Goal: Task Accomplishment & Management: Manage account settings

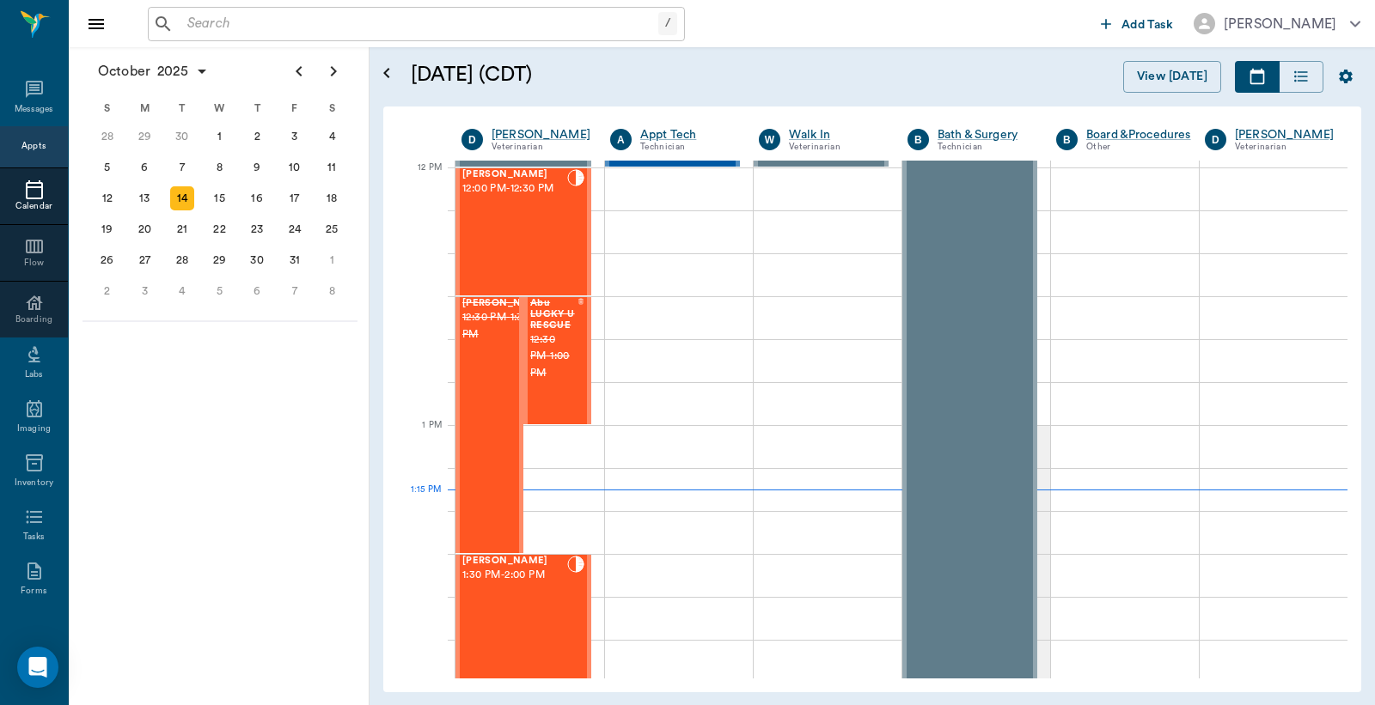
click at [23, 156] on div "Appts" at bounding box center [33, 147] width 24 height 21
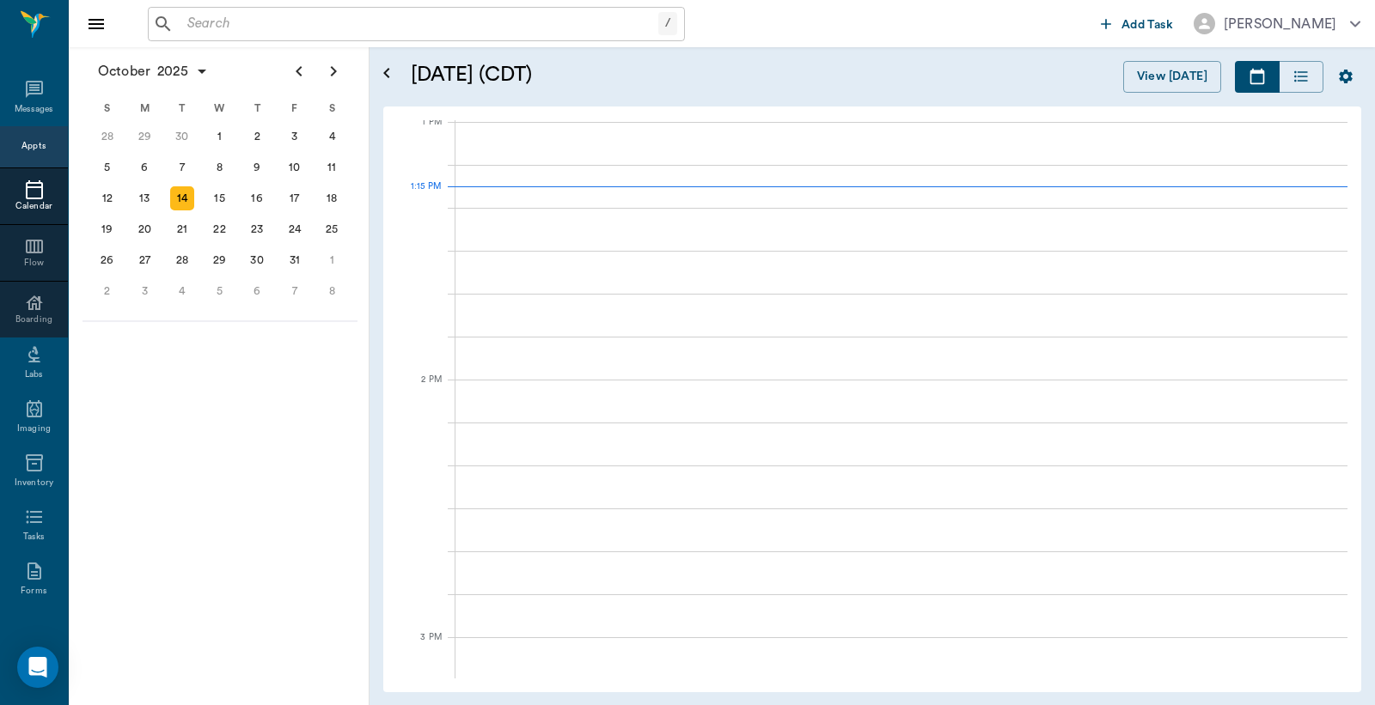
scroll to position [1293, 0]
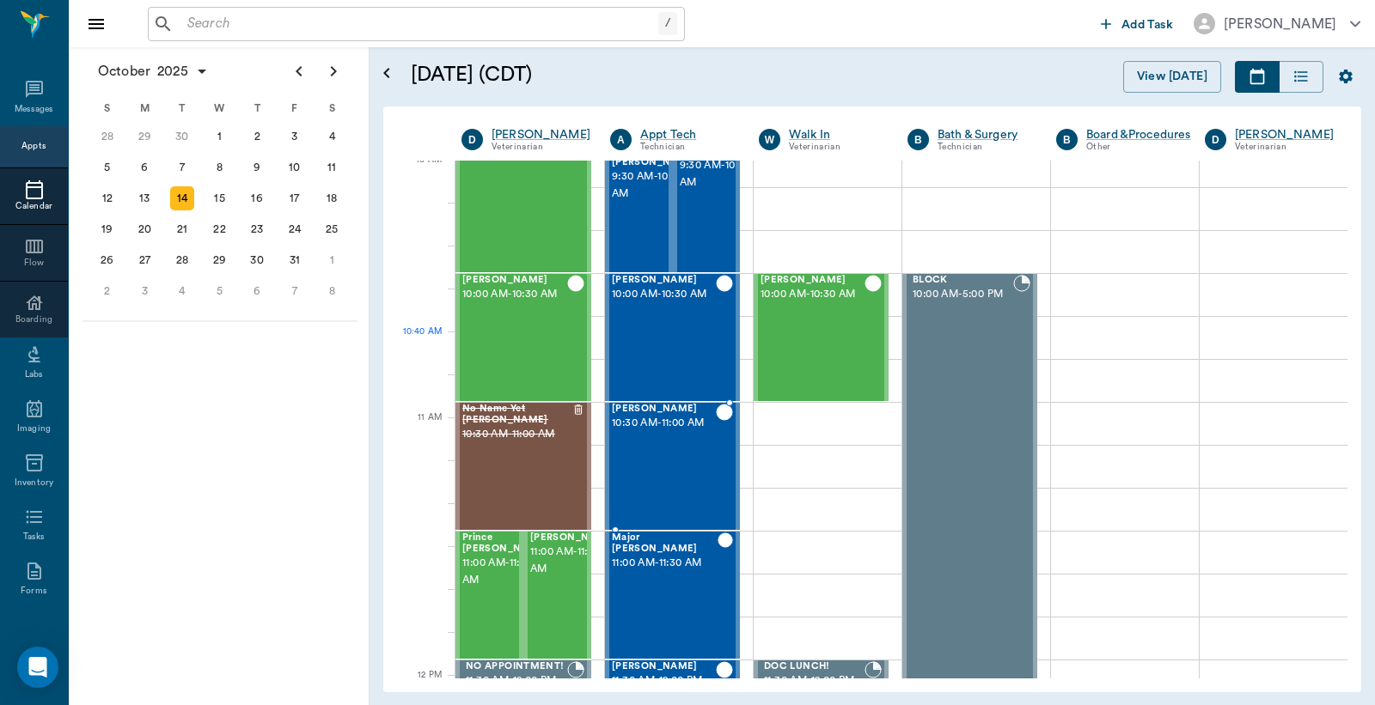
scroll to position [402, 0]
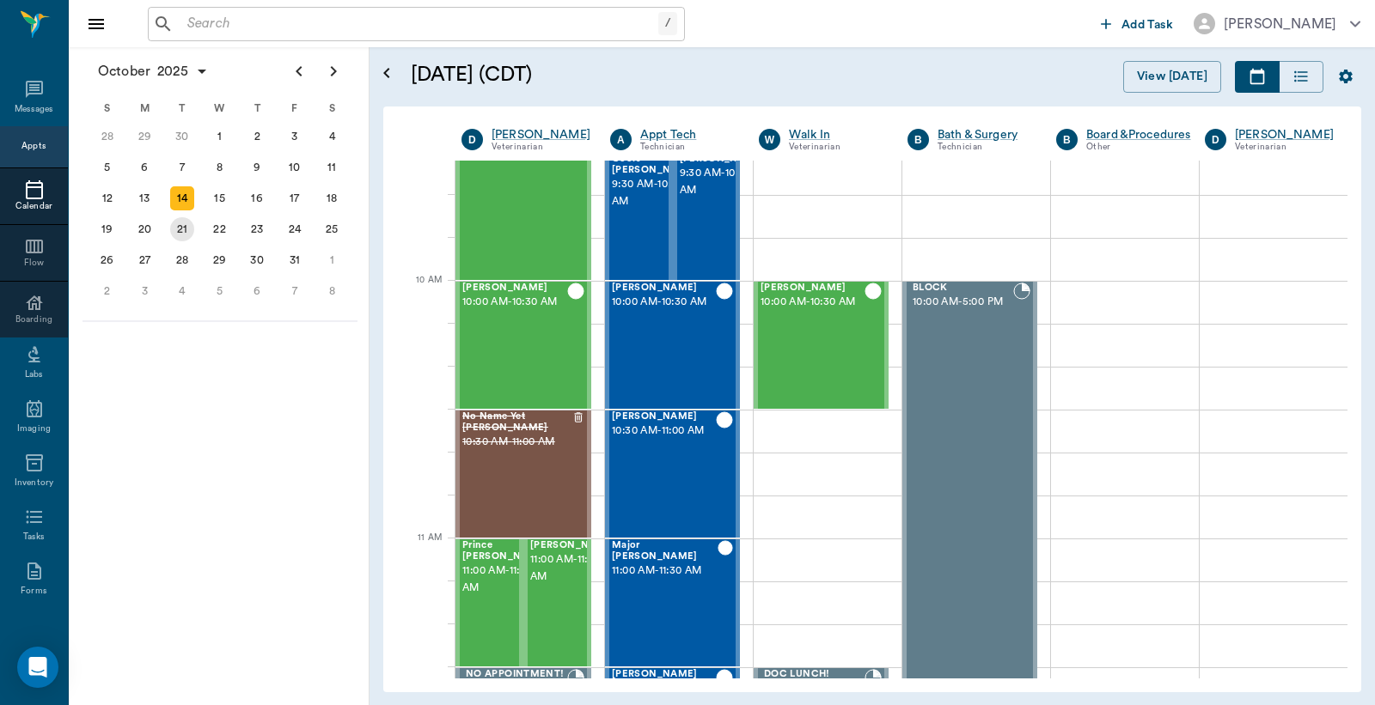
click at [184, 224] on div "21" at bounding box center [182, 229] width 24 height 24
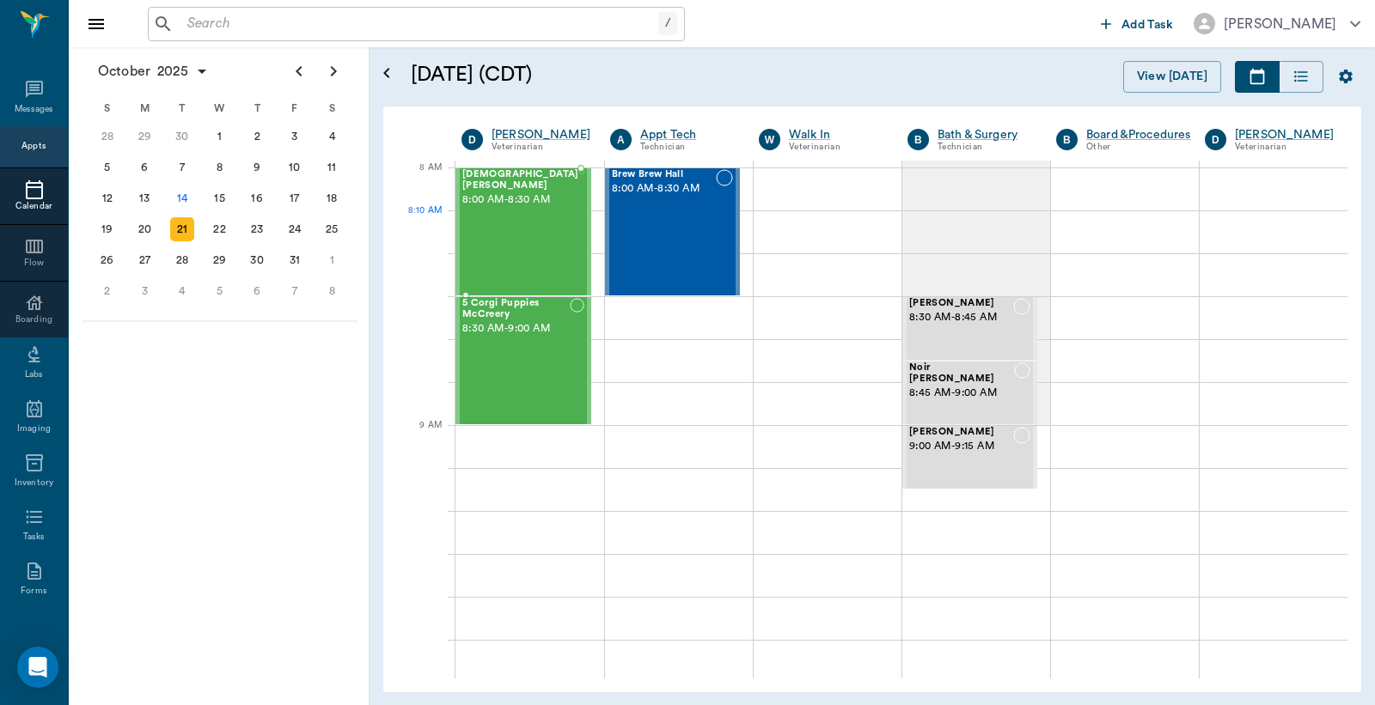
click at [521, 230] on div "Lady Buford 8:00 AM - 8:30 AM" at bounding box center [520, 231] width 117 height 125
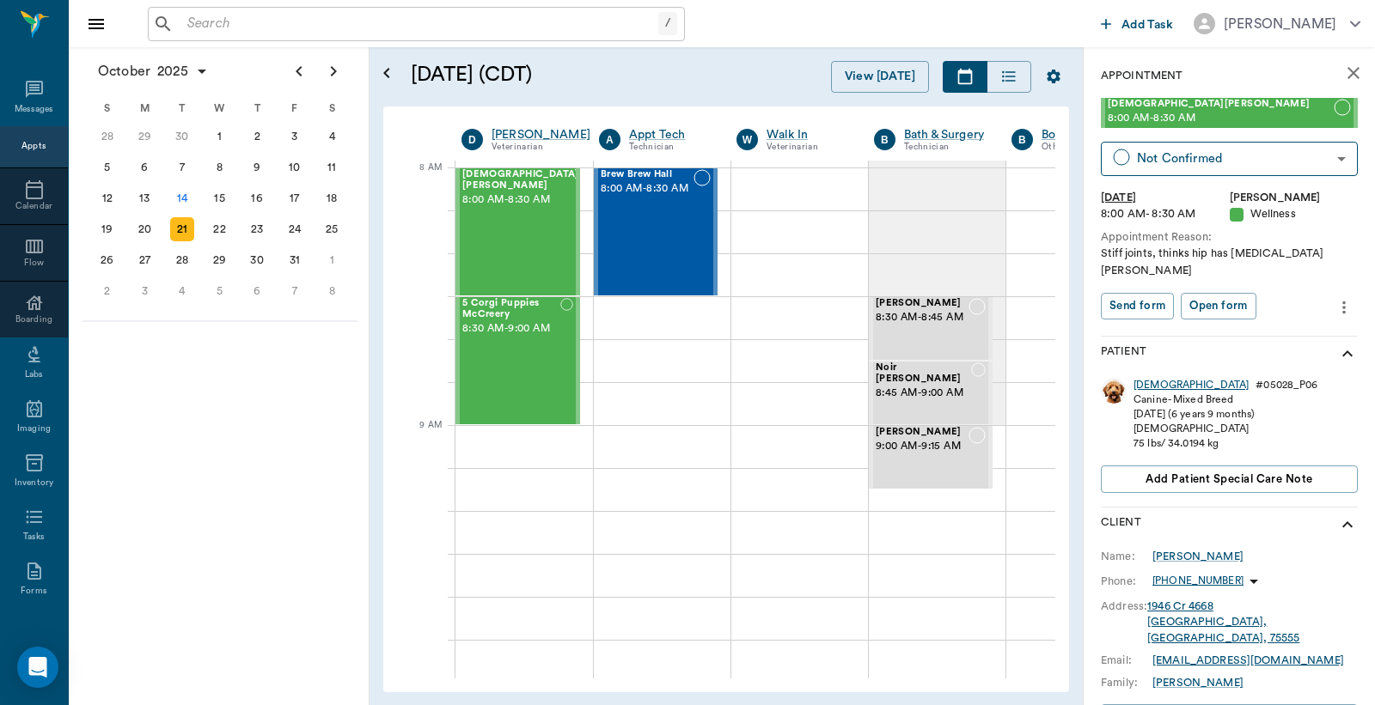
click at [1146, 378] on div "Lady" at bounding box center [1190, 385] width 115 height 15
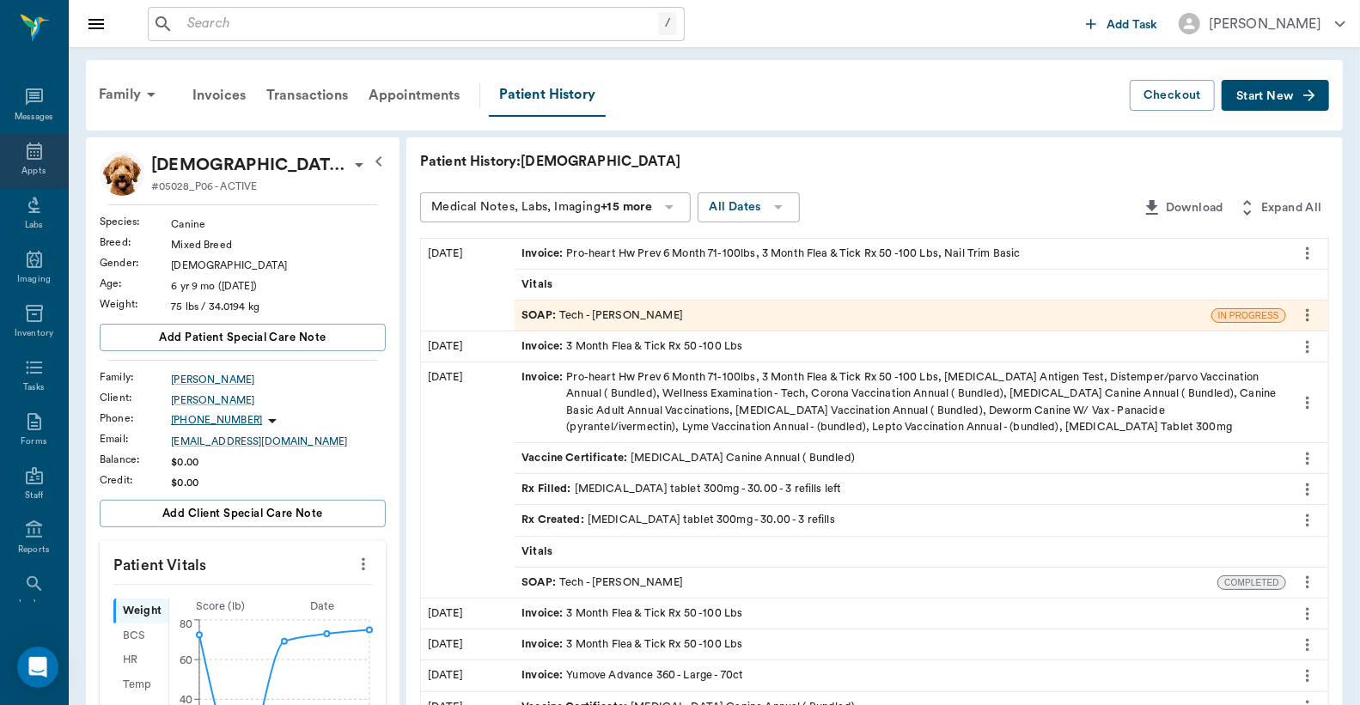
click at [28, 160] on icon at bounding box center [34, 151] width 21 height 21
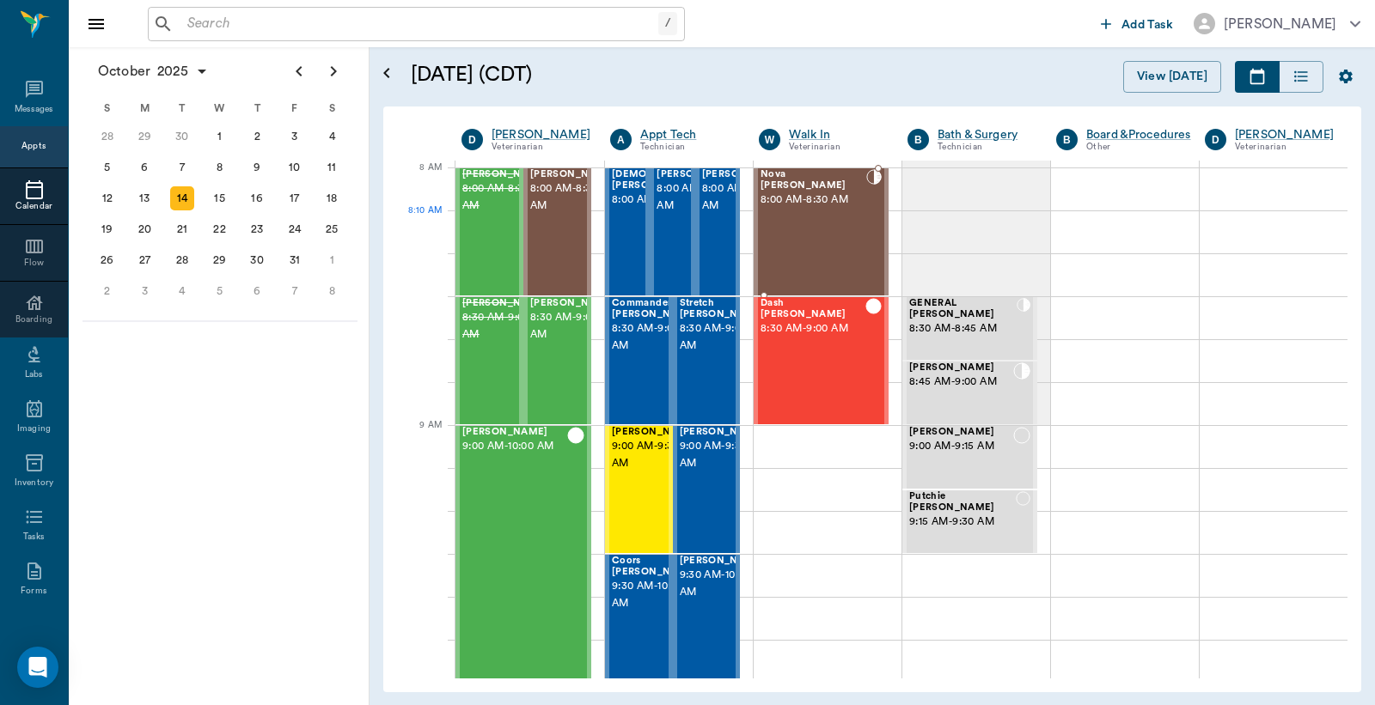
click at [797, 233] on div "Nova Dupree 8:00 AM - 8:30 AM" at bounding box center [813, 231] width 106 height 125
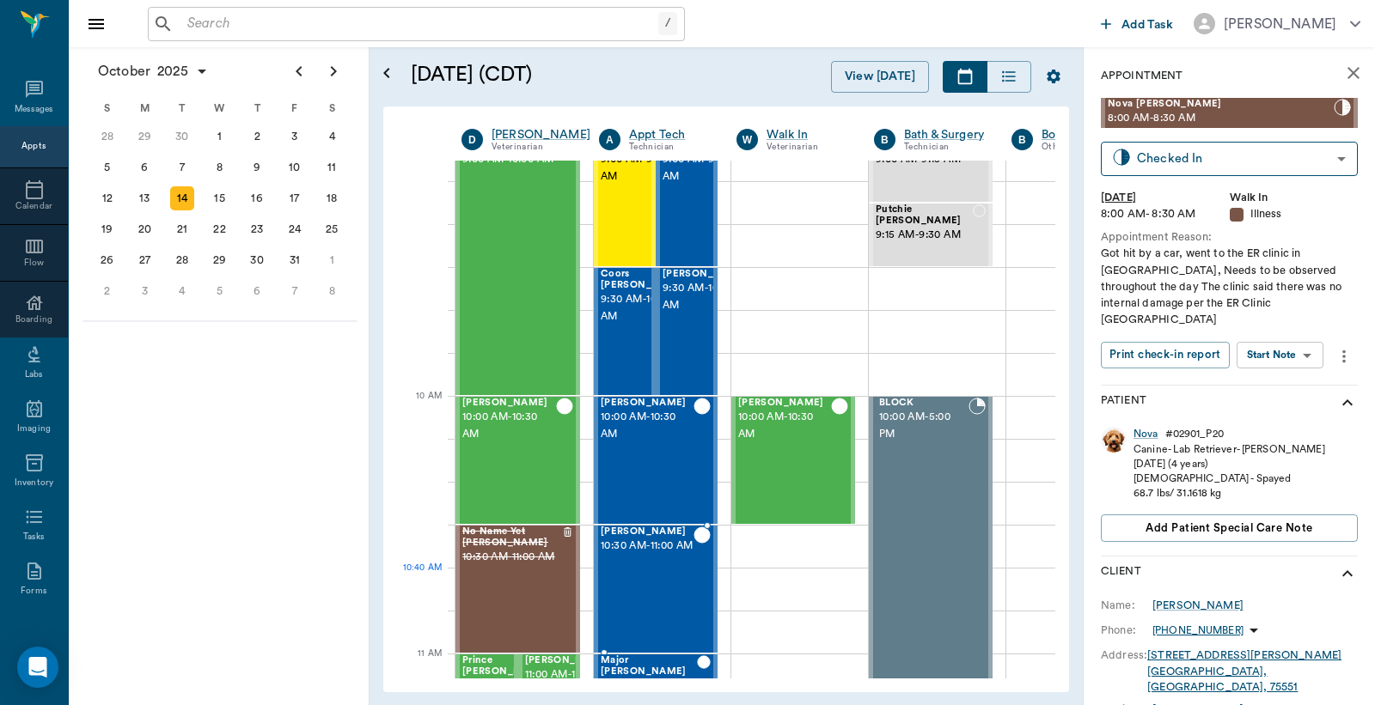
scroll to position [381, 0]
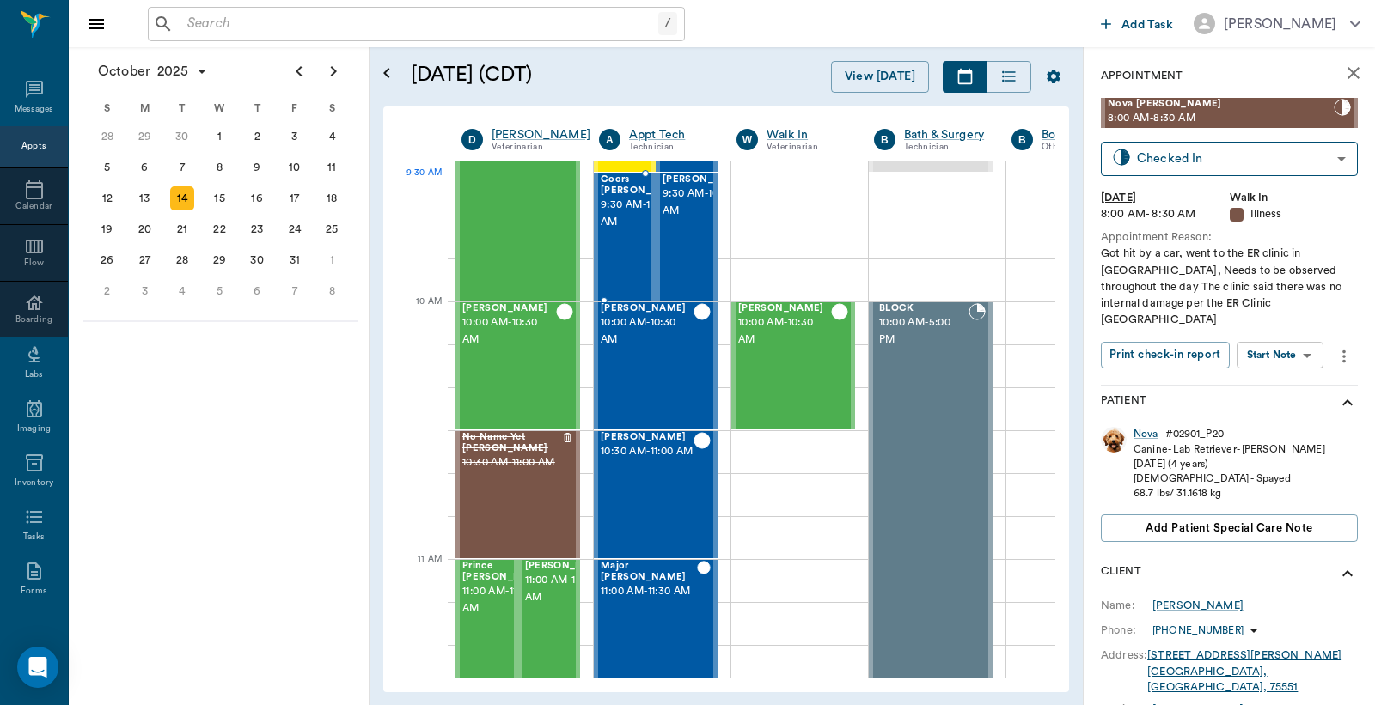
click at [625, 199] on span "9:30 AM - 10:00 AM" at bounding box center [644, 214] width 86 height 34
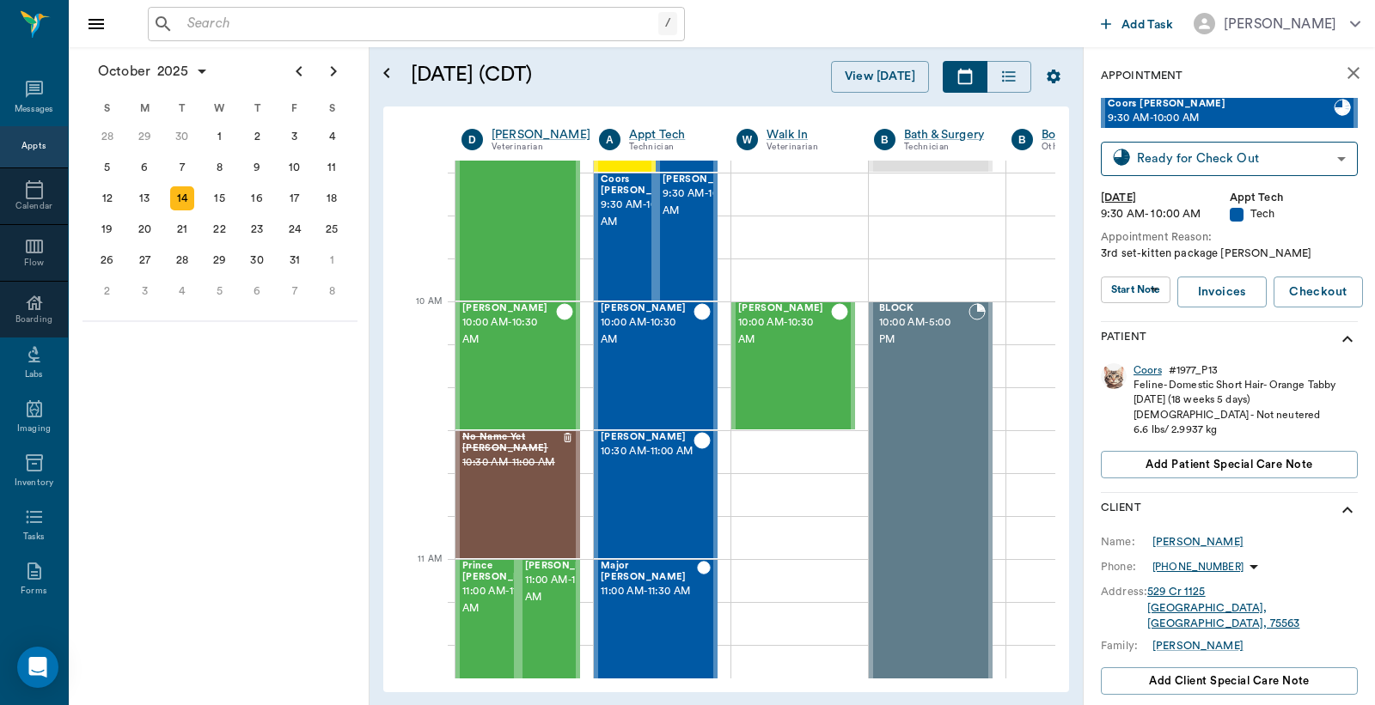
click at [1145, 371] on div "Coors" at bounding box center [1147, 370] width 28 height 15
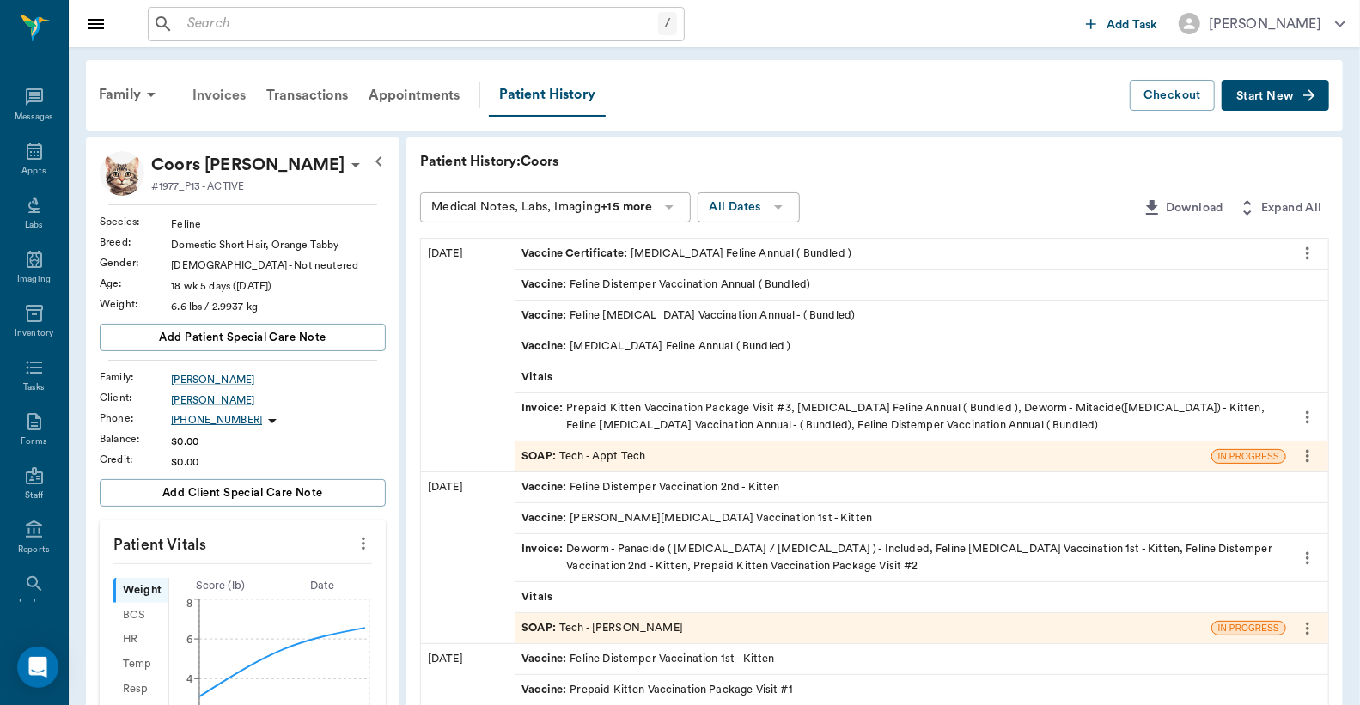
click at [226, 93] on div "Invoices" at bounding box center [219, 95] width 74 height 41
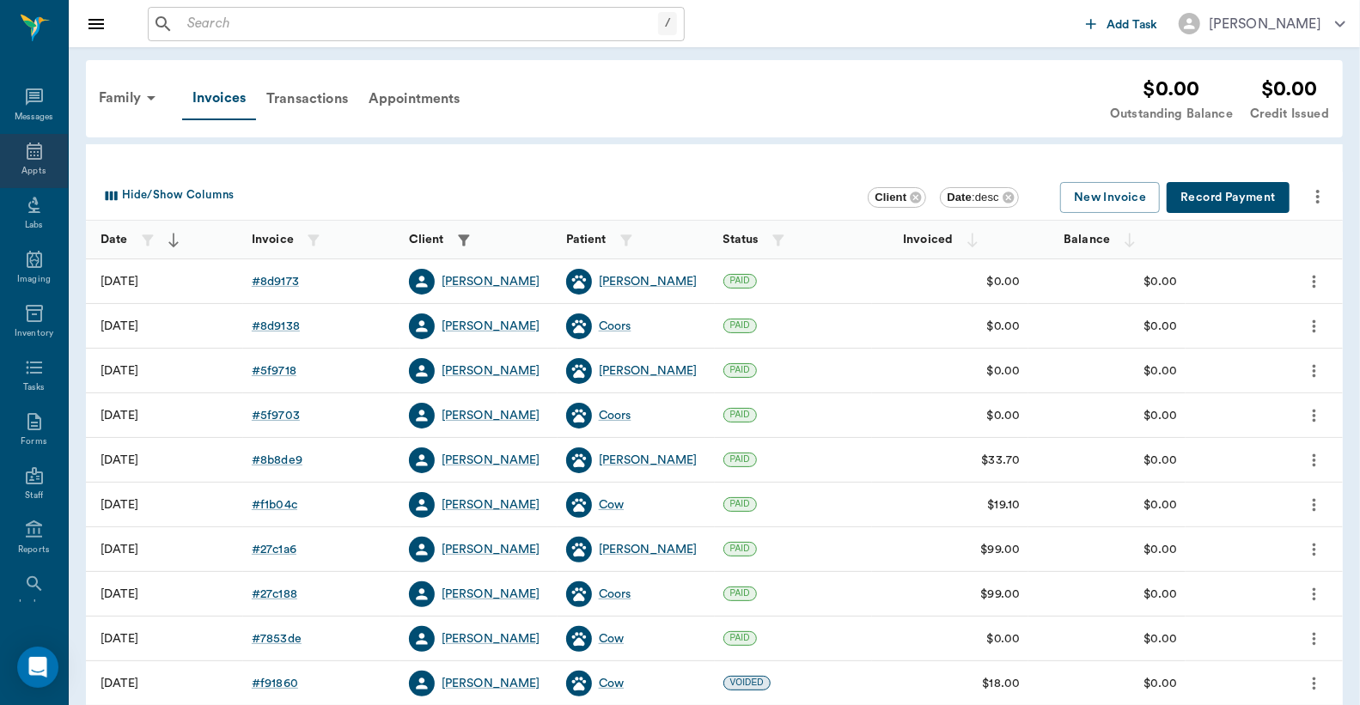
click at [27, 163] on div "Appts" at bounding box center [34, 161] width 68 height 54
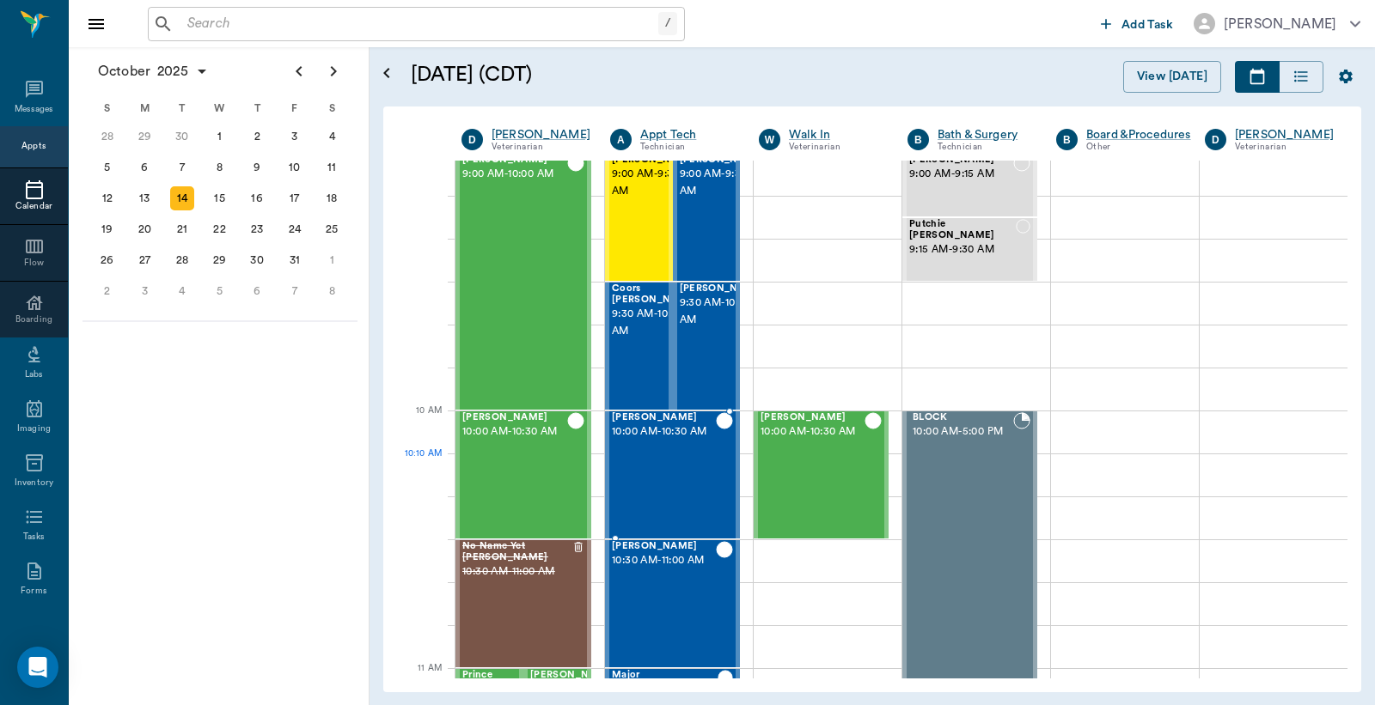
scroll to position [272, 0]
click at [628, 333] on span "9:30 AM - 10:00 AM" at bounding box center [655, 324] width 86 height 34
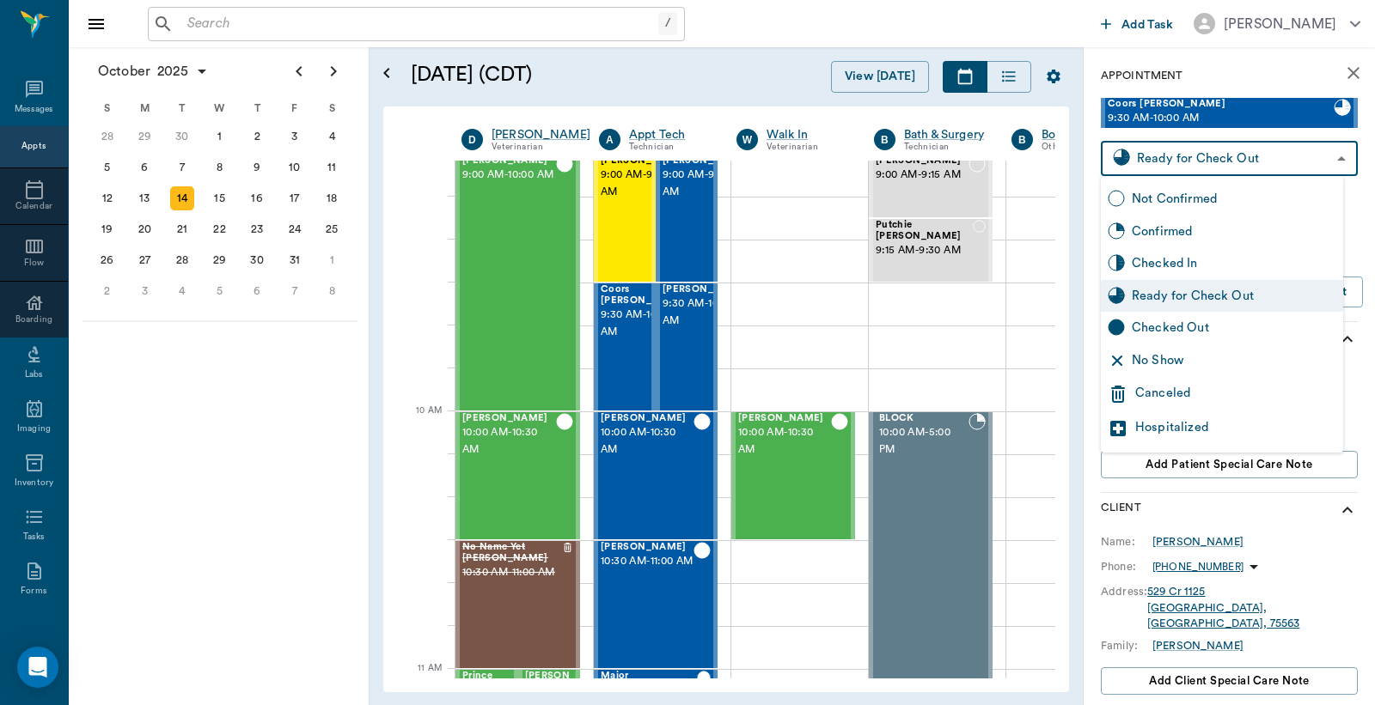
click at [1150, 150] on body "/ ​ Add Task Dr. Bert Ellsworth Nectar Messages Appts Calendar Flow Boarding La…" at bounding box center [687, 352] width 1375 height 705
click at [1171, 331] on div "Checked Out" at bounding box center [1234, 328] width 204 height 19
type input "CHECKED_OUT"
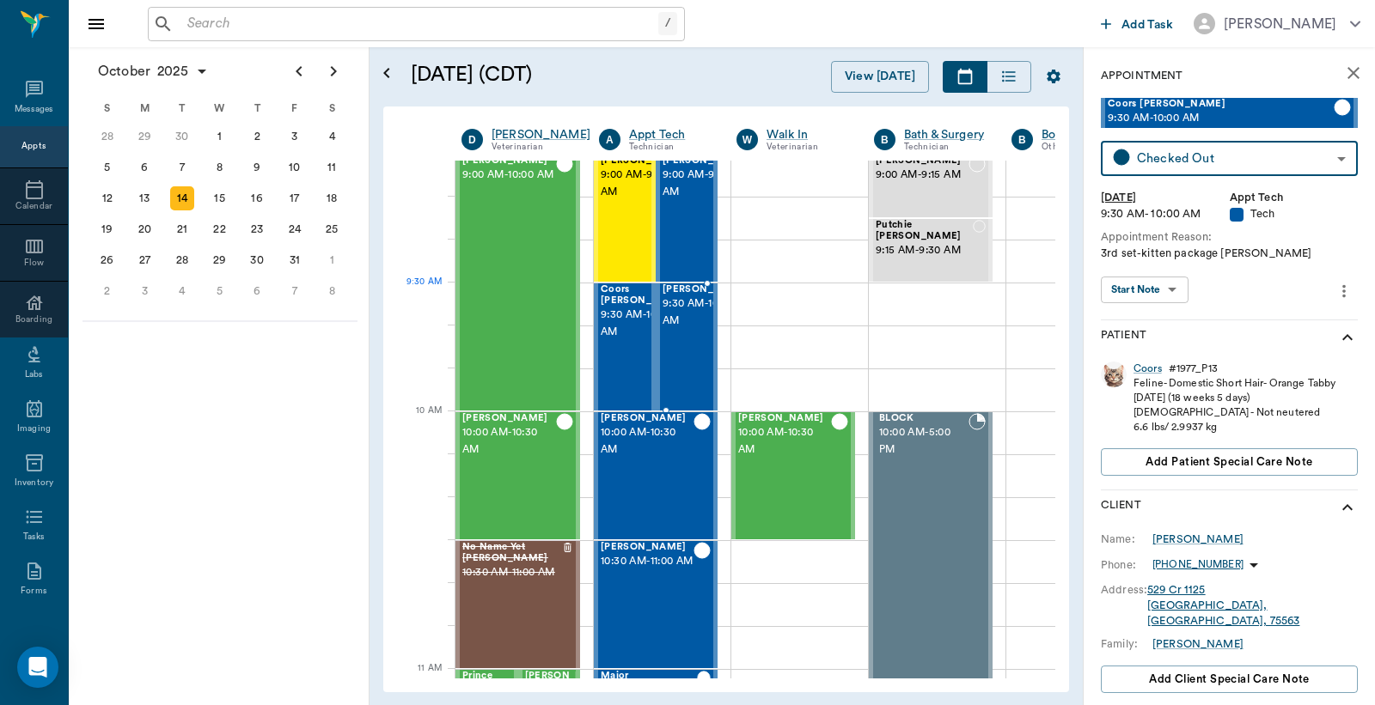
click at [697, 318] on span "9:30 AM - 10:00 AM" at bounding box center [705, 313] width 86 height 34
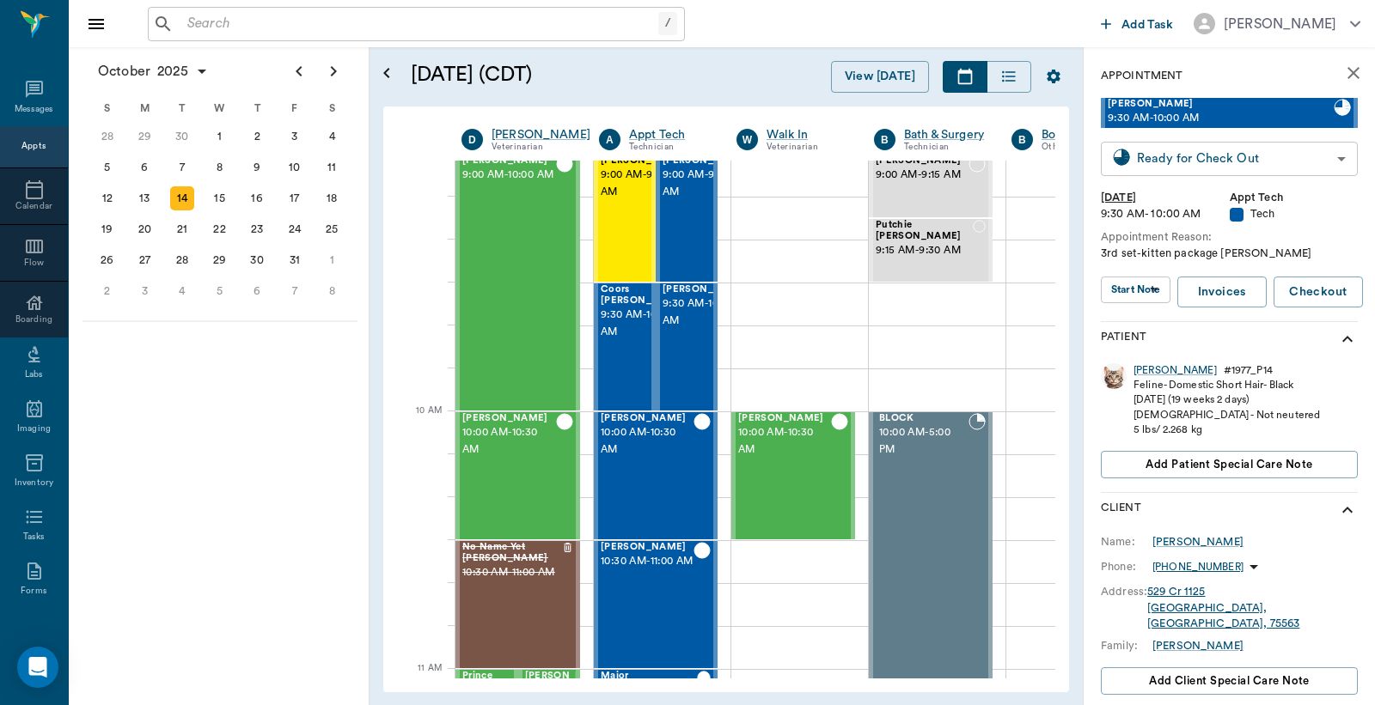
click at [1143, 162] on body "/ ​ Add Task Dr. Bert Ellsworth Nectar Messages Appts Calendar Flow Boarding La…" at bounding box center [687, 352] width 1375 height 705
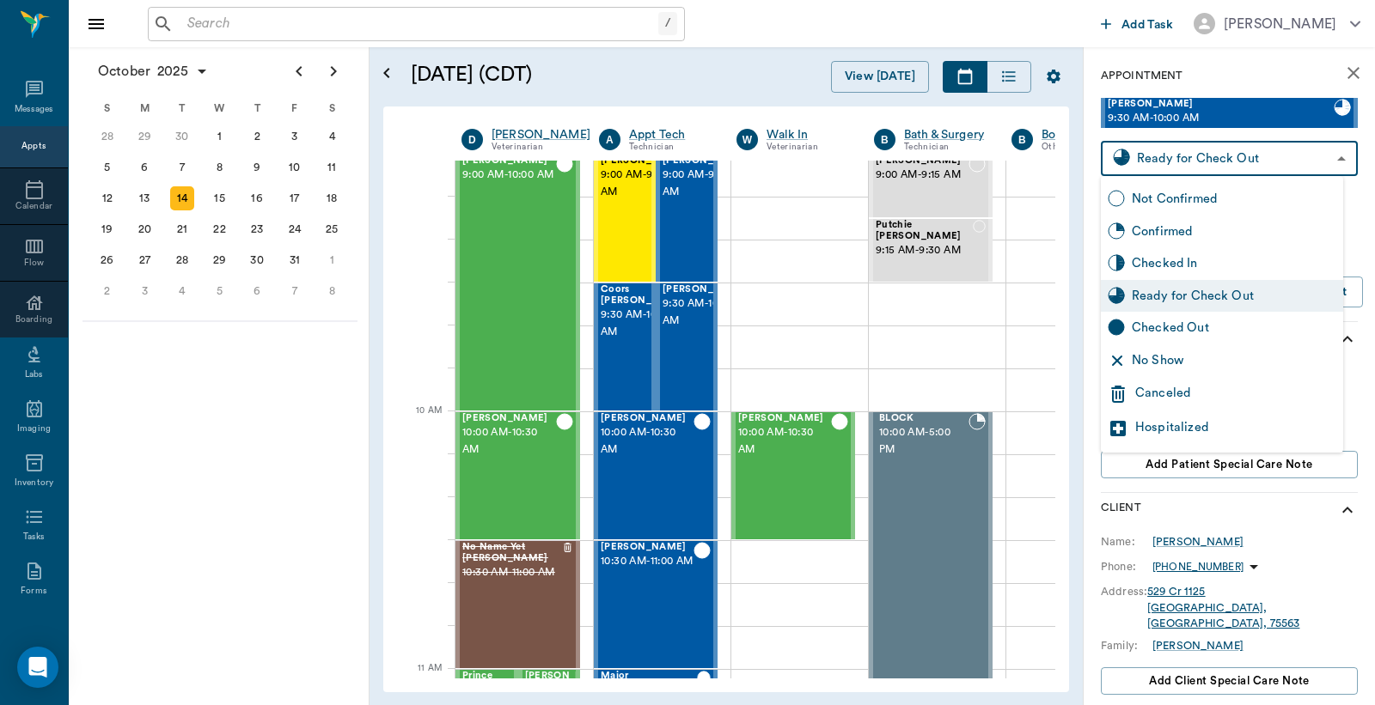
click at [1146, 335] on div "Checked Out" at bounding box center [1234, 328] width 204 height 19
type input "CHECKED_OUT"
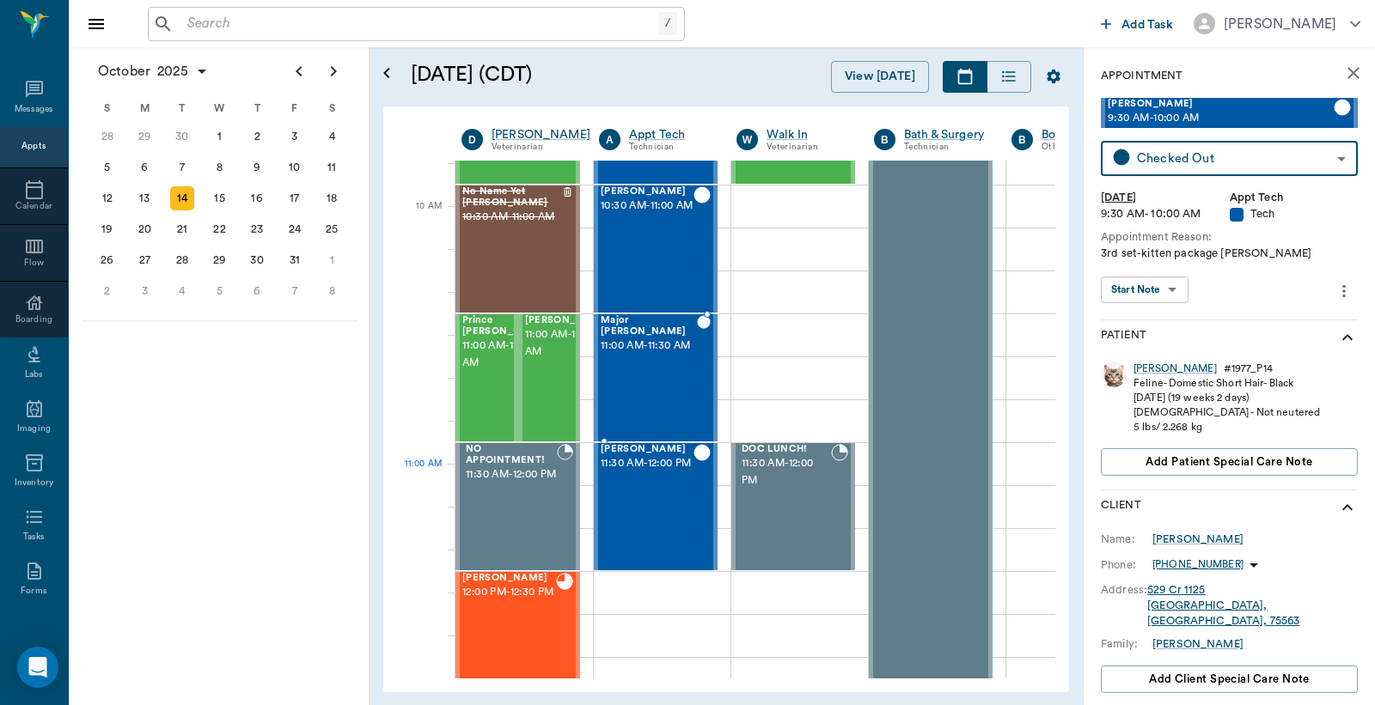
scroll to position [637, 0]
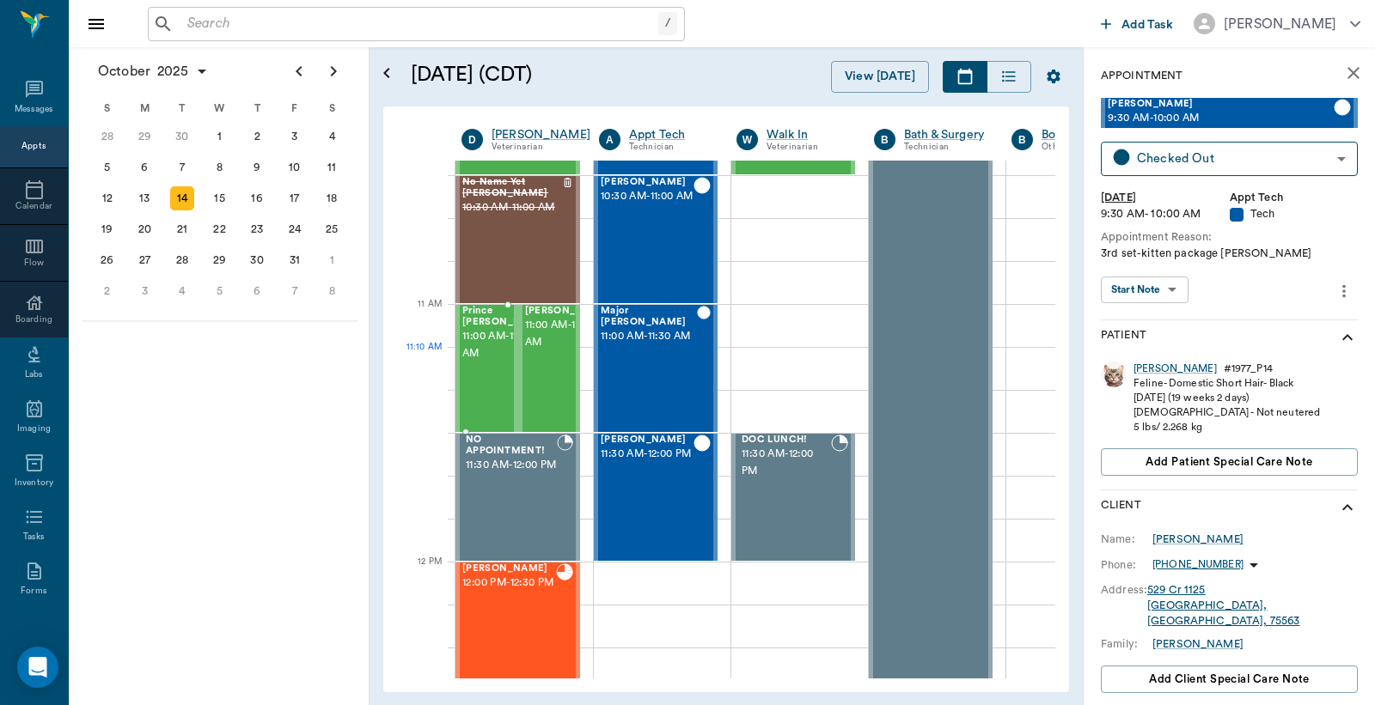
click at [485, 352] on span "11:00 AM - 11:30 AM" at bounding box center [505, 345] width 86 height 34
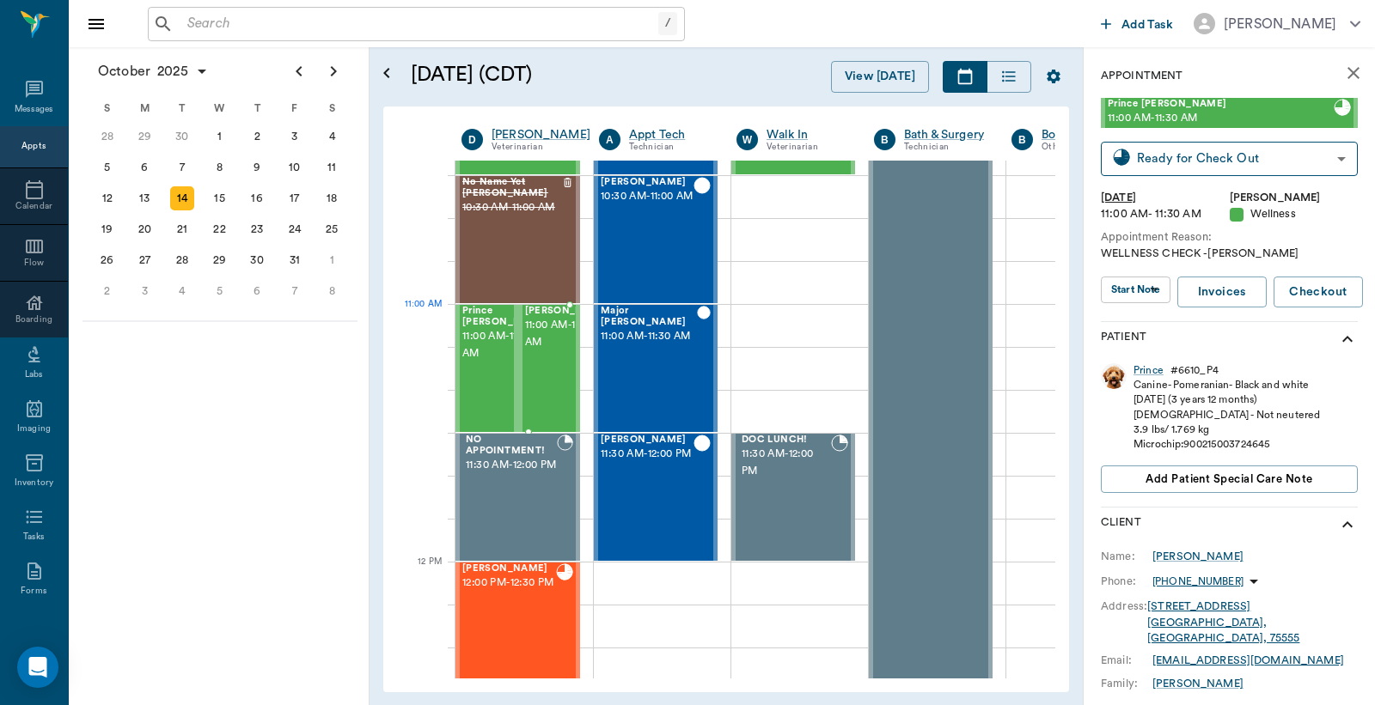
click at [547, 341] on span "11:00 AM - 11:30 AM" at bounding box center [568, 334] width 86 height 34
click at [483, 363] on span "11:00 AM - 11:30 AM" at bounding box center [505, 345] width 86 height 34
click at [1147, 373] on div "Prince" at bounding box center [1148, 370] width 30 height 15
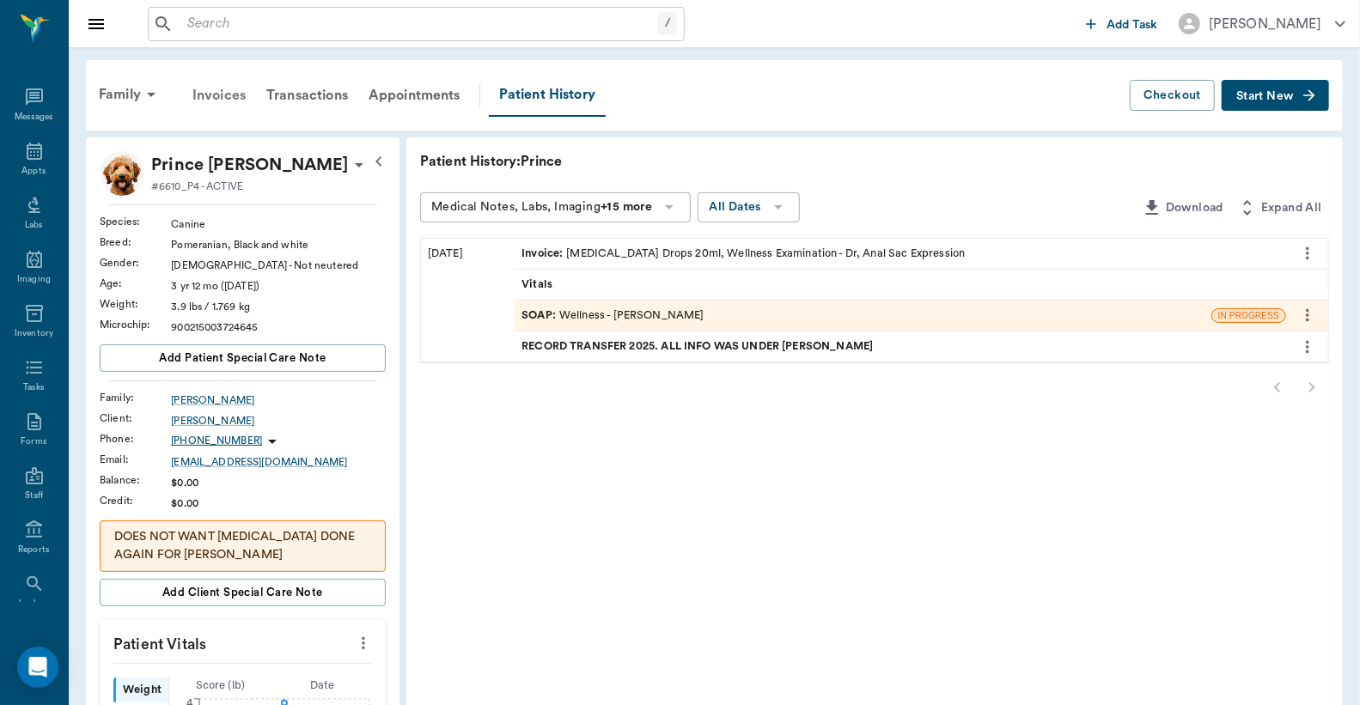
click at [228, 98] on div "Invoices" at bounding box center [219, 95] width 74 height 41
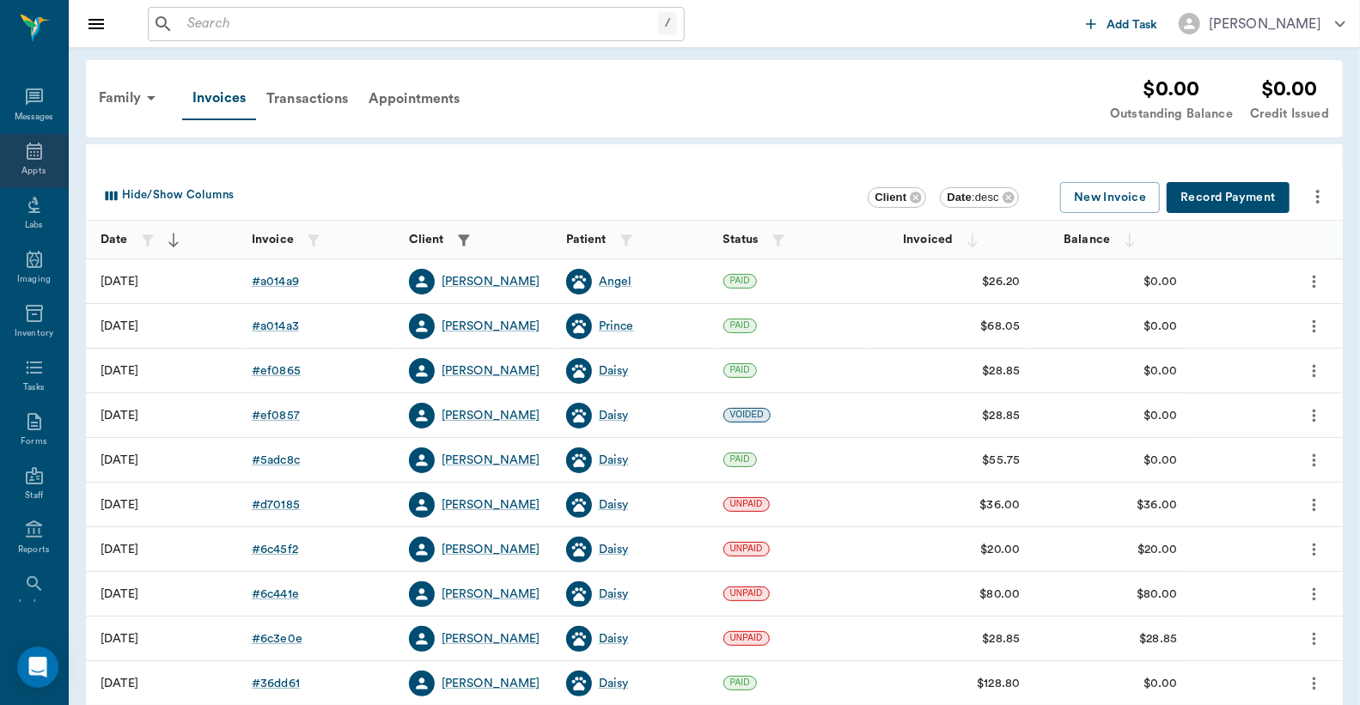
click at [24, 157] on icon at bounding box center [34, 151] width 21 height 21
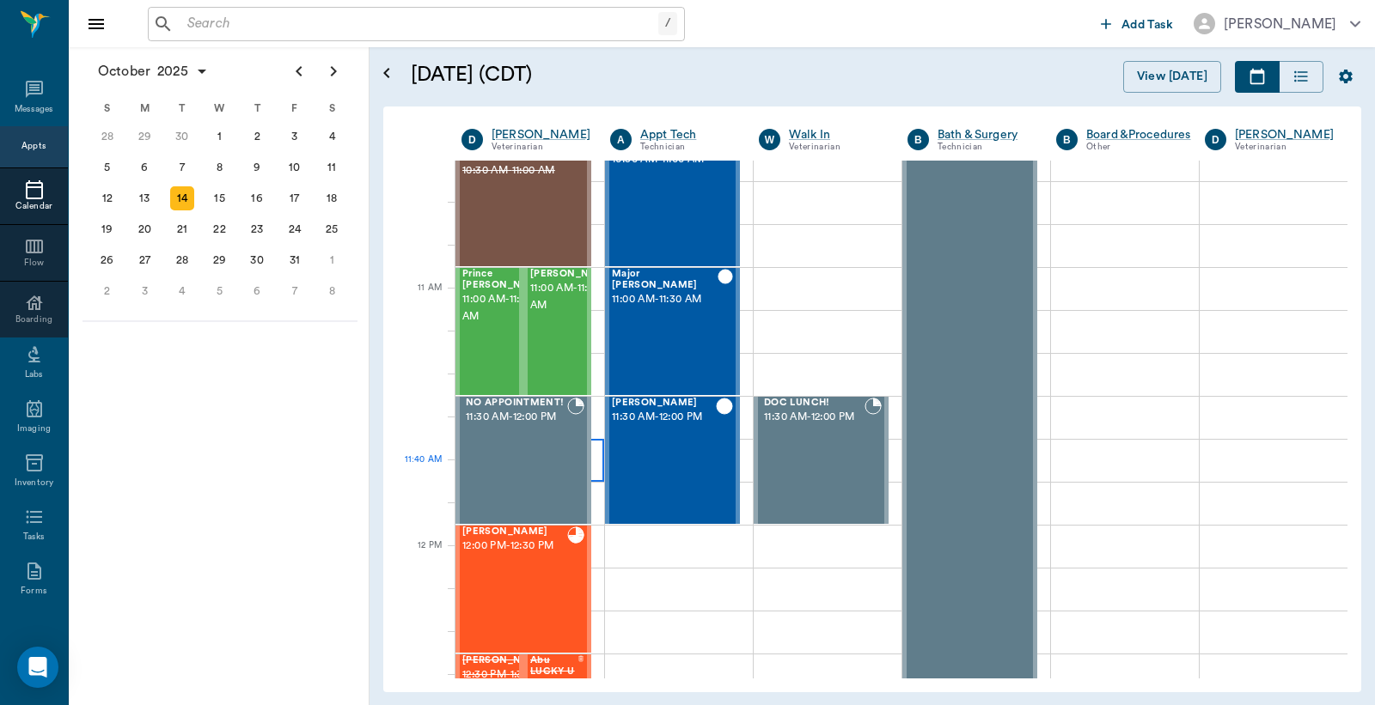
scroll to position [653, 0]
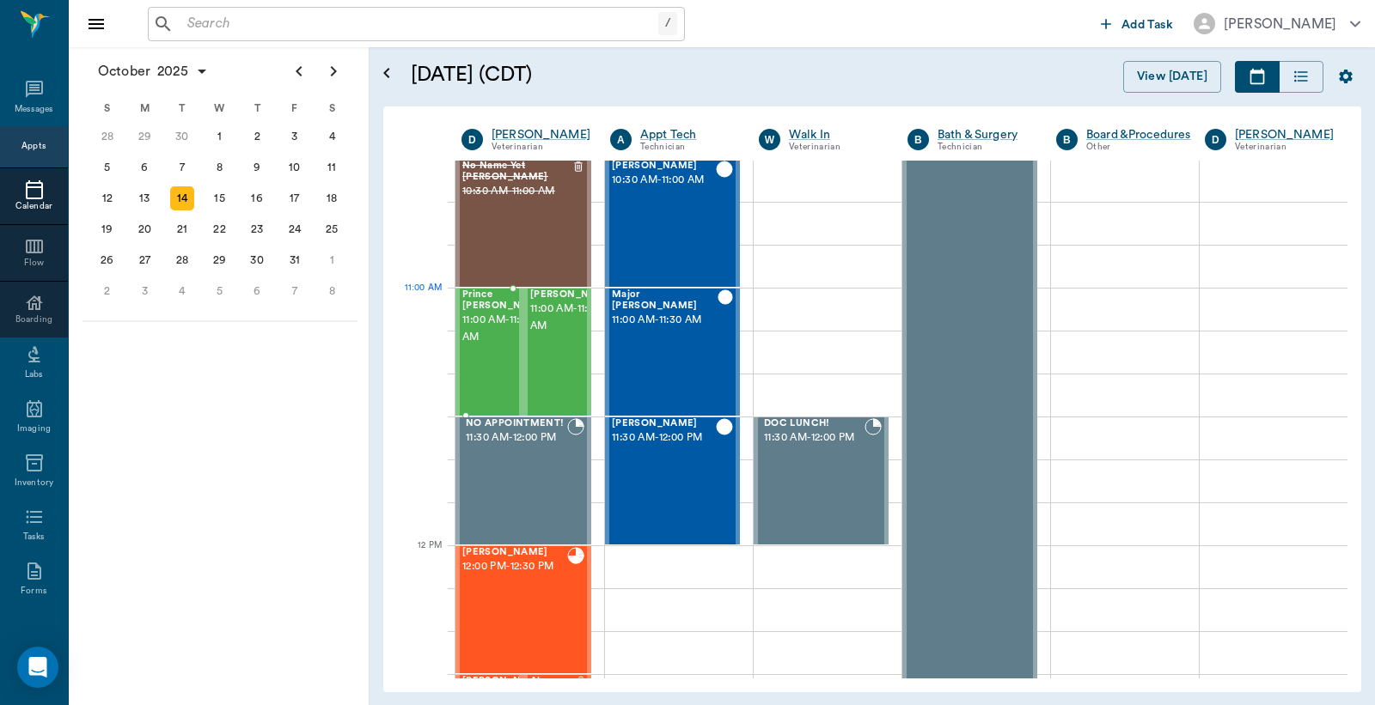
click at [486, 321] on span "11:00 AM - 11:30 AM" at bounding box center [505, 329] width 86 height 34
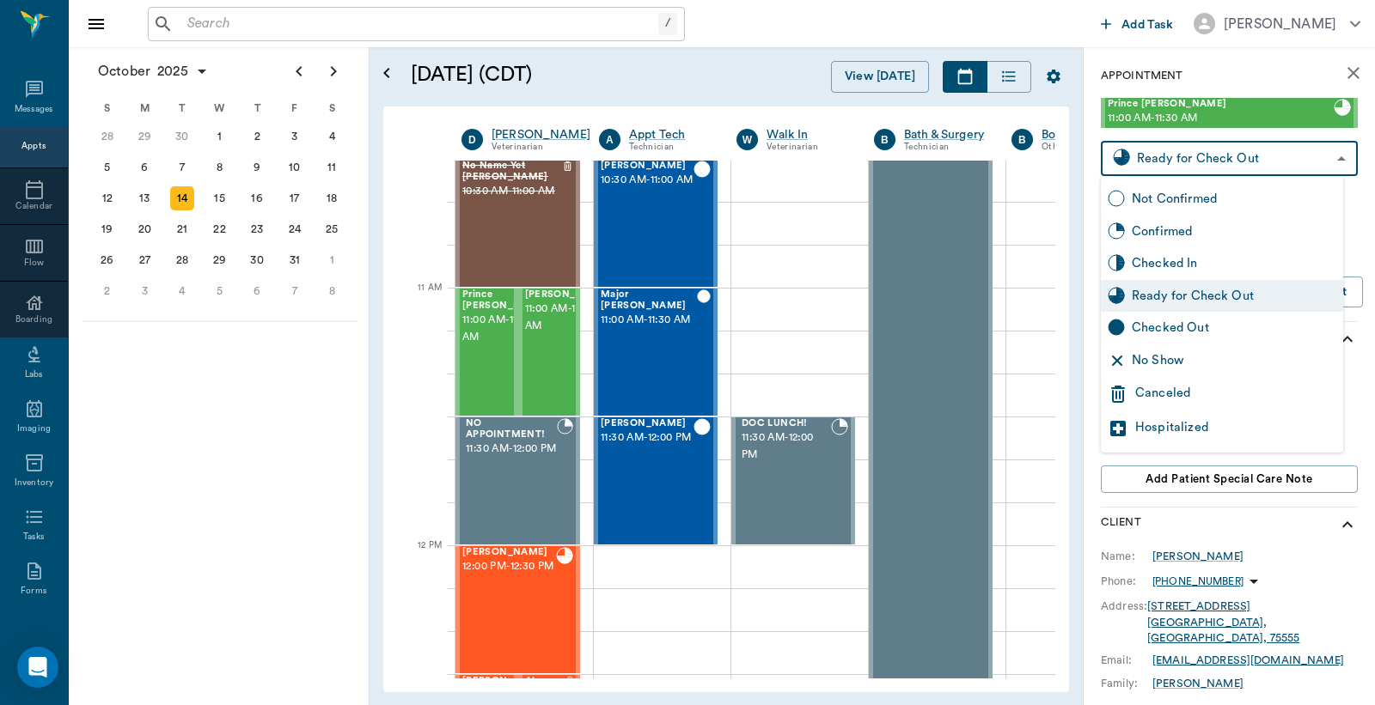
click at [1160, 163] on body "/ ​ Add Task Dr. Bert Ellsworth Nectar Messages Appts Calendar Flow Boarding La…" at bounding box center [687, 352] width 1375 height 705
click at [1173, 338] on div "Checked Out" at bounding box center [1222, 328] width 242 height 33
type input "CHECKED_OUT"
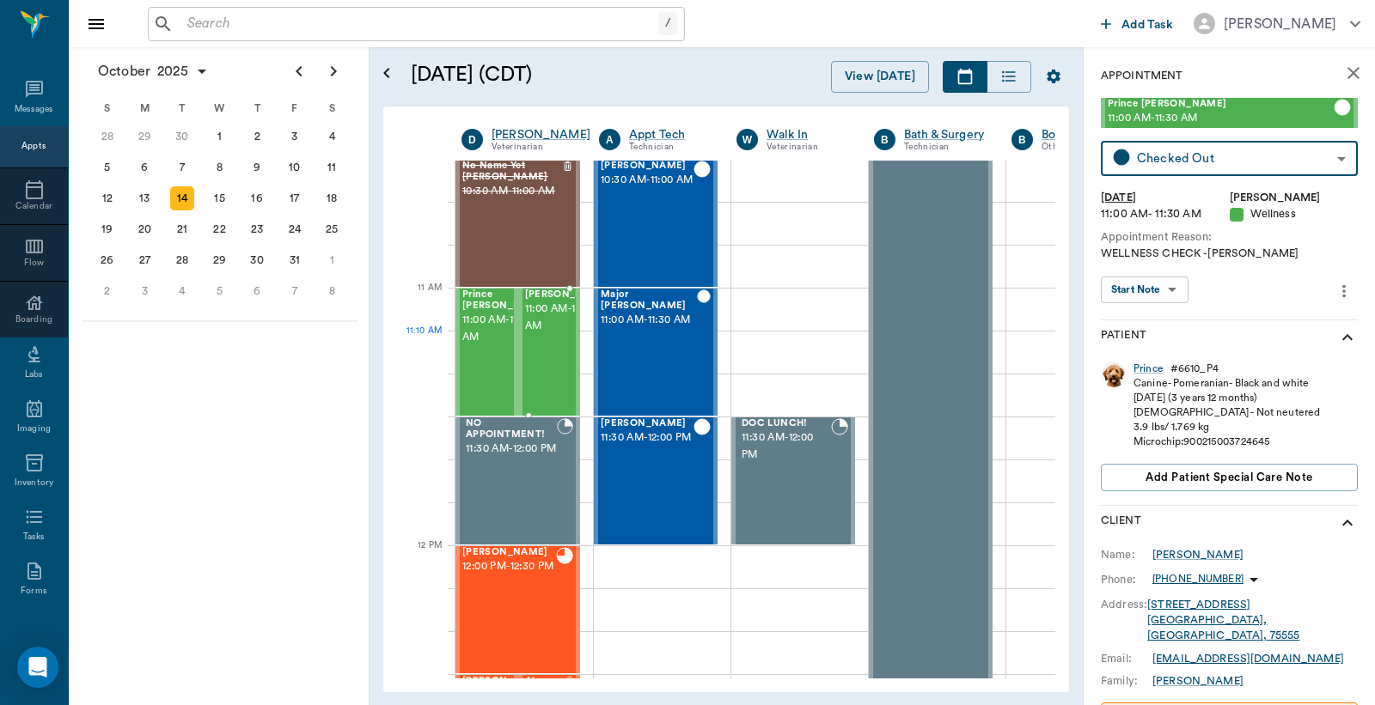
click at [554, 335] on span "11:00 AM - 11:30 AM" at bounding box center [568, 318] width 86 height 34
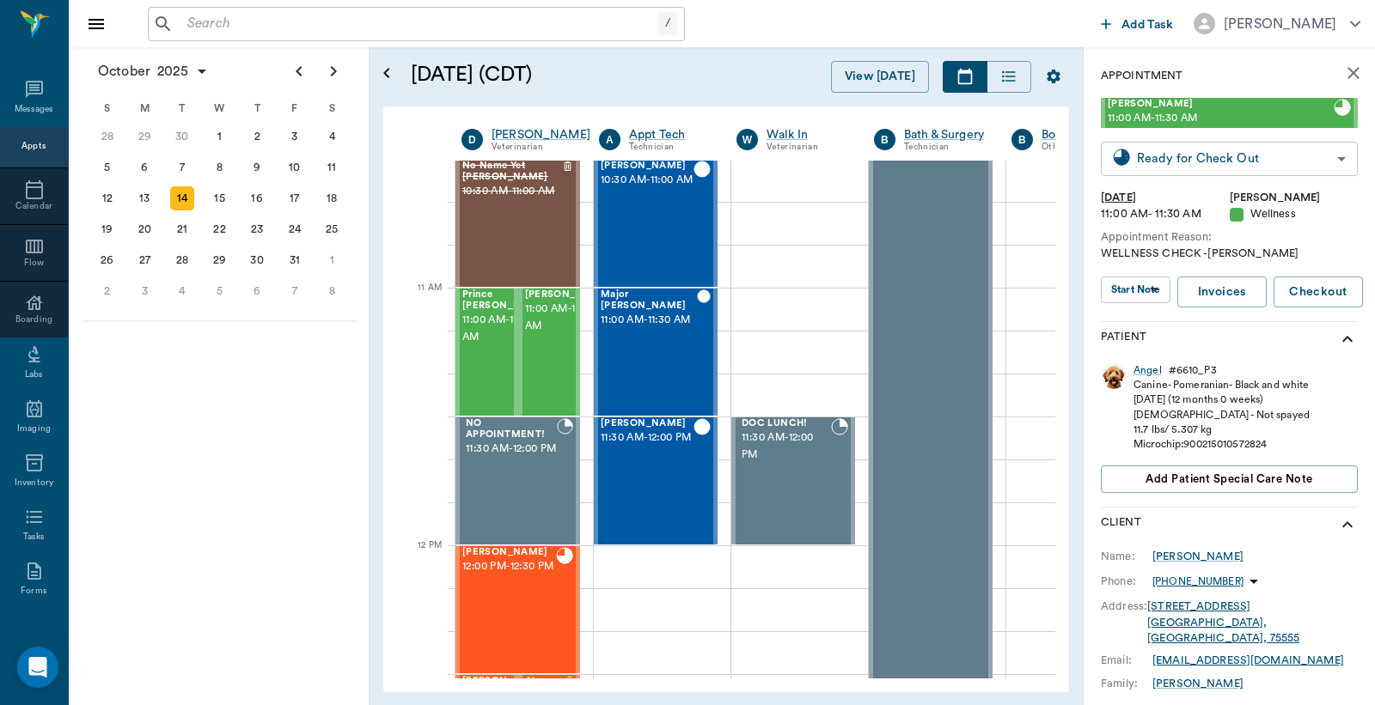
click at [1183, 156] on body "/ ​ Add Task Dr. Bert Ellsworth Nectar Messages Appts Calendar Flow Boarding La…" at bounding box center [687, 352] width 1375 height 705
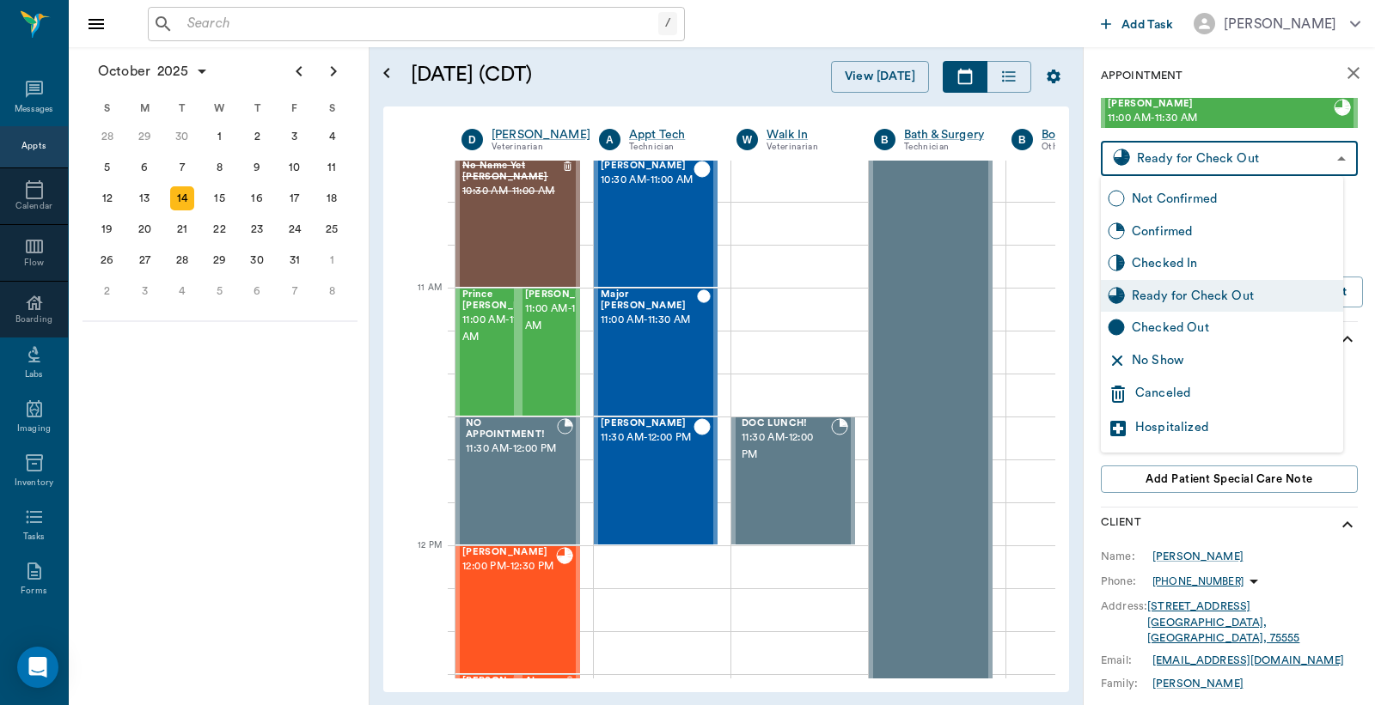
click at [1182, 332] on div "Checked Out" at bounding box center [1234, 328] width 204 height 19
type input "CHECKED_OUT"
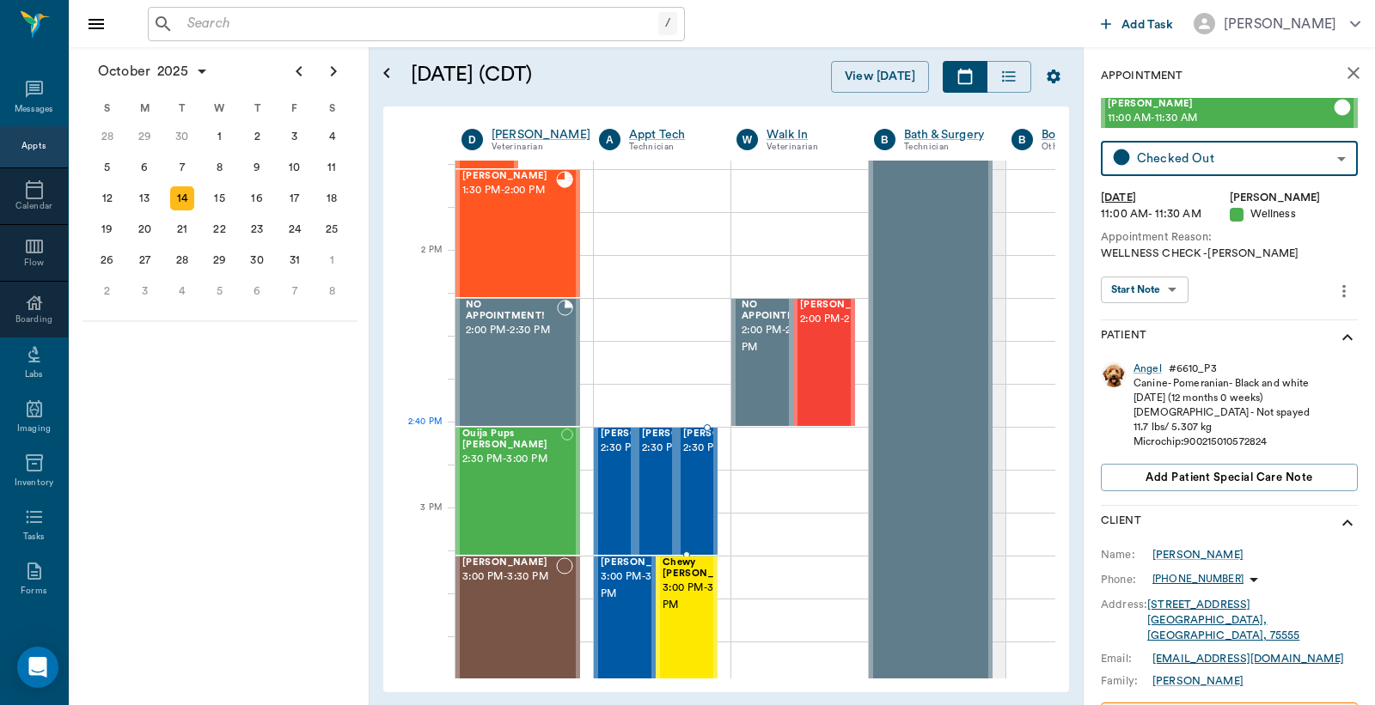
scroll to position [1544, 0]
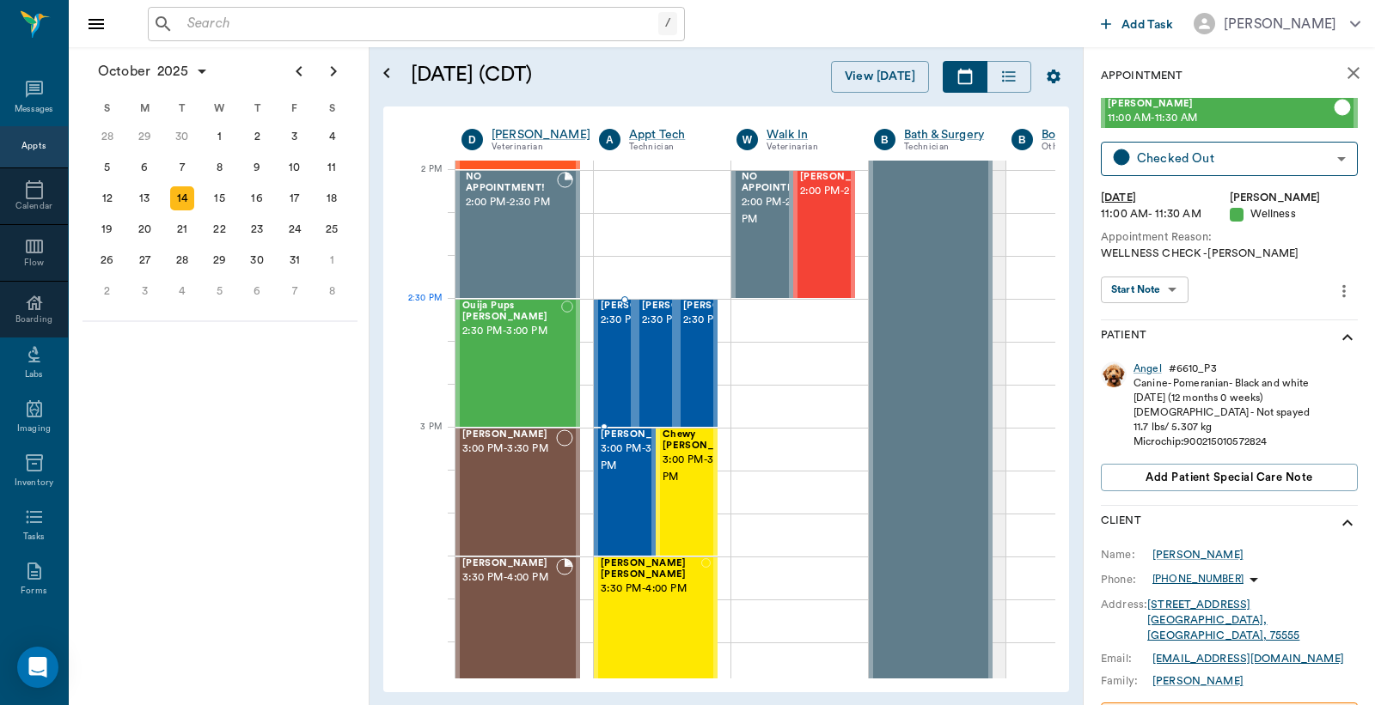
click at [613, 324] on span "2:30 PM - 3:00 PM" at bounding box center [644, 320] width 86 height 17
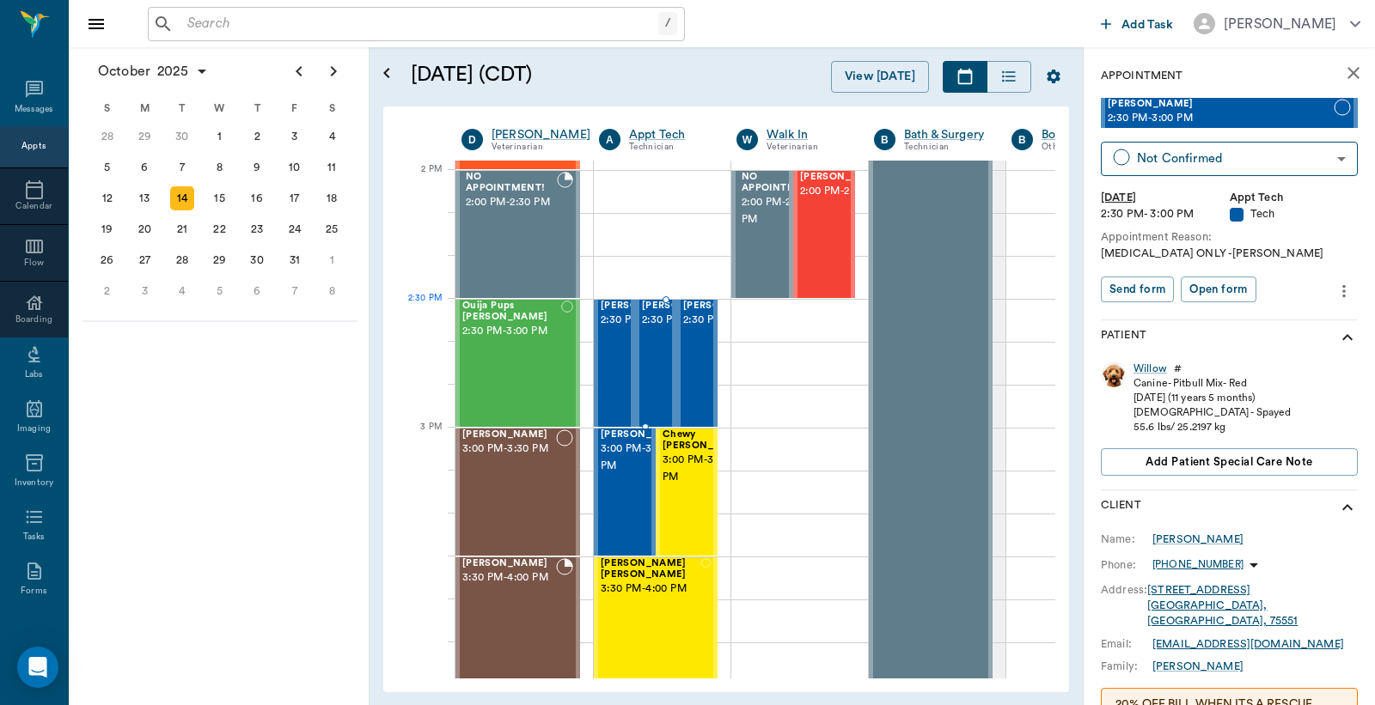
click at [657, 329] on span "2:30 PM - 3:00 PM" at bounding box center [685, 320] width 86 height 17
click at [694, 329] on span "2:30 PM - 3:00 PM" at bounding box center [726, 320] width 86 height 17
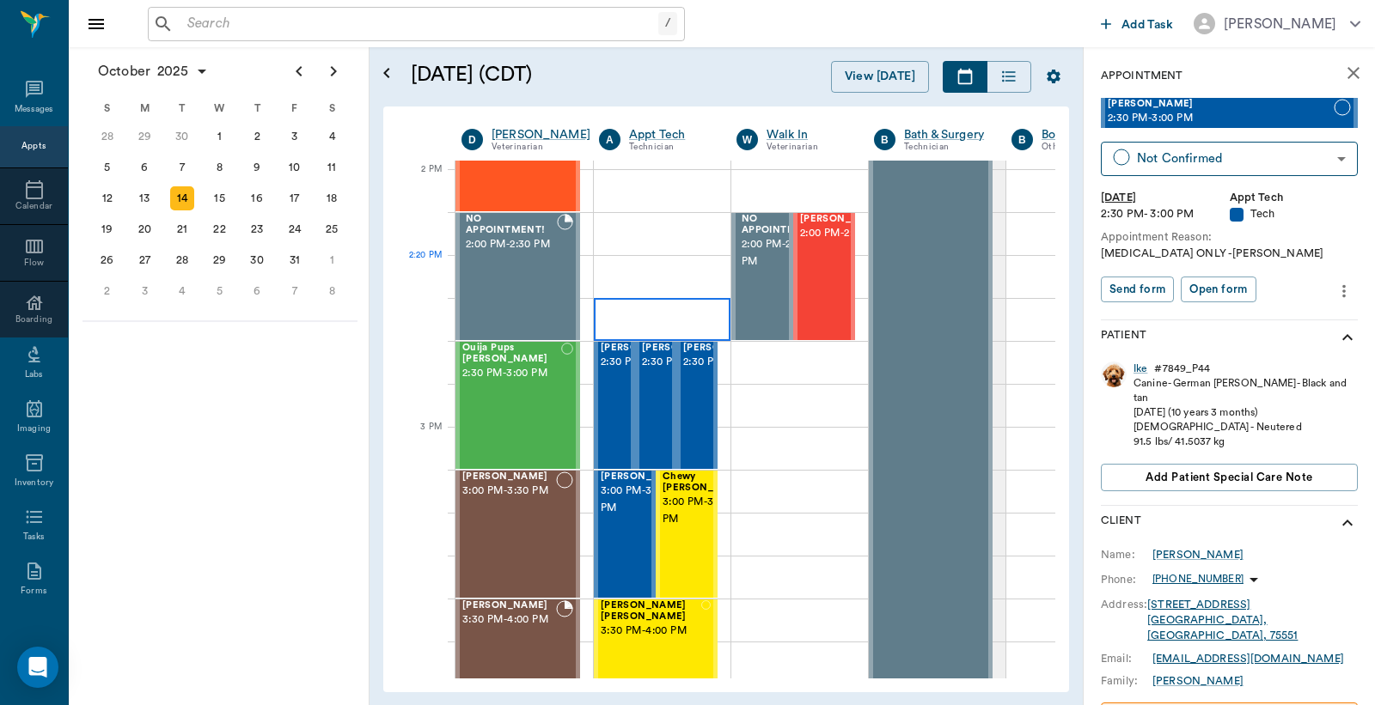
scroll to position [1544, 0]
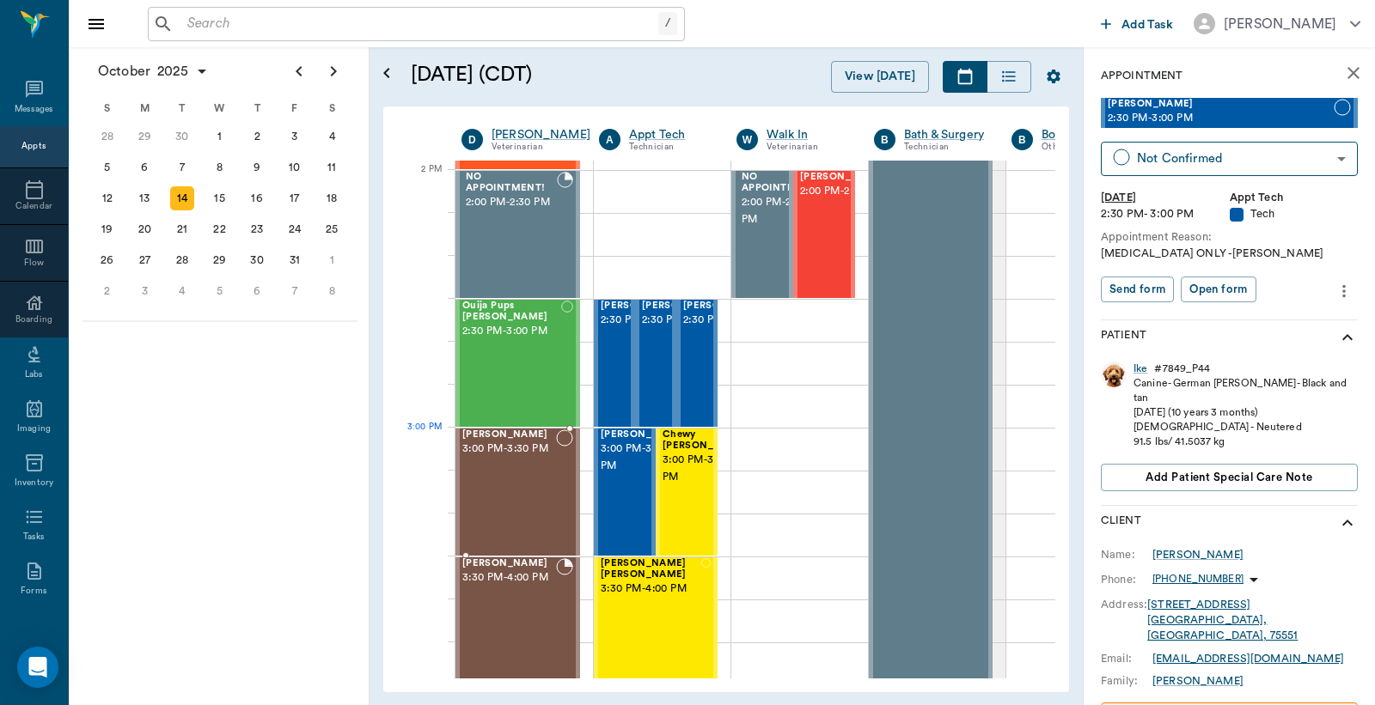
click at [493, 468] on div "[PERSON_NAME] 3:00 PM - 3:30 PM" at bounding box center [509, 492] width 94 height 125
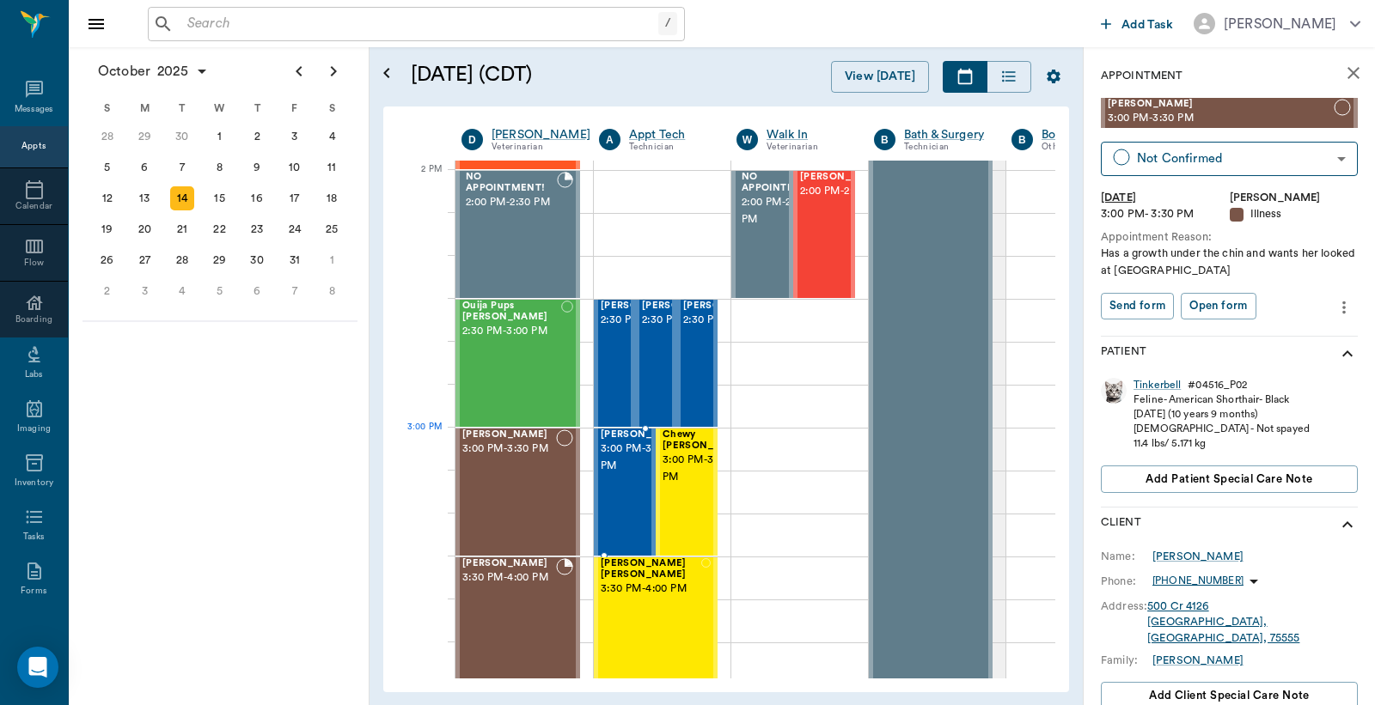
click at [620, 451] on span "3:00 PM - 3:30 PM" at bounding box center [644, 458] width 86 height 34
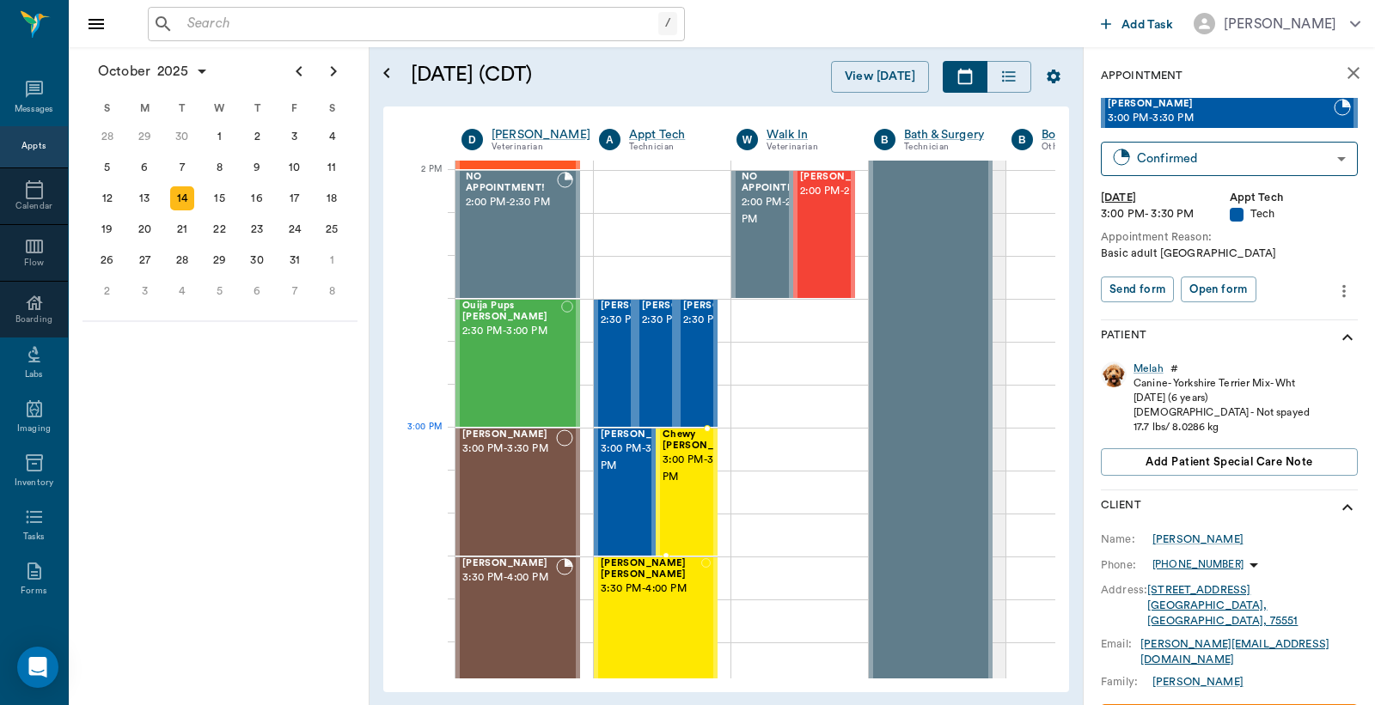
click at [686, 453] on span "3:00 PM - 3:30 PM" at bounding box center [705, 469] width 86 height 34
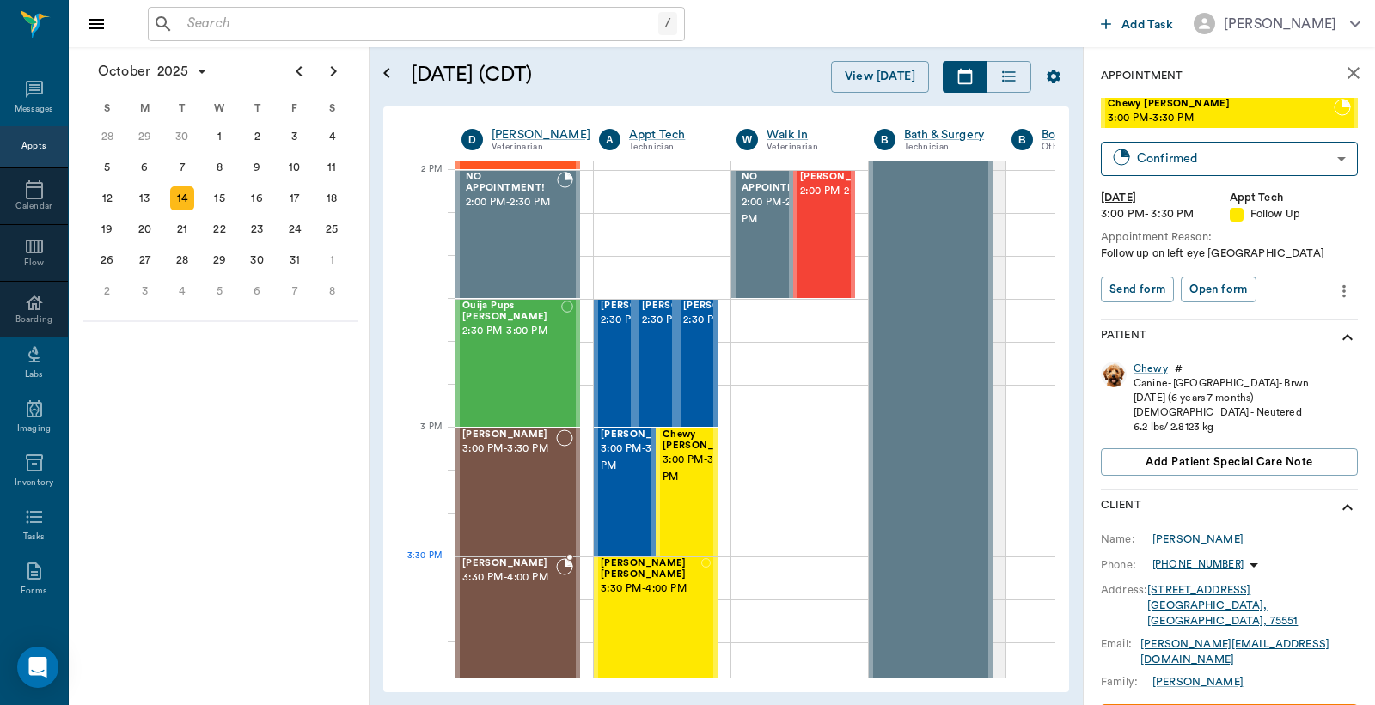
click at [534, 585] on span "3:30 PM - 4:00 PM" at bounding box center [509, 578] width 94 height 17
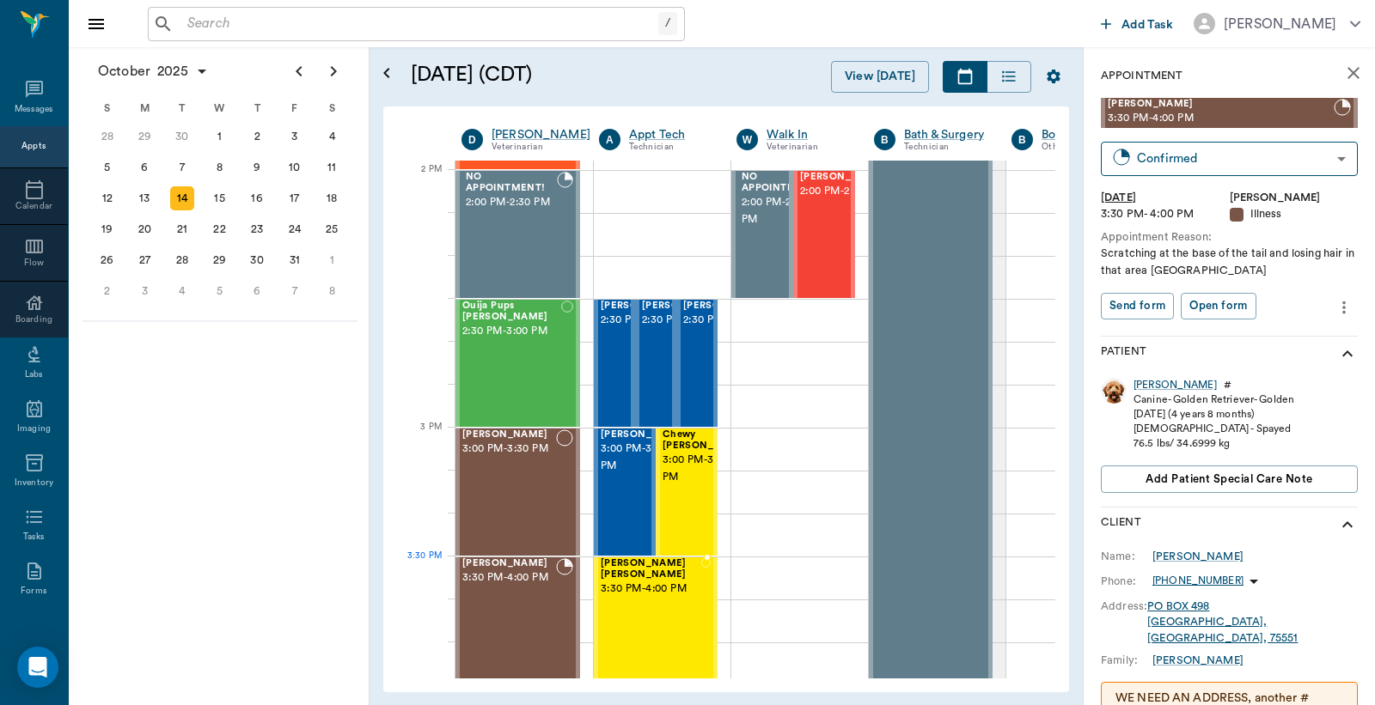
click at [645, 581] on span "3:30 PM - 4:00 PM" at bounding box center [651, 589] width 101 height 17
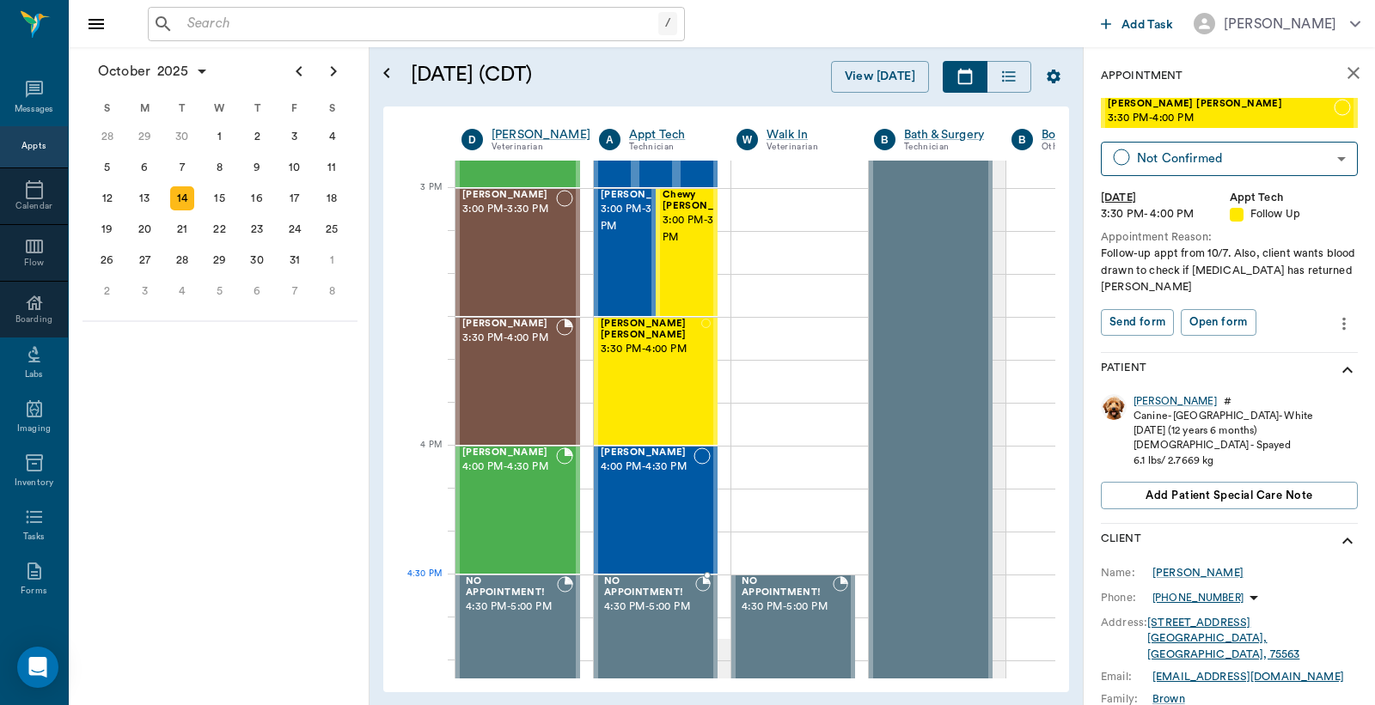
scroll to position [1798, 0]
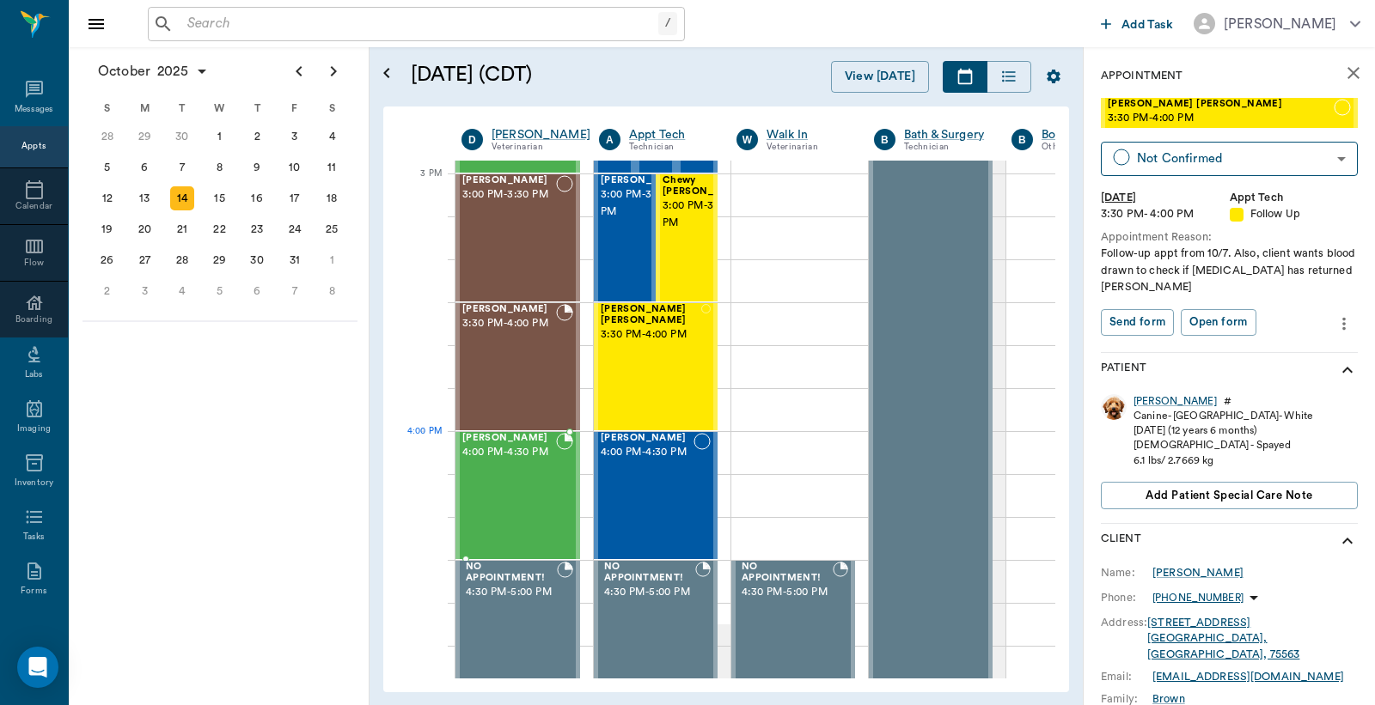
click at [526, 464] on div "Winston Leverett 4:00 PM - 4:30 PM" at bounding box center [509, 495] width 94 height 125
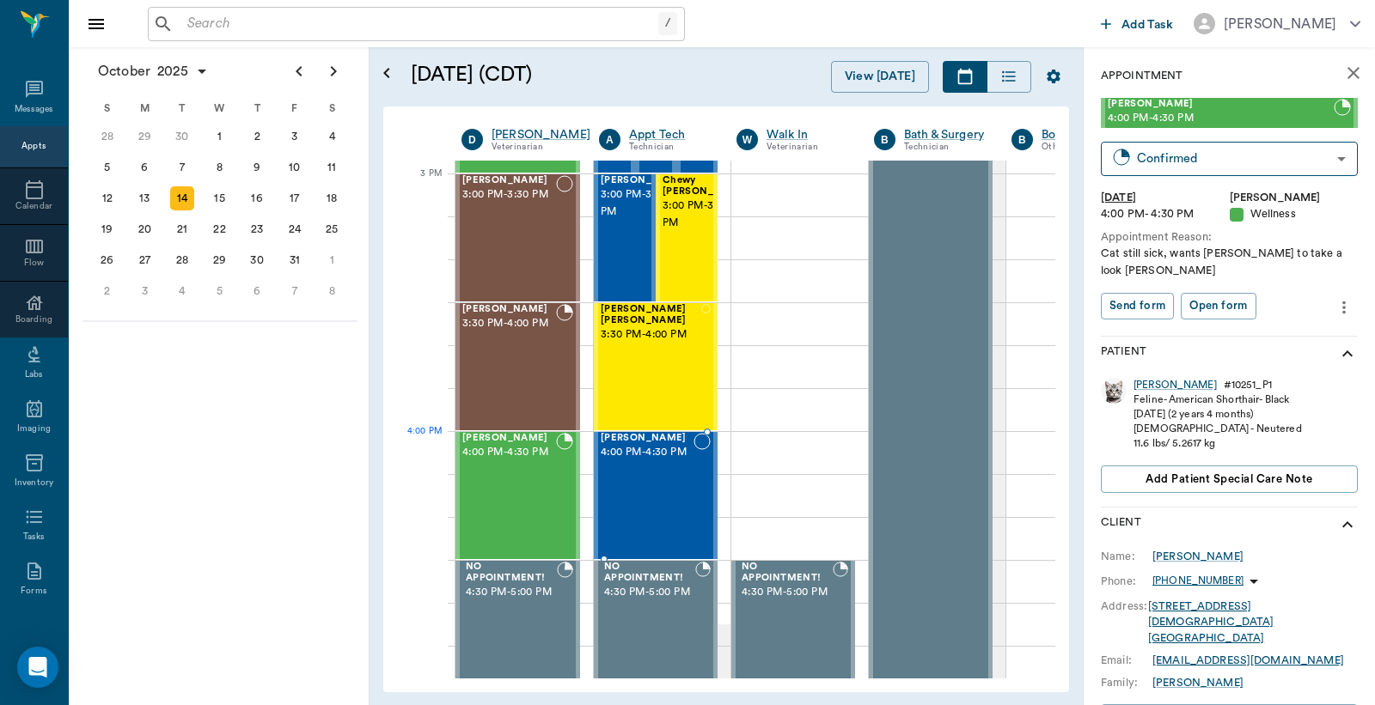
click at [688, 469] on div "Ariel Avalos 4:00 PM - 4:30 PM" at bounding box center [647, 495] width 93 height 125
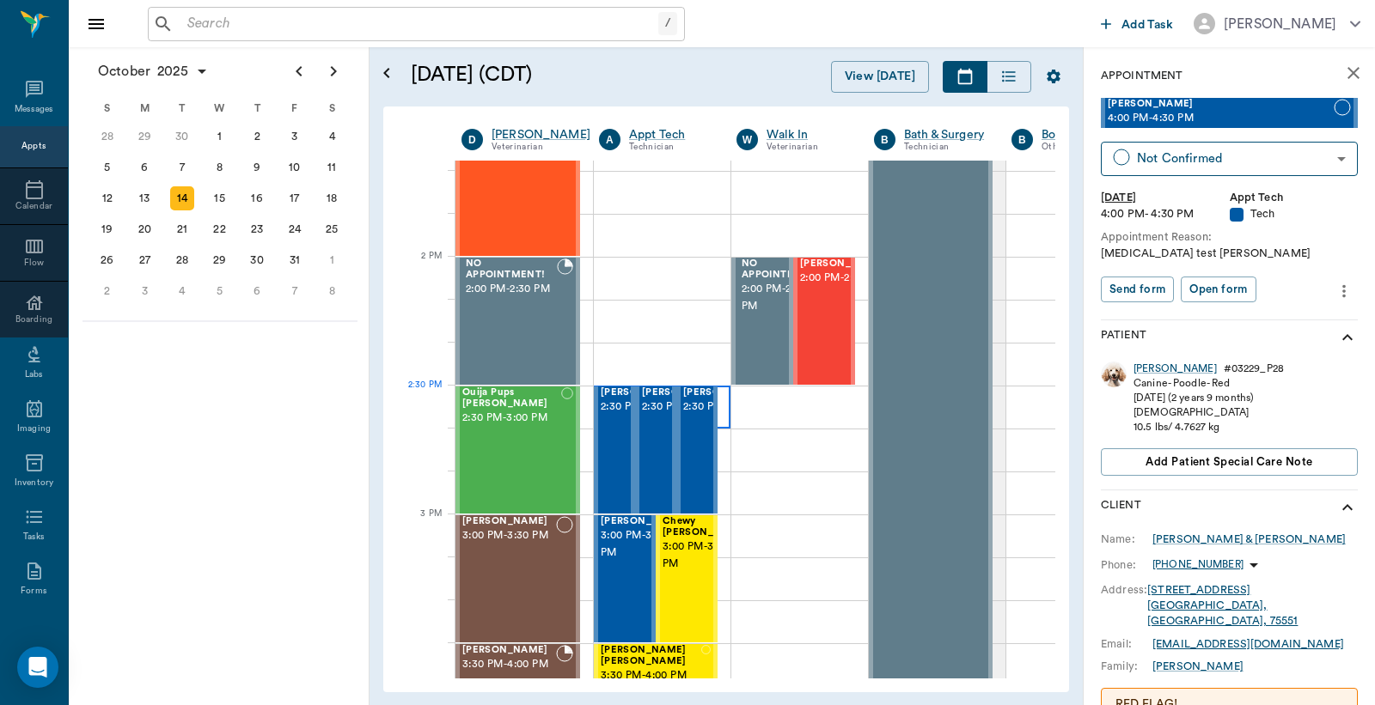
scroll to position [1416, 0]
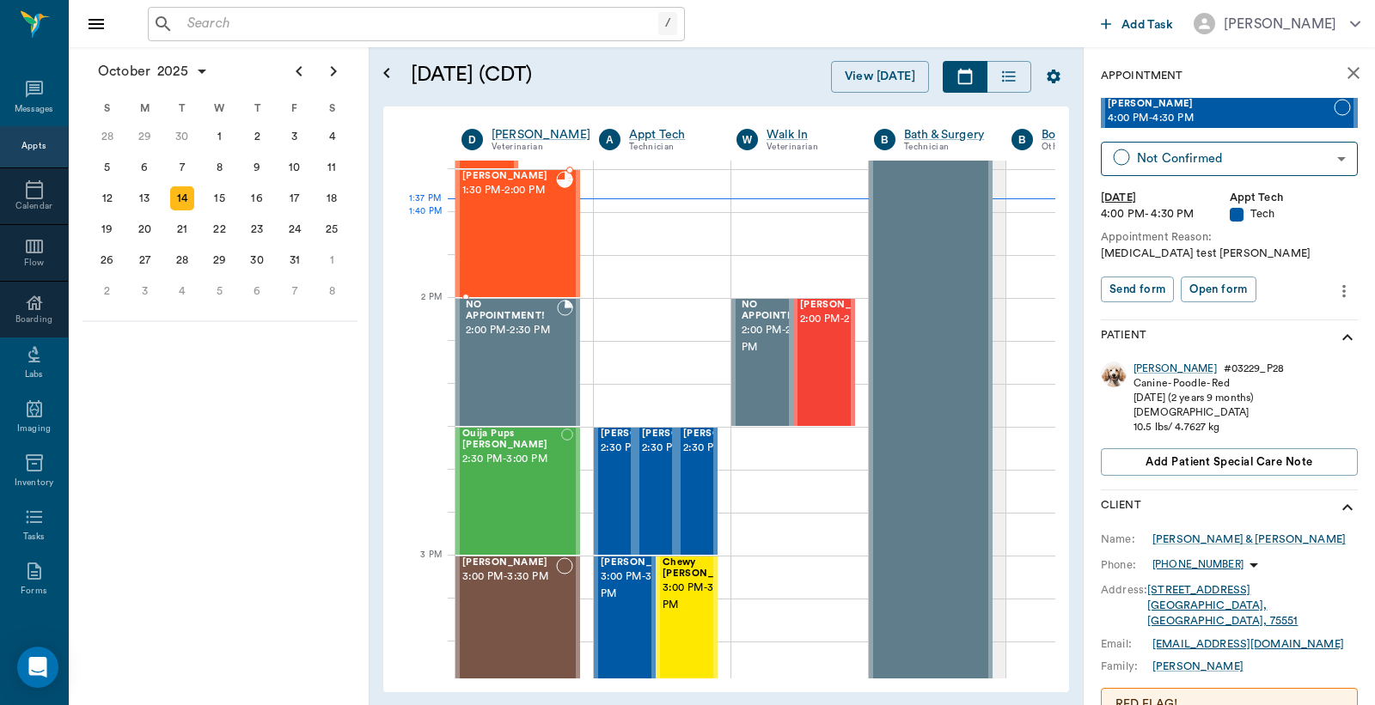
click at [538, 229] on div "Annie BROWN 1:30 PM - 2:00 PM" at bounding box center [509, 233] width 94 height 125
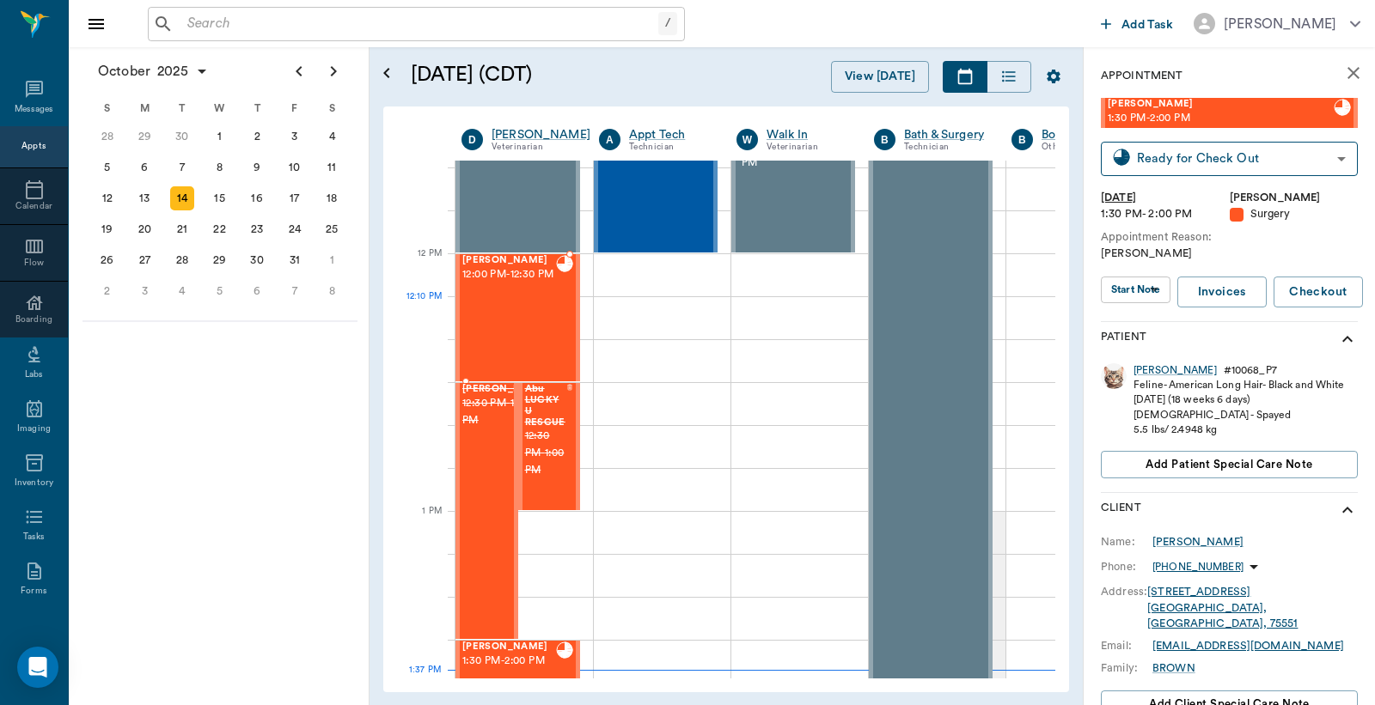
scroll to position [907, 0]
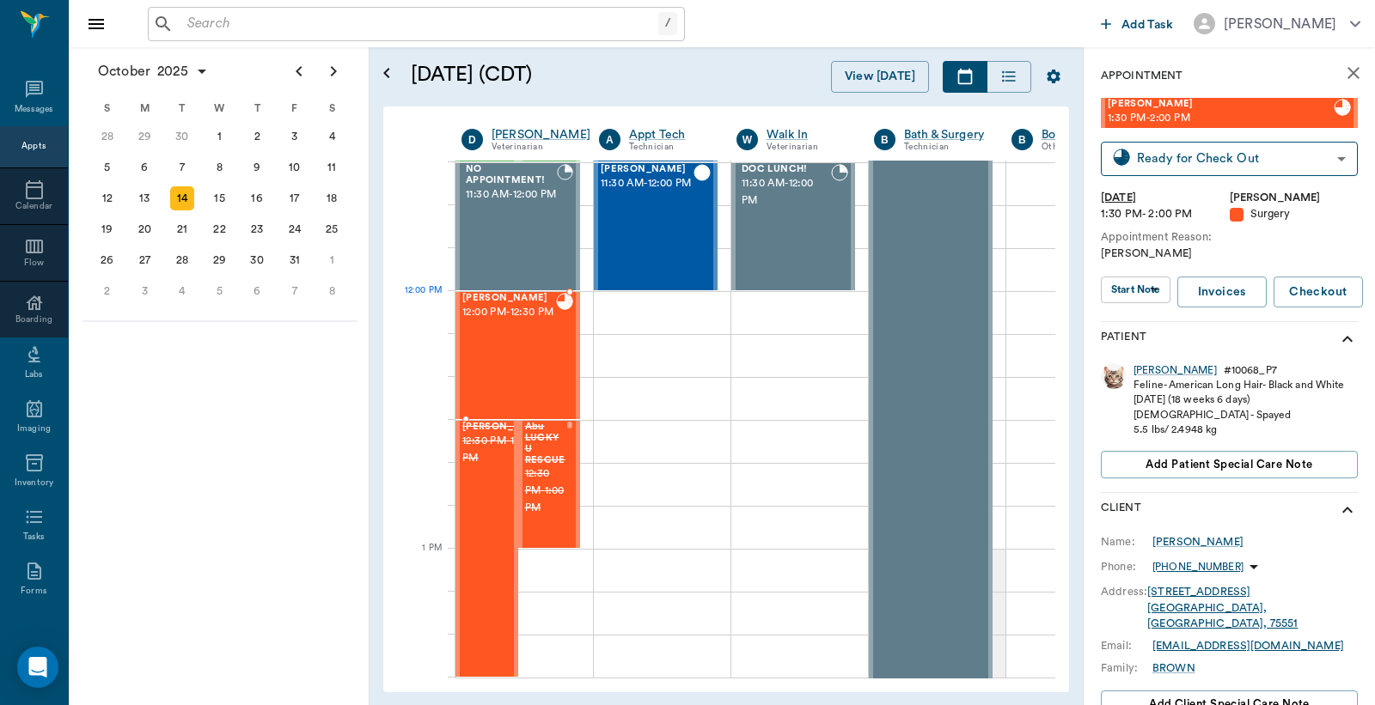
click at [503, 321] on span "12:00 PM - 12:30 PM" at bounding box center [509, 312] width 94 height 17
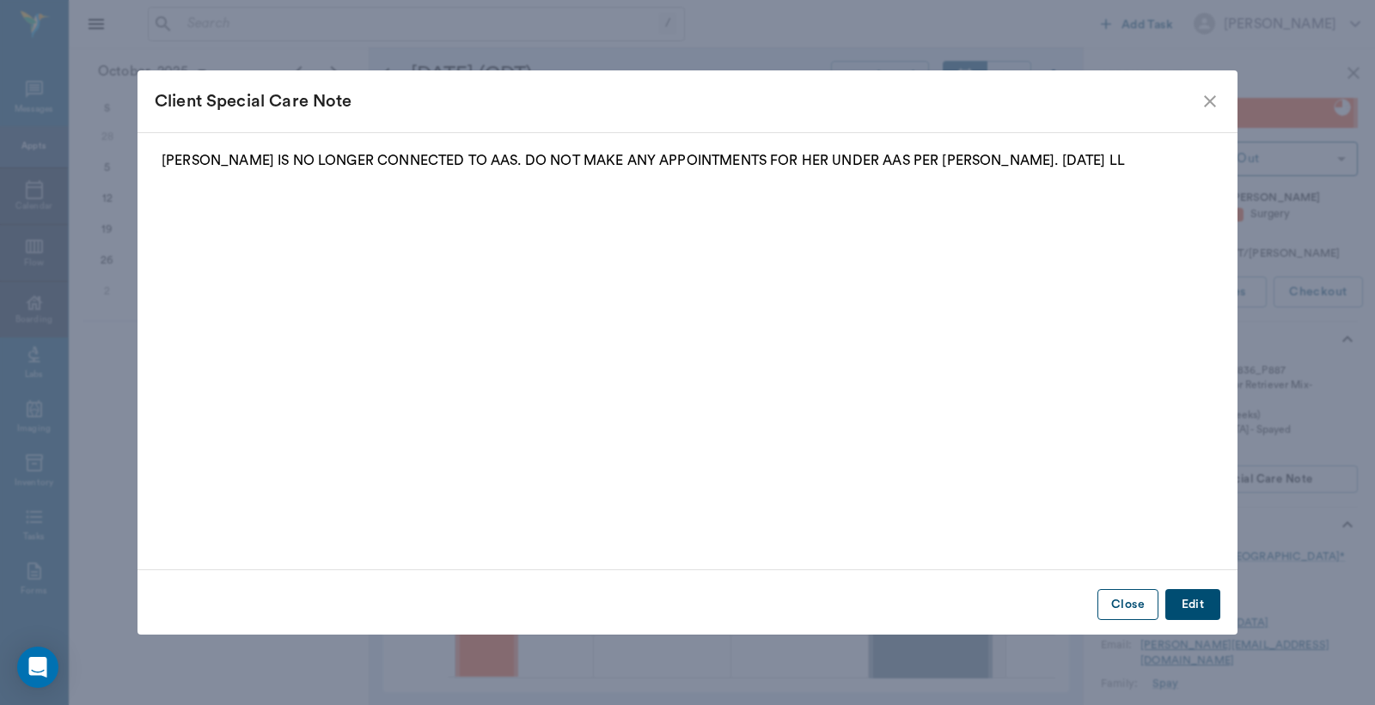
click at [1132, 607] on button "Close" at bounding box center [1127, 605] width 61 height 32
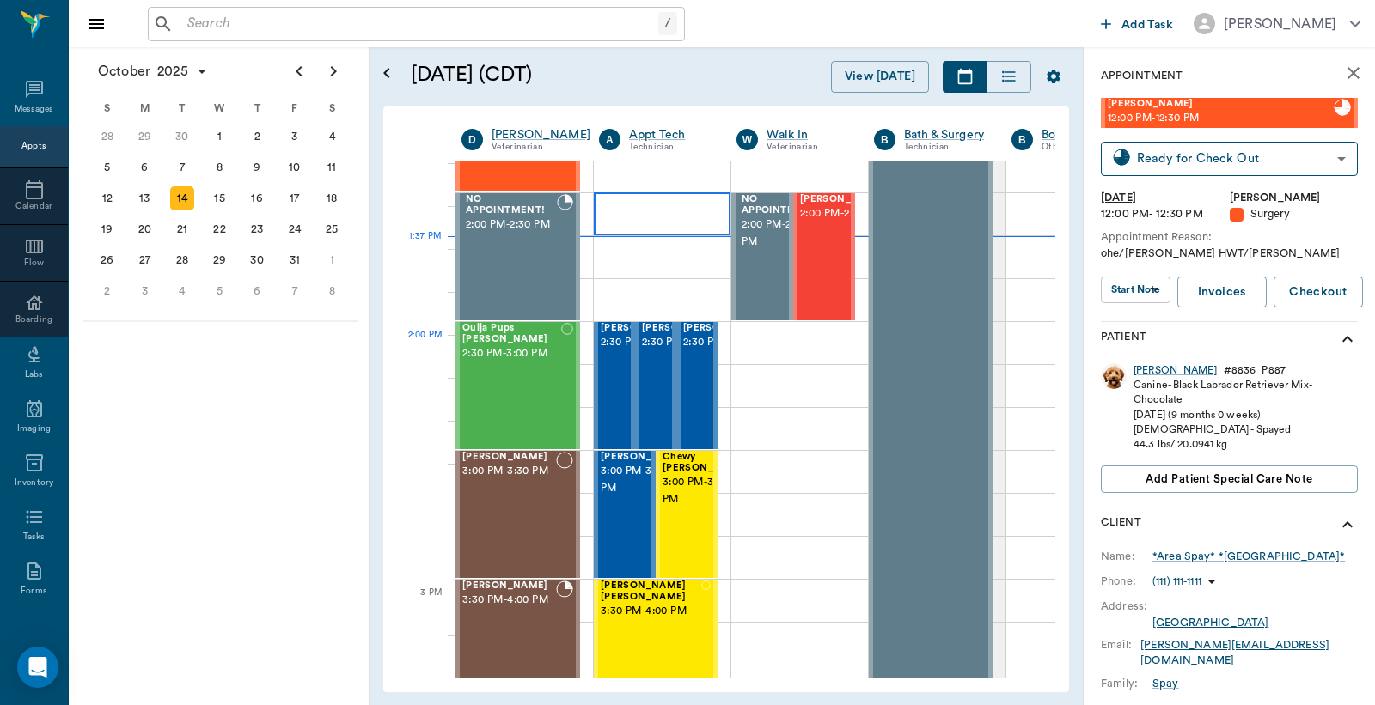
scroll to position [1544, 0]
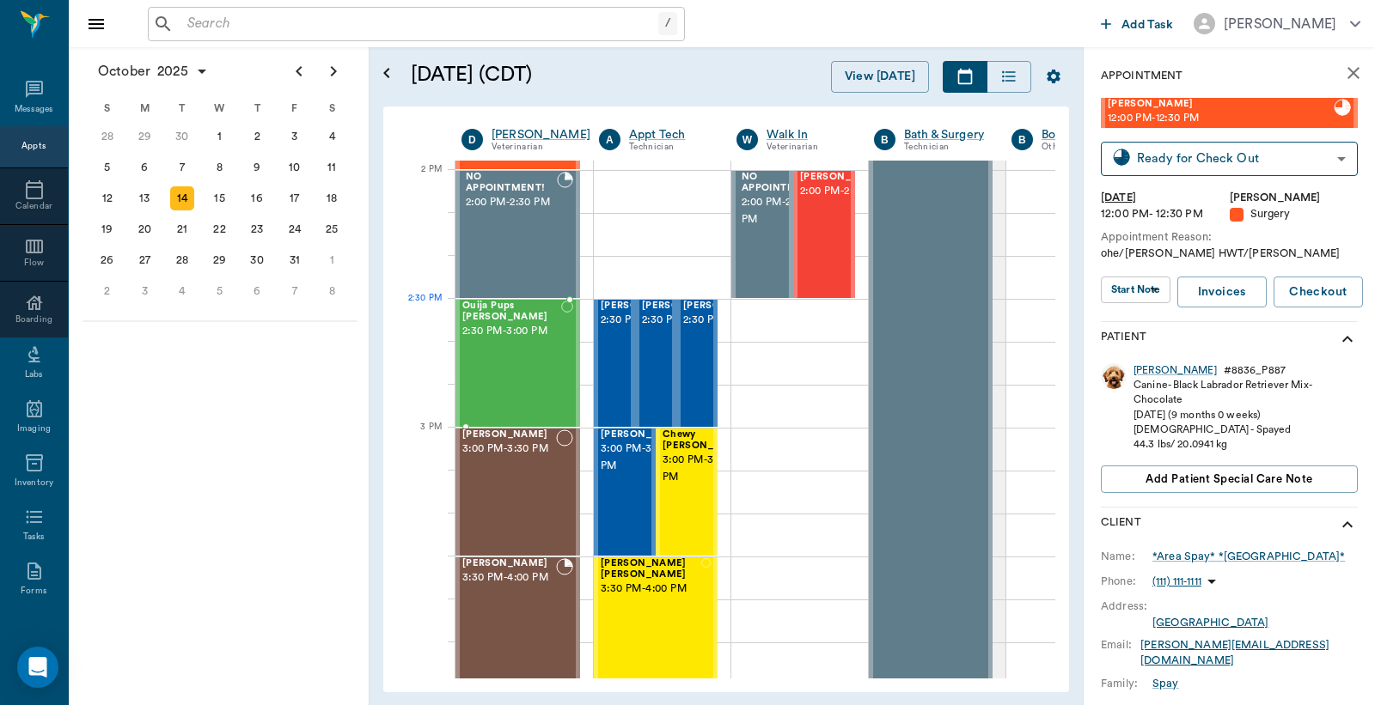
click at [521, 338] on div "Ouija Pups [PERSON_NAME] 2:30 PM - 3:00 PM" at bounding box center [511, 363] width 99 height 125
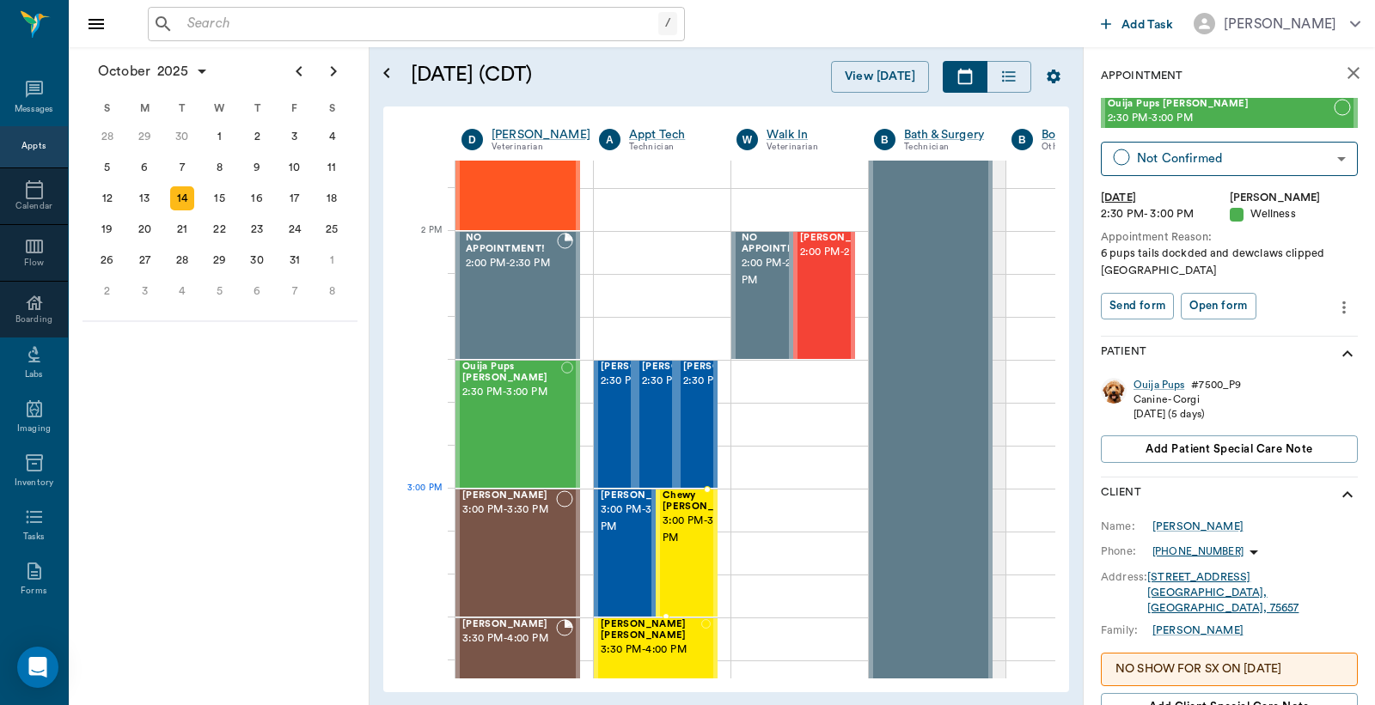
scroll to position [1544, 0]
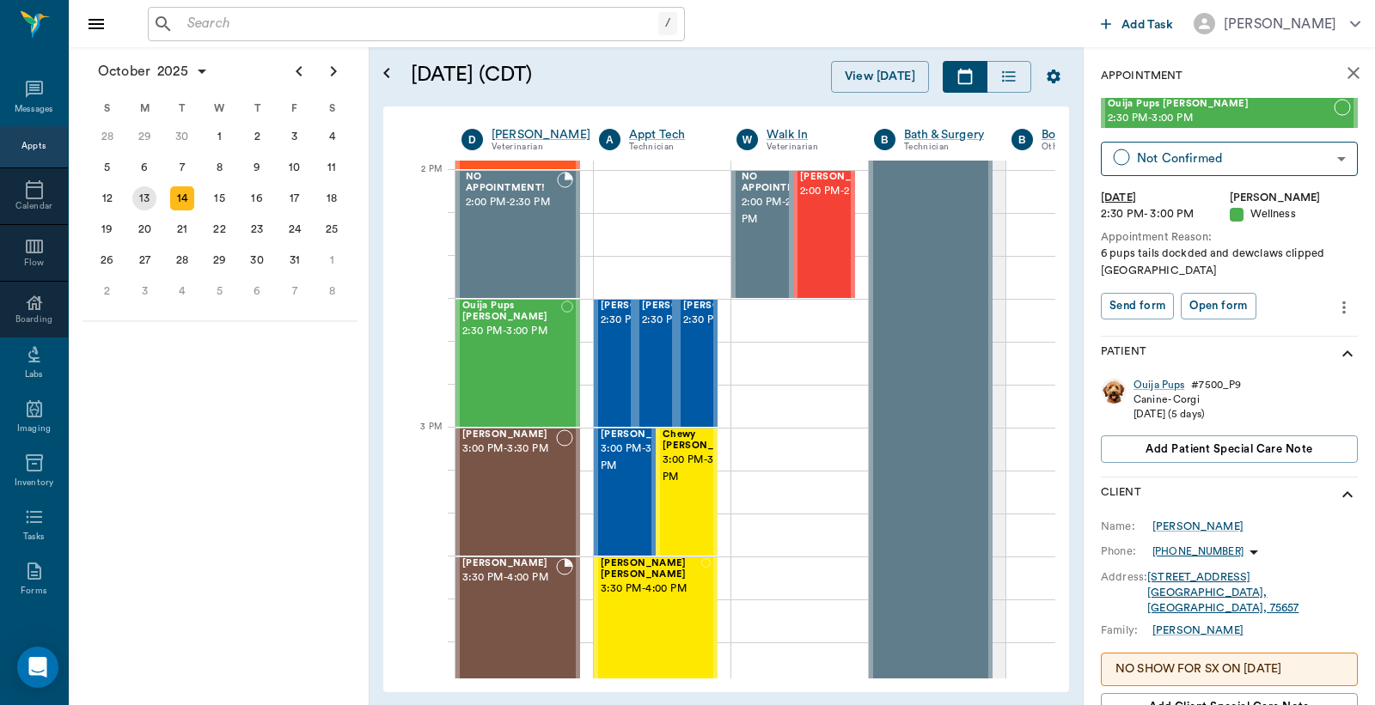
click at [149, 192] on div "13" at bounding box center [144, 198] width 24 height 24
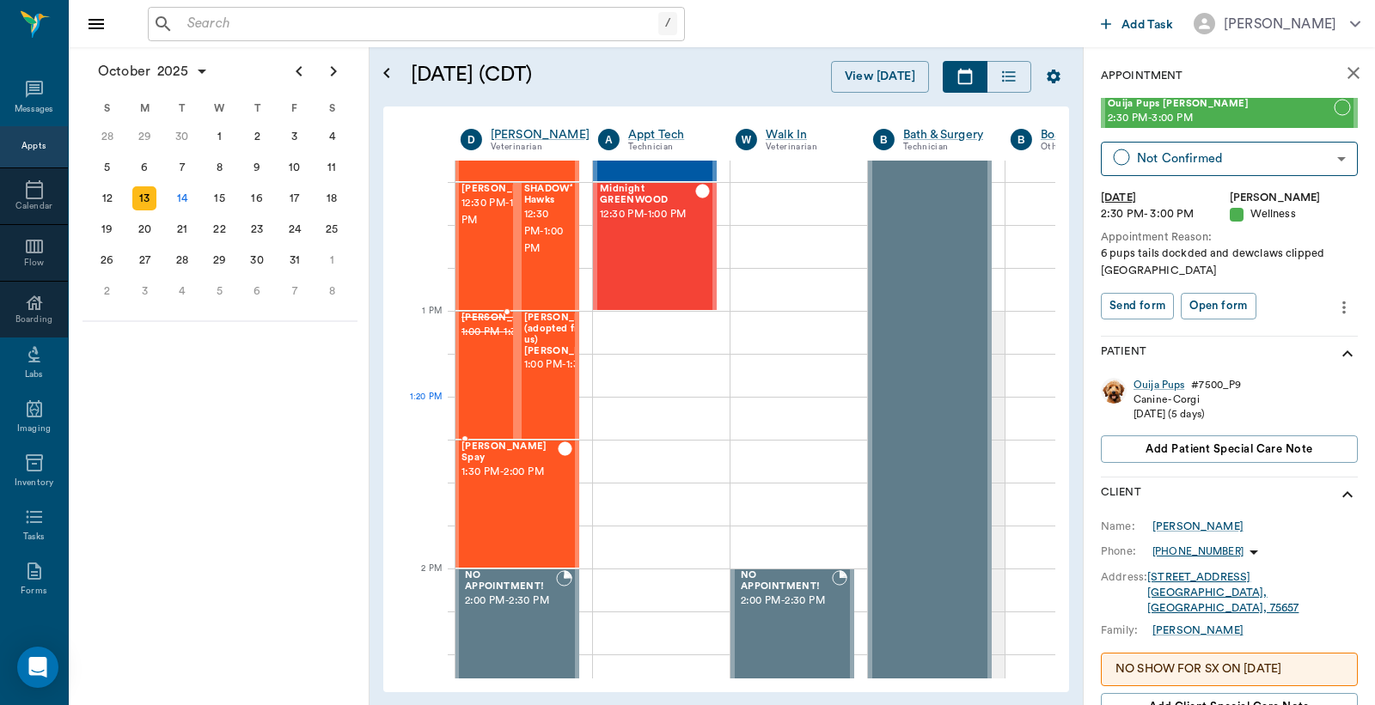
scroll to position [1017, 1]
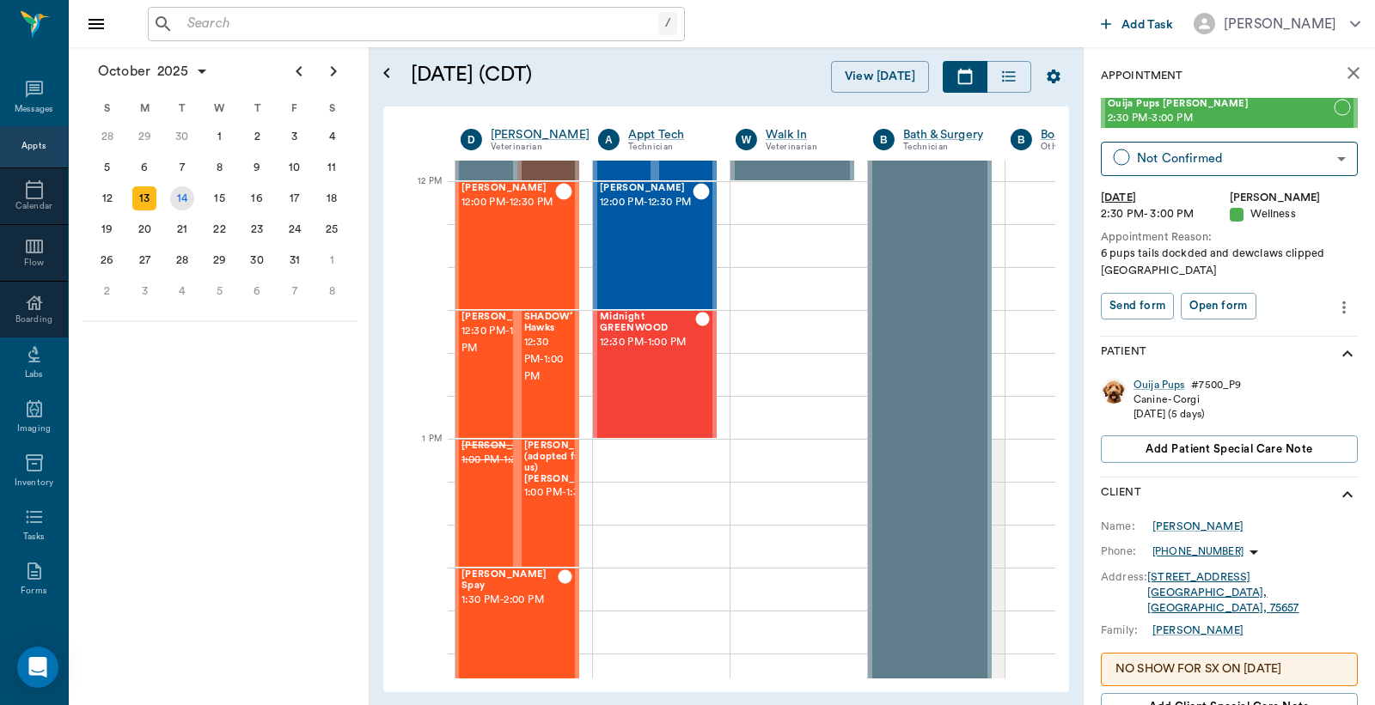
click at [182, 191] on div "14" at bounding box center [182, 198] width 24 height 24
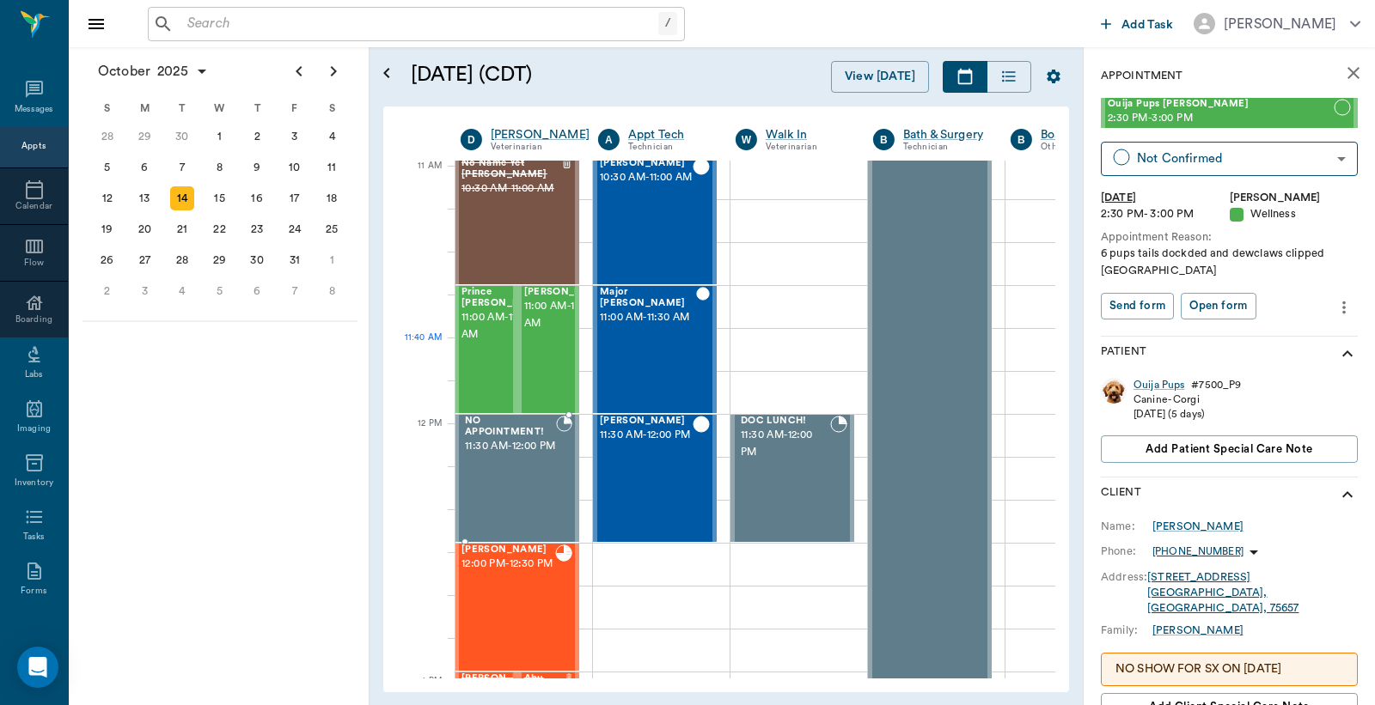
scroll to position [637, 1]
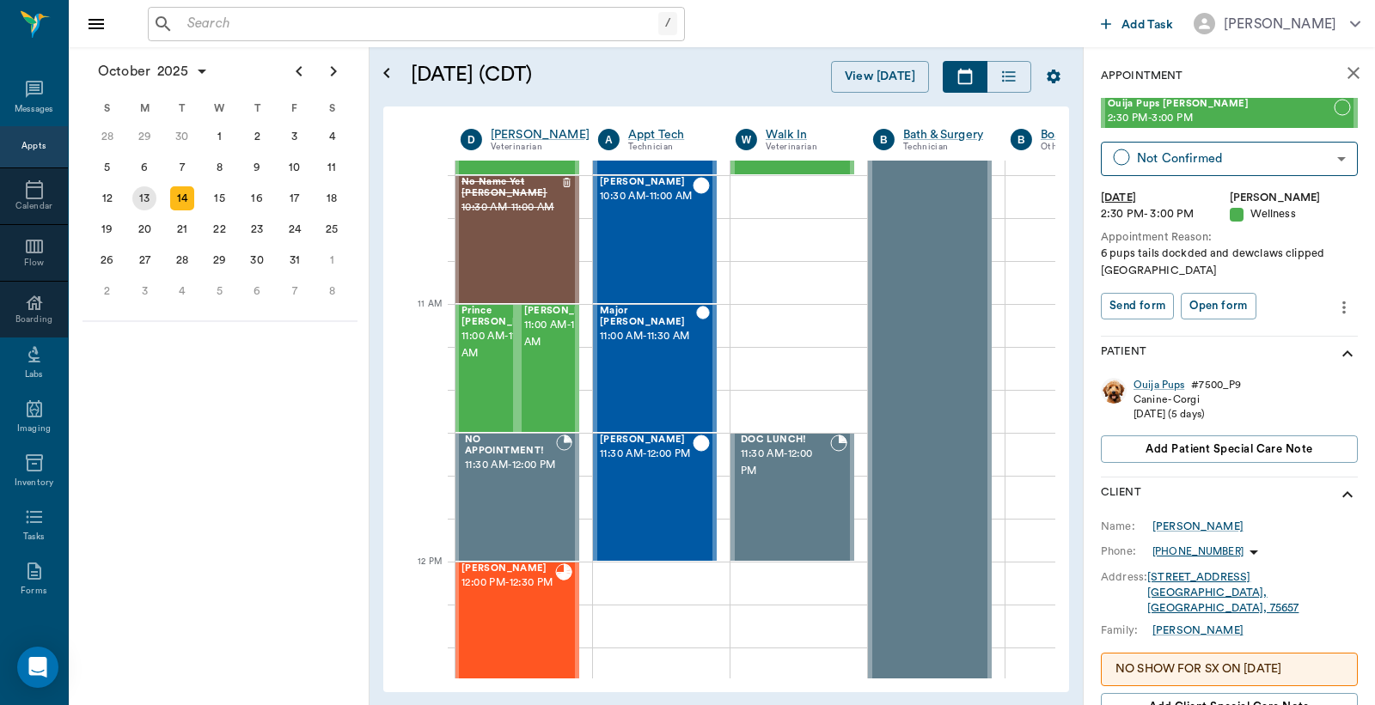
click at [149, 196] on div "13" at bounding box center [144, 198] width 24 height 24
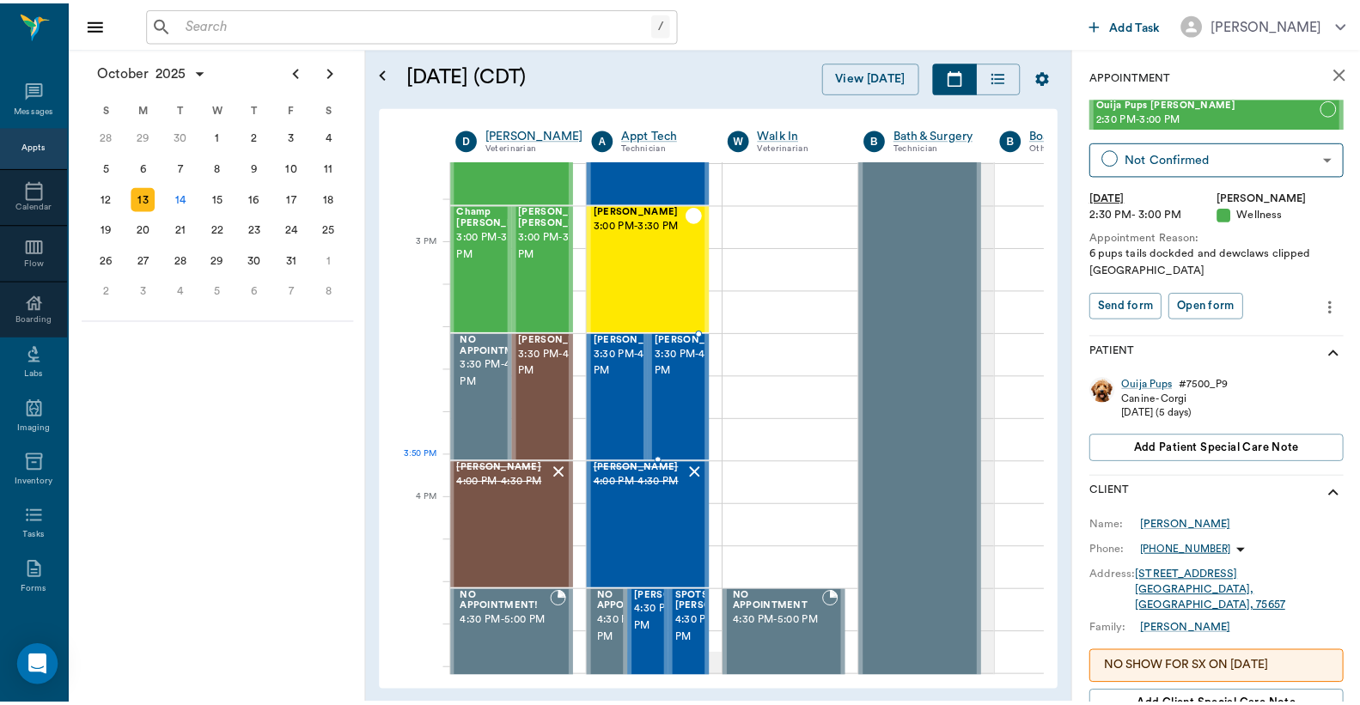
scroll to position [1782, 1]
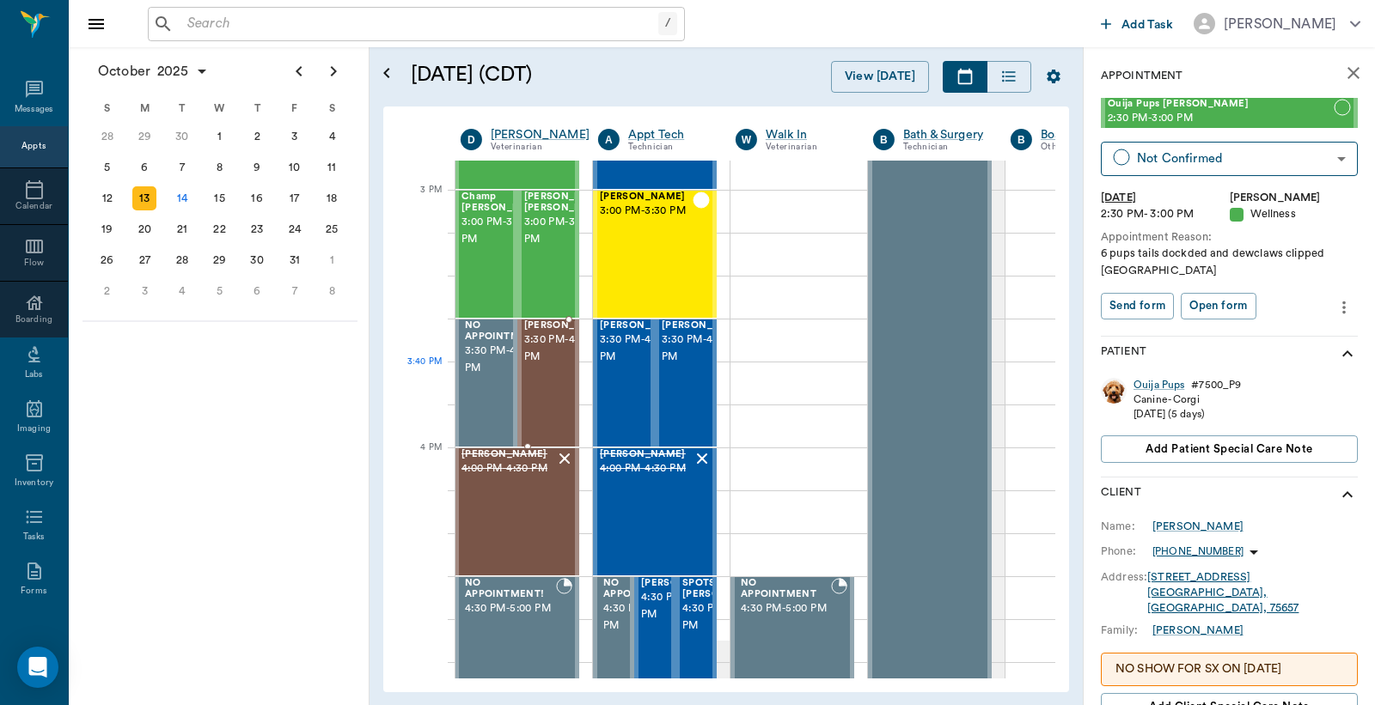
click at [546, 366] on span "3:30 PM - 4:00 PM" at bounding box center [567, 349] width 86 height 34
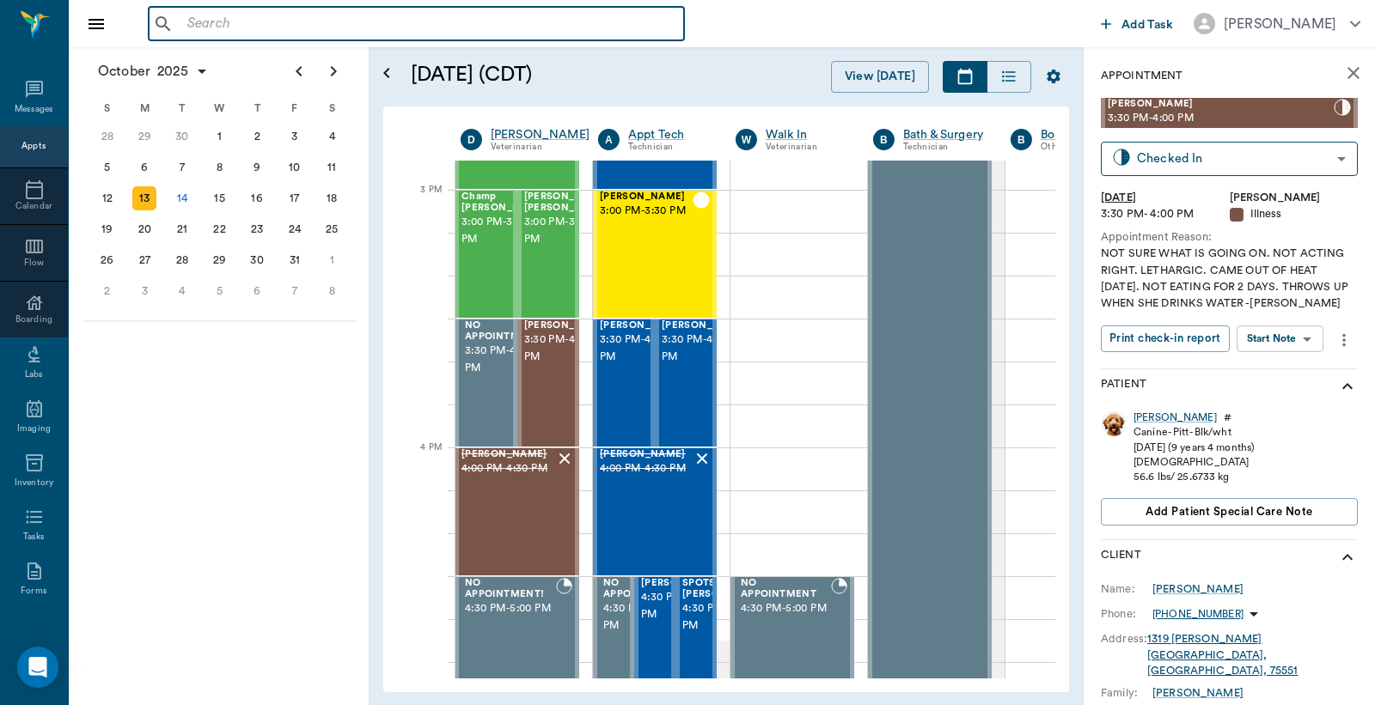
click at [186, 28] on input "text" at bounding box center [428, 24] width 497 height 24
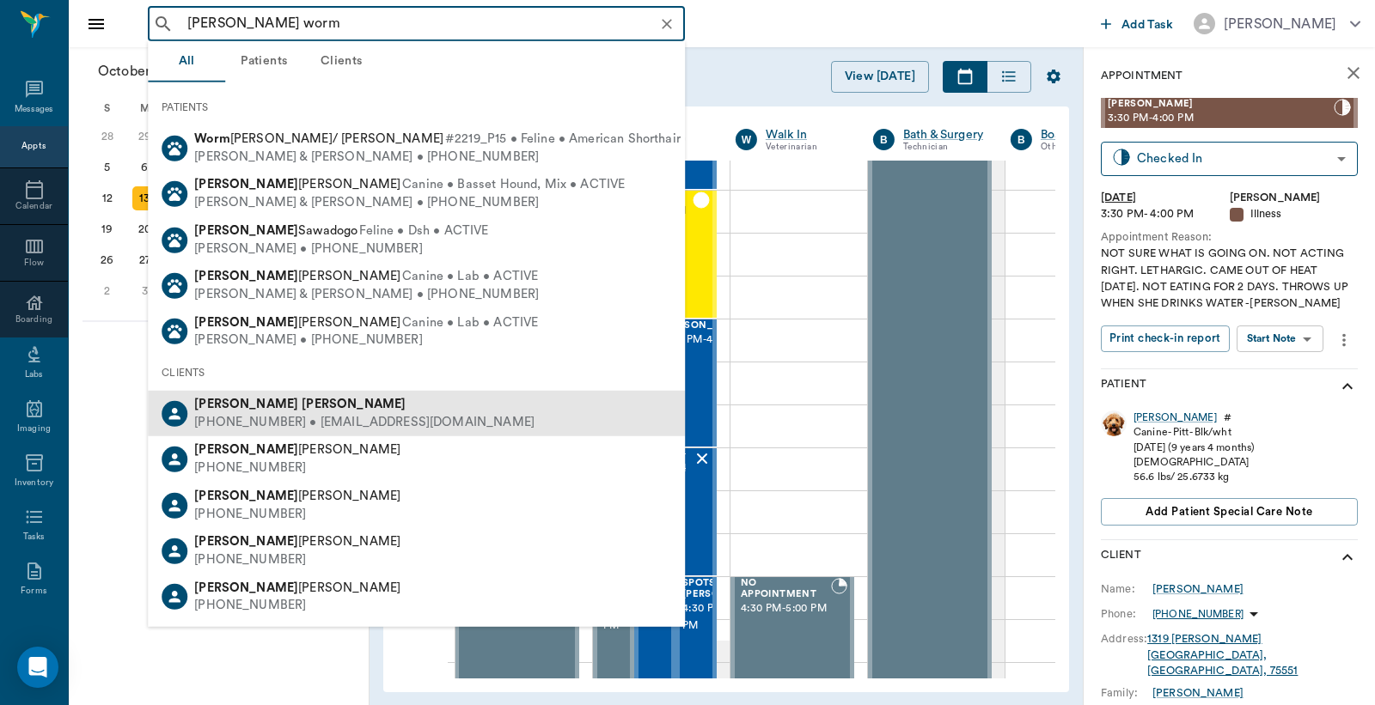
click at [256, 410] on div "Sandy Wormington" at bounding box center [364, 405] width 340 height 18
type input "sandy worm"
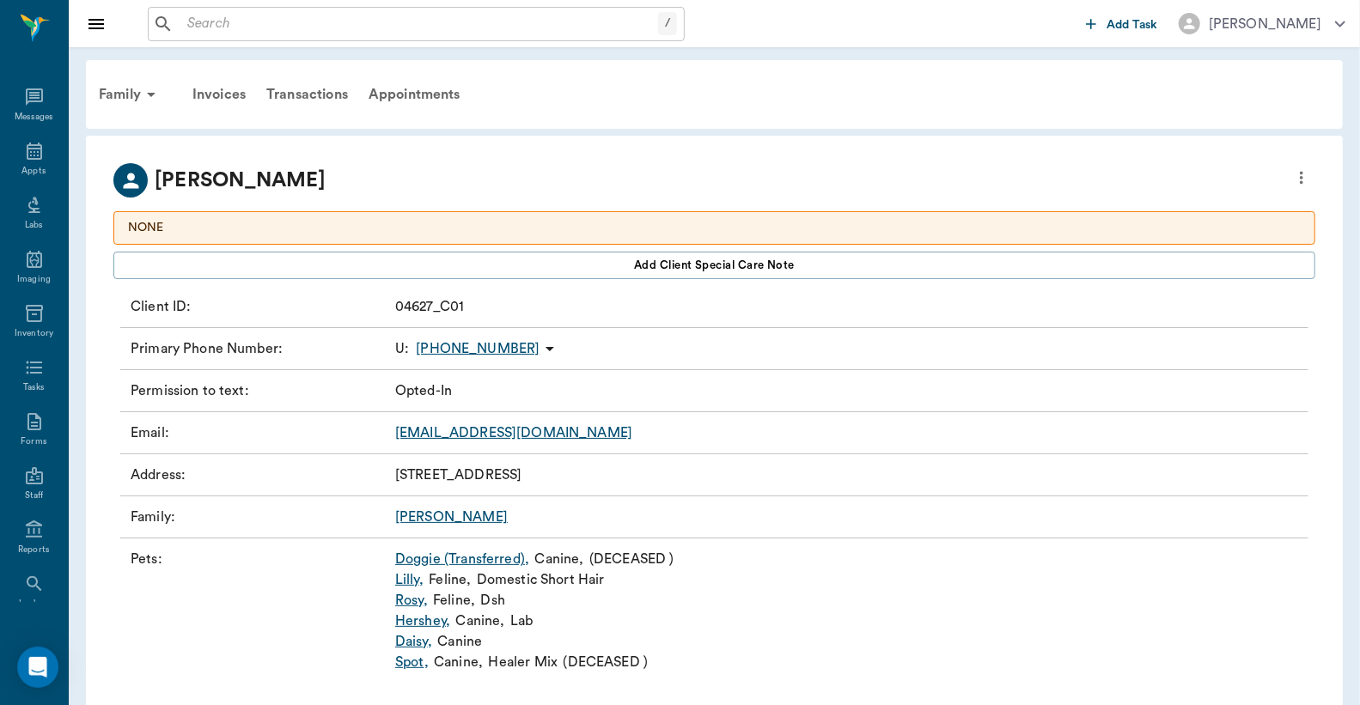
click at [418, 641] on link "Daisy ," at bounding box center [413, 641] width 37 height 21
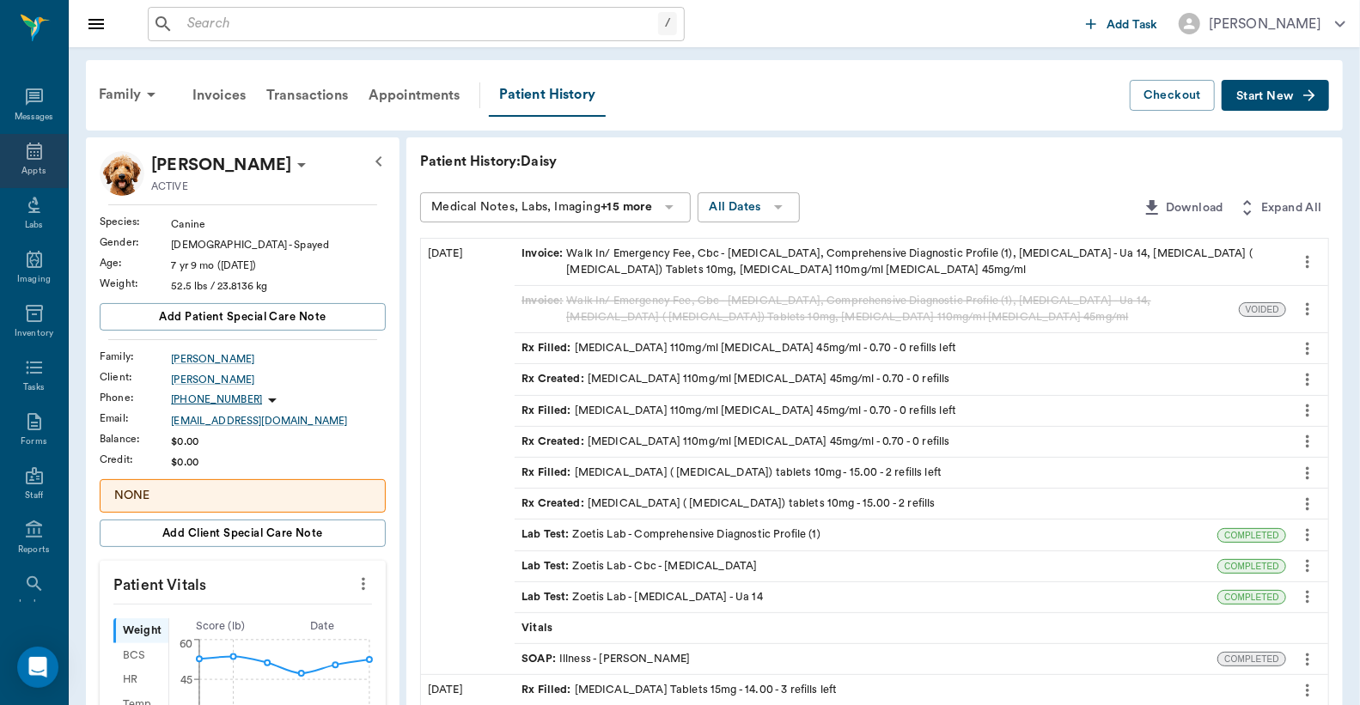
click at [27, 162] on div "Appts" at bounding box center [34, 161] width 68 height 54
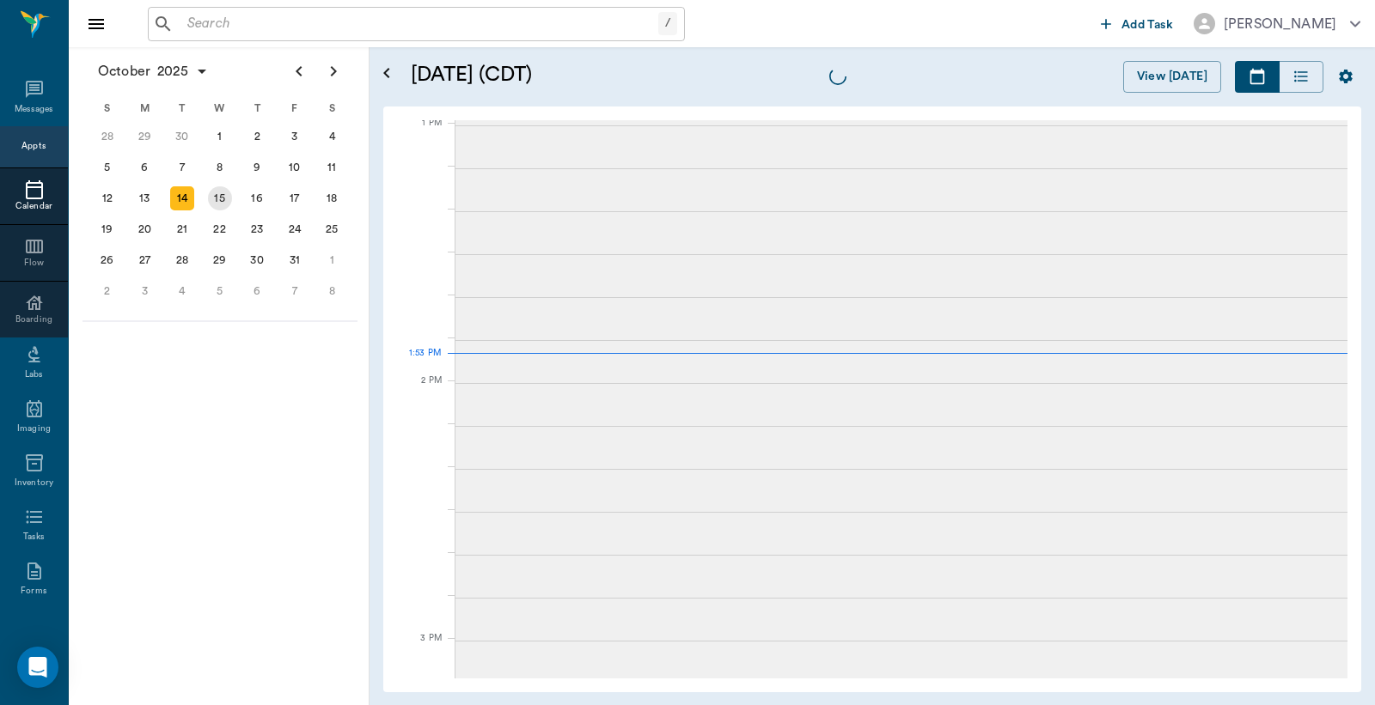
scroll to position [1290, 0]
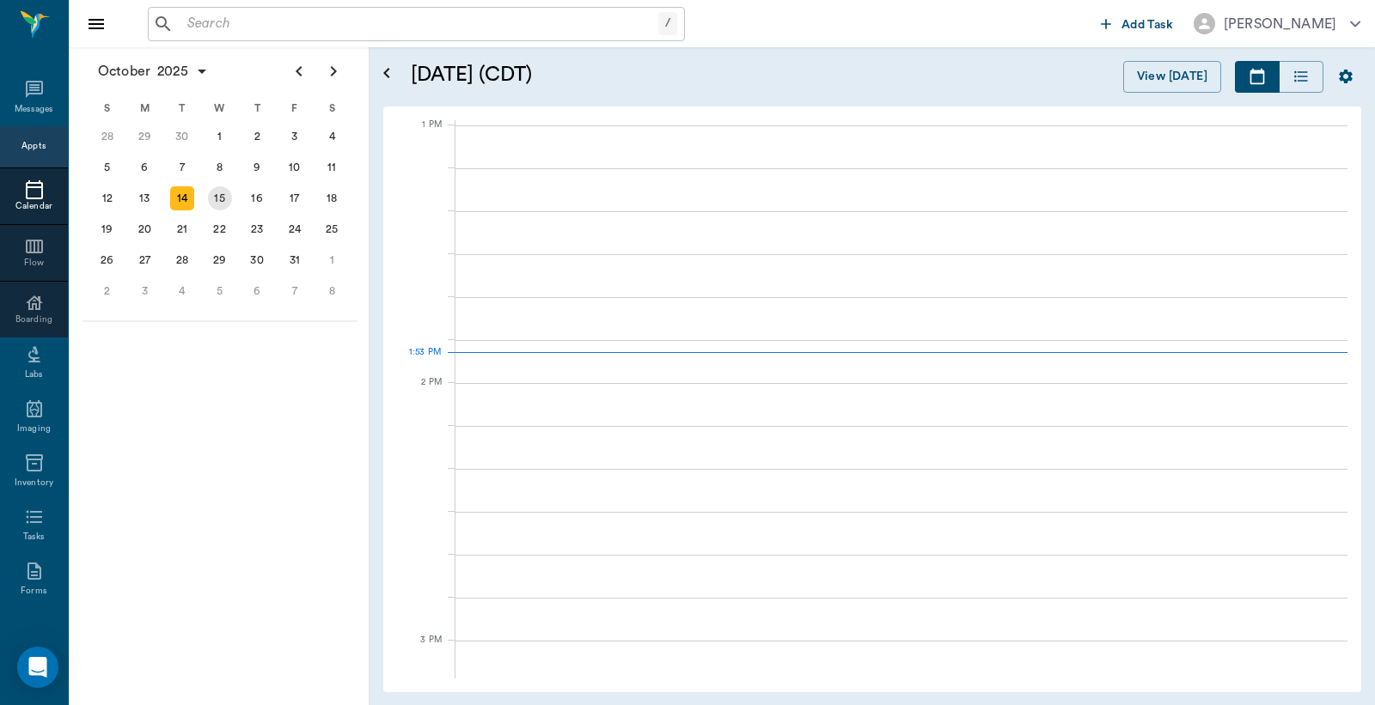
click at [217, 192] on div "15" at bounding box center [220, 198] width 24 height 24
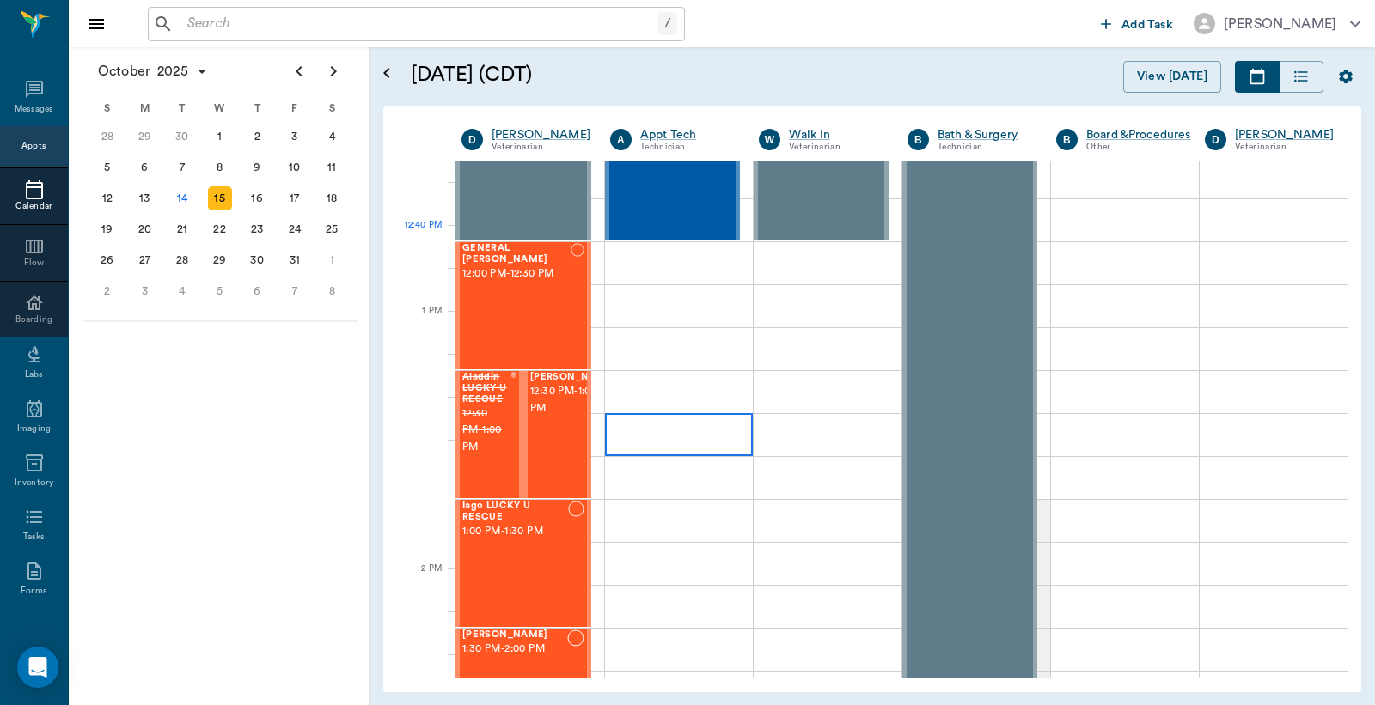
scroll to position [1145, 0]
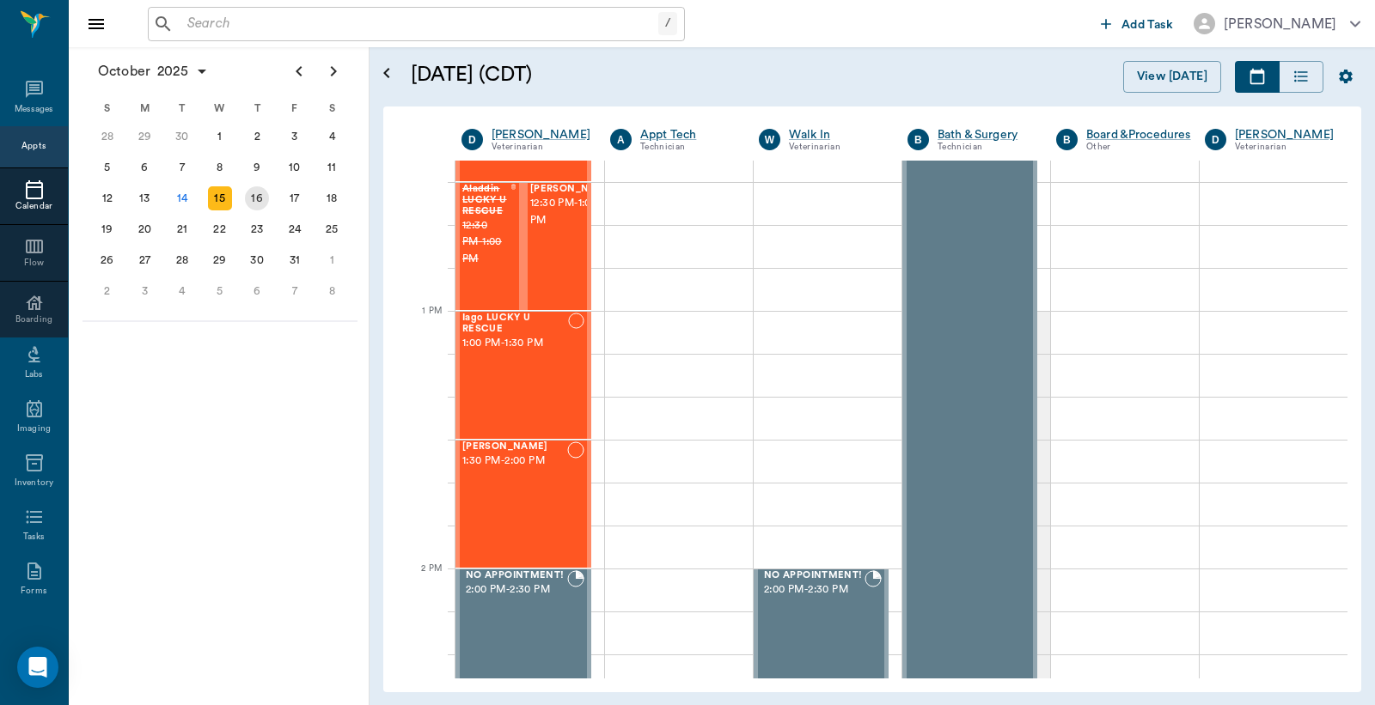
click at [261, 186] on div "16" at bounding box center [257, 198] width 24 height 24
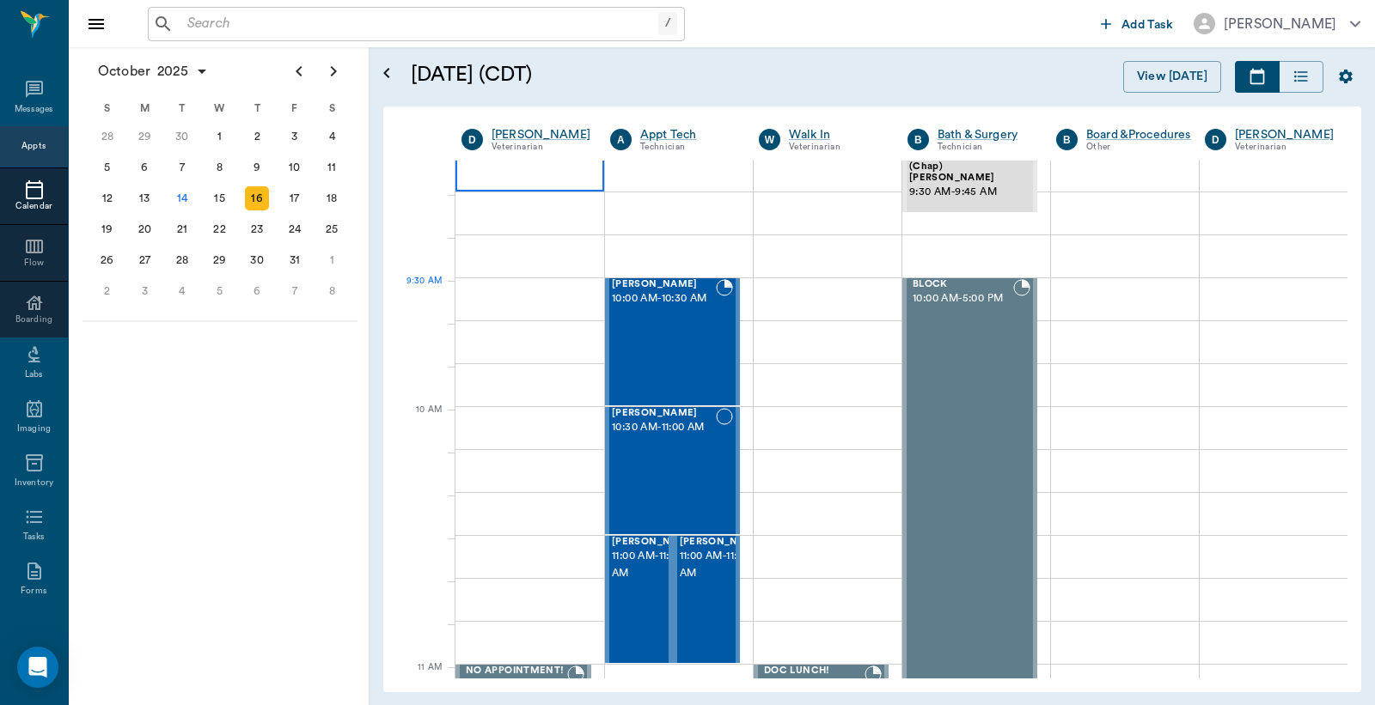
scroll to position [509, 0]
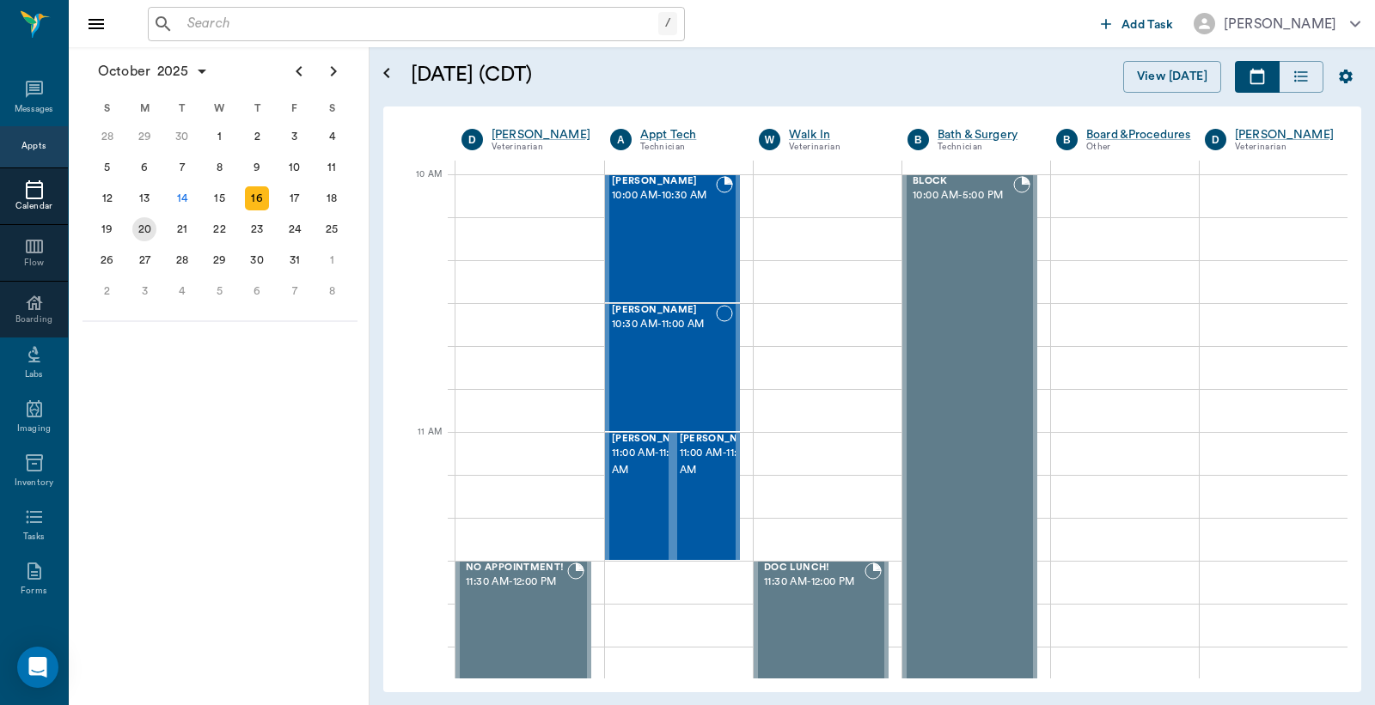
click at [144, 222] on div "20" at bounding box center [144, 229] width 24 height 24
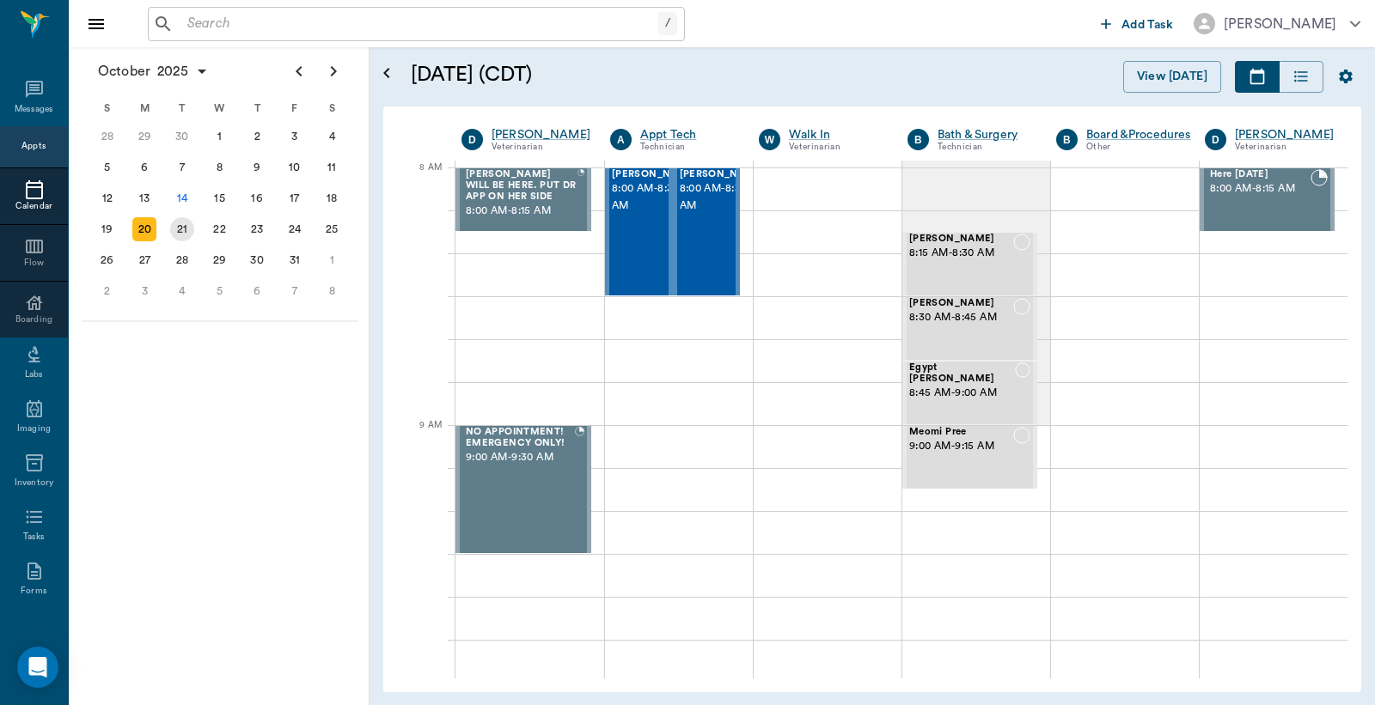
click at [182, 223] on div "21" at bounding box center [182, 229] width 24 height 24
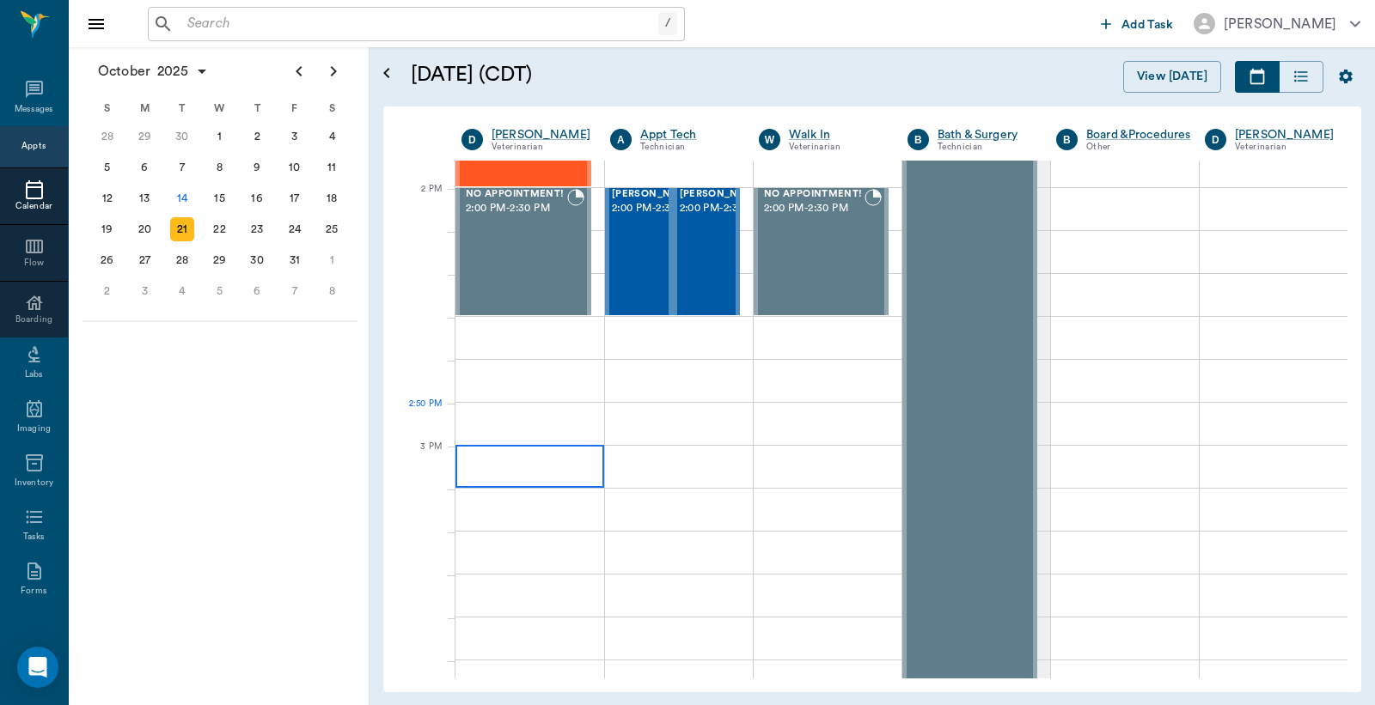
scroll to position [1400, 0]
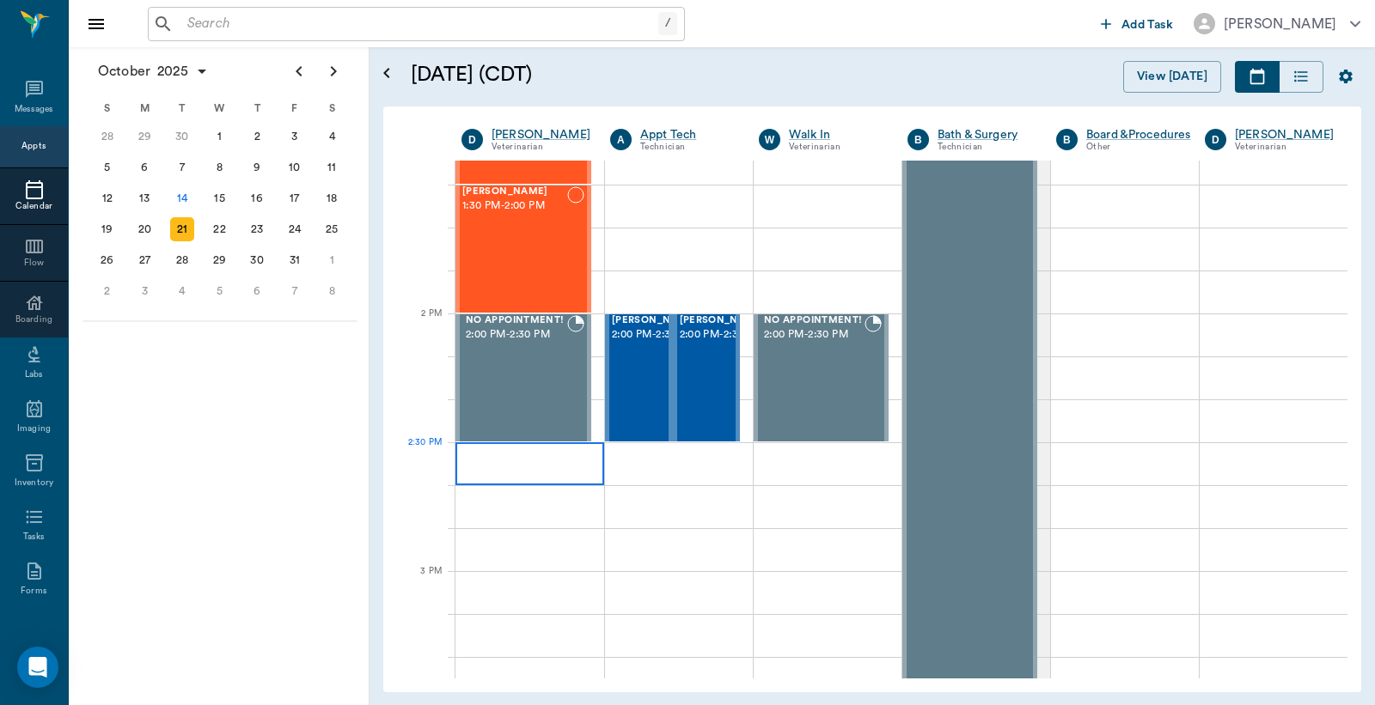
click at [477, 452] on div at bounding box center [529, 463] width 149 height 43
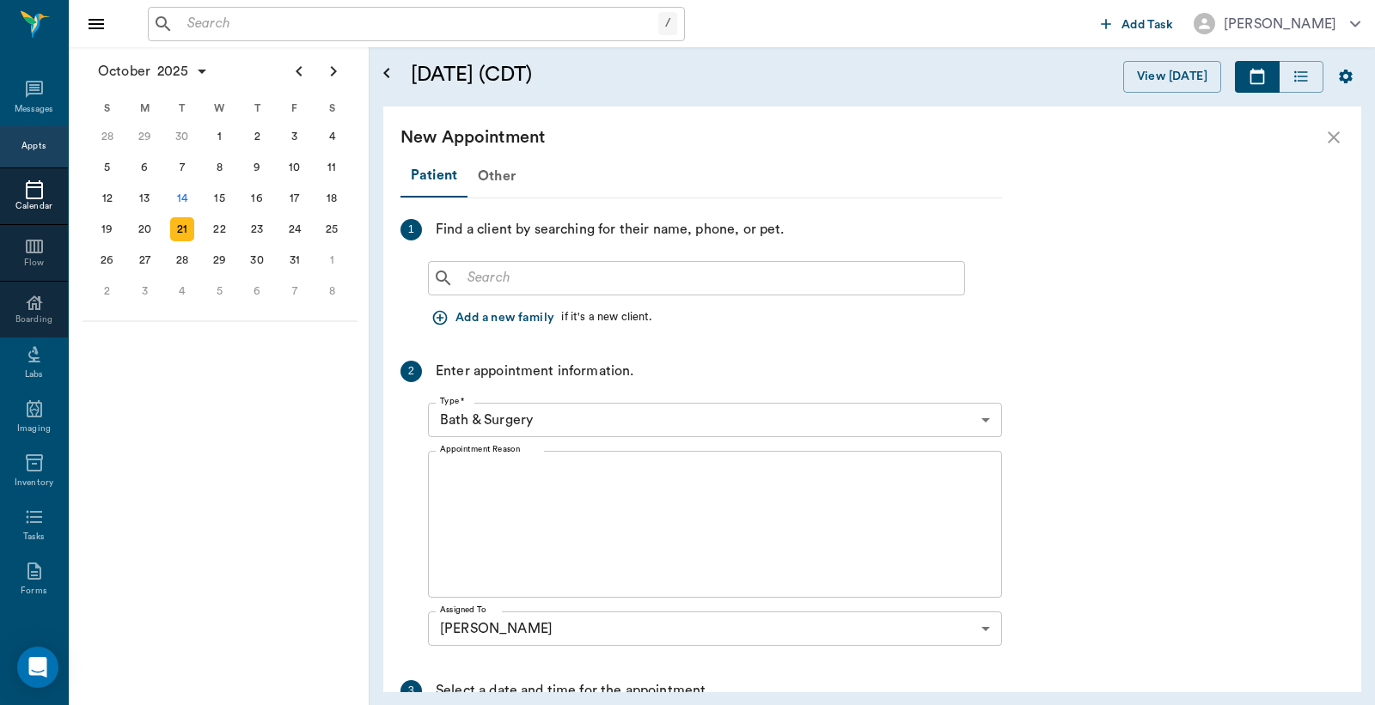
click at [465, 276] on input "text" at bounding box center [709, 278] width 497 height 24
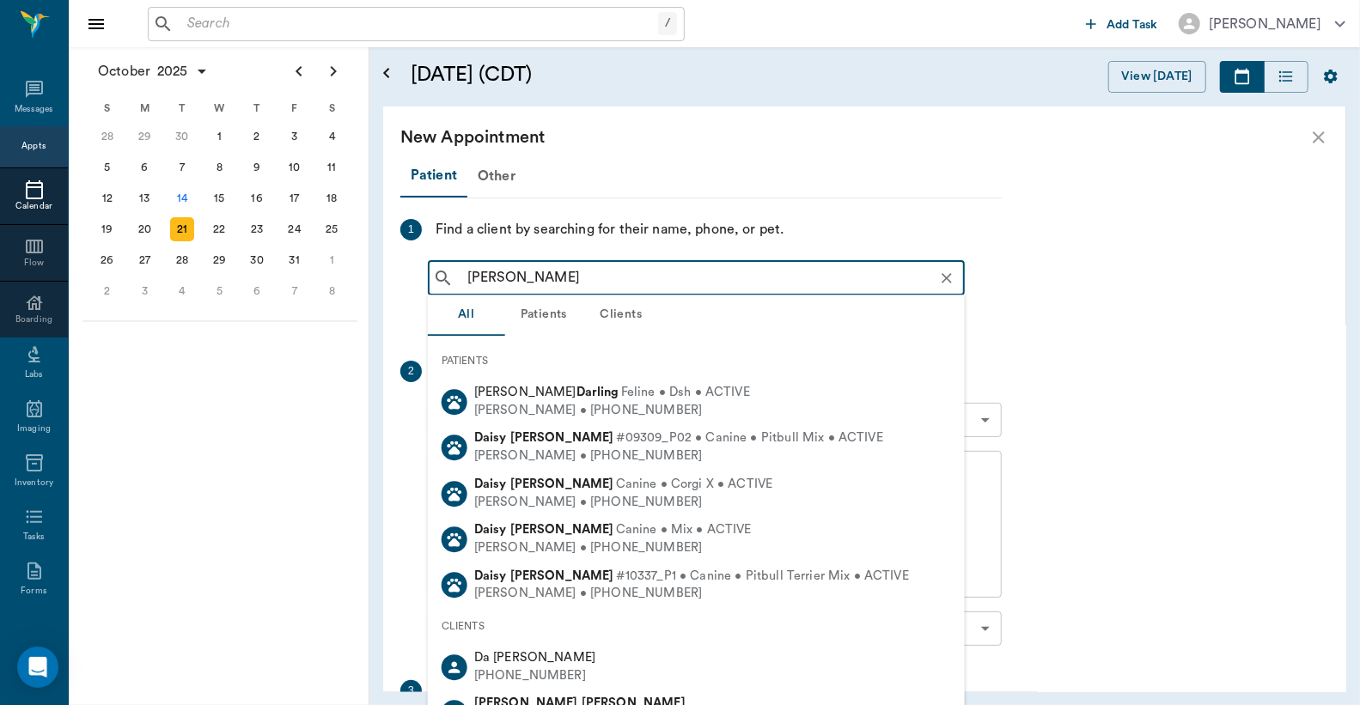
type input "Daisy Worm"
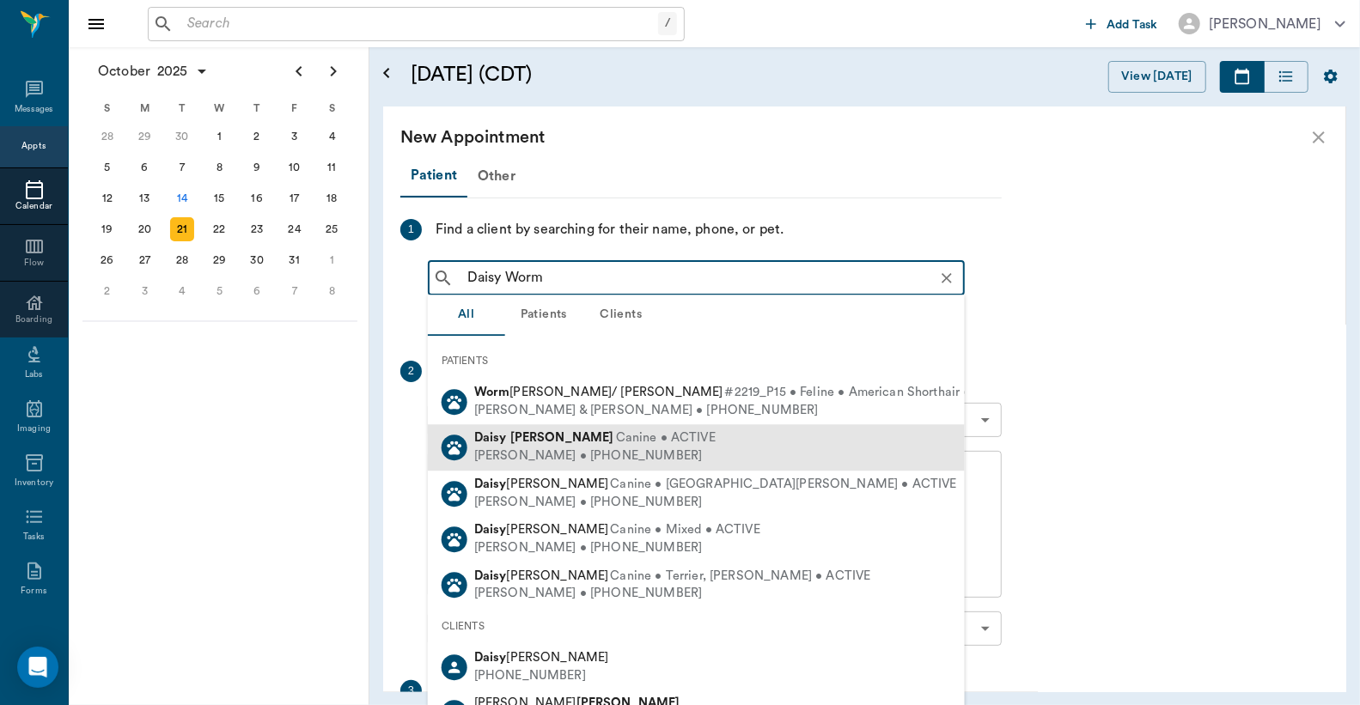
click at [585, 452] on div "Sandy Wormington • (903) 665-4229" at bounding box center [594, 457] width 241 height 18
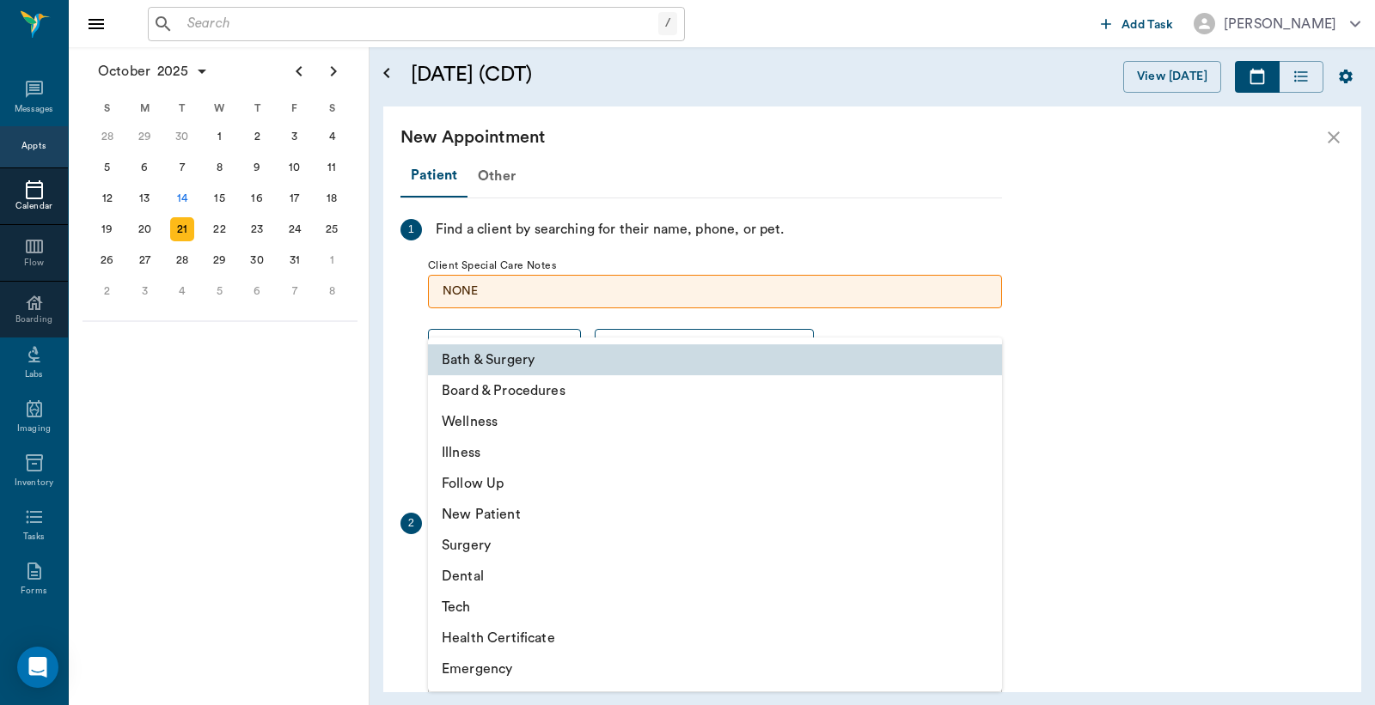
click at [985, 573] on body "/ ​ Add Task Dr. Bert Ellsworth Nectar Messages Appts Calendar Flow Boarding La…" at bounding box center [687, 352] width 1375 height 705
click at [517, 419] on li "Wellness" at bounding box center [715, 421] width 574 height 31
type input "65d2be4f46e3a538d89b8c14"
type input "03:00 PM"
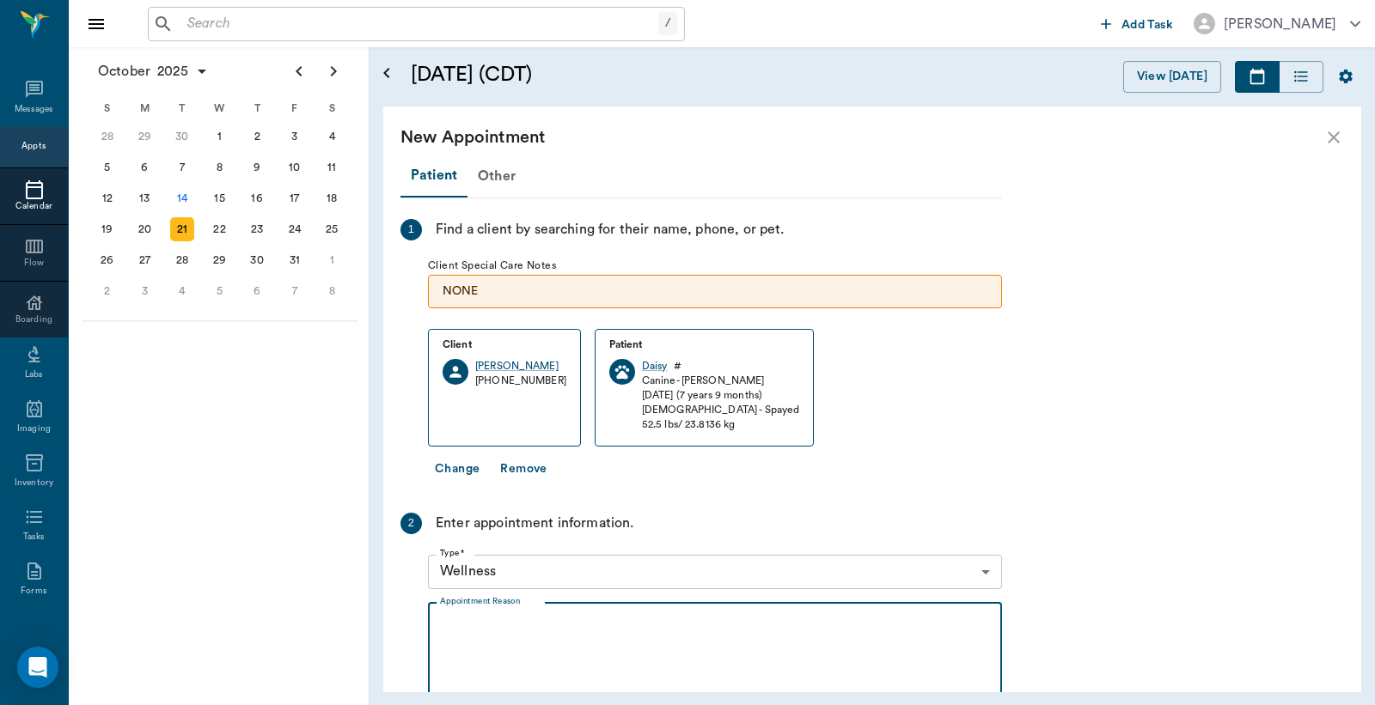
click at [448, 619] on textarea "Appointment Reason" at bounding box center [715, 676] width 550 height 119
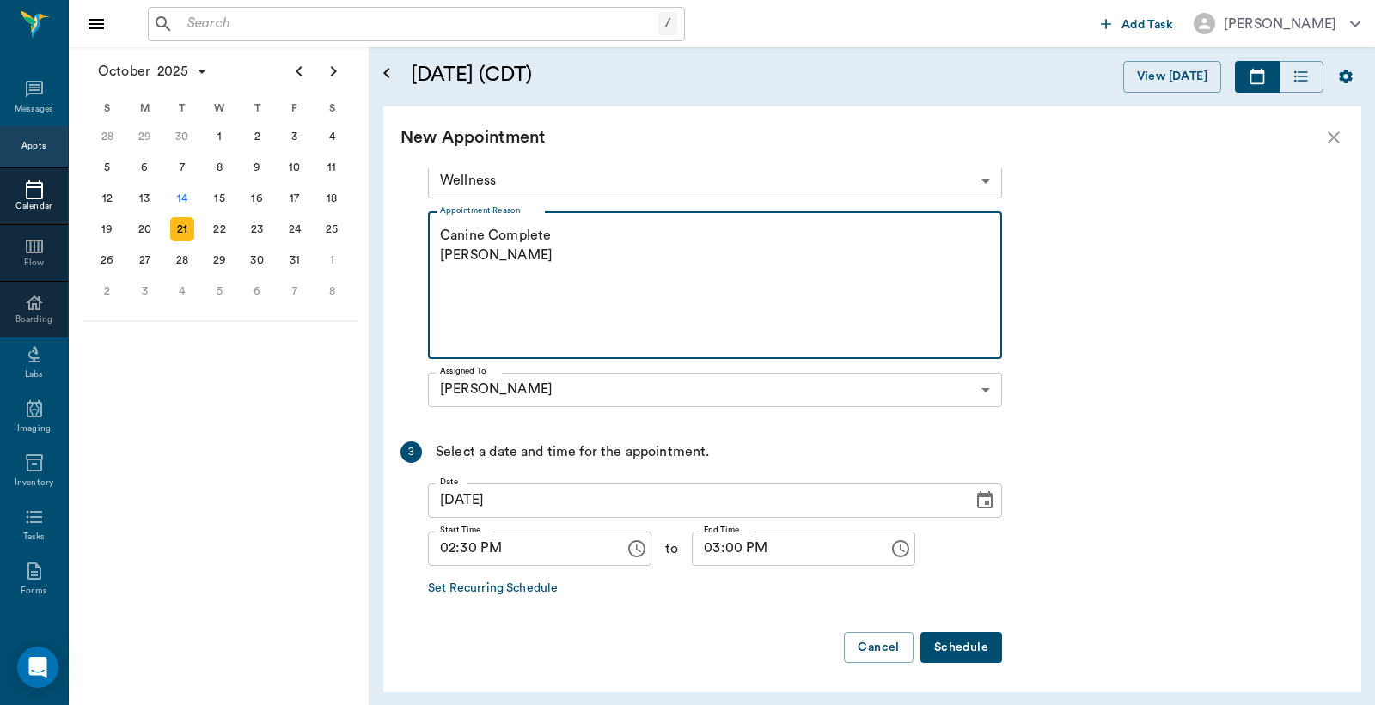
scroll to position [392, 0]
click at [550, 230] on textarea "Canine Complete Christy" at bounding box center [715, 284] width 550 height 119
type textarea "Canine Complete Christy"
click at [976, 650] on button "Schedule" at bounding box center [961, 647] width 82 height 32
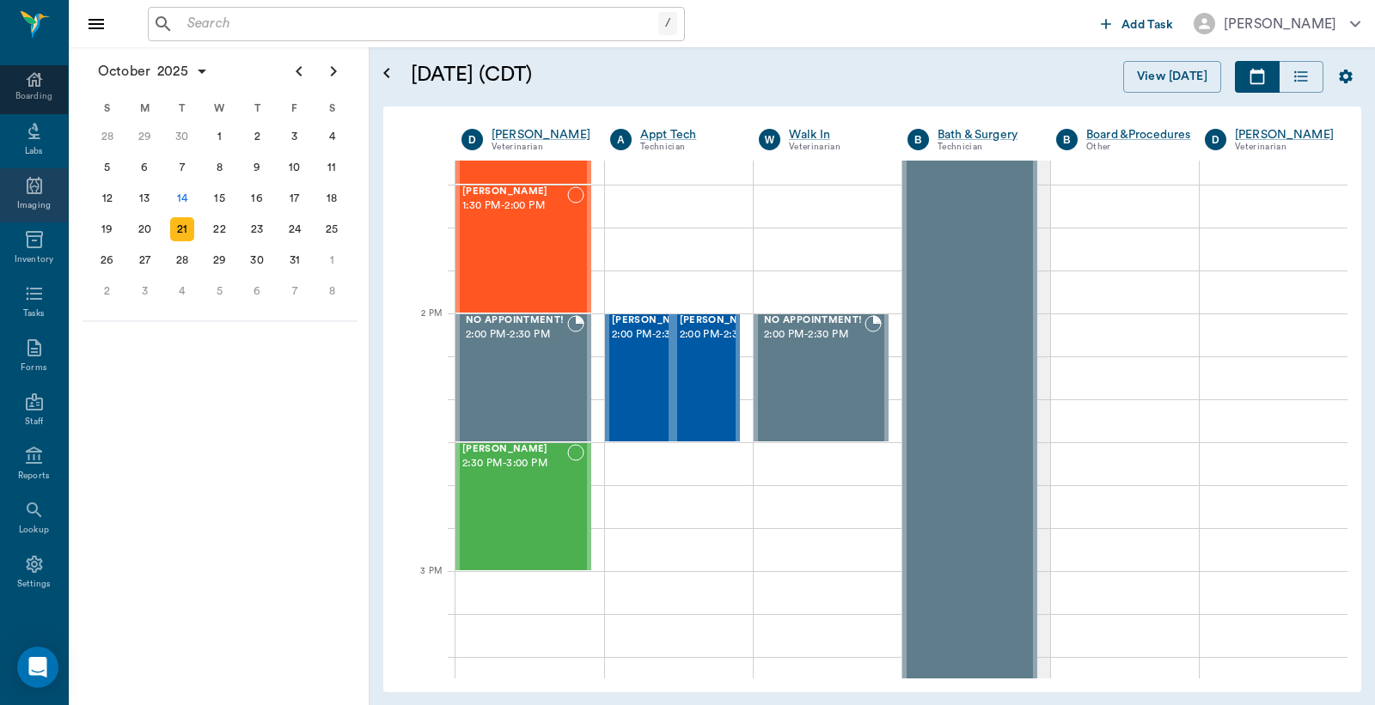
scroll to position [228, 0]
click at [32, 560] on icon at bounding box center [34, 560] width 16 height 17
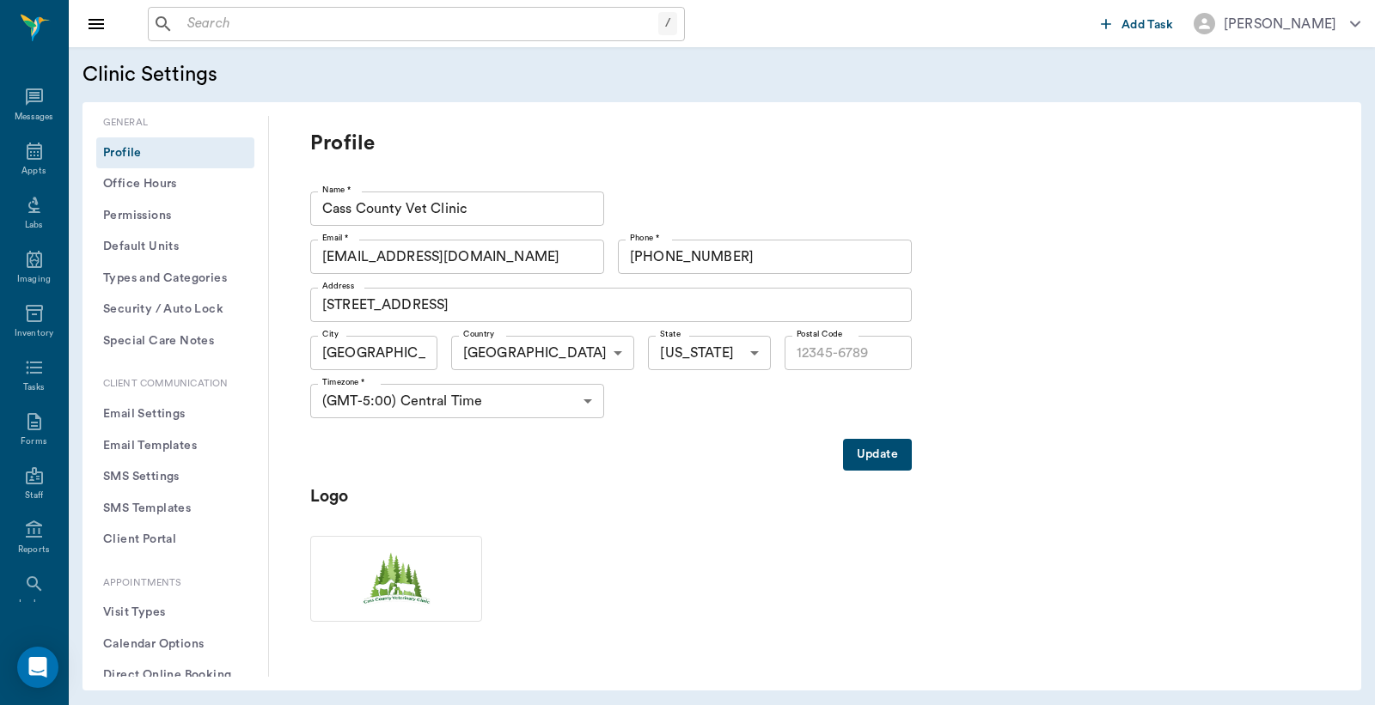
type input "75551"
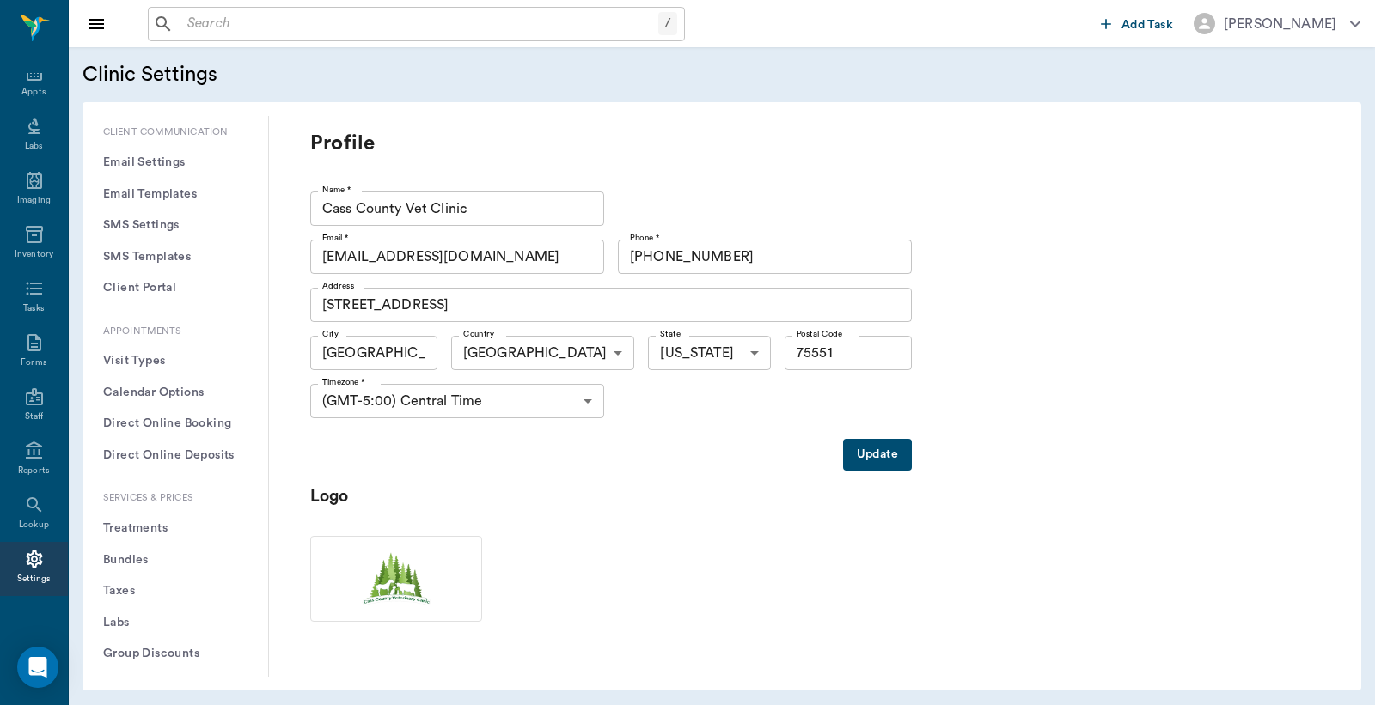
scroll to position [254, 0]
click at [152, 531] on button "Treatments" at bounding box center [175, 526] width 158 height 32
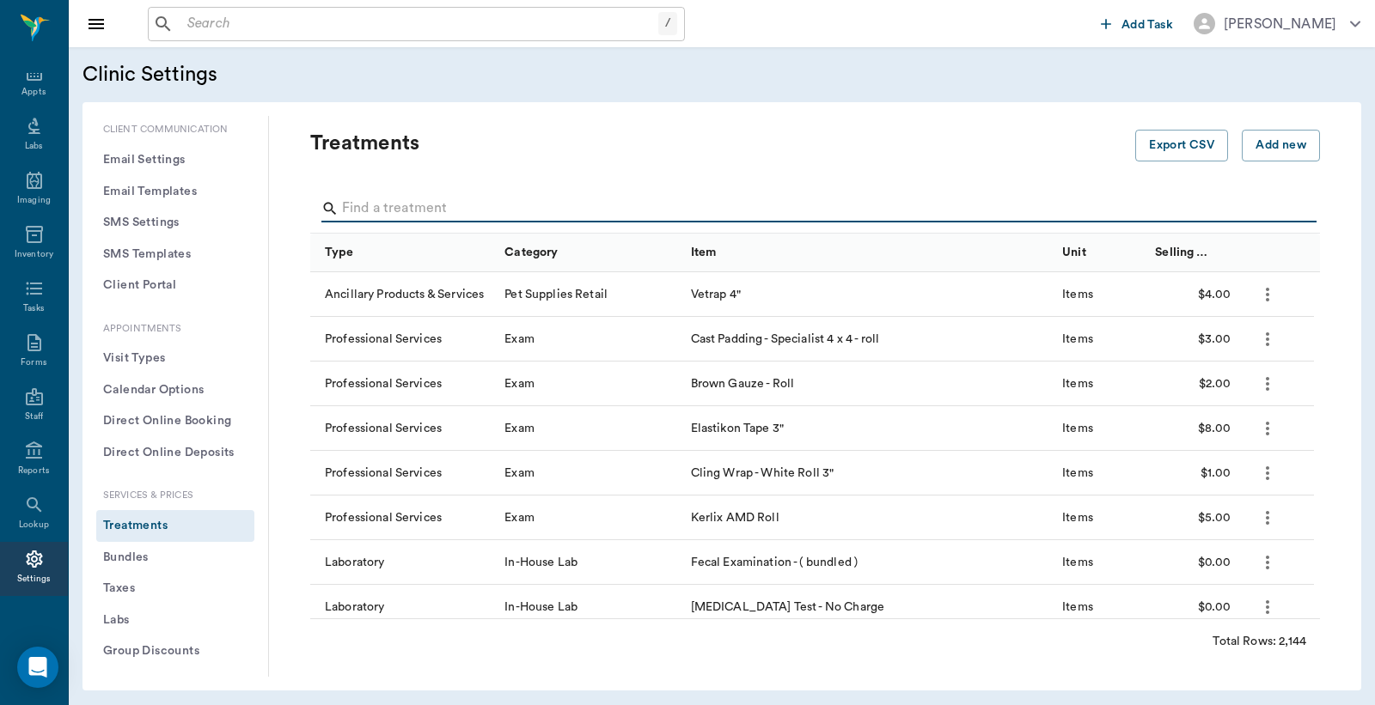
click at [356, 209] on input "Search" at bounding box center [816, 208] width 949 height 27
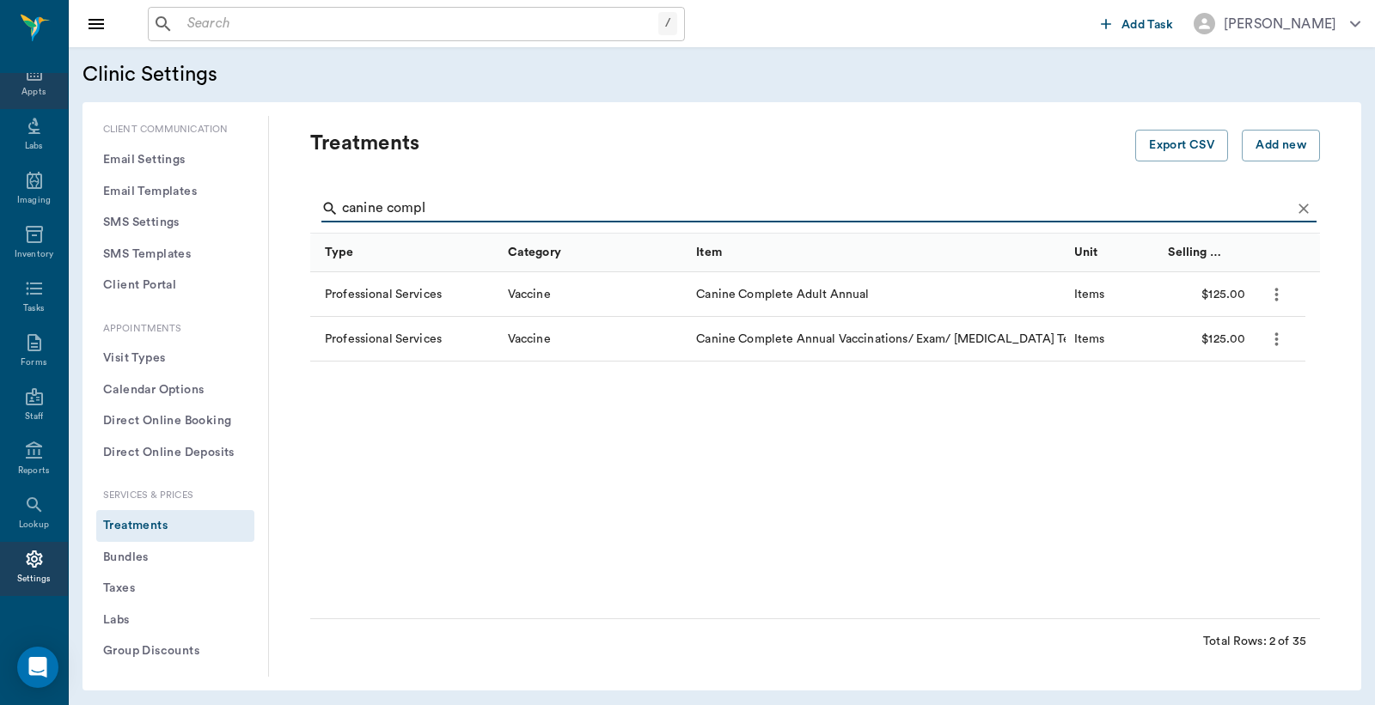
type input "canine compl"
click at [28, 89] on div "Appts" at bounding box center [33, 92] width 24 height 13
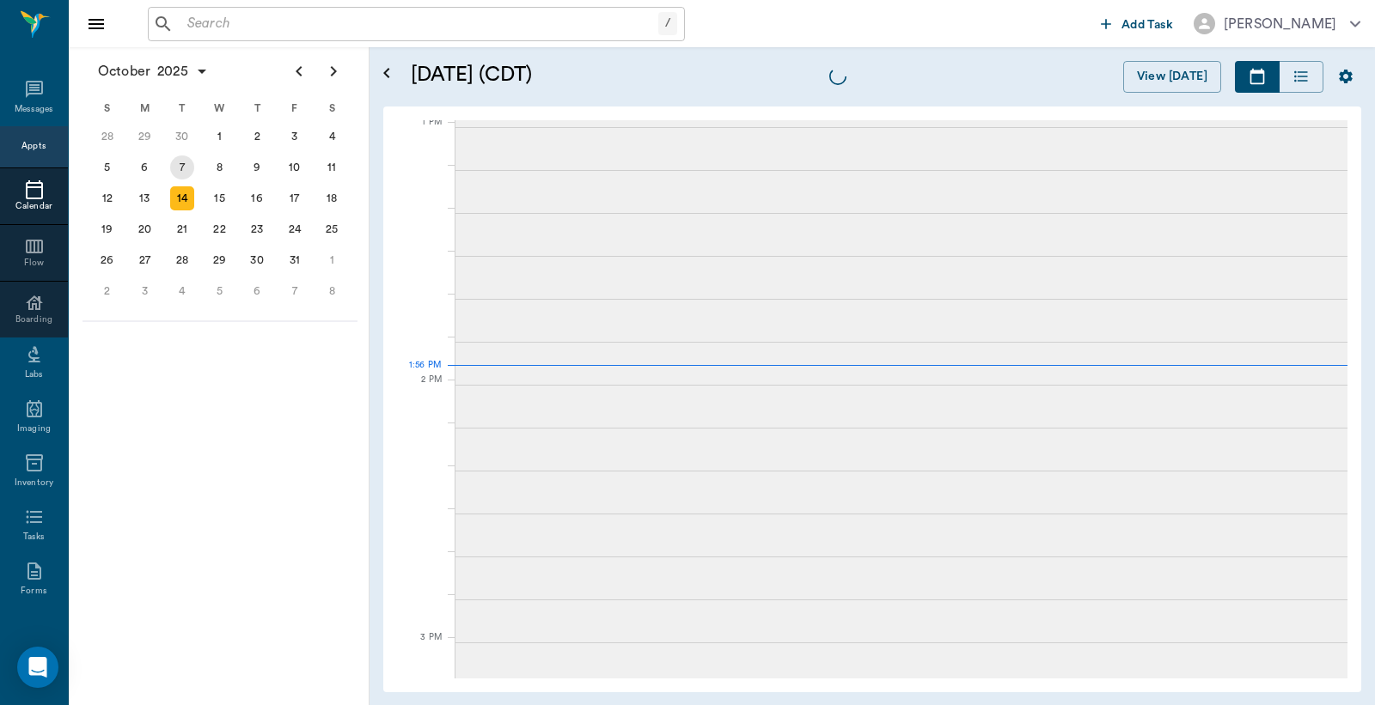
scroll to position [79, 0]
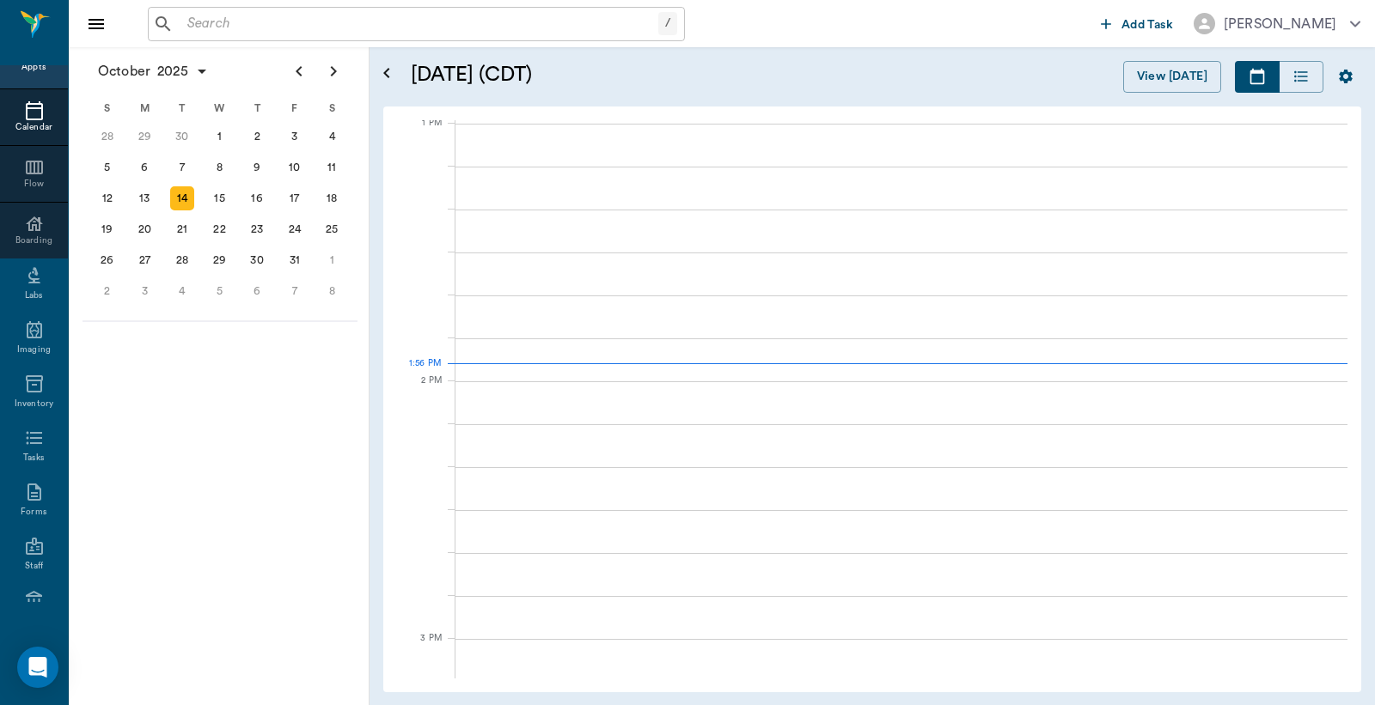
click at [184, 201] on div "14" at bounding box center [182, 198] width 24 height 24
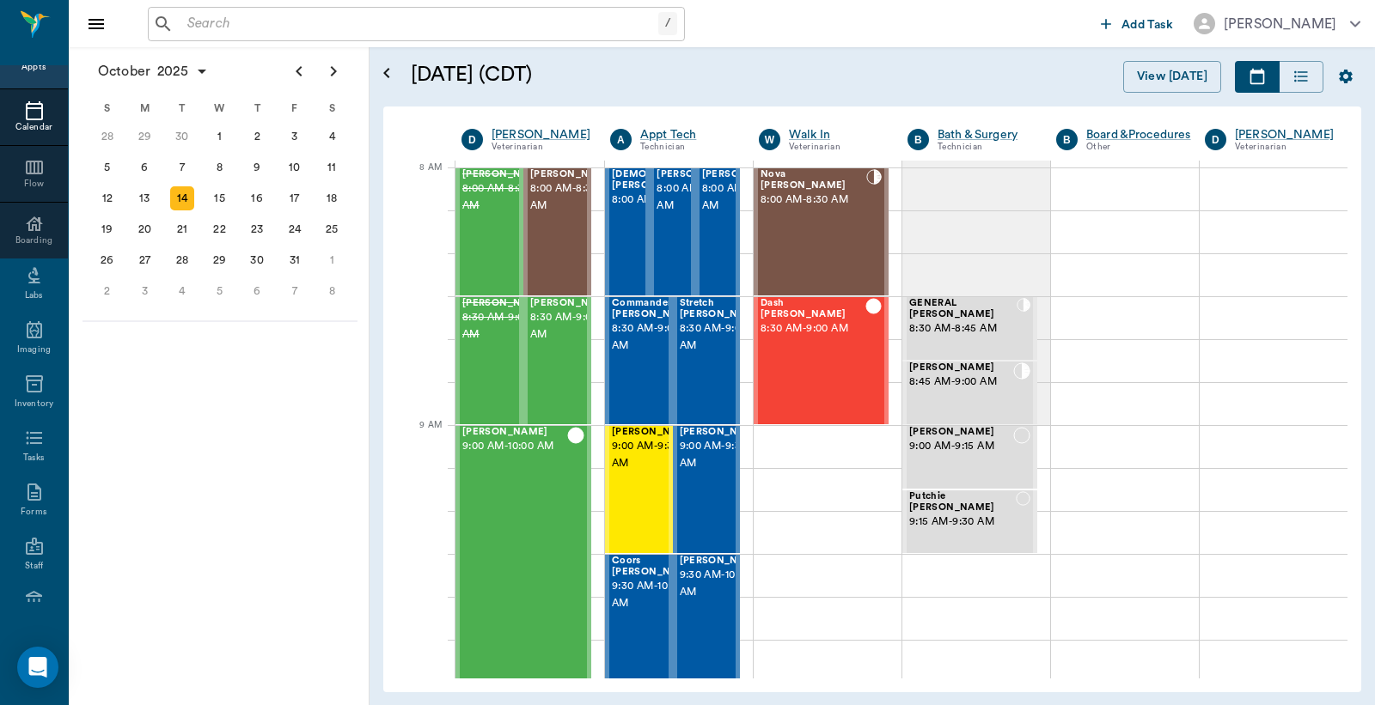
click at [189, 28] on input "text" at bounding box center [419, 24] width 478 height 24
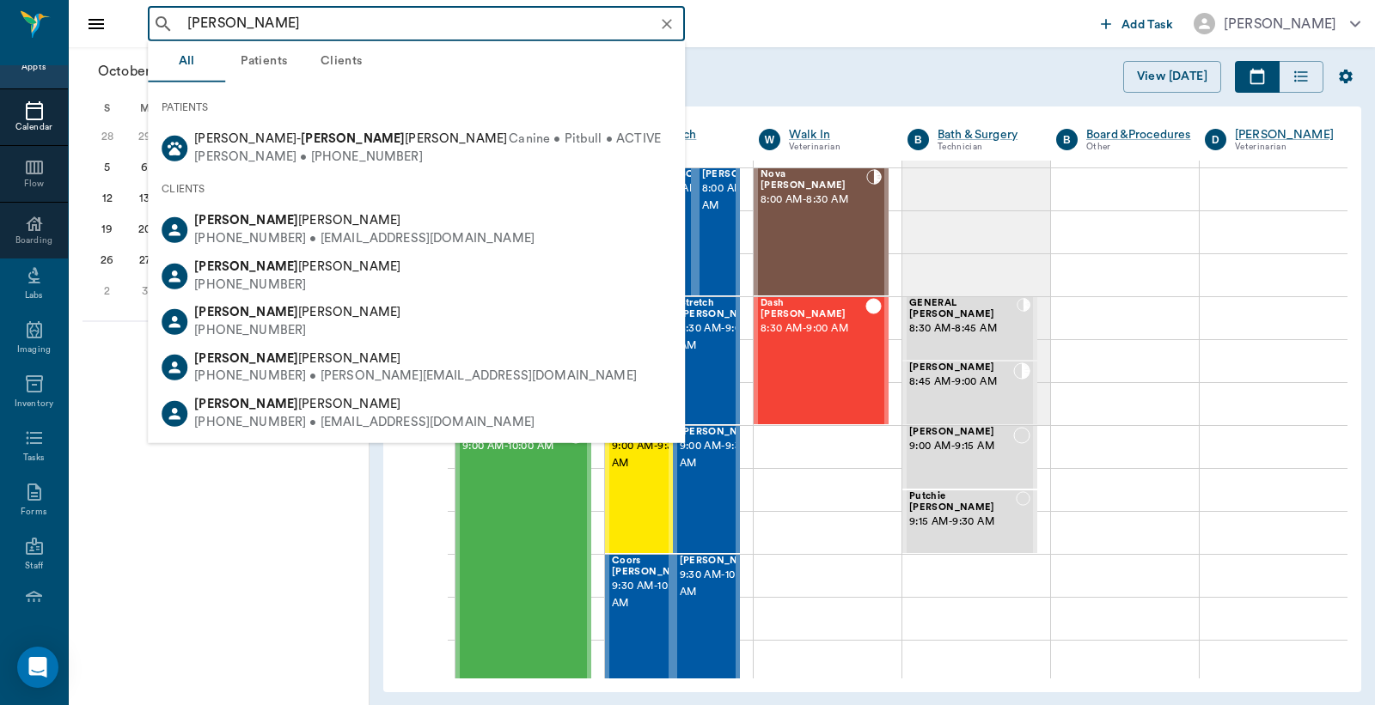
click at [759, 27] on div "michelle ​" at bounding box center [621, 24] width 946 height 34
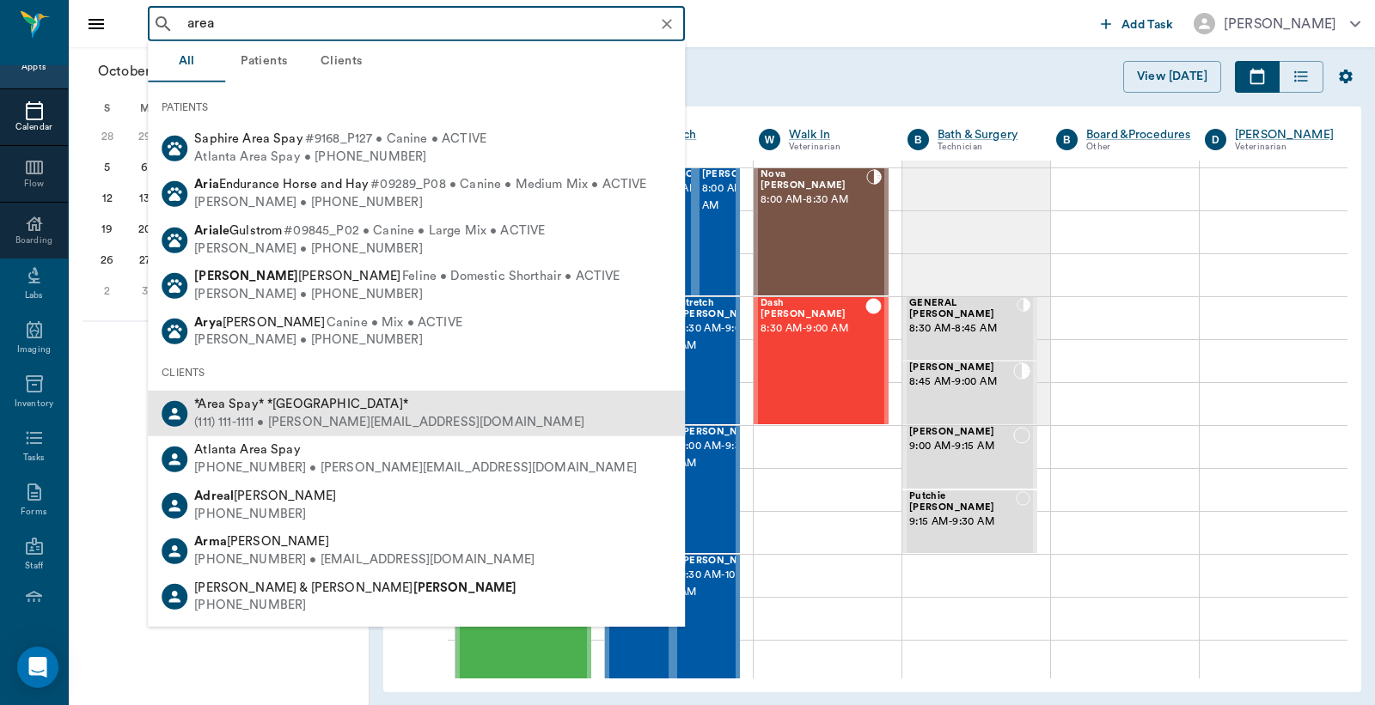
click at [320, 424] on div "(111) 111-1111 • MICHELE@2mtexas.com" at bounding box center [389, 423] width 390 height 18
type input "area"
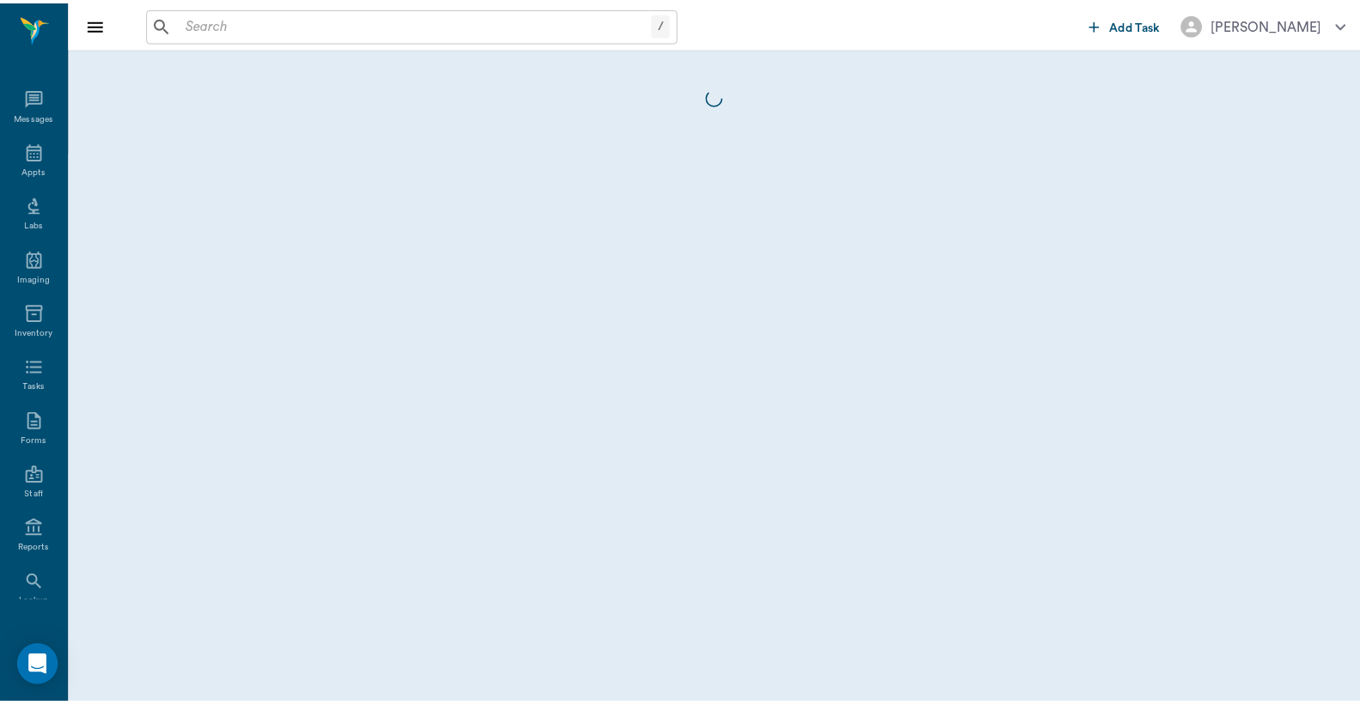
scroll to position [79, 0]
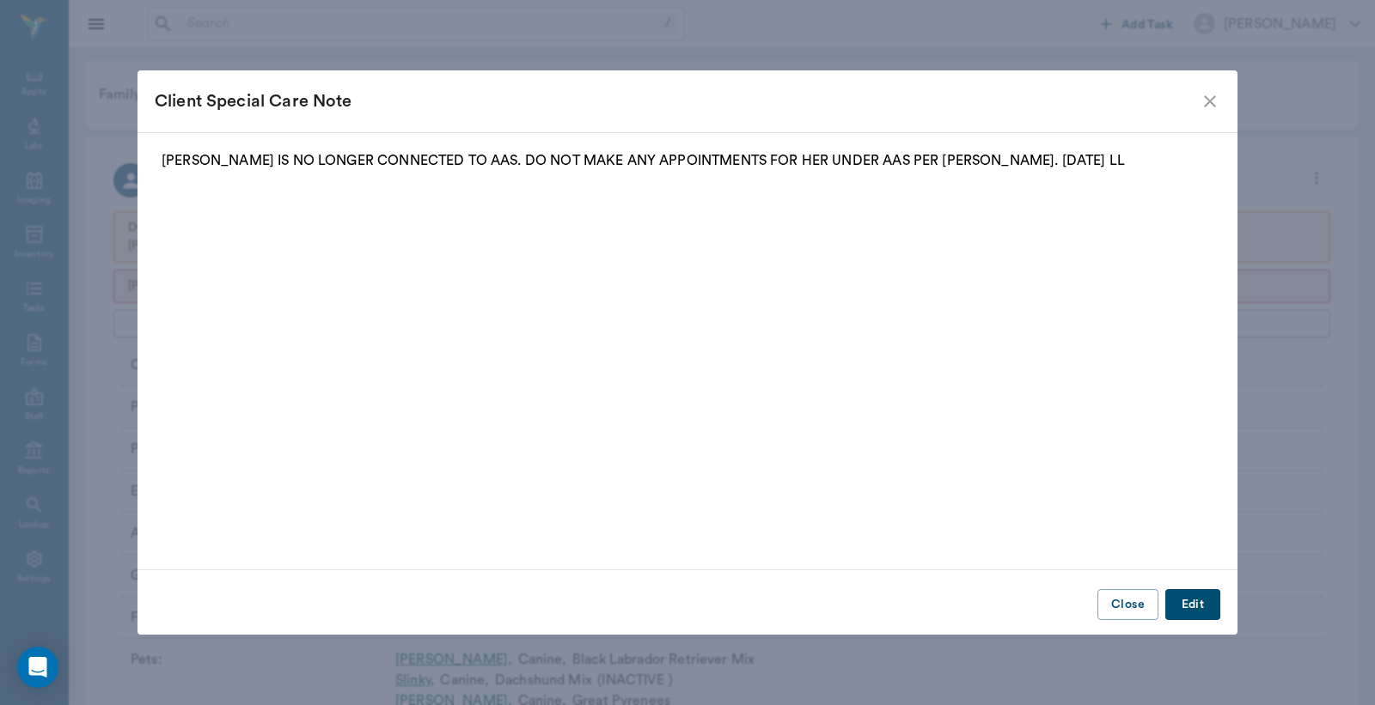
drag, startPoint x: 1121, startPoint y: 600, endPoint x: 1122, endPoint y: 591, distance: 8.6
click at [1122, 601] on button "Close" at bounding box center [1127, 605] width 61 height 32
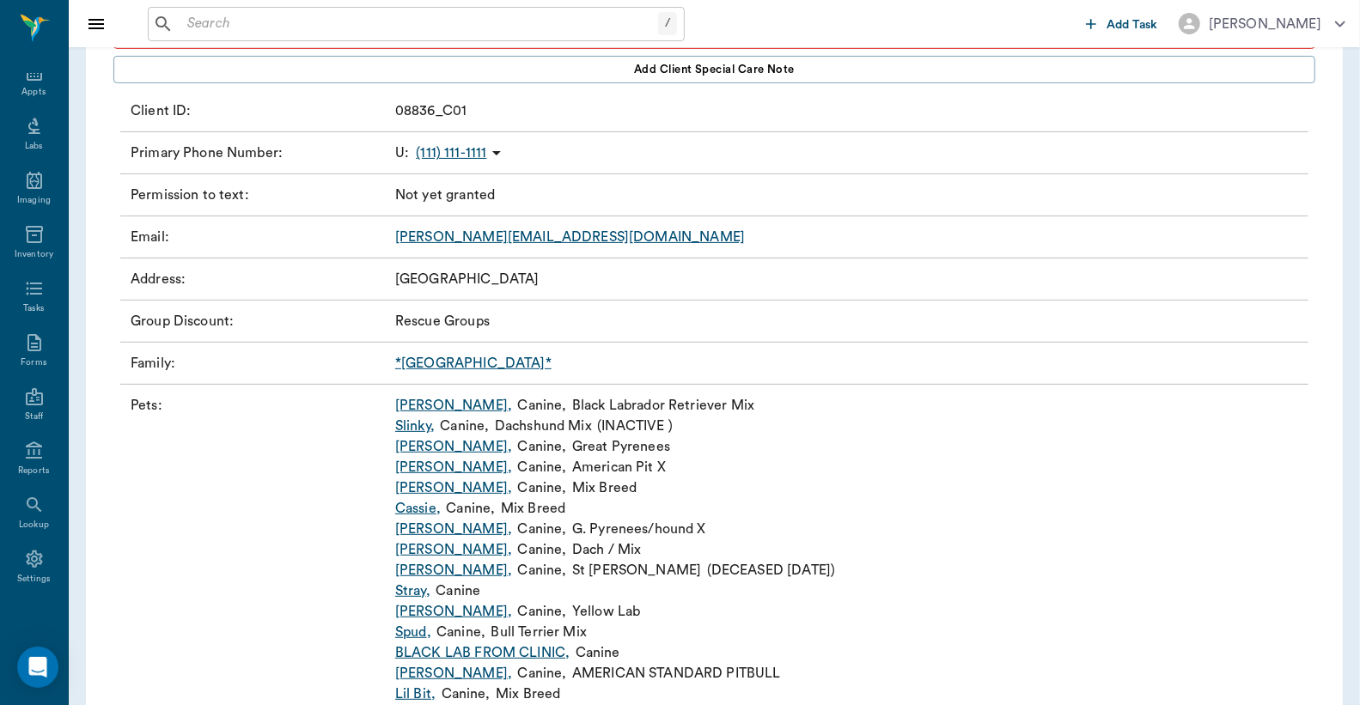
scroll to position [0, 0]
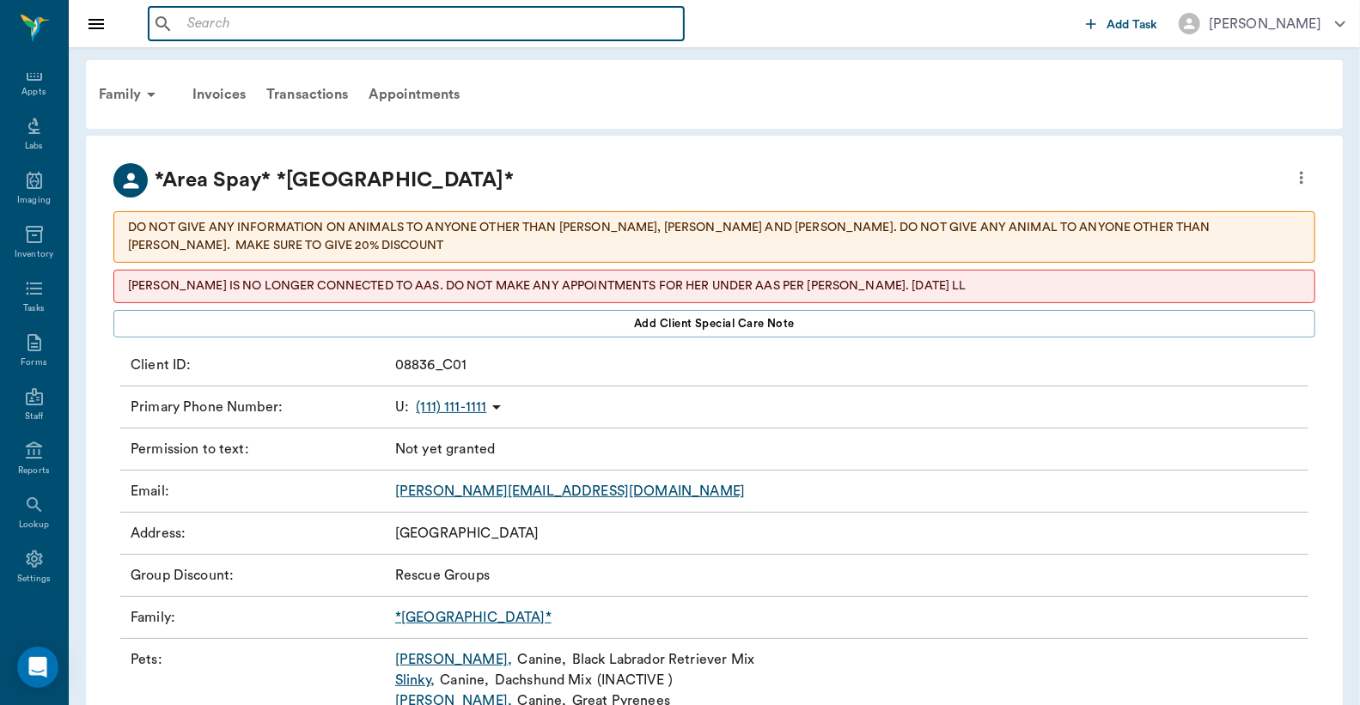
click at [186, 27] on input "text" at bounding box center [428, 24] width 497 height 24
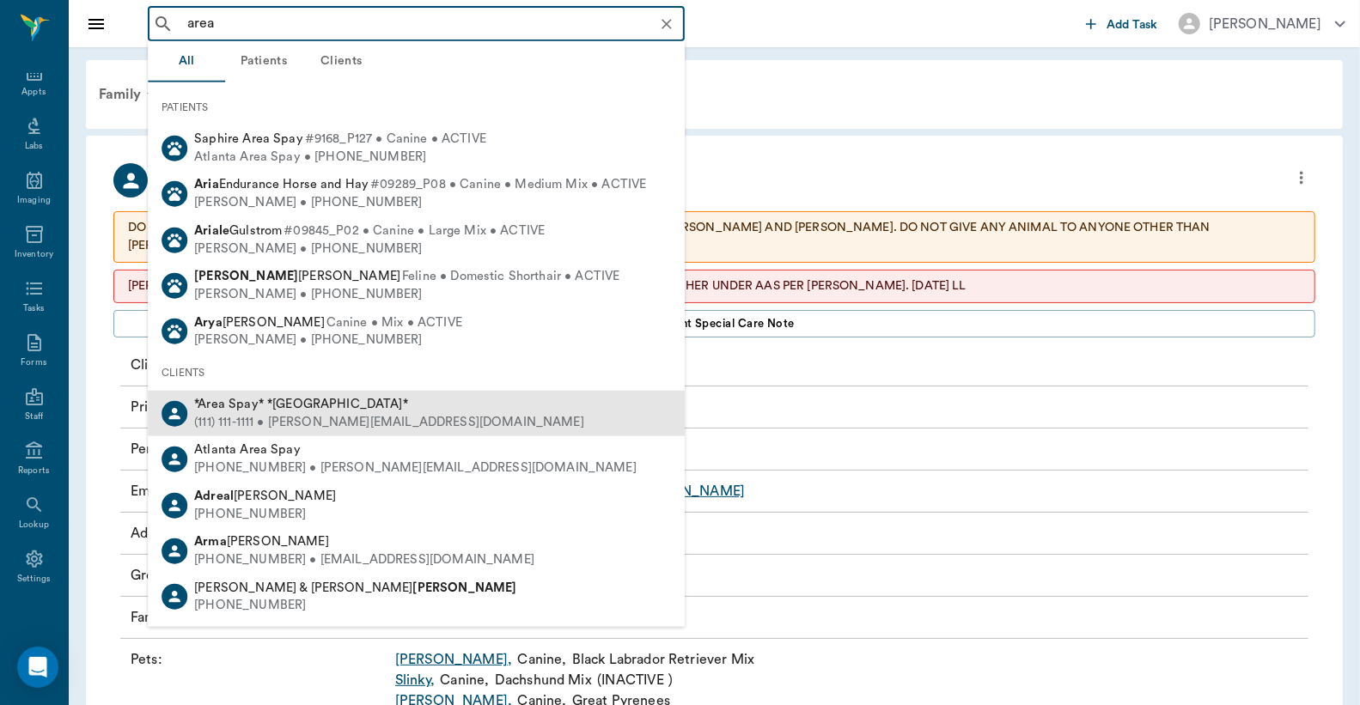
click at [308, 417] on div "(111) 111-1111 • [PERSON_NAME][EMAIL_ADDRESS][DOMAIN_NAME]" at bounding box center [389, 423] width 390 height 18
type input "area"
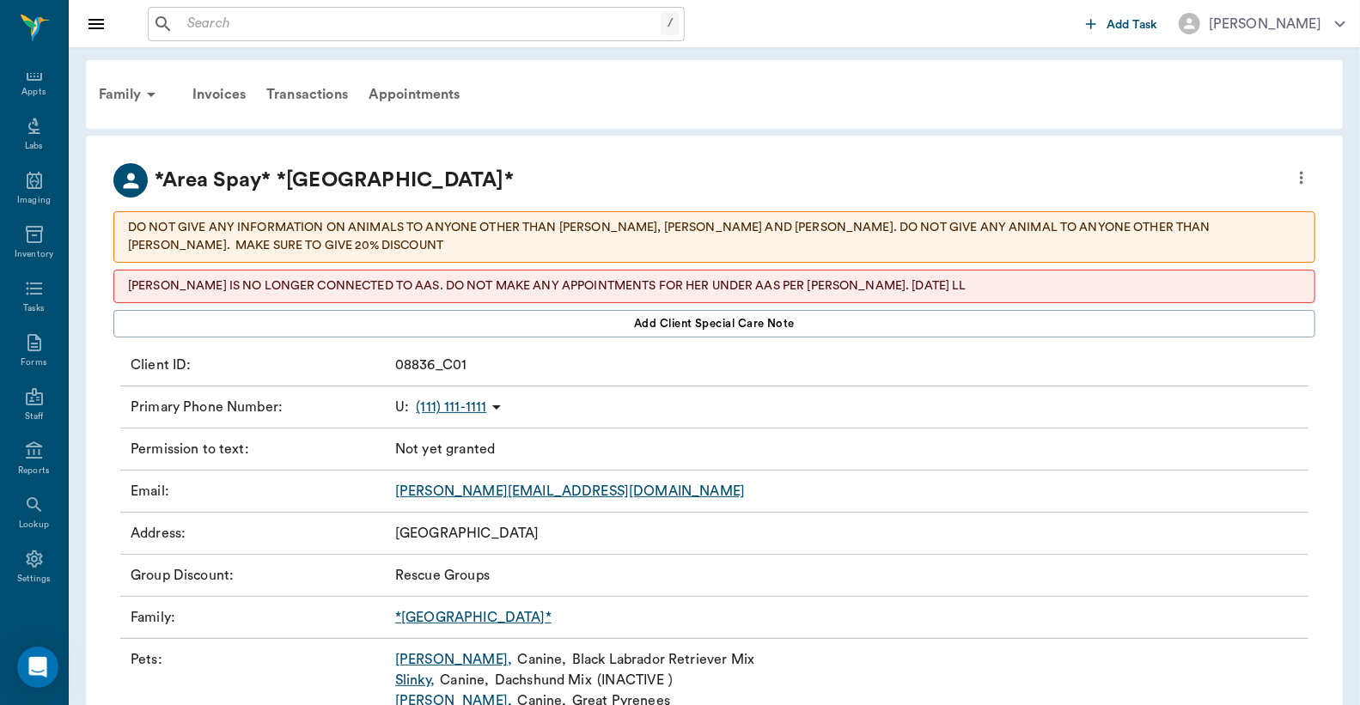
scroll to position [126, 0]
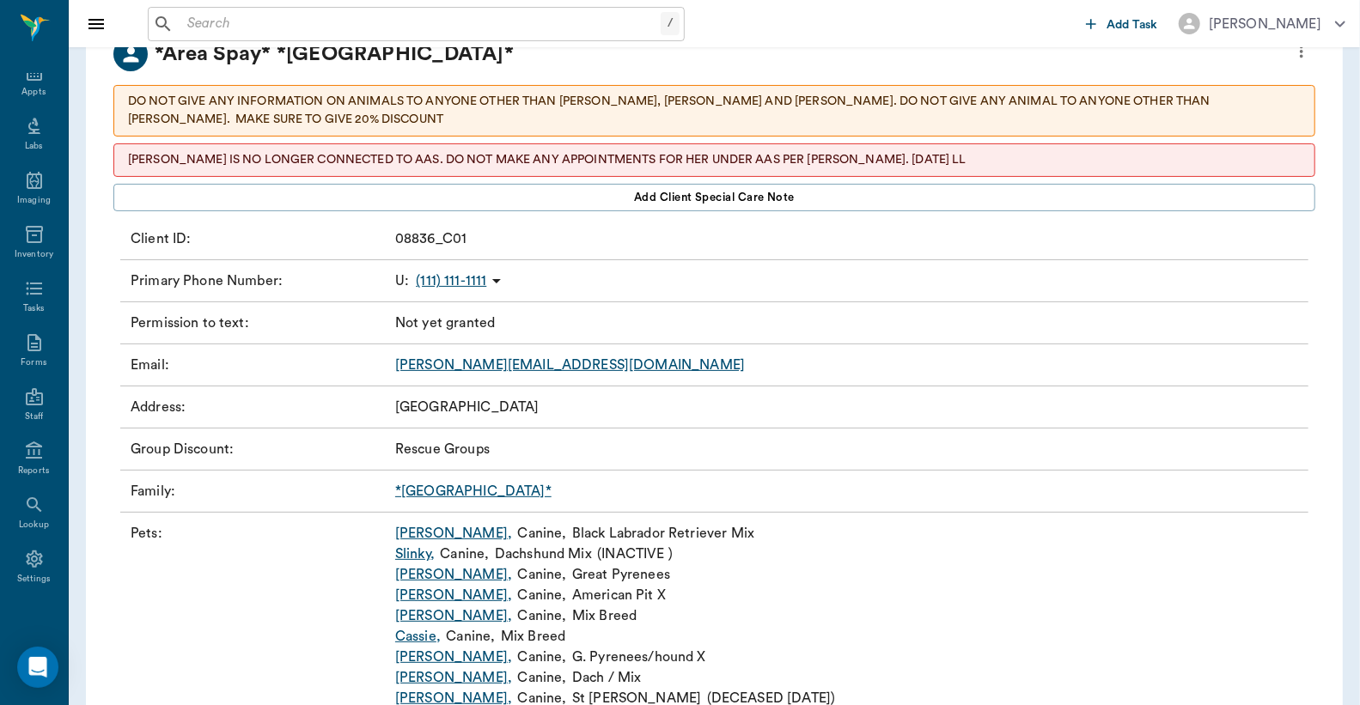
click at [417, 533] on link "Sasha ," at bounding box center [453, 533] width 117 height 21
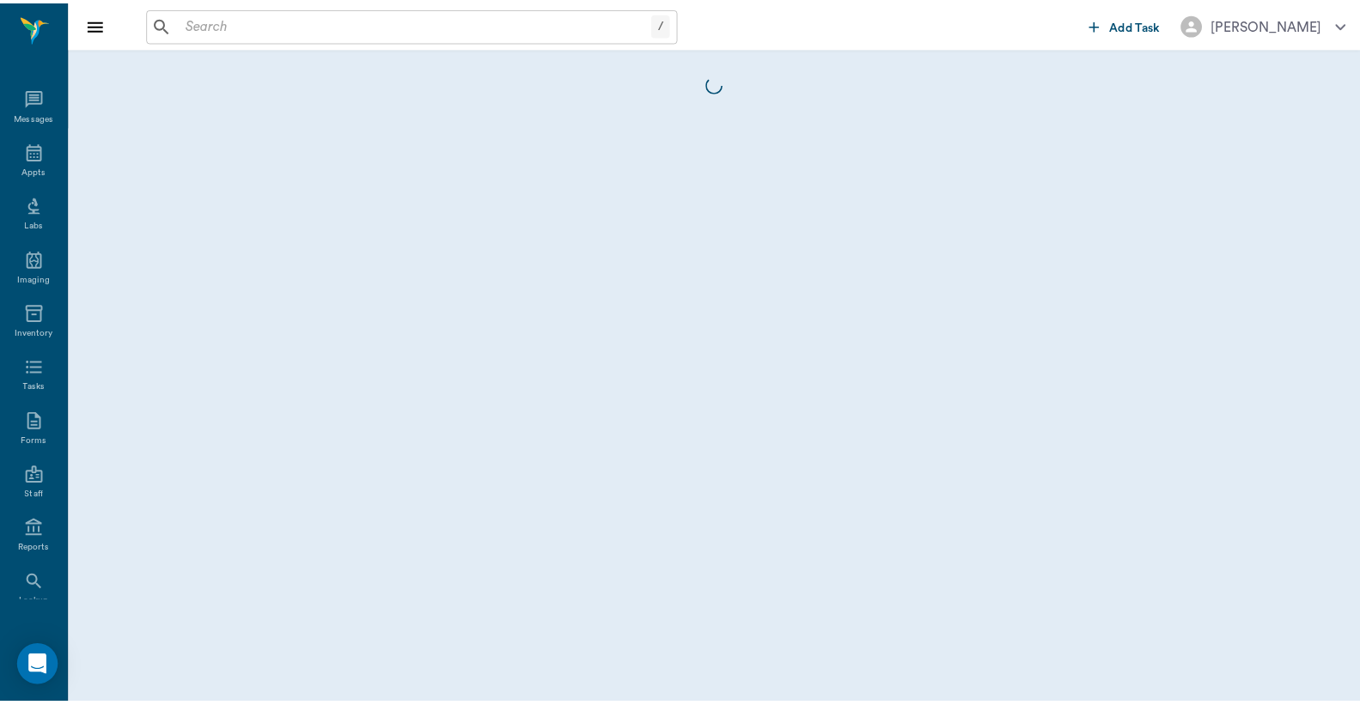
scroll to position [79, 0]
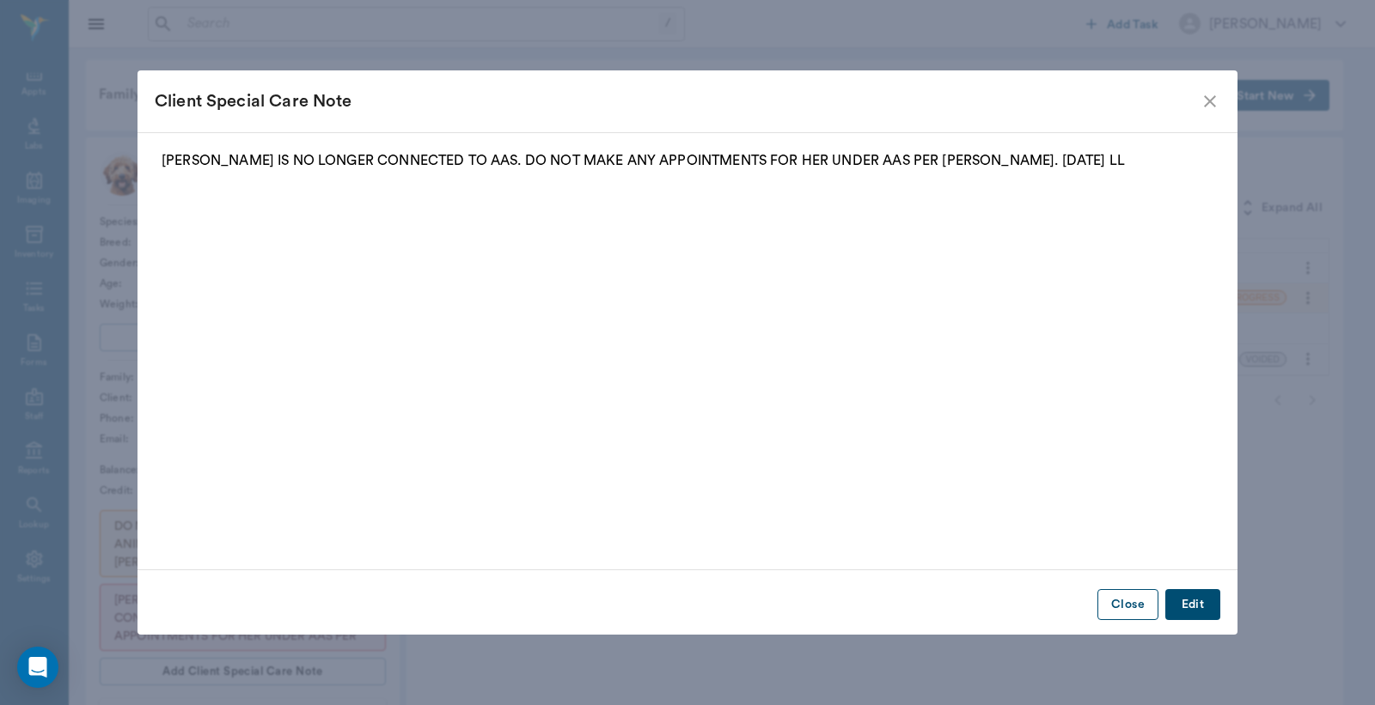
click at [1123, 599] on button "Close" at bounding box center [1127, 605] width 61 height 32
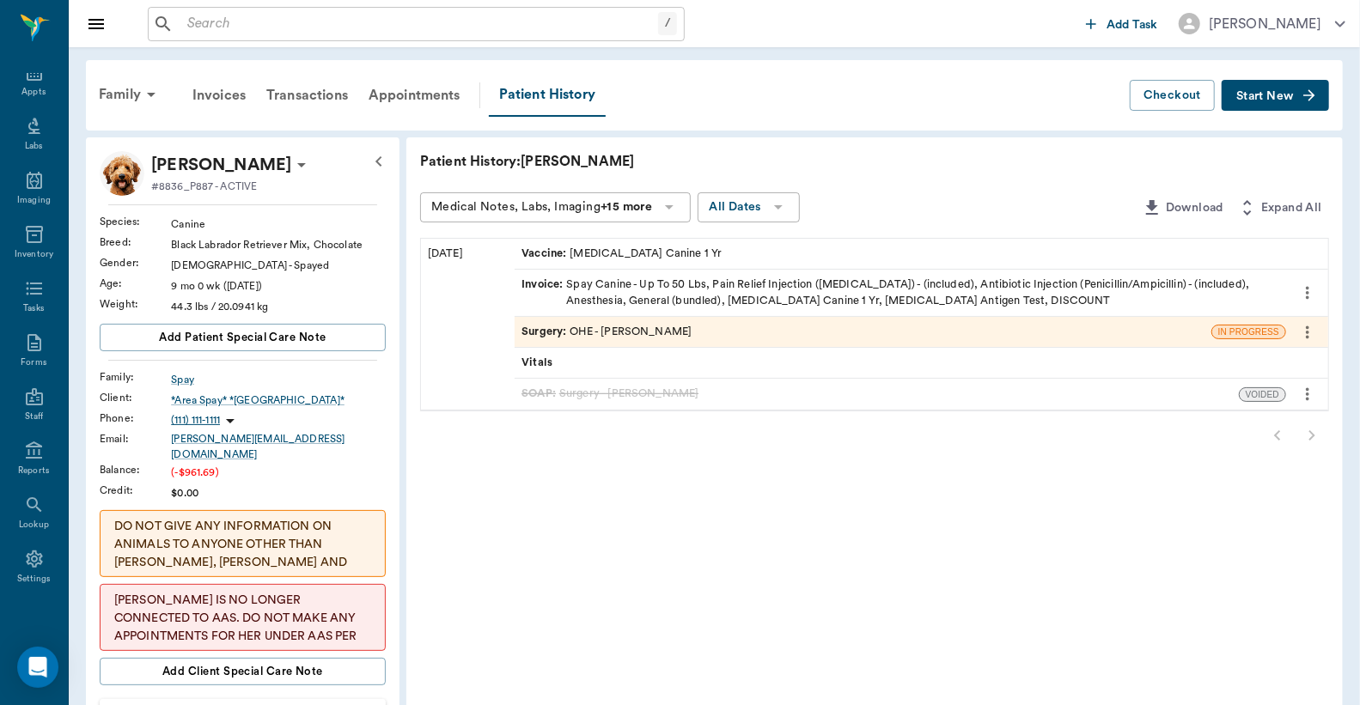
click at [291, 166] on icon at bounding box center [301, 165] width 21 height 21
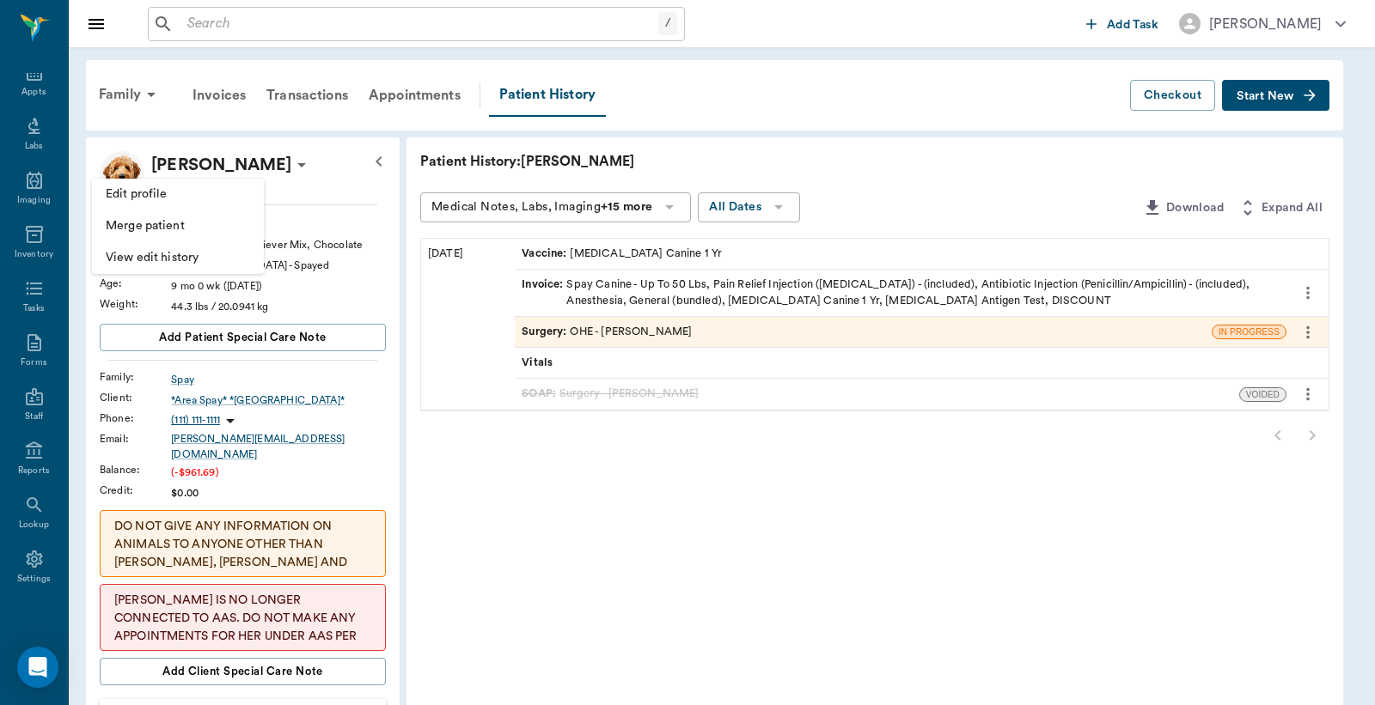
click at [234, 195] on span "Edit profile" at bounding box center [178, 195] width 144 height 18
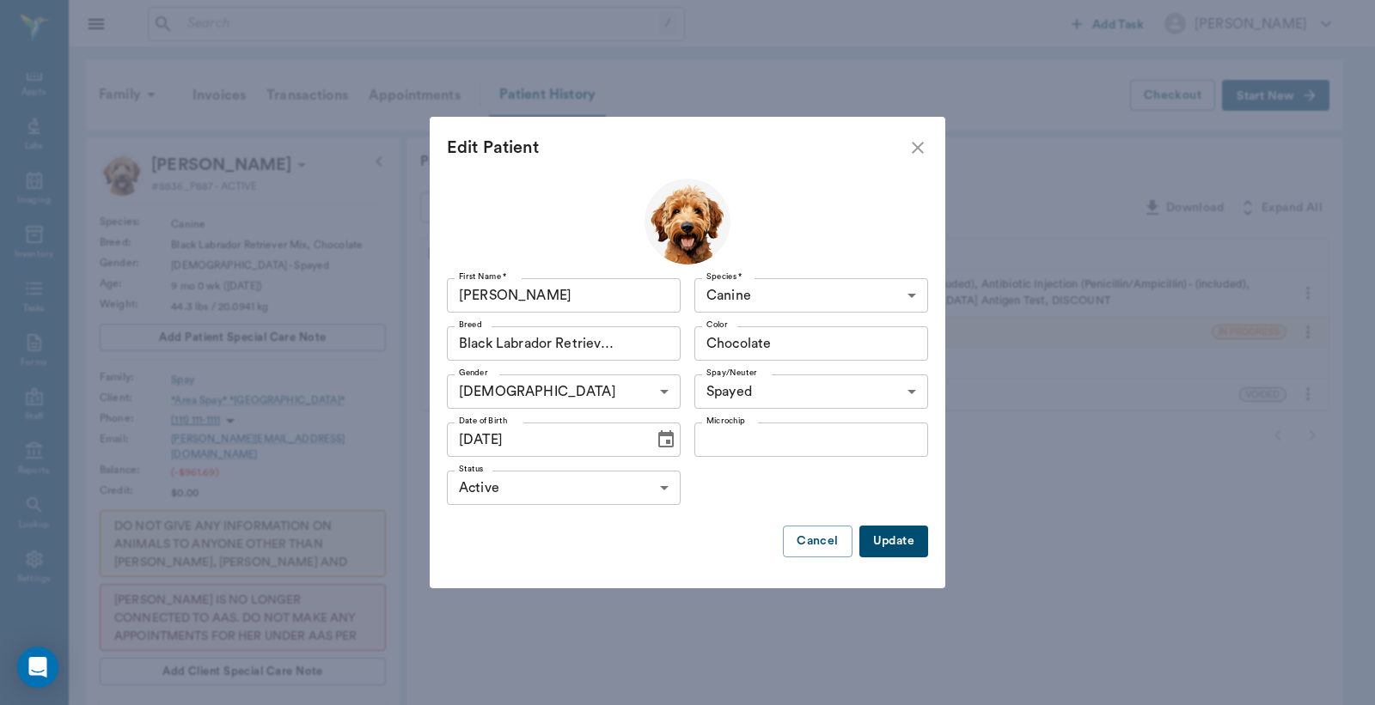
click at [460, 340] on input "Black Labrador Retriever Mix" at bounding box center [538, 344] width 173 height 24
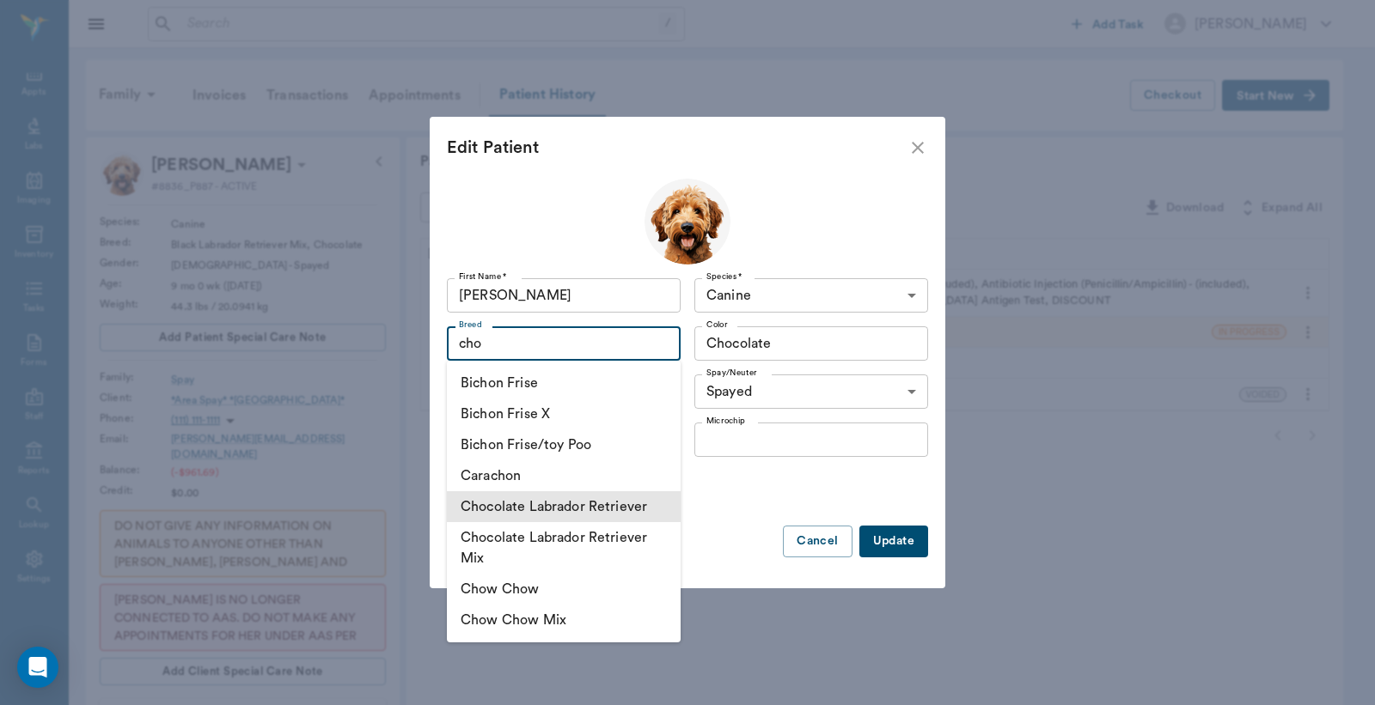
click at [522, 503] on li "Chocolate Labrador Retriever" at bounding box center [564, 506] width 234 height 31
type input "Chocolate Labrador Retriever"
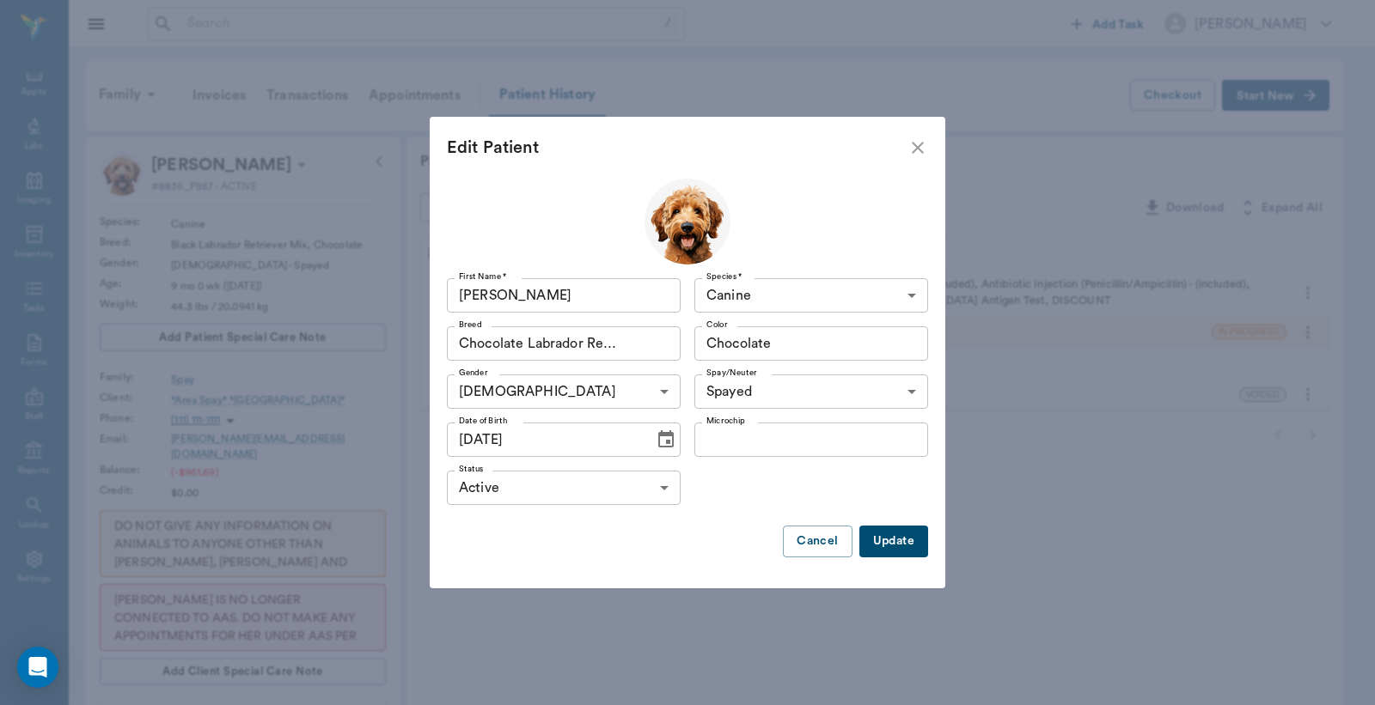
click at [882, 547] on button "Update" at bounding box center [893, 542] width 69 height 32
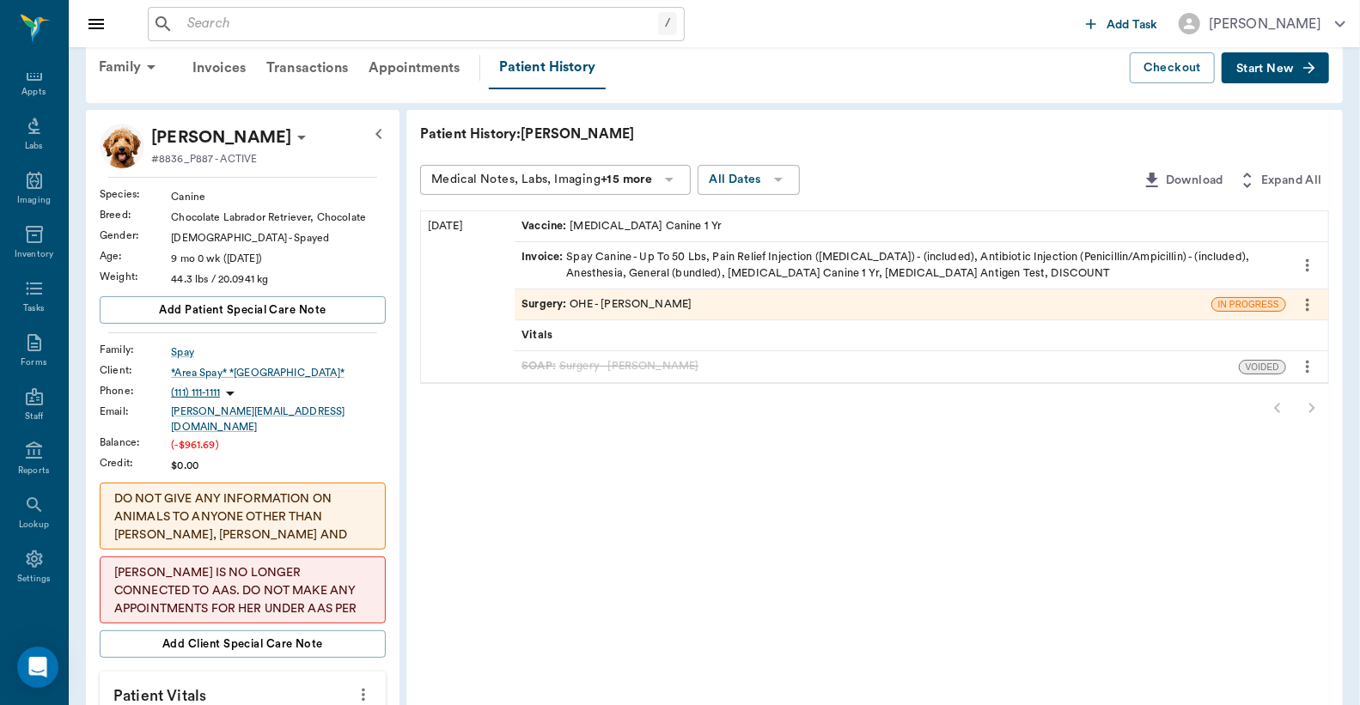
scroll to position [0, 0]
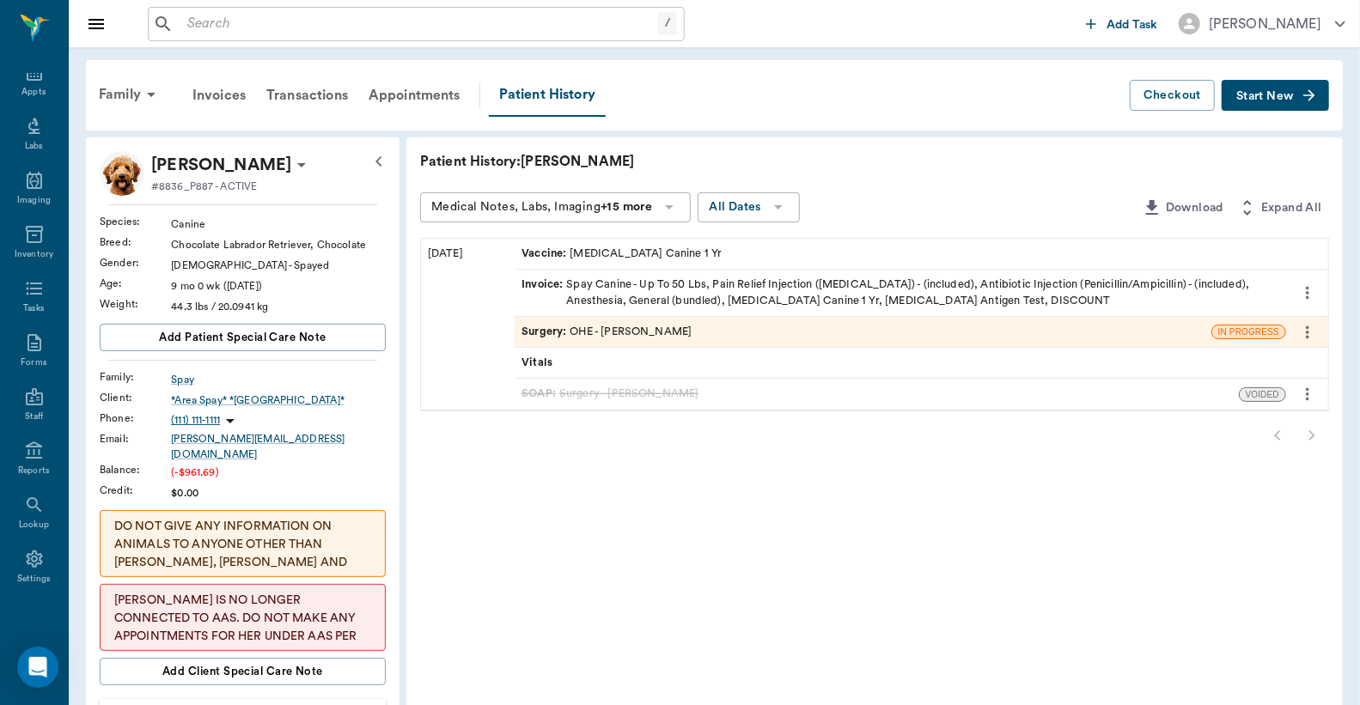
click at [693, 282] on div "Invoice : Spay Canine - Up To 50 Lbs, Pain Relief Injection (meloxicam) - (incl…" at bounding box center [901, 293] width 758 height 33
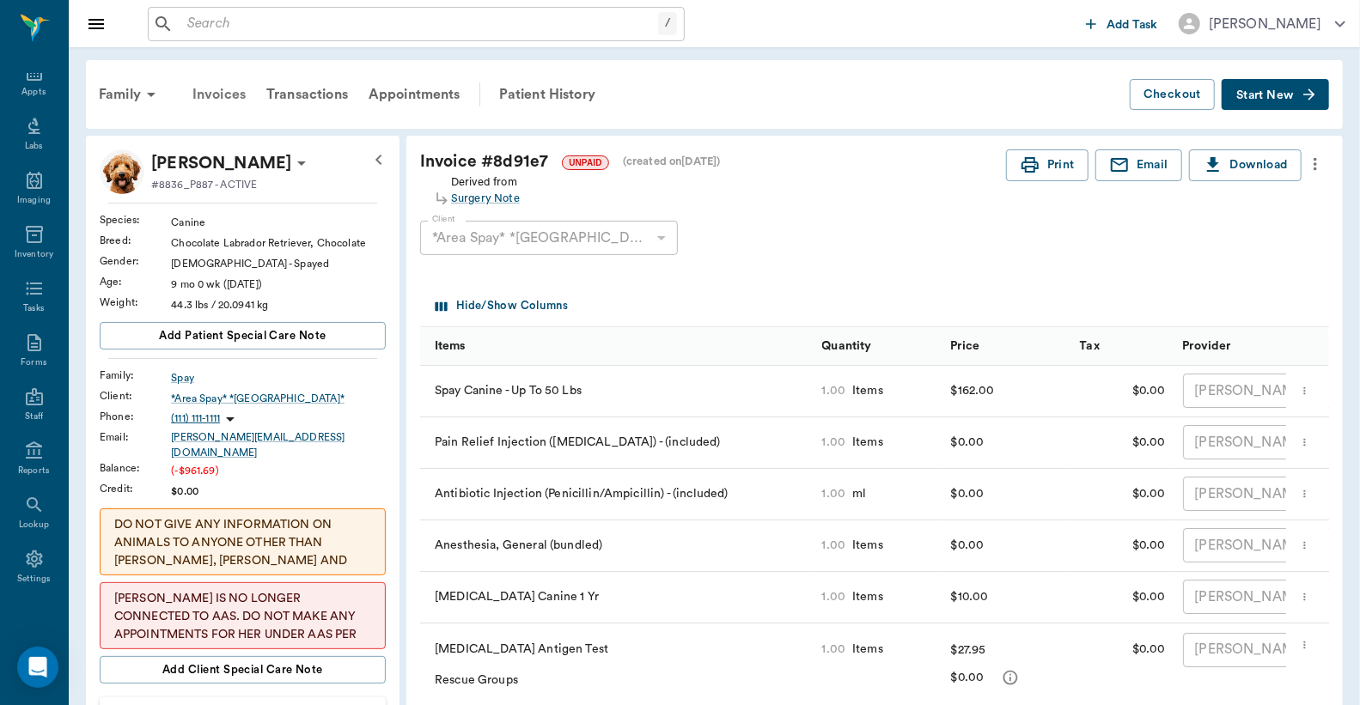
click at [213, 96] on div "Invoices" at bounding box center [219, 94] width 74 height 41
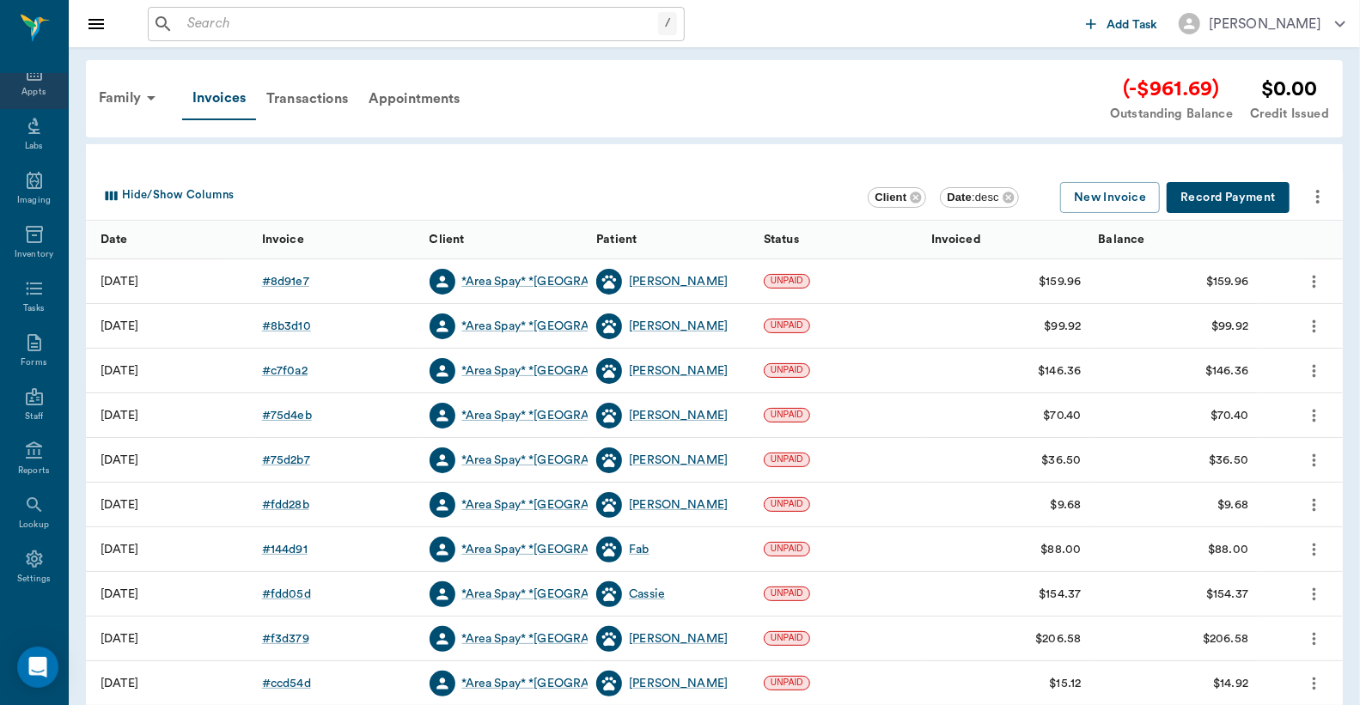
click at [29, 93] on div "Appts" at bounding box center [33, 92] width 24 height 13
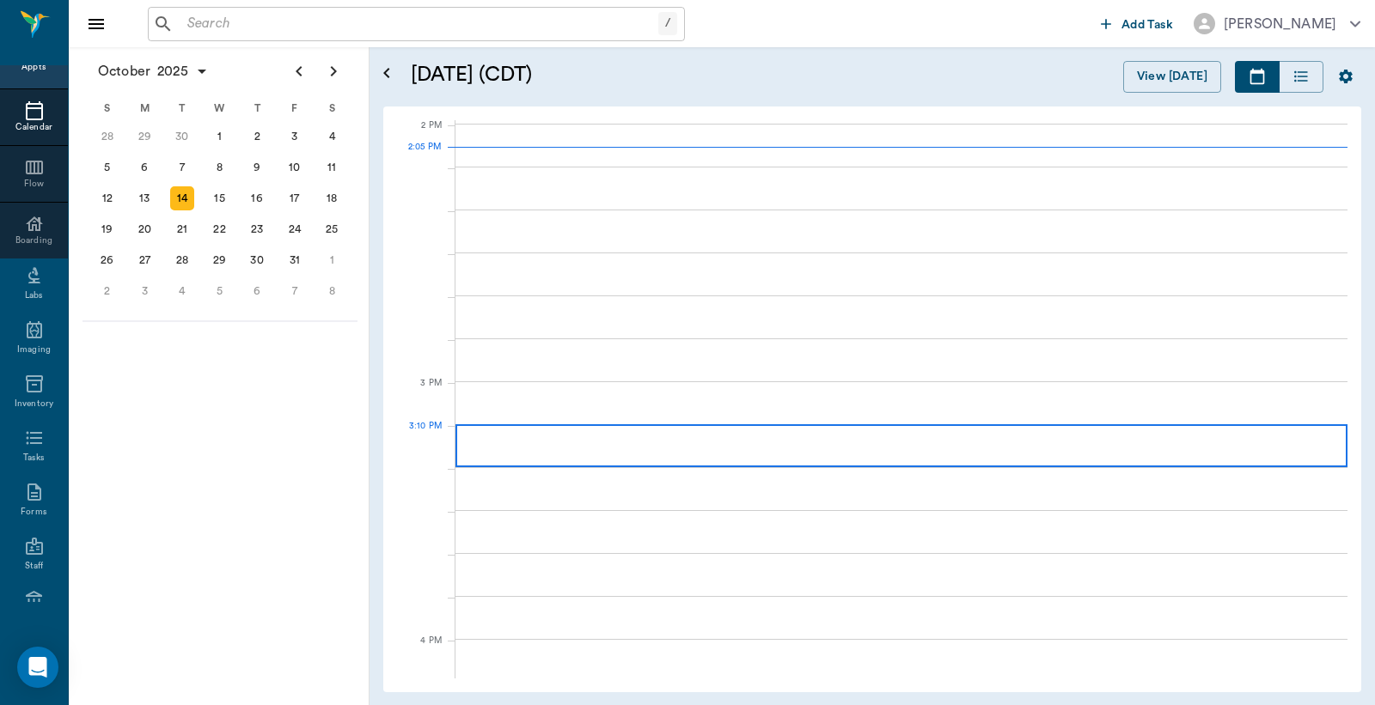
scroll to position [1547, 0]
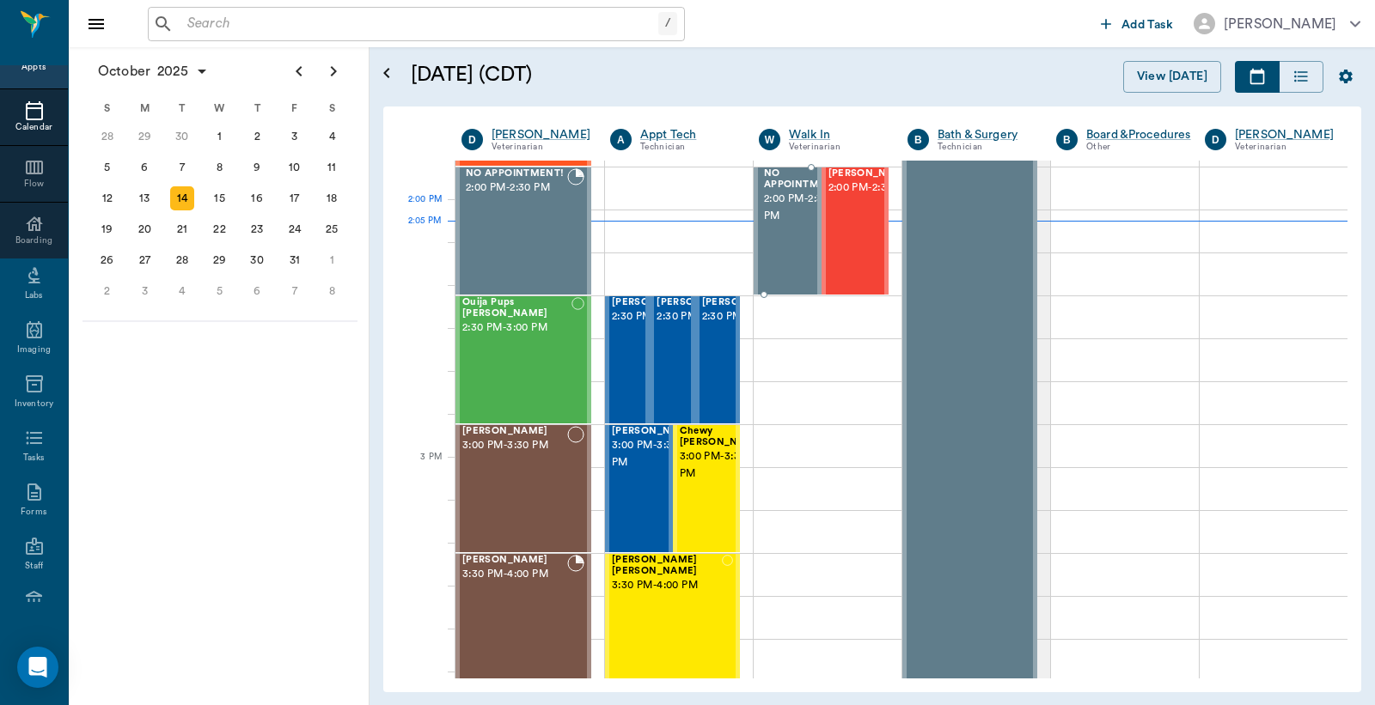
scroll to position [1420, 0]
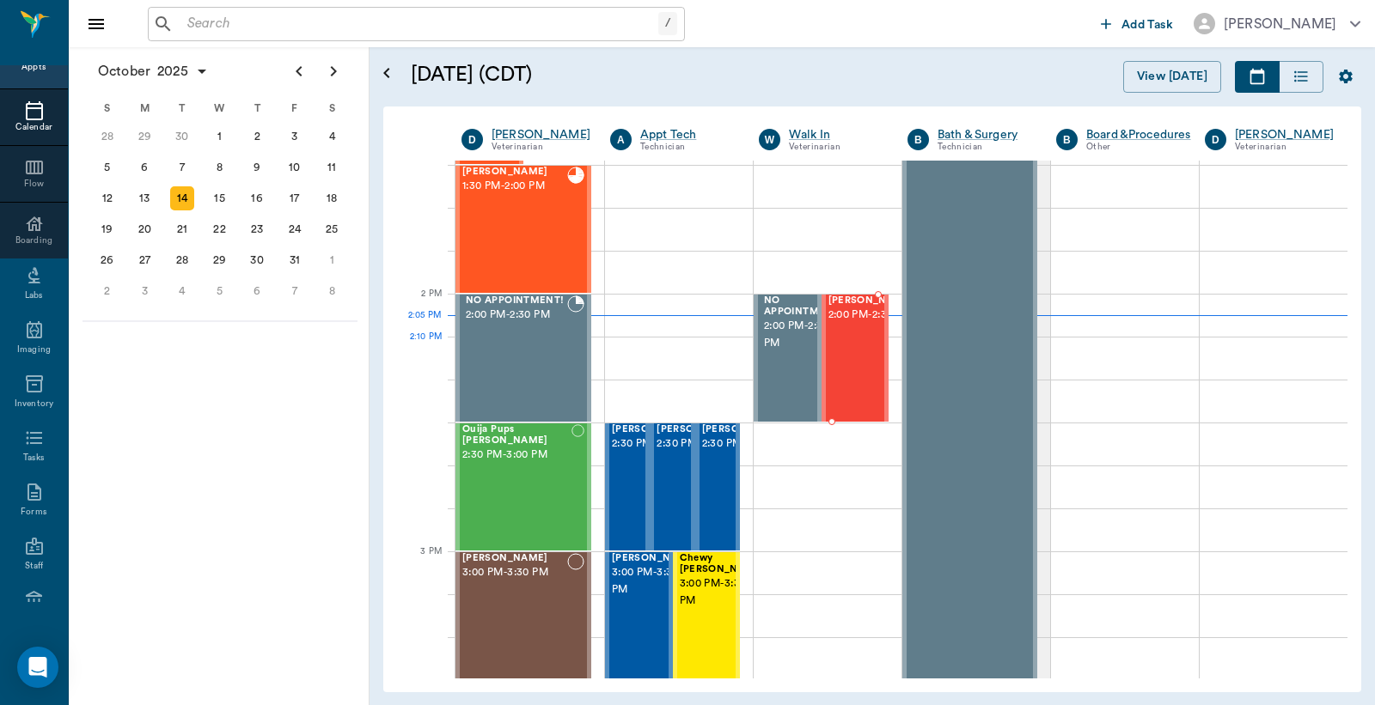
click at [851, 324] on span "2:00 PM - 2:30 PM" at bounding box center [871, 315] width 86 height 17
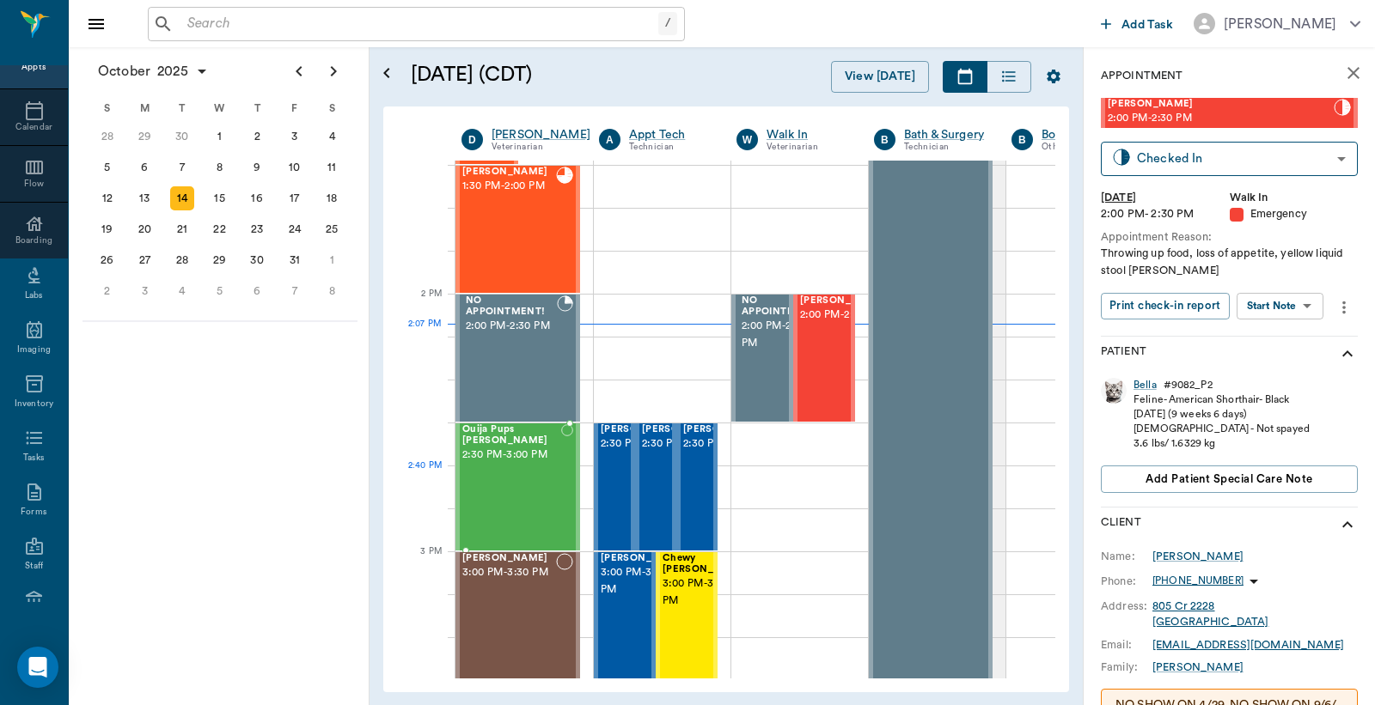
click at [522, 471] on div "Ouija Pups Pate 2:30 PM - 3:00 PM" at bounding box center [511, 486] width 99 height 125
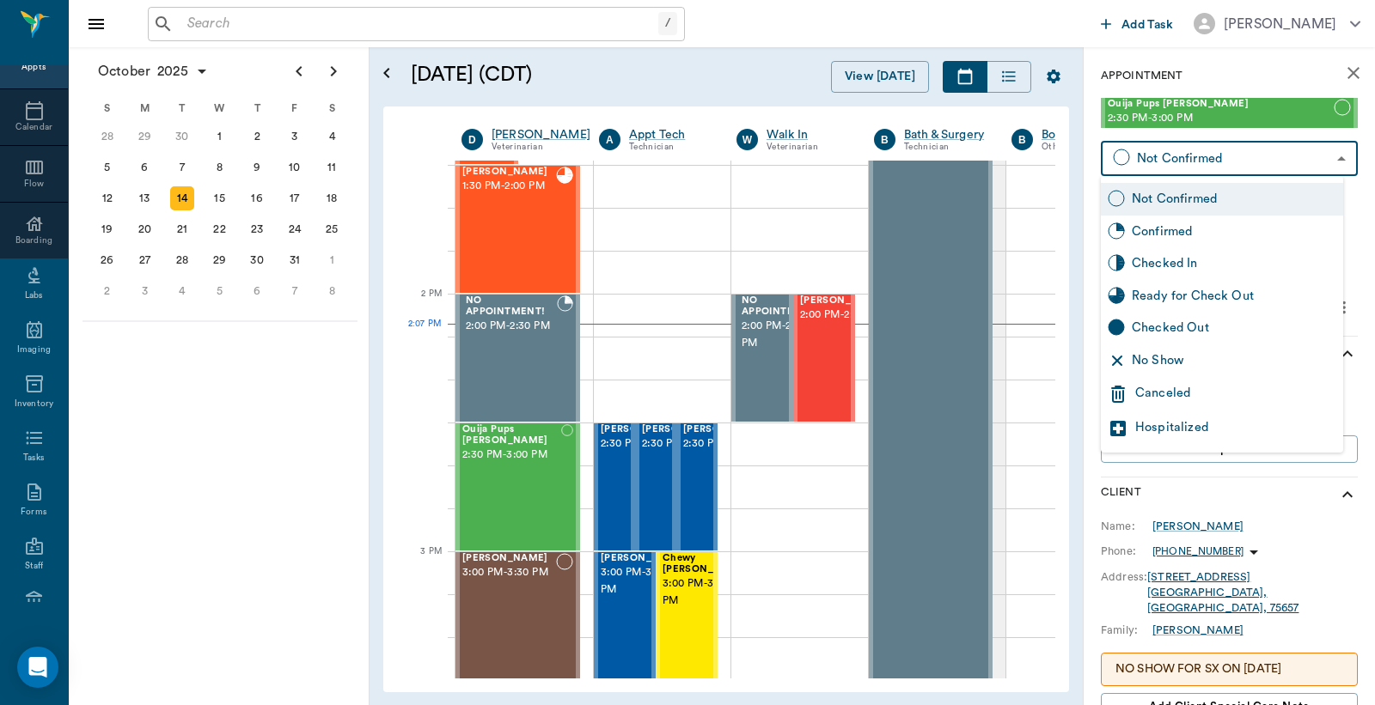
click at [1177, 164] on body "/ ​ Add Task Dr. Bert Ellsworth Nectar Messages Appts Calendar Flow Boarding La…" at bounding box center [687, 352] width 1375 height 705
click at [1151, 266] on div "Checked In" at bounding box center [1234, 263] width 204 height 19
type input "CHECKED_IN"
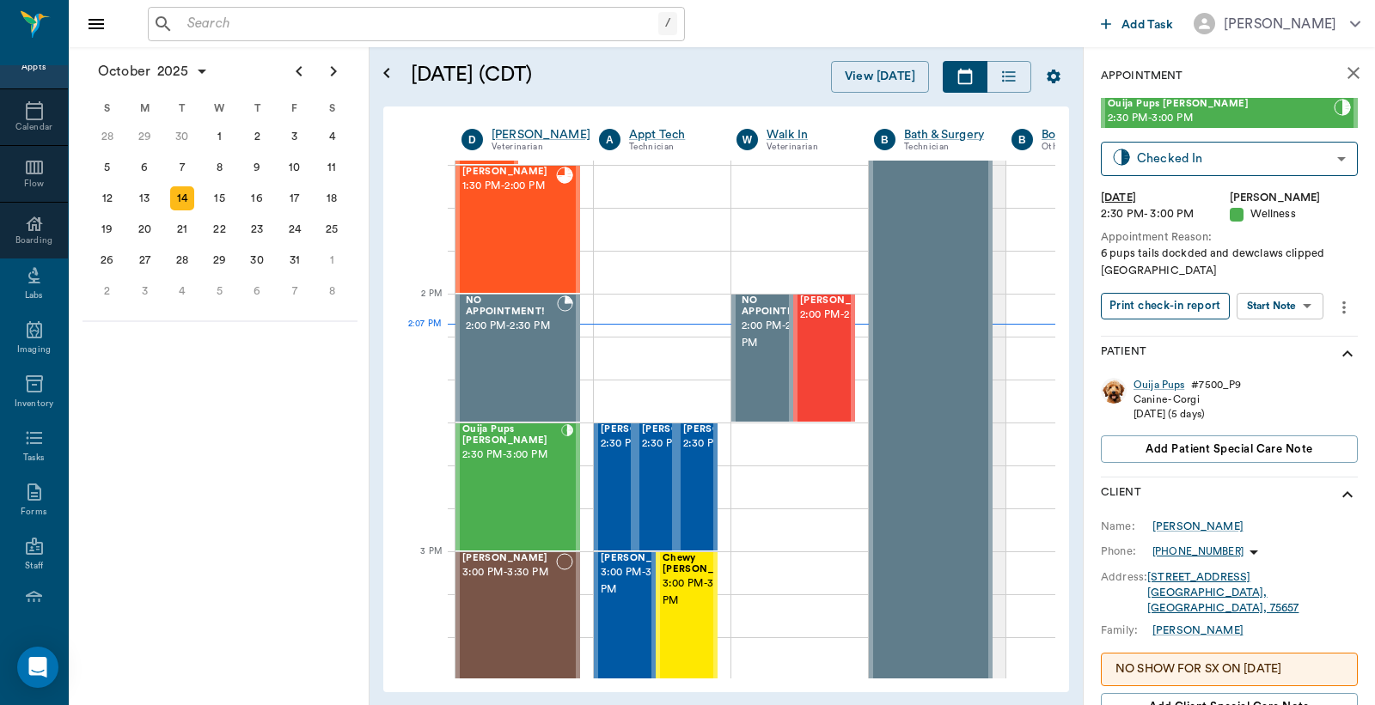
click at [1162, 303] on button "Print check-in report" at bounding box center [1165, 306] width 129 height 27
click at [525, 241] on div "Annie BROWN 1:30 PM - 2:00 PM" at bounding box center [509, 229] width 94 height 125
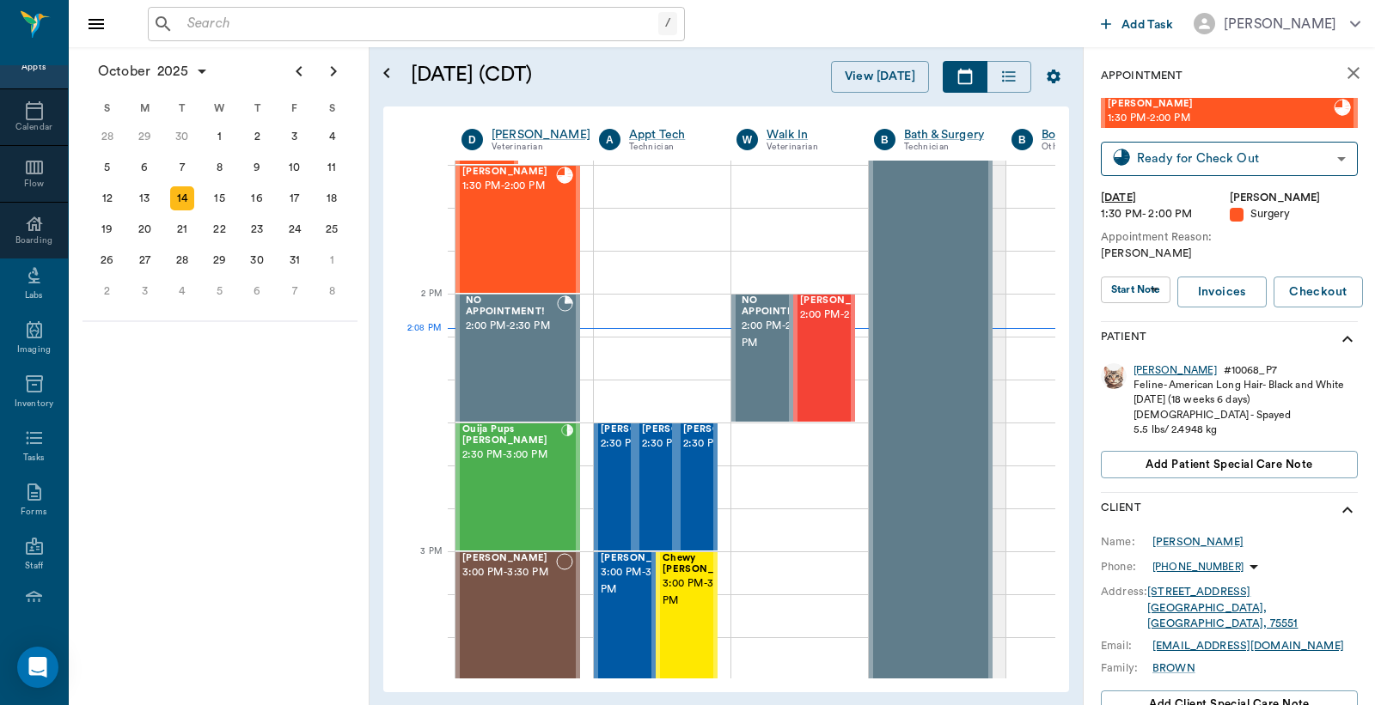
click at [1154, 374] on div "Annie" at bounding box center [1174, 370] width 83 height 15
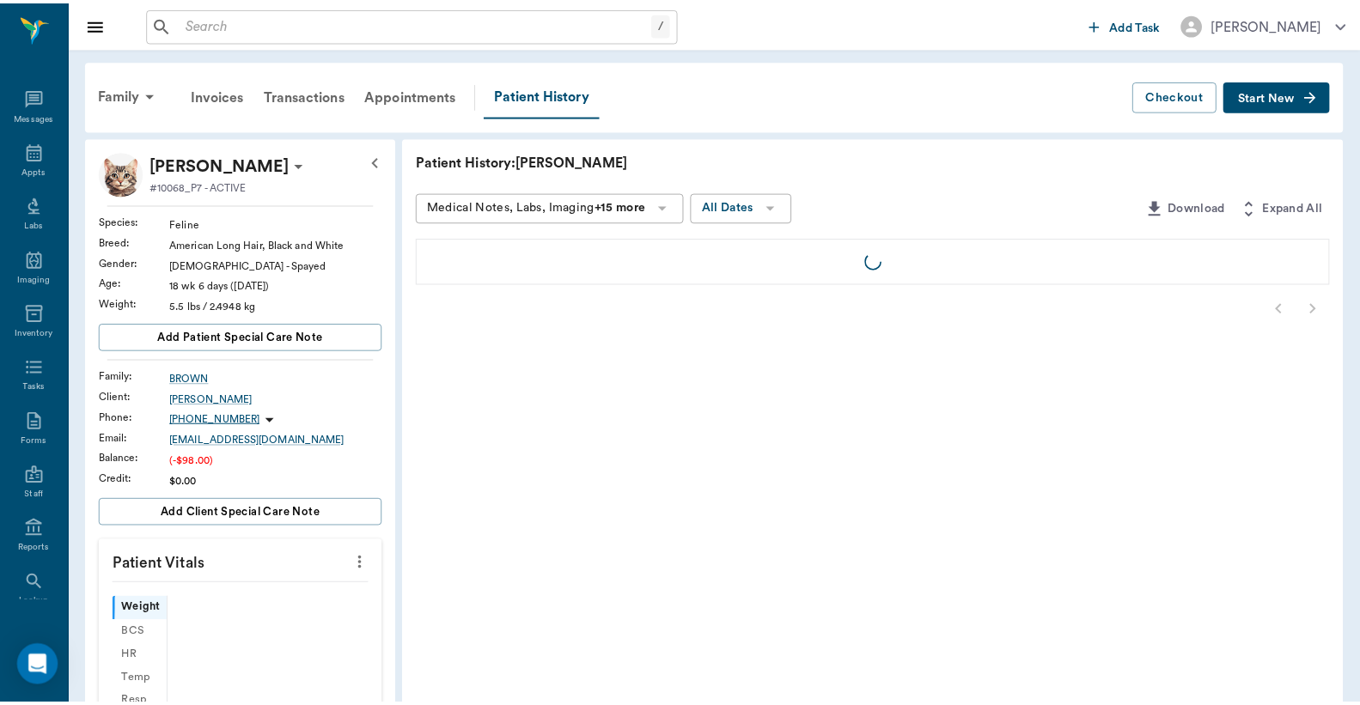
scroll to position [79, 0]
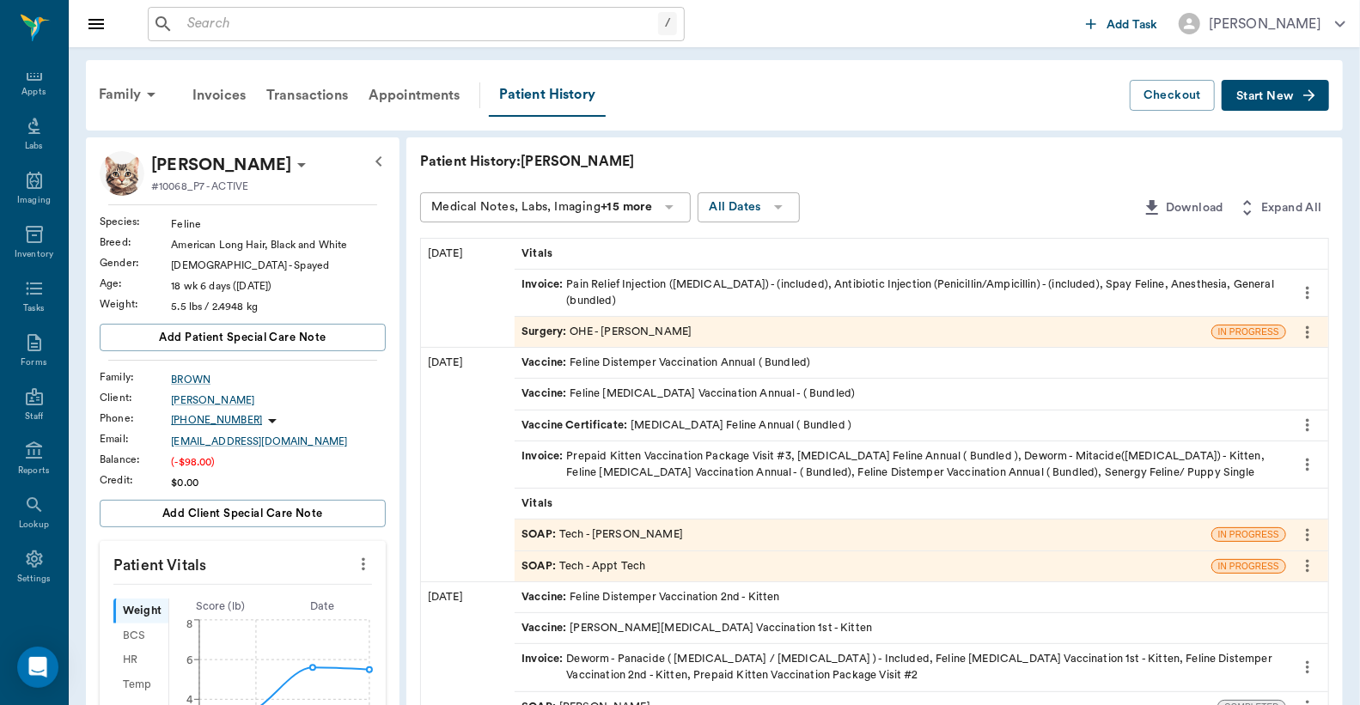
click at [749, 290] on div "Invoice : Pain Relief Injection (meloxicam) - (included), Antibiotic Injection …" at bounding box center [901, 293] width 758 height 33
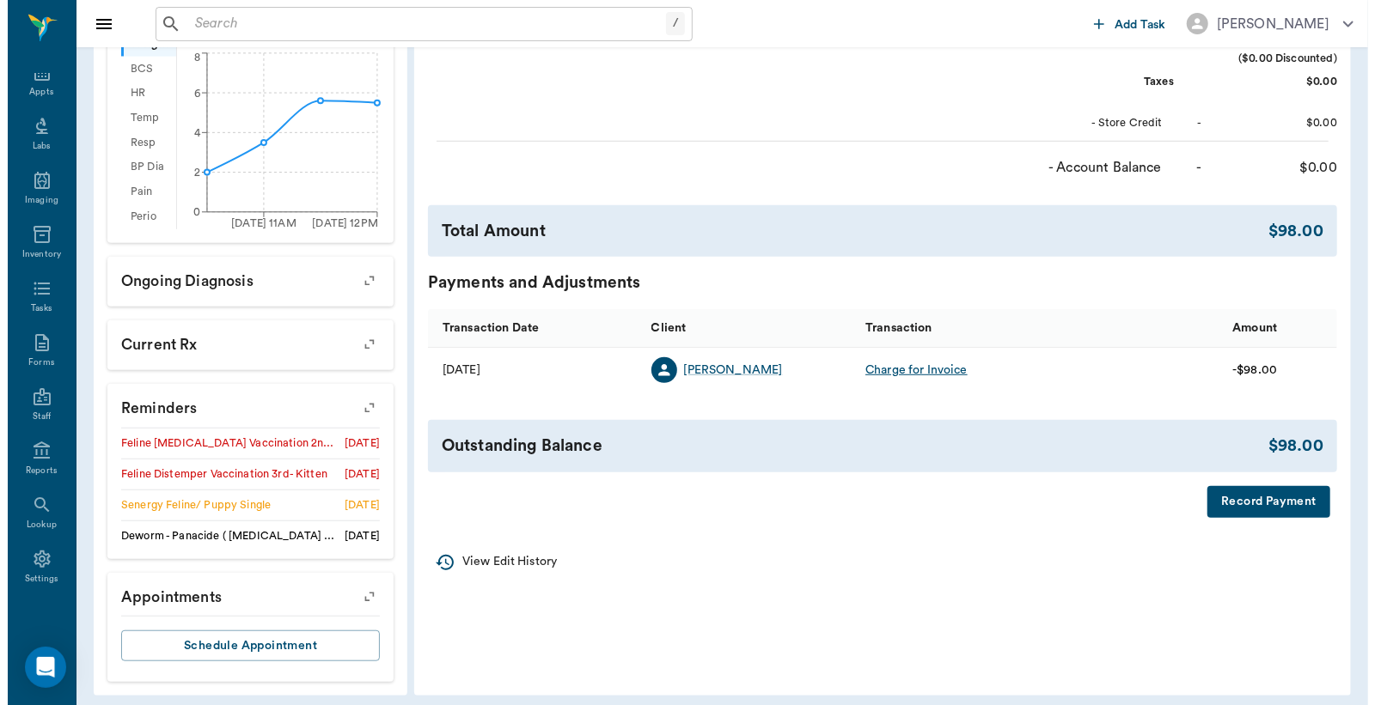
scroll to position [577, 0]
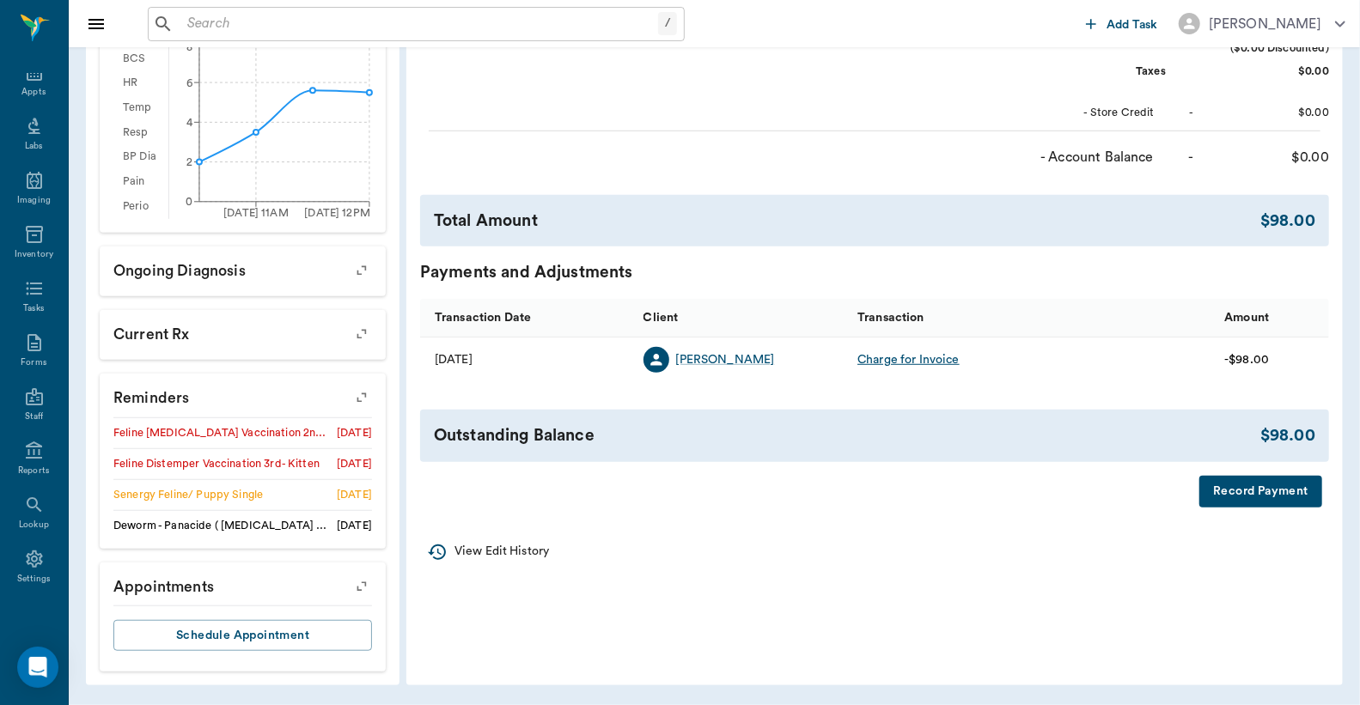
click at [1243, 507] on button "Record Payment" at bounding box center [1260, 492] width 123 height 32
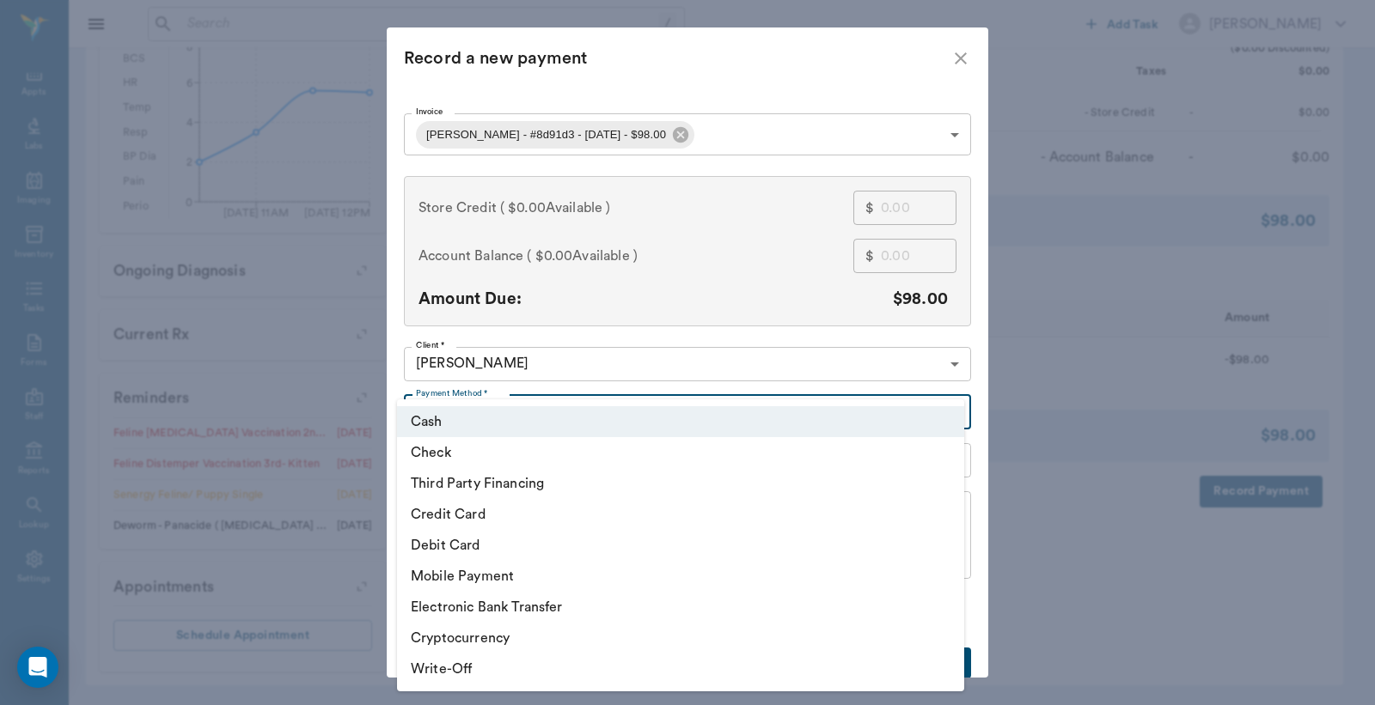
click at [546, 411] on body "/ ​ Add Task Dr. Bert Ellsworth Nectar Messages Appts Labs Imaging Inventory Ta…" at bounding box center [687, 64] width 1375 height 1281
click at [470, 539] on li "Debit Card" at bounding box center [680, 545] width 567 height 31
type input "DEBIT_CARD"
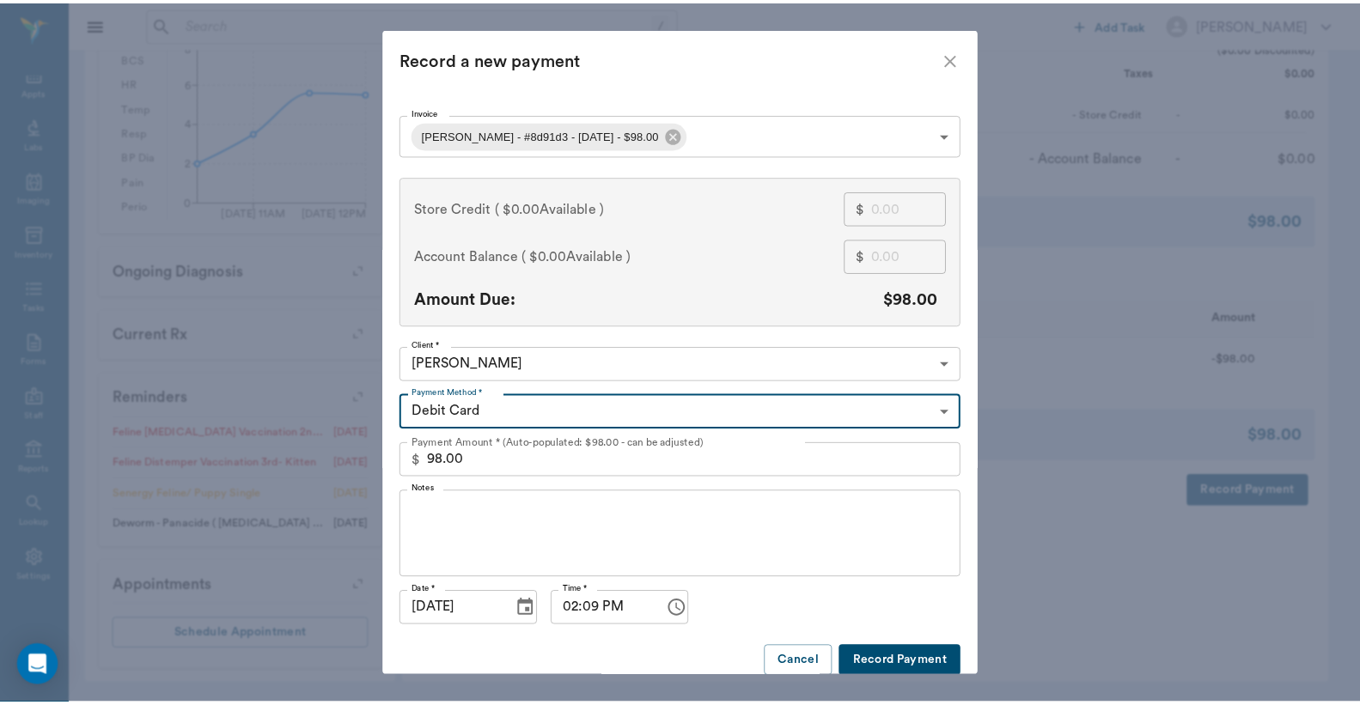
scroll to position [18, 0]
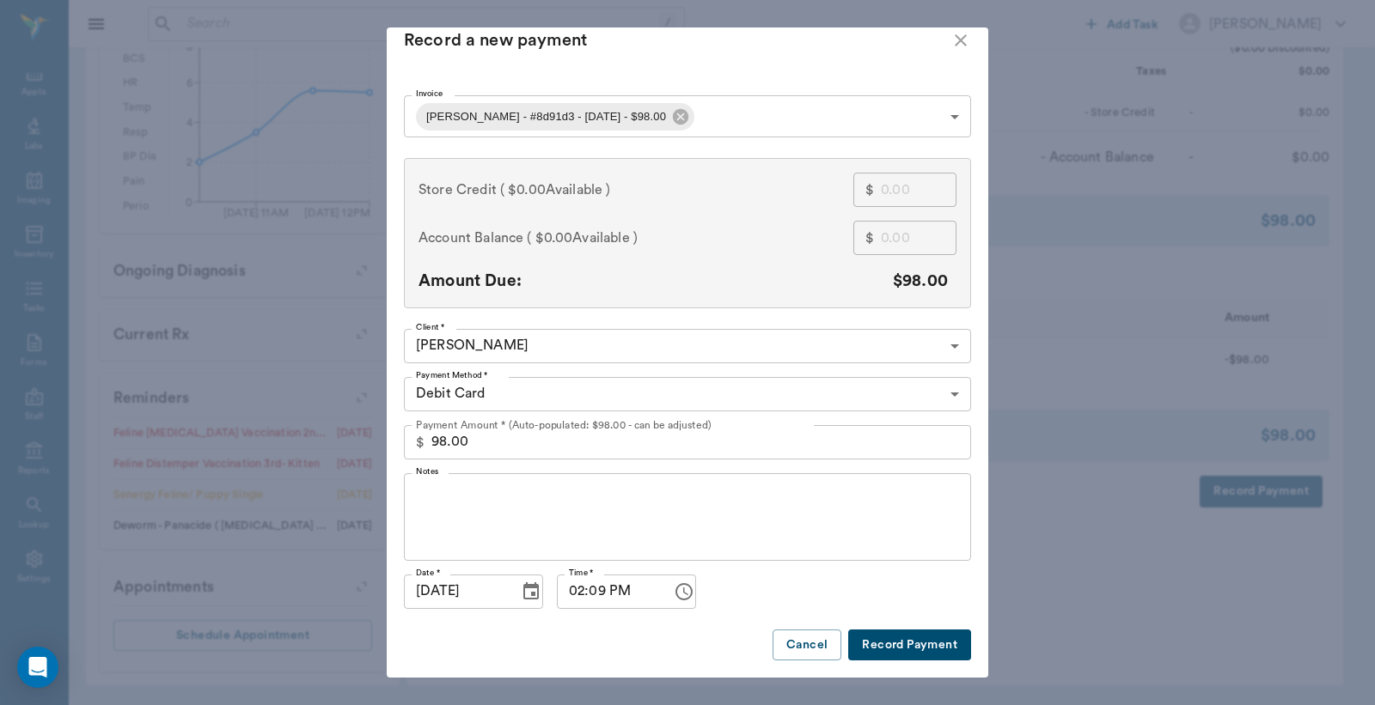
click at [869, 645] on button "Record Payment" at bounding box center [909, 646] width 123 height 32
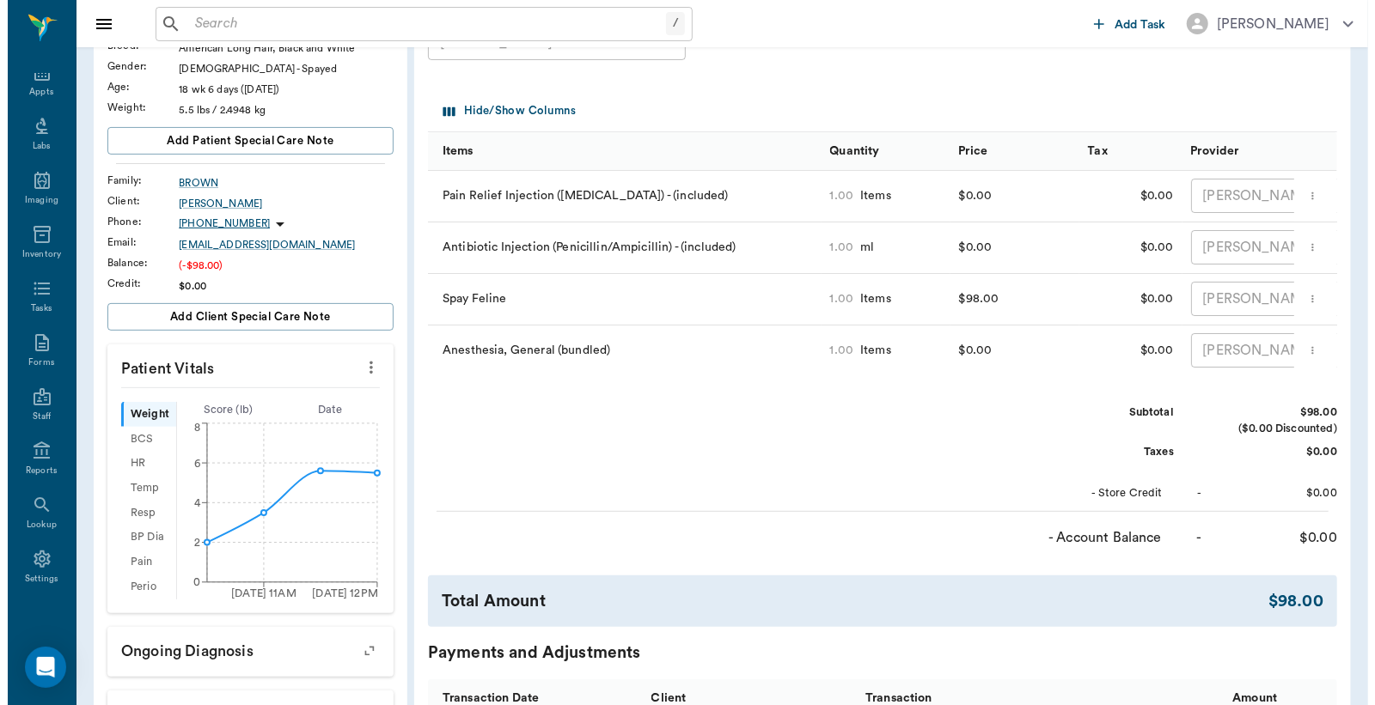
scroll to position [0, 0]
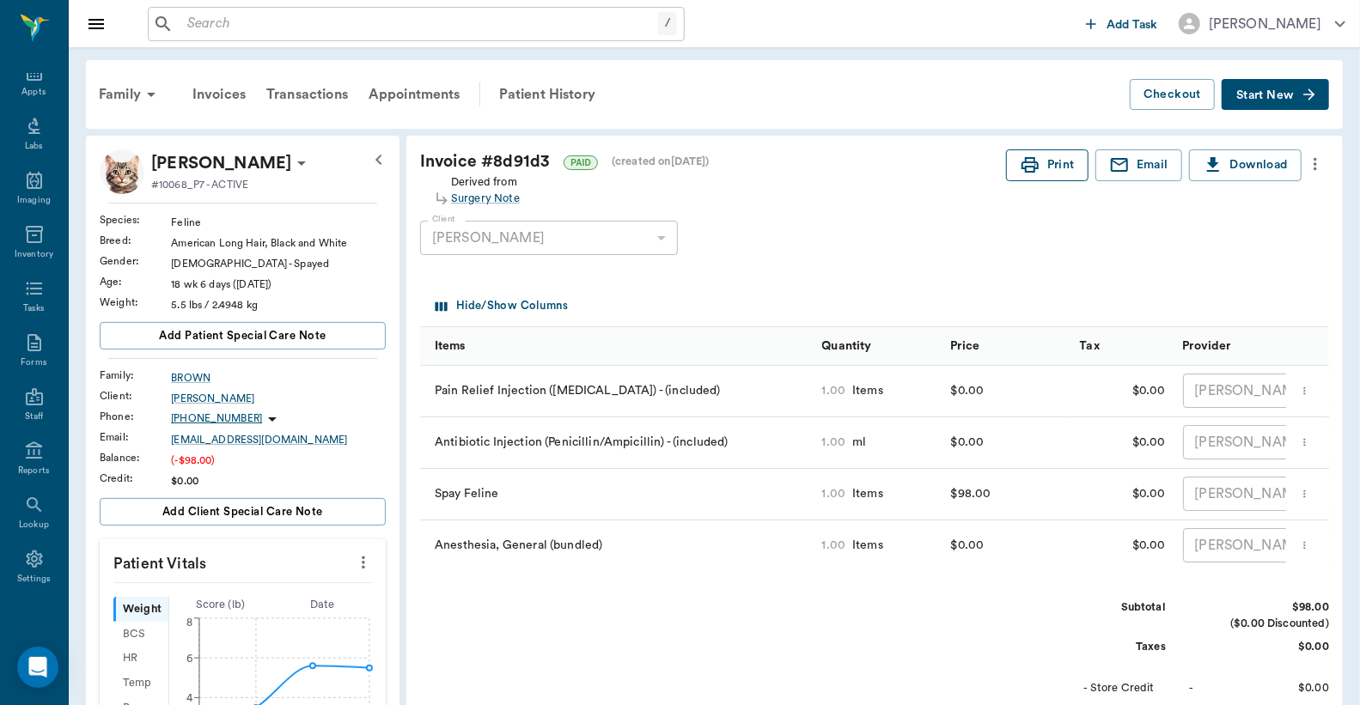
click at [1061, 168] on button "Print" at bounding box center [1047, 165] width 82 height 32
click at [26, 86] on div "Appts" at bounding box center [33, 92] width 24 height 13
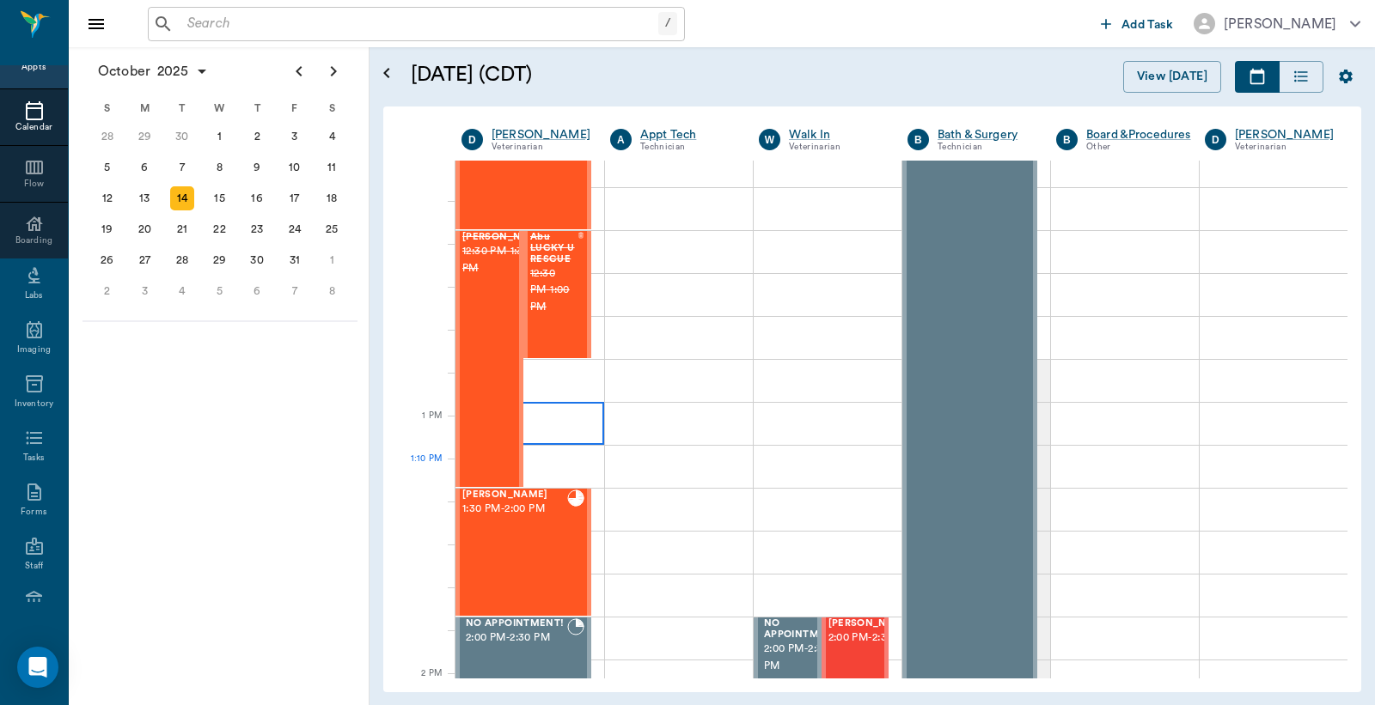
scroll to position [1040, 0]
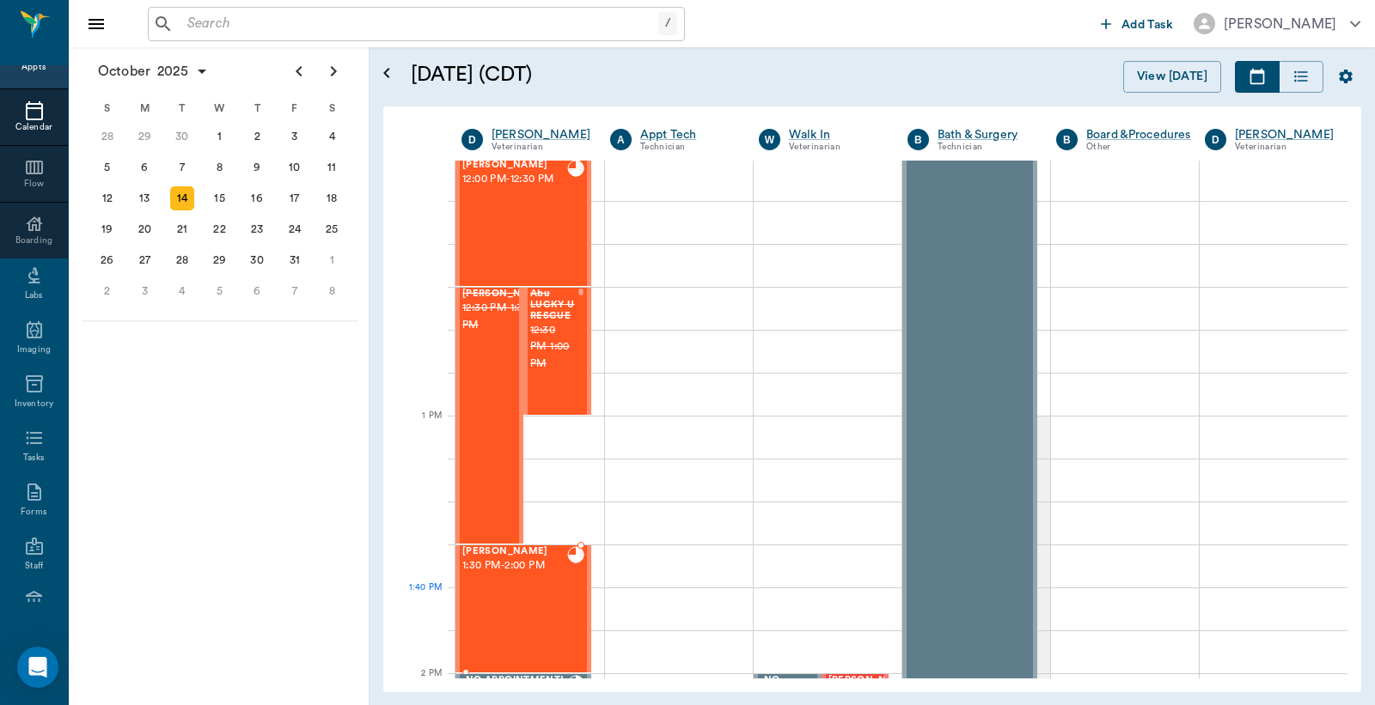
click at [509, 602] on div "Annie BROWN 1:30 PM - 2:00 PM" at bounding box center [514, 608] width 105 height 125
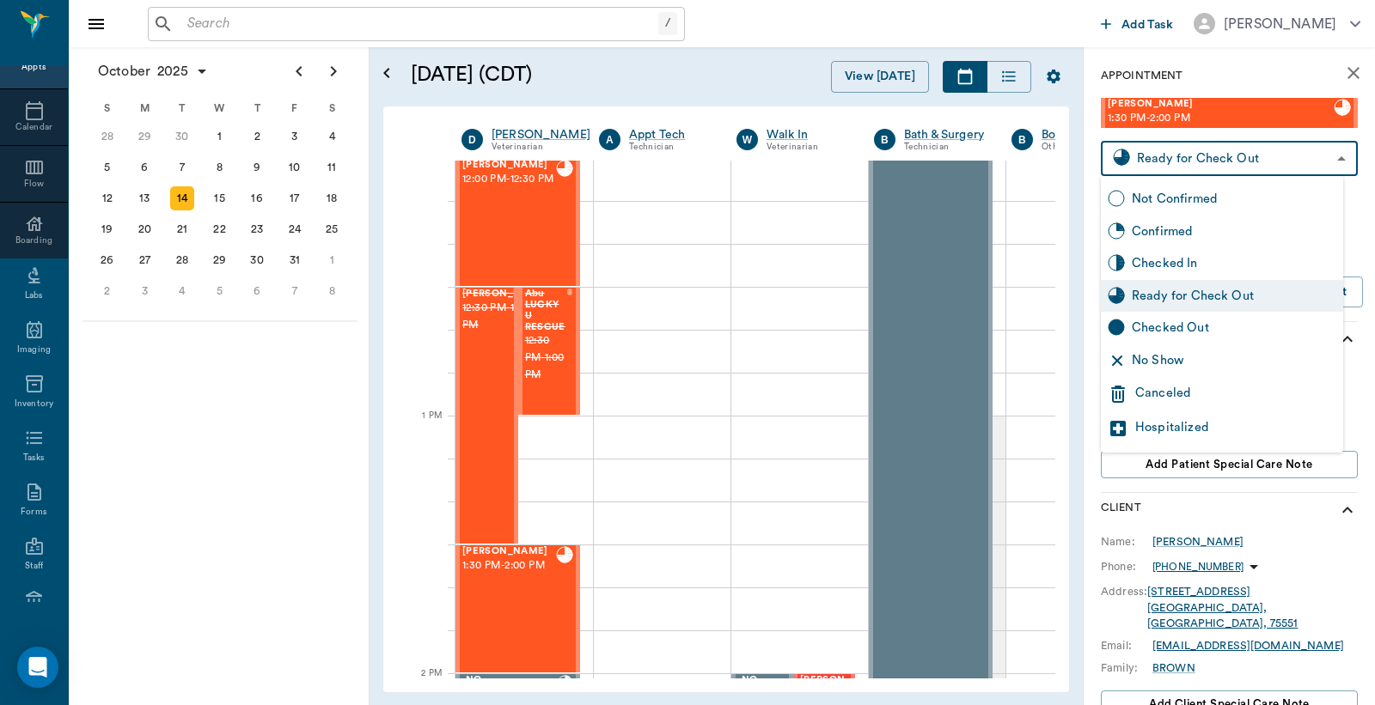
click at [1168, 170] on body "/ ​ Add Task Dr. Bert Ellsworth Nectar Messages Appts Calendar Flow Boarding La…" at bounding box center [687, 352] width 1375 height 705
click at [1139, 332] on div "Checked Out" at bounding box center [1234, 328] width 204 height 19
type input "CHECKED_OUT"
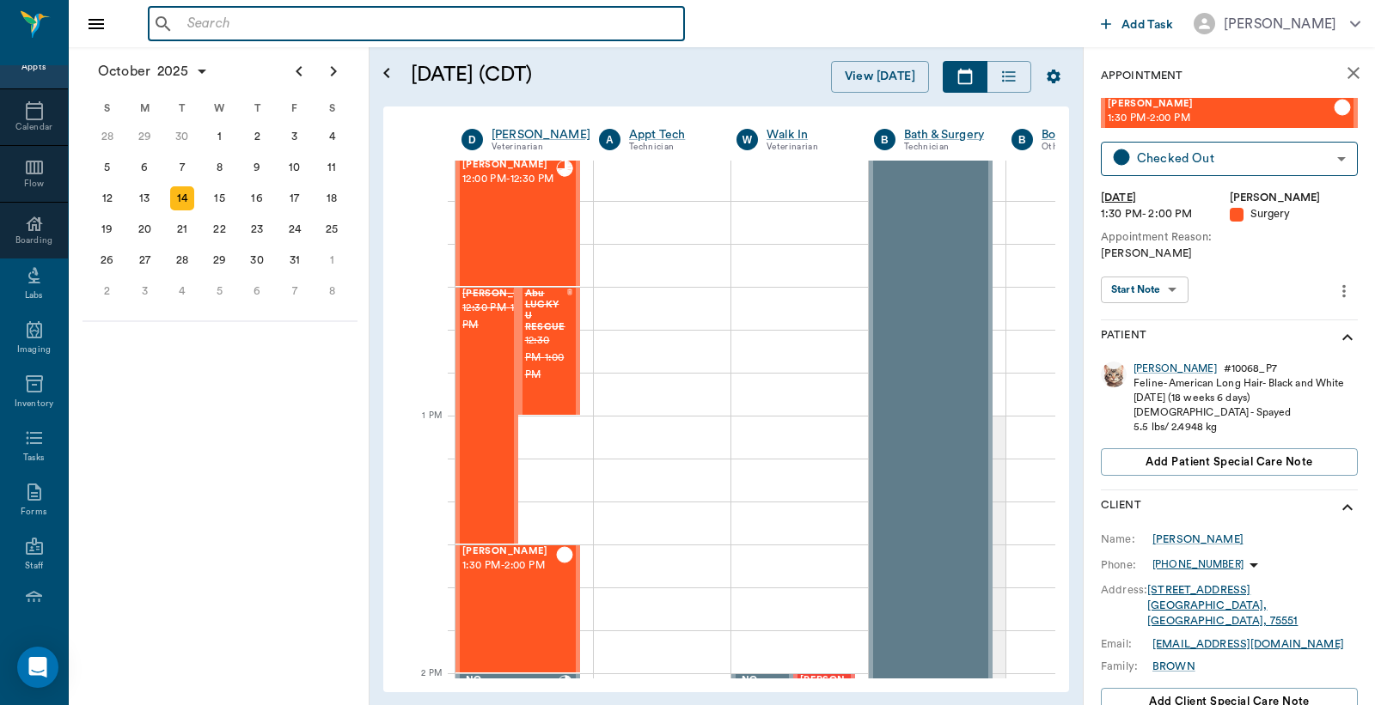
click at [186, 27] on input "text" at bounding box center [428, 24] width 497 height 24
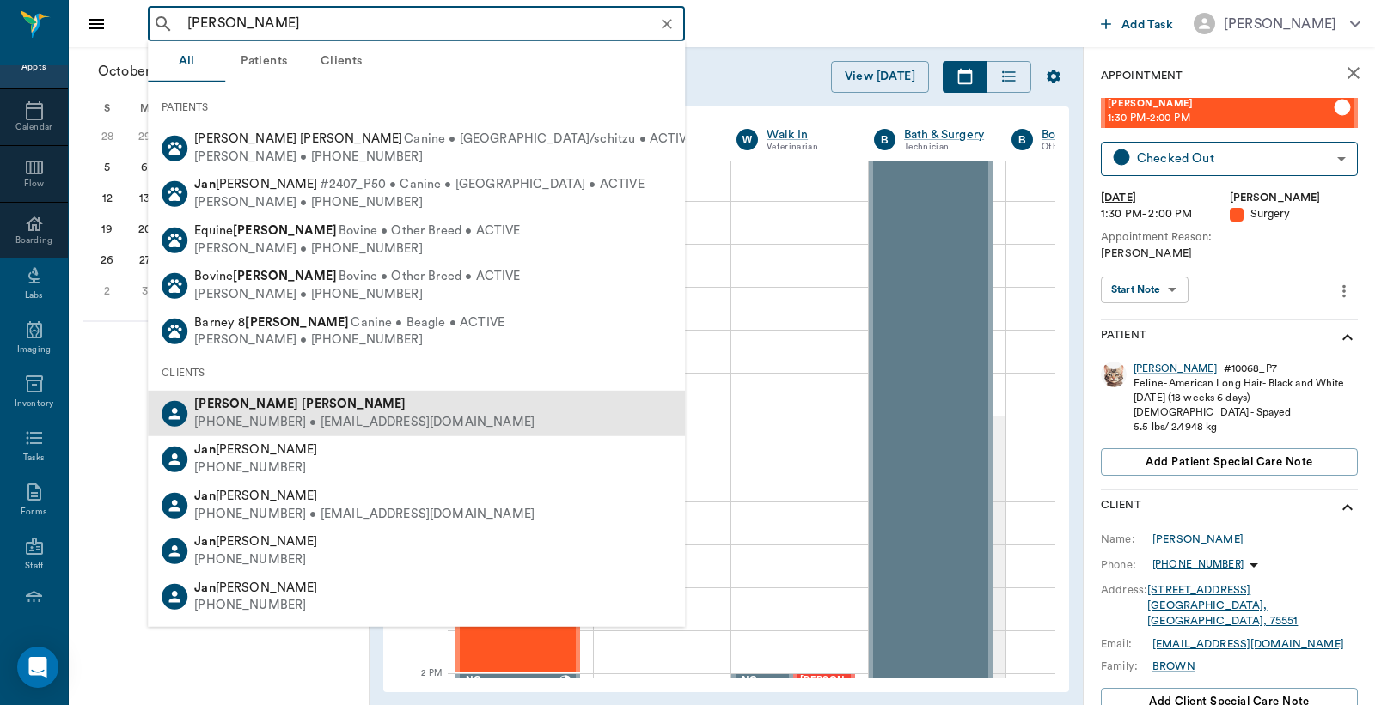
click at [287, 414] on div "(903) 748-5542 • brooksjantzen@yahoo.com" at bounding box center [364, 423] width 340 height 18
type input "Brooks Jan"
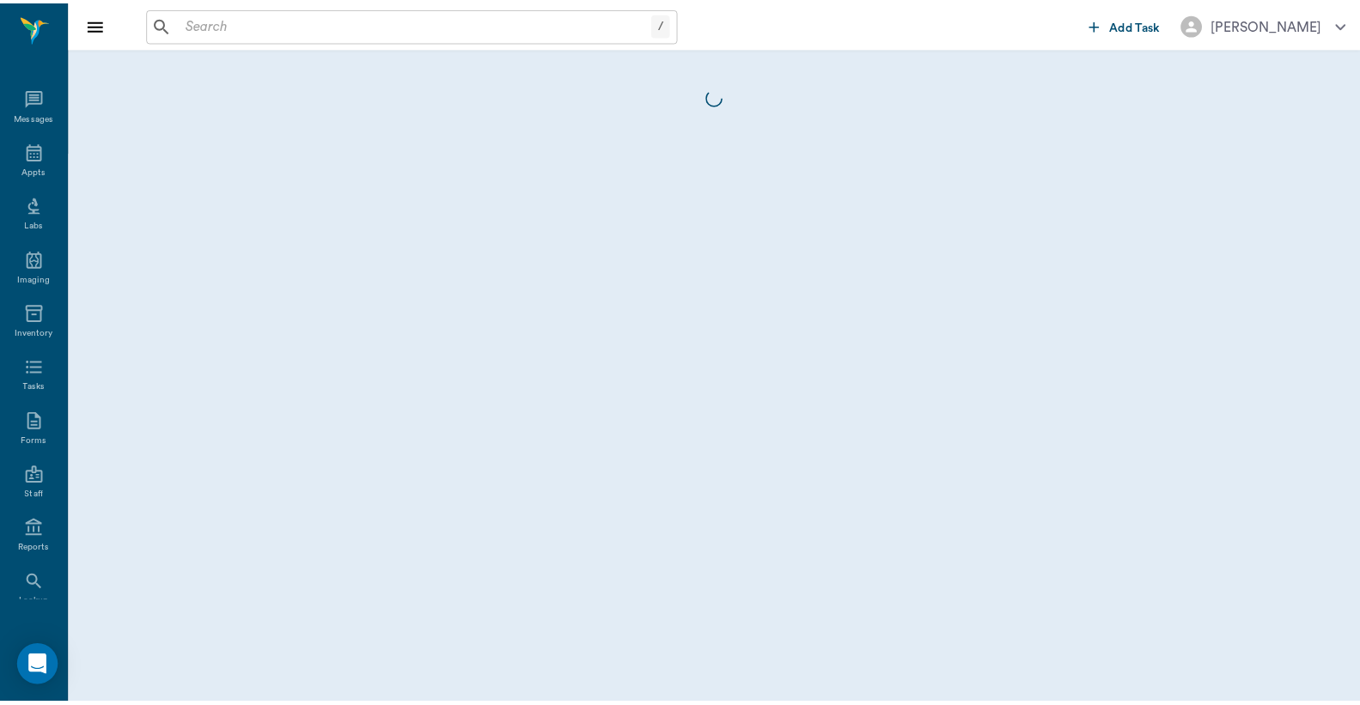
scroll to position [79, 0]
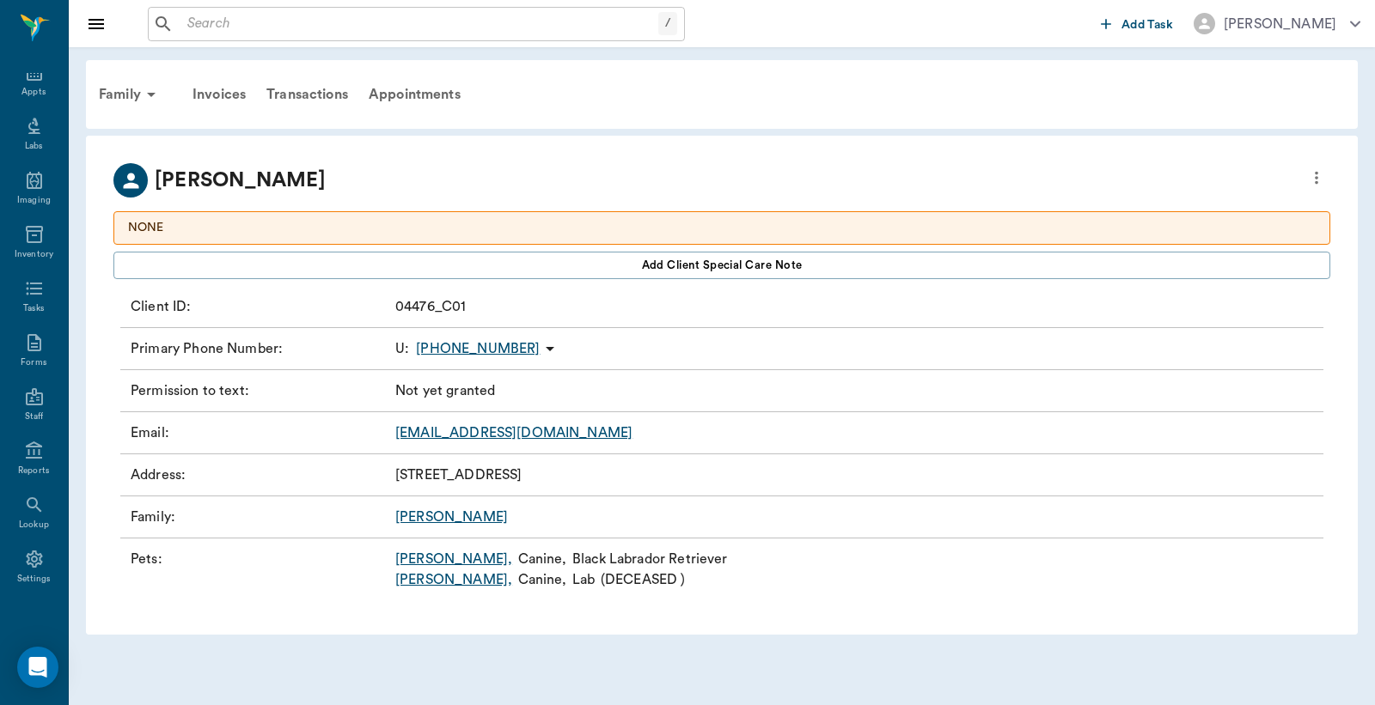
click at [417, 562] on link "DRAKE ," at bounding box center [453, 559] width 117 height 21
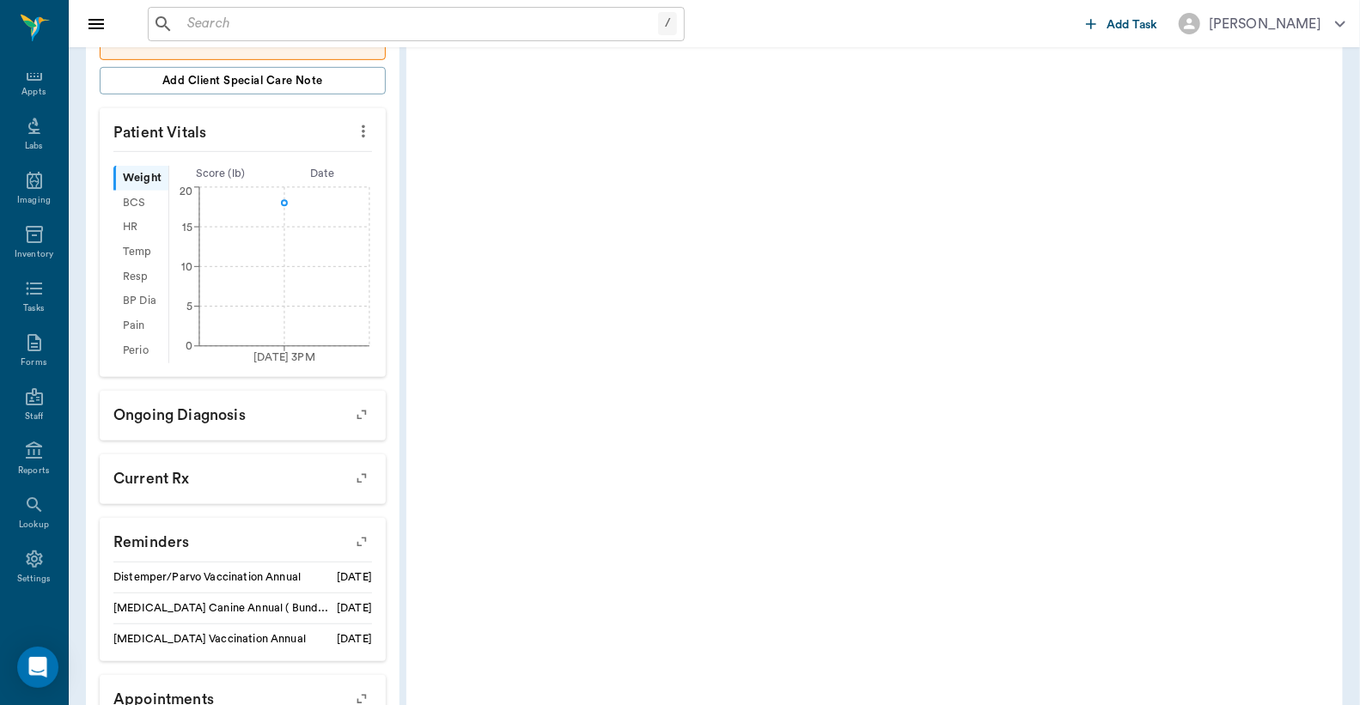
scroll to position [460, 0]
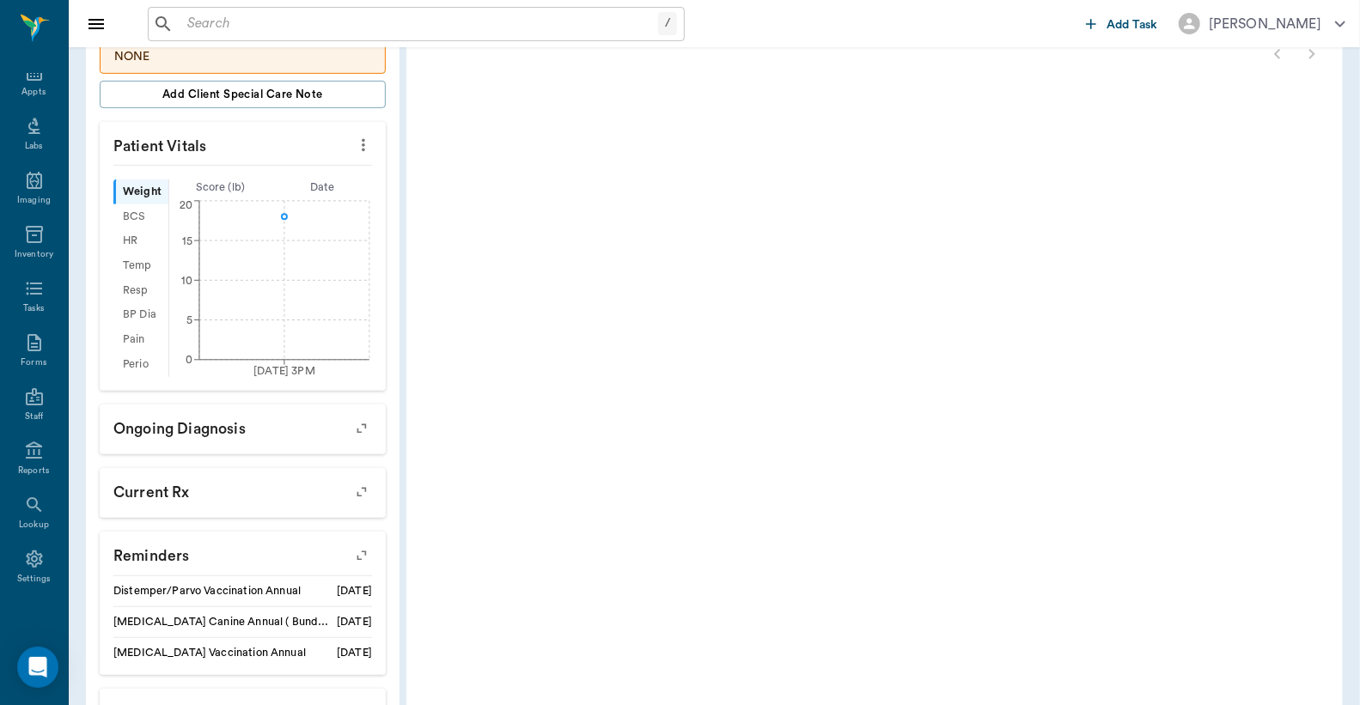
click at [361, 560] on icon "button" at bounding box center [362, 556] width 24 height 24
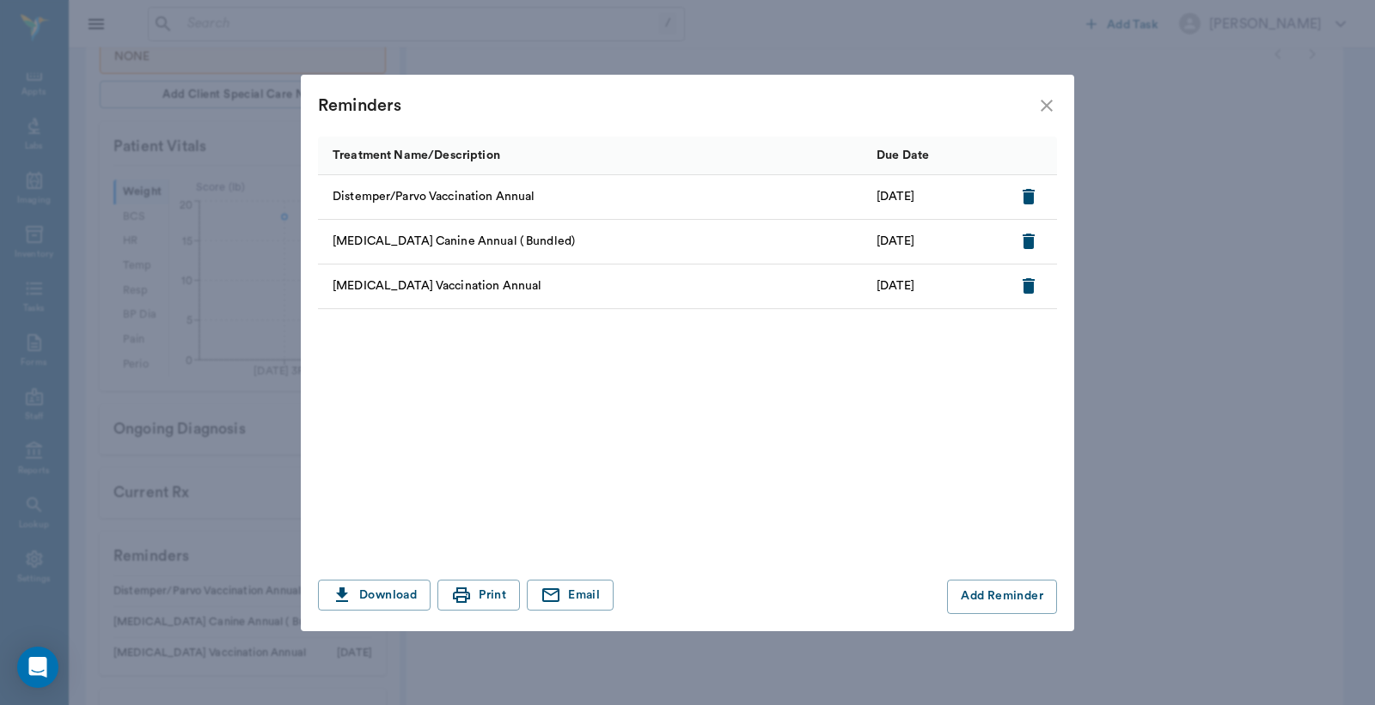
click at [1046, 105] on icon "close" at bounding box center [1046, 106] width 12 height 12
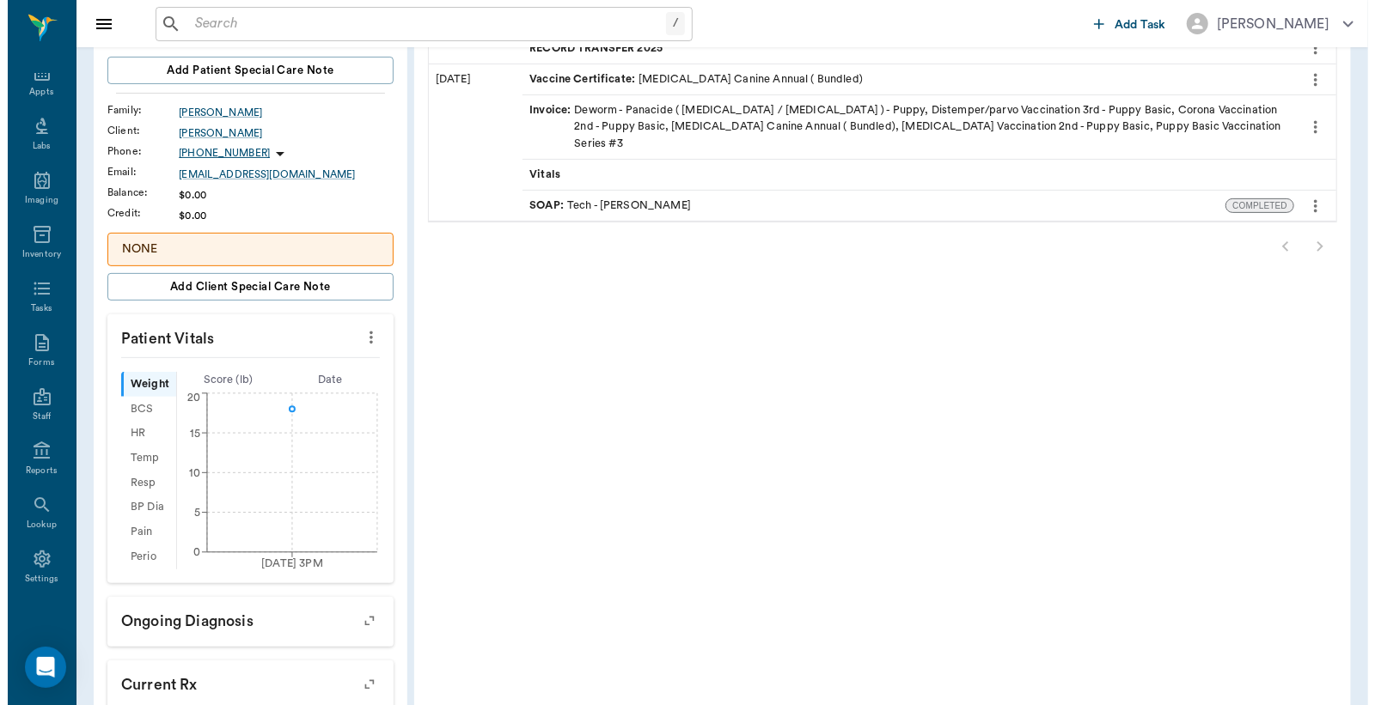
scroll to position [0, 0]
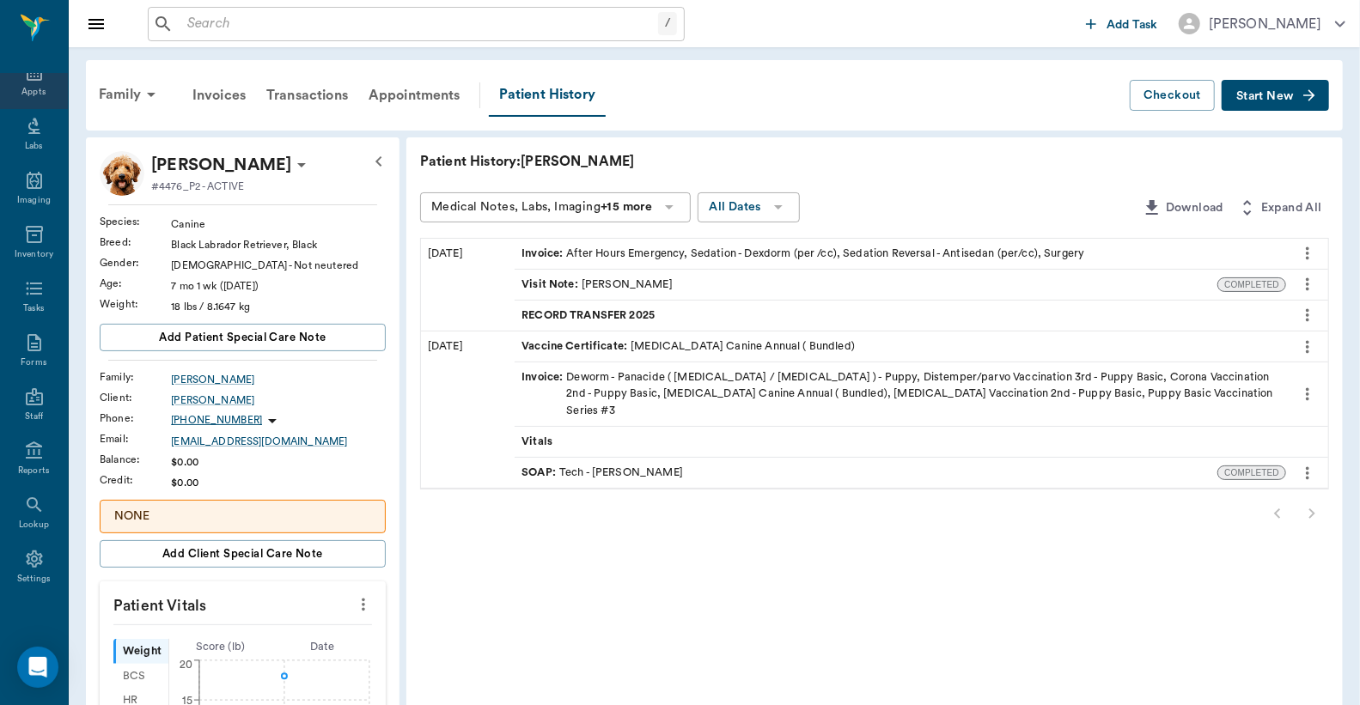
click at [21, 90] on div "Appts" at bounding box center [33, 92] width 24 height 13
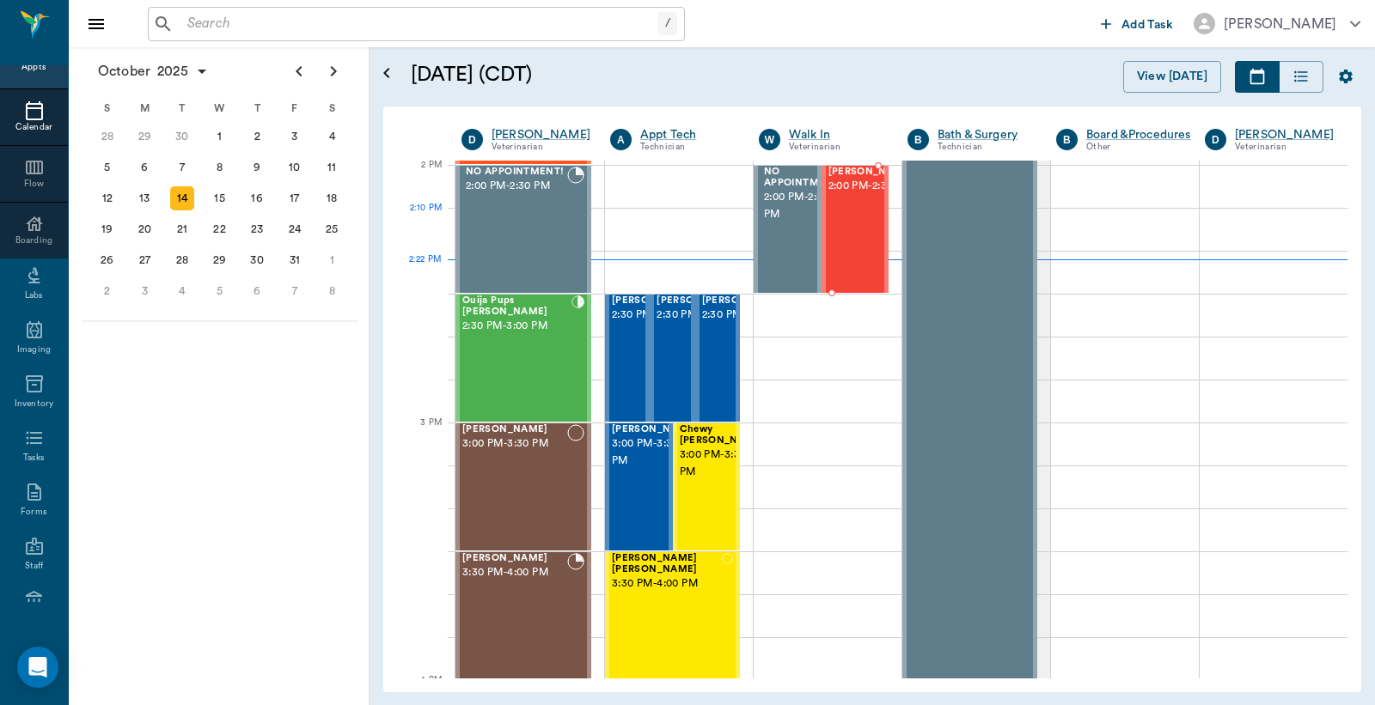
scroll to position [1422, 0]
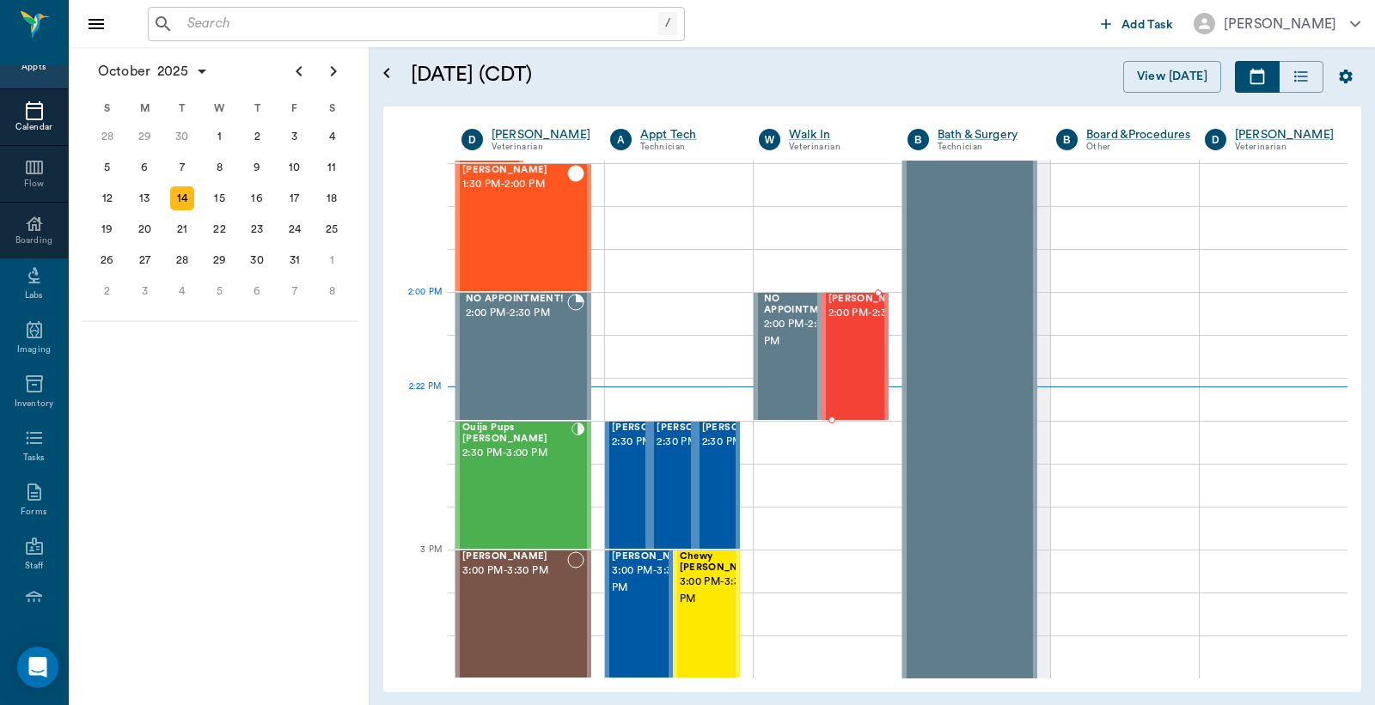
click at [851, 320] on span "2:00 PM - 2:30 PM" at bounding box center [871, 313] width 86 height 17
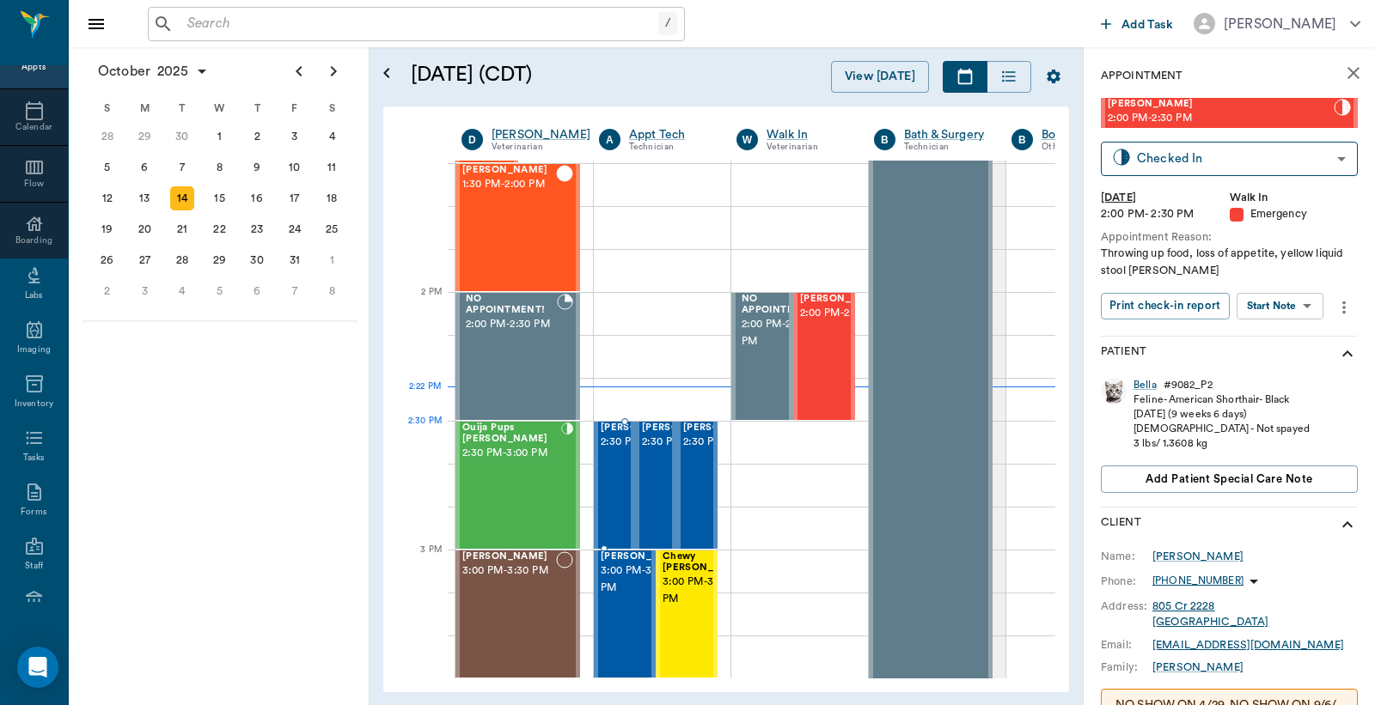
click at [616, 443] on span "2:30 PM - 3:00 PM" at bounding box center [644, 442] width 86 height 17
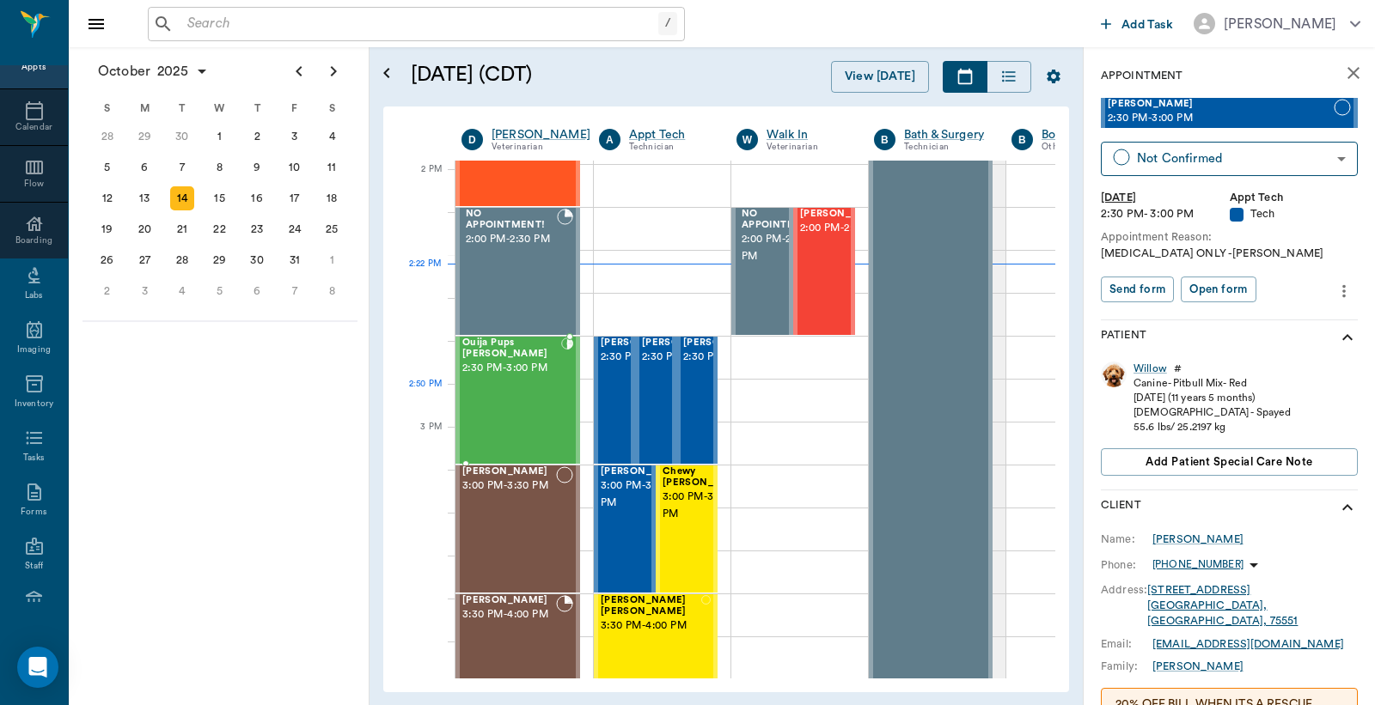
scroll to position [1549, 0]
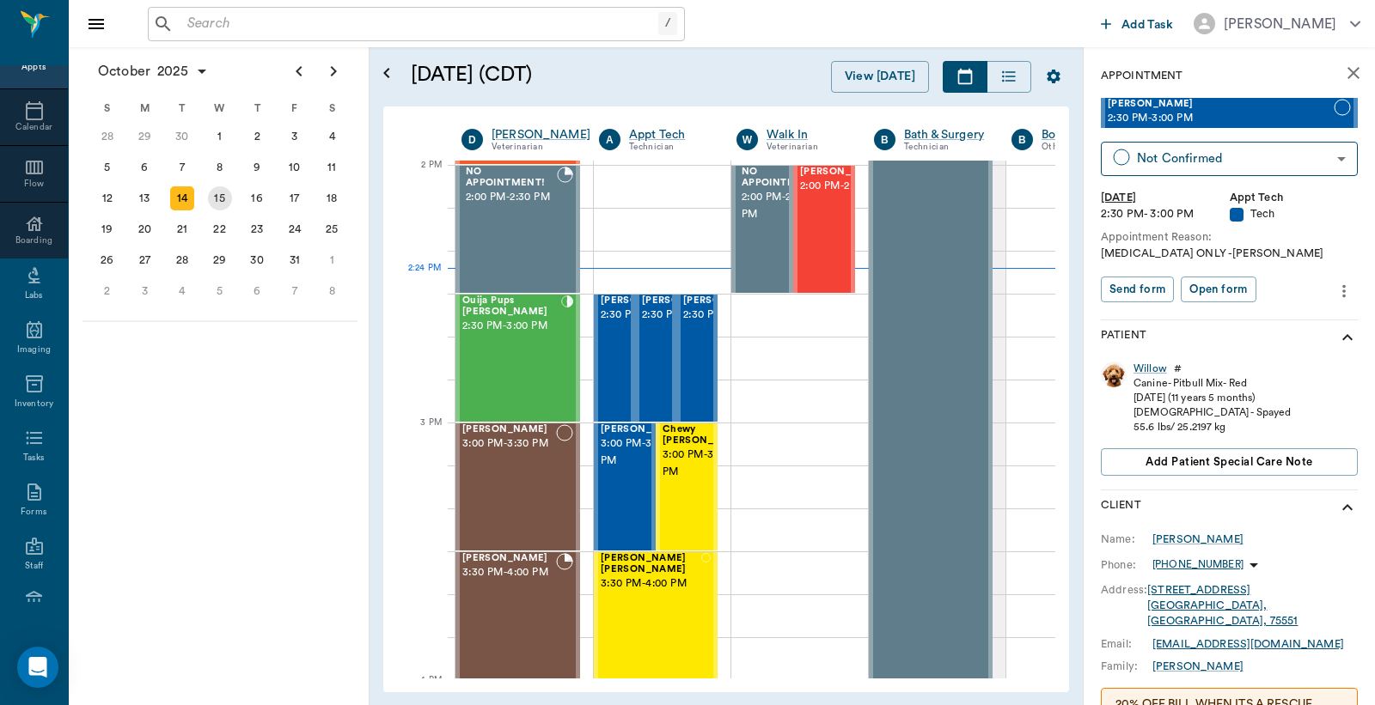
click at [220, 194] on div "15" at bounding box center [220, 198] width 24 height 24
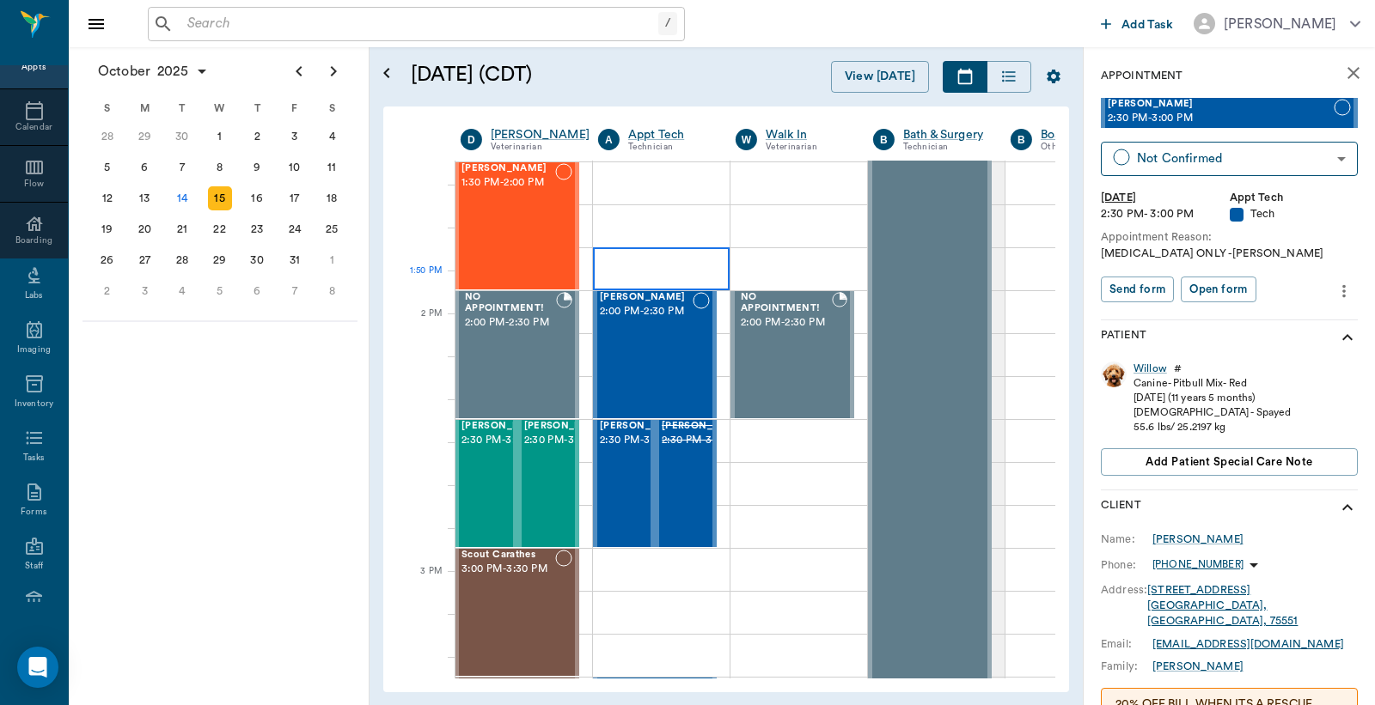
scroll to position [1400, 1]
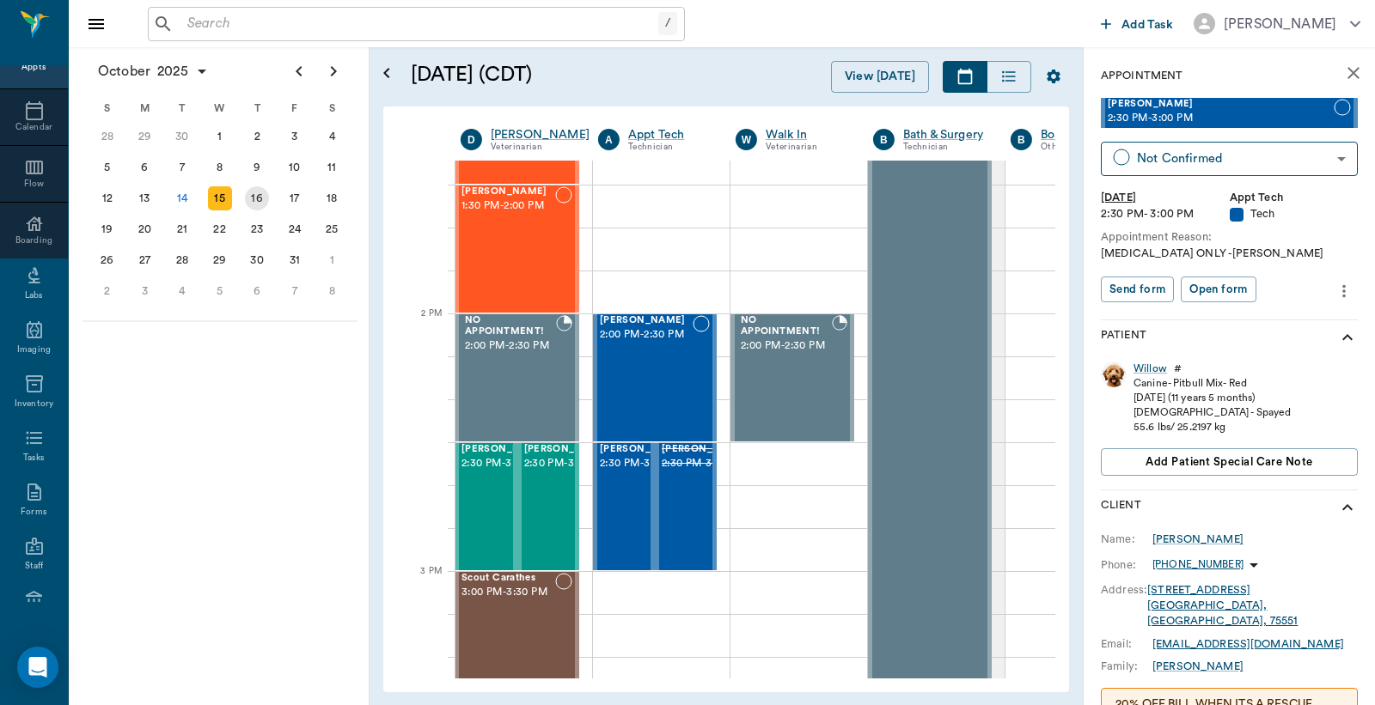
click at [254, 194] on div "16" at bounding box center [257, 198] width 24 height 24
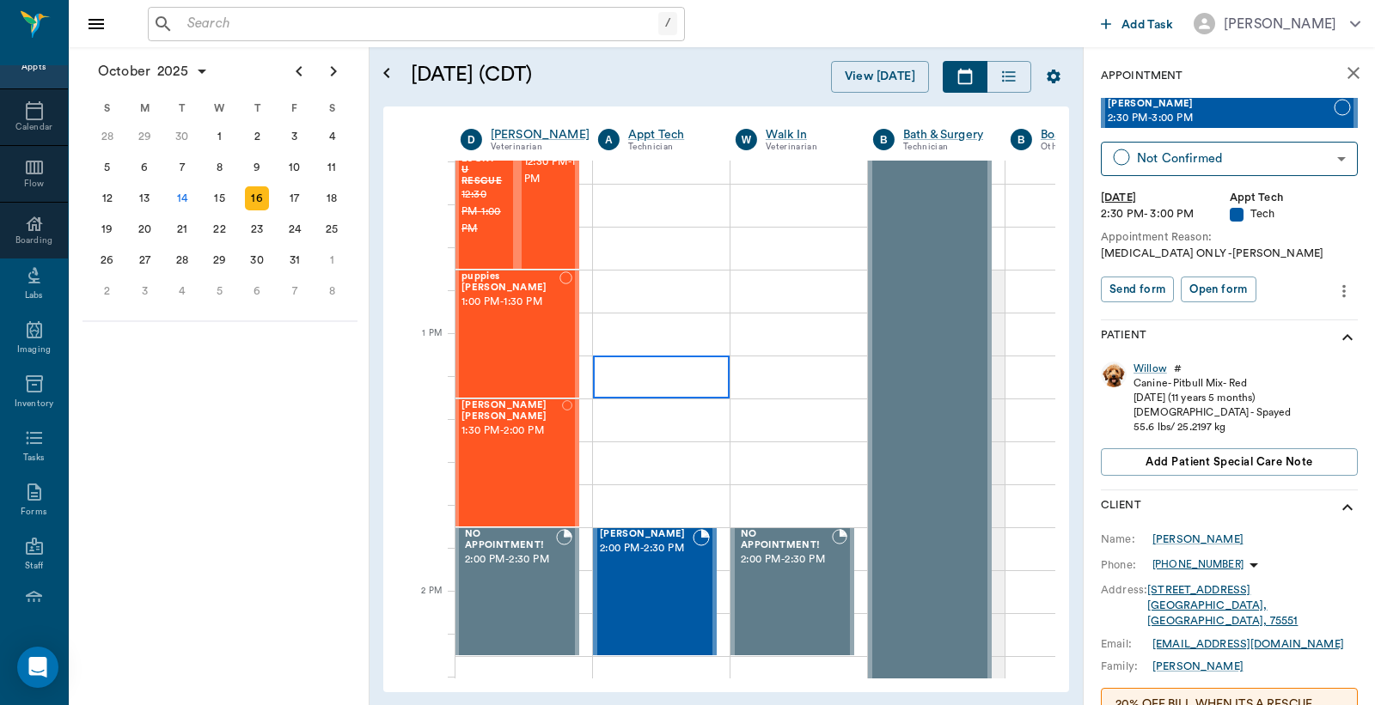
scroll to position [1272, 1]
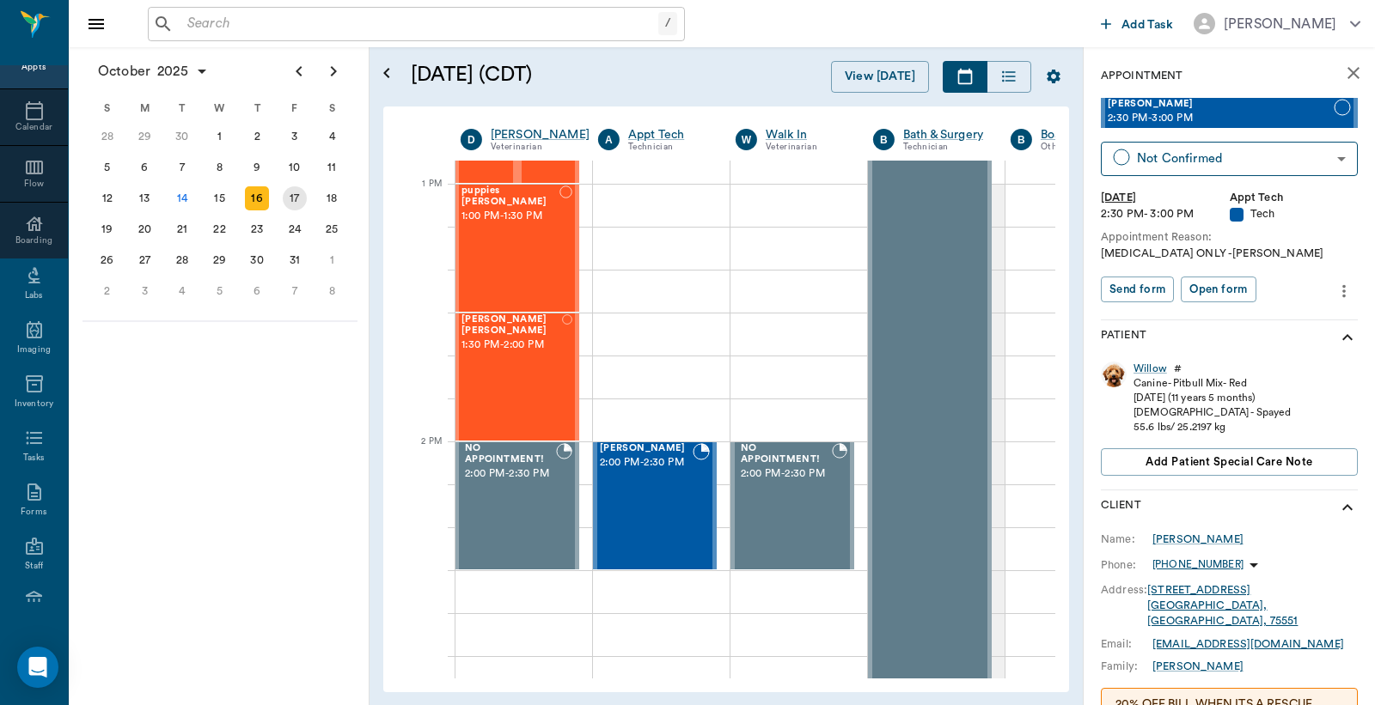
click at [296, 196] on div "17" at bounding box center [295, 198] width 24 height 24
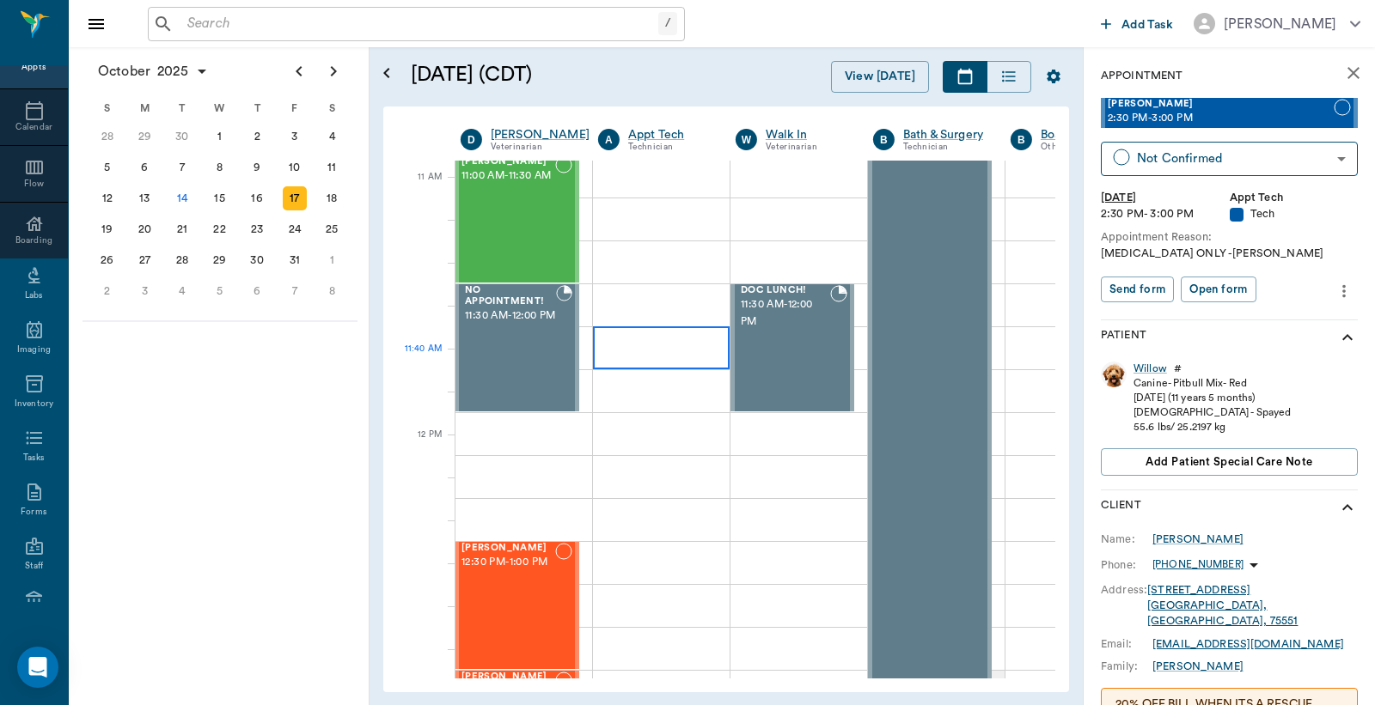
scroll to position [763, 1]
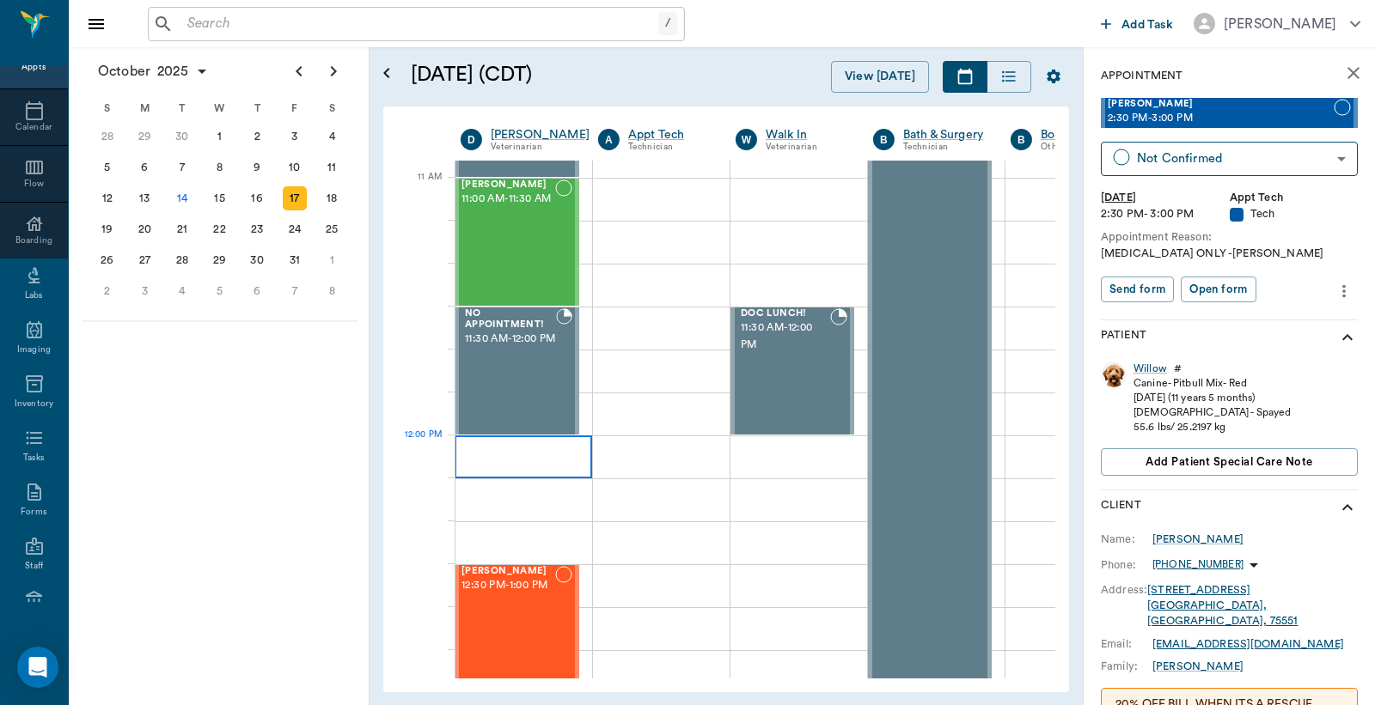
click at [478, 454] on div at bounding box center [523, 457] width 137 height 43
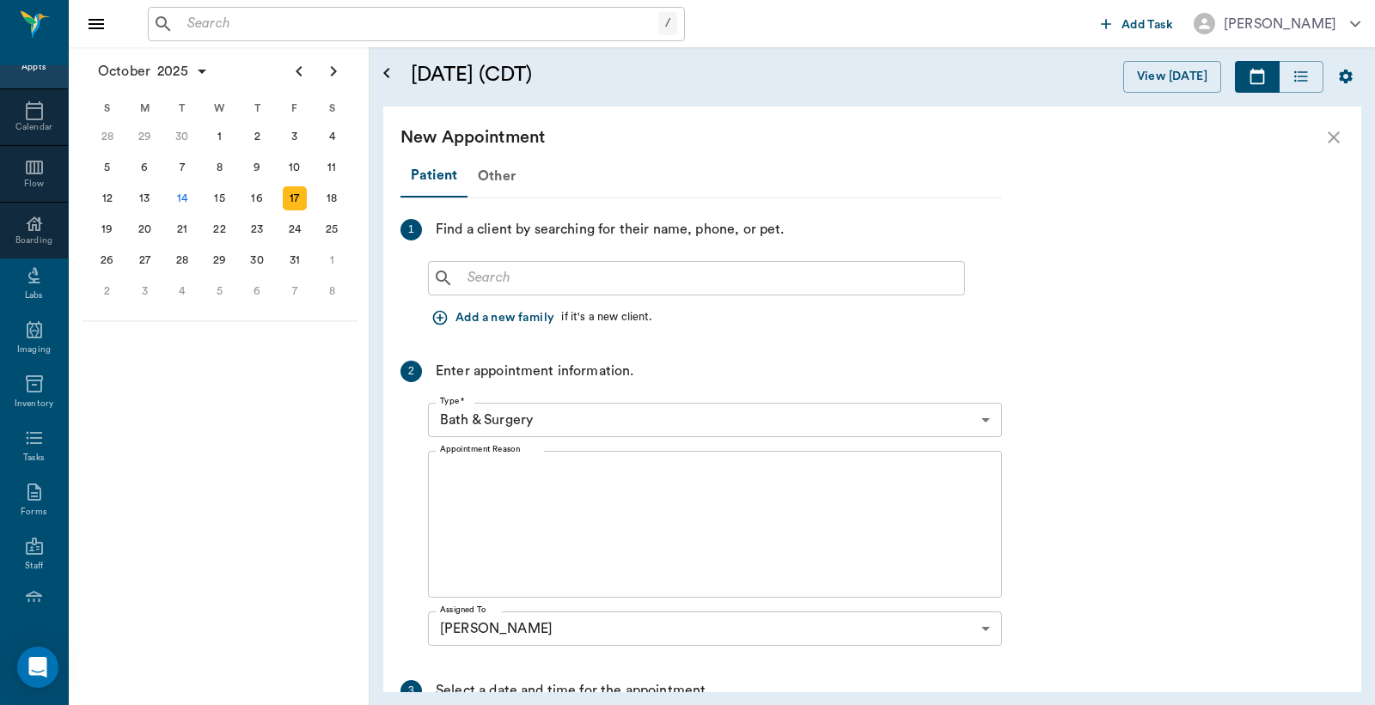
scroll to position [763, 0]
click at [471, 278] on input "text" at bounding box center [709, 278] width 497 height 24
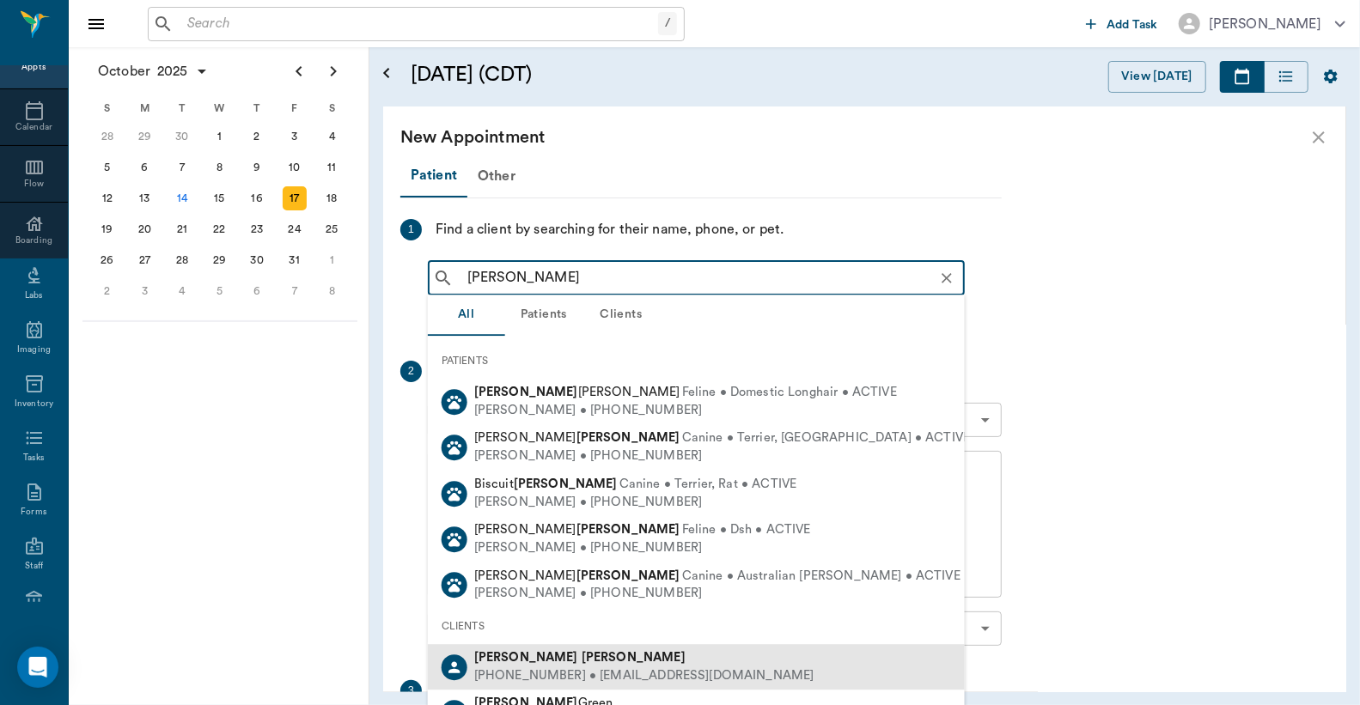
click at [582, 662] on b "Woodruff" at bounding box center [634, 657] width 104 height 13
type input "Anita Woodru"
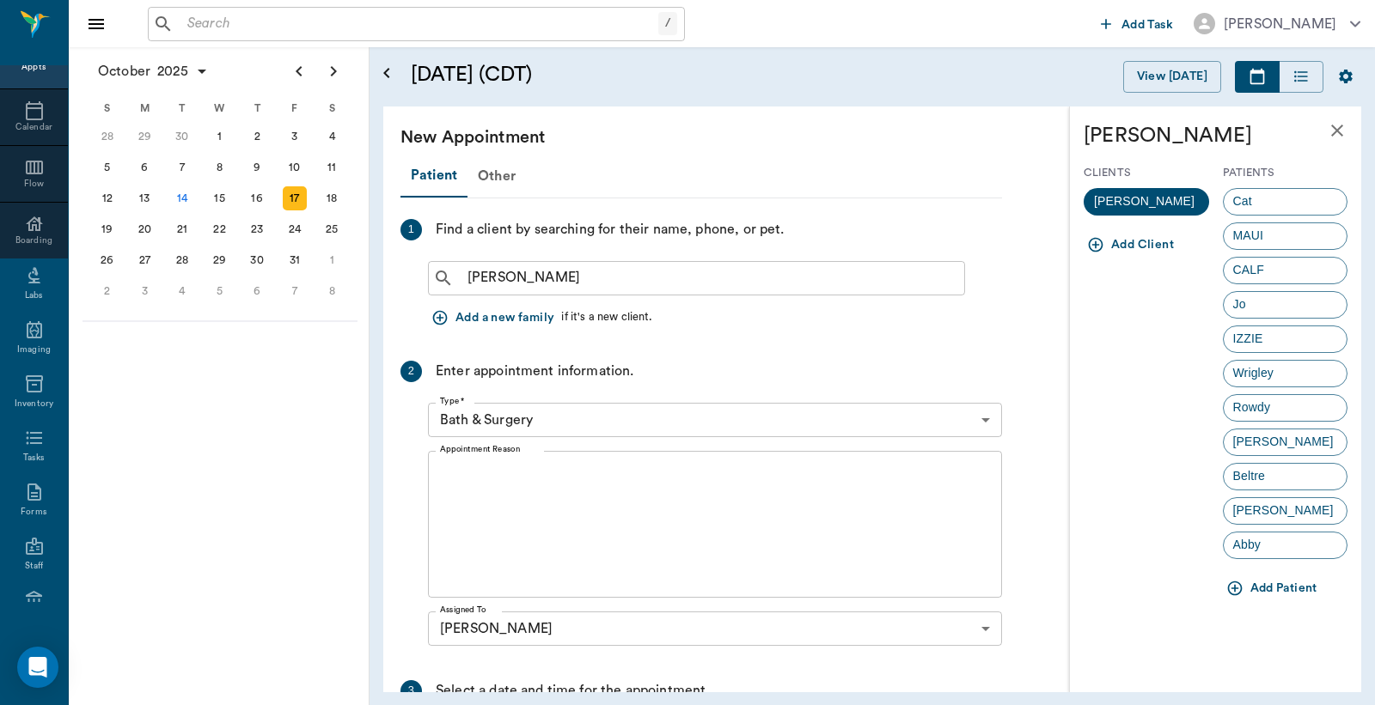
click at [1276, 593] on button "Add Patient" at bounding box center [1273, 589] width 101 height 32
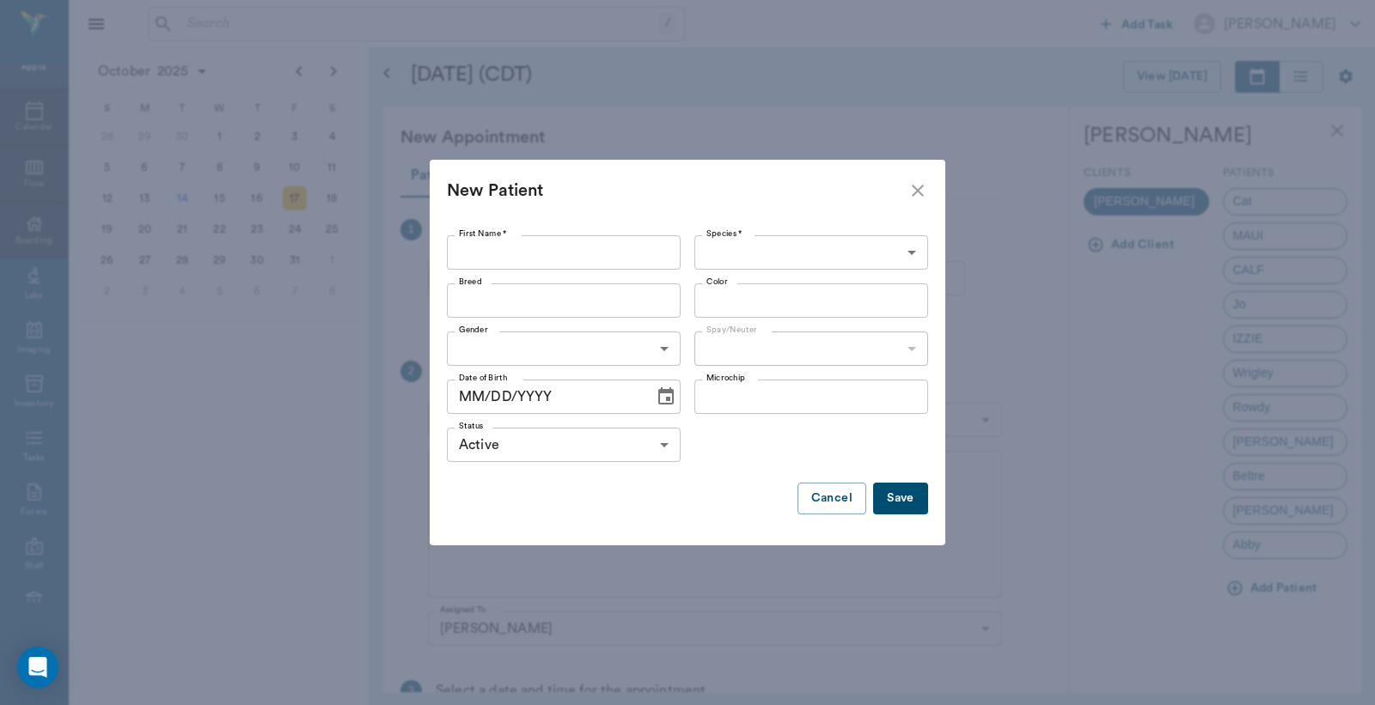
click at [470, 251] on input "First Name *" at bounding box center [564, 252] width 234 height 34
type input "Snoop"
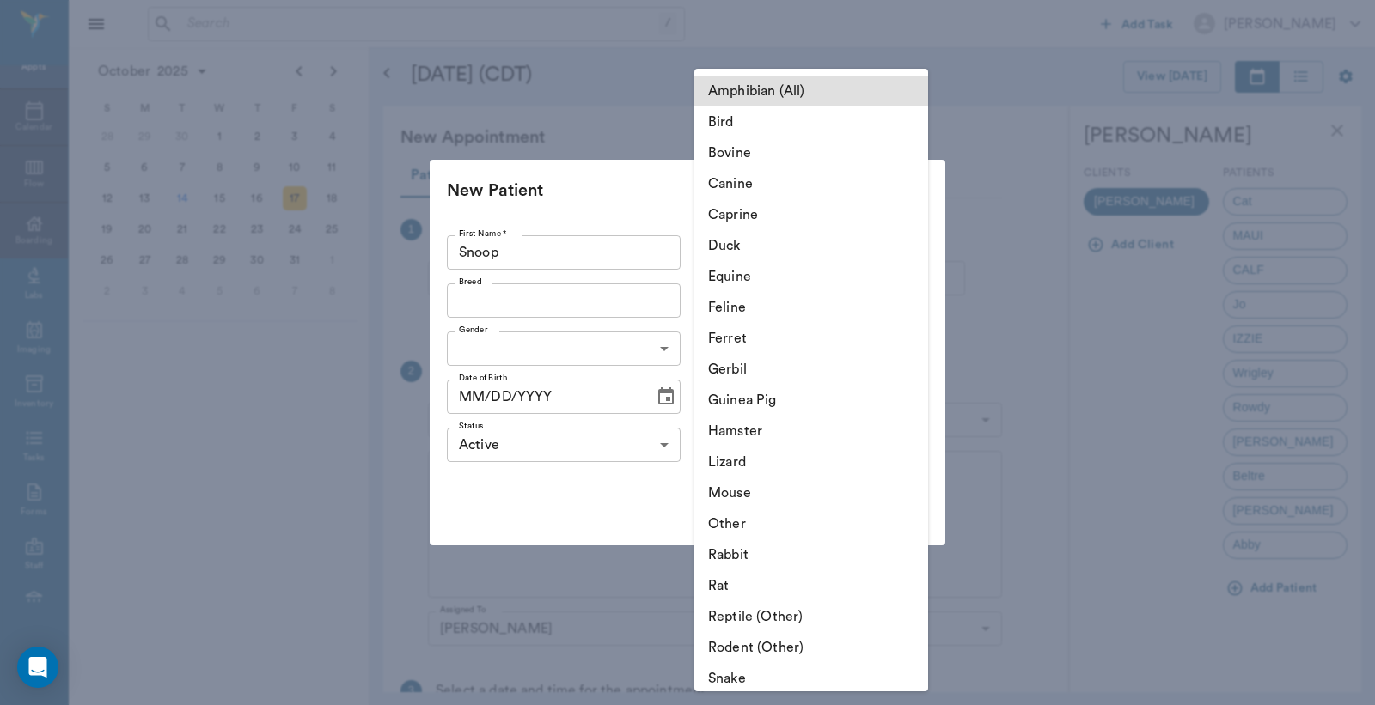
click at [720, 247] on body "/ ​ Add Task Dr. Bert Ellsworth Nectar Messages Appts Calendar Flow Boarding La…" at bounding box center [687, 352] width 1375 height 705
click at [730, 312] on li "Feline" at bounding box center [811, 307] width 234 height 31
type input "Feline"
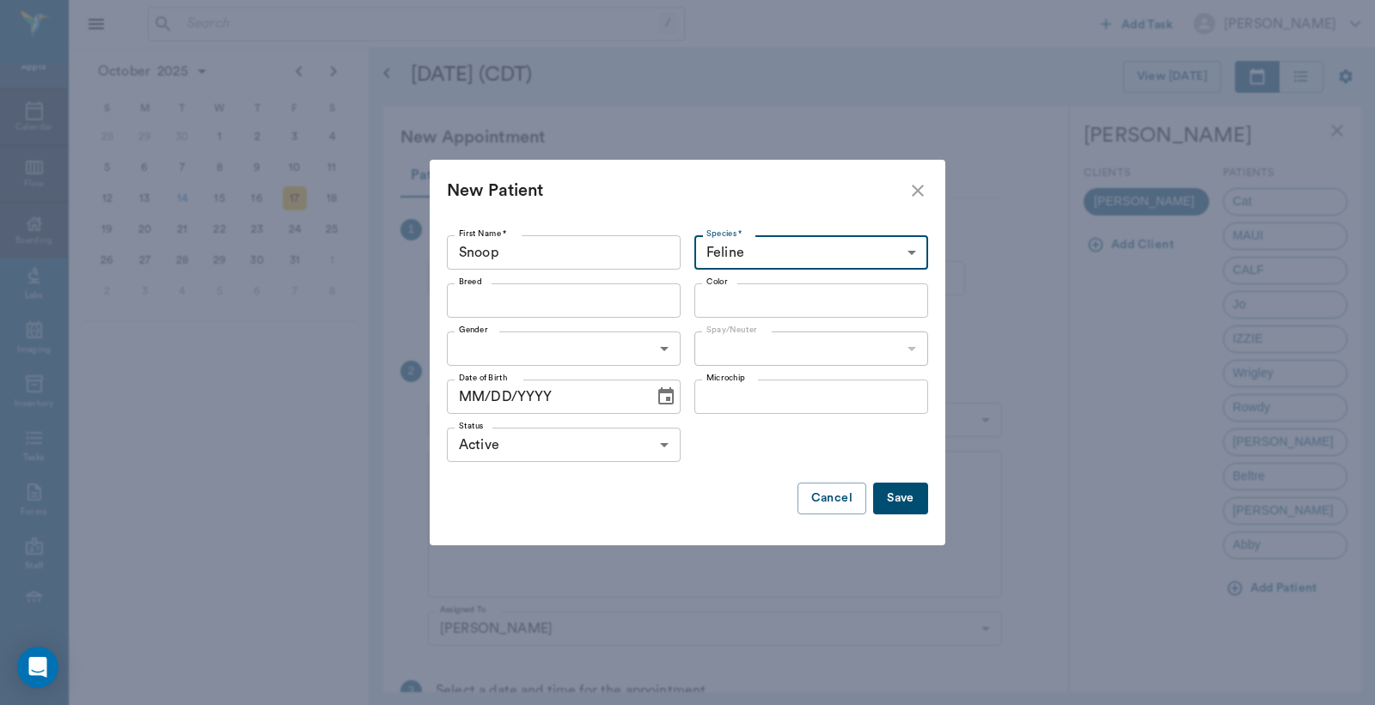
click at [474, 302] on input "Breed" at bounding box center [549, 301] width 195 height 24
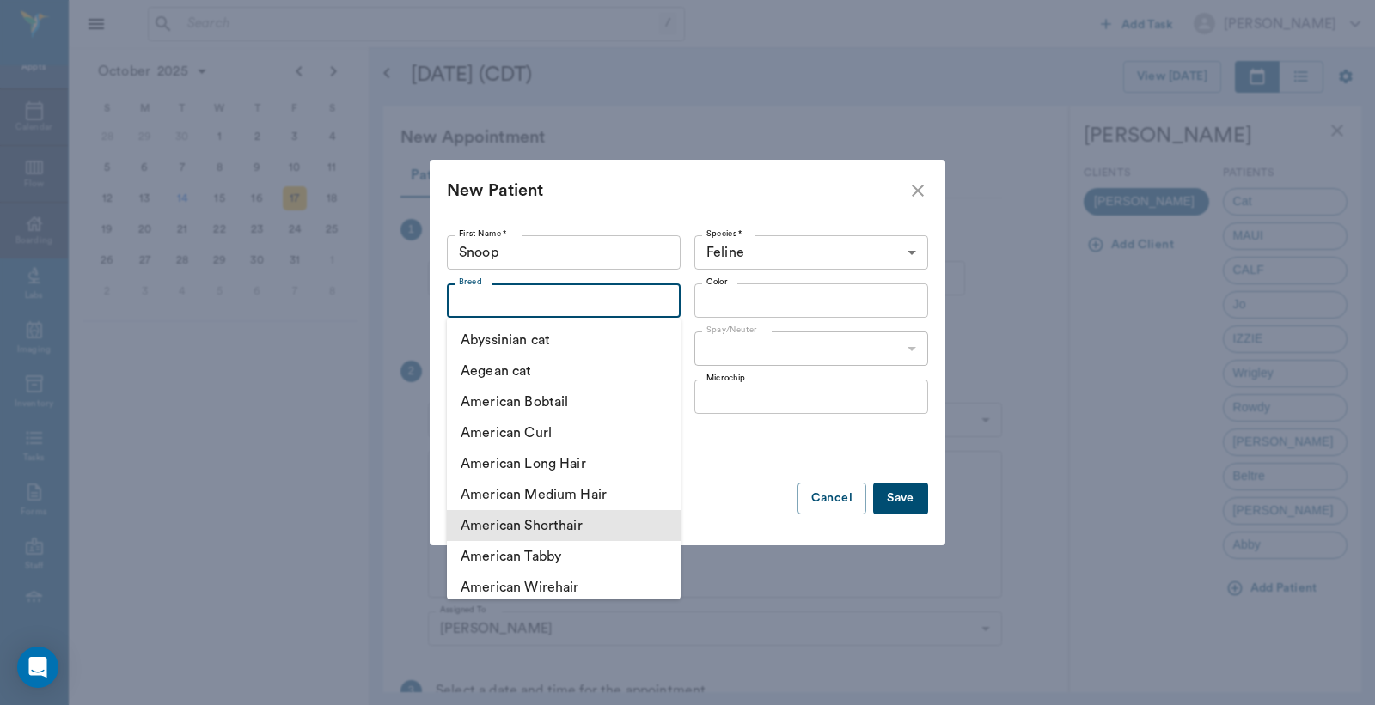
click at [527, 525] on li "American Shorthair" at bounding box center [564, 525] width 234 height 31
type input "American Shorthair"
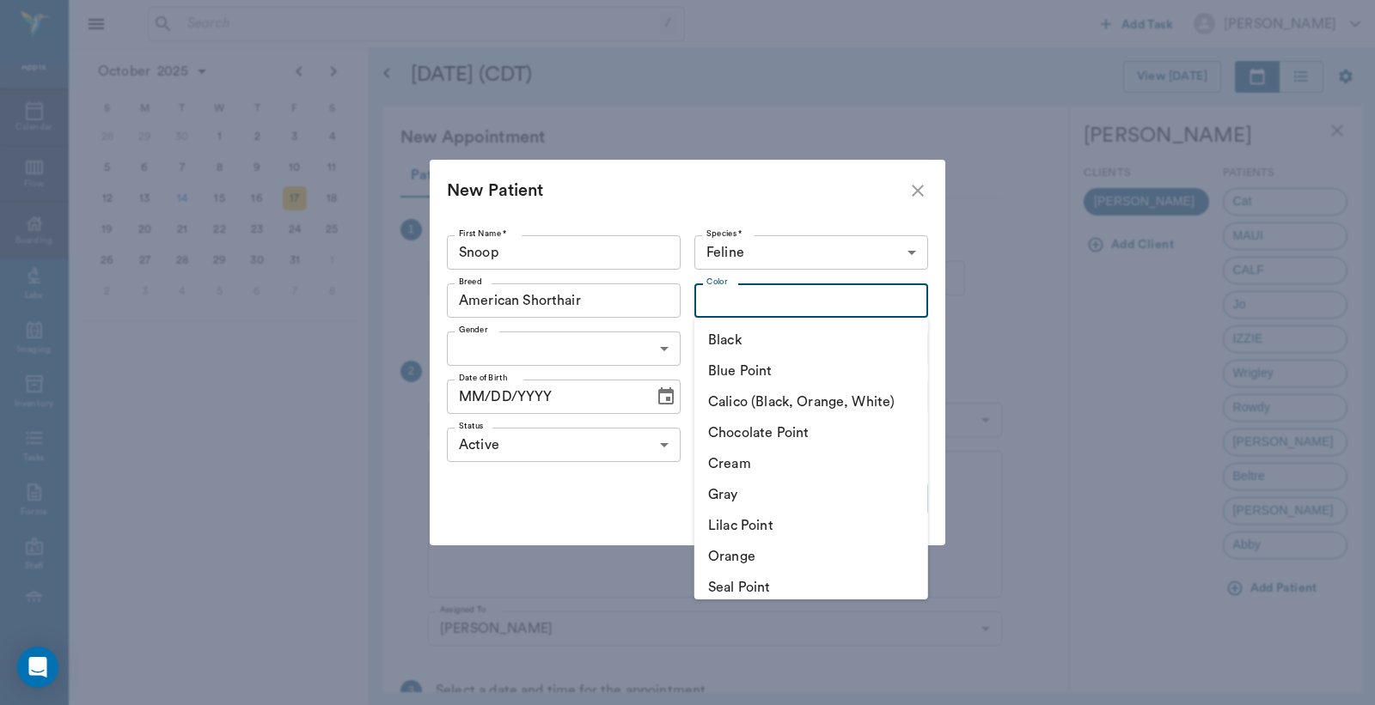
click at [717, 296] on input "Color" at bounding box center [796, 301] width 195 height 24
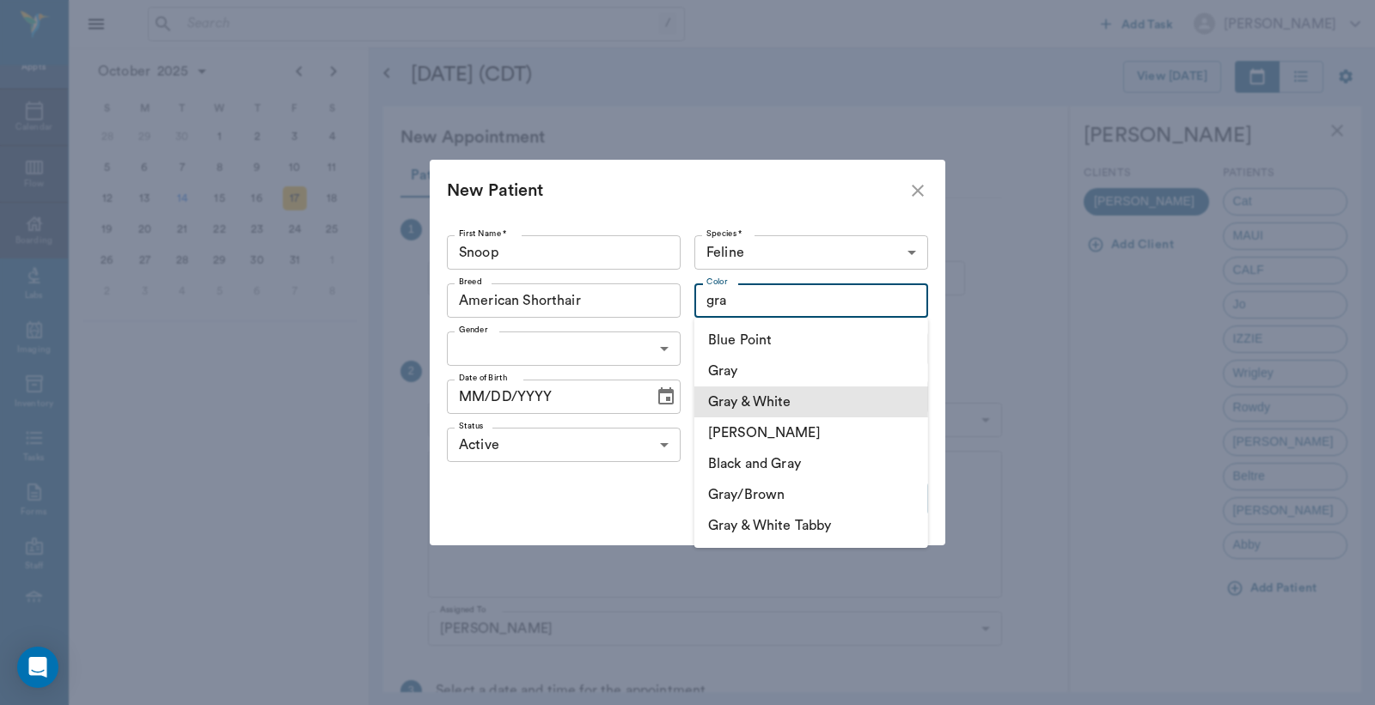
click at [773, 397] on li "Gray & White" at bounding box center [811, 402] width 234 height 31
type input "Gray & White"
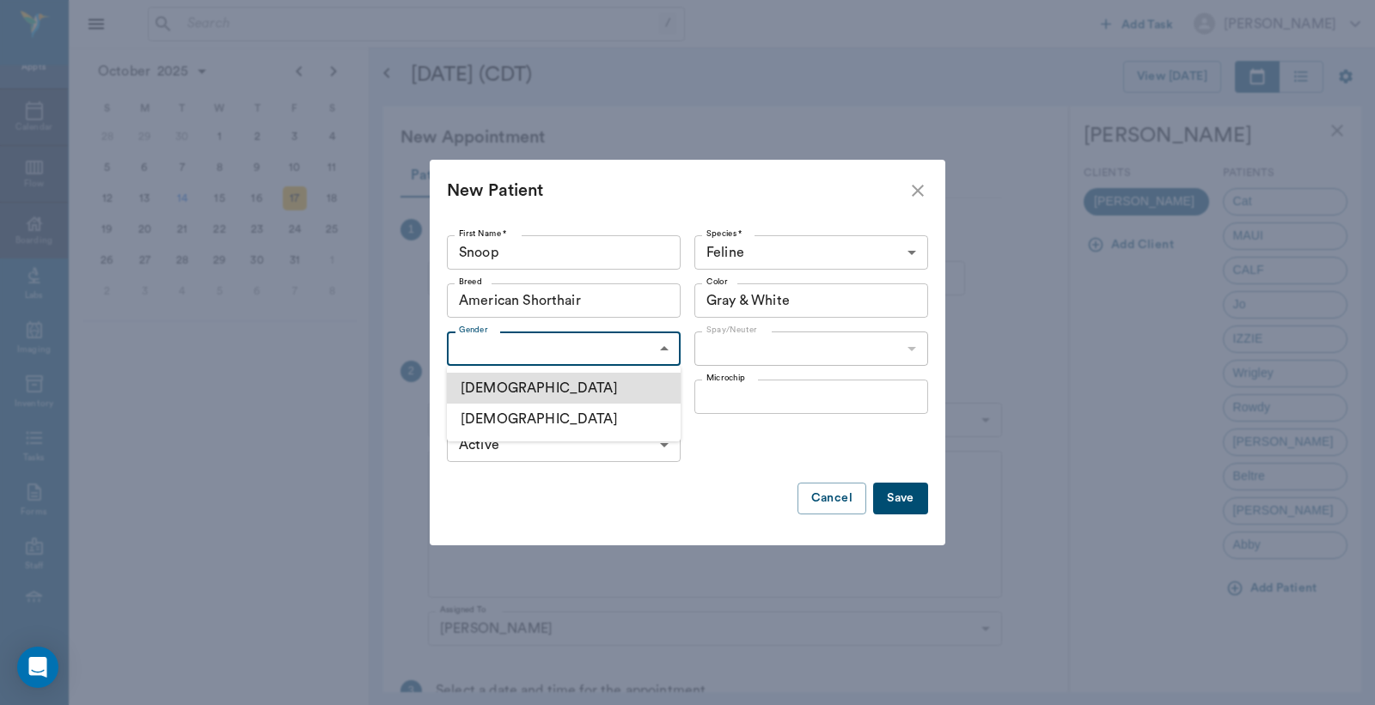
click at [473, 351] on body "/ ​ Add Task Dr. Bert Ellsworth Nectar Messages Appts Calendar Flow Boarding La…" at bounding box center [687, 352] width 1375 height 705
click at [500, 392] on li "Male" at bounding box center [564, 388] width 234 height 31
type input "MALE"
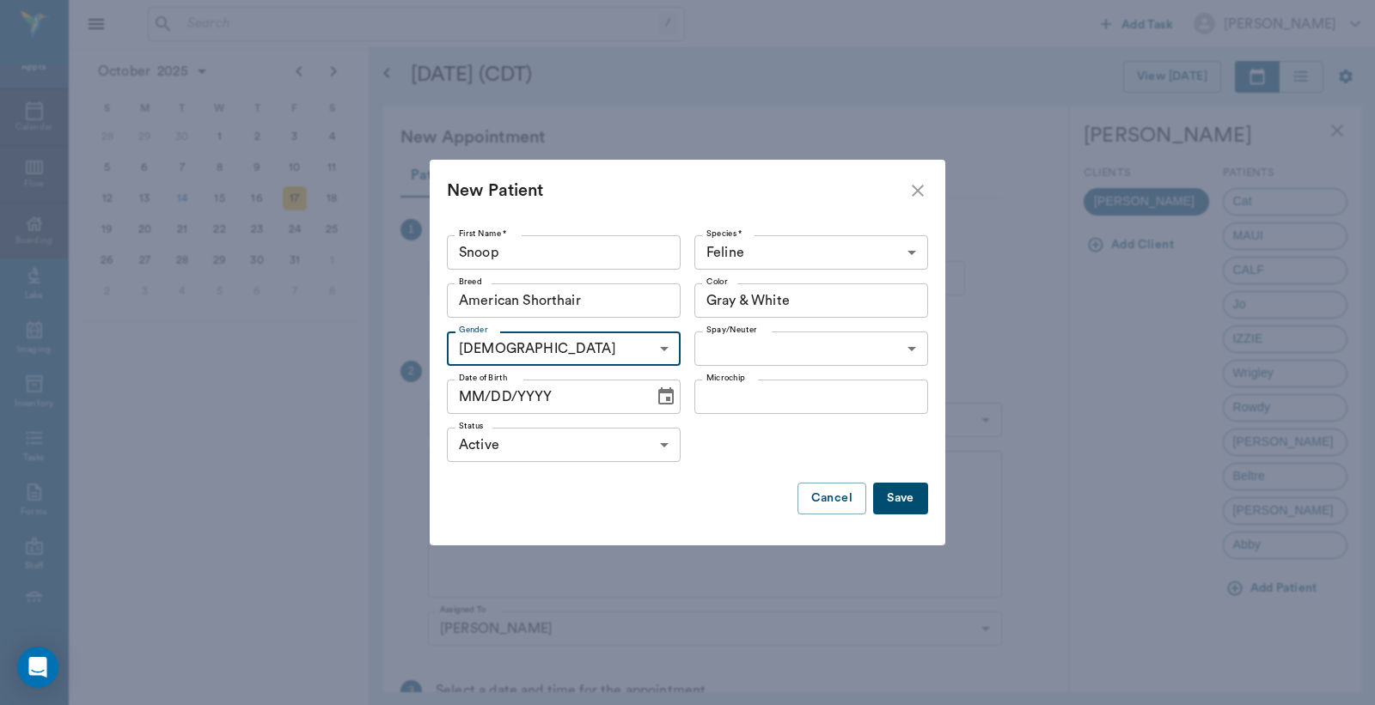
click at [909, 345] on body "/ ​ Add Task Dr. Bert Ellsworth Nectar Messages Appts Calendar Flow Boarding La…" at bounding box center [687, 352] width 1375 height 705
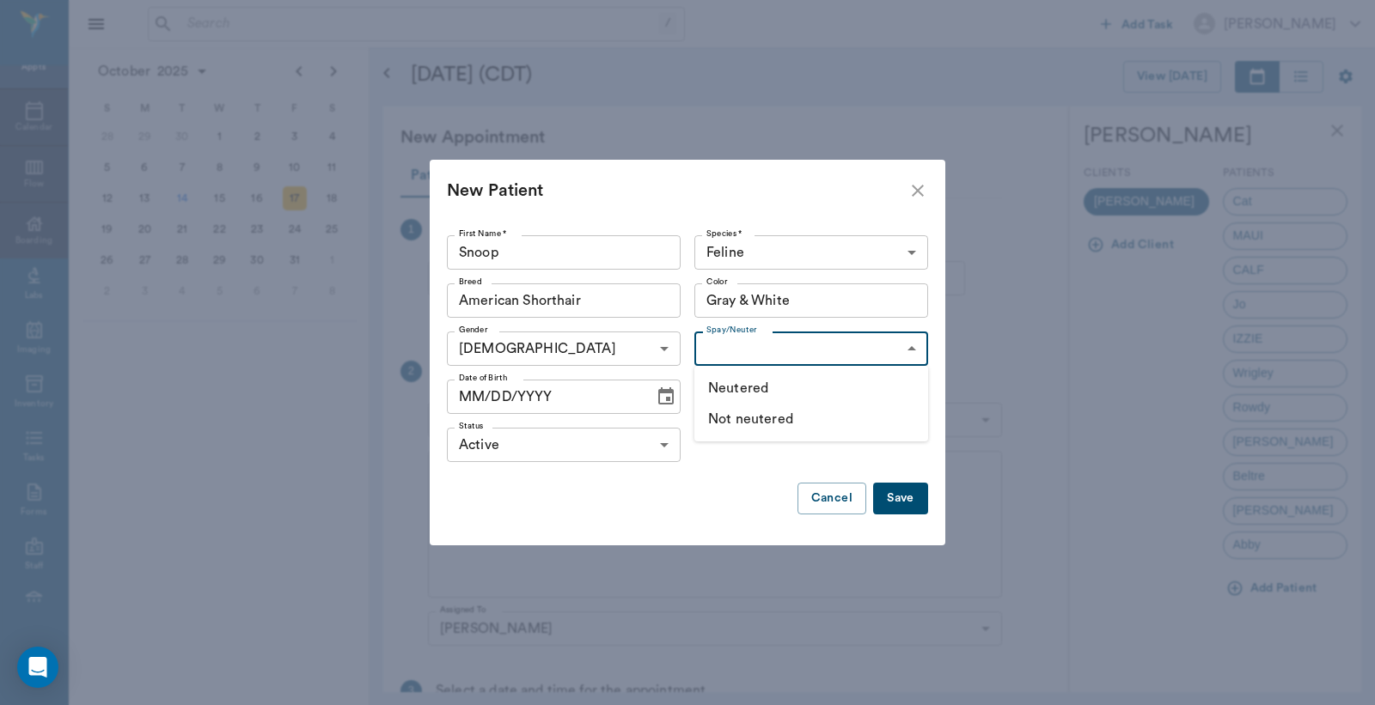
click at [787, 423] on li "Not neutered" at bounding box center [811, 419] width 234 height 31
type input "false"
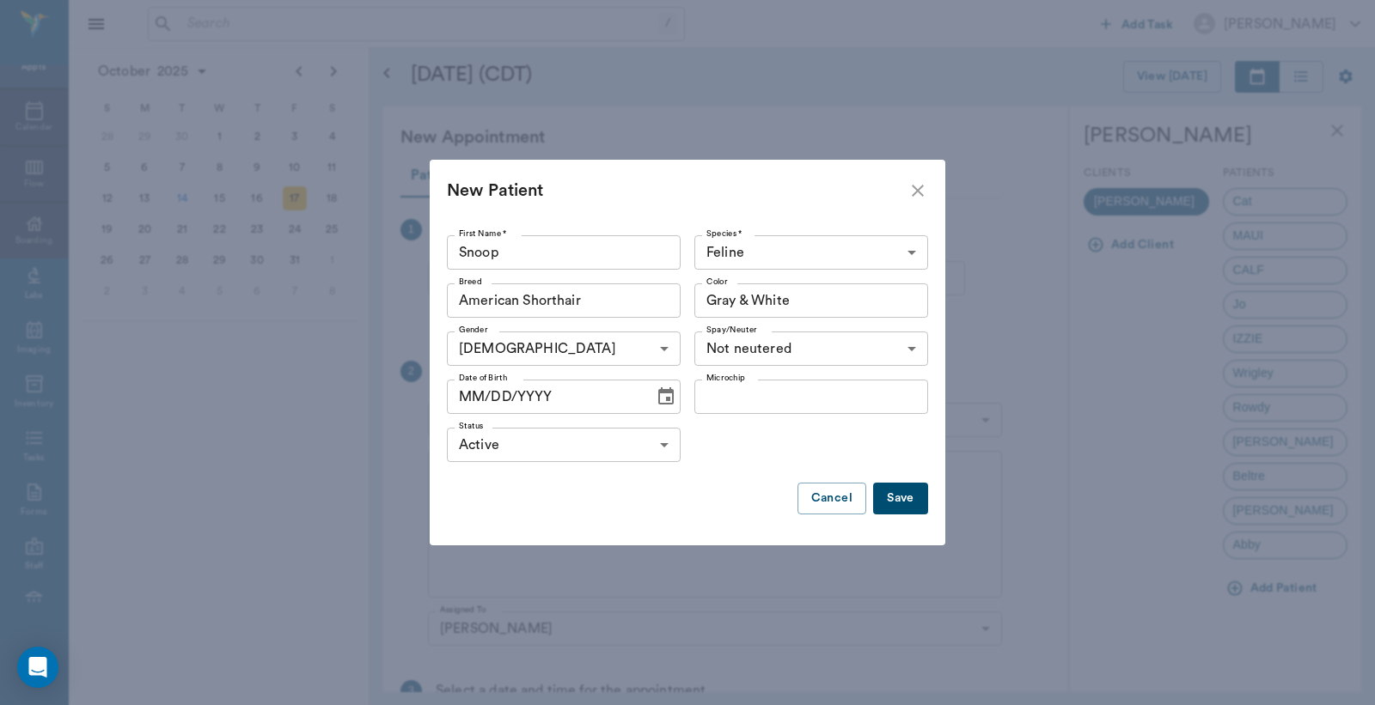
click at [898, 504] on button "Save" at bounding box center [900, 499] width 55 height 32
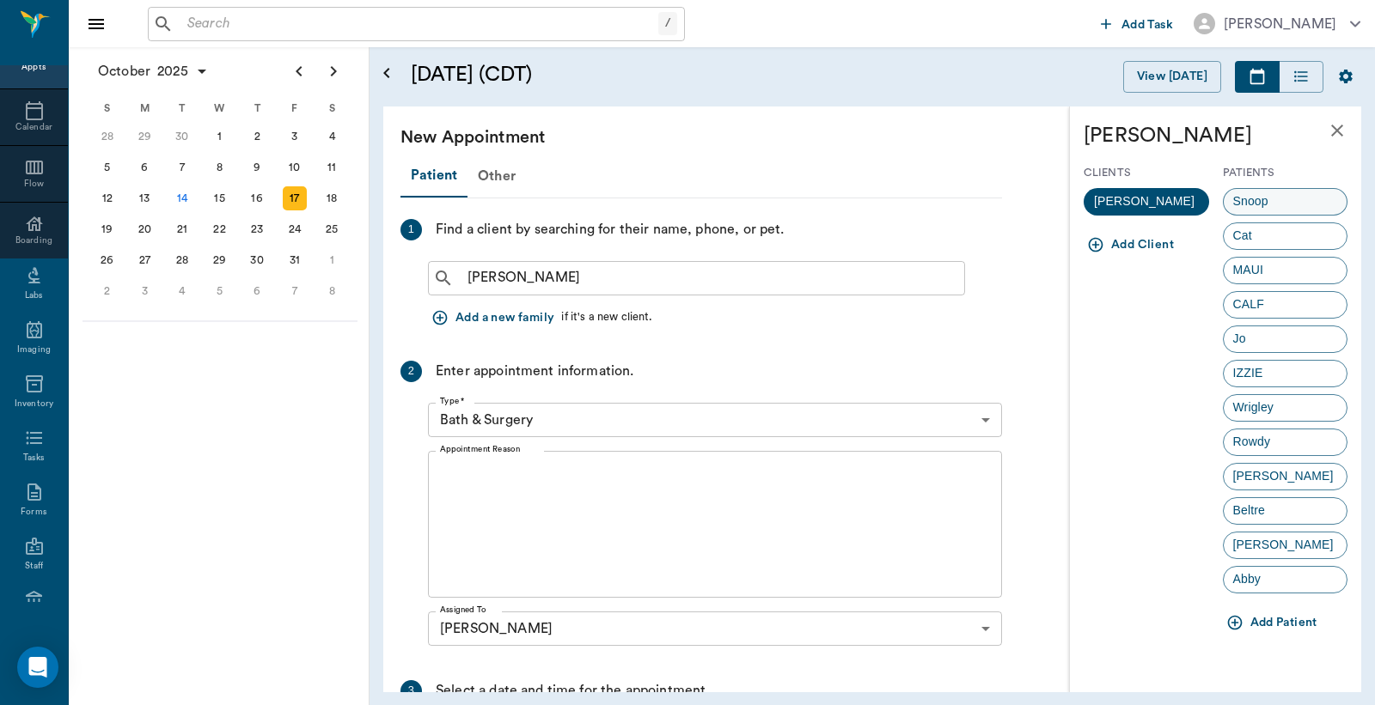
click at [1278, 207] on div "Snoop" at bounding box center [1285, 201] width 125 height 27
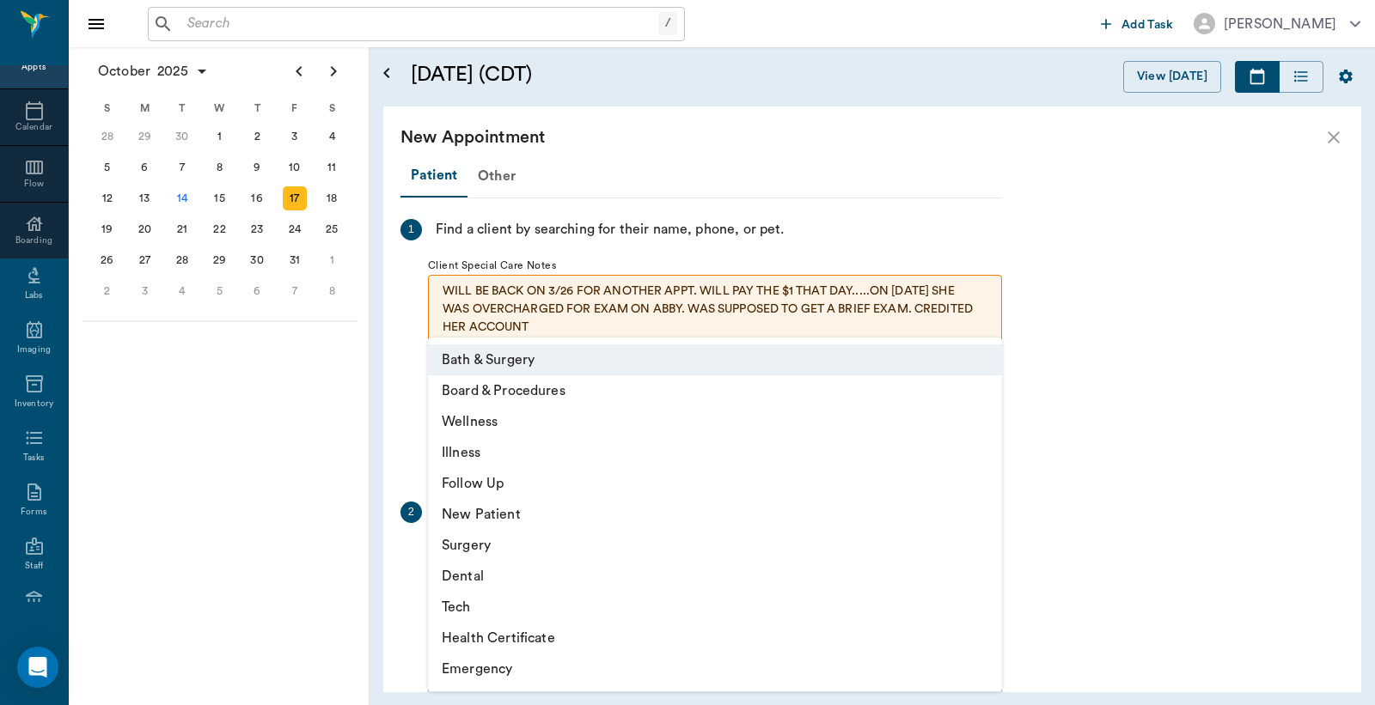
click at [986, 564] on body "/ ​ Add Task Dr. Bert Ellsworth Nectar Messages Appts Calendar Flow Boarding La…" at bounding box center [687, 352] width 1375 height 705
click at [488, 548] on li "Surgery" at bounding box center [715, 545] width 574 height 31
type input "65d2be4f46e3a538d89b8c18"
type input "12:30 PM"
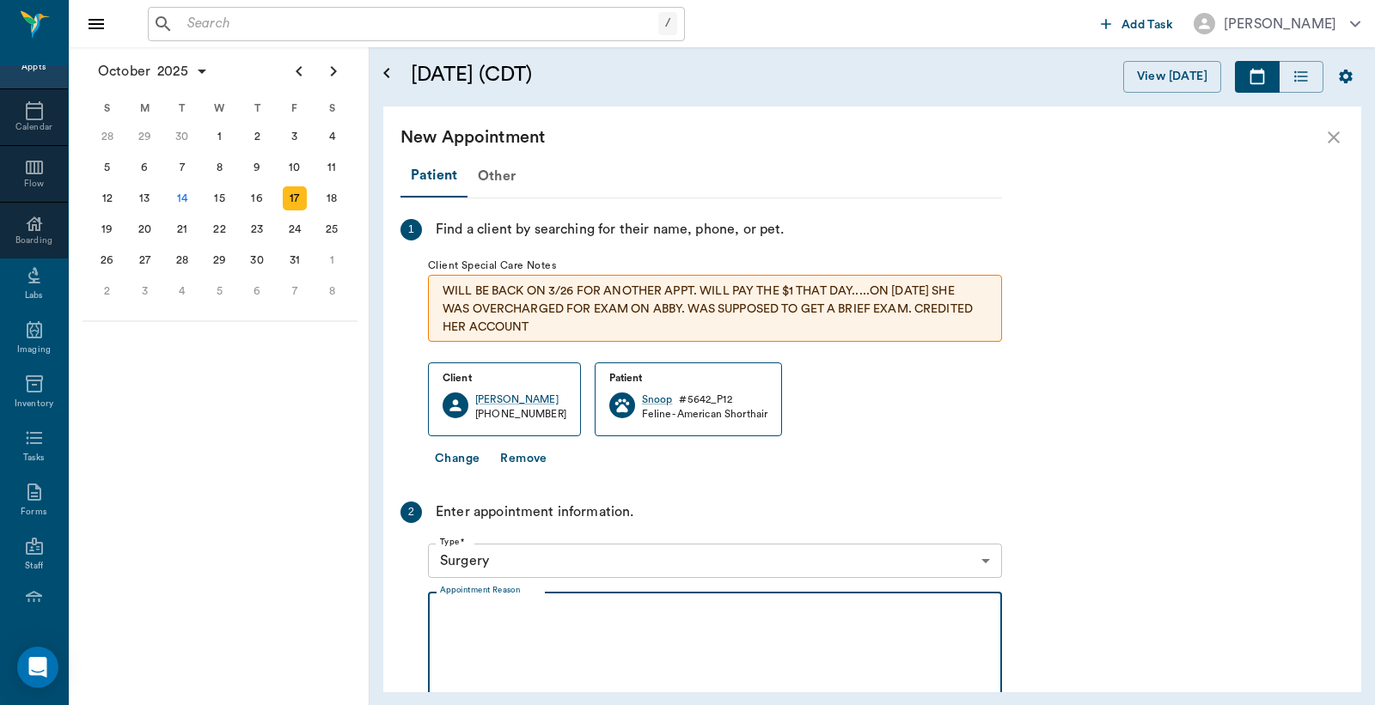
click at [445, 607] on textarea "Appointment Reason" at bounding box center [715, 666] width 550 height 119
click at [747, 624] on textarea "ORCH, RV, and picking up some topical flea/tick Christy" at bounding box center [715, 666] width 550 height 119
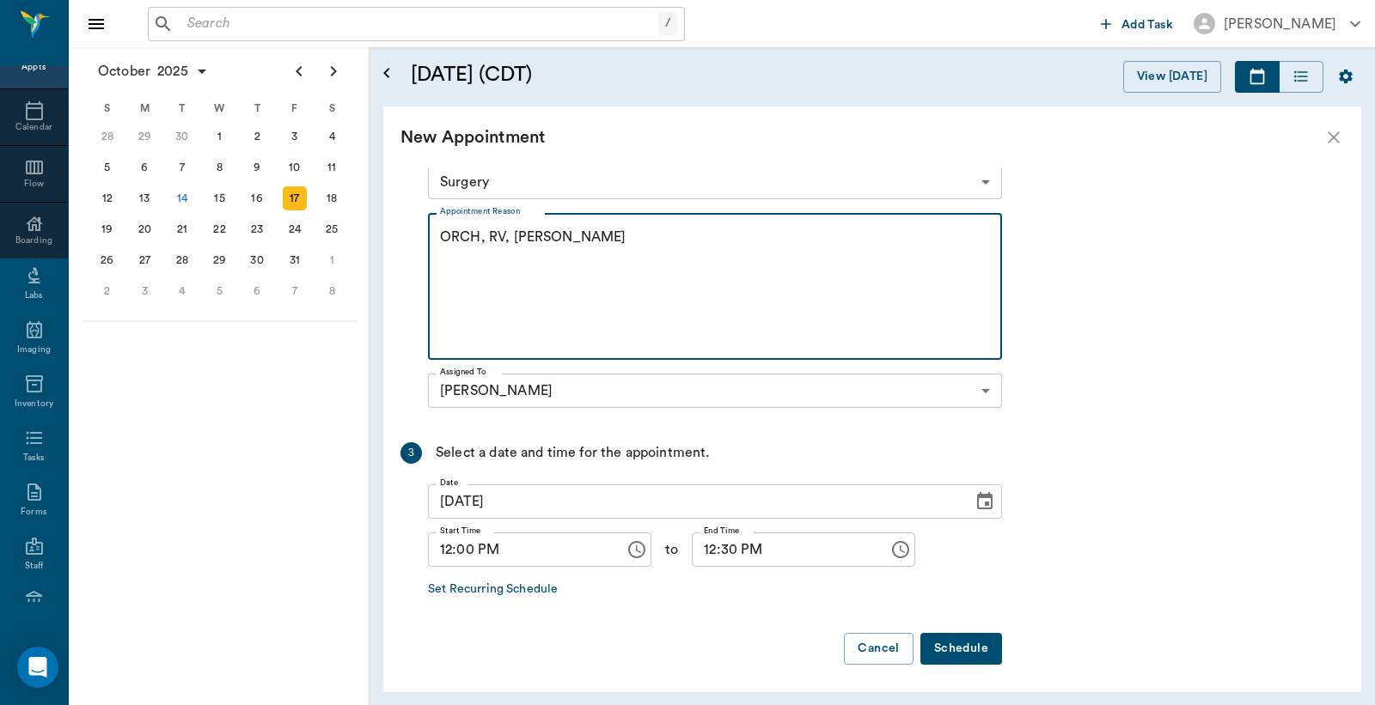
scroll to position [381, 0]
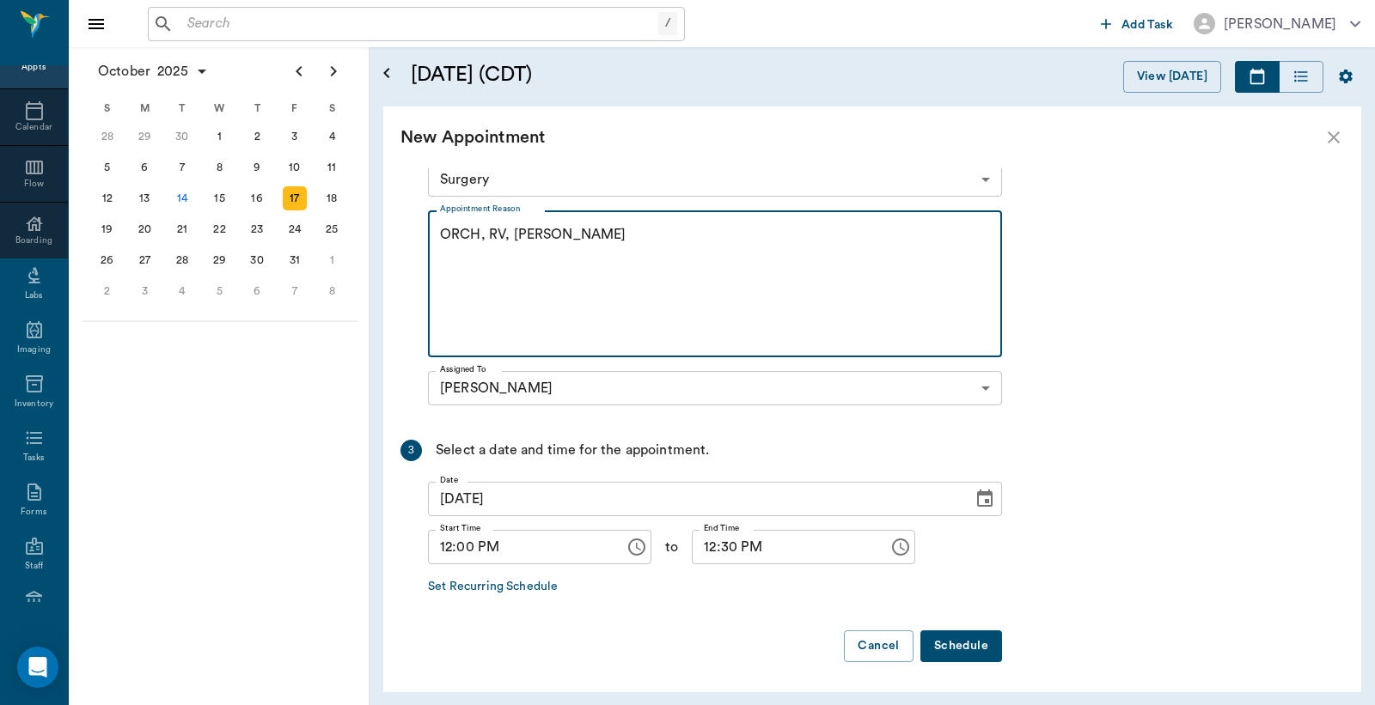
type textarea "ORCH, RV, wormer Christy"
click at [959, 649] on button "Schedule" at bounding box center [961, 647] width 82 height 32
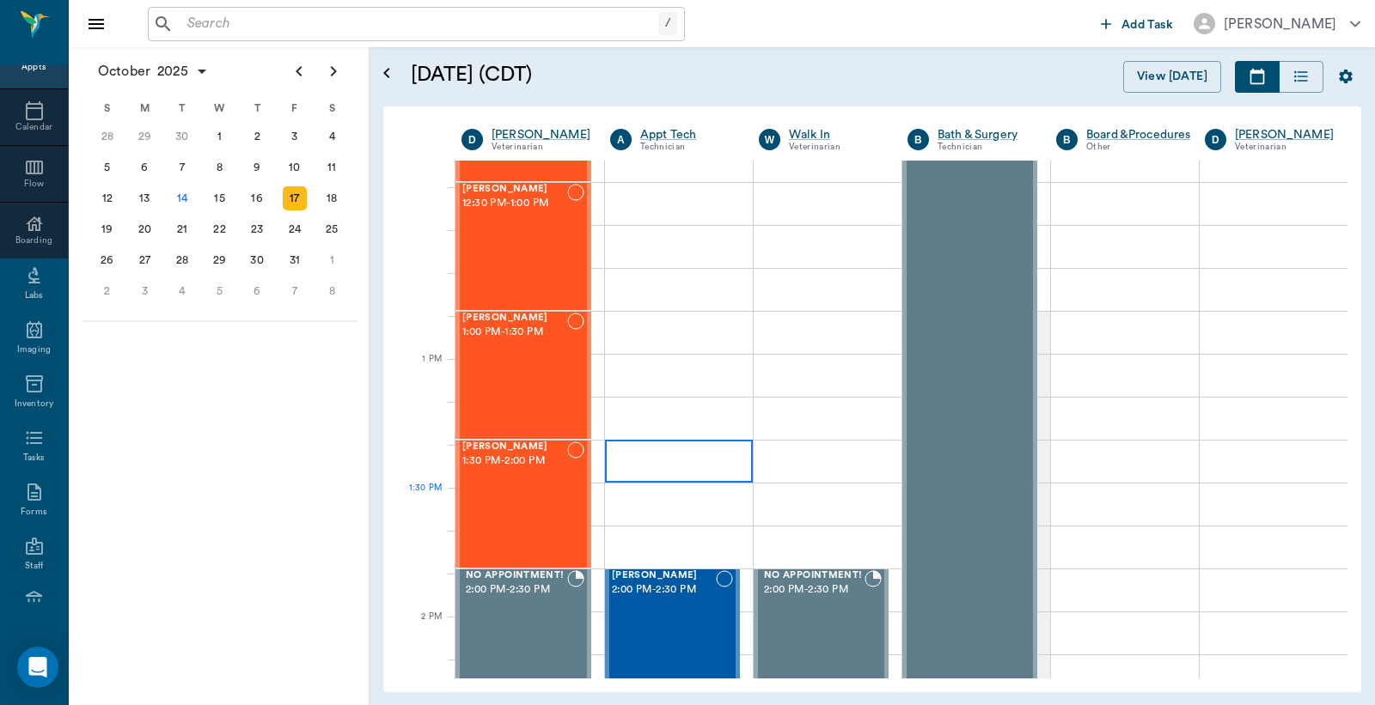
scroll to position [1018, 0]
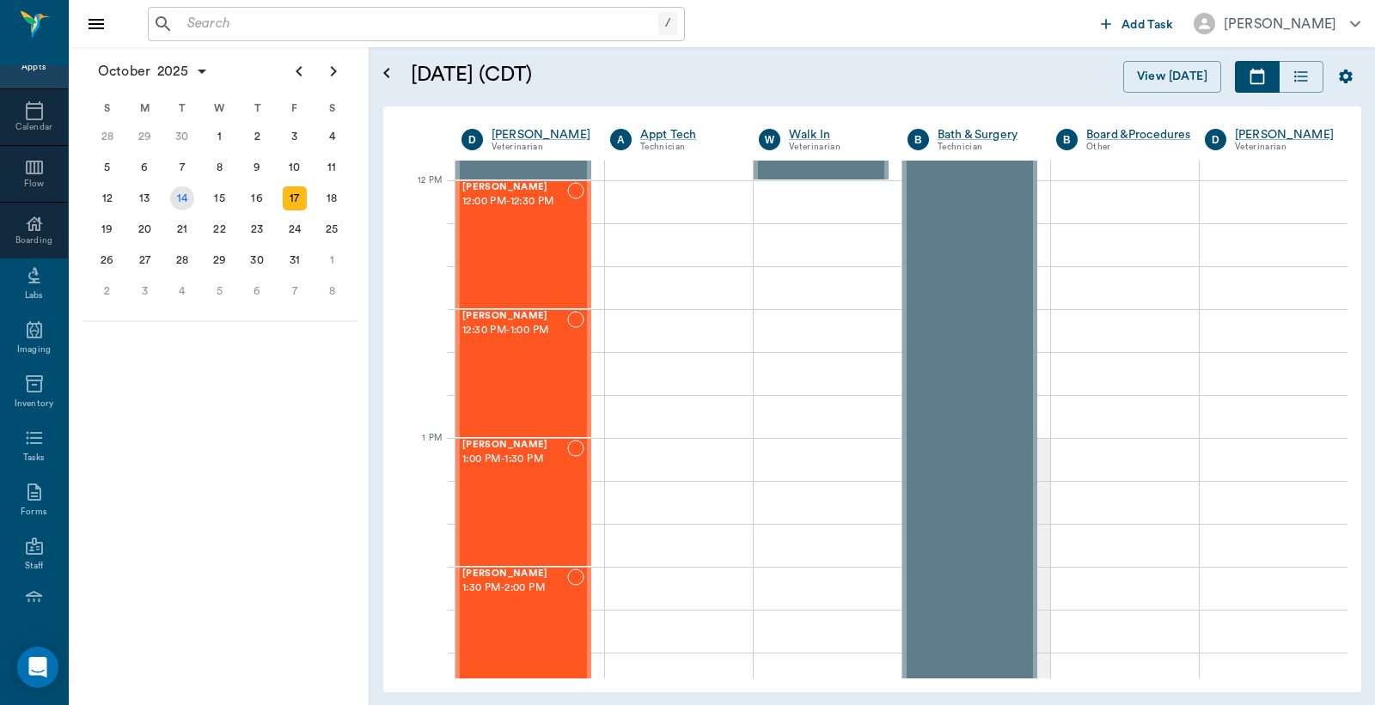
click at [179, 195] on div "14" at bounding box center [182, 198] width 24 height 24
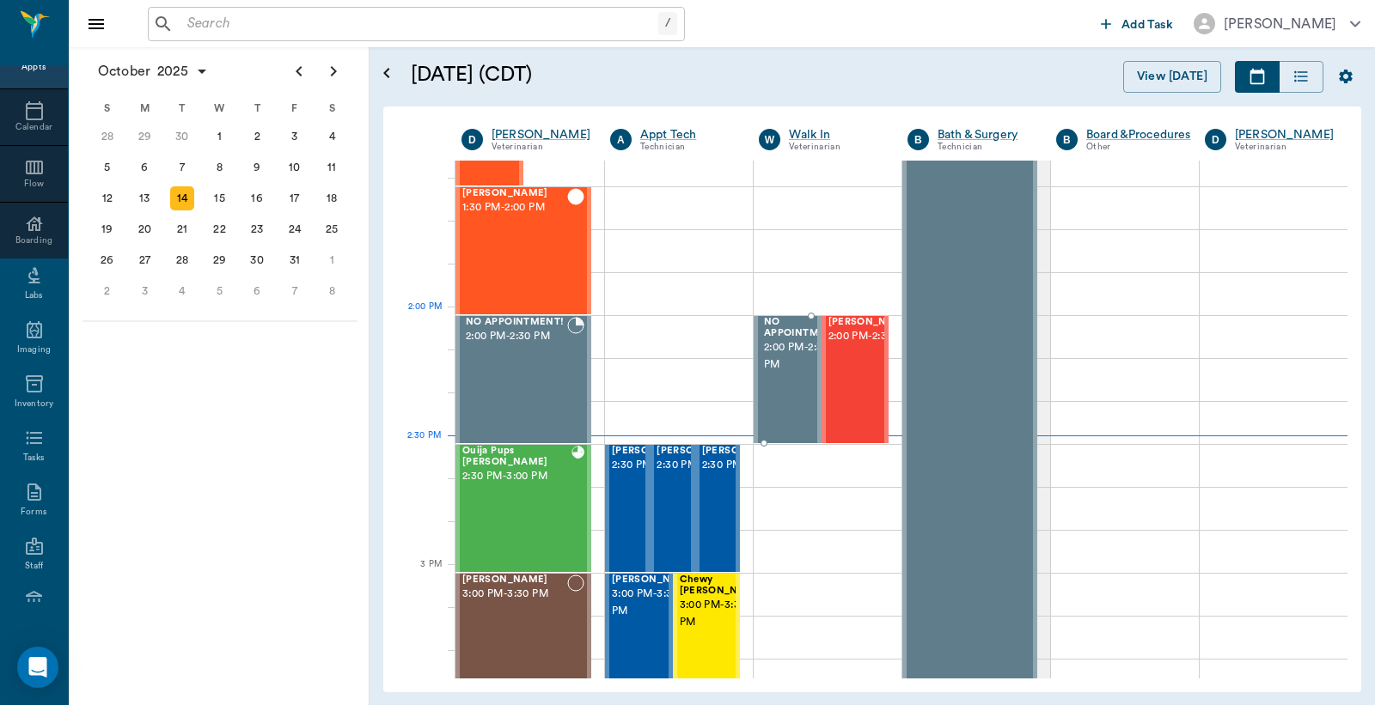
scroll to position [1527, 0]
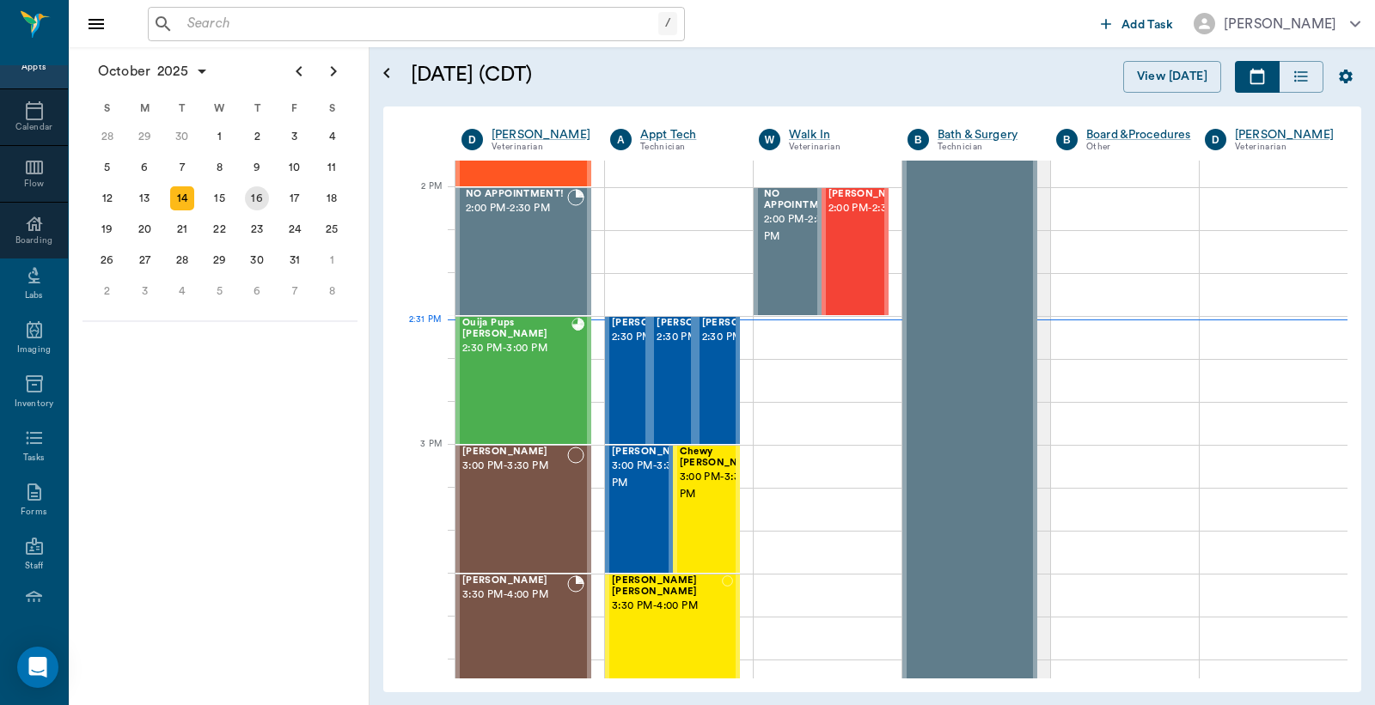
click at [260, 193] on div "16" at bounding box center [257, 198] width 24 height 24
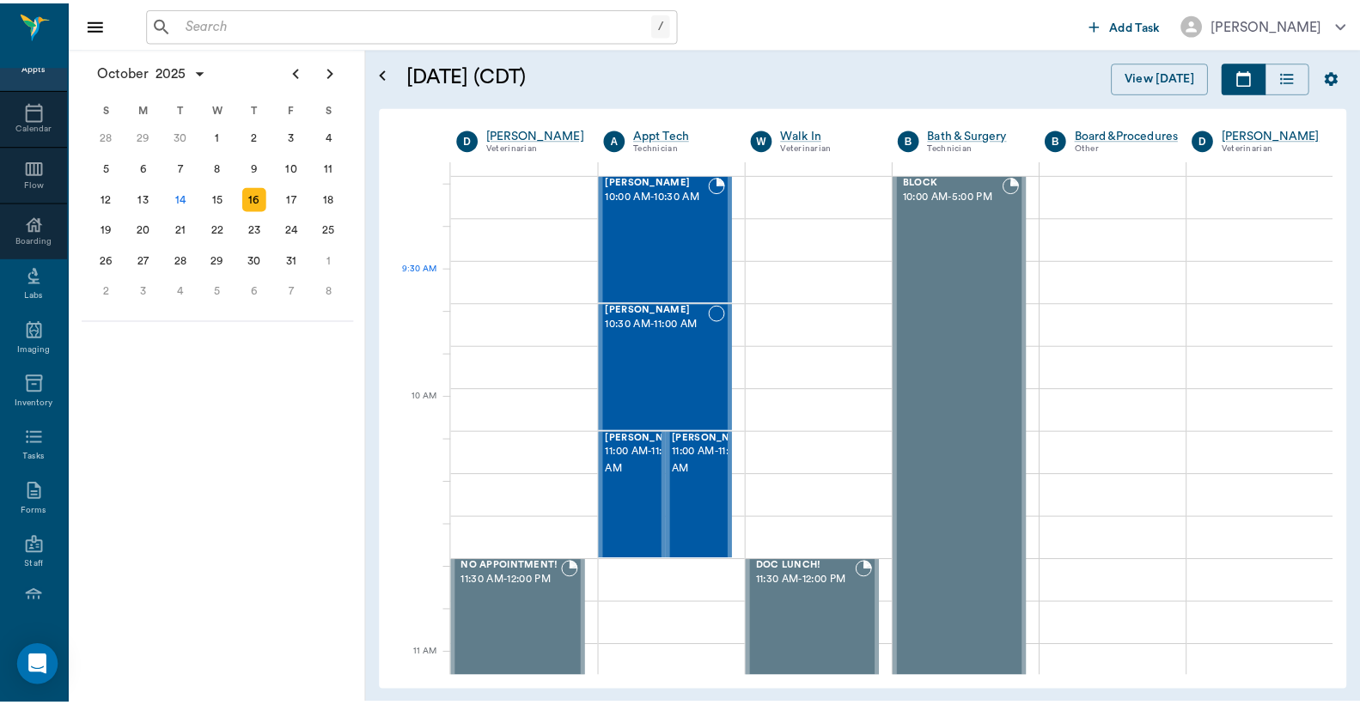
scroll to position [126, 0]
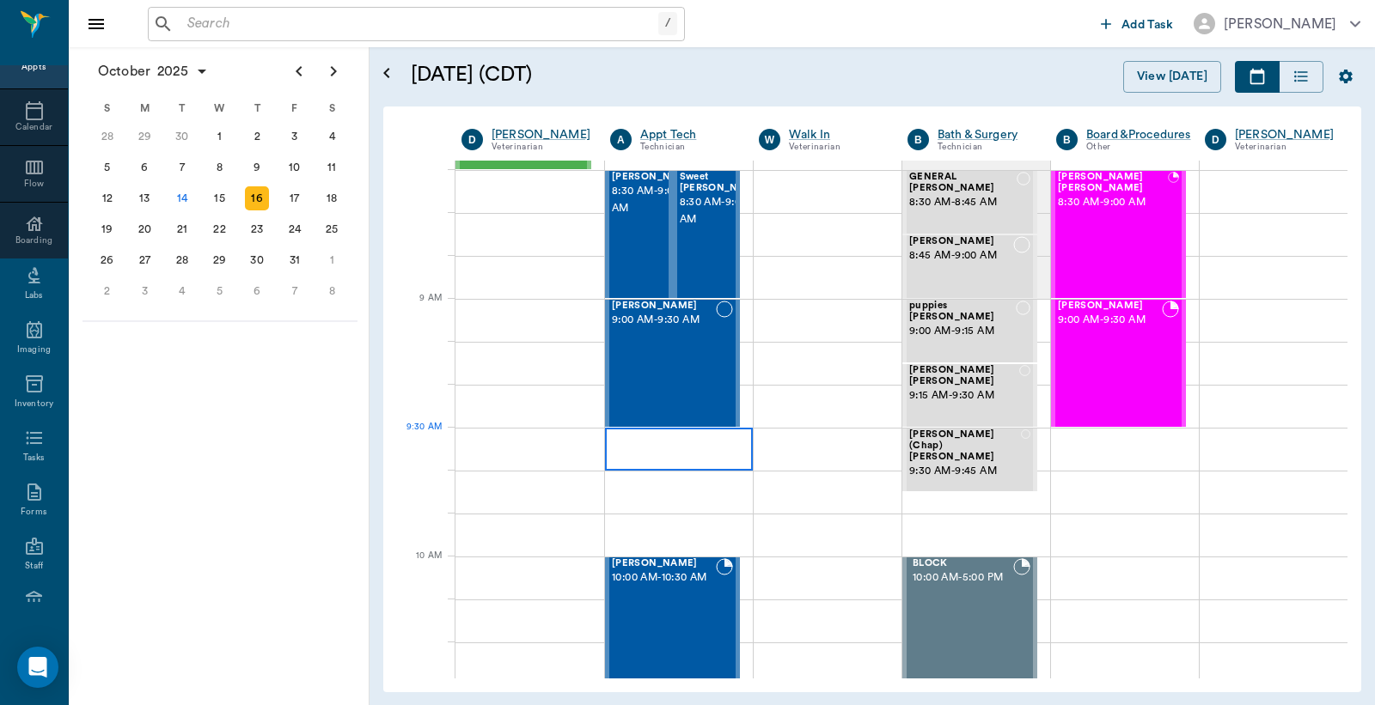
click at [642, 447] on div at bounding box center [679, 449] width 148 height 43
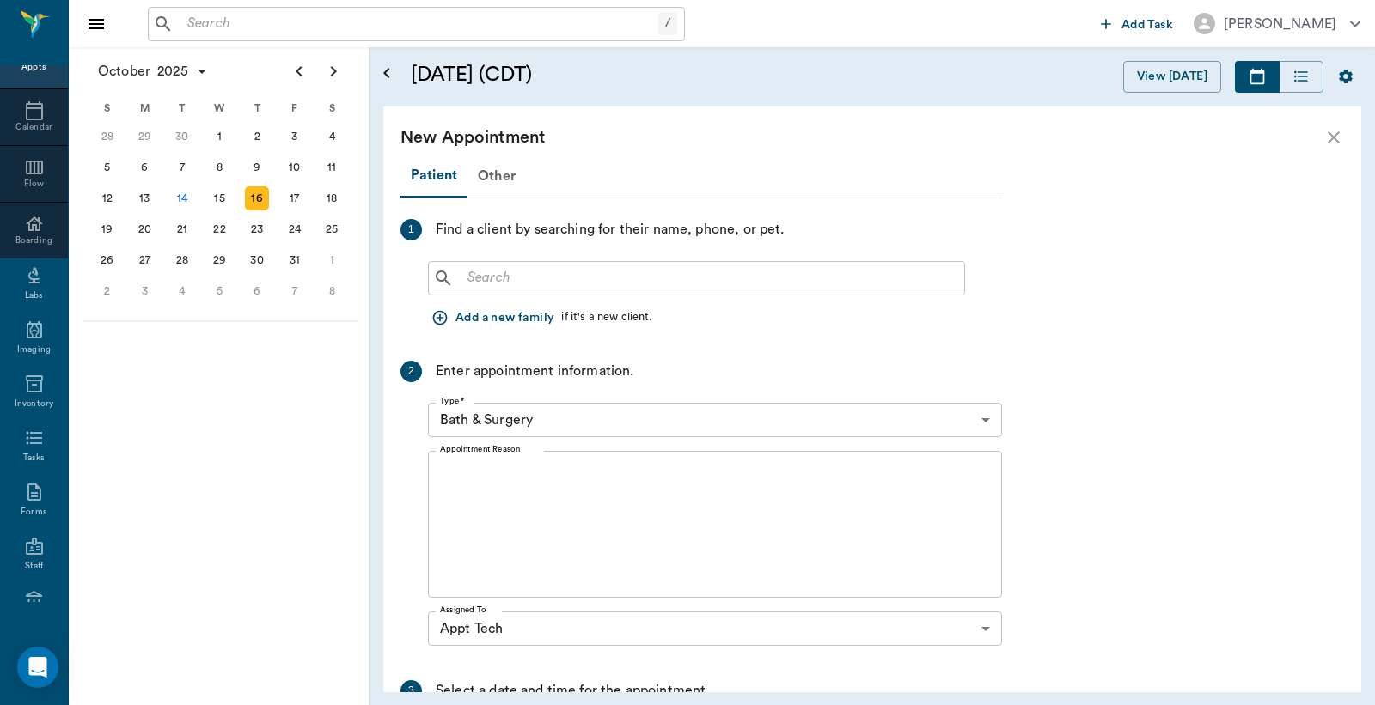
click at [477, 280] on input "text" at bounding box center [709, 278] width 497 height 24
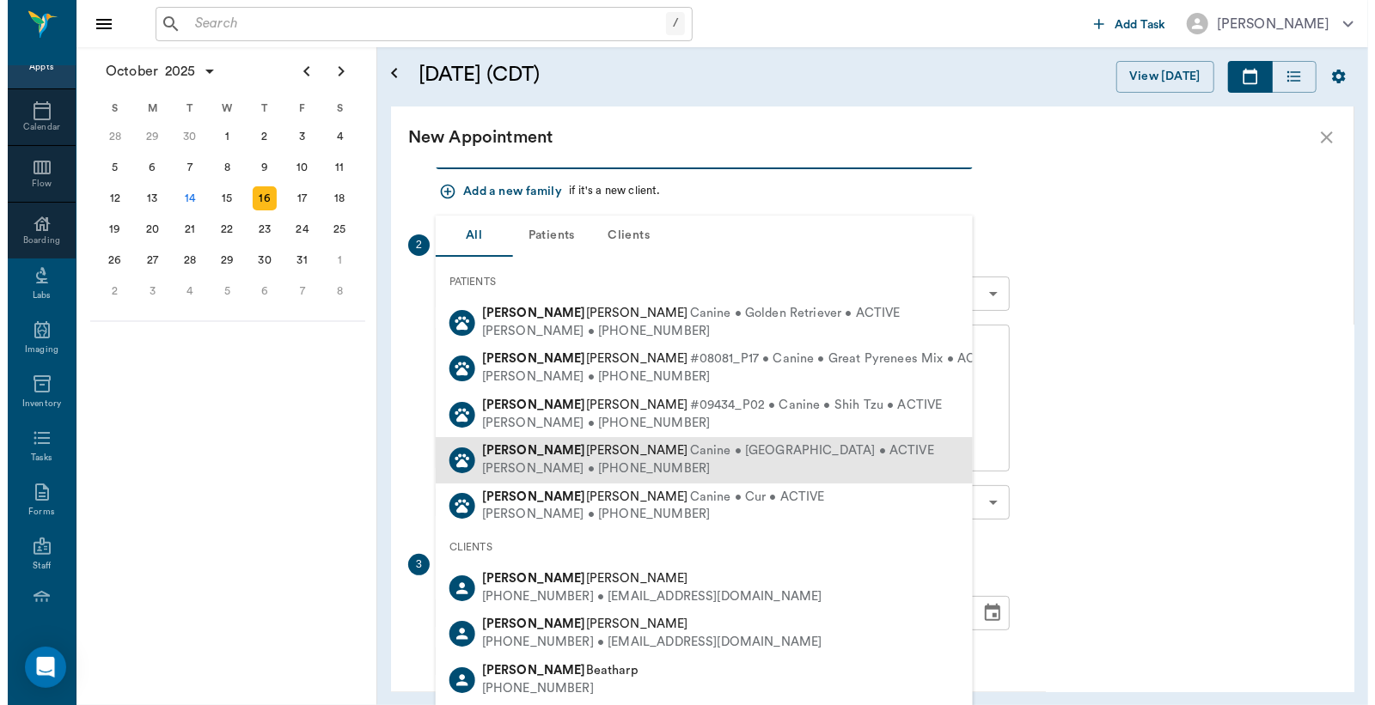
scroll to position [0, 0]
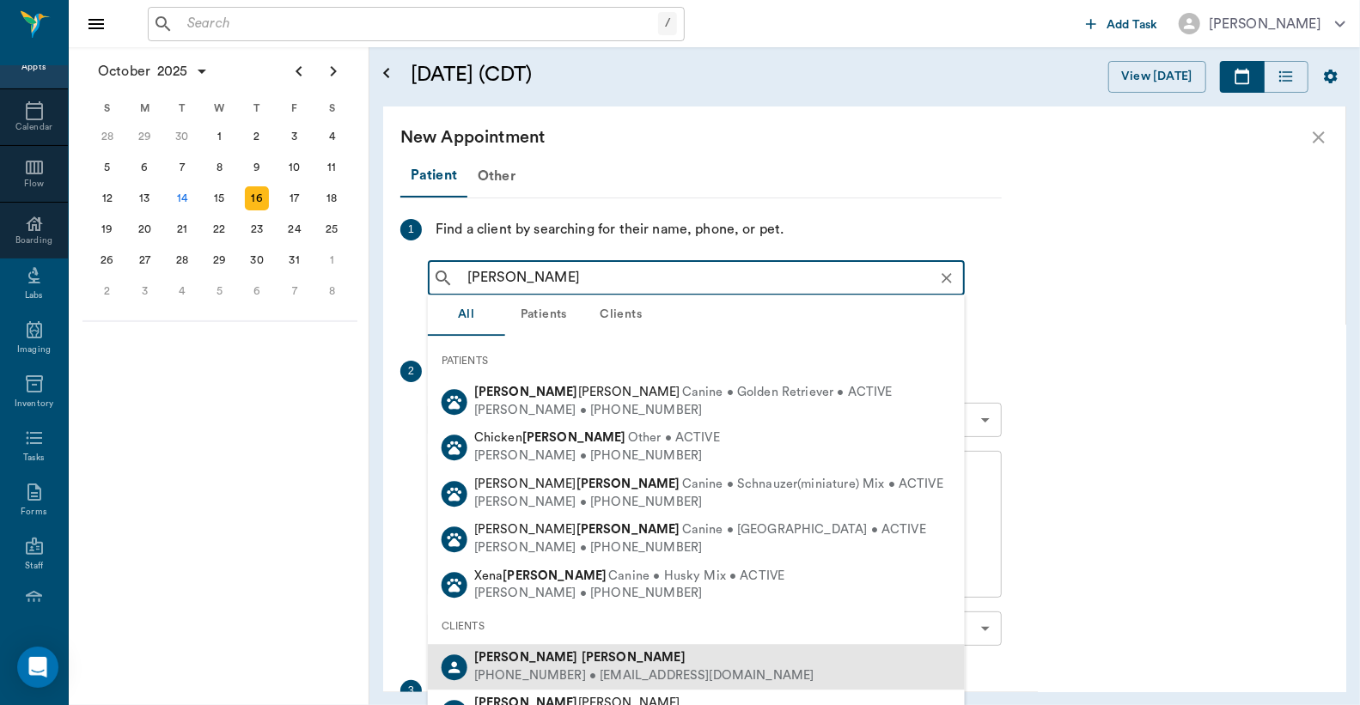
click at [541, 665] on div "Susan Kelley" at bounding box center [644, 659] width 340 height 18
type input "Susan Kelley"
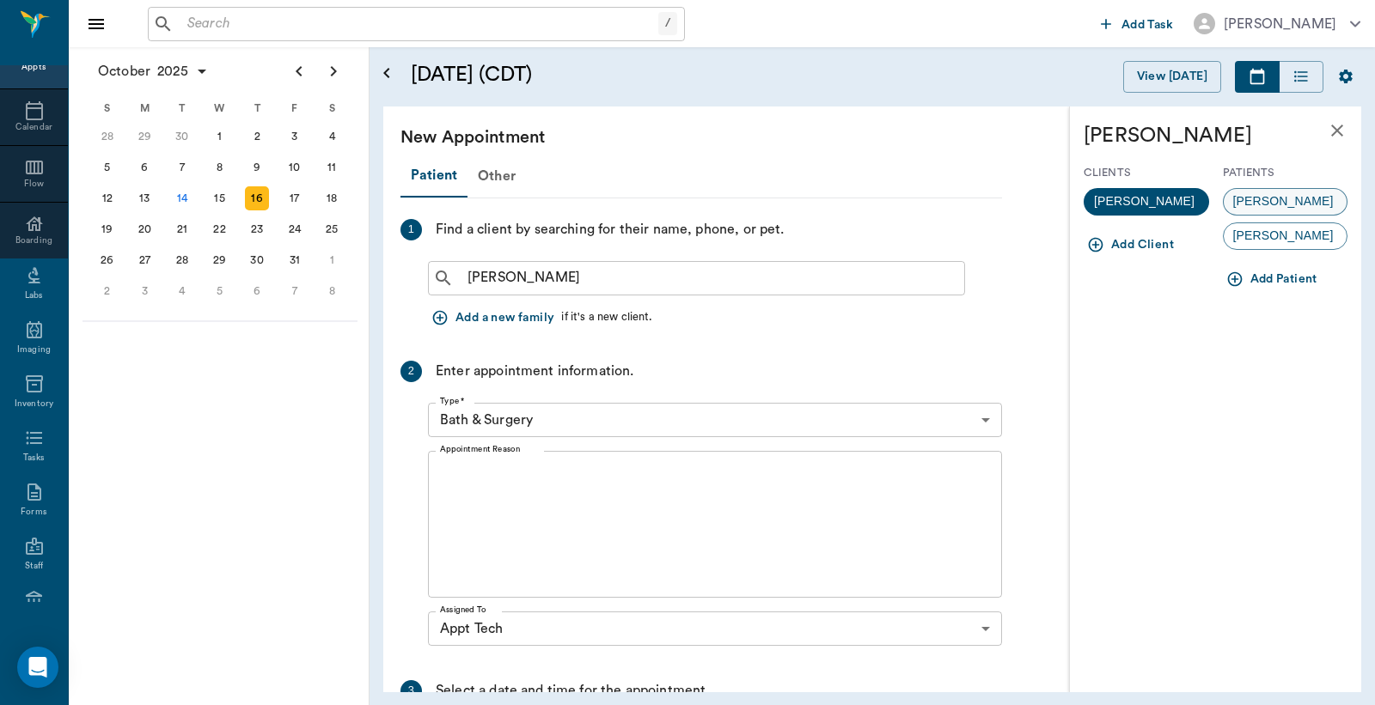
click at [1252, 204] on span "Myla" at bounding box center [1282, 201] width 119 height 18
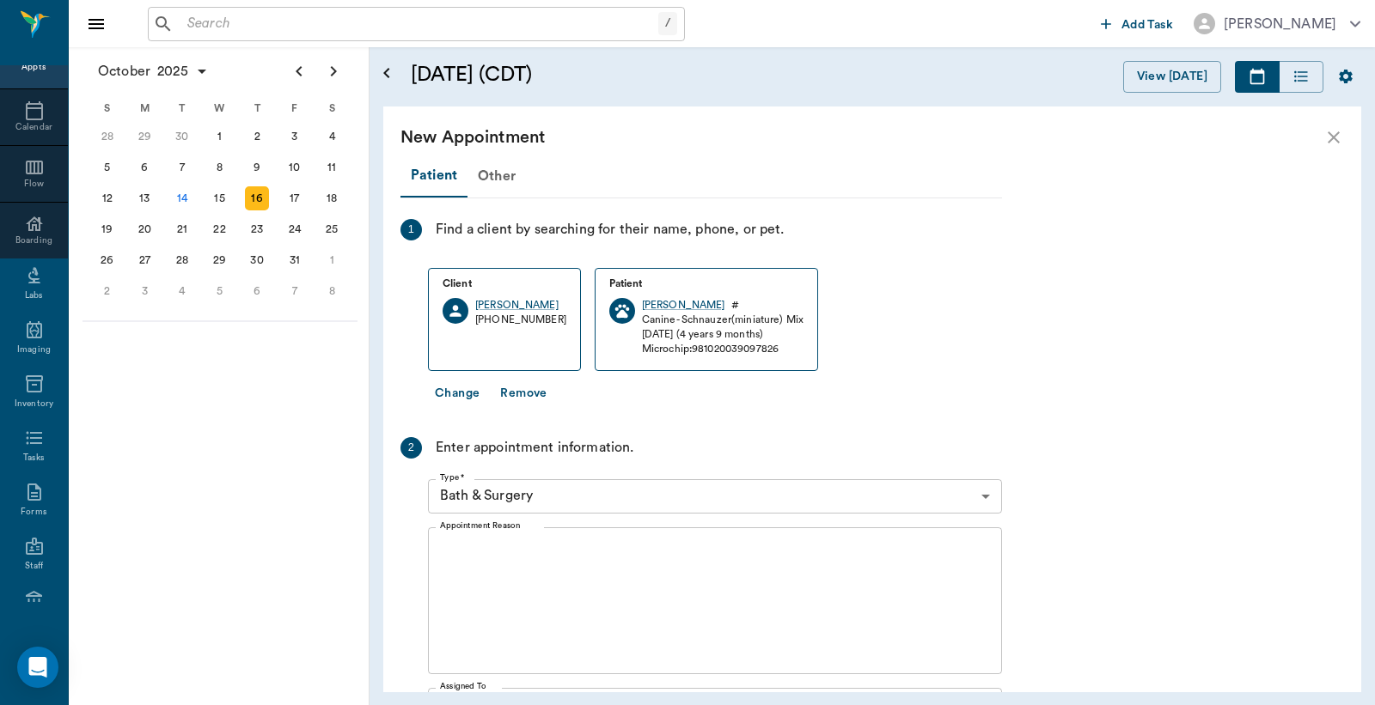
click at [985, 500] on body "/ ​ Add Task Dr. Bert Ellsworth Nectar Messages Appts Calendar Flow Boarding La…" at bounding box center [687, 352] width 1375 height 705
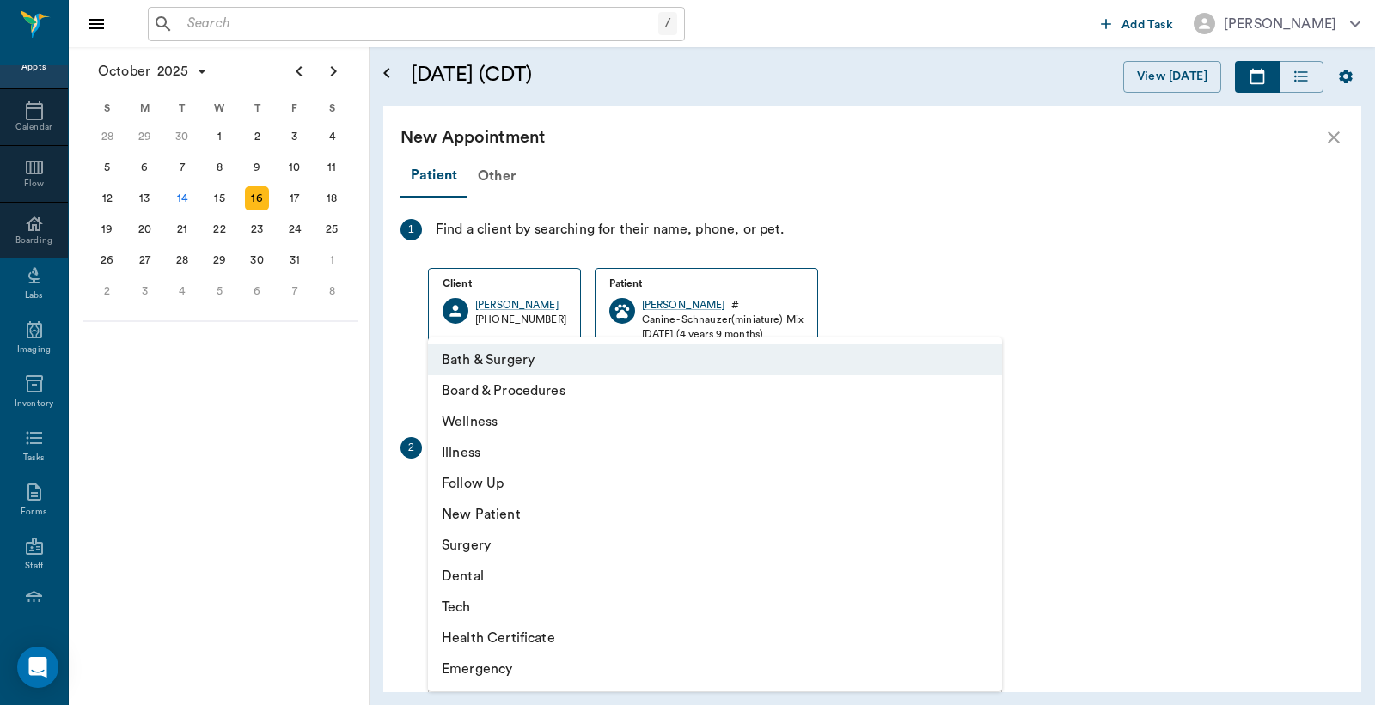
click at [516, 613] on li "Tech" at bounding box center [715, 607] width 574 height 31
type input "65d2be4f46e3a538d89b8c1a"
type input "10:00 AM"
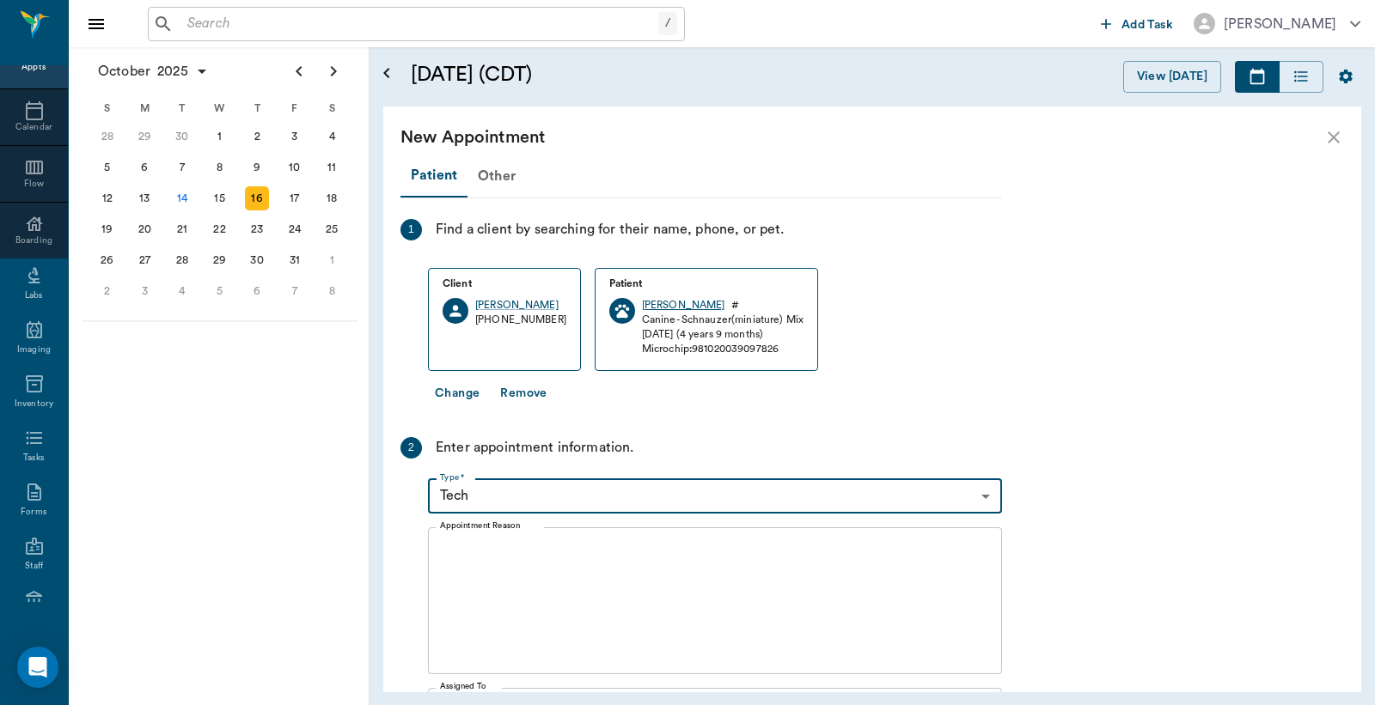
click at [642, 301] on div "Myla" at bounding box center [683, 305] width 83 height 15
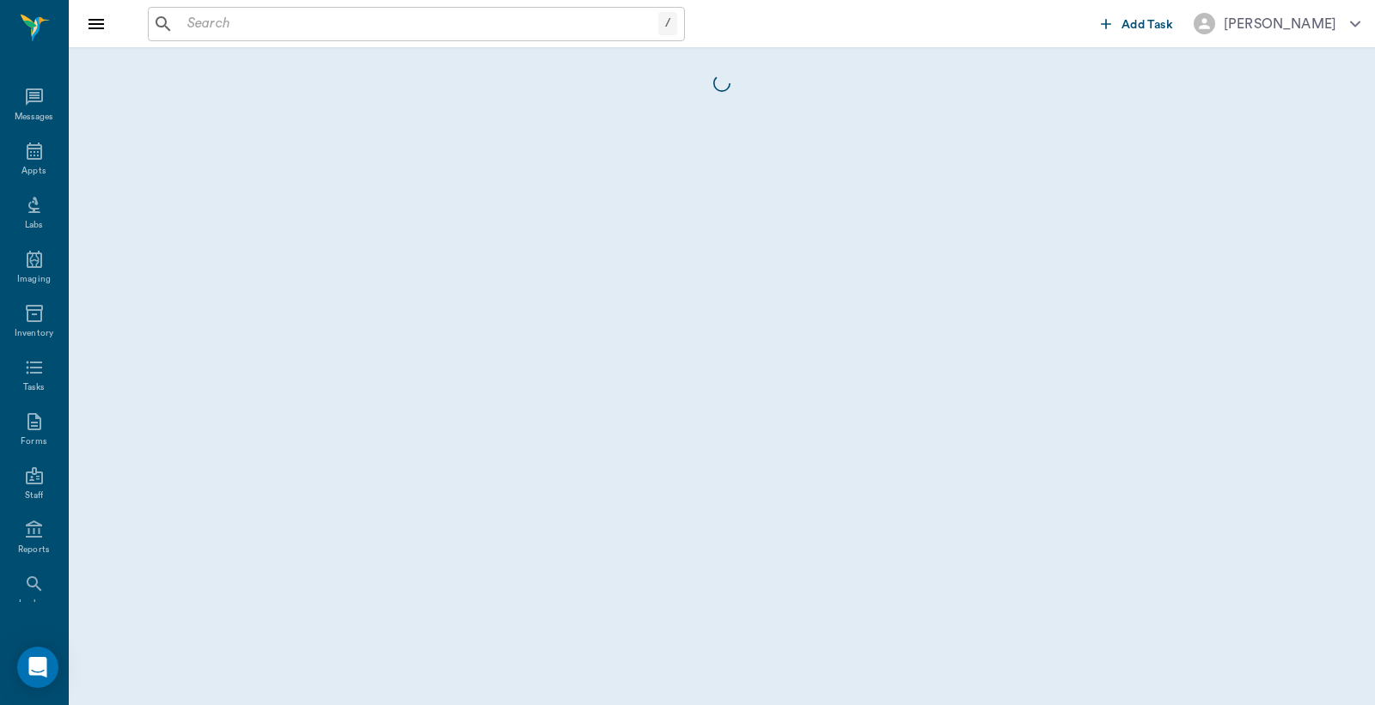
scroll to position [79, 0]
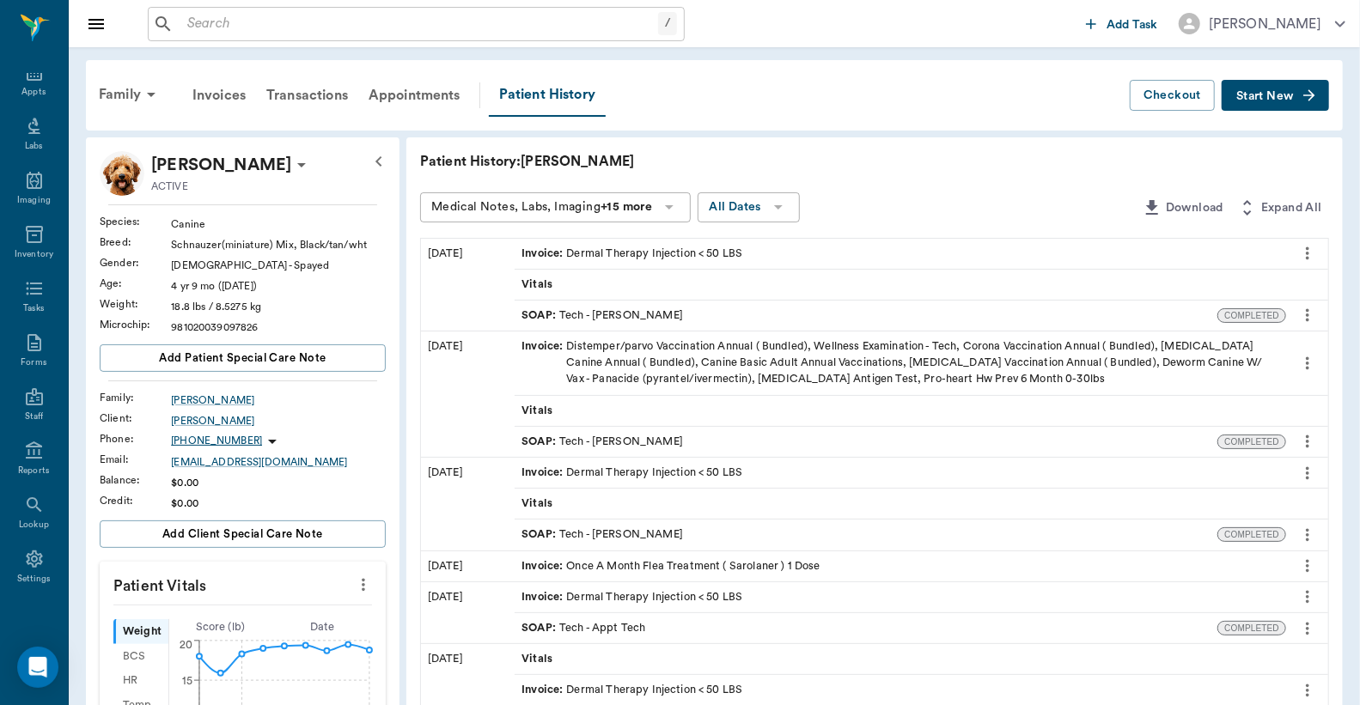
click at [604, 316] on div "SOAP : Tech - Daniel Virnala" at bounding box center [603, 316] width 162 height 16
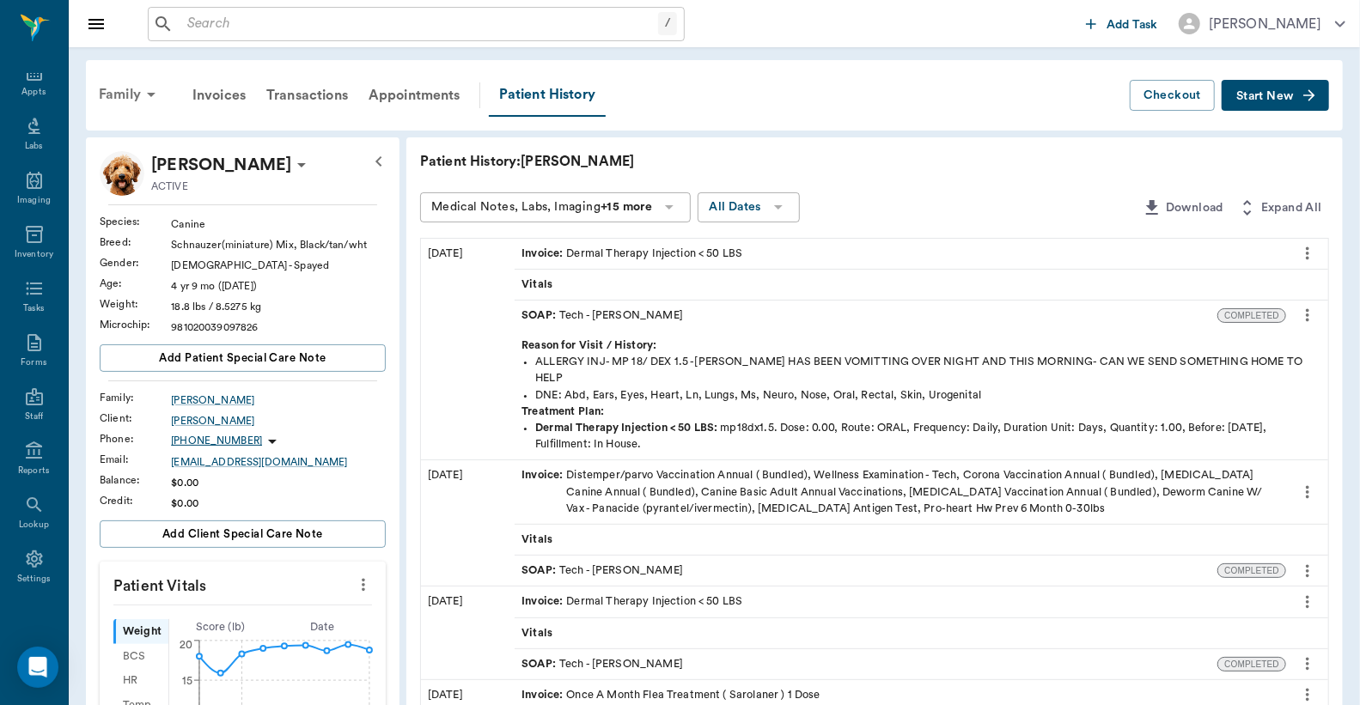
click at [126, 93] on div "Family" at bounding box center [129, 94] width 83 height 41
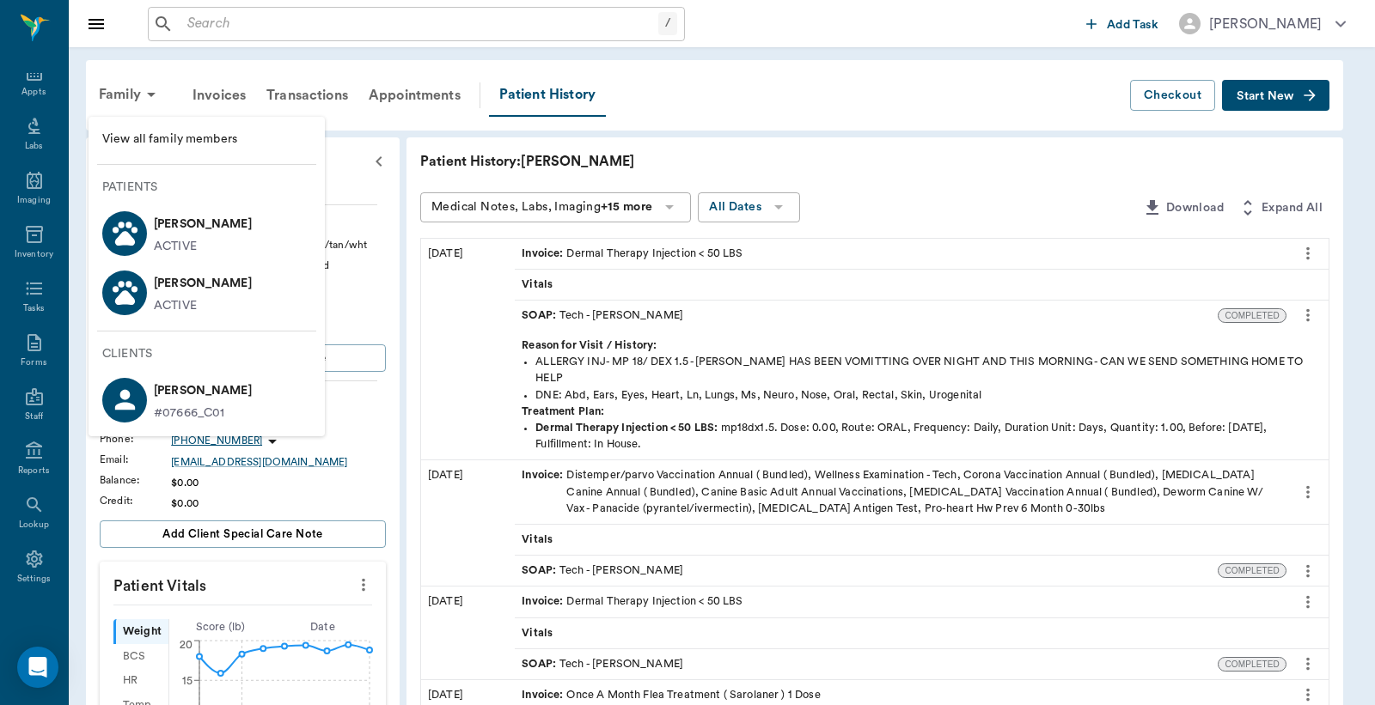
click at [178, 295] on p "Leo Kelley" at bounding box center [203, 283] width 98 height 27
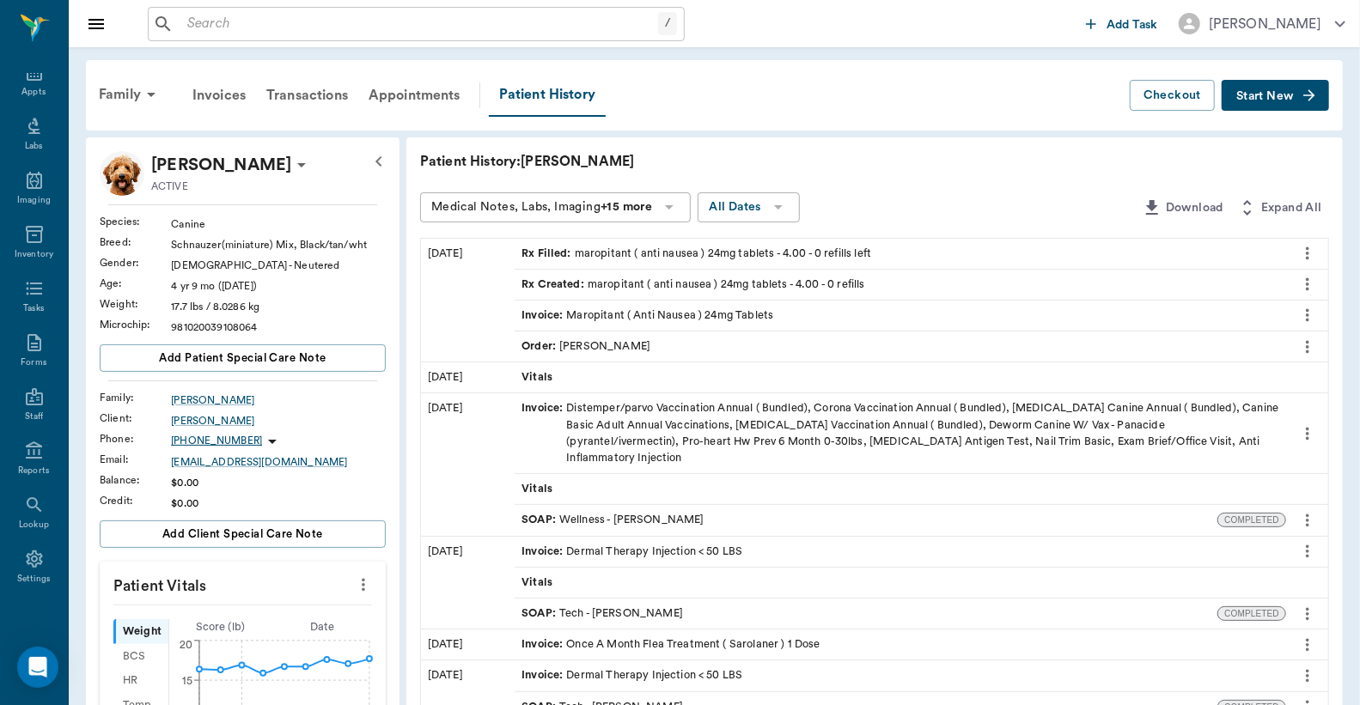
click at [605, 606] on div "SOAP : Tech - Hunter Graves" at bounding box center [603, 614] width 162 height 16
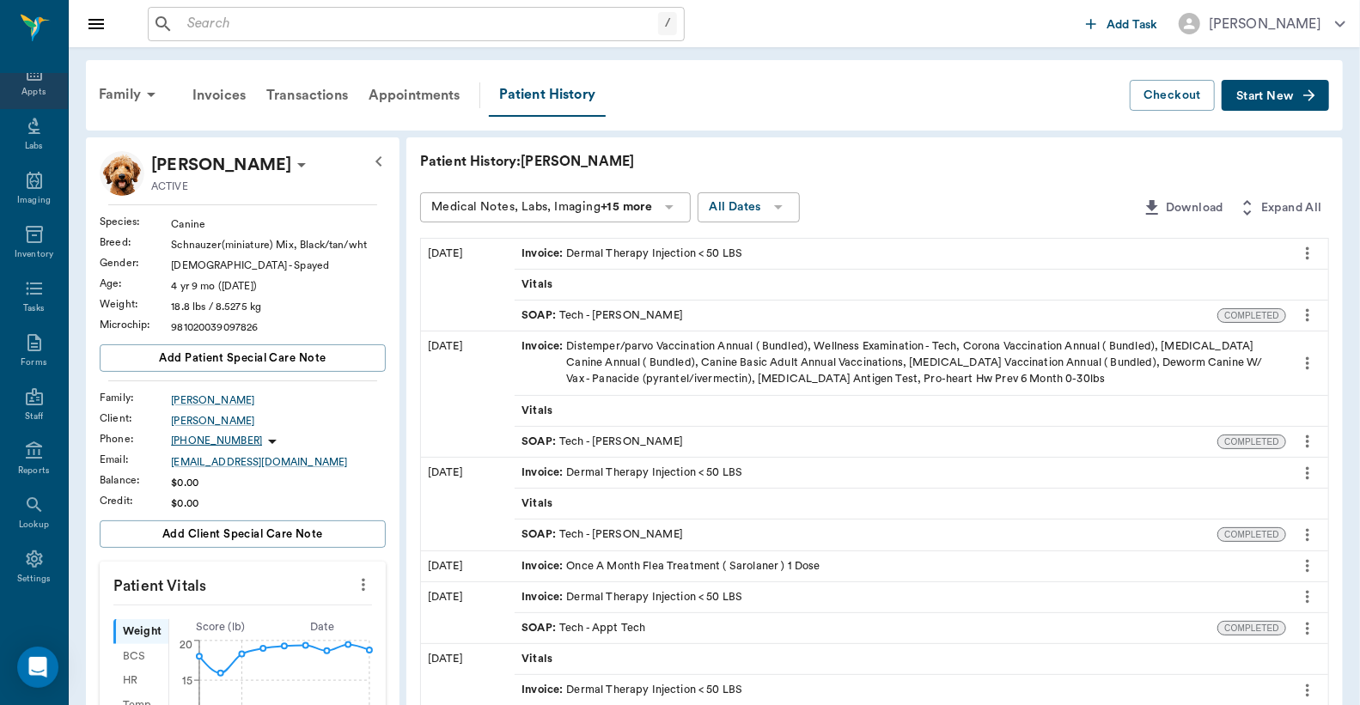
click at [30, 82] on div "Appts" at bounding box center [34, 82] width 68 height 54
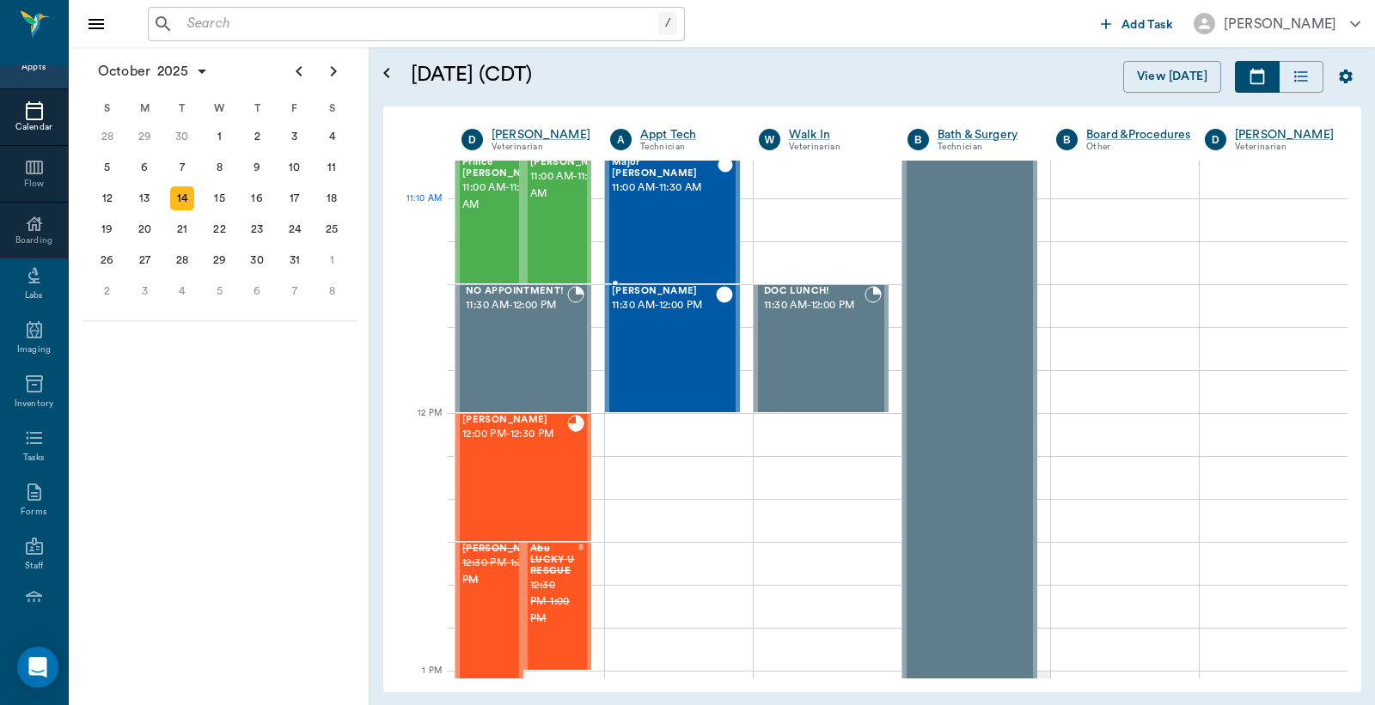
scroll to position [658, 0]
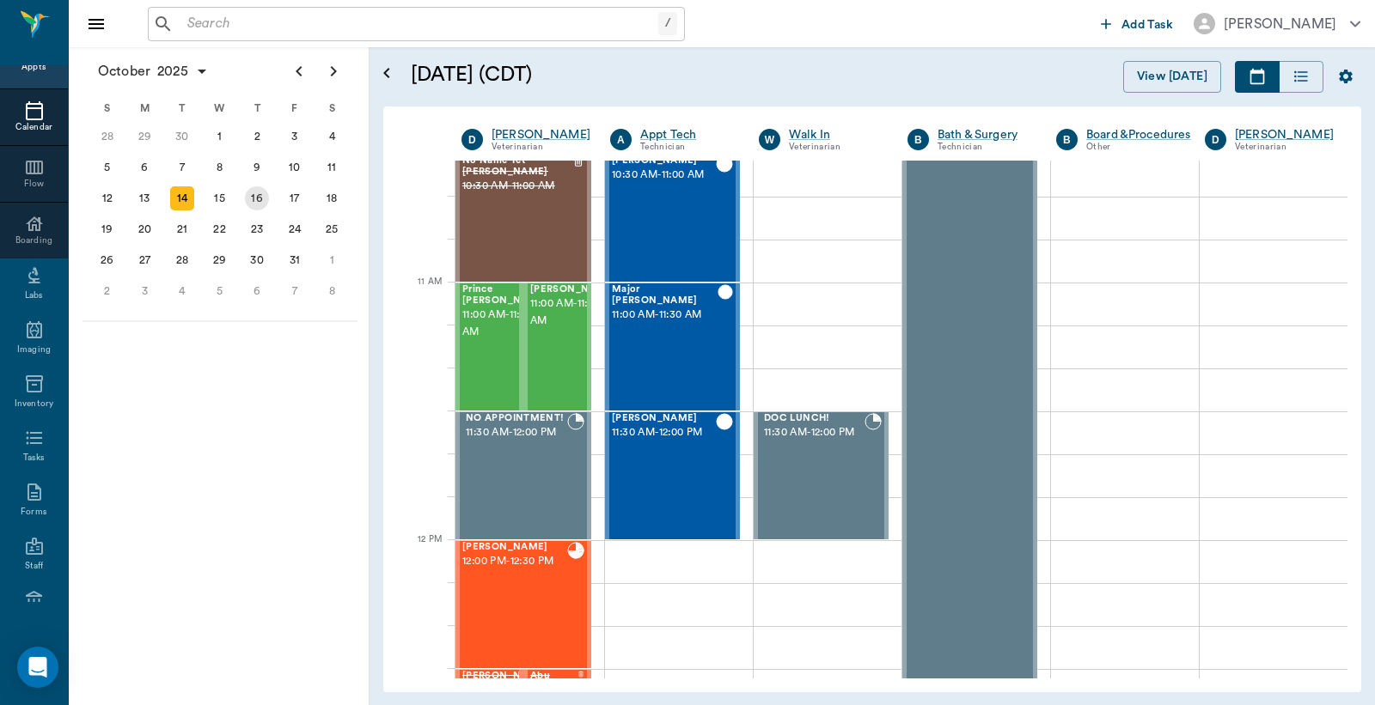
click at [259, 196] on div "16" at bounding box center [257, 198] width 24 height 24
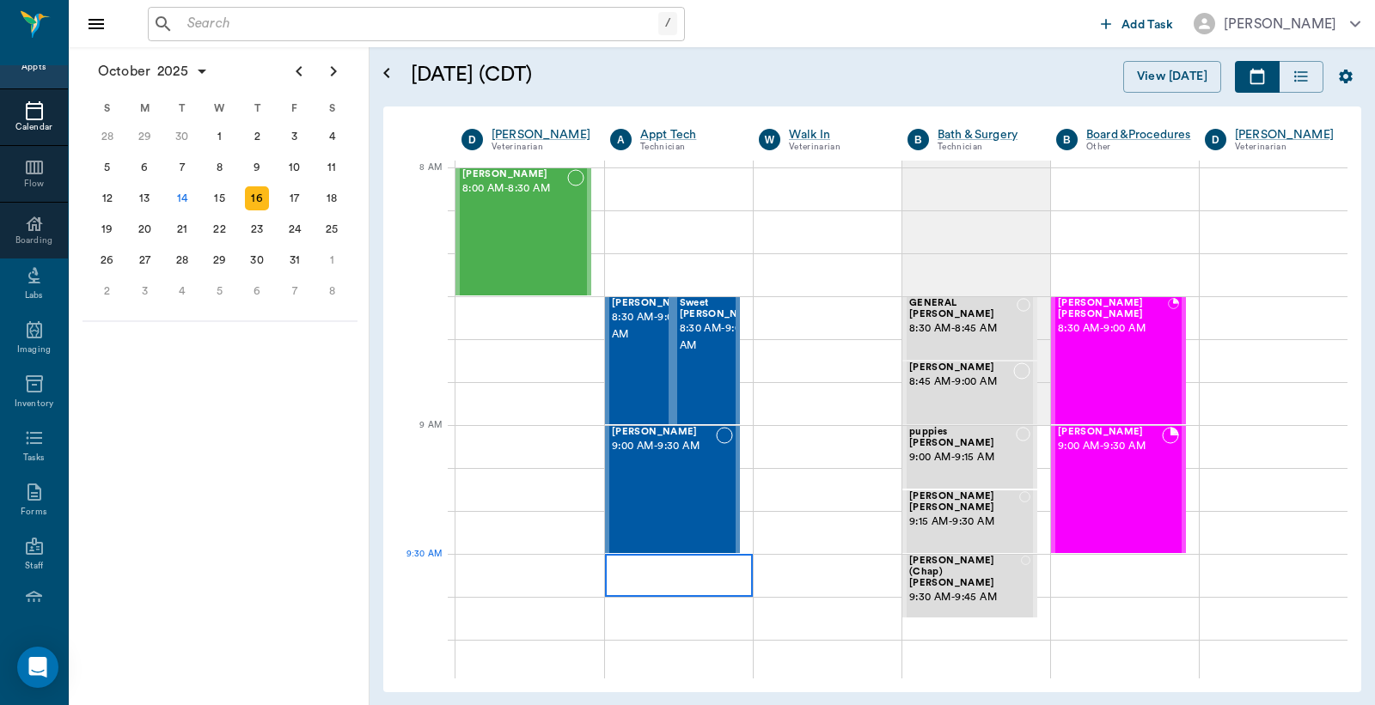
click at [637, 574] on div at bounding box center [679, 575] width 148 height 43
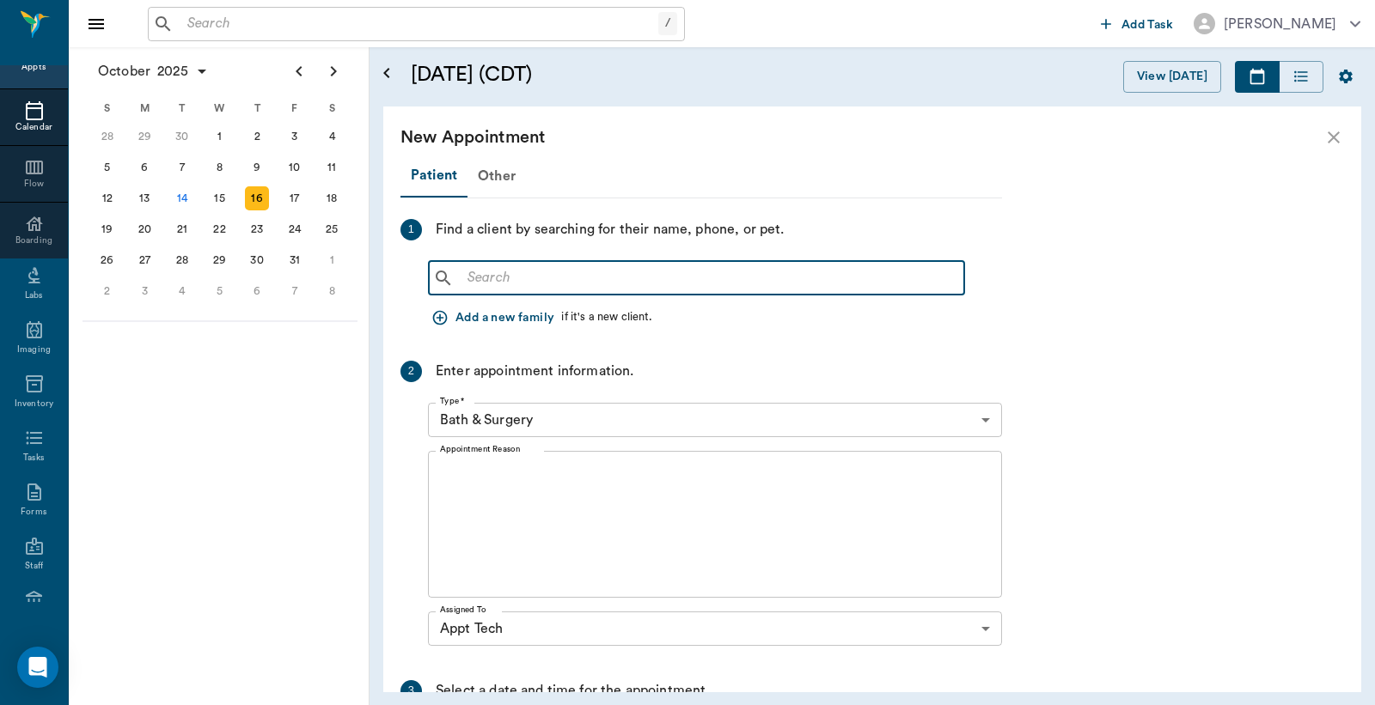
click at [471, 278] on input "text" at bounding box center [709, 278] width 497 height 24
click at [465, 281] on input "text" at bounding box center [709, 278] width 497 height 24
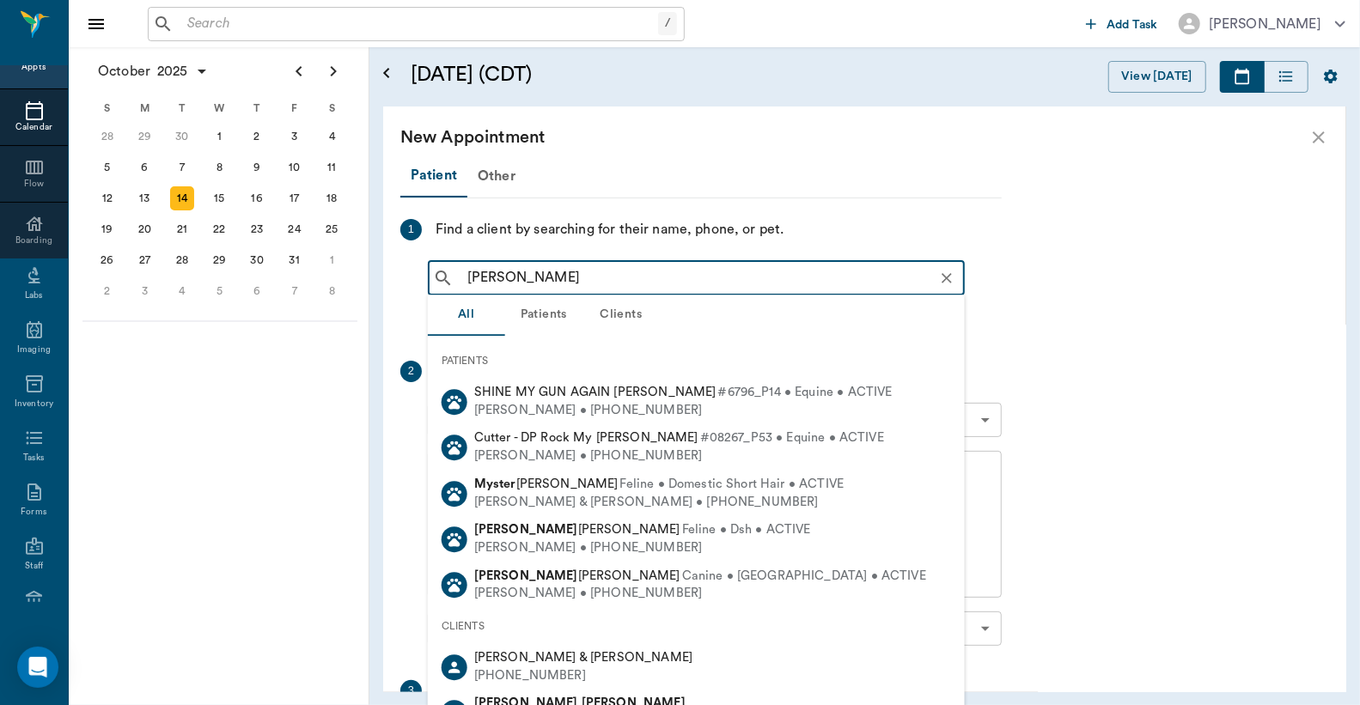
type input "Myla Kelley"
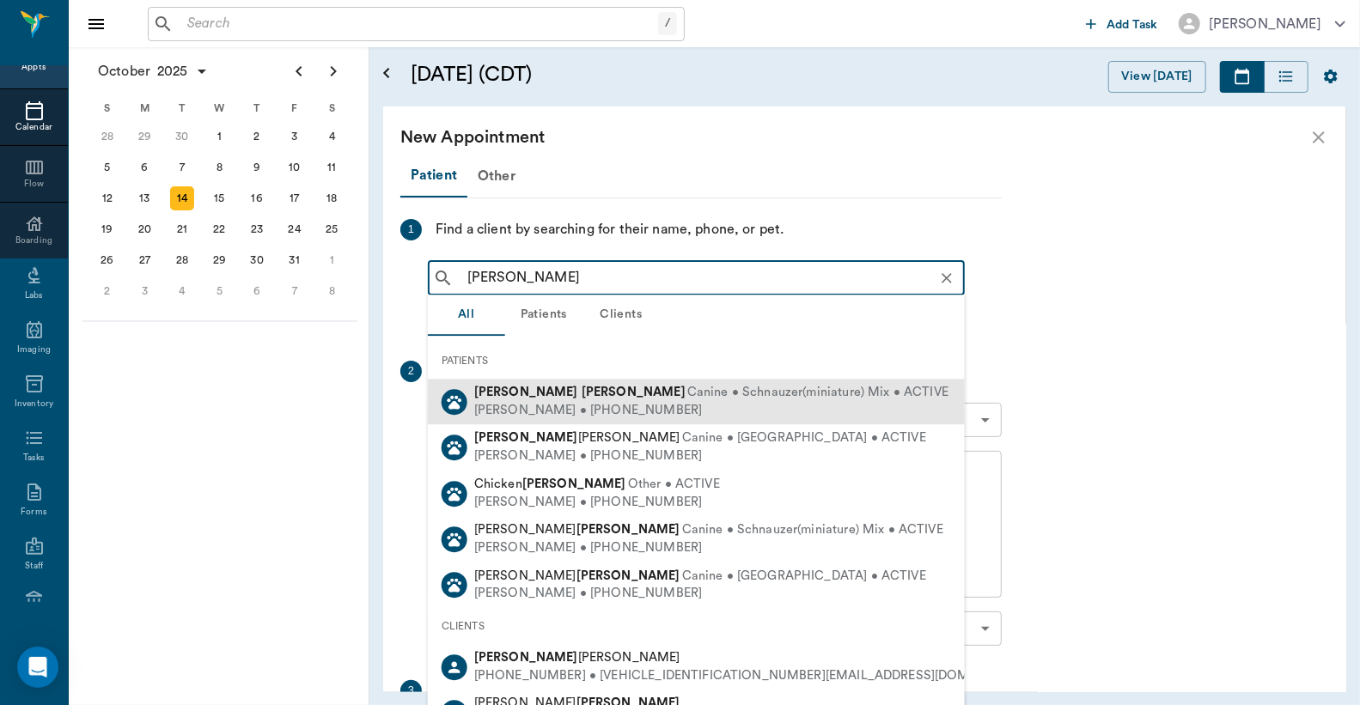
click at [579, 402] on div "Susan Kelley • (430) 562-2806" at bounding box center [711, 411] width 474 height 18
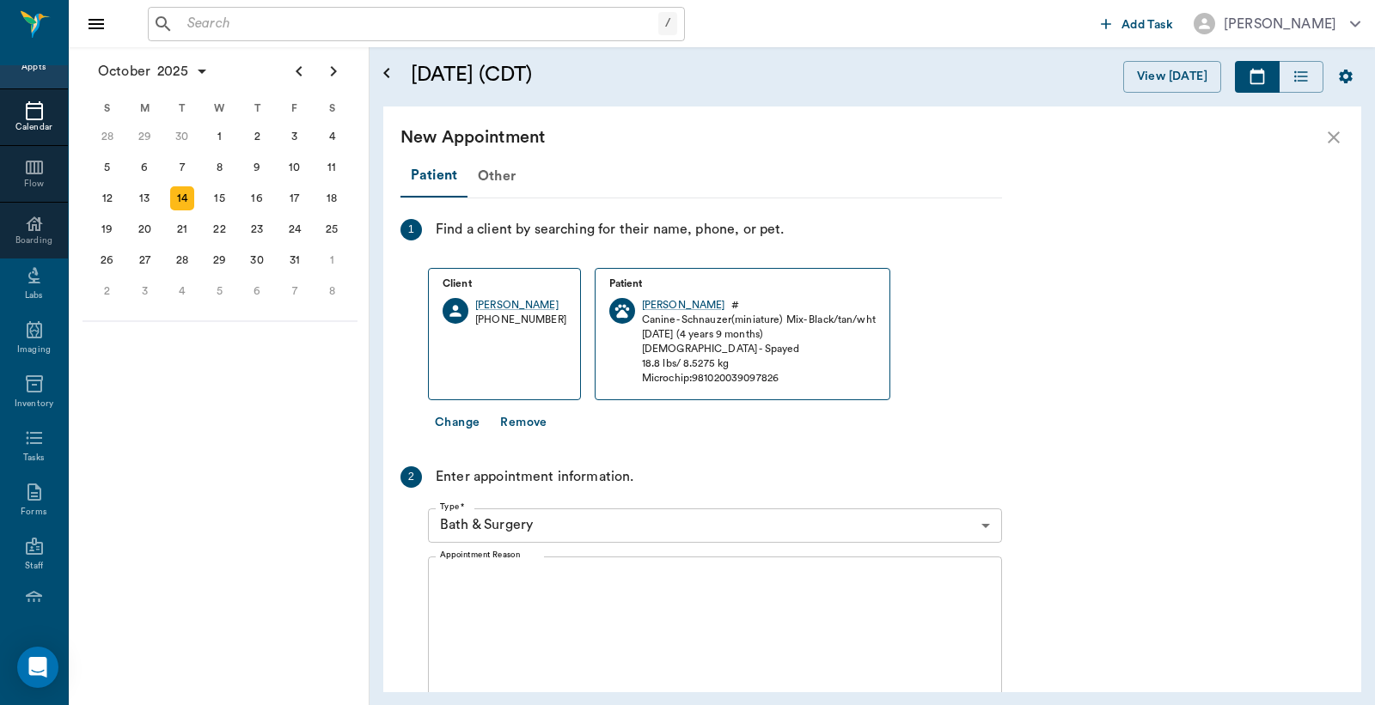
click at [985, 528] on body "/ ​ Add Task Dr. Bert Ellsworth Nectar Messages Appts Calendar Flow Boarding La…" at bounding box center [687, 352] width 1375 height 705
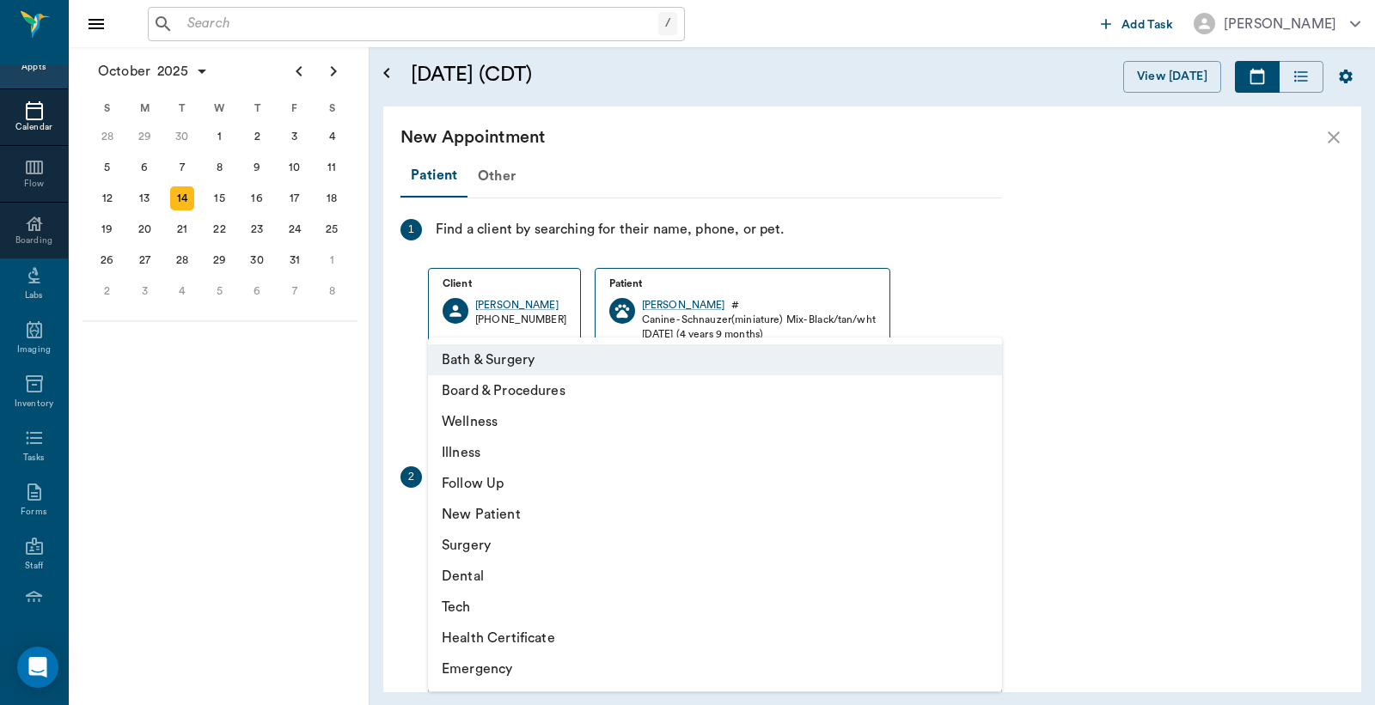
click at [461, 603] on li "Tech" at bounding box center [715, 607] width 574 height 31
type input "65d2be4f46e3a538d89b8c1a"
type input "10:00 AM"
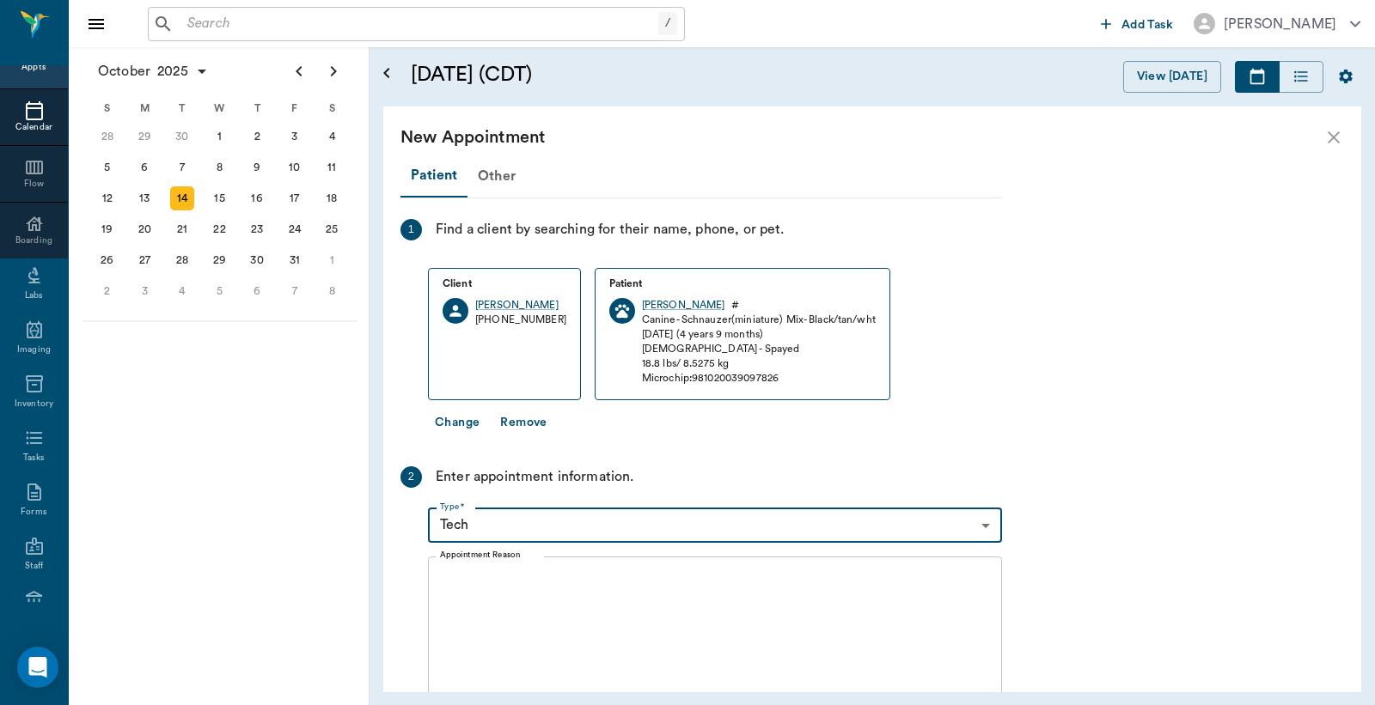
click at [443, 587] on textarea "Appointment Reason" at bounding box center [715, 629] width 550 height 119
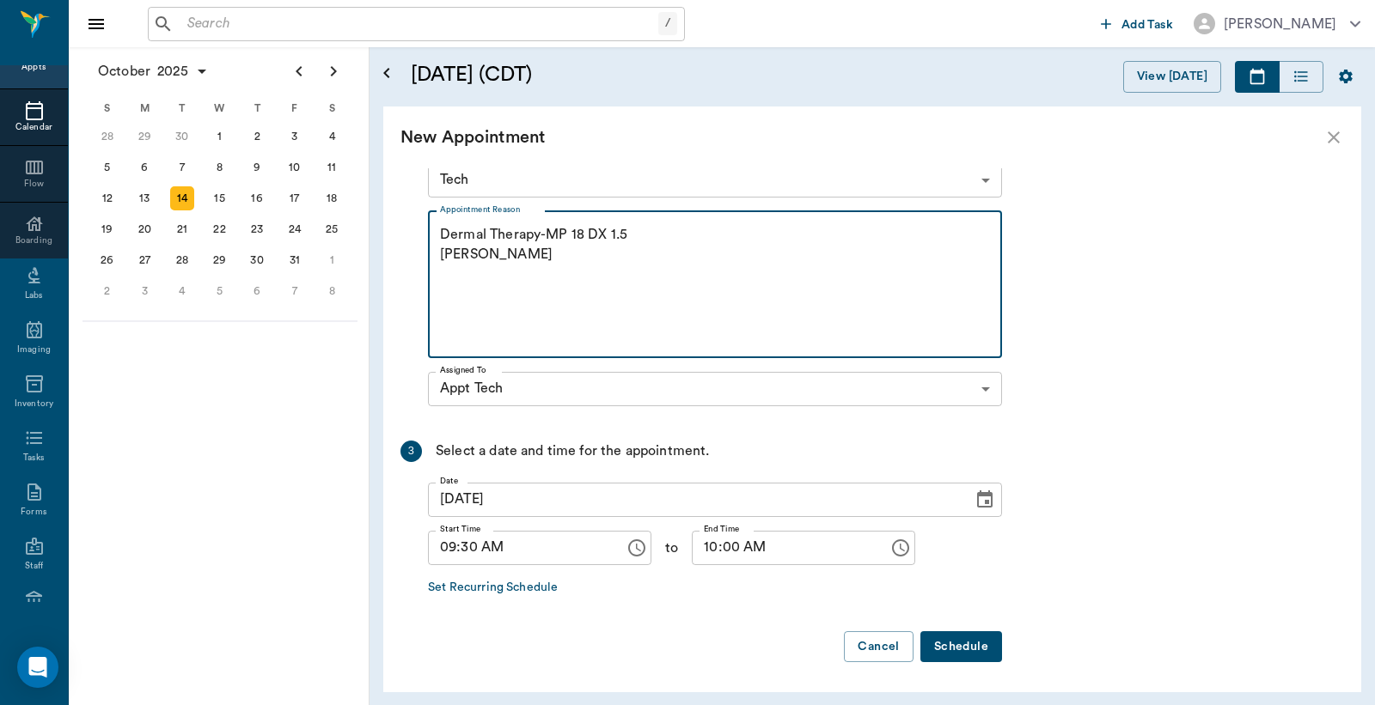
scroll to position [346, 0]
type textarea "Dermal Therapy-MP 18 DX 1.5 Christy"
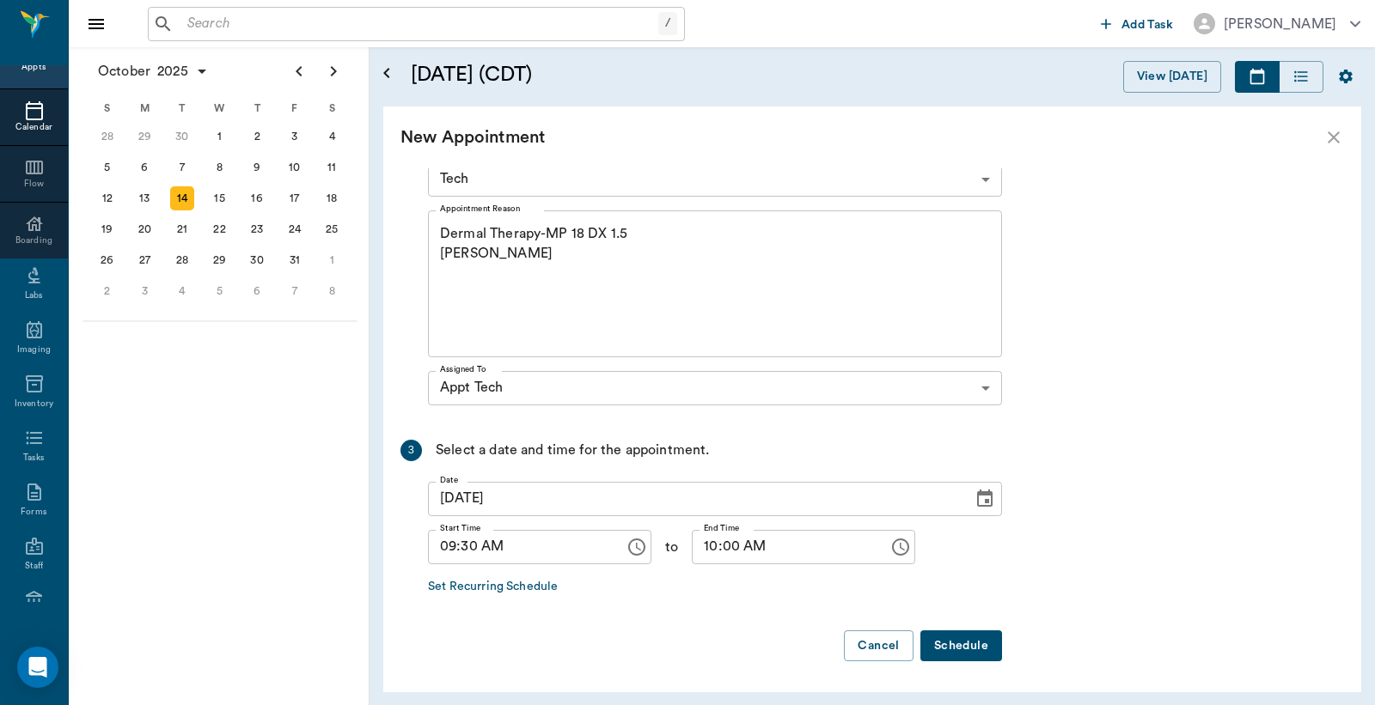
click at [985, 501] on icon "Choose date, selected date is Oct 16, 2025" at bounding box center [984, 498] width 15 height 17
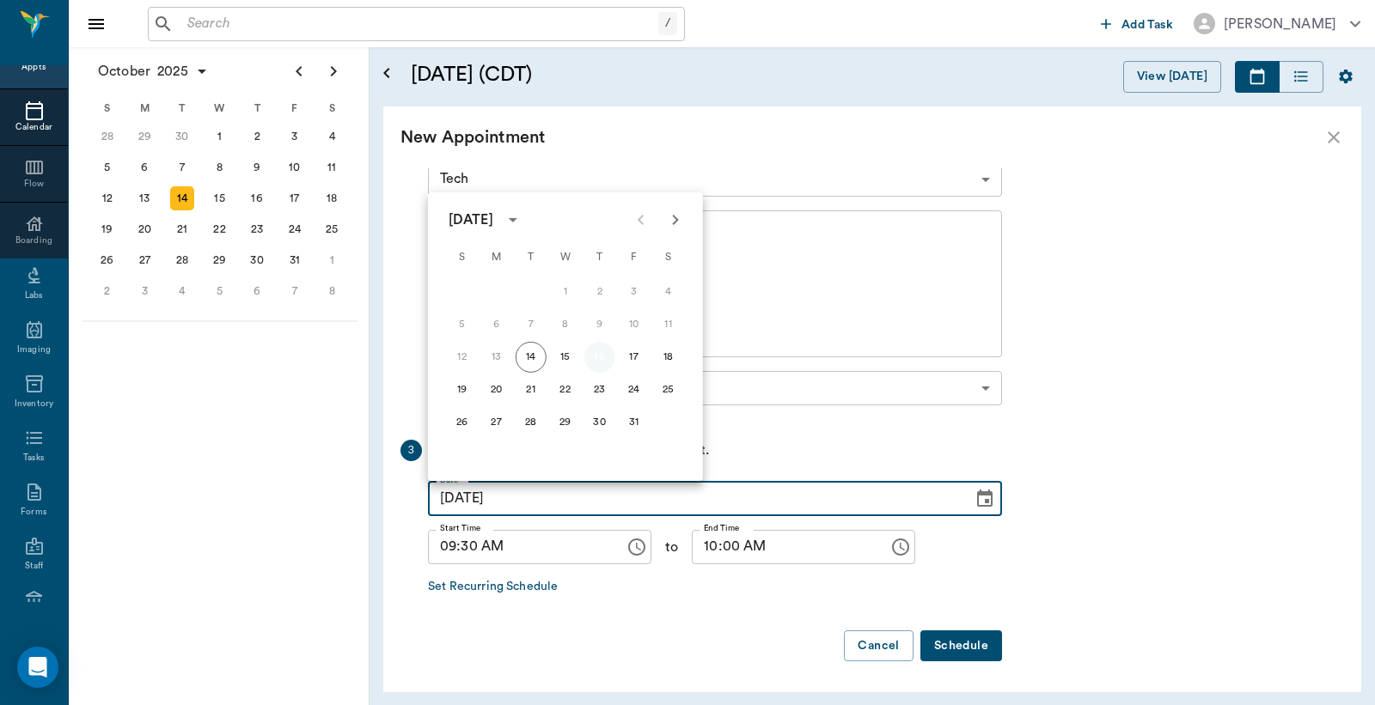
click at [602, 359] on button "16" at bounding box center [599, 357] width 31 height 31
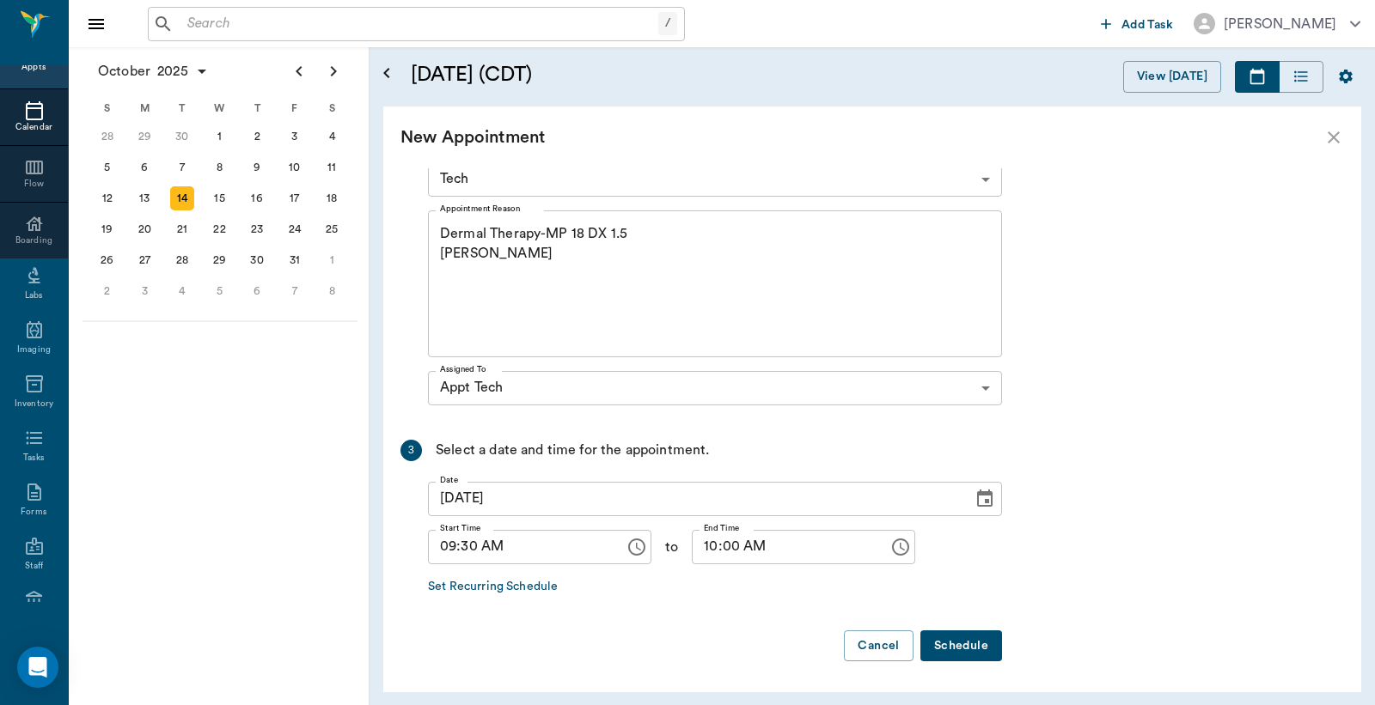
click at [958, 646] on button "Schedule" at bounding box center [961, 647] width 82 height 32
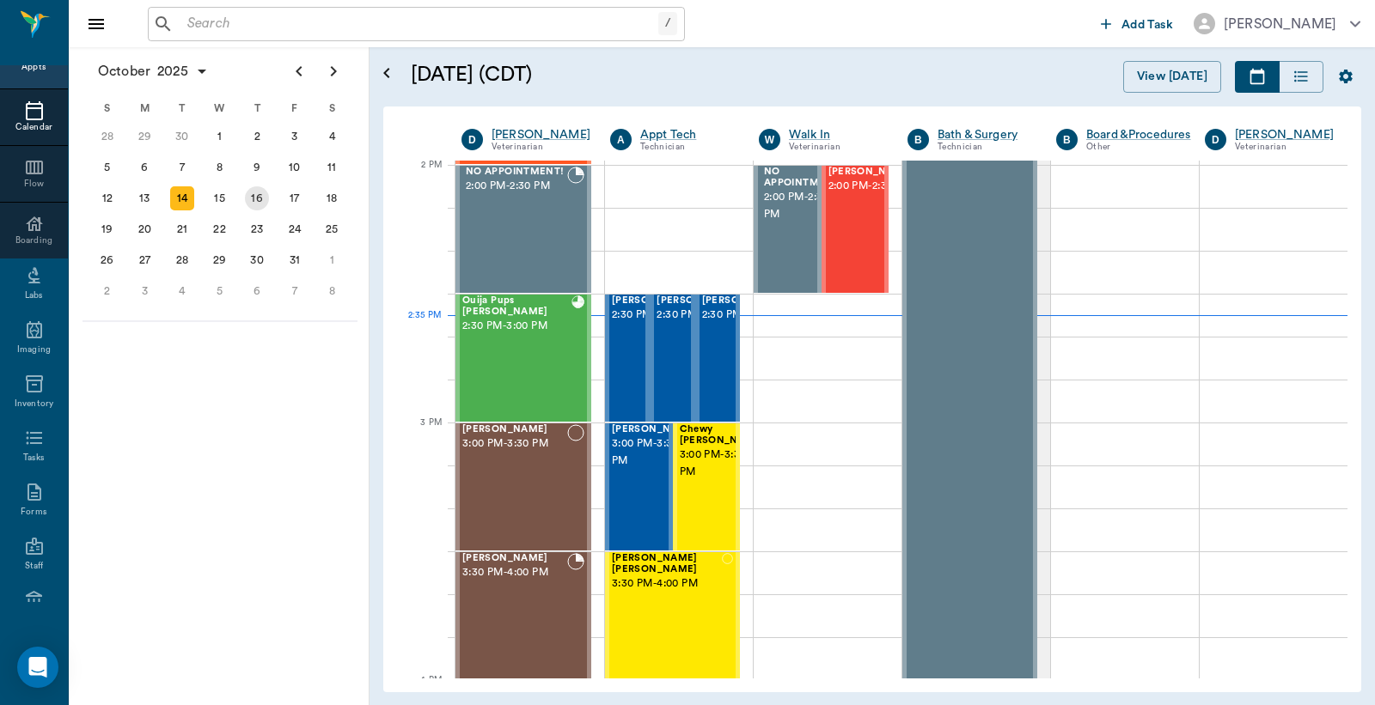
click at [258, 193] on div "16" at bounding box center [257, 198] width 24 height 24
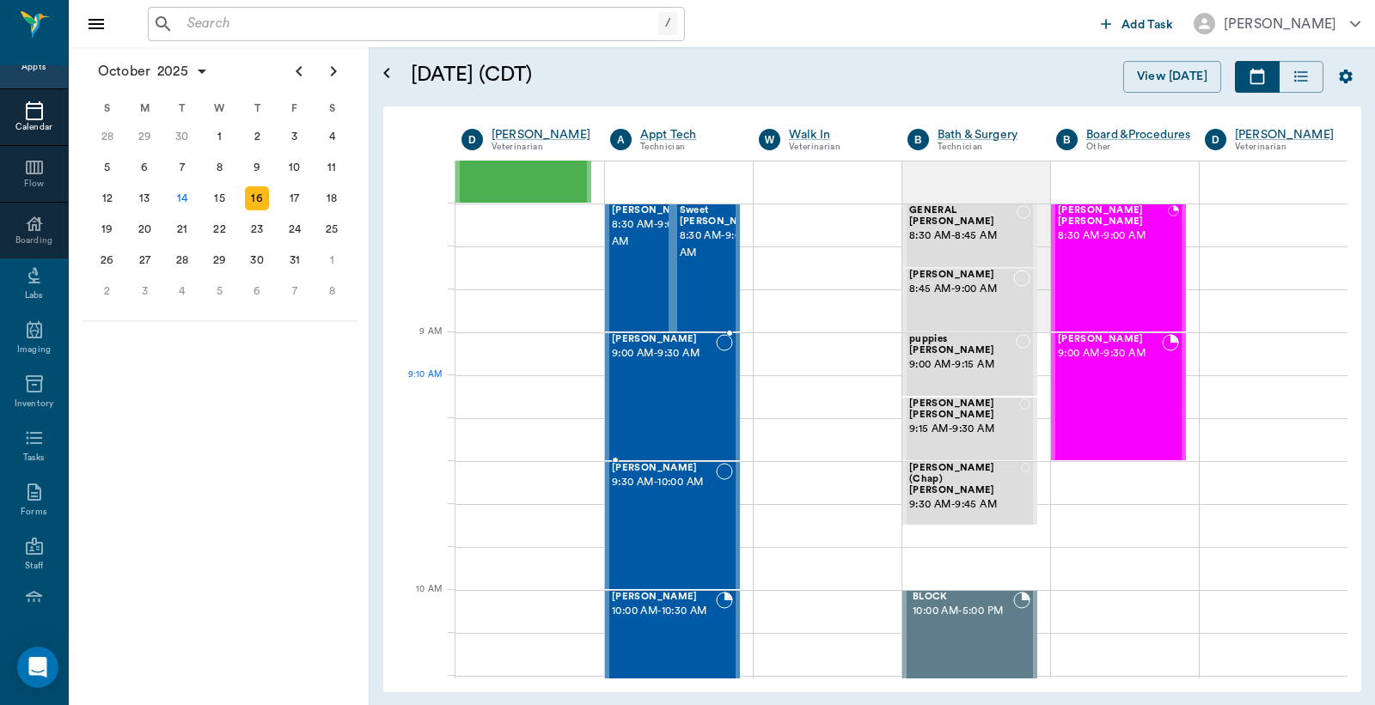
scroll to position [126, 0]
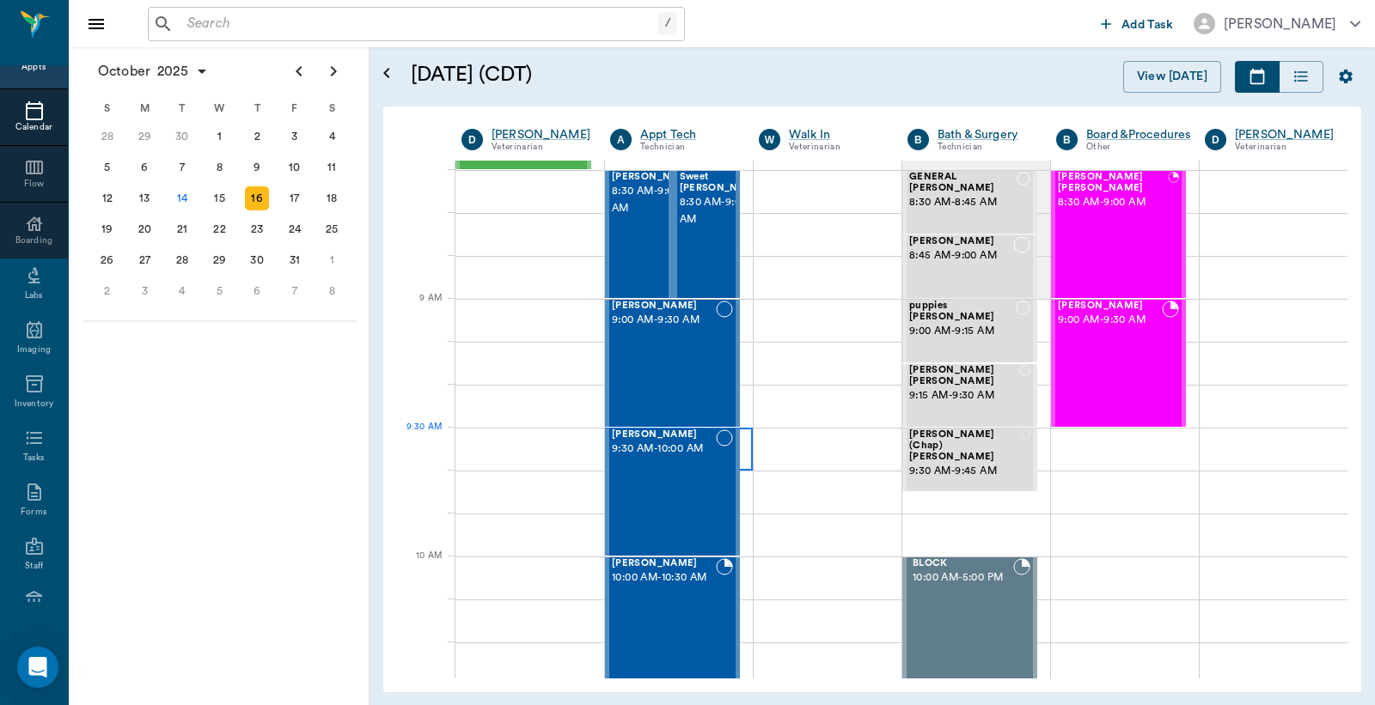
click at [743, 461] on div at bounding box center [679, 449] width 148 height 43
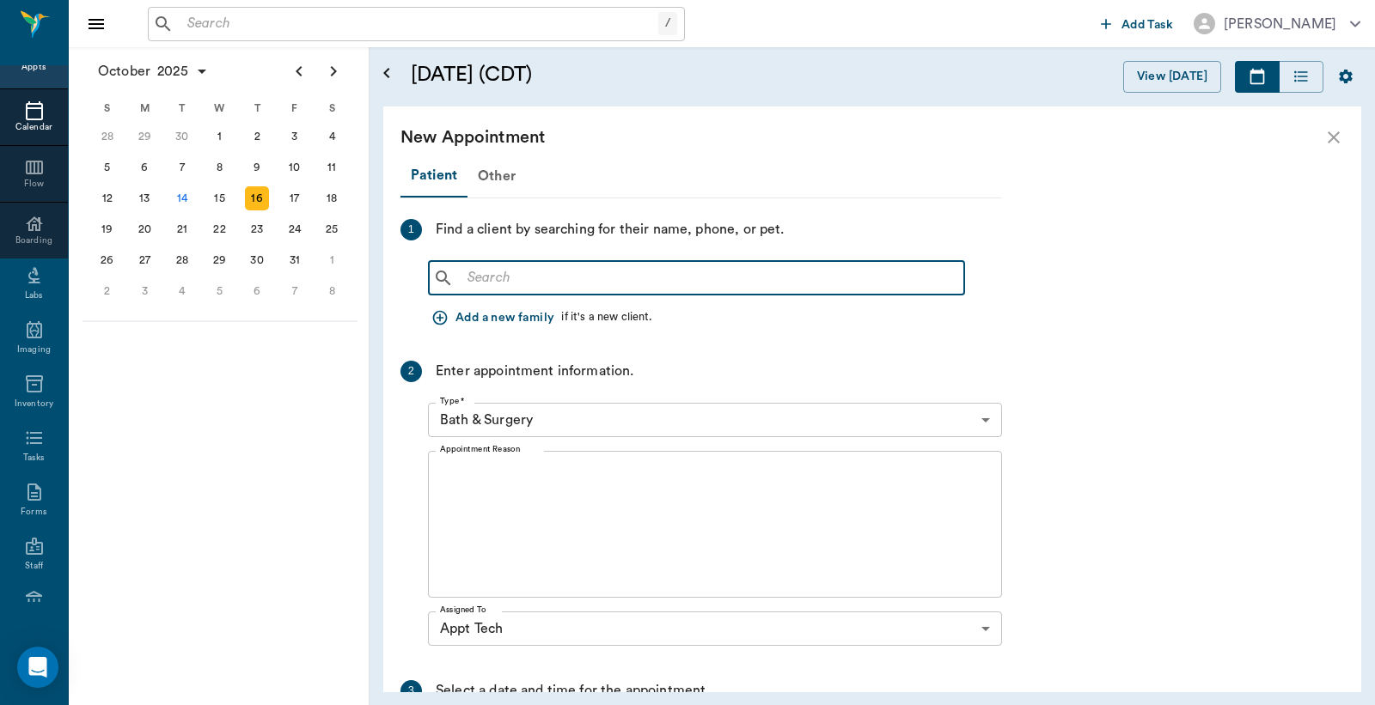
click at [473, 273] on input "text" at bounding box center [709, 278] width 497 height 24
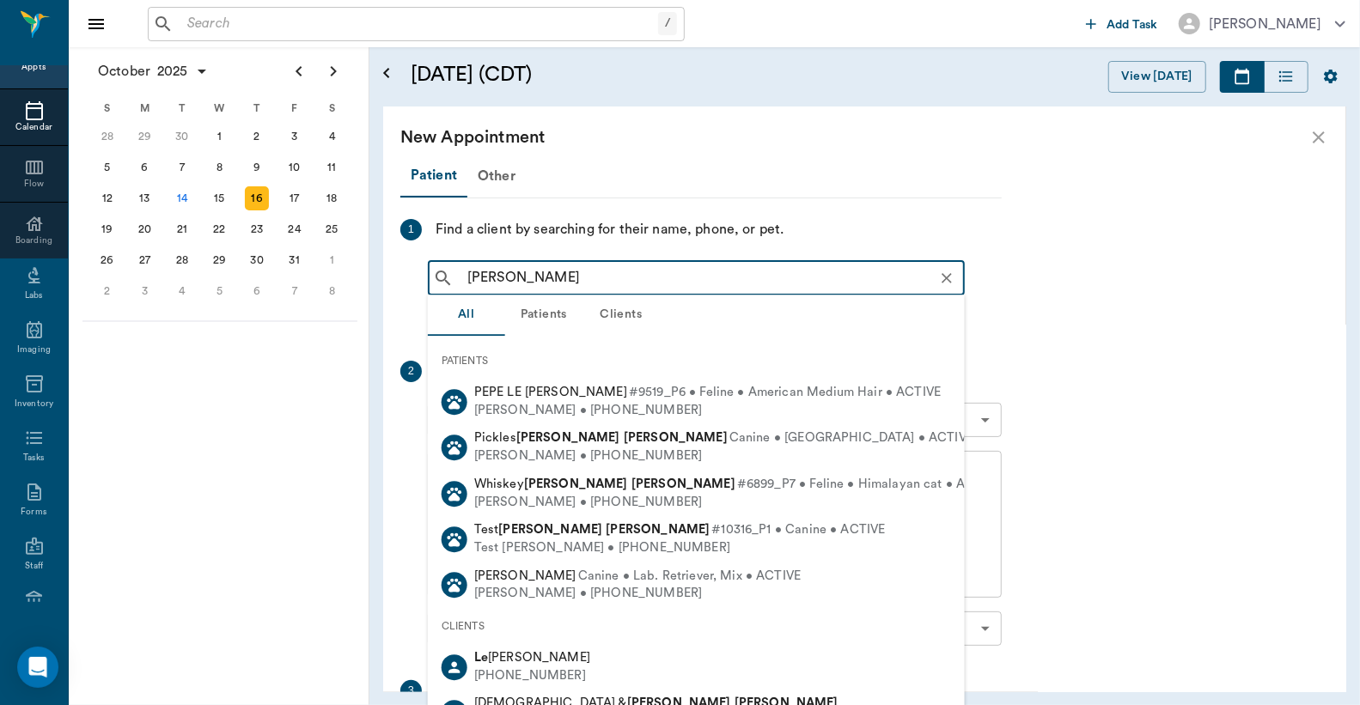
type input "Leo Kelley"
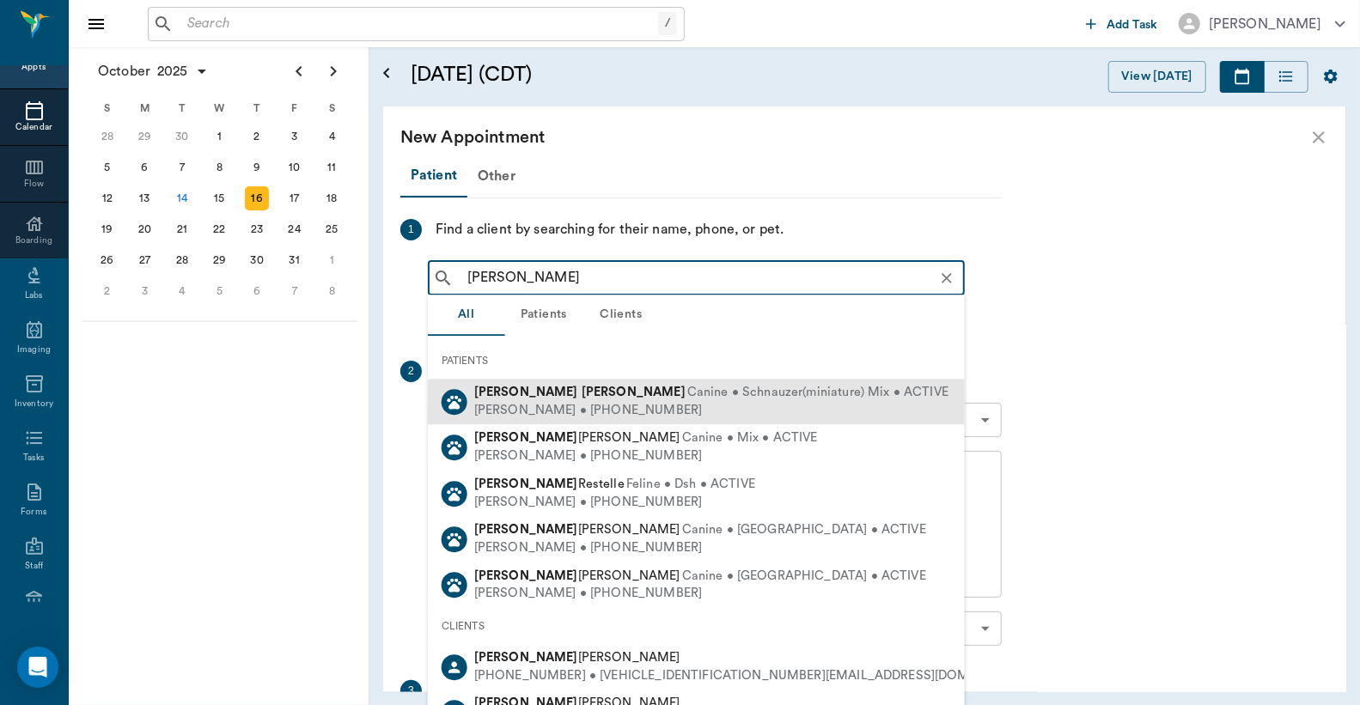
click at [521, 404] on div "Susan Kelley • (430) 562-2806" at bounding box center [711, 411] width 474 height 18
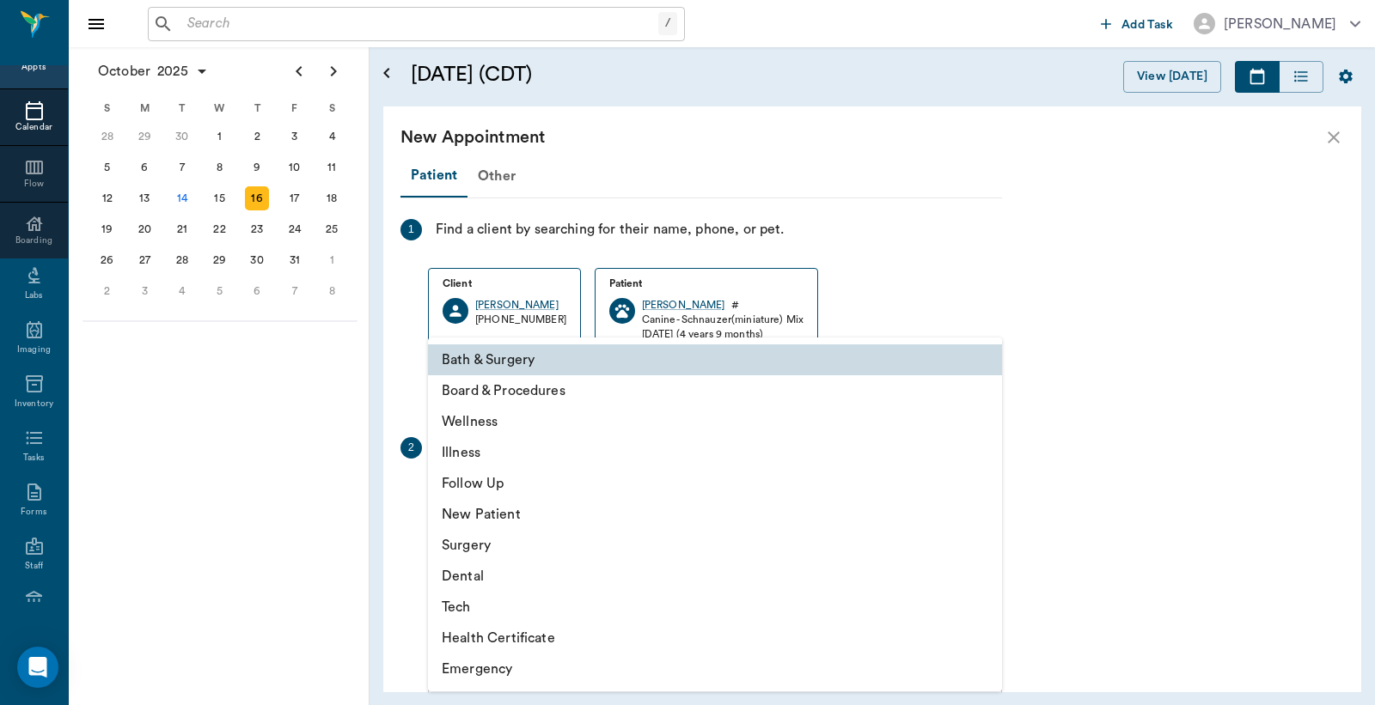
click at [986, 495] on body "/ ​ Add Task Dr. Bert Ellsworth Nectar Messages Appts Calendar Flow Boarding La…" at bounding box center [687, 352] width 1375 height 705
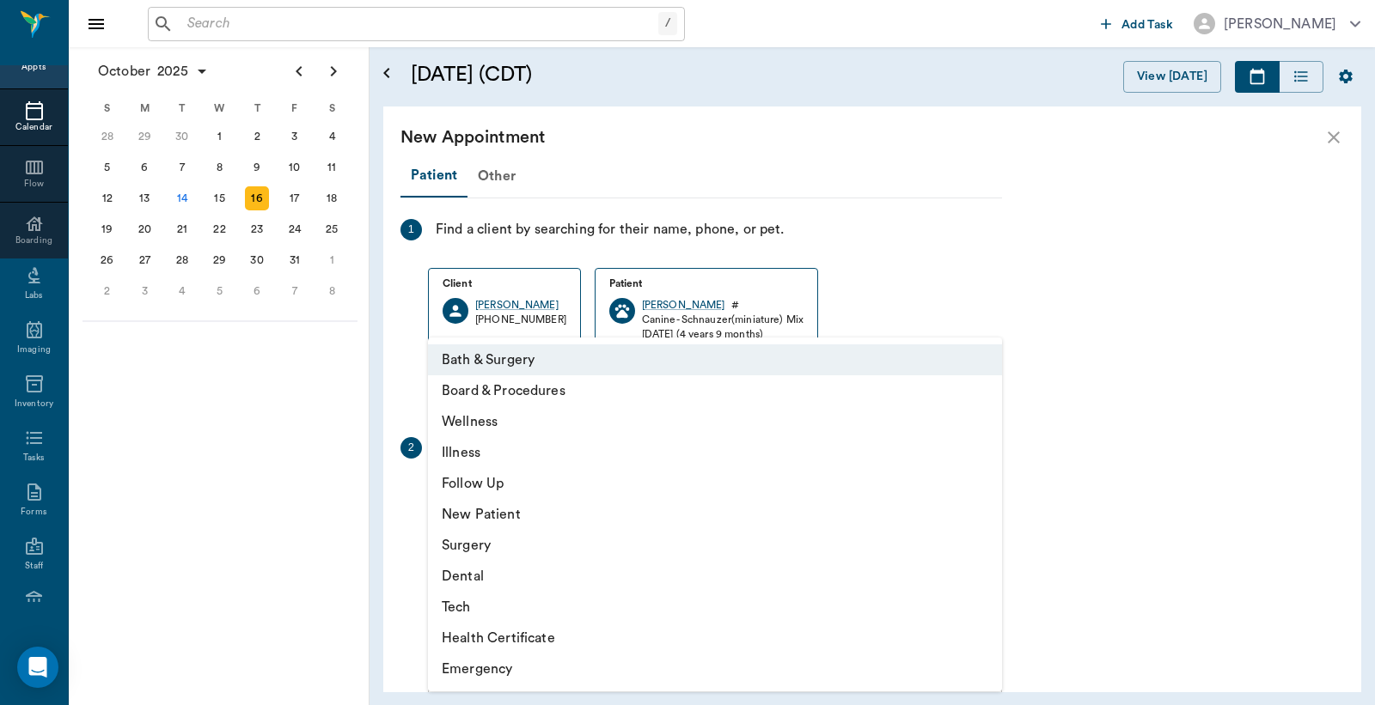
click at [500, 608] on li "Tech" at bounding box center [715, 607] width 574 height 31
type input "65d2be4f46e3a538d89b8c1a"
type input "10:00 AM"
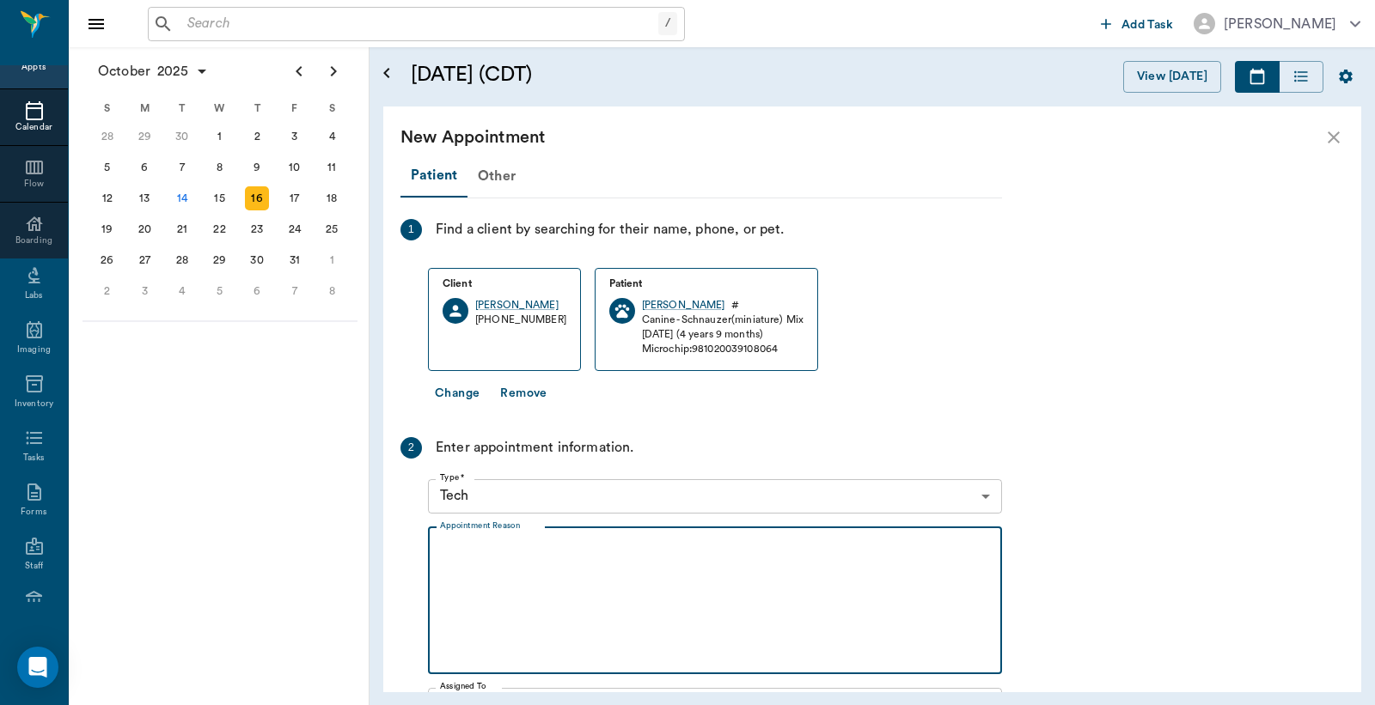
click at [450, 542] on textarea "Appointment Reason" at bounding box center [715, 600] width 550 height 119
type textarea "M"
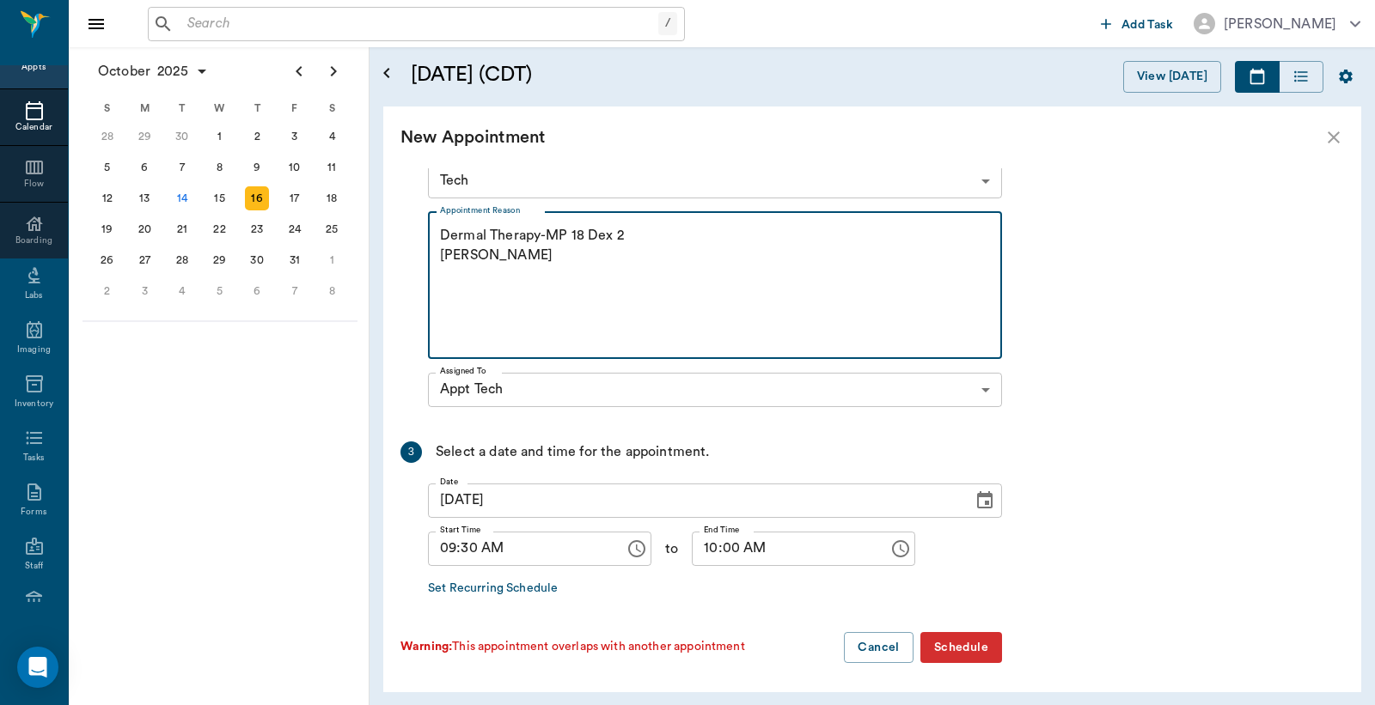
scroll to position [316, 0]
type textarea "Dermal Therapy-MP 18 Dex 2 Christy"
click at [946, 639] on button "Schedule" at bounding box center [961, 647] width 82 height 32
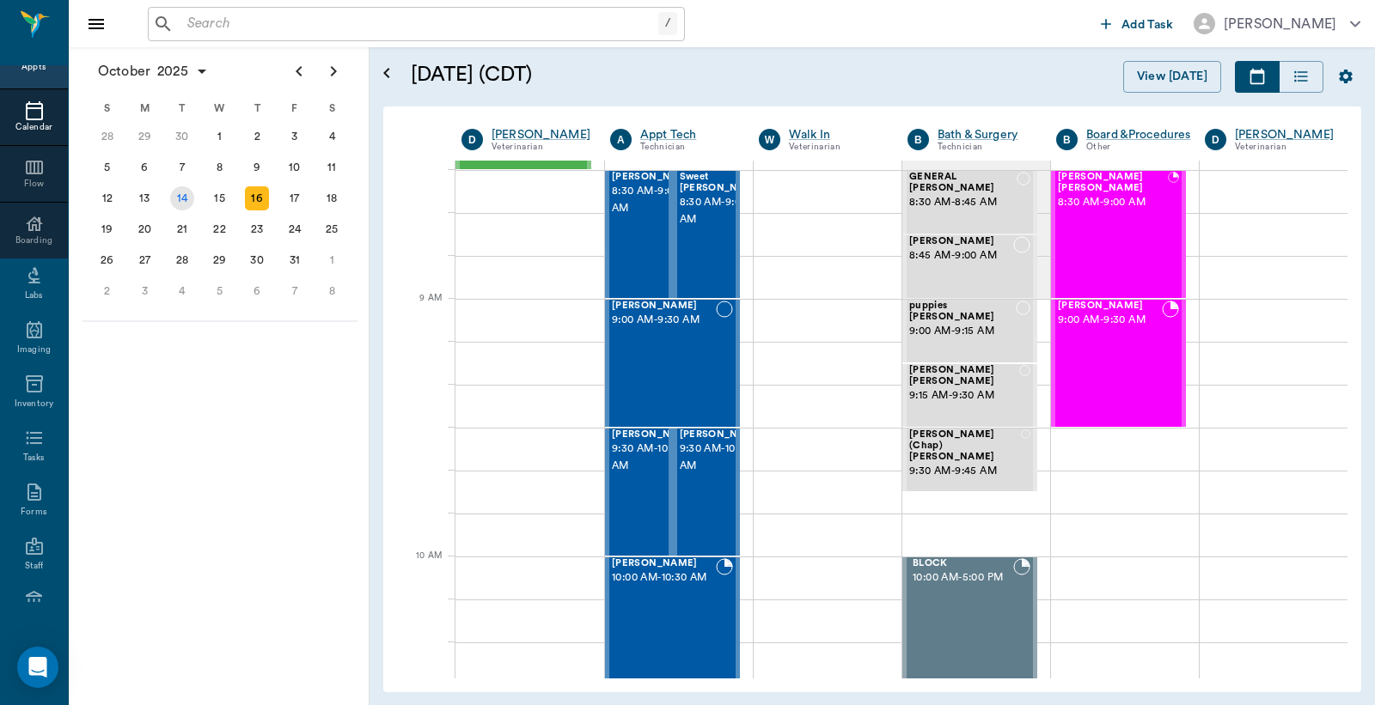
click at [183, 198] on div "14" at bounding box center [182, 198] width 24 height 24
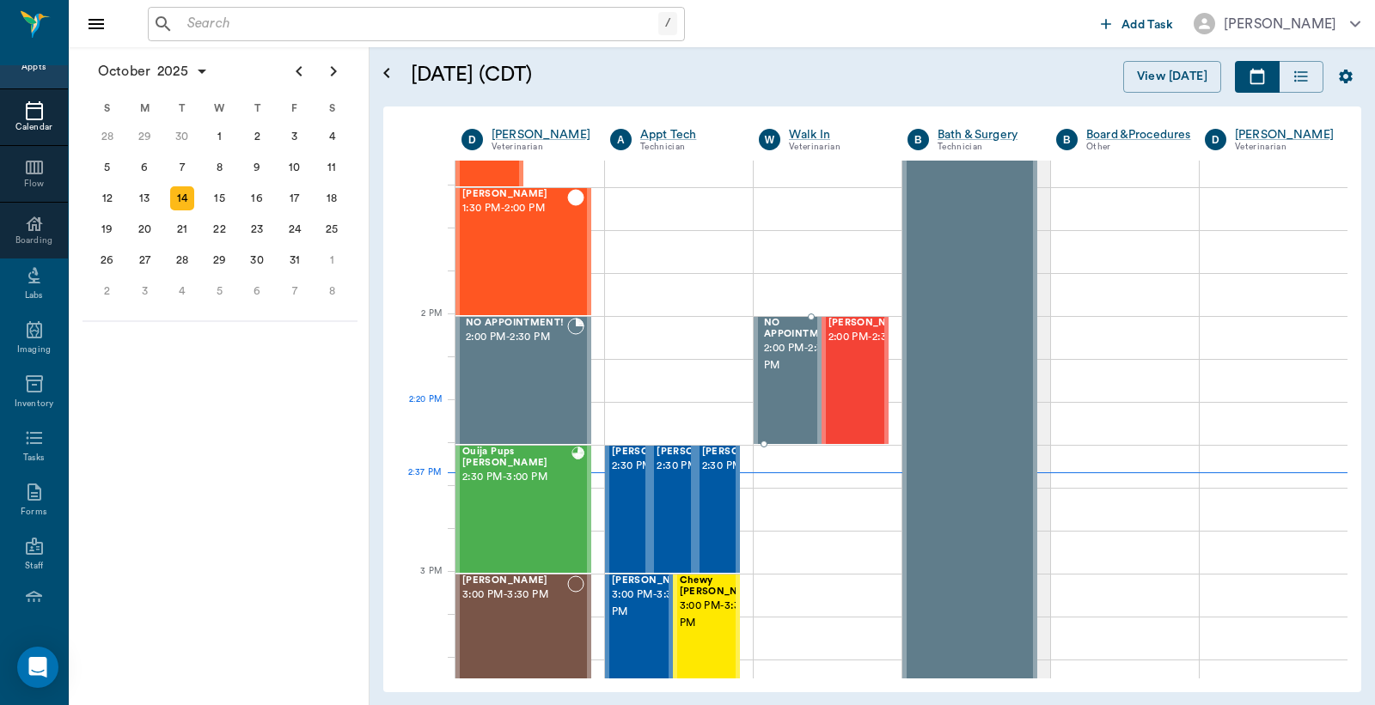
scroll to position [1400, 0]
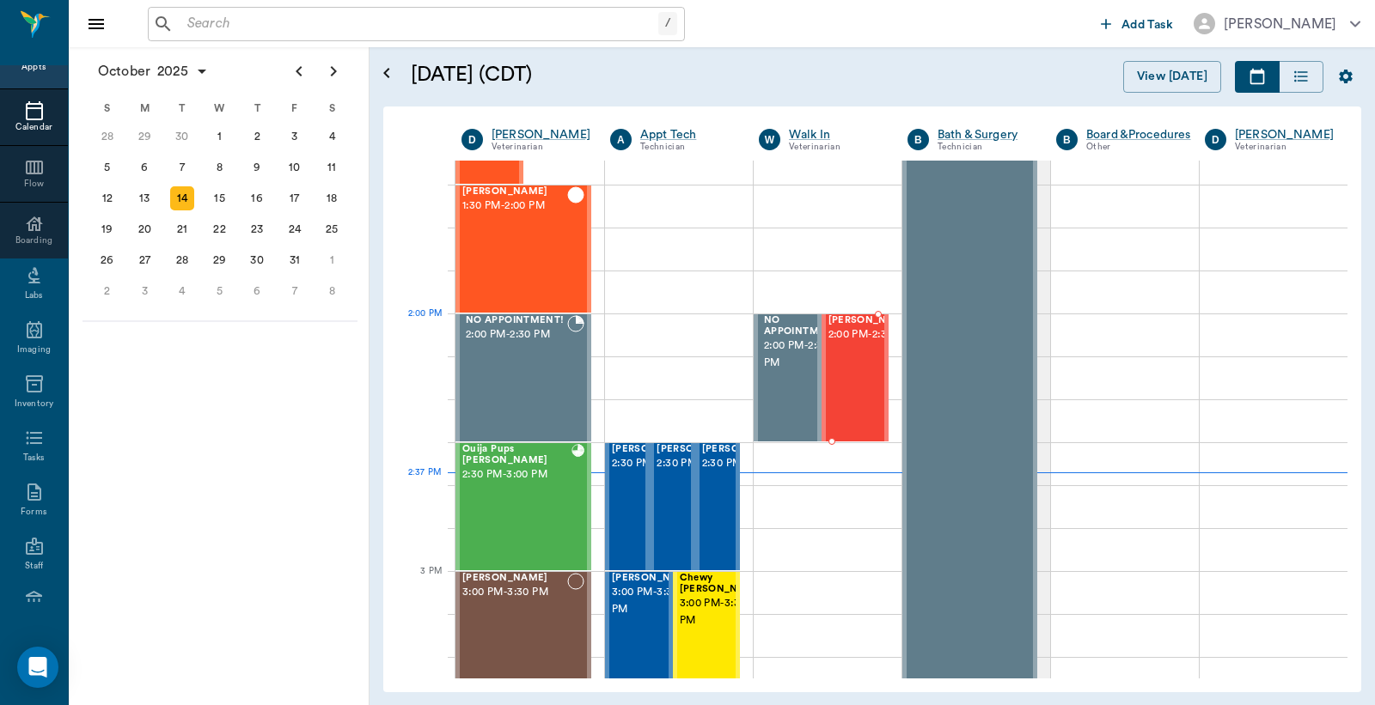
click at [852, 344] on span "2:00 PM - 2:30 PM" at bounding box center [871, 334] width 86 height 17
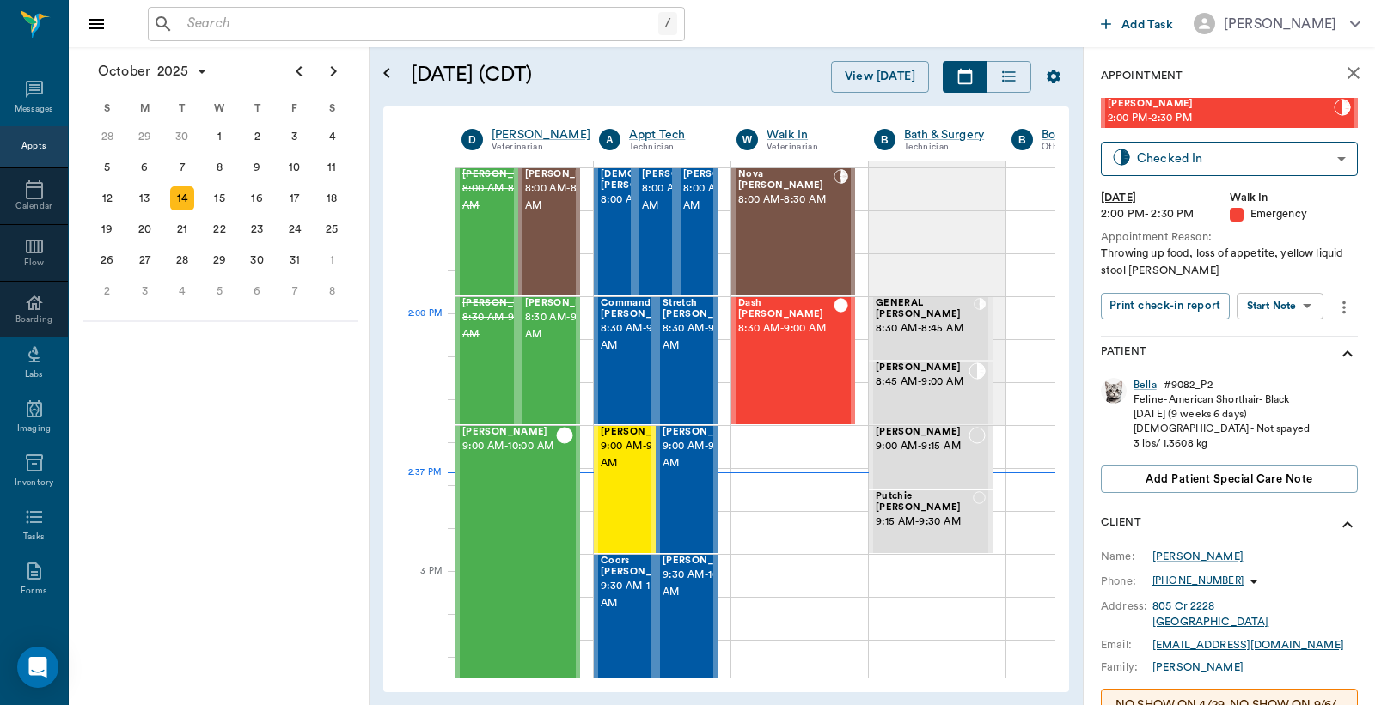
scroll to position [1400, 0]
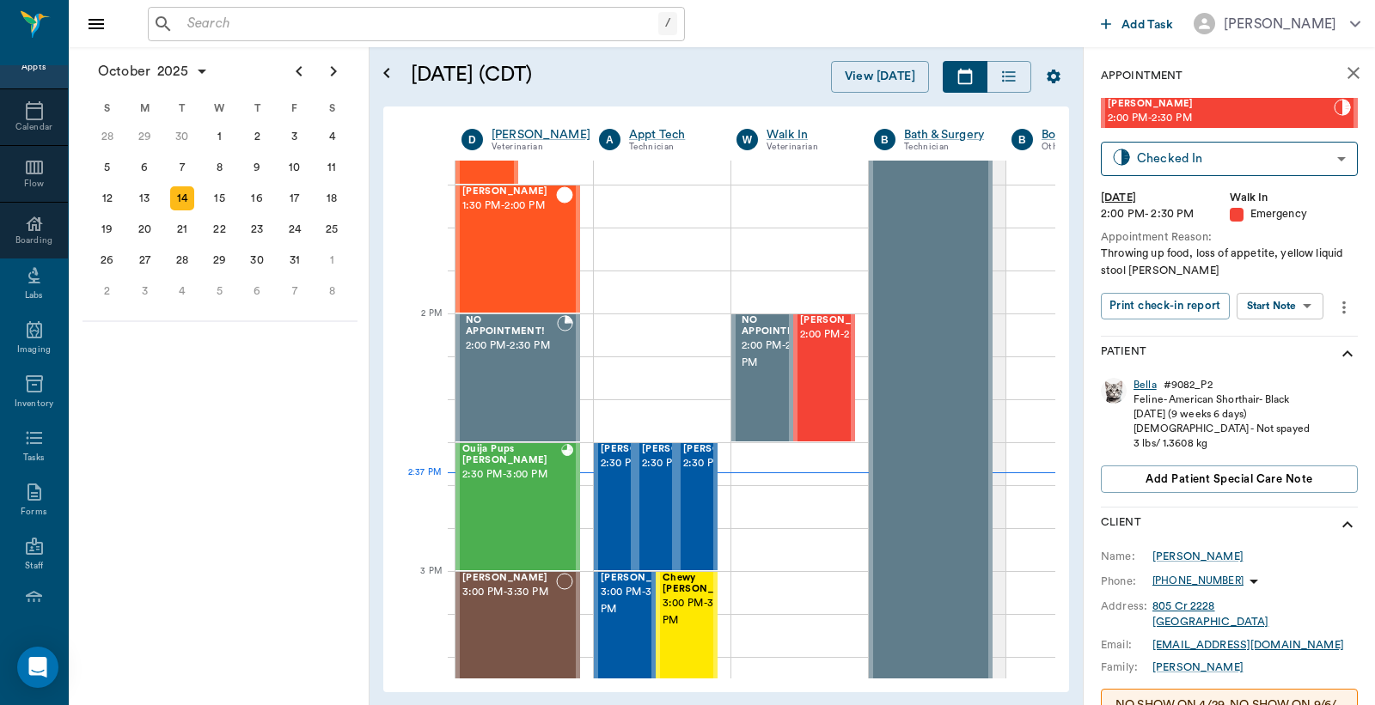
click at [1141, 384] on div "Bella" at bounding box center [1144, 385] width 23 height 15
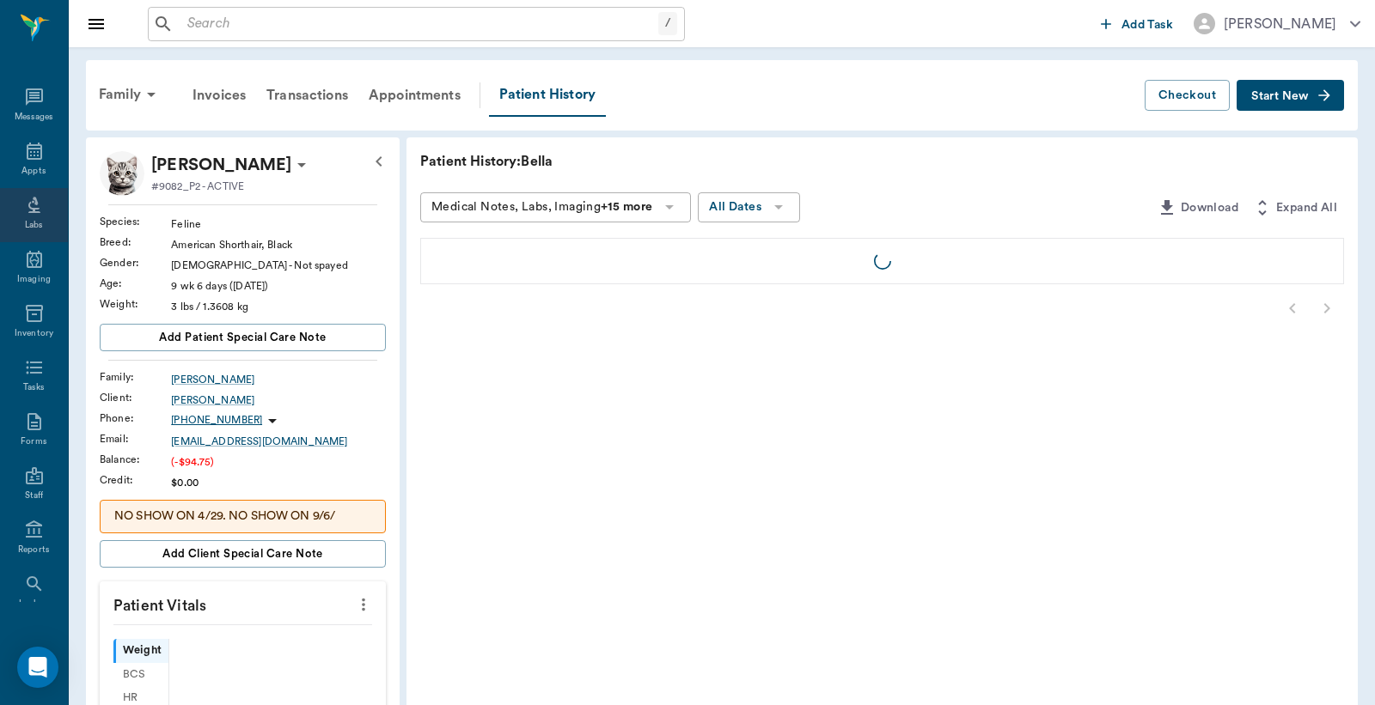
scroll to position [79, 0]
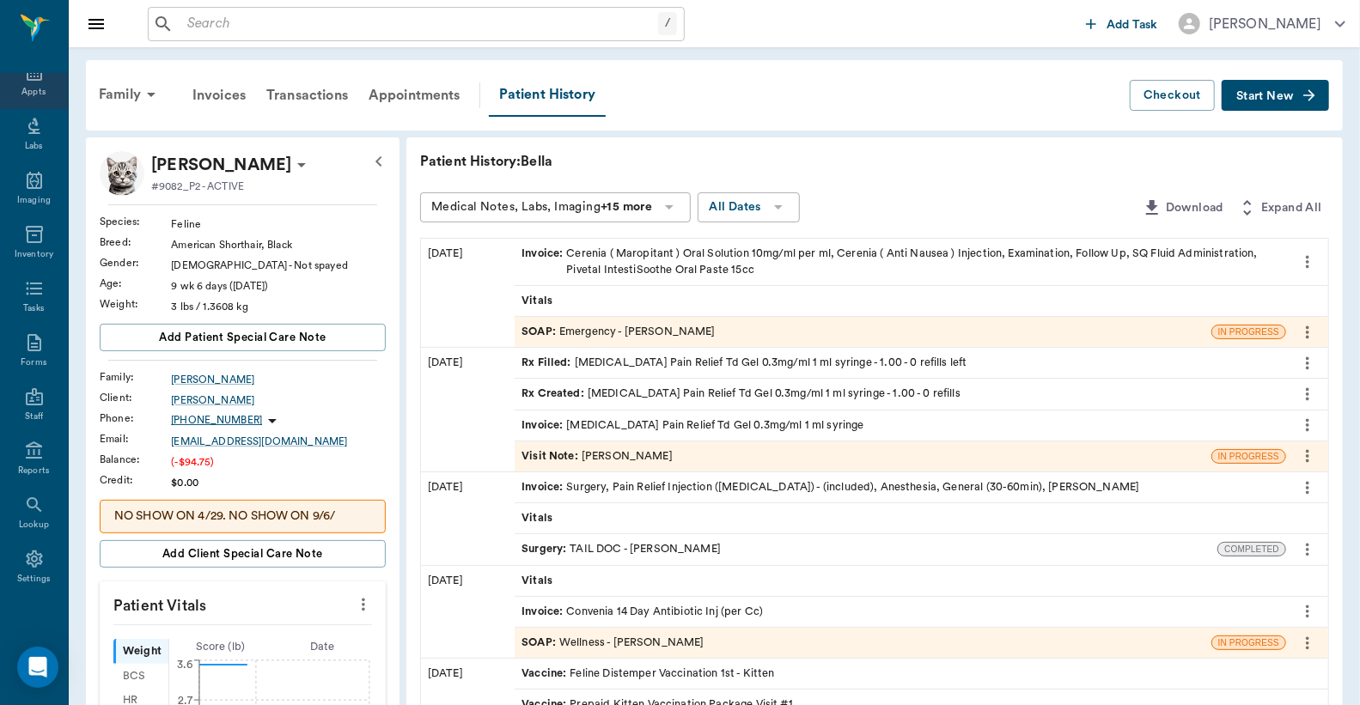
click at [29, 88] on div "Appts" at bounding box center [33, 92] width 24 height 13
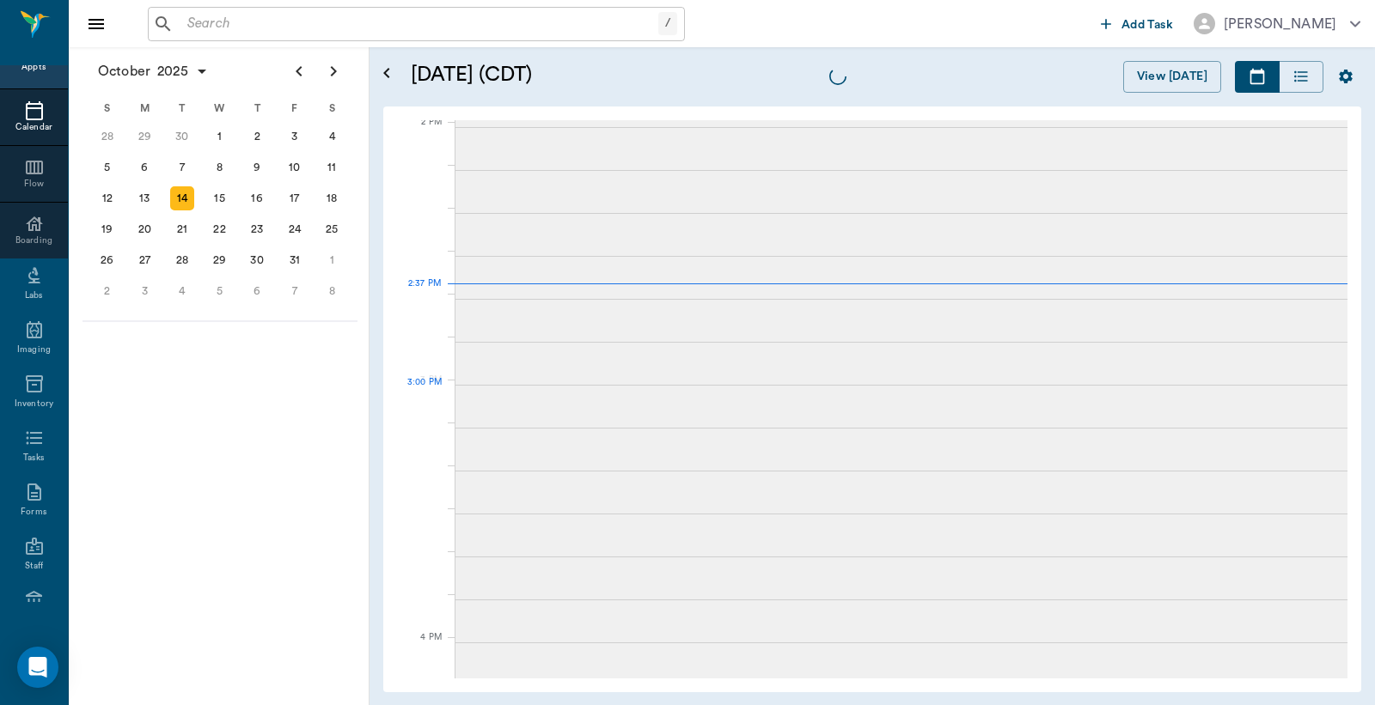
scroll to position [1548, 0]
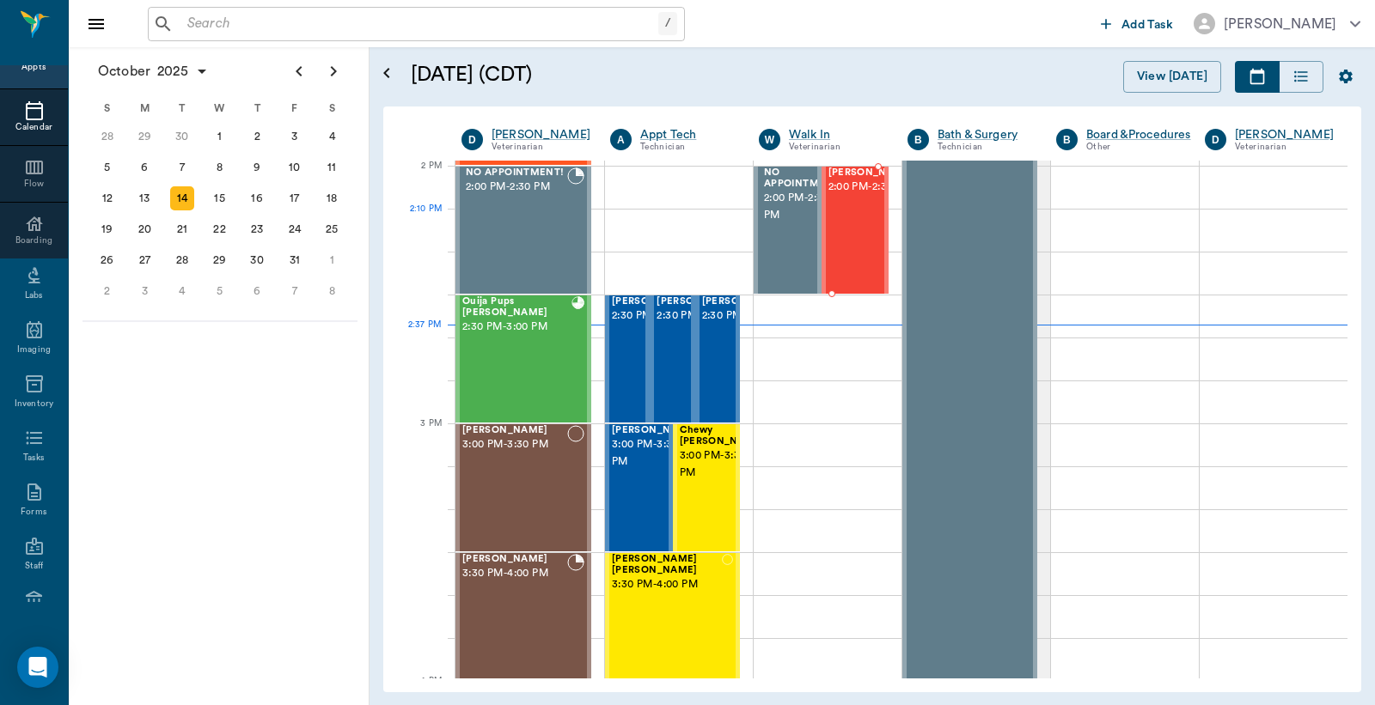
click at [836, 196] on span "2:00 PM - 2:30 PM" at bounding box center [871, 187] width 86 height 17
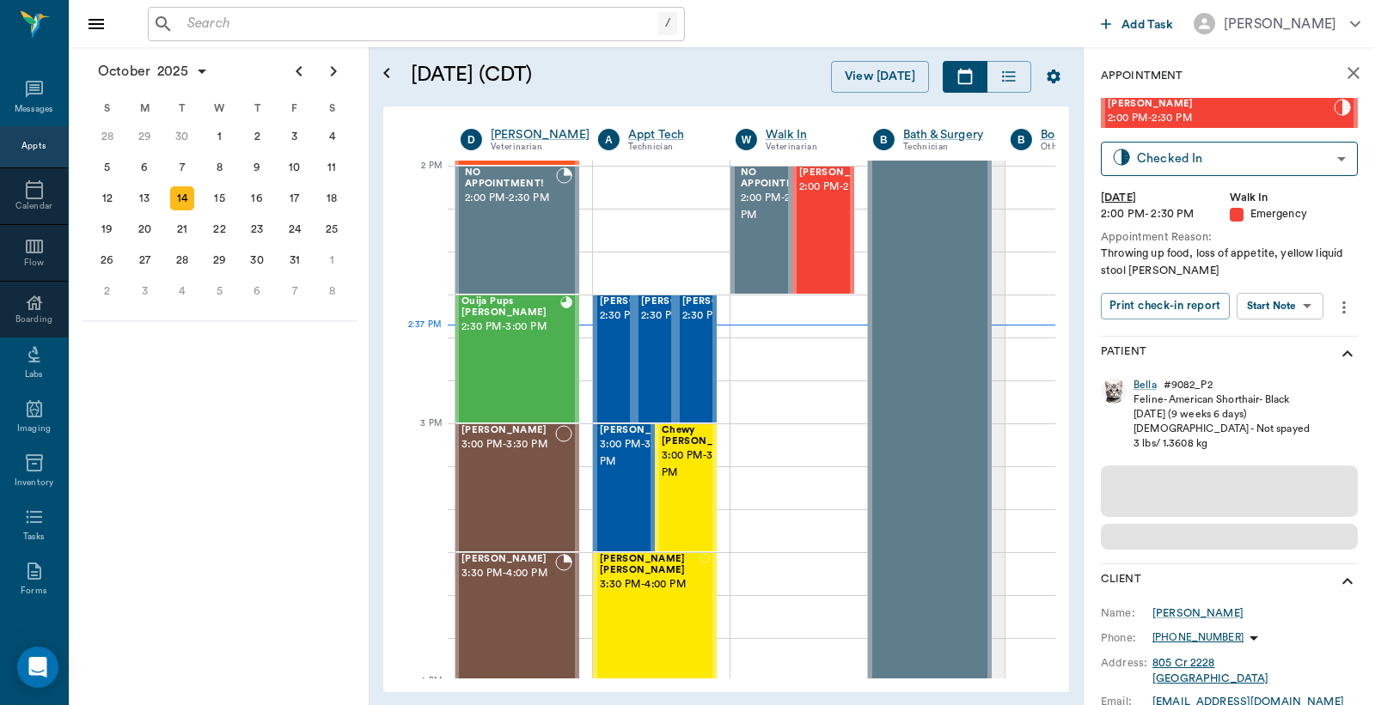
scroll to position [79, 0]
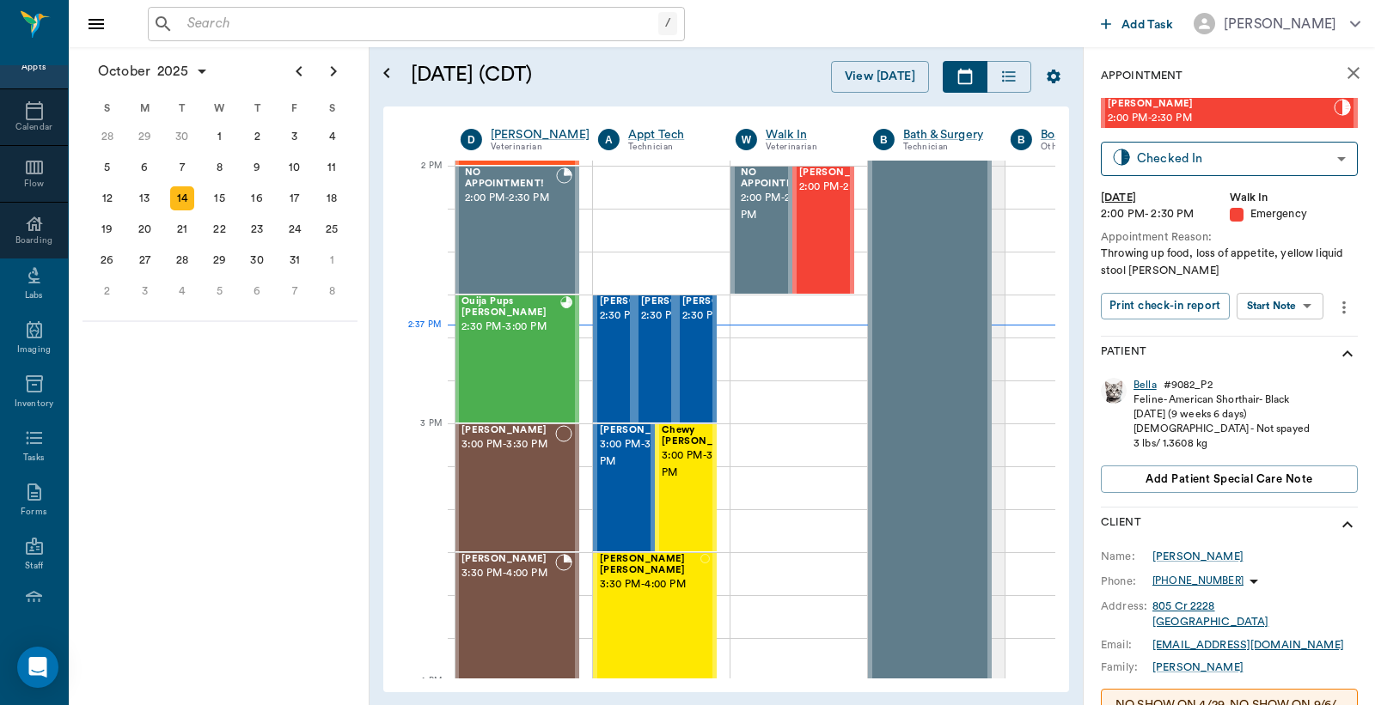
click at [1146, 385] on div "Bella" at bounding box center [1144, 385] width 23 height 15
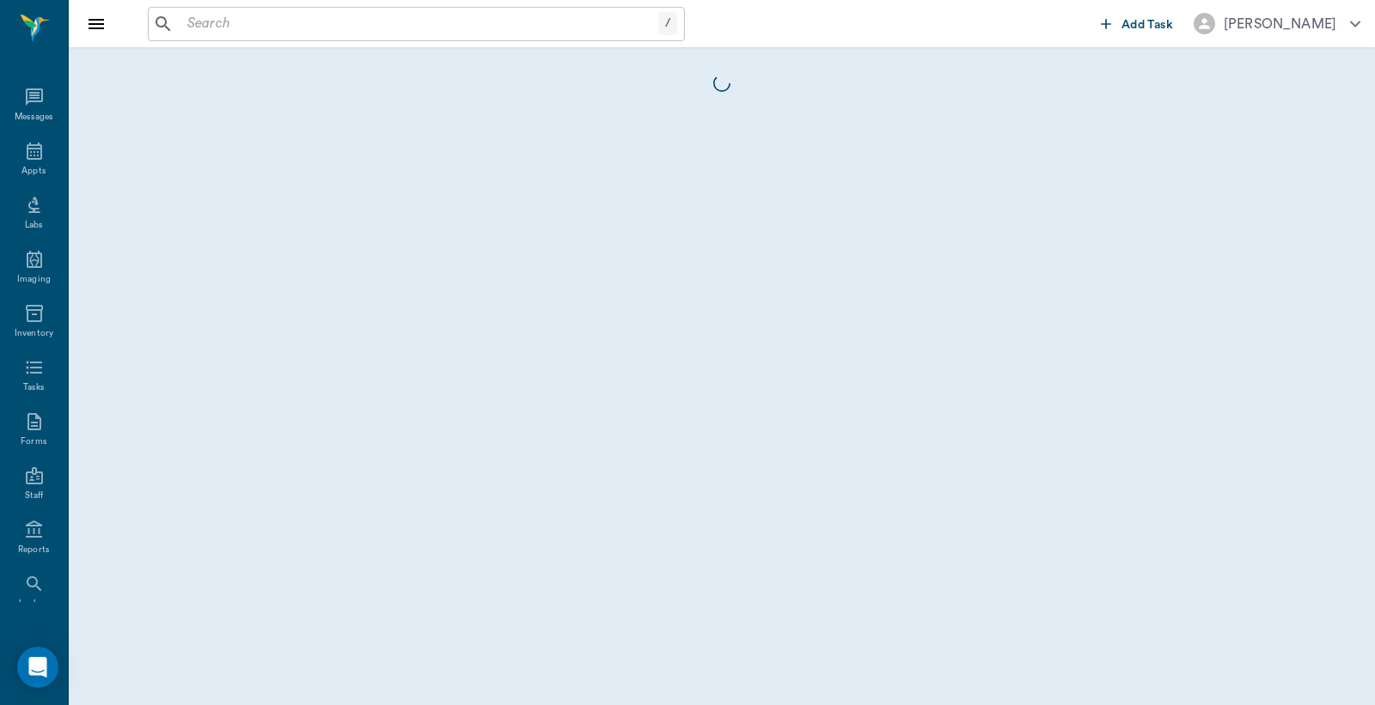
scroll to position [79, 0]
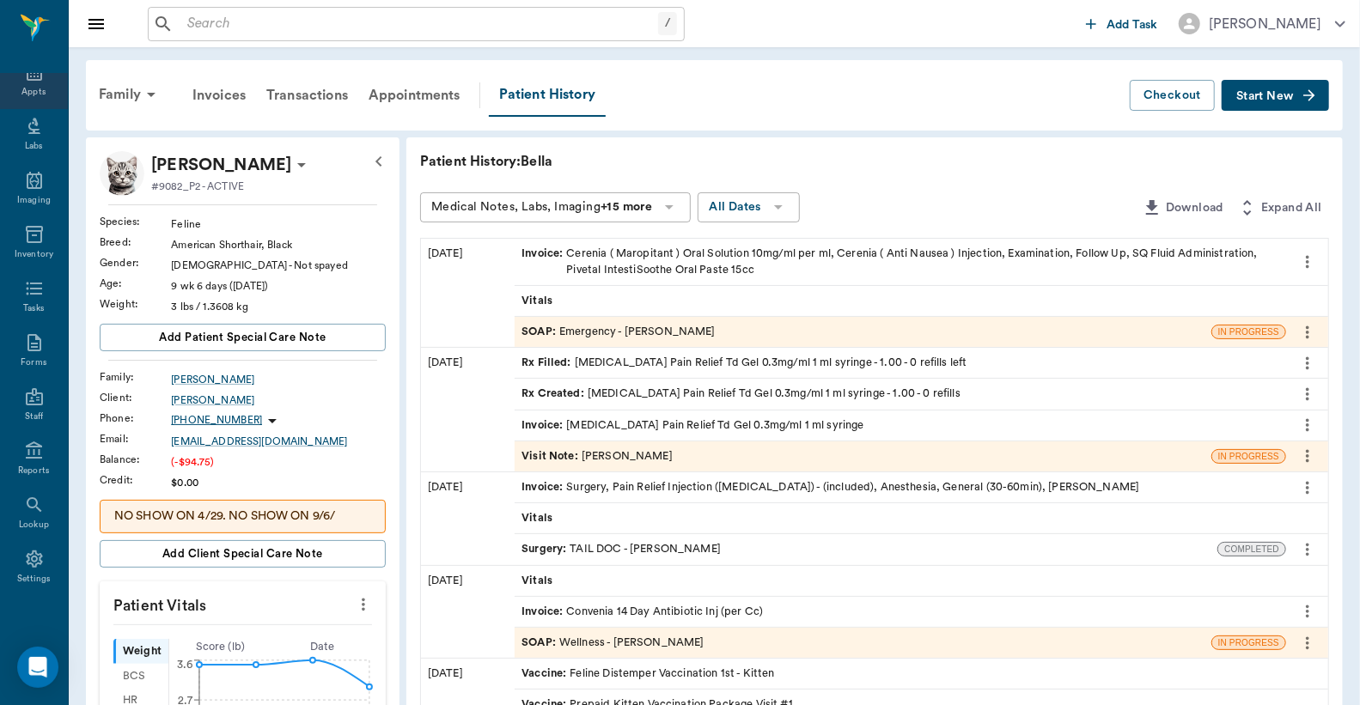
click at [26, 91] on div "Appts" at bounding box center [33, 92] width 24 height 13
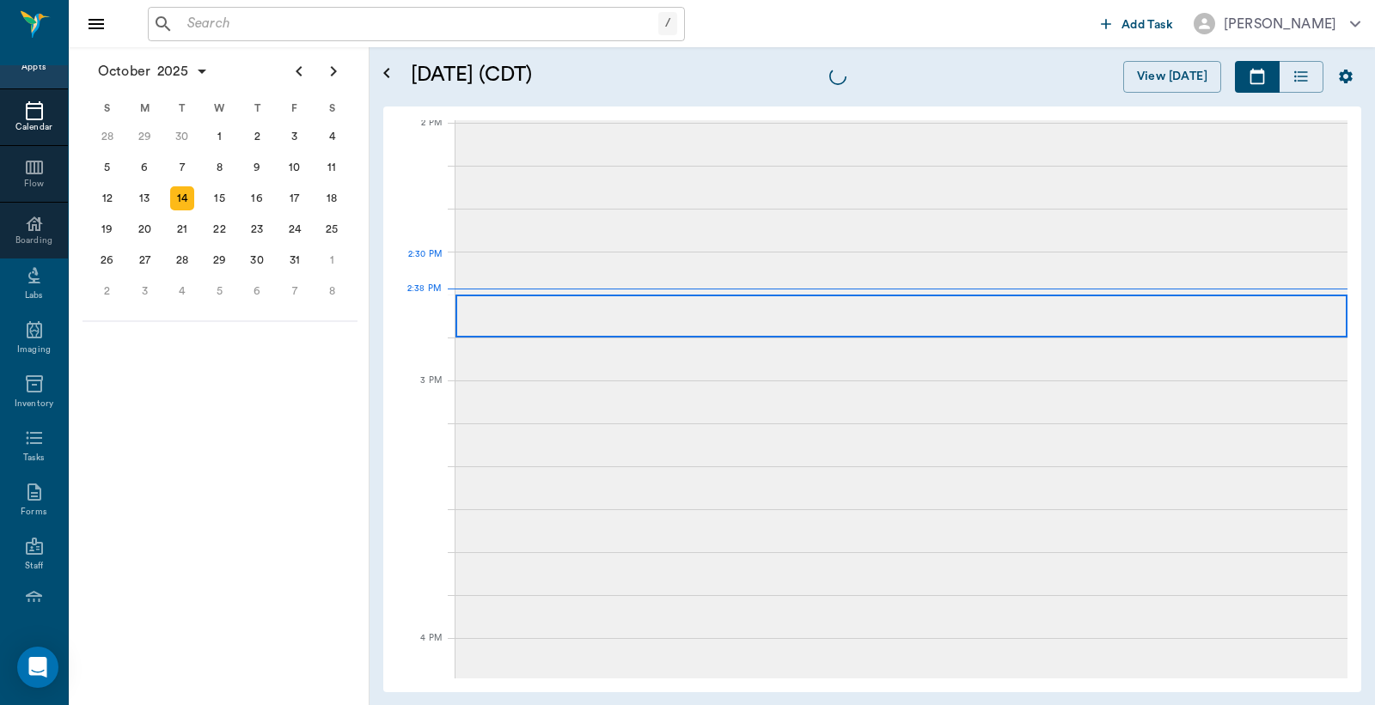
scroll to position [1547, 0]
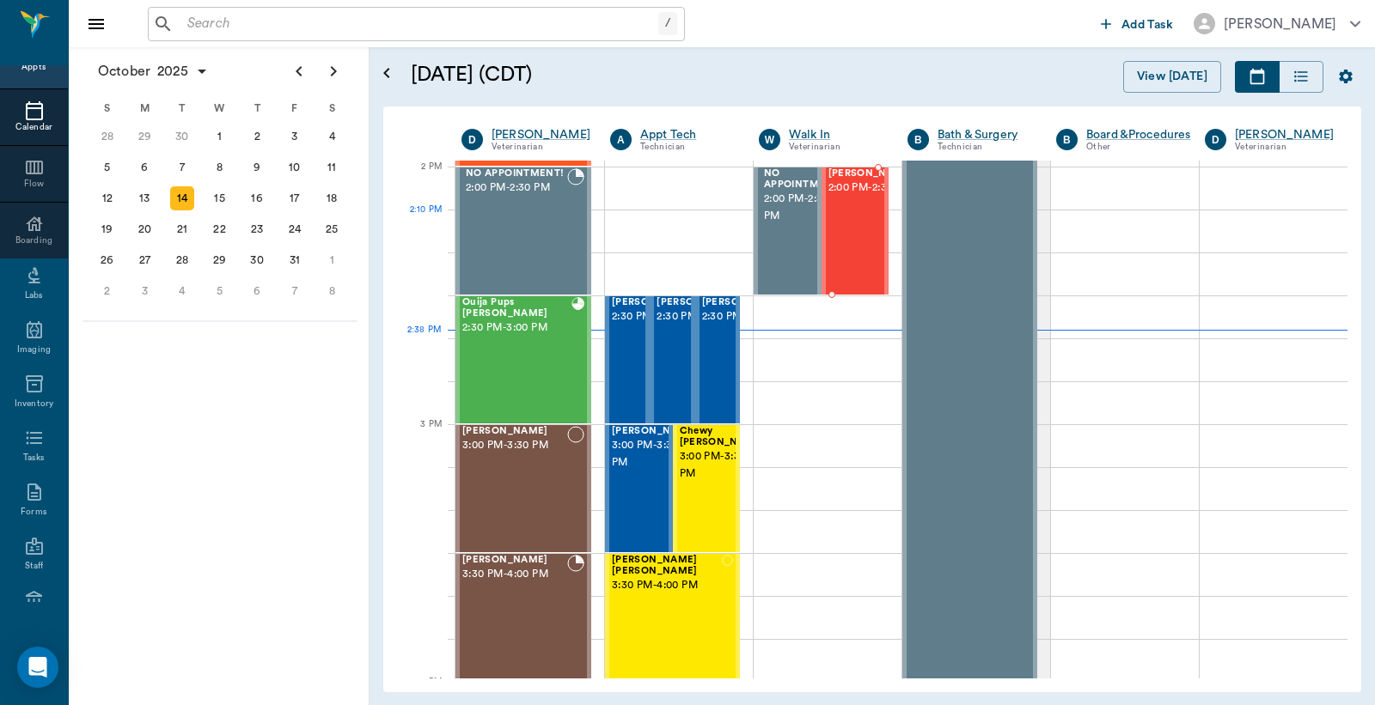
click at [844, 197] on span "2:00 PM - 2:30 PM" at bounding box center [871, 188] width 86 height 17
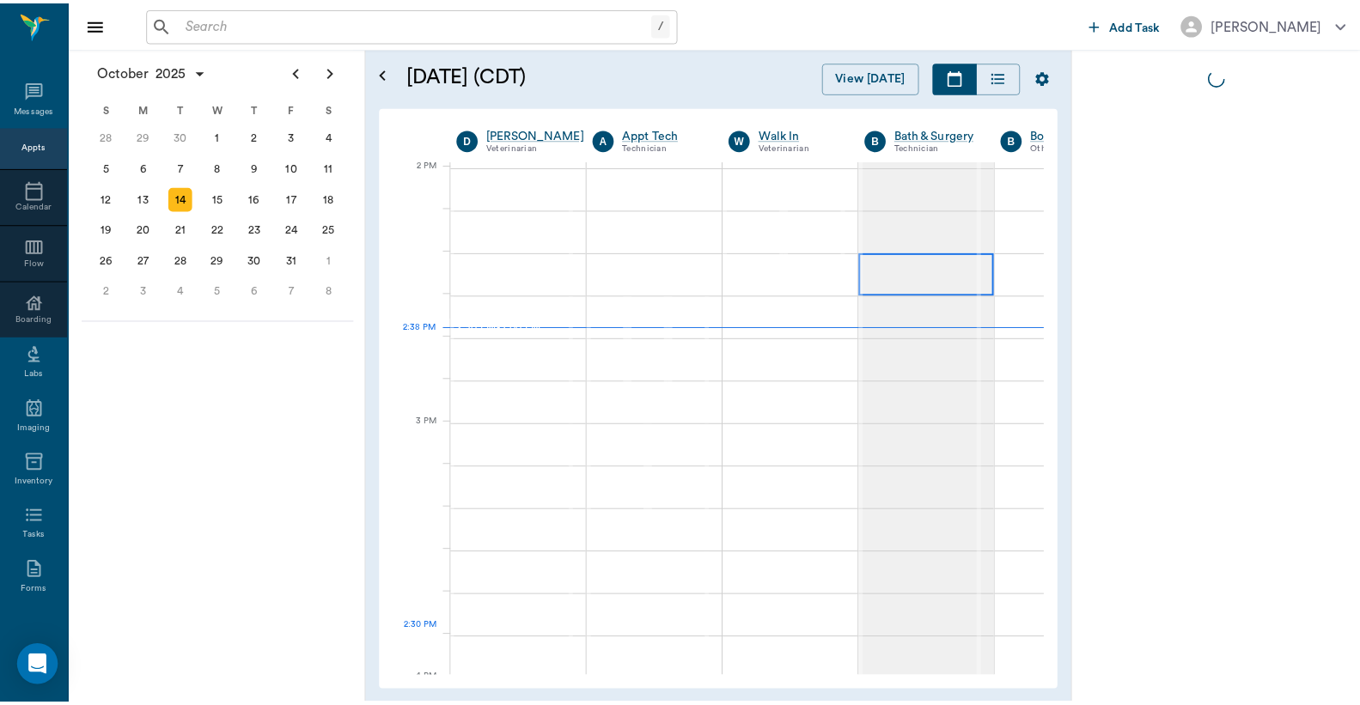
scroll to position [79, 0]
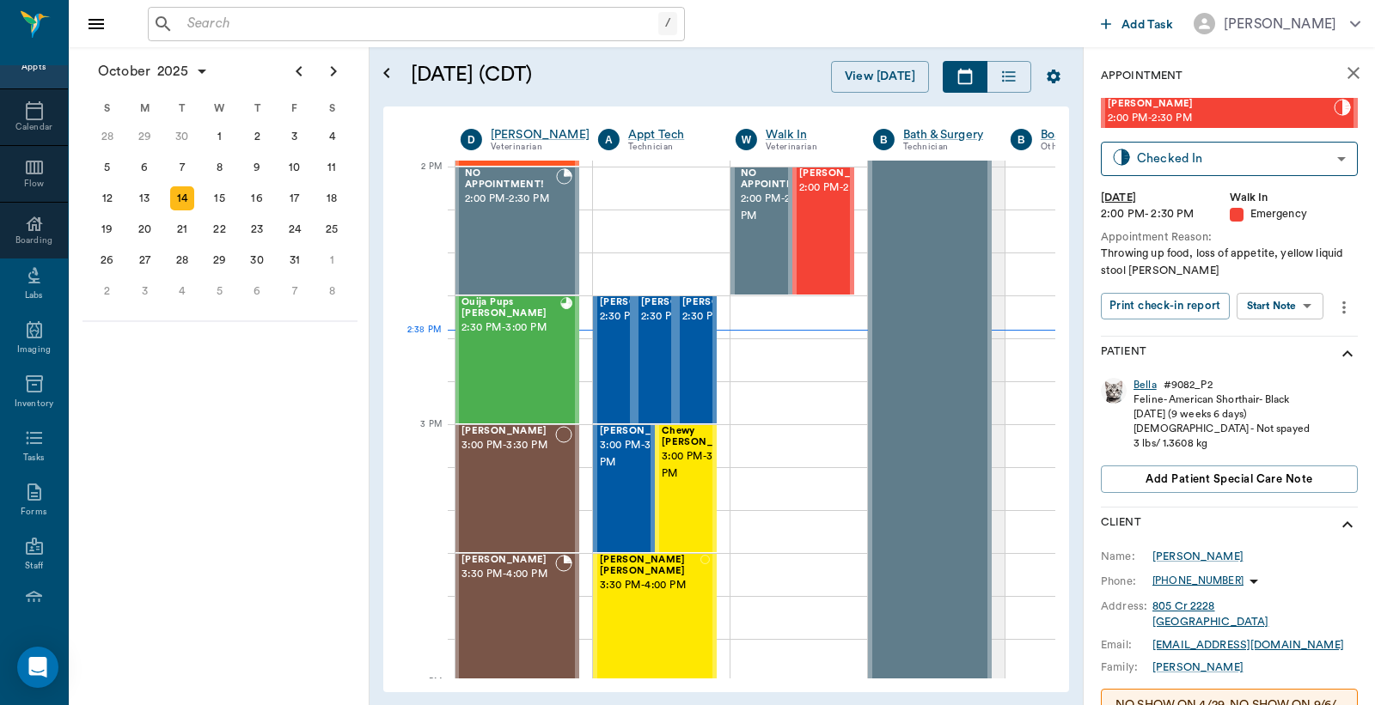
click at [1146, 388] on div "Bella" at bounding box center [1144, 385] width 23 height 15
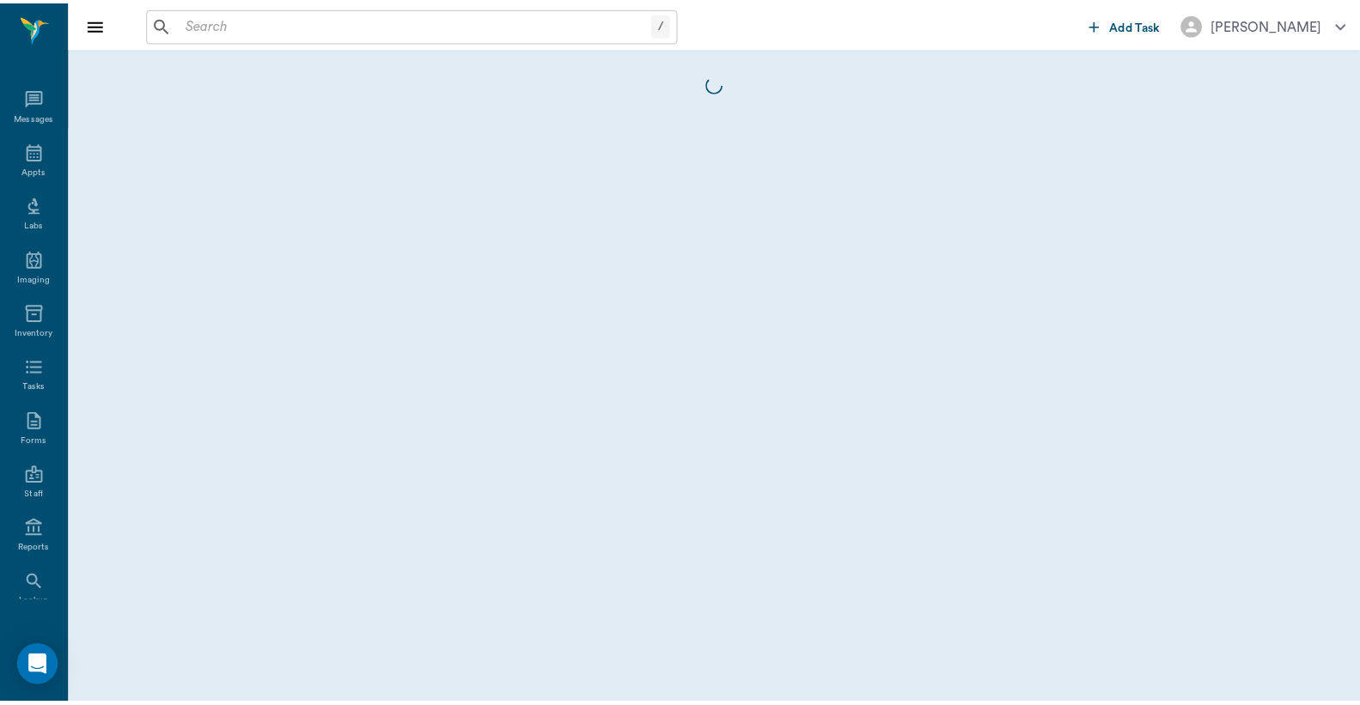
scroll to position [79, 0]
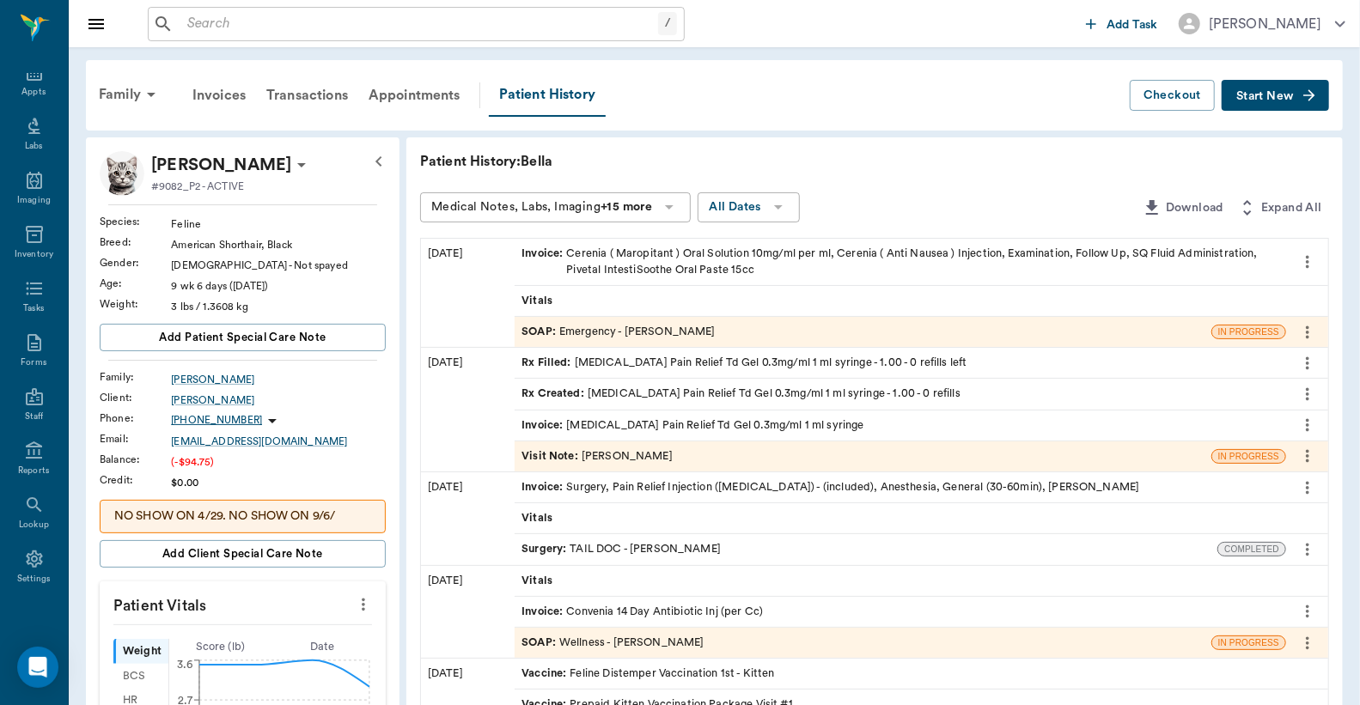
click at [674, 262] on div "Invoice : Cerenia ( Maropitant ) Oral Solution 10mg/ml per ml, Cerenia ( Anti N…" at bounding box center [901, 262] width 758 height 33
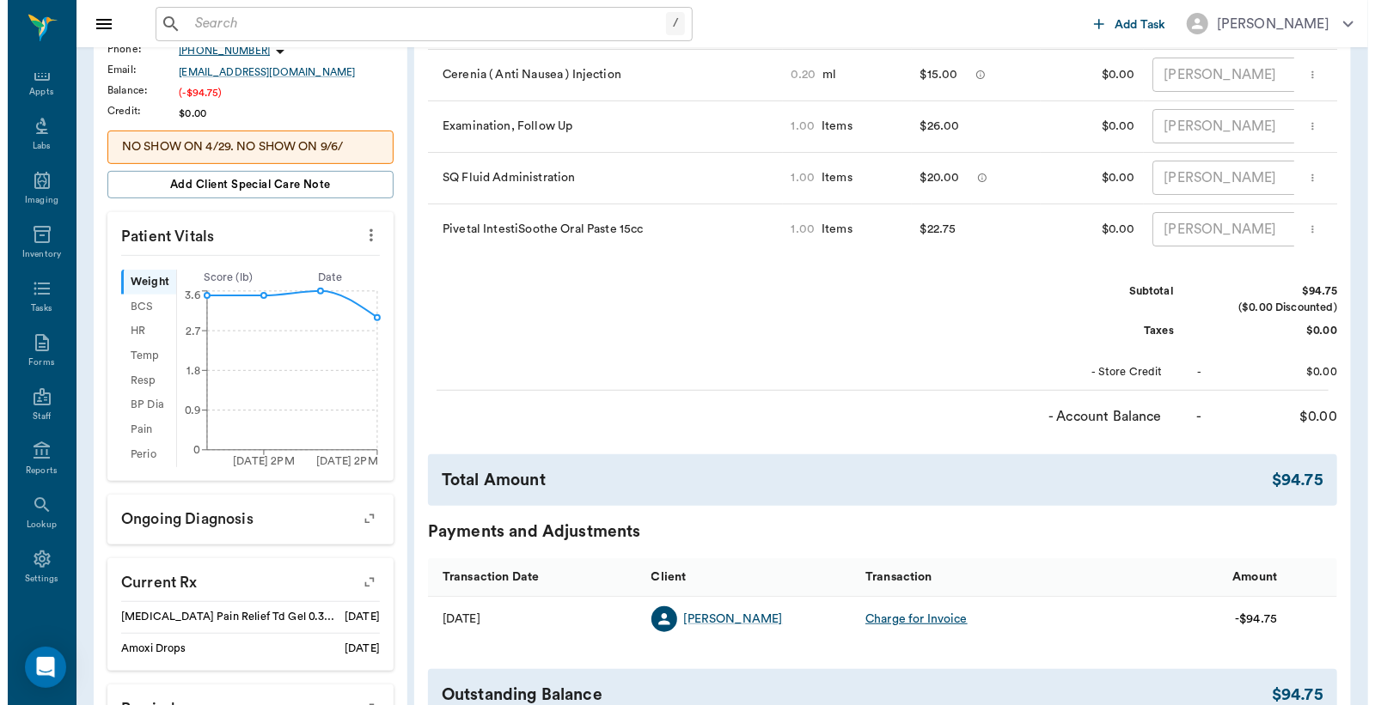
scroll to position [637, 0]
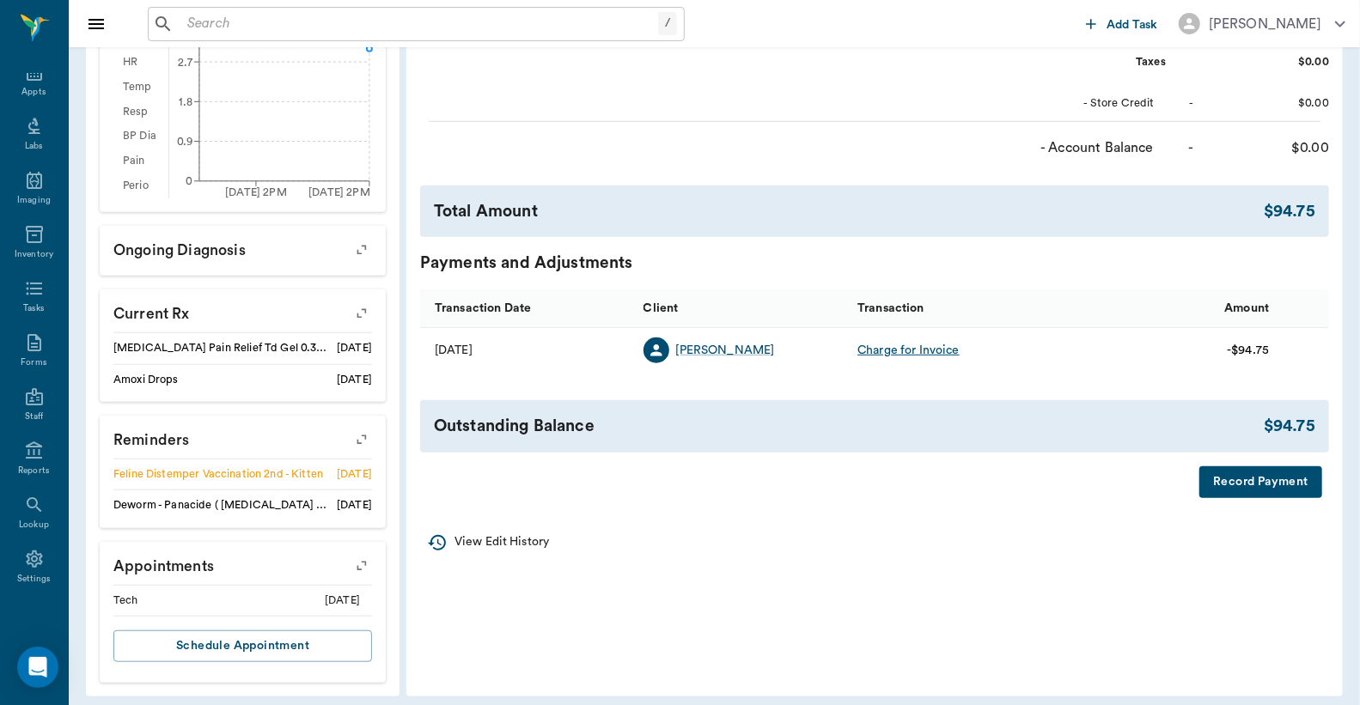
click at [1254, 496] on button "Record Payment" at bounding box center [1260, 483] width 123 height 32
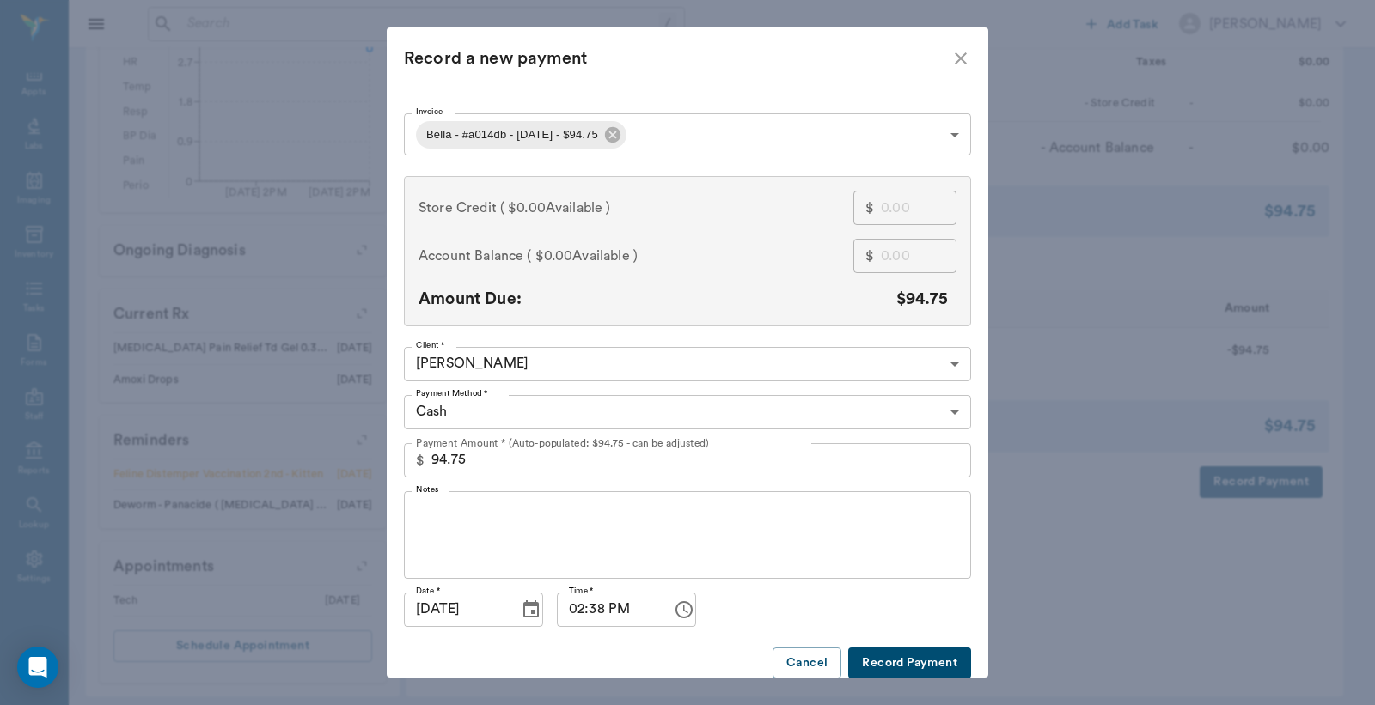
click at [951, 411] on body "/ ​ Add Task [PERSON_NAME] Nectar Messages Appts Labs Imaging Inventory Tasks F…" at bounding box center [687, 39] width 1375 height 1353
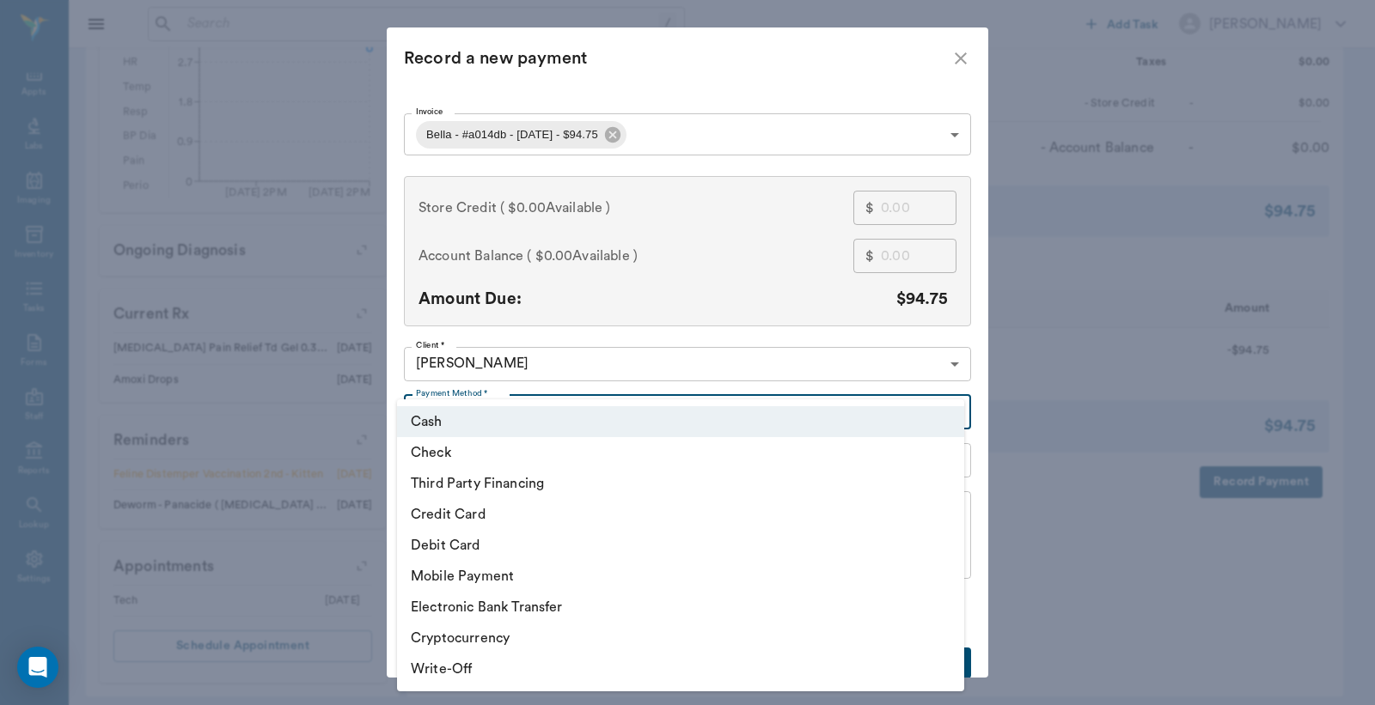
click at [438, 516] on li "Credit Card" at bounding box center [680, 514] width 567 height 31
type input "CREDIT_CARD"
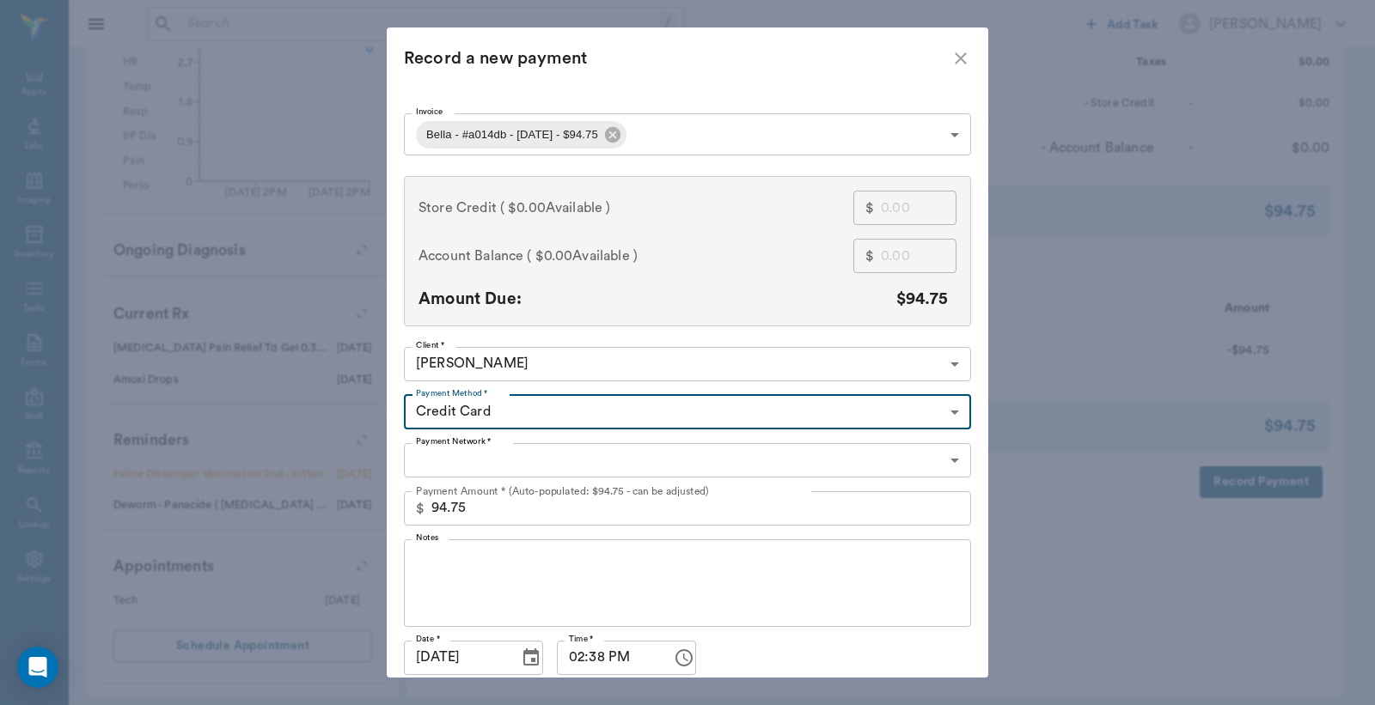
click at [551, 460] on body "/ ​ Add Task [PERSON_NAME] Nectar Messages Appts Labs Imaging Inventory Tasks F…" at bounding box center [687, 39] width 1375 height 1353
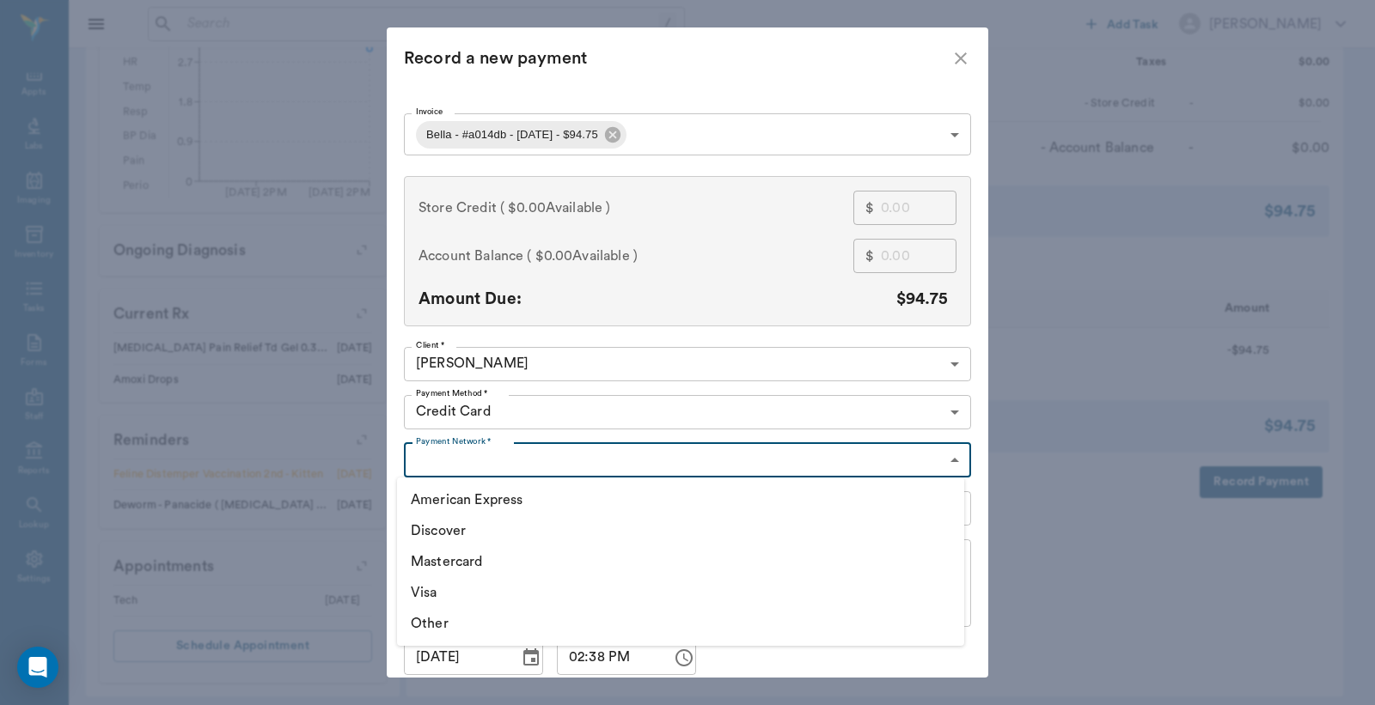
click at [467, 496] on li "American Express" at bounding box center [680, 500] width 567 height 31
type input "AMERICAN_EXPRESS"
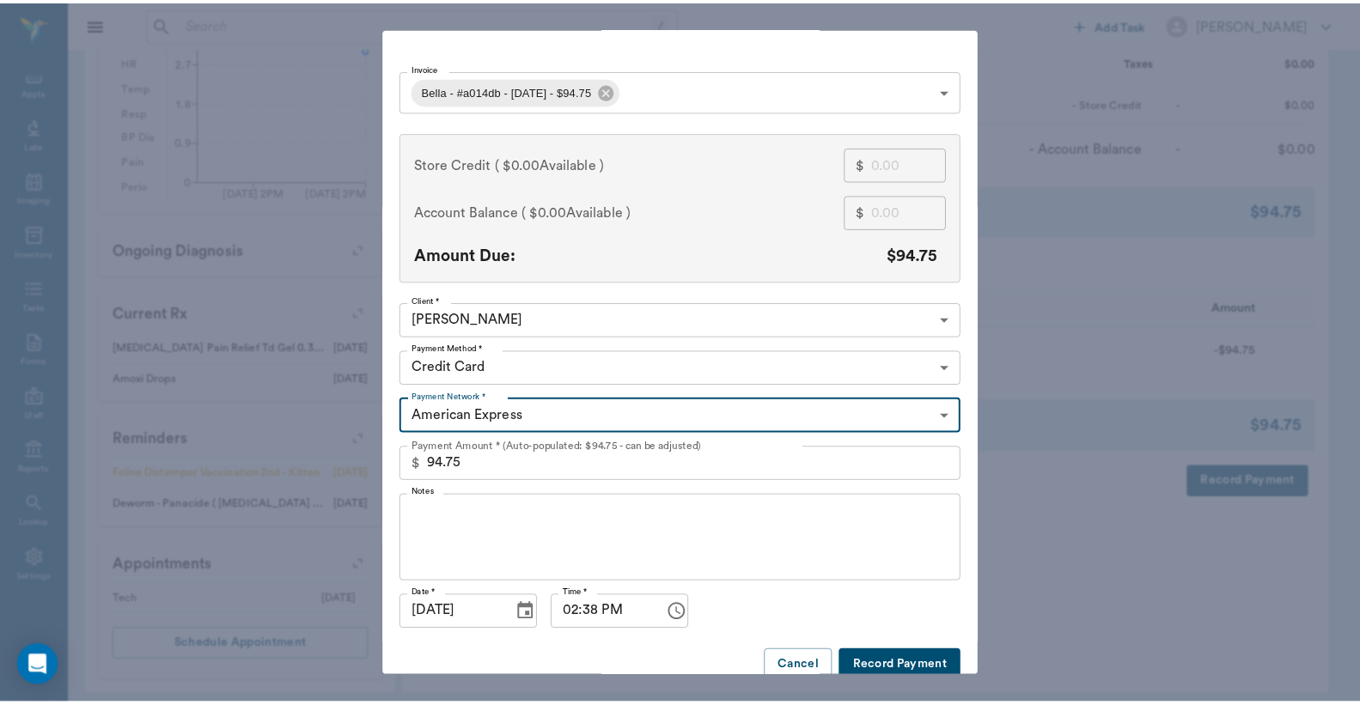
scroll to position [66, 0]
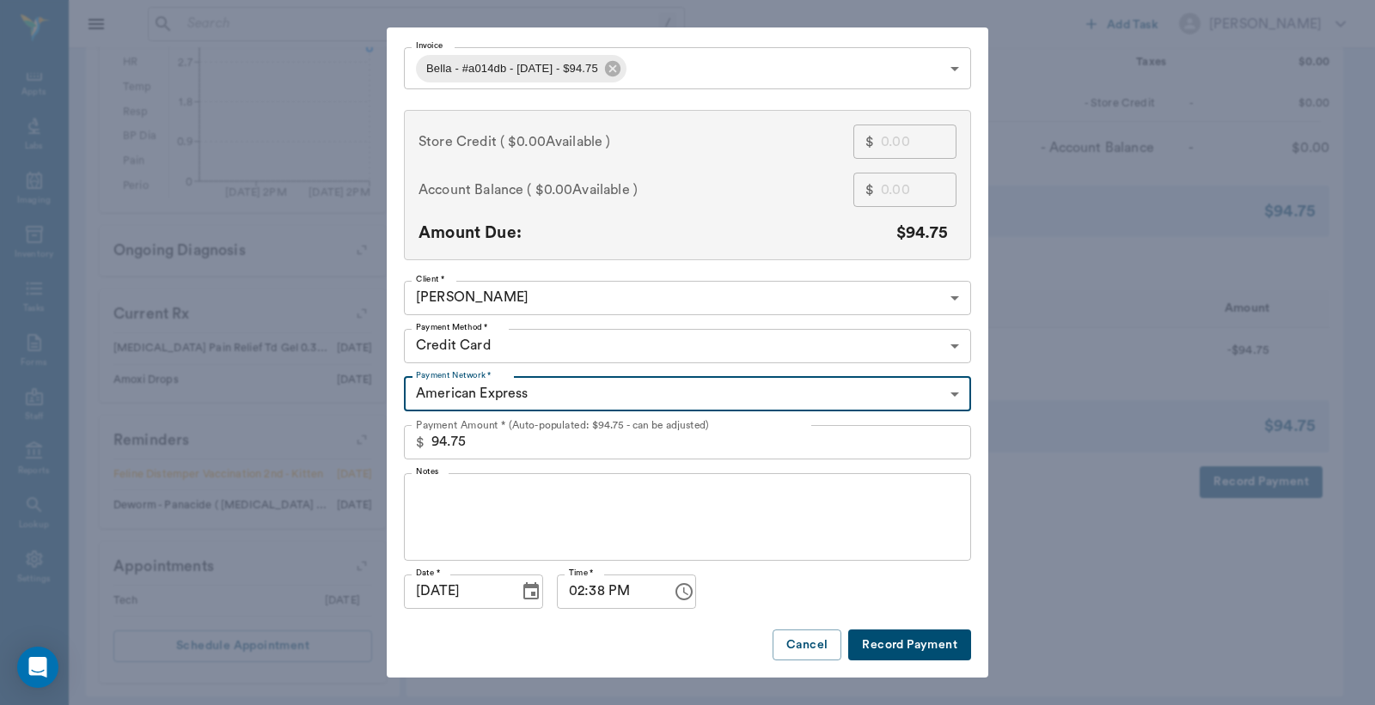
click at [900, 647] on button "Record Payment" at bounding box center [909, 646] width 123 height 32
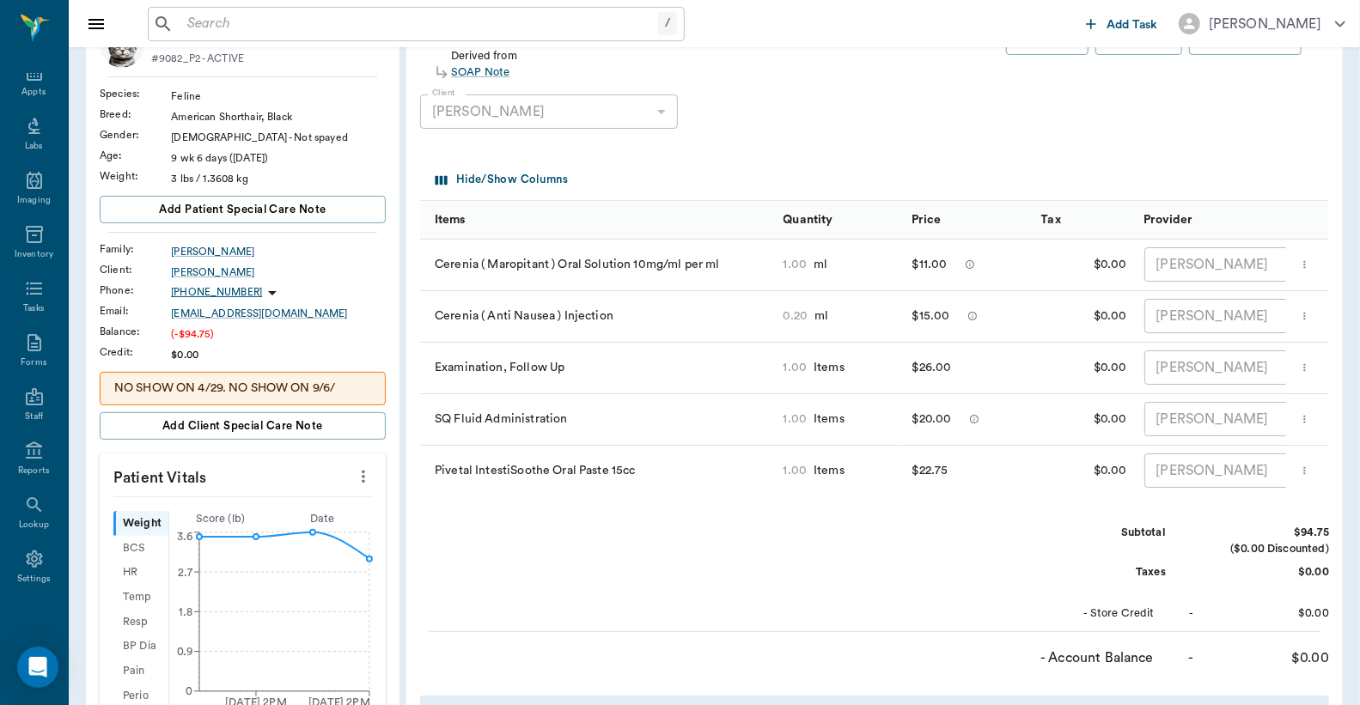
scroll to position [0, 0]
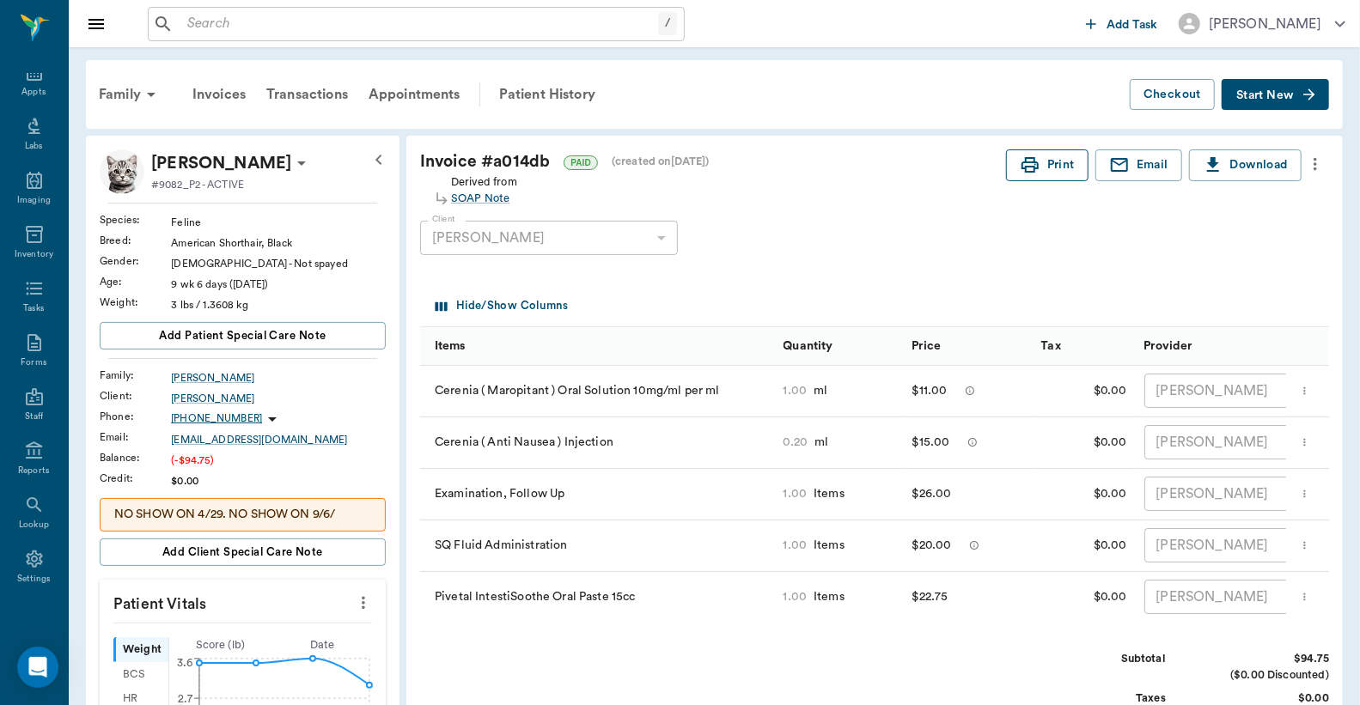
click at [1043, 169] on button "Print" at bounding box center [1047, 165] width 82 height 32
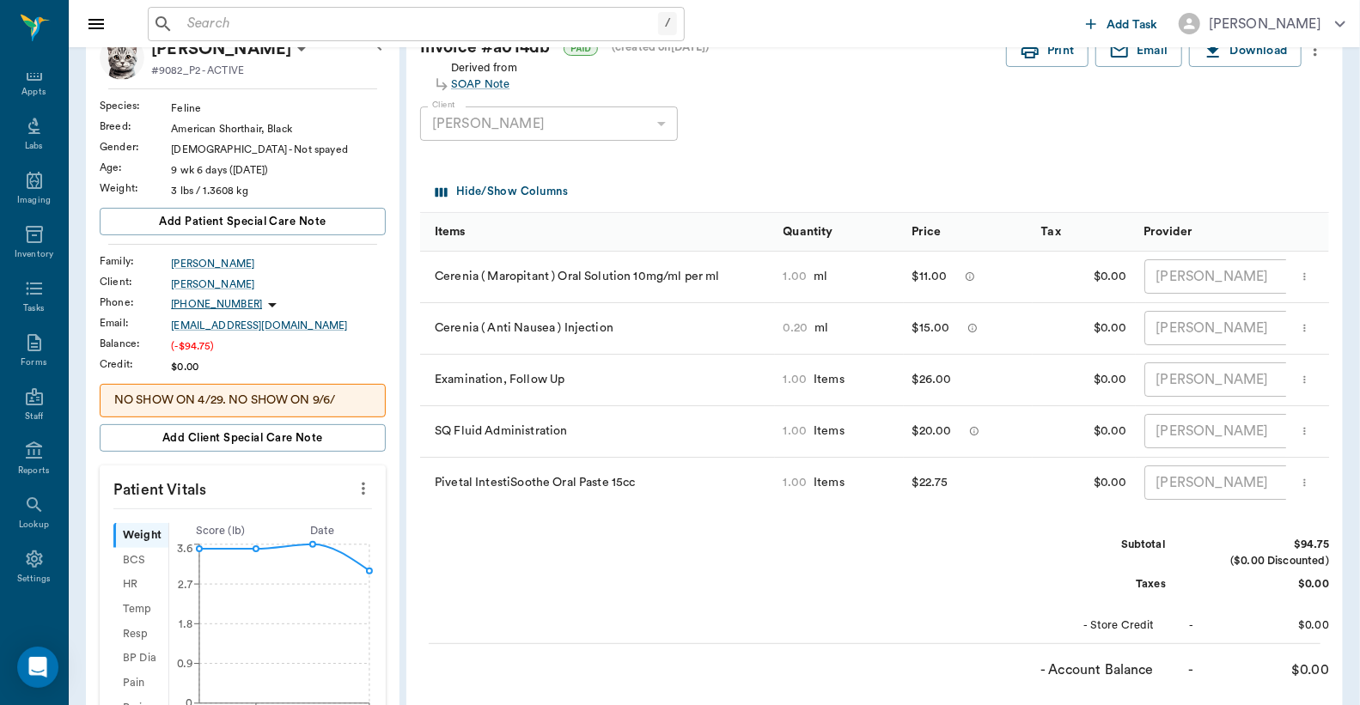
scroll to position [11, 0]
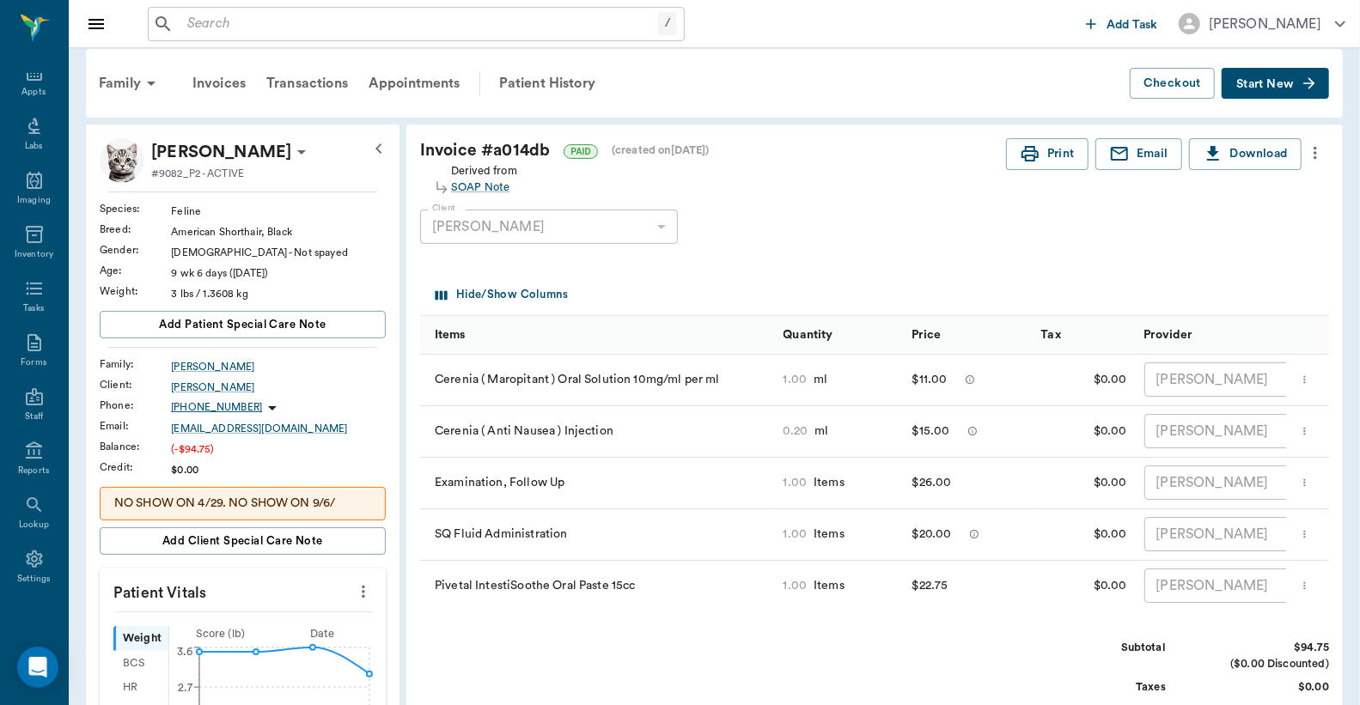
click at [187, 31] on input "text" at bounding box center [419, 24] width 478 height 24
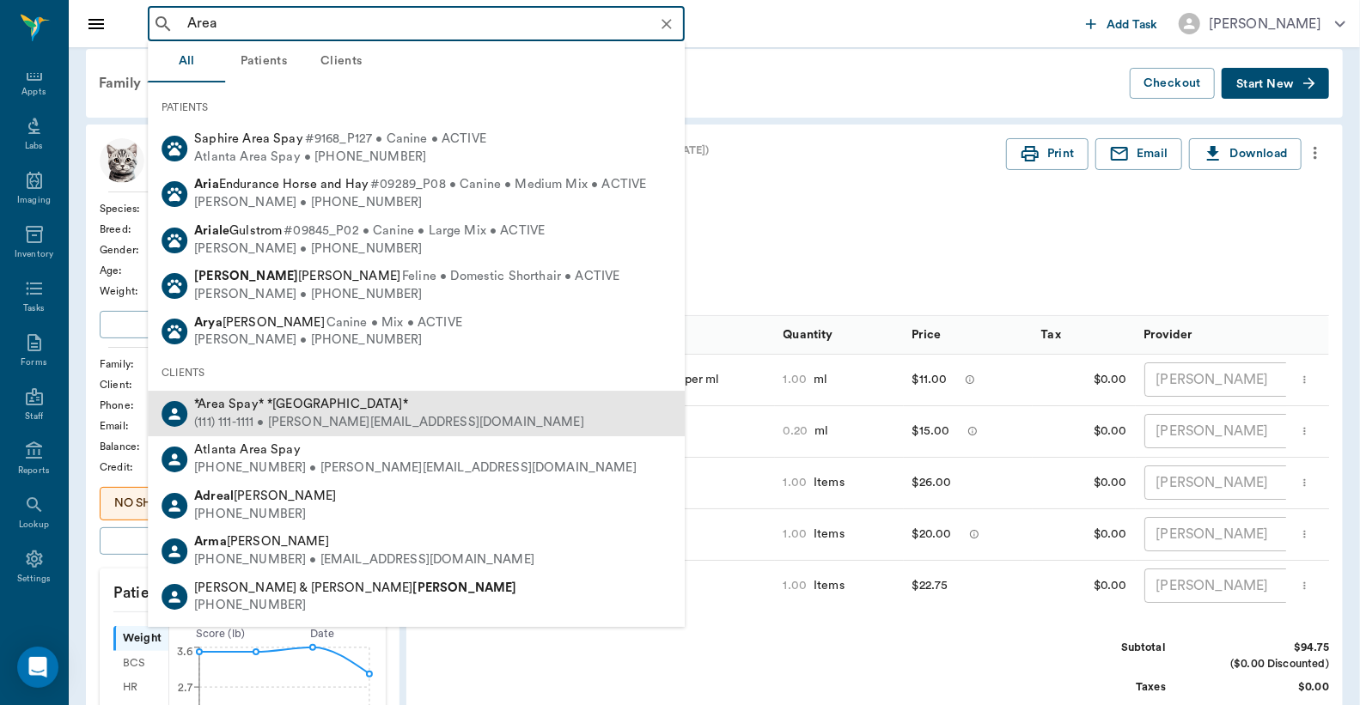
click at [241, 421] on div "(111) 111-1111 • MICHELE@2mtexas.com" at bounding box center [389, 423] width 390 height 18
type input "Area"
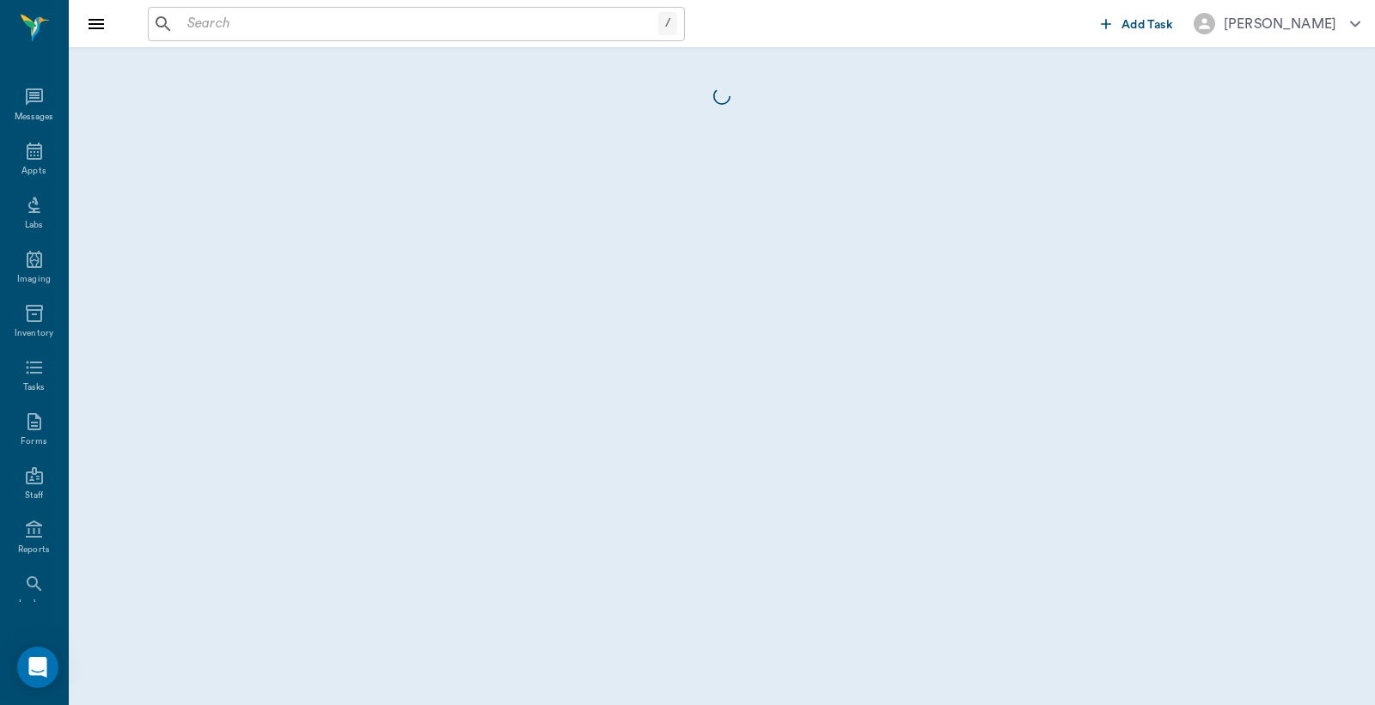
scroll to position [79, 0]
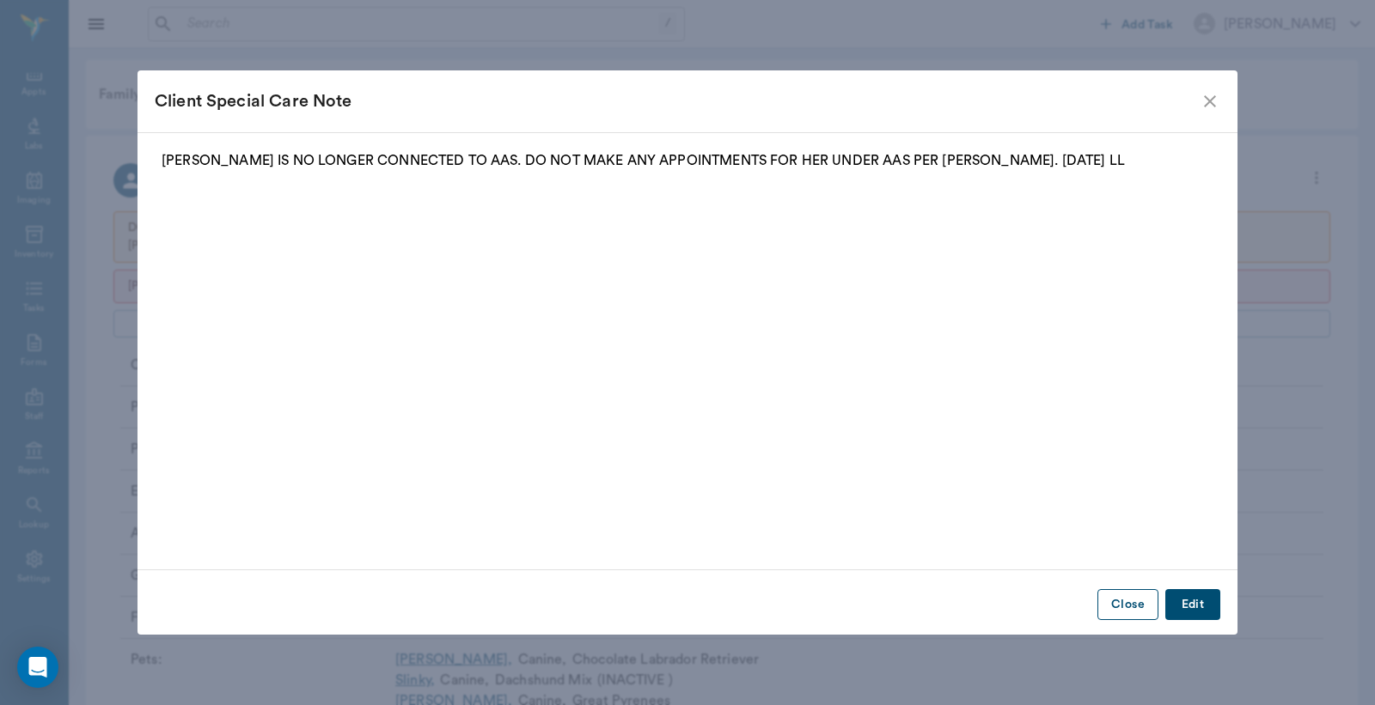
click at [1129, 600] on button "Close" at bounding box center [1127, 605] width 61 height 32
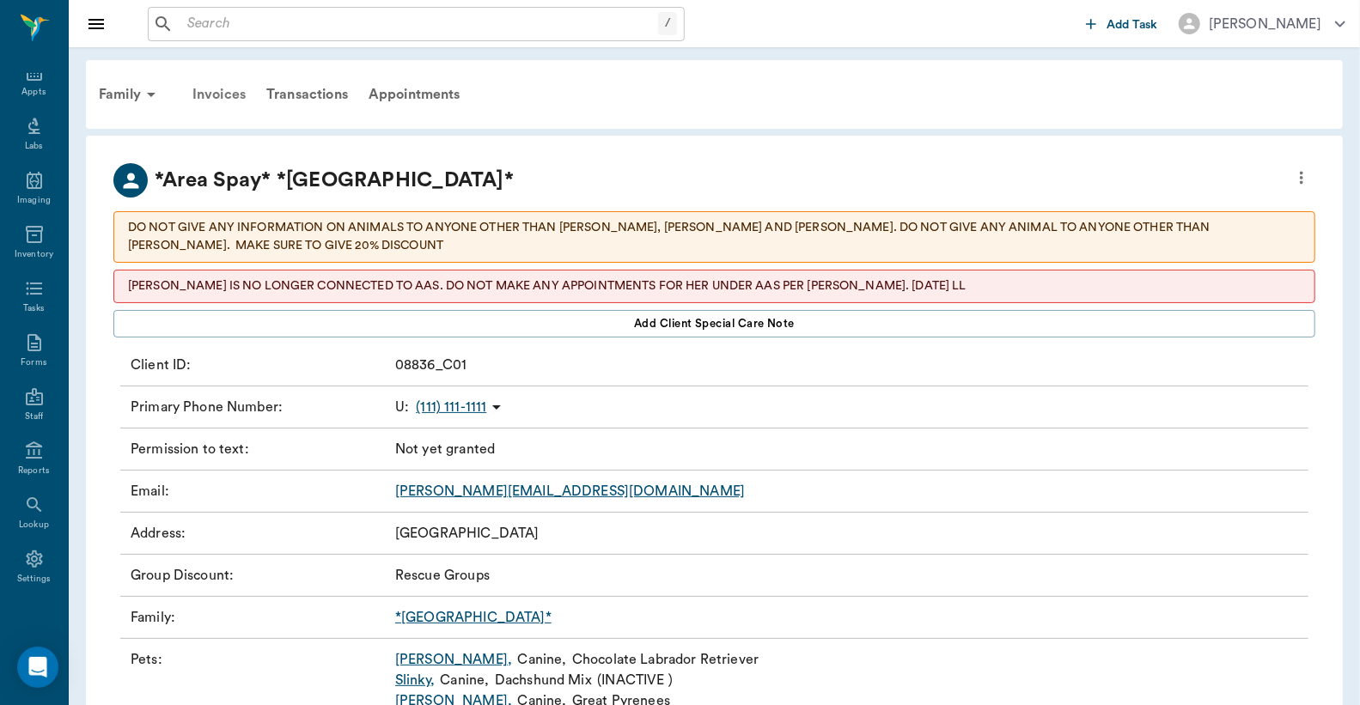
click at [221, 91] on div "Invoices" at bounding box center [219, 94] width 74 height 41
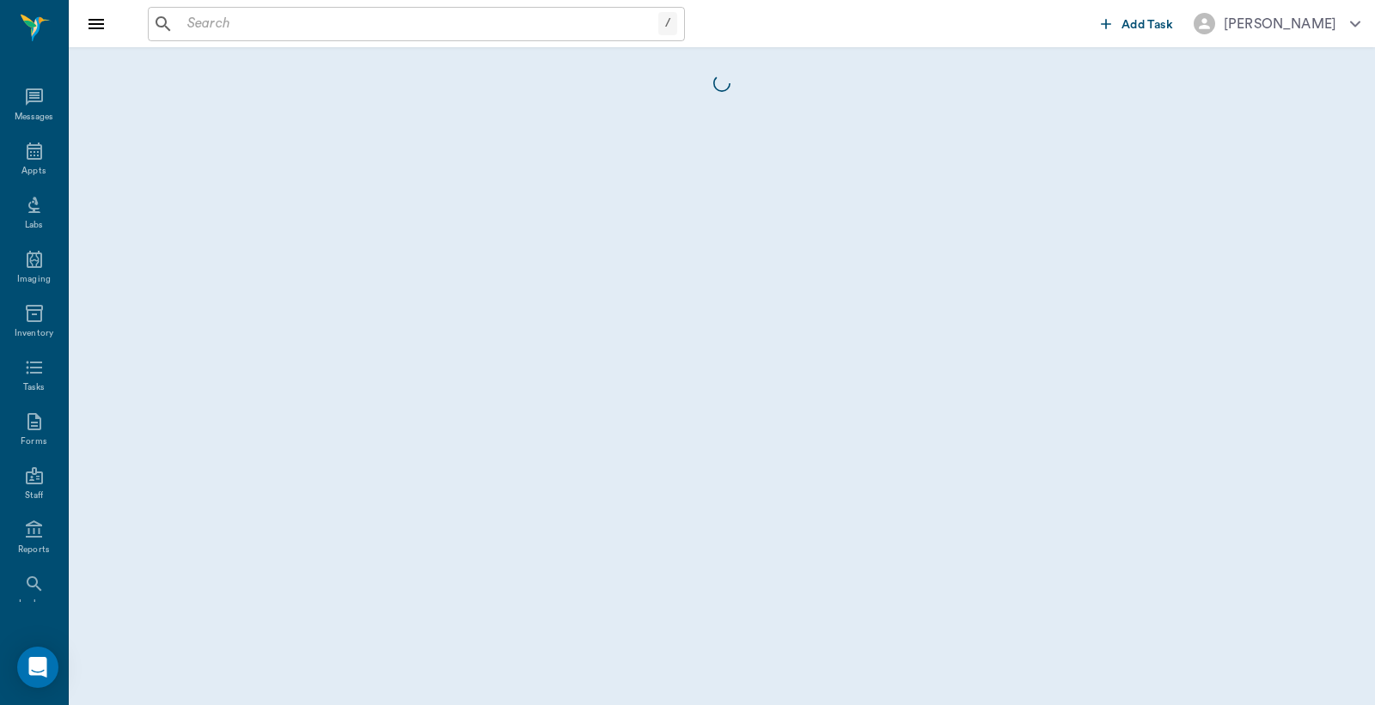
scroll to position [79, 0]
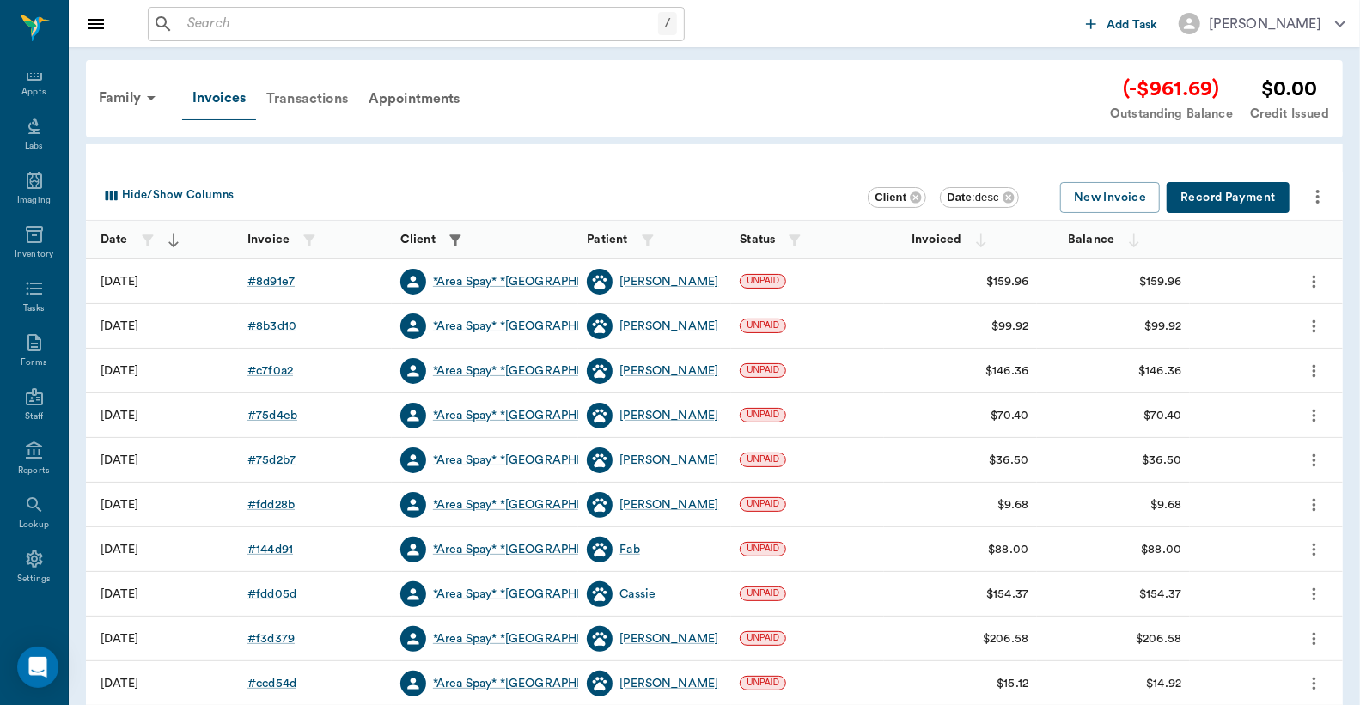
click at [294, 95] on div "Transactions" at bounding box center [307, 98] width 102 height 41
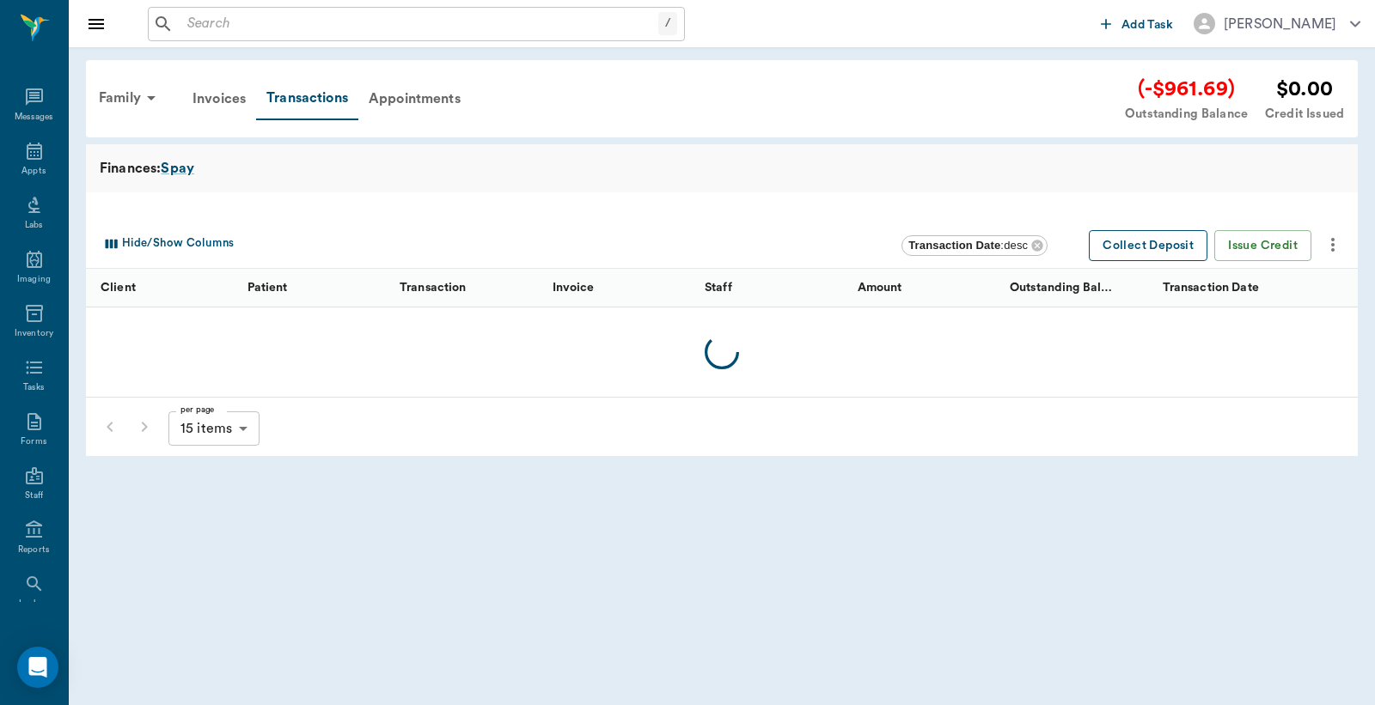
scroll to position [79, 0]
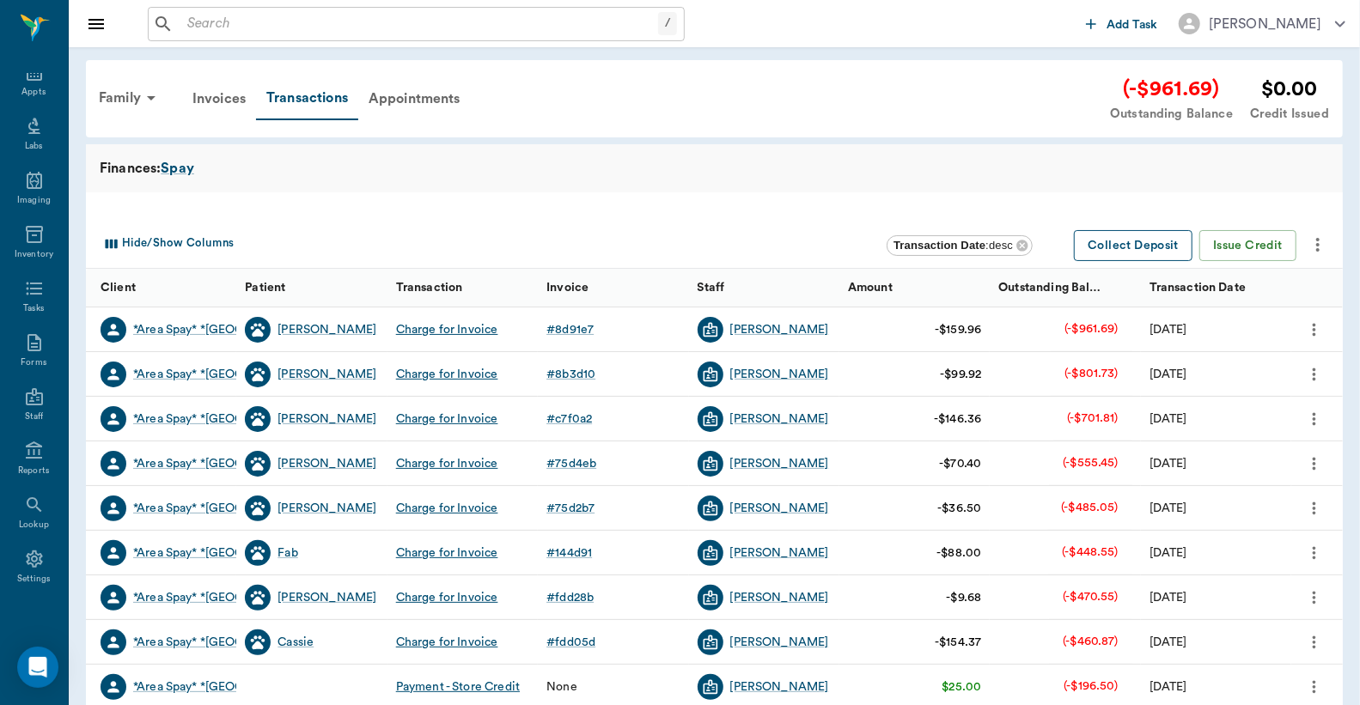
click at [1140, 249] on button "Collect Deposit" at bounding box center [1133, 246] width 119 height 32
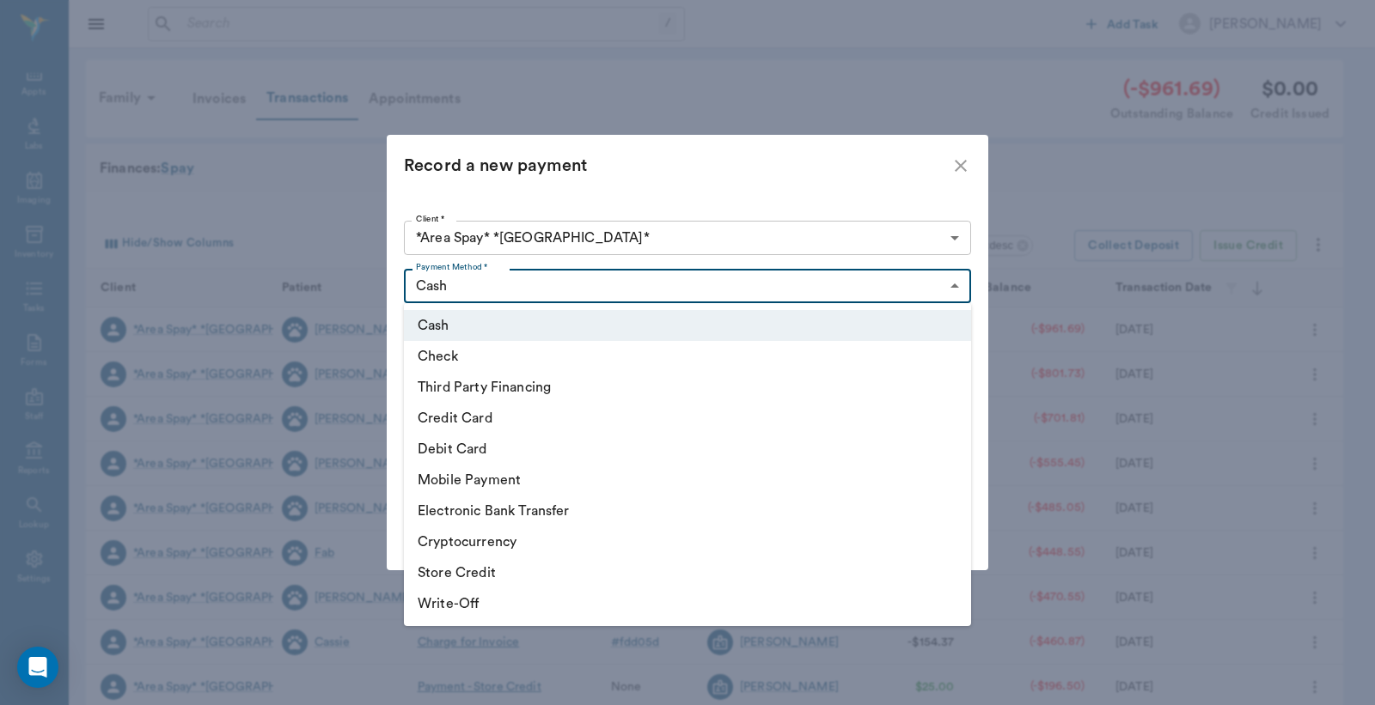
click at [949, 286] on body "/ ​ Add Task Dr. Bert Ellsworth Nectar Messages Appts Labs Imaging Inventory Ta…" at bounding box center [687, 528] width 1375 height 1057
drag, startPoint x: 481, startPoint y: 357, endPoint x: 485, endPoint y: 345, distance: 12.8
click at [484, 353] on li "Check" at bounding box center [687, 356] width 567 height 31
type input "CHECK"
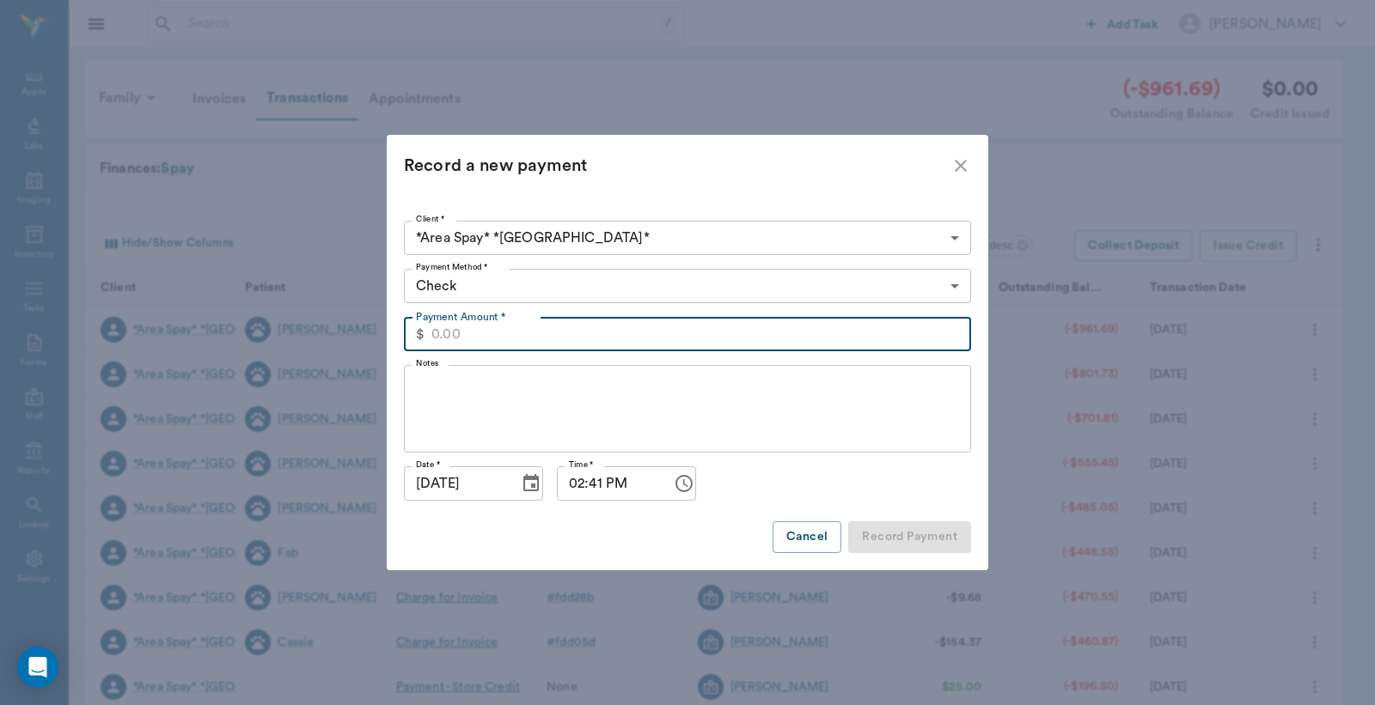
click at [435, 335] on input "Payment Amount *" at bounding box center [701, 334] width 540 height 34
type input "961.69"
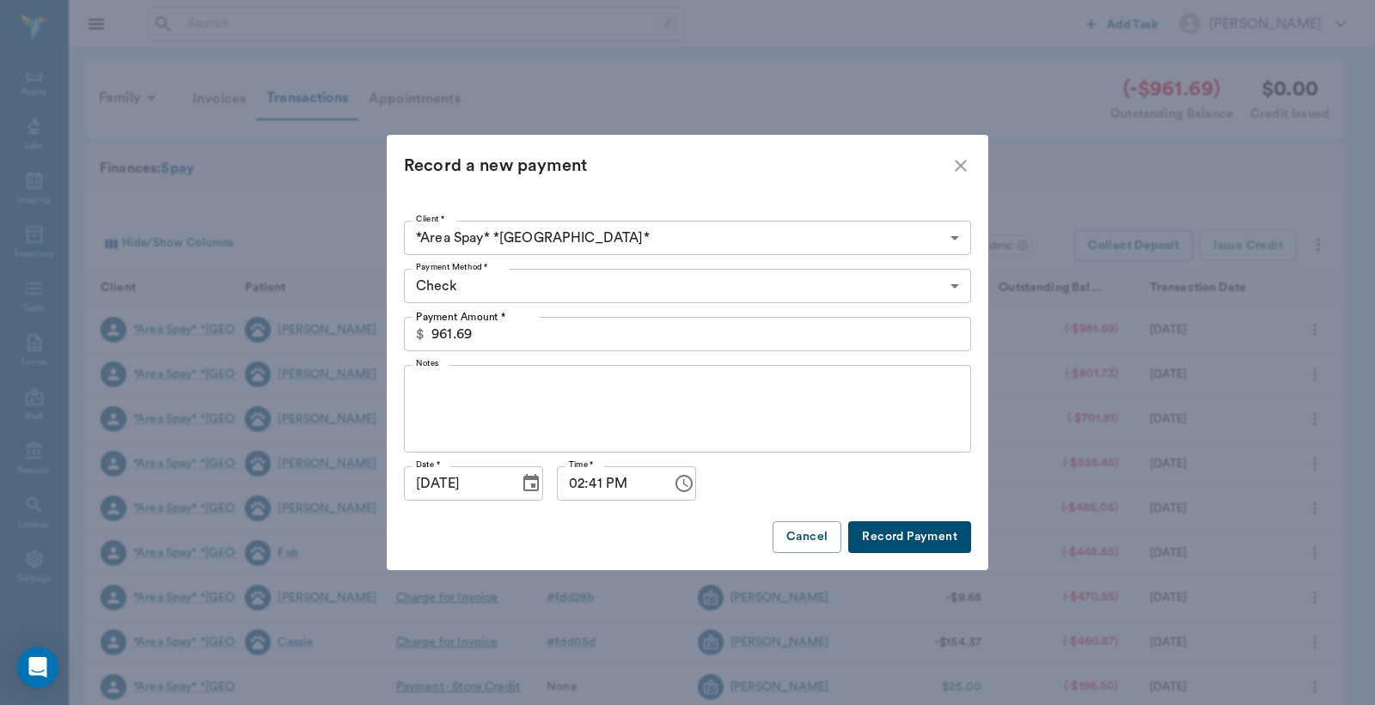
click at [925, 545] on button "Record Payment" at bounding box center [909, 538] width 123 height 32
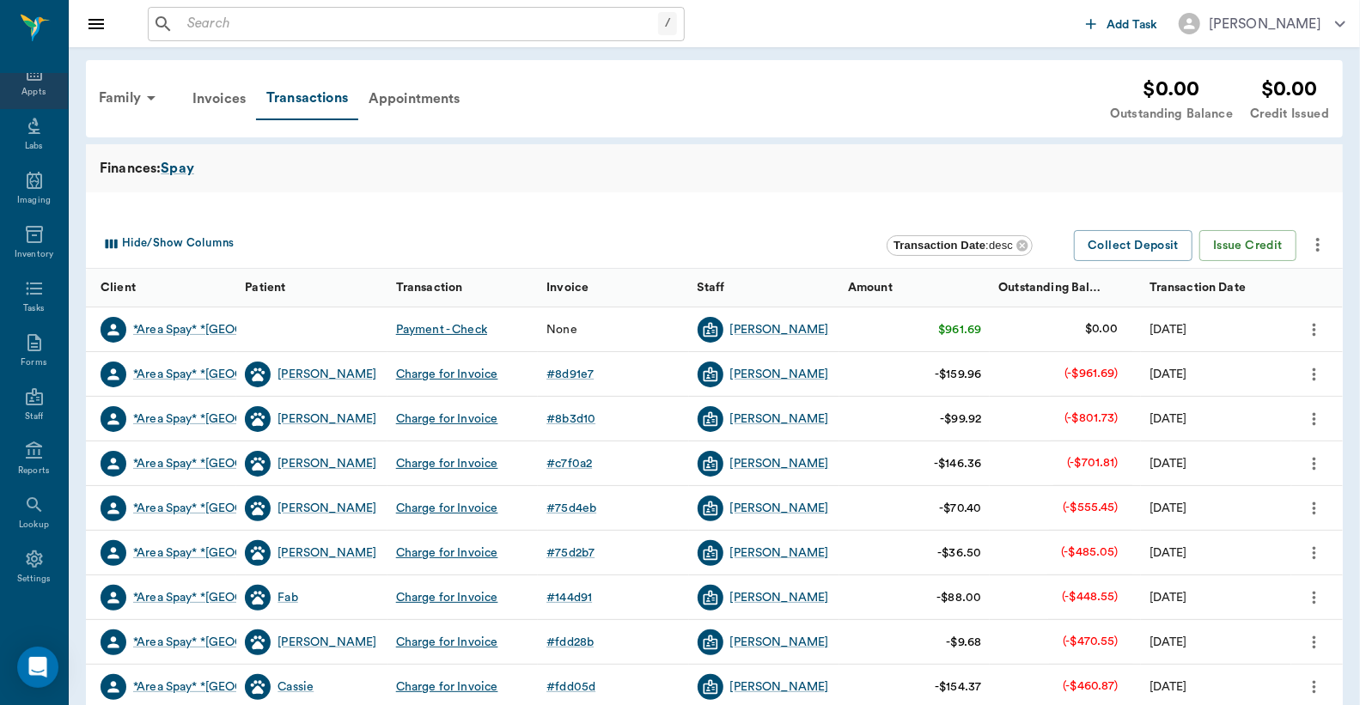
click at [30, 89] on div "Appts" at bounding box center [33, 92] width 24 height 13
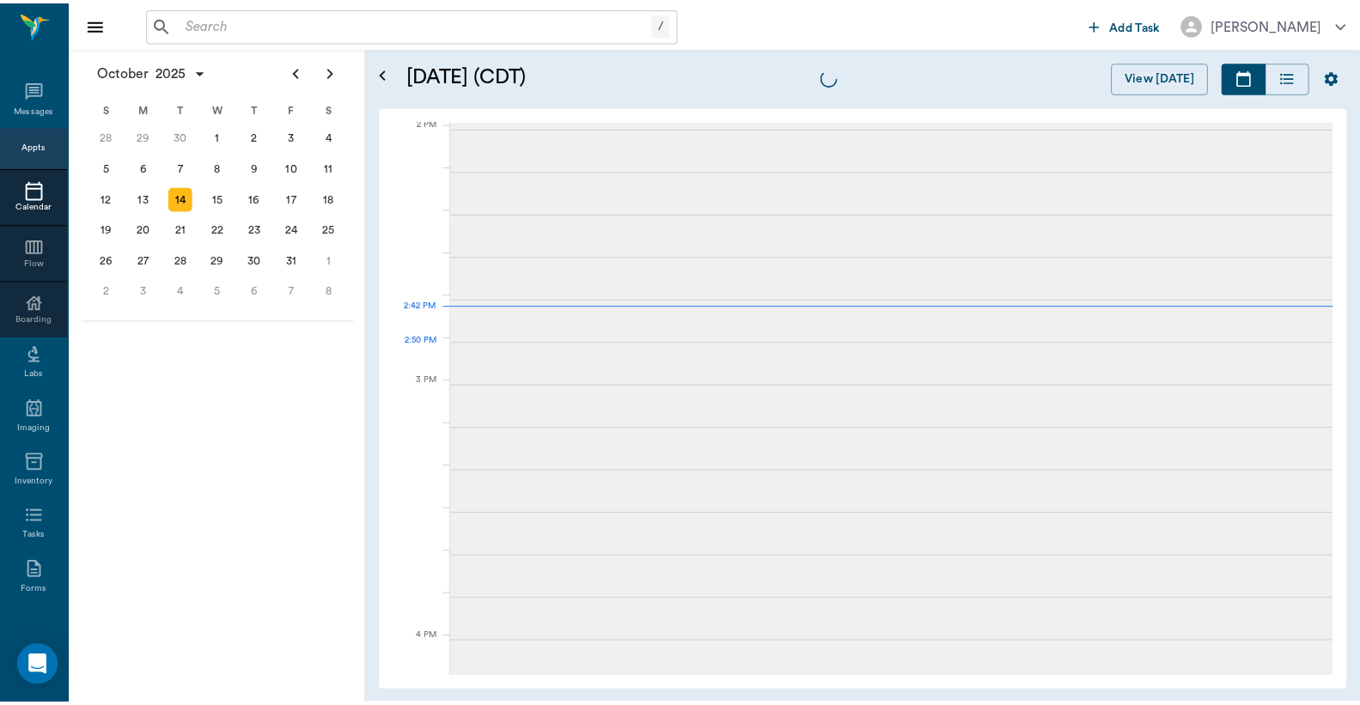
scroll to position [1549, 0]
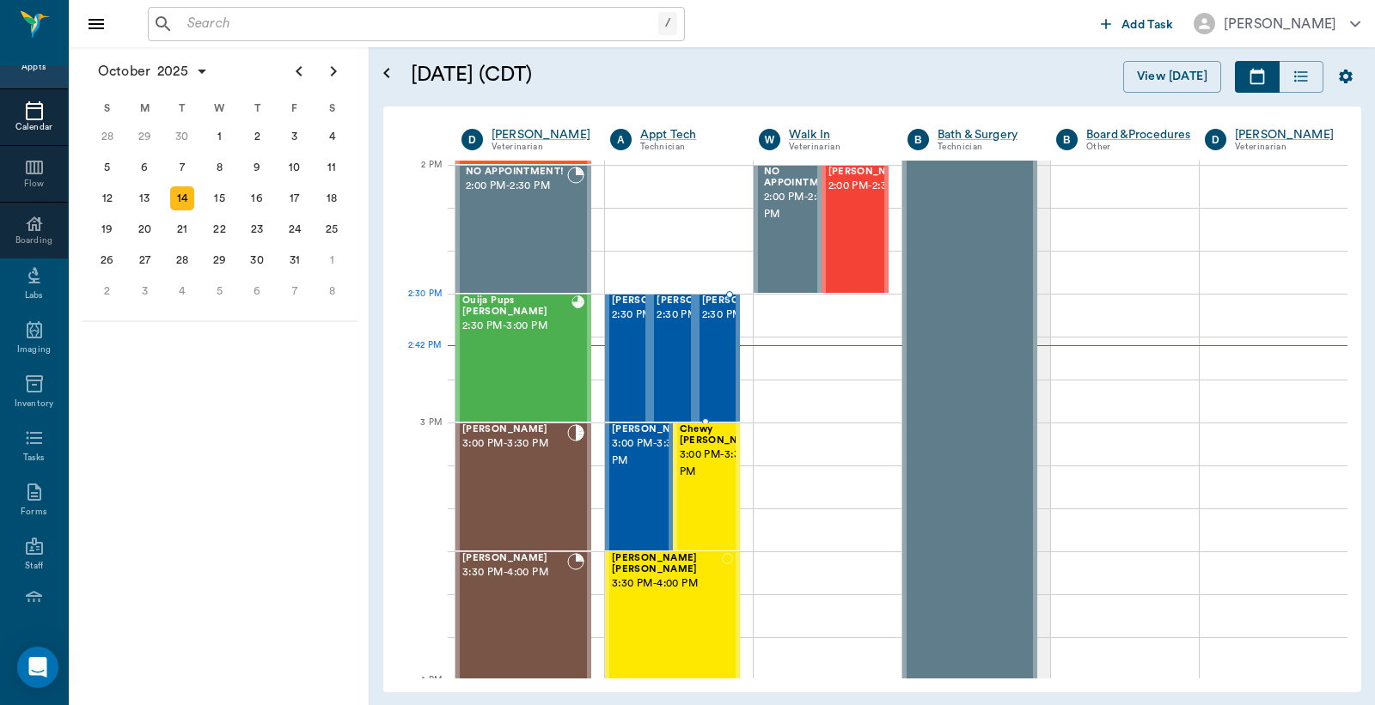
click at [710, 324] on span "2:30 PM - 3:00 PM" at bounding box center [745, 315] width 86 height 17
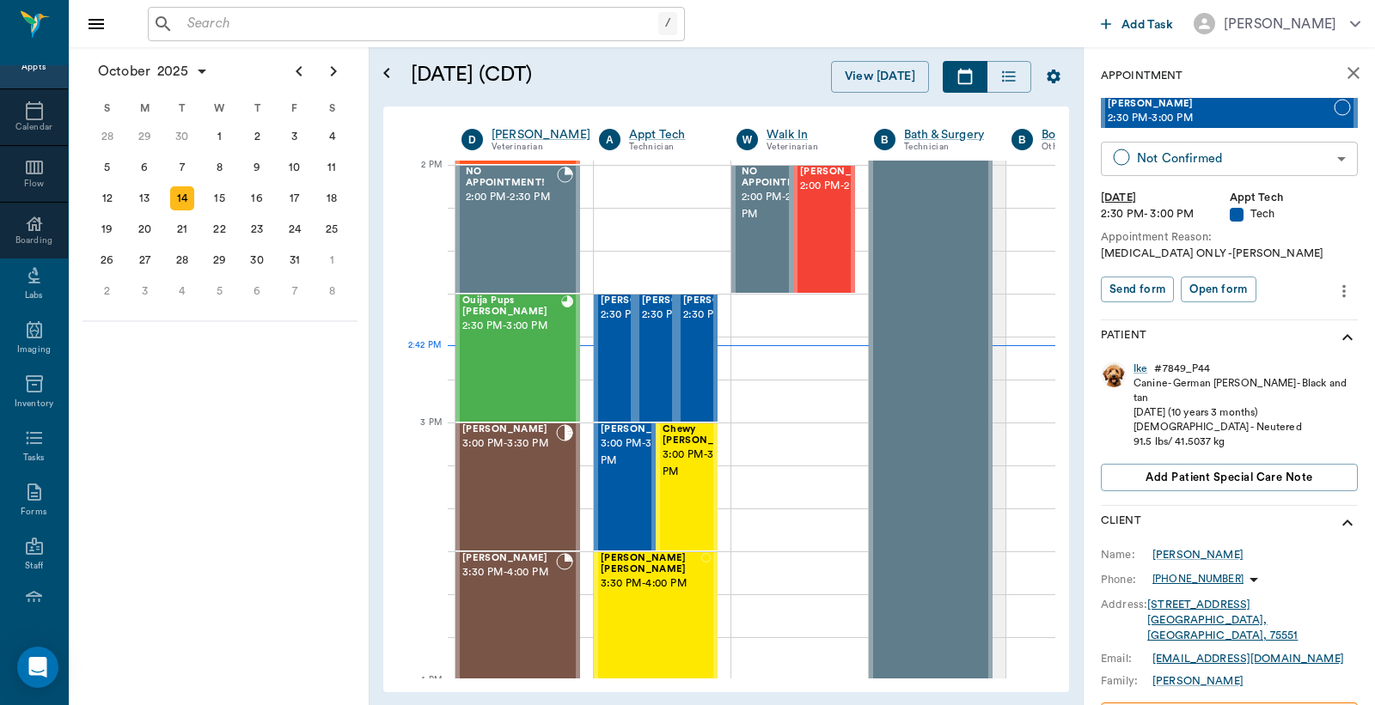
click at [1188, 158] on body "/ ​ Add Task Dr. Bert Ellsworth Nectar Messages Appts Calendar Flow Boarding La…" at bounding box center [687, 352] width 1375 height 705
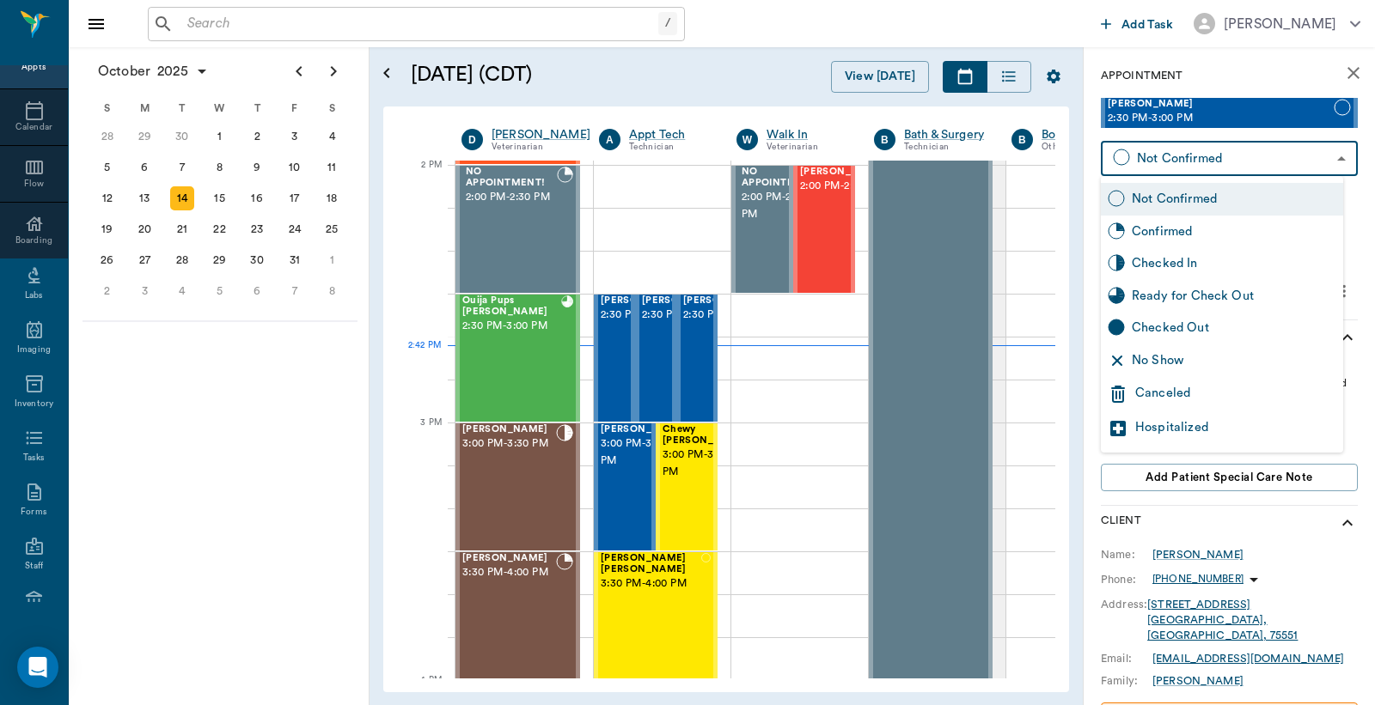
click at [1157, 388] on div "Canceled" at bounding box center [1235, 394] width 201 height 21
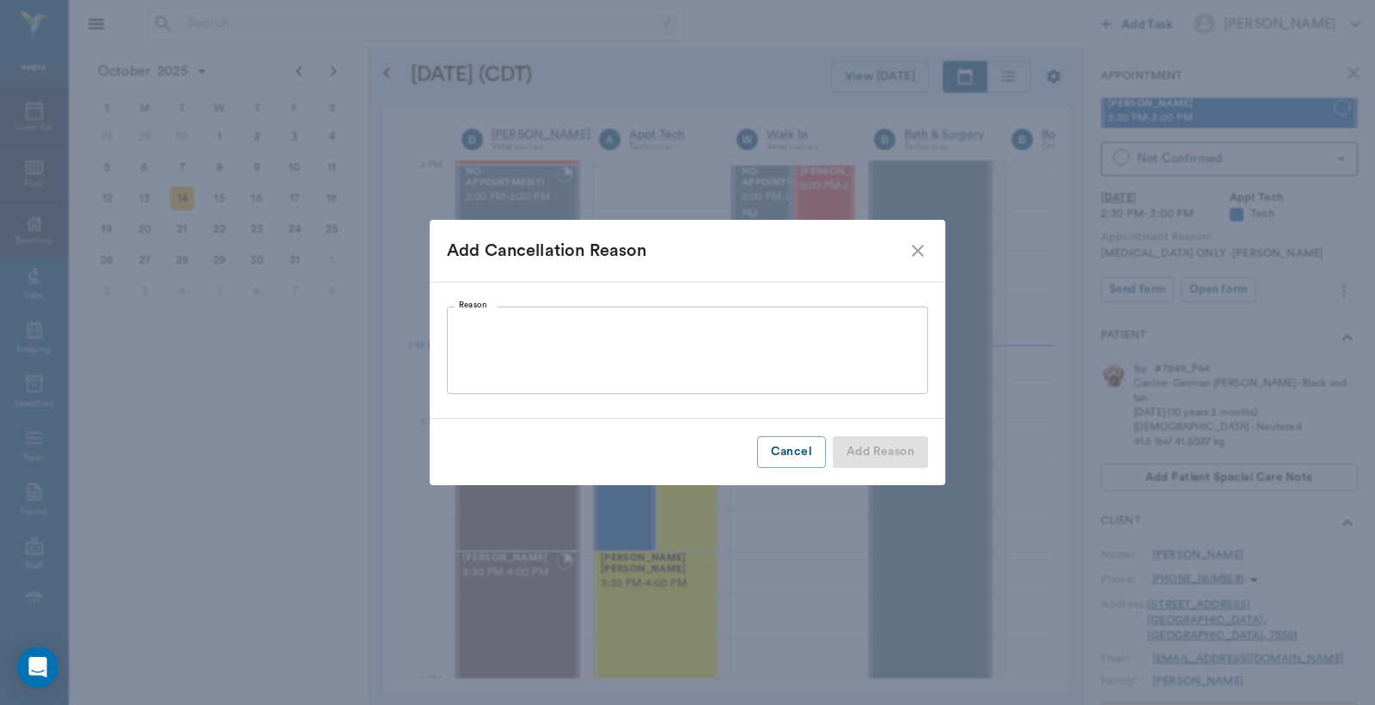
click at [471, 326] on textarea "Reason" at bounding box center [687, 350] width 457 height 59
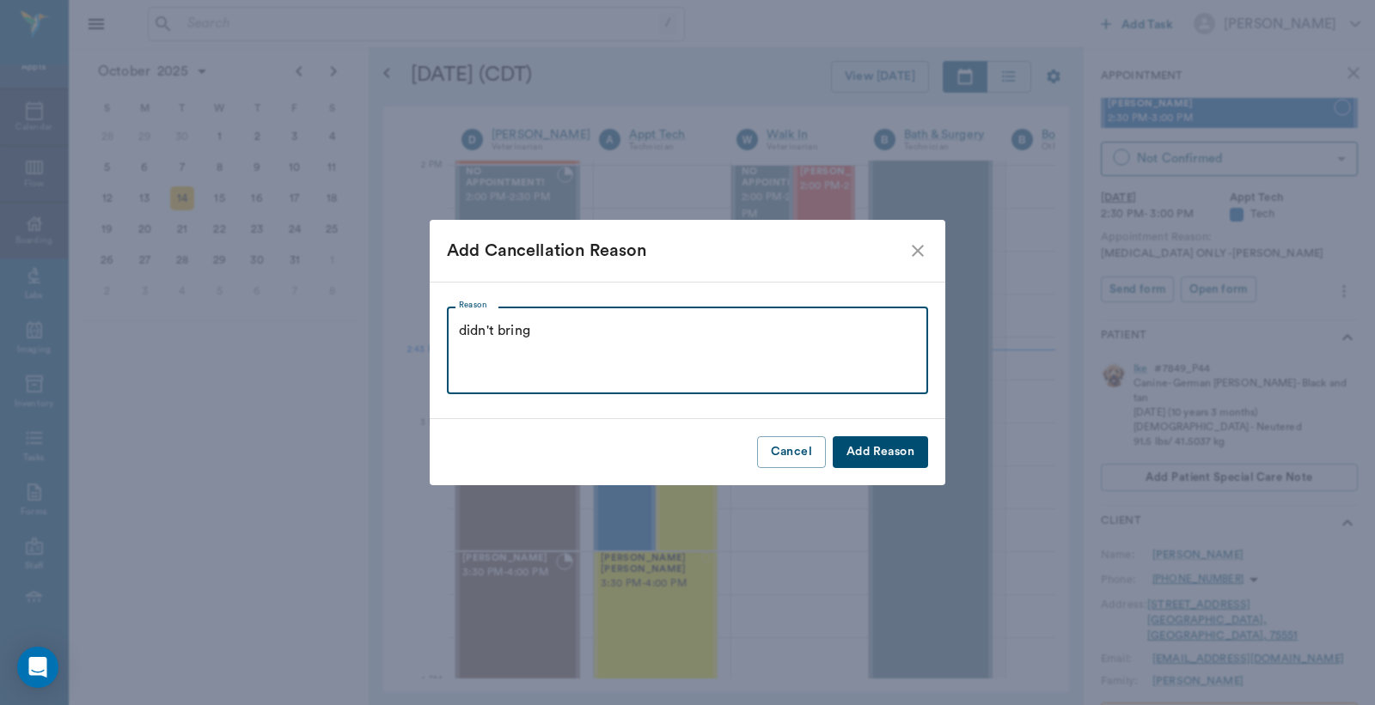
type textarea "didn't bring"
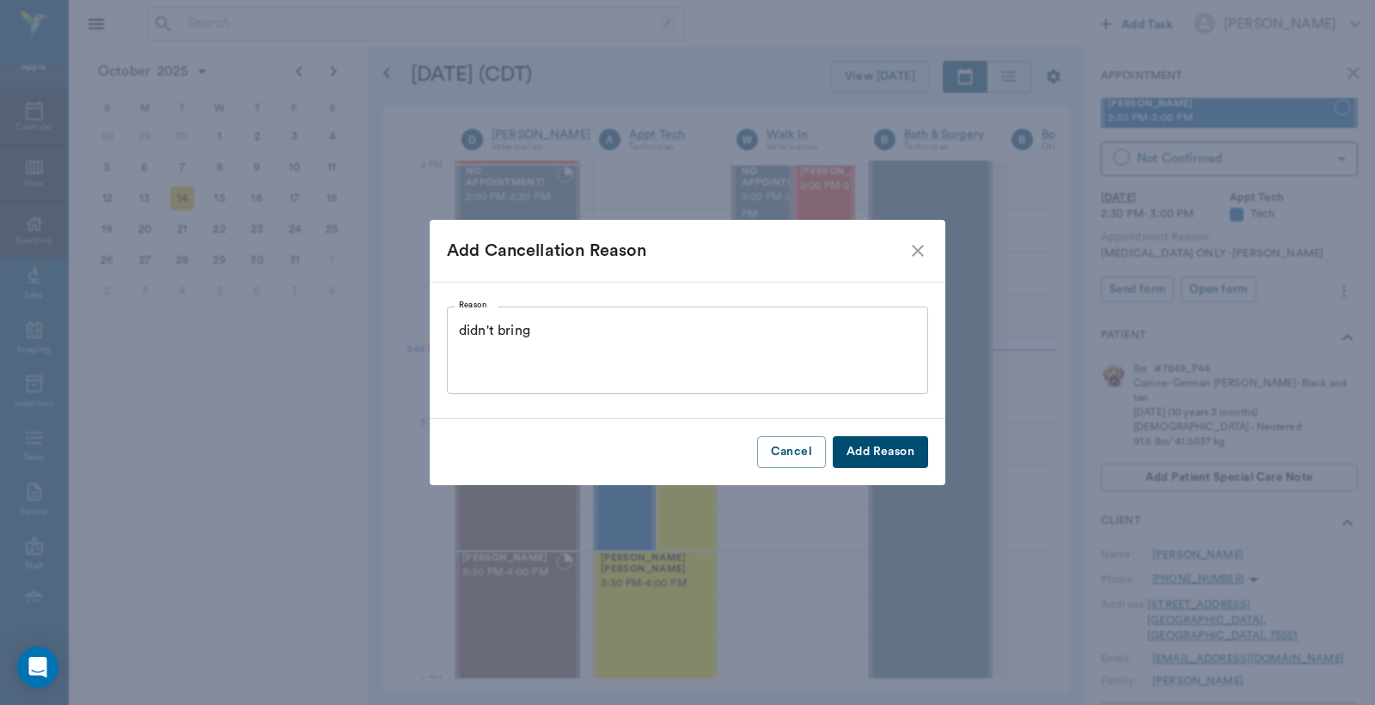
click at [888, 459] on button "Add Reason" at bounding box center [880, 452] width 95 height 32
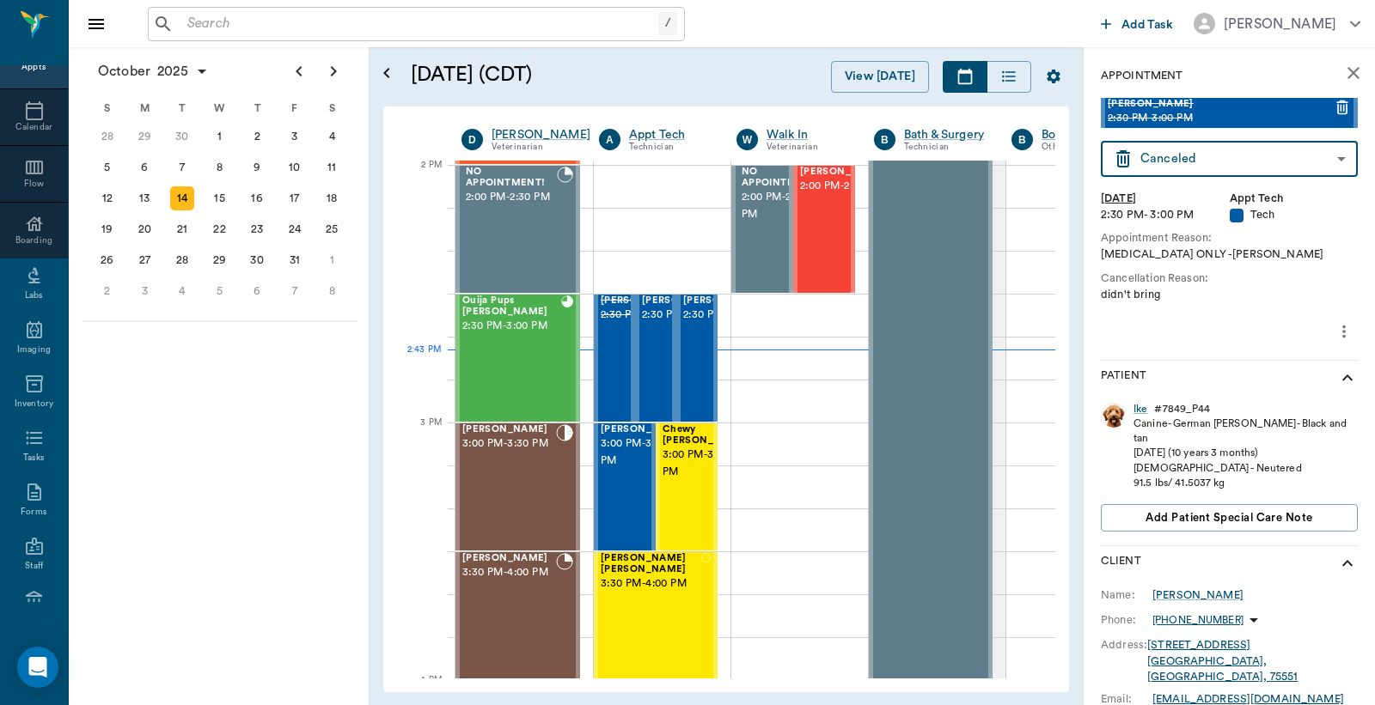
type input "CANCELED"
drag, startPoint x: 655, startPoint y: 324, endPoint x: 1289, endPoint y: 174, distance: 651.5
click at [655, 324] on span "2:30 PM - 3:00 PM" at bounding box center [685, 315] width 86 height 17
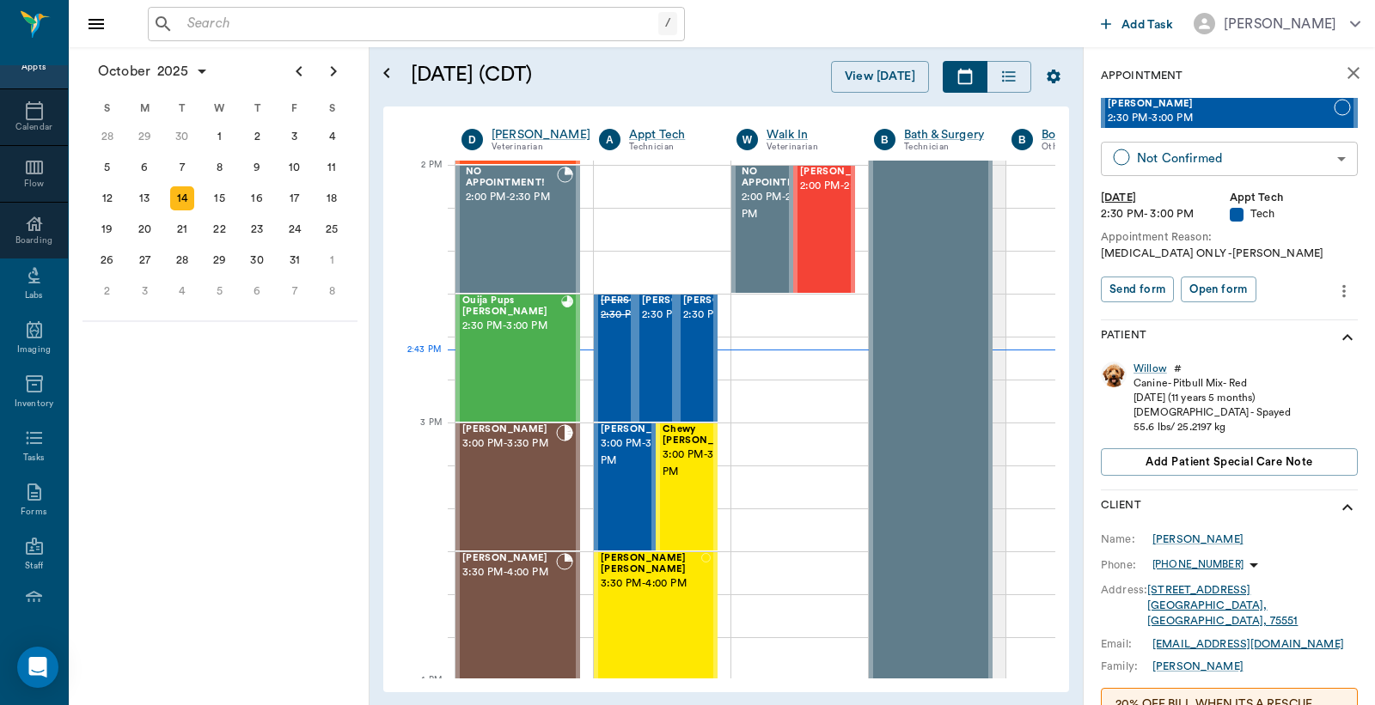
click at [1208, 161] on body "/ ​ Add Task Dr. Bert Ellsworth Nectar Messages Appts Calendar Flow Boarding La…" at bounding box center [687, 352] width 1375 height 705
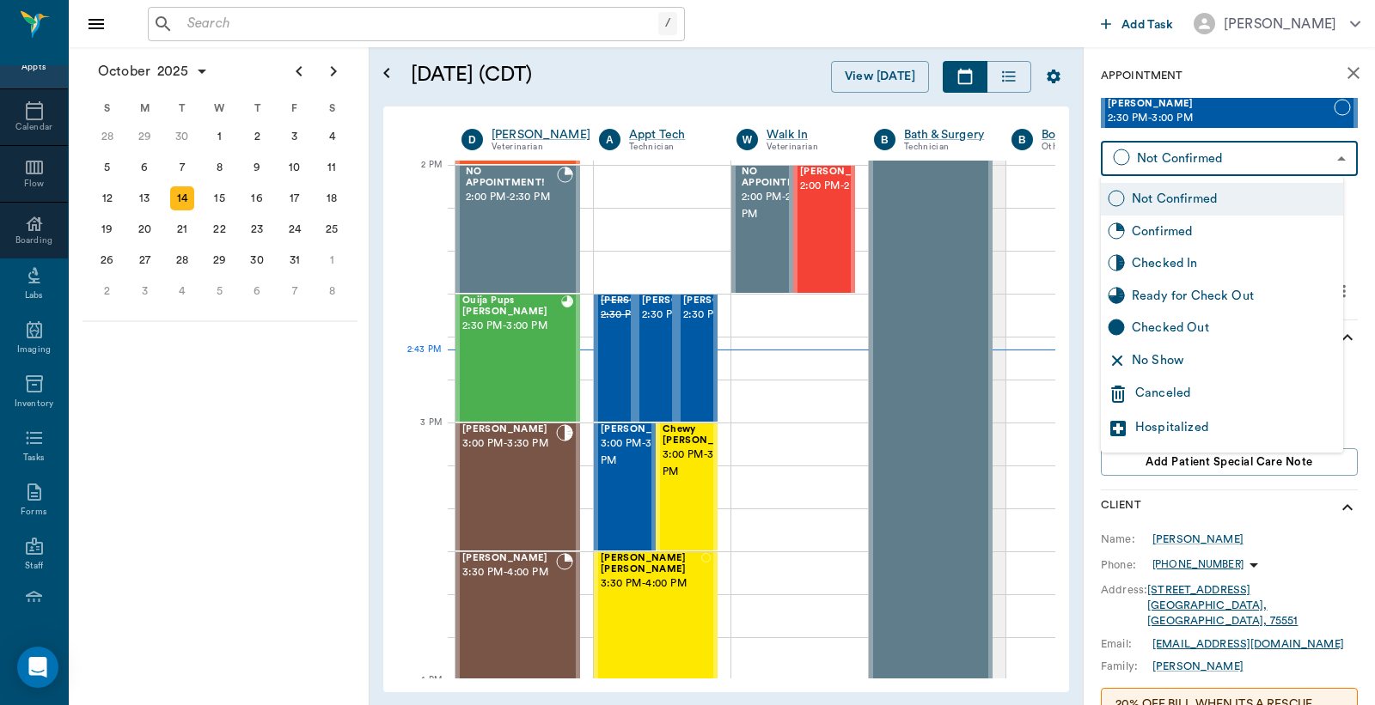
click at [1181, 261] on div "Checked In" at bounding box center [1234, 263] width 204 height 19
type input "CHECKED_IN"
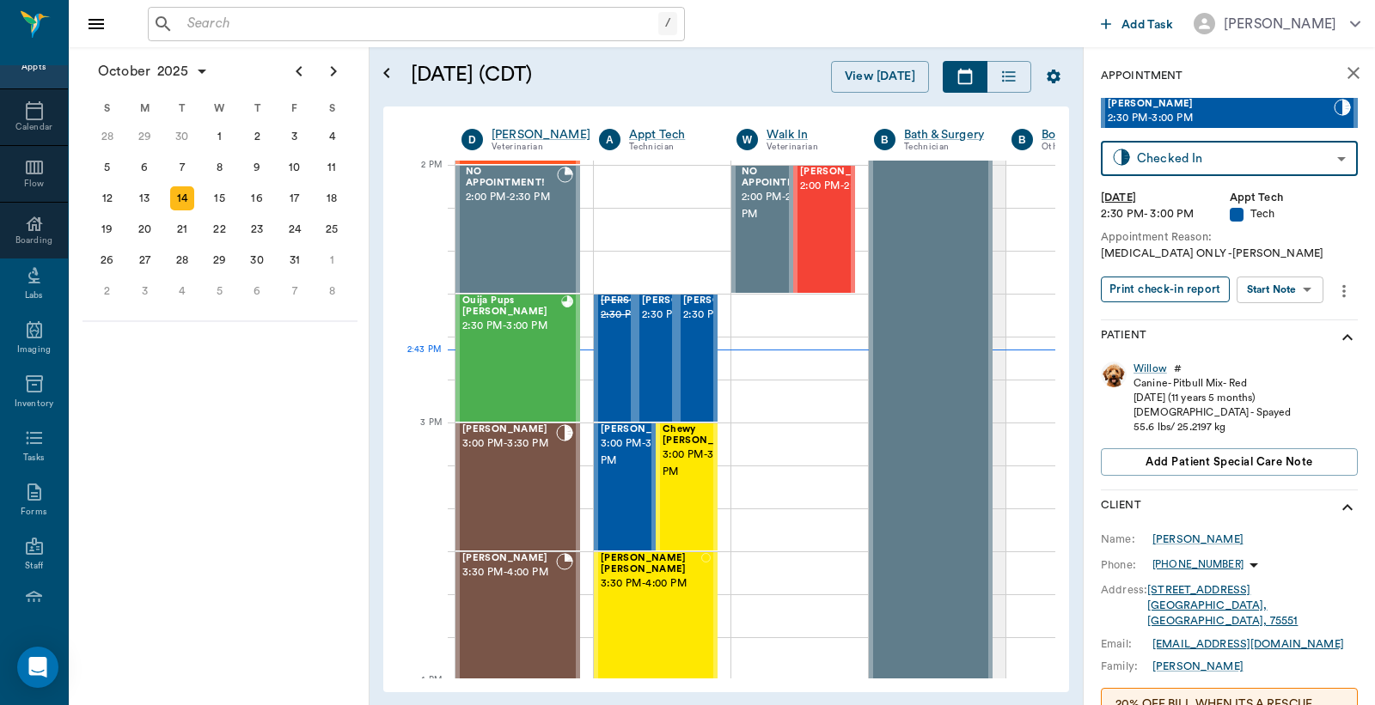
click at [1149, 294] on button "Print check-in report" at bounding box center [1165, 290] width 129 height 27
click at [696, 324] on span "2:30 PM - 3:00 PM" at bounding box center [726, 315] width 86 height 17
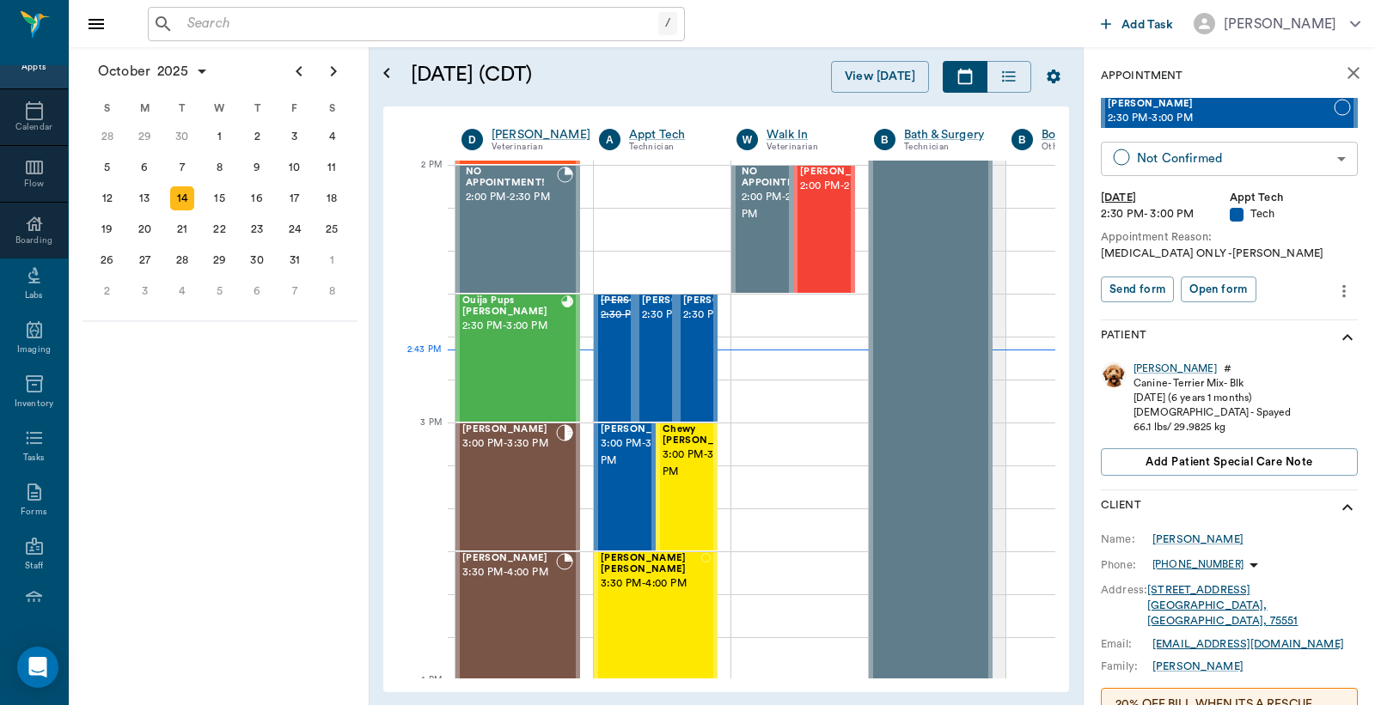
click at [1180, 155] on body "/ ​ Add Task Dr. Bert Ellsworth Nectar Messages Appts Calendar Flow Boarding La…" at bounding box center [687, 352] width 1375 height 705
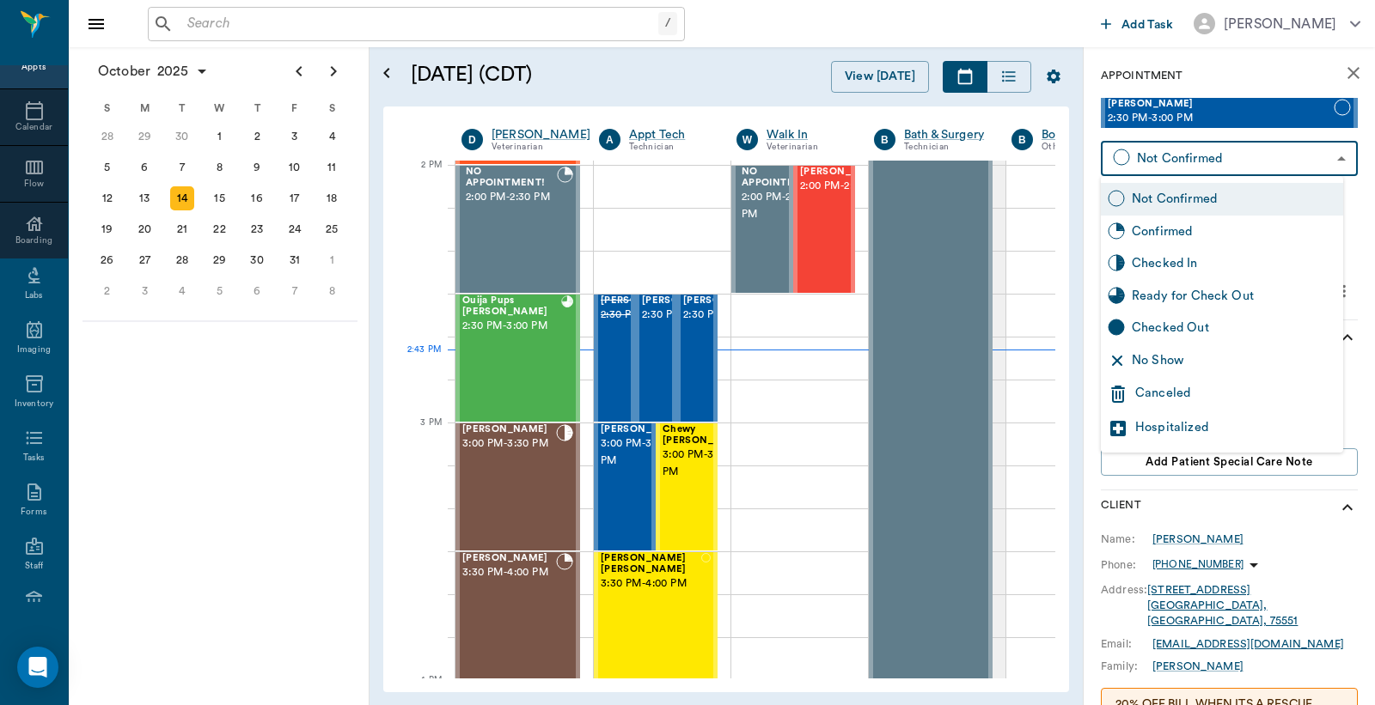
click at [1144, 259] on div "Checked In" at bounding box center [1234, 263] width 204 height 19
type input "CHECKED_IN"
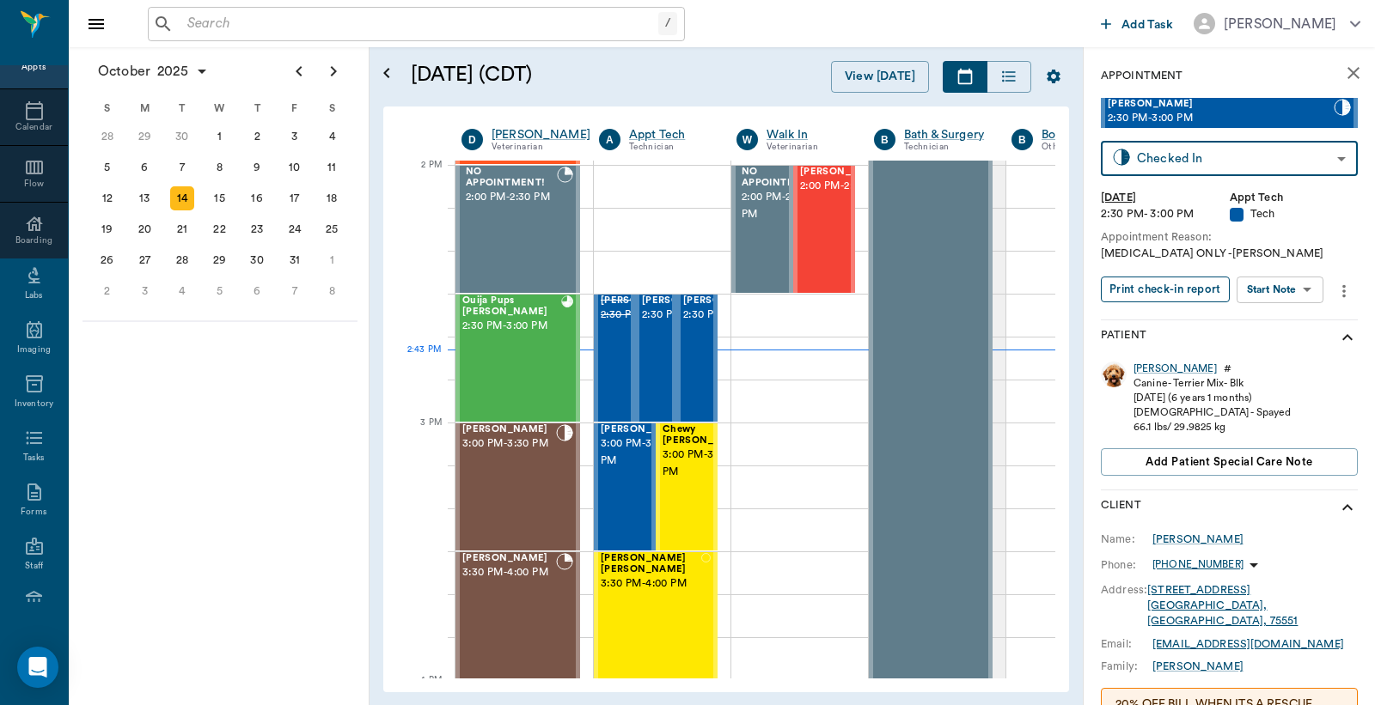
click at [1137, 288] on button "Print check-in report" at bounding box center [1165, 290] width 129 height 27
click at [1146, 372] on div "Ruthie" at bounding box center [1174, 369] width 83 height 15
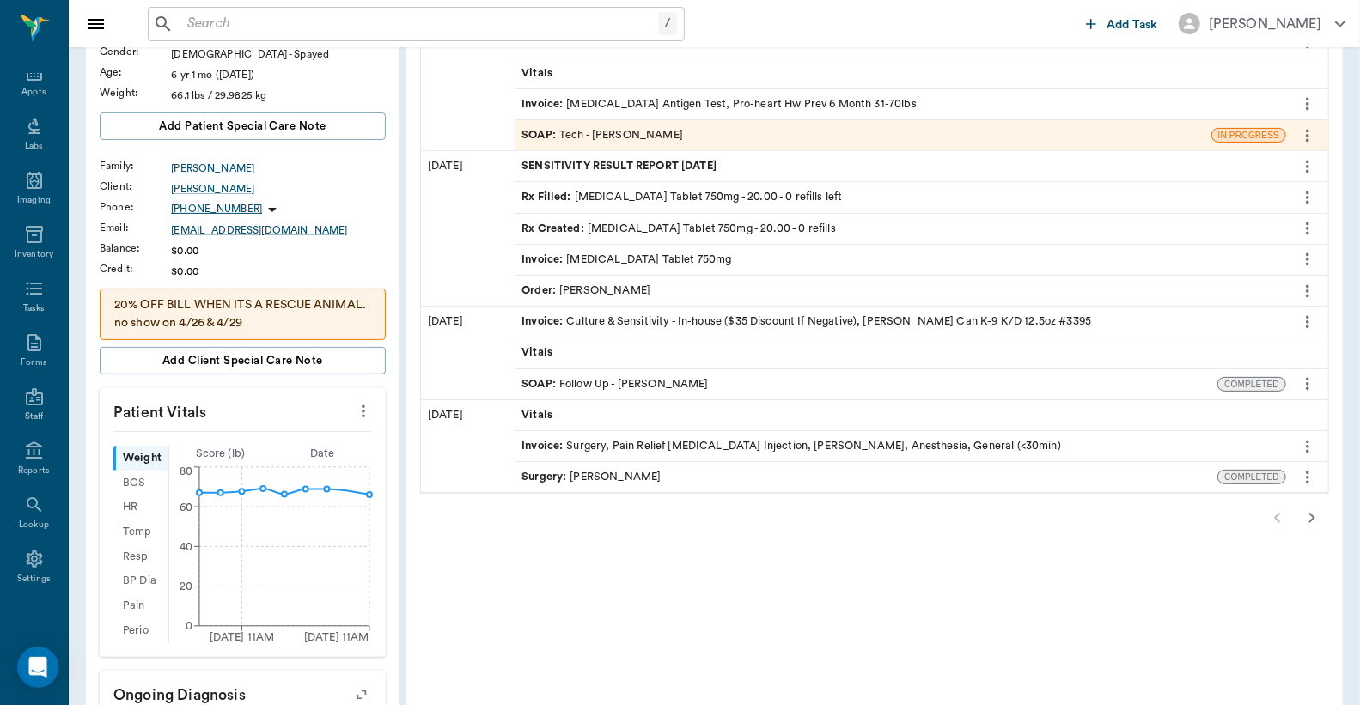
scroll to position [254, 0]
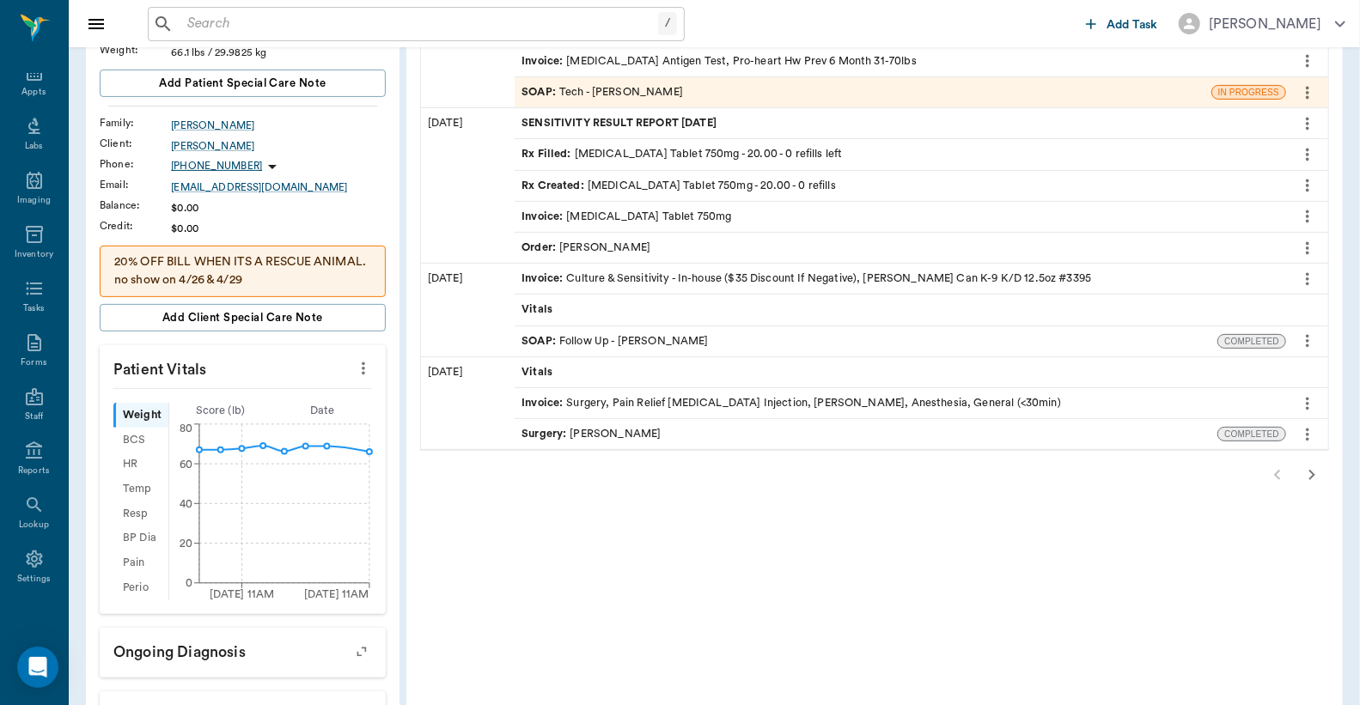
click at [1315, 471] on icon "button" at bounding box center [1312, 475] width 21 height 21
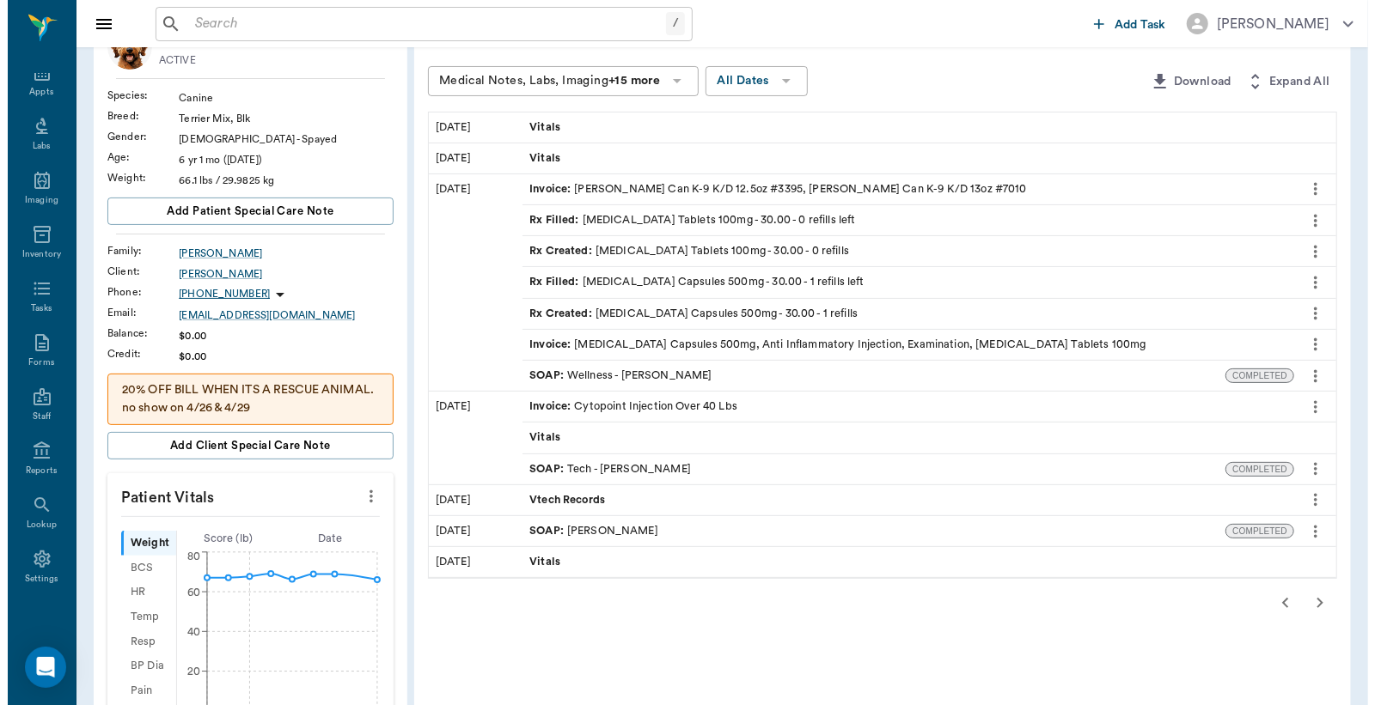
scroll to position [0, 0]
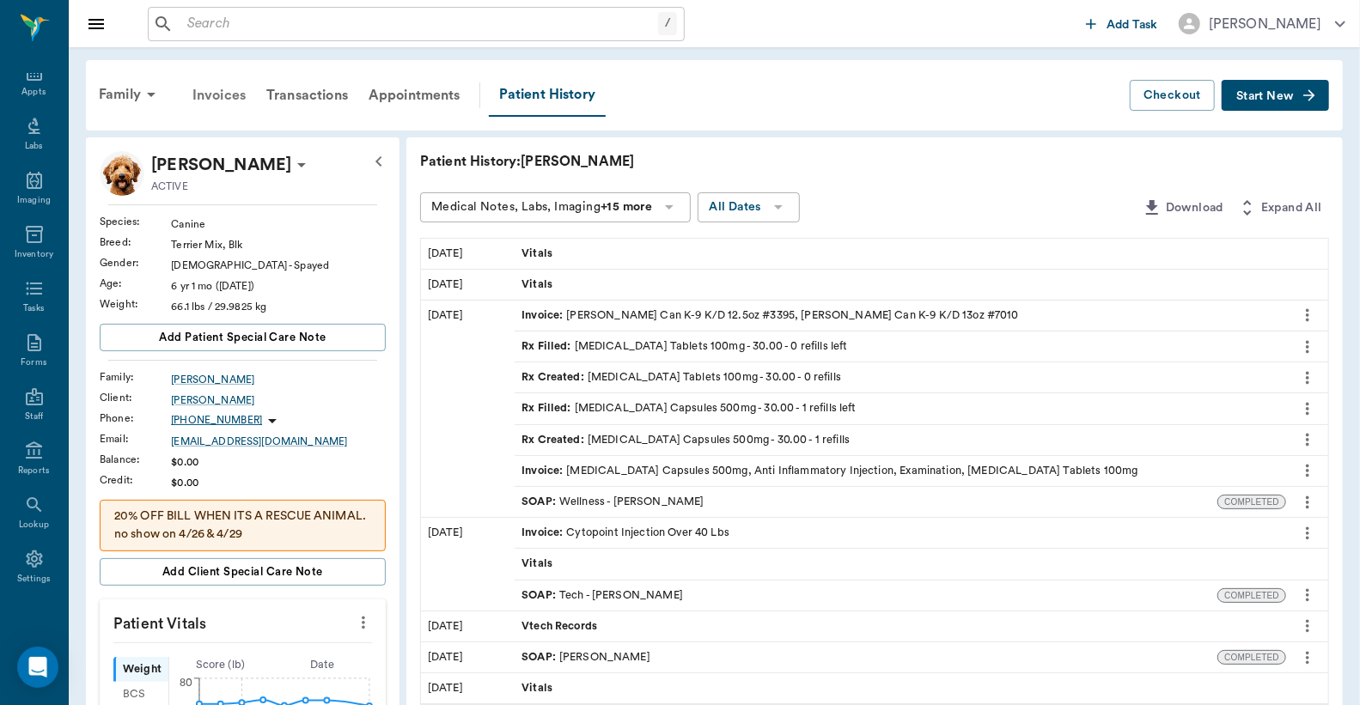
click at [233, 96] on div "Invoices" at bounding box center [219, 95] width 74 height 41
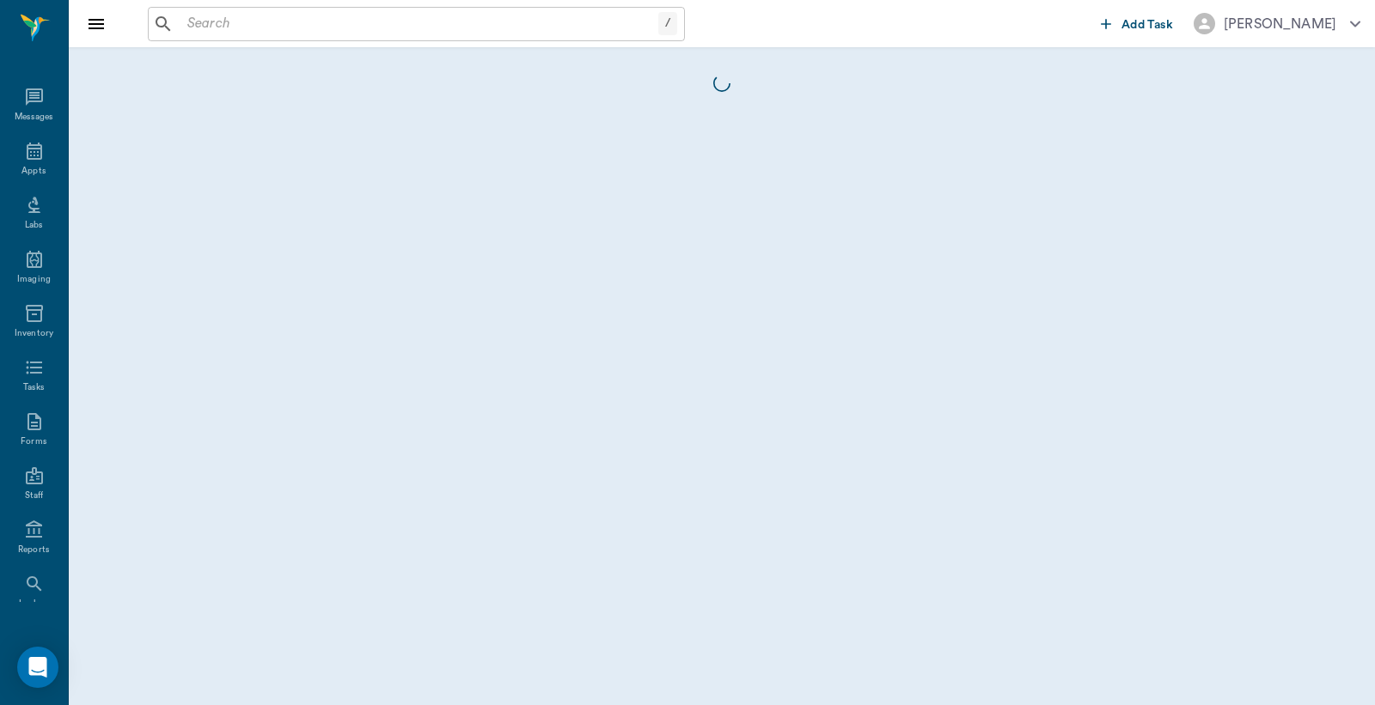
scroll to position [79, 0]
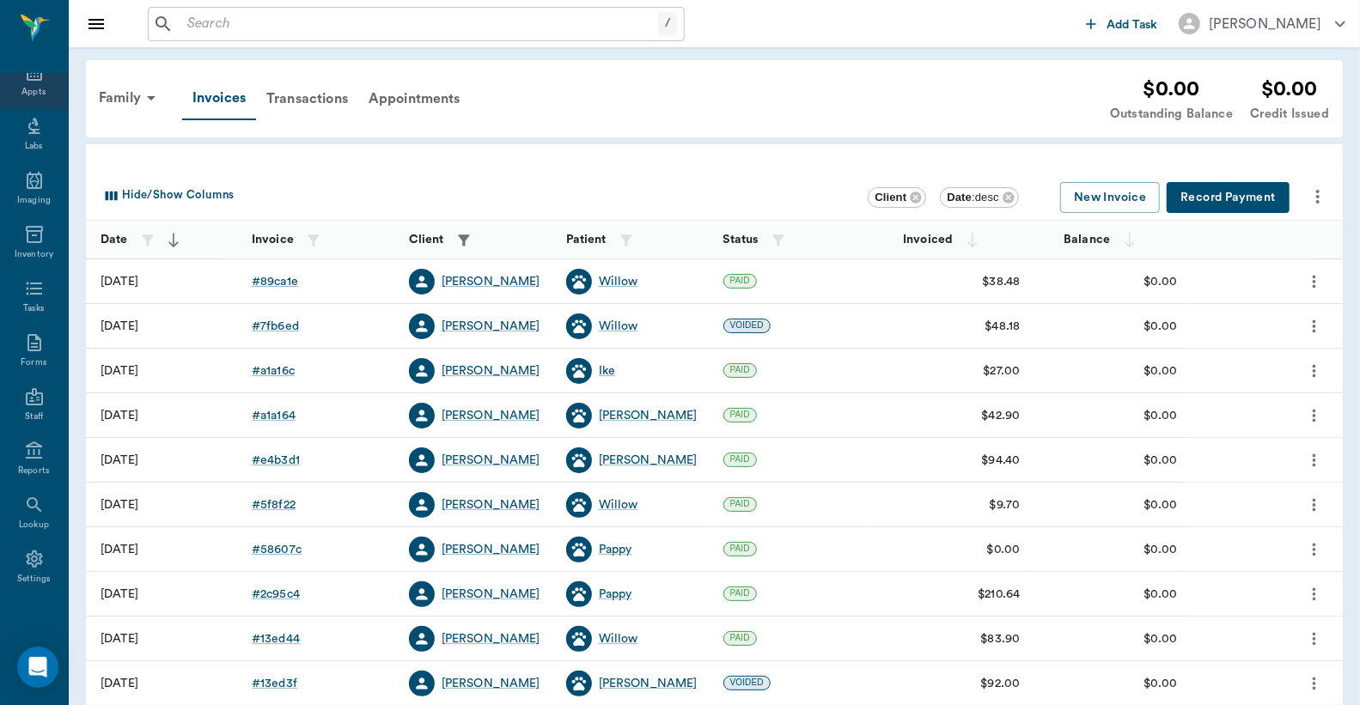
click at [31, 90] on div "Appts" at bounding box center [33, 92] width 24 height 13
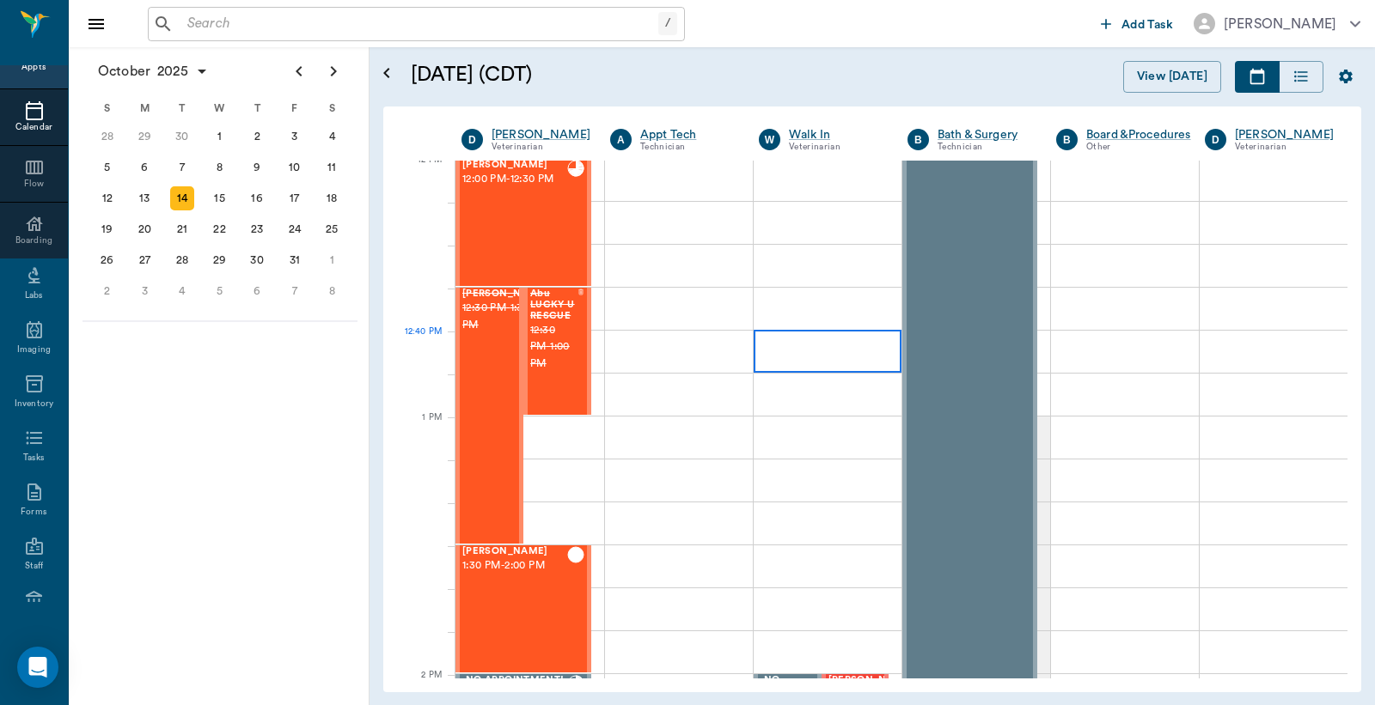
scroll to position [912, 0]
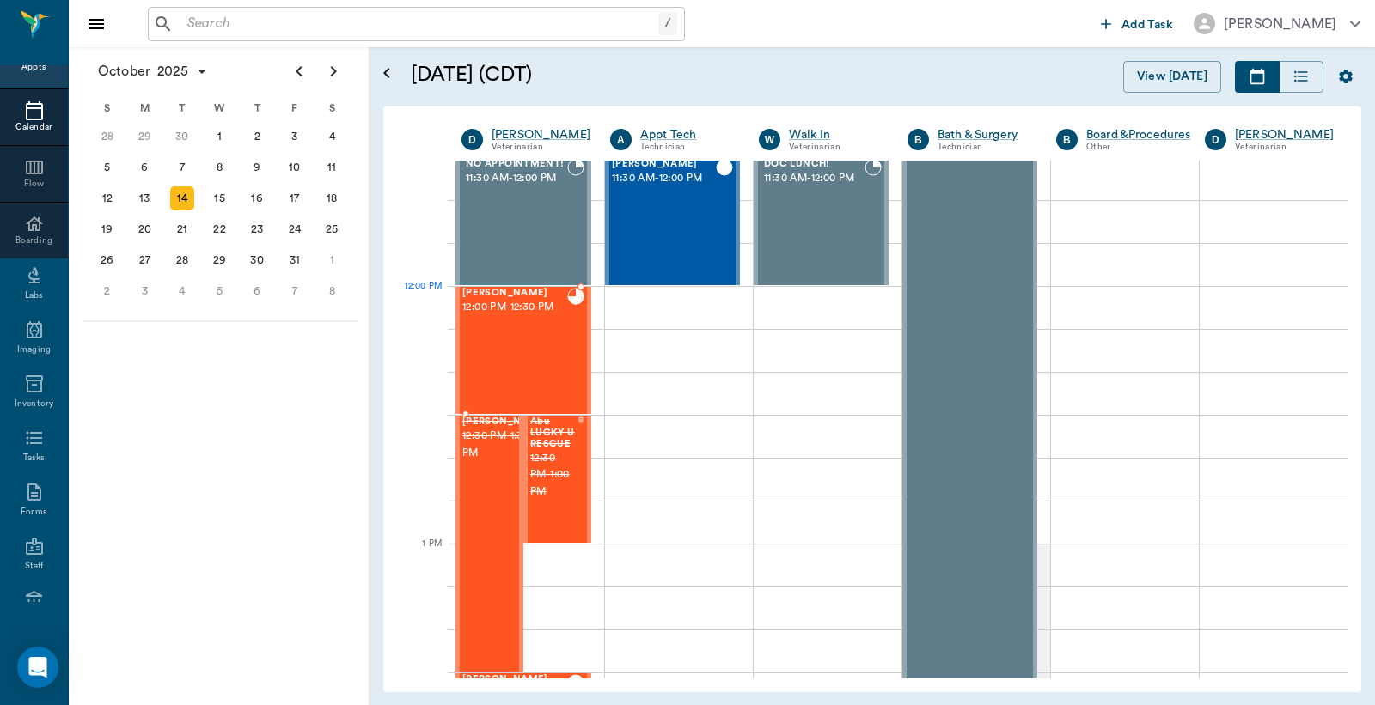
click at [509, 321] on div "Sasha Spay 12:00 PM - 12:30 PM" at bounding box center [514, 350] width 105 height 125
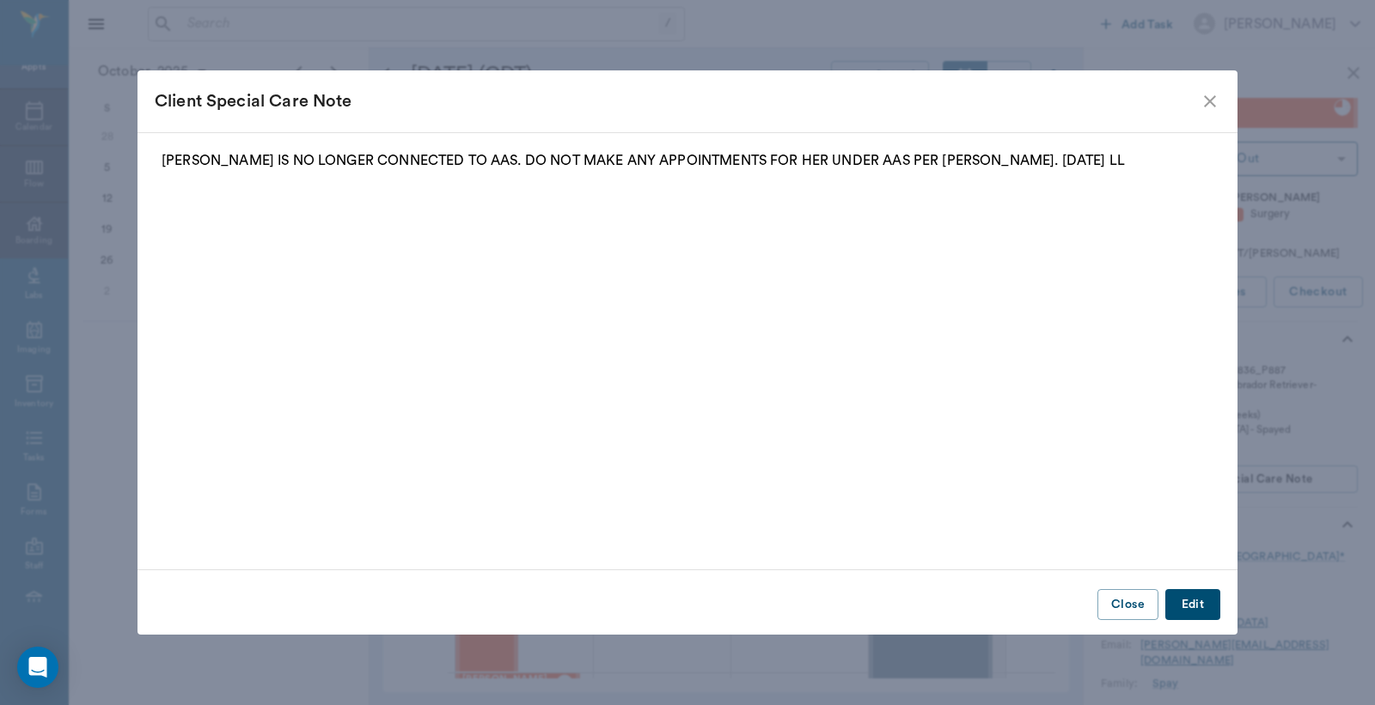
click at [1131, 599] on button "Close" at bounding box center [1127, 605] width 61 height 32
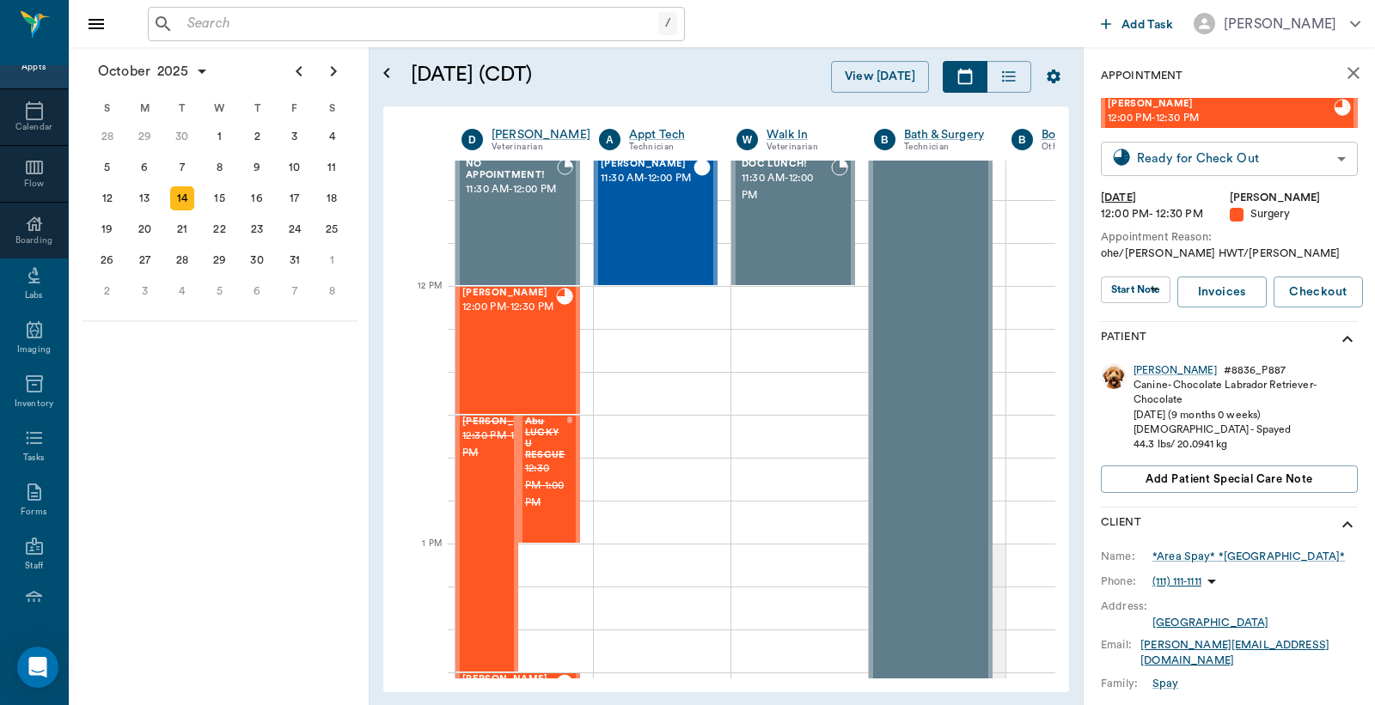
click at [1187, 168] on body "/ ​ Add Task Dr. Bert Ellsworth Nectar Messages Appts Calendar Flow Boarding La…" at bounding box center [687, 352] width 1375 height 705
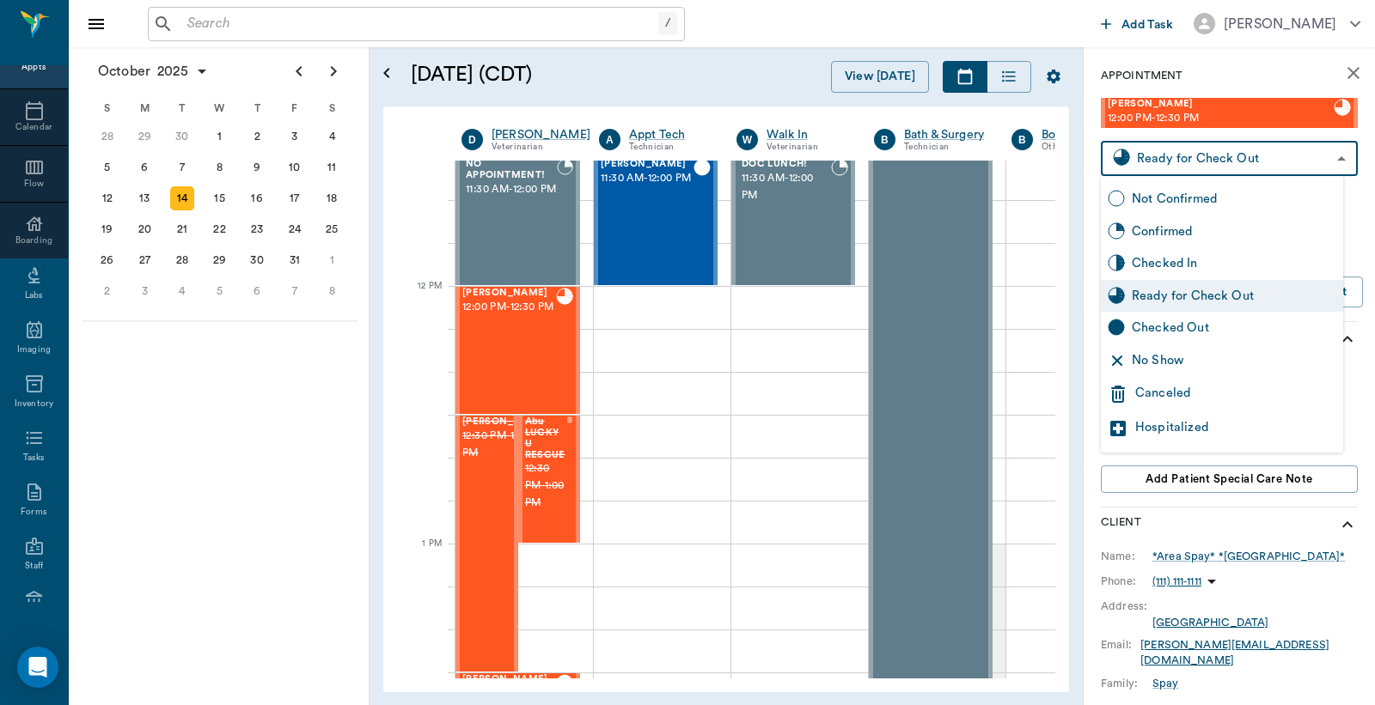
click at [1167, 332] on div "Checked Out" at bounding box center [1234, 328] width 204 height 19
type input "CHECKED_OUT"
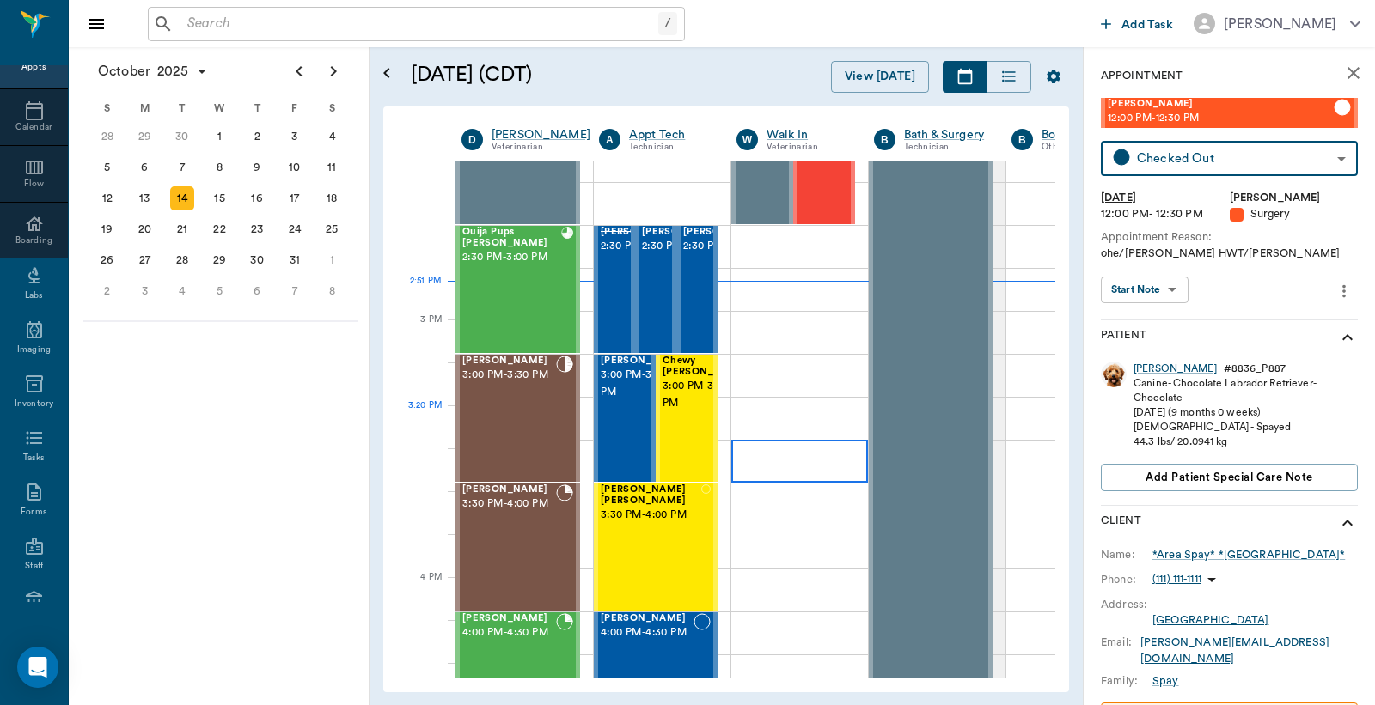
scroll to position [1676, 0]
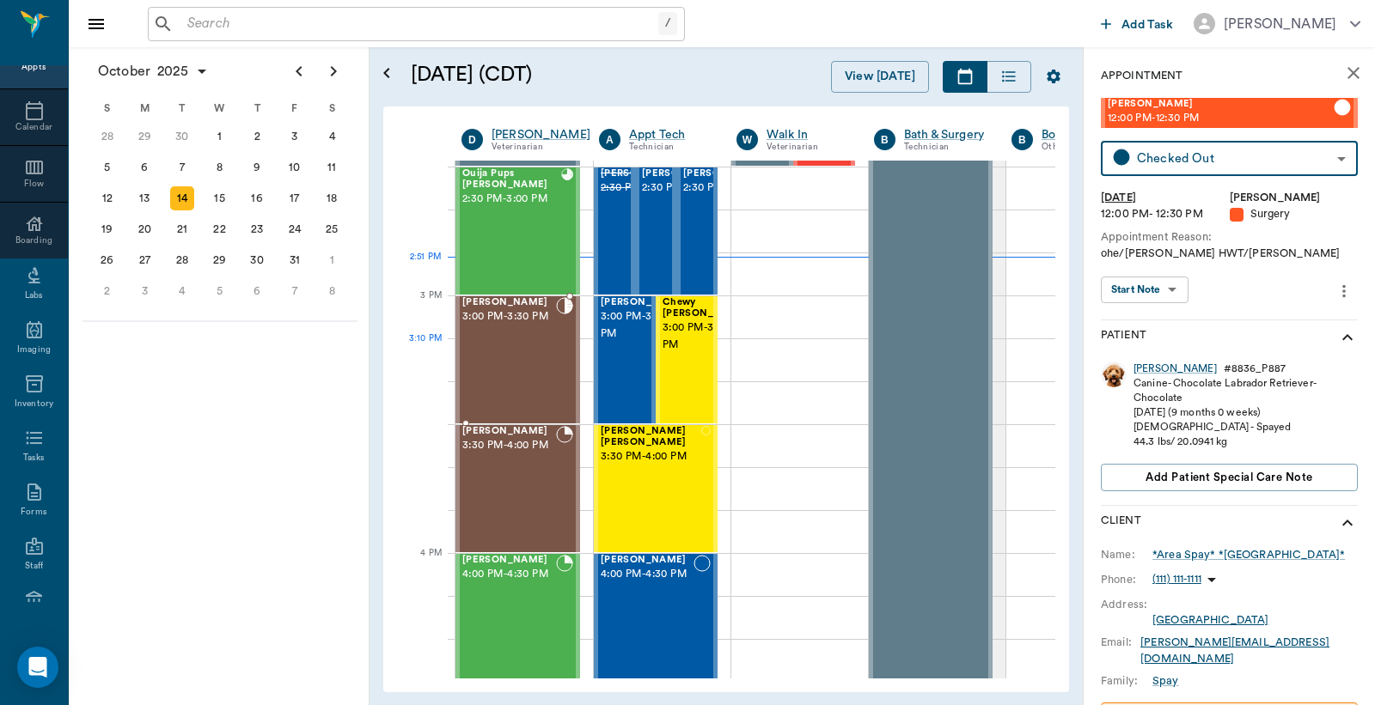
click at [505, 364] on div "Tinkerbell Jones 3:00 PM - 3:30 PM" at bounding box center [509, 359] width 94 height 125
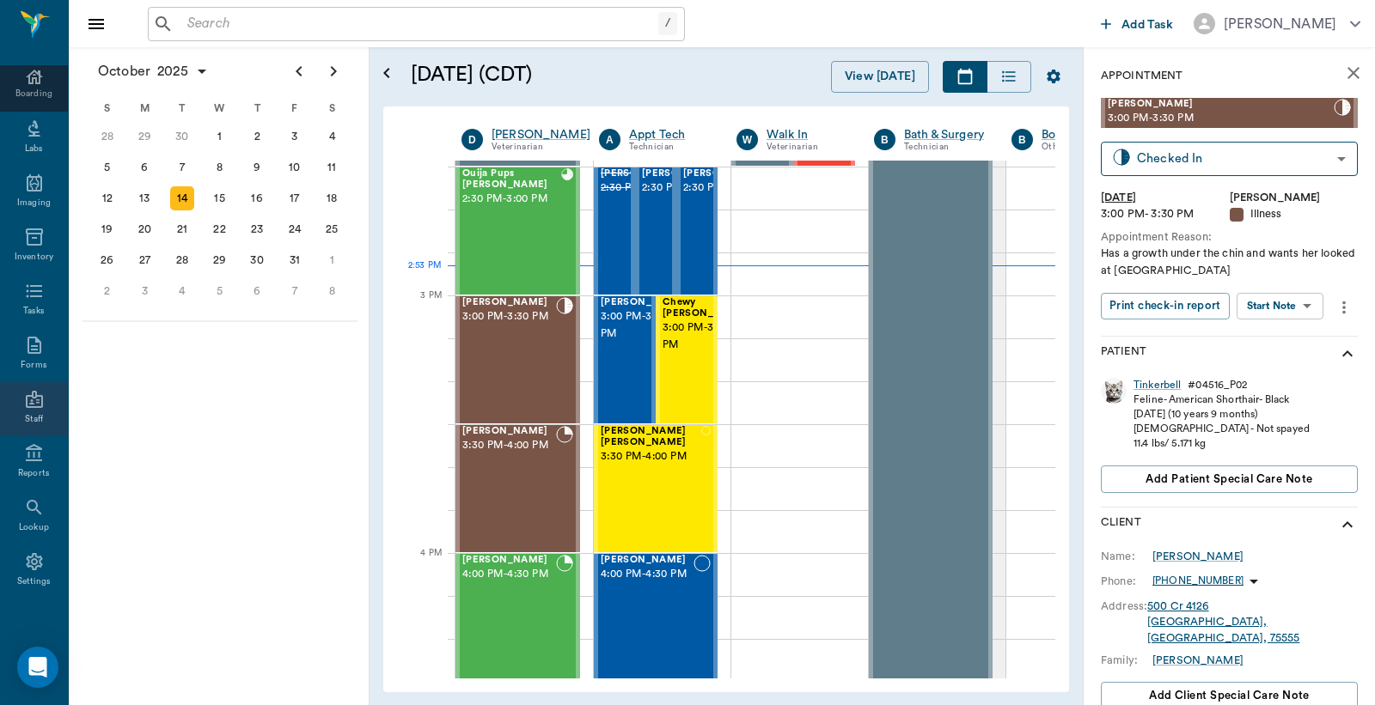
scroll to position [228, 0]
click at [32, 574] on div "Settings" at bounding box center [34, 580] width 34 height 13
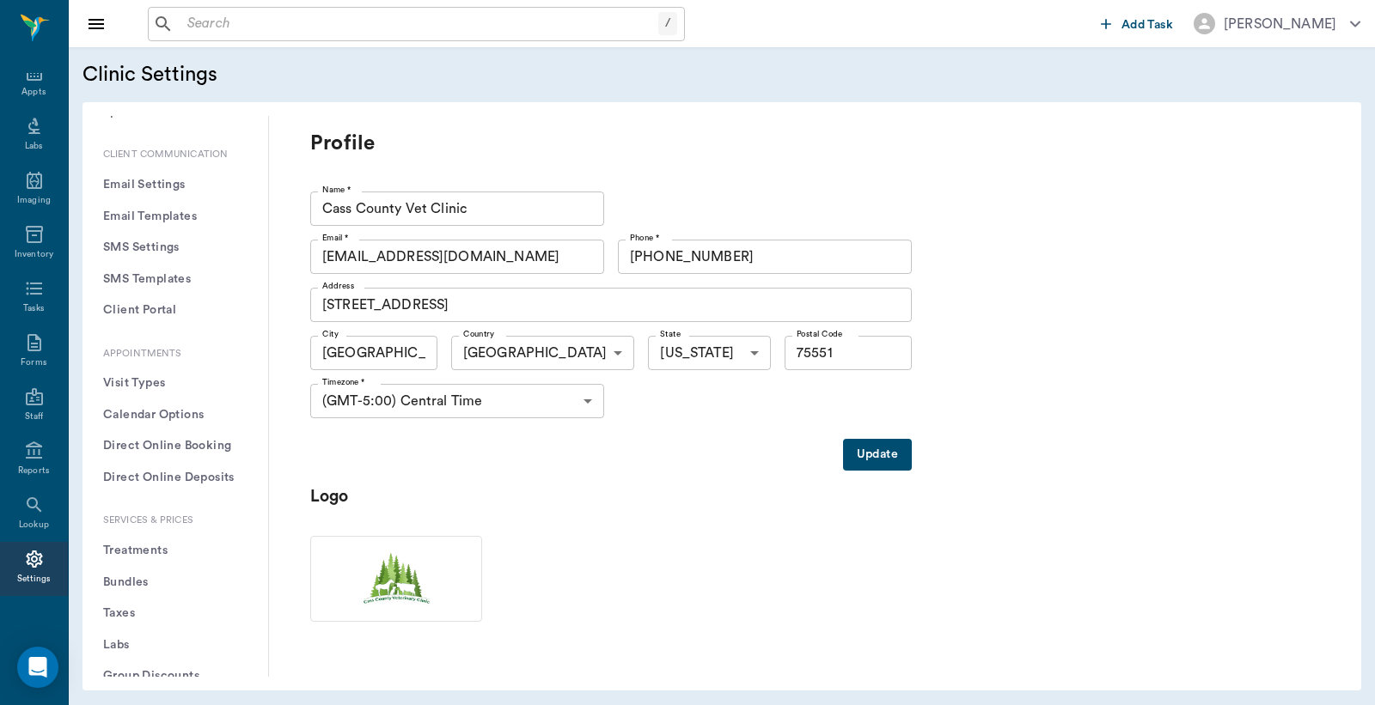
scroll to position [254, 0]
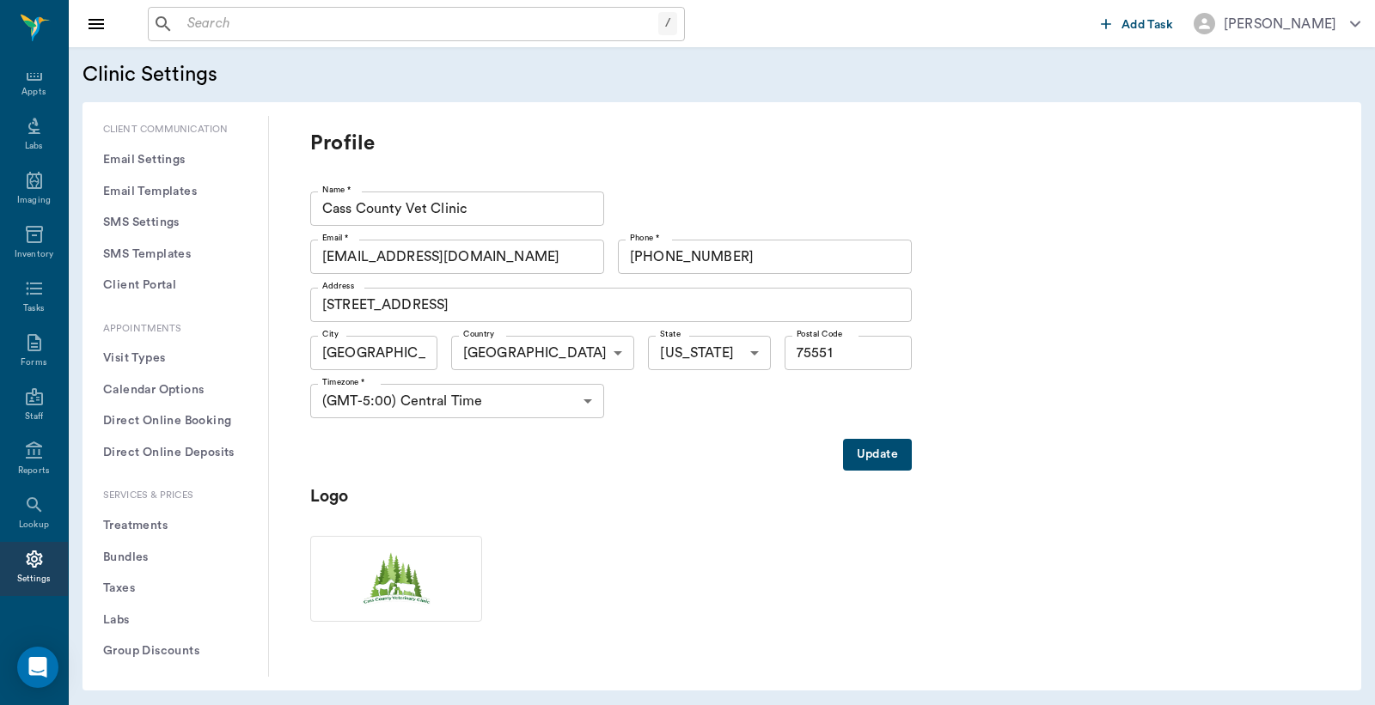
click at [147, 528] on button "Treatments" at bounding box center [175, 526] width 158 height 32
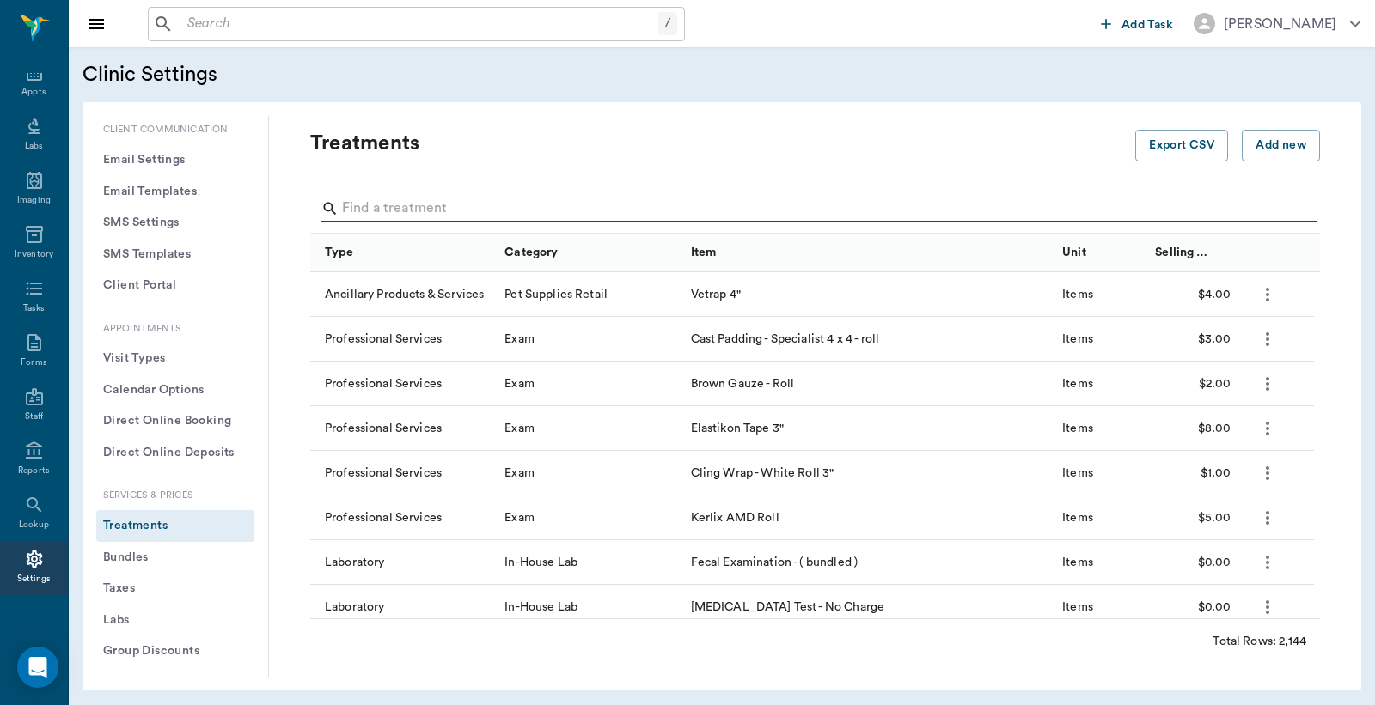
click at [352, 208] on input "Search" at bounding box center [816, 208] width 949 height 27
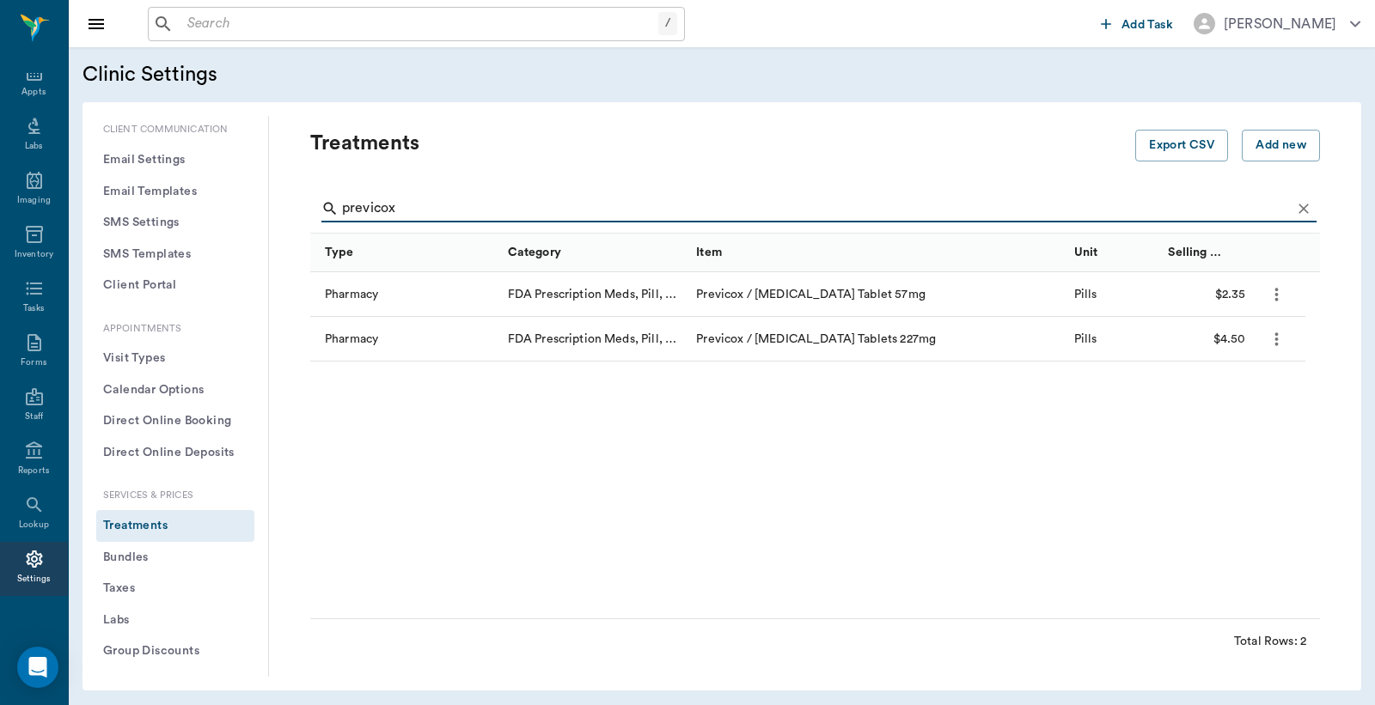
type input "previcox"
click at [952, 340] on div "Previcox / Firocoxib Tablets 227mg" at bounding box center [875, 339] width 377 height 45
click at [836, 340] on div "Previcox / Firocoxib Tablets 227mg" at bounding box center [875, 339] width 377 height 45
click at [1277, 336] on icon "more" at bounding box center [1276, 339] width 20 height 21
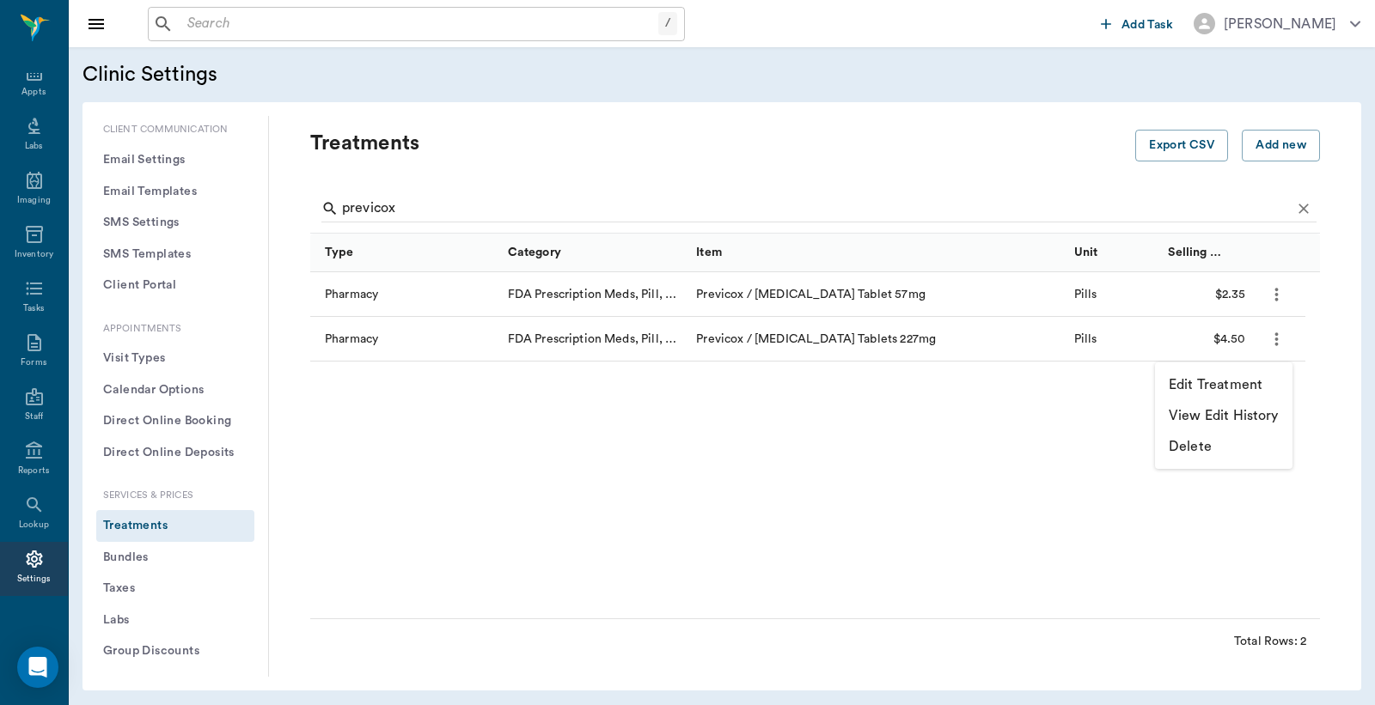
click at [663, 466] on div at bounding box center [687, 352] width 1375 height 705
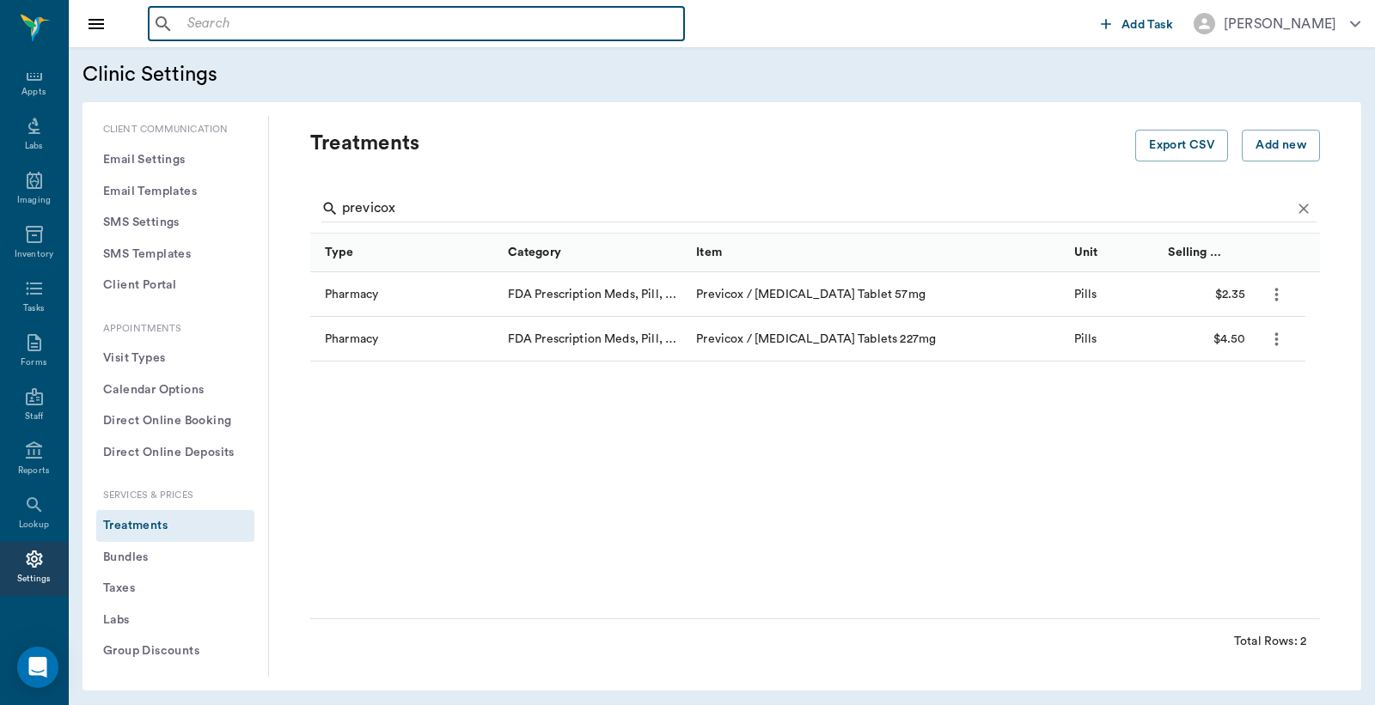
click at [191, 21] on input "text" at bounding box center [428, 24] width 497 height 24
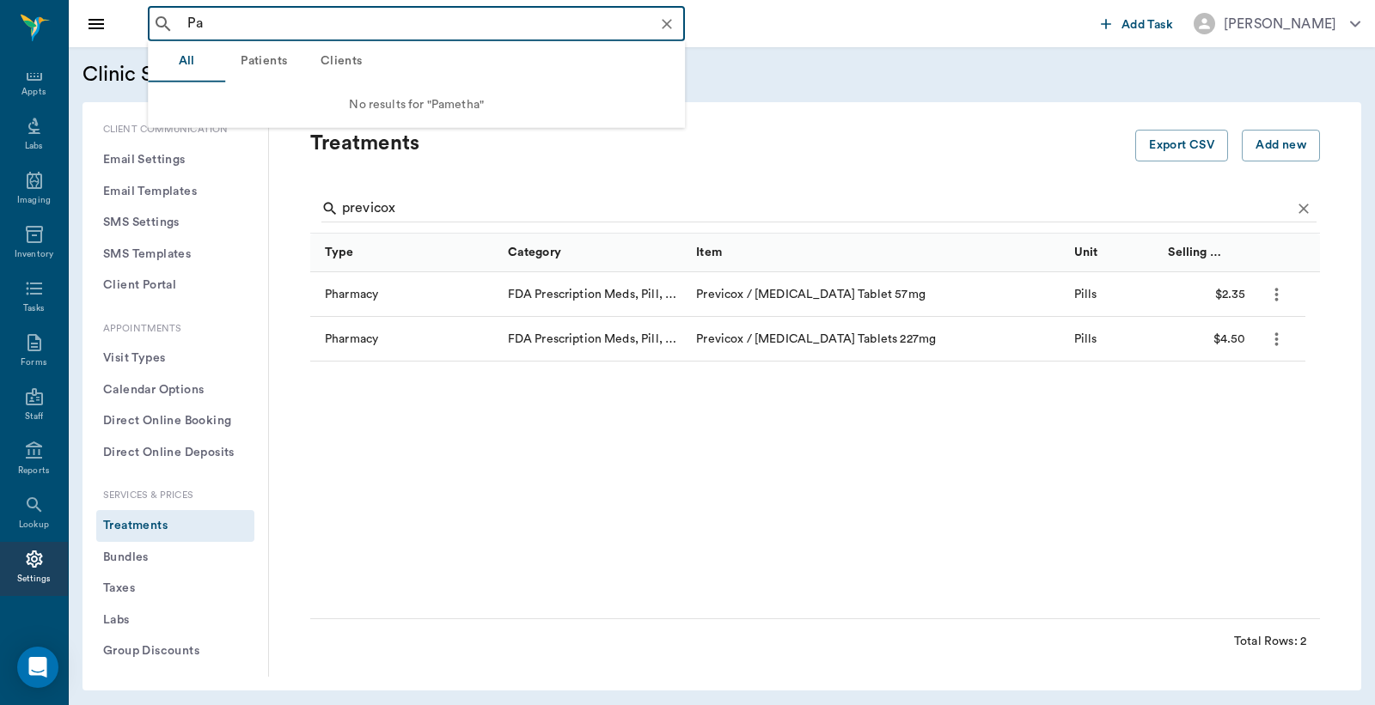
type input "P"
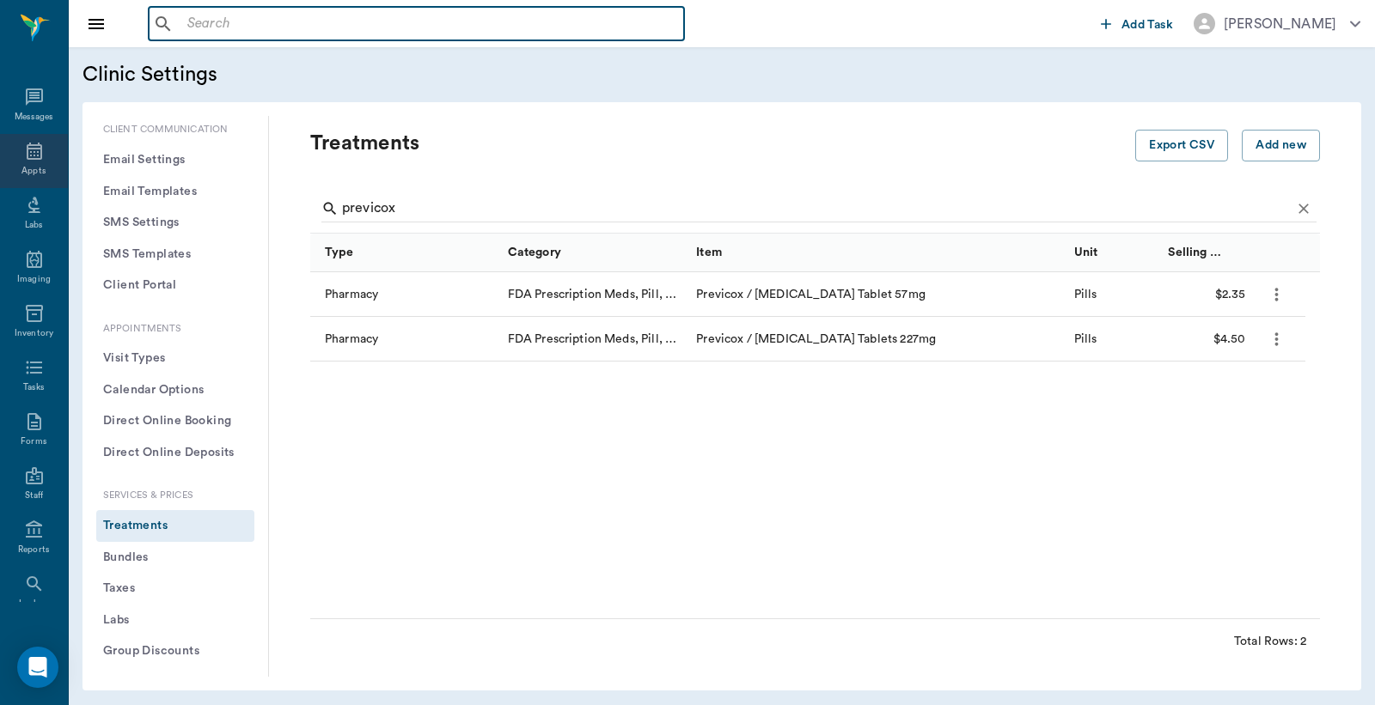
click at [28, 165] on div "Appts" at bounding box center [33, 171] width 24 height 13
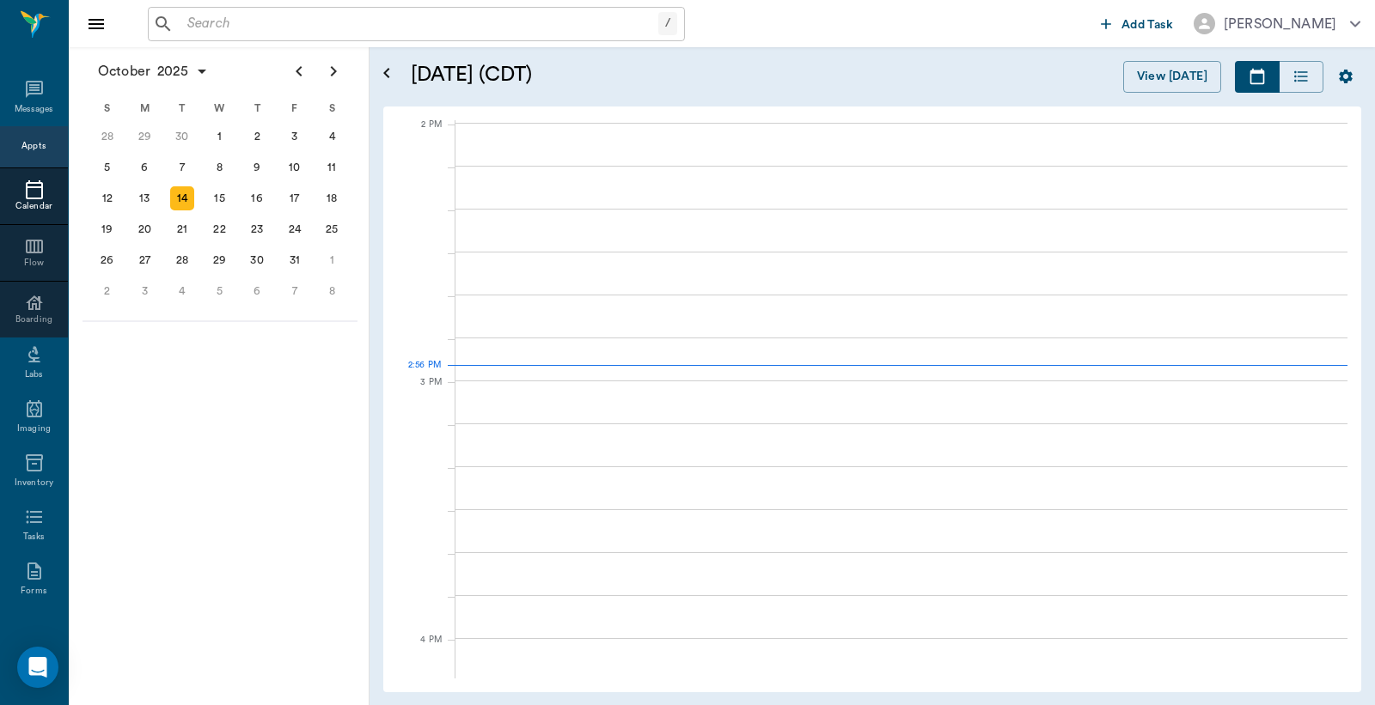
scroll to position [1548, 0]
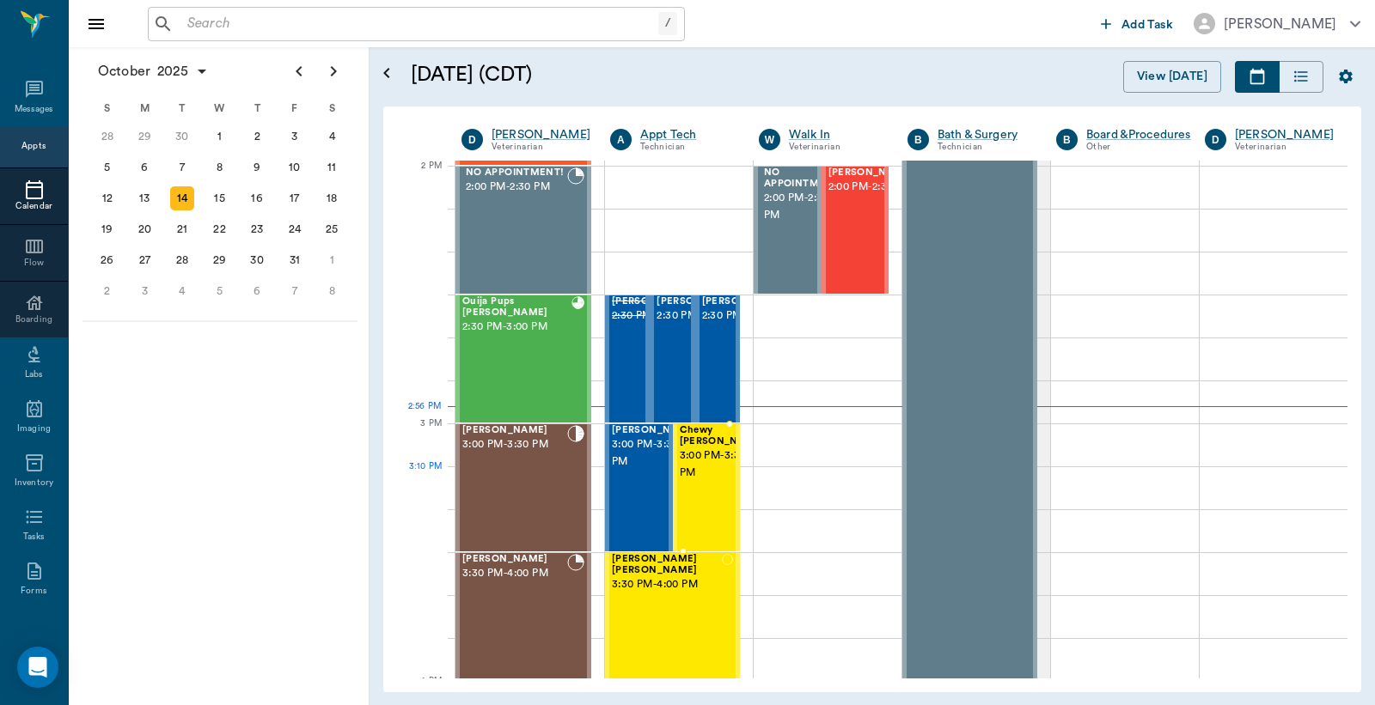
click at [703, 479] on span "3:00 PM - 3:30 PM" at bounding box center [723, 465] width 86 height 34
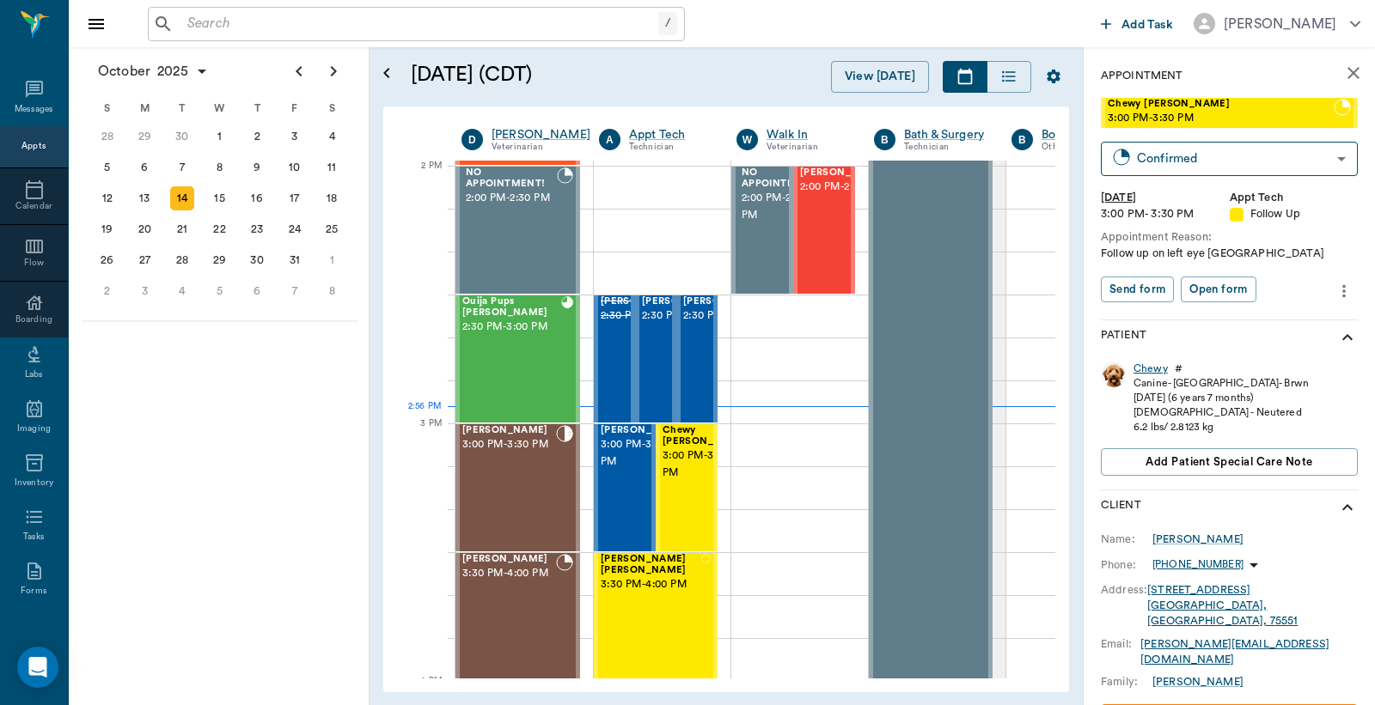
click at [1147, 372] on div "Chewy" at bounding box center [1150, 369] width 34 height 15
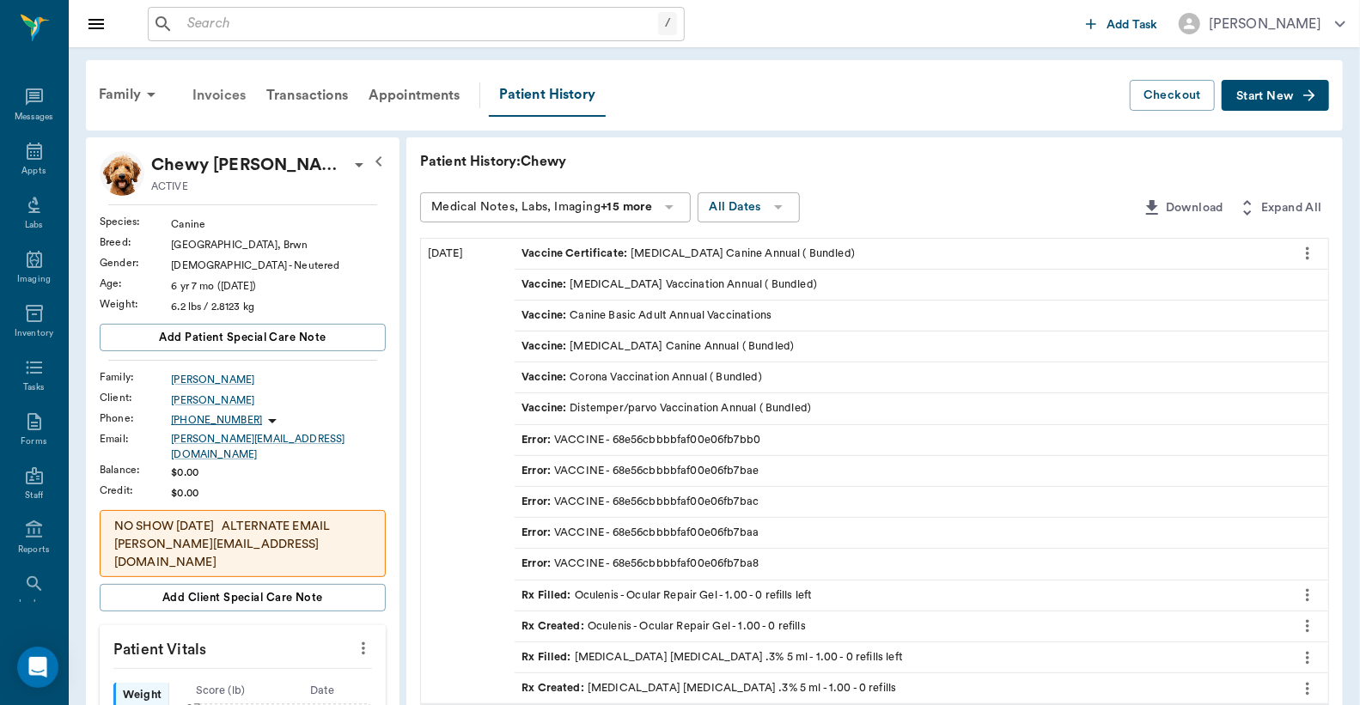
click at [215, 92] on div "Invoices" at bounding box center [219, 95] width 74 height 41
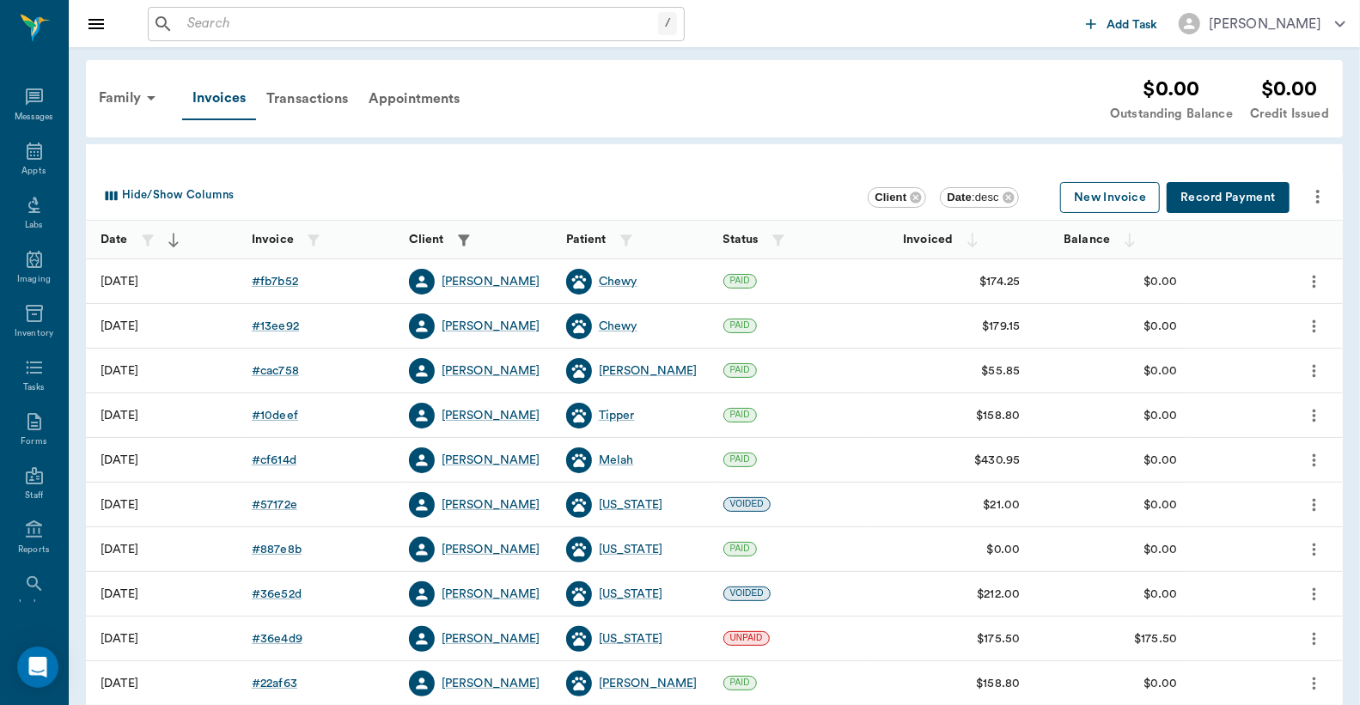
click at [1087, 202] on button "New Invoice" at bounding box center [1110, 198] width 100 height 32
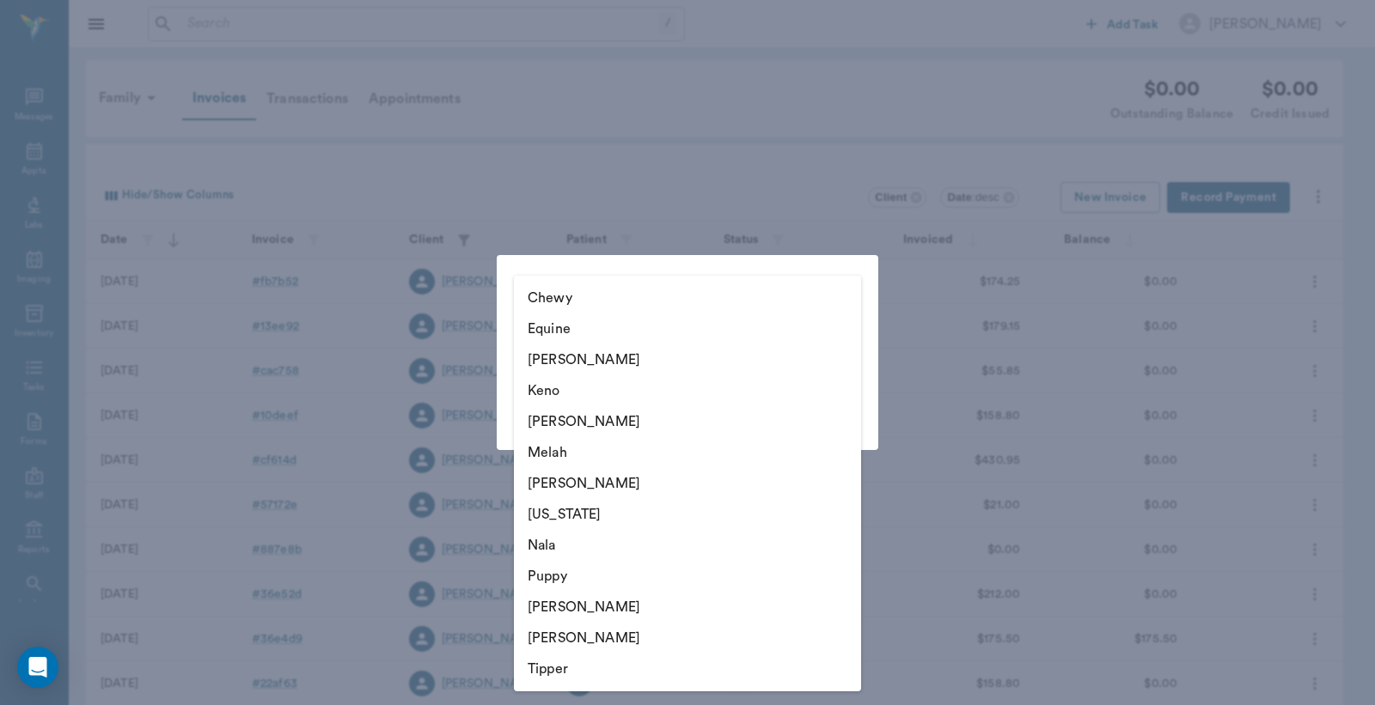
click at [840, 356] on body "/ ​ Add Task Dr. Bert Ellsworth Nectar Messages Appts Labs Imaging Inventory Ta…" at bounding box center [687, 504] width 1375 height 1009
click at [602, 362] on li "Foster" at bounding box center [687, 360] width 347 height 31
type input "63fcf39b6ac265526be37b07"
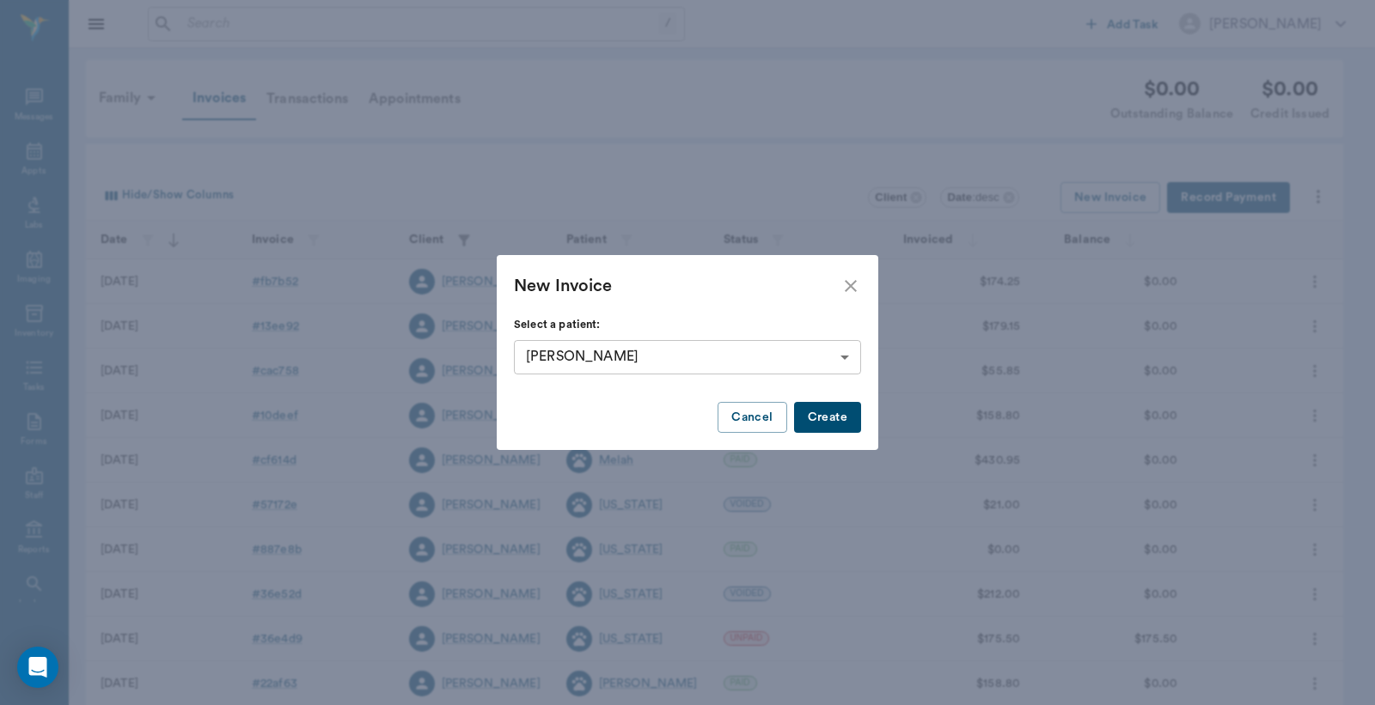
click at [827, 418] on button "Create" at bounding box center [827, 418] width 67 height 32
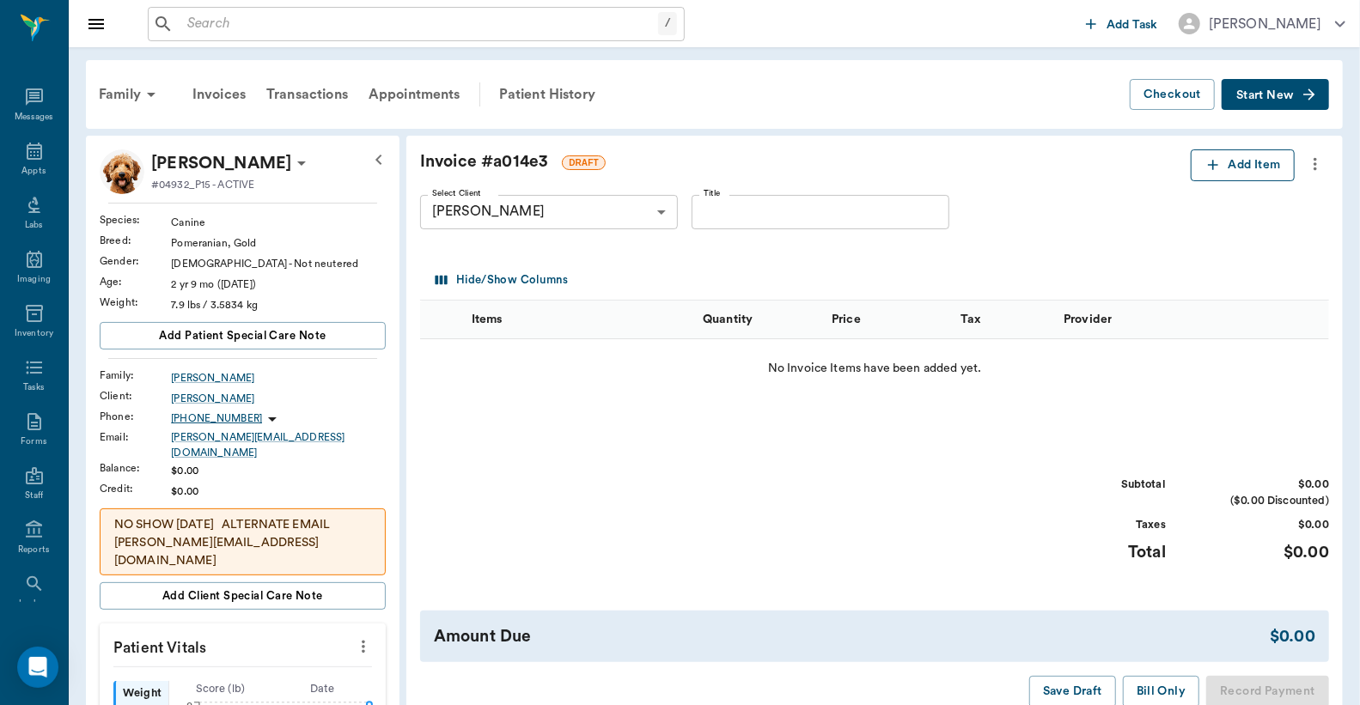
click at [1242, 168] on button "Add Item" at bounding box center [1243, 165] width 104 height 32
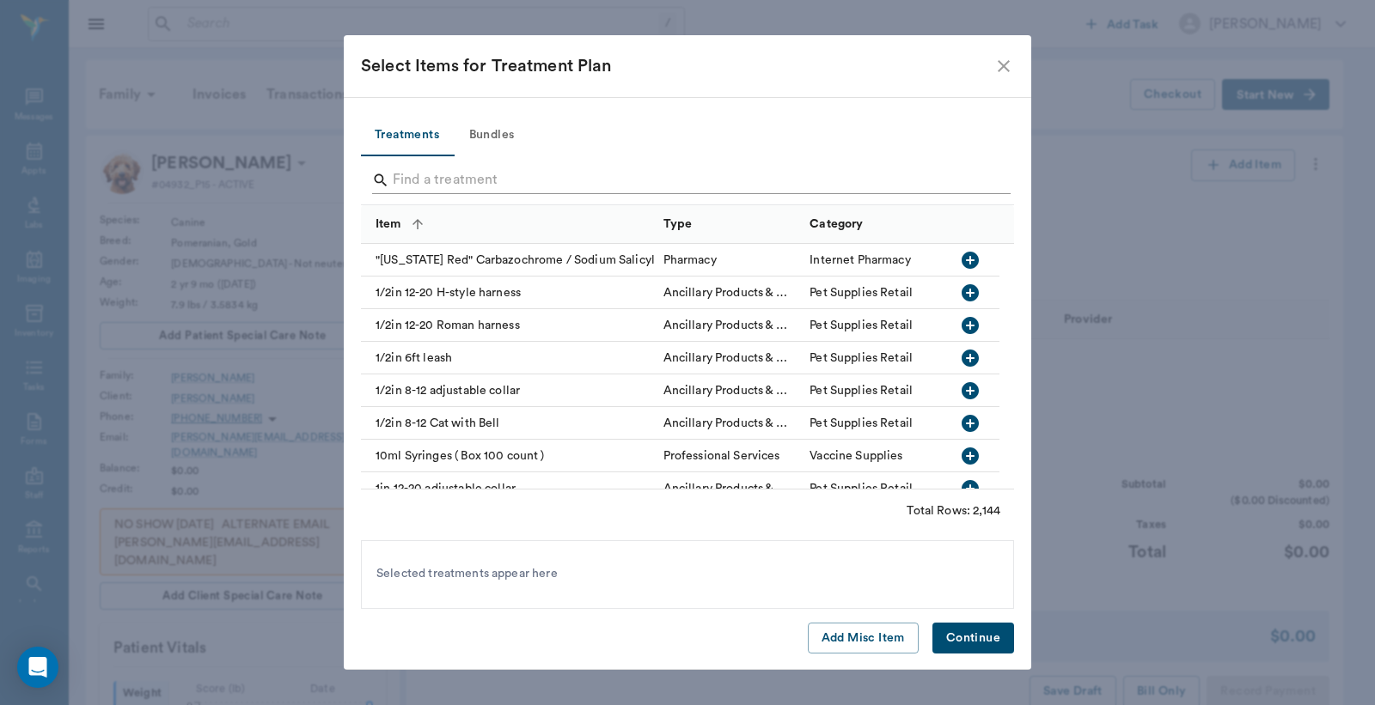
click at [400, 181] on input "Search" at bounding box center [689, 180] width 592 height 27
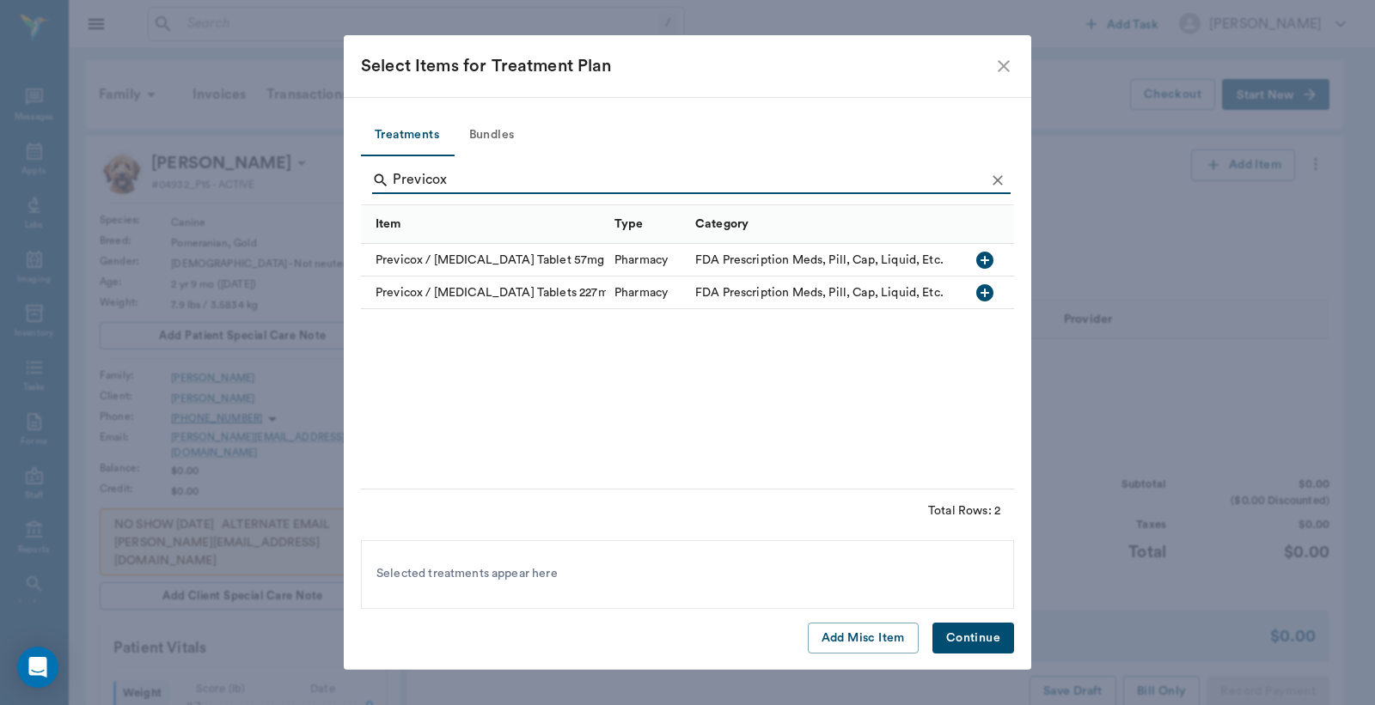
type input "Previcox"
click at [581, 288] on div "Previcox / Firocoxib Tablets 227mg" at bounding box center [483, 293] width 245 height 33
click at [990, 644] on button "Continue" at bounding box center [973, 639] width 82 height 32
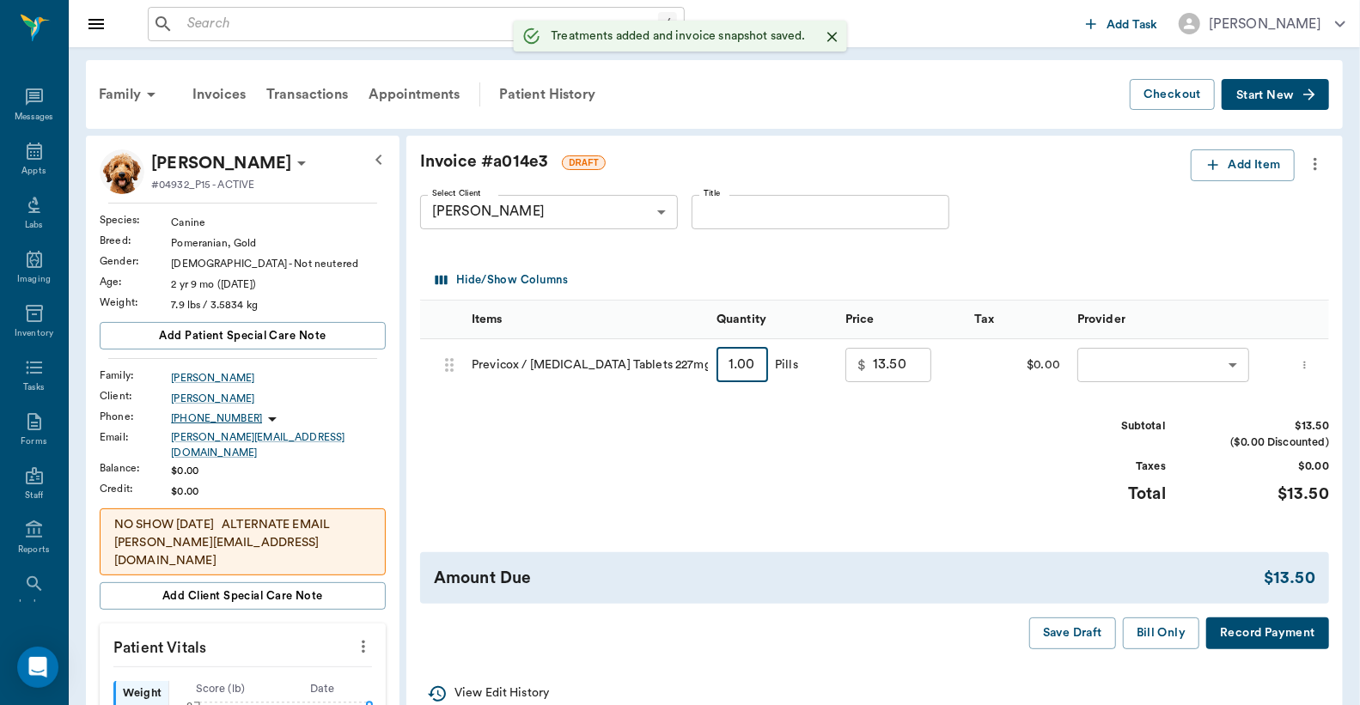
type input "20"
type input "99.00"
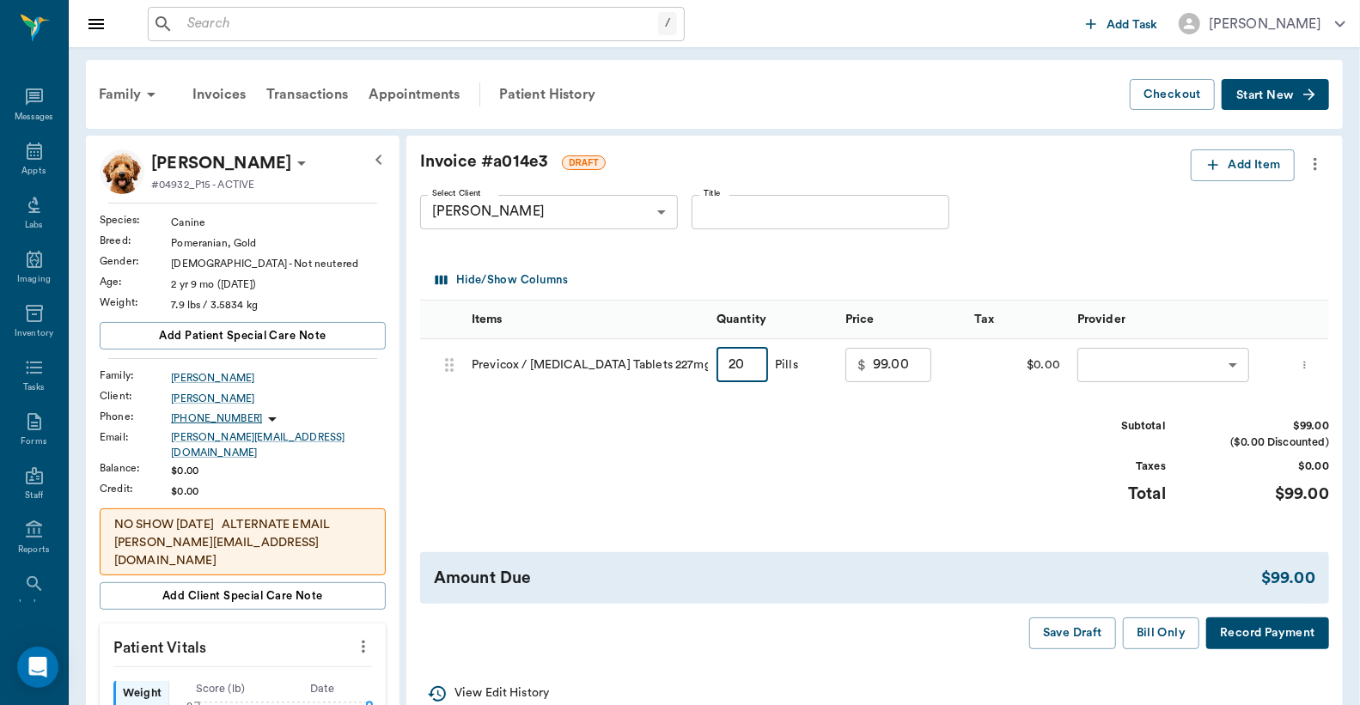
type input "20.00"
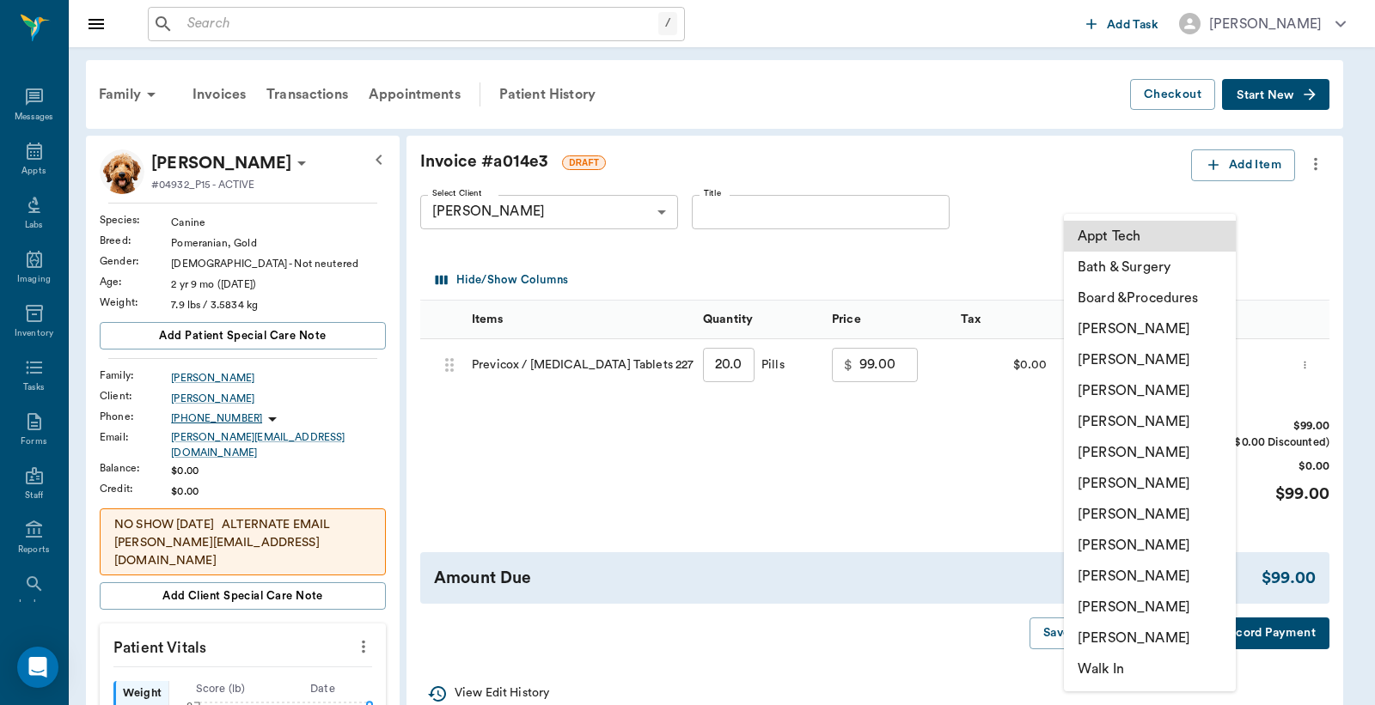
click at [1131, 373] on body "/ ​ Add Task Dr. Bert Ellsworth Nectar Messages Appts Labs Imaging Inventory Ta…" at bounding box center [687, 682] width 1375 height 1365
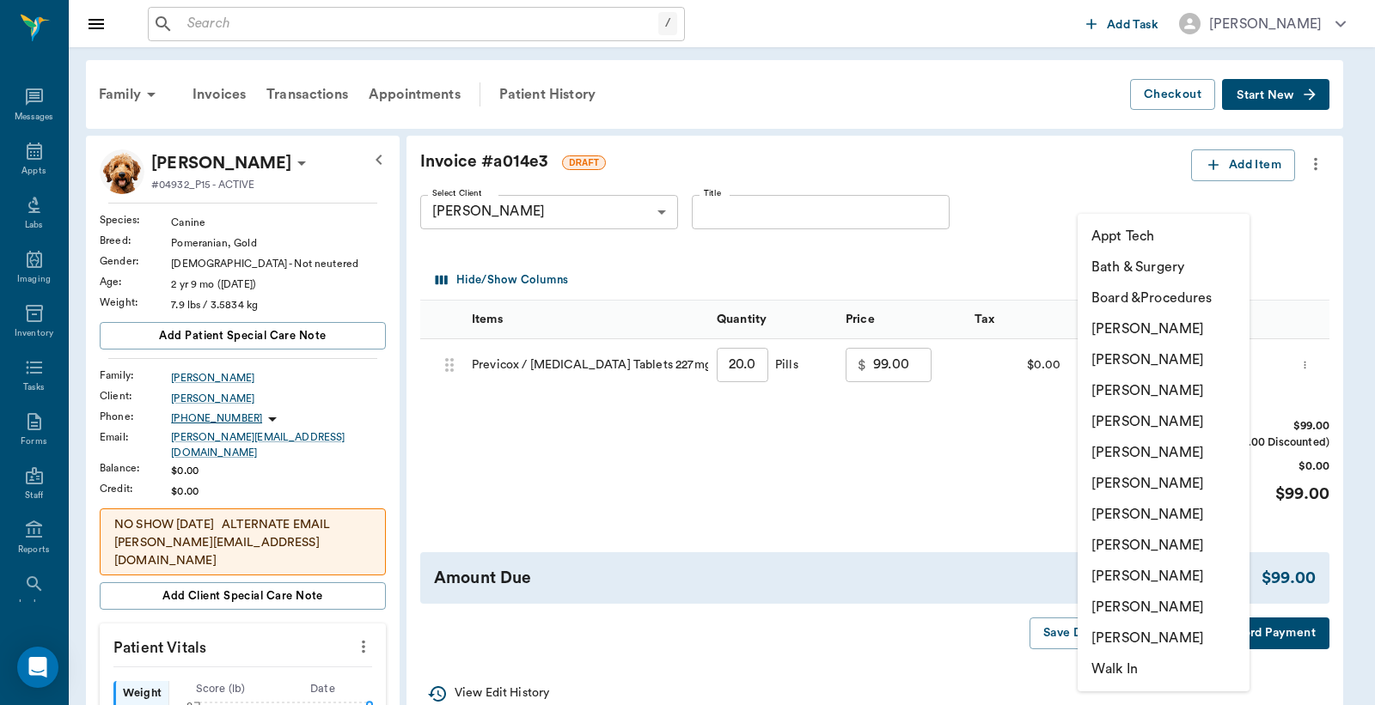
click at [894, 445] on div at bounding box center [687, 352] width 1375 height 705
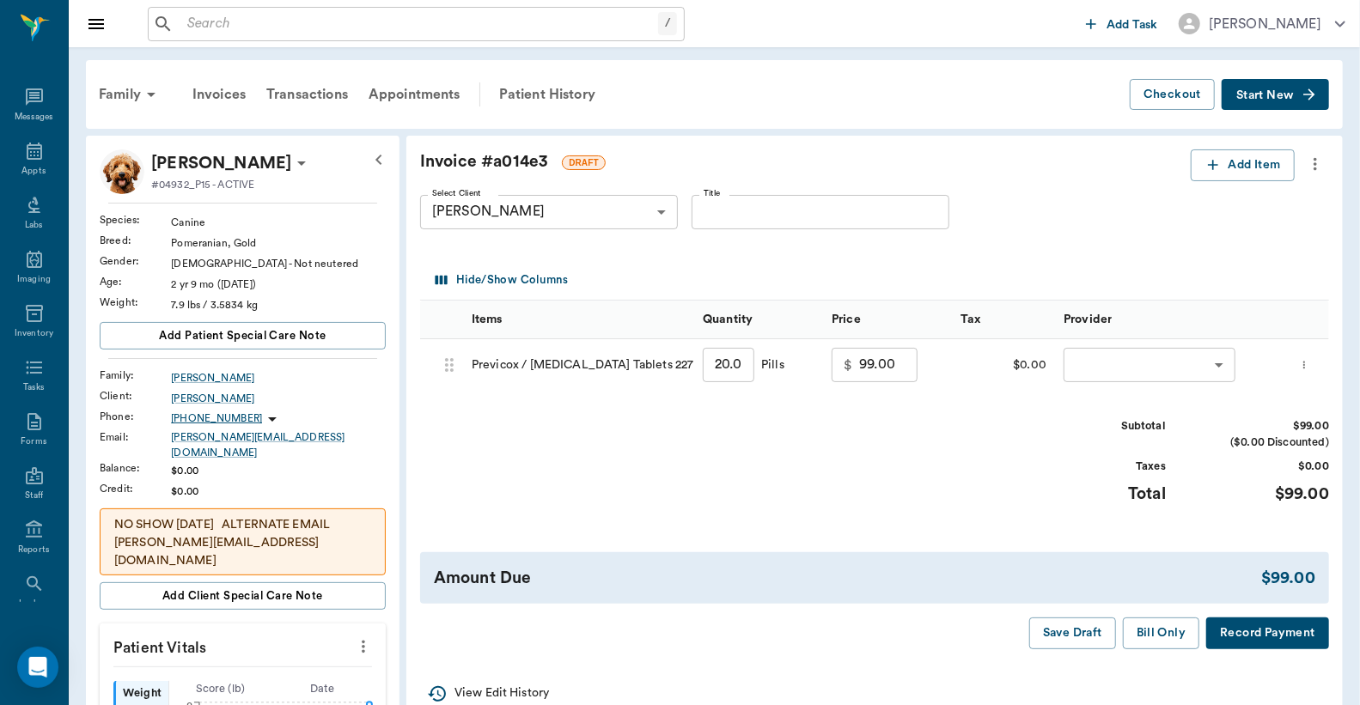
click at [1310, 363] on icon "more" at bounding box center [1304, 365] width 11 height 21
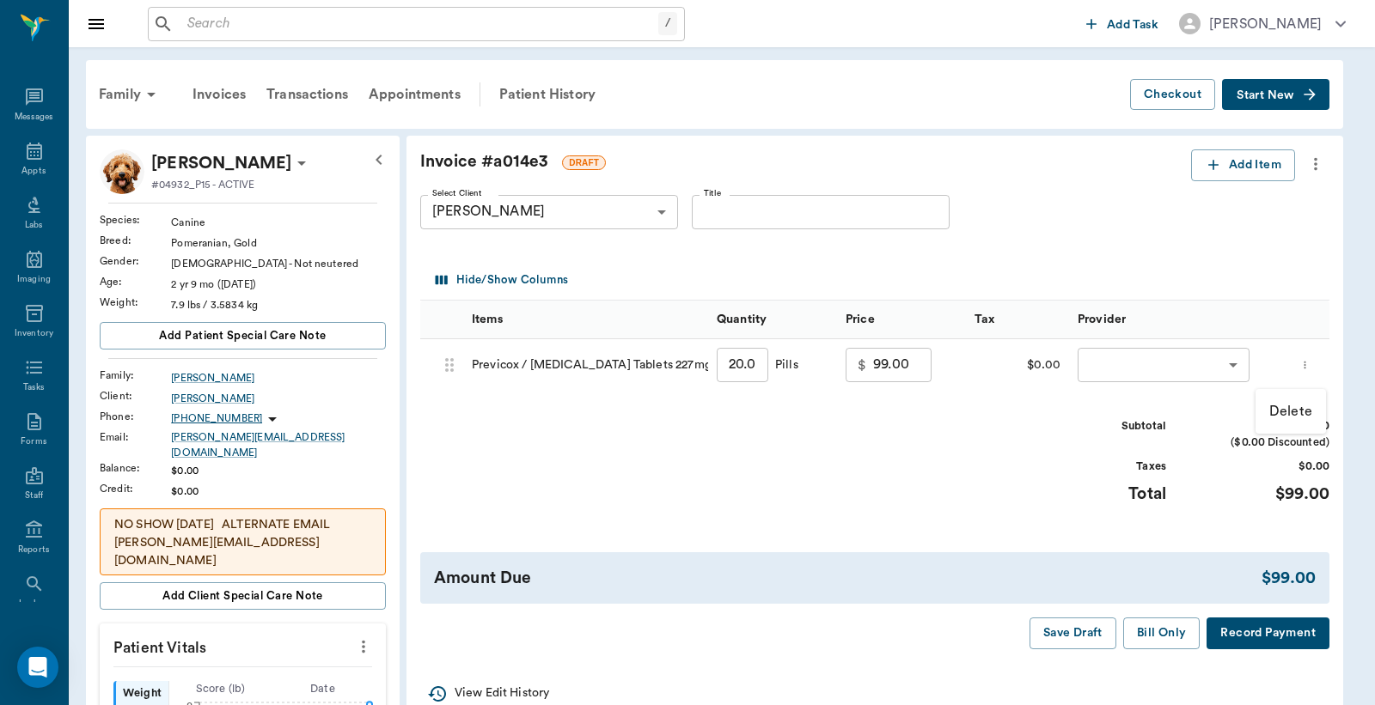
click at [1299, 409] on p "Delete" at bounding box center [1290, 411] width 43 height 21
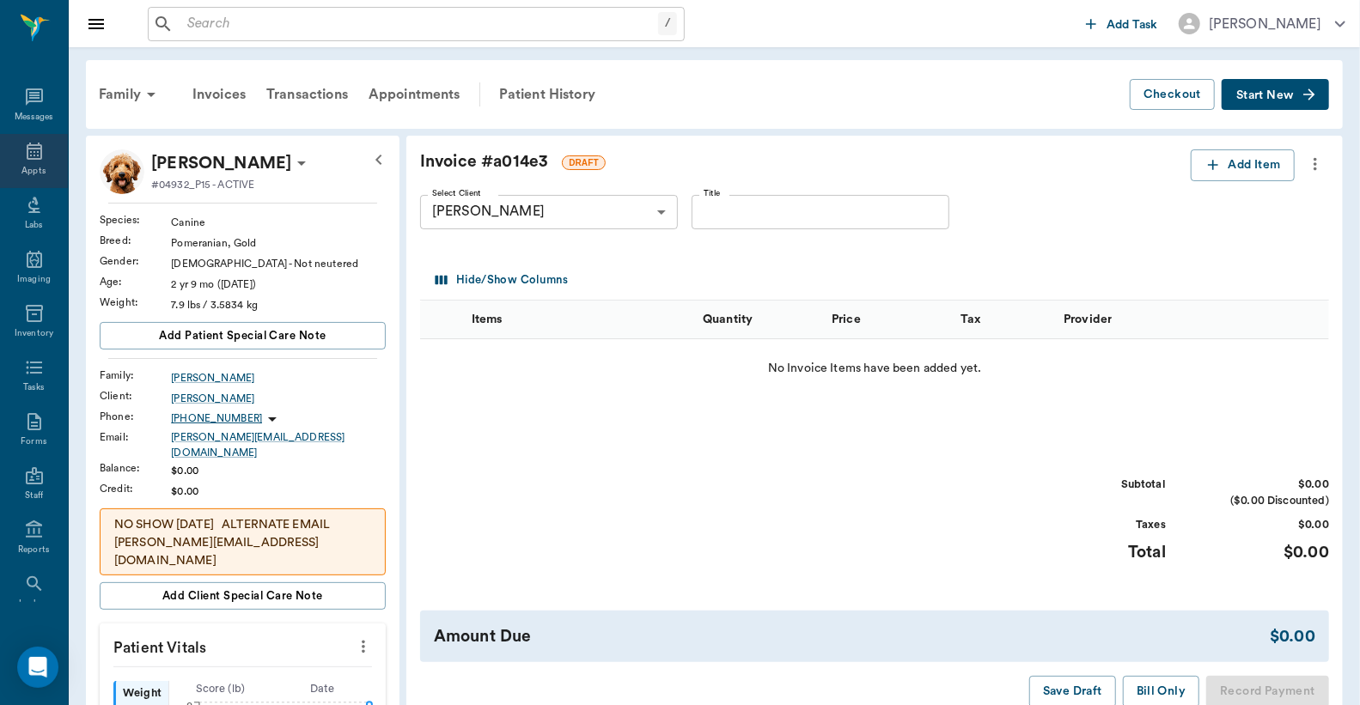
click at [27, 165] on div "Appts" at bounding box center [33, 171] width 24 height 13
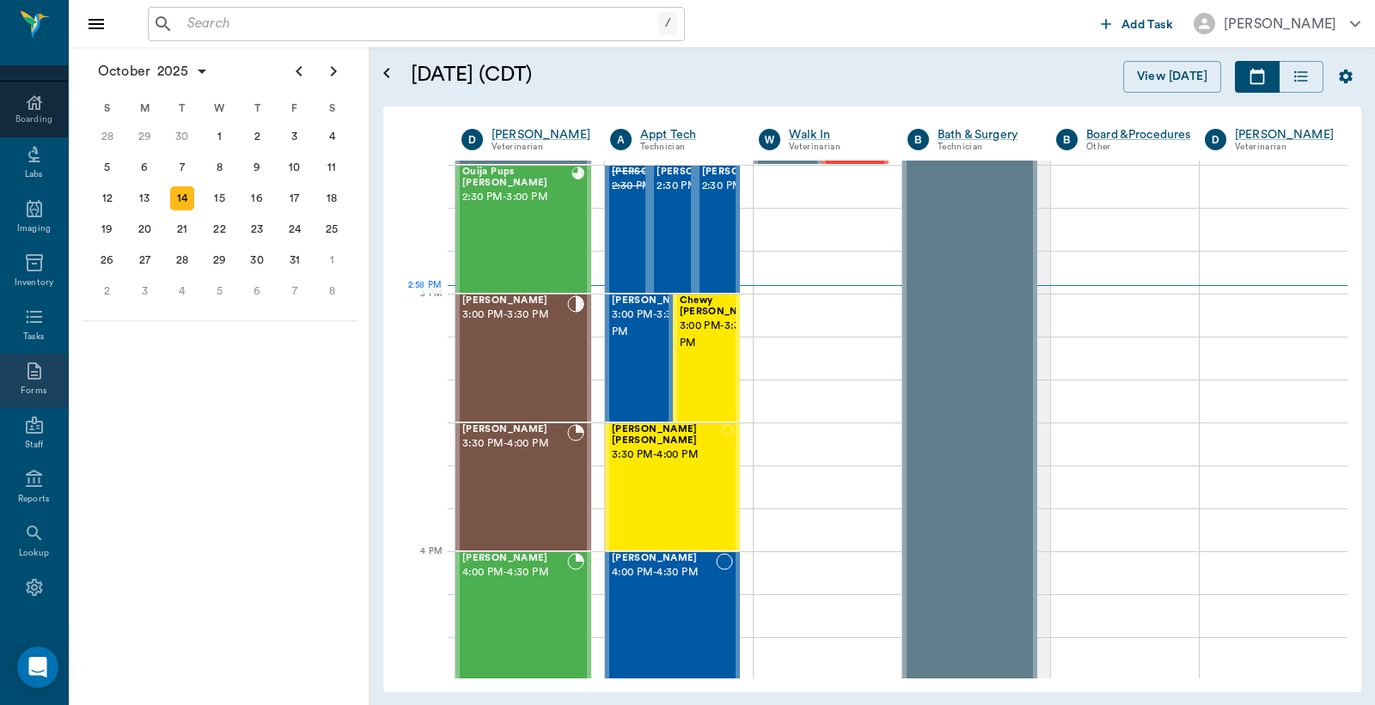
scroll to position [228, 0]
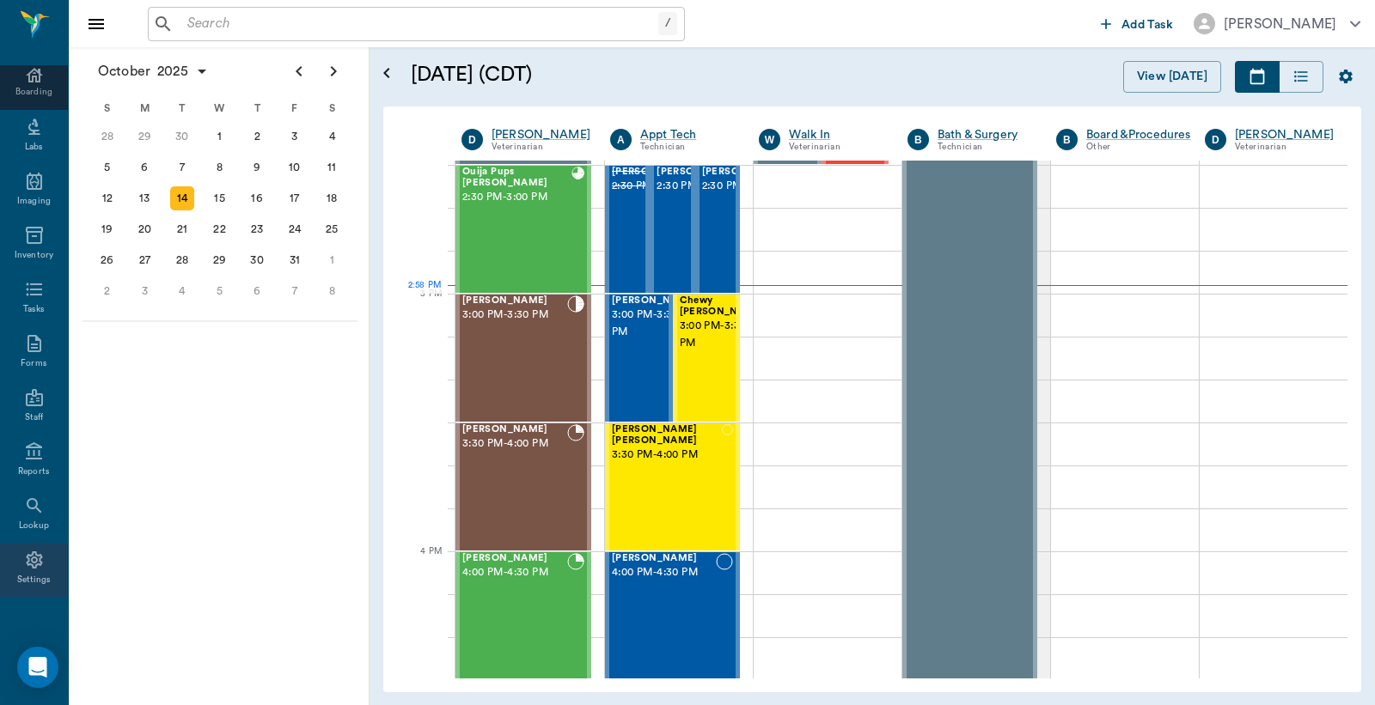
click at [28, 574] on div "Settings" at bounding box center [34, 580] width 34 height 13
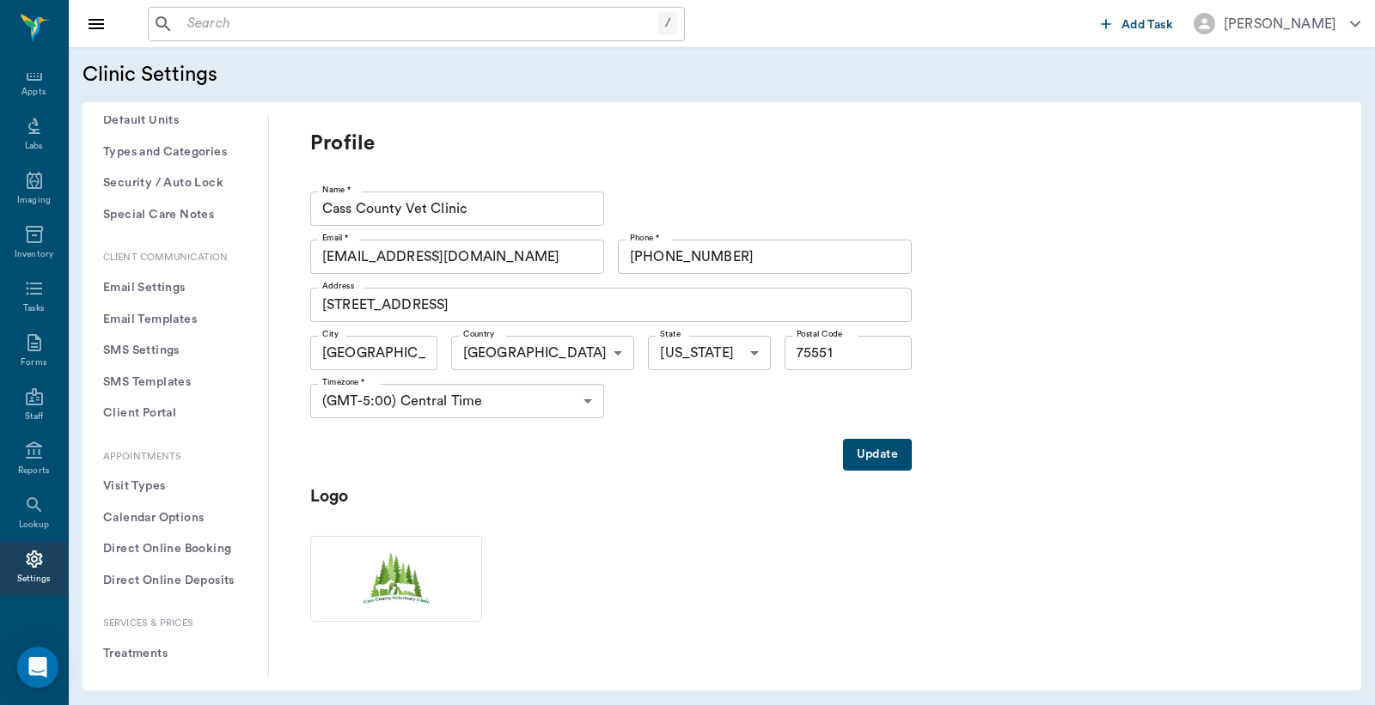
scroll to position [254, 0]
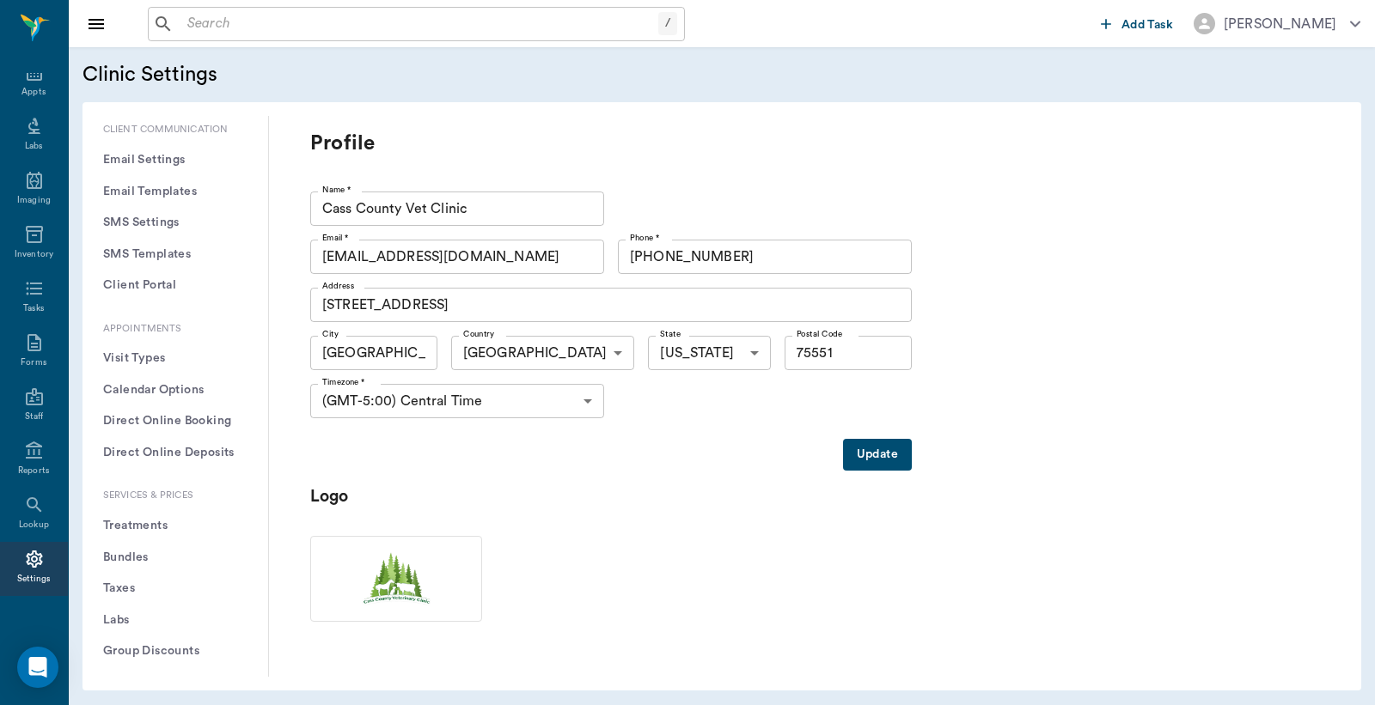
click at [155, 521] on button "Treatments" at bounding box center [175, 526] width 158 height 32
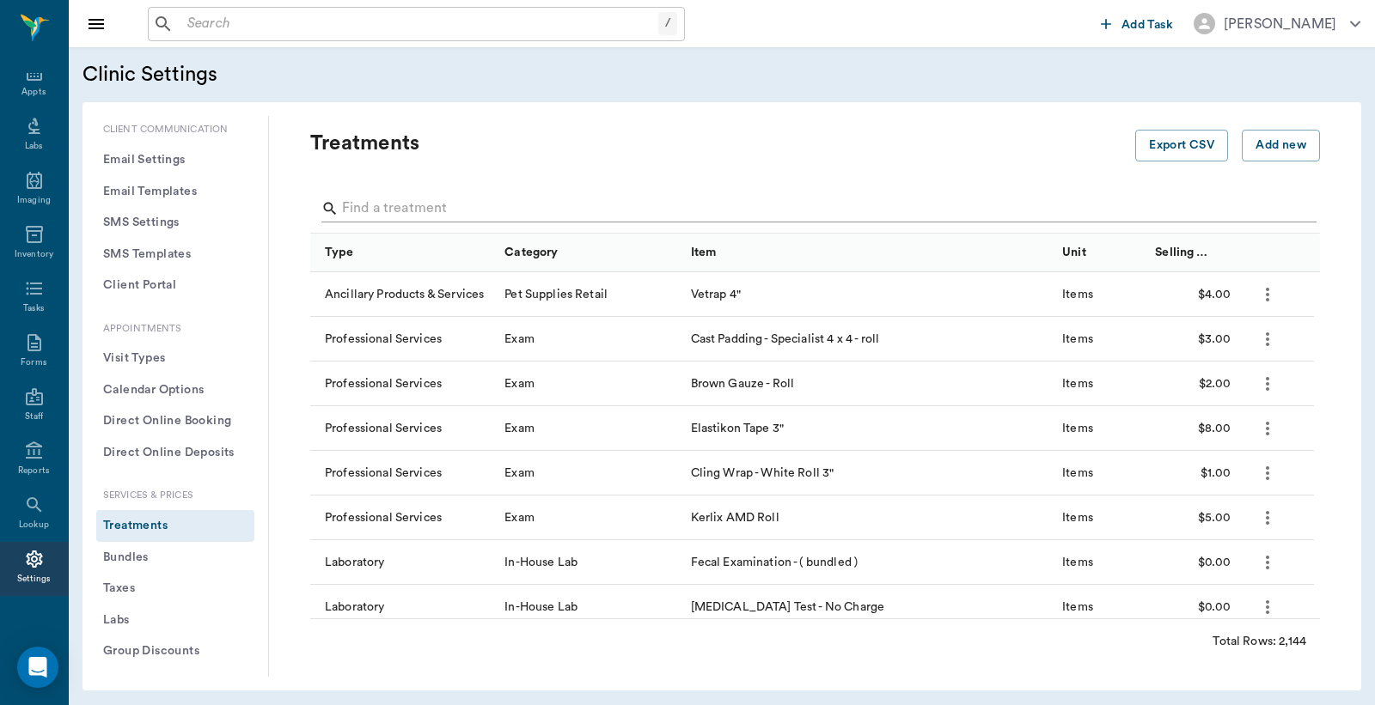
click at [353, 206] on input "Search" at bounding box center [816, 208] width 949 height 27
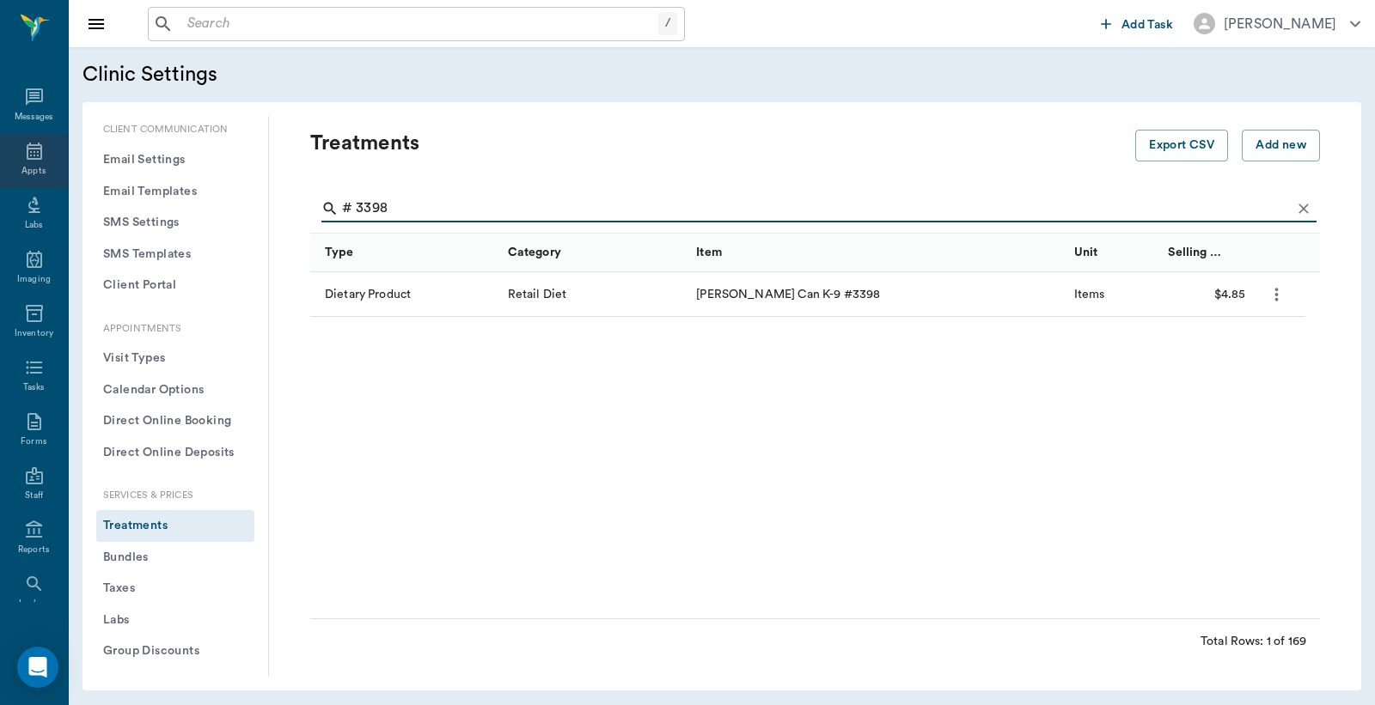
type input "# 3398"
click at [30, 160] on icon at bounding box center [34, 151] width 21 height 21
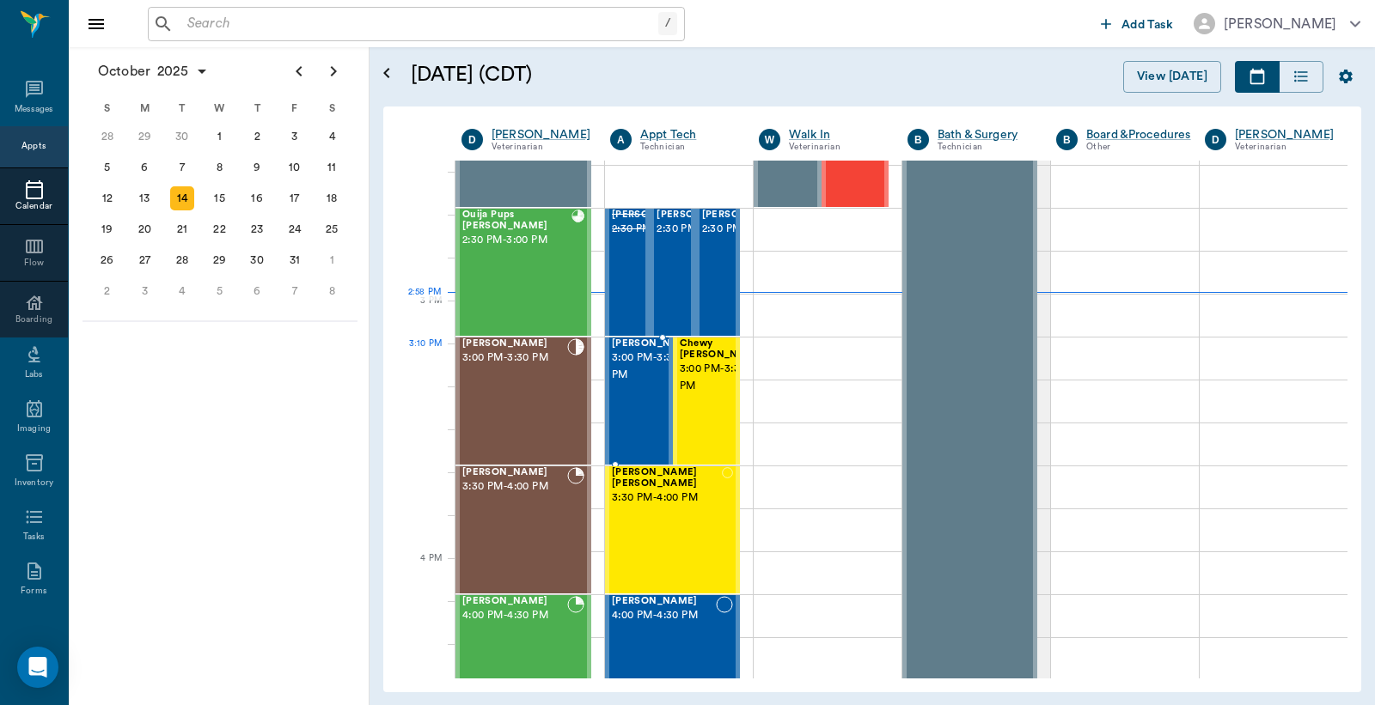
scroll to position [1676, 0]
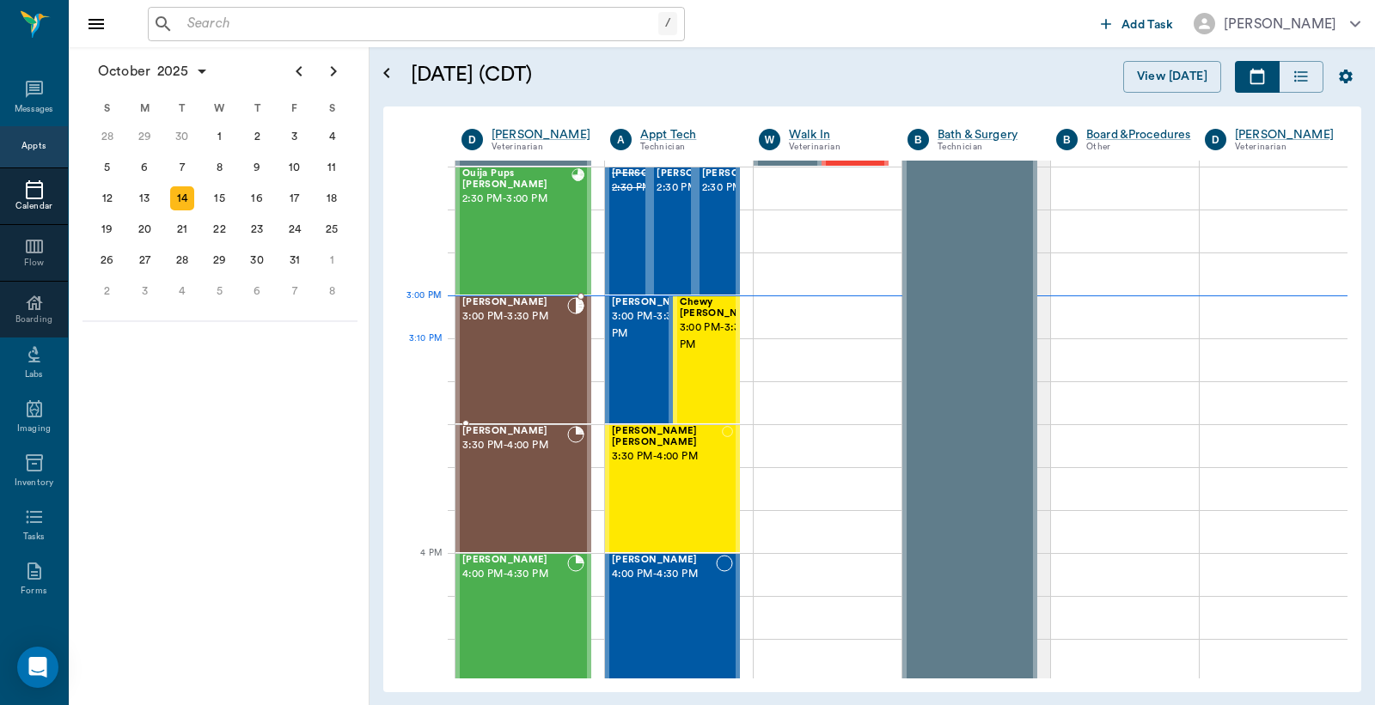
click at [536, 342] on div "Tinkerbell Jones 3:00 PM - 3:30 PM" at bounding box center [514, 359] width 105 height 125
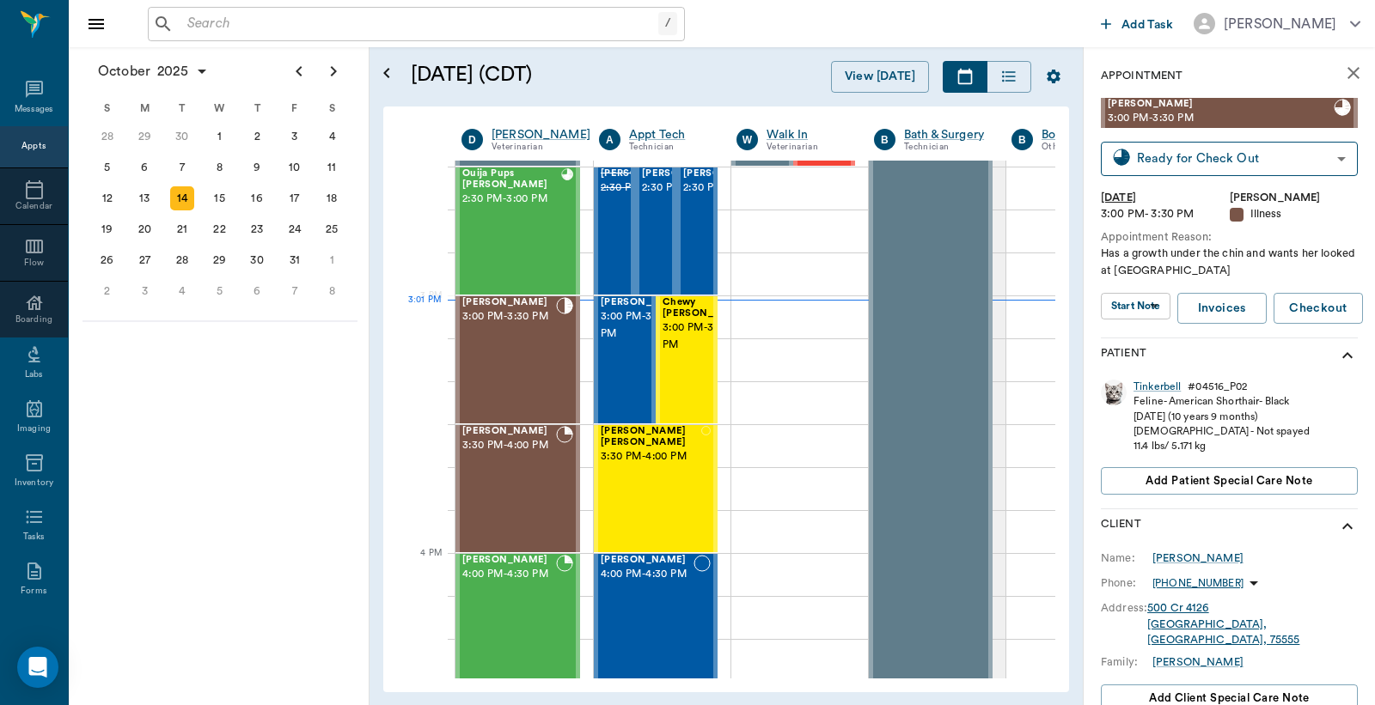
click at [190, 17] on input "text" at bounding box center [419, 24] width 478 height 24
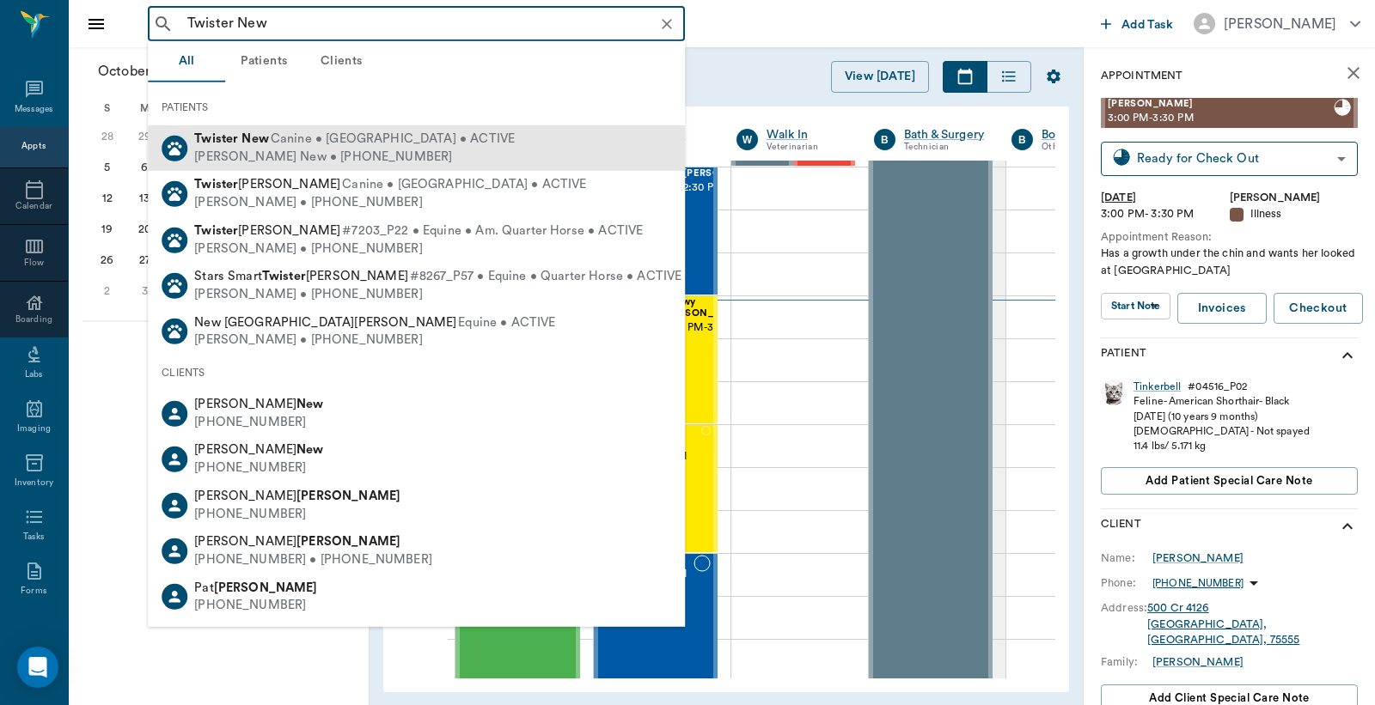
click at [247, 158] on div "Zachery New • (903) 559-5473" at bounding box center [354, 157] width 320 height 18
type input "Twister New"
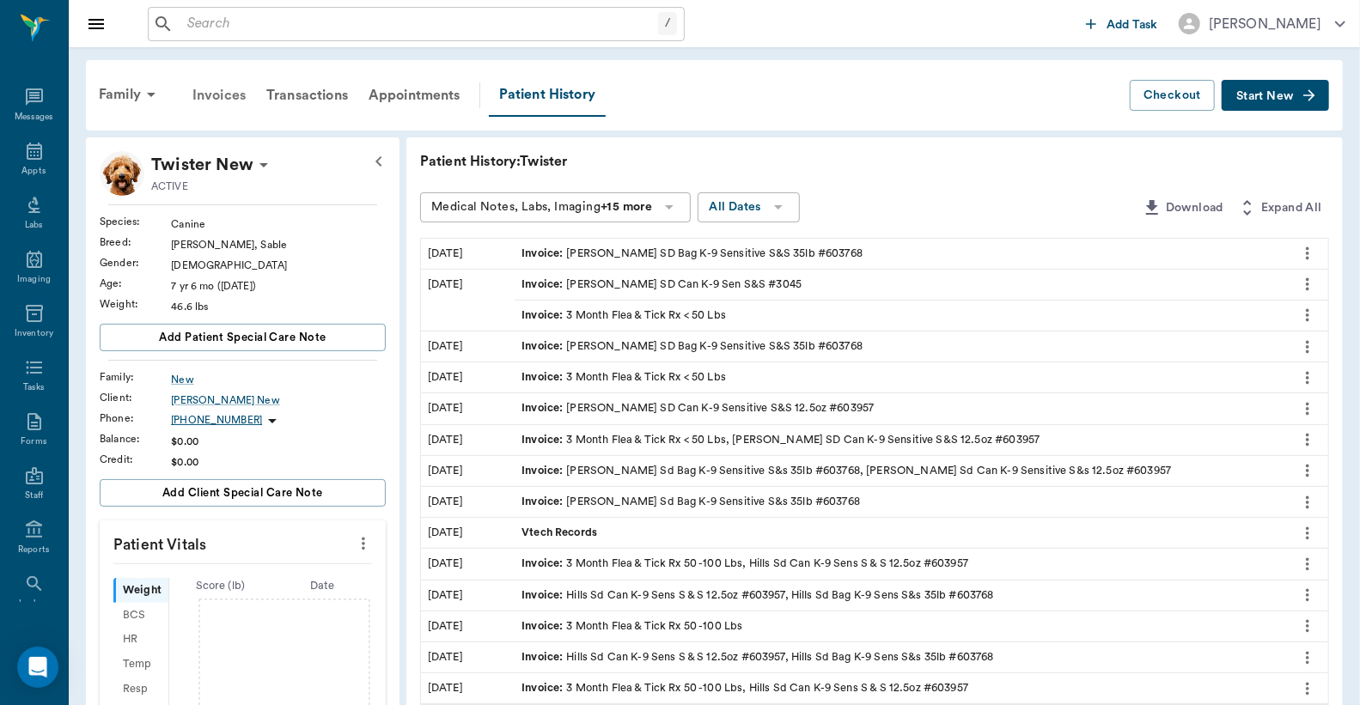
click at [212, 98] on div "Invoices" at bounding box center [219, 95] width 74 height 41
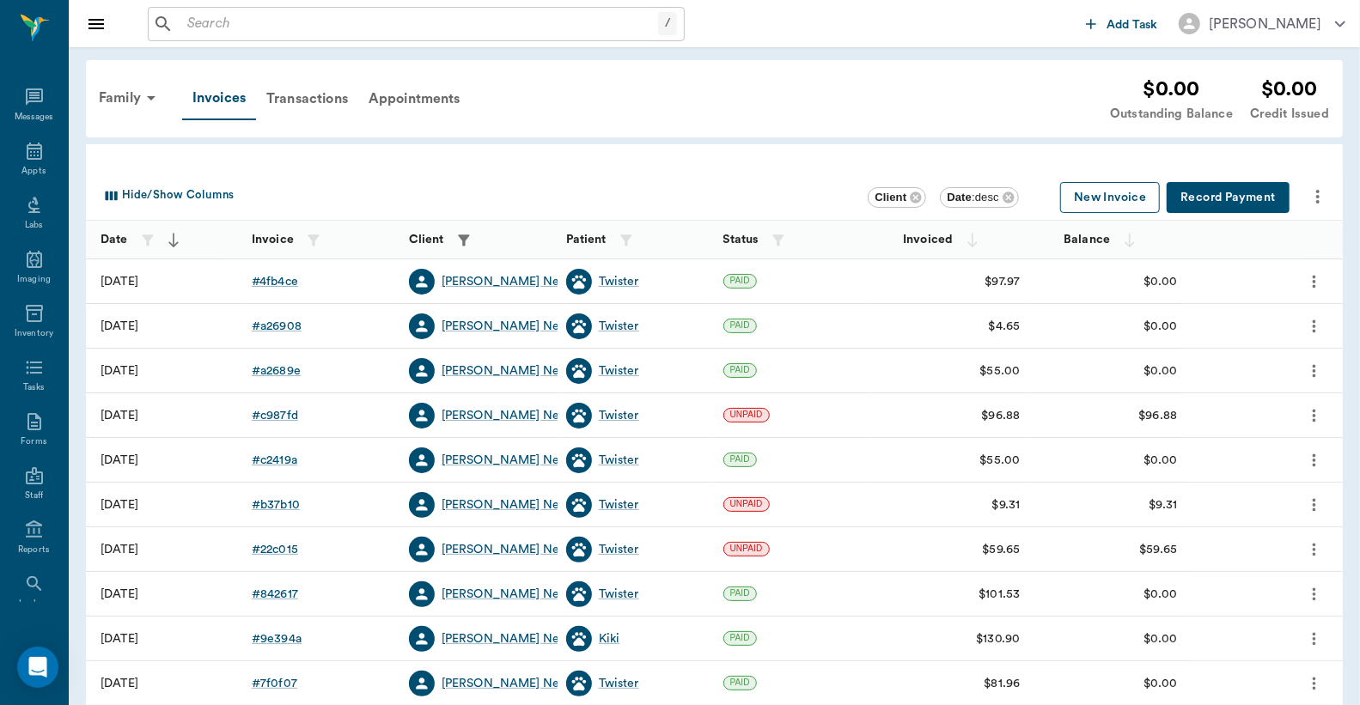
click at [1101, 192] on button "New Invoice" at bounding box center [1110, 198] width 100 height 32
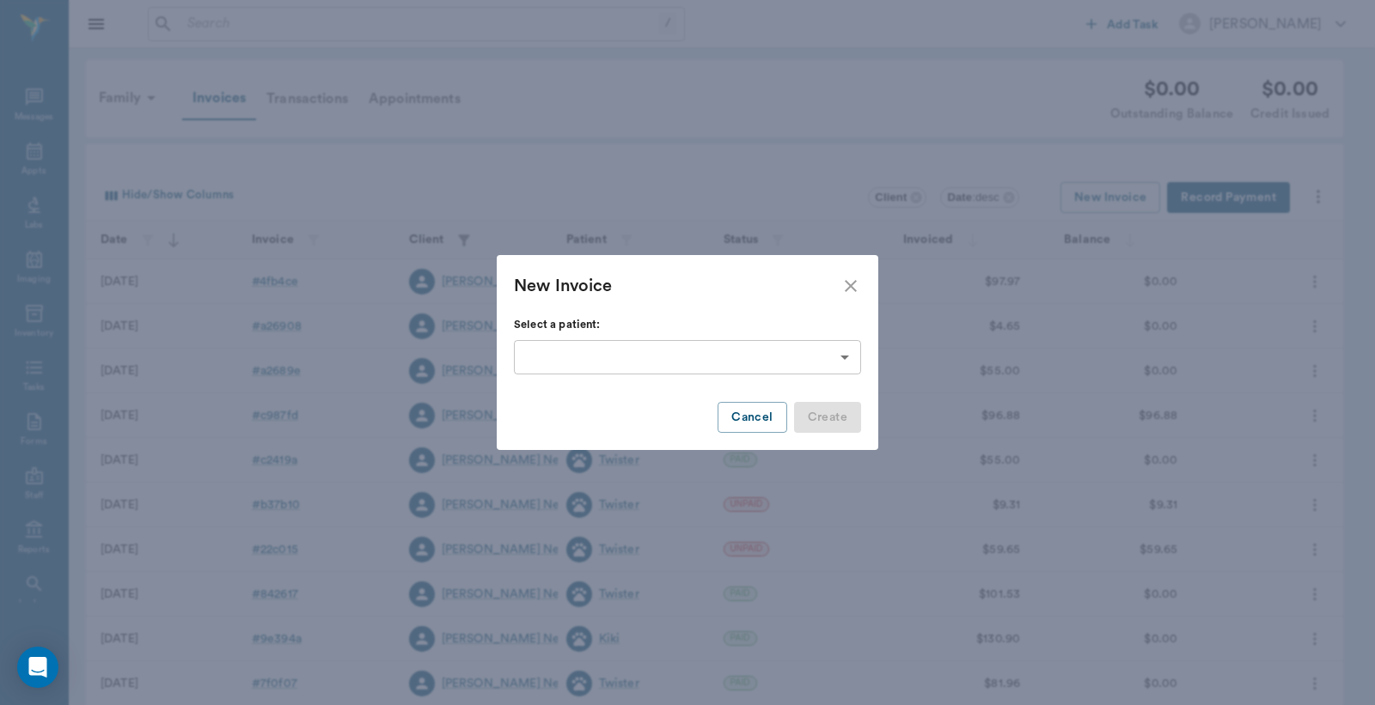
click at [849, 350] on body "/ ​ Add Task Dr. Bert Ellsworth Nectar Messages Appts Labs Imaging Inventory Ta…" at bounding box center [687, 504] width 1375 height 1009
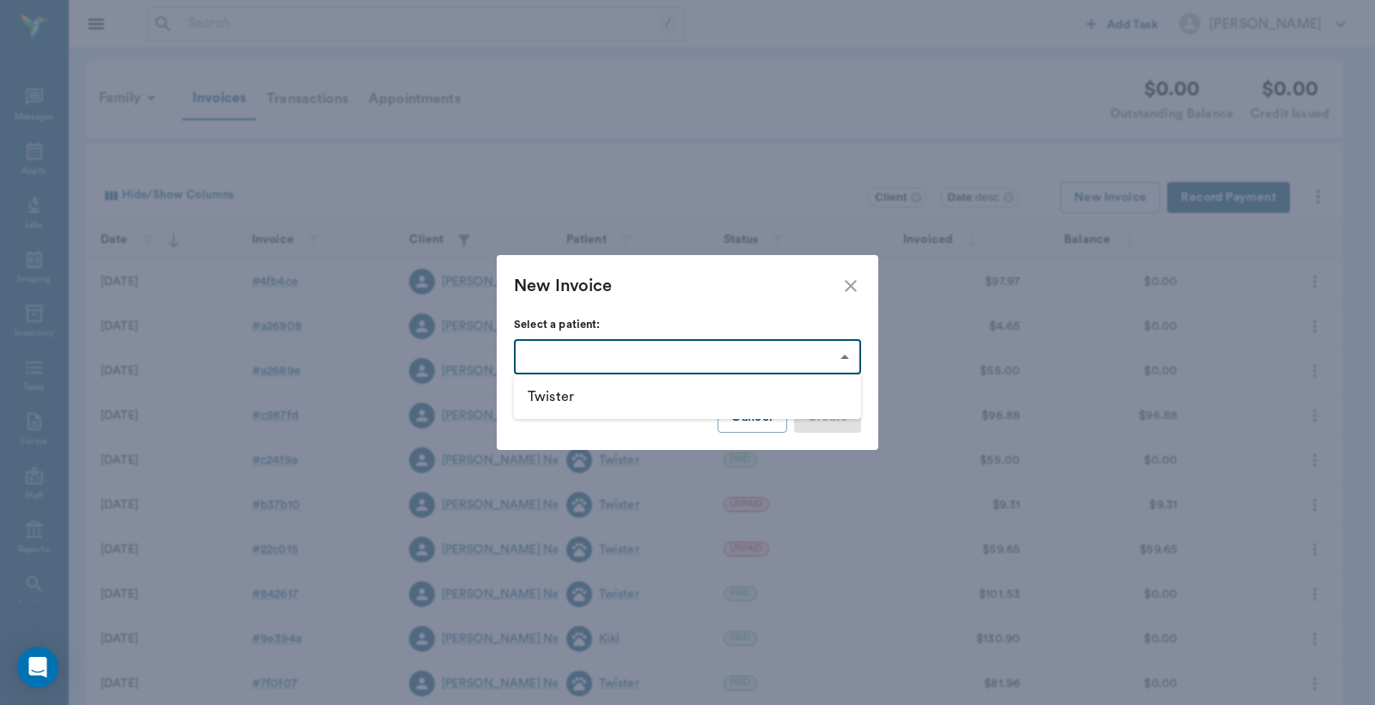
click at [570, 398] on li "Twister" at bounding box center [687, 396] width 347 height 31
type input "63ec336bbf929af01c1df3bb"
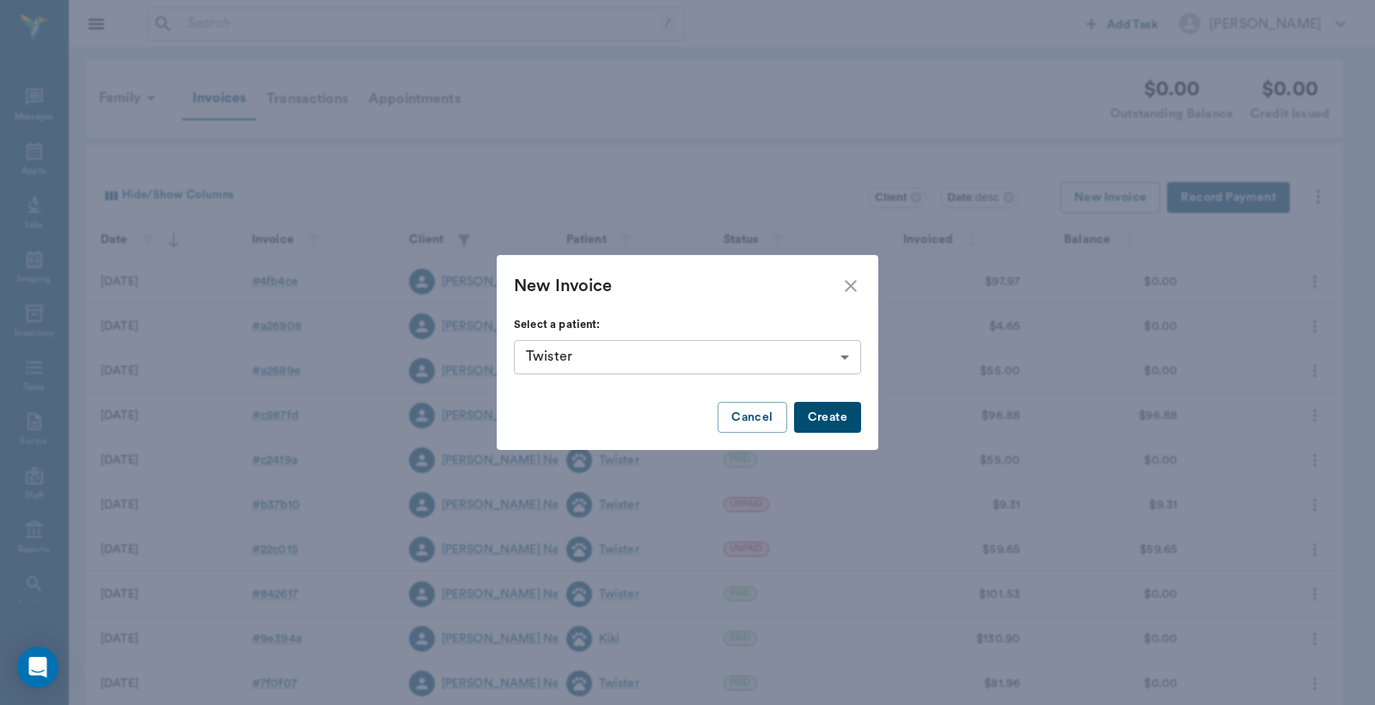
click at [823, 416] on button "Create" at bounding box center [827, 418] width 67 height 32
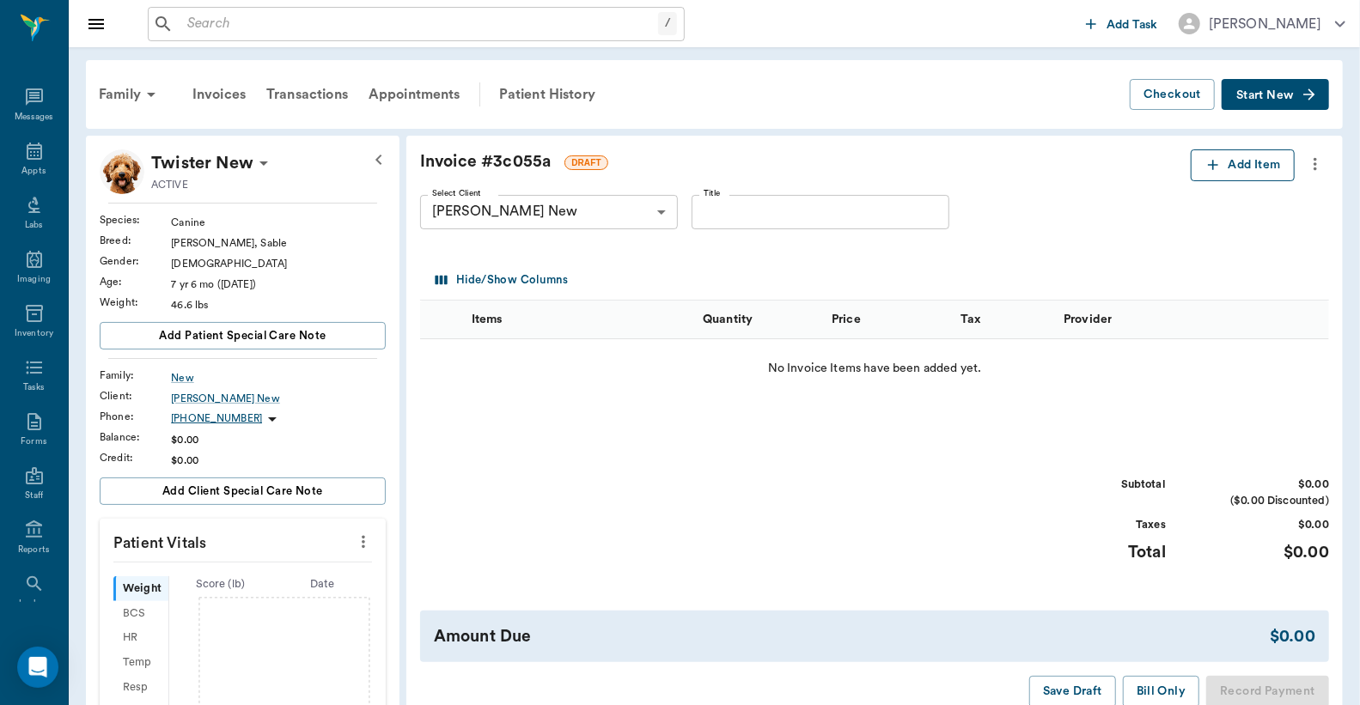
click at [1230, 173] on button "Add Item" at bounding box center [1243, 165] width 104 height 32
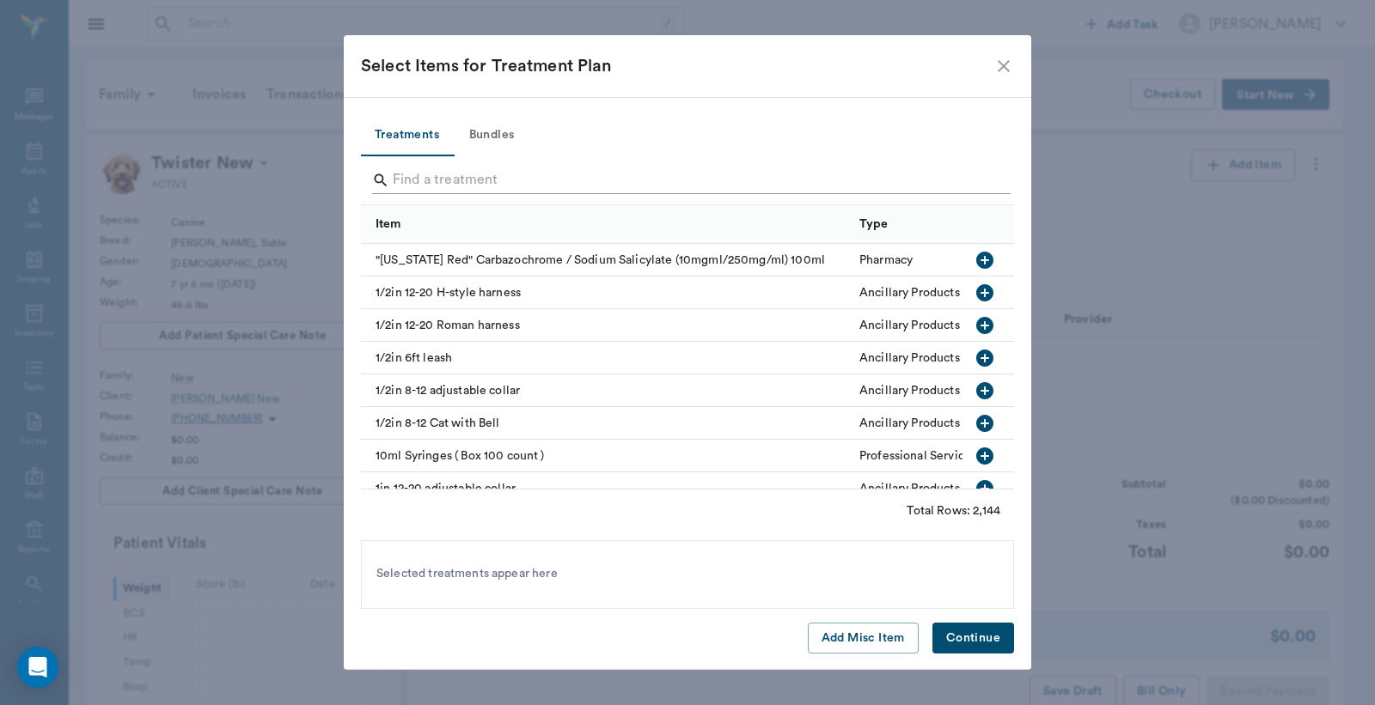
click at [405, 183] on input "Search" at bounding box center [689, 180] width 592 height 27
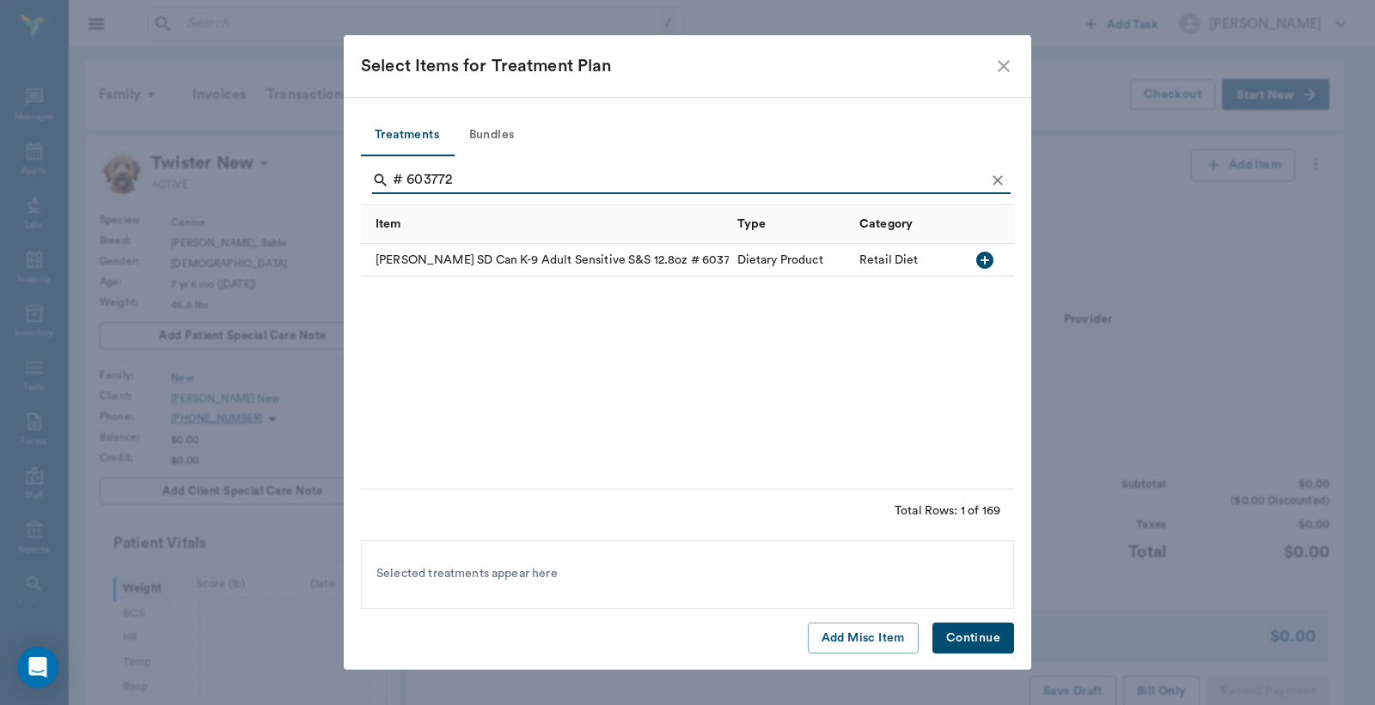
type input "# 603772"
click at [986, 261] on icon "button" at bounding box center [984, 260] width 17 height 17
click at [957, 647] on button "Continue" at bounding box center [973, 639] width 82 height 32
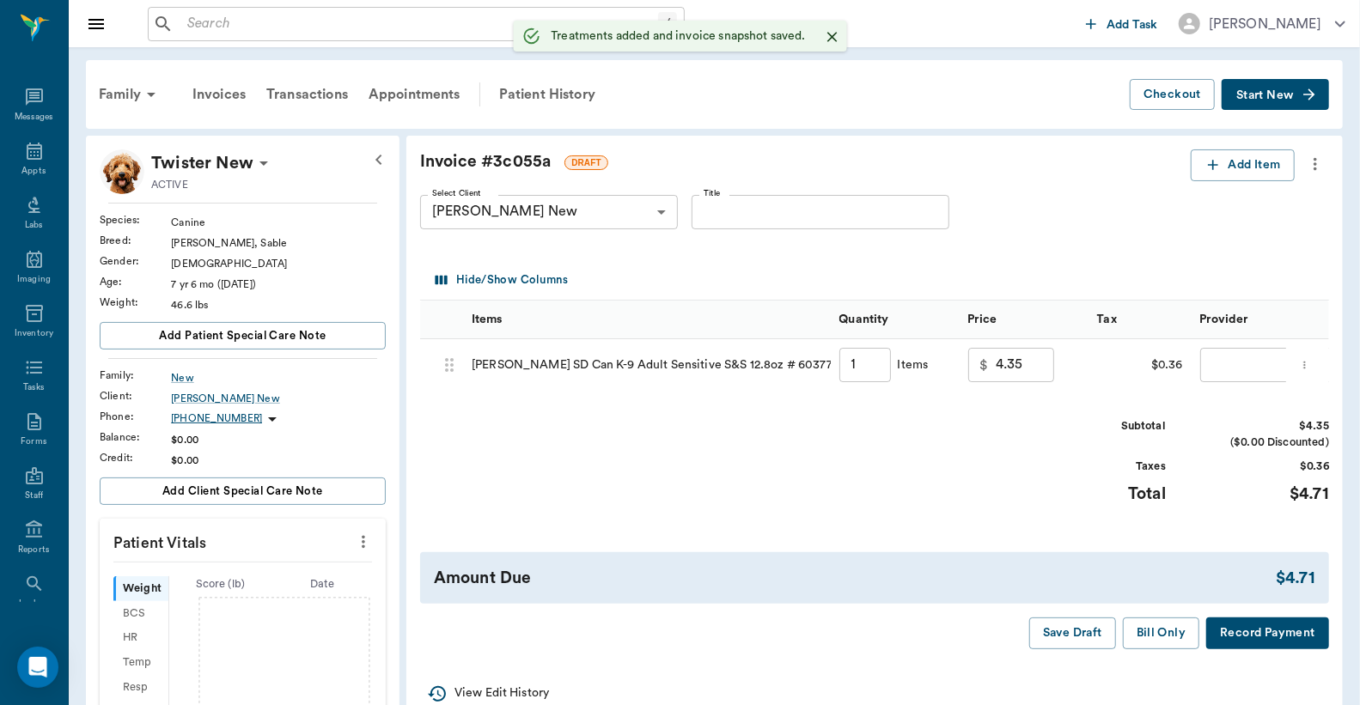
type input "1.00"
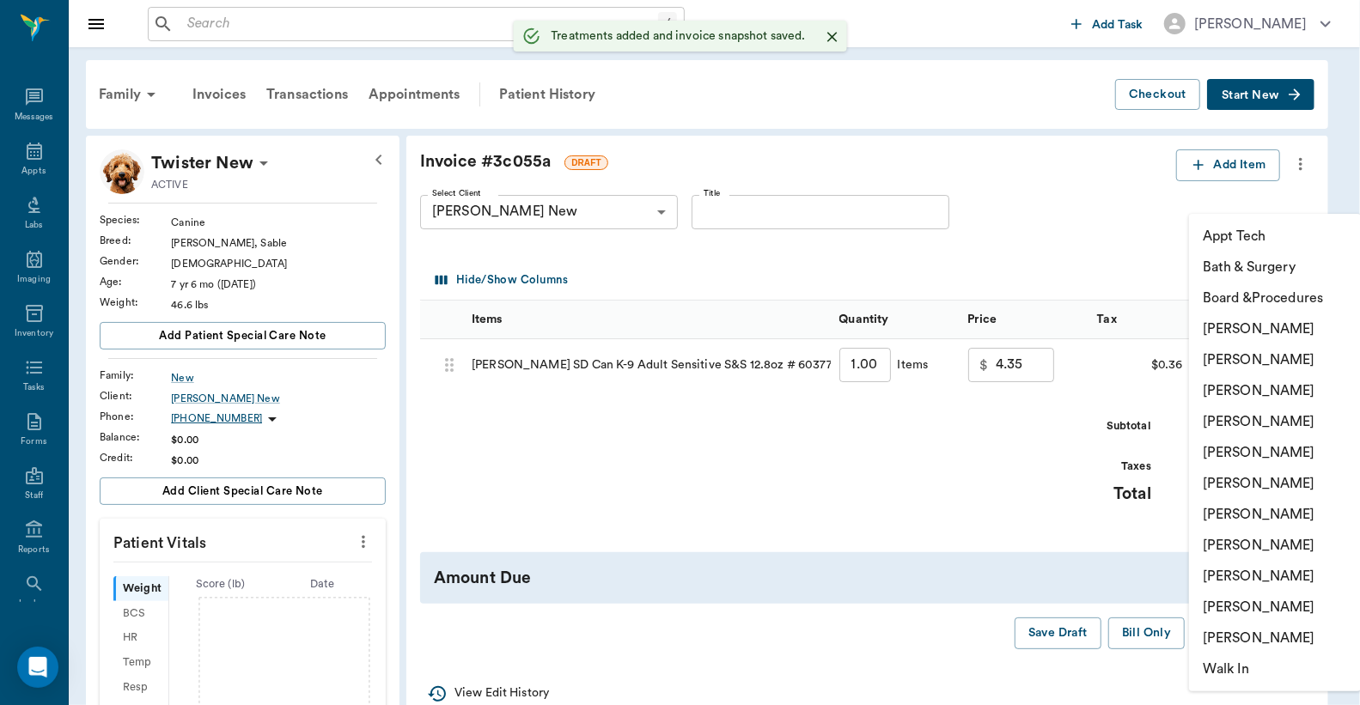
click at [1236, 364] on body "/ ​ Add Task [PERSON_NAME] Nectar Messages Appts Labs Imaging Inventory Tasks F…" at bounding box center [680, 584] width 1360 height 1168
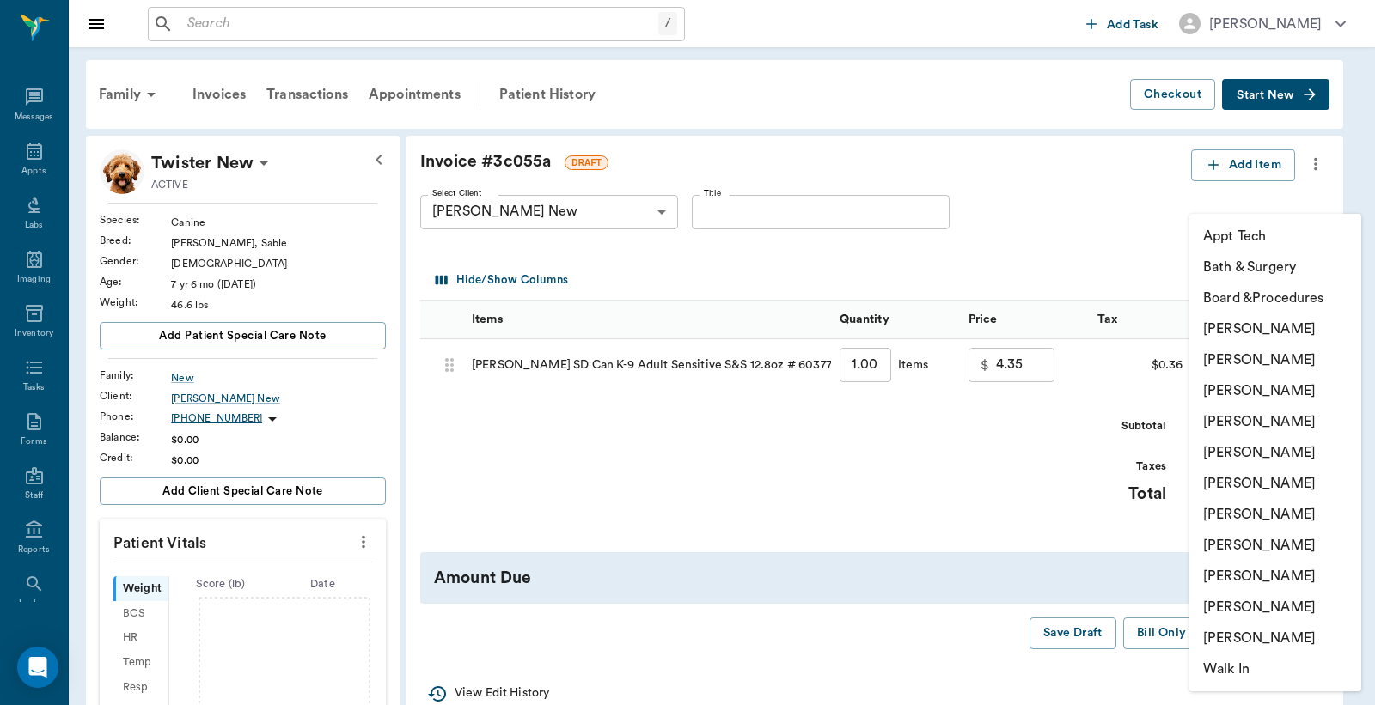
click at [1238, 354] on li "[PERSON_NAME]" at bounding box center [1275, 360] width 172 height 31
type input "none-63ec2e2852e12b0ba117910e"
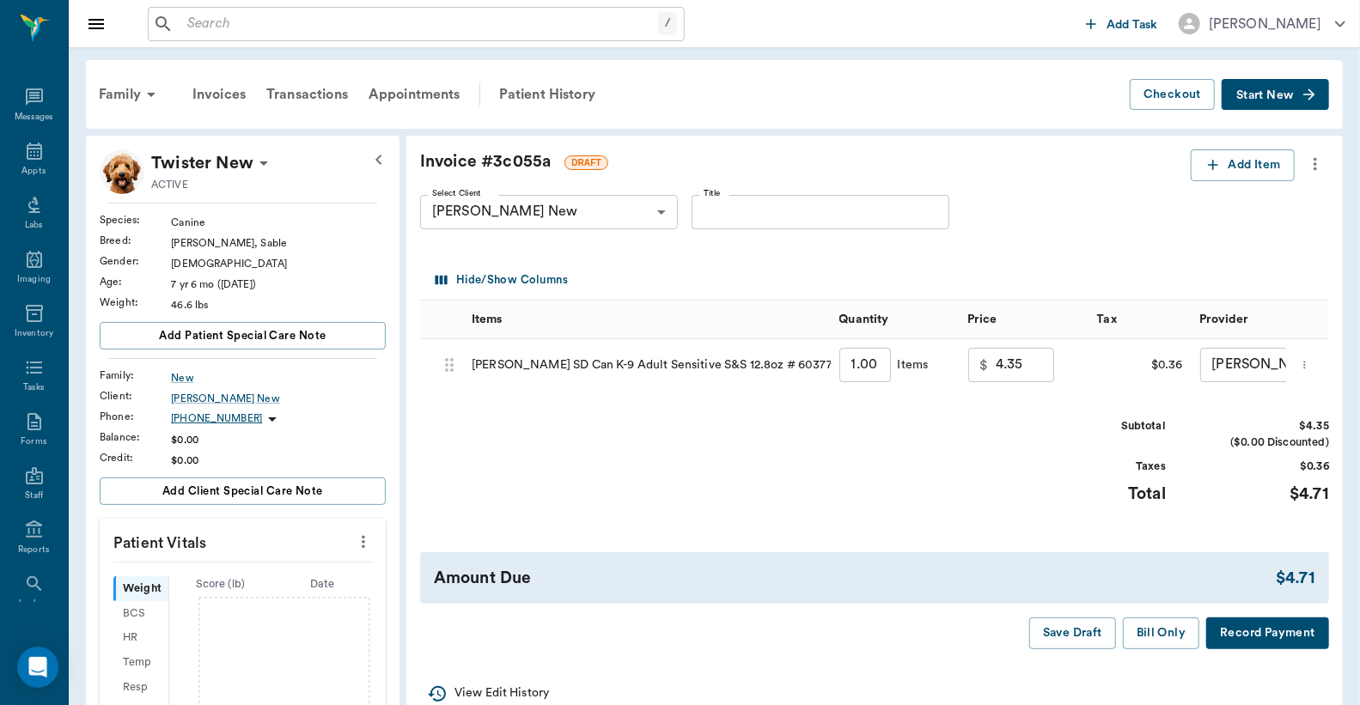
click at [1253, 162] on button "Add Item" at bounding box center [1243, 165] width 104 height 32
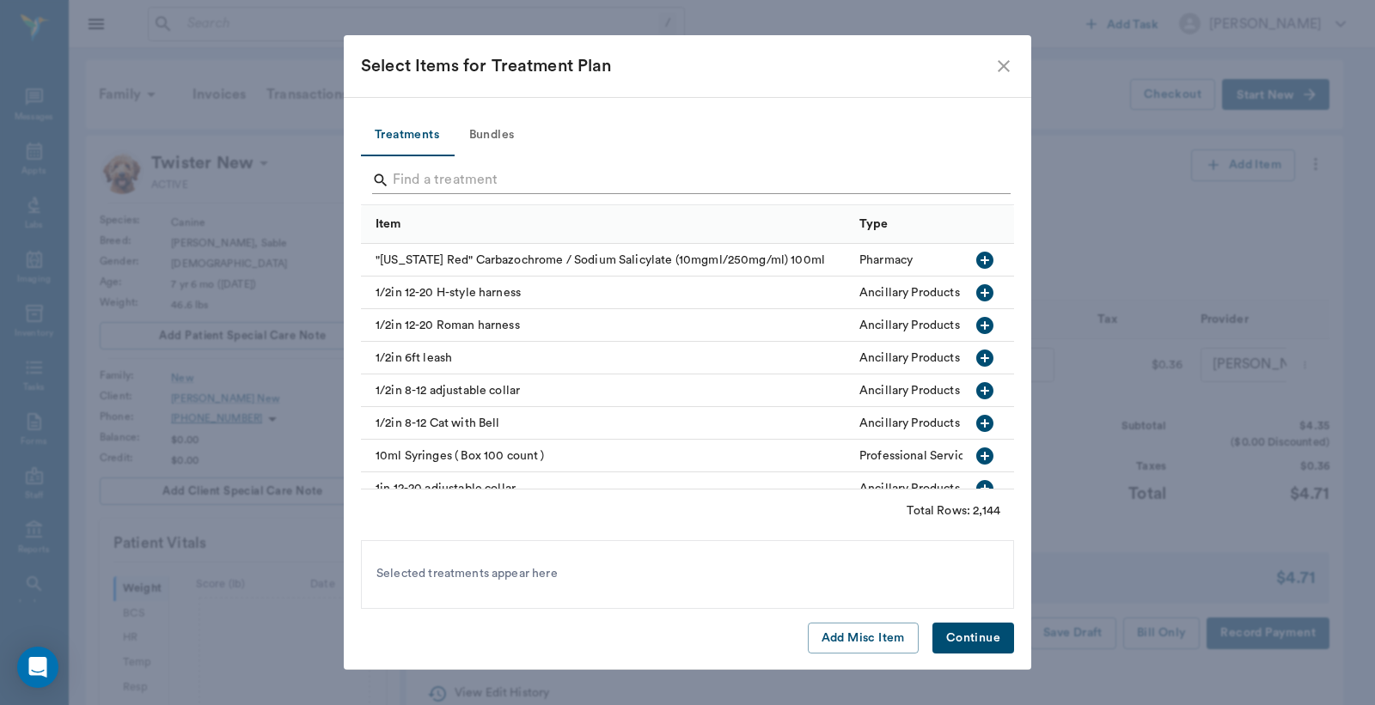
click at [401, 178] on input "Search" at bounding box center [689, 180] width 592 height 27
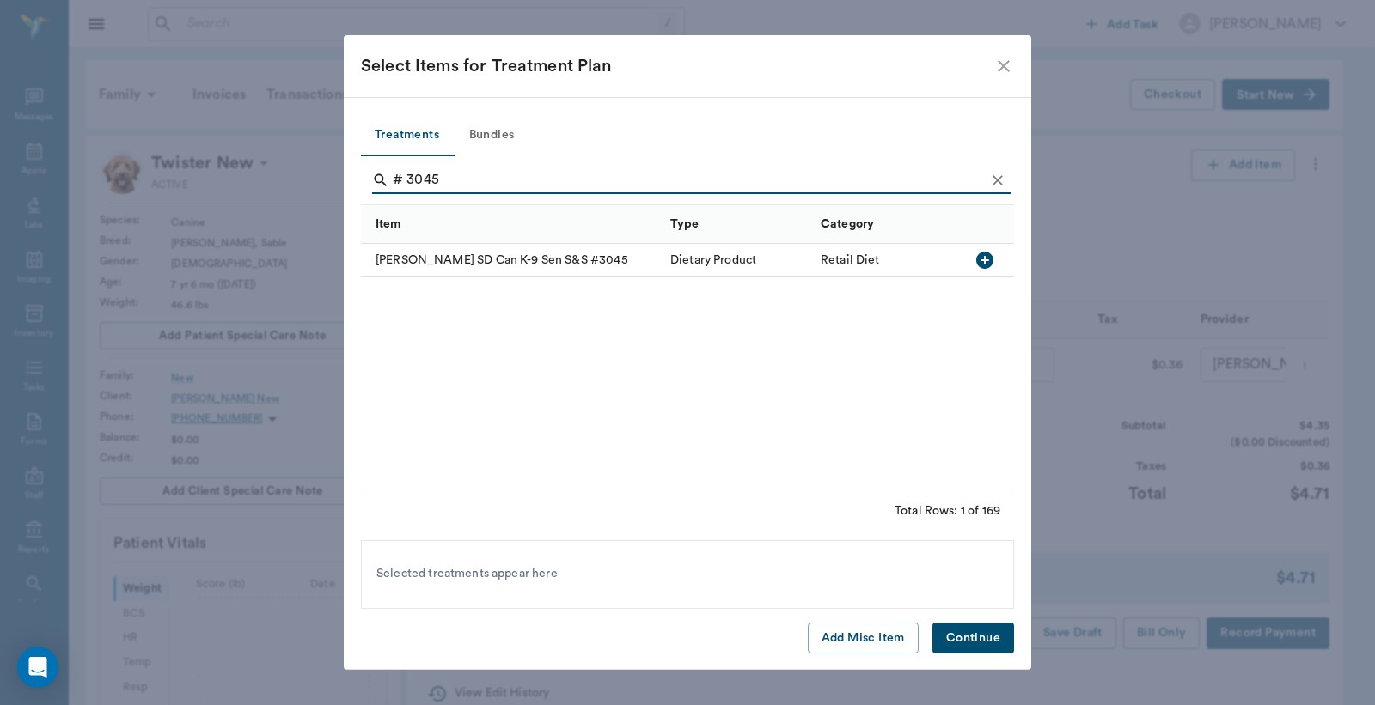
type input "# 3045"
click at [985, 262] on icon "button" at bounding box center [984, 260] width 21 height 21
drag, startPoint x: 965, startPoint y: 646, endPoint x: 1083, endPoint y: 0, distance: 656.9
click at [973, 642] on button "Continue" at bounding box center [973, 639] width 82 height 32
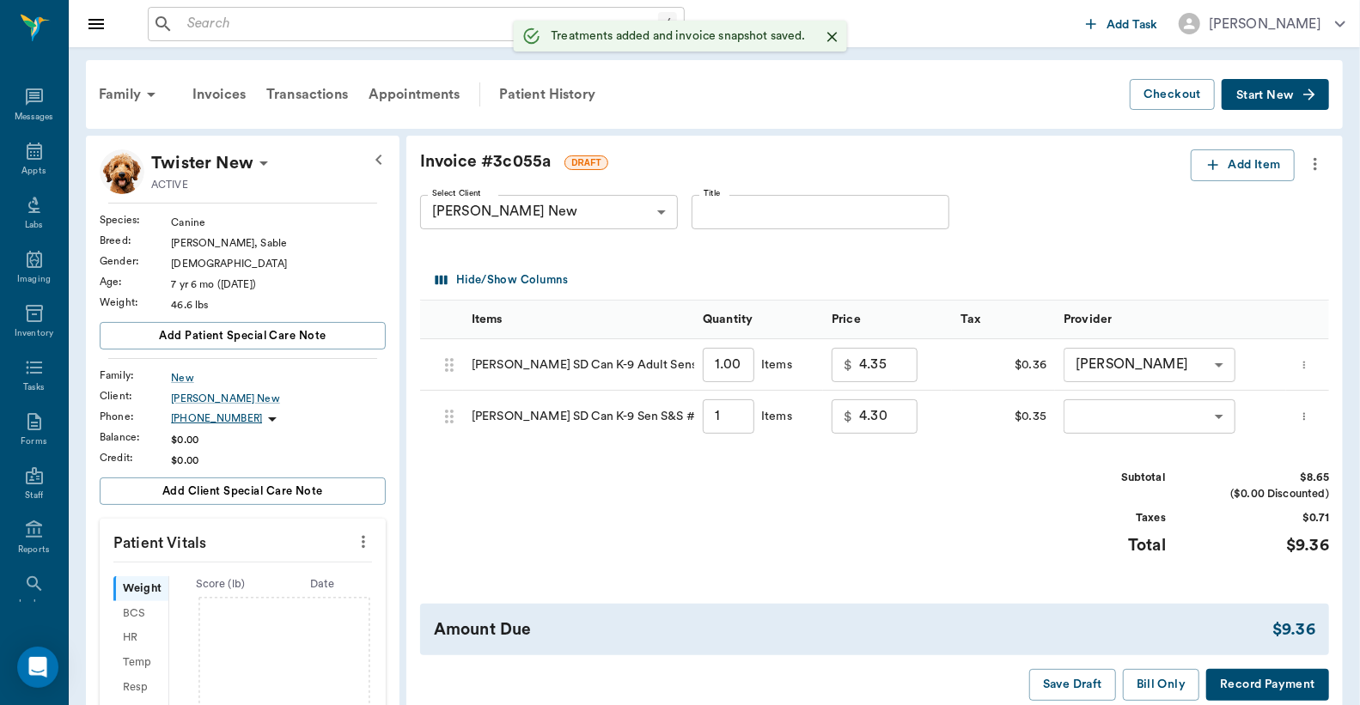
type input "1.00"
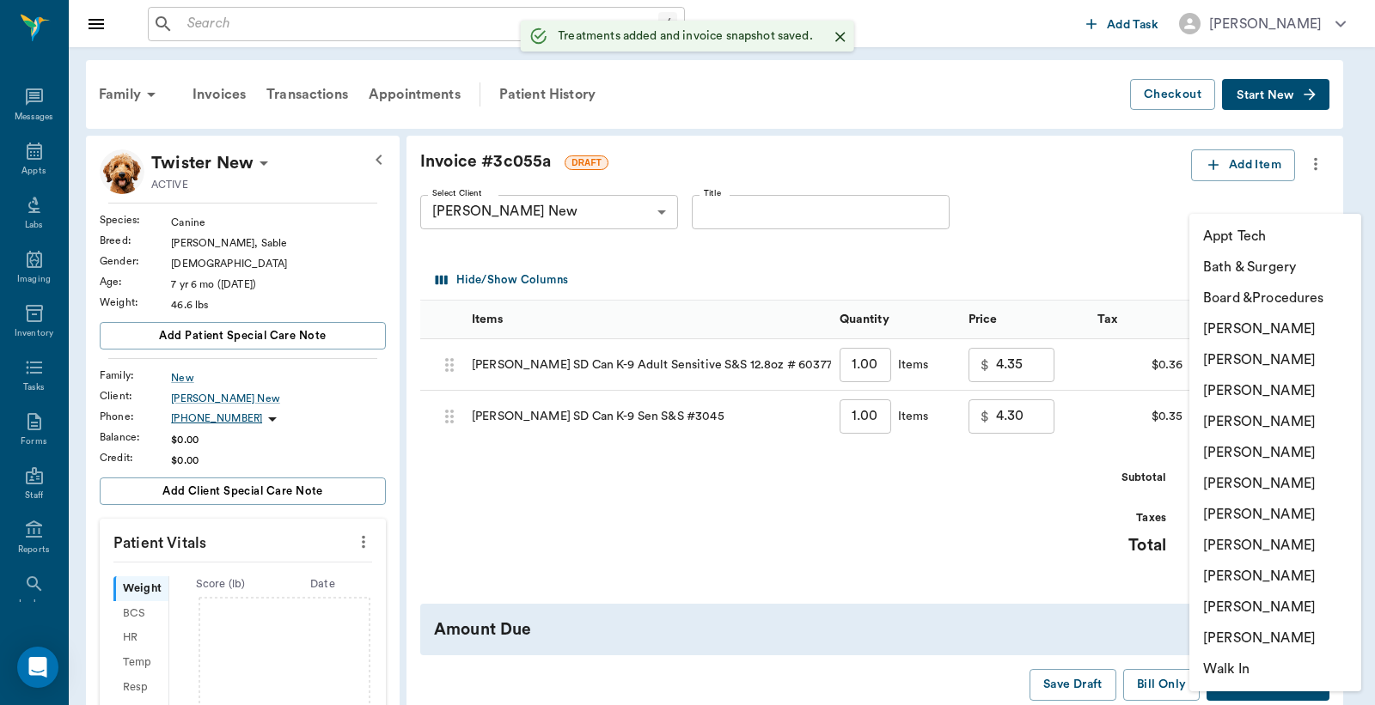
click at [1211, 419] on body "/ ​ Add Task [PERSON_NAME] Nectar Messages Appts Labs Imaging Inventory Tasks F…" at bounding box center [687, 584] width 1375 height 1168
click at [1226, 356] on li "[PERSON_NAME]" at bounding box center [1275, 360] width 172 height 31
type input "none-63ec2e2852e12b0ba117910e"
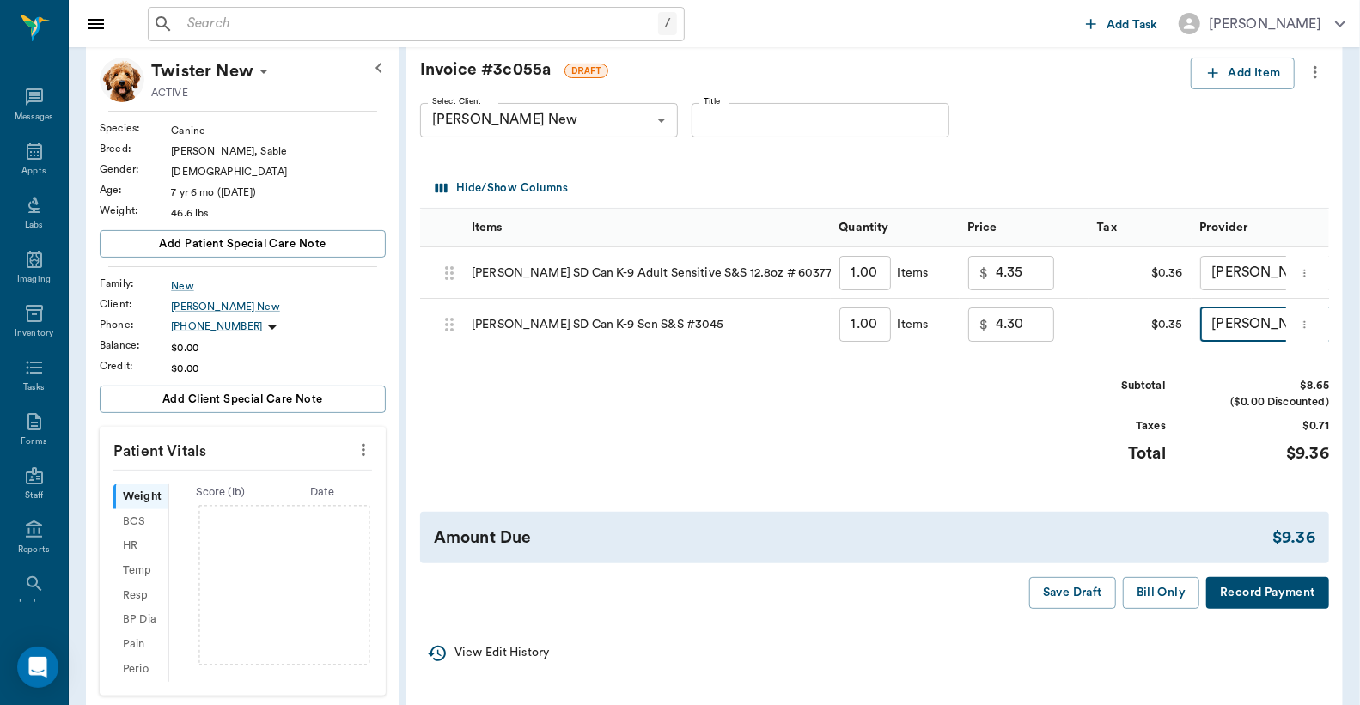
scroll to position [126, 0]
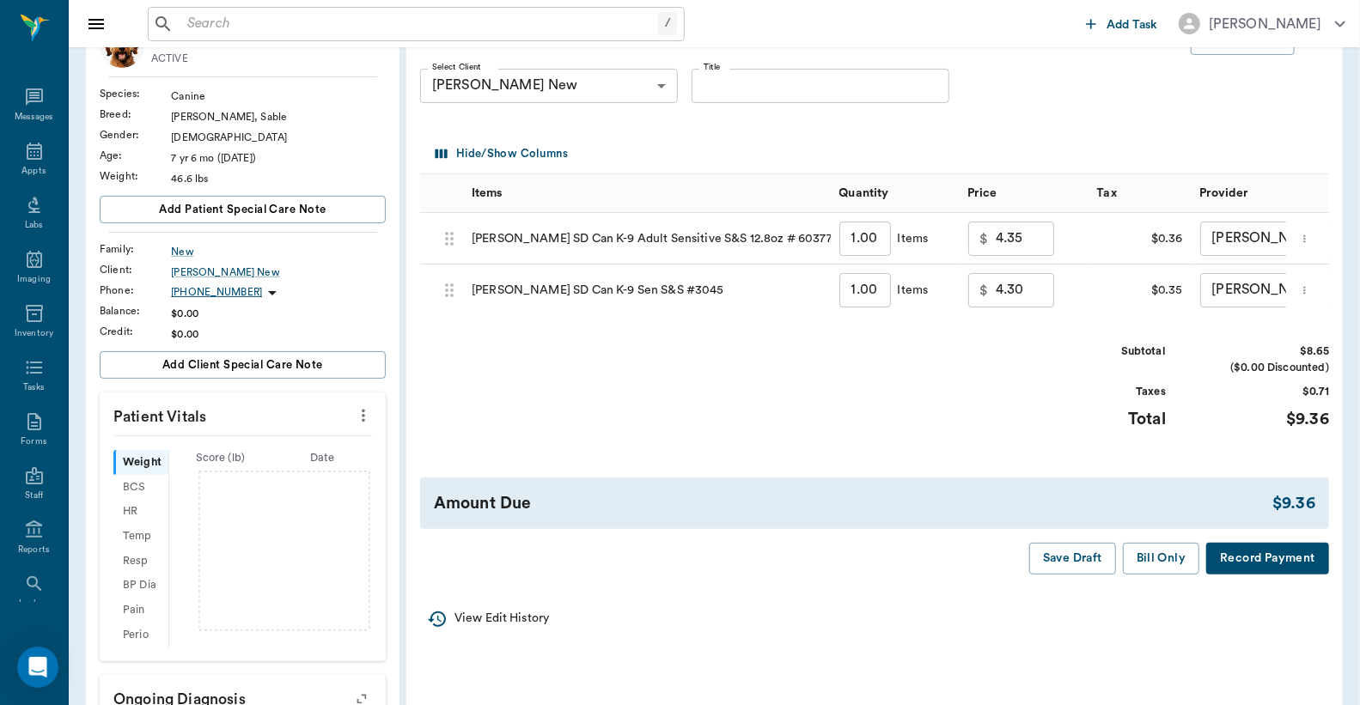
click at [1292, 575] on button "Record Payment" at bounding box center [1267, 559] width 123 height 32
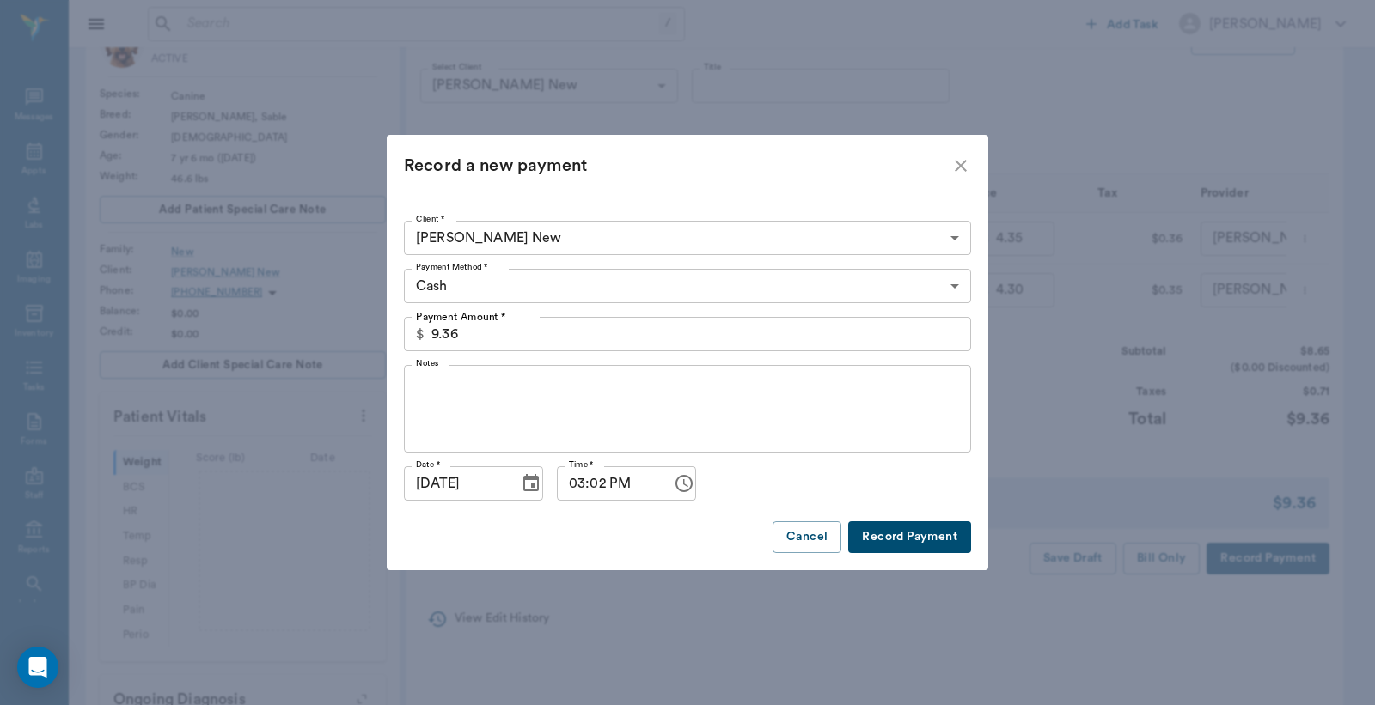
click at [957, 296] on body "/ ​ Add Task Dr. Bert Ellsworth Nectar Messages Appts Labs Imaging Inventory Ta…" at bounding box center [687, 458] width 1375 height 1168
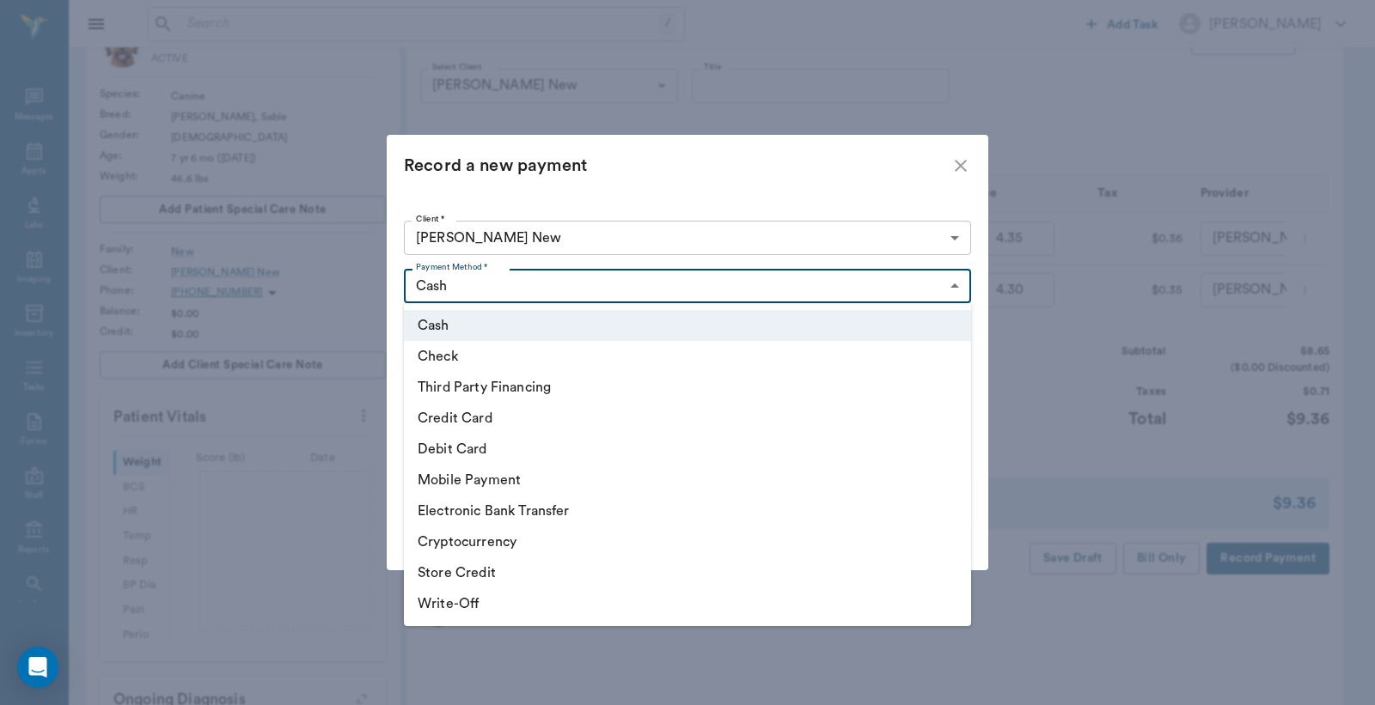
click at [514, 451] on li "Debit Card" at bounding box center [687, 449] width 567 height 31
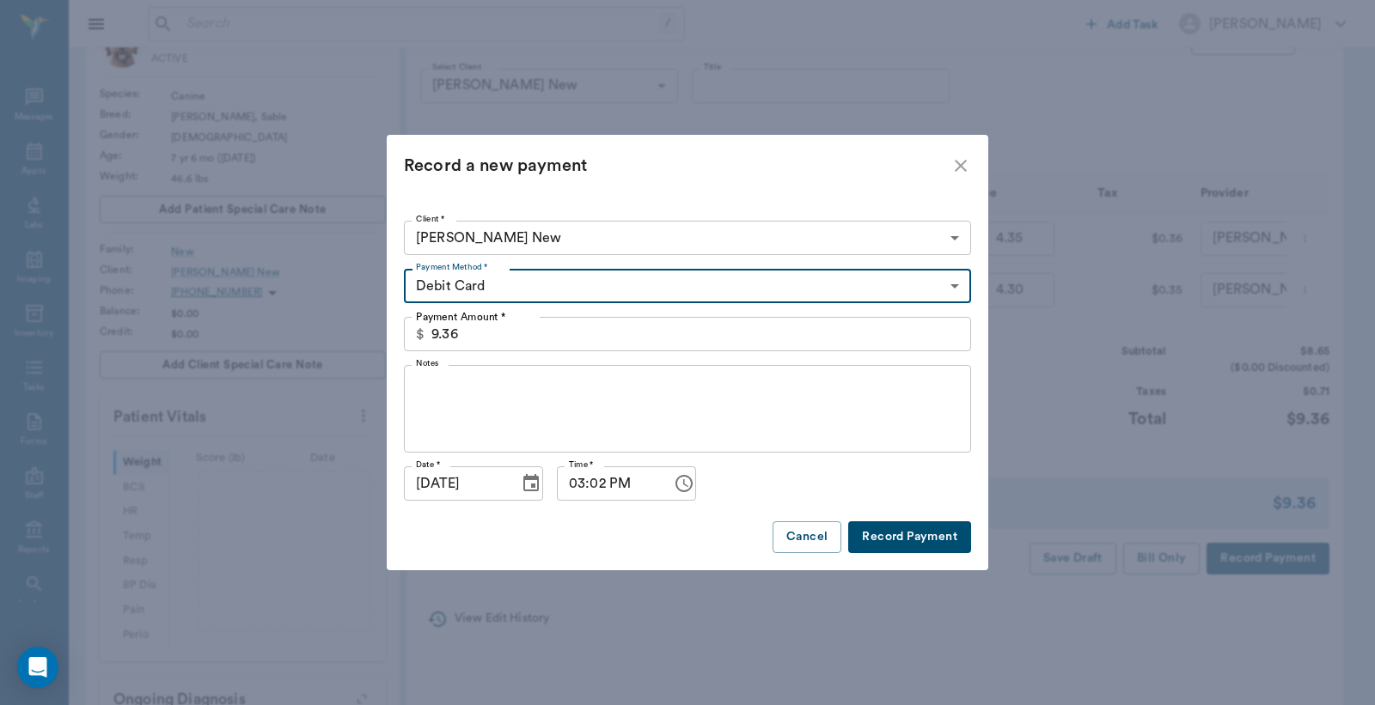
type input "DEBIT_CARD"
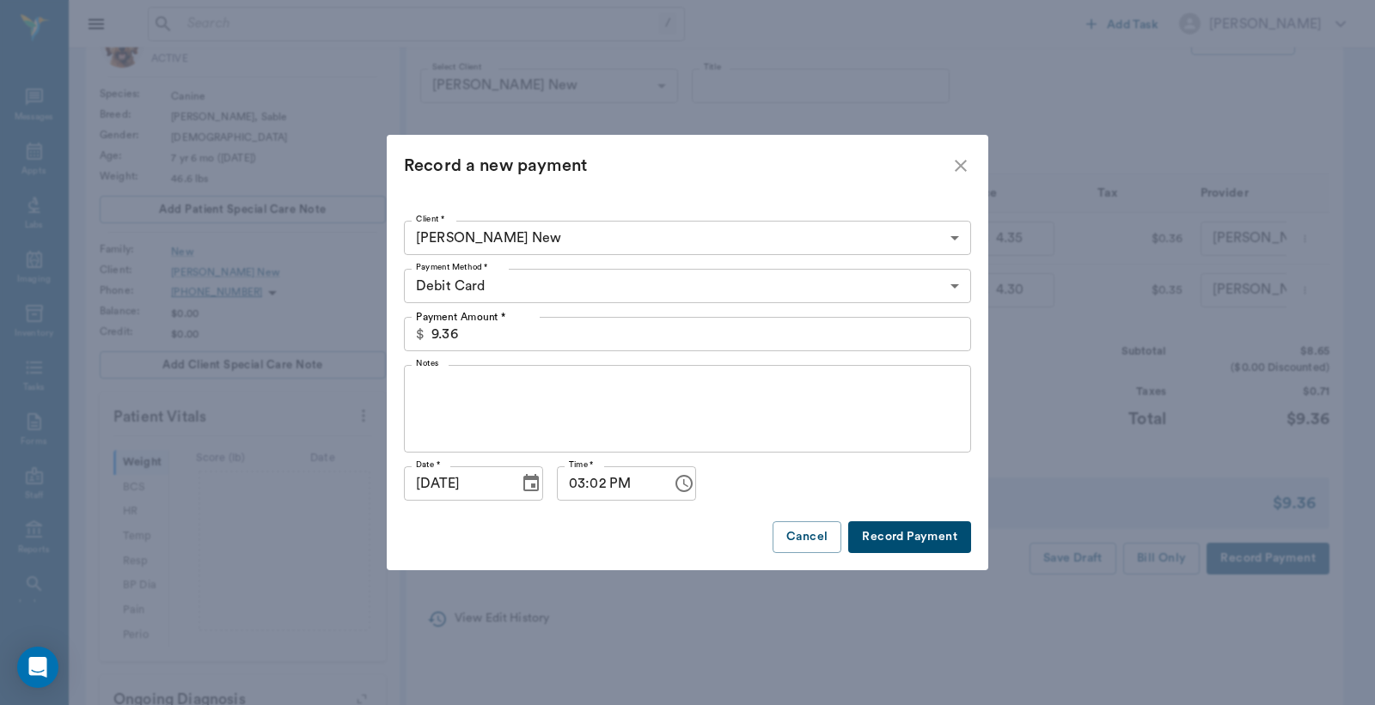
click at [913, 543] on button "Record Payment" at bounding box center [909, 538] width 123 height 32
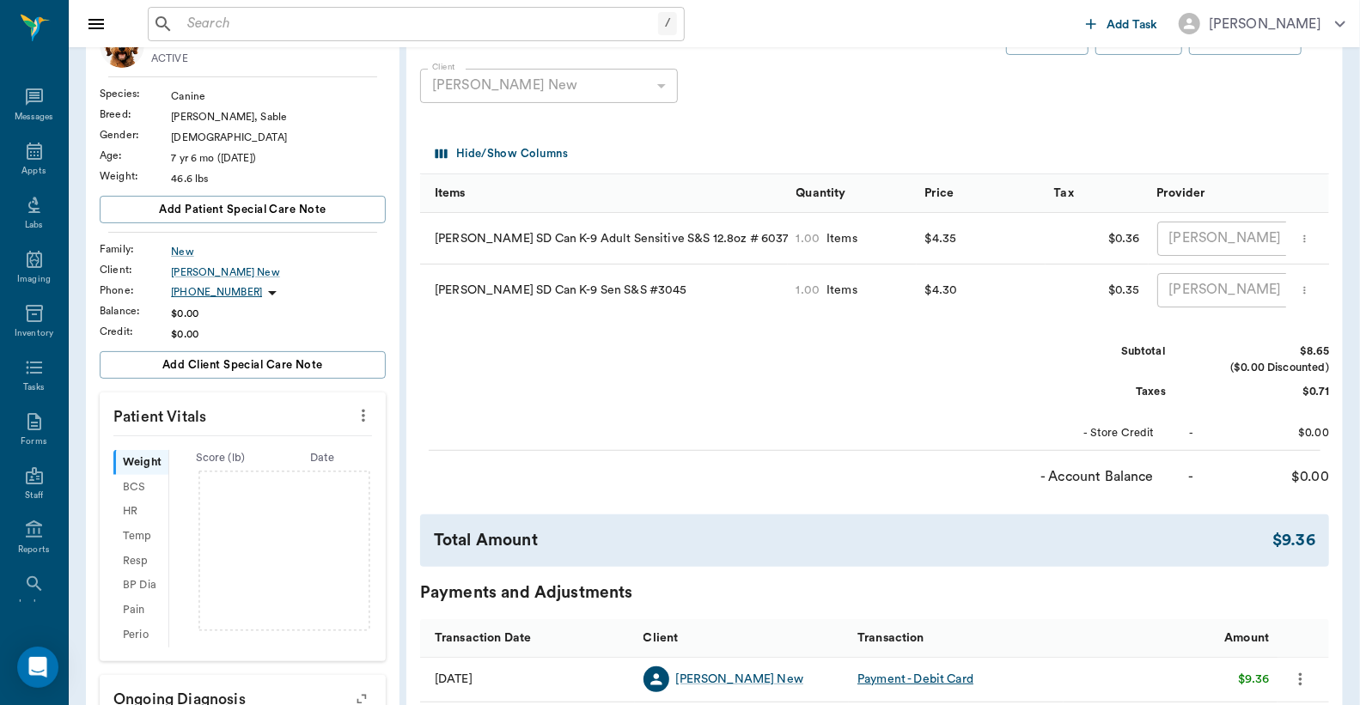
scroll to position [0, 0]
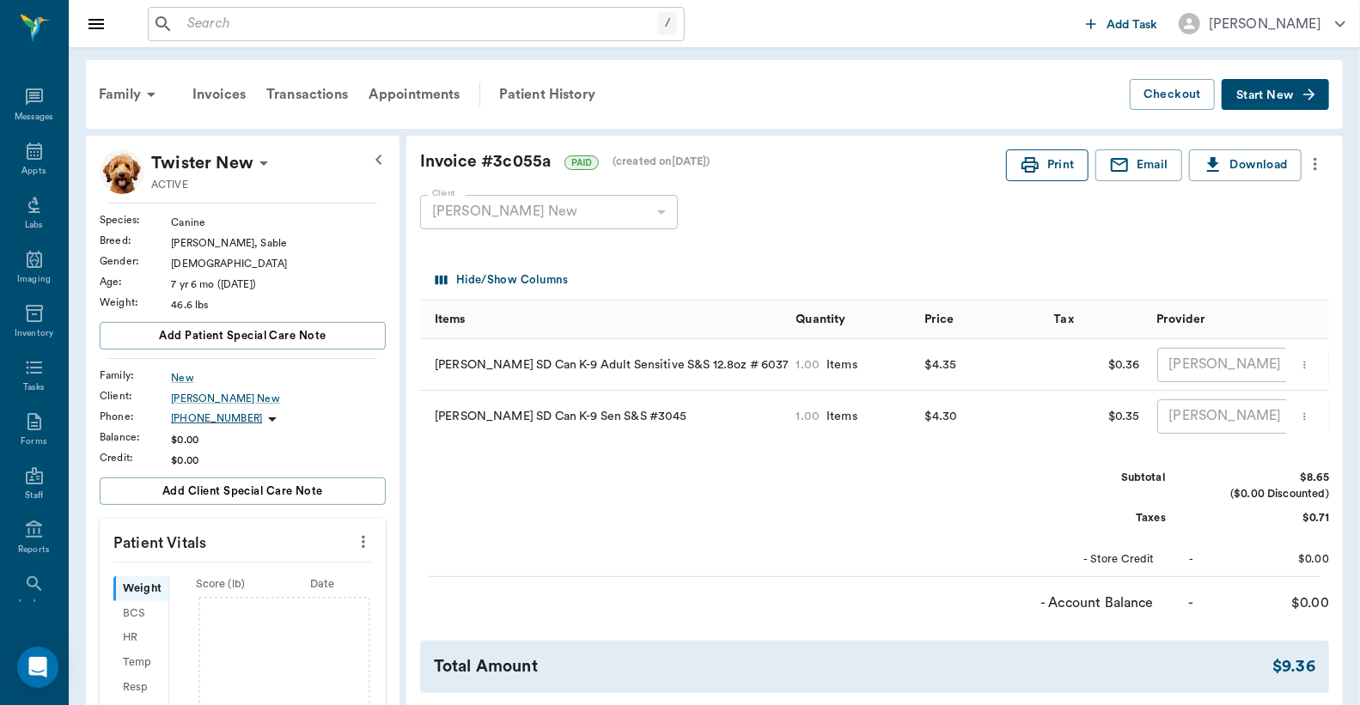
click at [1054, 173] on button "Print" at bounding box center [1047, 165] width 82 height 32
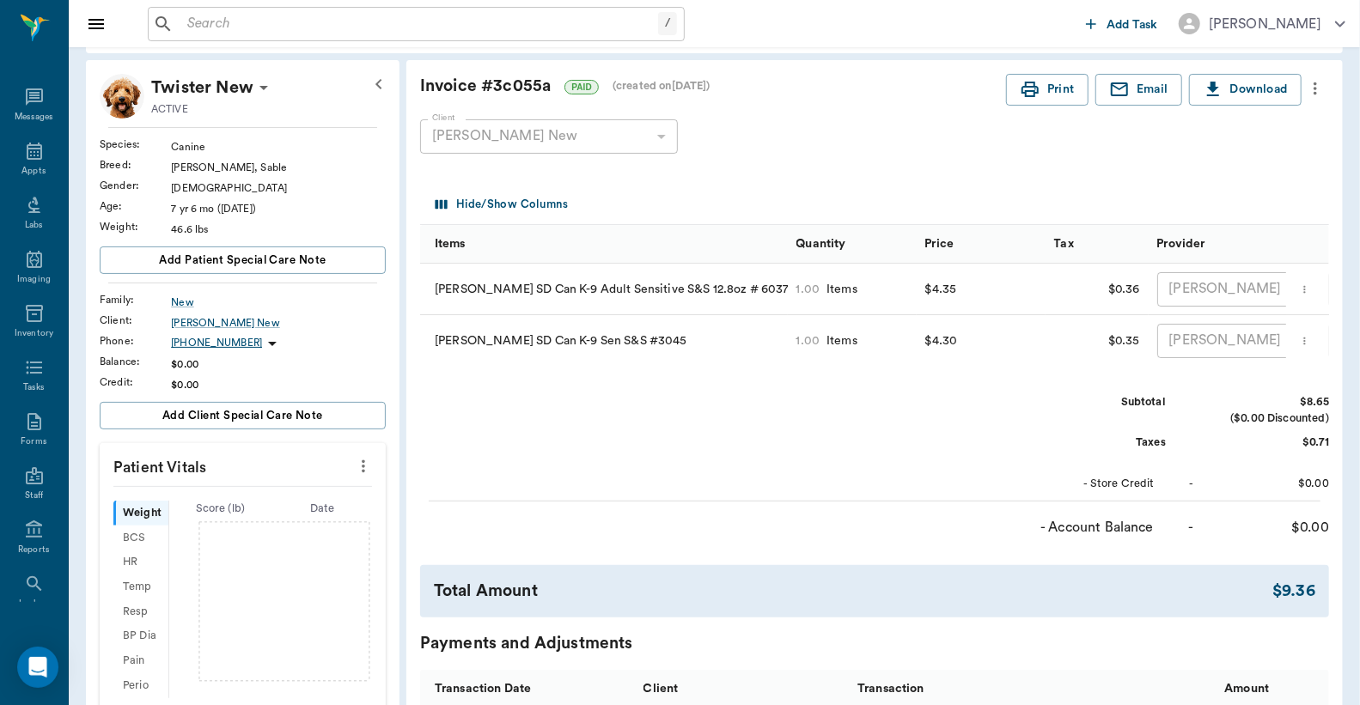
scroll to position [462, 0]
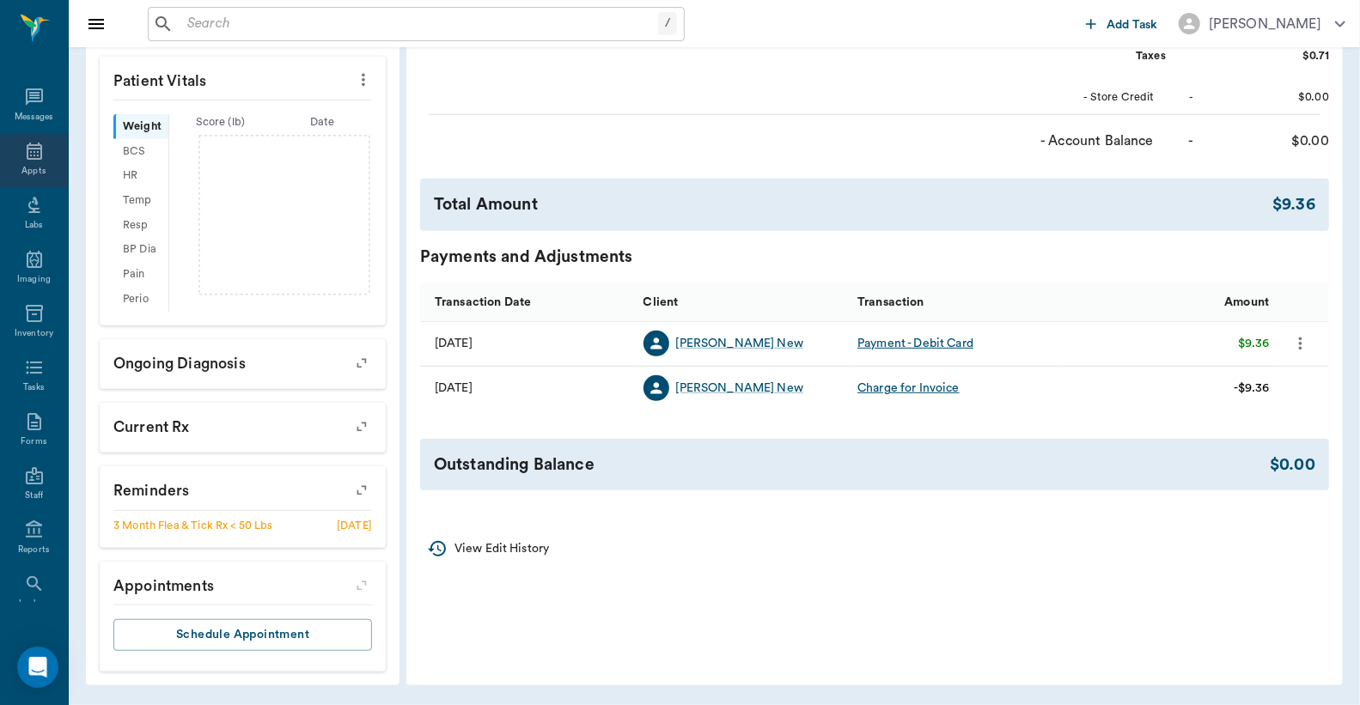
click at [27, 161] on div "Appts" at bounding box center [34, 161] width 68 height 54
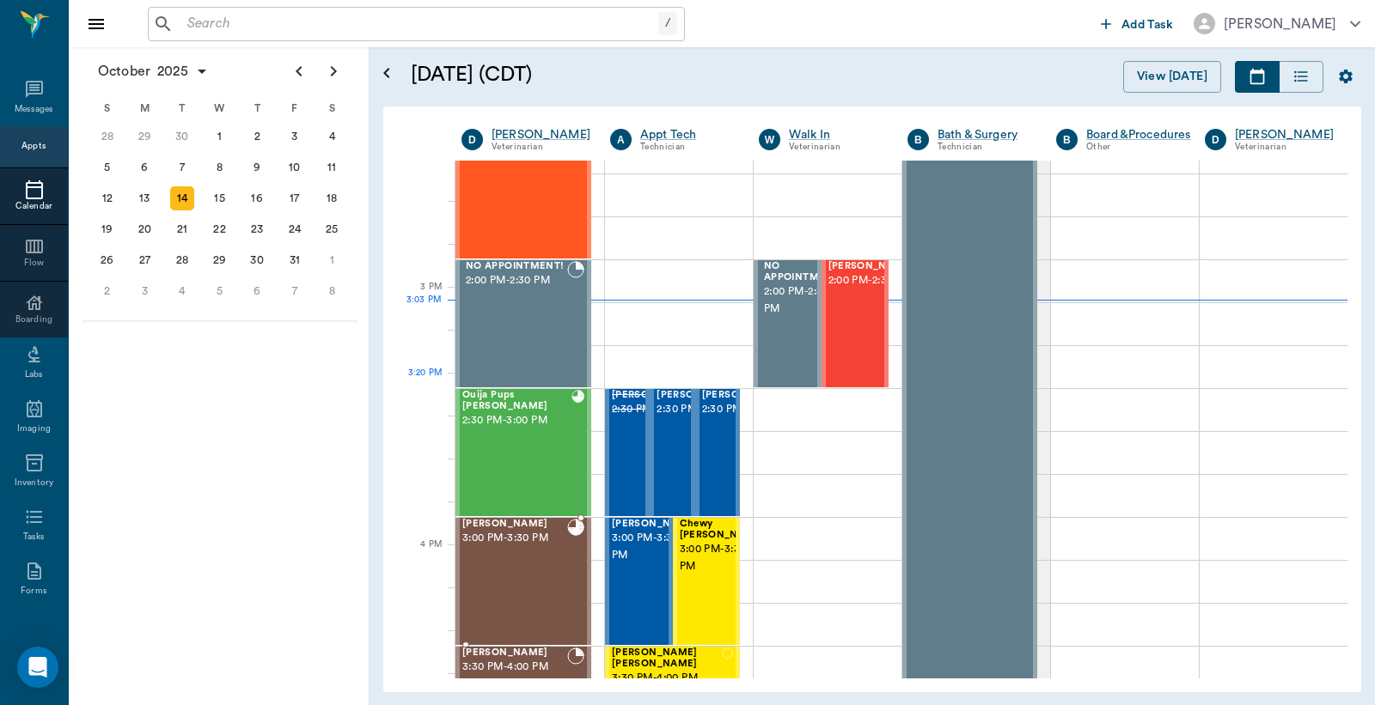
scroll to position [1424, 0]
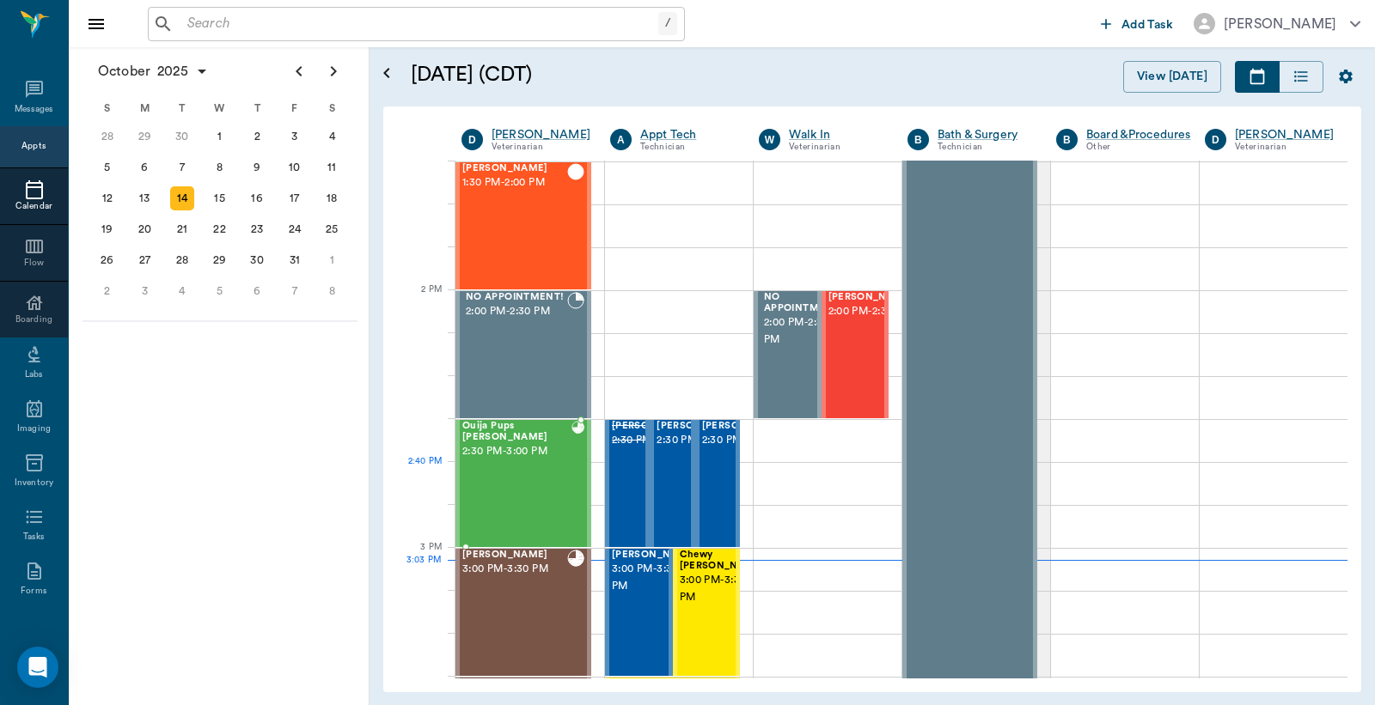
click at [517, 462] on div "Ouija Pups Pate 2:30 PM - 3:00 PM" at bounding box center [516, 483] width 109 height 125
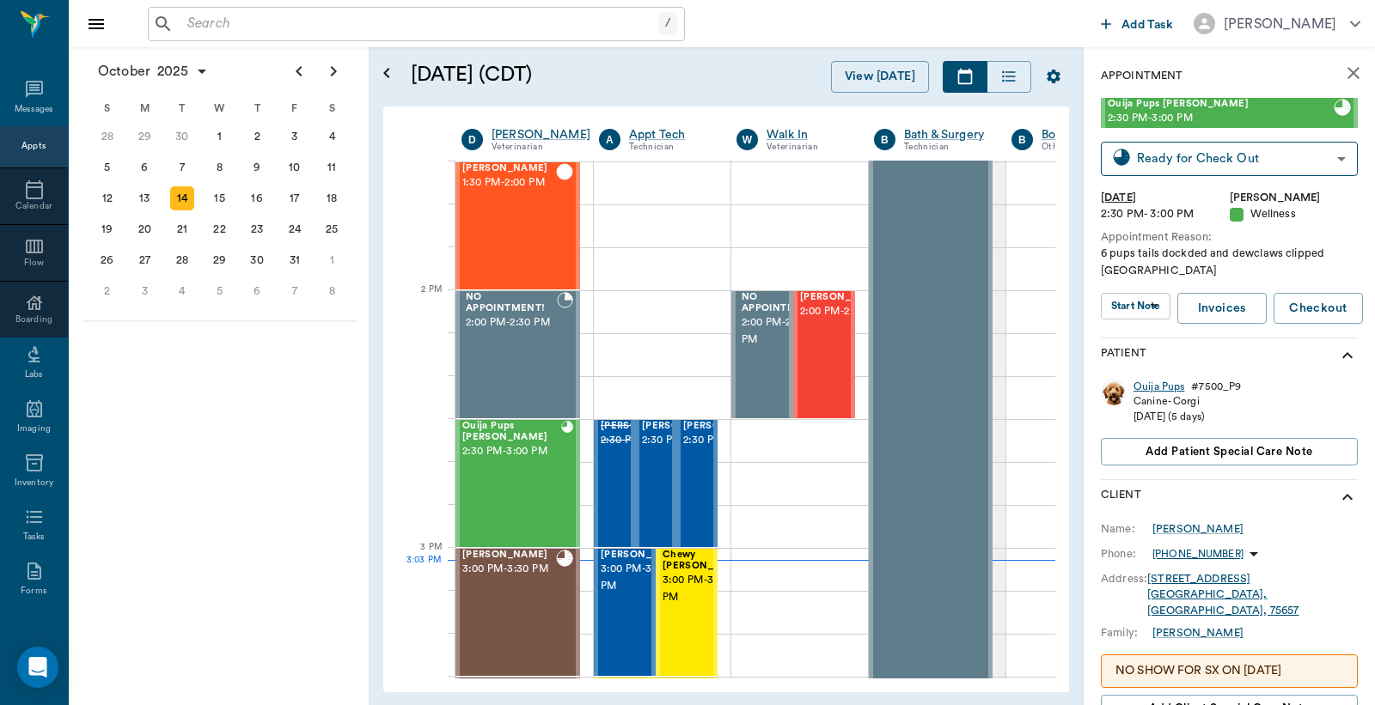
click at [1146, 390] on div "Ouija Pups" at bounding box center [1158, 387] width 51 height 15
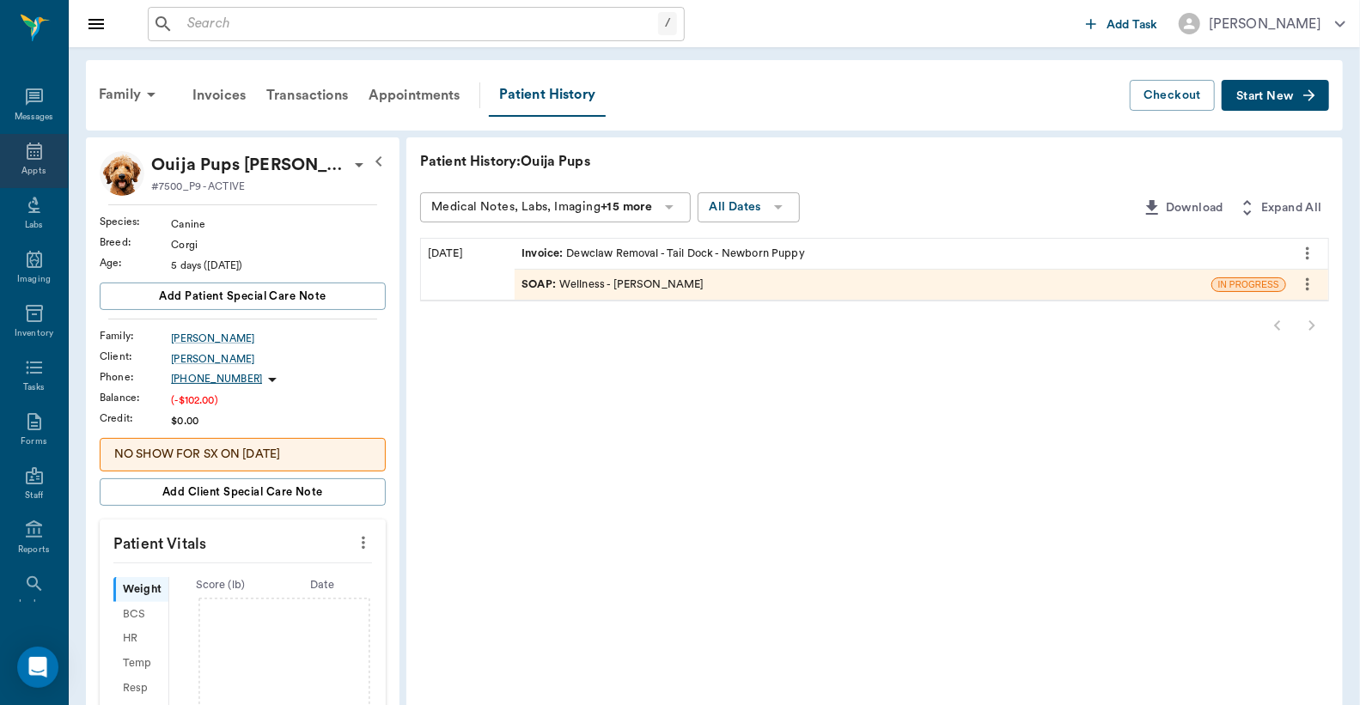
click at [24, 146] on icon at bounding box center [34, 151] width 21 height 21
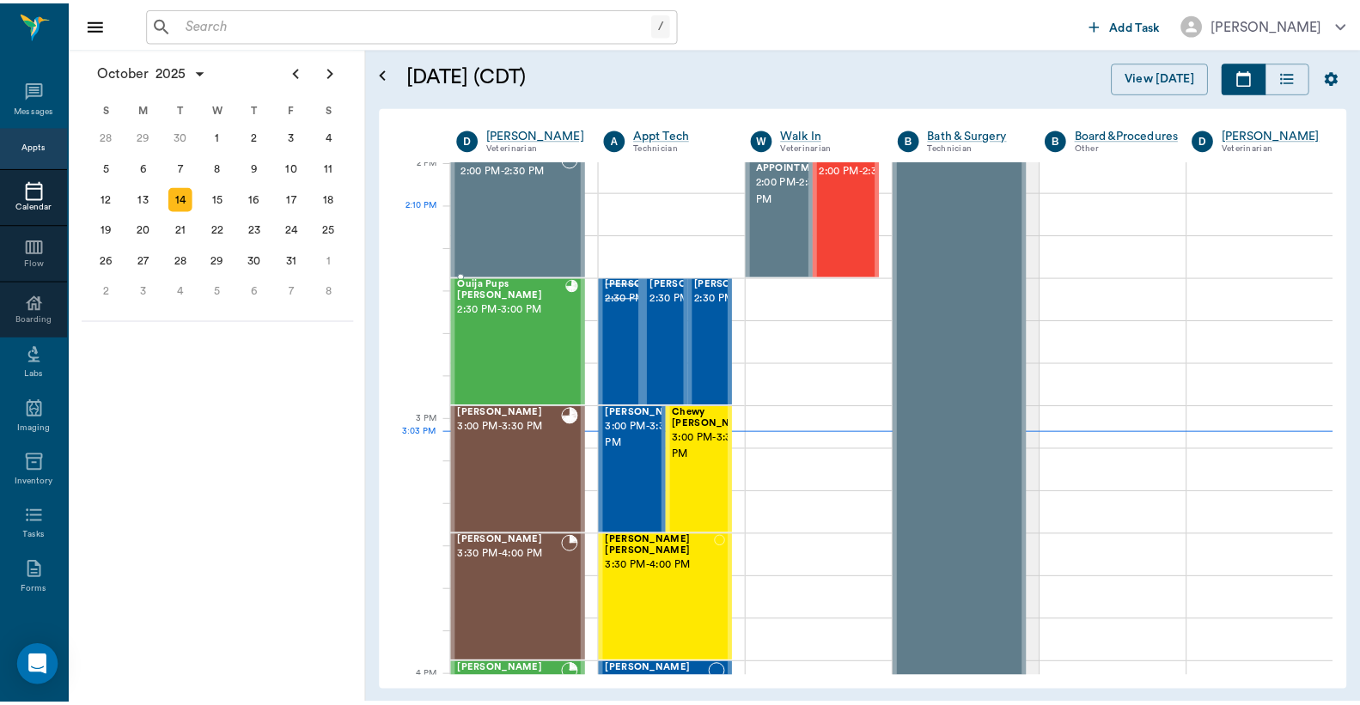
scroll to position [1552, 0]
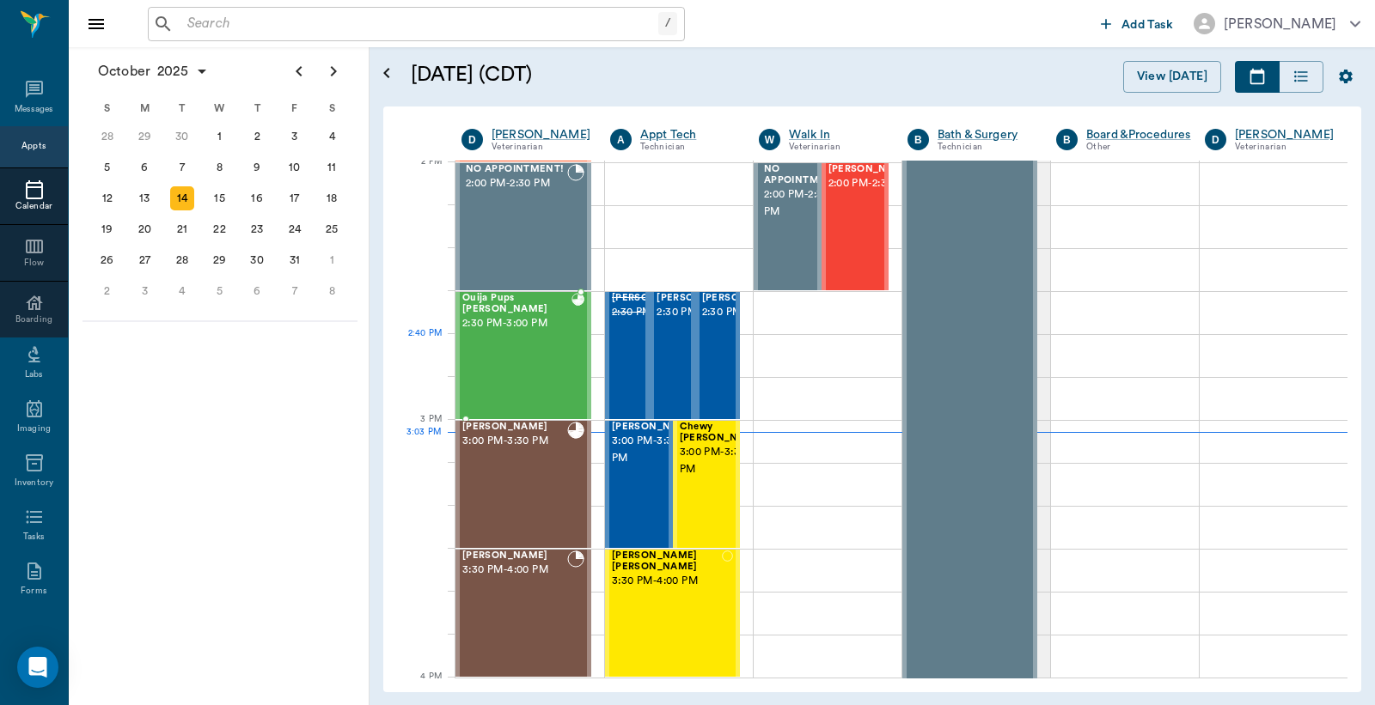
click at [529, 335] on div "Ouija Pups Pate 2:30 PM - 3:00 PM" at bounding box center [516, 355] width 109 height 125
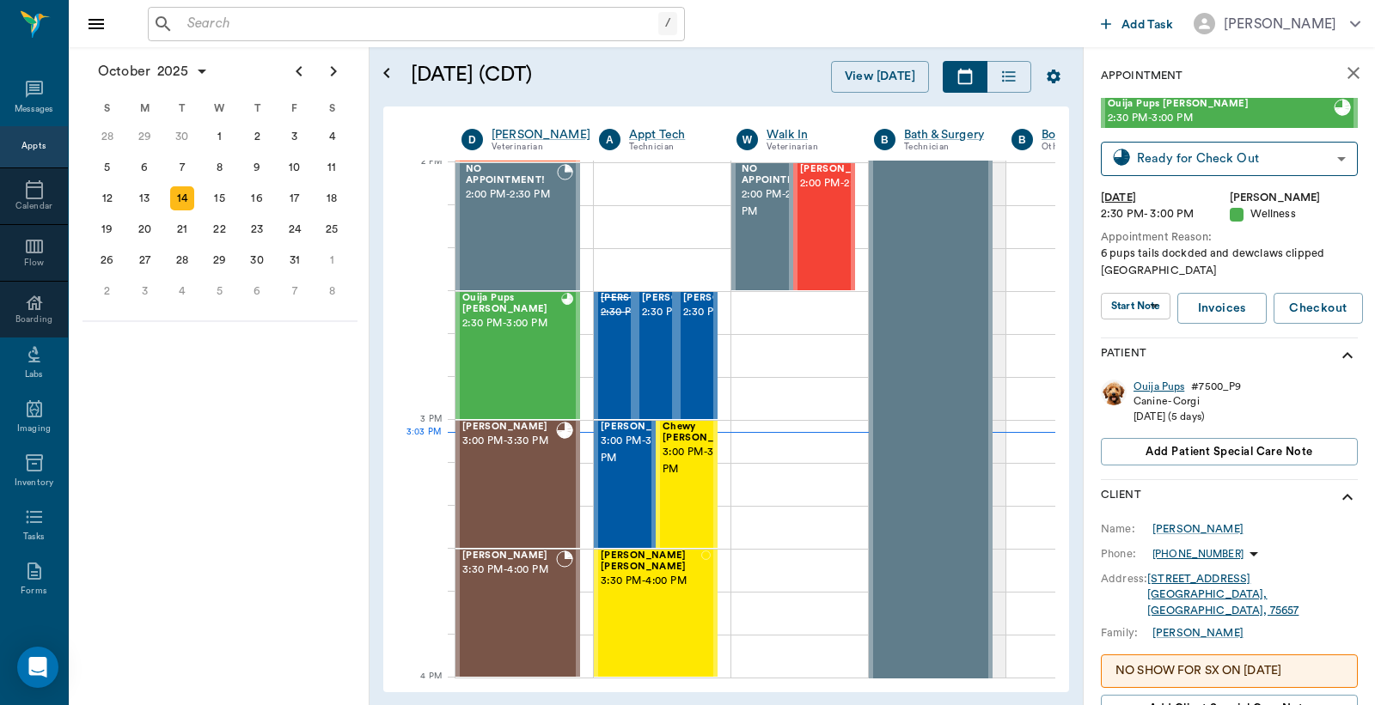
click at [1161, 387] on div "Ouija Pups" at bounding box center [1158, 387] width 51 height 15
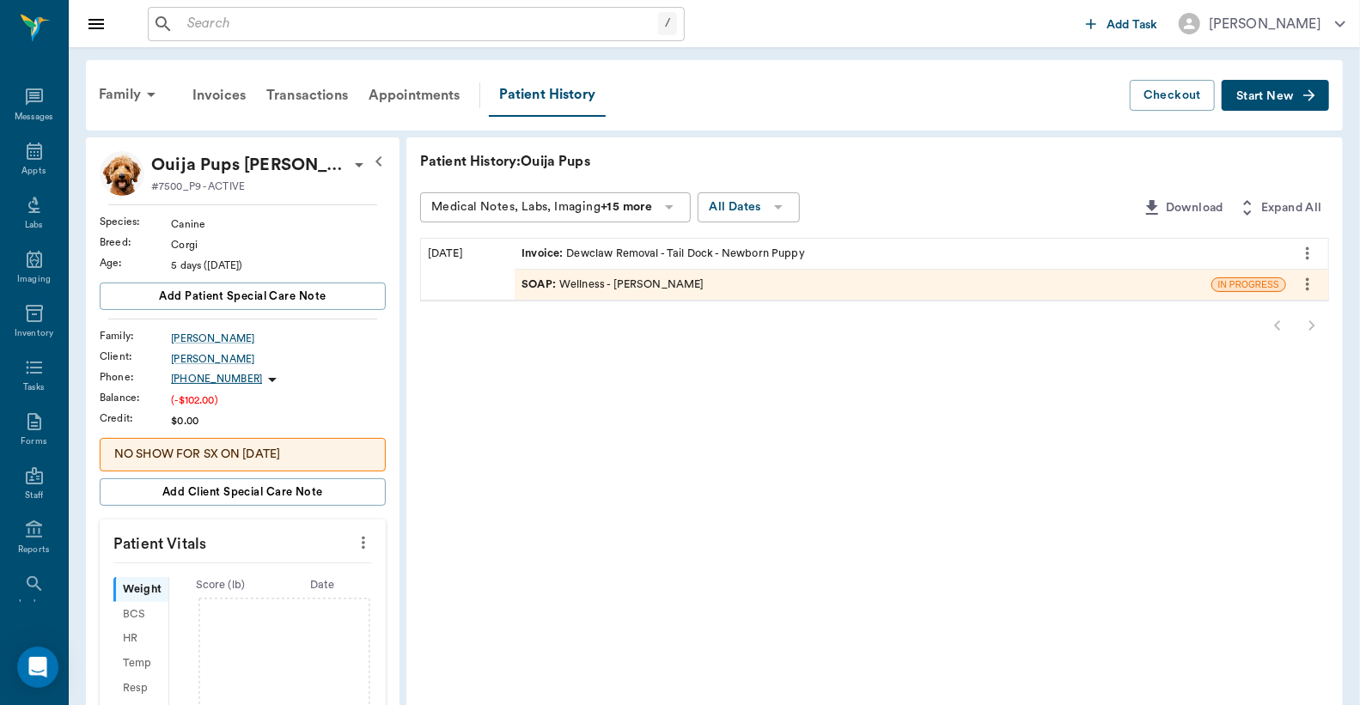
click at [735, 255] on div "Invoice : Dewclaw Removal - Tail Dock - Newborn Puppy" at bounding box center [664, 254] width 284 height 16
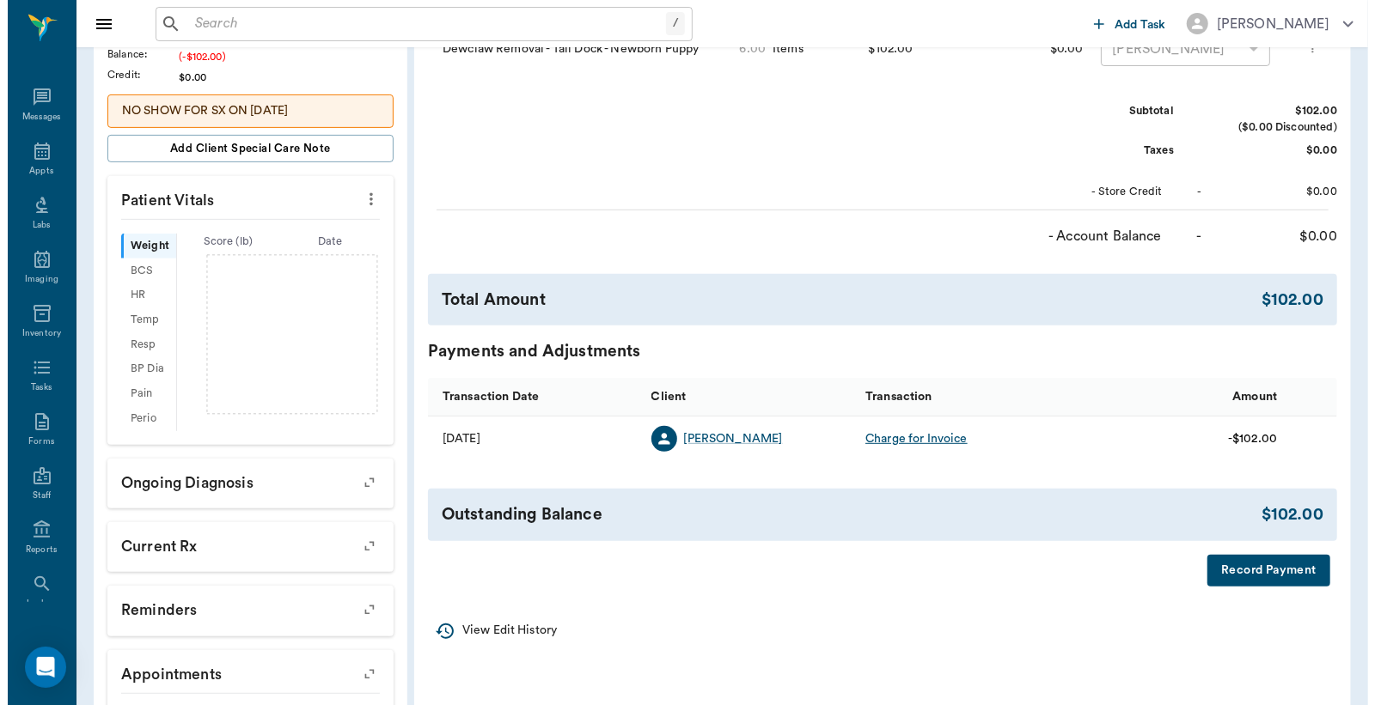
scroll to position [381, 0]
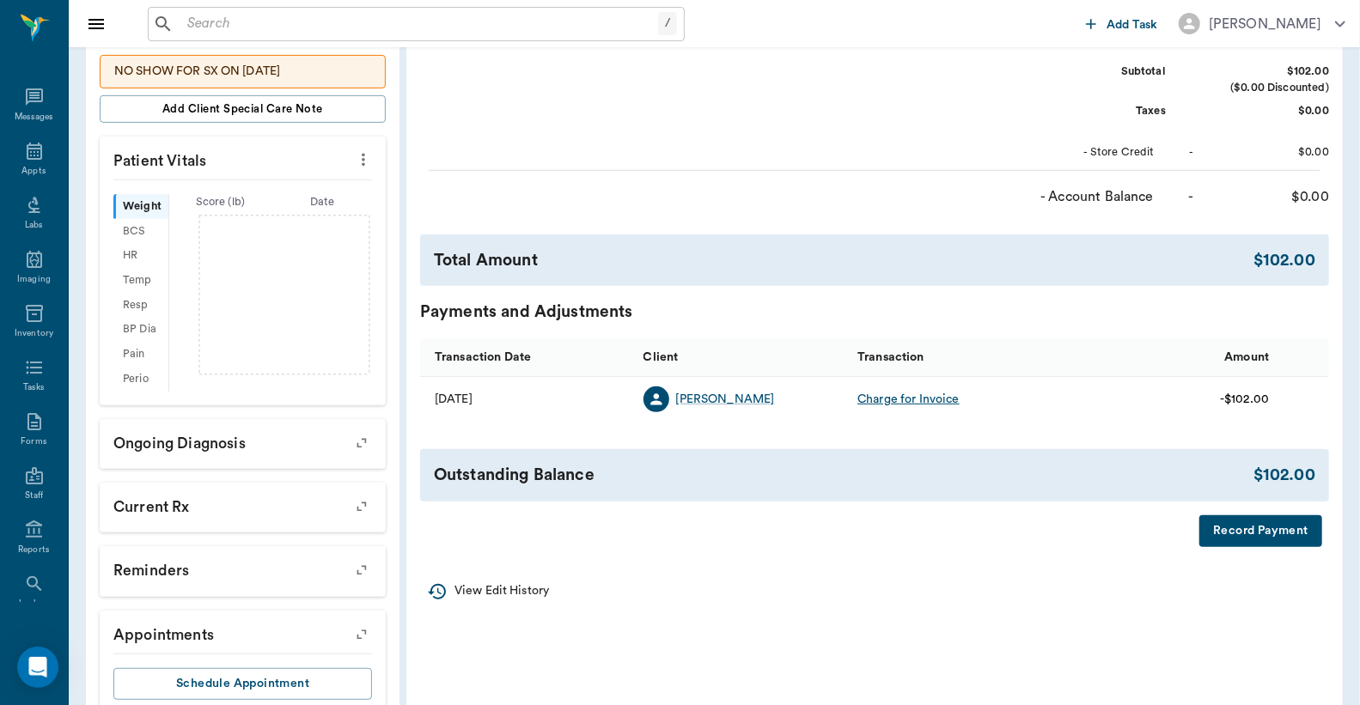
click at [1252, 547] on button "Record Payment" at bounding box center [1260, 532] width 123 height 32
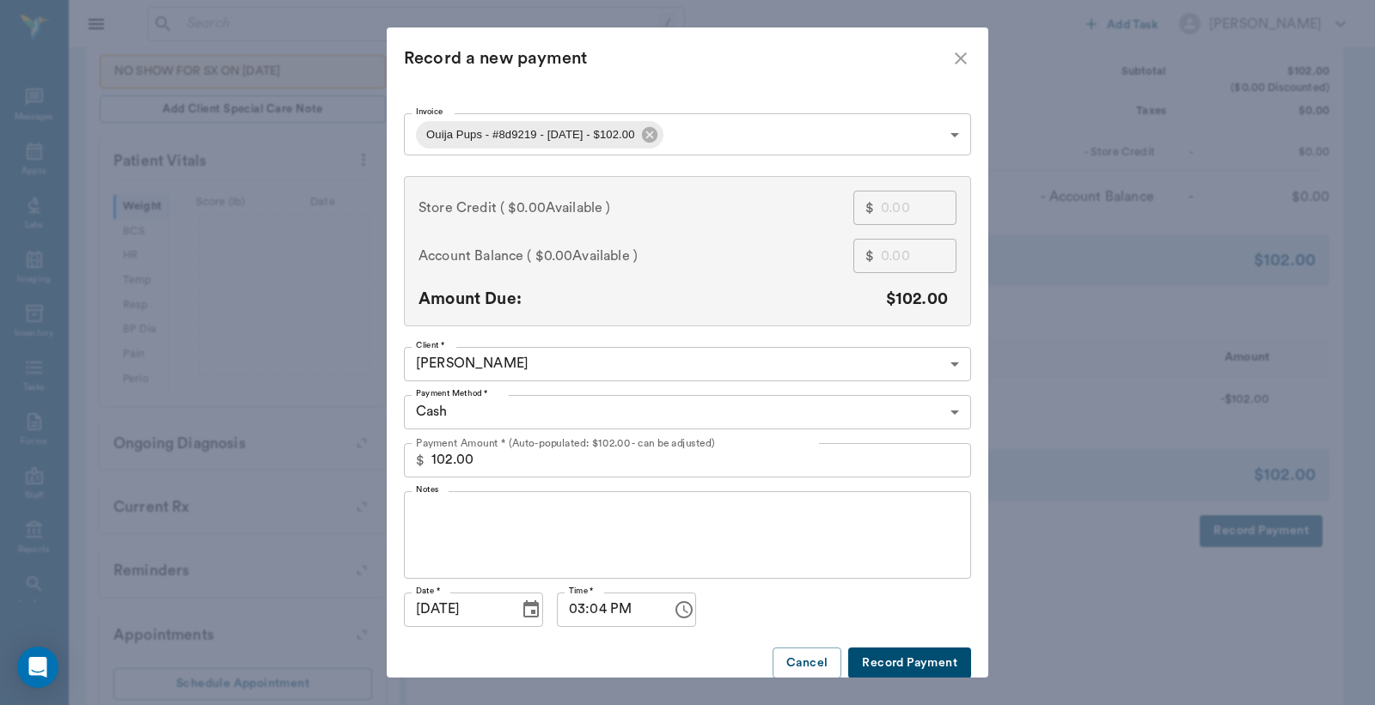
click at [947, 408] on body "/ ​ Add Task Dr. Bert Ellsworth Nectar Messages Appts Labs Imaging Inventory Ta…" at bounding box center [687, 187] width 1375 height 1136
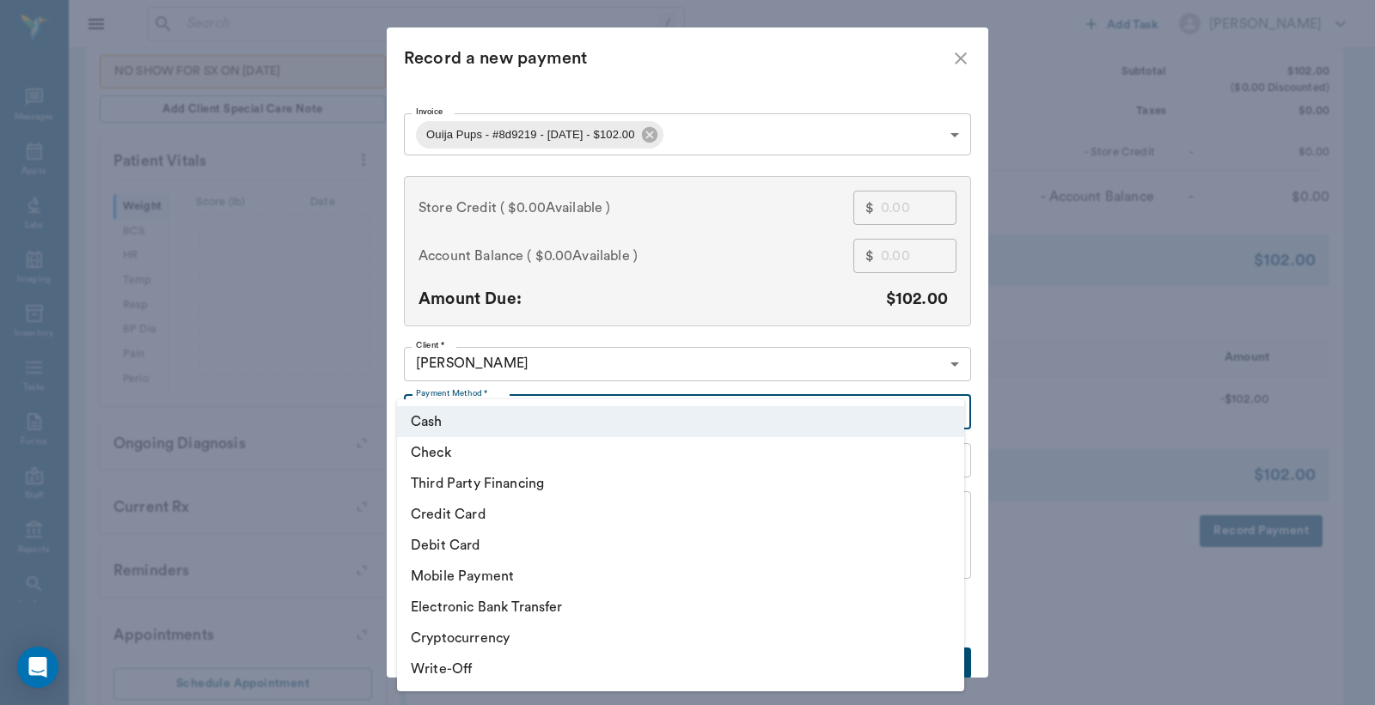
click at [539, 485] on li "Third Party Financing" at bounding box center [680, 483] width 567 height 31
type input "CREDIT"
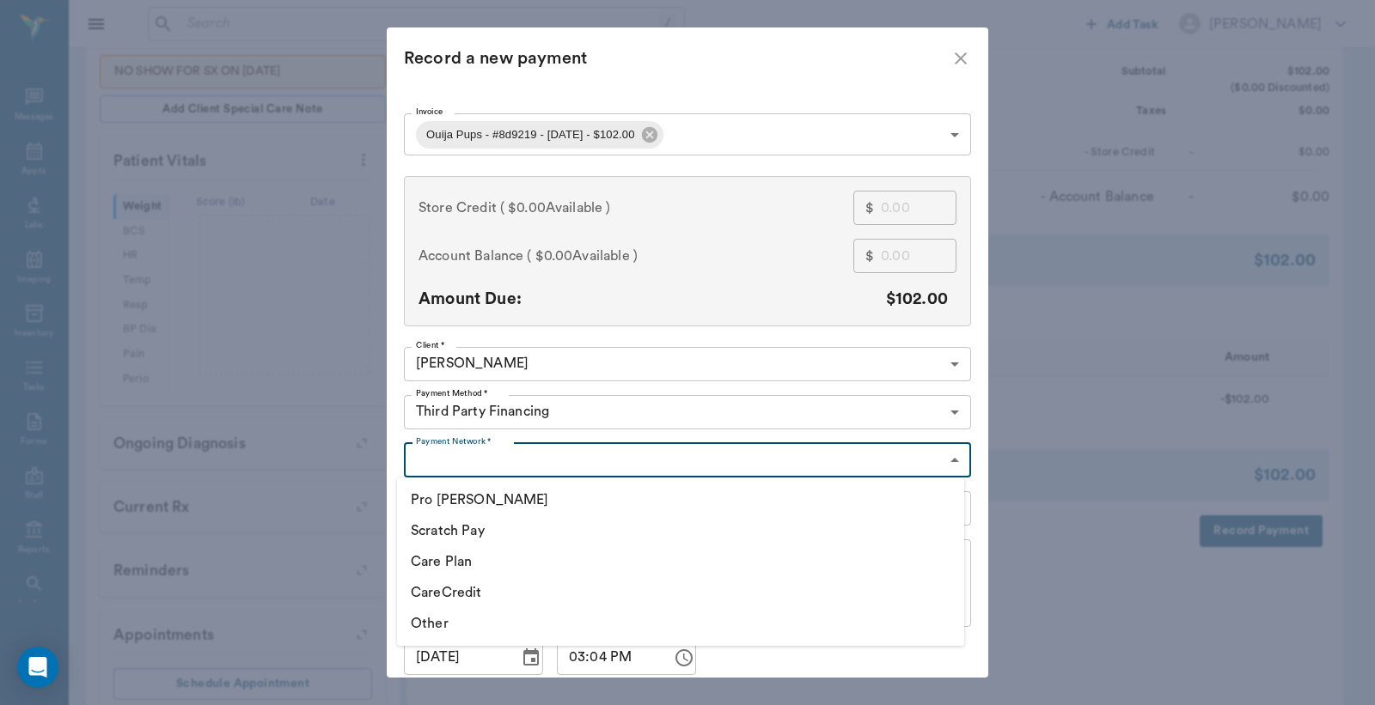
click at [945, 460] on body "/ ​ Add Task Dr. Bert Ellsworth Nectar Messages Appts Labs Imaging Inventory Ta…" at bounding box center [687, 187] width 1375 height 1136
click at [467, 589] on li "CareCredit" at bounding box center [680, 592] width 567 height 31
type input "CARE_CREDIT"
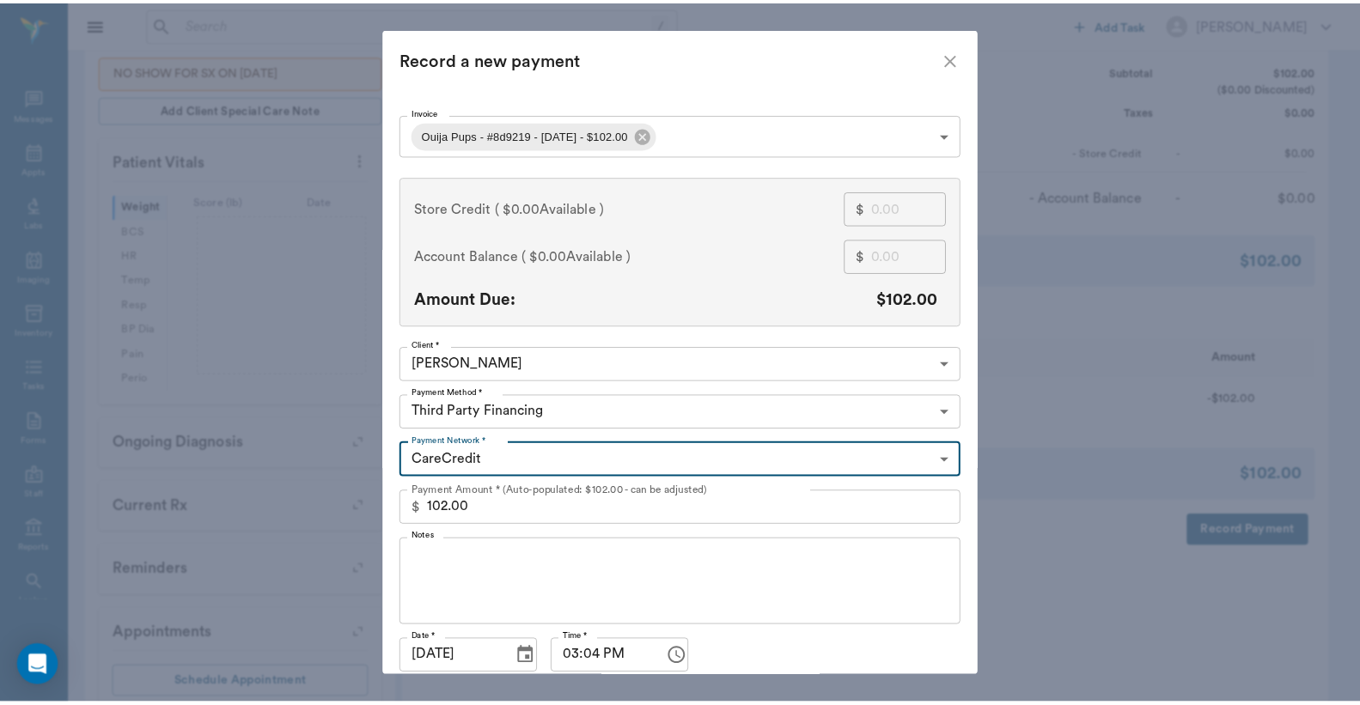
scroll to position [66, 0]
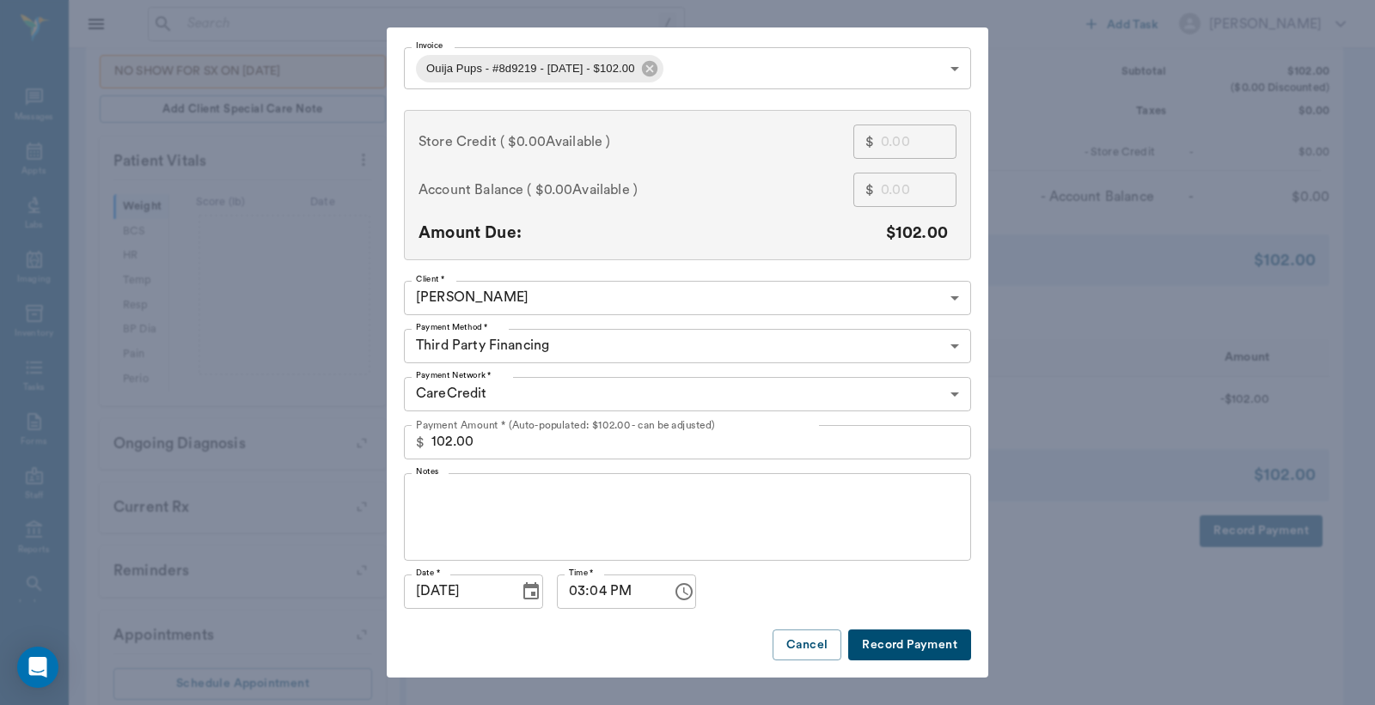
click at [922, 645] on button "Record Payment" at bounding box center [909, 646] width 123 height 32
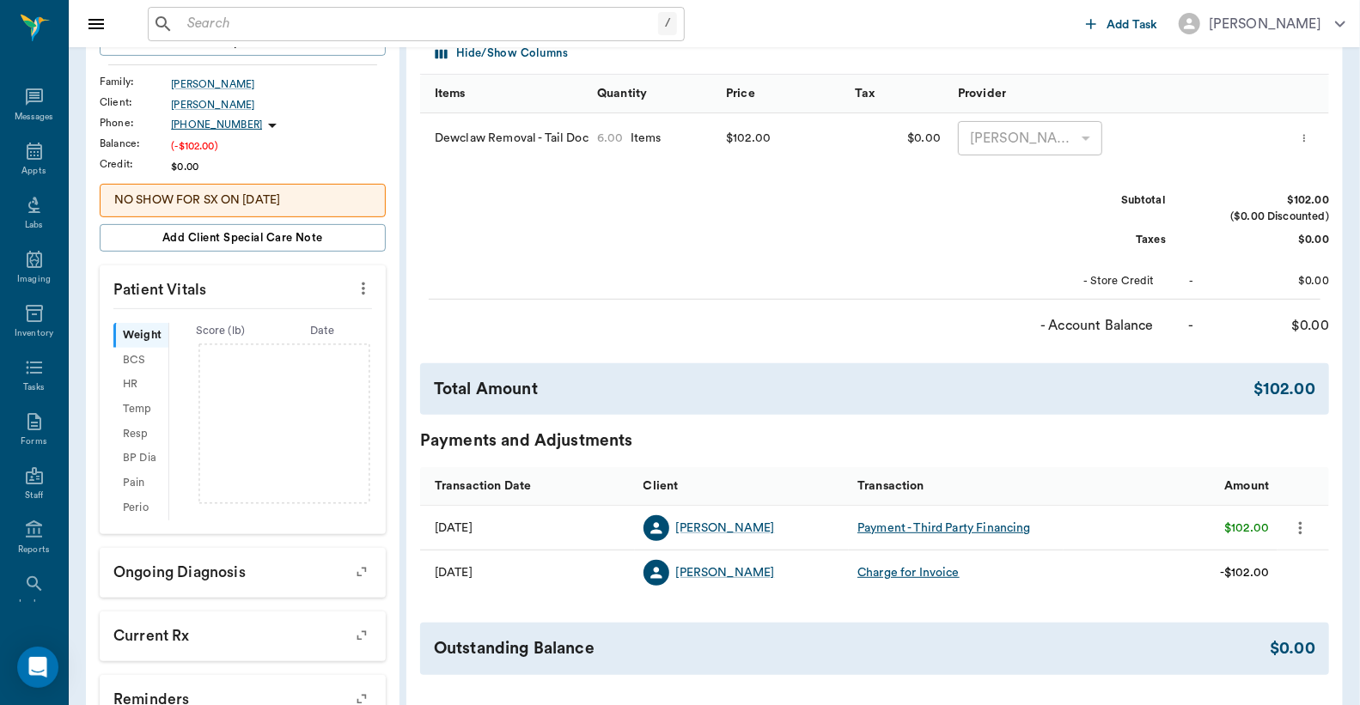
scroll to position [254, 0]
click at [187, 22] on input "text" at bounding box center [419, 24] width 478 height 24
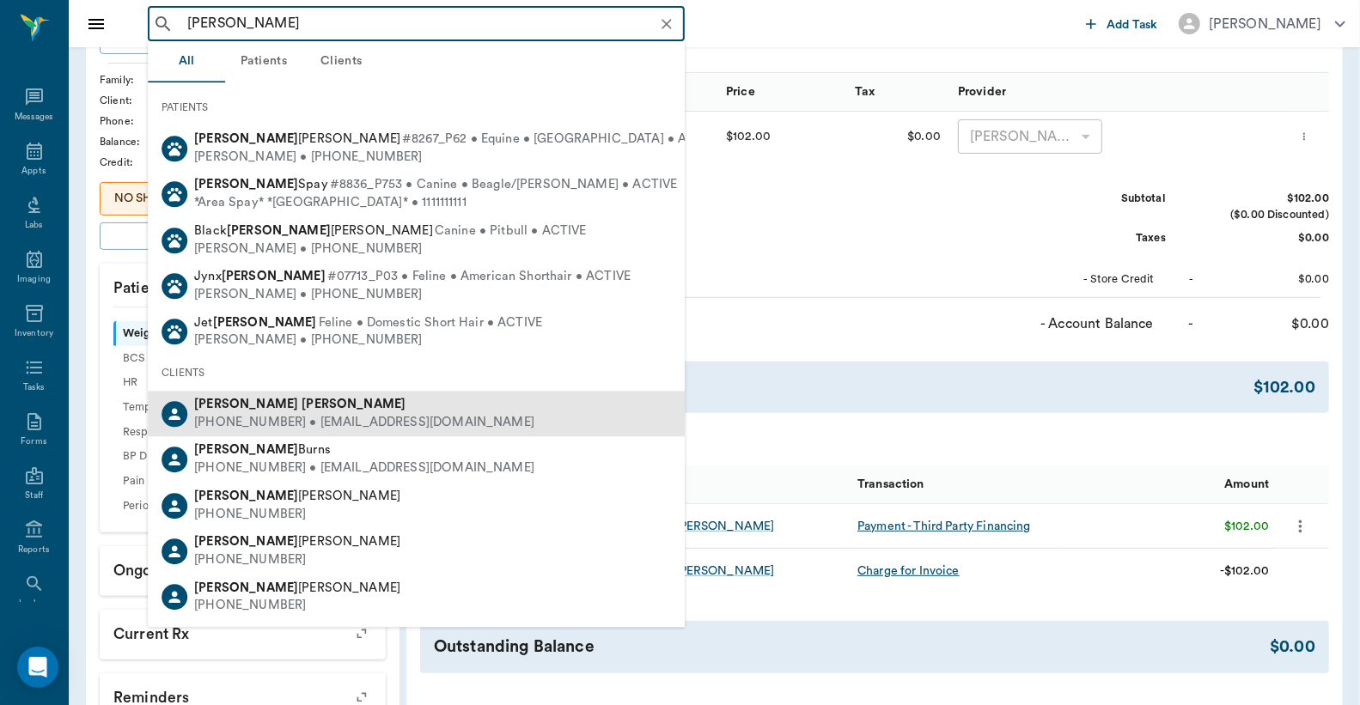
click at [402, 416] on div "(318) 205-8404 • CCVC75551@gmail.com" at bounding box center [364, 423] width 340 height 18
type input "Judy graves"
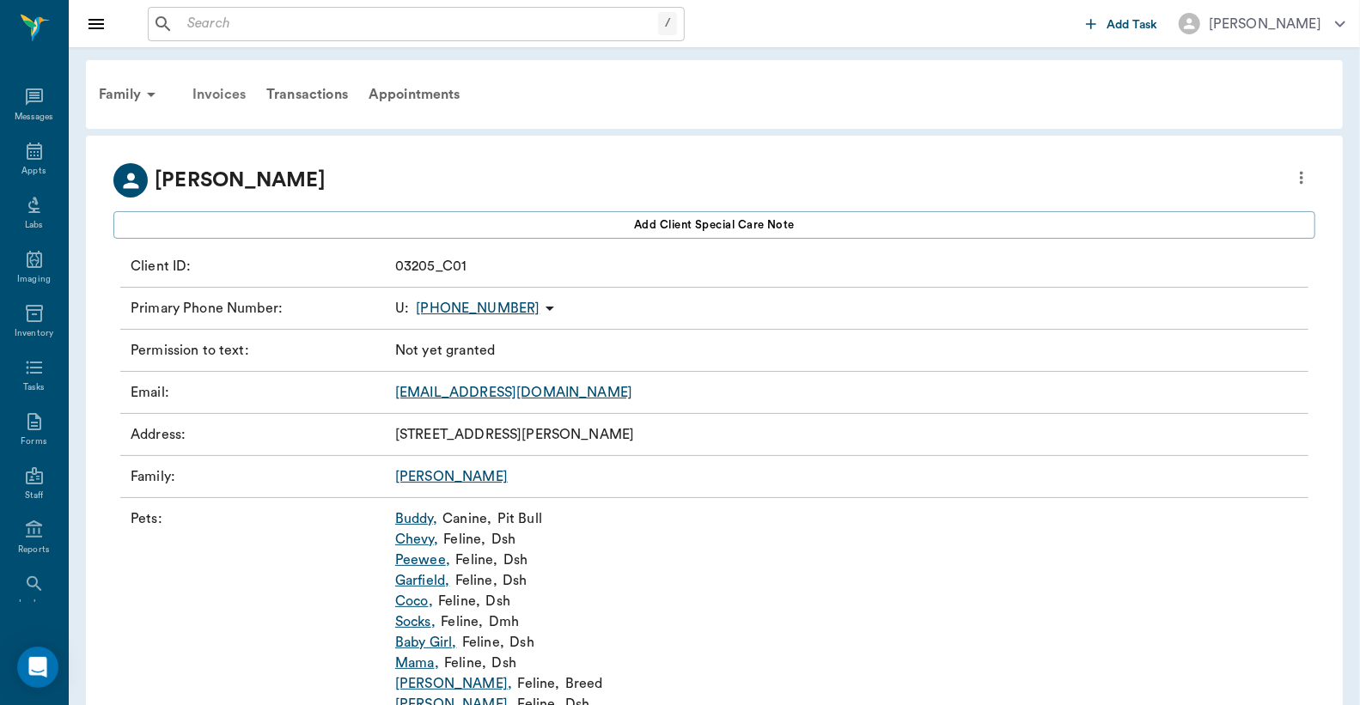
click at [220, 95] on div "Invoices" at bounding box center [219, 94] width 74 height 41
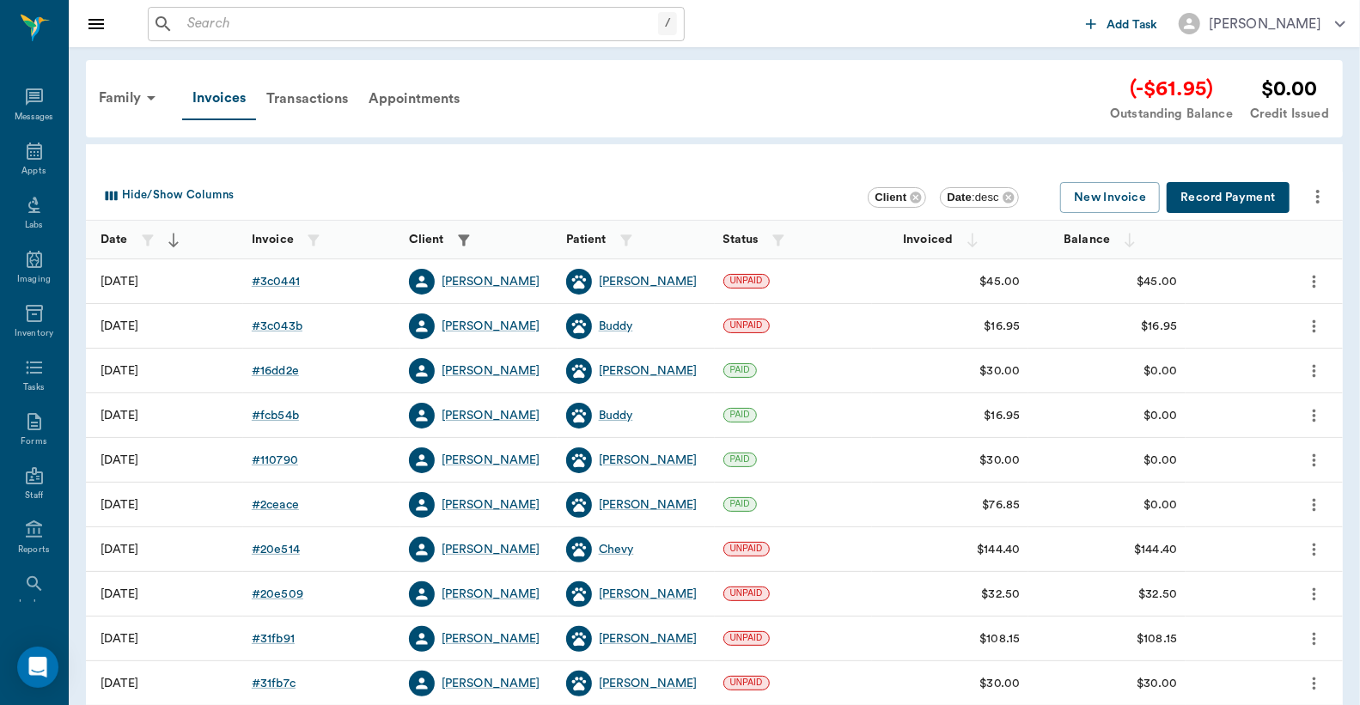
click at [1211, 195] on button "Record Payment" at bounding box center [1228, 198] width 123 height 32
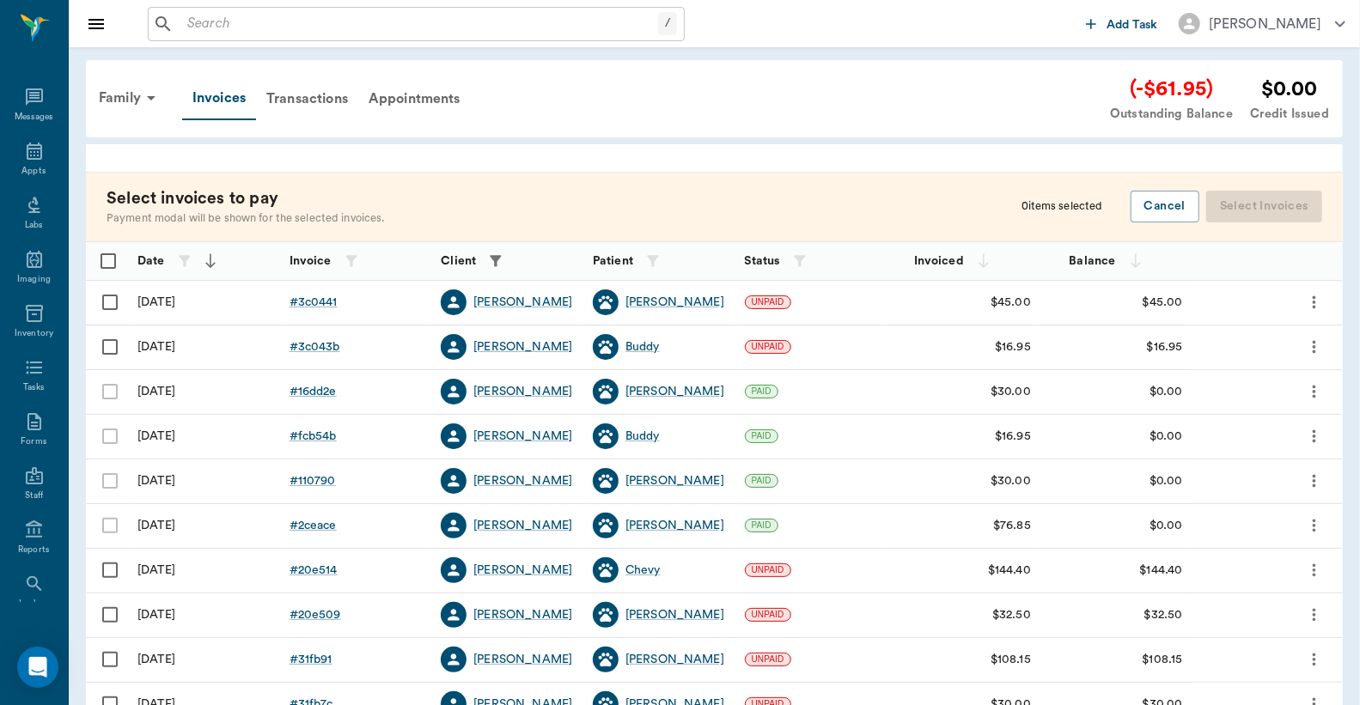
click at [112, 297] on input "Select row" at bounding box center [110, 302] width 36 height 36
checkbox input "false"
checkbox input "true"
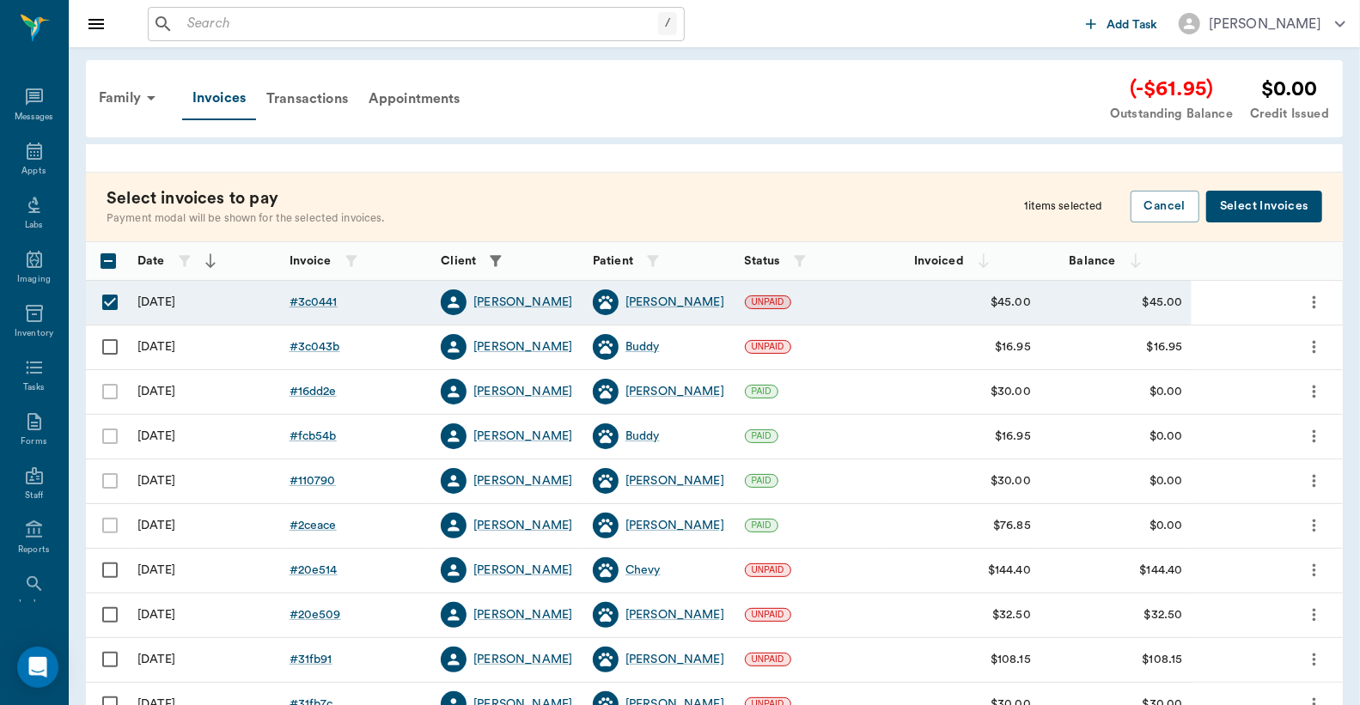
click at [107, 351] on input "Select row" at bounding box center [110, 347] width 36 height 36
checkbox input "true"
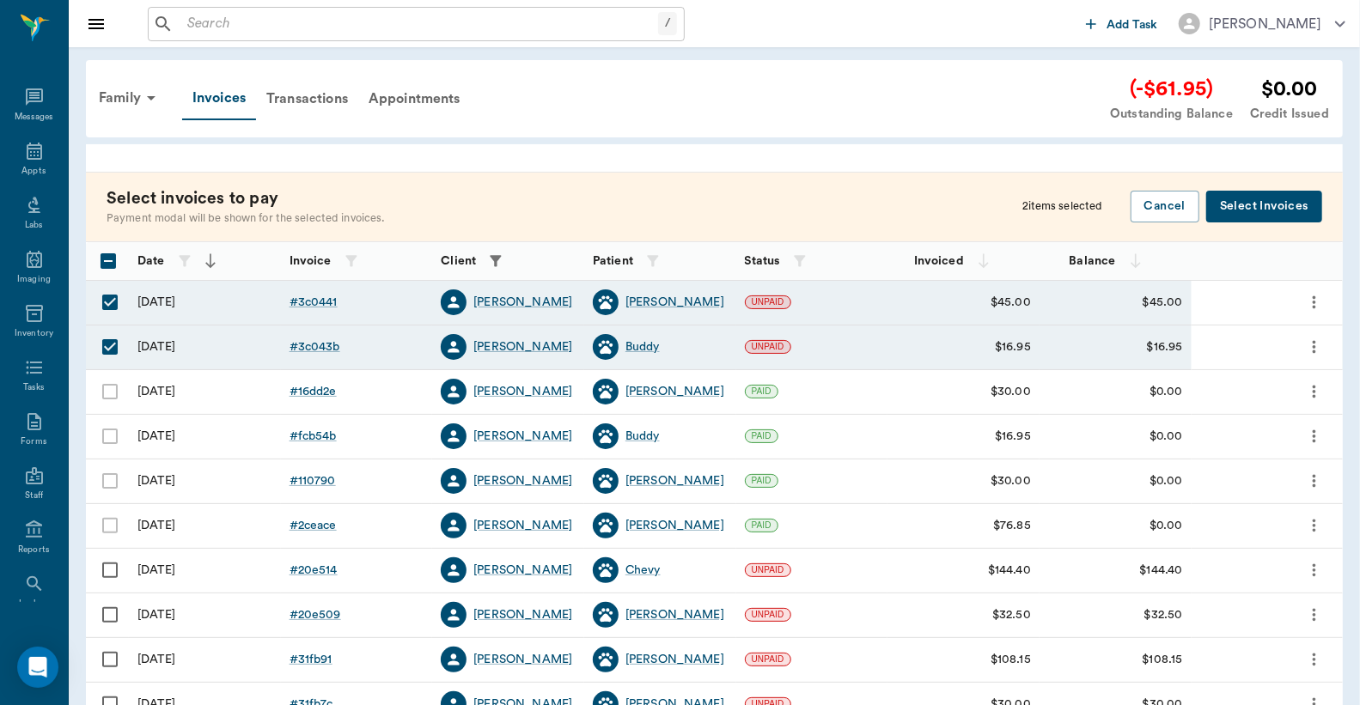
click at [1253, 204] on button "Select Invoices" at bounding box center [1264, 207] width 116 height 32
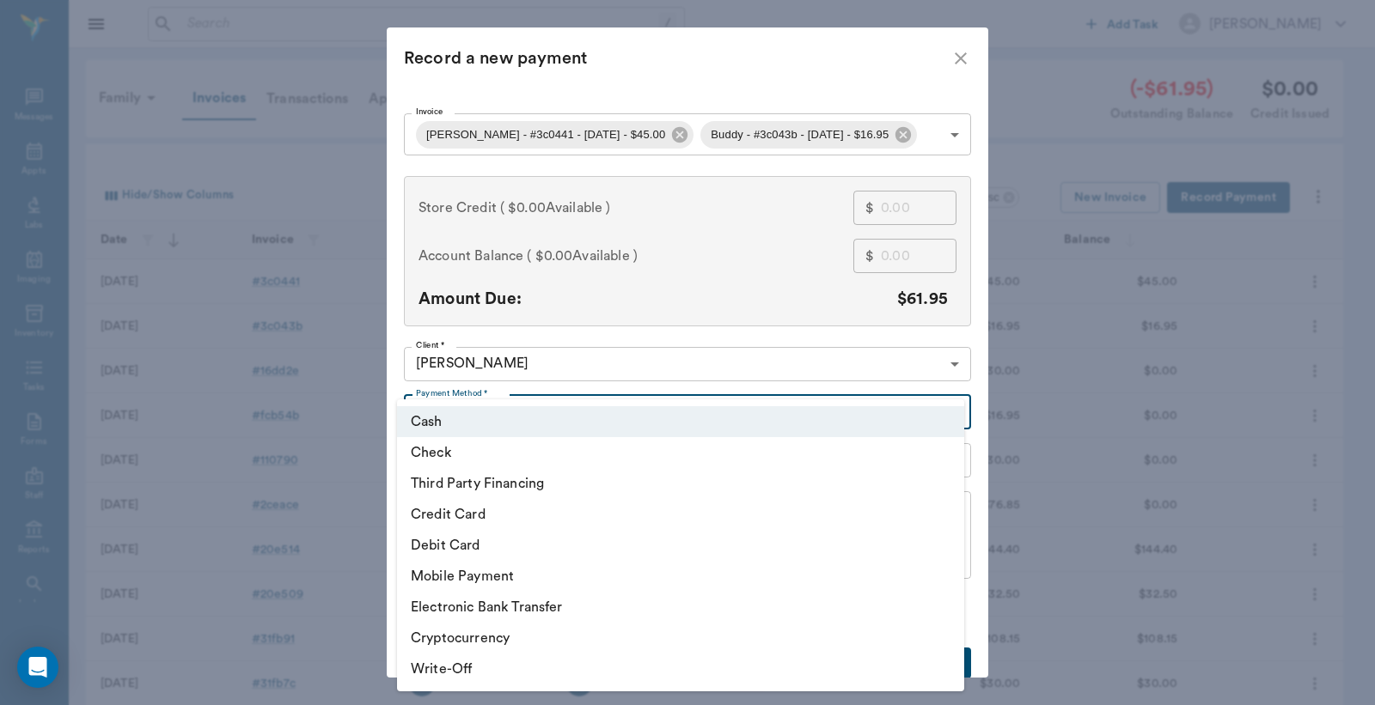
click at [948, 412] on body "/ ​ Add Task Dr. Bert Ellsworth Nectar Messages Appts Labs Imaging Inventory Ta…" at bounding box center [687, 482] width 1375 height 964
click at [516, 455] on li "Check" at bounding box center [680, 452] width 567 height 31
type input "CHECK"
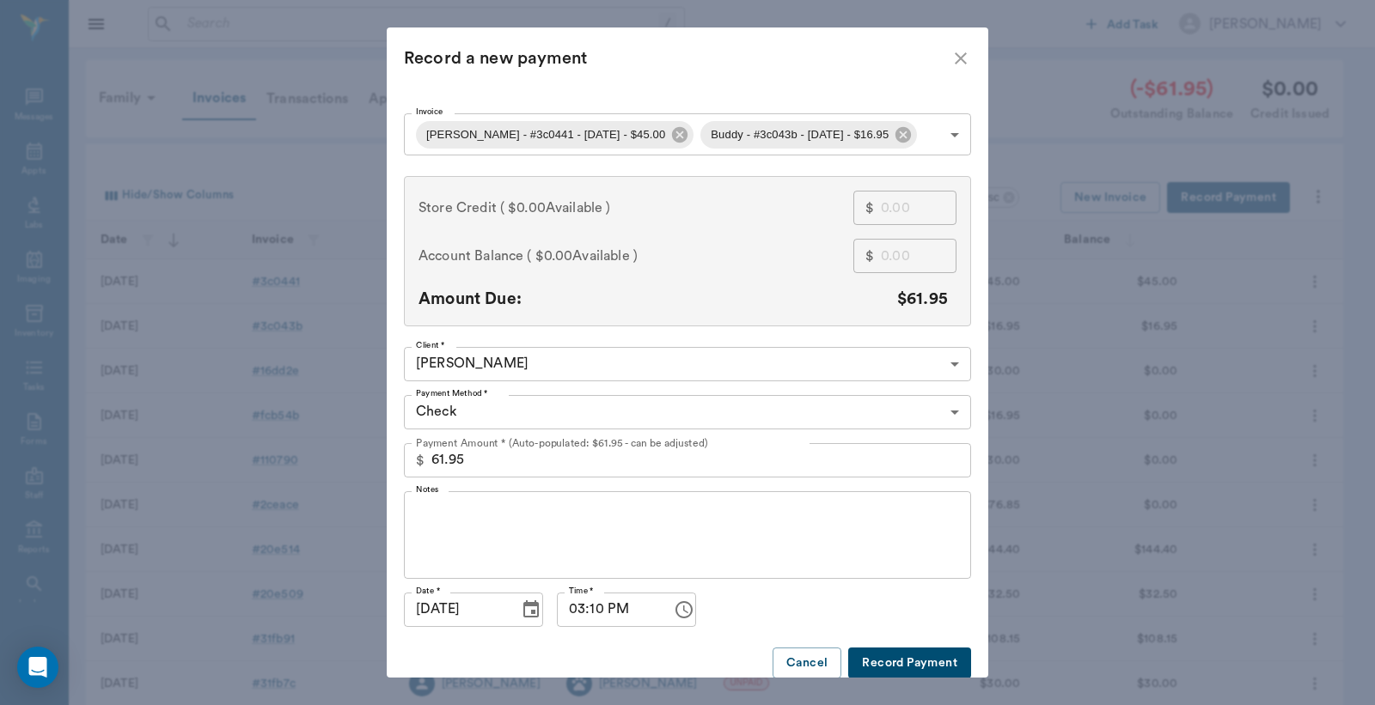
click at [918, 662] on button "Record Payment" at bounding box center [909, 664] width 123 height 32
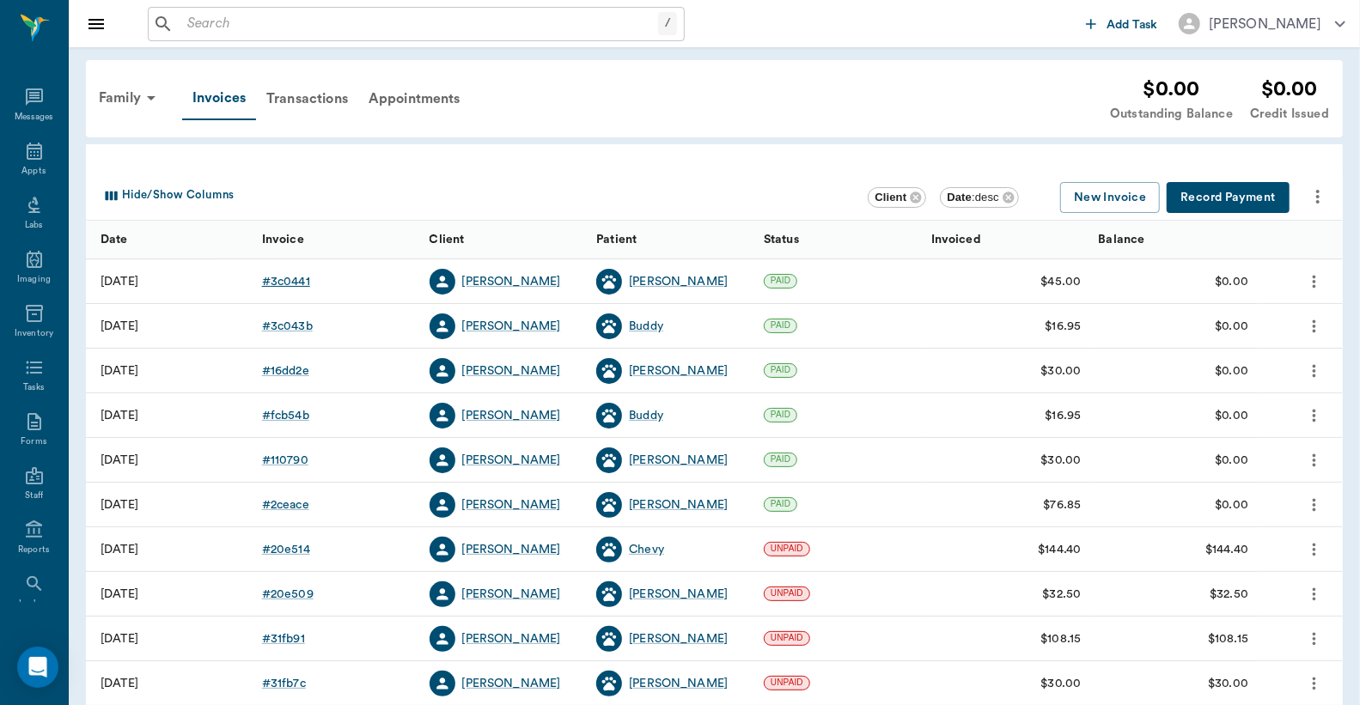
click at [297, 284] on div "# 3c0441" at bounding box center [286, 281] width 48 height 17
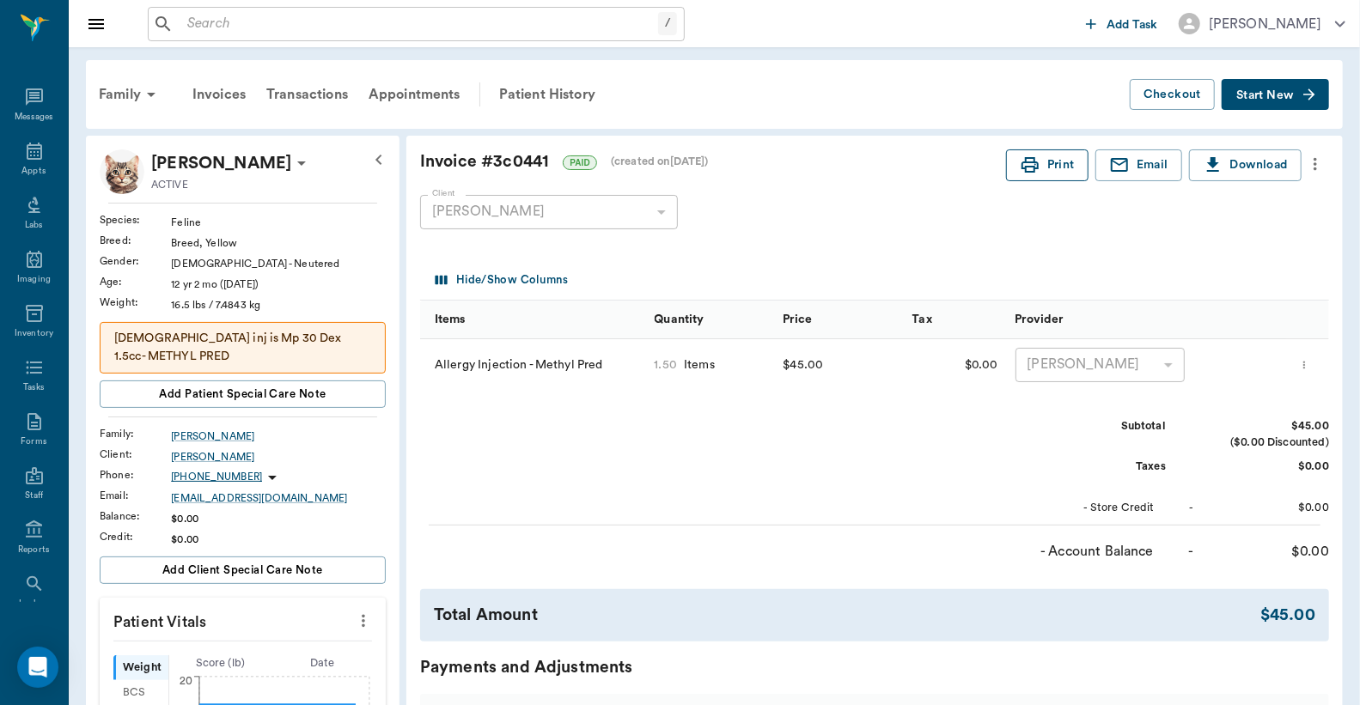
click at [1044, 177] on button "Print" at bounding box center [1047, 165] width 82 height 32
click at [227, 93] on div "Invoices" at bounding box center [219, 94] width 74 height 41
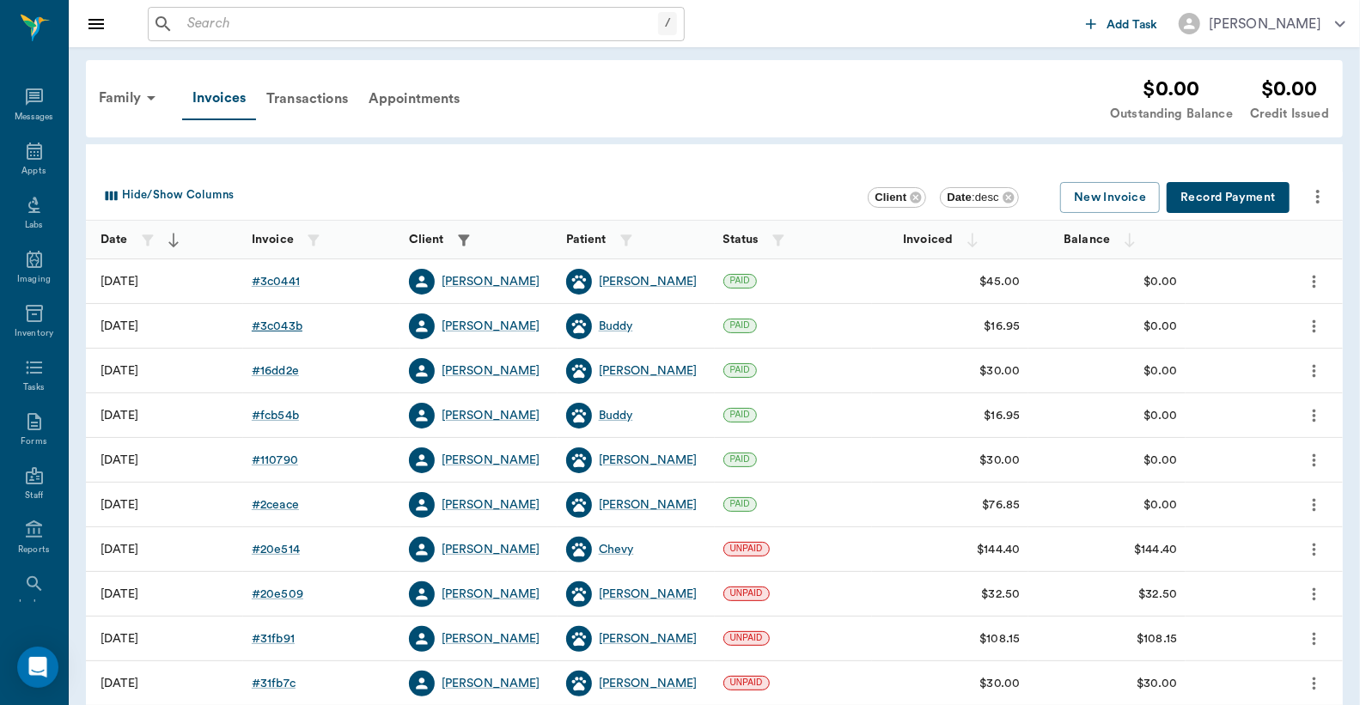
click at [289, 329] on div "# 3c043b" at bounding box center [277, 326] width 51 height 17
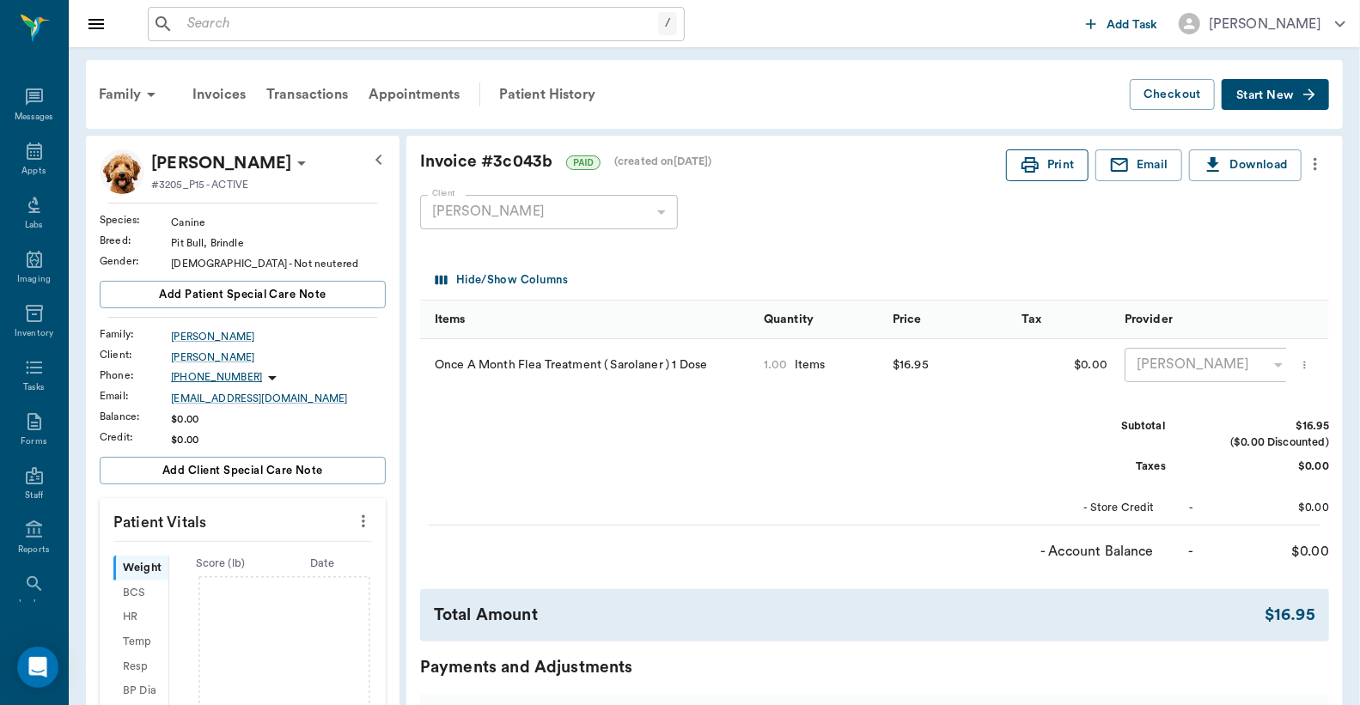
click at [1038, 170] on button "Print" at bounding box center [1047, 165] width 82 height 32
click at [32, 159] on icon at bounding box center [34, 151] width 21 height 21
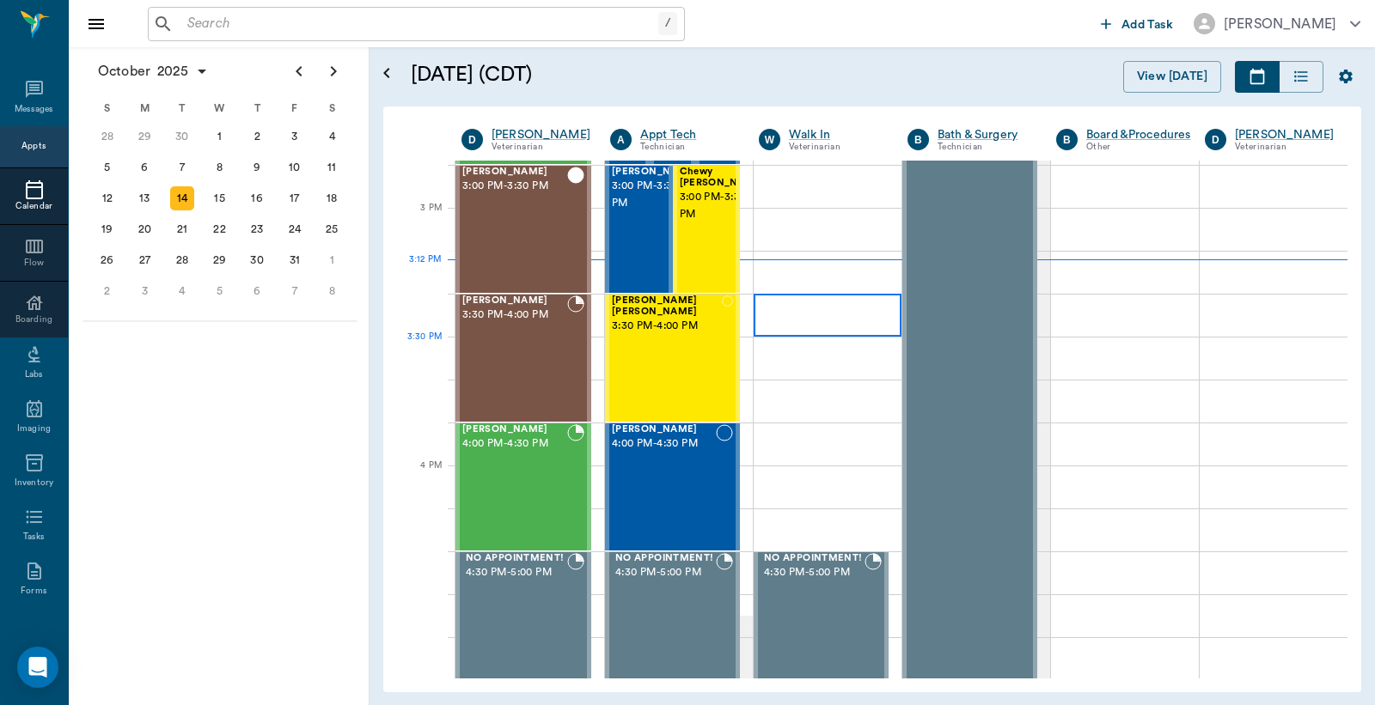
scroll to position [1298, 0]
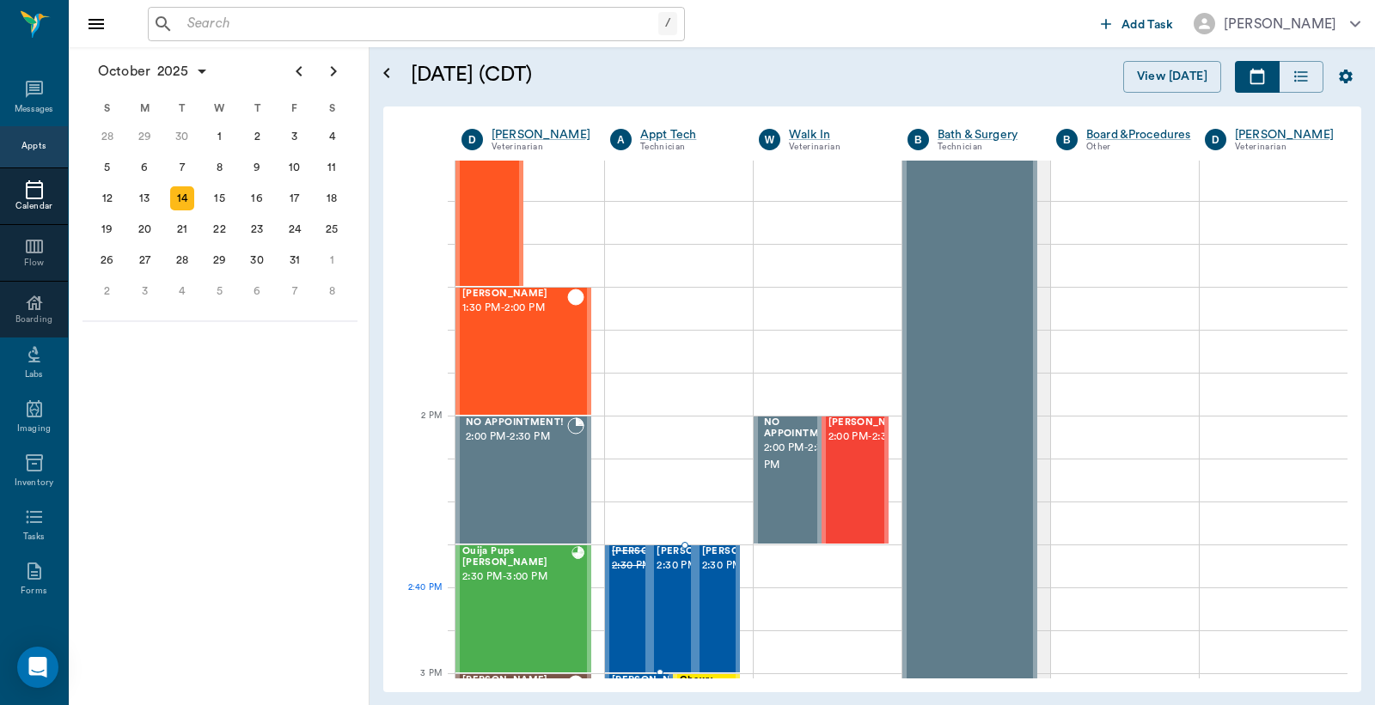
click at [668, 575] on span "2:30 PM - 3:00 PM" at bounding box center [699, 566] width 86 height 17
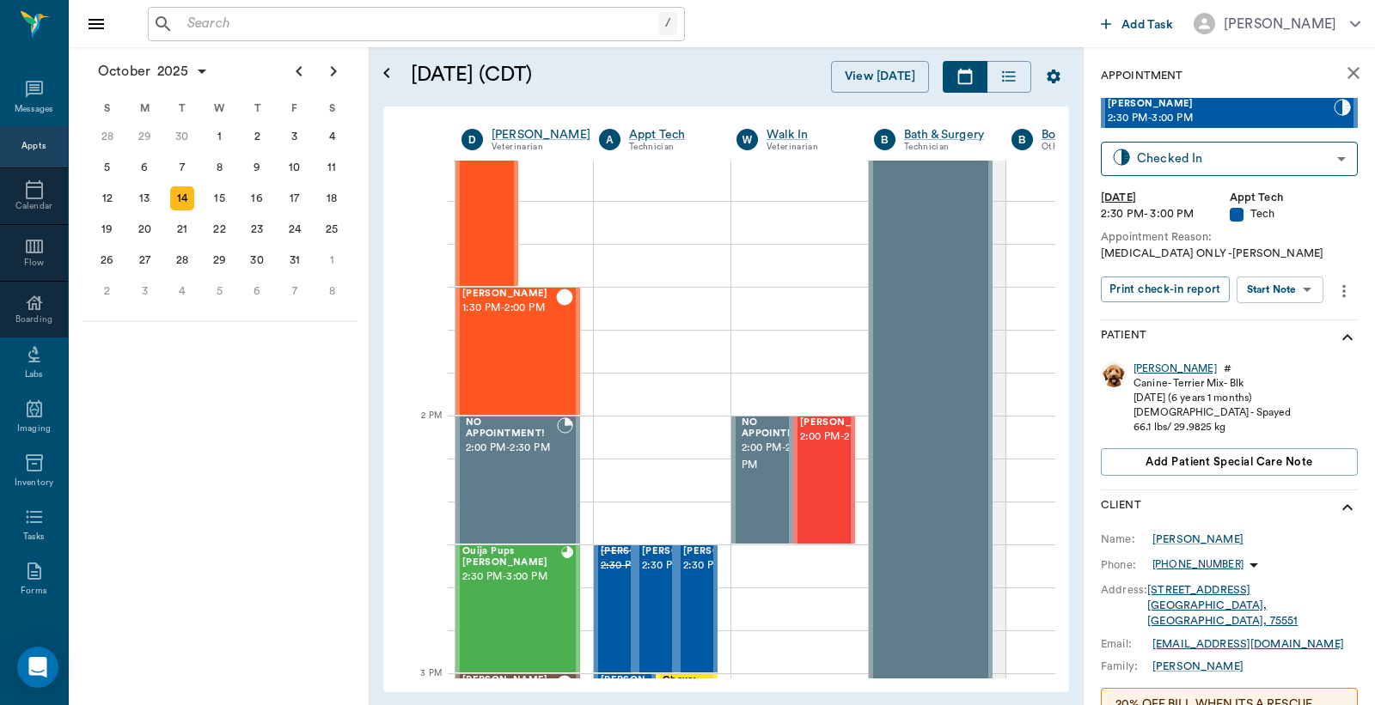
click at [1148, 365] on div "Ruthie" at bounding box center [1174, 369] width 83 height 15
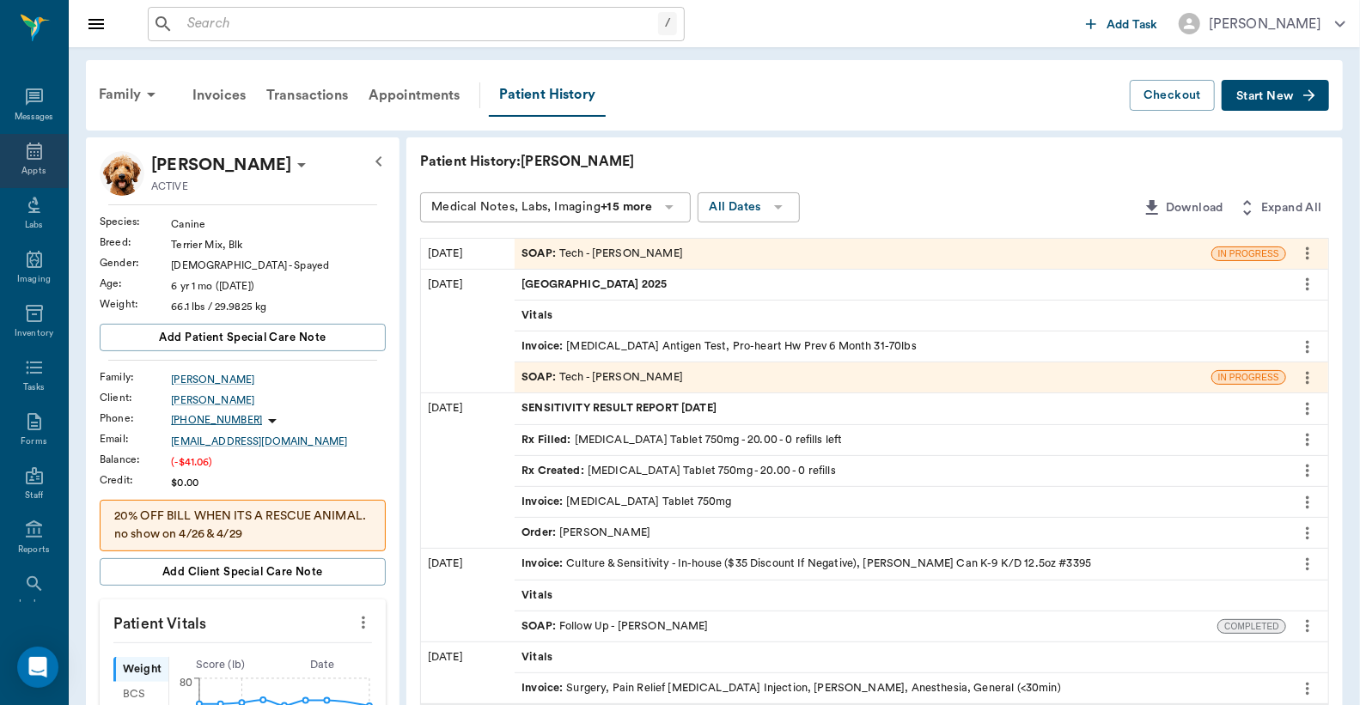
click at [28, 161] on div "Appts" at bounding box center [34, 161] width 68 height 54
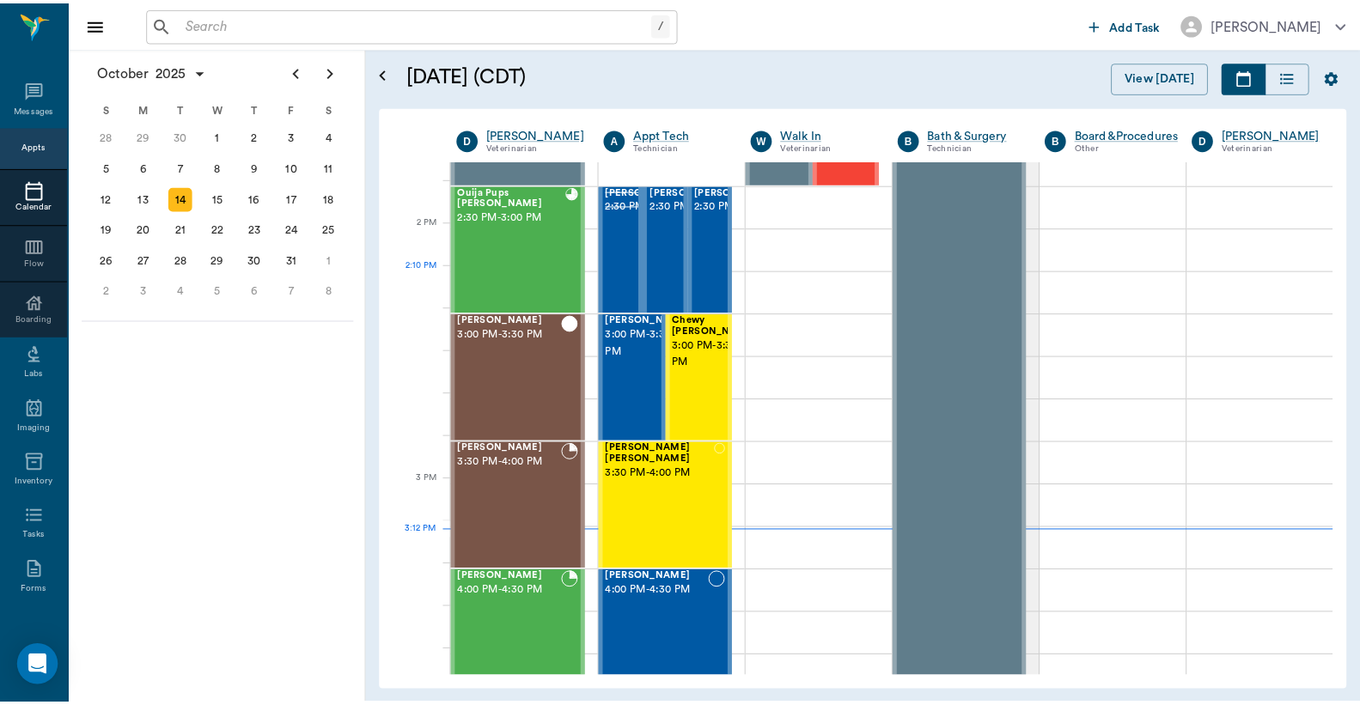
scroll to position [1426, 0]
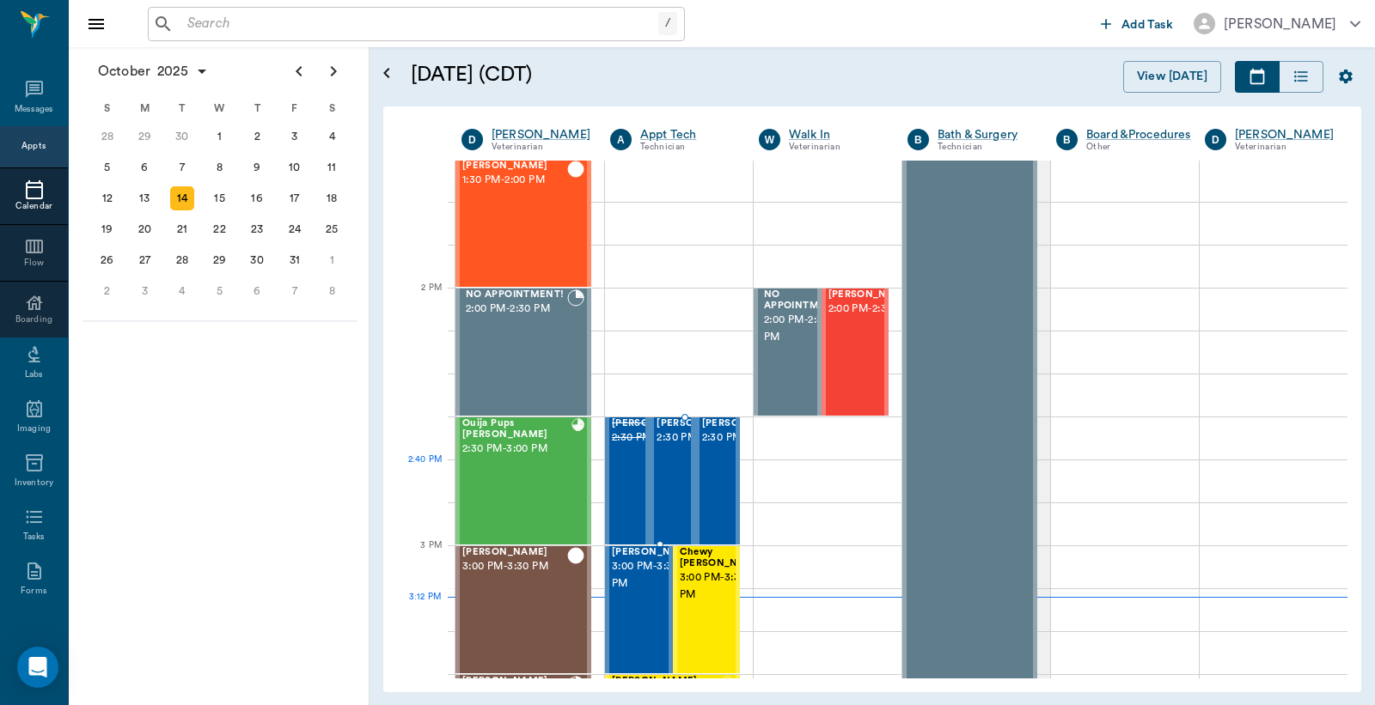
click at [666, 447] on span "2:30 PM - 3:00 PM" at bounding box center [699, 438] width 86 height 17
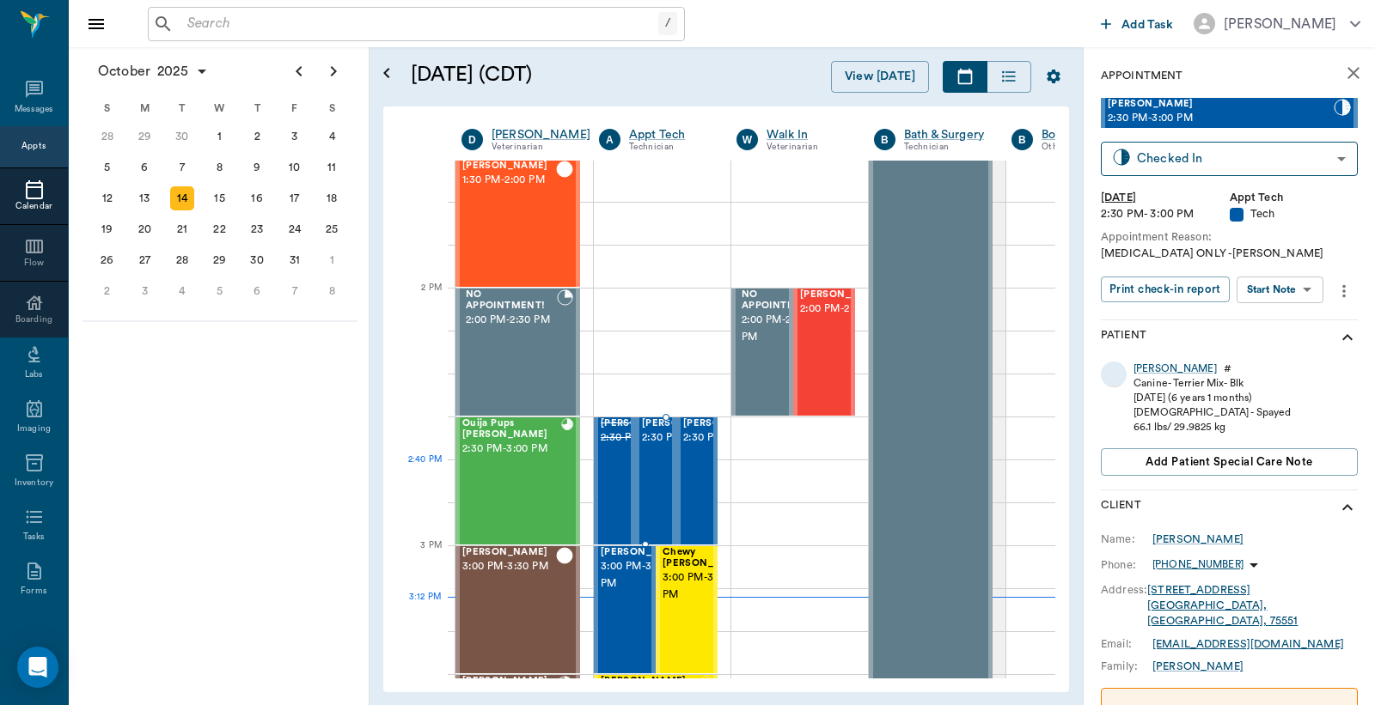
type input "READY_TO_CHECKOUT"
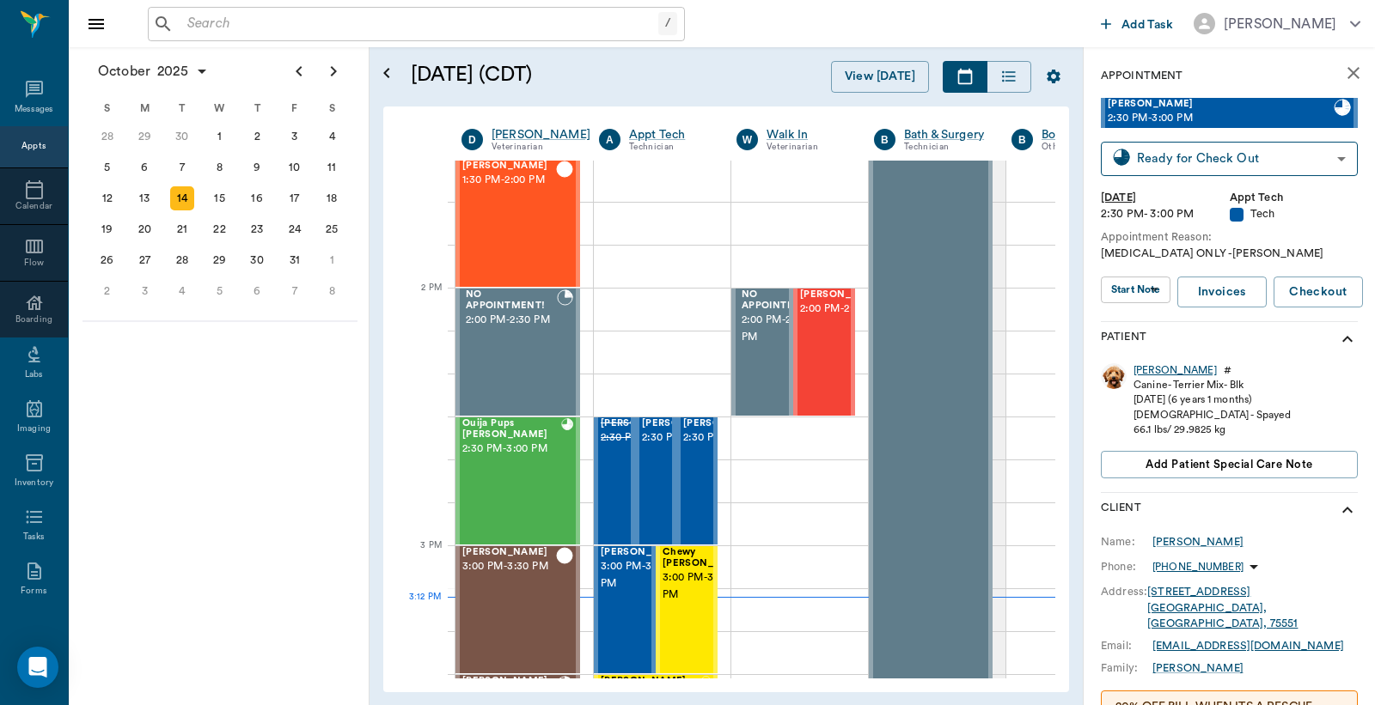
click at [1154, 372] on div "Ruthie" at bounding box center [1174, 370] width 83 height 15
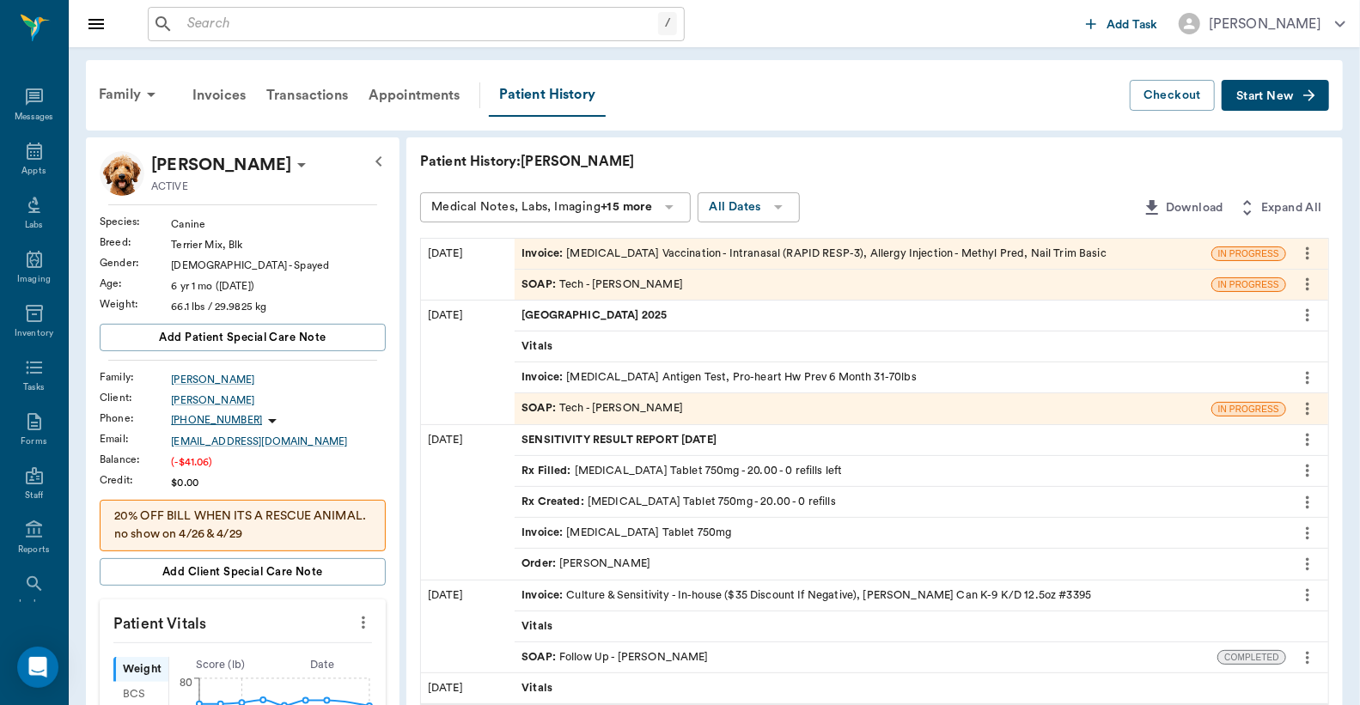
click at [680, 251] on div "Invoice : Bordetella Vaccination - Intranasal (RAPID RESP-3), Allergy Injection…" at bounding box center [814, 254] width 585 height 16
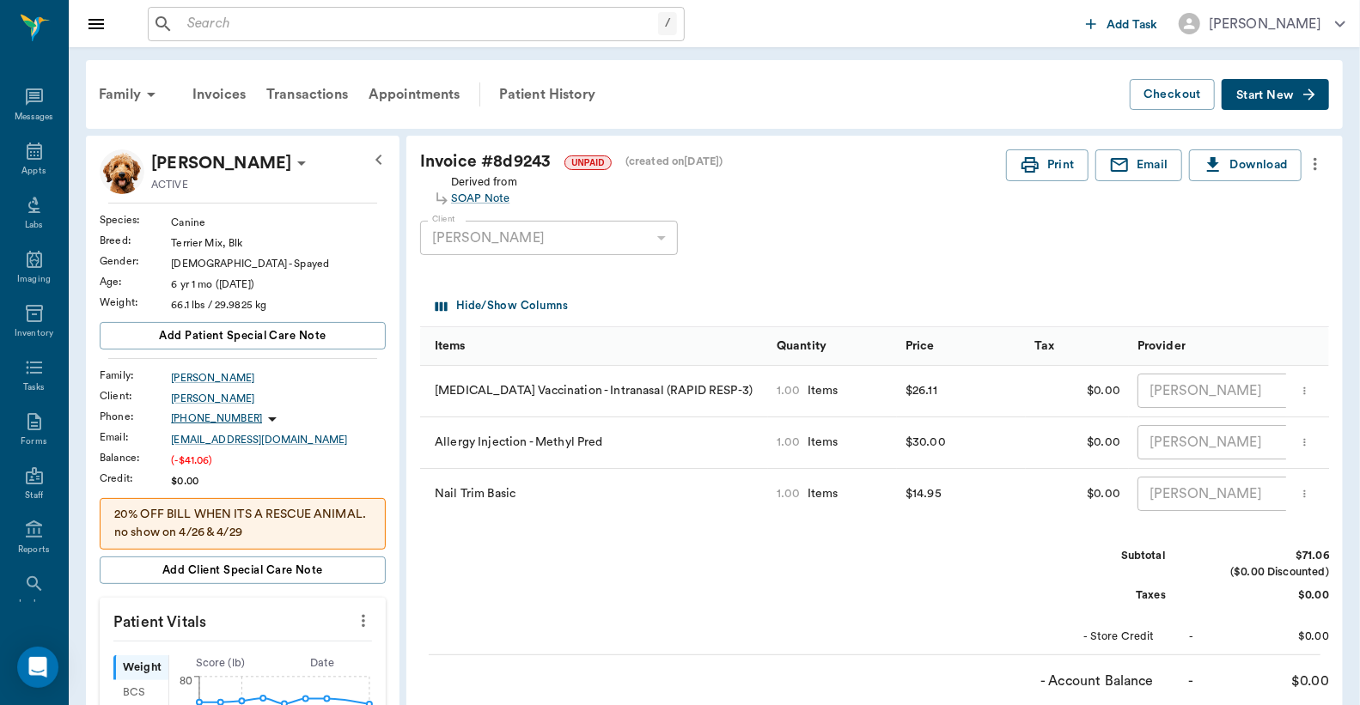
click at [1317, 164] on icon "more" at bounding box center [1315, 164] width 19 height 21
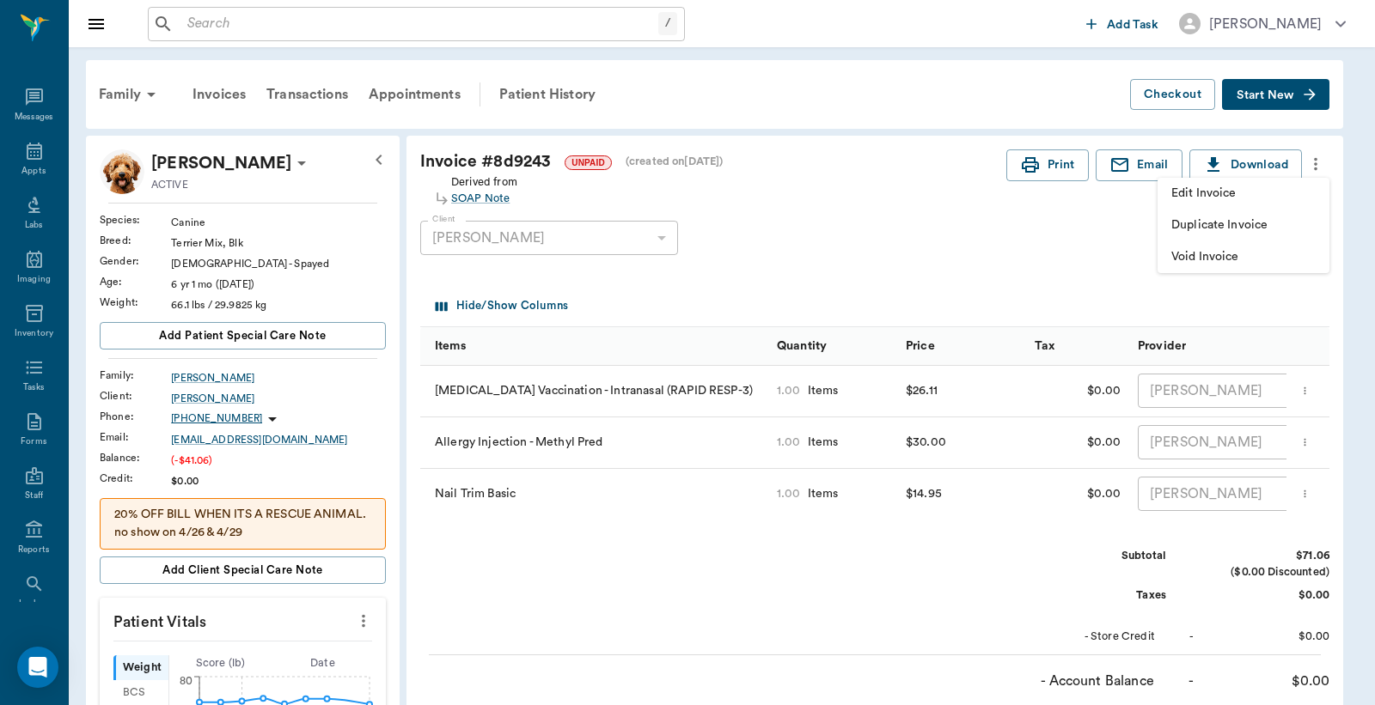
click at [1223, 189] on span "Edit Invoice" at bounding box center [1243, 194] width 144 height 18
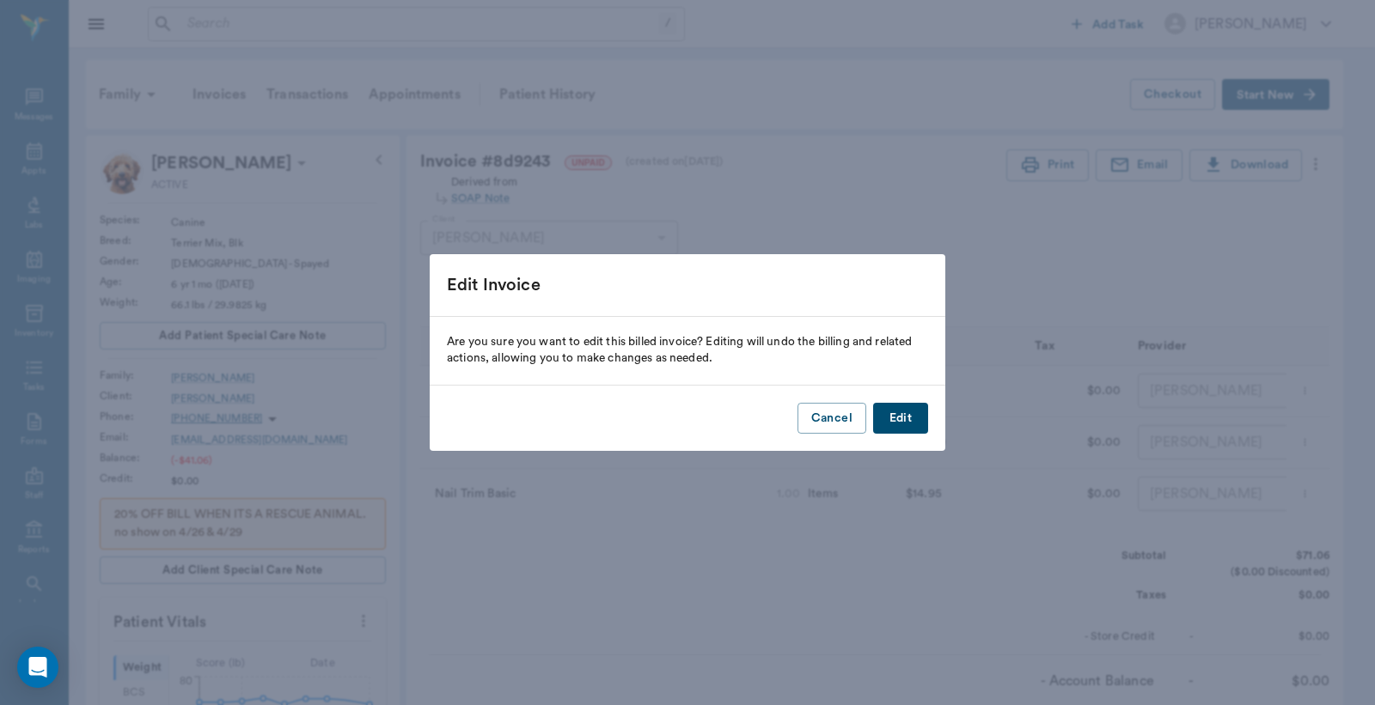
click at [899, 418] on button "Edit" at bounding box center [900, 419] width 55 height 32
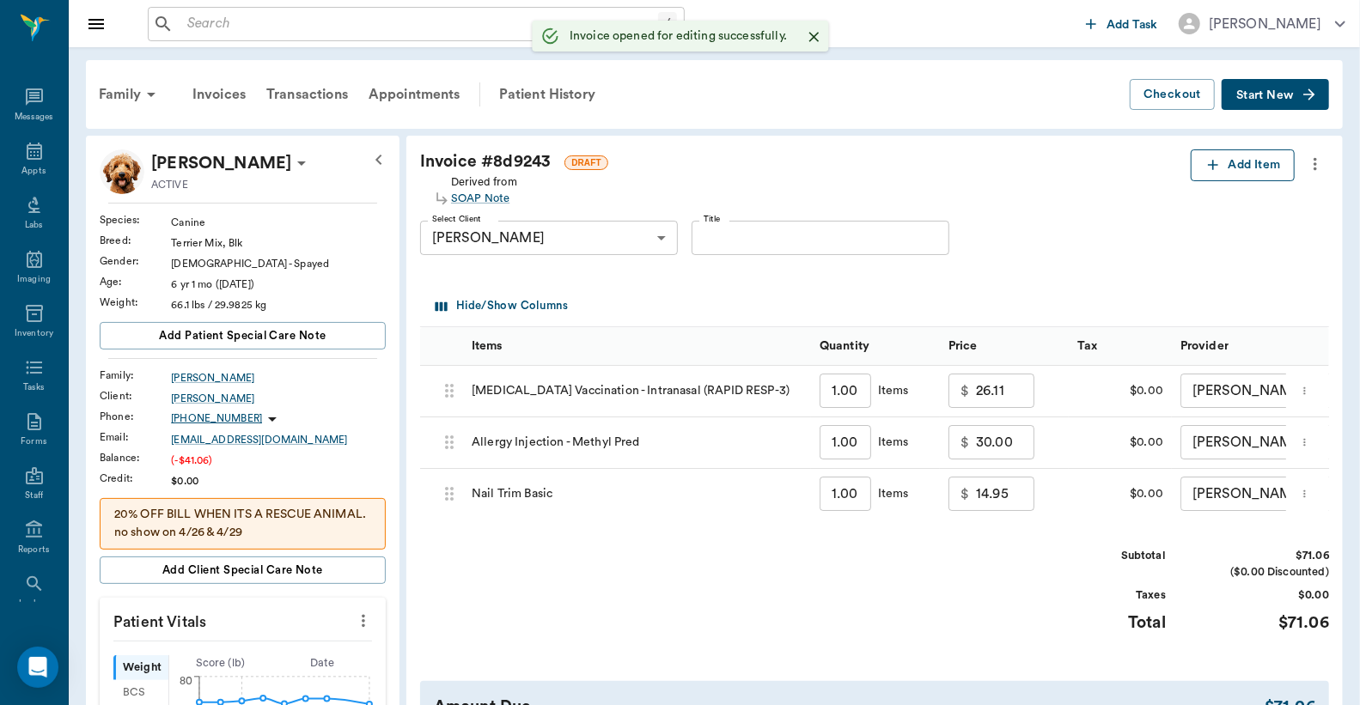
click at [1252, 167] on button "Add Item" at bounding box center [1243, 165] width 104 height 32
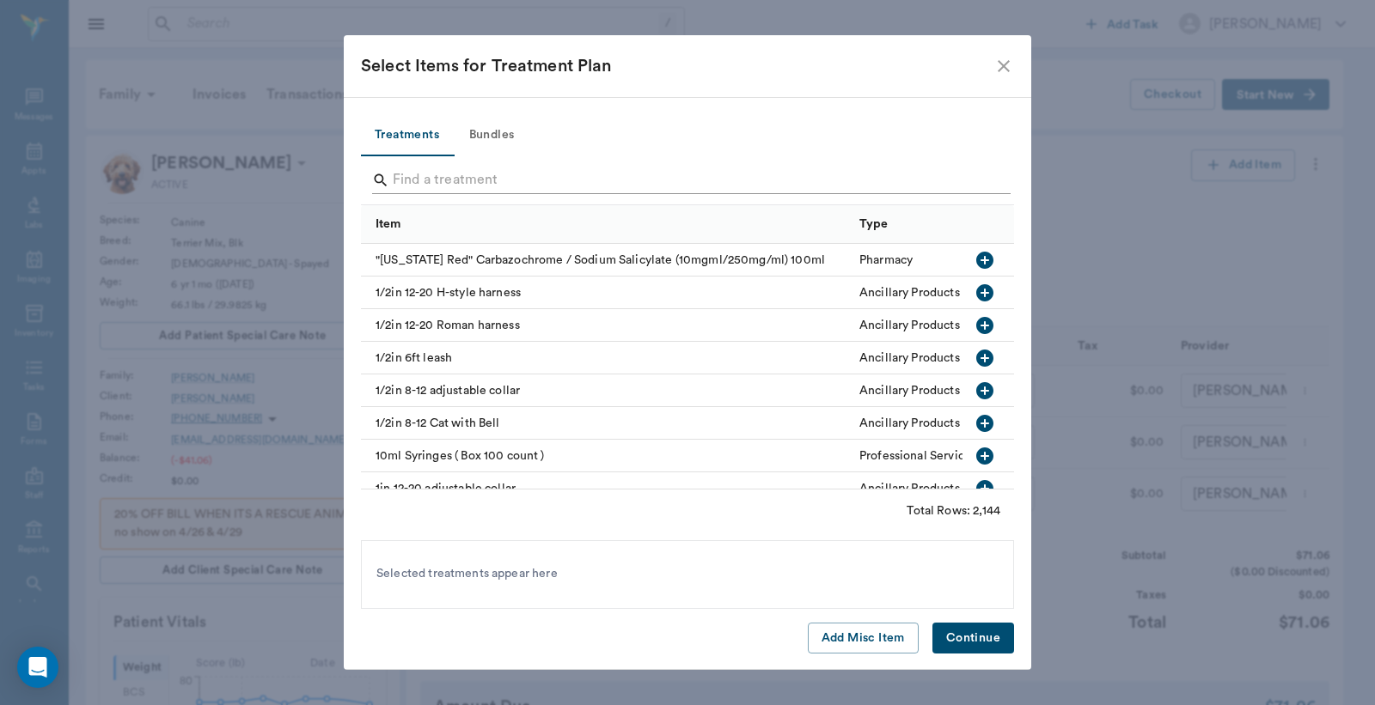
click at [405, 176] on input "Search" at bounding box center [689, 180] width 592 height 27
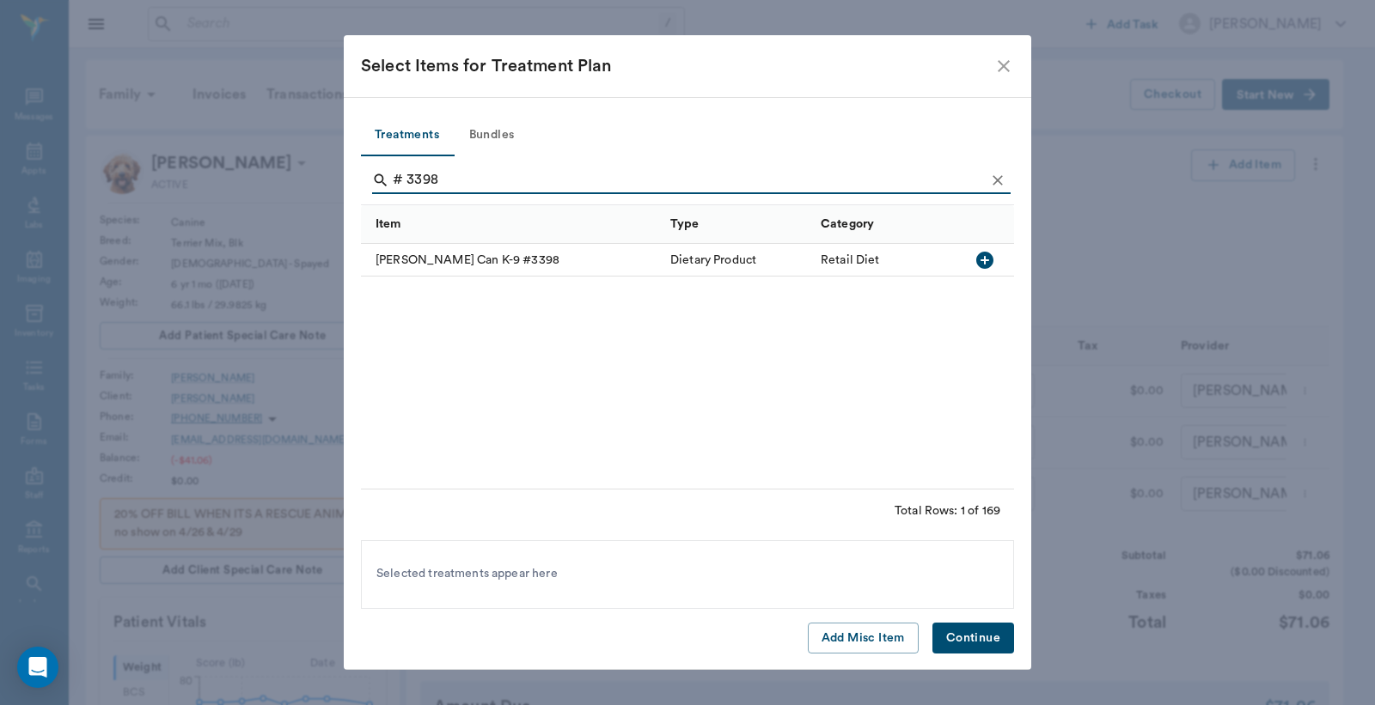
type input "# 3398"
click at [985, 262] on icon "button" at bounding box center [984, 260] width 21 height 21
click at [972, 642] on button "Continue" at bounding box center [973, 639] width 82 height 32
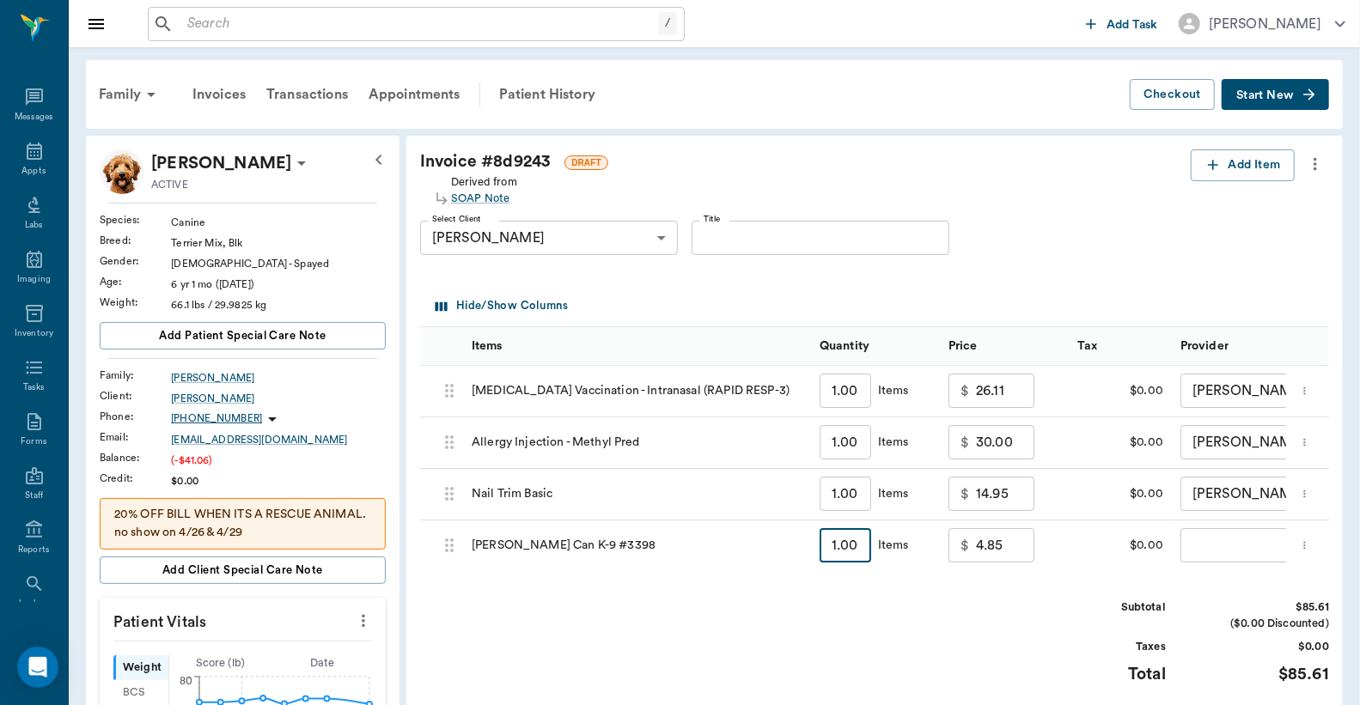
type input "3"
type input "14.55"
type input "3.00"
click at [1208, 548] on body "/ ​ Add Task Dr. Bert Ellsworth Nectar Messages Appts Labs Imaging Inventory Ta…" at bounding box center [680, 716] width 1360 height 1433
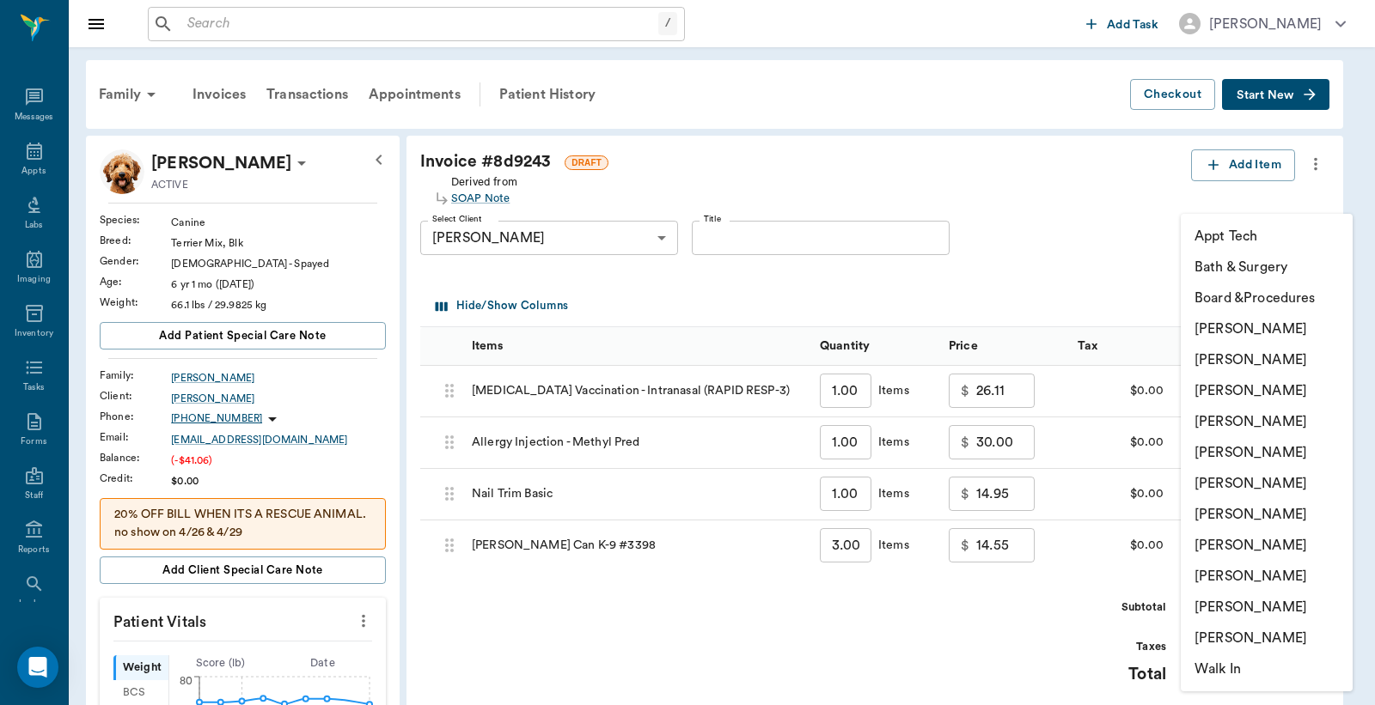
click at [1241, 365] on li "Christy Dudley" at bounding box center [1267, 360] width 172 height 31
type input "none-63ec2e2852e12b0ba117910e"
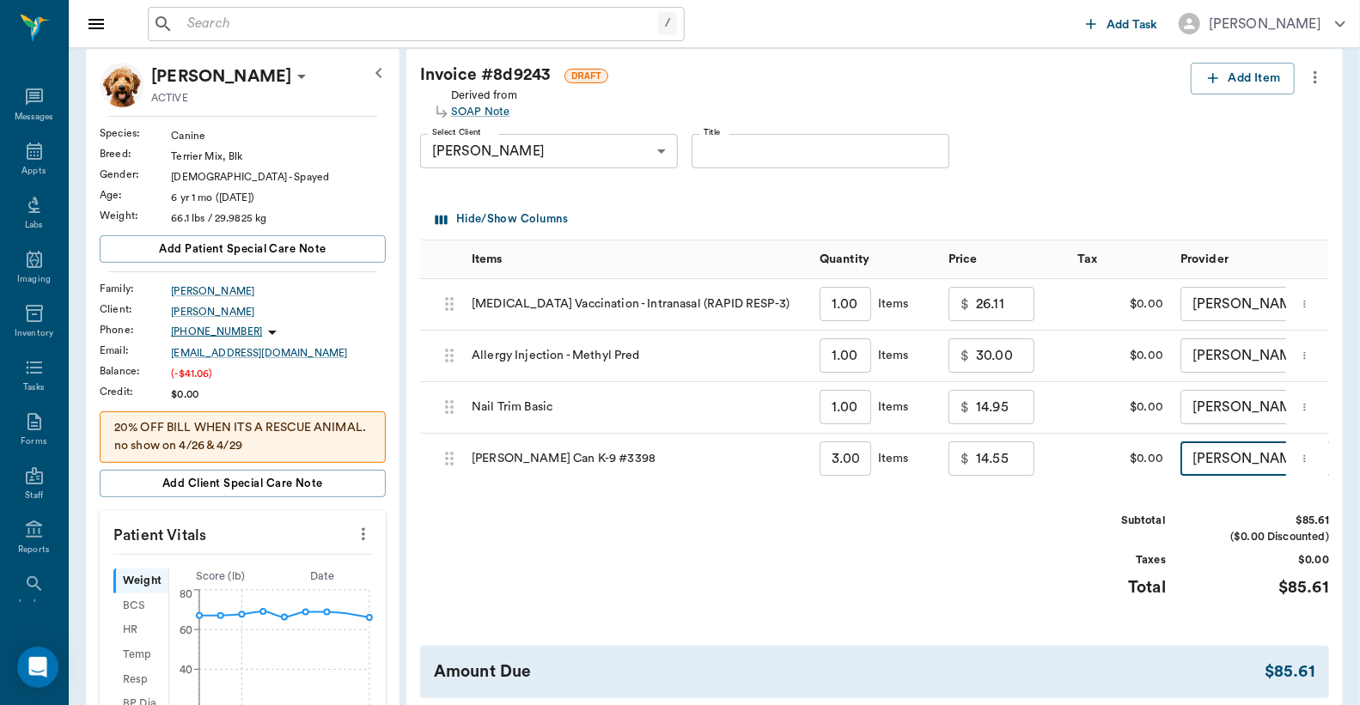
scroll to position [254, 0]
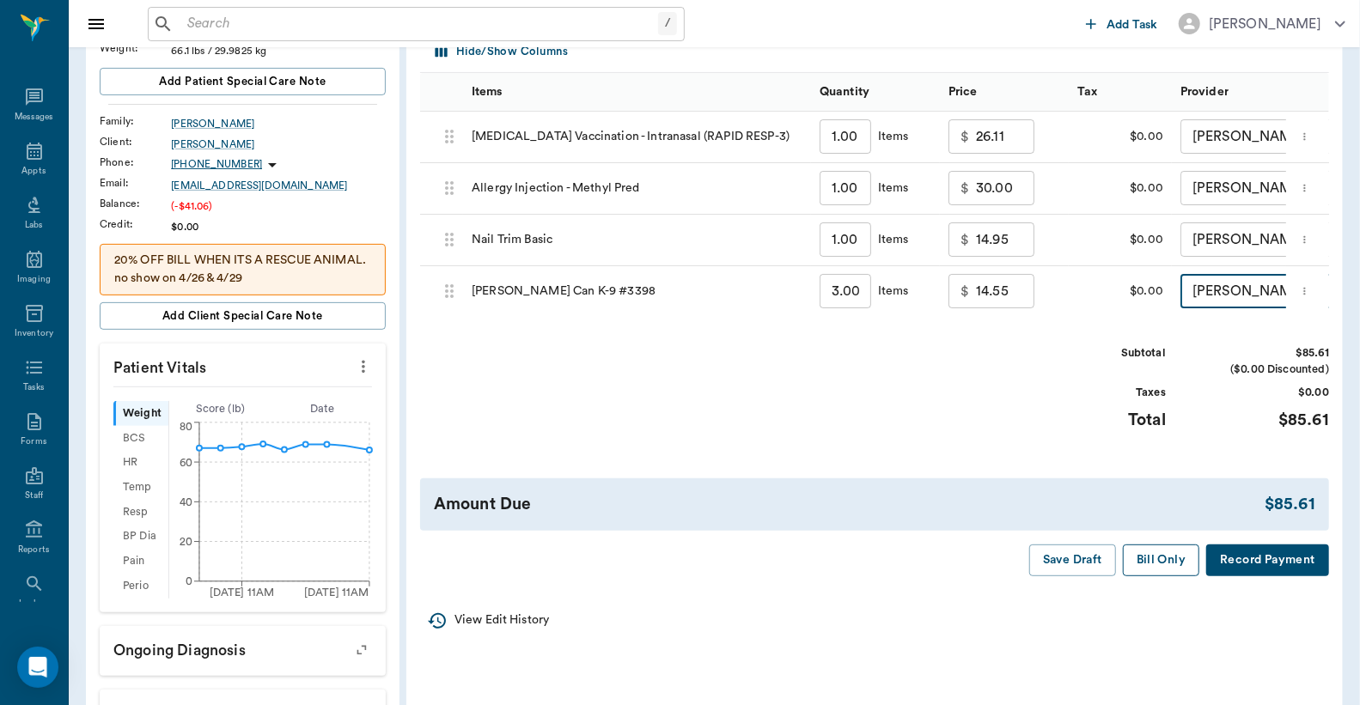
click at [1138, 573] on button "Bill Only" at bounding box center [1161, 561] width 77 height 32
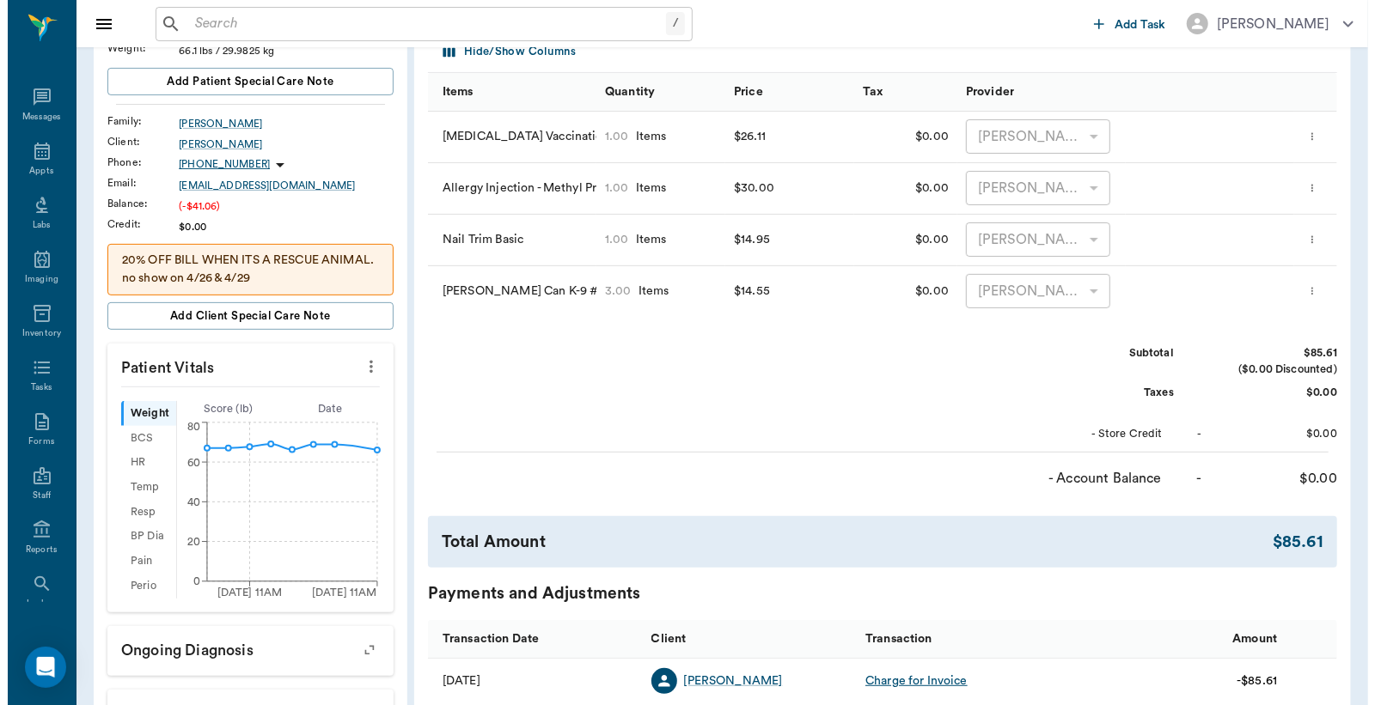
scroll to position [0, 0]
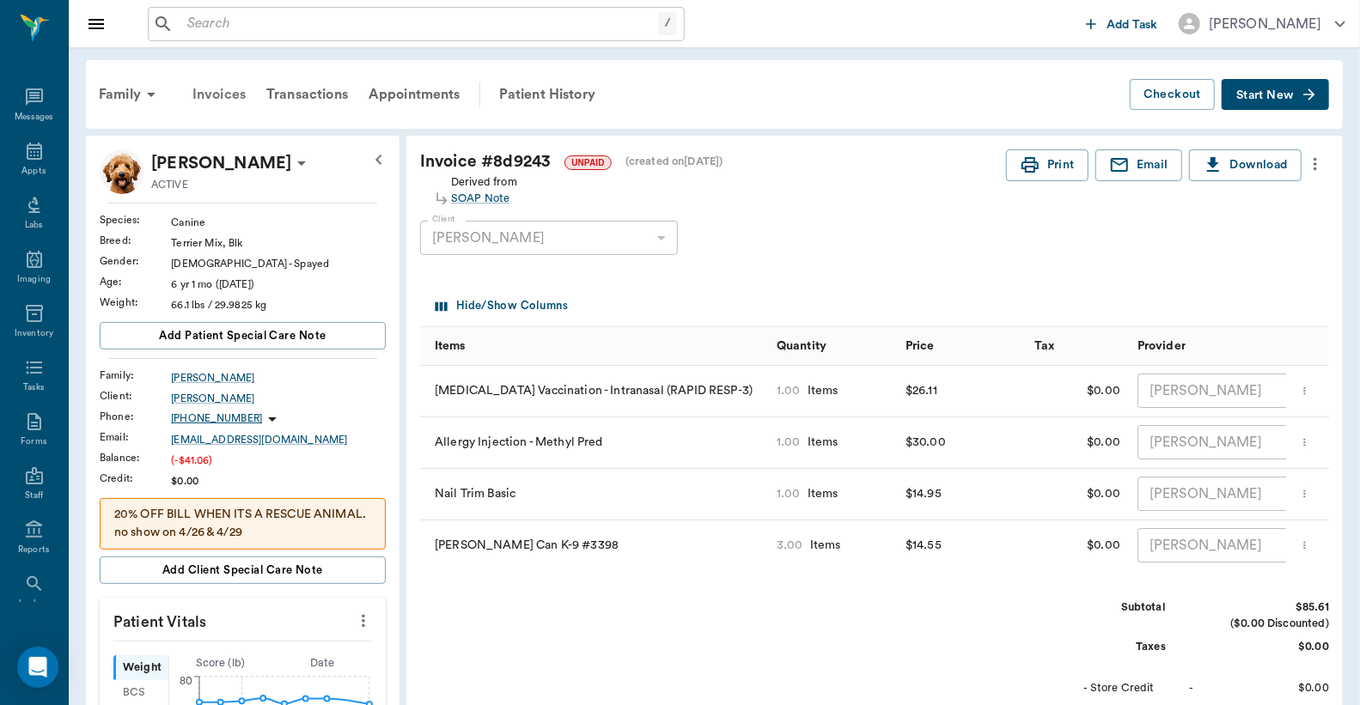
click at [235, 96] on div "Invoices" at bounding box center [219, 94] width 74 height 41
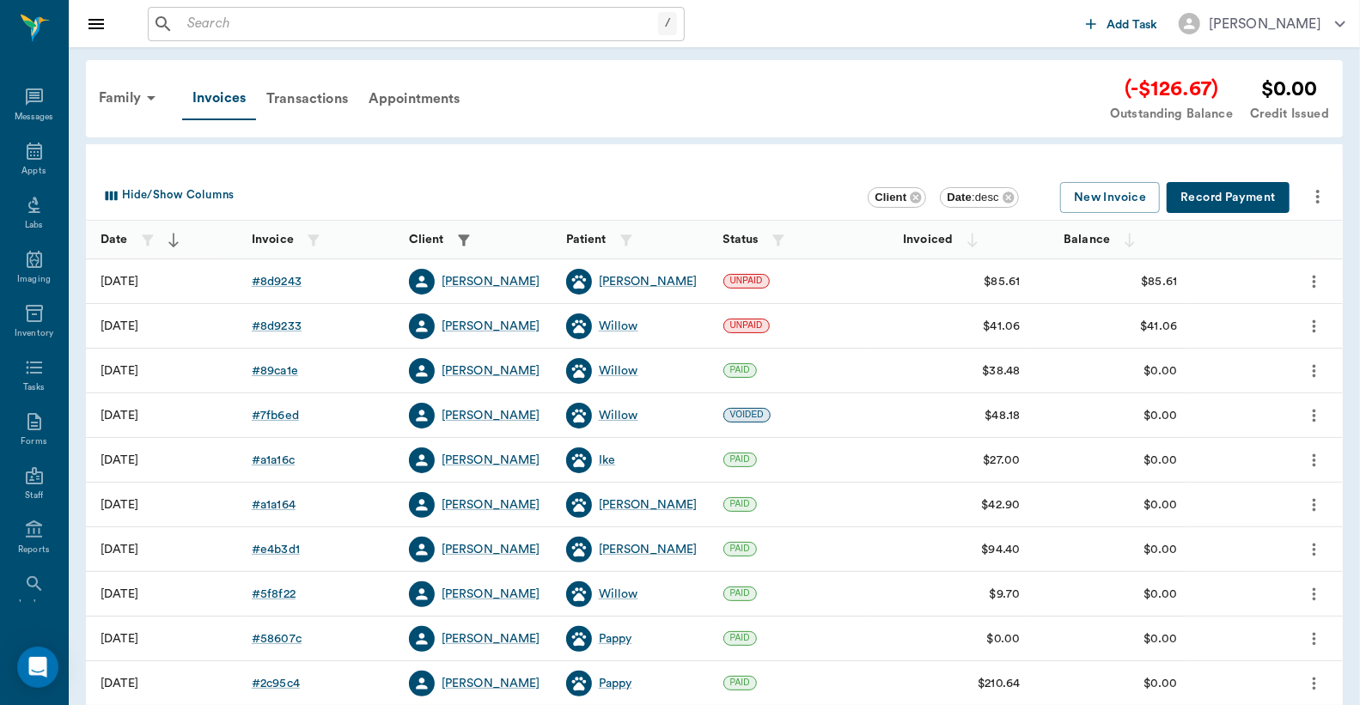
click at [1231, 200] on button "Record Payment" at bounding box center [1228, 198] width 123 height 32
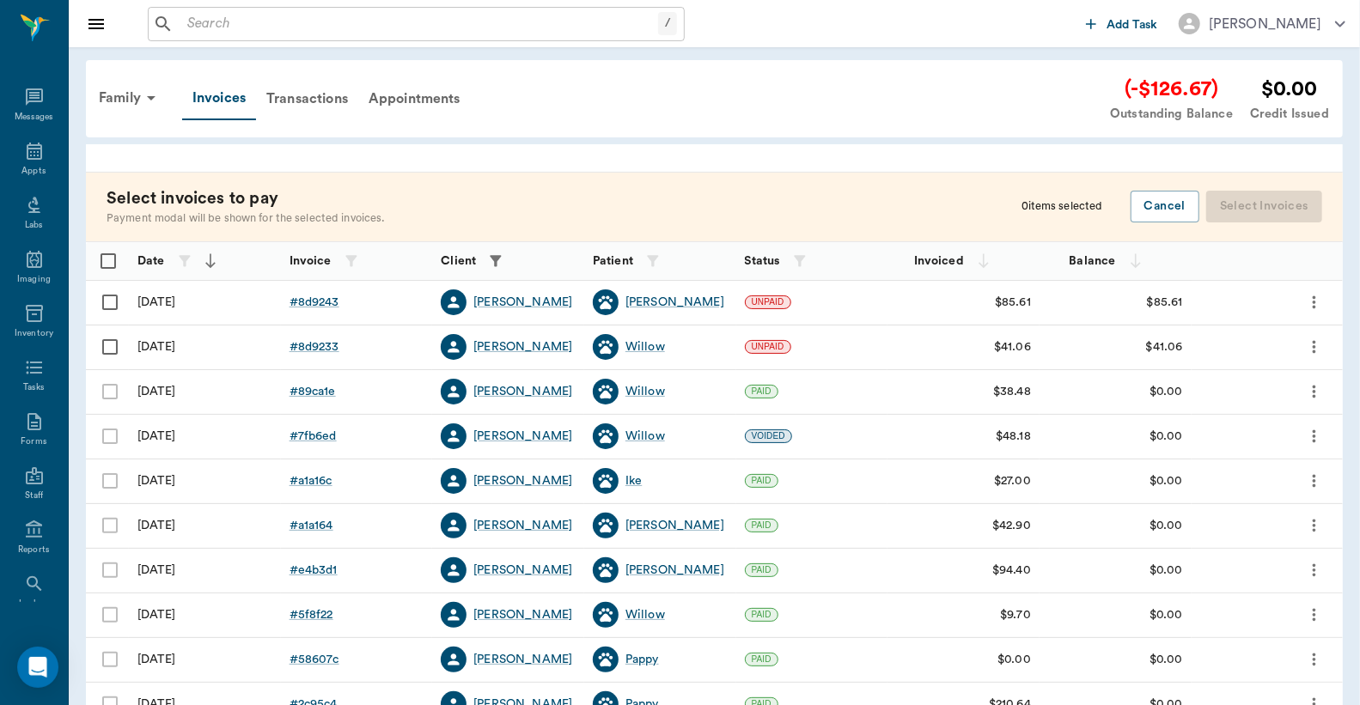
click at [113, 302] on input "Select row" at bounding box center [110, 302] width 36 height 36
checkbox input "false"
checkbox input "true"
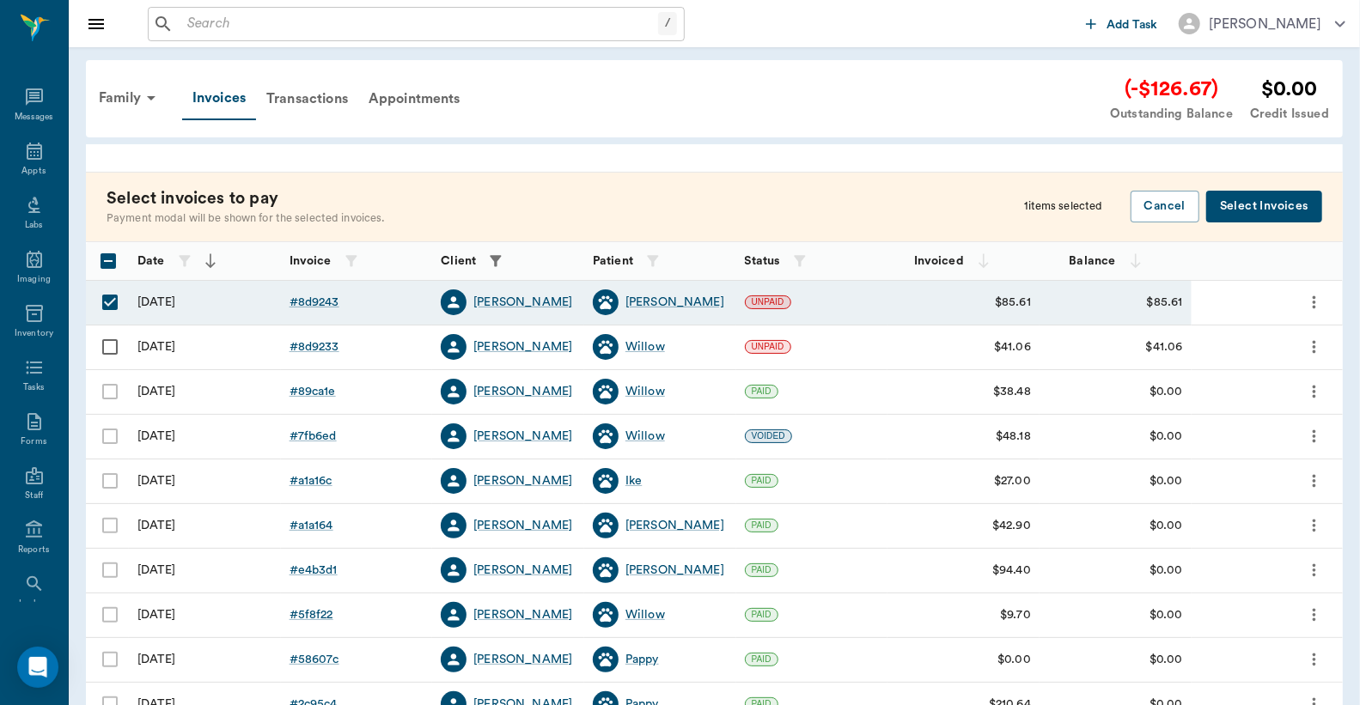
click at [105, 351] on input "Select row" at bounding box center [110, 347] width 36 height 36
checkbox input "true"
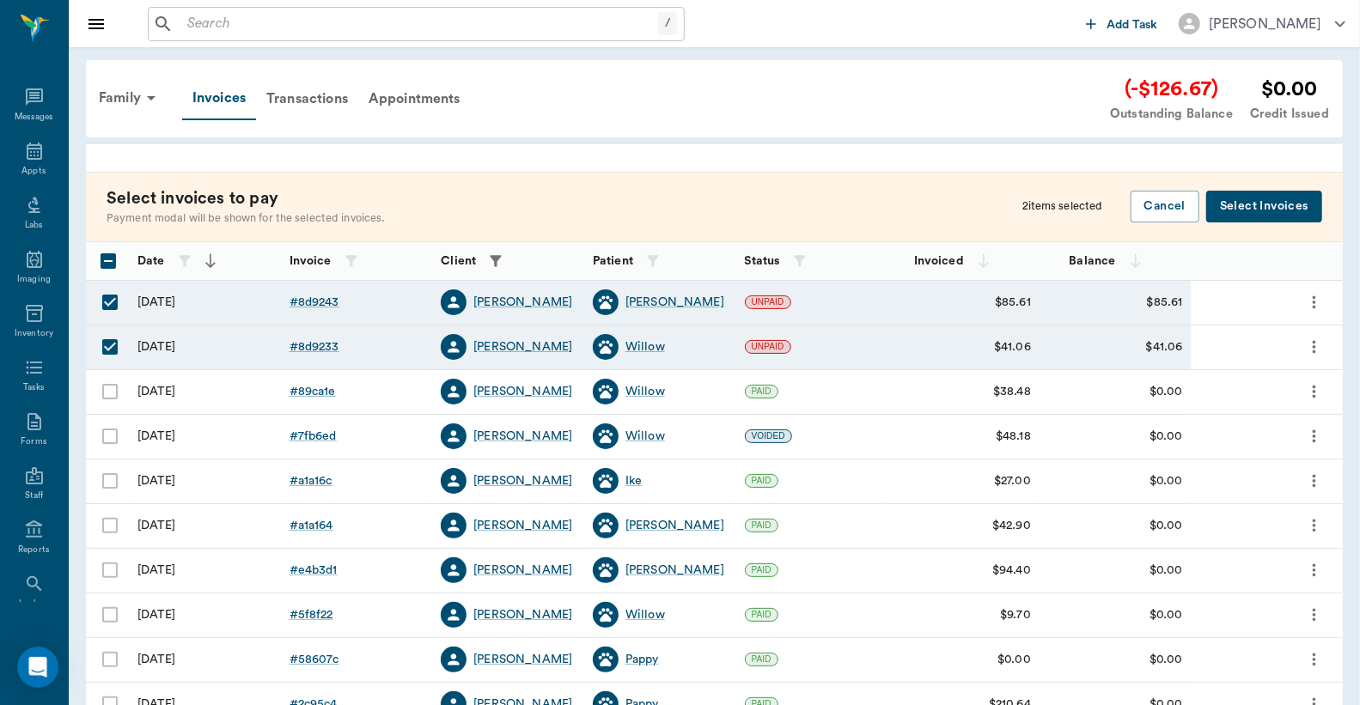
click at [1248, 202] on button "Select Invoices" at bounding box center [1264, 207] width 116 height 32
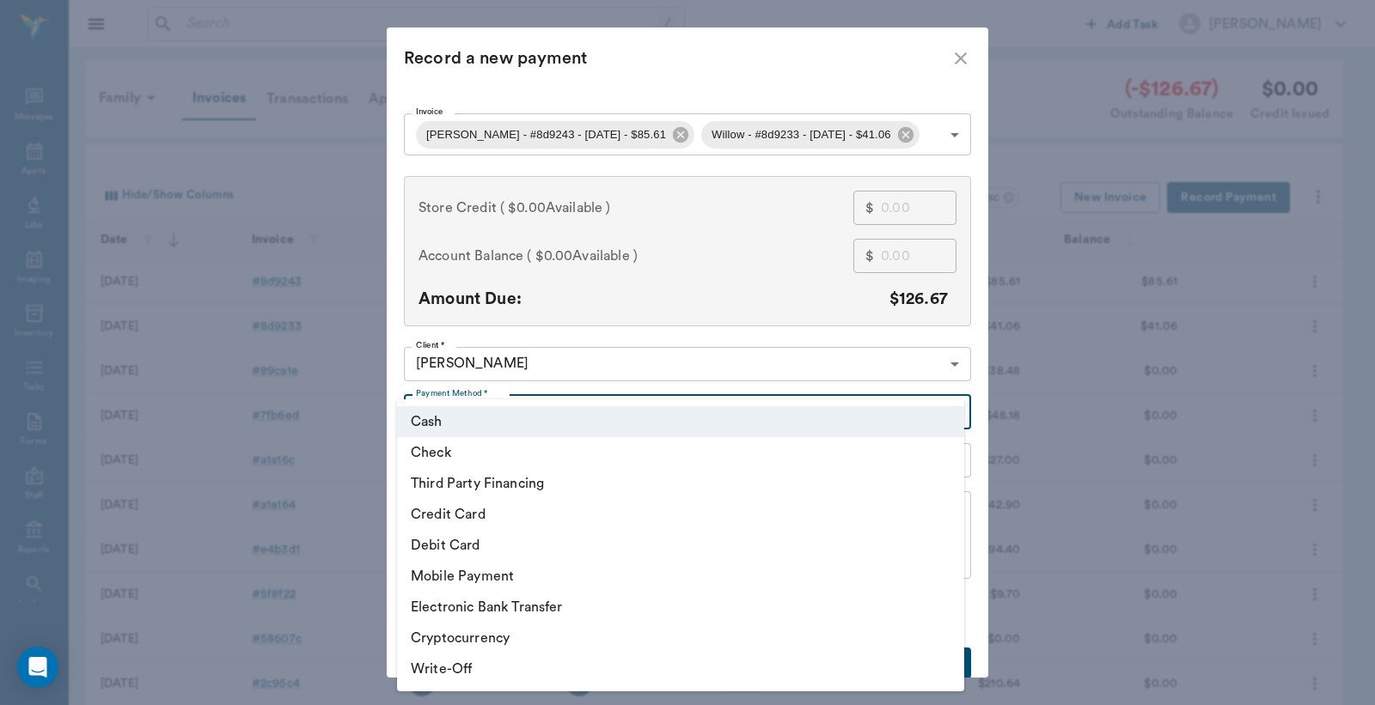
click at [945, 416] on body "/ ​ Add Task Dr. Bert Ellsworth Nectar Messages Appts Labs Imaging Inventory Ta…" at bounding box center [687, 504] width 1375 height 1009
click at [528, 550] on li "Debit Card" at bounding box center [680, 545] width 567 height 31
type input "DEBIT_CARD"
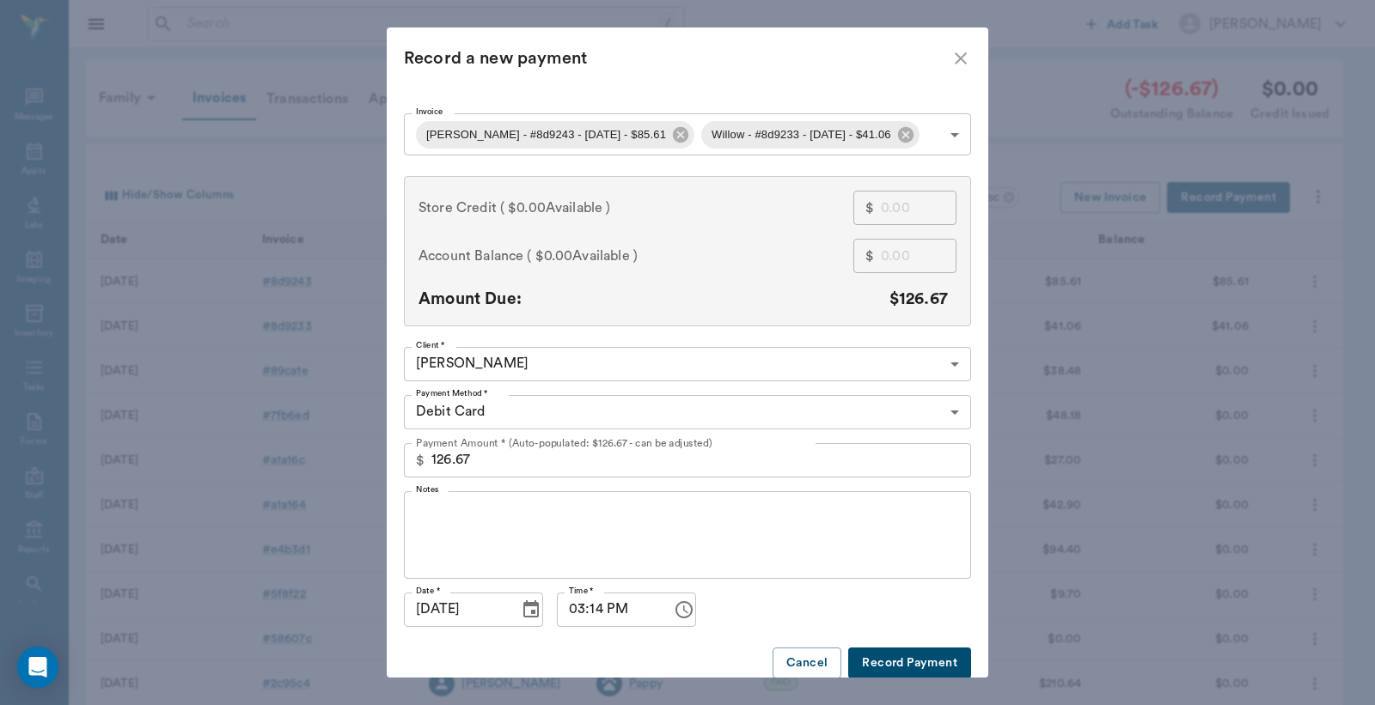
click at [896, 665] on button "Record Payment" at bounding box center [909, 664] width 123 height 32
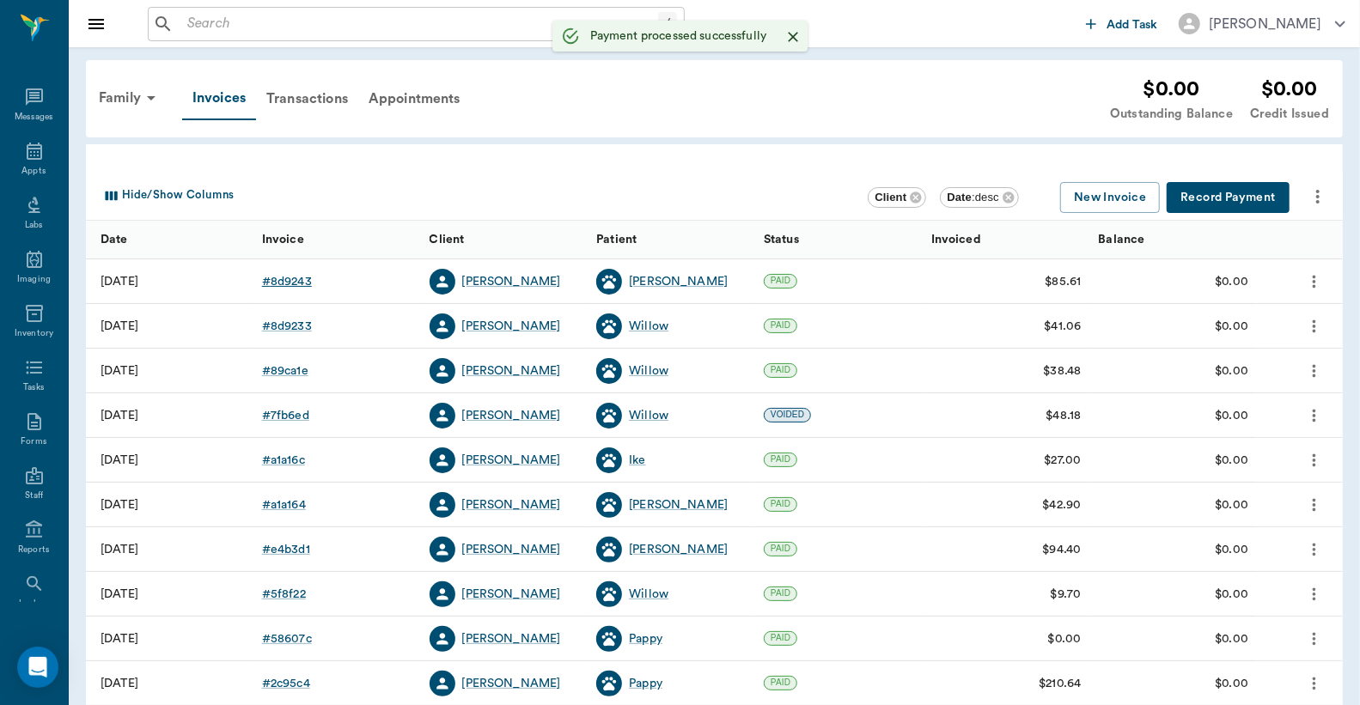
click at [294, 282] on div "# 8d9243" at bounding box center [287, 281] width 50 height 17
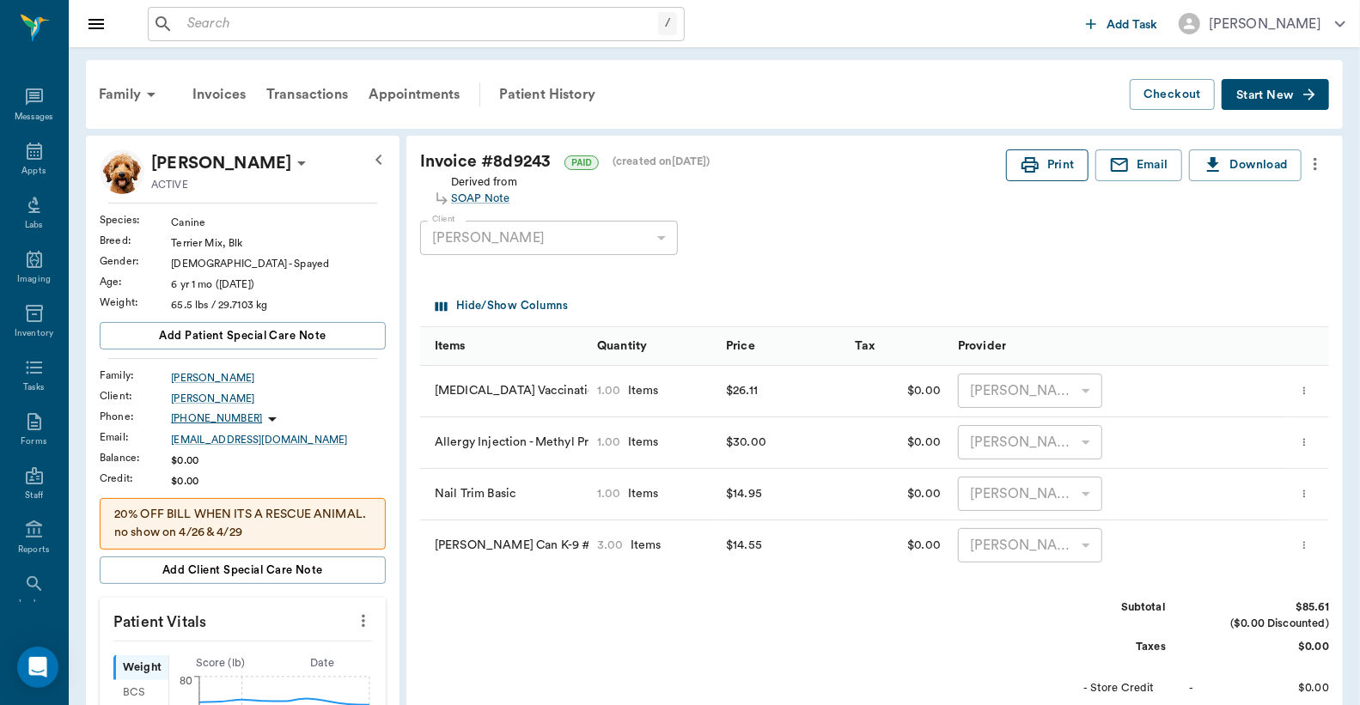
click at [1045, 166] on button "Print" at bounding box center [1047, 165] width 82 height 32
click at [219, 99] on div "Invoices" at bounding box center [219, 94] width 74 height 41
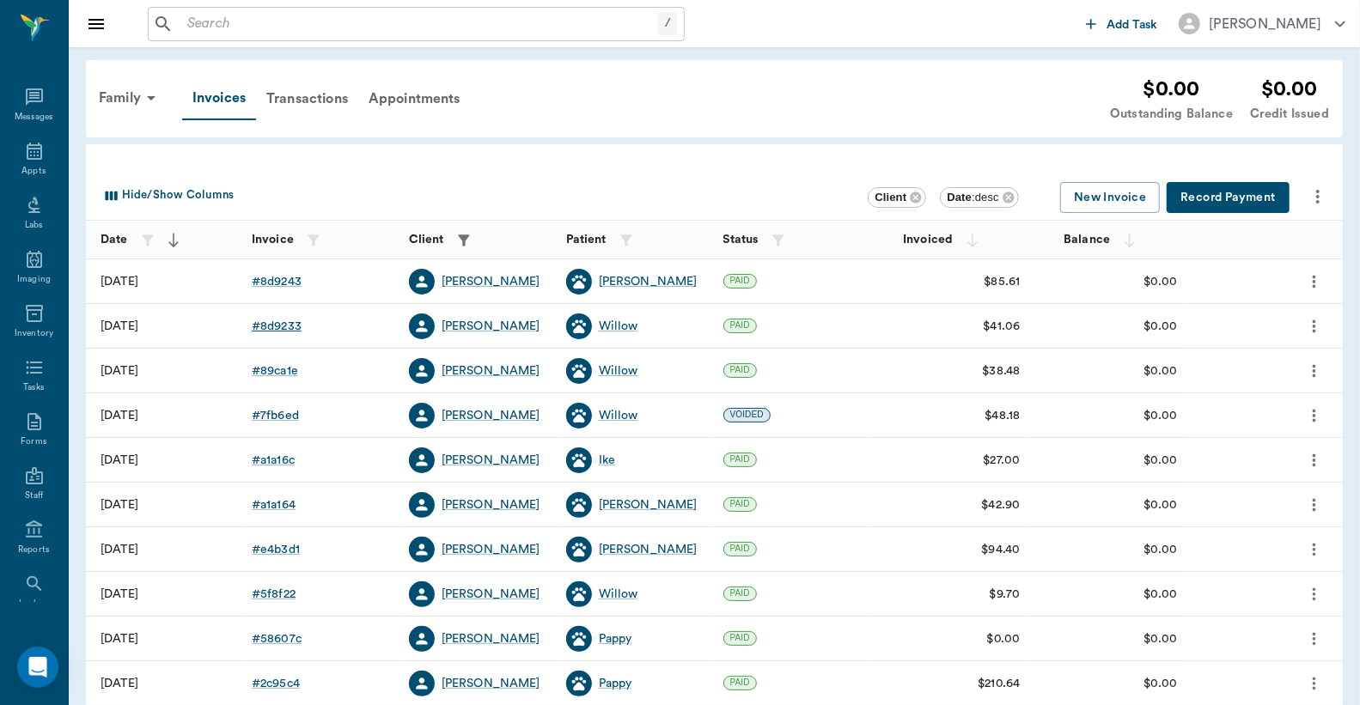
click at [294, 325] on div "# 8d9233" at bounding box center [277, 326] width 50 height 17
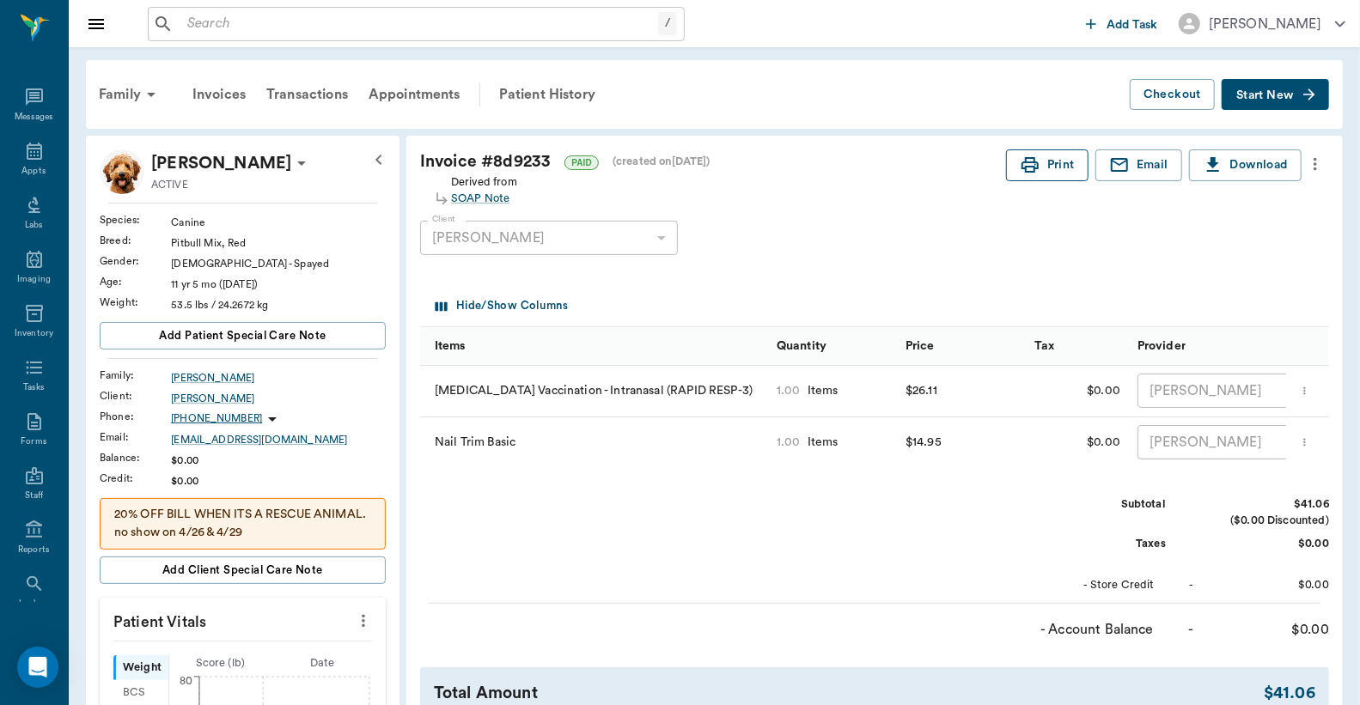
click at [1052, 167] on button "Print" at bounding box center [1047, 165] width 82 height 32
click at [31, 165] on div "Appts" at bounding box center [33, 171] width 24 height 13
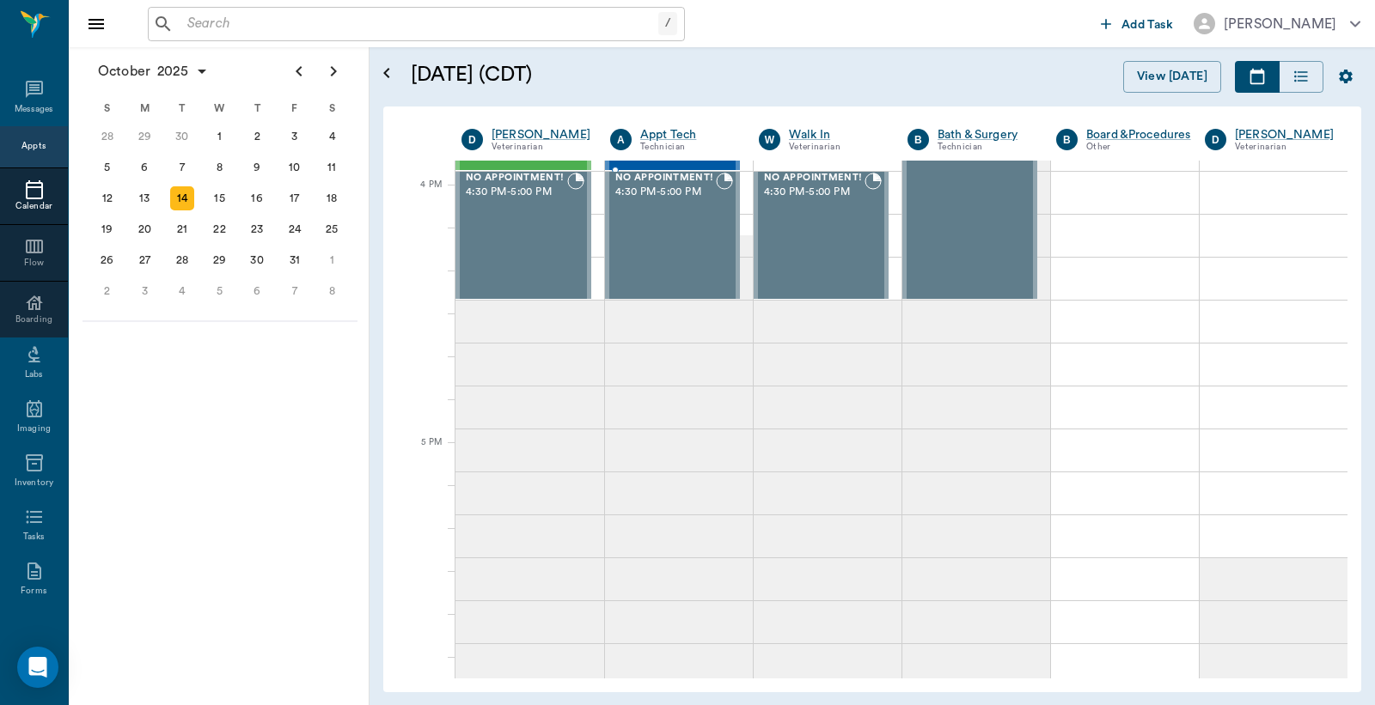
scroll to position [1679, 0]
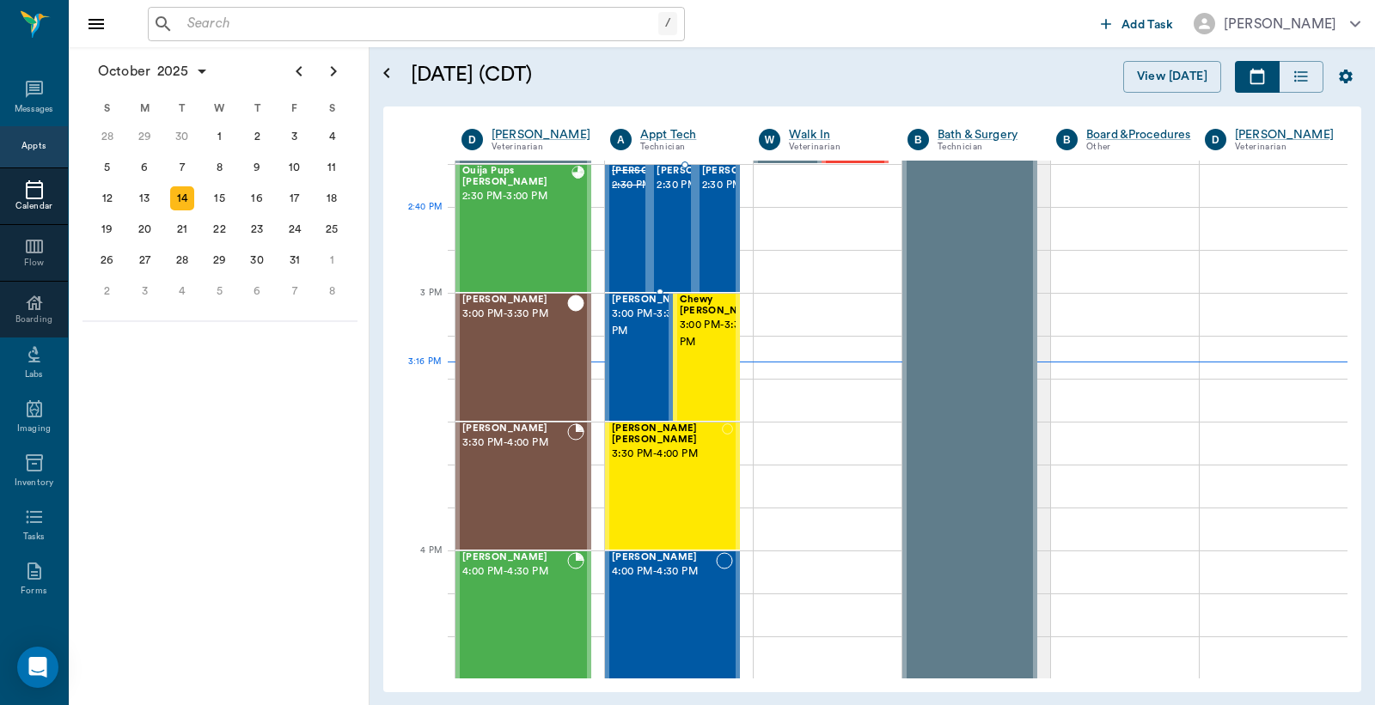
click at [668, 194] on span "2:30 PM - 3:00 PM" at bounding box center [699, 185] width 86 height 17
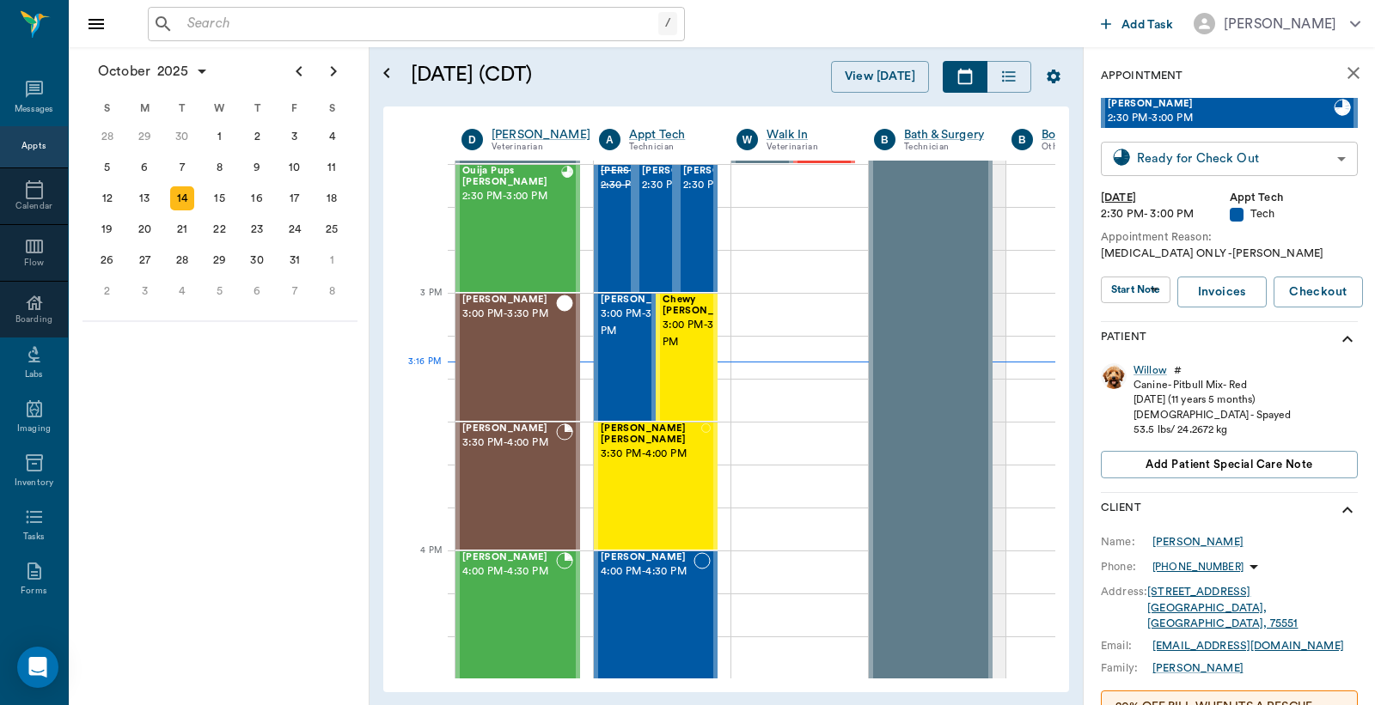
click at [1175, 158] on body "/ ​ Add Task Dr. Bert Ellsworth Nectar Messages Appts Calendar Flow Boarding La…" at bounding box center [687, 352] width 1375 height 705
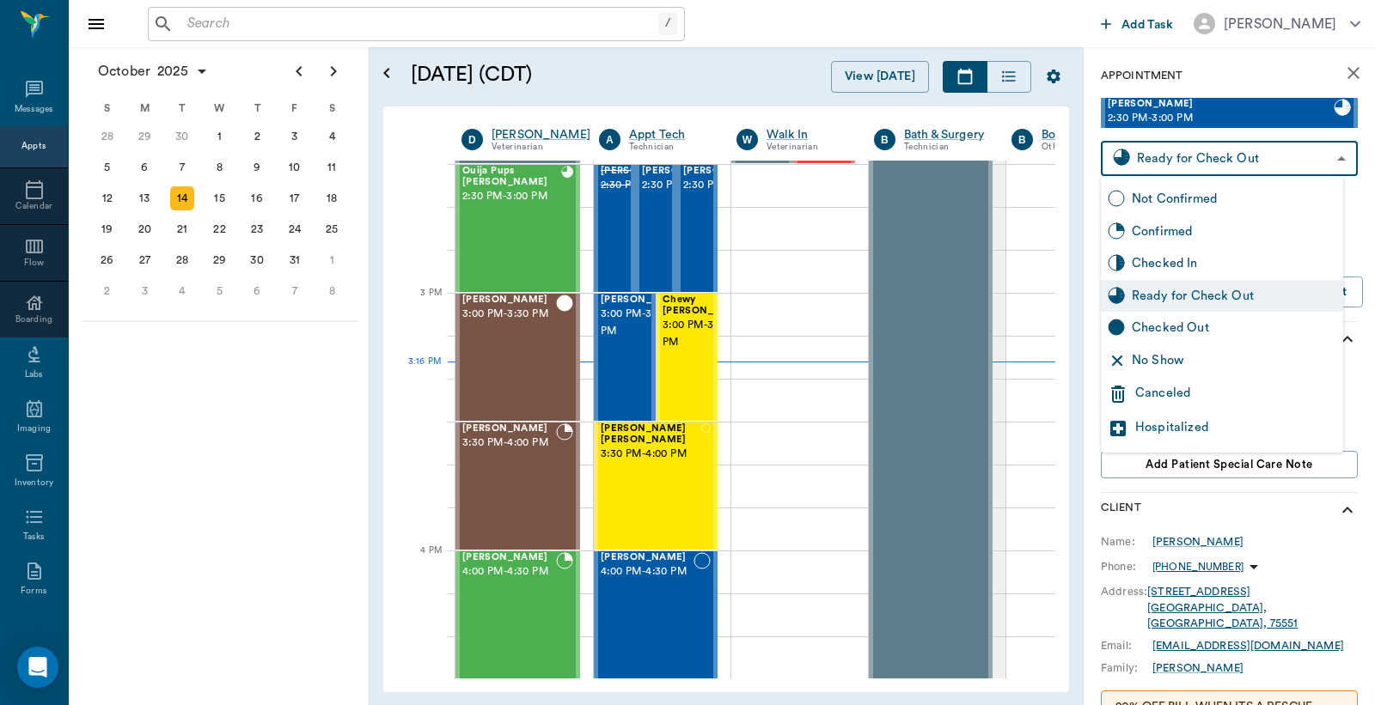
click at [1156, 331] on div "Checked Out" at bounding box center [1234, 328] width 204 height 19
type input "CHECKED_OUT"
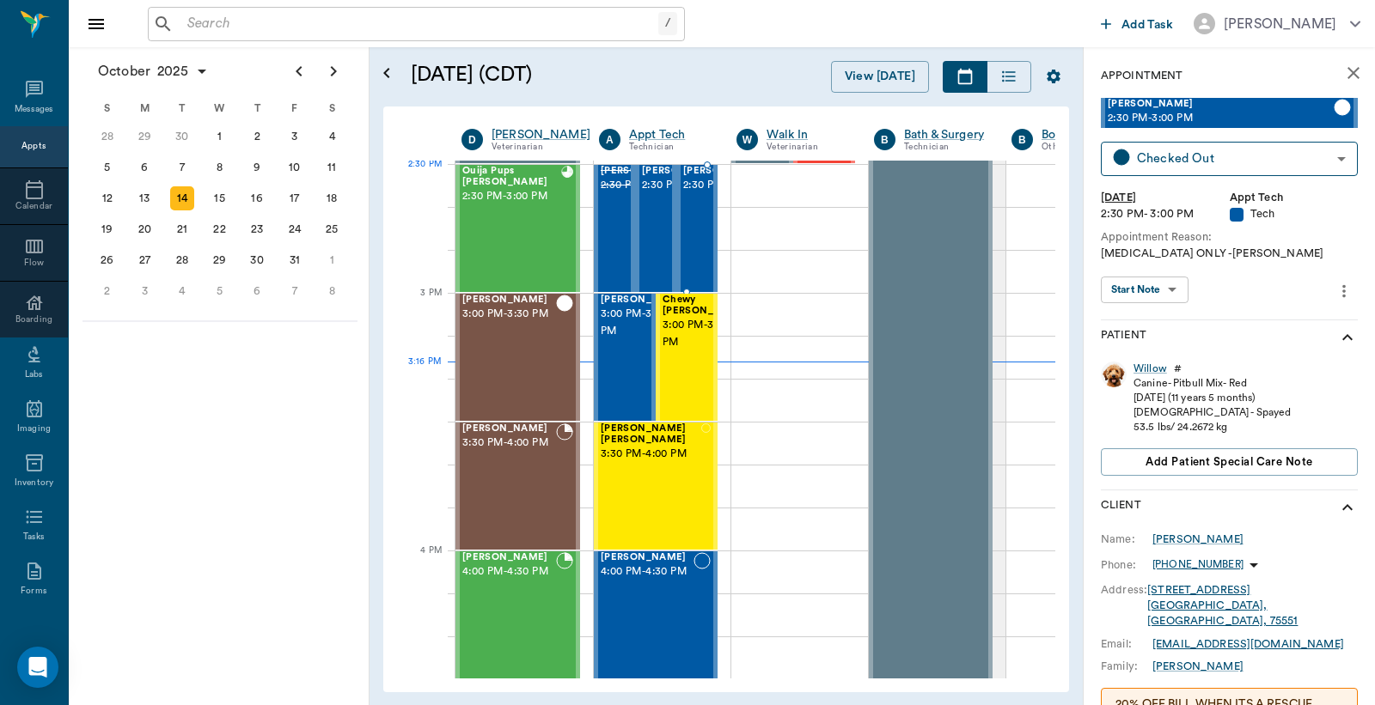
click at [705, 194] on span "2:30 PM - 3:00 PM" at bounding box center [726, 185] width 86 height 17
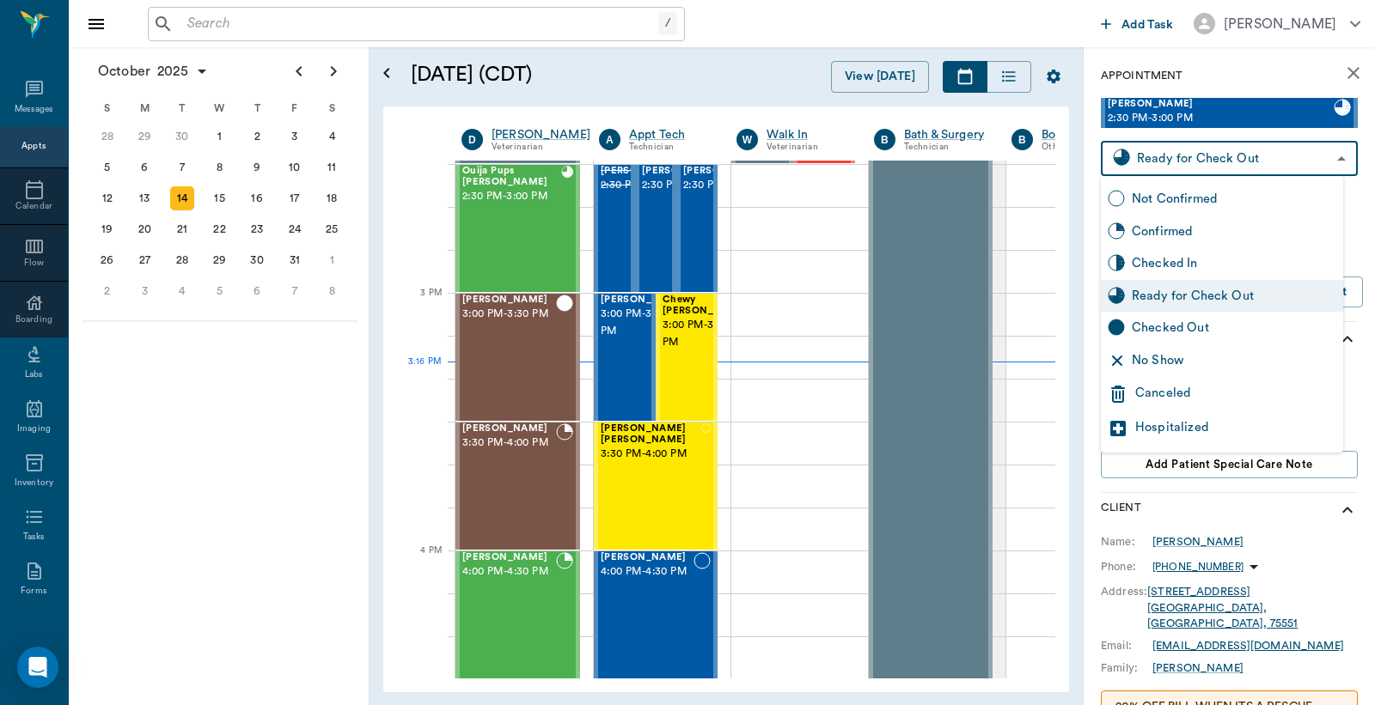
click at [1145, 165] on body "/ ​ Add Task Dr. Bert Ellsworth Nectar Messages Appts Calendar Flow Boarding La…" at bounding box center [687, 352] width 1375 height 705
click at [1144, 329] on div "Checked Out" at bounding box center [1234, 328] width 204 height 19
type input "CHECKED_OUT"
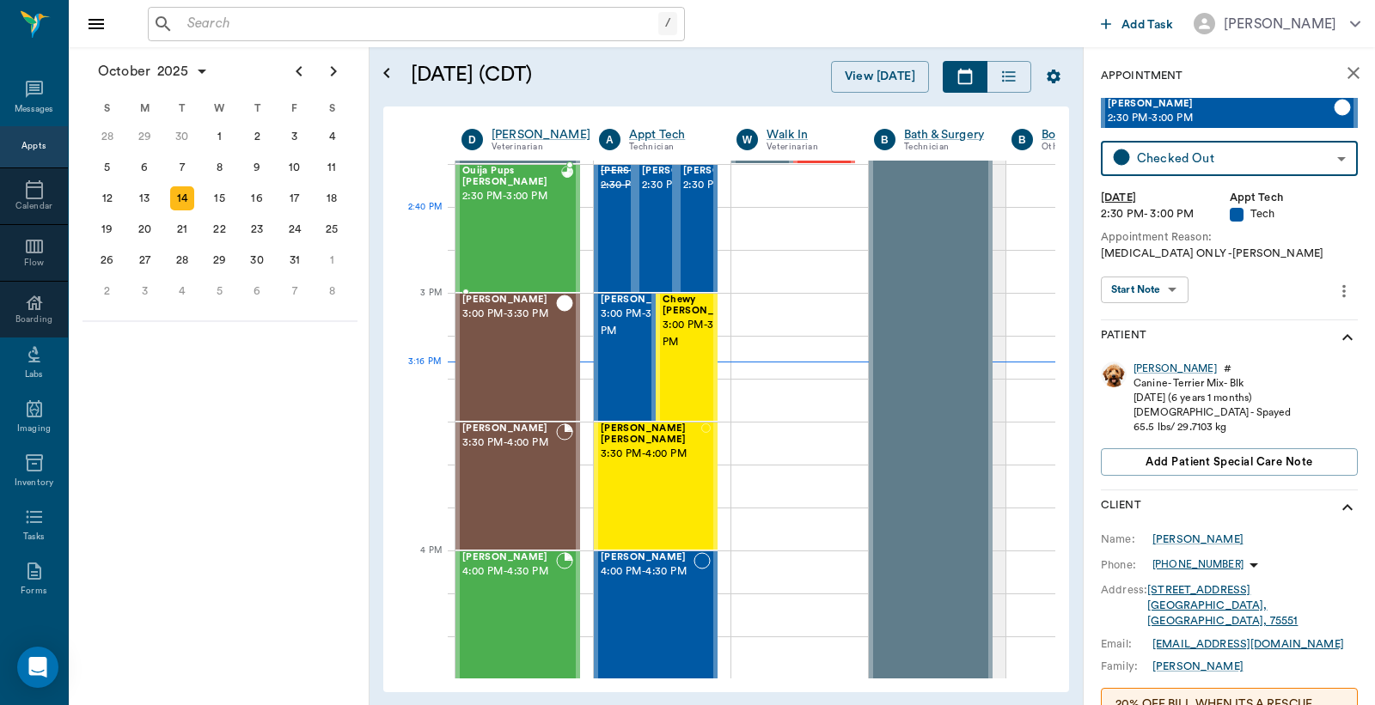
click at [536, 228] on div "Ouija Pups Pate 2:30 PM - 3:00 PM" at bounding box center [511, 228] width 99 height 125
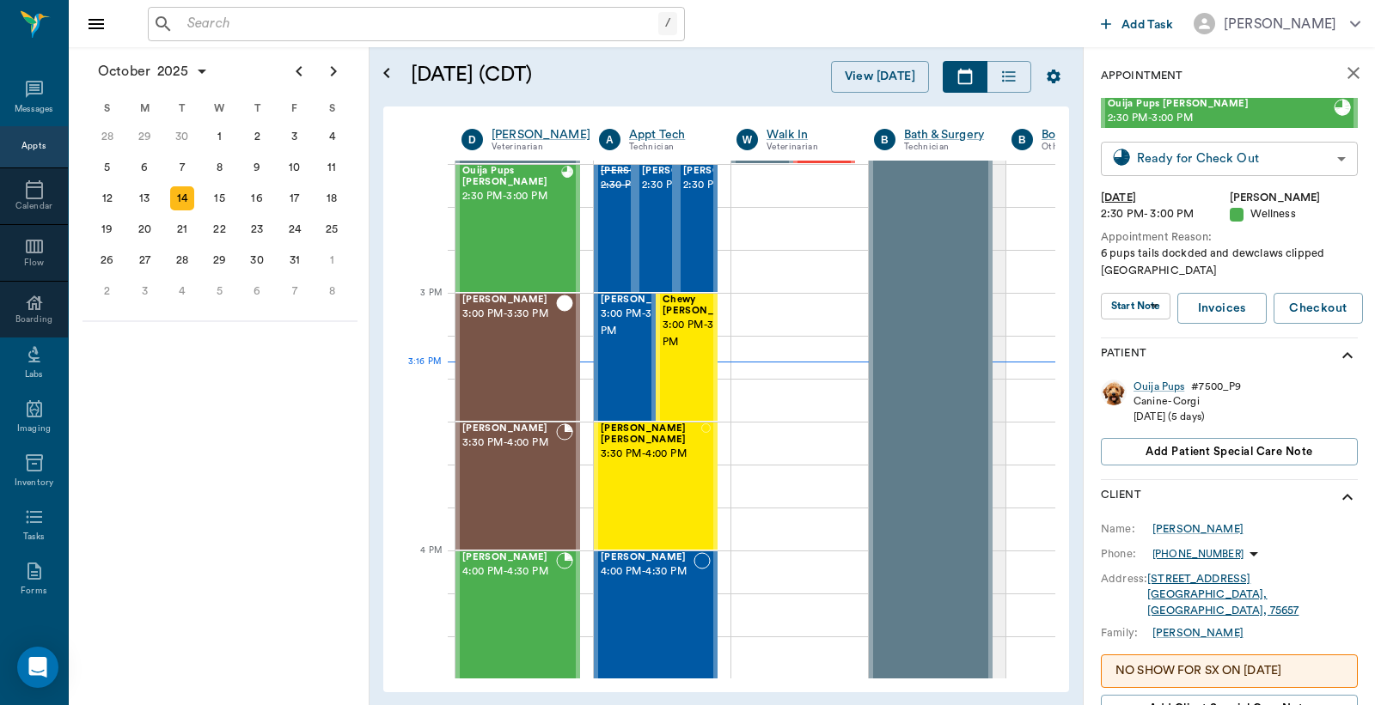
click at [1220, 160] on body "/ ​ Add Task Dr. Bert Ellsworth Nectar Messages Appts Calendar Flow Boarding La…" at bounding box center [687, 352] width 1375 height 705
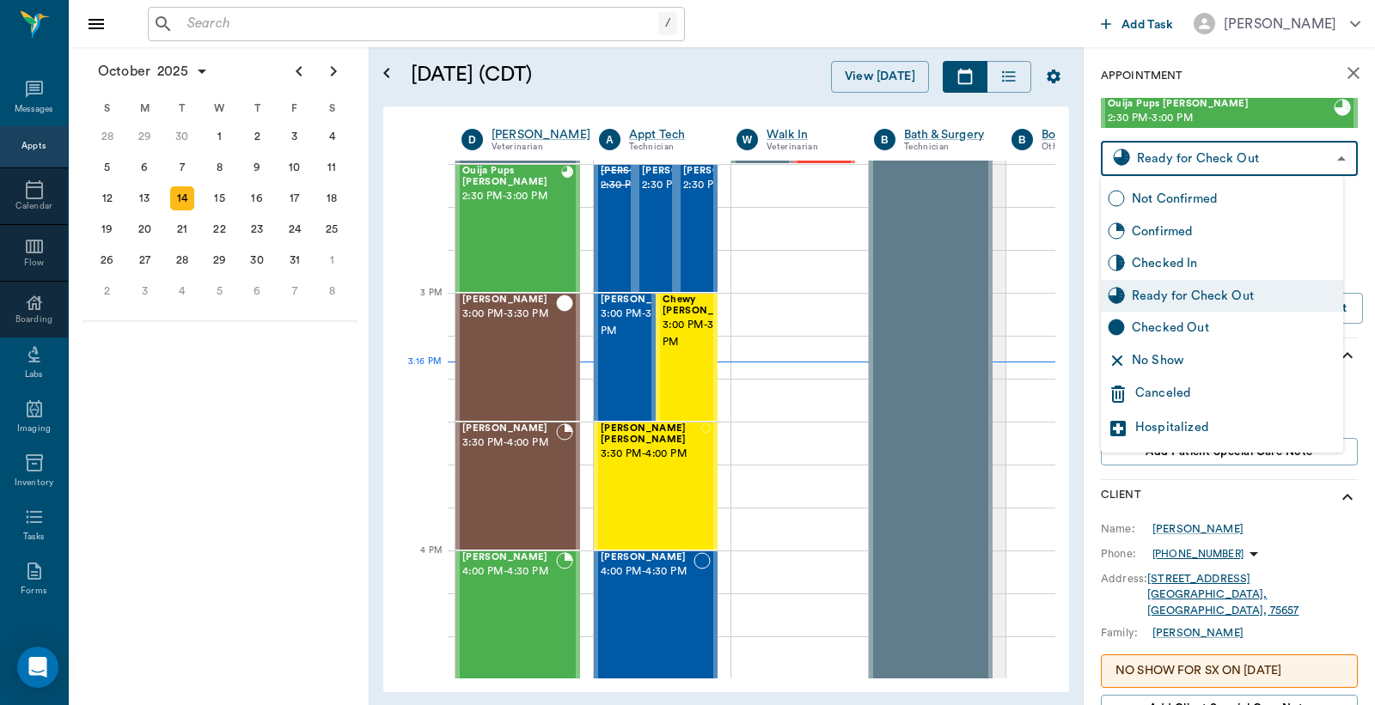
click at [1187, 333] on div "Checked Out" at bounding box center [1234, 328] width 204 height 19
type input "CHECKED_OUT"
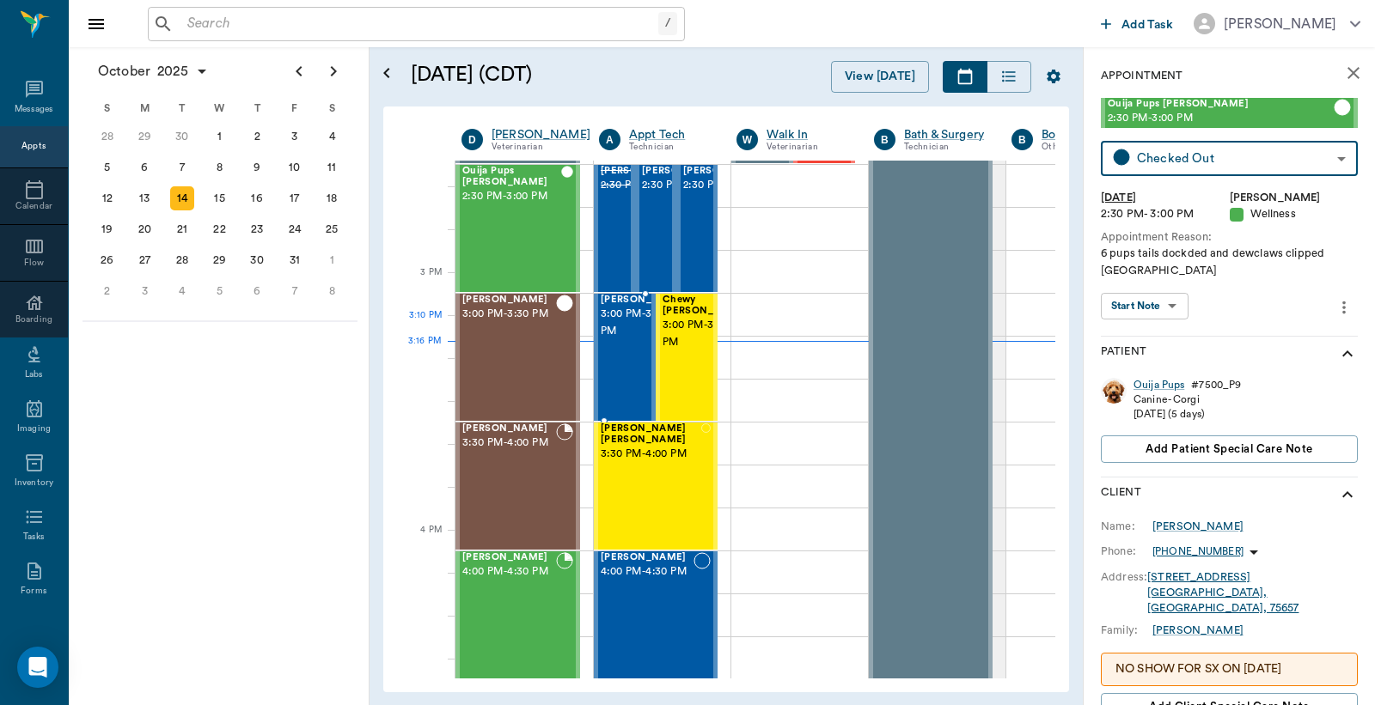
scroll to position [1806, 0]
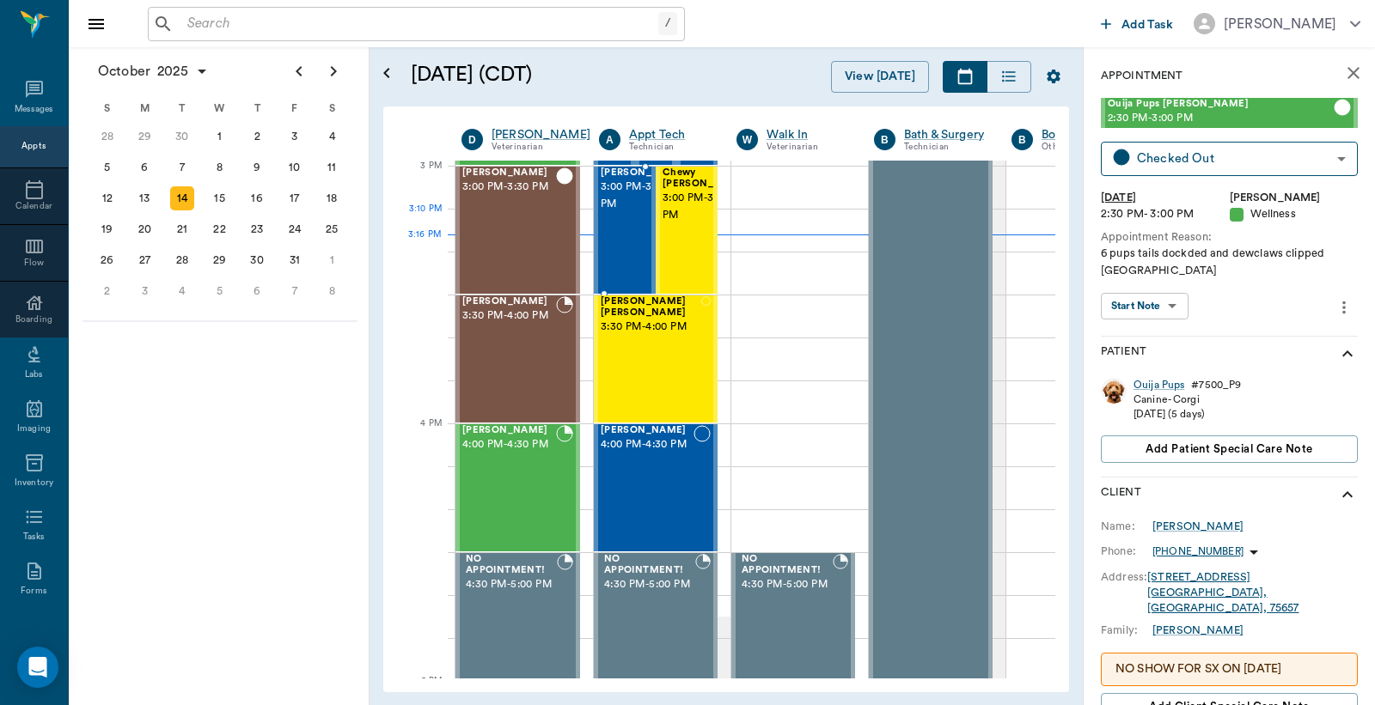
click at [631, 235] on div "Melah McCasland 3:00 PM - 3:30 PM" at bounding box center [644, 230] width 86 height 125
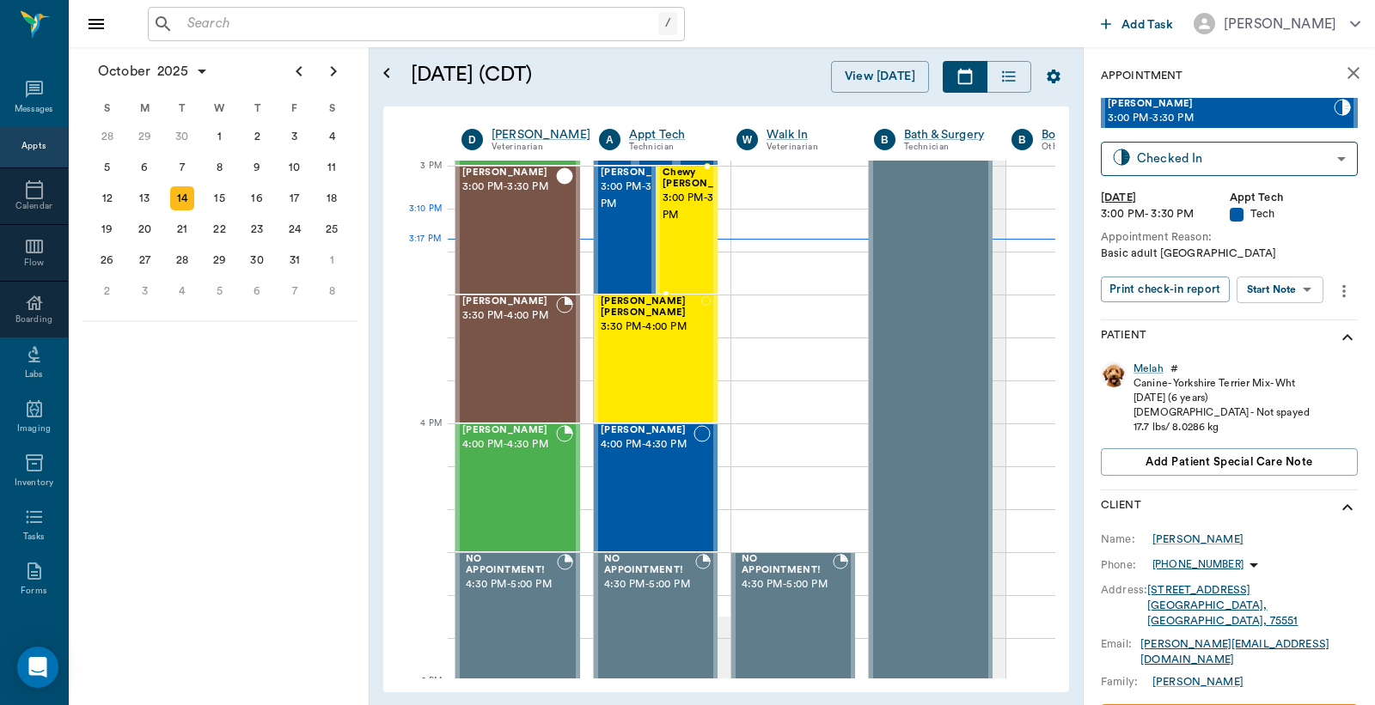
click at [682, 219] on span "3:00 PM - 3:30 PM" at bounding box center [705, 207] width 86 height 34
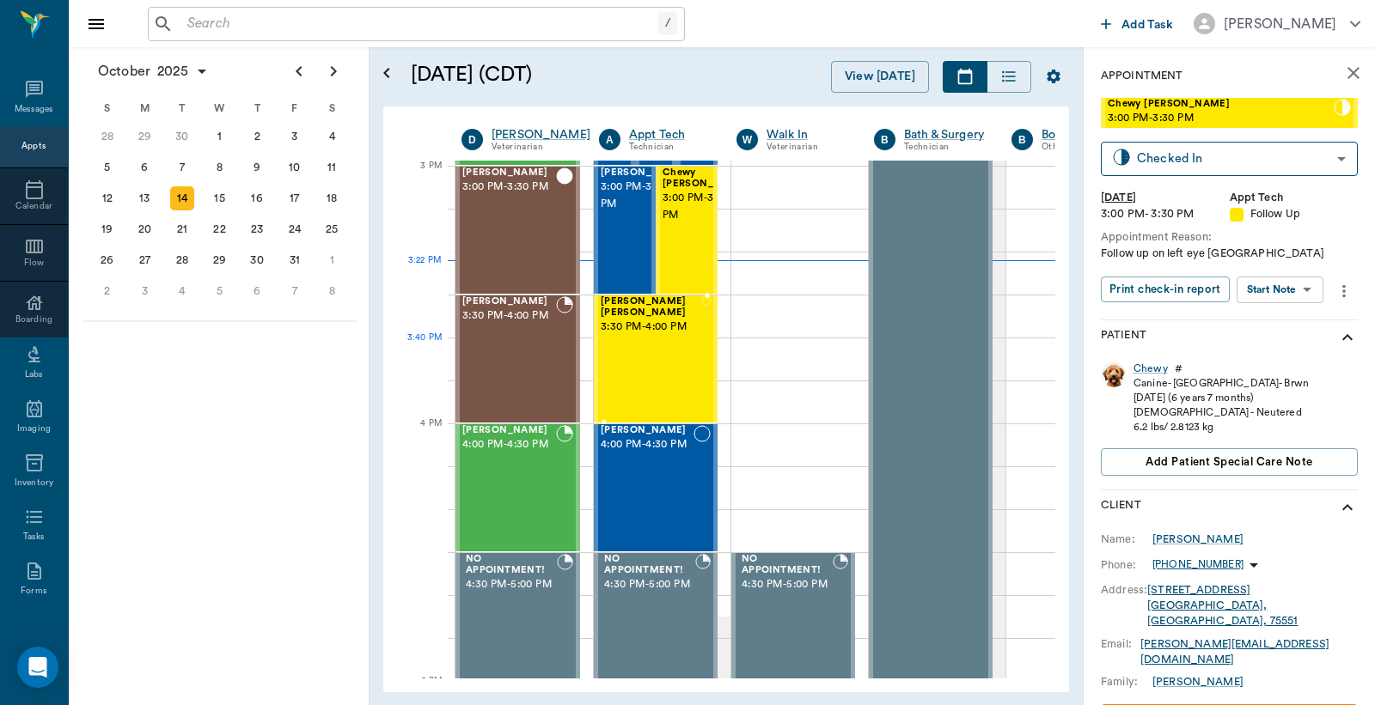
drag, startPoint x: 668, startPoint y: 344, endPoint x: 745, endPoint y: 298, distance: 89.7
click at [667, 344] on div "[PERSON_NAME] Brown 3:30 PM - 4:00 PM" at bounding box center [651, 358] width 101 height 125
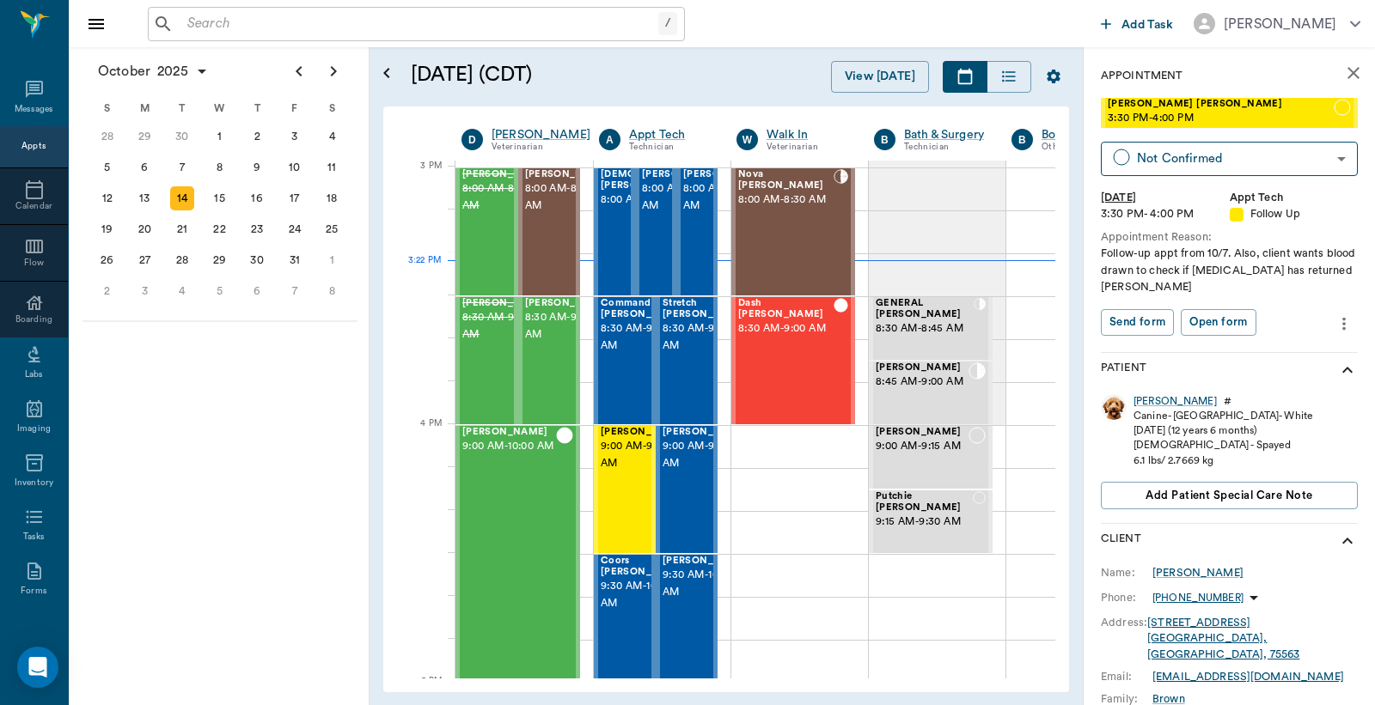
scroll to position [1806, 0]
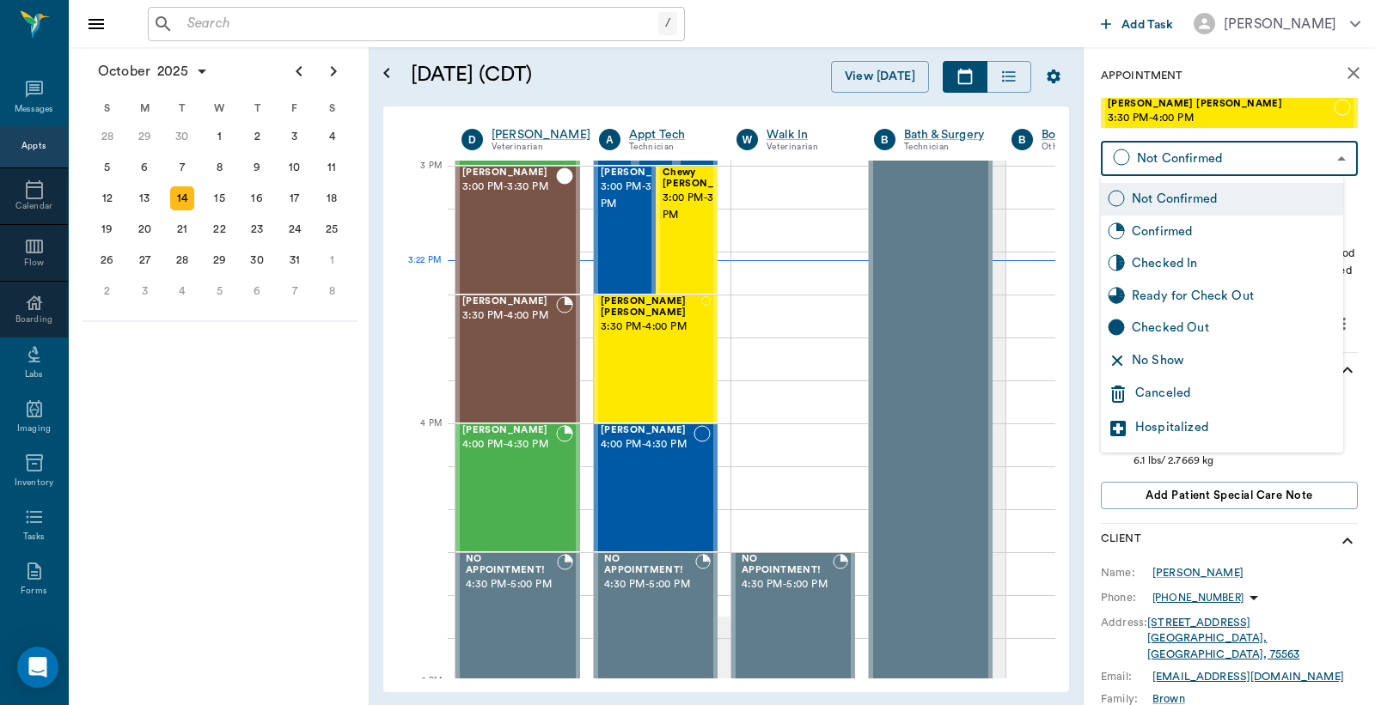
click at [1193, 161] on body "/ ​ Add Task [PERSON_NAME] Nectar Messages Appts Calendar Flow Boarding Labs Im…" at bounding box center [687, 352] width 1375 height 705
click at [1156, 265] on div "Checked In" at bounding box center [1234, 263] width 204 height 19
type input "CHECKED_IN"
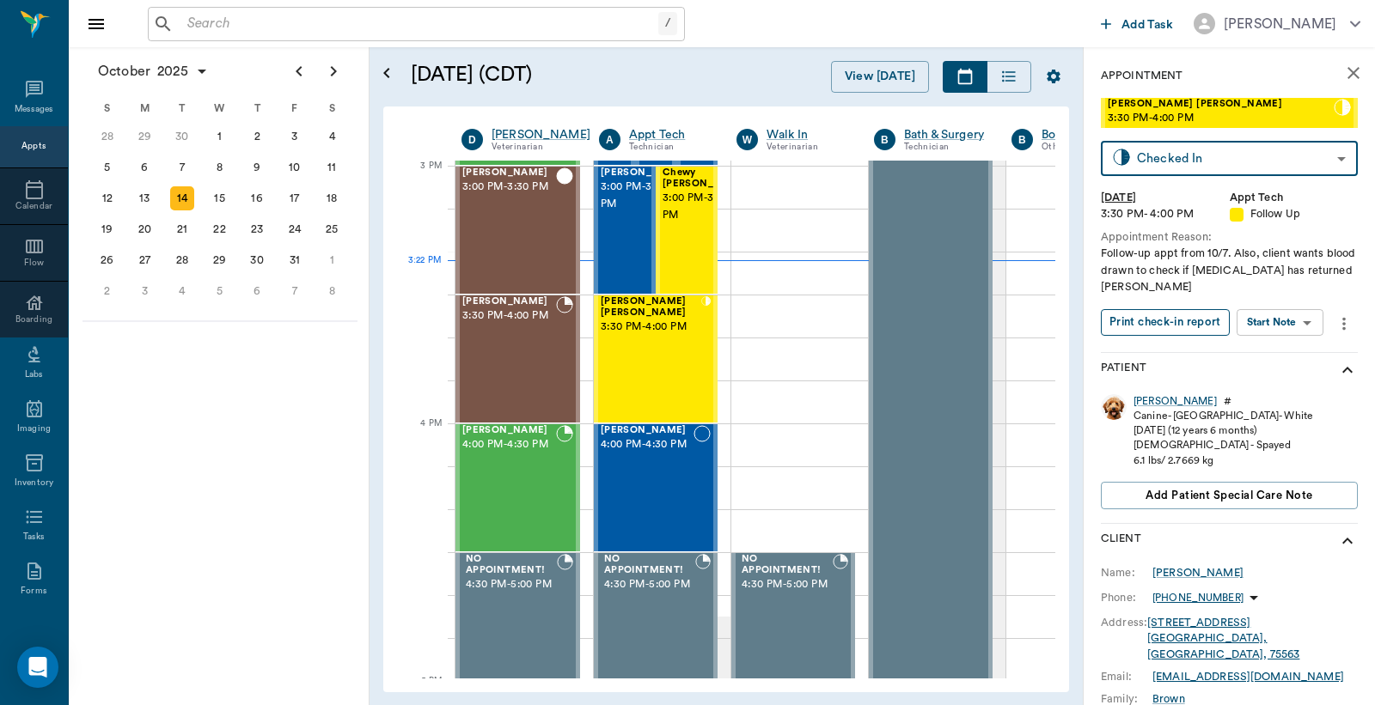
click at [1154, 326] on button "Print check-in report" at bounding box center [1165, 322] width 129 height 27
click at [679, 210] on span "3:00 PM - 3:30 PM" at bounding box center [705, 207] width 86 height 34
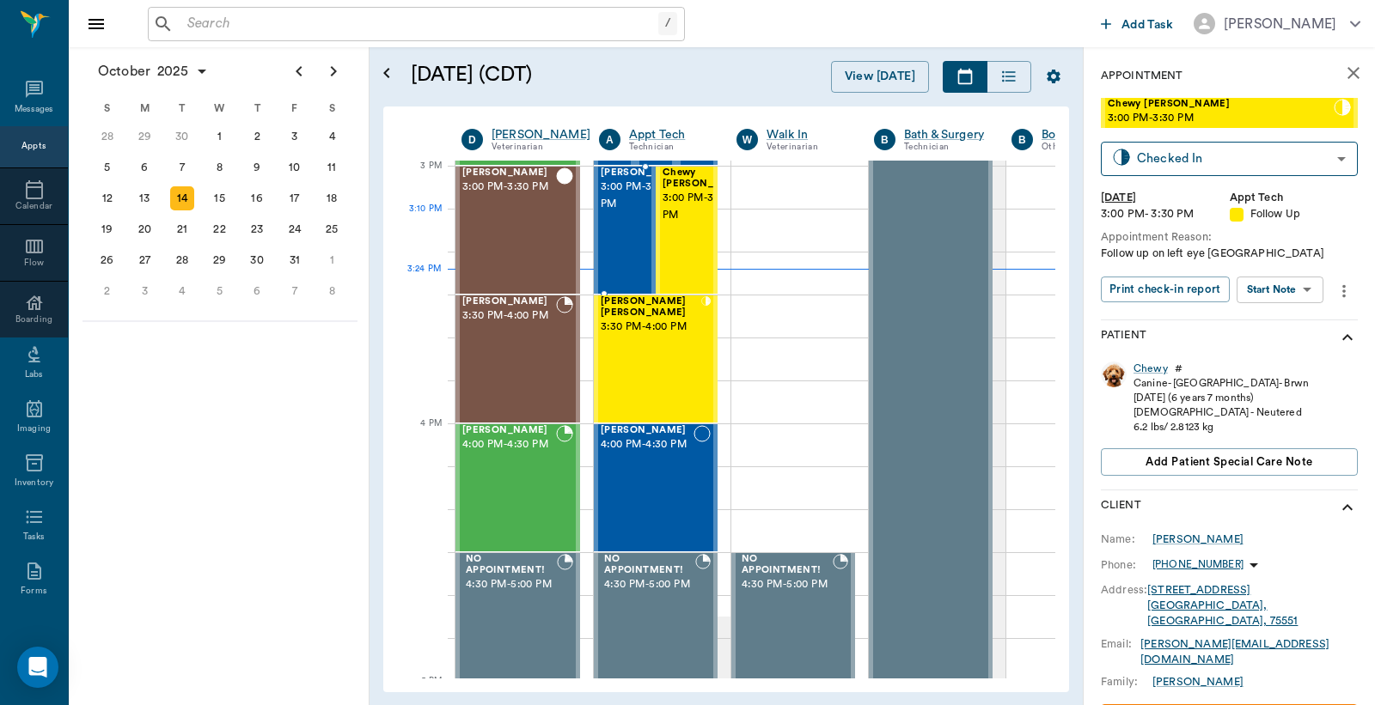
click at [615, 210] on span "3:00 PM - 3:30 PM" at bounding box center [644, 196] width 86 height 34
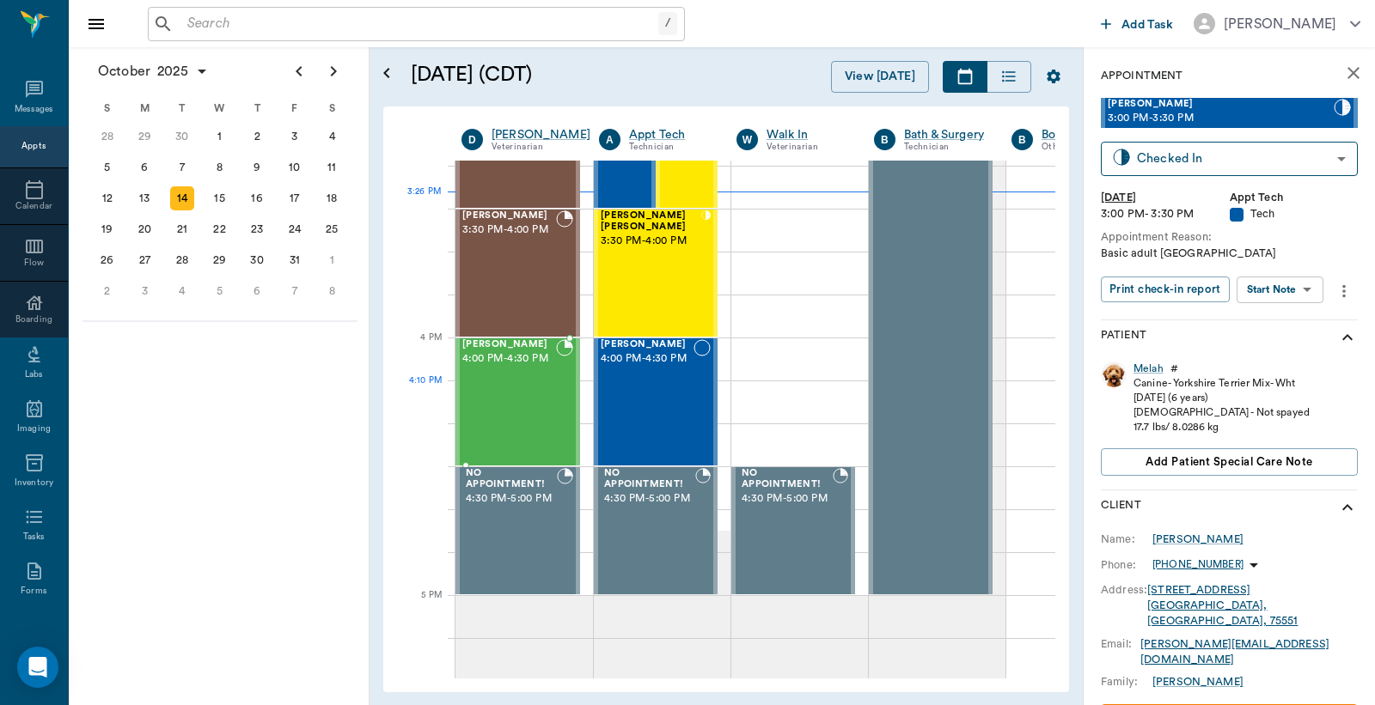
scroll to position [1933, 0]
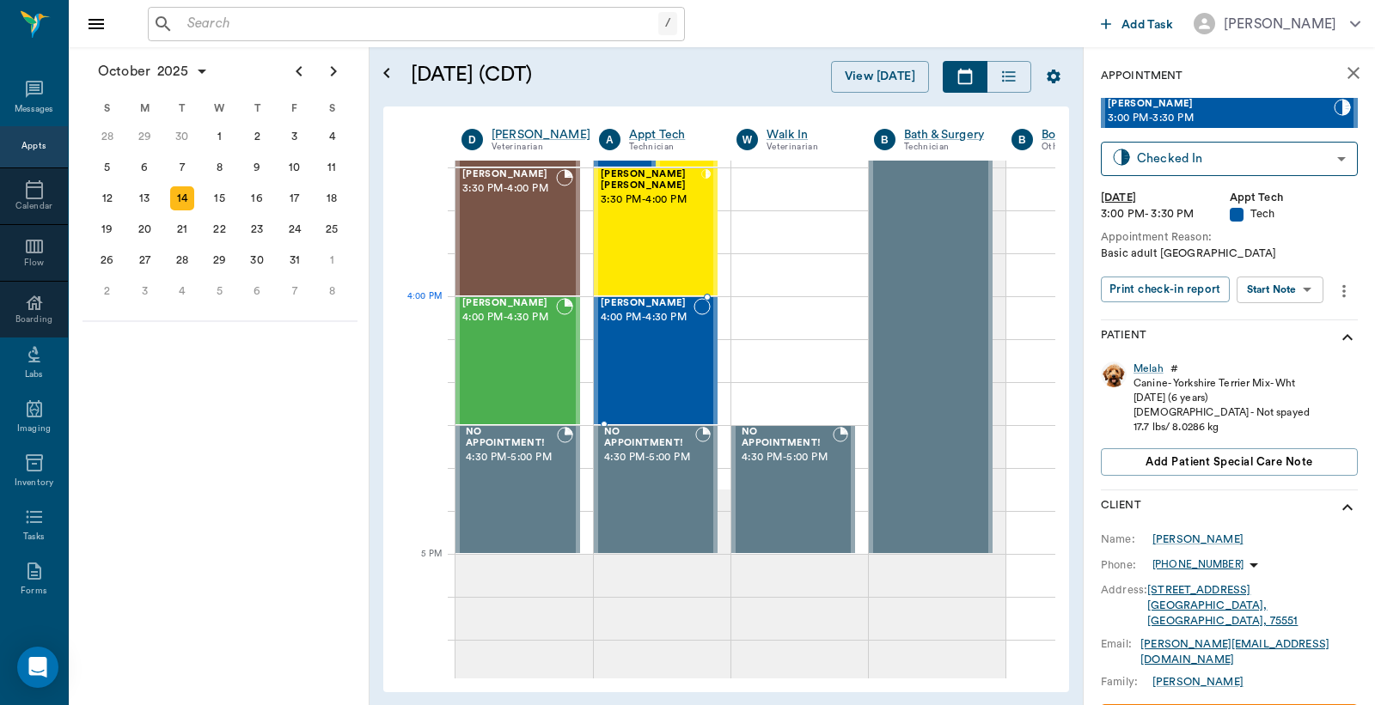
click at [623, 331] on div "[PERSON_NAME] 4:00 PM - 4:30 PM" at bounding box center [647, 360] width 93 height 125
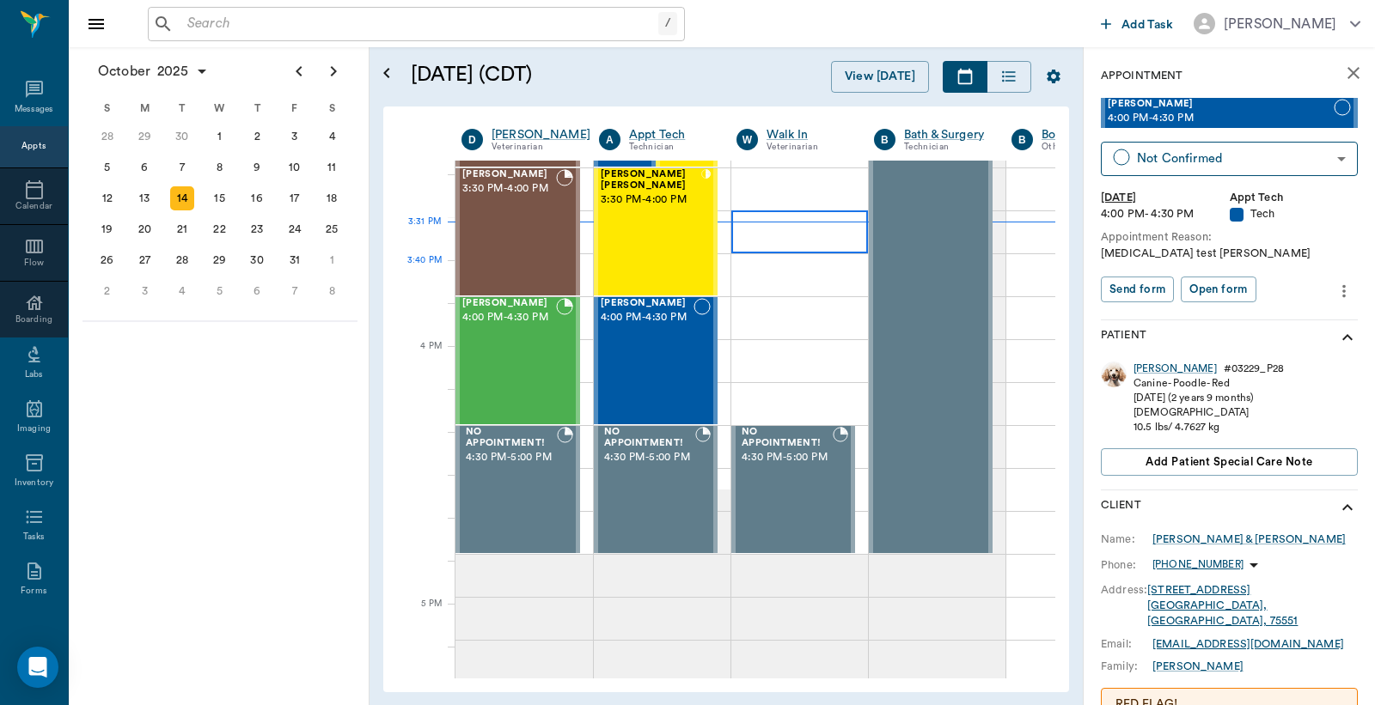
scroll to position [1806, 0]
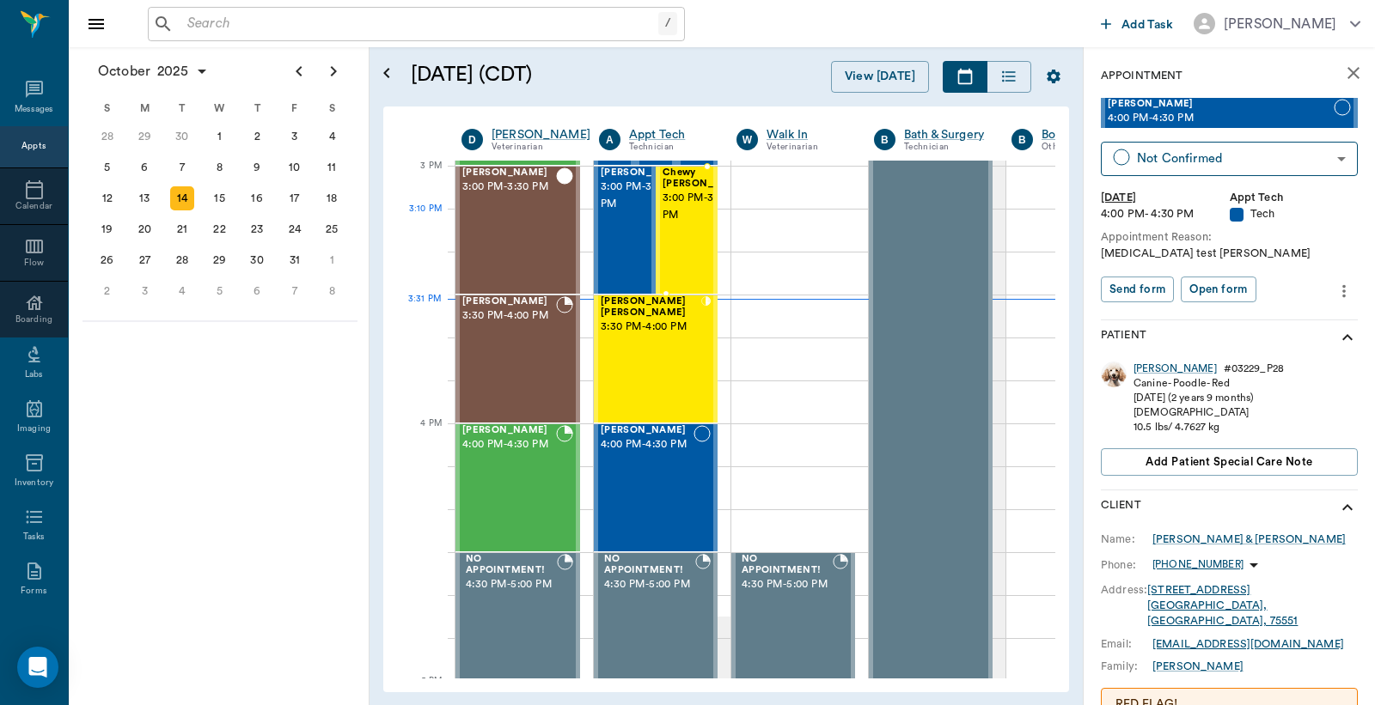
click at [677, 216] on span "3:00 PM - 3:30 PM" at bounding box center [705, 207] width 86 height 34
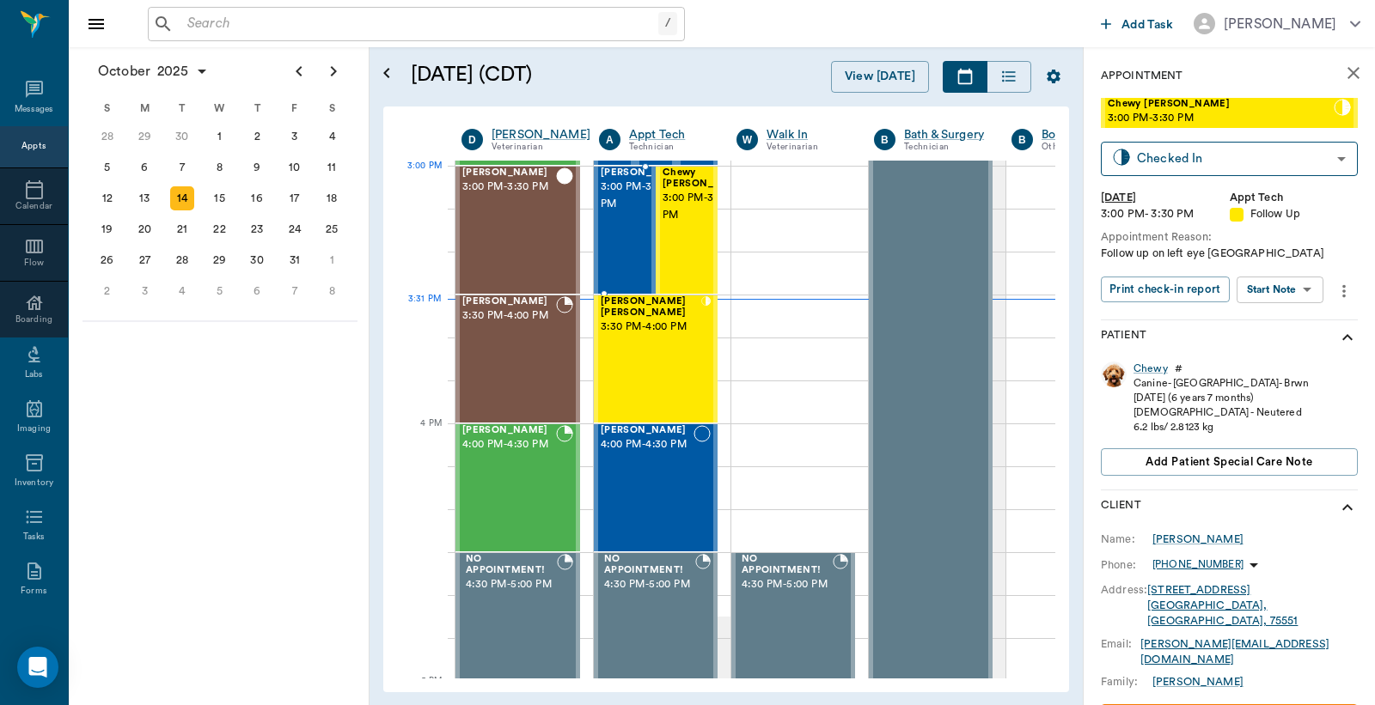
click at [613, 209] on span "3:00 PM - 3:30 PM" at bounding box center [644, 196] width 86 height 34
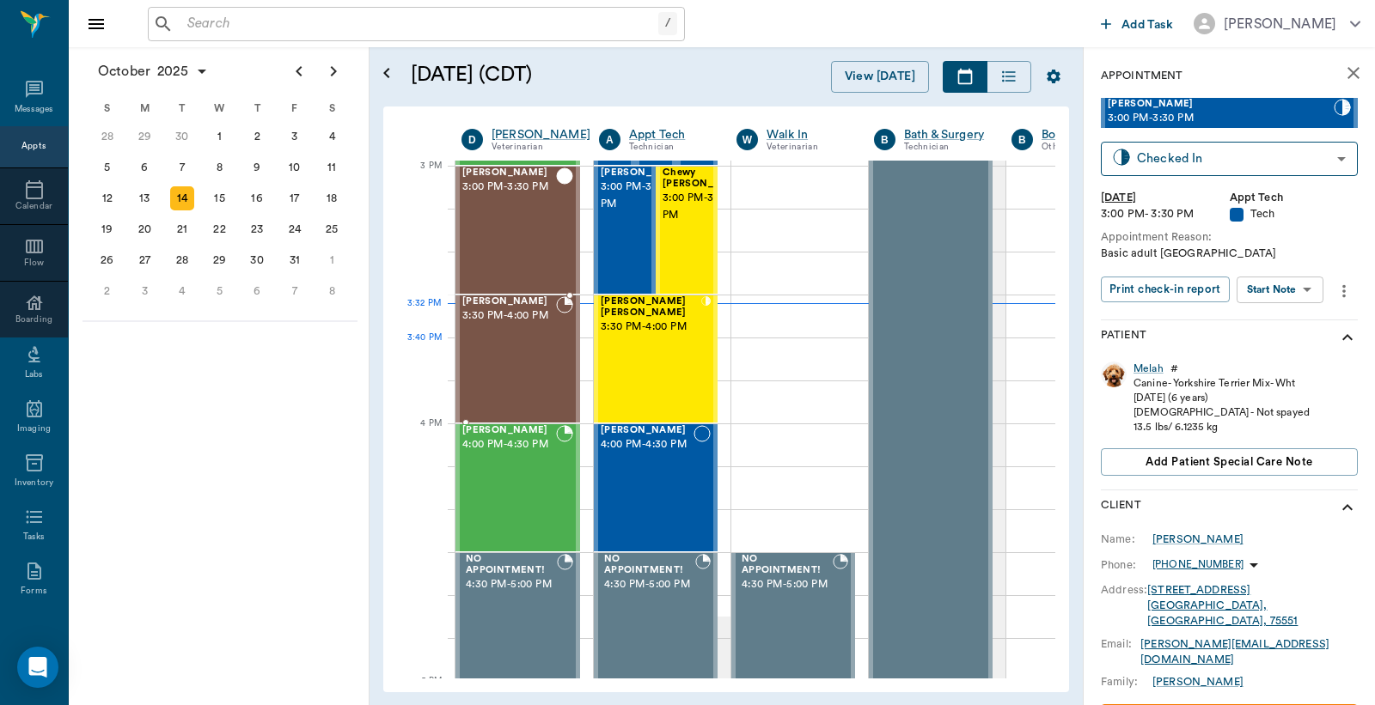
click at [508, 353] on div "[PERSON_NAME] 3:30 PM - 4:00 PM" at bounding box center [509, 358] width 94 height 125
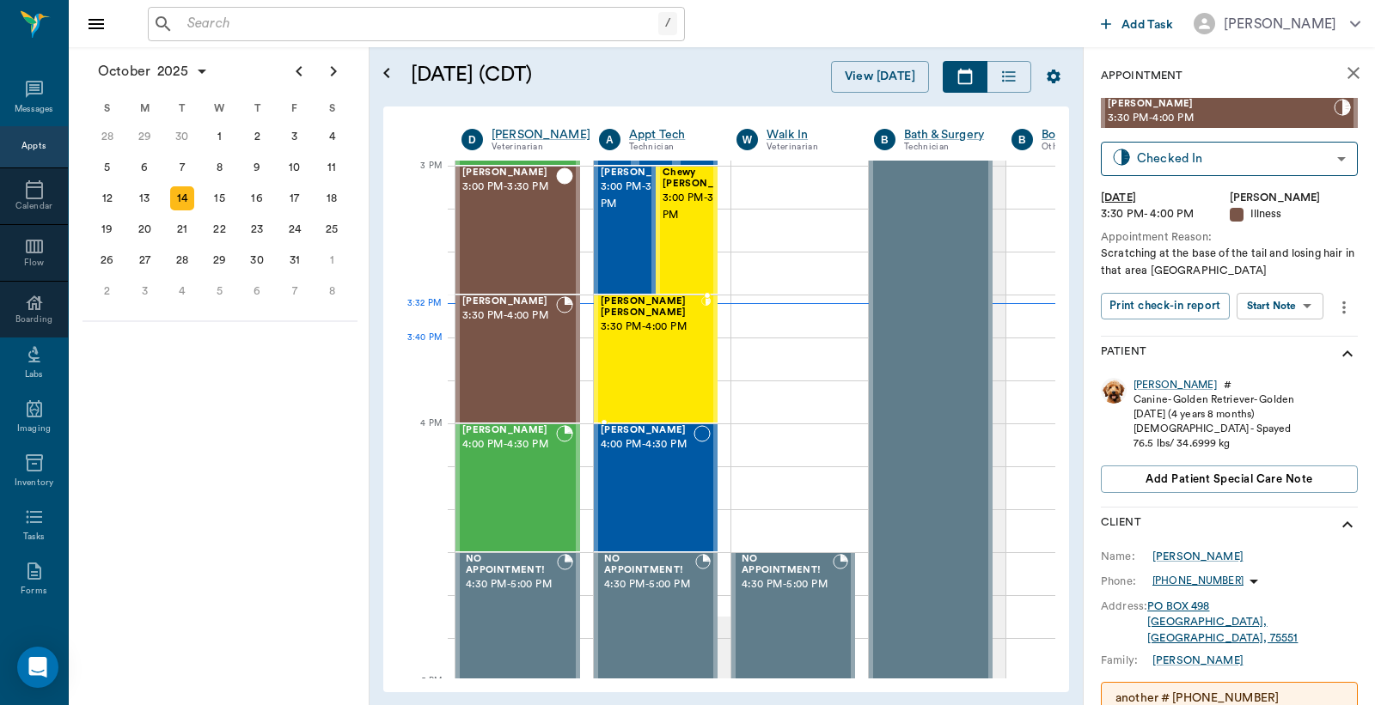
click at [659, 346] on div "[PERSON_NAME] Brown 3:30 PM - 4:00 PM" at bounding box center [651, 358] width 101 height 125
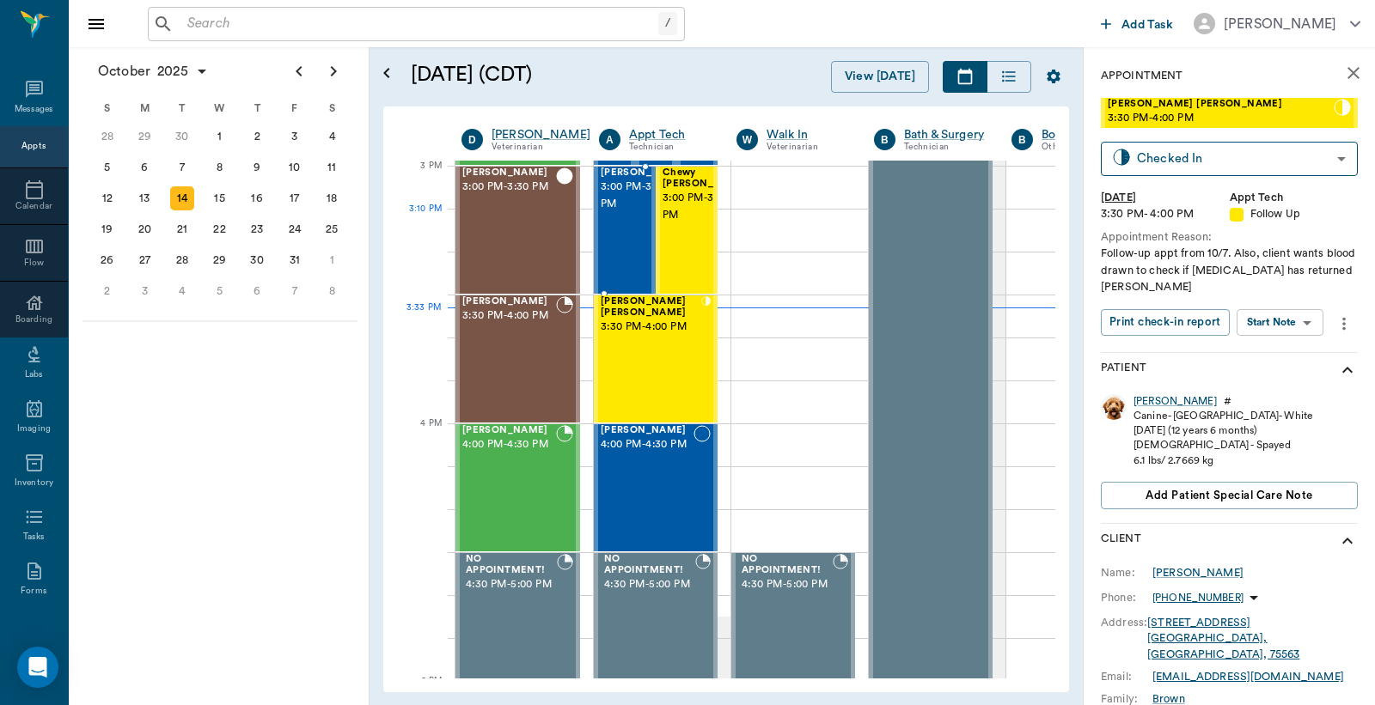
click at [631, 210] on span "3:00 PM - 3:30 PM" at bounding box center [644, 196] width 86 height 34
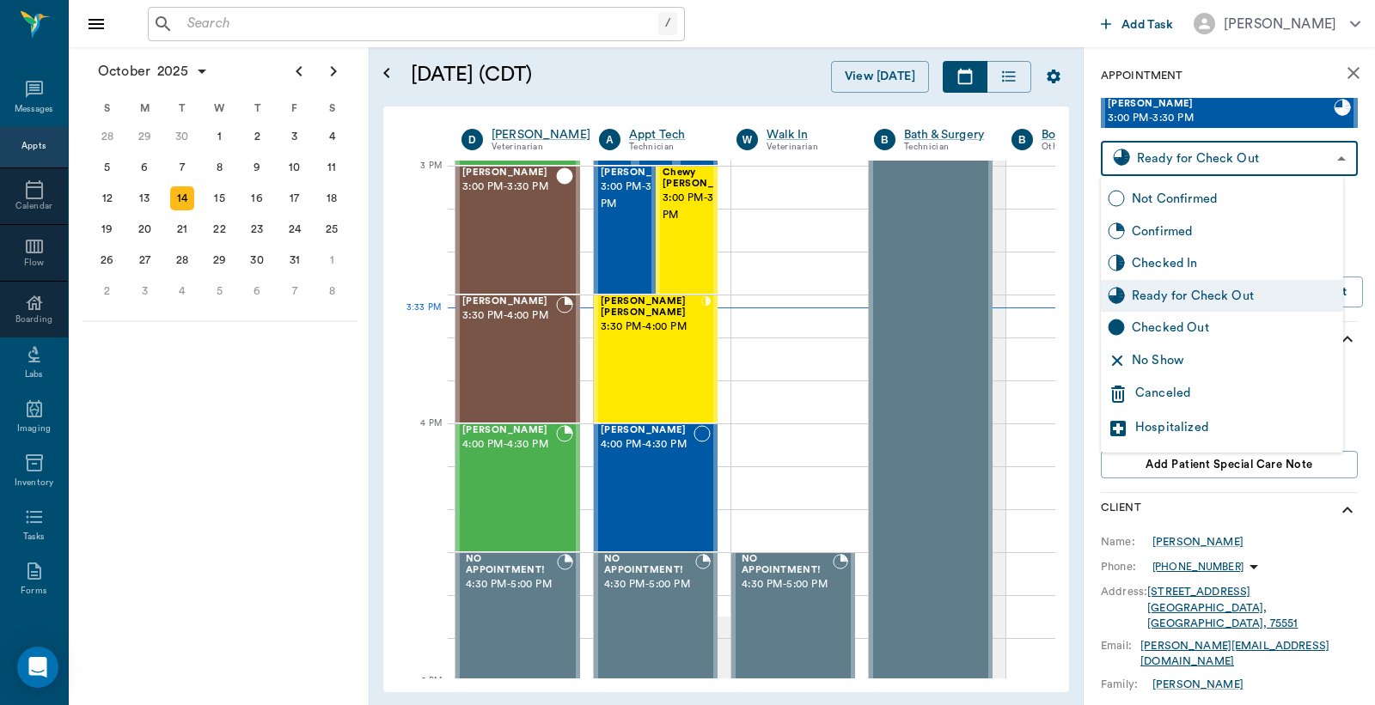
click at [1171, 164] on body "/ ​ Add Task [PERSON_NAME] Nectar Messages Appts Calendar Flow Boarding Labs Im…" at bounding box center [687, 352] width 1375 height 705
click at [1167, 329] on div "Checked Out" at bounding box center [1234, 328] width 204 height 19
type input "CHECKED_OUT"
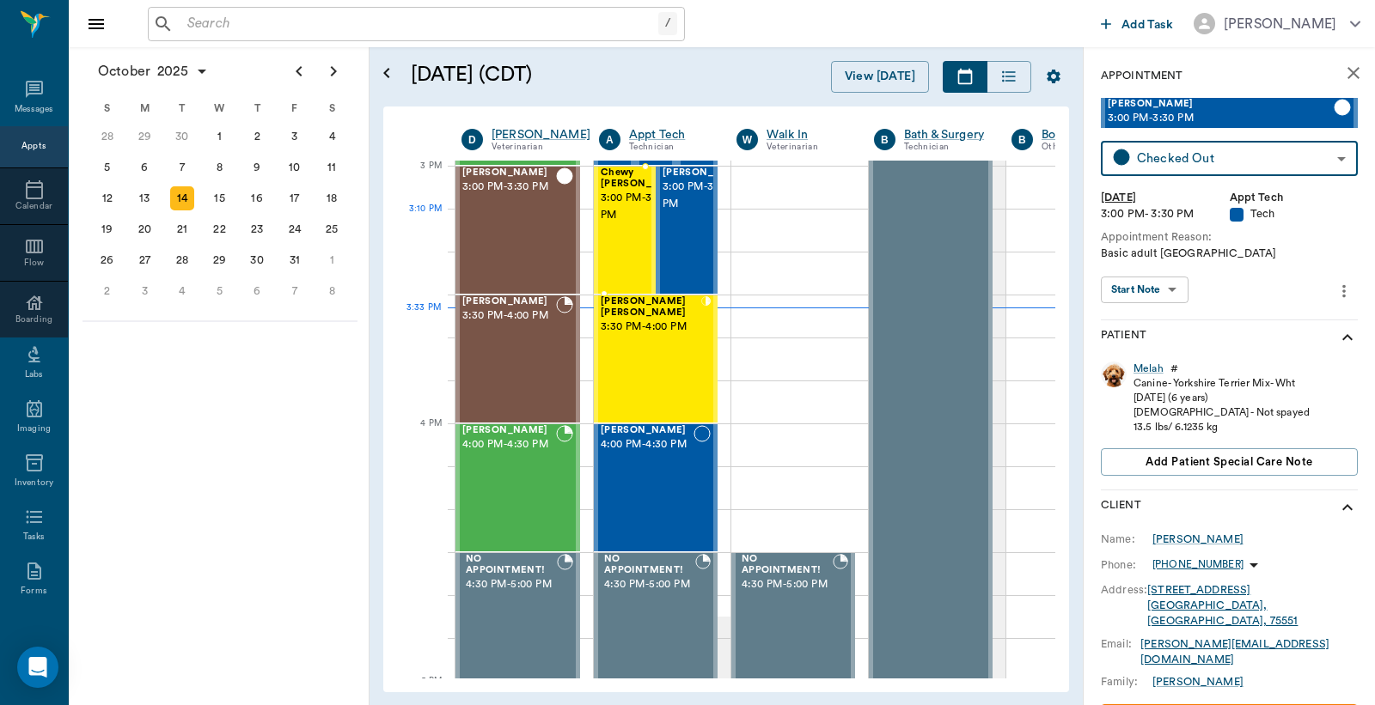
drag, startPoint x: 614, startPoint y: 217, endPoint x: 946, endPoint y: 203, distance: 331.9
click at [615, 217] on span "3:00 PM - 3:30 PM" at bounding box center [644, 207] width 86 height 34
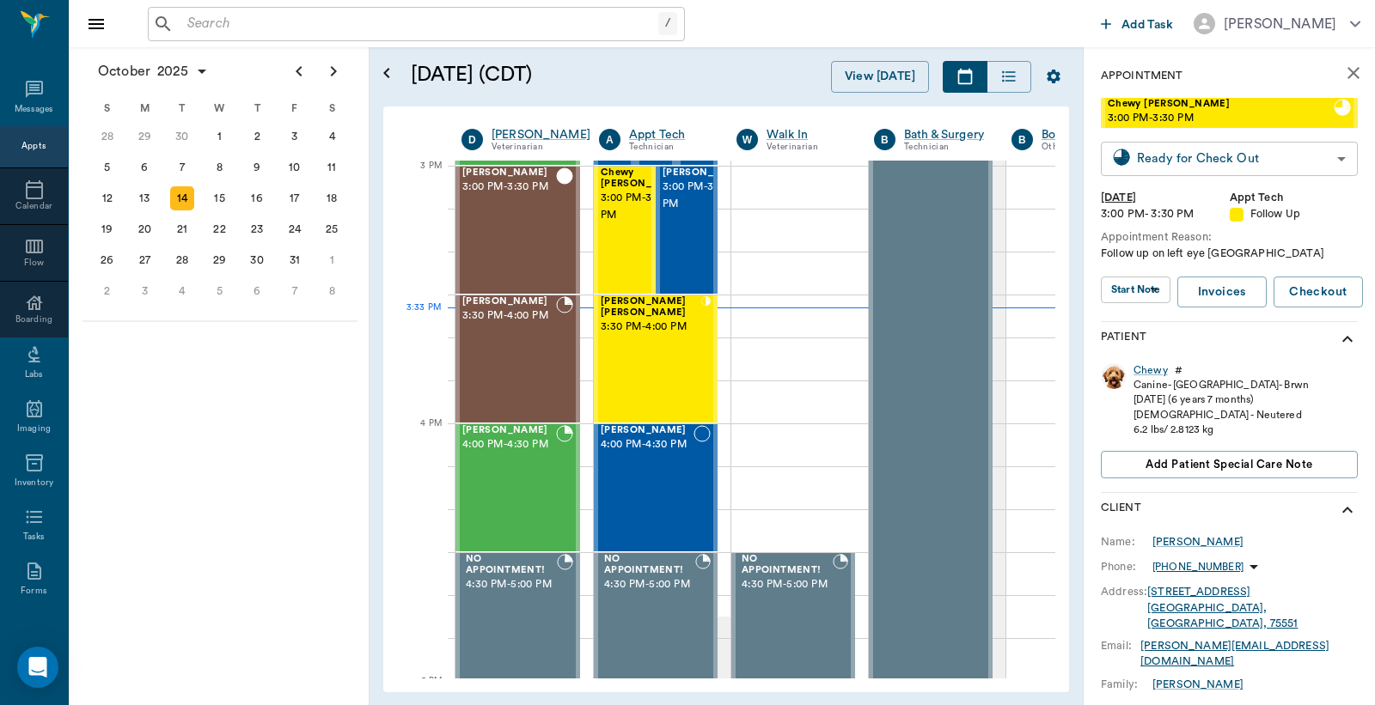
click at [1186, 160] on body "/ ​ Add Task [PERSON_NAME] Nectar Messages Appts Calendar Flow Boarding Labs Im…" at bounding box center [687, 352] width 1375 height 705
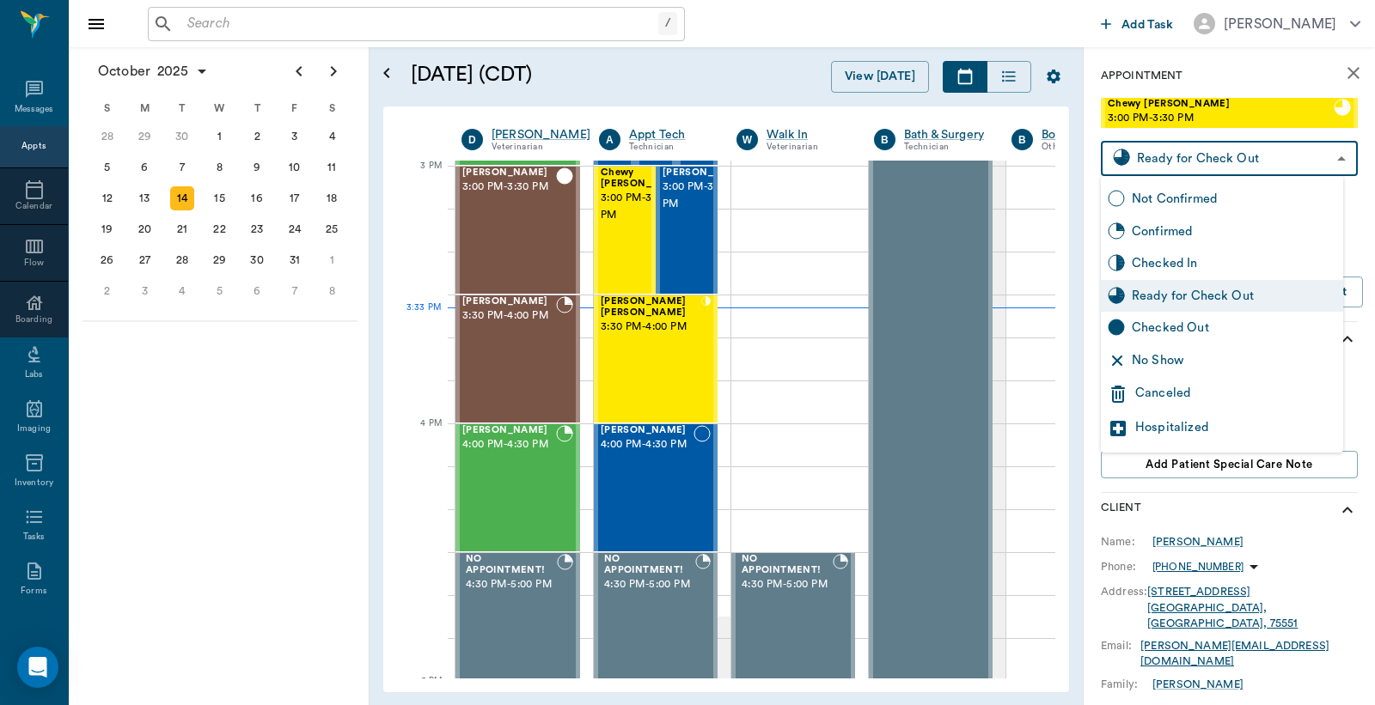
click at [1137, 330] on div "Checked Out" at bounding box center [1234, 328] width 204 height 19
type input "CHECKED_OUT"
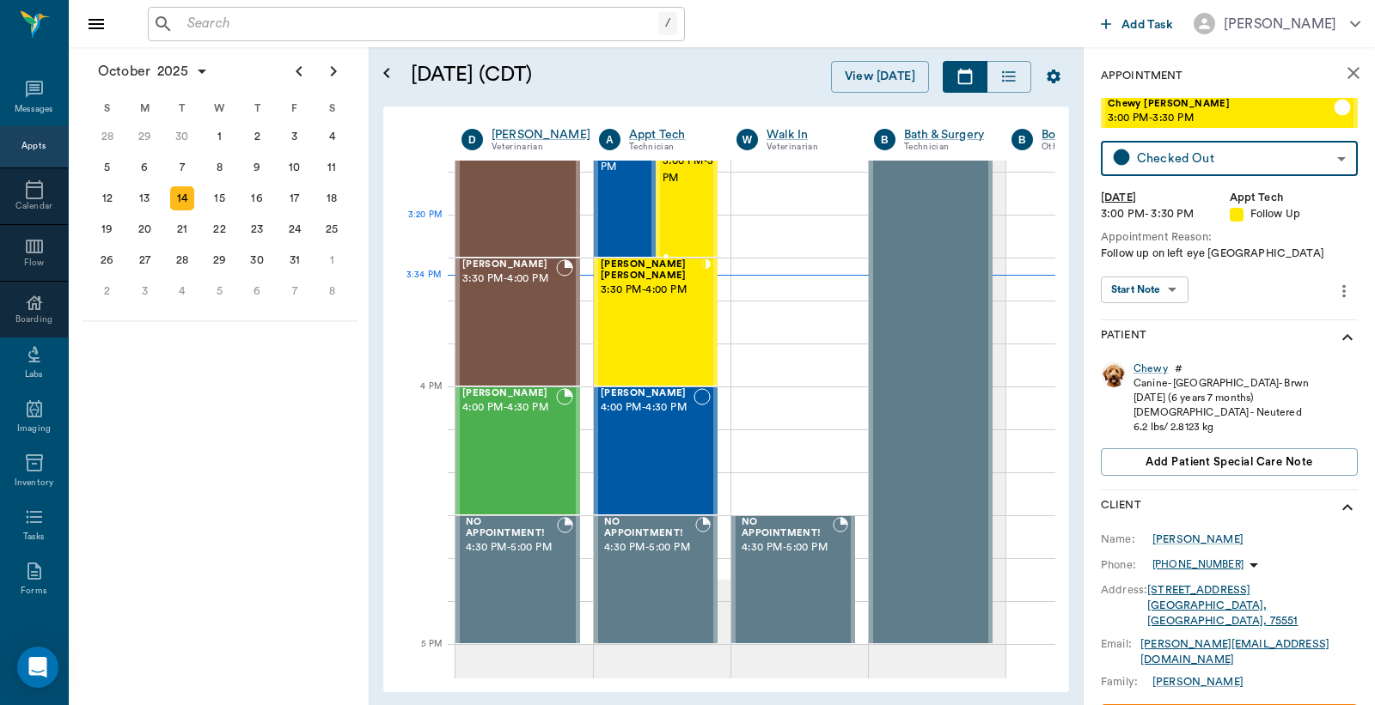
scroll to position [1806, 0]
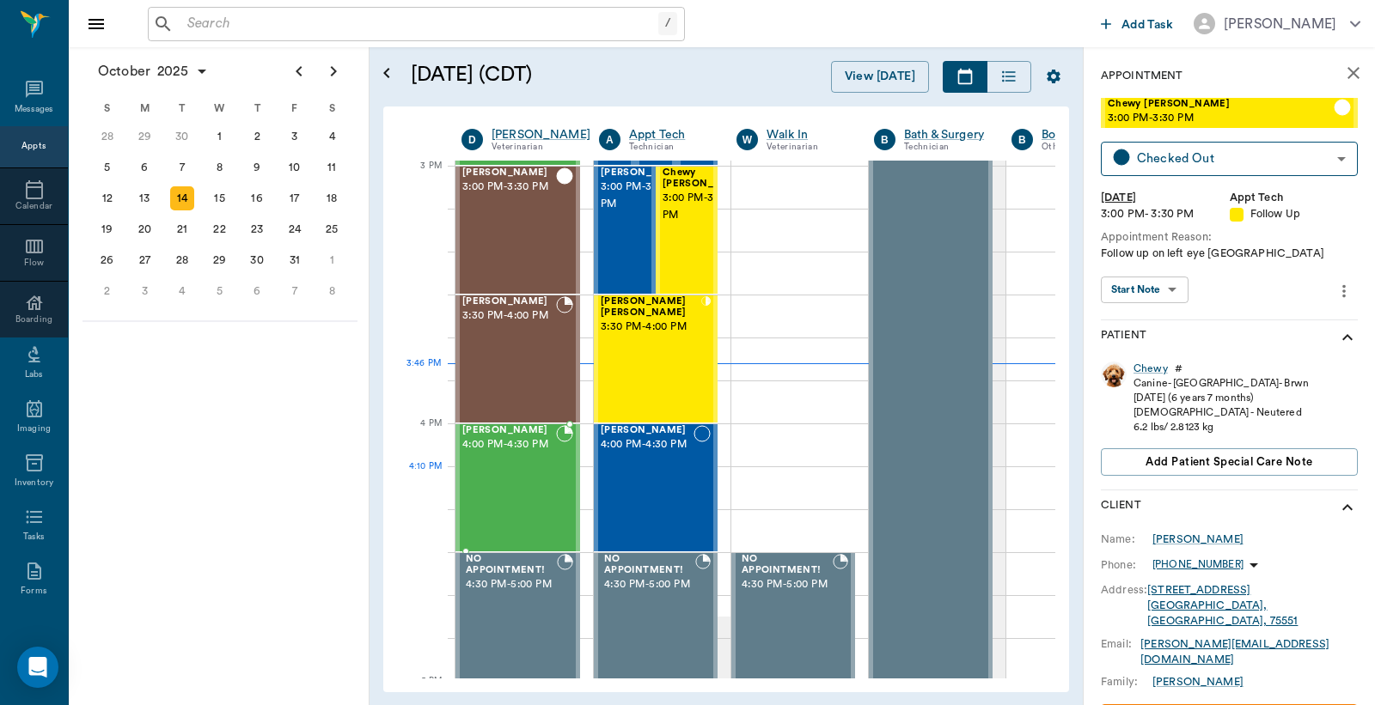
click at [488, 473] on div "[PERSON_NAME] 4:00 PM - 4:30 PM" at bounding box center [509, 487] width 94 height 125
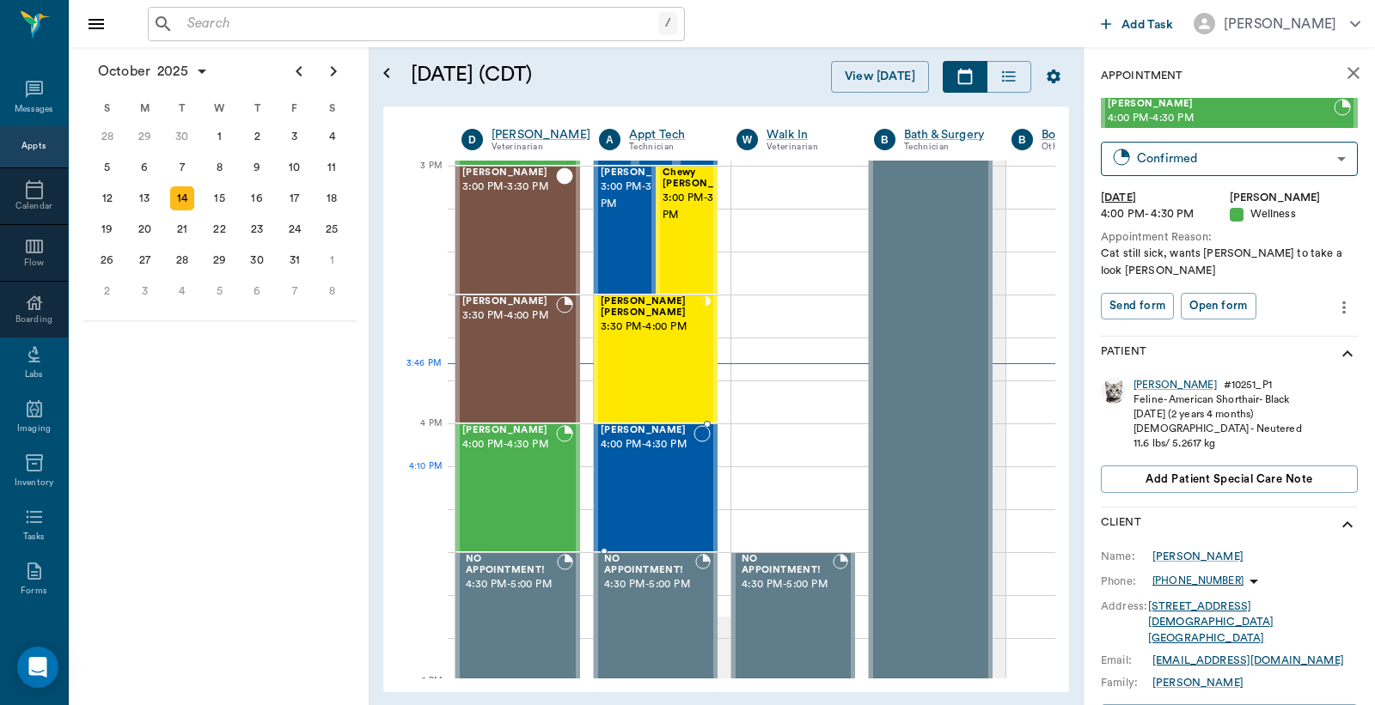
click at [680, 483] on div "[PERSON_NAME] 4:00 PM - 4:30 PM" at bounding box center [647, 487] width 93 height 125
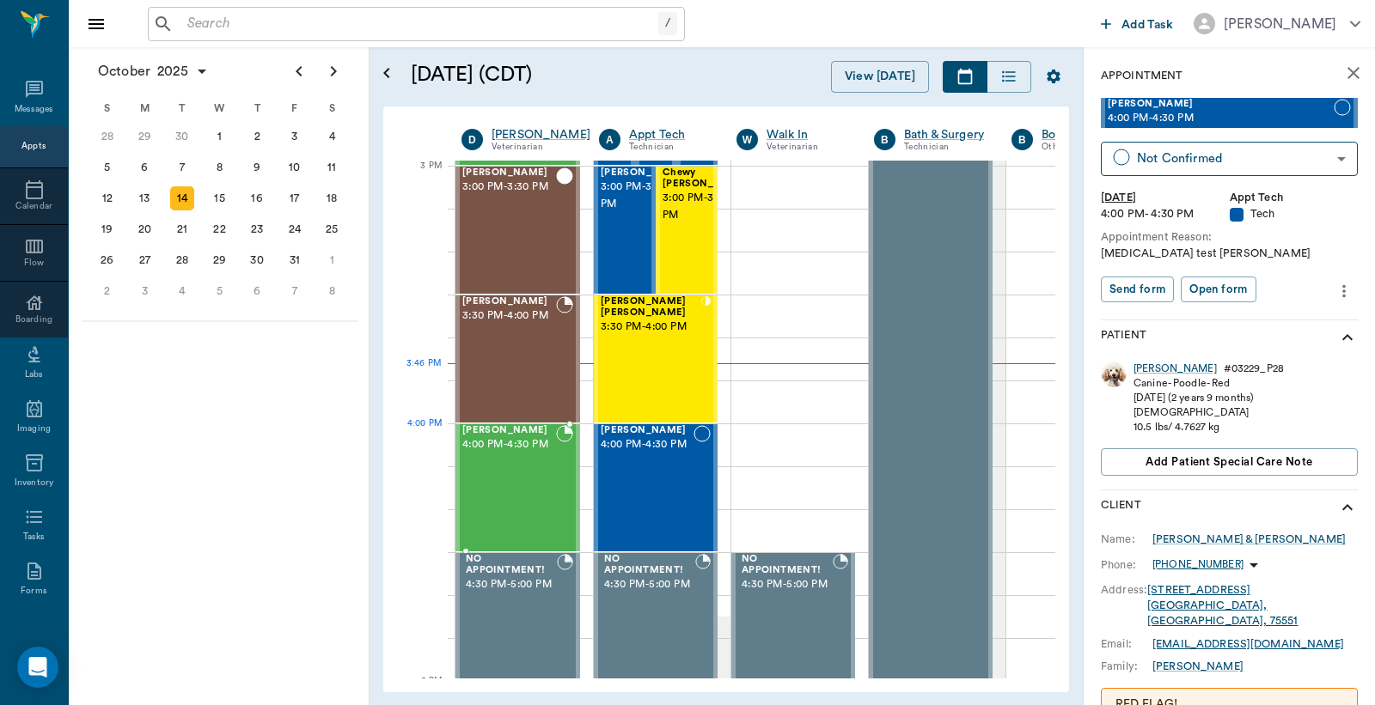
click at [509, 462] on div "[PERSON_NAME] 4:00 PM - 4:30 PM" at bounding box center [509, 487] width 94 height 125
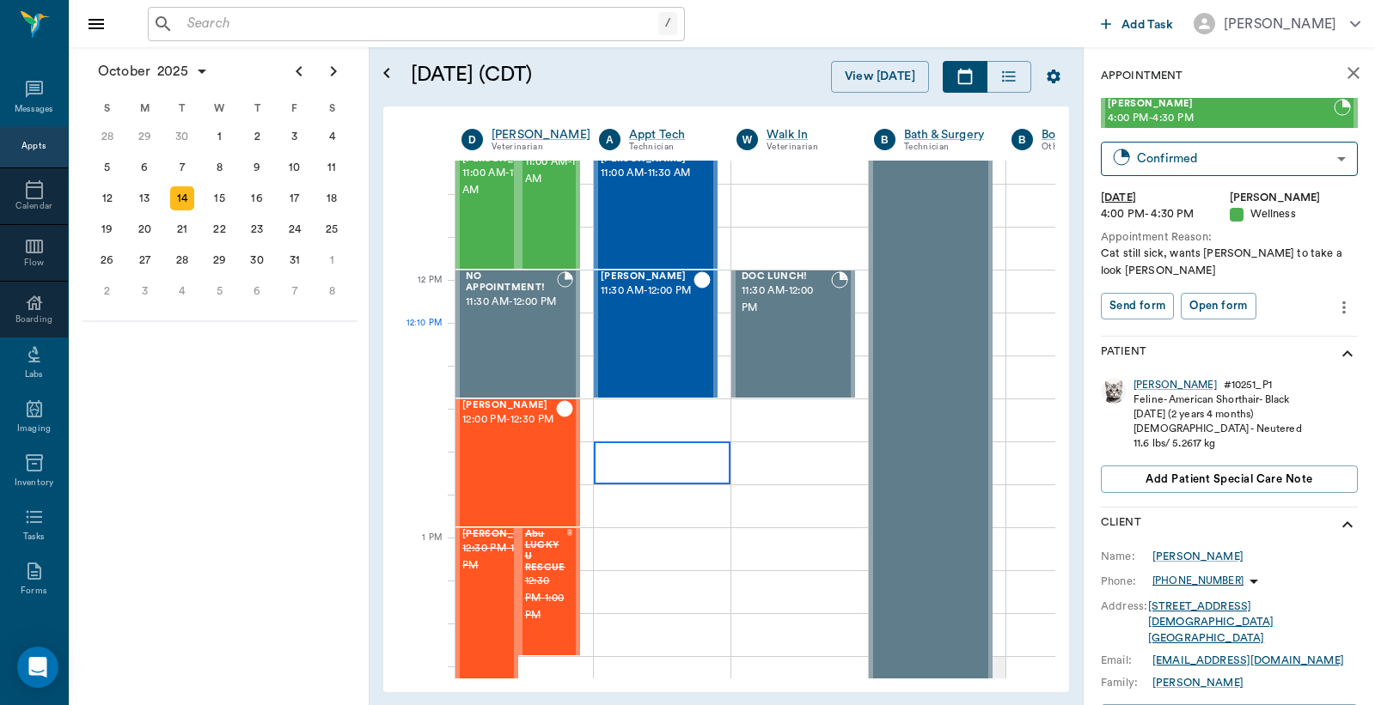
scroll to position [660, 0]
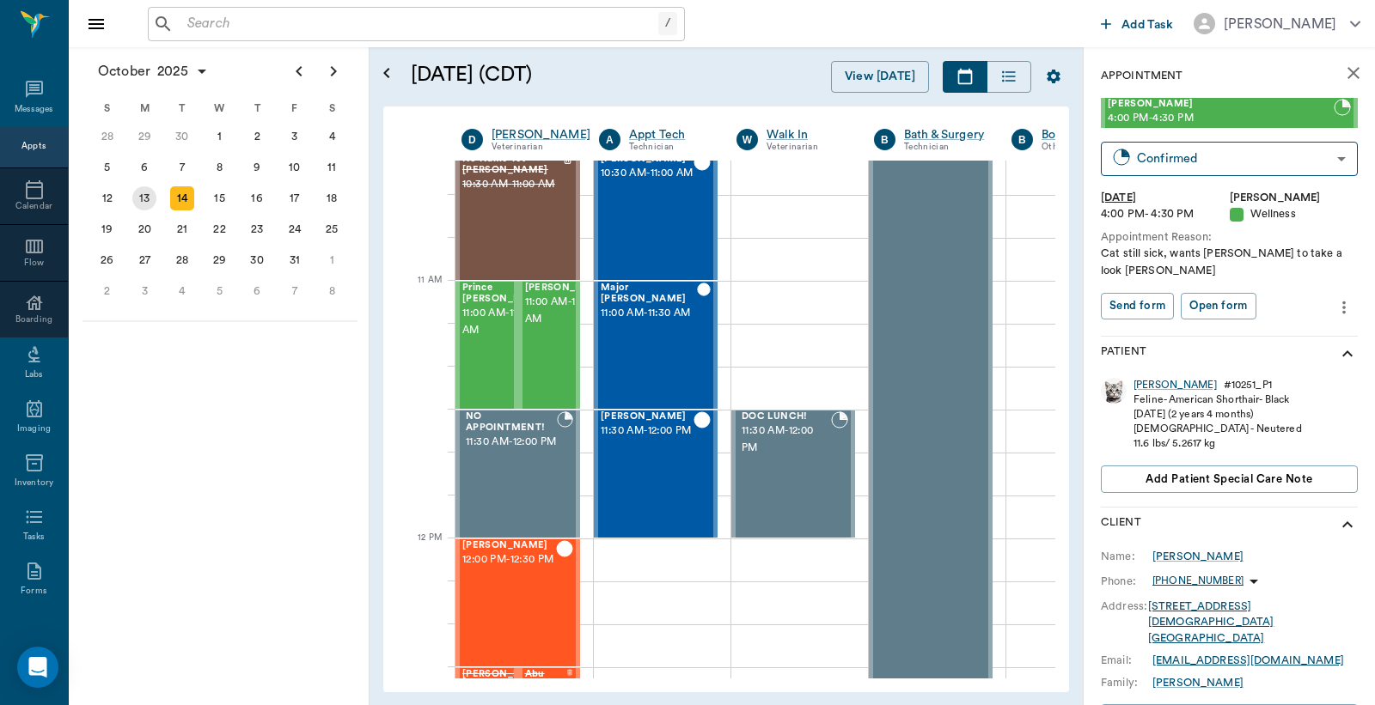
click at [148, 195] on div "13" at bounding box center [144, 198] width 24 height 24
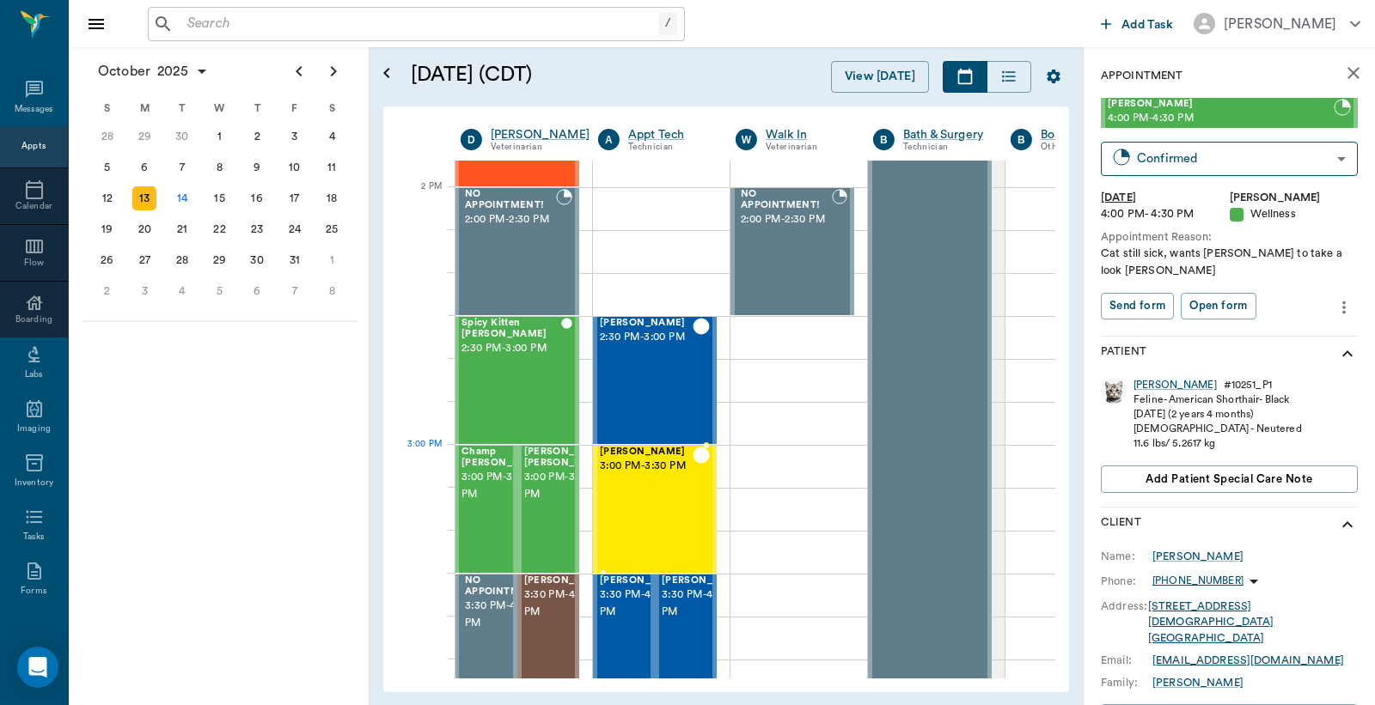
scroll to position [1654, 1]
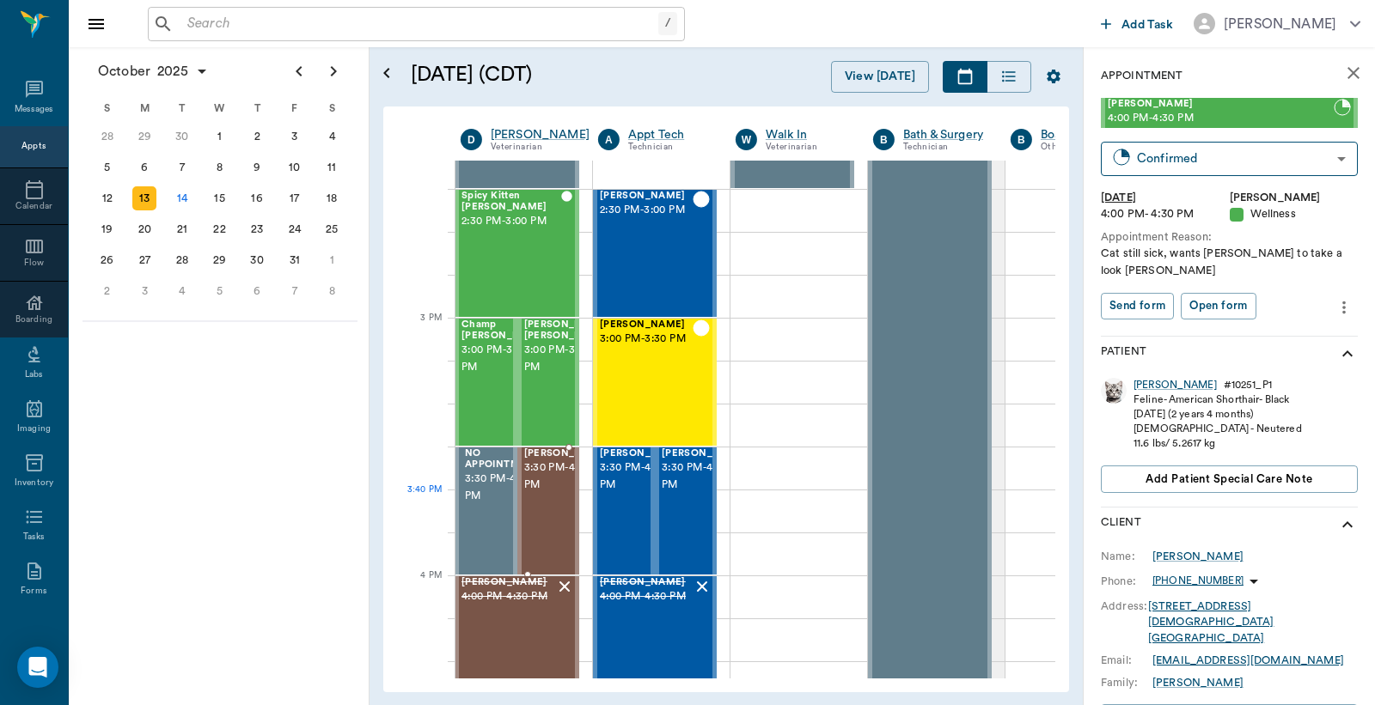
click at [545, 494] on span "3:30 PM - 4:00 PM" at bounding box center [567, 477] width 86 height 34
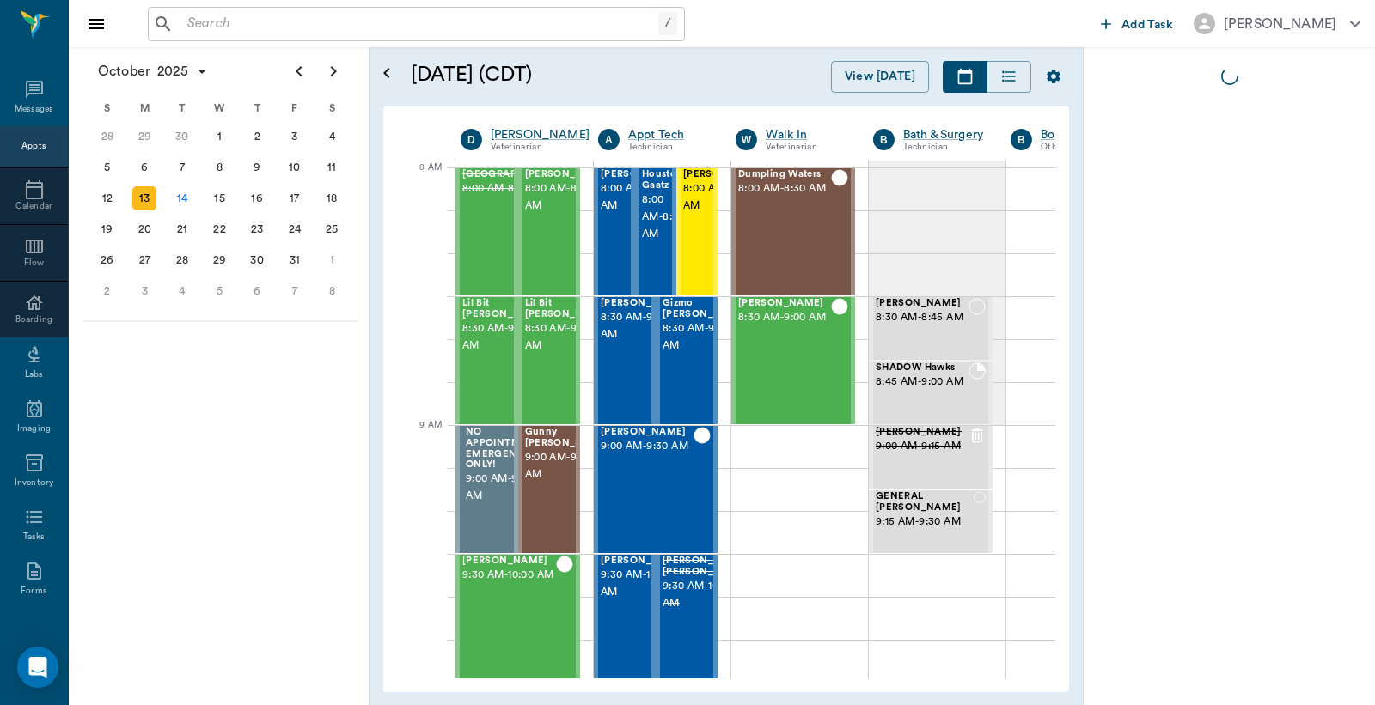
scroll to position [0, 1]
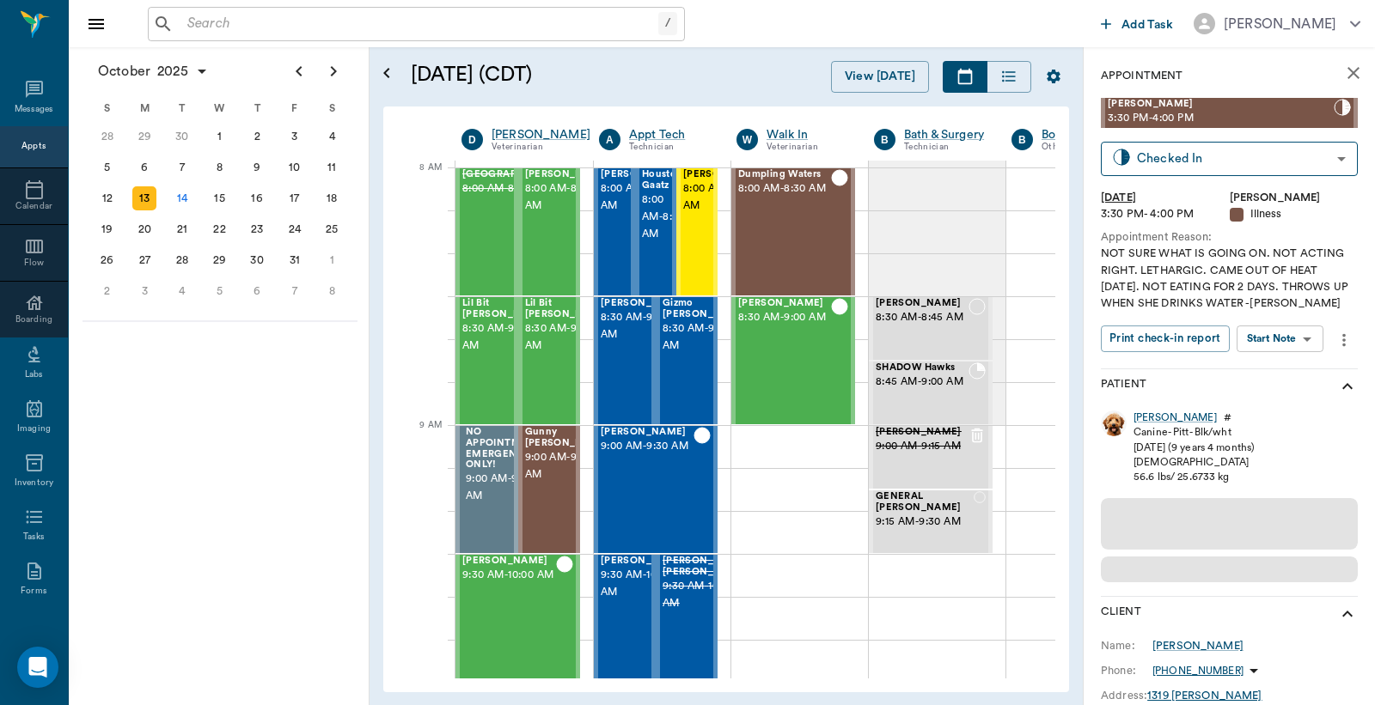
scroll to position [0, 1]
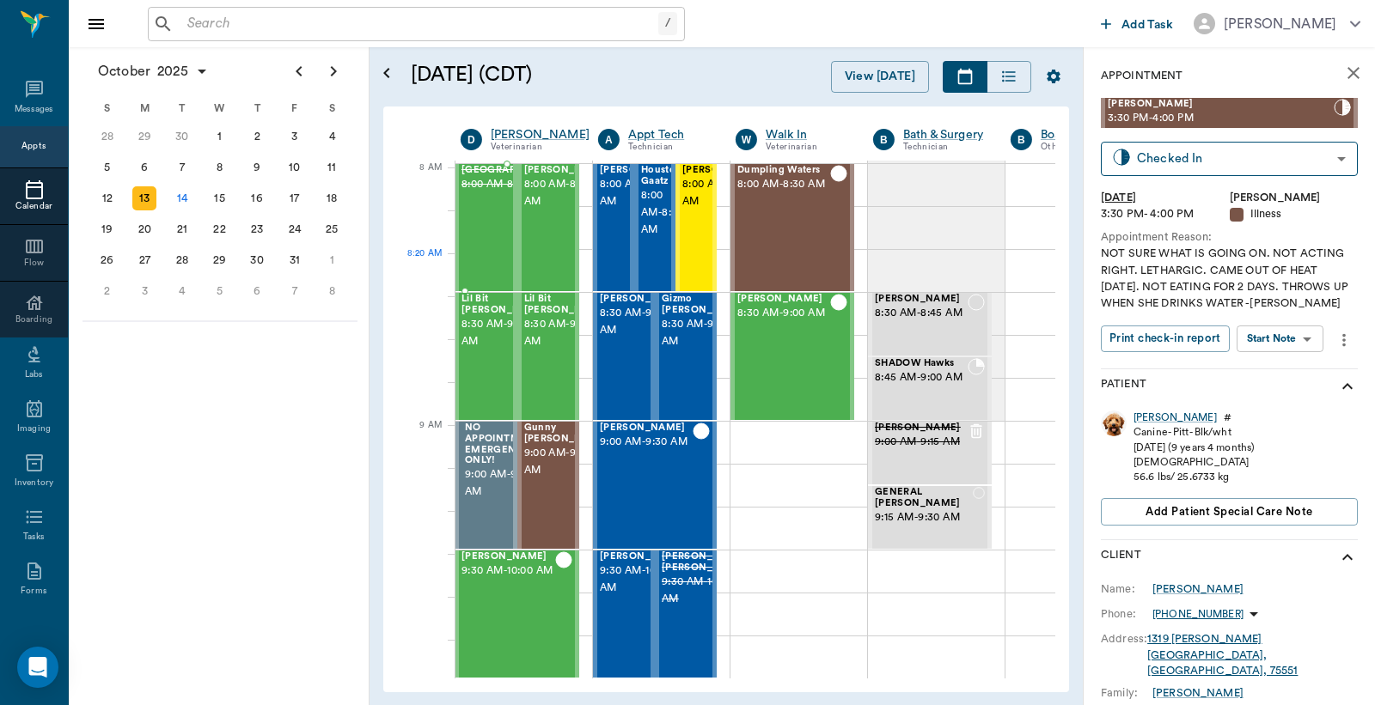
scroll to position [0, 1]
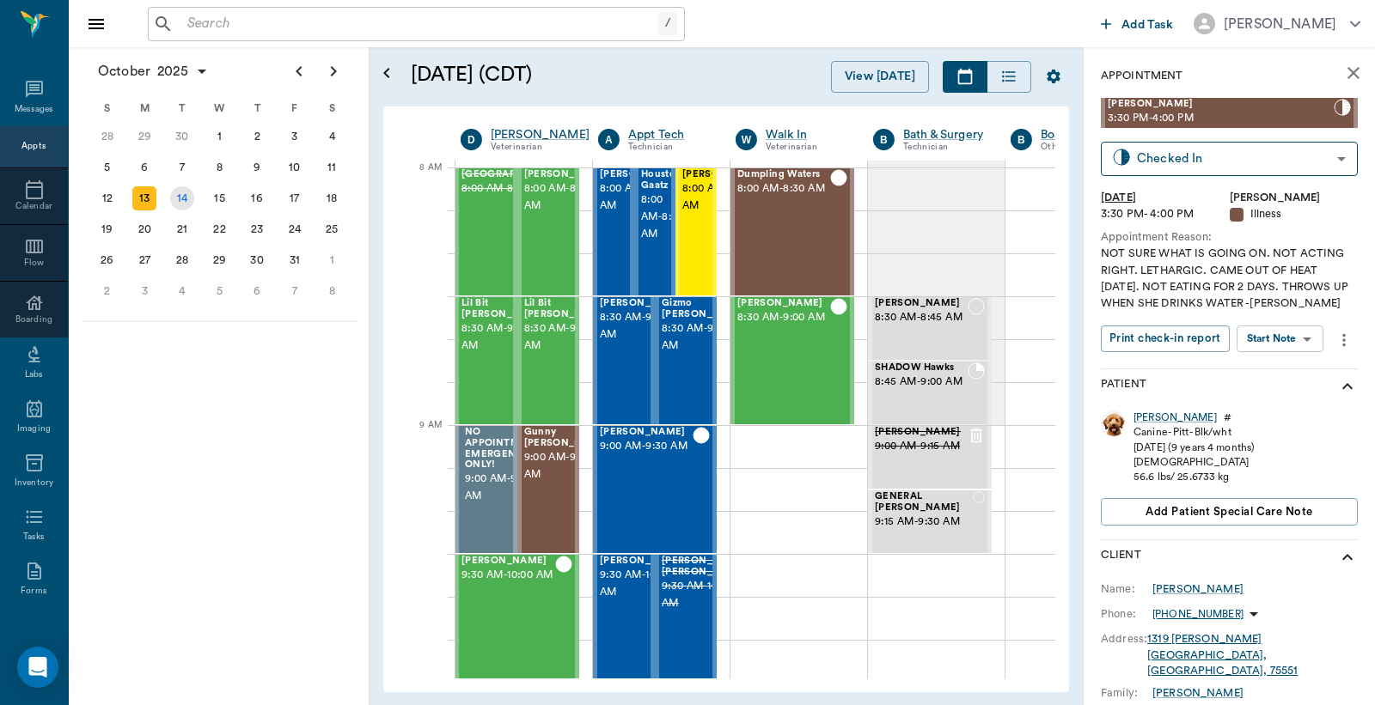
click at [182, 192] on div "14" at bounding box center [182, 198] width 24 height 24
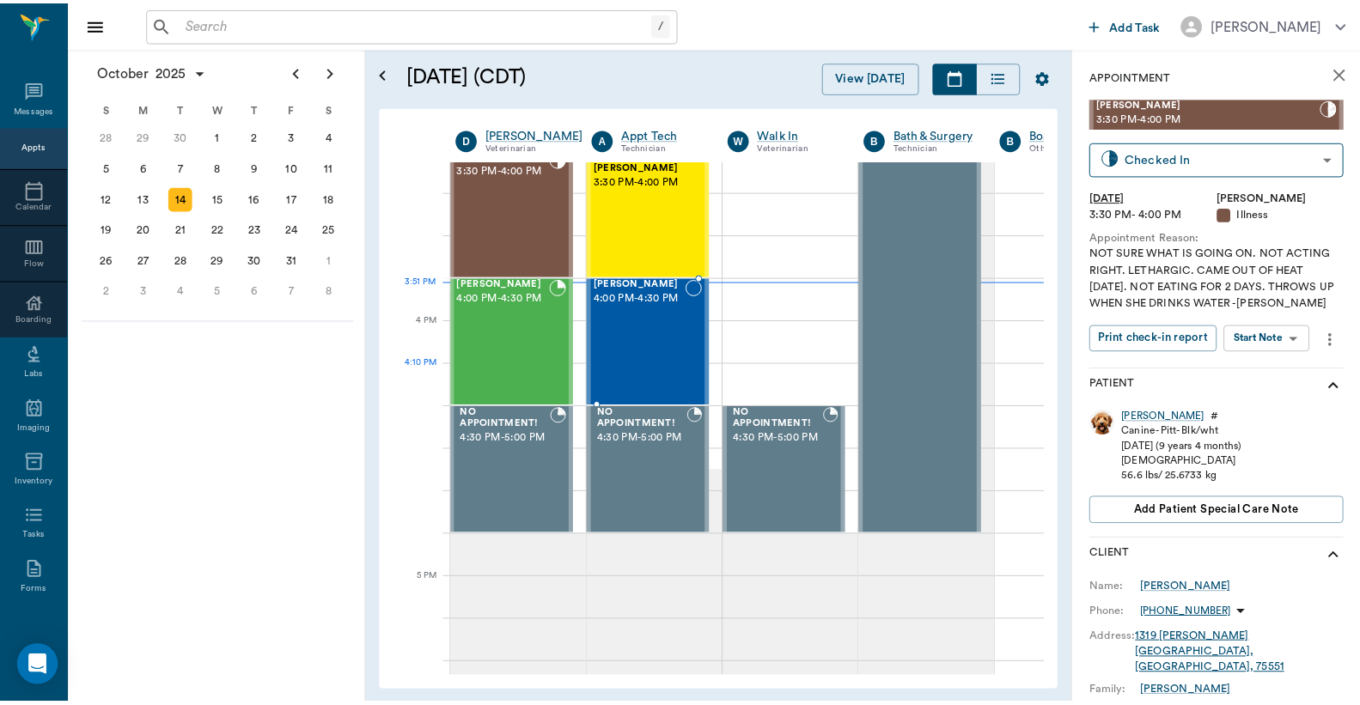
scroll to position [1909, 1]
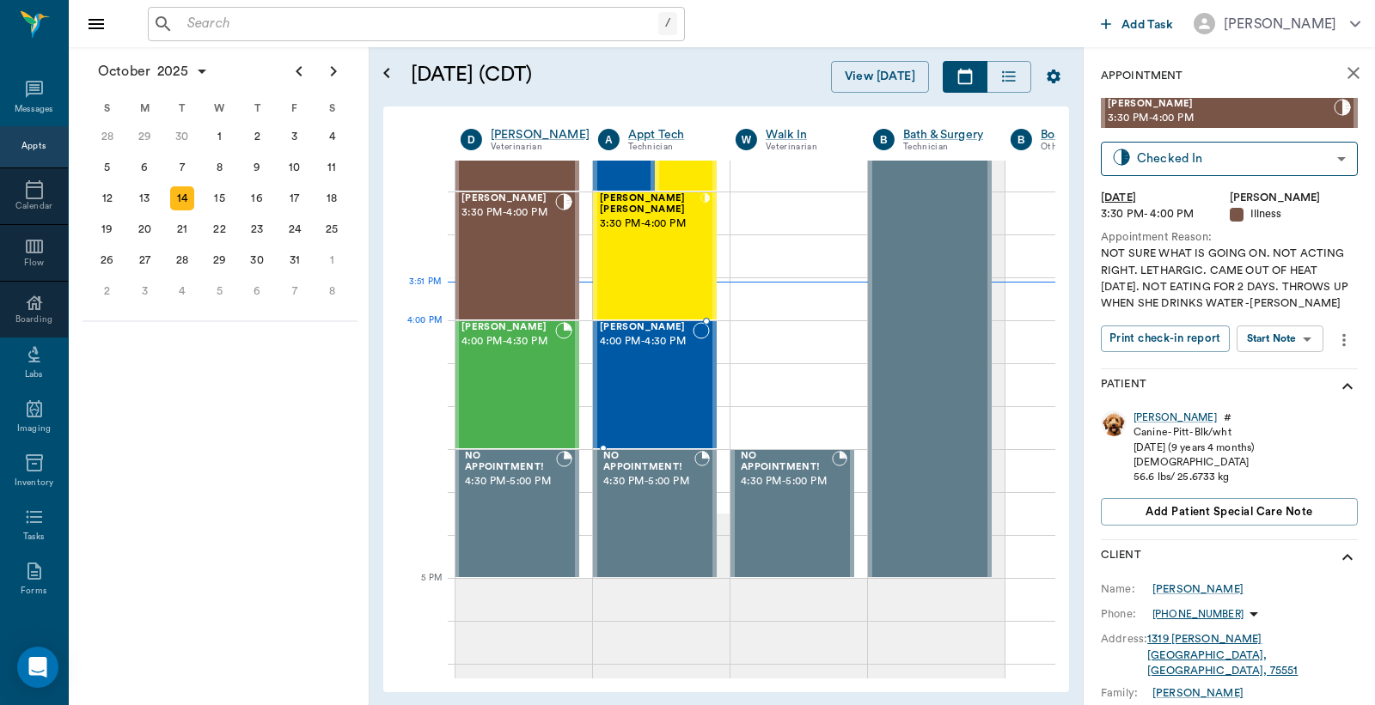
click at [637, 354] on div "[PERSON_NAME] 4:00 PM - 4:30 PM" at bounding box center [646, 384] width 93 height 125
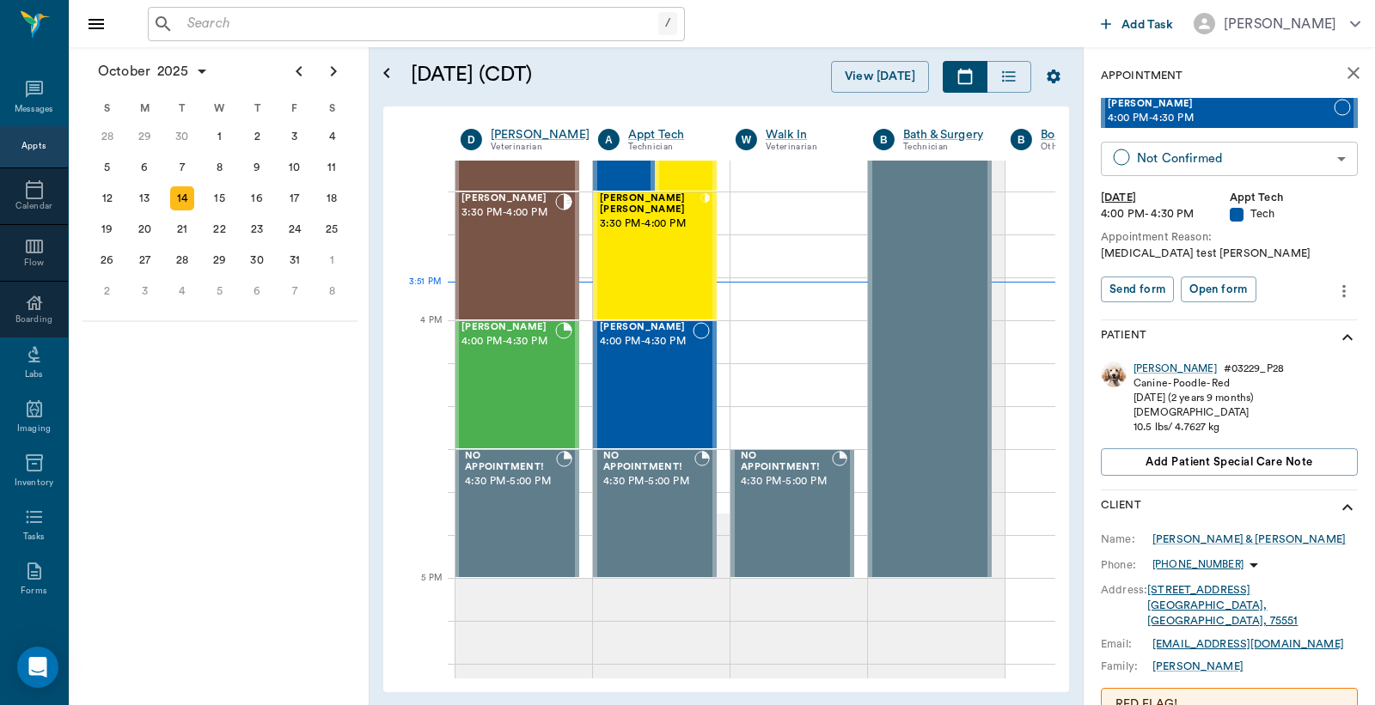
click at [1158, 157] on body "/ ​ Add Task [PERSON_NAME] Nectar Messages Appts Calendar Flow Boarding Labs Im…" at bounding box center [687, 352] width 1375 height 705
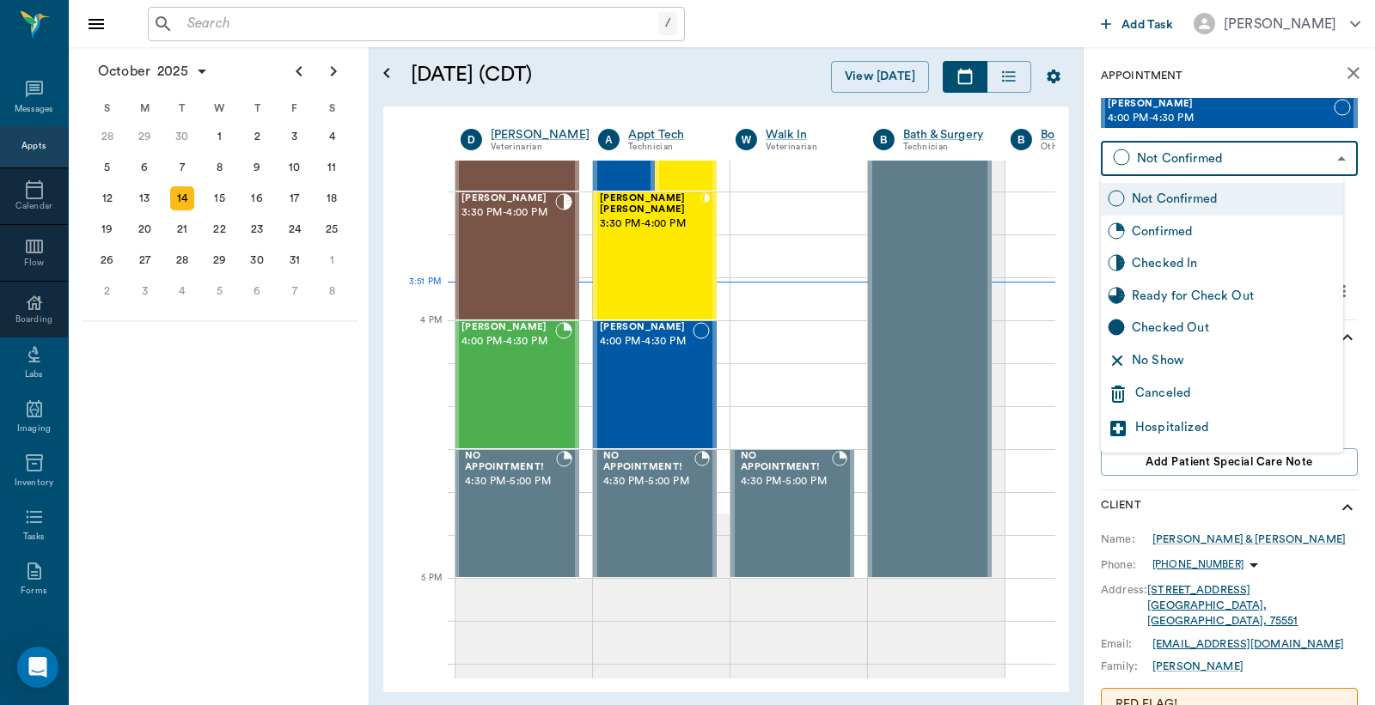
click at [1144, 265] on div "Checked In" at bounding box center [1234, 263] width 204 height 19
type input "CHECKED_IN"
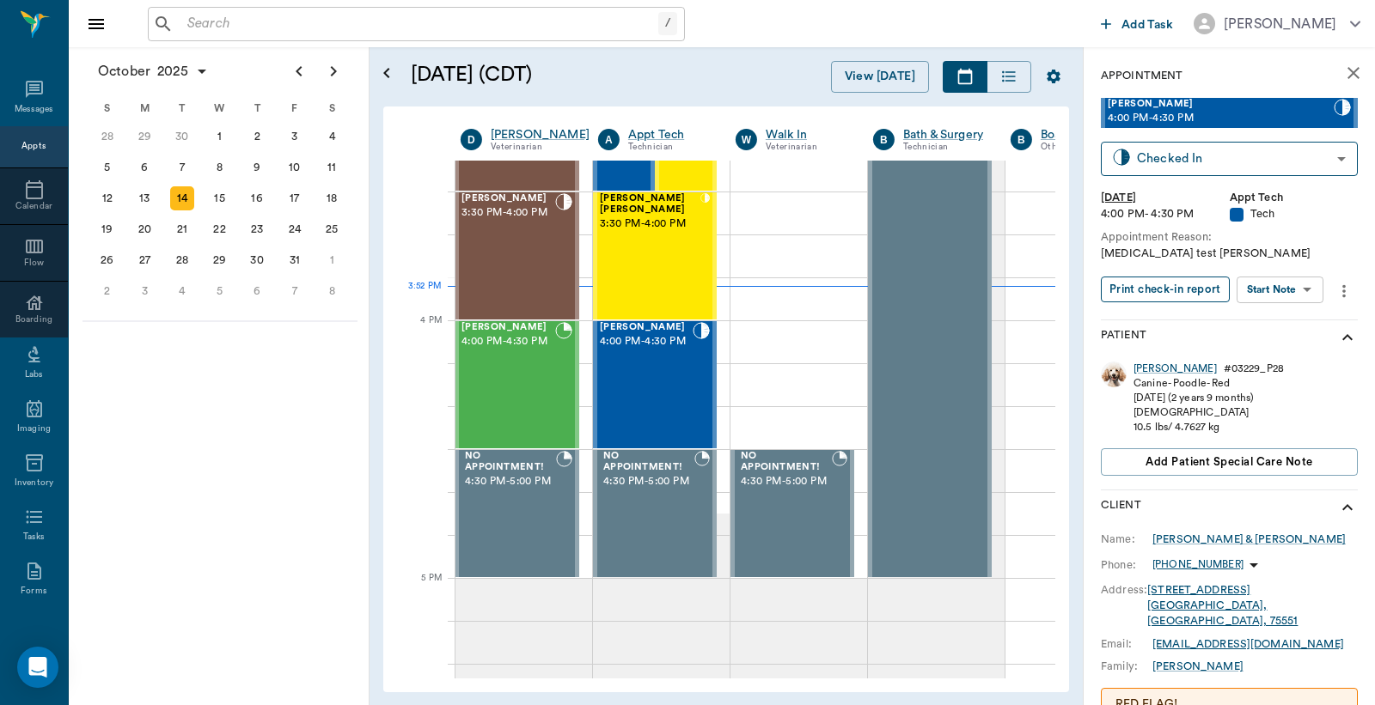
click at [1132, 293] on button "Print check-in report" at bounding box center [1165, 290] width 129 height 27
click at [1144, 371] on div "[PERSON_NAME]" at bounding box center [1174, 369] width 83 height 15
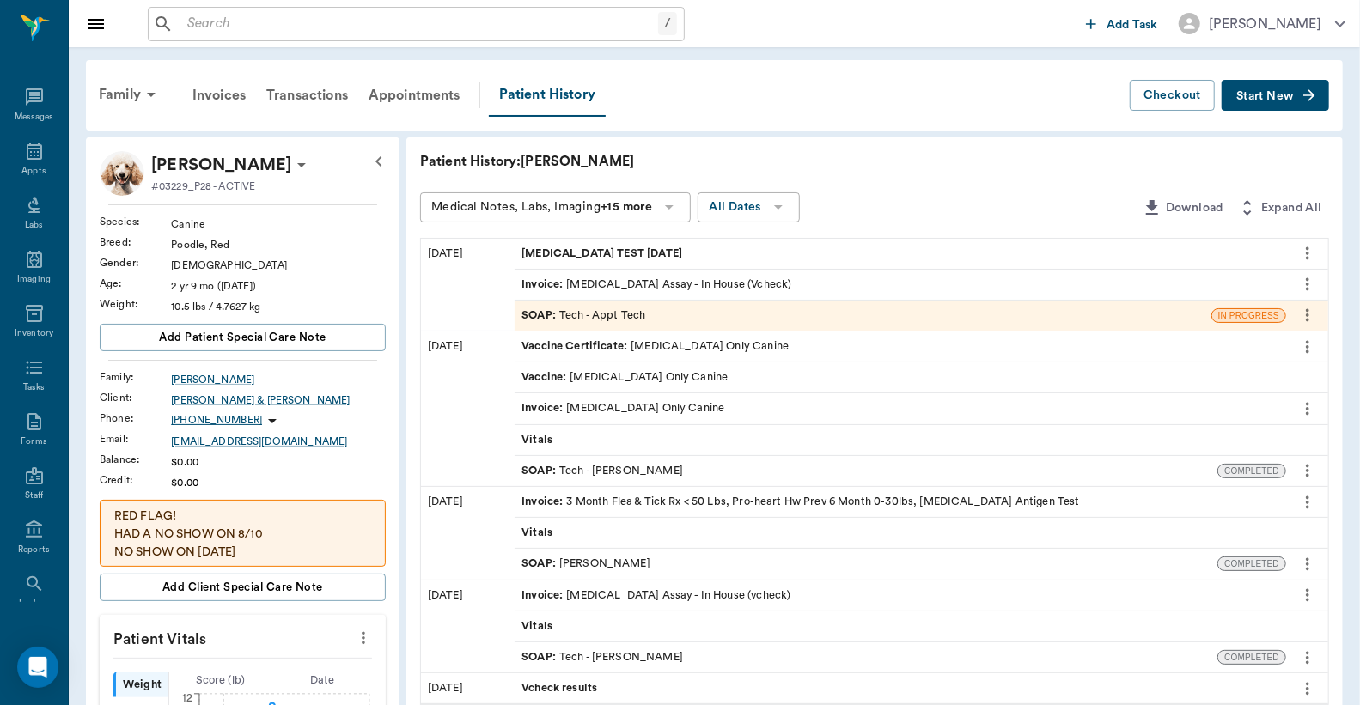
click at [1181, 209] on button "Download" at bounding box center [1182, 208] width 95 height 32
click at [28, 165] on div "Appts" at bounding box center [33, 171] width 24 height 13
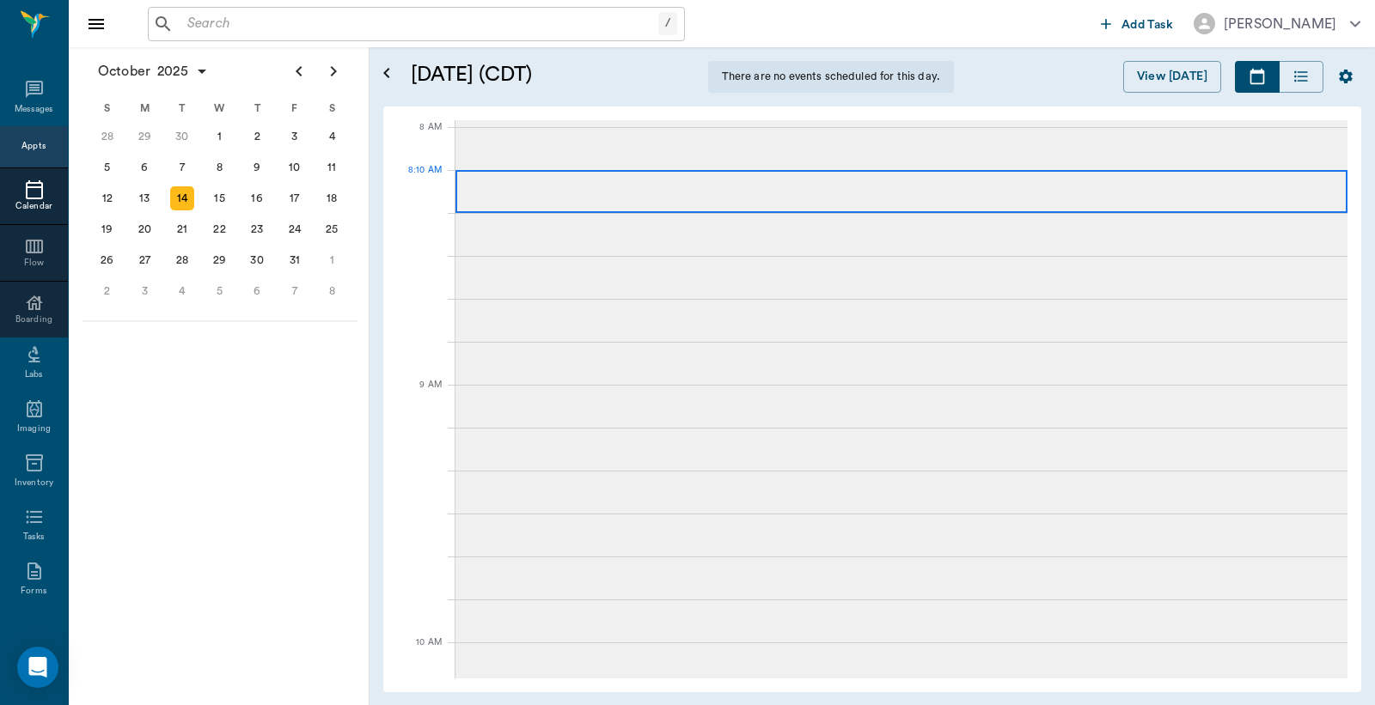
scroll to position [1805, 0]
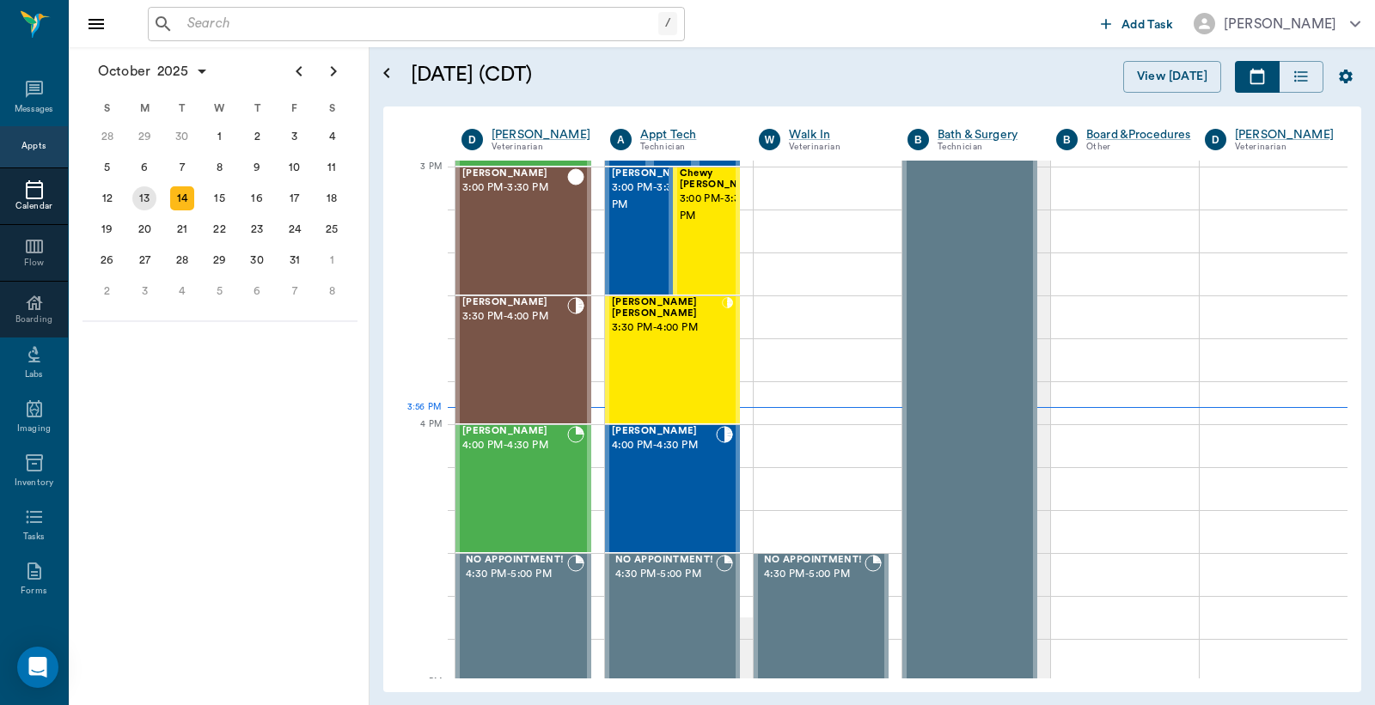
click at [148, 190] on div "13" at bounding box center [144, 198] width 24 height 24
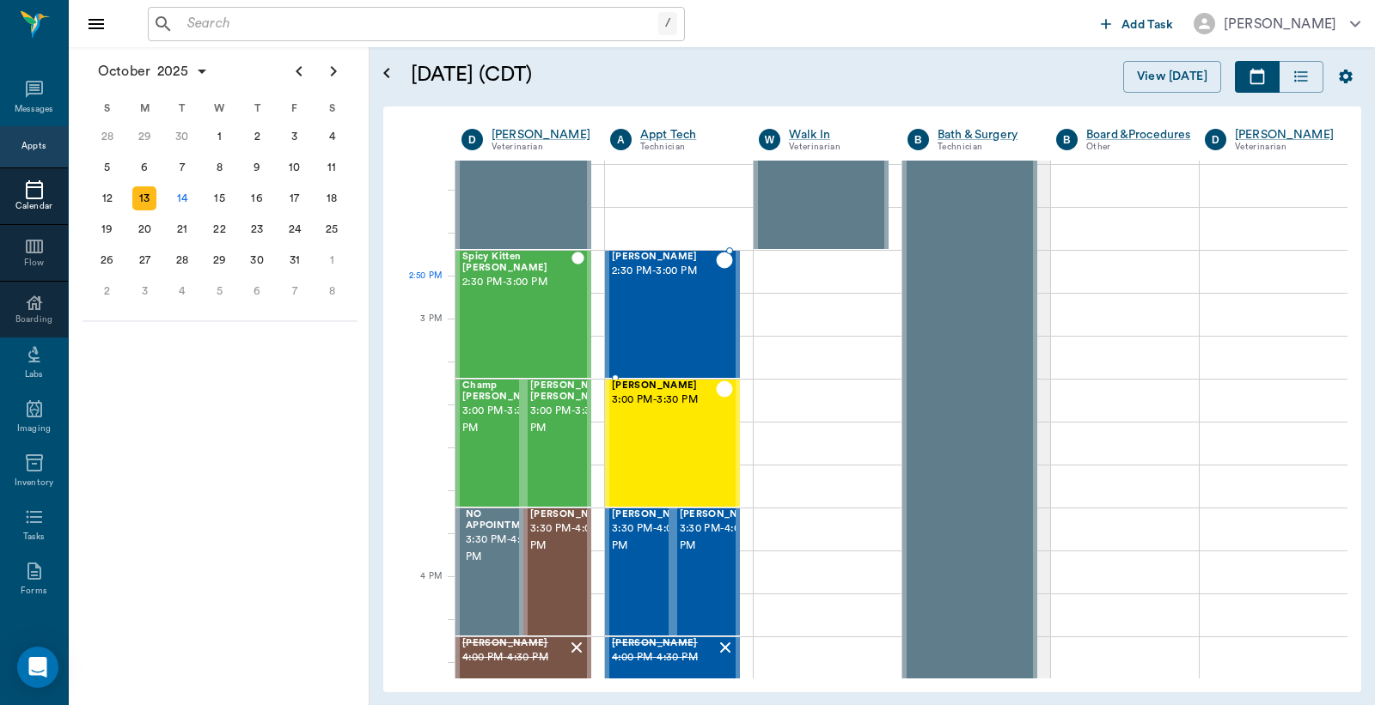
scroll to position [1654, 0]
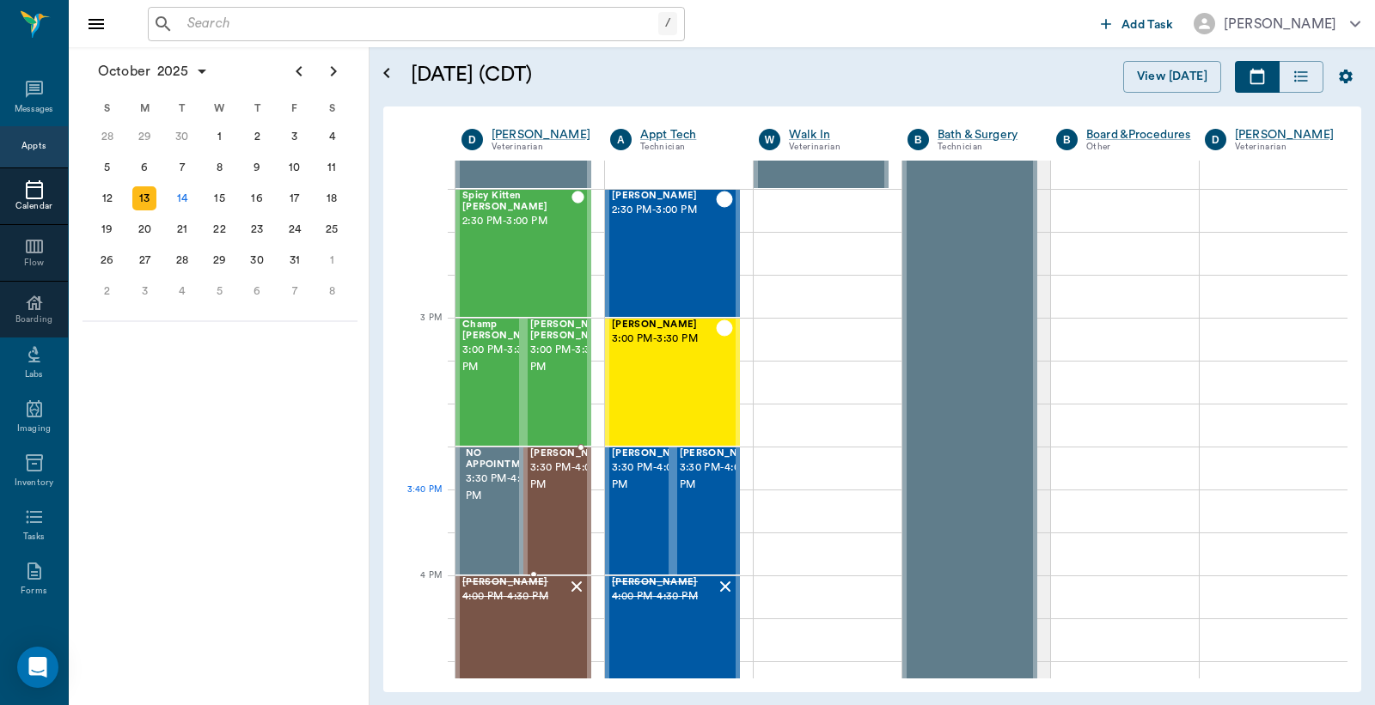
click at [551, 491] on span "3:30 PM - 4:00 PM" at bounding box center [573, 477] width 86 height 34
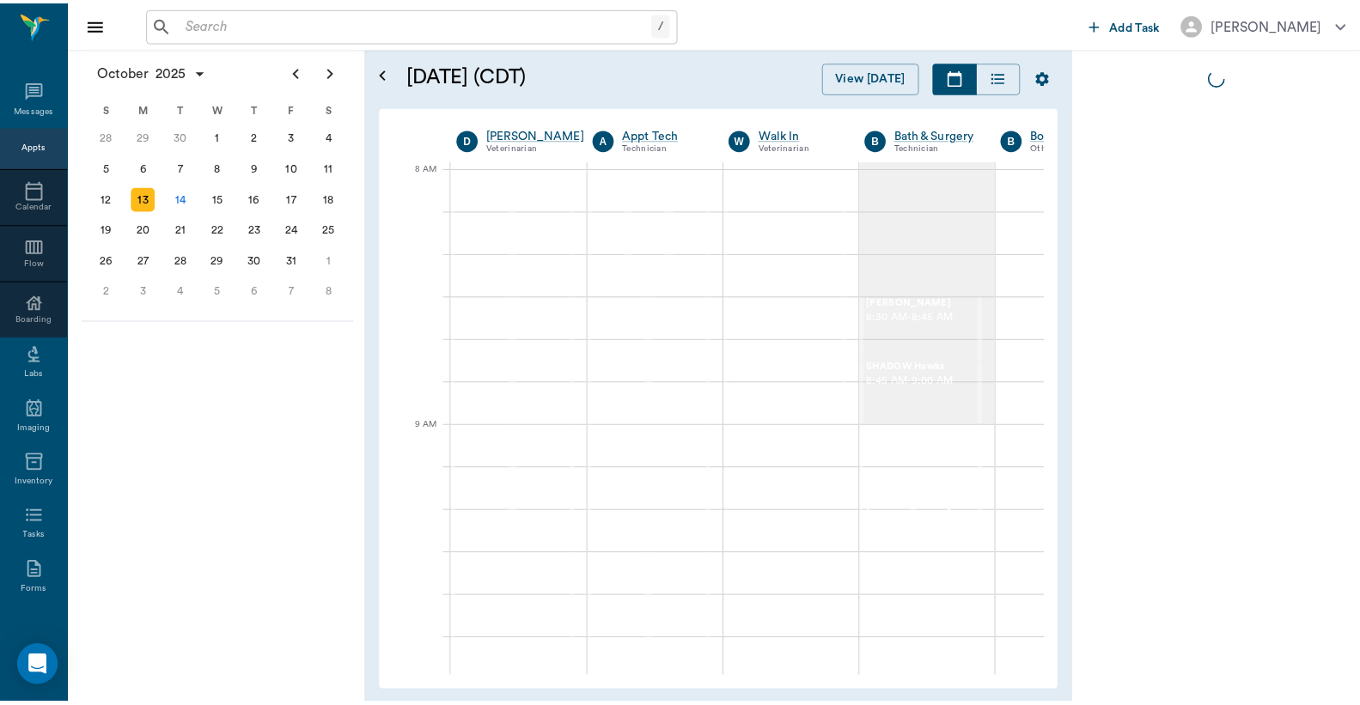
scroll to position [0, 1]
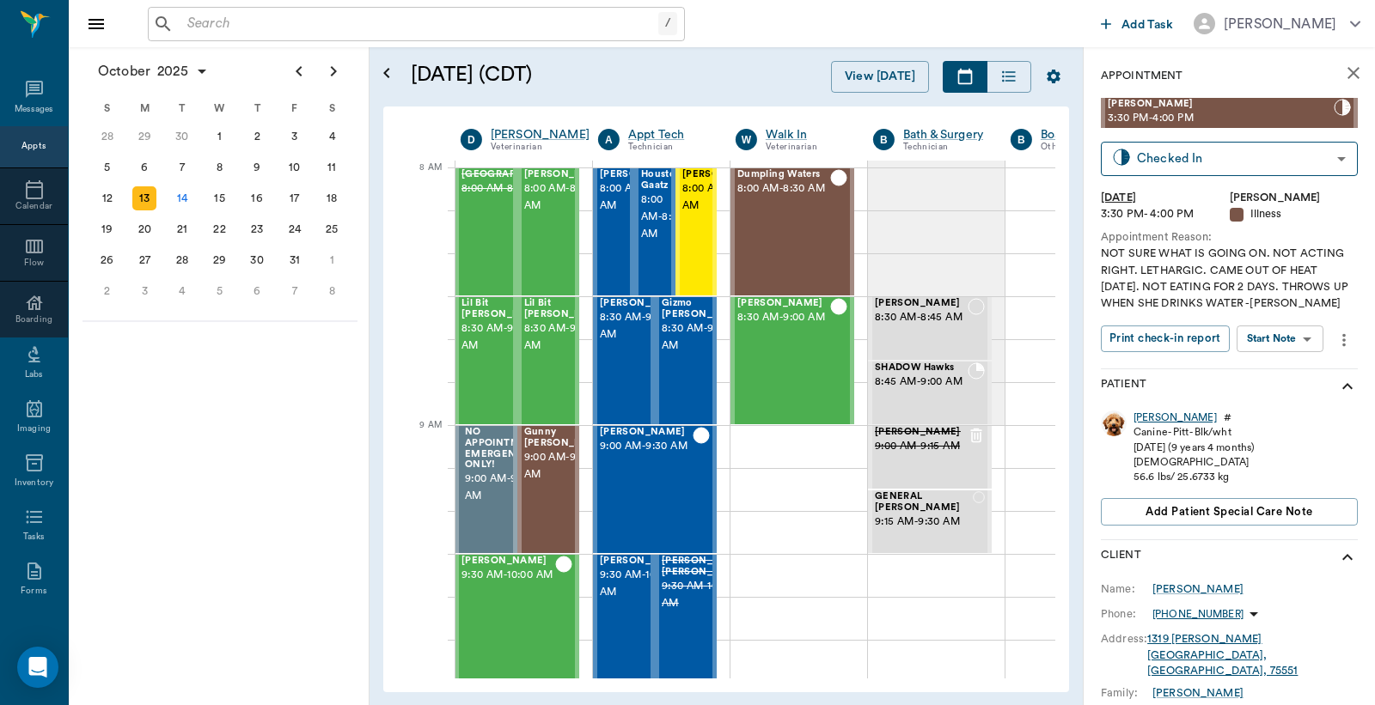
click at [1143, 425] on div "[PERSON_NAME]" at bounding box center [1174, 418] width 83 height 15
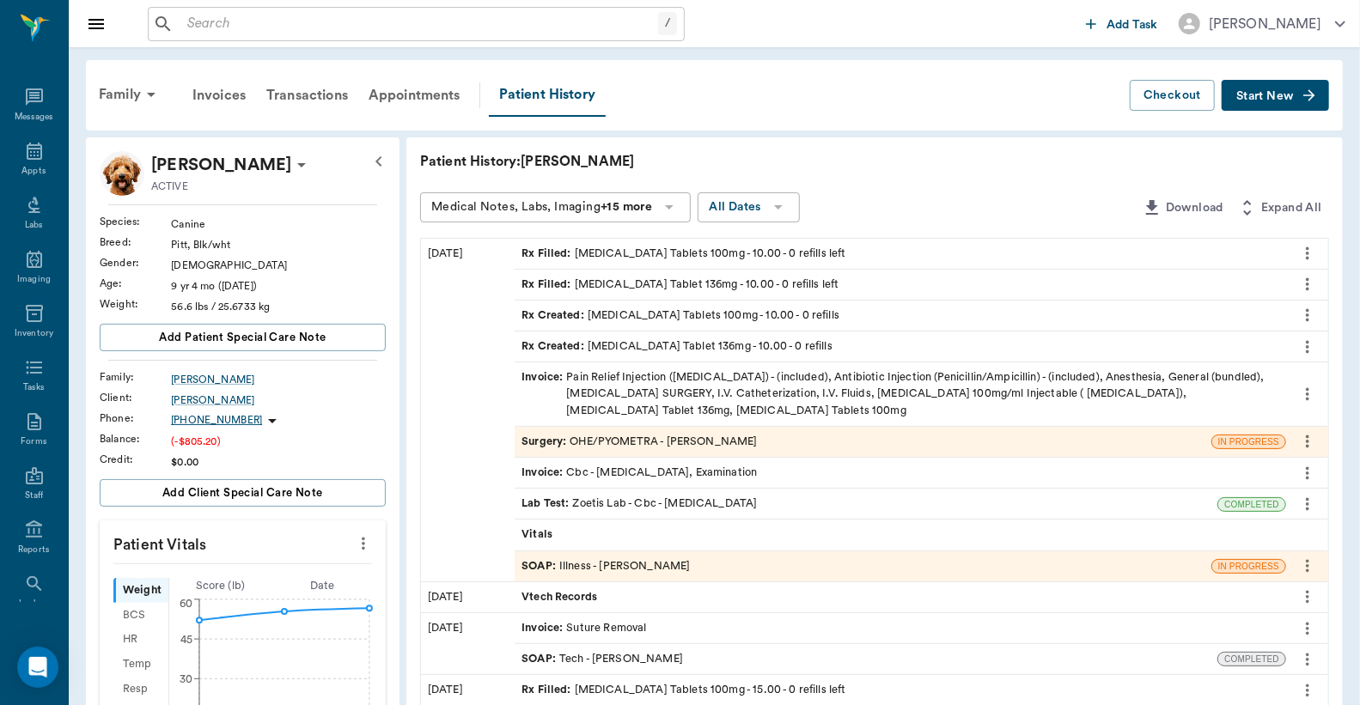
click at [664, 389] on div "Invoice : Pain Relief Injection ([MEDICAL_DATA]) - (included), Antibiotic Injec…" at bounding box center [901, 394] width 758 height 50
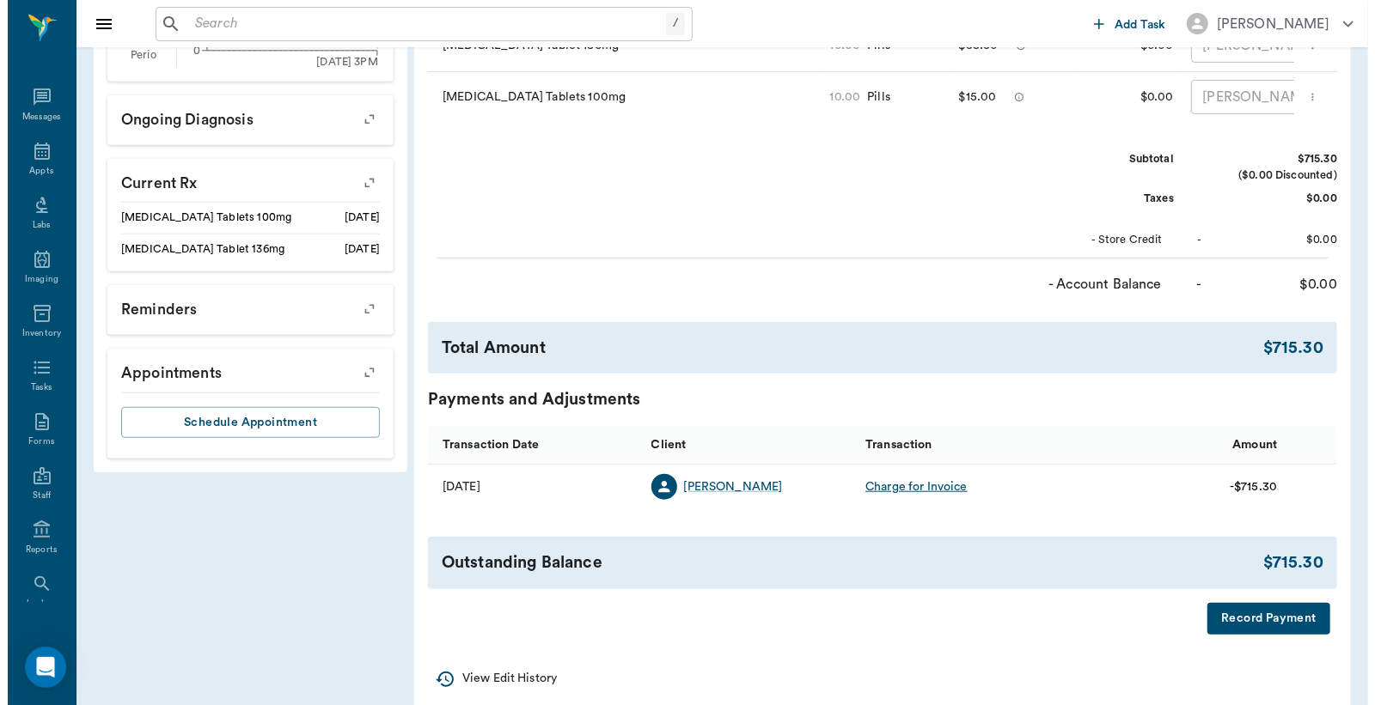
scroll to position [744, 0]
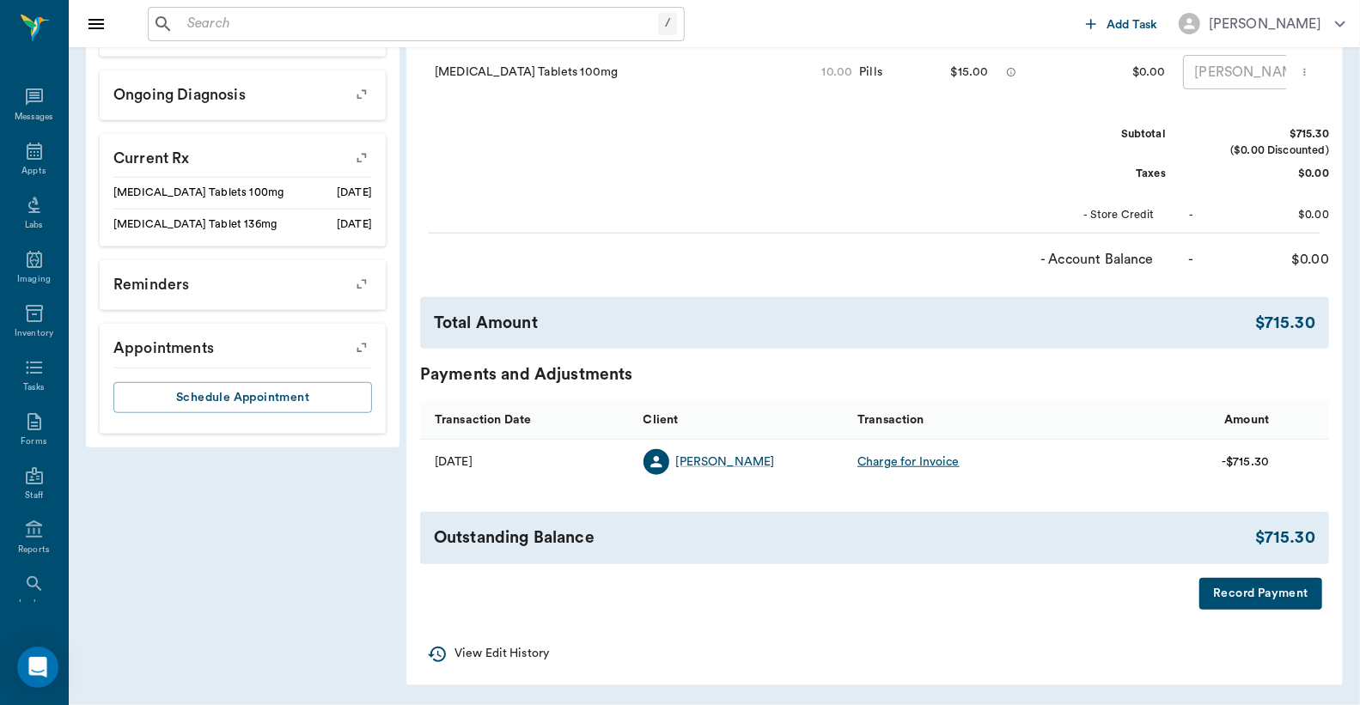
click at [1242, 591] on button "Record Payment" at bounding box center [1260, 594] width 123 height 32
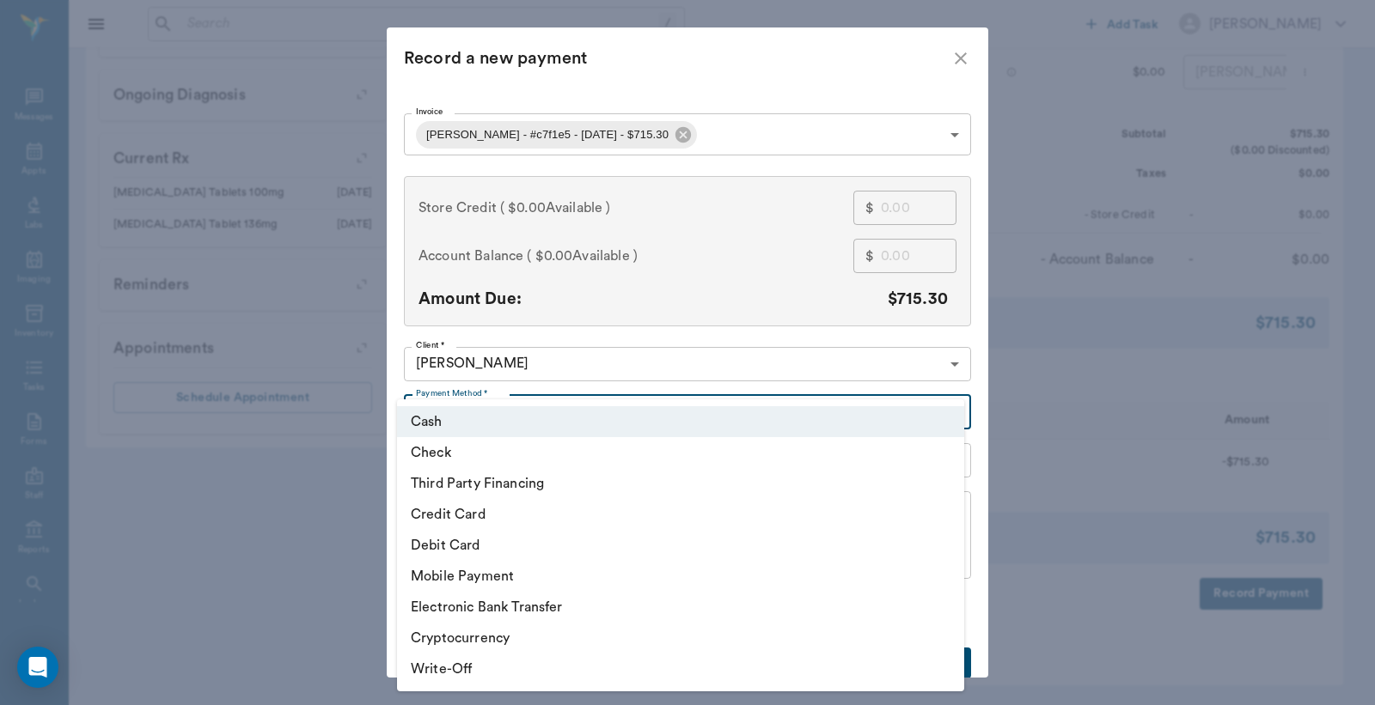
click at [543, 550] on li "Debit Card" at bounding box center [680, 545] width 567 height 31
type input "DEBIT_CARD"
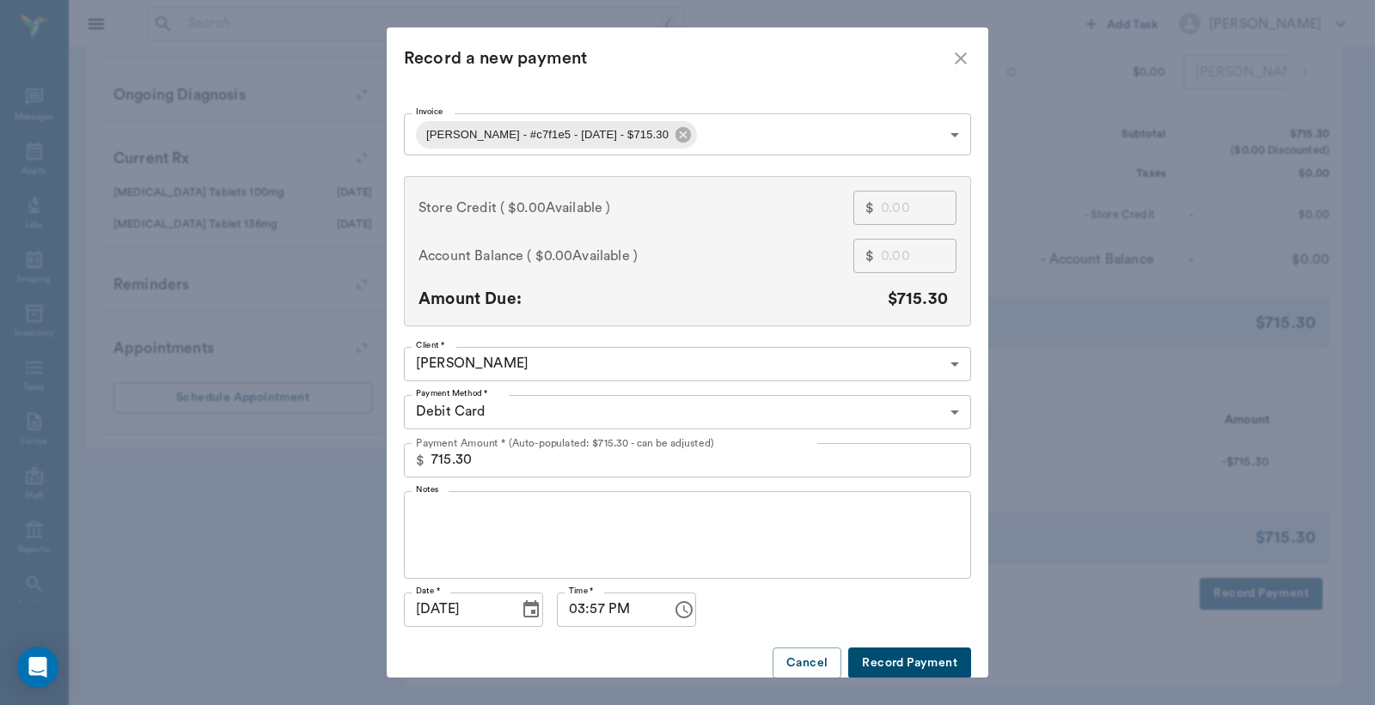
click at [908, 665] on button "Record Payment" at bounding box center [909, 664] width 123 height 32
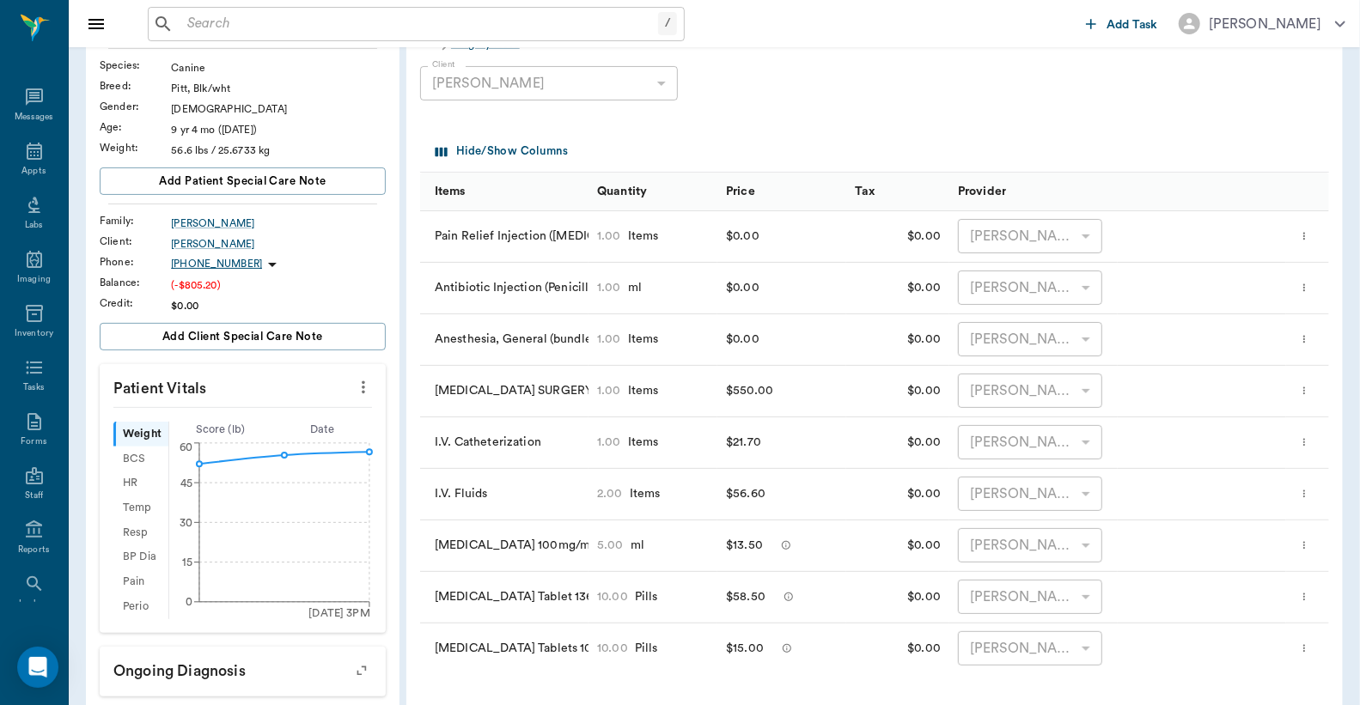
scroll to position [93, 0]
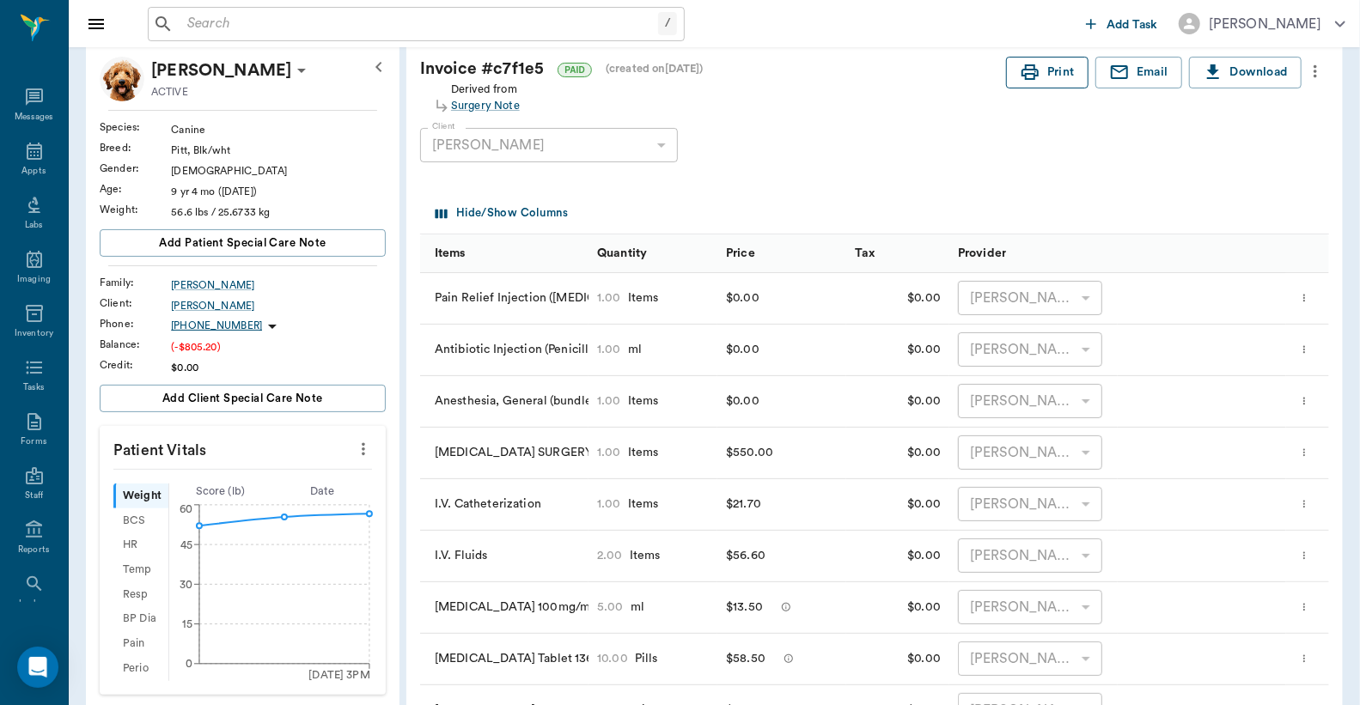
click at [1034, 67] on icon "button" at bounding box center [1030, 72] width 21 height 21
click at [21, 165] on div "Appts" at bounding box center [33, 171] width 24 height 13
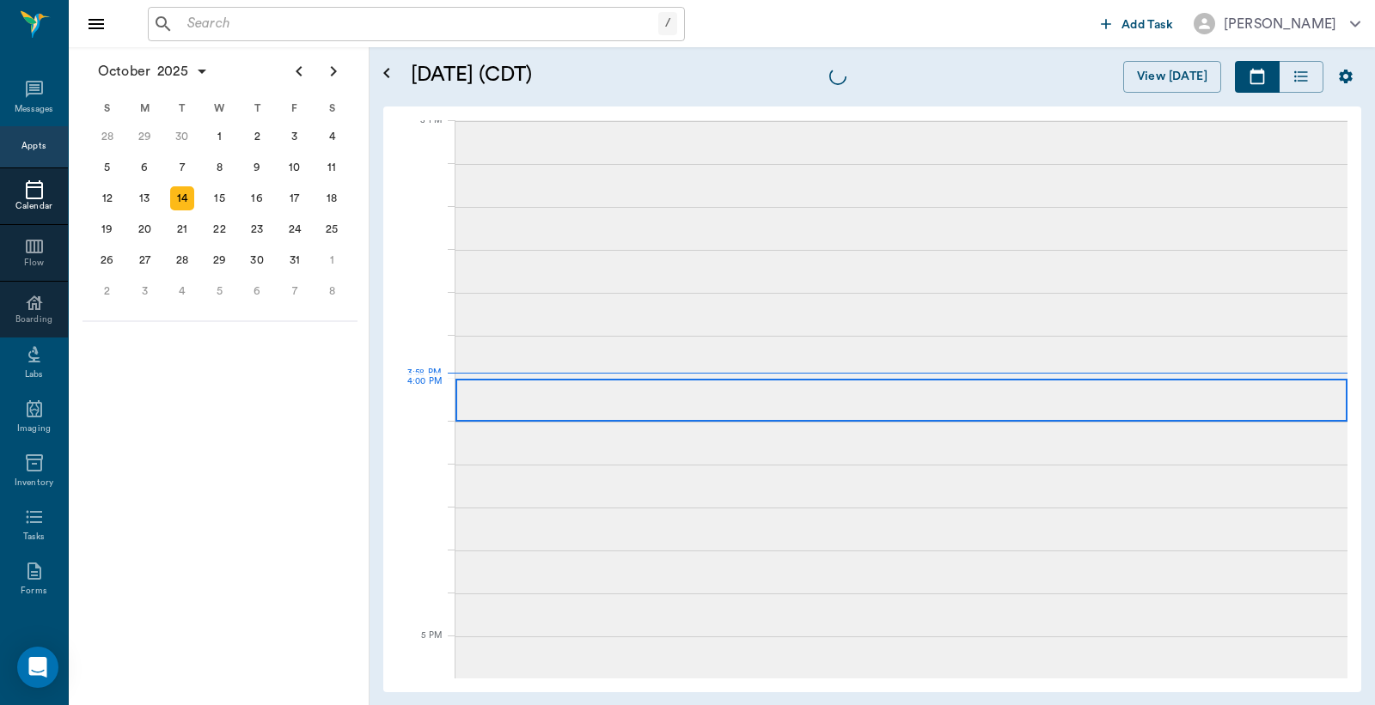
scroll to position [1808, 0]
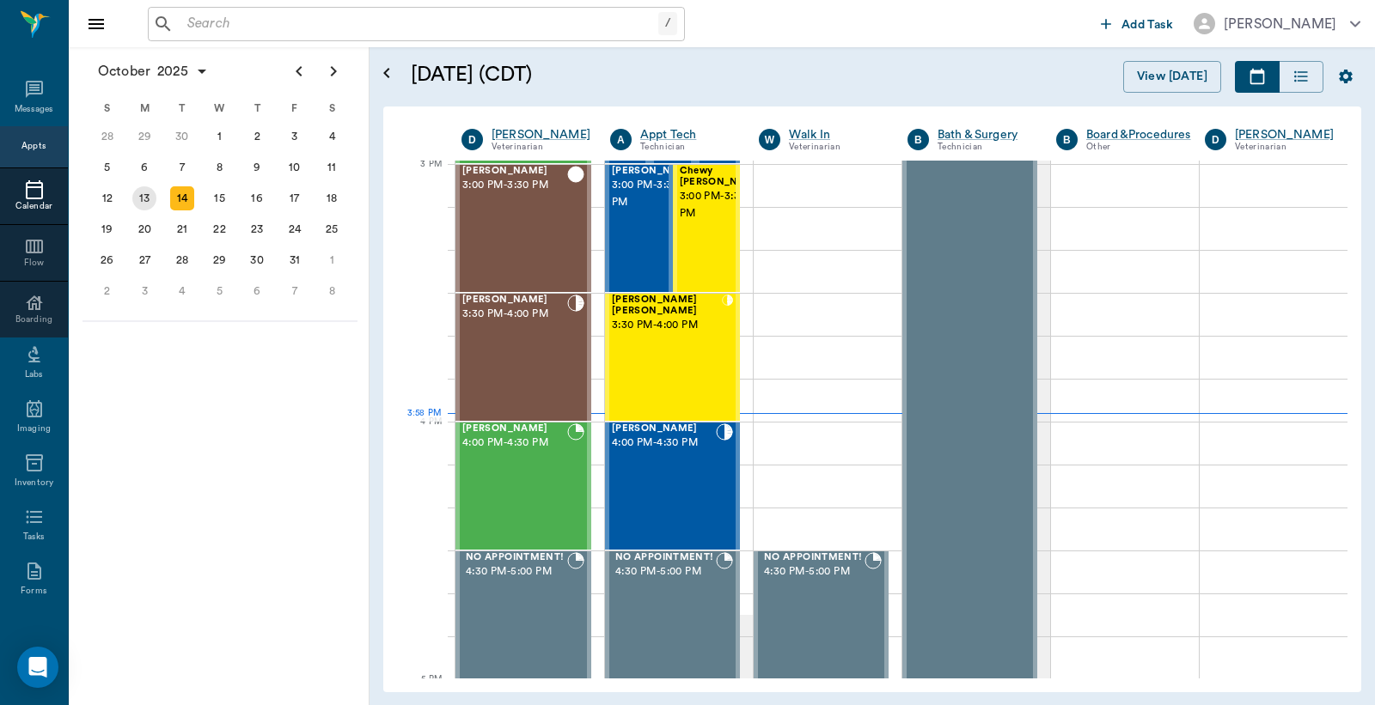
click at [141, 196] on div "13" at bounding box center [144, 198] width 24 height 24
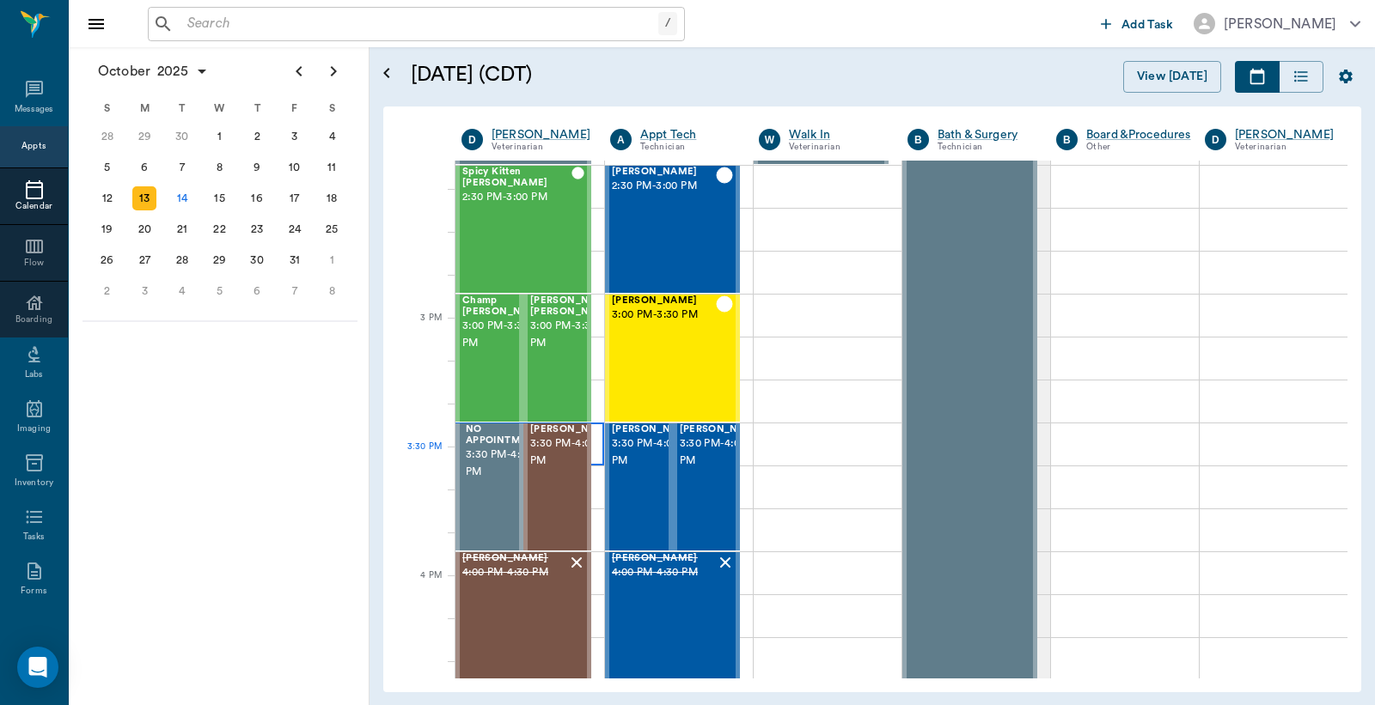
scroll to position [1654, 0]
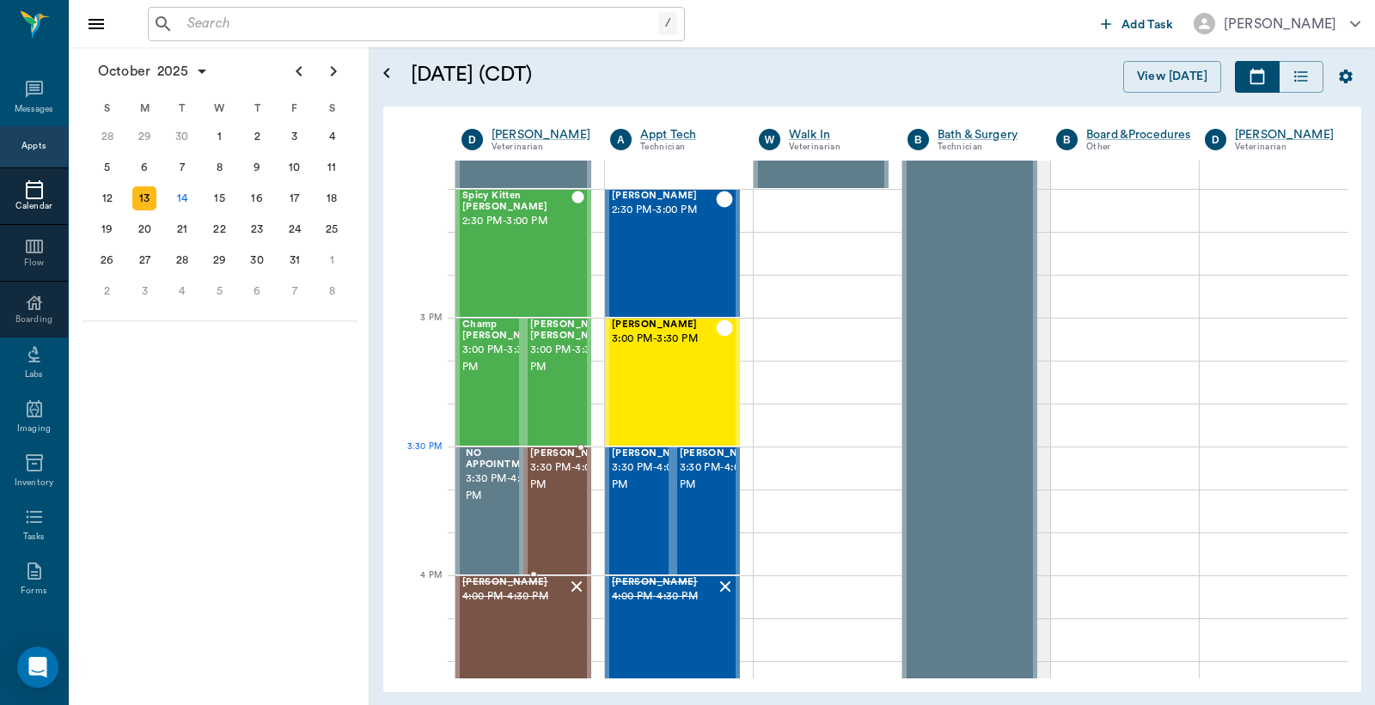
click at [569, 488] on span "3:30 PM - 4:00 PM" at bounding box center [573, 477] width 86 height 34
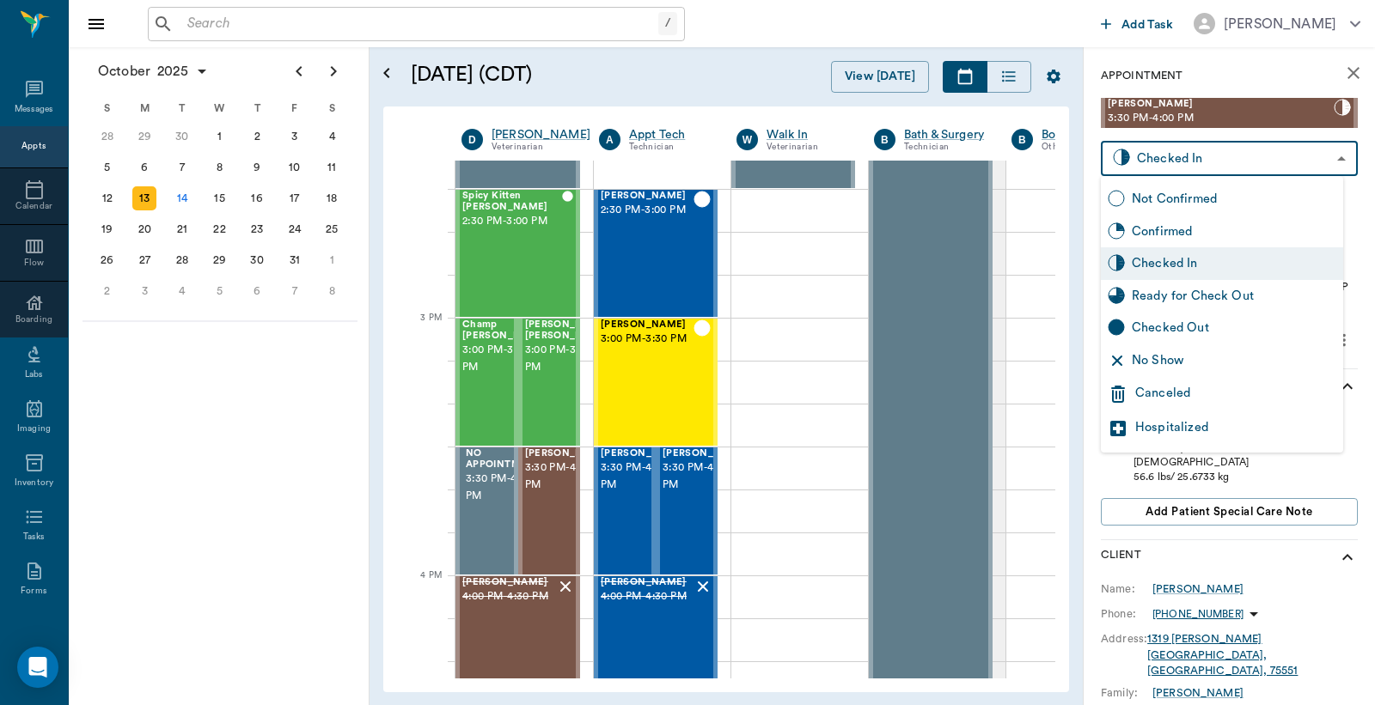
click at [1189, 163] on body "/ ​ Add Task [PERSON_NAME] Nectar Messages Appts Calendar Flow Boarding Labs Im…" at bounding box center [687, 352] width 1375 height 705
click at [1157, 327] on div "Checked Out" at bounding box center [1234, 328] width 204 height 19
type input "CHECKED_OUT"
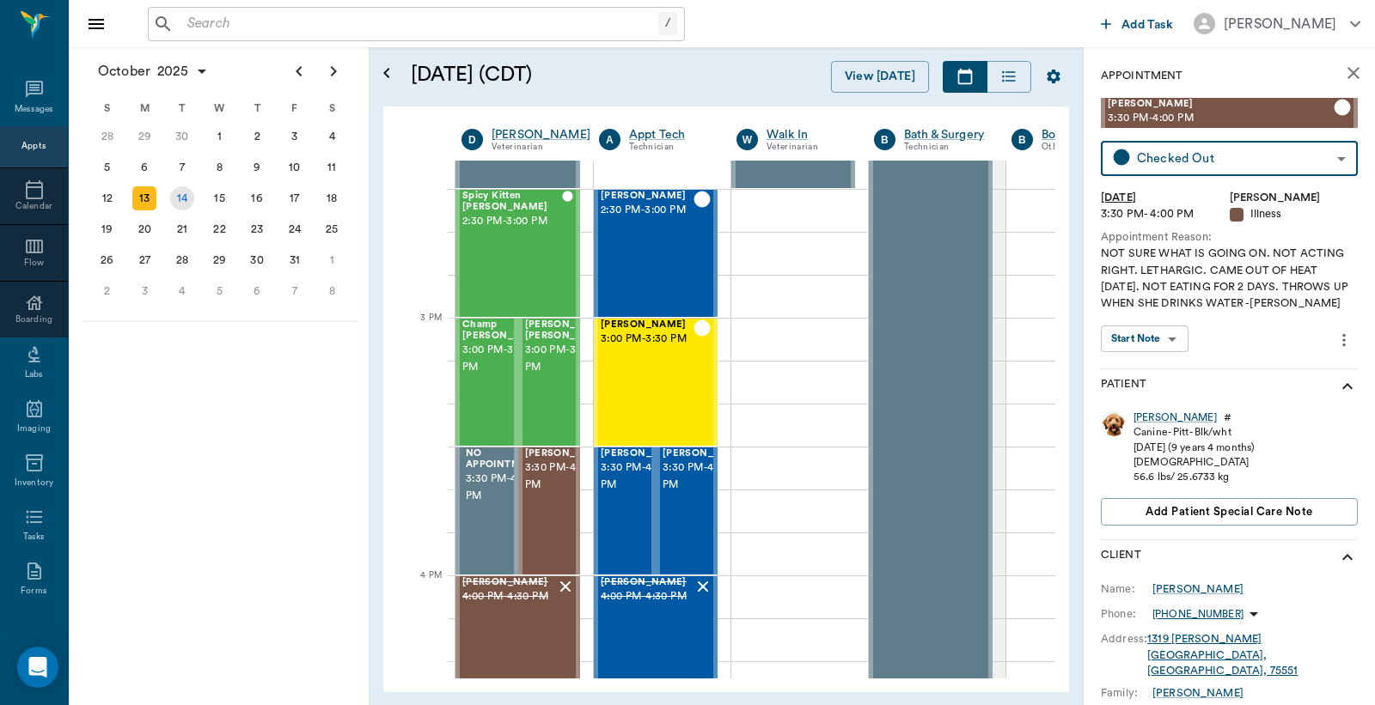
click at [184, 196] on div "14" at bounding box center [182, 198] width 24 height 24
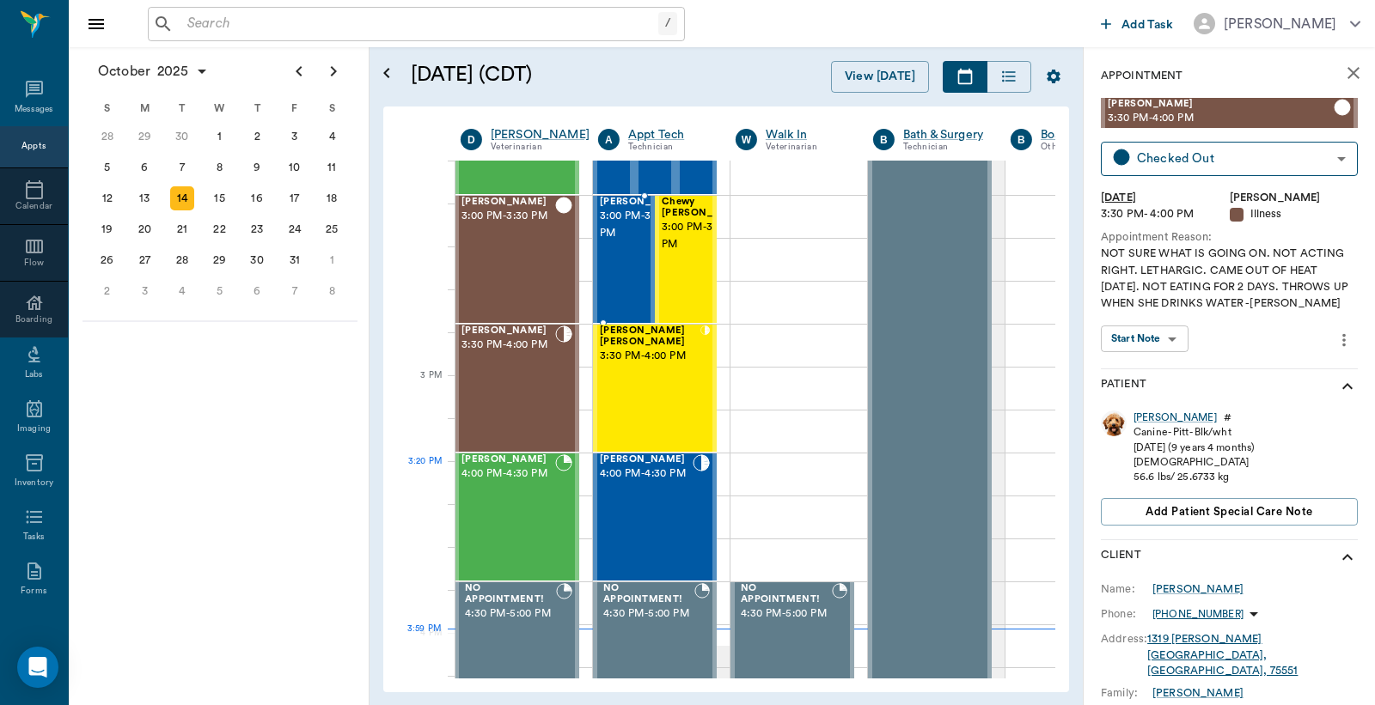
scroll to position [1782, 1]
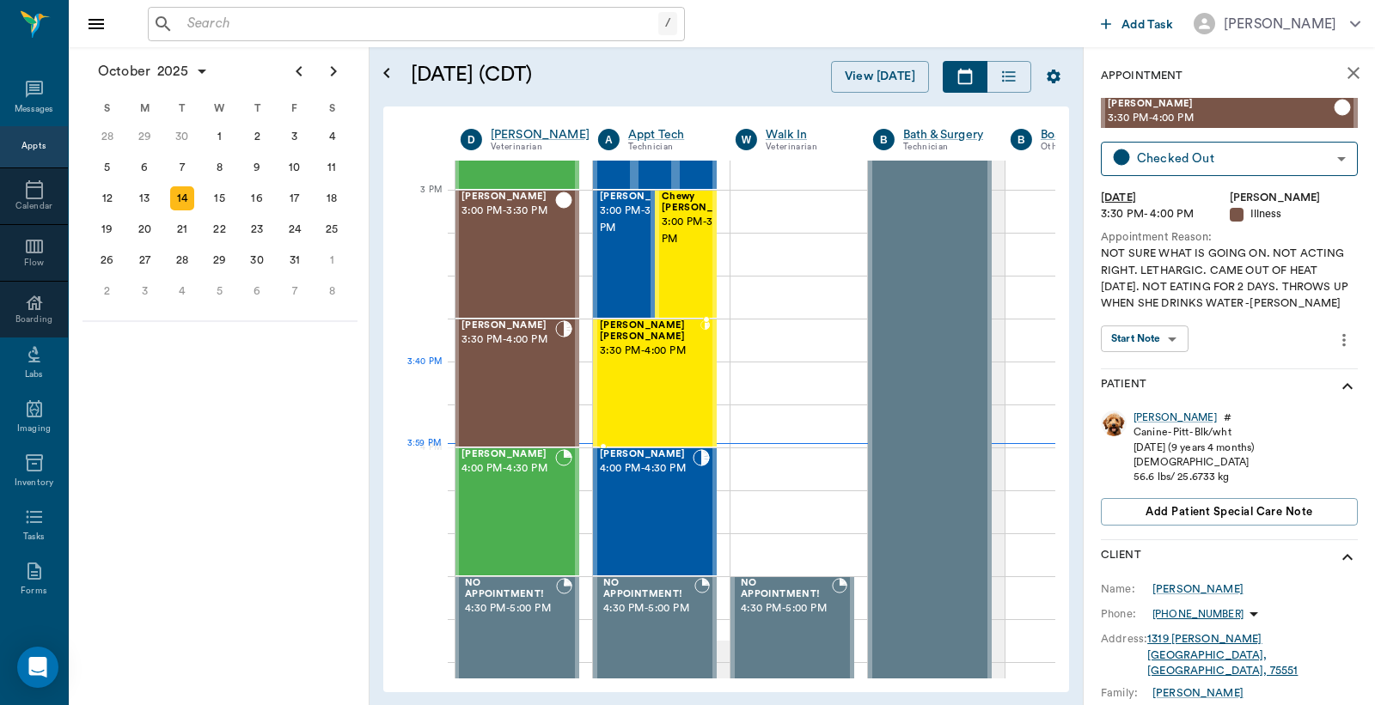
click at [645, 396] on div "[PERSON_NAME] Brown 3:30 PM - 4:00 PM" at bounding box center [650, 382] width 101 height 125
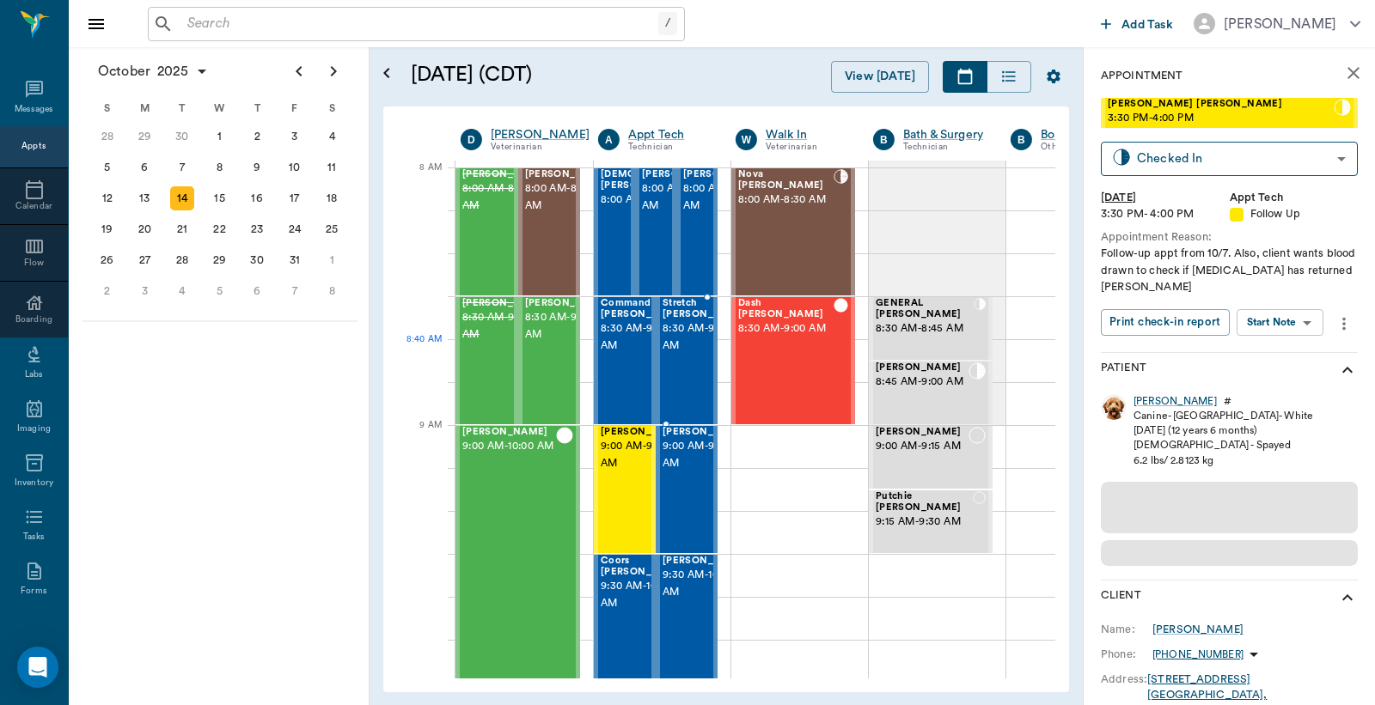
scroll to position [0, 1]
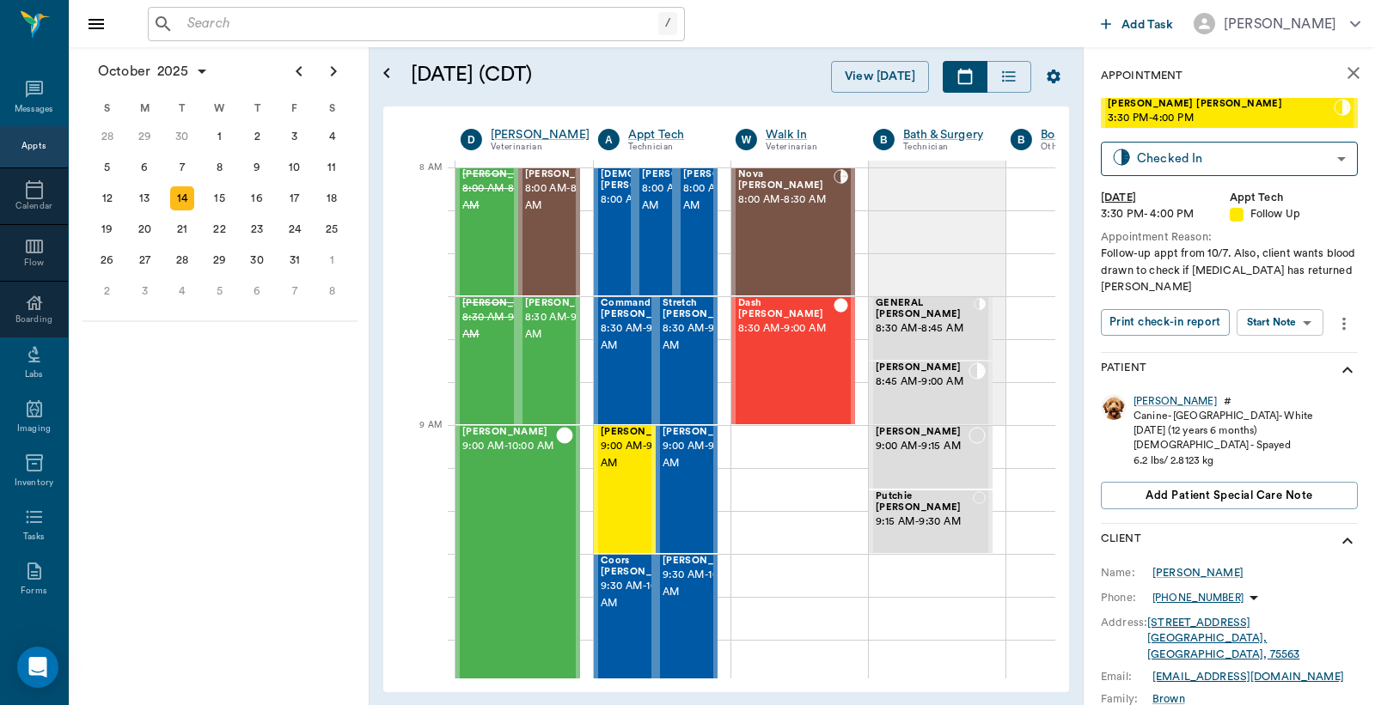
scroll to position [0, 1]
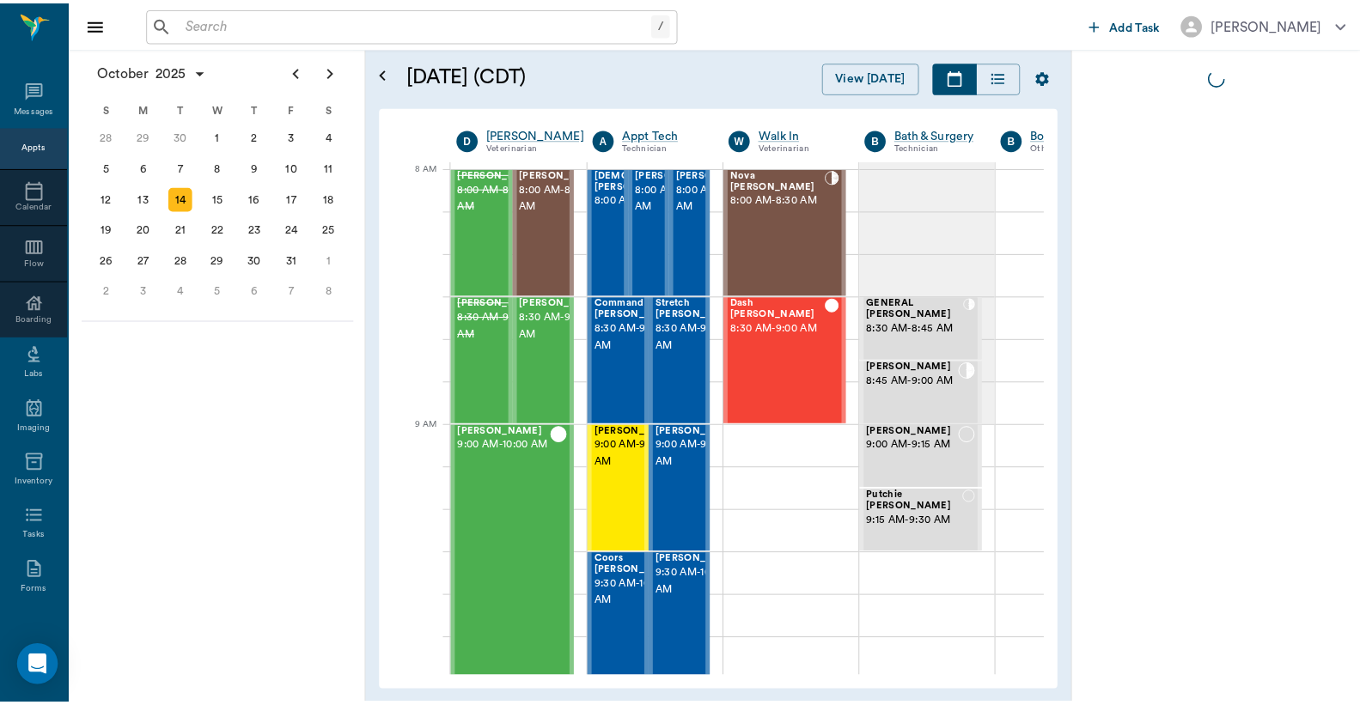
scroll to position [0, 1]
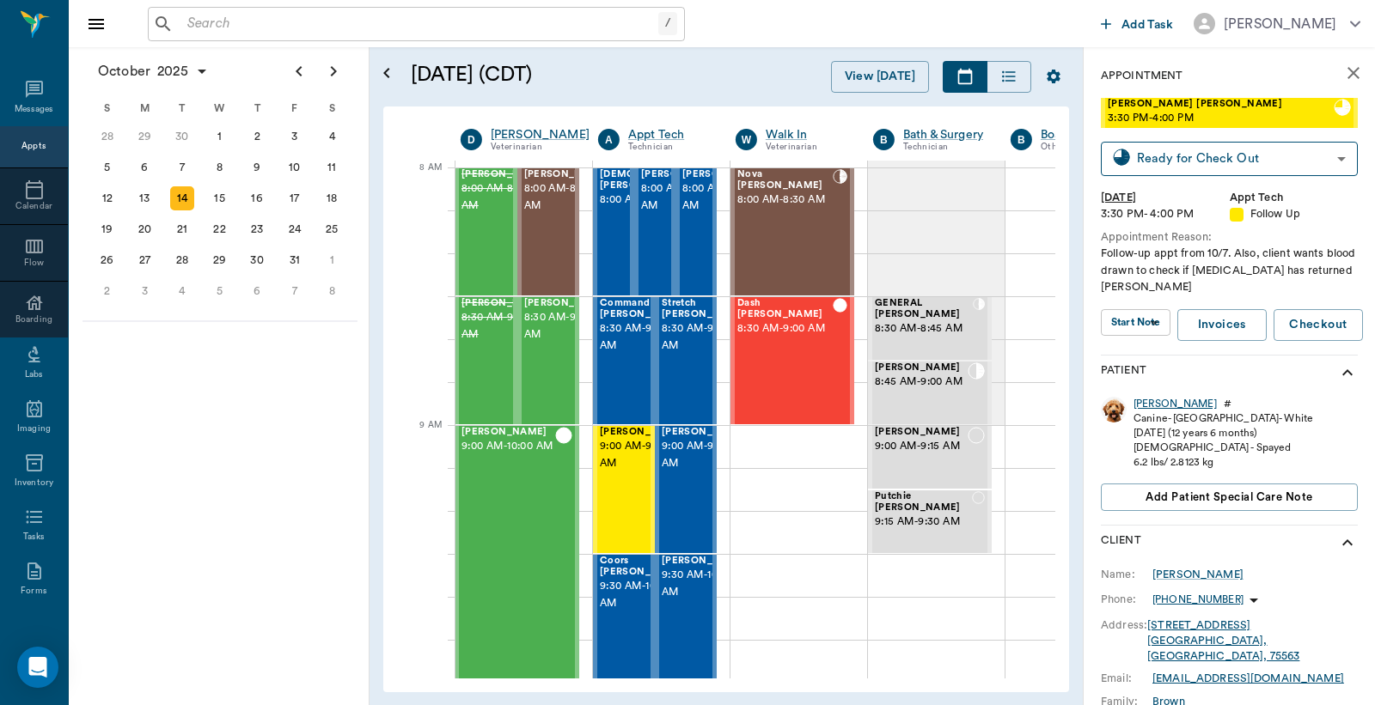
click at [1146, 405] on div "[PERSON_NAME]" at bounding box center [1174, 404] width 83 height 15
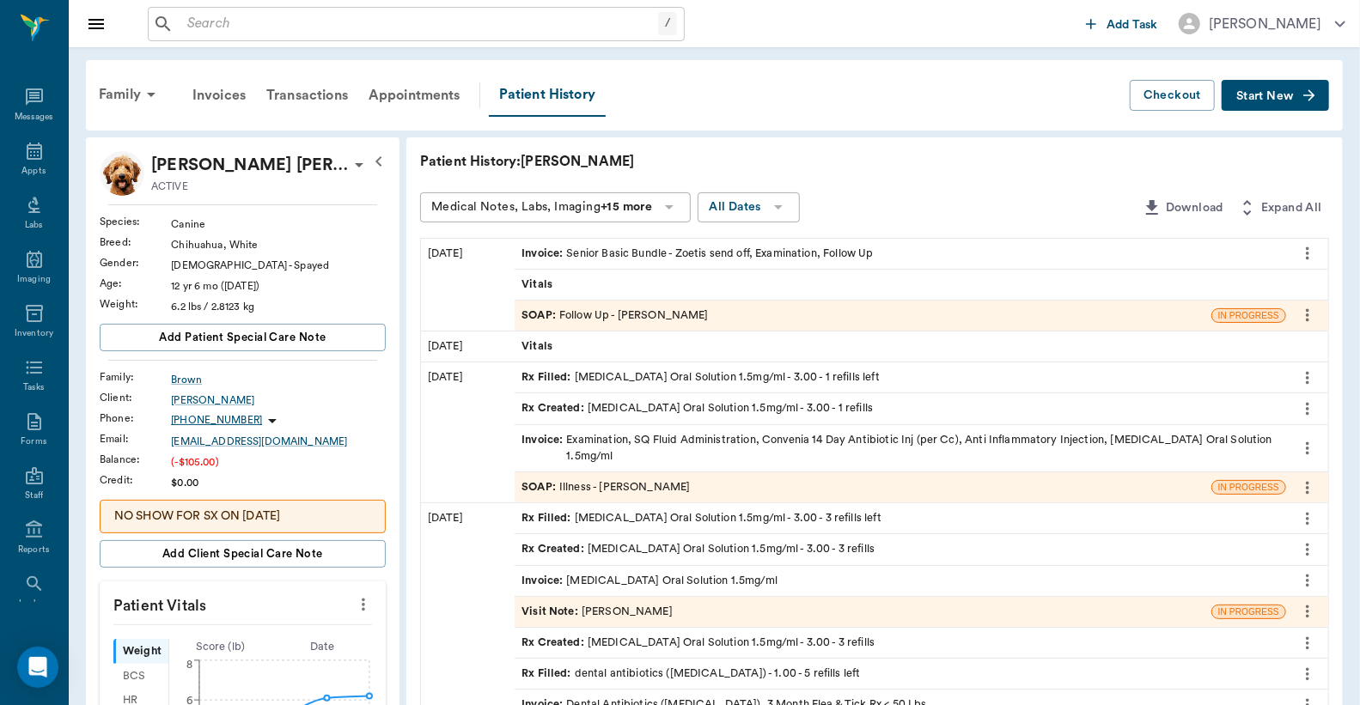
click at [686, 253] on div "Invoice : Senior Basic Bundle - Zoetis send off, Examination, Follow Up" at bounding box center [697, 254] width 351 height 16
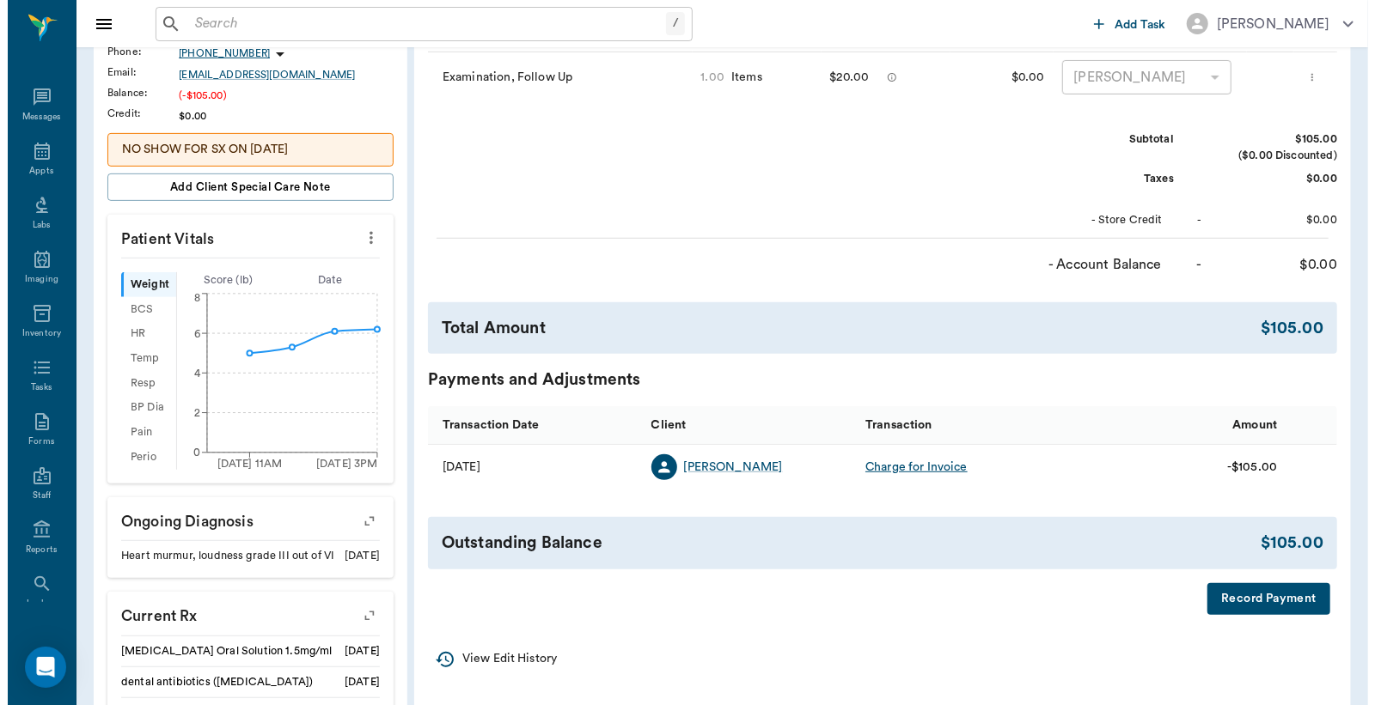
scroll to position [509, 0]
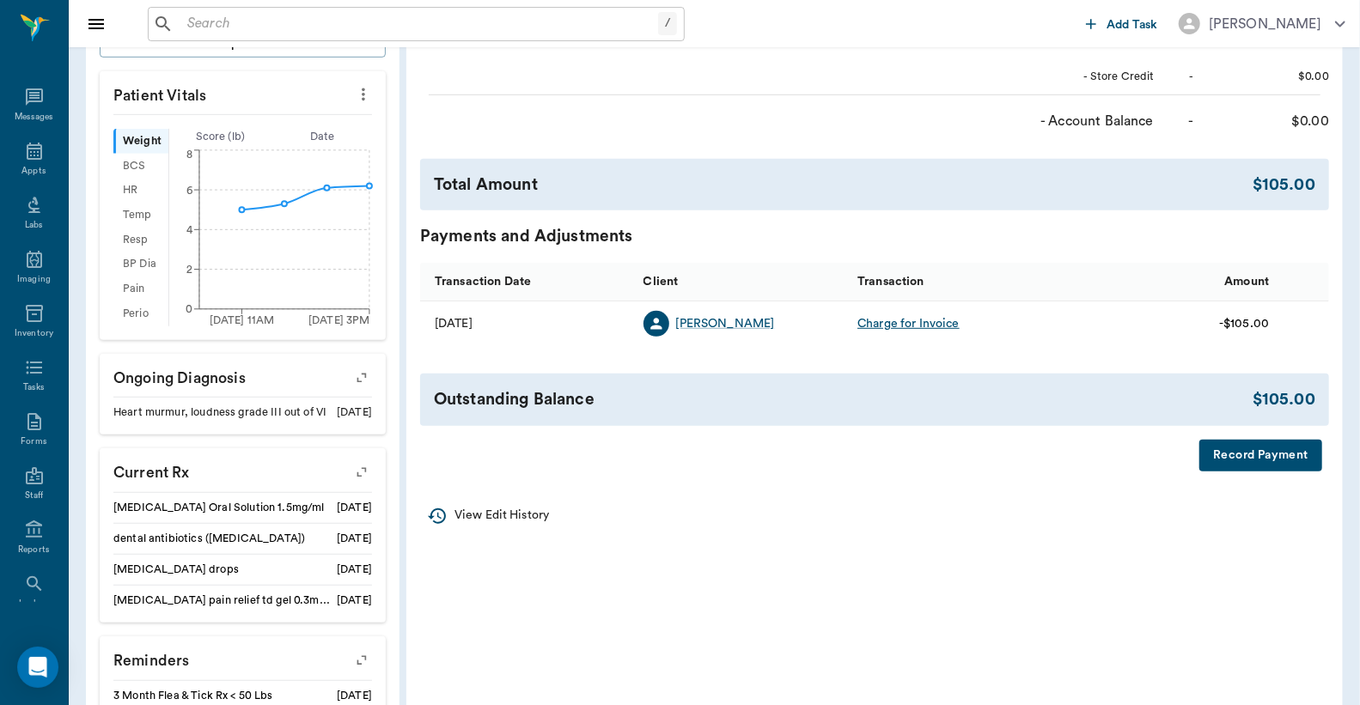
click at [1243, 455] on button "Record Payment" at bounding box center [1260, 456] width 123 height 32
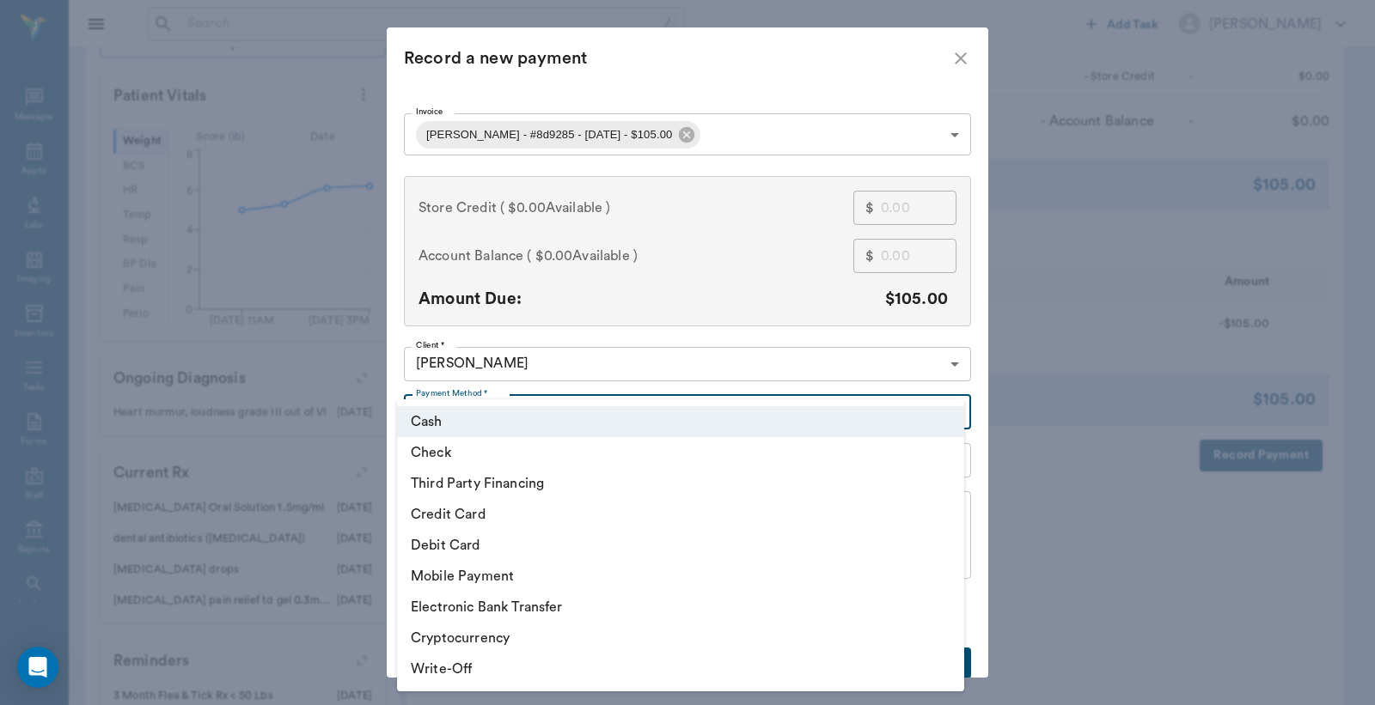
click at [950, 406] on body "/ ​ Add Task [PERSON_NAME] Nectar Messages Appts Labs Imaging Inventory Tasks F…" at bounding box center [687, 229] width 1375 height 1477
click at [451, 518] on li "Credit Card" at bounding box center [680, 514] width 567 height 31
type input "CREDIT_CARD"
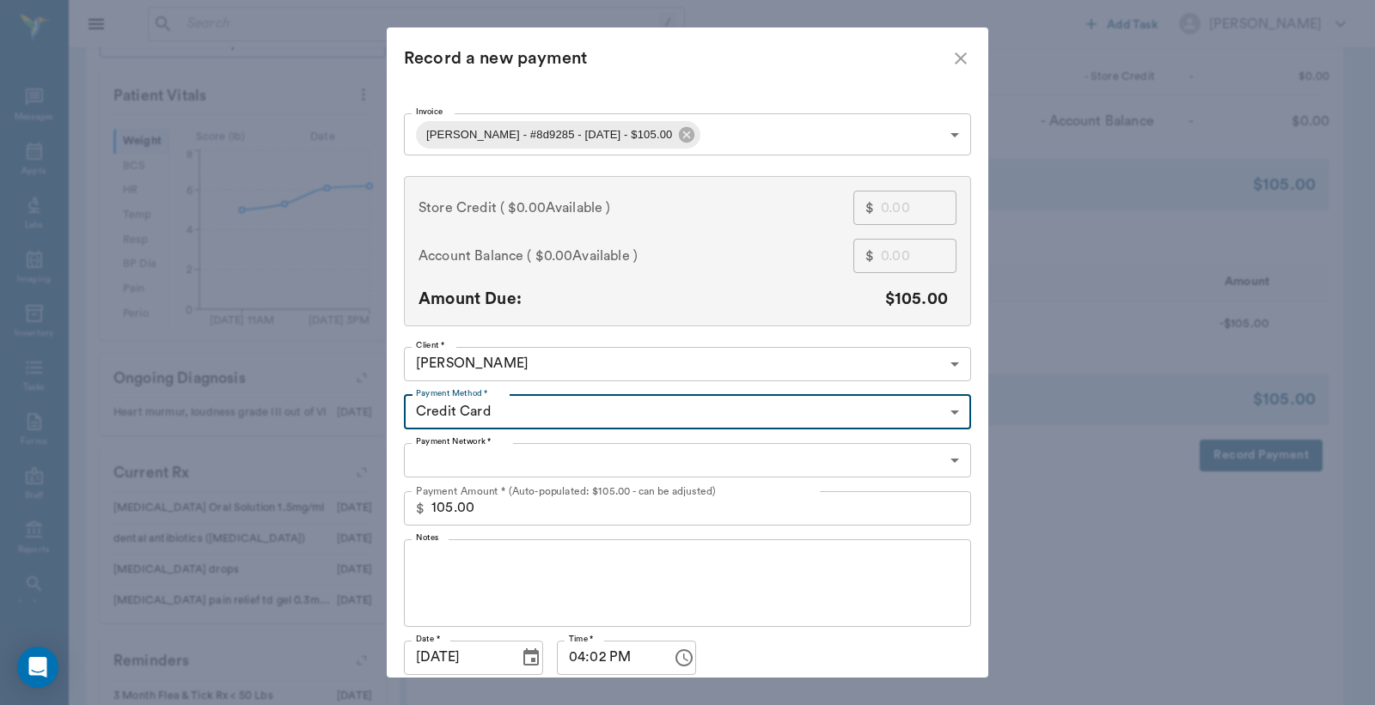
click at [510, 464] on body "/ ​ Add Task [PERSON_NAME] Nectar Messages Appts Labs Imaging Inventory Tasks F…" at bounding box center [687, 229] width 1375 height 1477
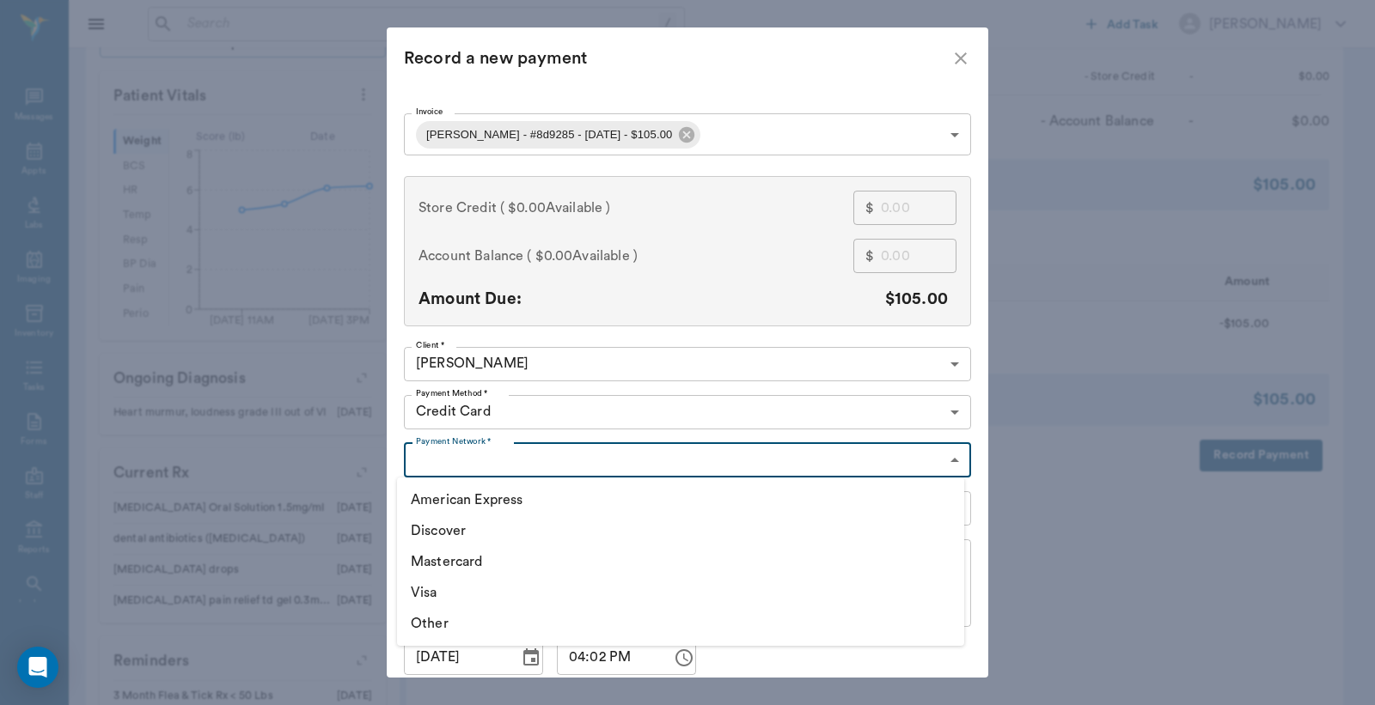
click at [461, 559] on li "Mastercard" at bounding box center [680, 561] width 567 height 31
type input "MASTERCARD"
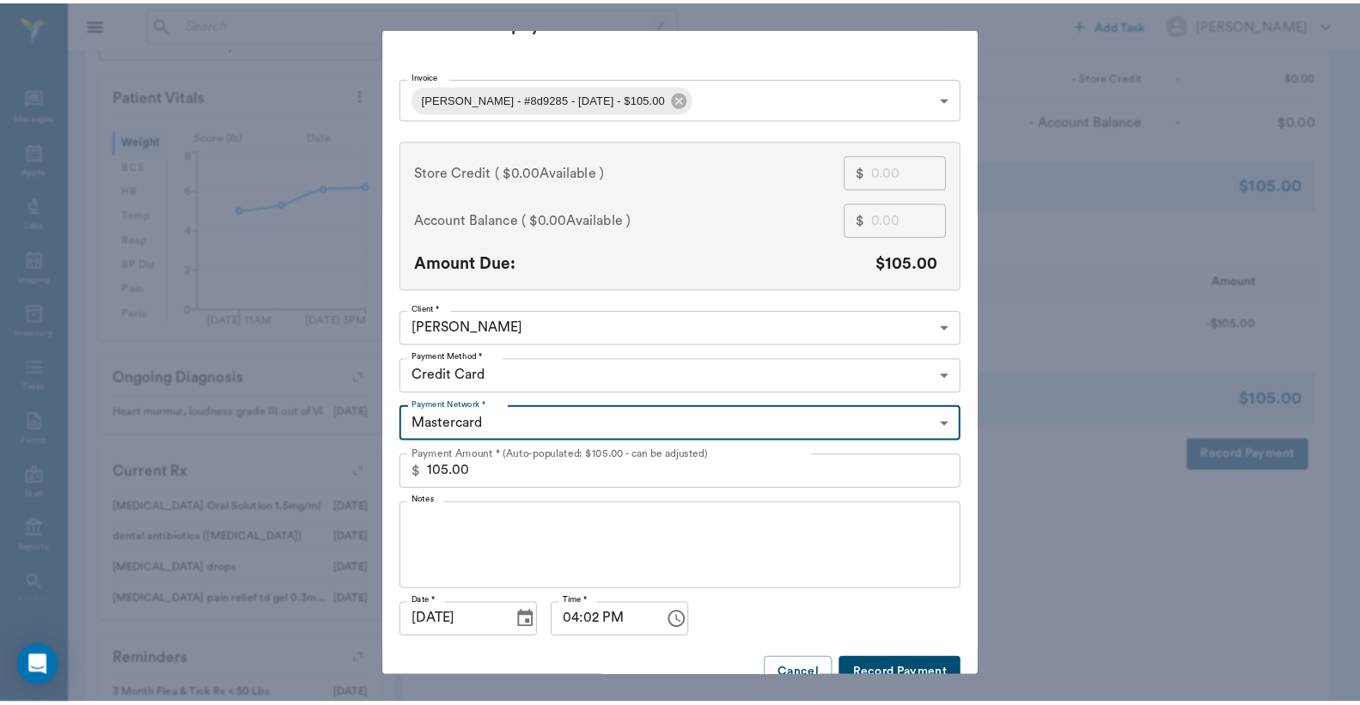
scroll to position [66, 0]
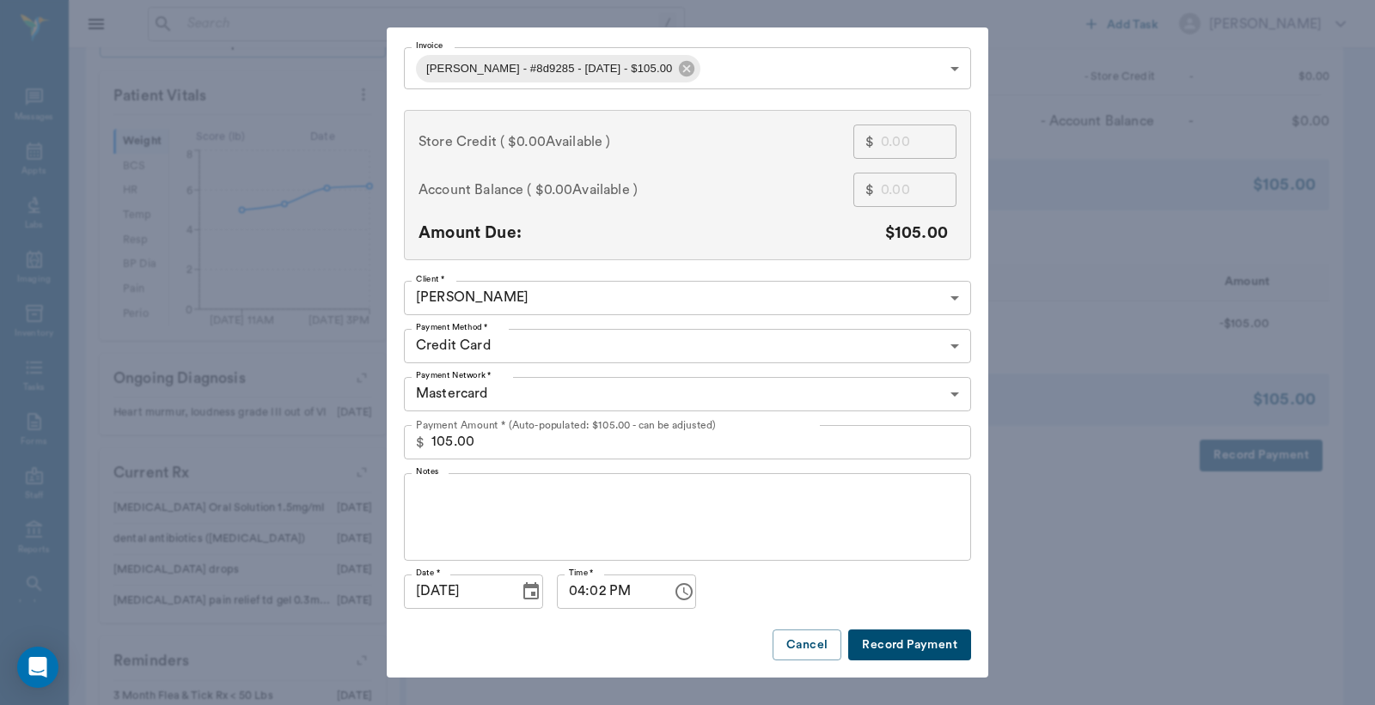
click at [908, 646] on button "Record Payment" at bounding box center [909, 646] width 123 height 32
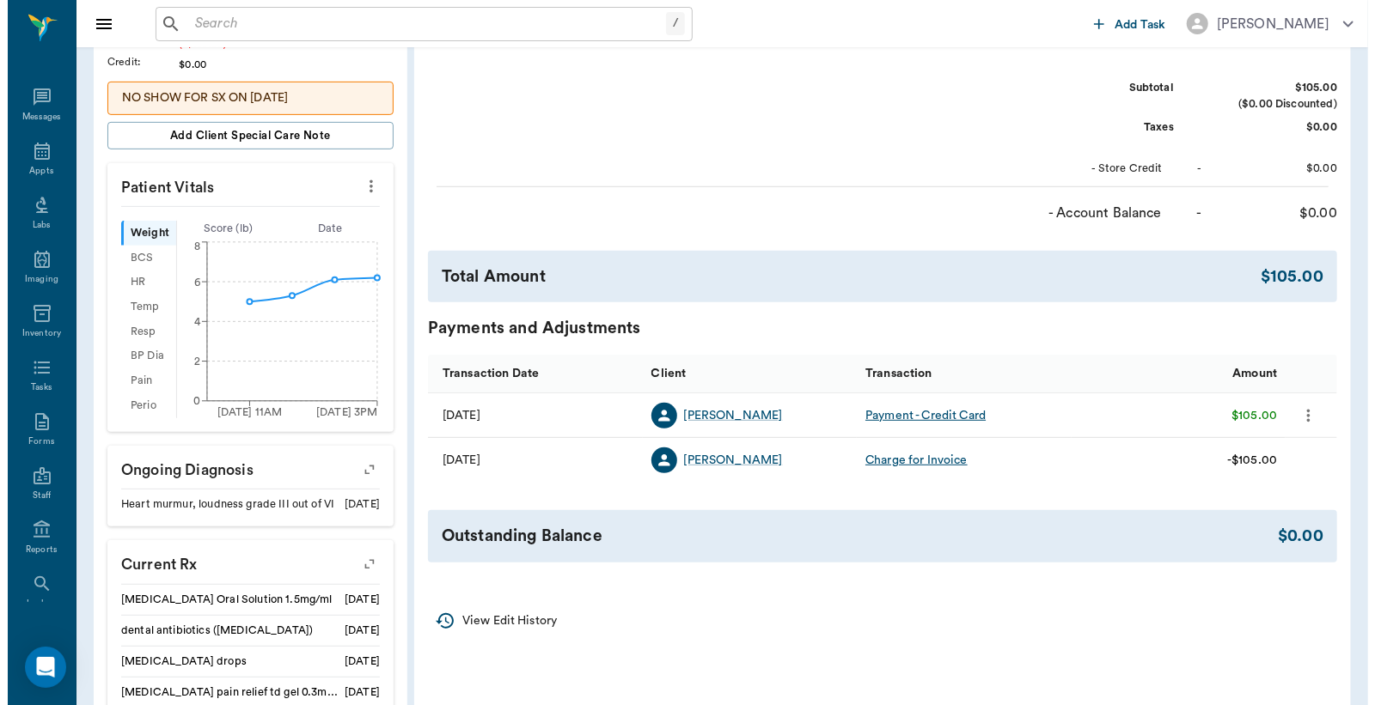
scroll to position [0, 0]
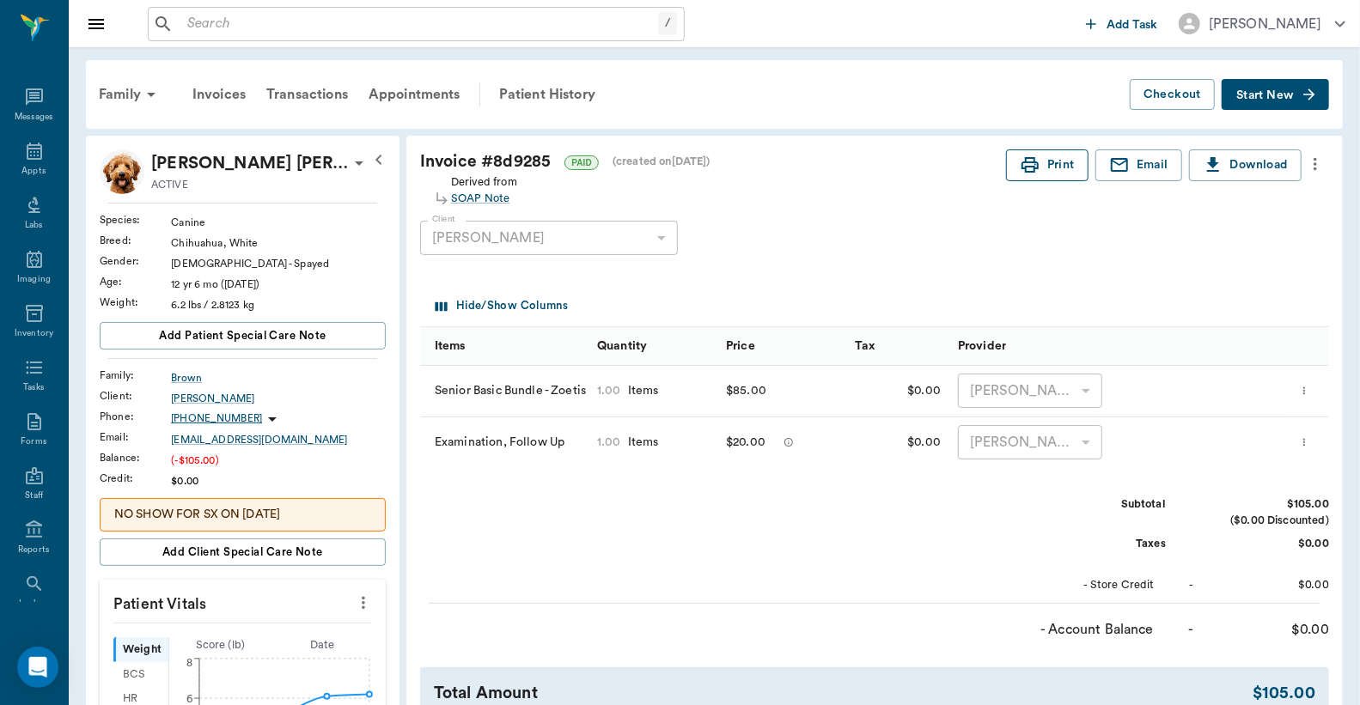
click at [1058, 161] on button "Print" at bounding box center [1047, 165] width 82 height 32
click at [26, 168] on div "Appts" at bounding box center [33, 171] width 24 height 13
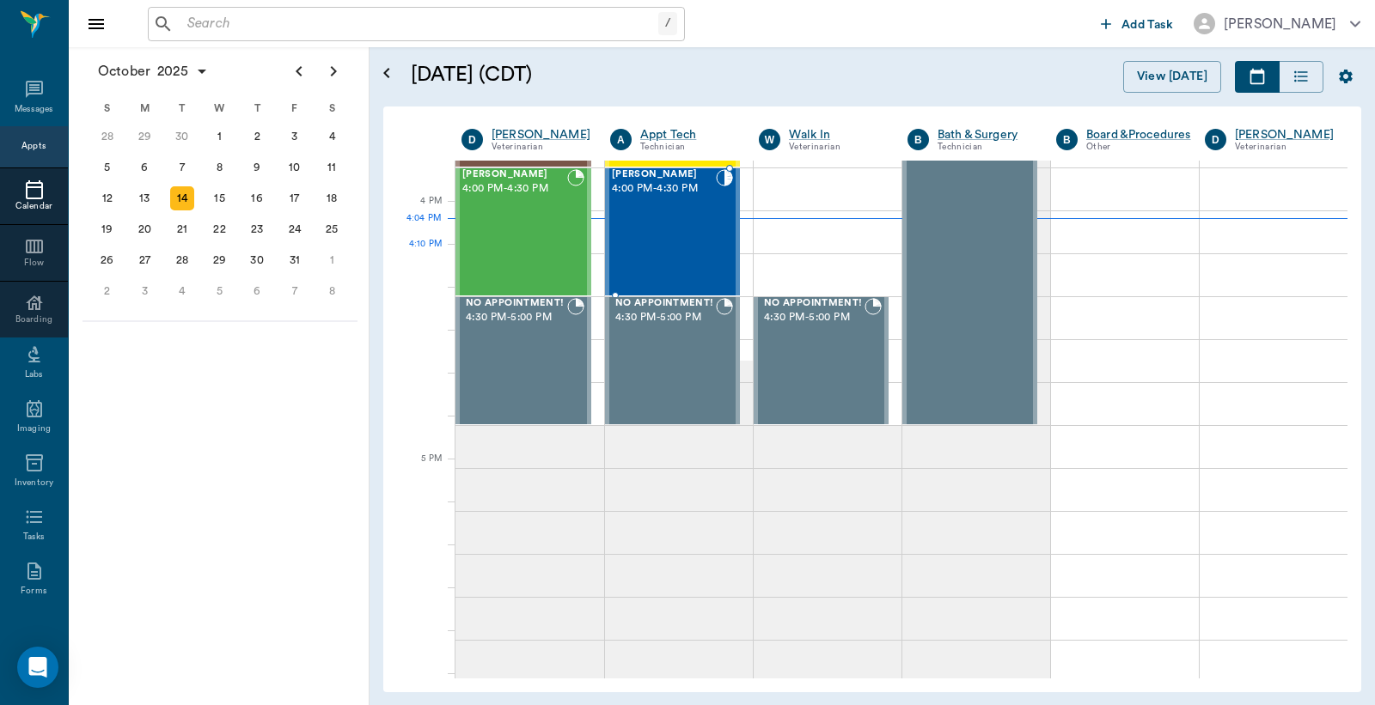
scroll to position [1807, 0]
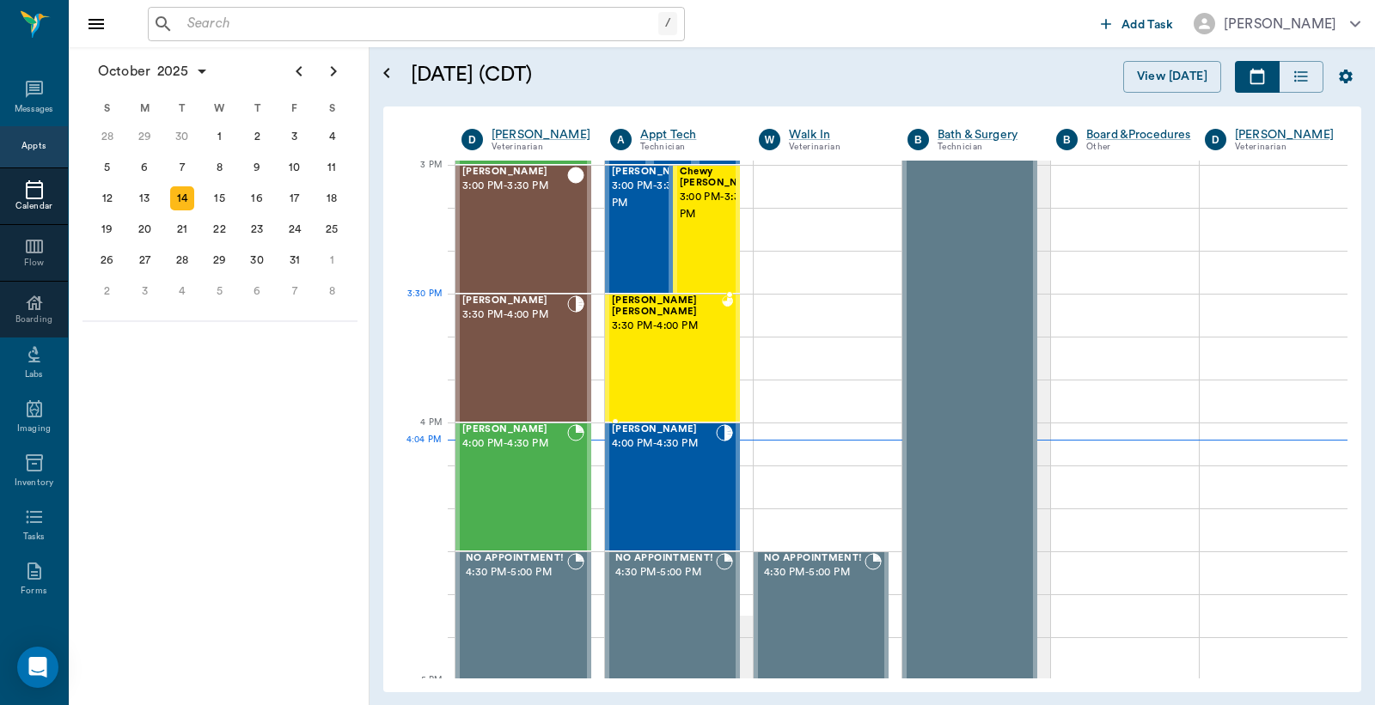
click at [692, 325] on div "[PERSON_NAME] Brown 3:30 PM - 4:00 PM" at bounding box center [667, 358] width 110 height 125
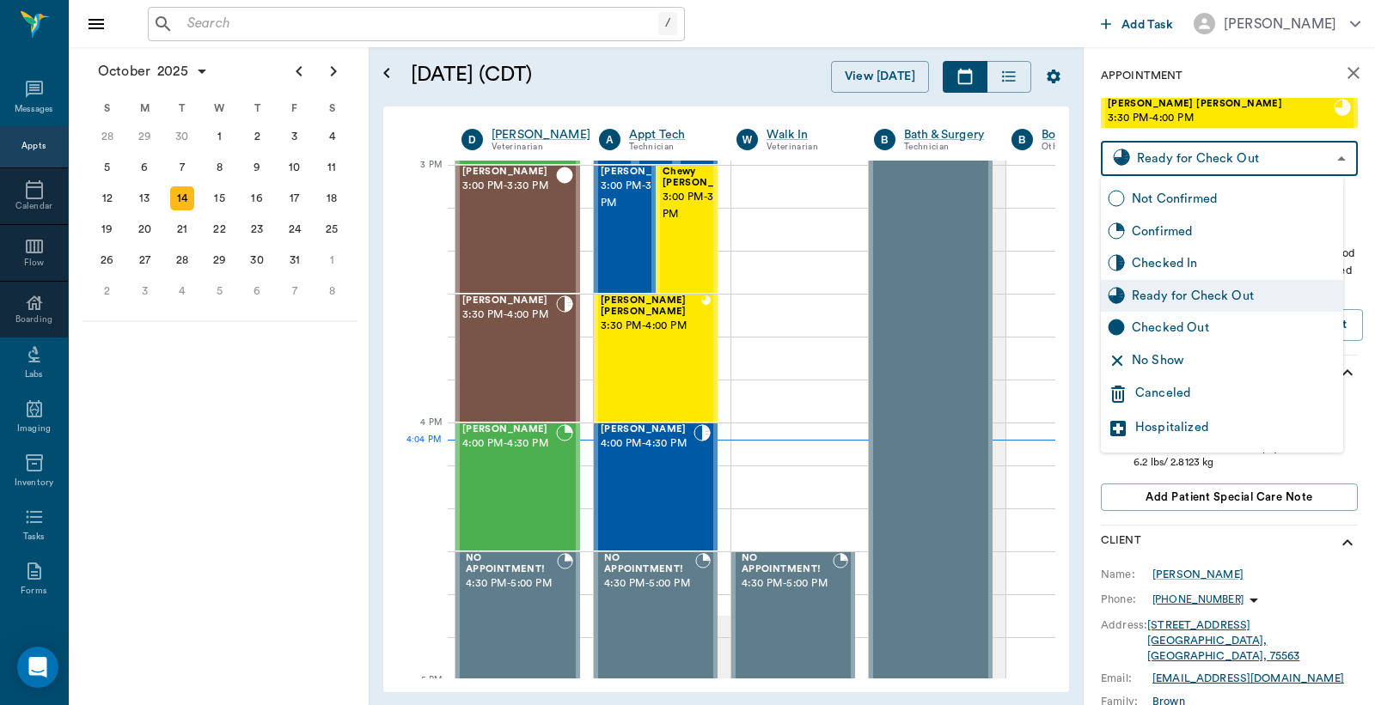
click at [1174, 157] on body "/ ​ Add Task Dr. Bert Ellsworth Nectar Messages Appts Calendar Flow Boarding La…" at bounding box center [687, 352] width 1375 height 705
click at [1160, 332] on div "Checked Out" at bounding box center [1234, 328] width 204 height 19
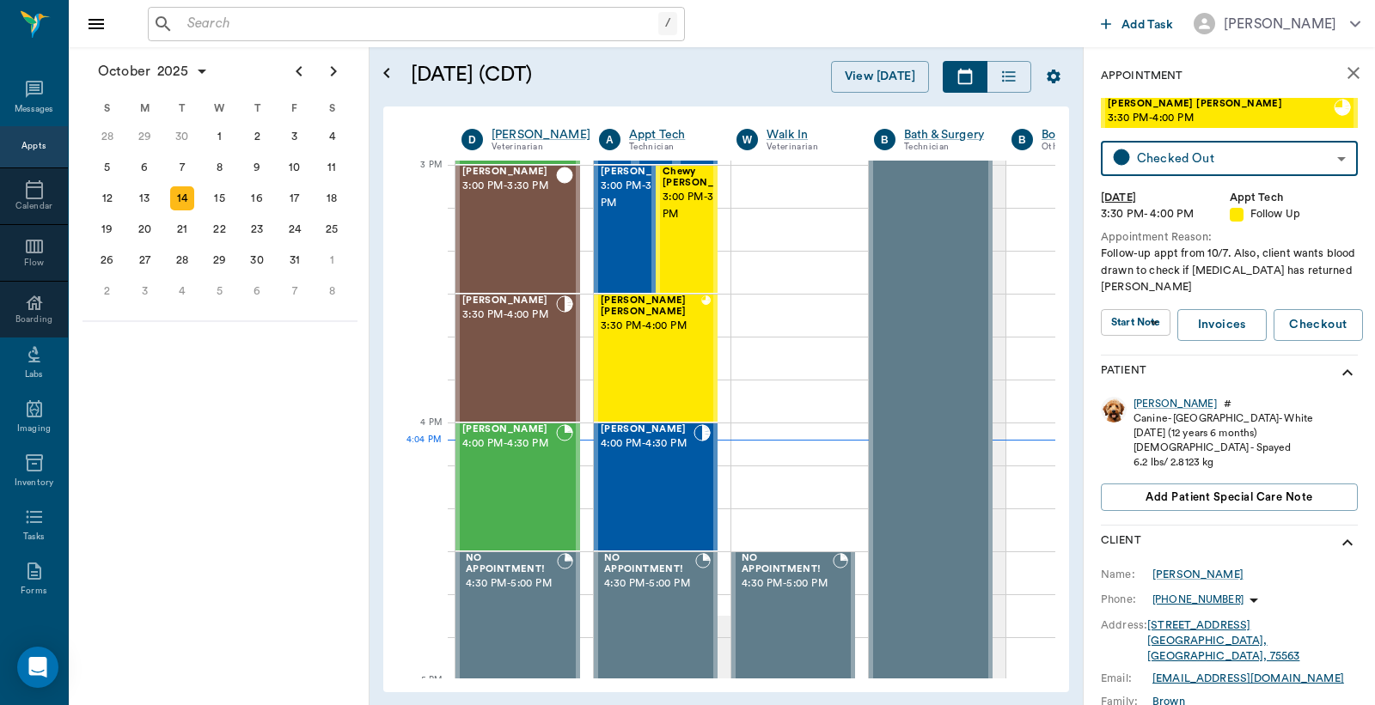
type input "CHECKED_OUT"
click at [509, 341] on div "Molley Aguirre 3:30 PM - 4:00 PM" at bounding box center [509, 358] width 94 height 125
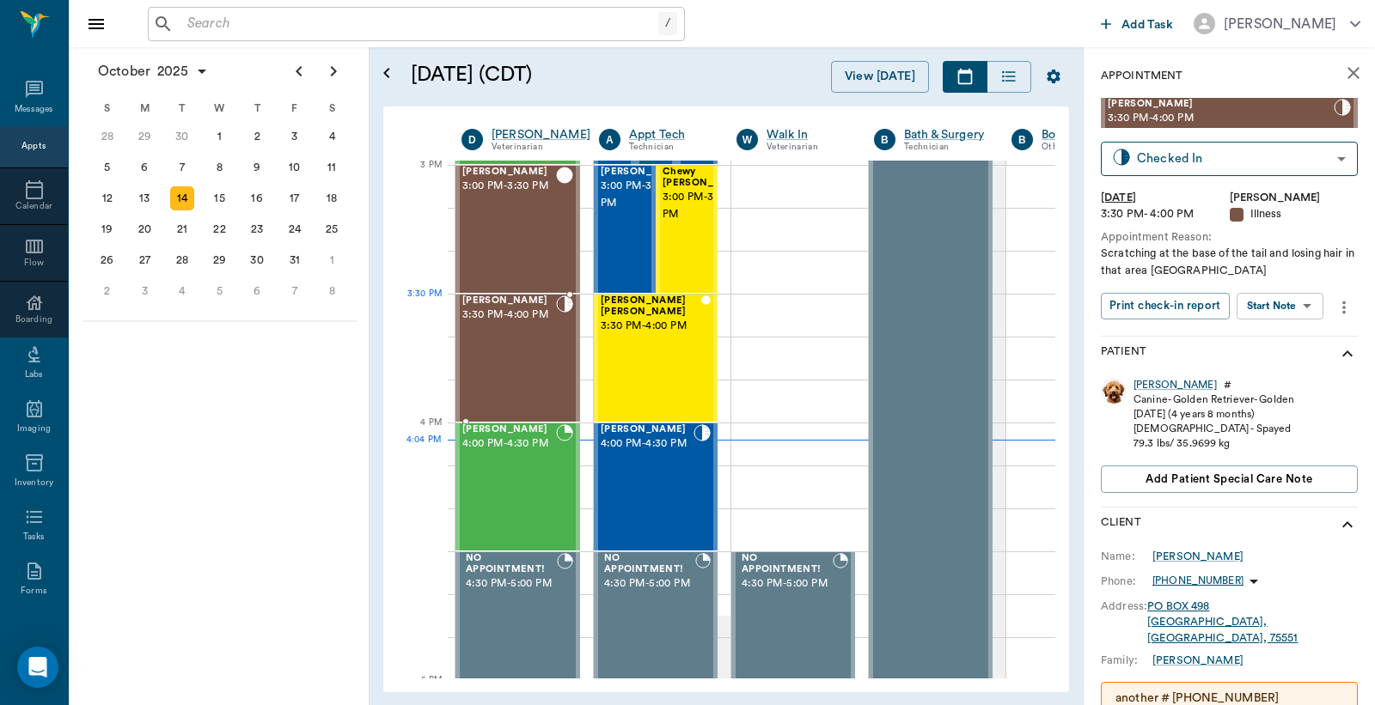
click at [505, 335] on div "Molley Aguirre 3:30 PM - 4:00 PM" at bounding box center [509, 358] width 94 height 125
click at [1147, 387] on div "[PERSON_NAME]" at bounding box center [1174, 385] width 83 height 15
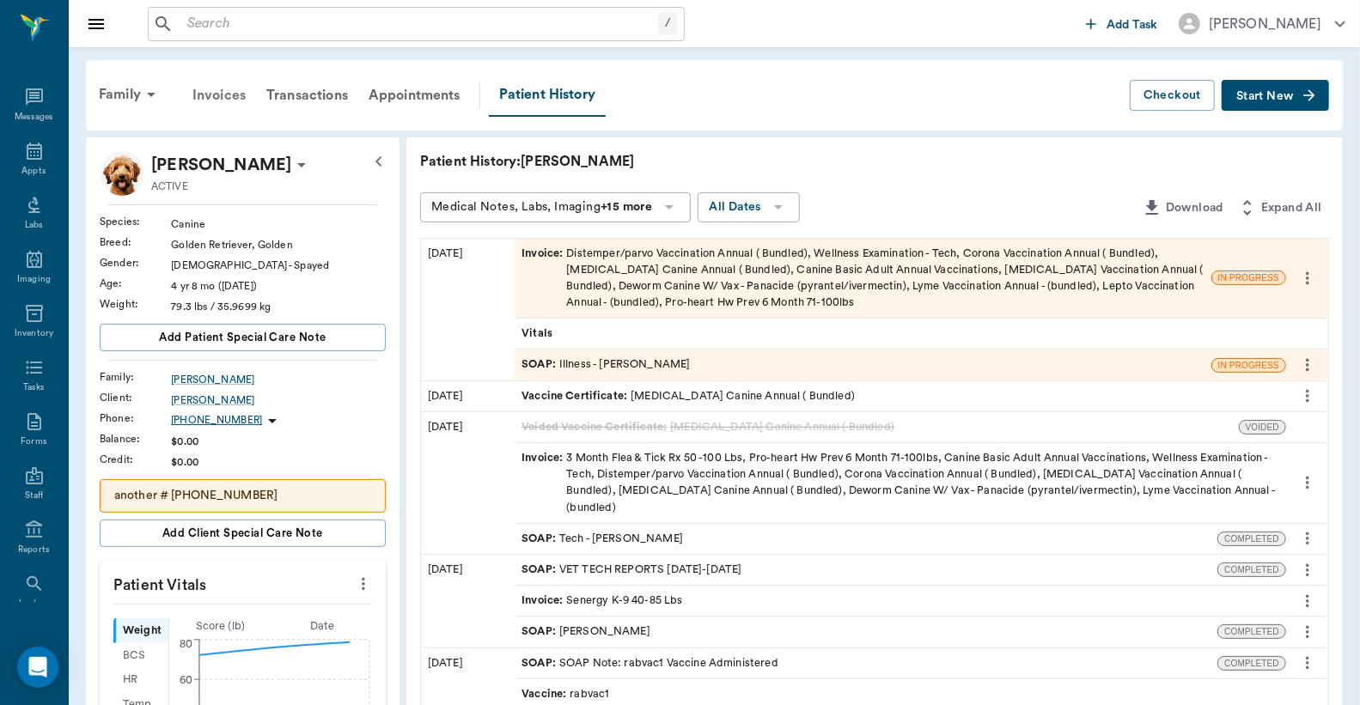
click at [200, 95] on div "Invoices" at bounding box center [219, 95] width 74 height 41
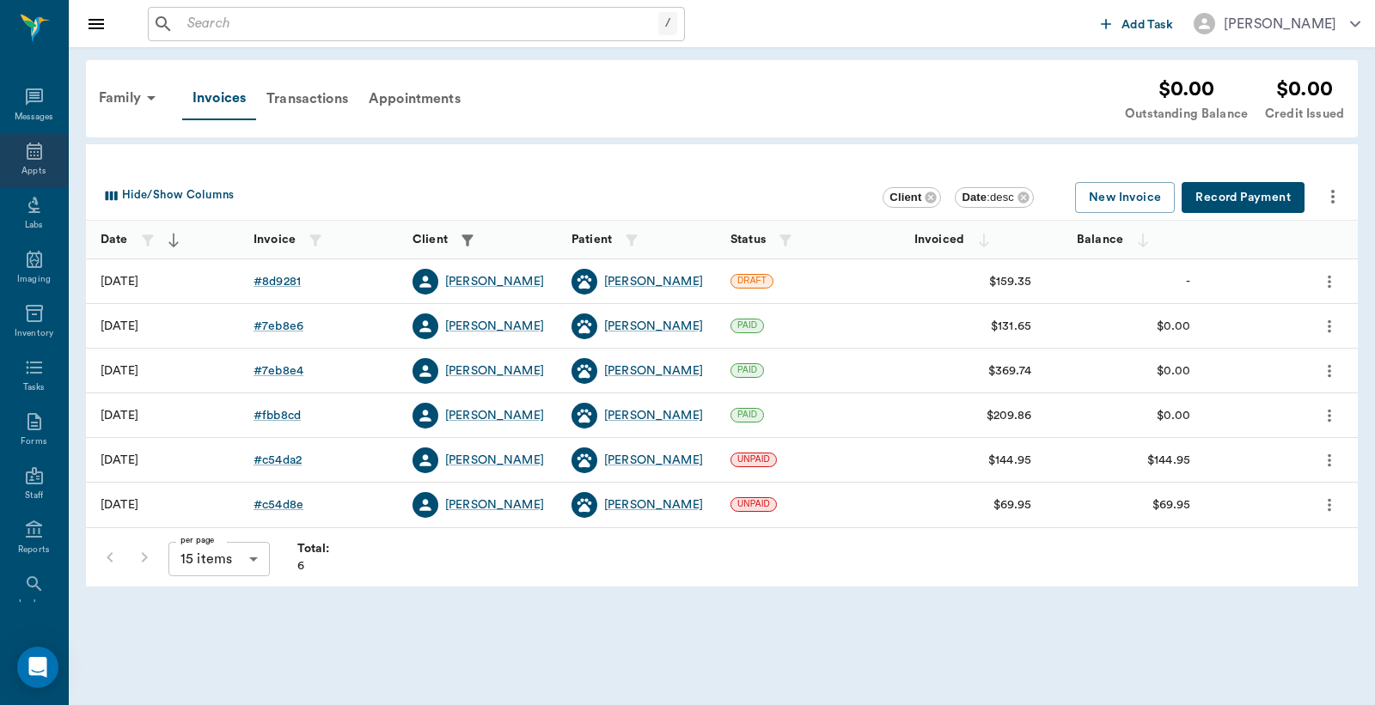
click at [32, 160] on icon at bounding box center [34, 151] width 21 height 21
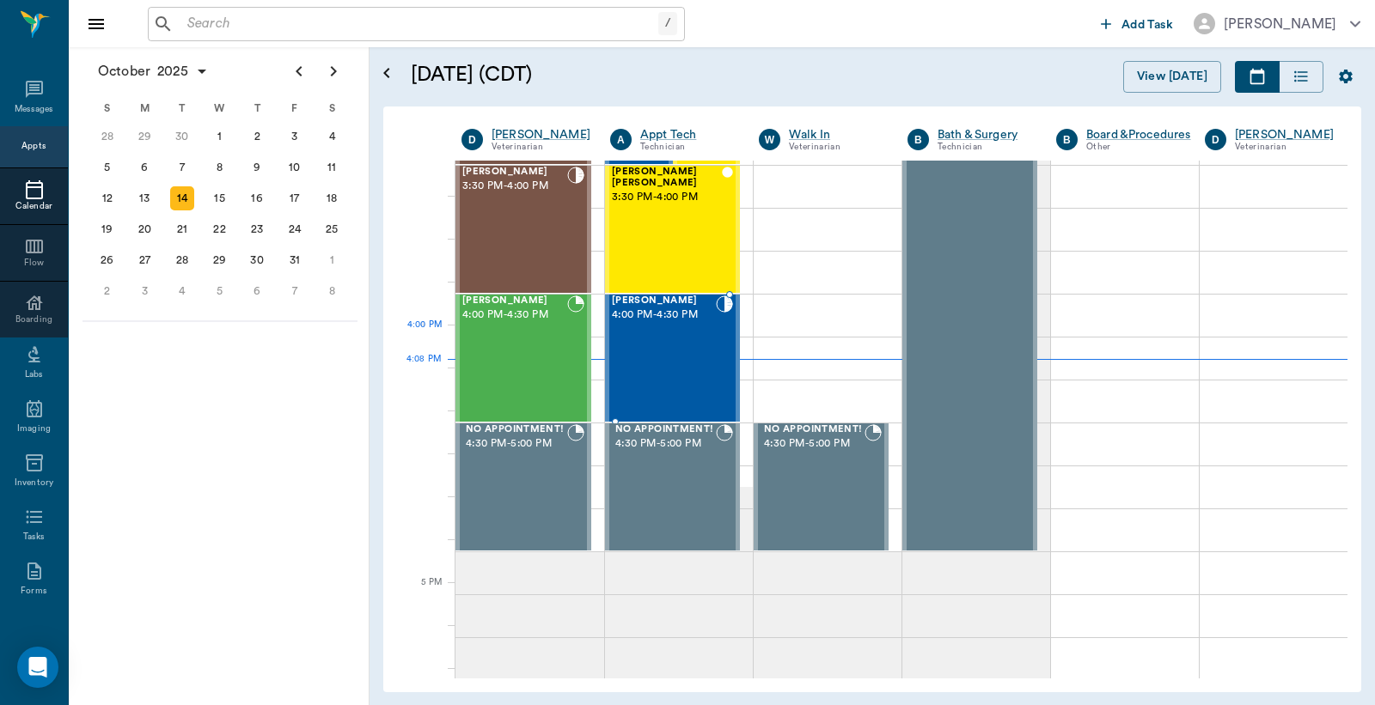
scroll to position [1808, 0]
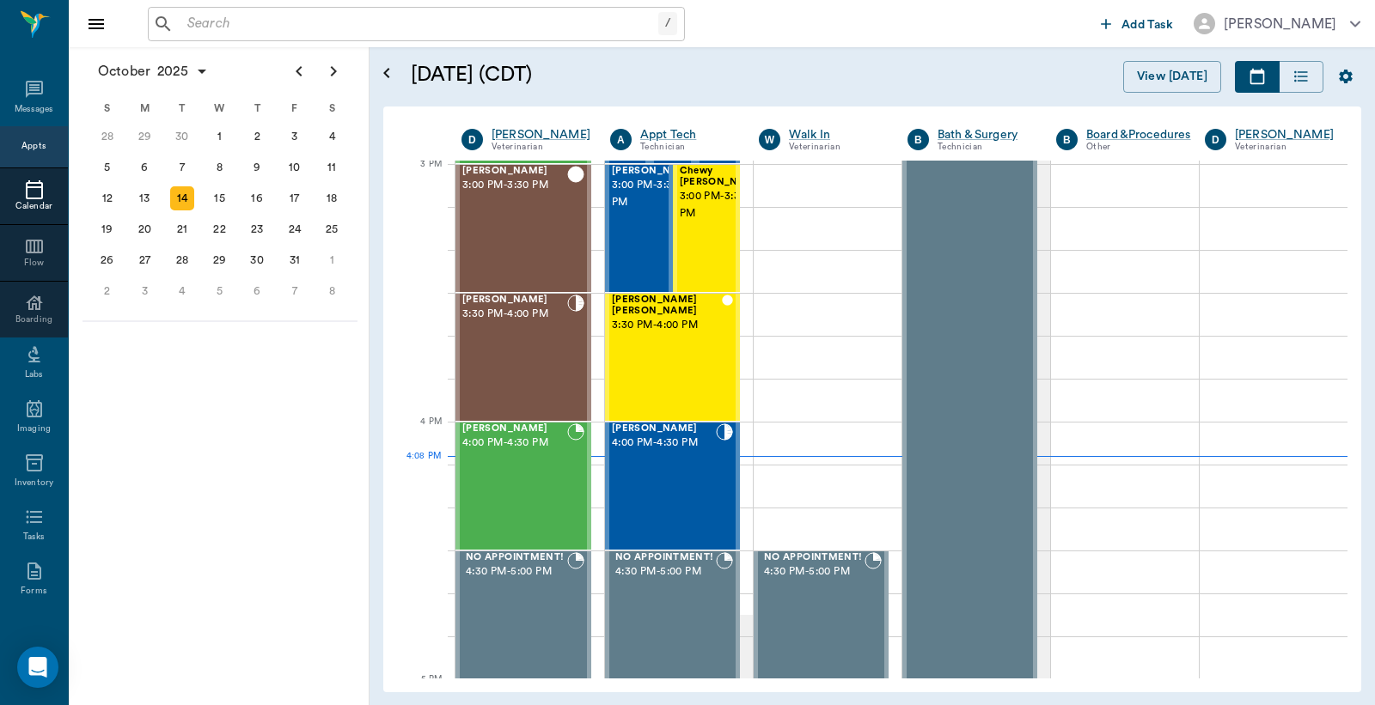
click at [31, 143] on div "Appts" at bounding box center [33, 146] width 24 height 13
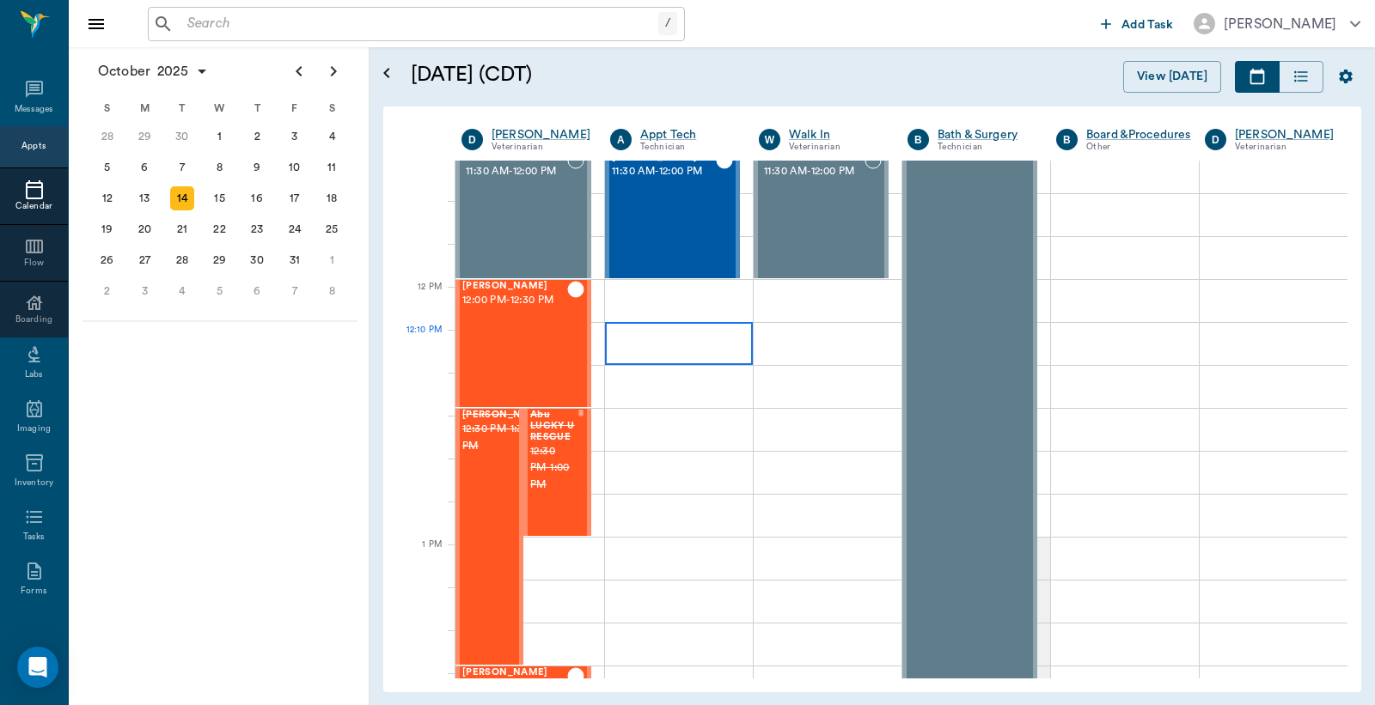
scroll to position [792, 0]
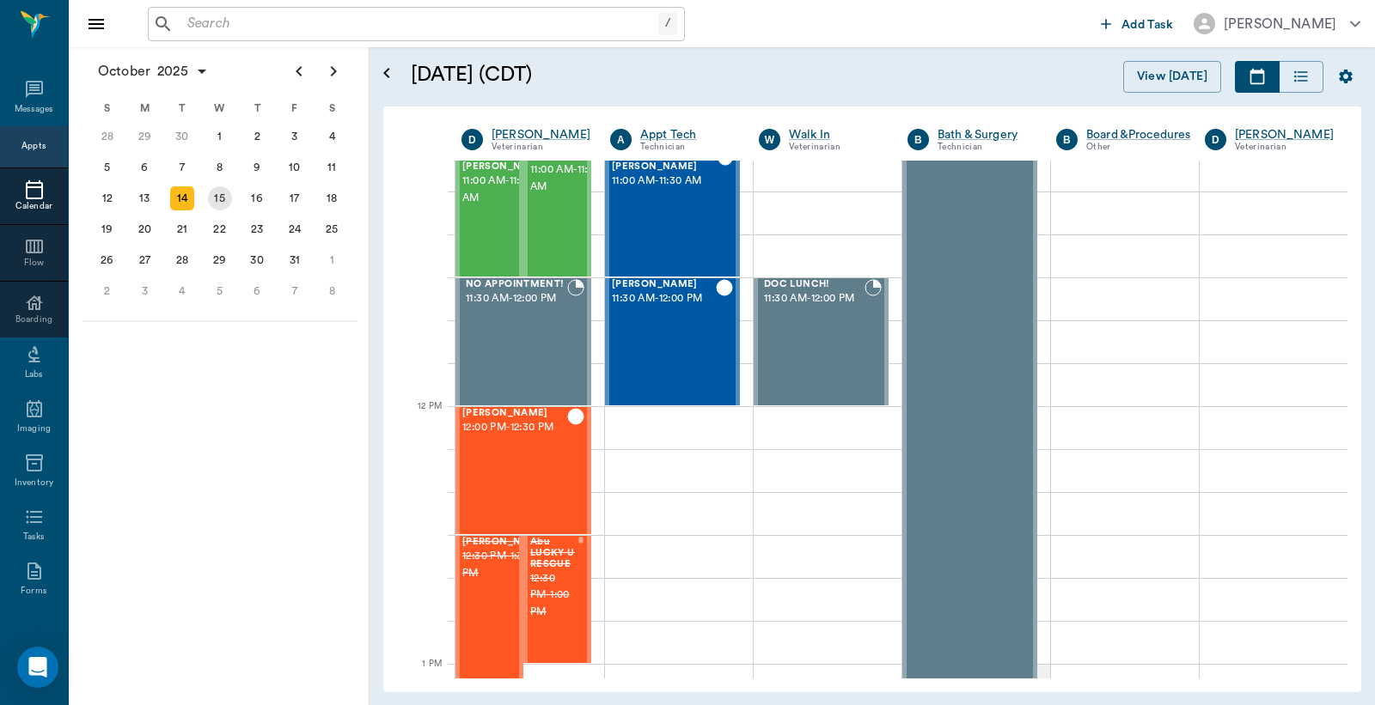
click at [217, 198] on div "15" at bounding box center [220, 198] width 24 height 24
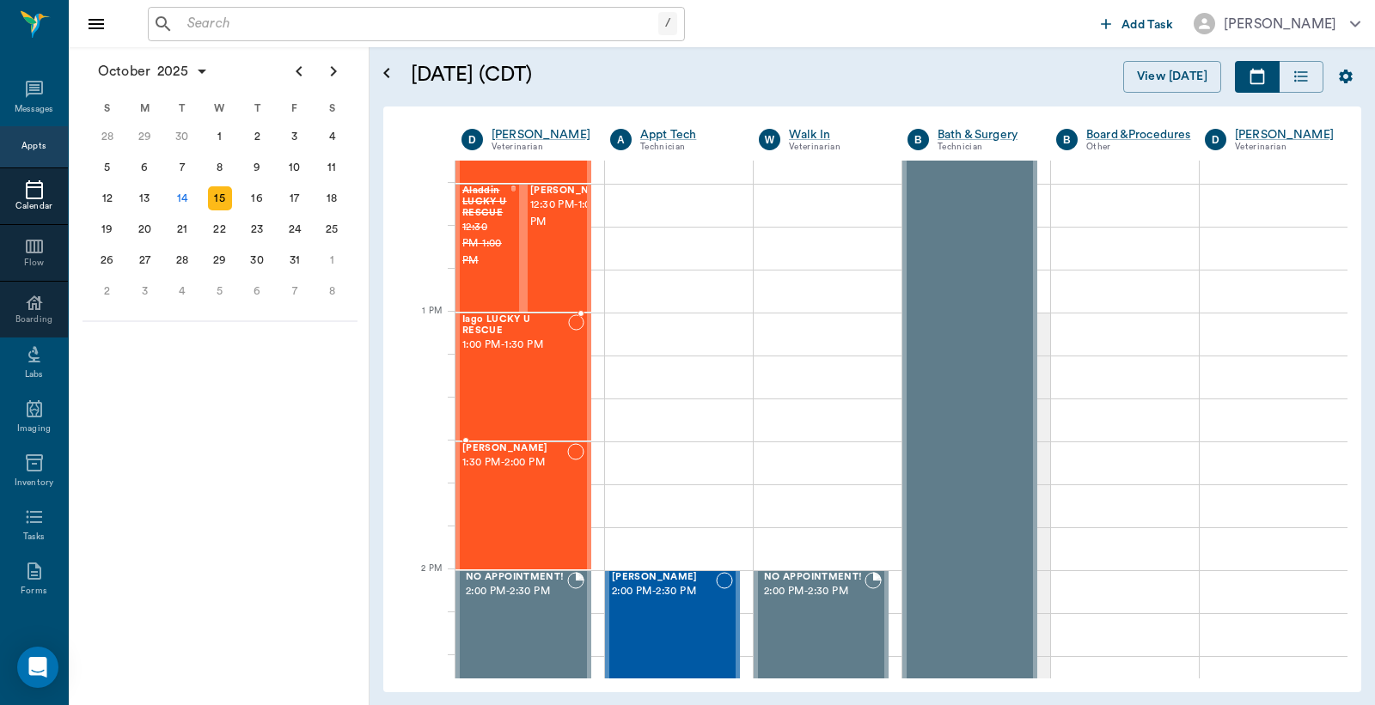
scroll to position [1145, 0]
click at [254, 192] on div "16" at bounding box center [257, 198] width 24 height 24
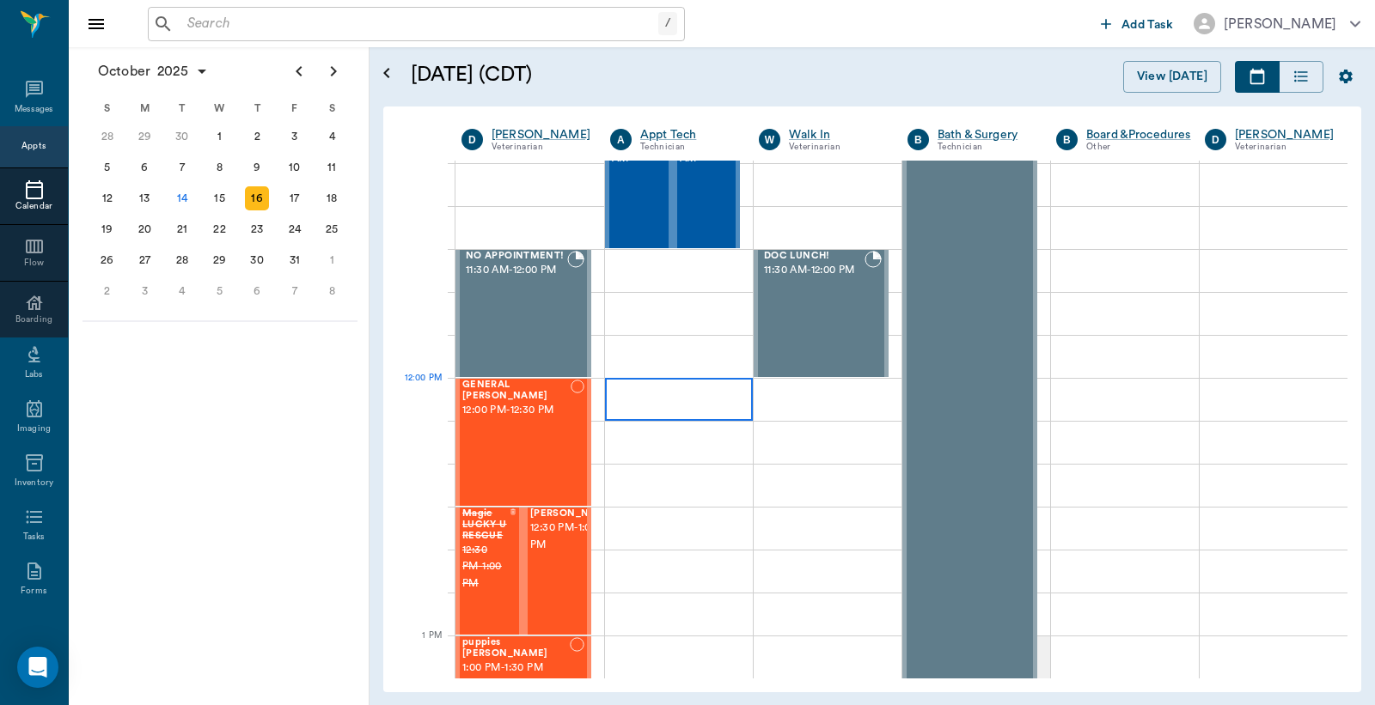
scroll to position [1145, 0]
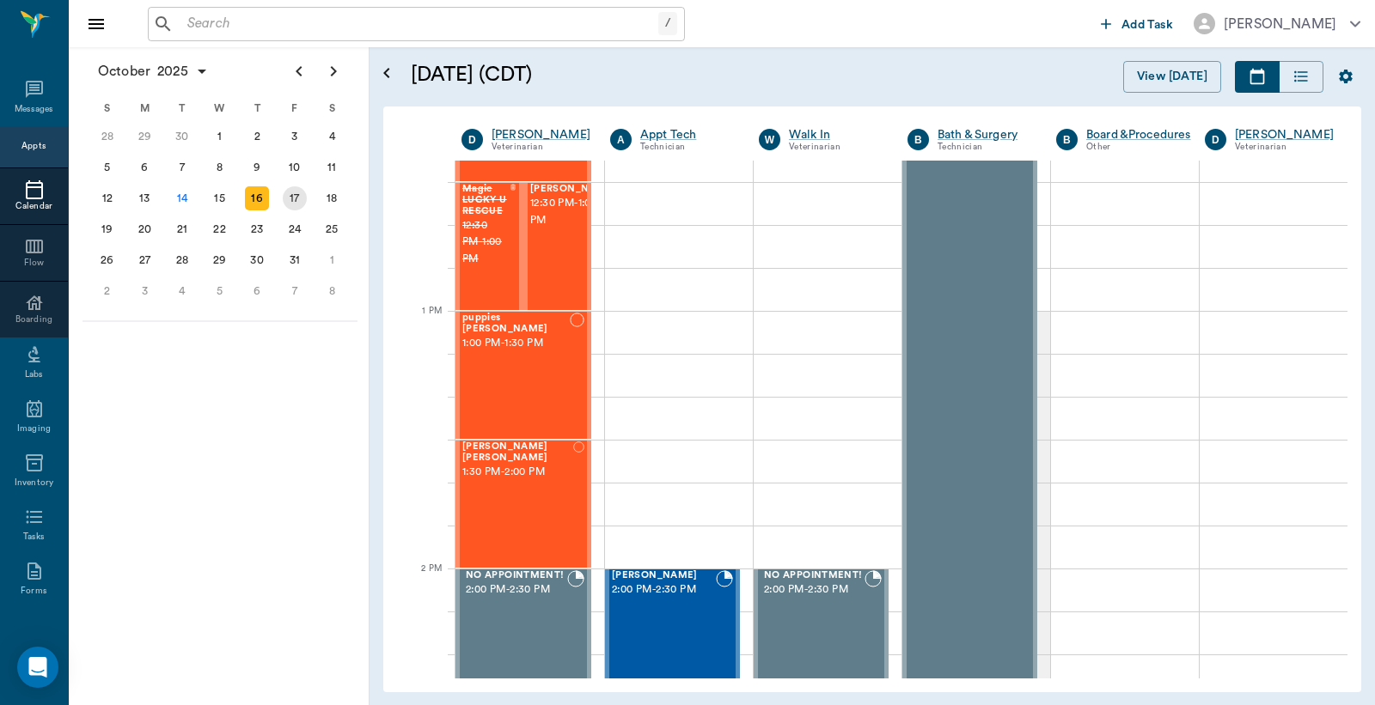
click at [299, 194] on div "17" at bounding box center [295, 198] width 24 height 24
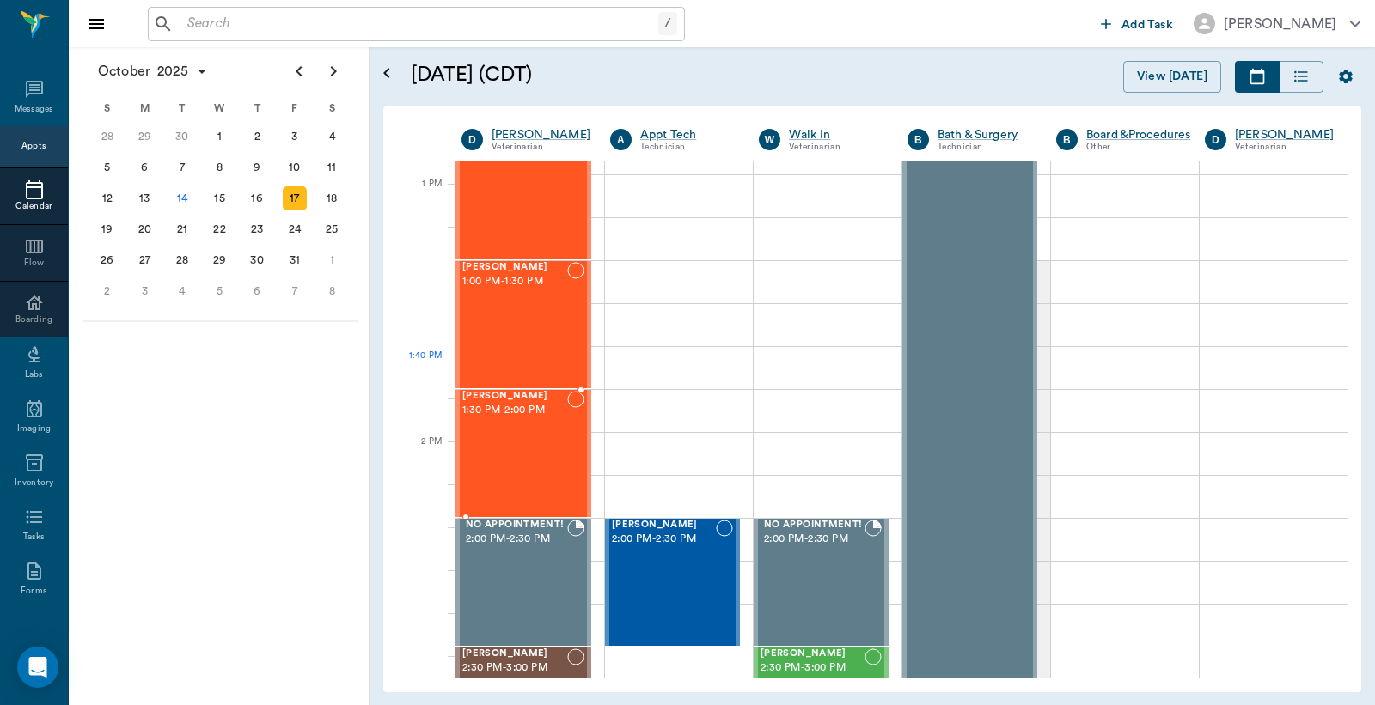
scroll to position [1272, 0]
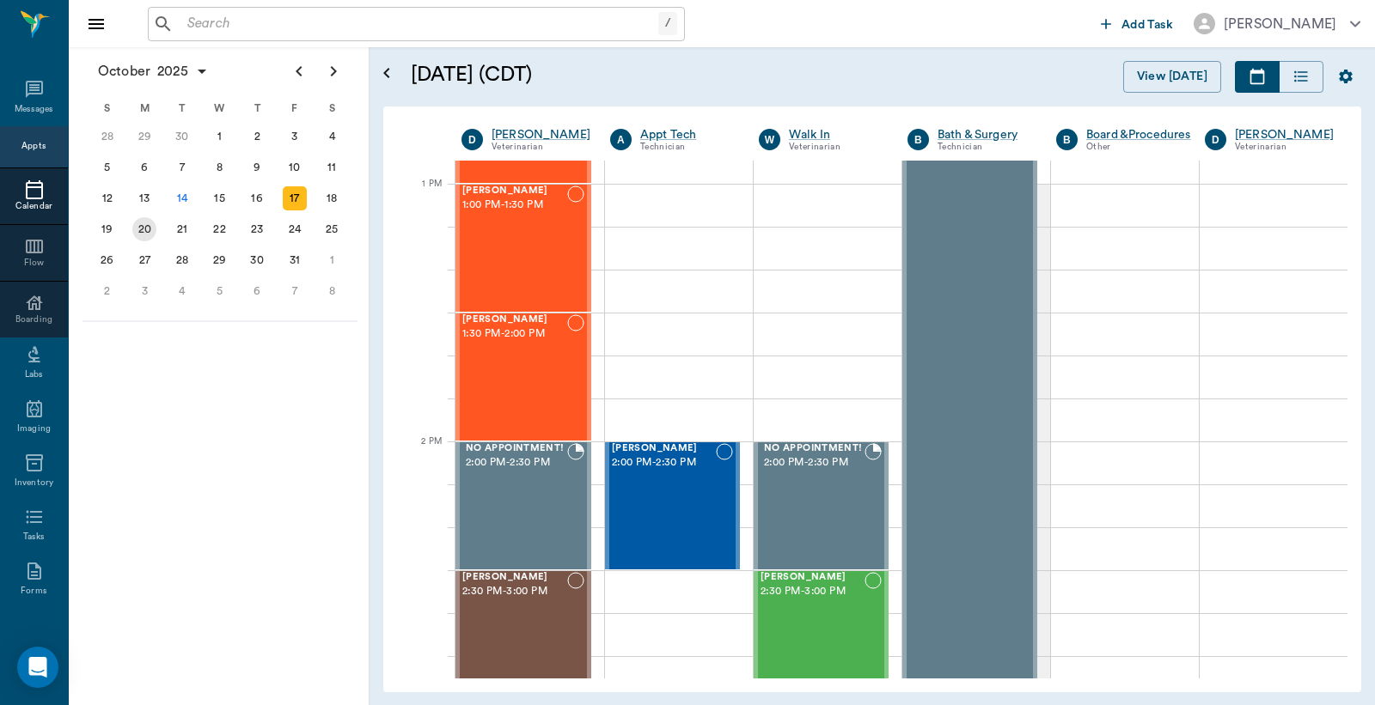
click at [143, 222] on div "20" at bounding box center [144, 229] width 24 height 24
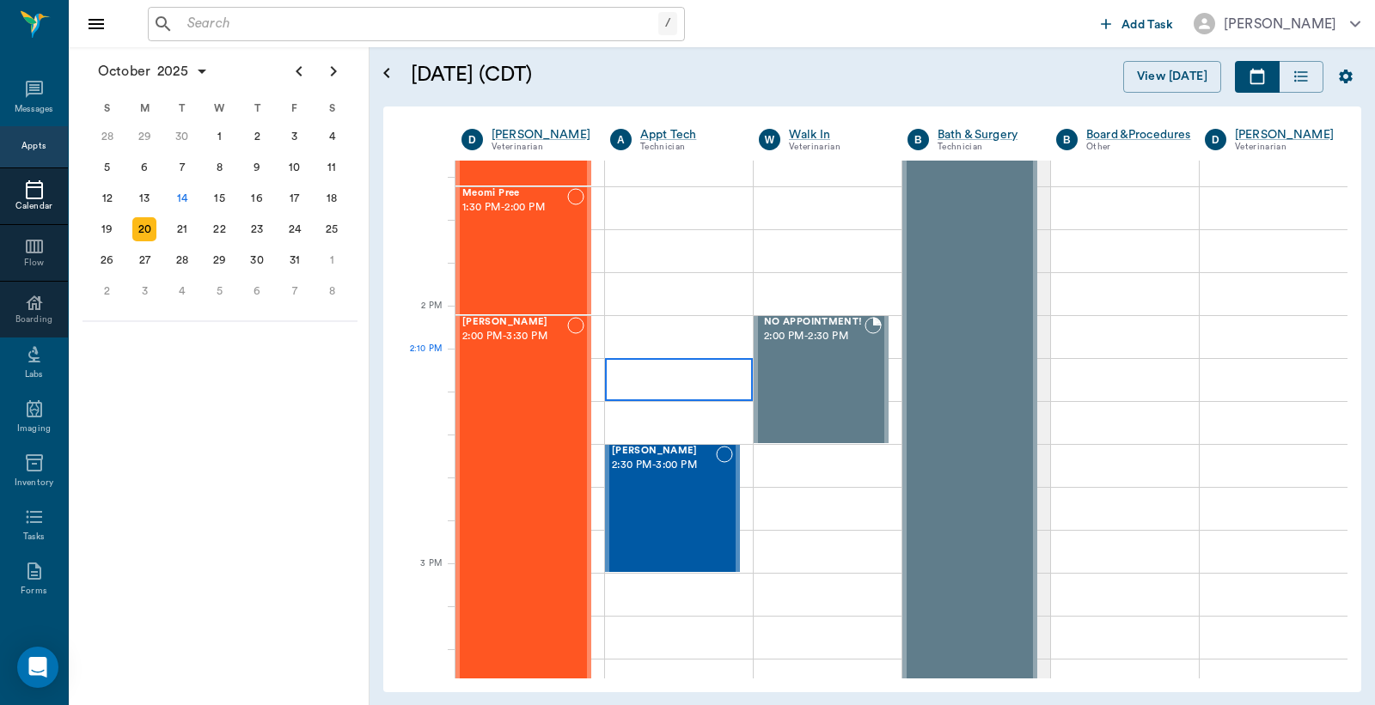
scroll to position [1527, 0]
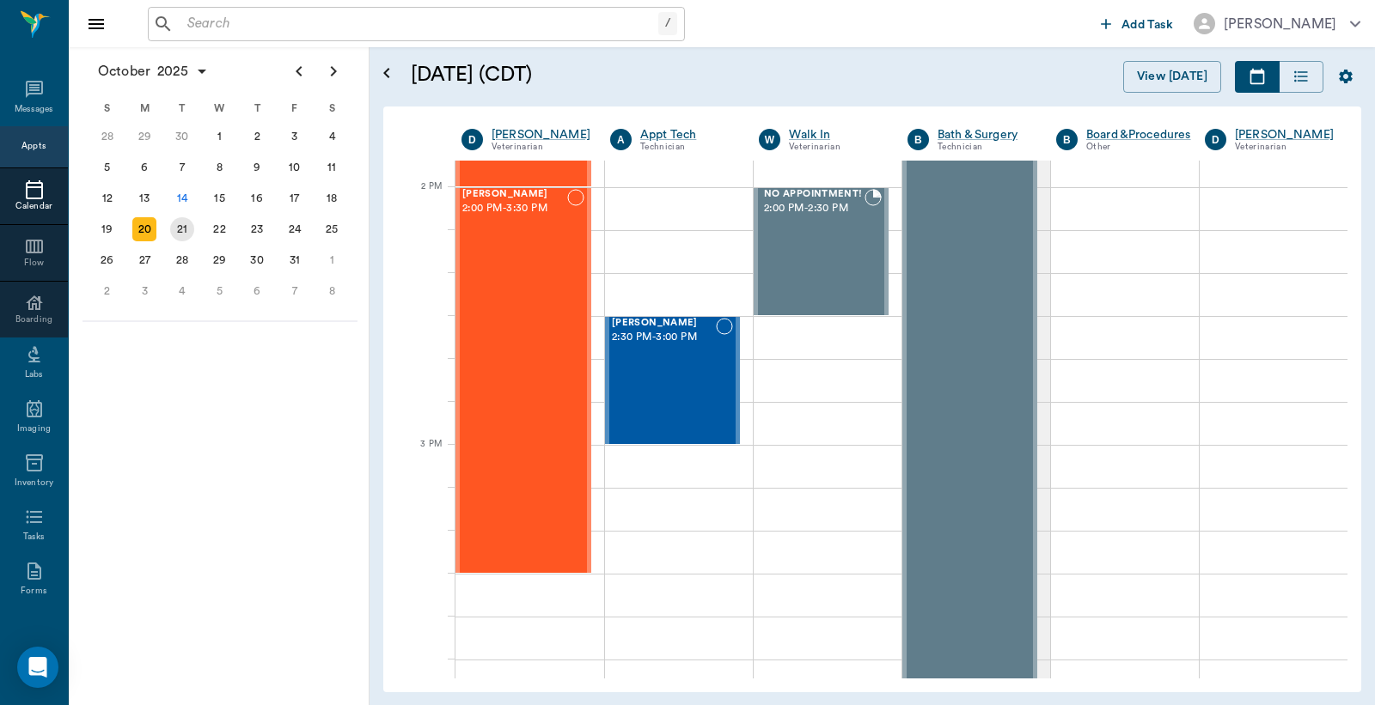
click at [185, 220] on div "21" at bounding box center [182, 229] width 24 height 24
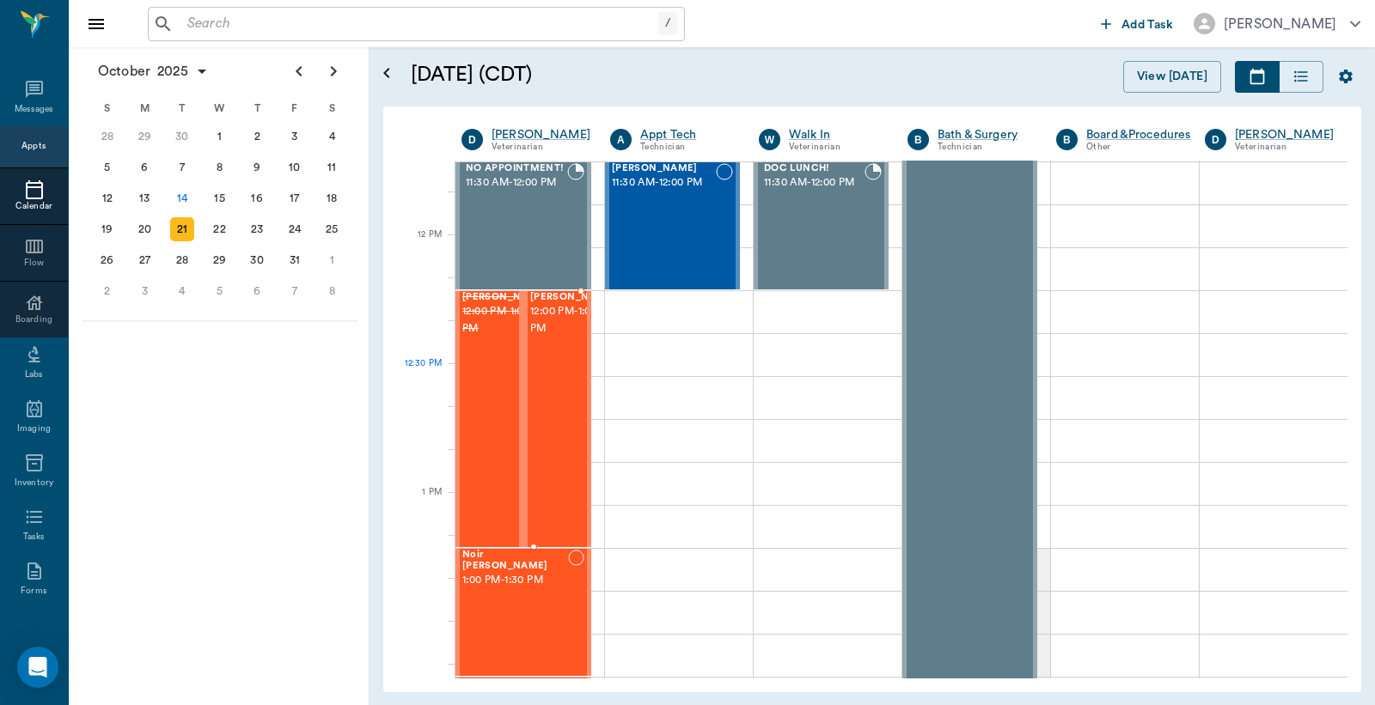
scroll to position [763, 0]
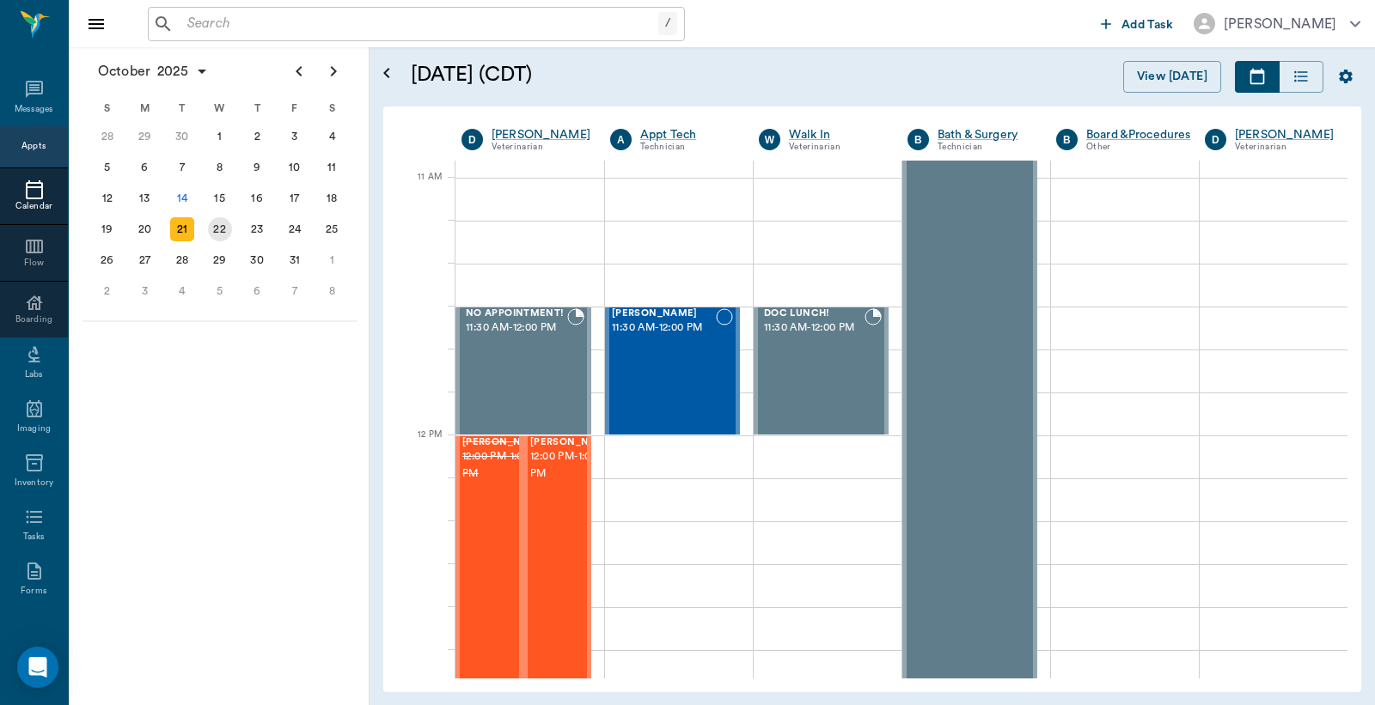
click at [220, 220] on div "22" at bounding box center [220, 229] width 24 height 24
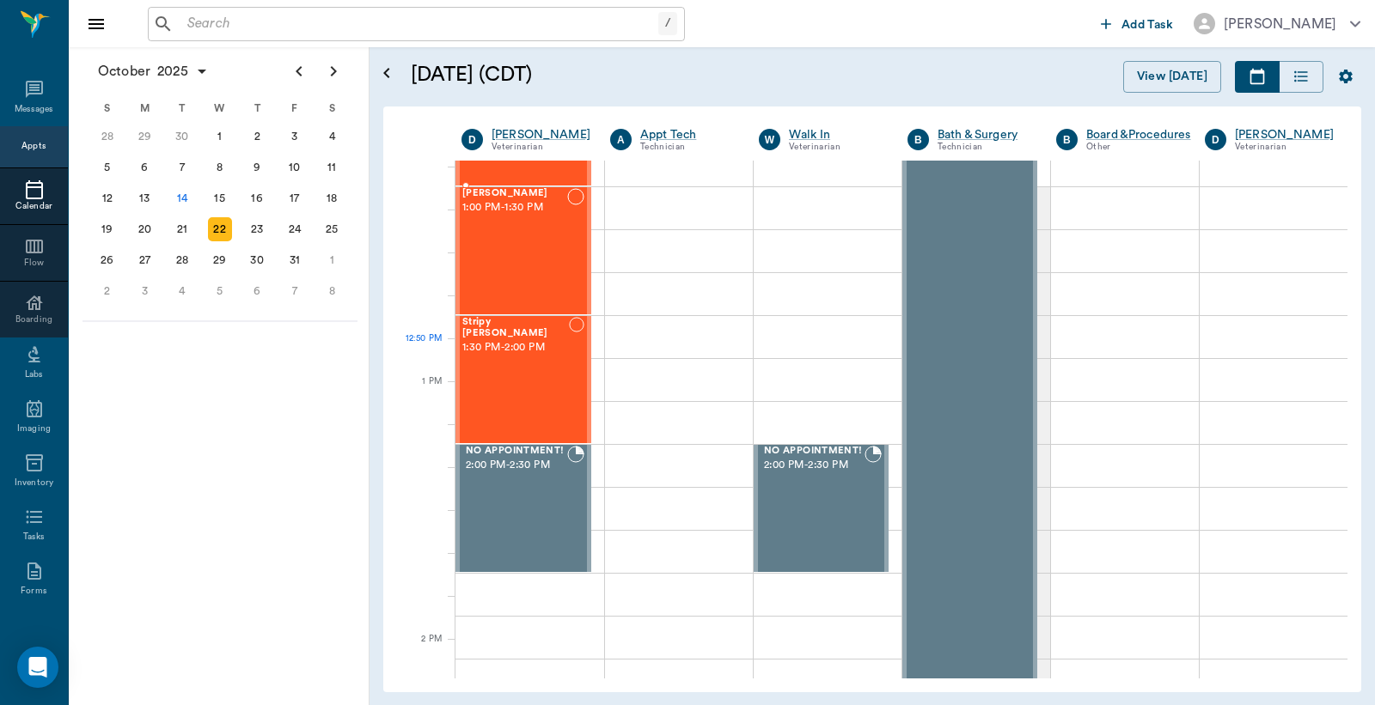
scroll to position [1272, 0]
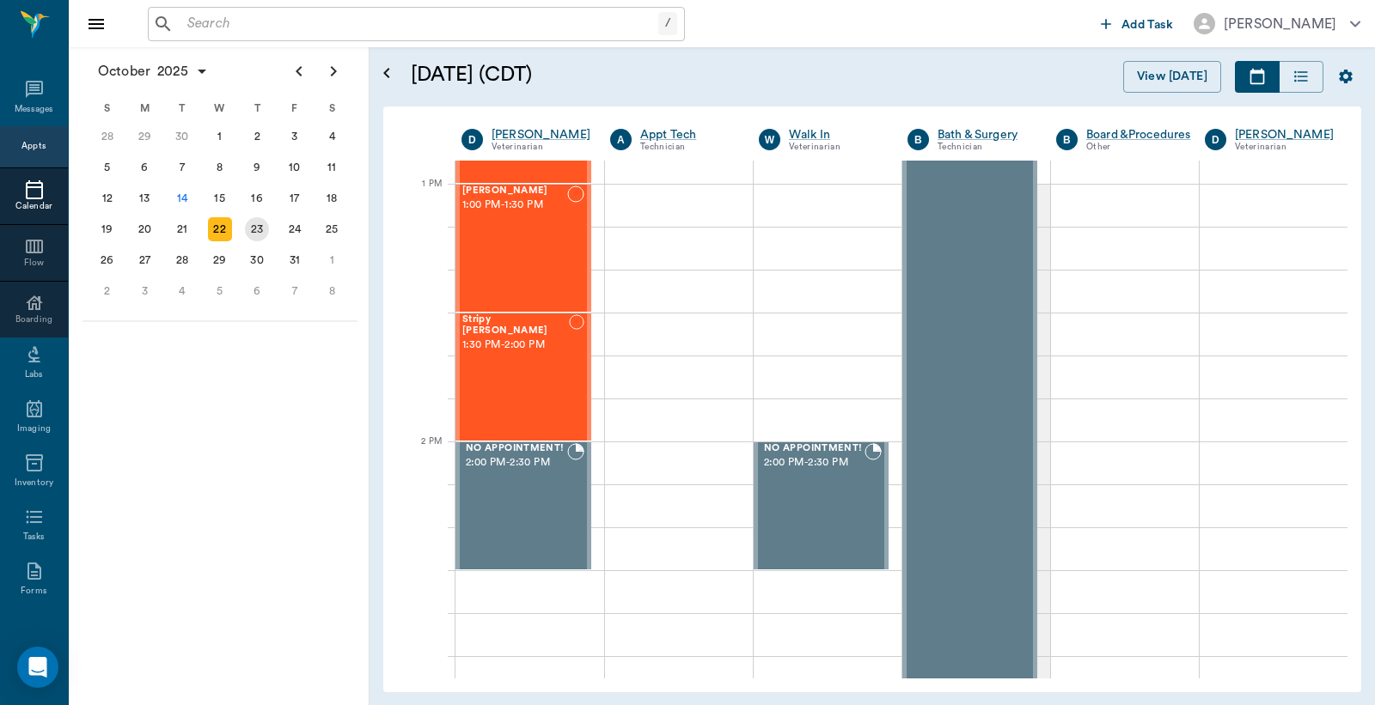
click at [253, 222] on div "23" at bounding box center [257, 229] width 24 height 24
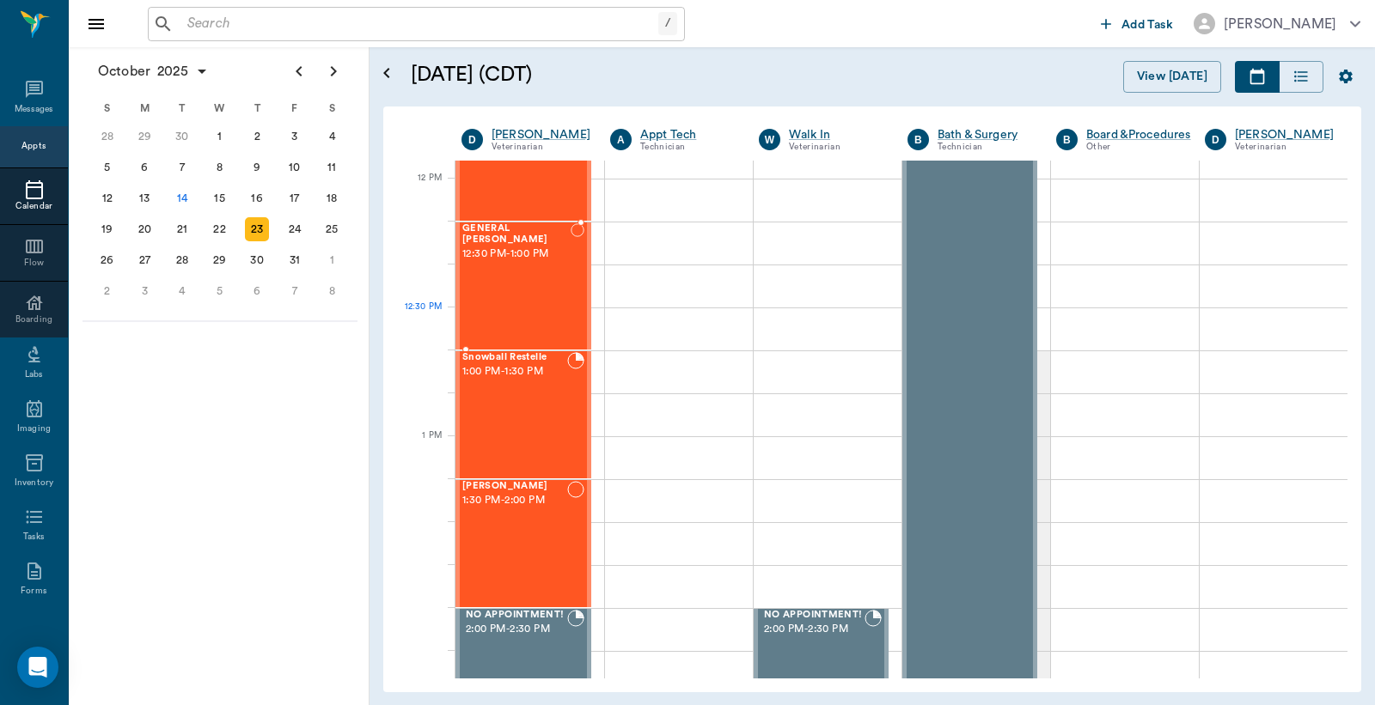
scroll to position [1018, 0]
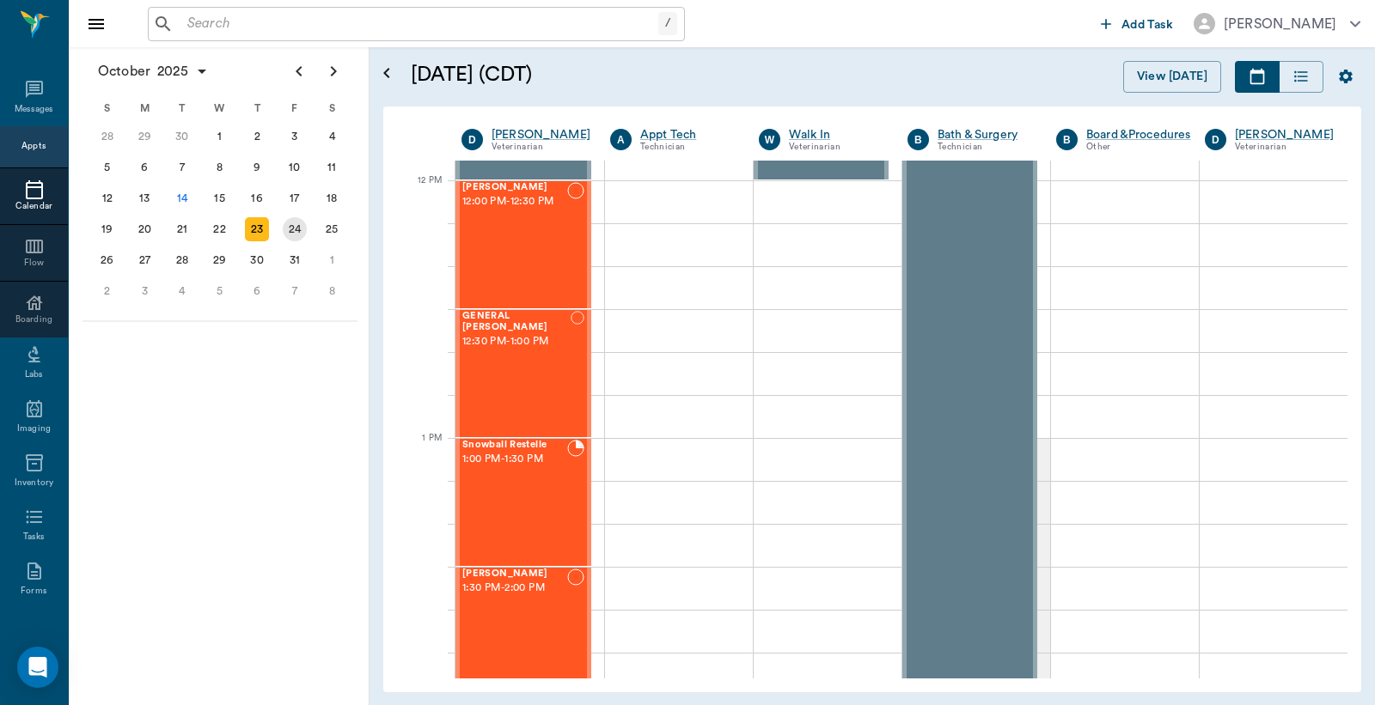
click at [296, 222] on div "24" at bounding box center [295, 229] width 24 height 24
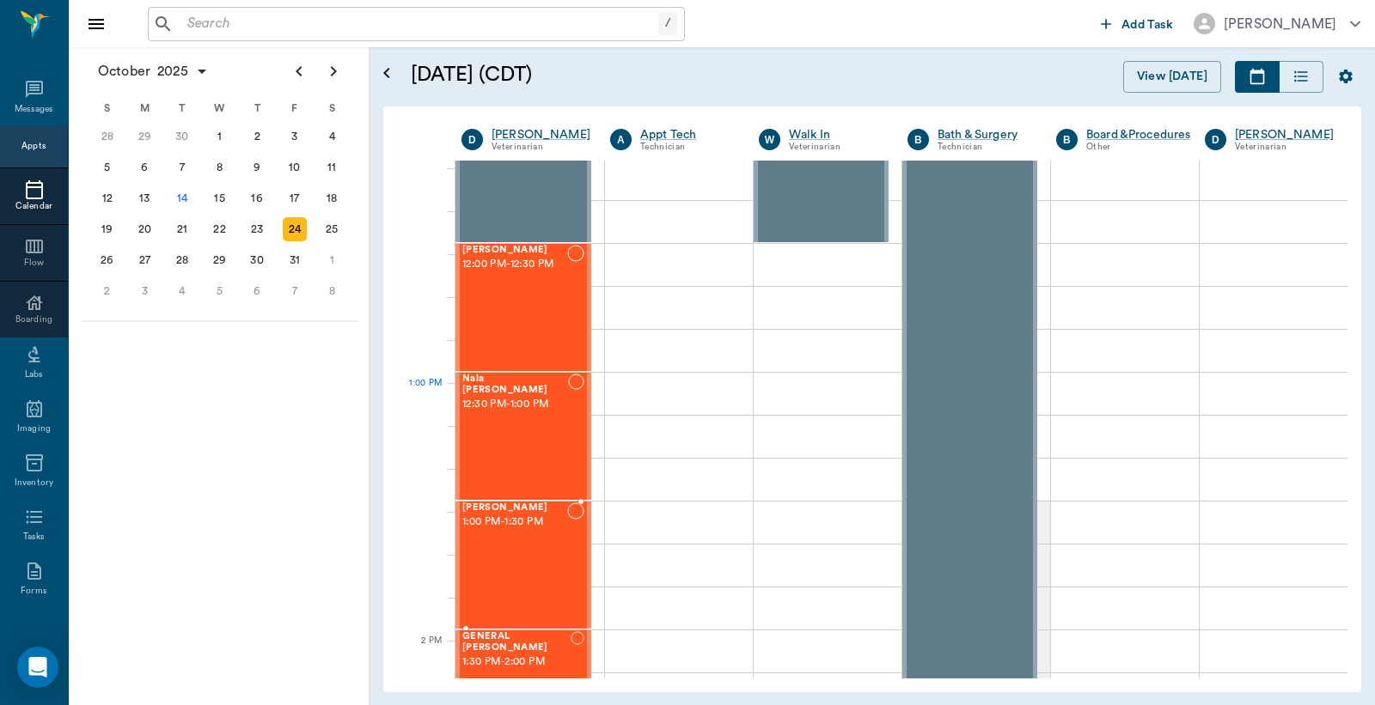
scroll to position [890, 0]
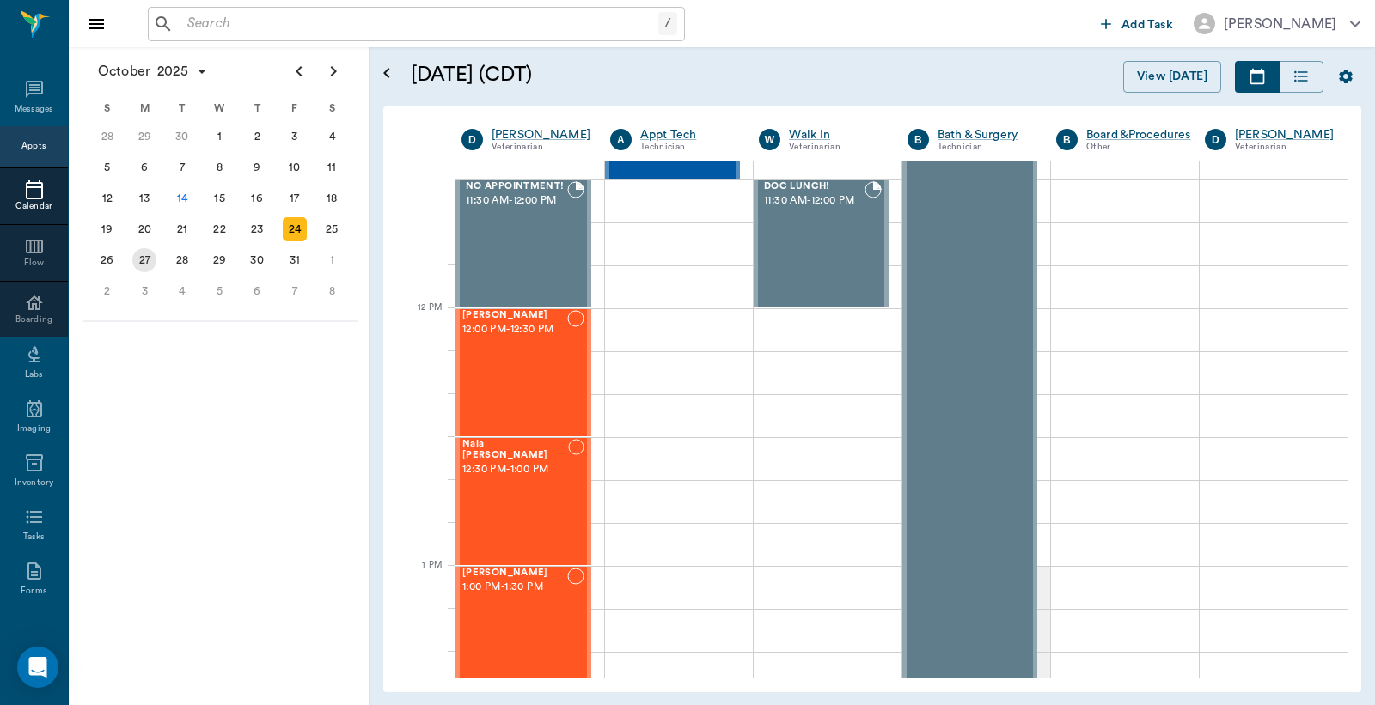
click at [146, 253] on div "27" at bounding box center [144, 260] width 24 height 24
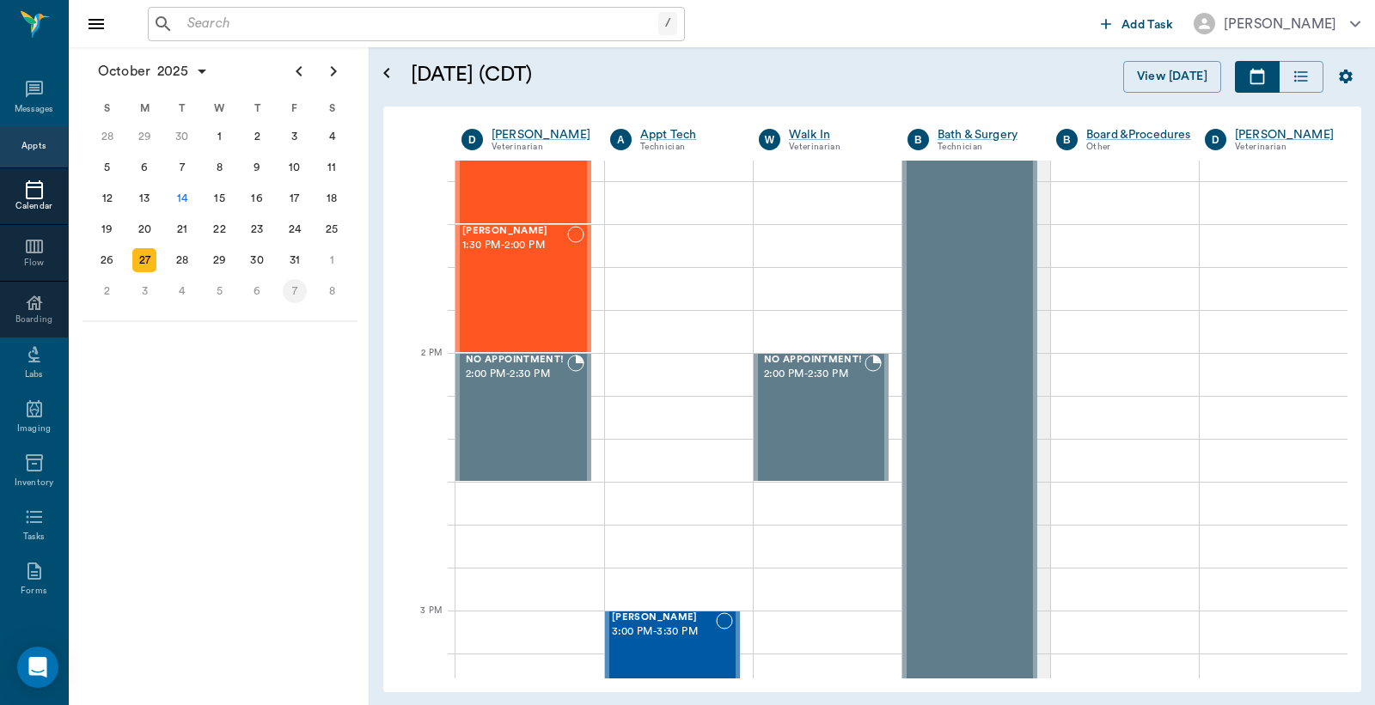
scroll to position [1400, 0]
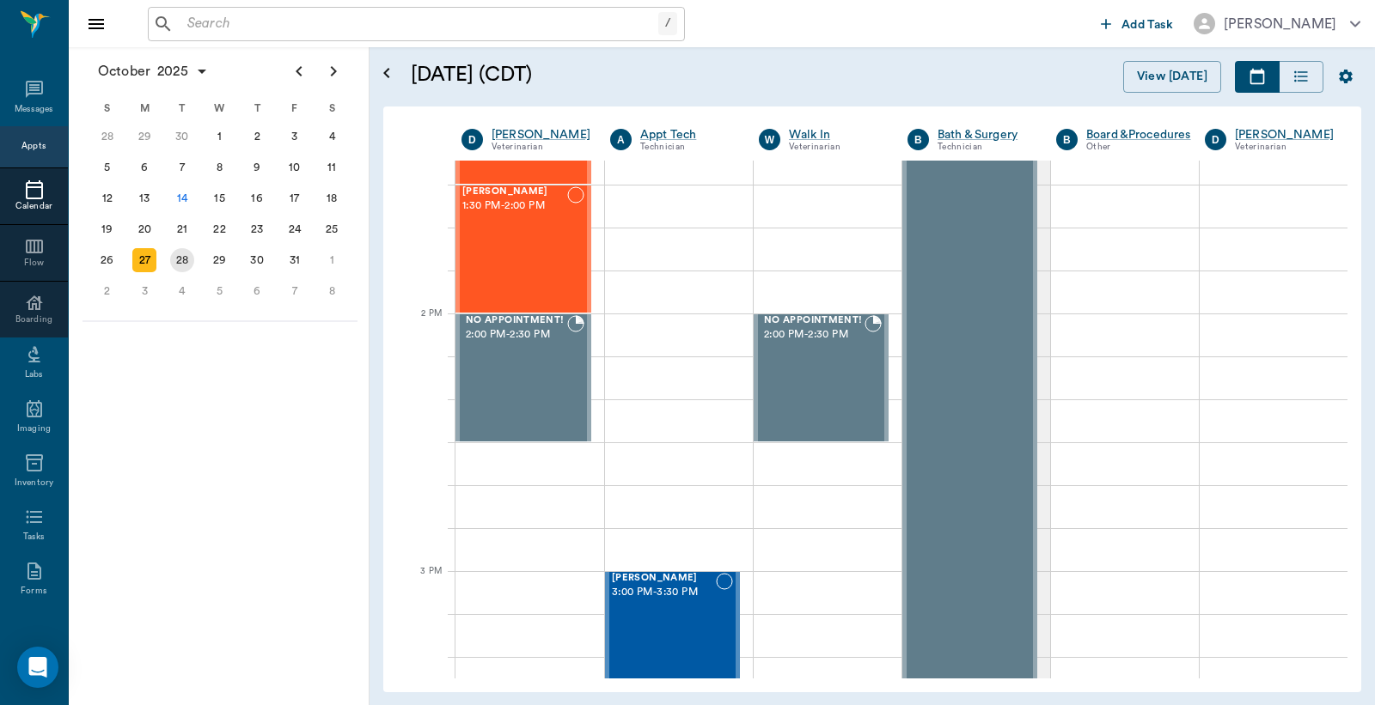
click at [179, 249] on div "28" at bounding box center [182, 260] width 24 height 24
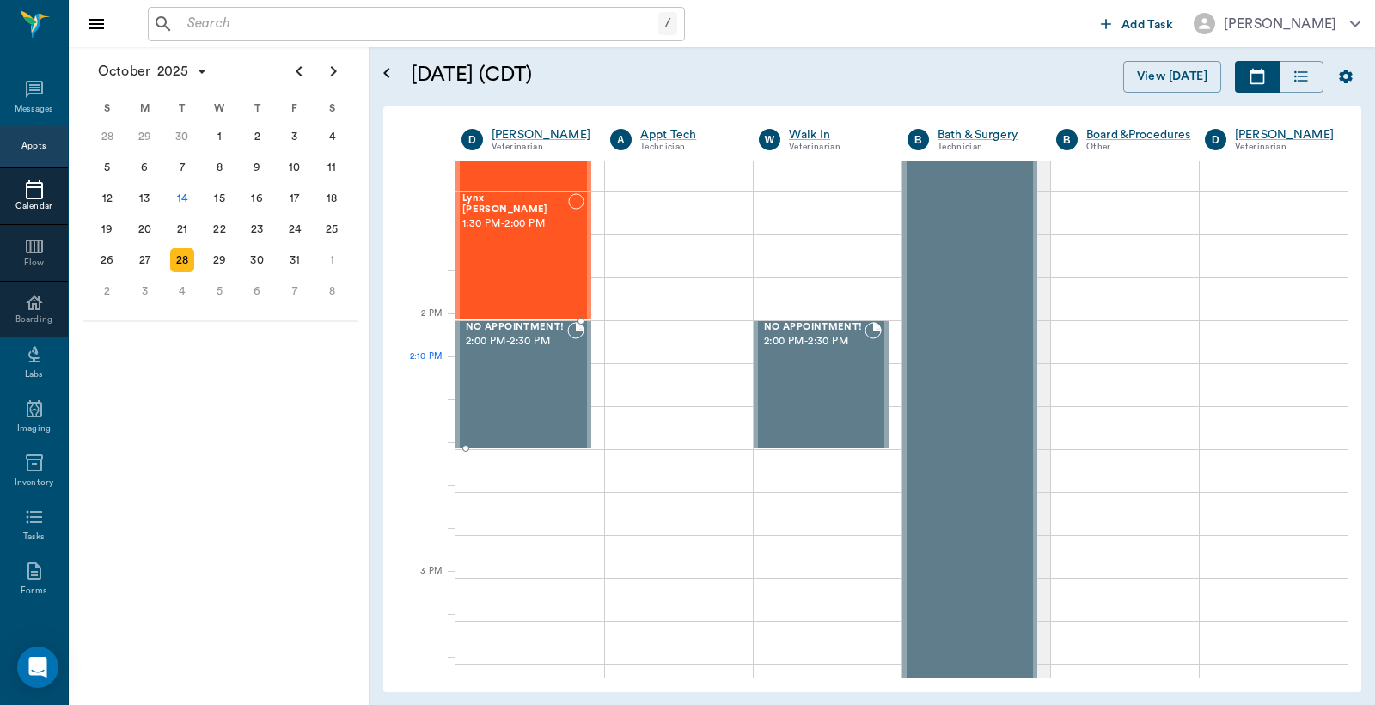
scroll to position [1400, 0]
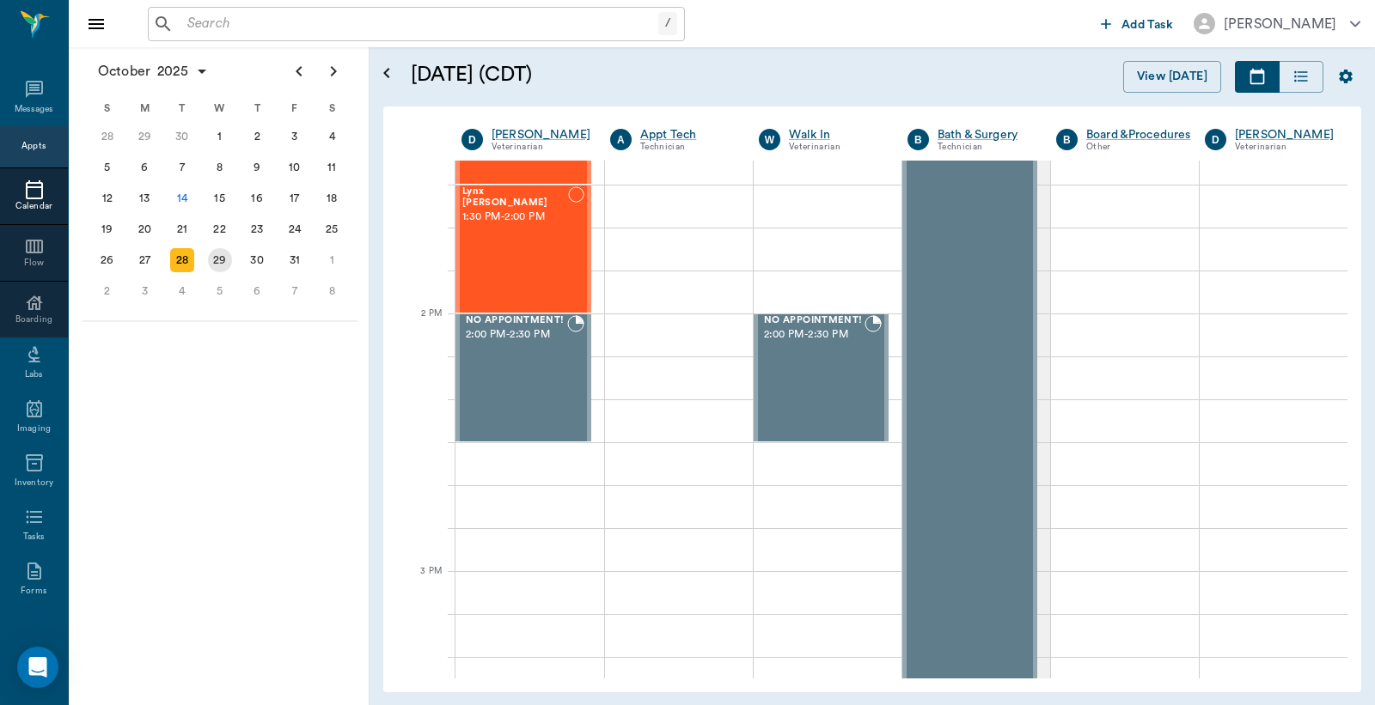
click at [218, 250] on div "29" at bounding box center [220, 260] width 24 height 24
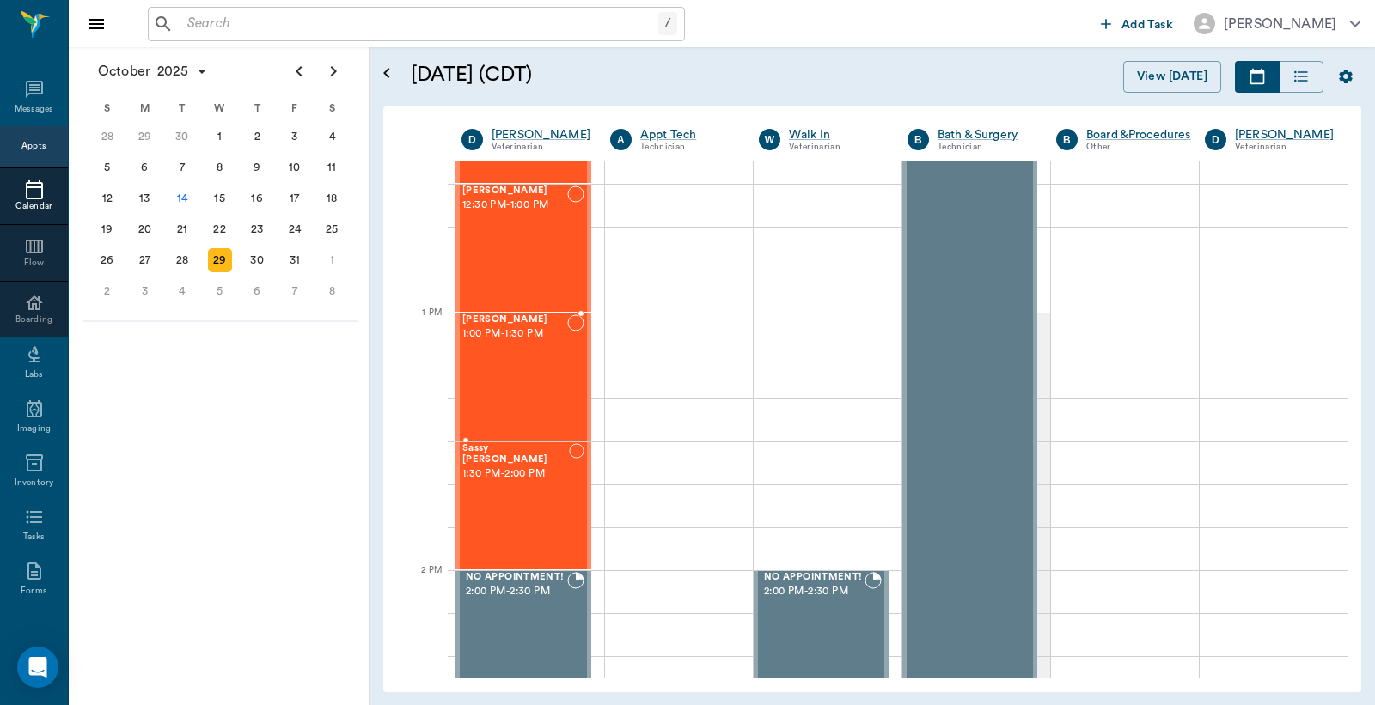
scroll to position [1145, 0]
click at [255, 252] on div "30" at bounding box center [257, 260] width 24 height 24
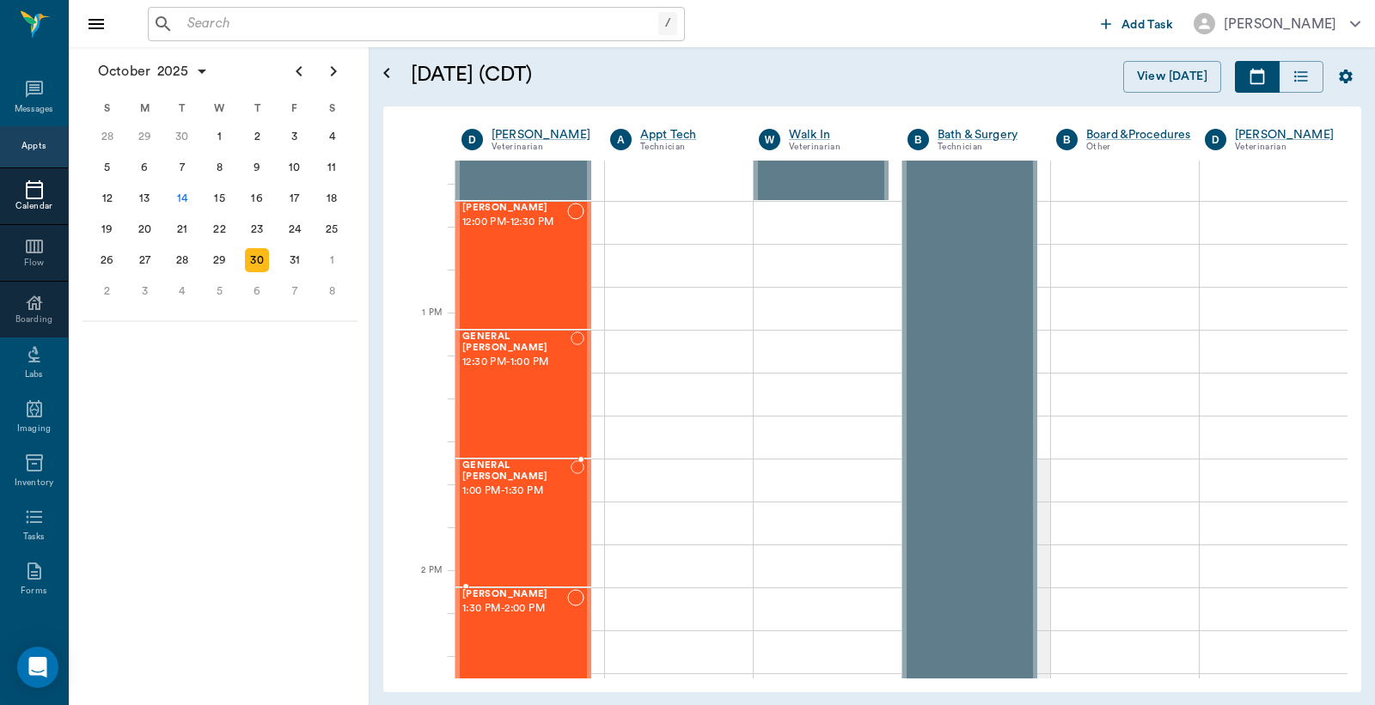
scroll to position [1145, 0]
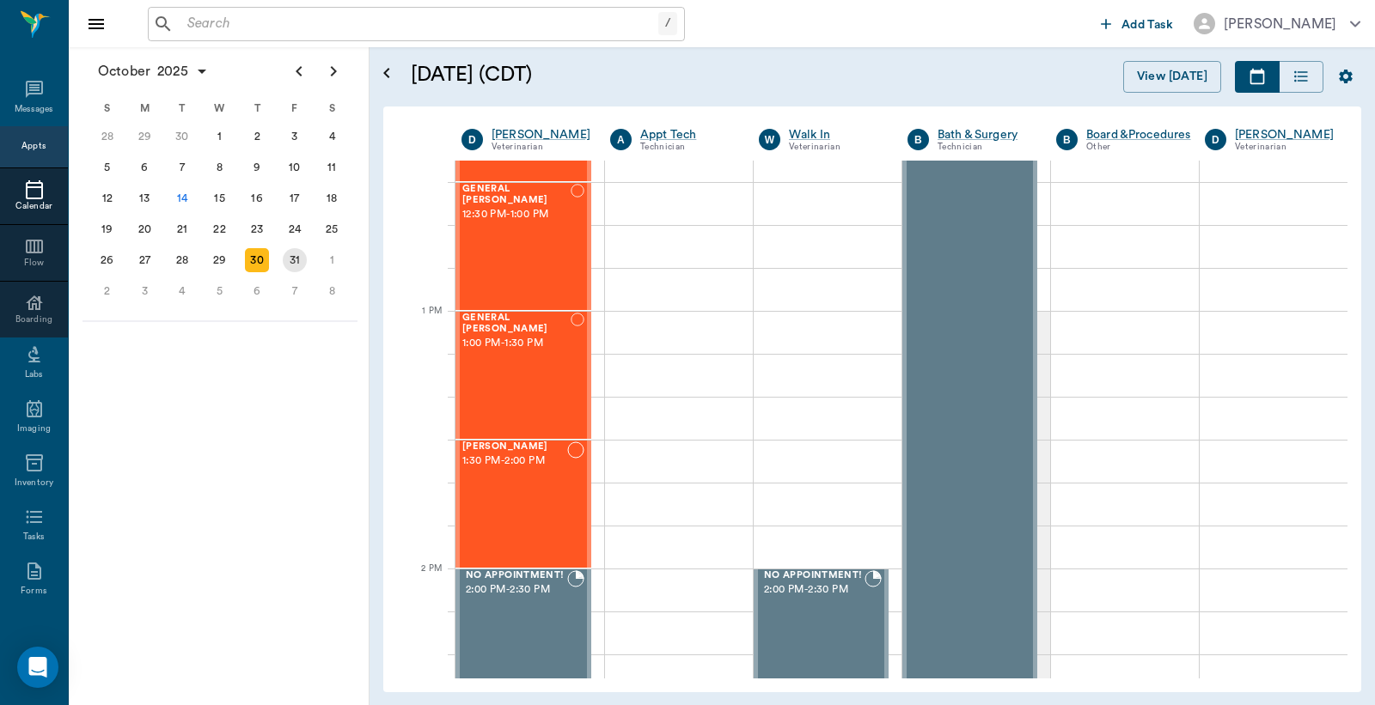
click at [297, 248] on div "31" at bounding box center [295, 260] width 24 height 24
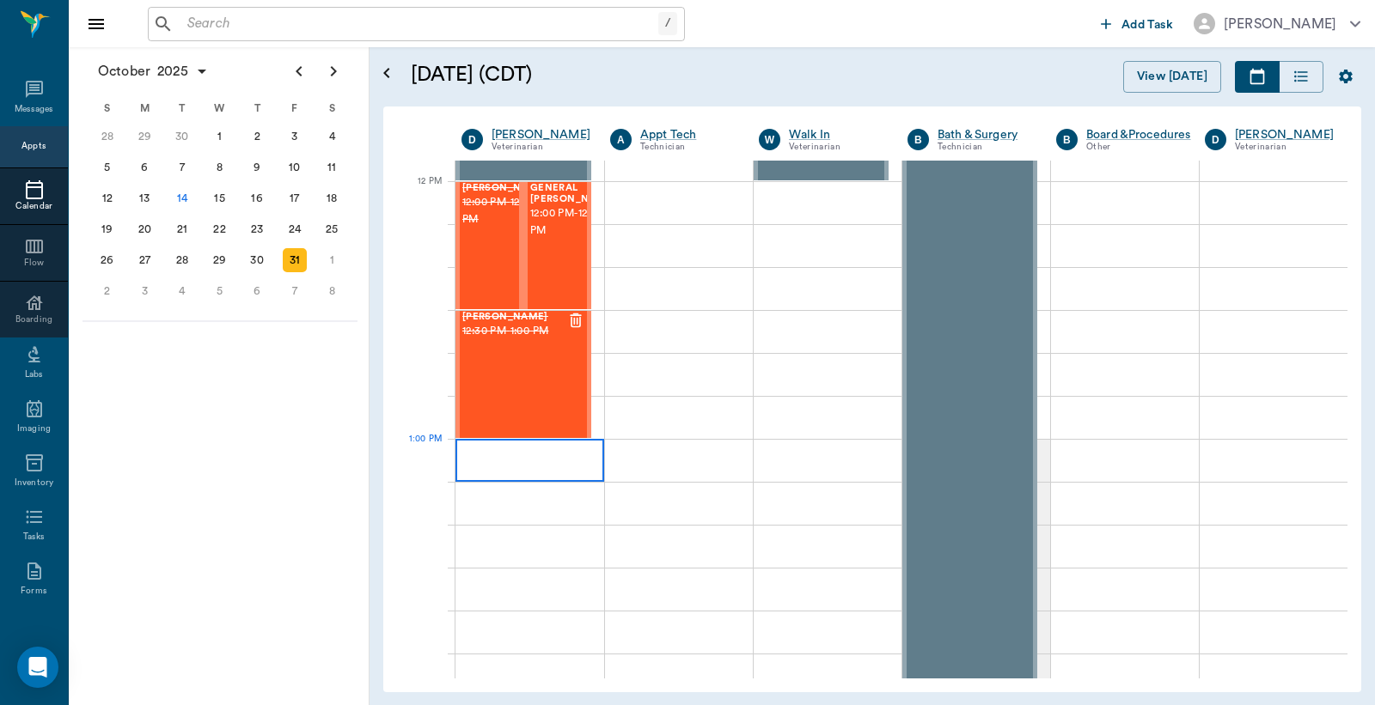
click at [479, 464] on div at bounding box center [529, 460] width 149 height 43
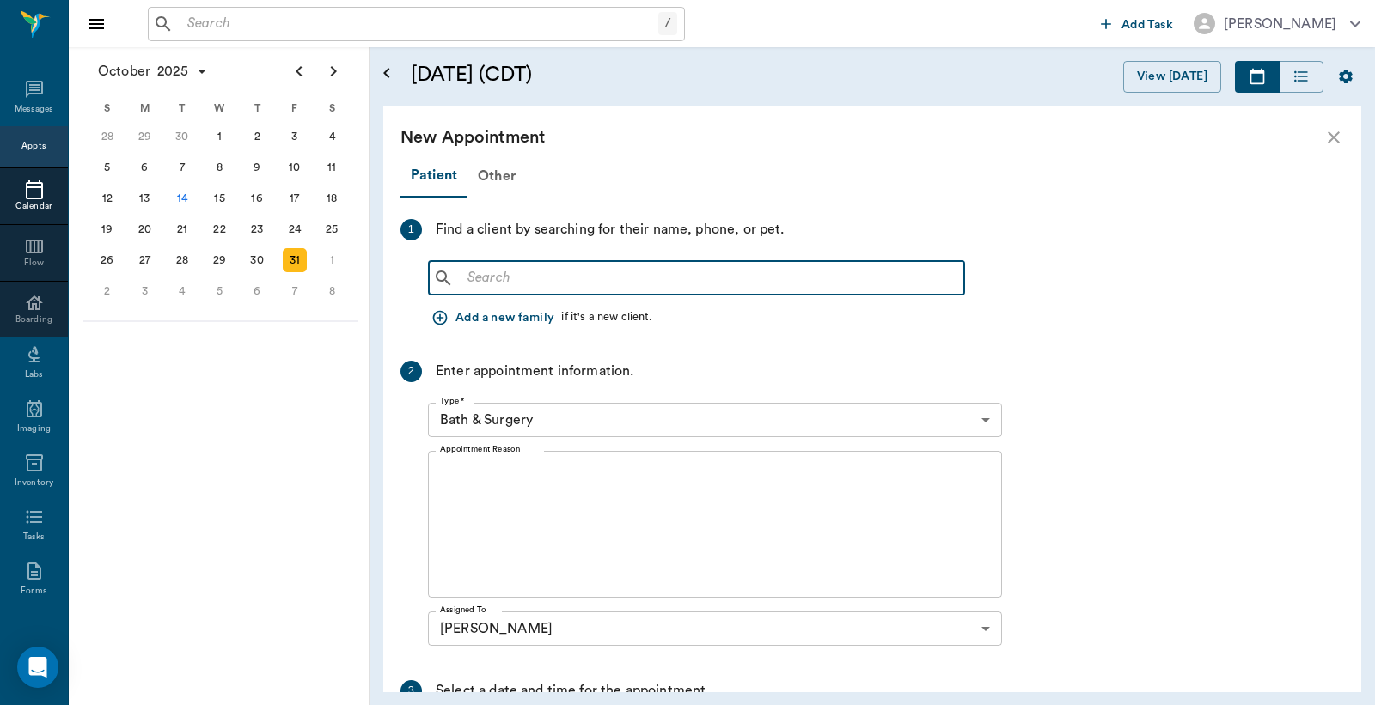
click at [462, 273] on input "text" at bounding box center [709, 278] width 497 height 24
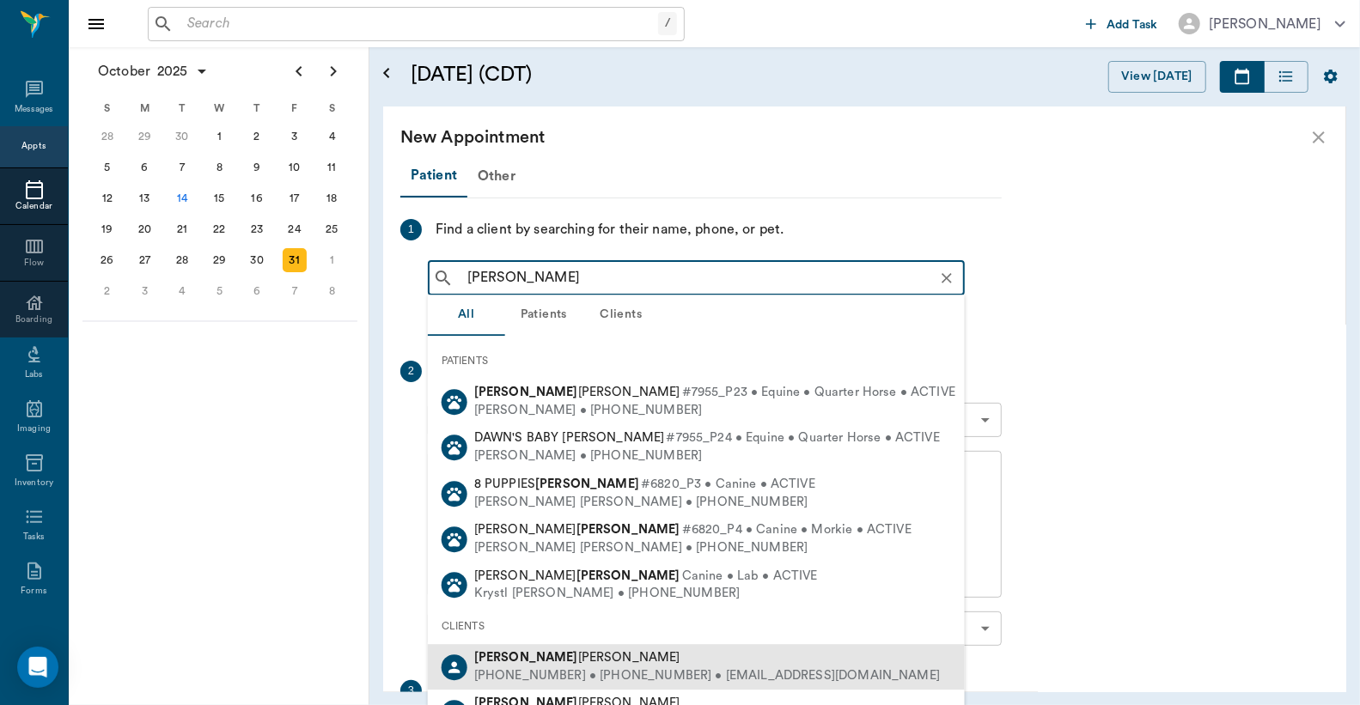
click at [548, 668] on div "(903) 296-1744 • (903) 296-1744 • mquintanilla360@gmail.com" at bounding box center [707, 677] width 466 height 18
type input "Dawn"
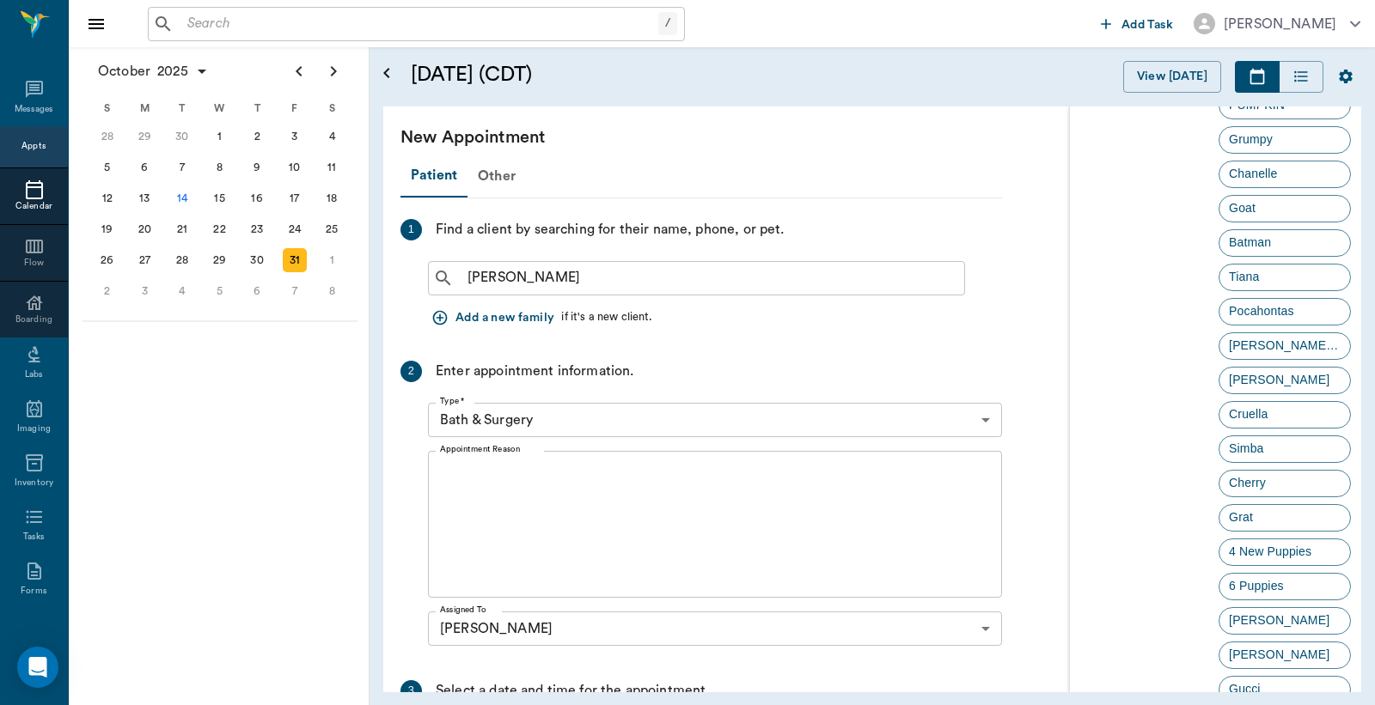
scroll to position [866, 0]
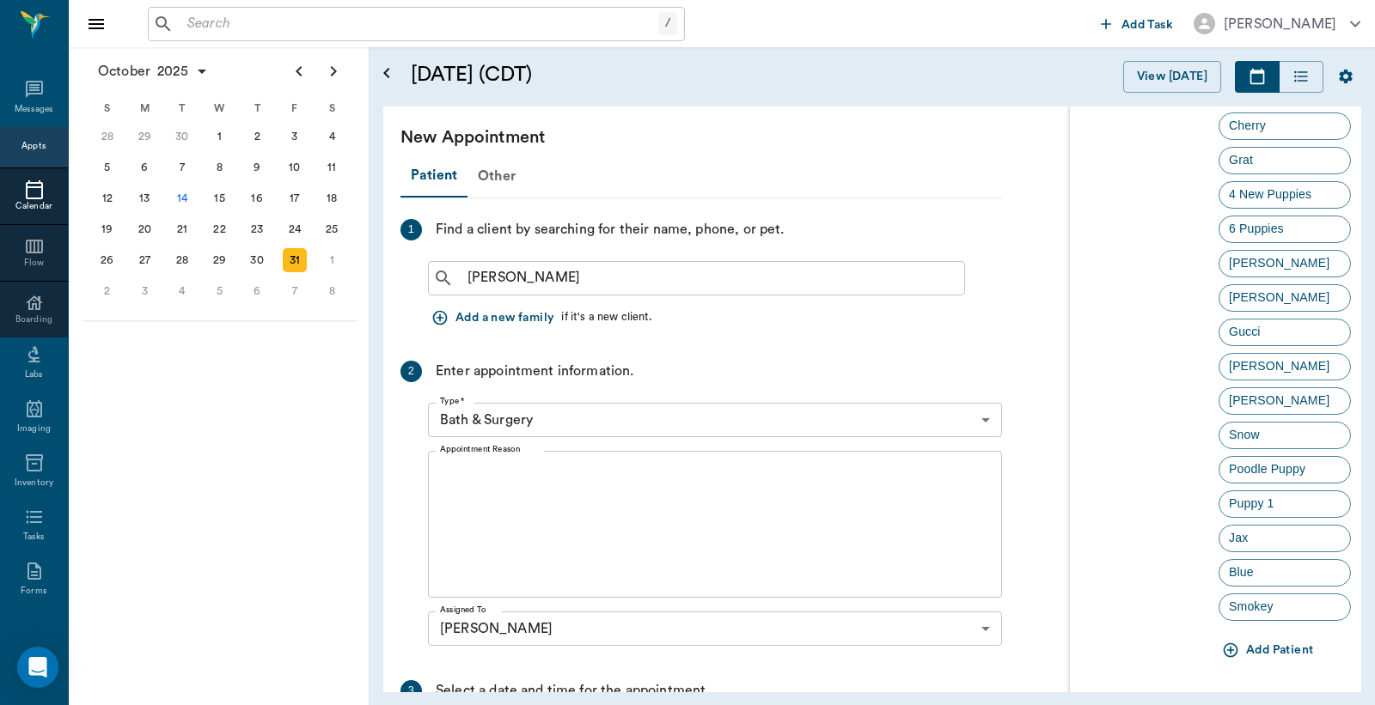
click at [1264, 646] on button "Add Patient" at bounding box center [1268, 651] width 101 height 32
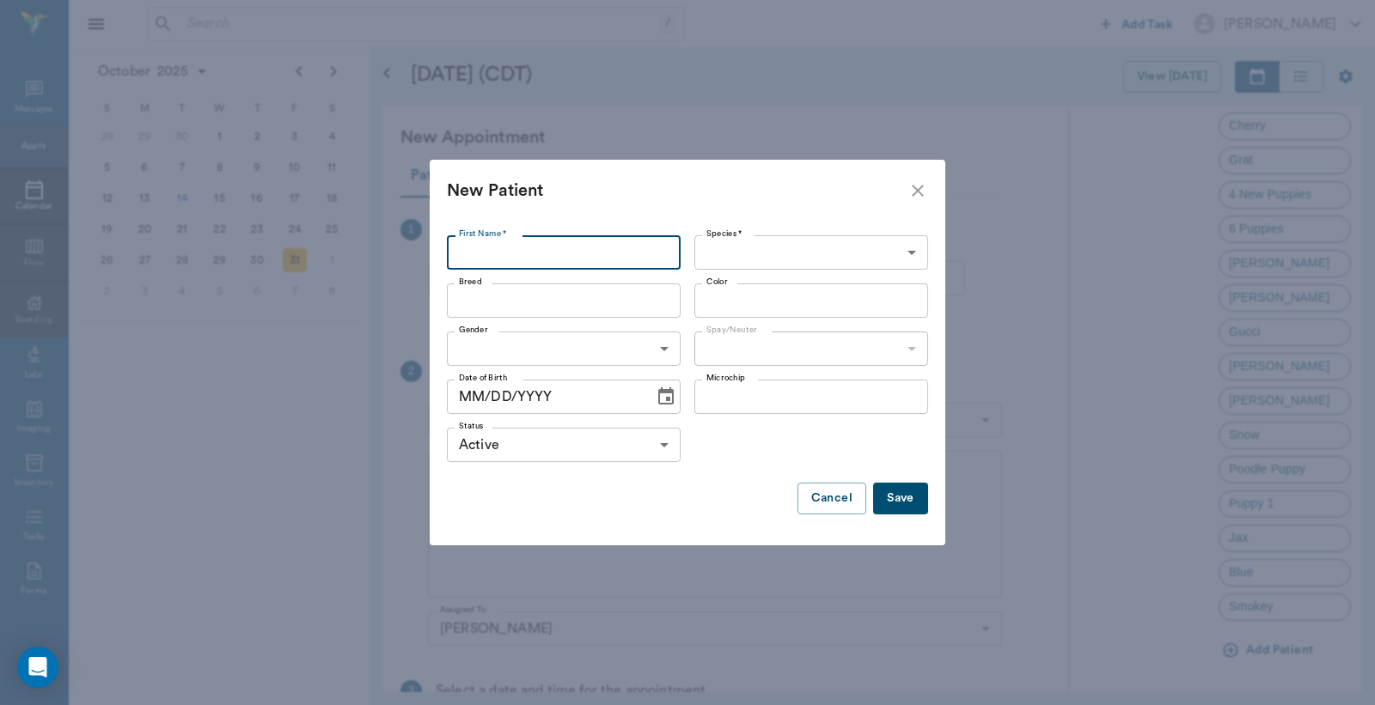
click at [465, 258] on input "First Name *" at bounding box center [564, 252] width 234 height 34
type input "Marshamellow"
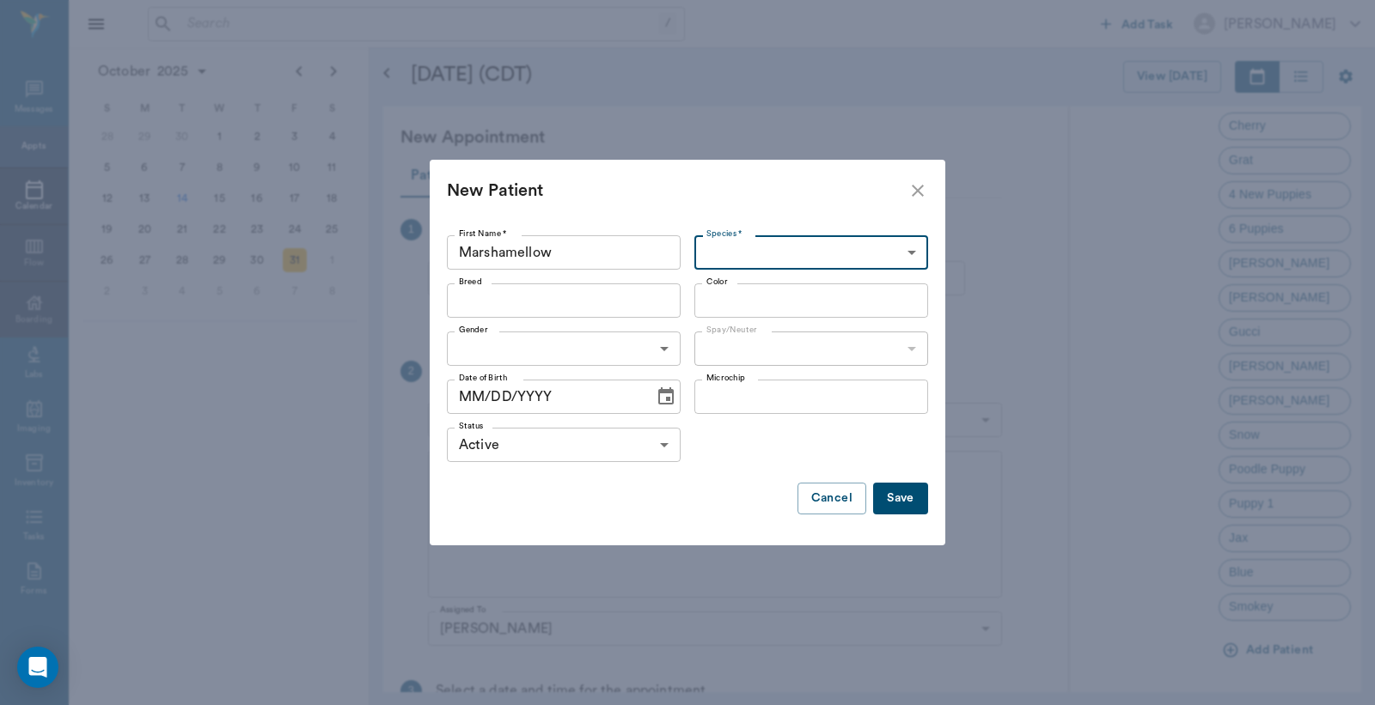
click at [822, 253] on body "/ ​ Add Task Dr. Bert Ellsworth Nectar Messages Appts Calendar Flow Boarding La…" at bounding box center [687, 352] width 1375 height 705
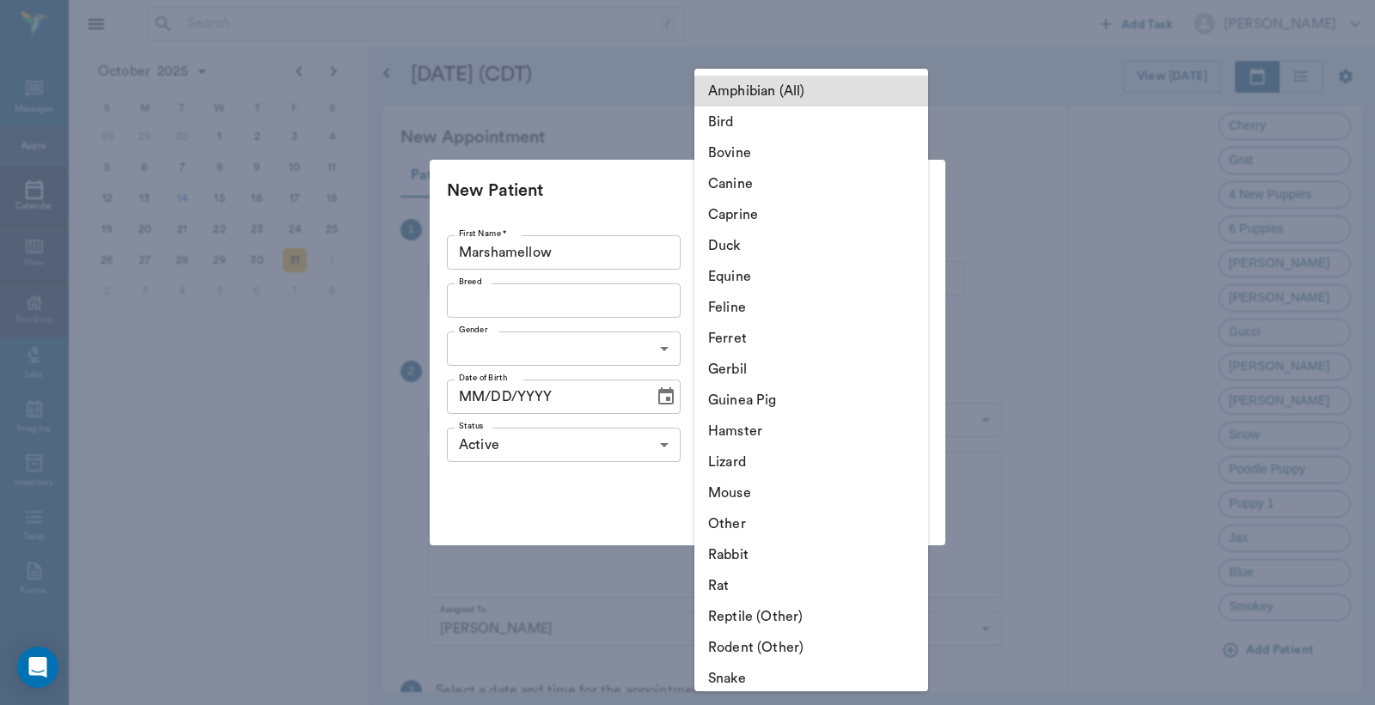
click at [756, 186] on li "Canine" at bounding box center [811, 183] width 234 height 31
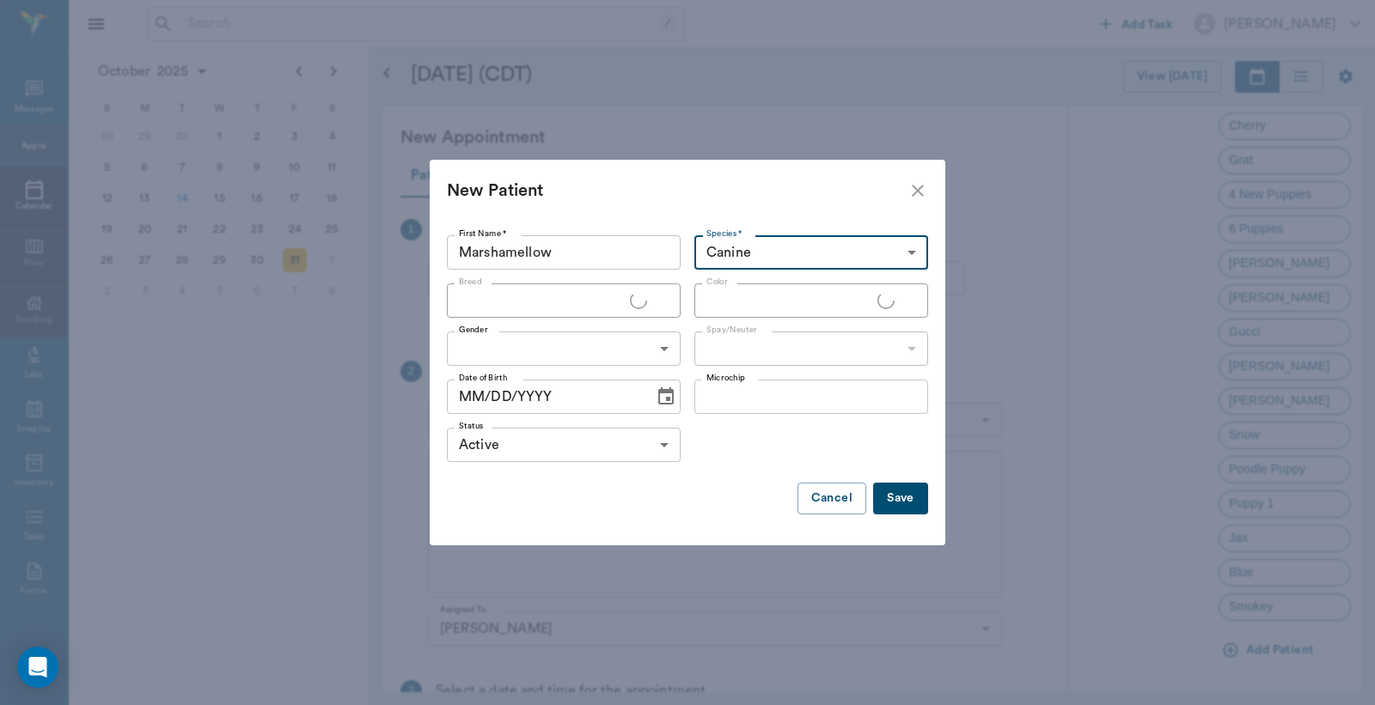
type input "Canine"
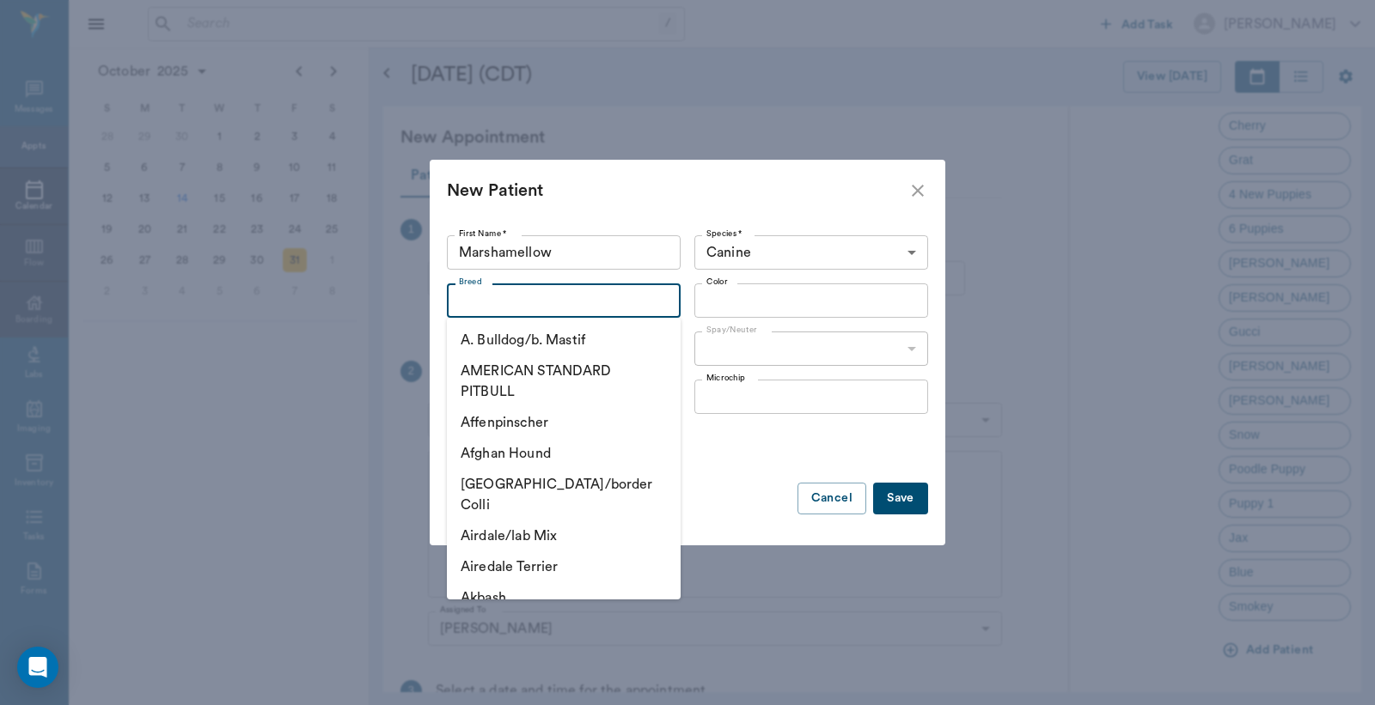
click at [462, 297] on input "Breed" at bounding box center [549, 301] width 195 height 24
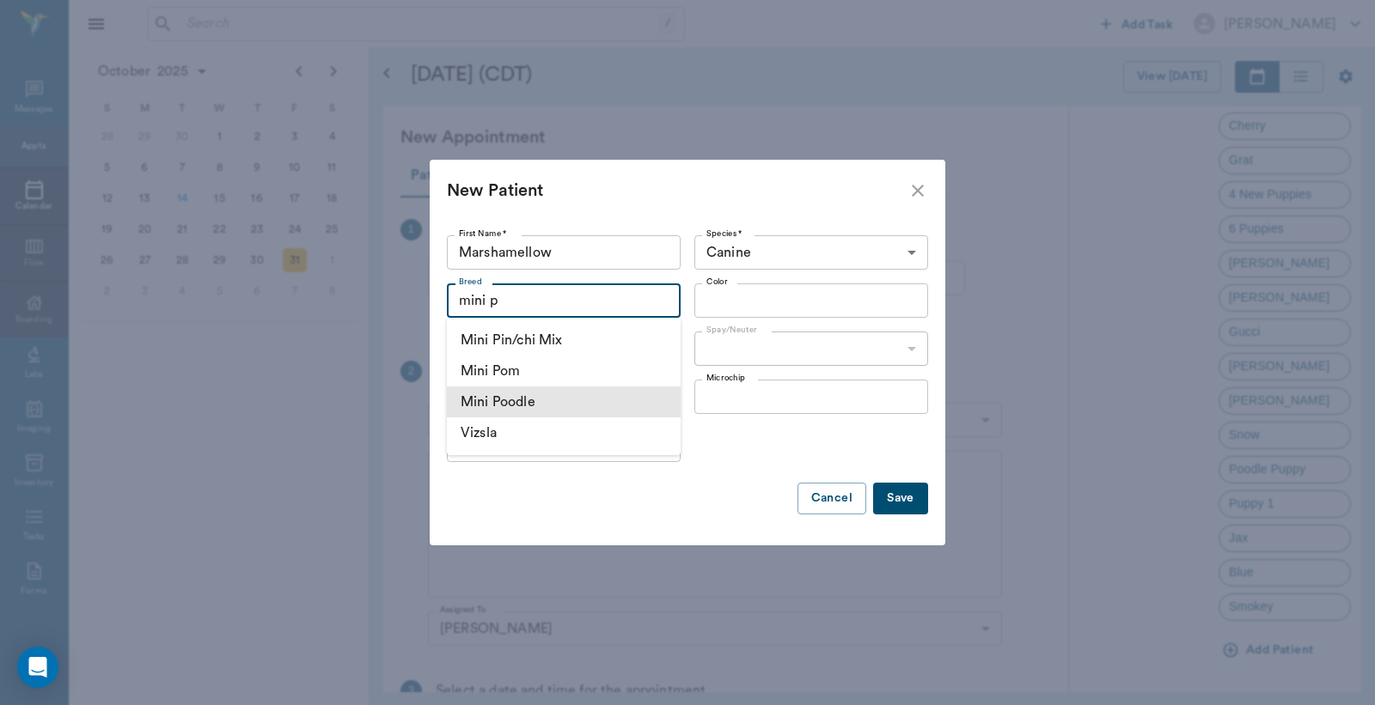
click at [534, 404] on li "Mini Poodle" at bounding box center [564, 402] width 234 height 31
type input "Mini Poodle"
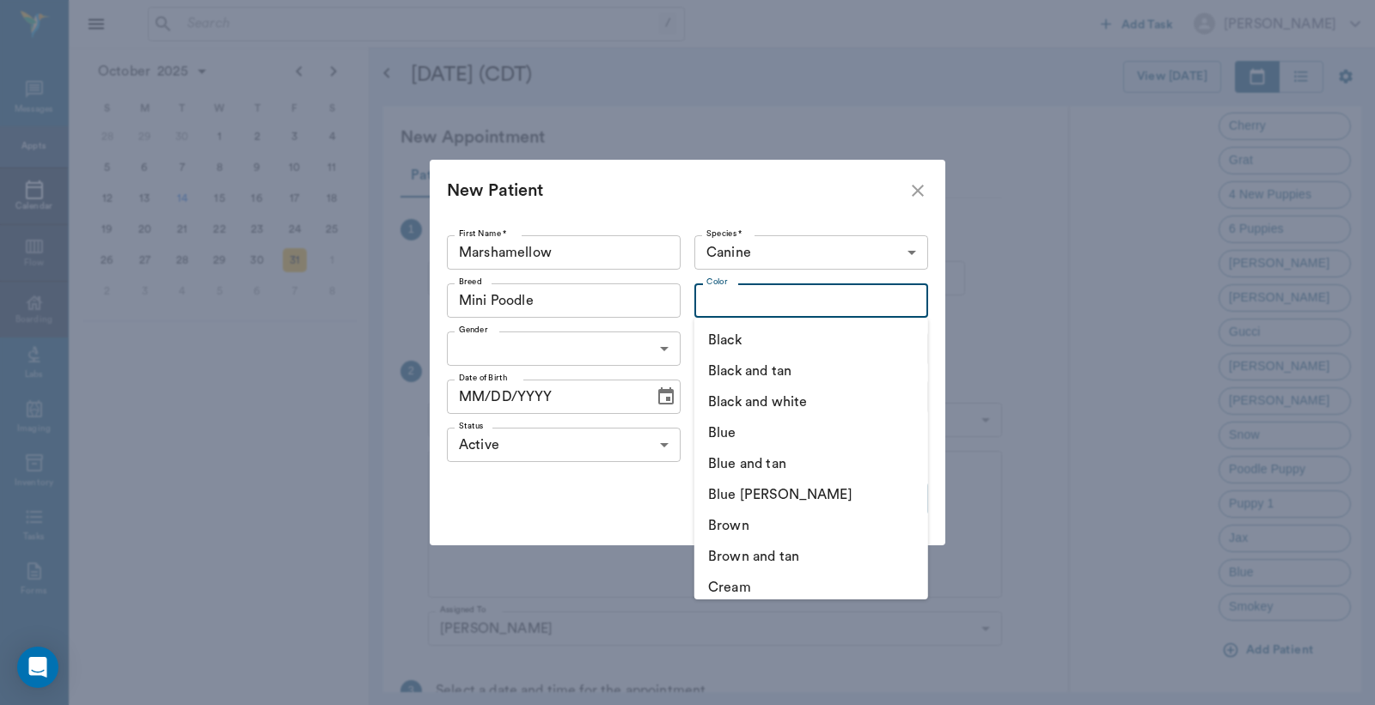
click at [718, 298] on input "Color" at bounding box center [796, 301] width 195 height 24
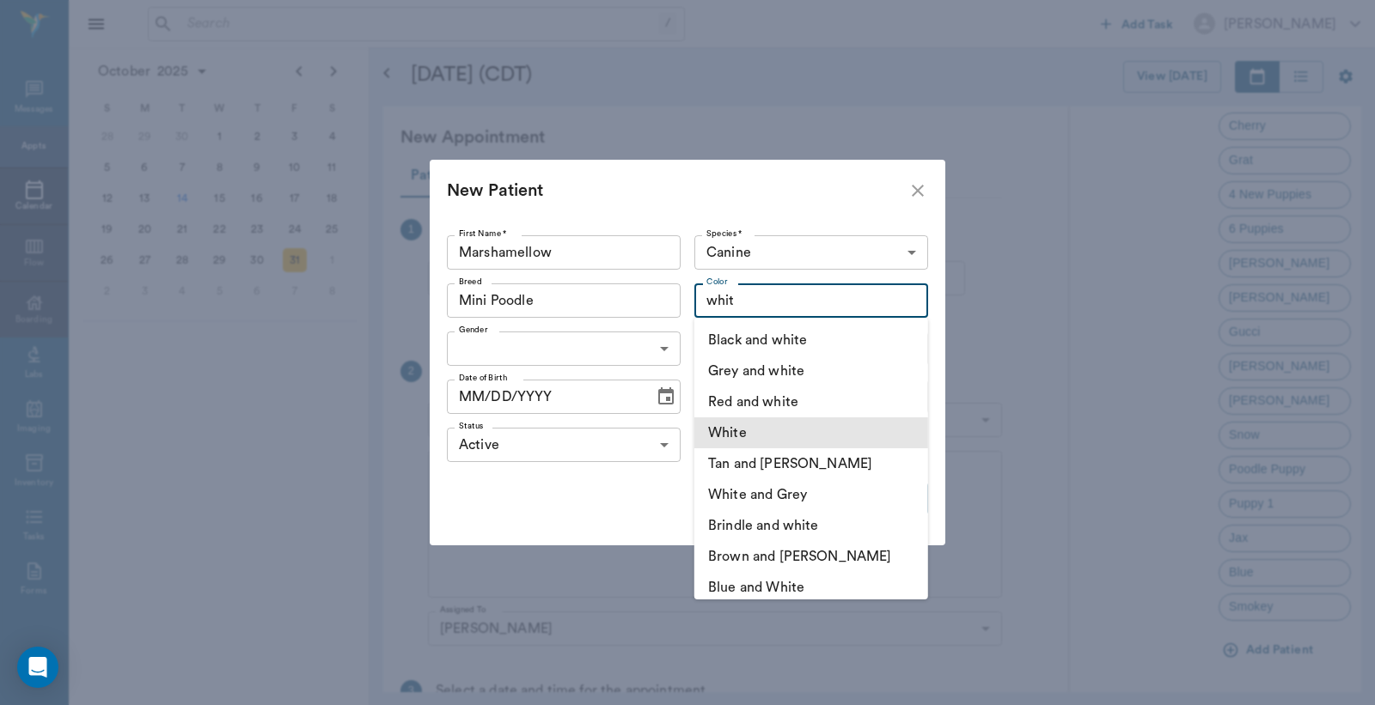
click at [759, 441] on li "White" at bounding box center [811, 433] width 234 height 31
type input "White"
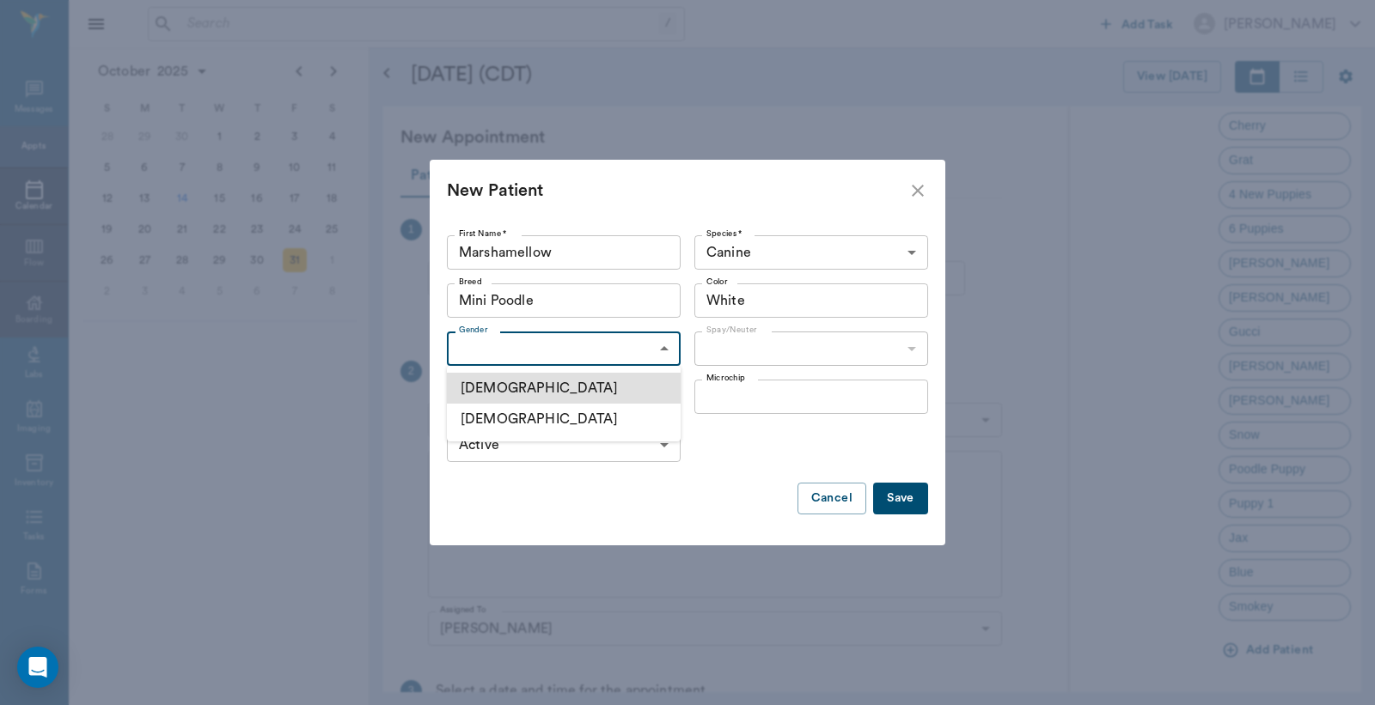
click at [457, 349] on body "/ ​ Add Task Dr. Bert Ellsworth Nectar Messages Appts Calendar Flow Boarding La…" at bounding box center [687, 352] width 1375 height 705
click at [505, 394] on li "Male" at bounding box center [564, 388] width 234 height 31
type input "MALE"
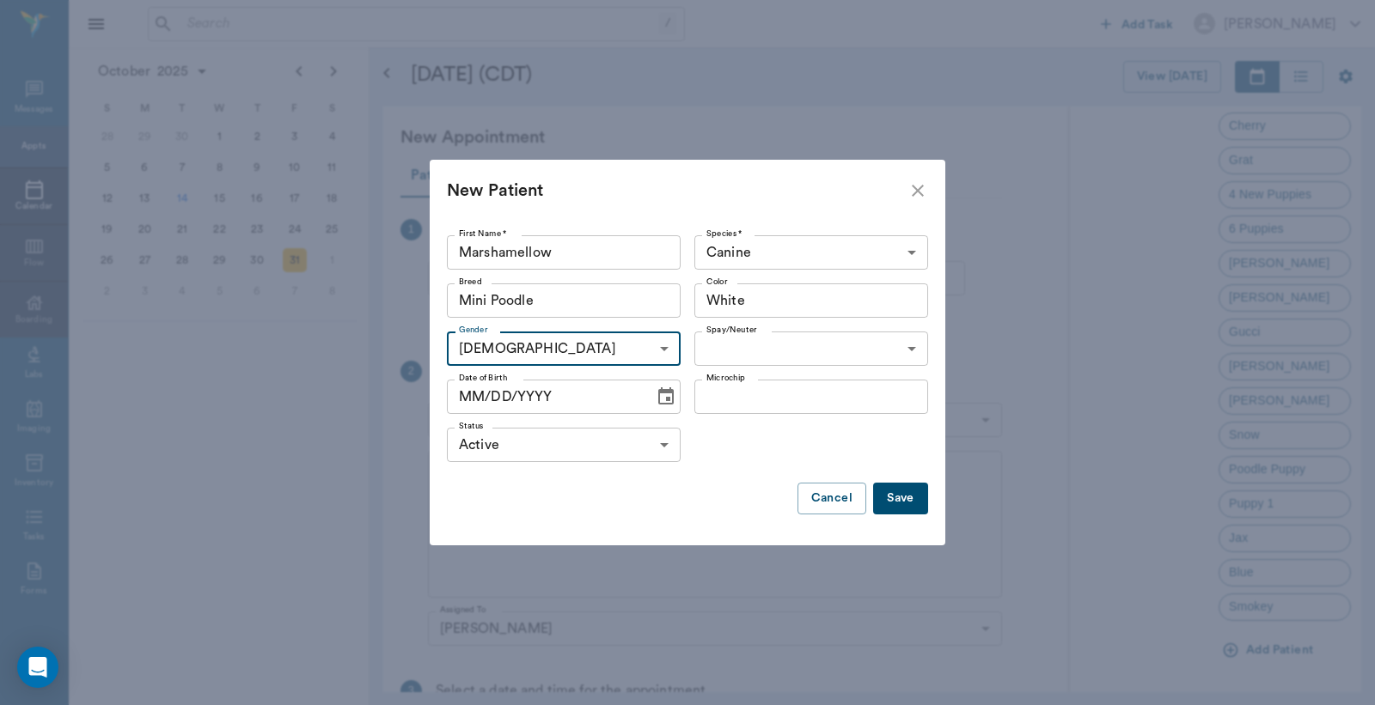
click at [908, 346] on body "/ ​ Add Task Dr. Bert Ellsworth Nectar Messages Appts Calendar Flow Boarding La…" at bounding box center [687, 352] width 1375 height 705
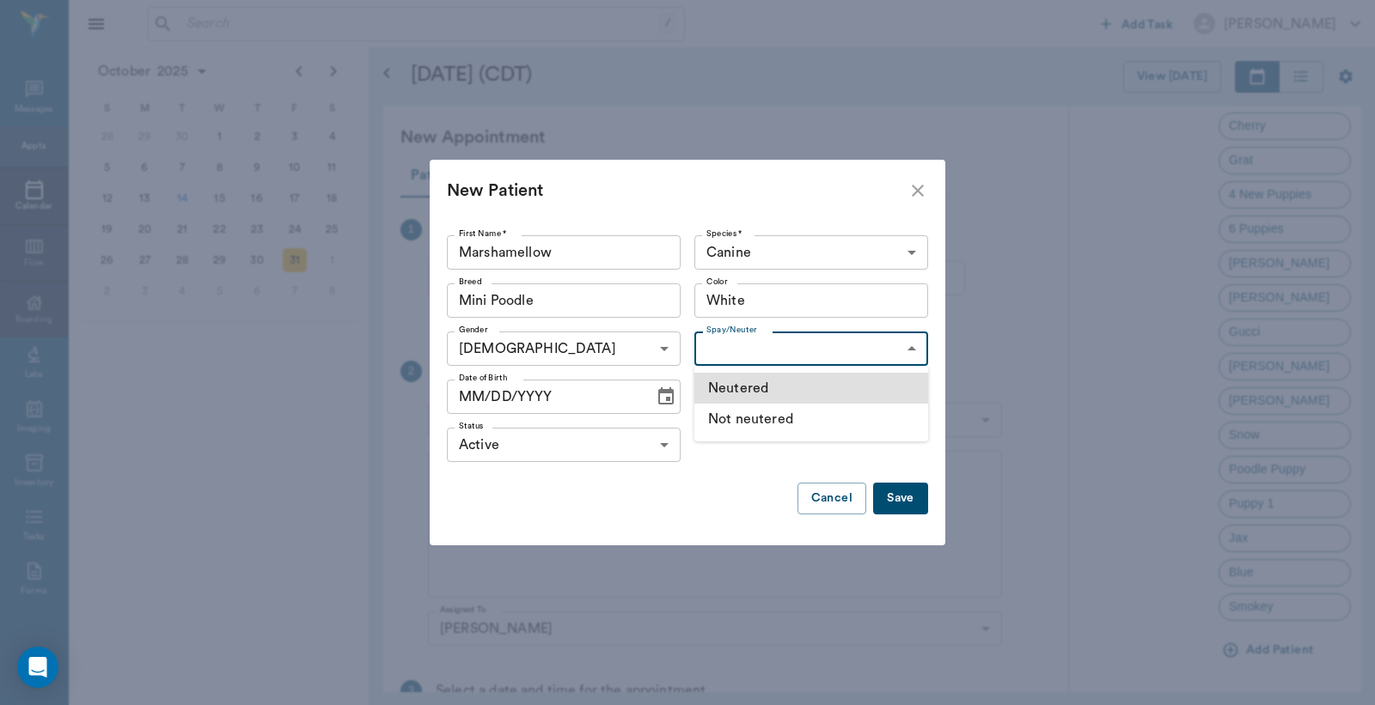
click at [767, 421] on li "Not neutered" at bounding box center [811, 419] width 234 height 31
type input "false"
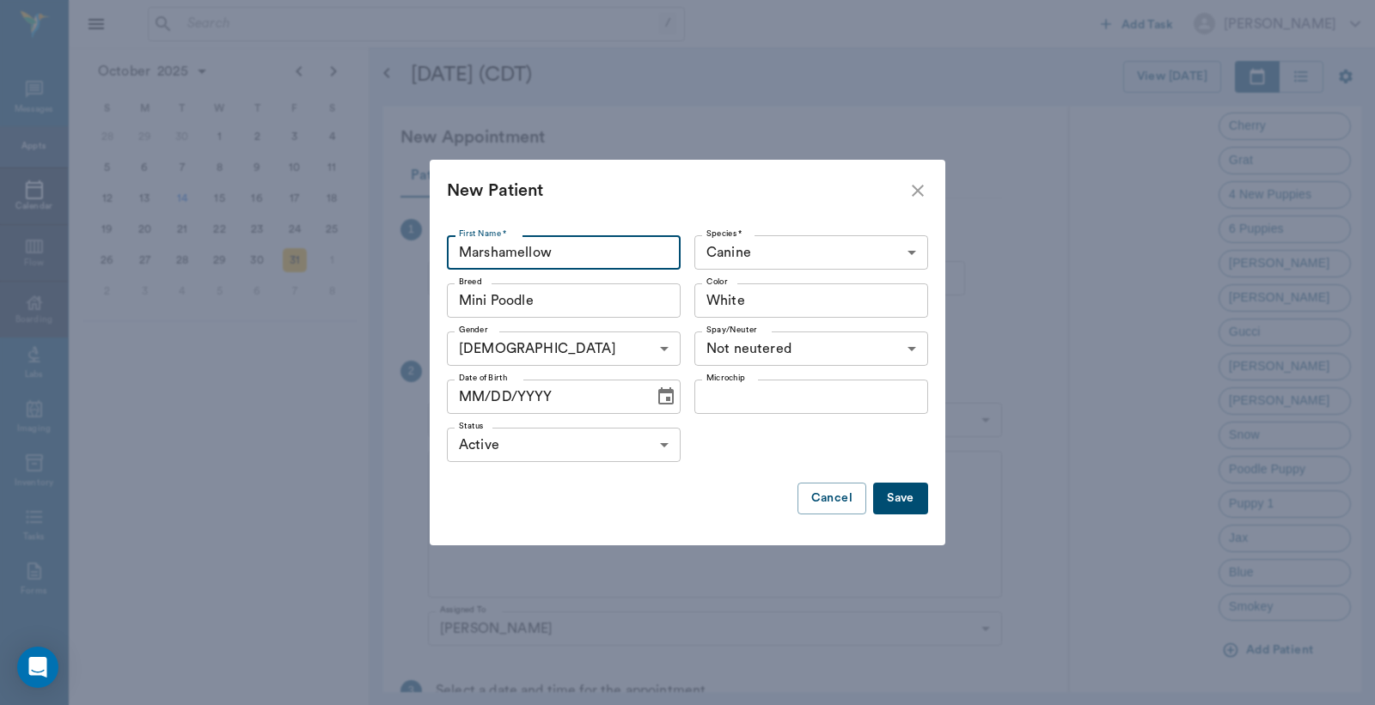
click at [462, 255] on input "Marshamellow" at bounding box center [564, 252] width 234 height 34
type input "Marshmallow"
click at [894, 498] on button "Save" at bounding box center [900, 499] width 55 height 32
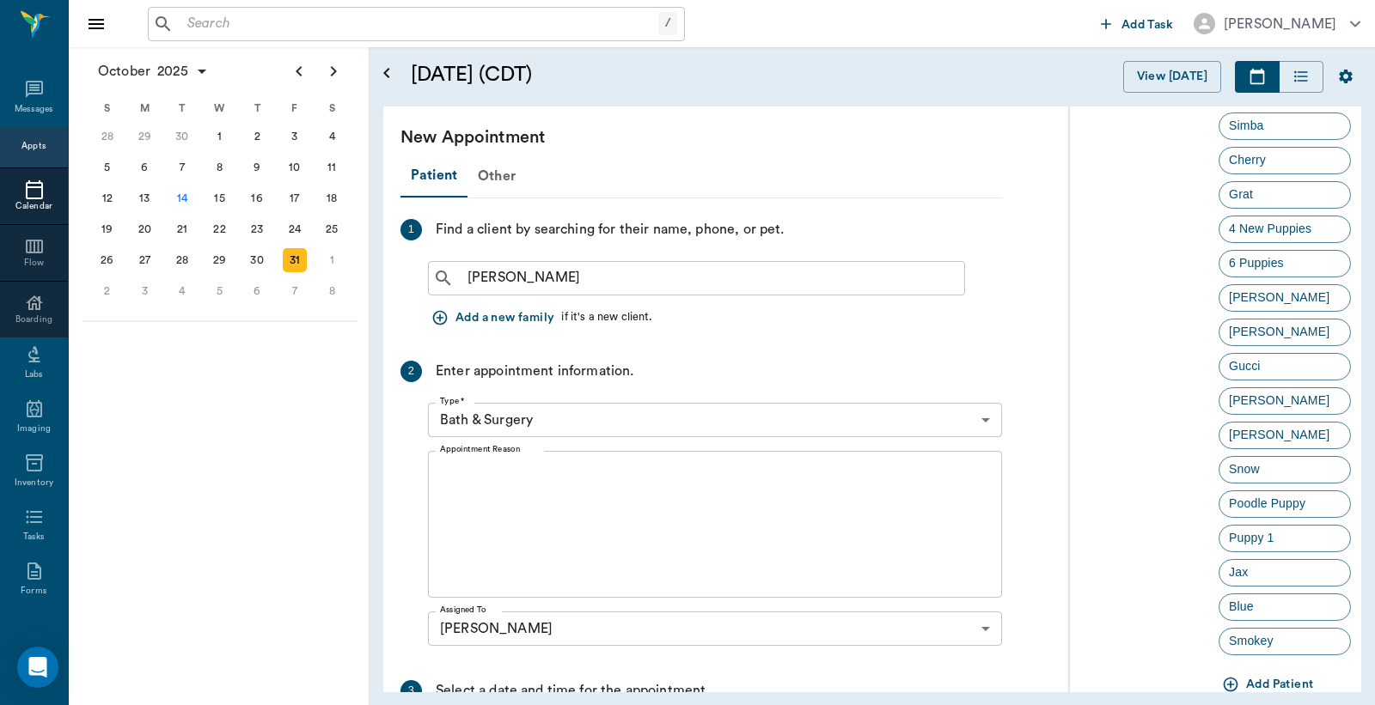
scroll to position [0, 0]
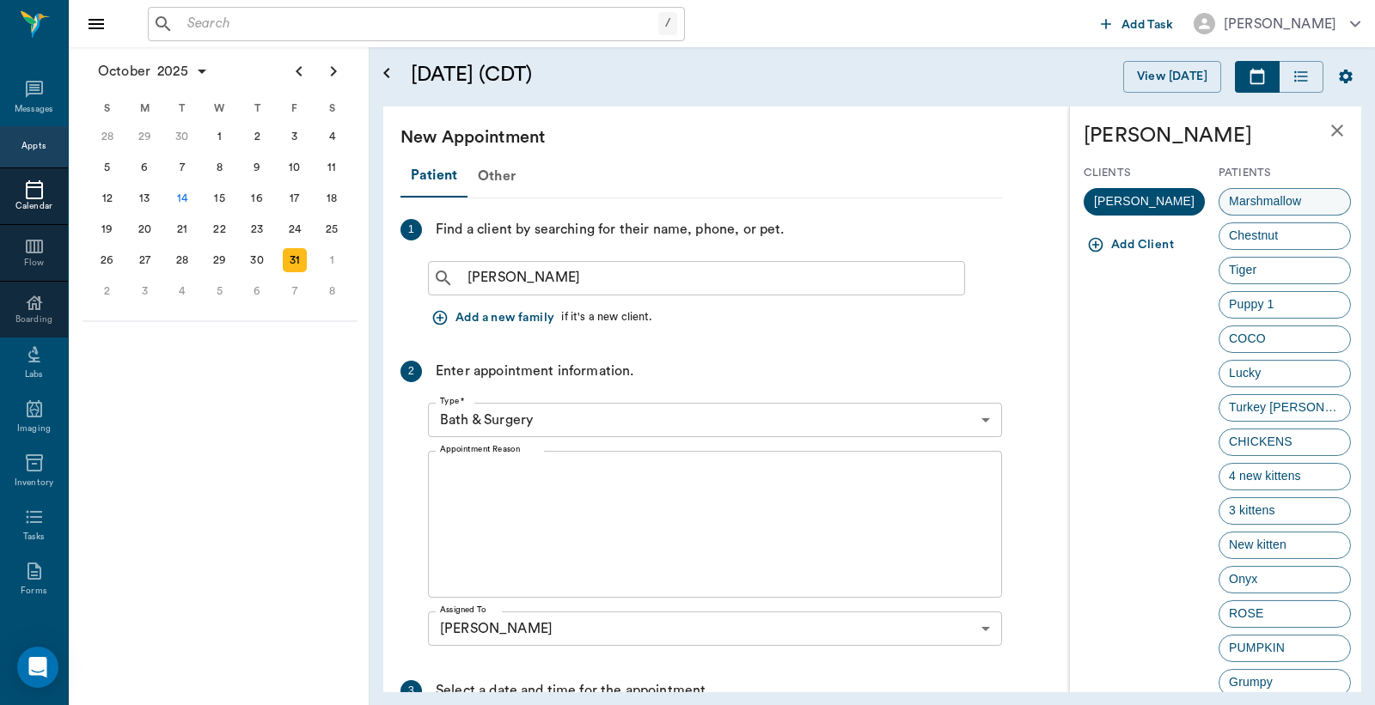
click at [1282, 206] on span "Marshmallow" at bounding box center [1264, 201] width 91 height 18
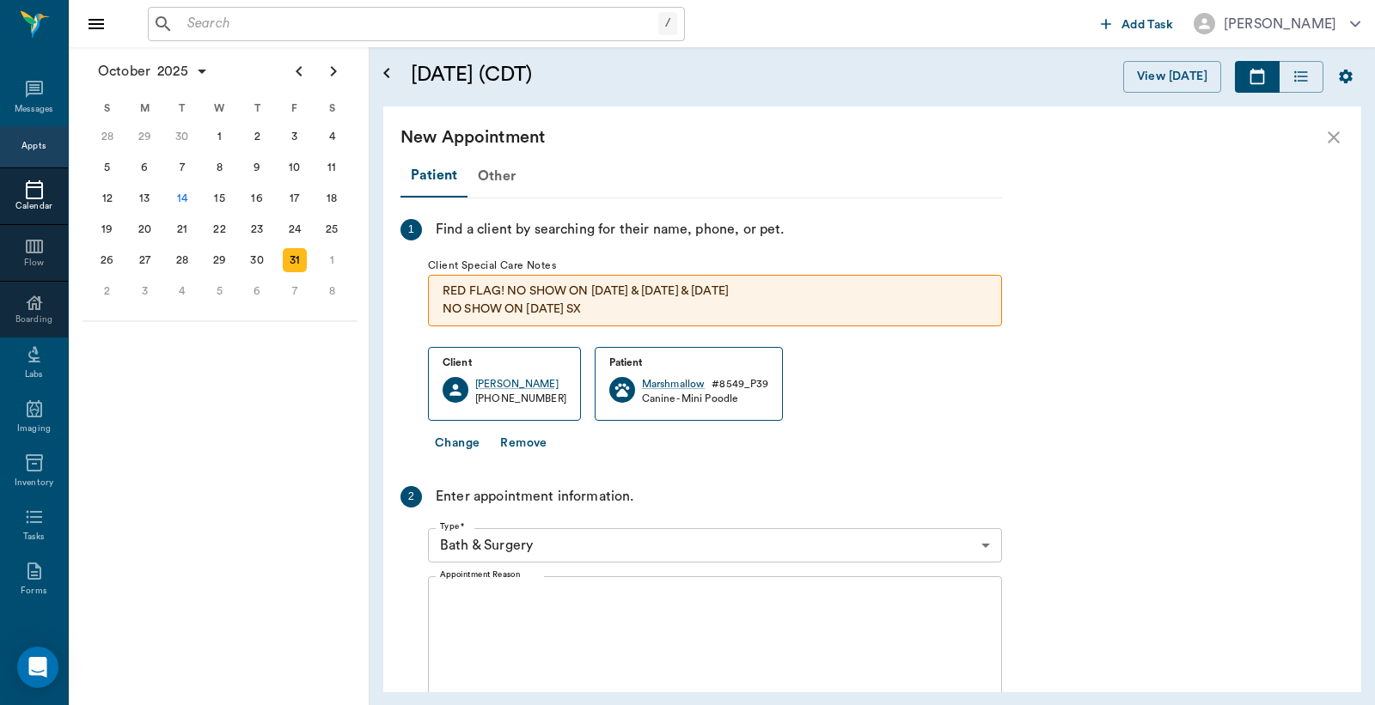
click at [990, 543] on body "/ ​ Add Task Dr. Bert Ellsworth Nectar Messages Appts Calendar Flow Boarding La…" at bounding box center [687, 352] width 1375 height 705
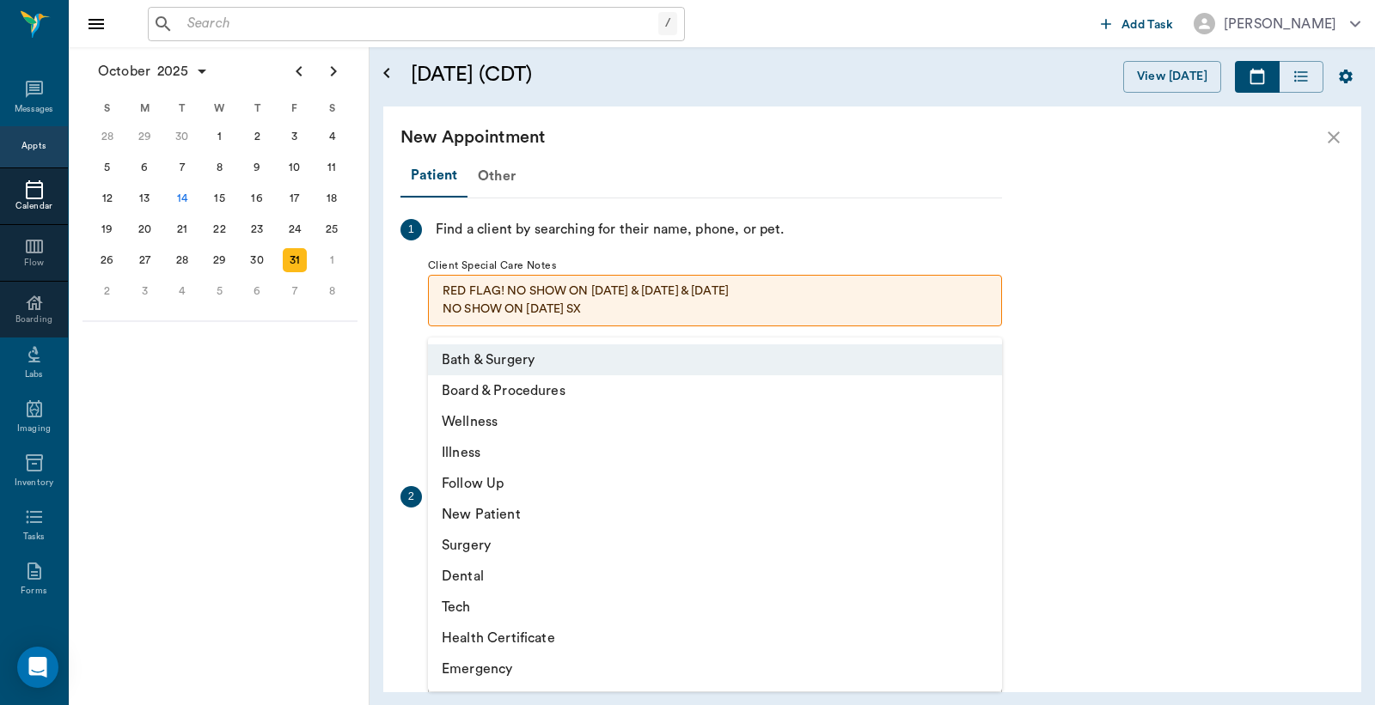
click at [461, 547] on li "Surgery" at bounding box center [715, 545] width 574 height 31
type input "65d2be4f46e3a538d89b8c18"
type input "01:30 PM"
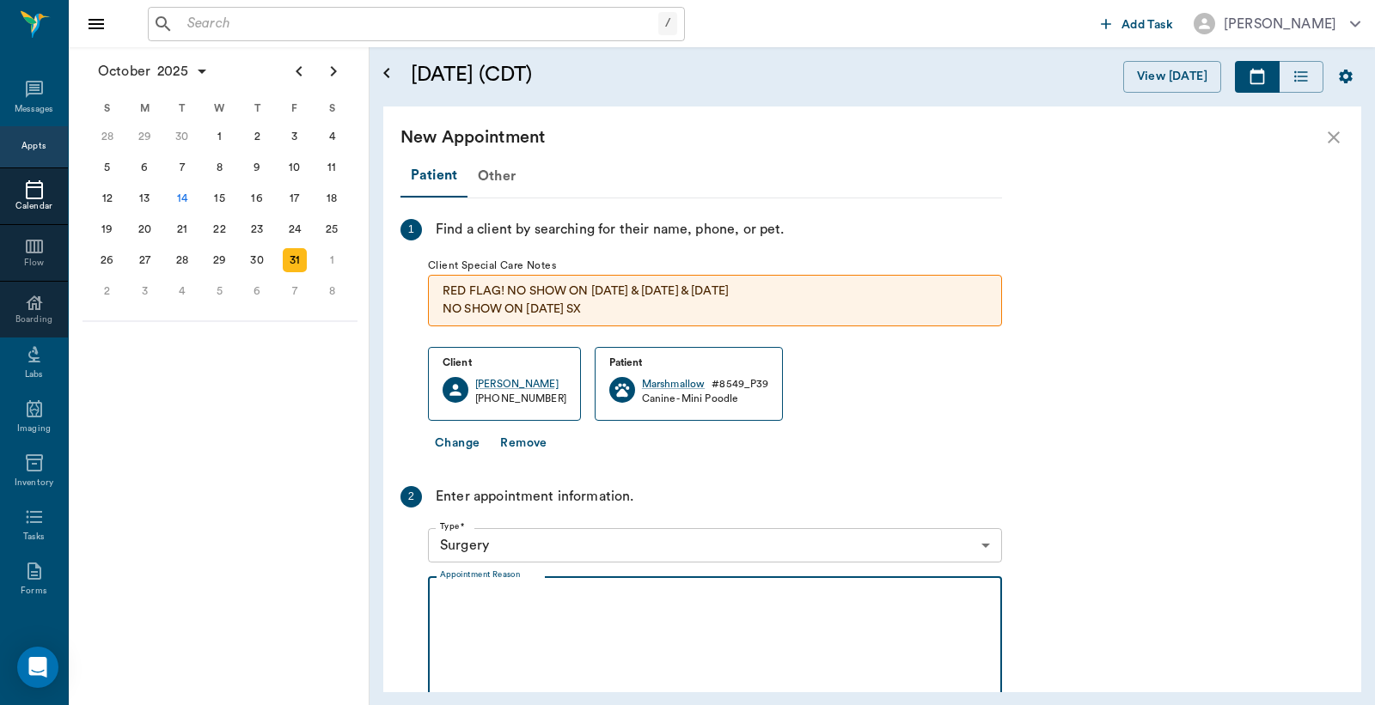
click at [451, 596] on textarea "Appointment Reason" at bounding box center [715, 650] width 550 height 119
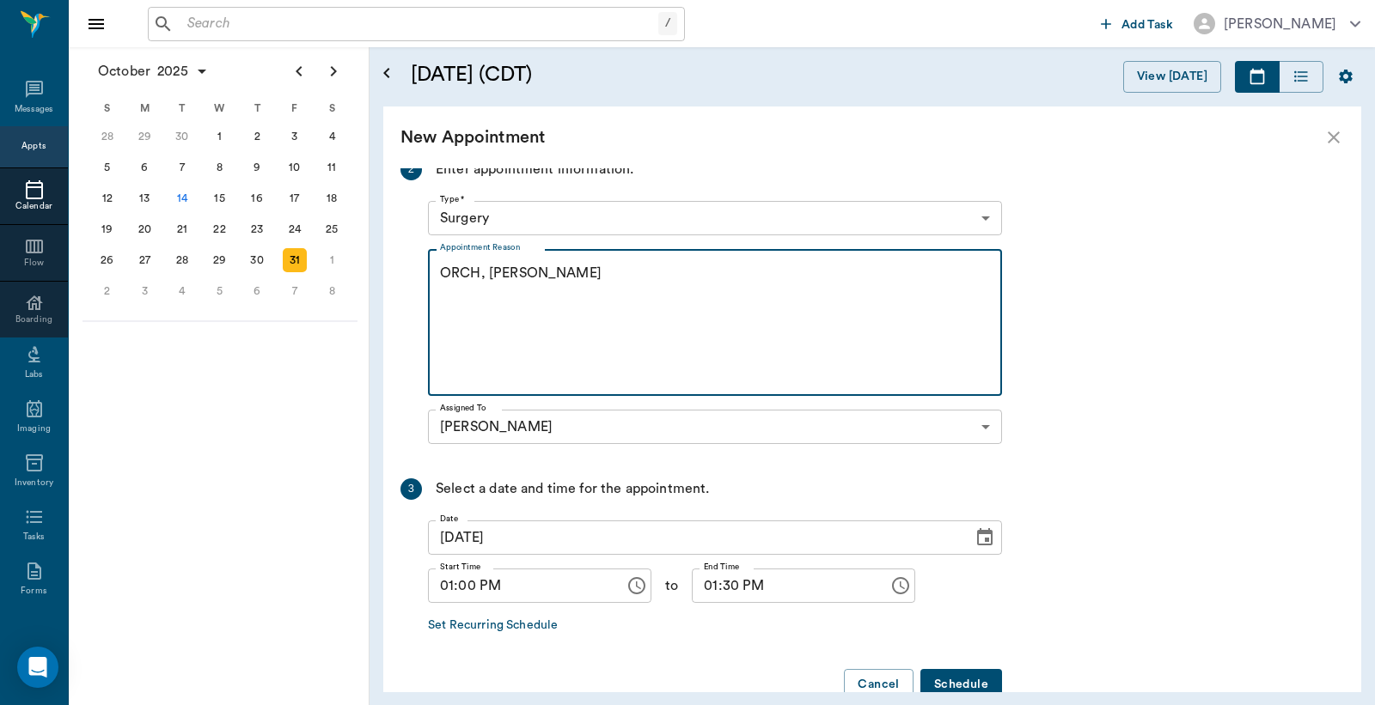
scroll to position [366, 0]
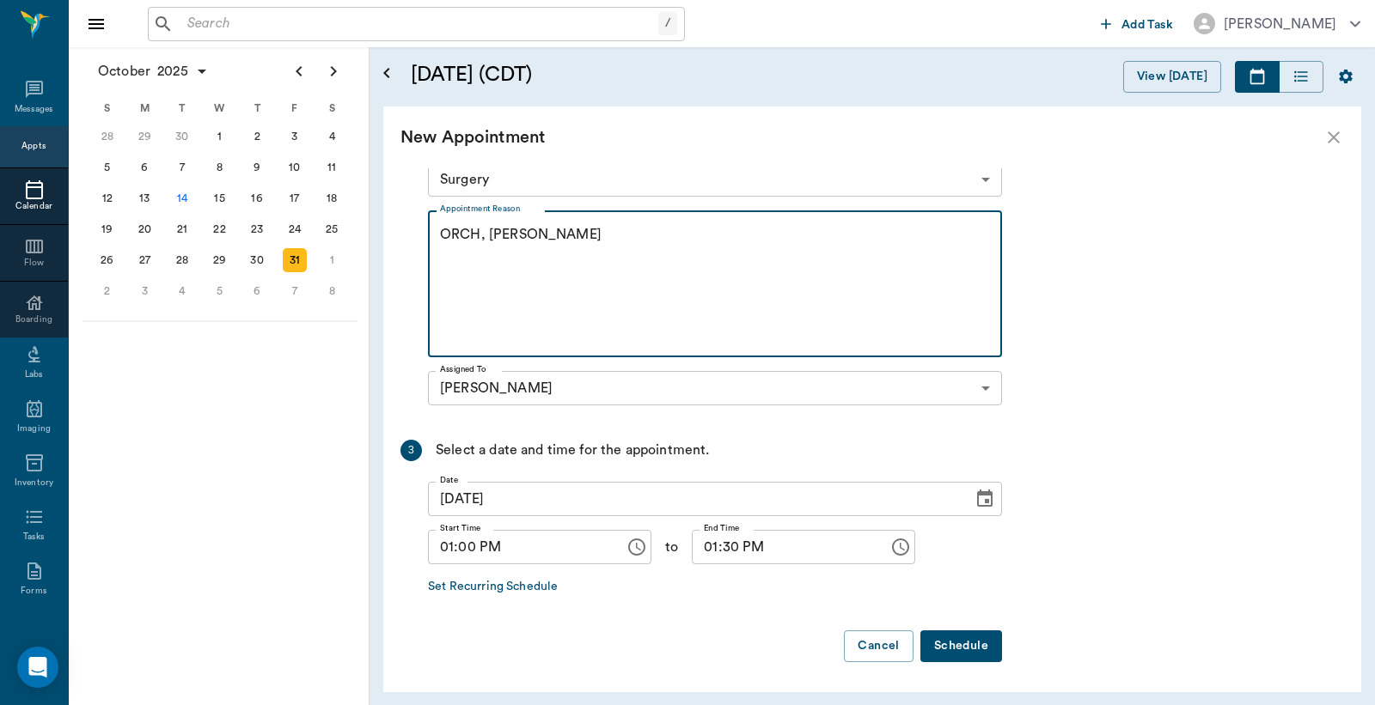
type textarea "ORCH, RV Christy"
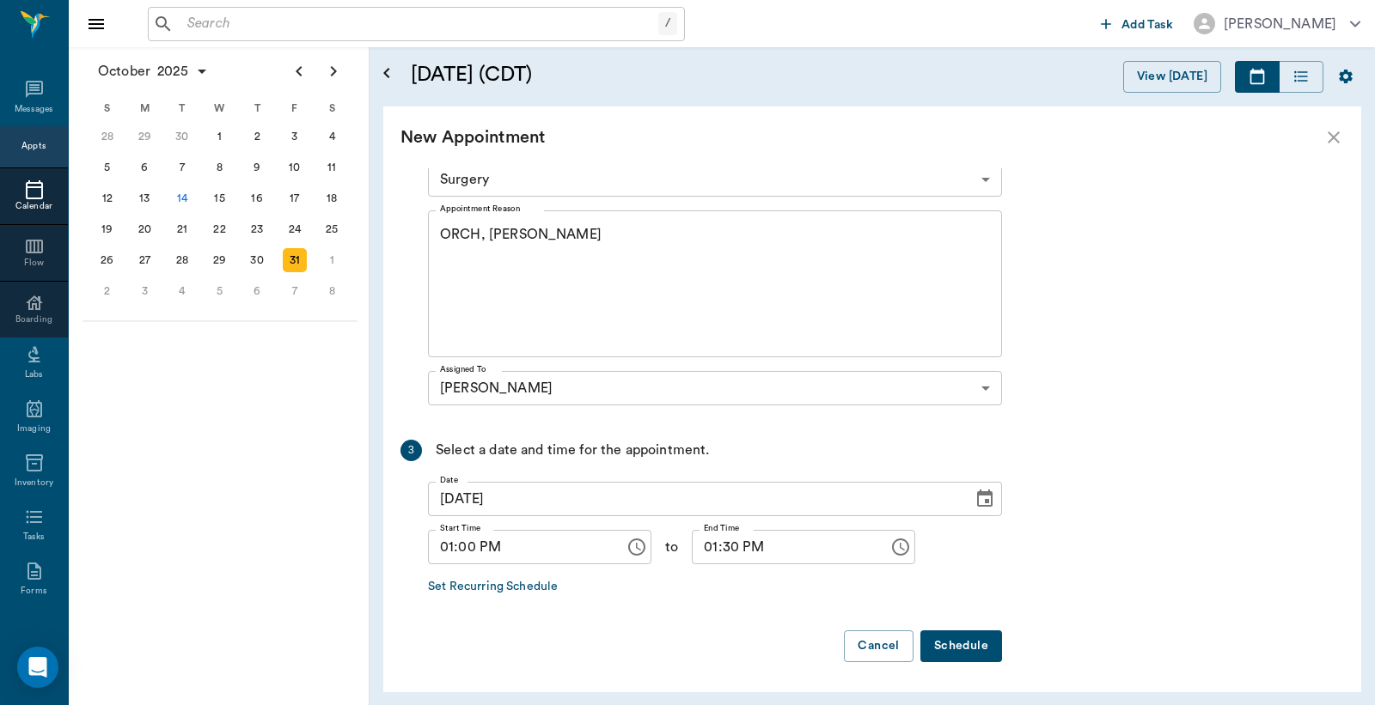
click at [949, 648] on button "Schedule" at bounding box center [961, 647] width 82 height 32
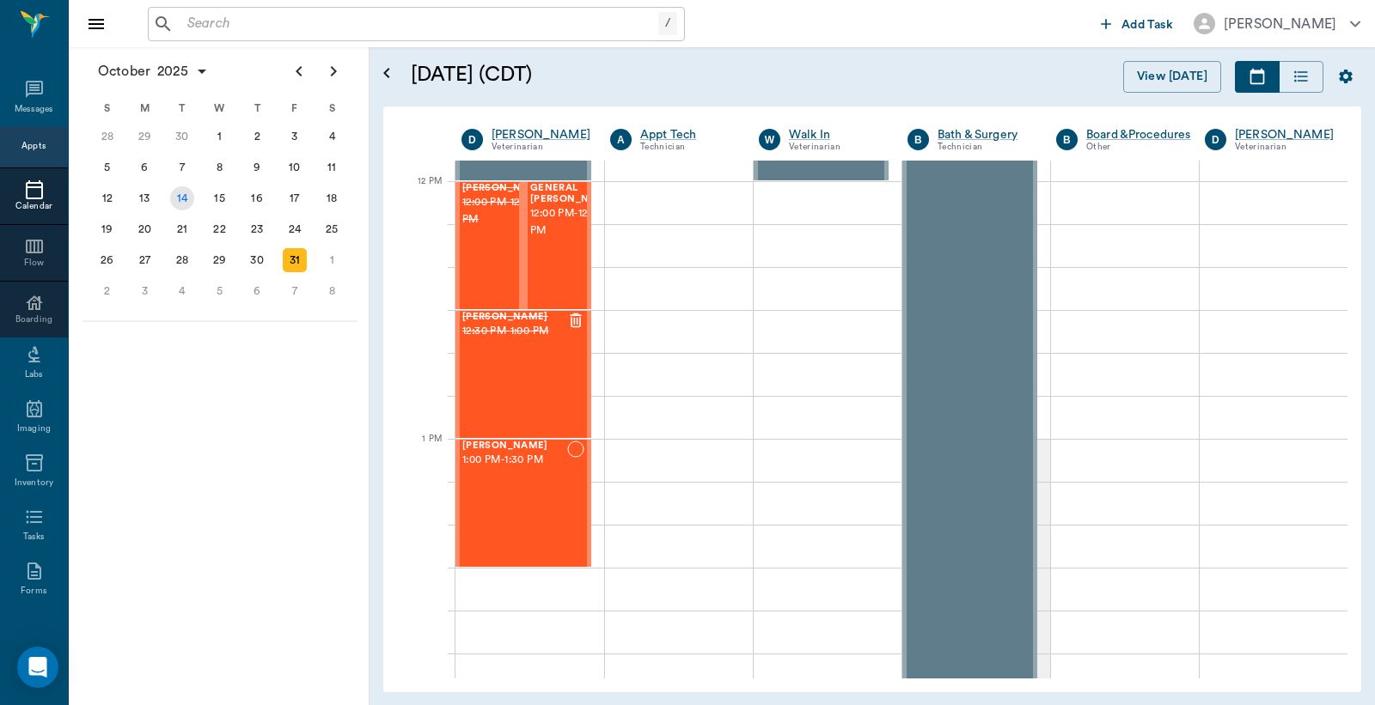
click at [184, 196] on div "14" at bounding box center [182, 198] width 24 height 24
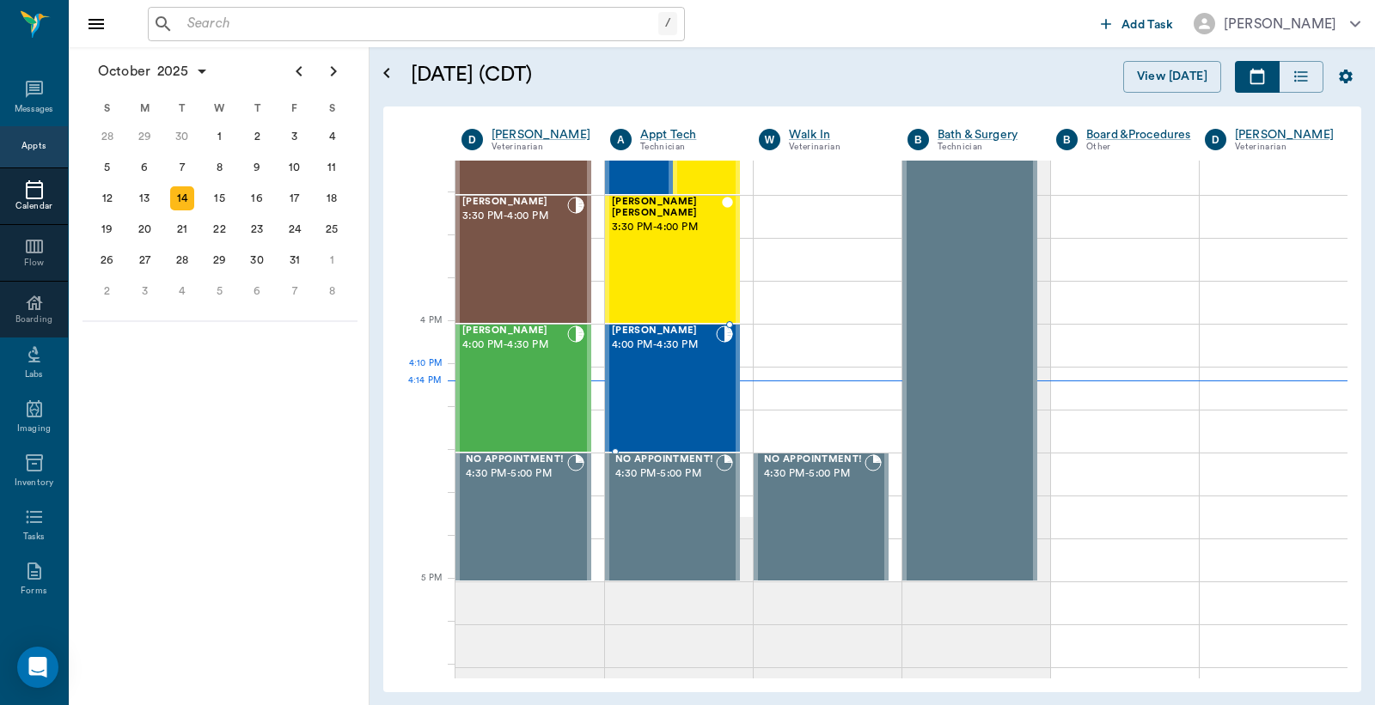
scroll to position [1909, 0]
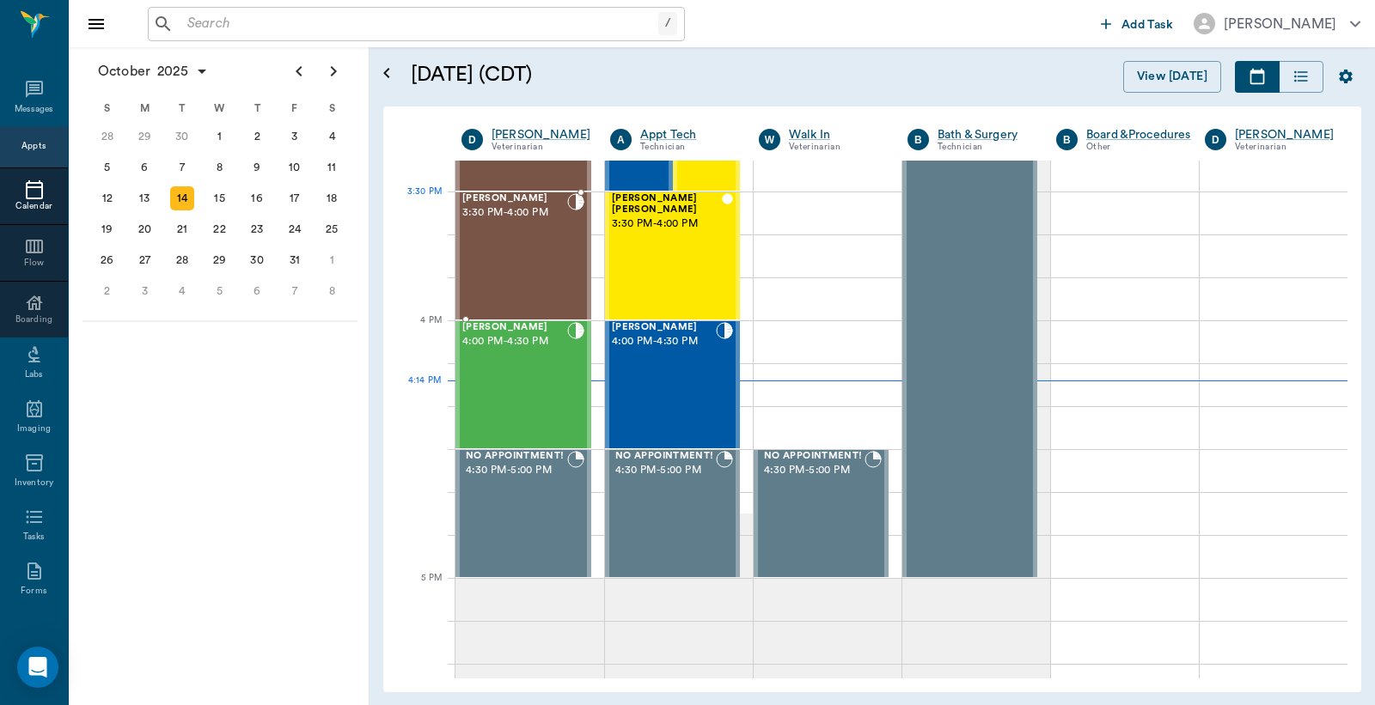
click at [533, 235] on div "Molley Aguirre 3:30 PM - 4:00 PM" at bounding box center [514, 255] width 105 height 125
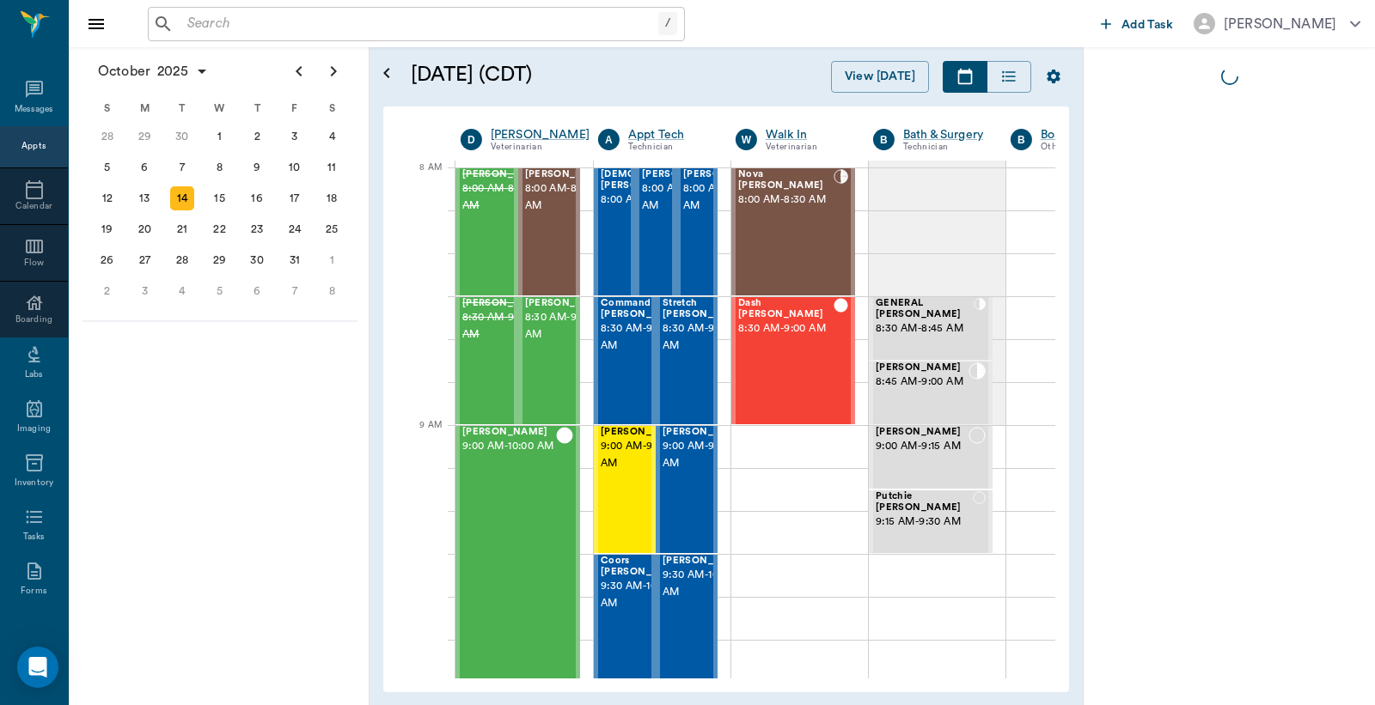
scroll to position [0, 1]
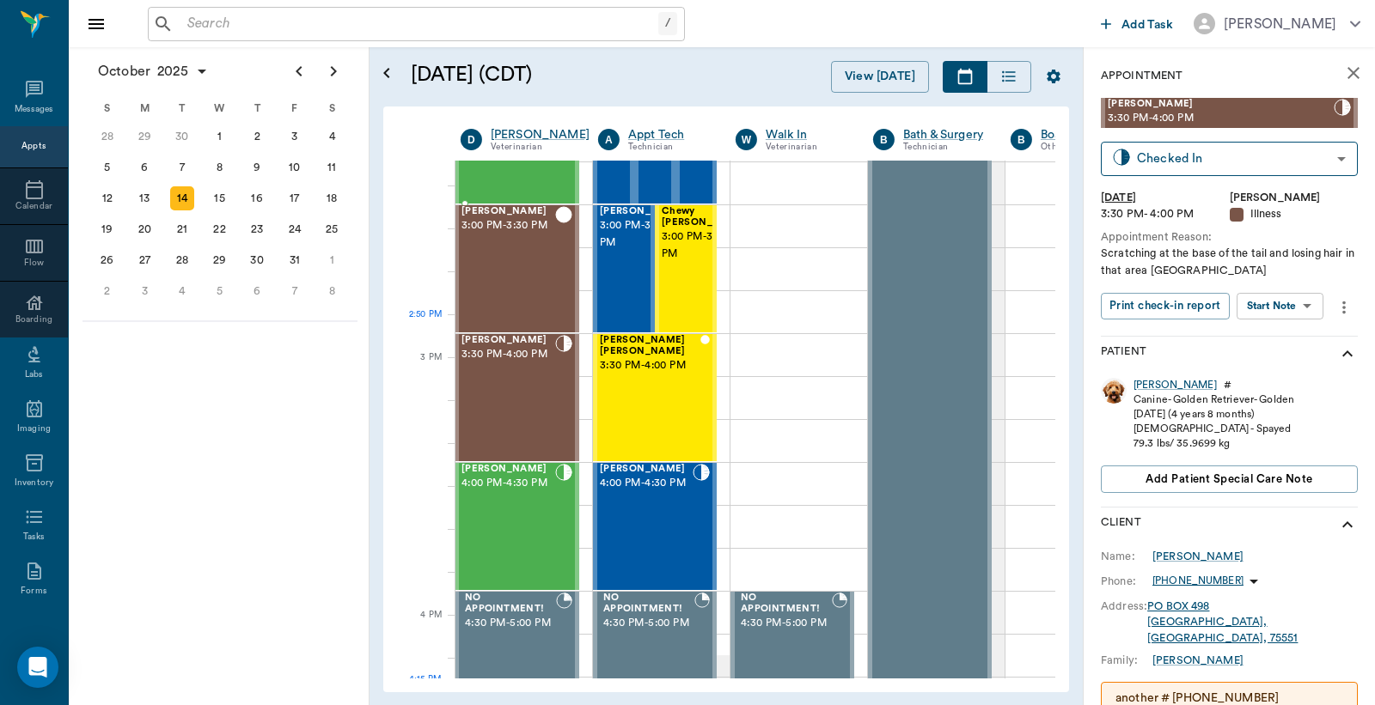
scroll to position [1782, 1]
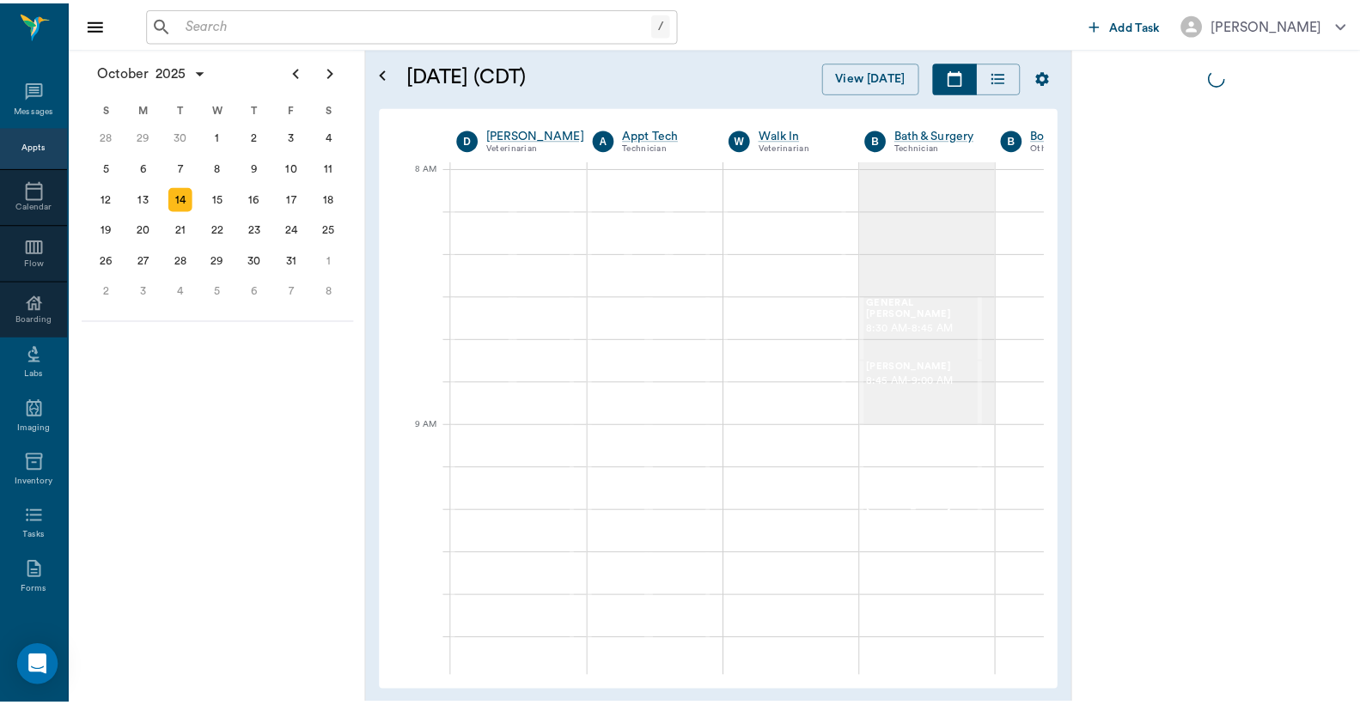
scroll to position [0, 1]
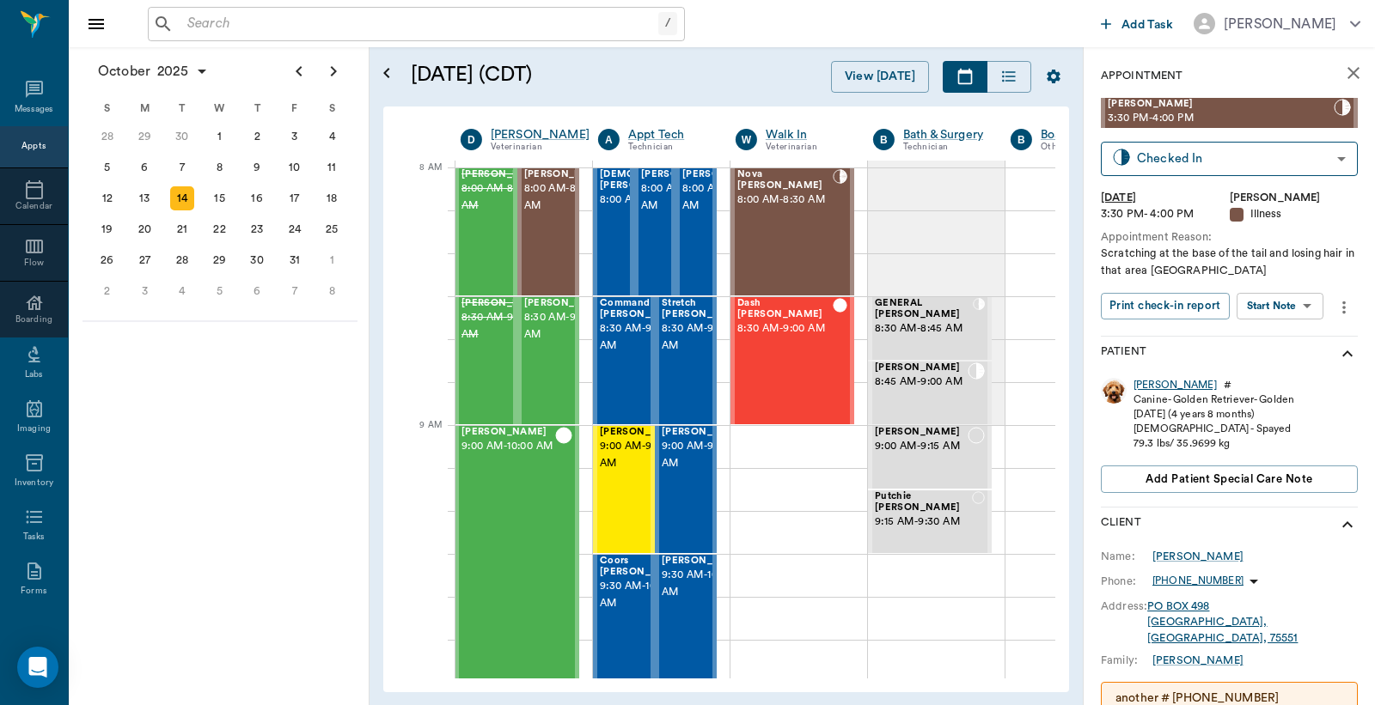
click at [1150, 389] on div "[PERSON_NAME]" at bounding box center [1174, 385] width 83 height 15
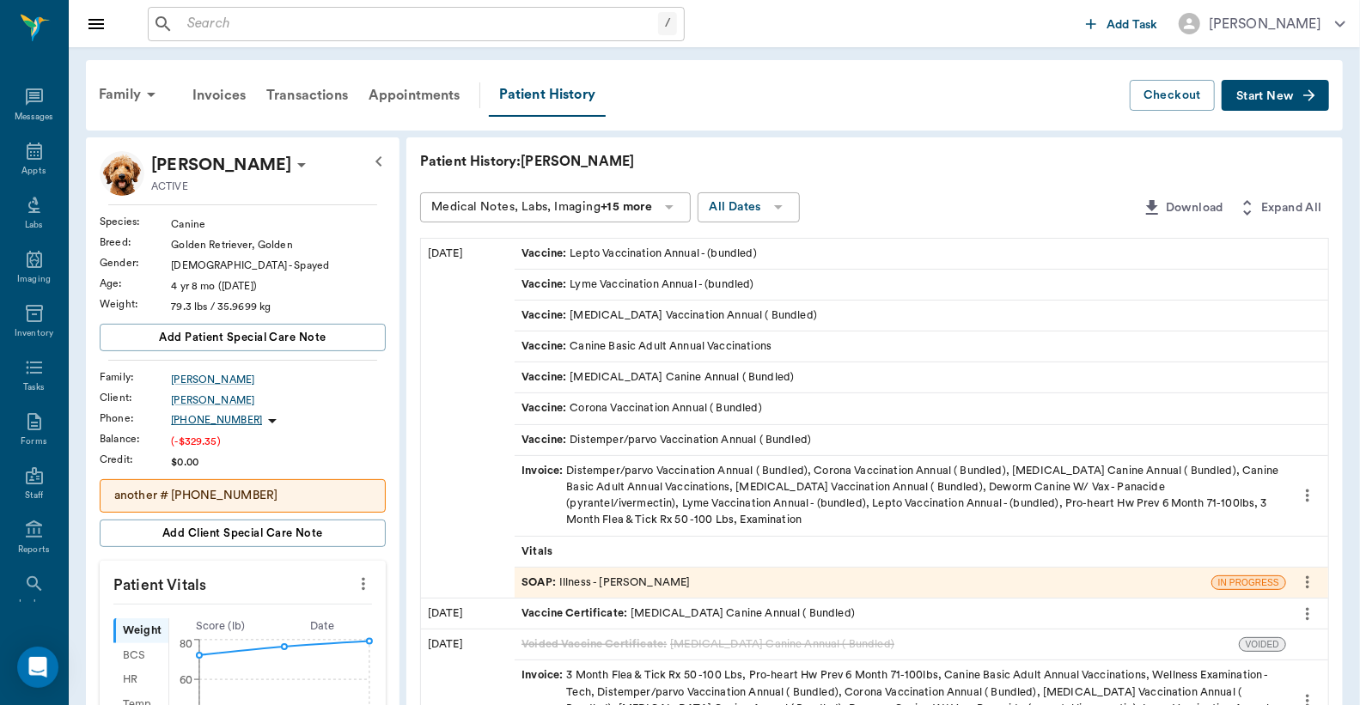
click at [699, 496] on div "Invoice : Distemper/parvo Vaccination Annual ( Bundled), Corona Vaccination Ann…" at bounding box center [901, 496] width 758 height 66
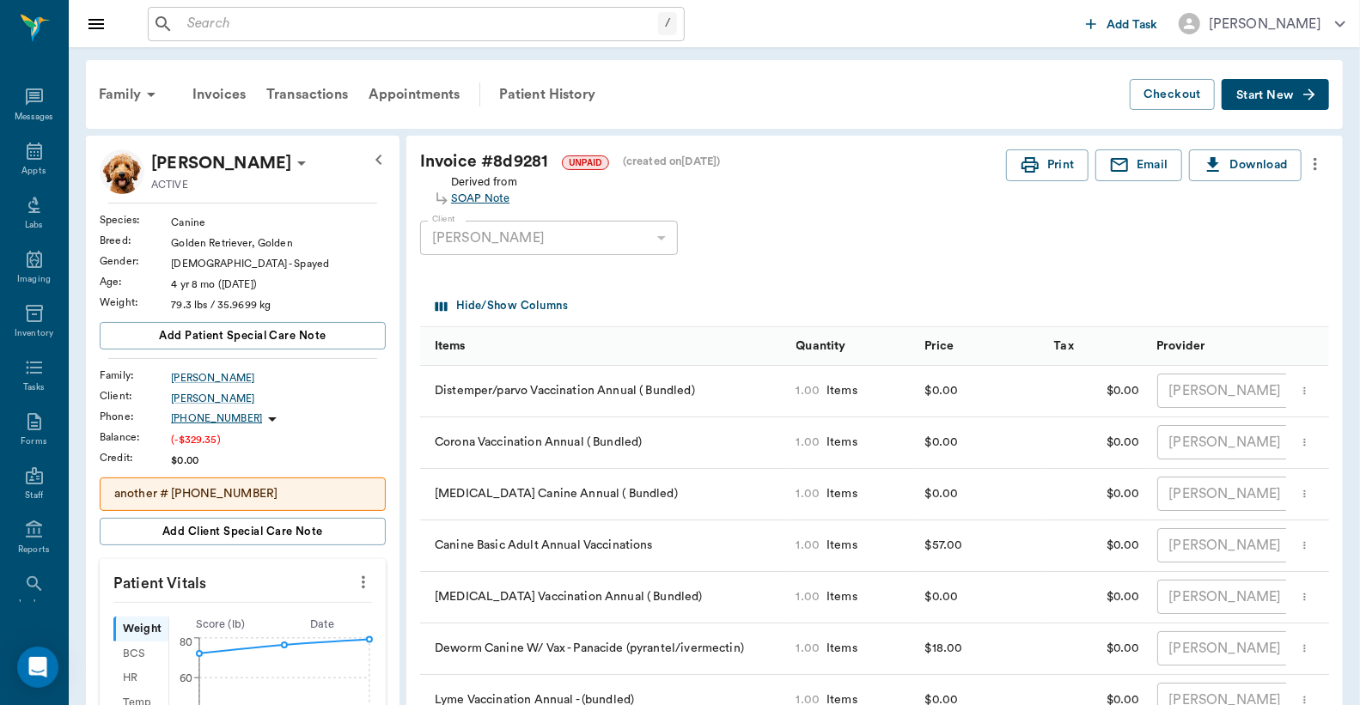
click at [493, 202] on div "SOAP Note" at bounding box center [484, 199] width 66 height 16
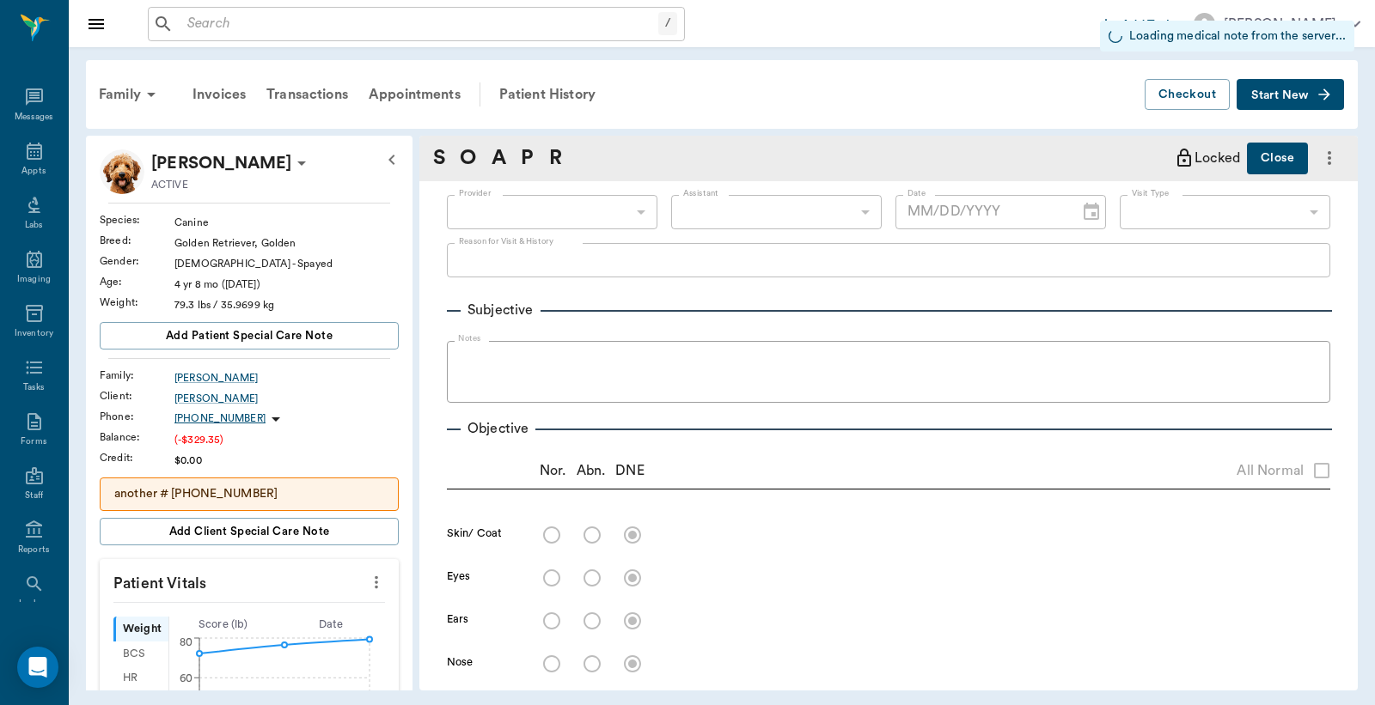
type input "63ec2f075fda476ae8351a4d"
type input "6740bf97de10e07744acf1eb"
type input "65d2be4f46e3a538d89b8c15"
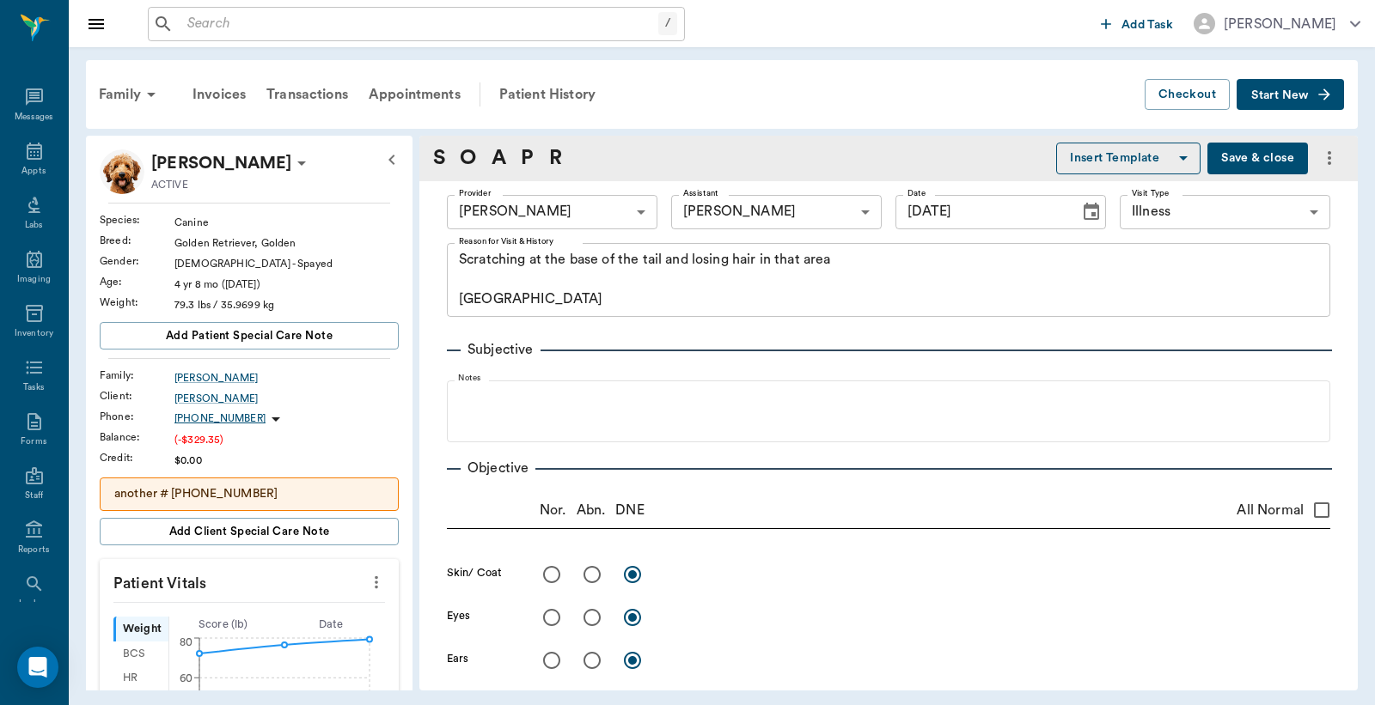
type input "[DATE]"
type textarea "Scratching at the base of the tail and losing hair in that area [GEOGRAPHIC_DAT…"
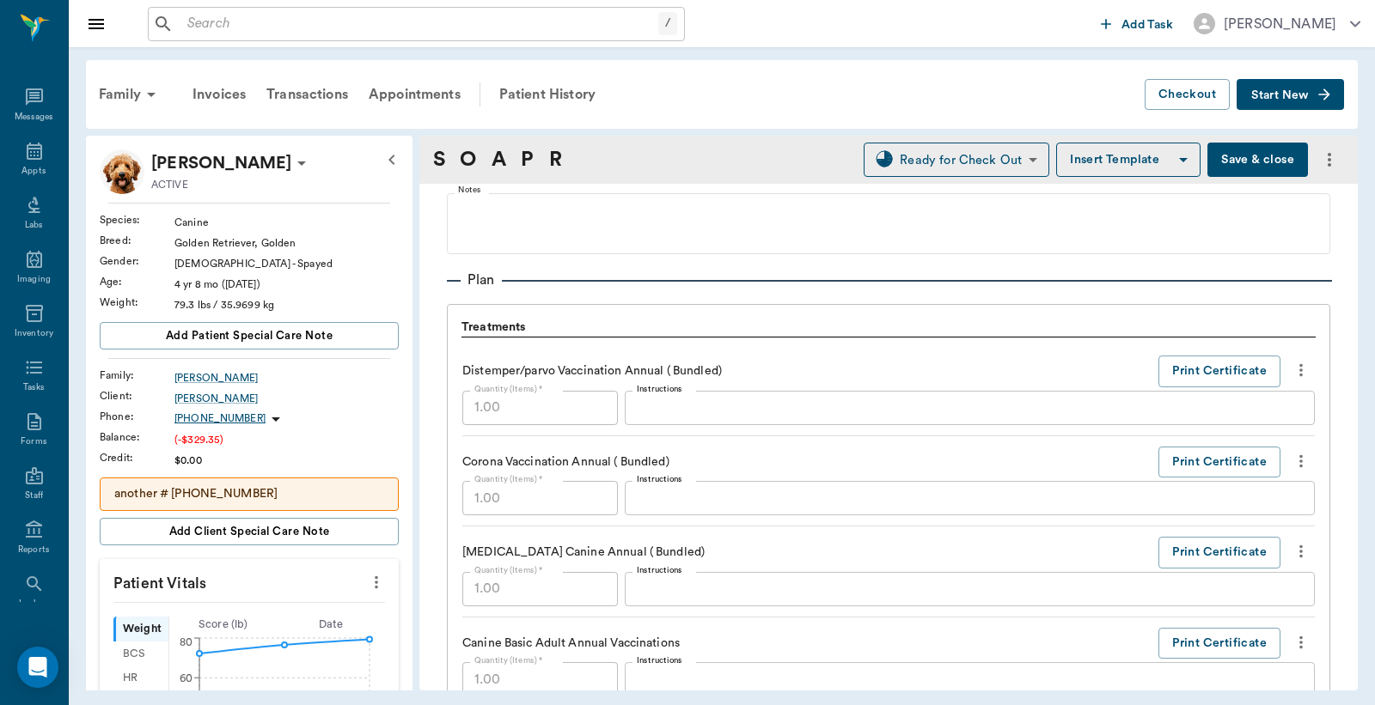
scroll to position [1272, 0]
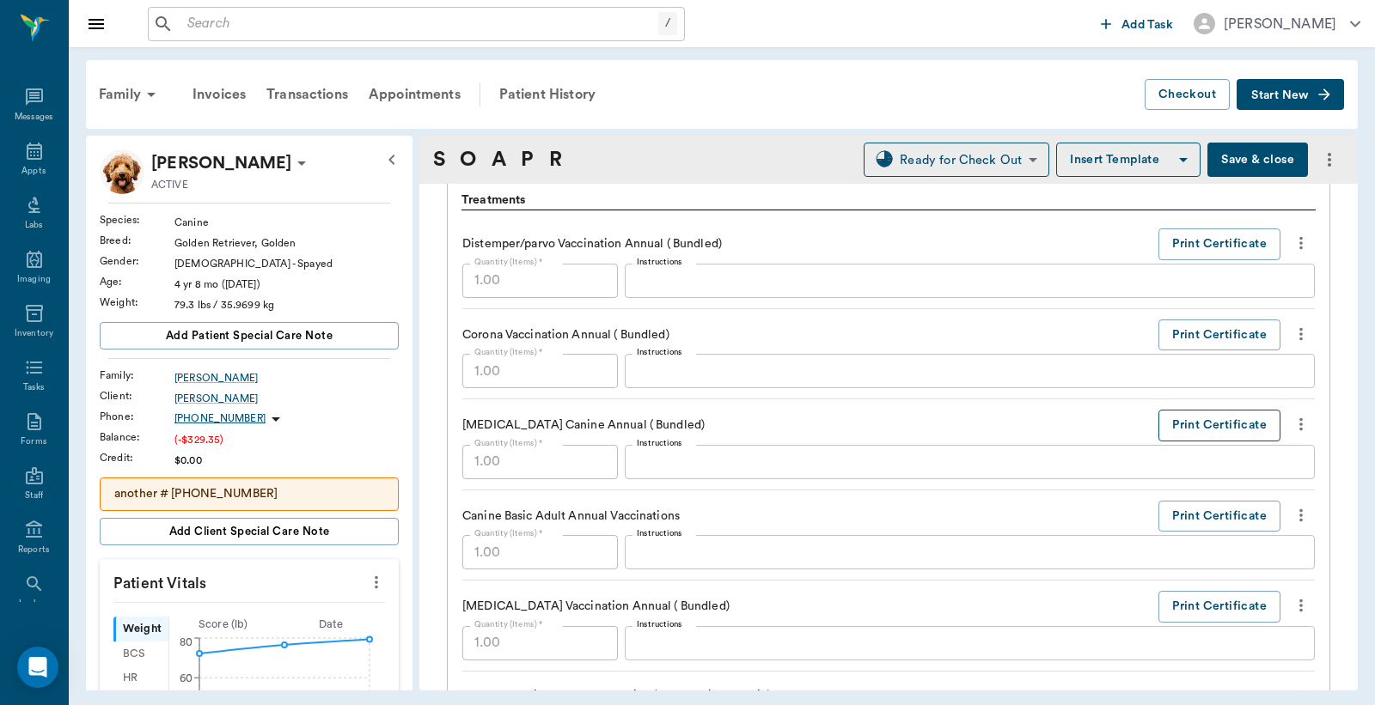
click at [1205, 428] on button "Print Certificate" at bounding box center [1219, 426] width 122 height 32
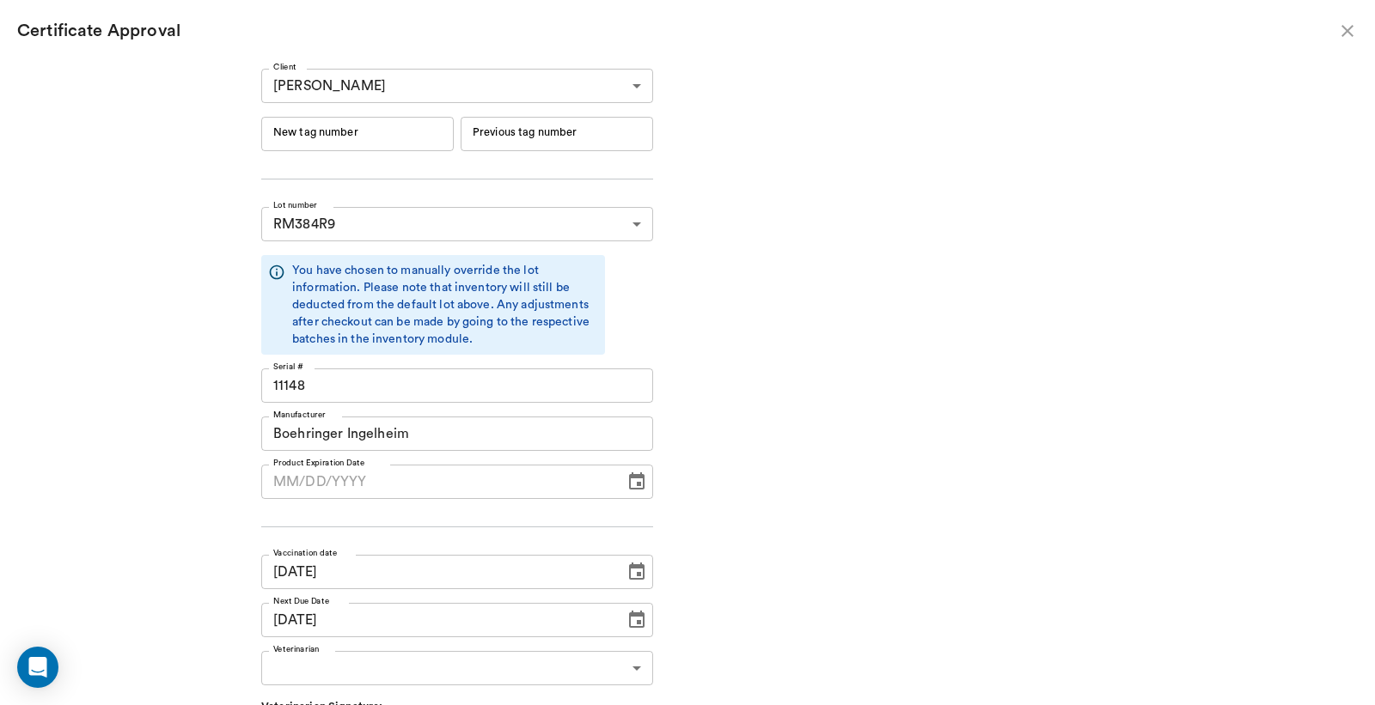
type input "[DATE]"
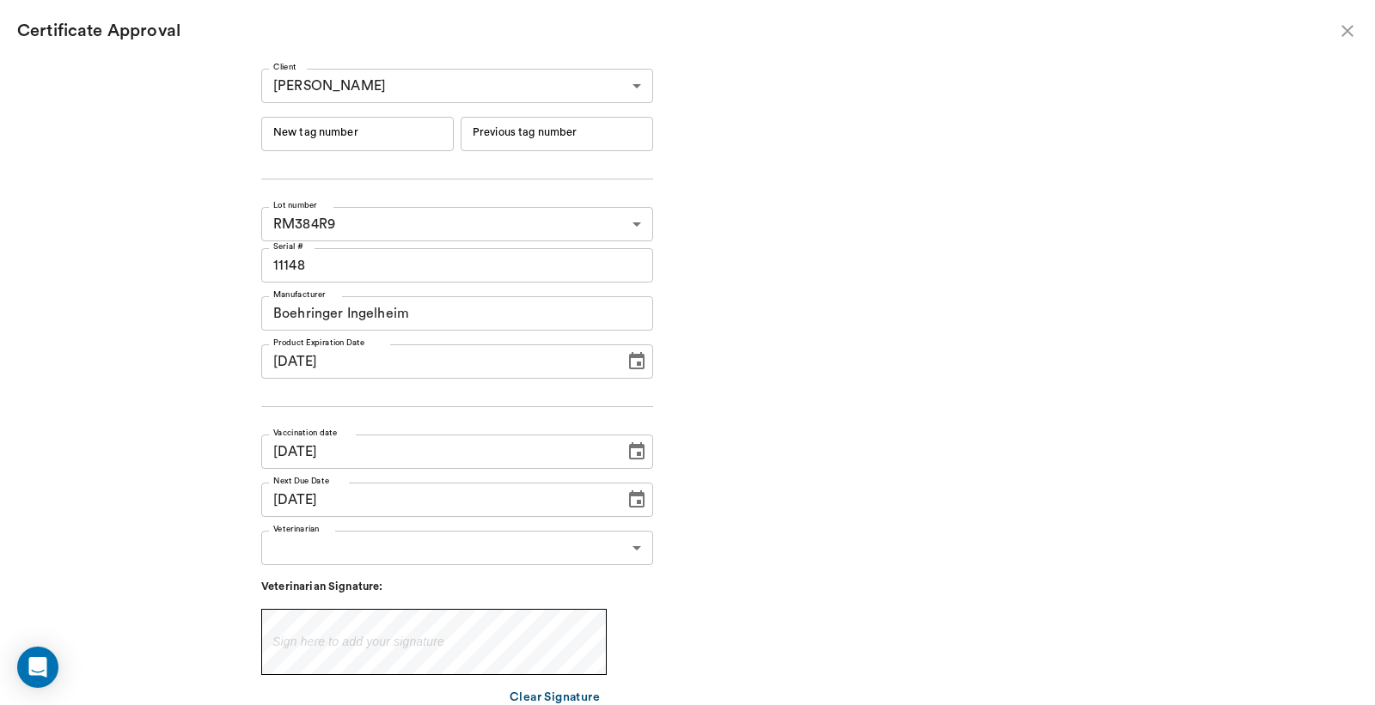
type input "[DATE]"
click at [306, 137] on input "New tag number" at bounding box center [357, 134] width 192 height 34
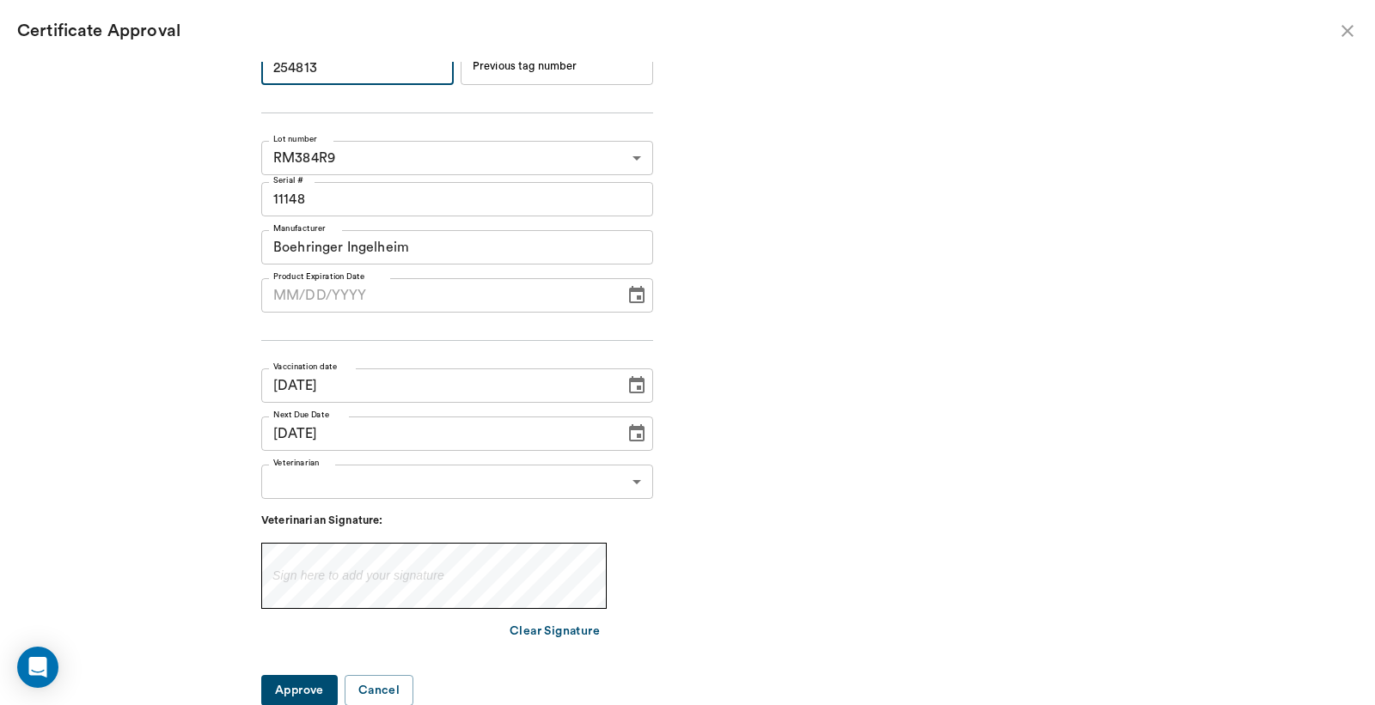
type input "254813"
click at [629, 481] on body "/ ​ Add Task Dr. Bert Ellsworth Nectar Messages Appts Labs Imaging Inventory Ta…" at bounding box center [687, 352] width 1375 height 705
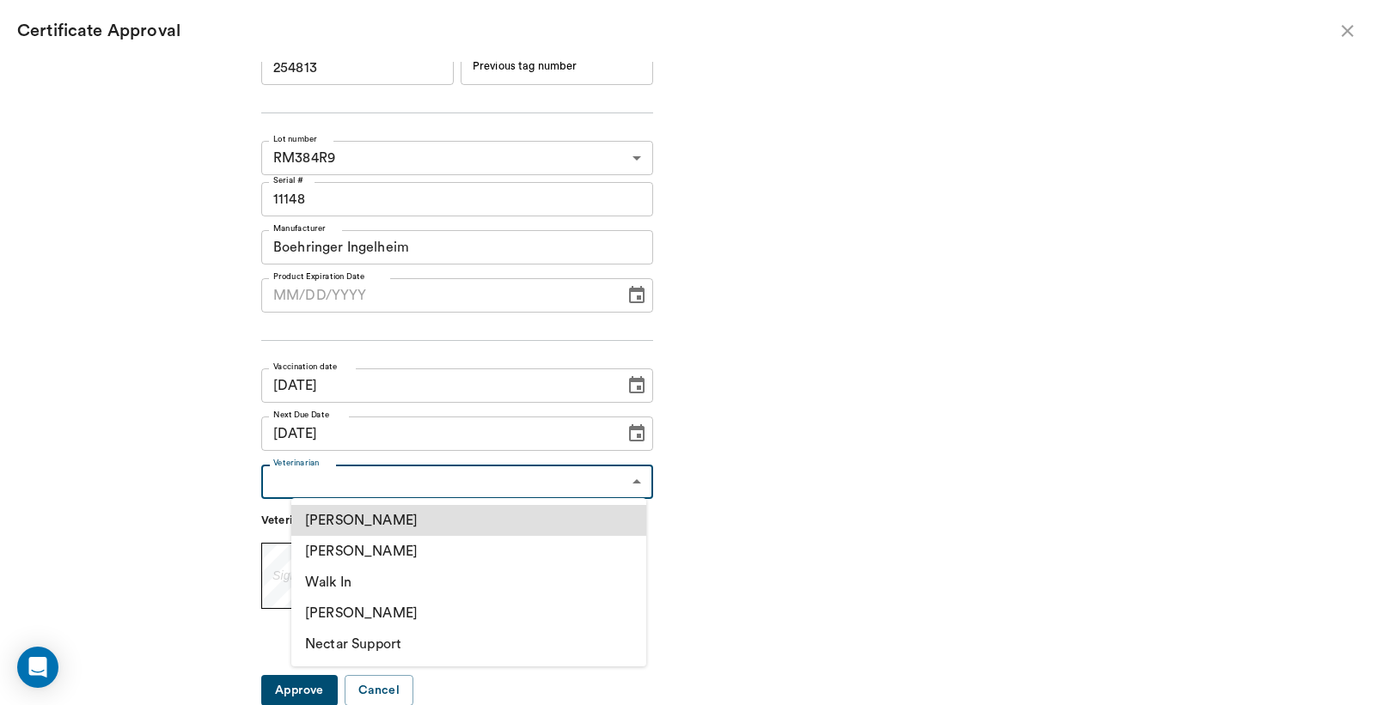
click at [335, 553] on li "[PERSON_NAME]" at bounding box center [468, 551] width 355 height 31
type input "63ec2f075fda476ae8351a4d"
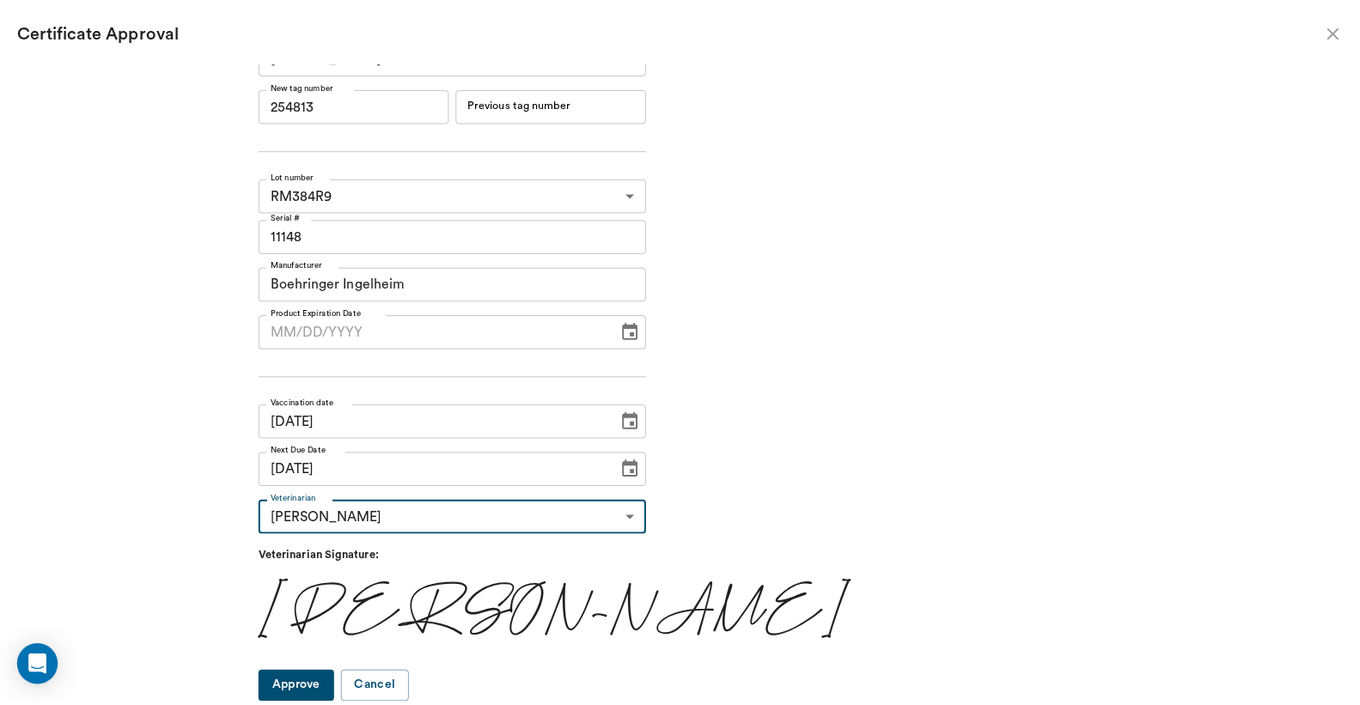
scroll to position [28, 0]
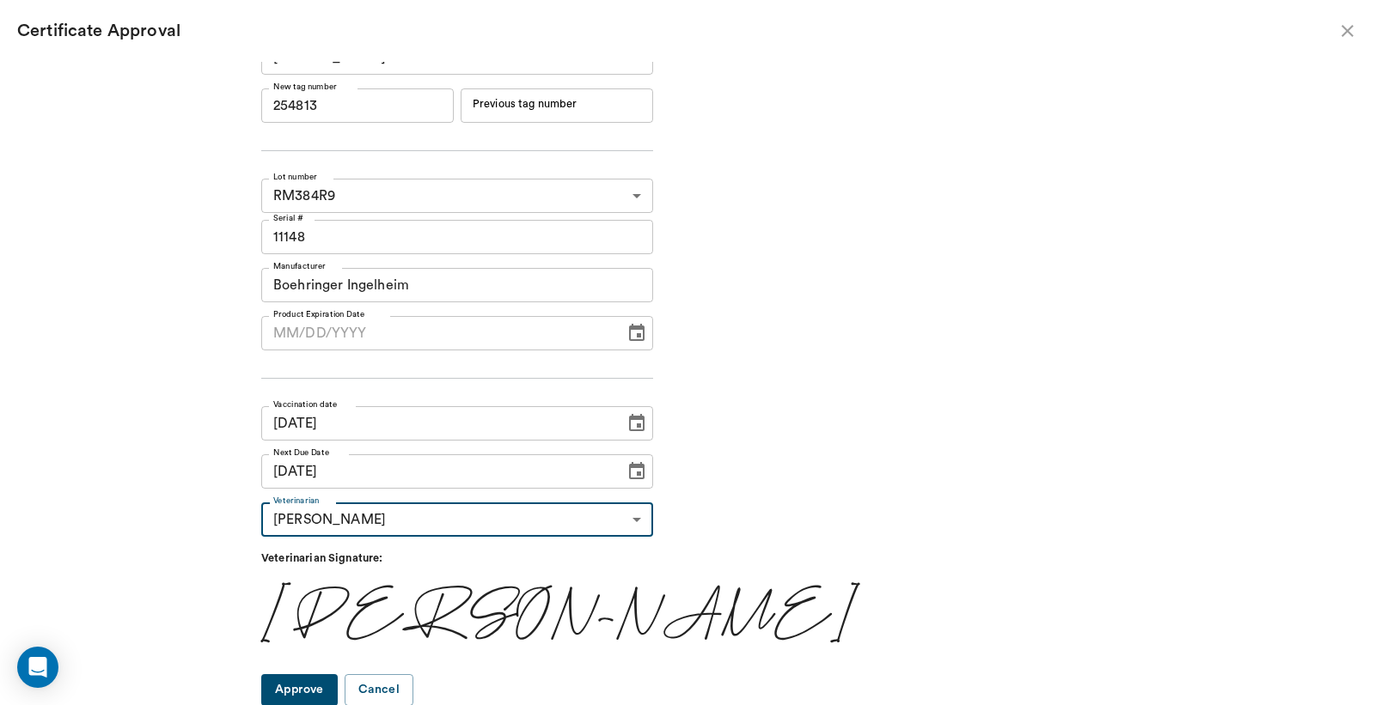
click at [311, 688] on button "Approve" at bounding box center [299, 690] width 76 height 32
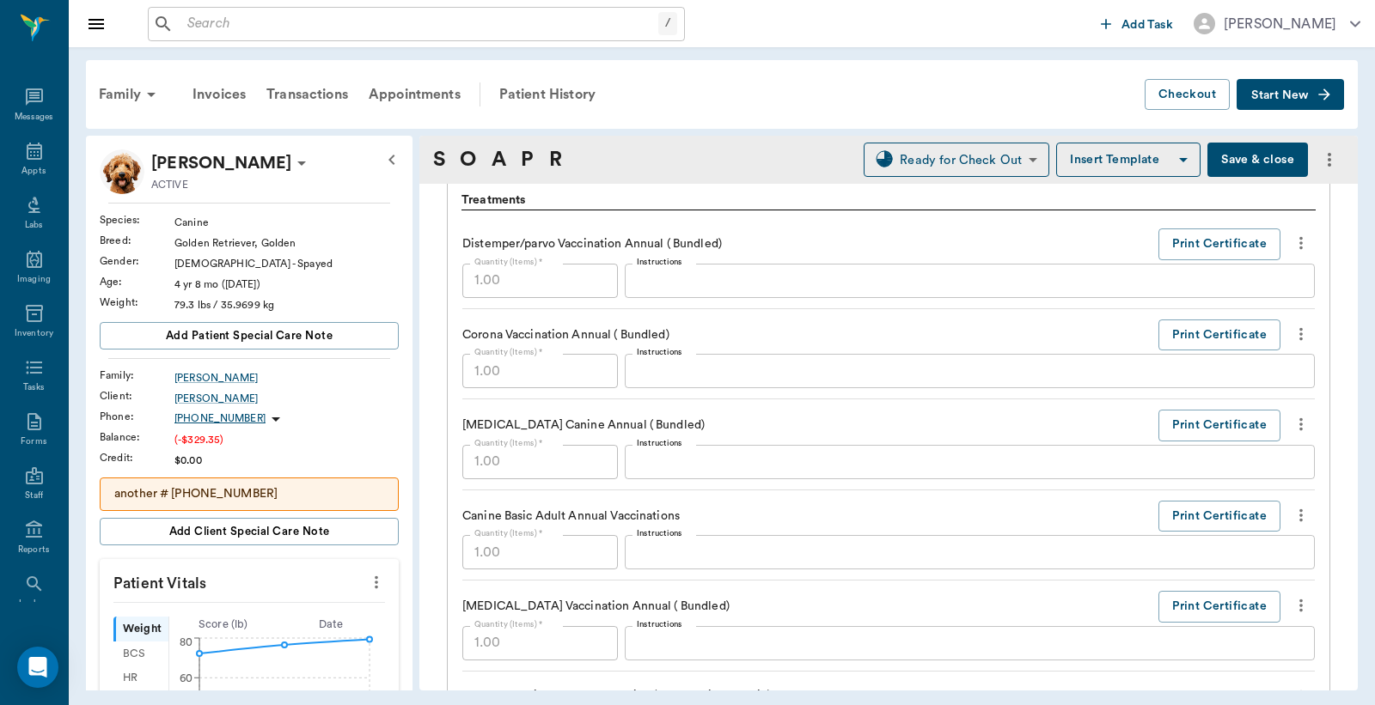
click at [1254, 164] on button "Save & close" at bounding box center [1257, 160] width 101 height 34
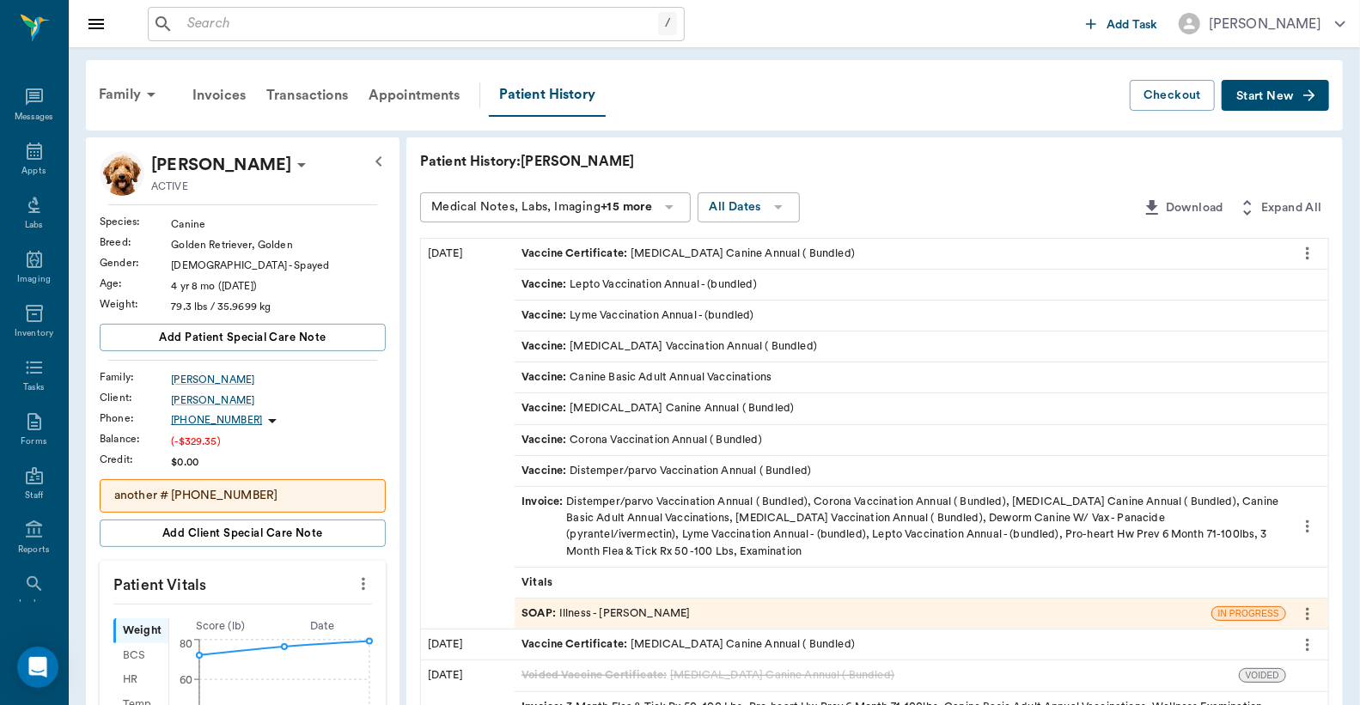
click at [599, 522] on div "Invoice : Distemper/parvo Vaccination Annual ( Bundled), Corona Vaccination Ann…" at bounding box center [901, 527] width 758 height 66
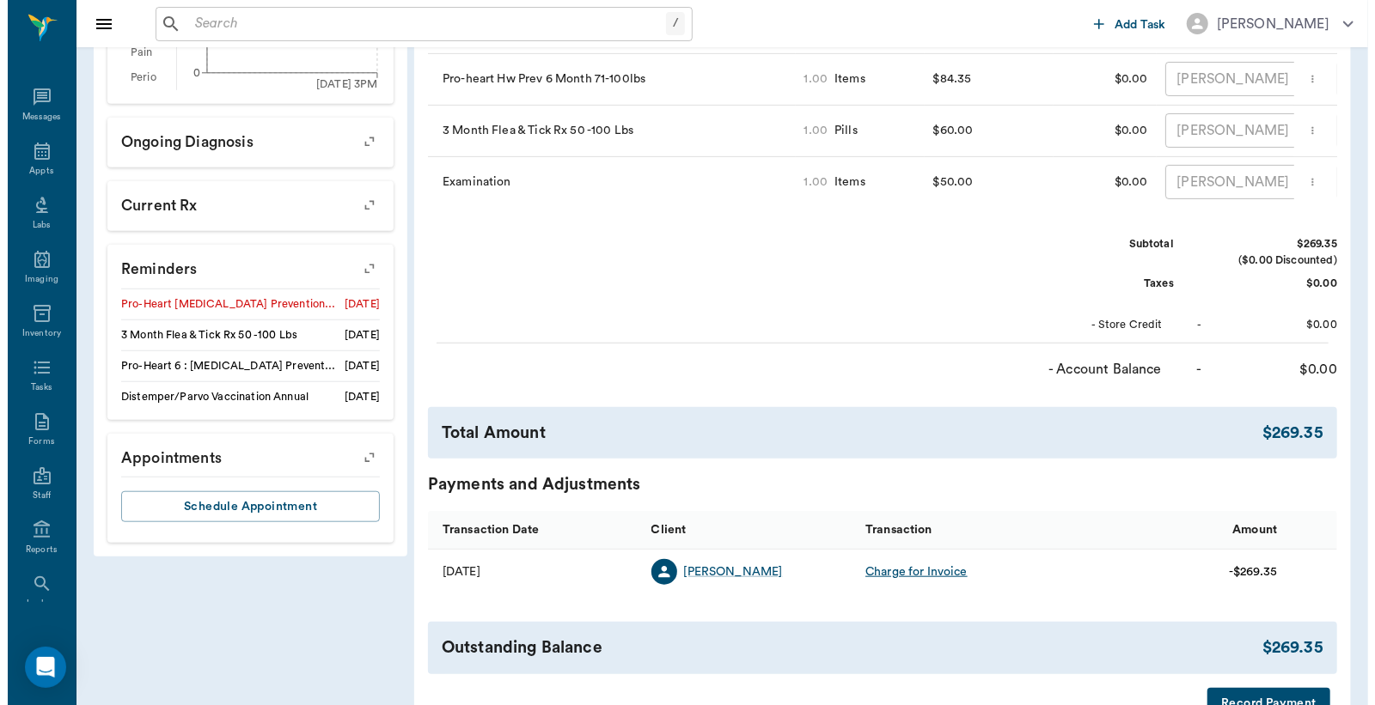
scroll to position [847, 0]
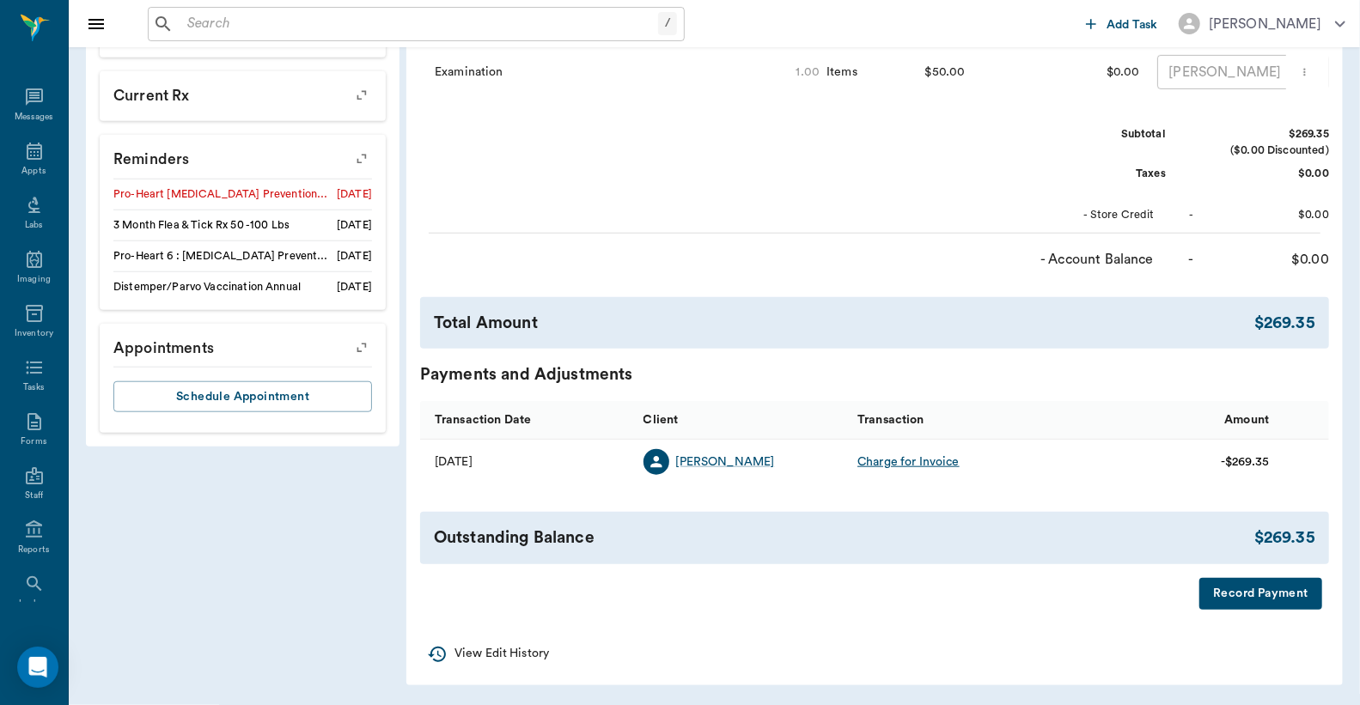
click at [1221, 595] on button "Record Payment" at bounding box center [1260, 594] width 123 height 32
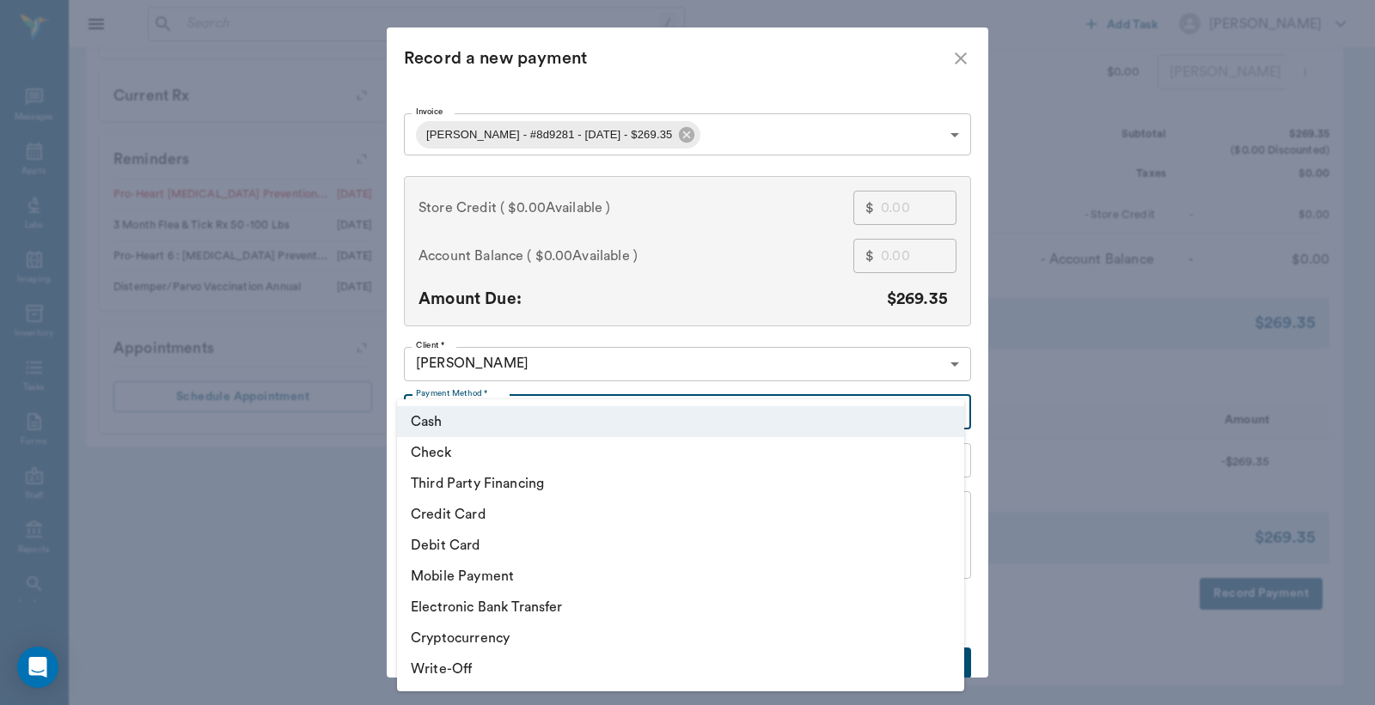
click at [449, 544] on li "Debit Card" at bounding box center [680, 545] width 567 height 31
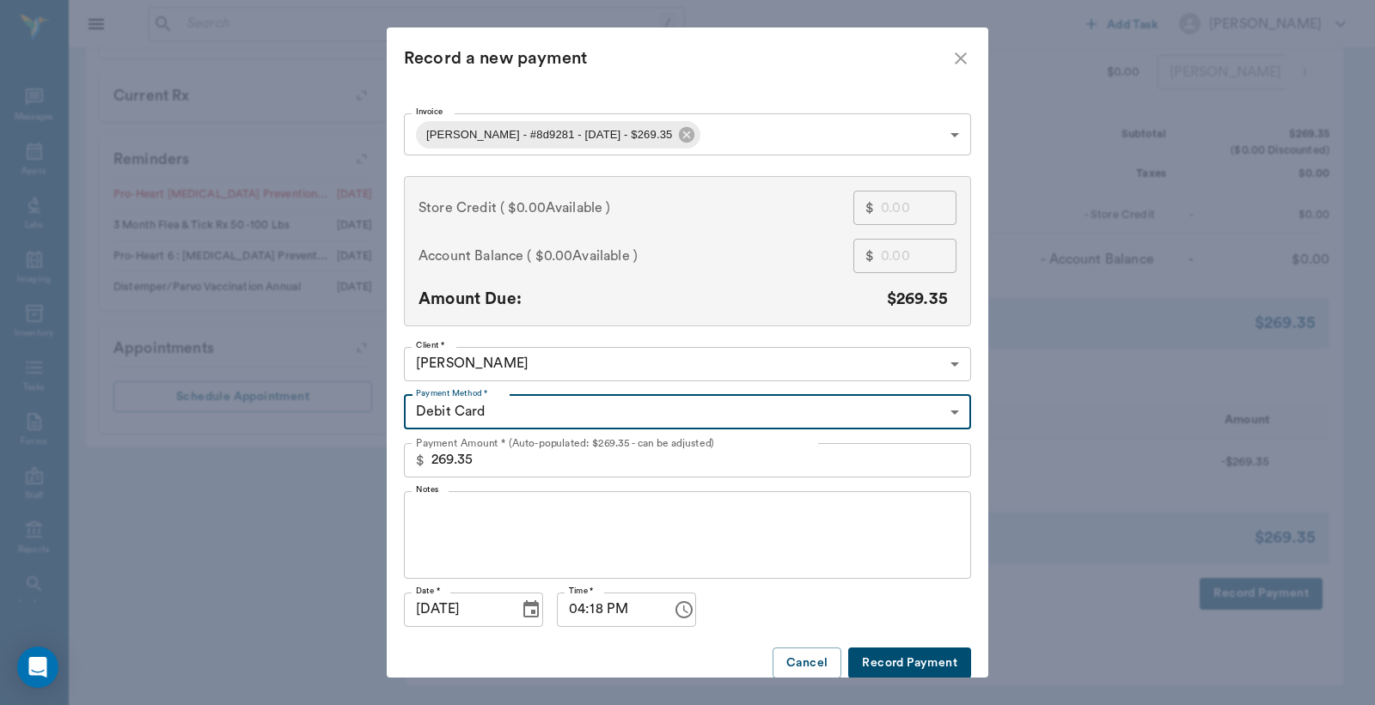
type input "DEBIT_CARD"
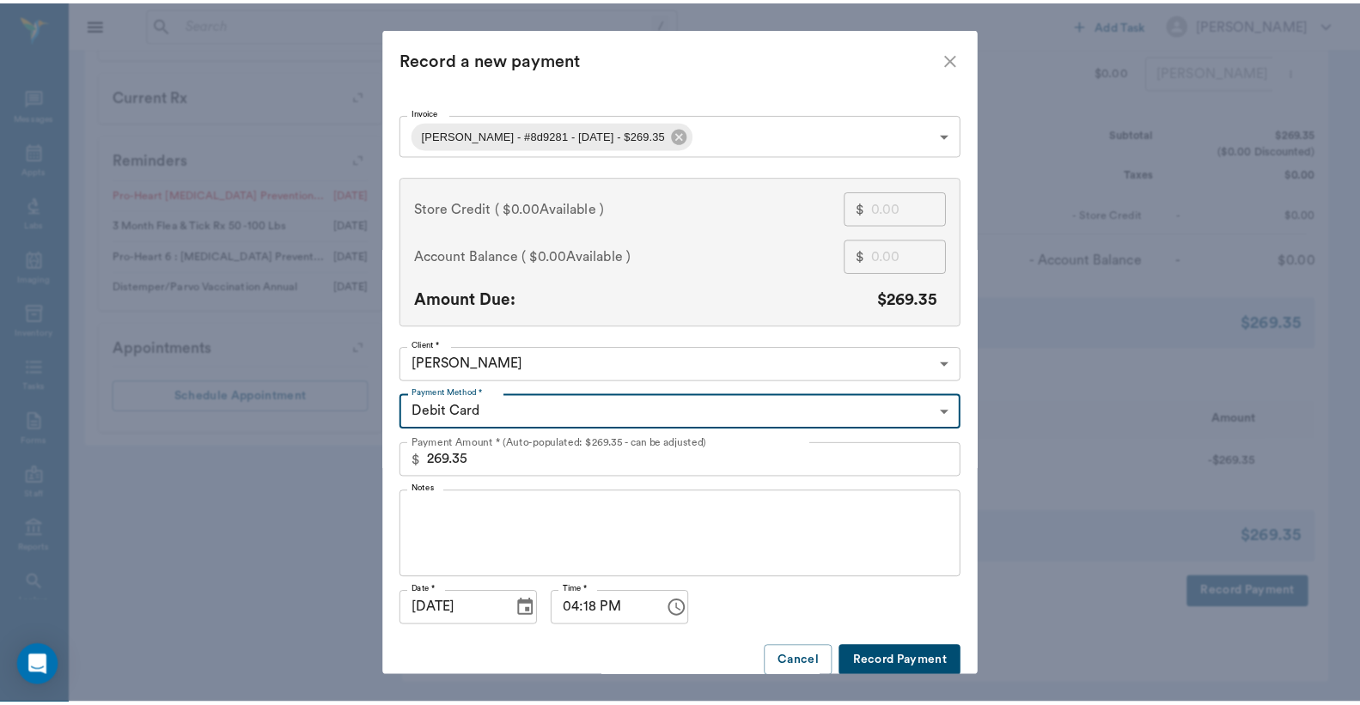
scroll to position [18, 0]
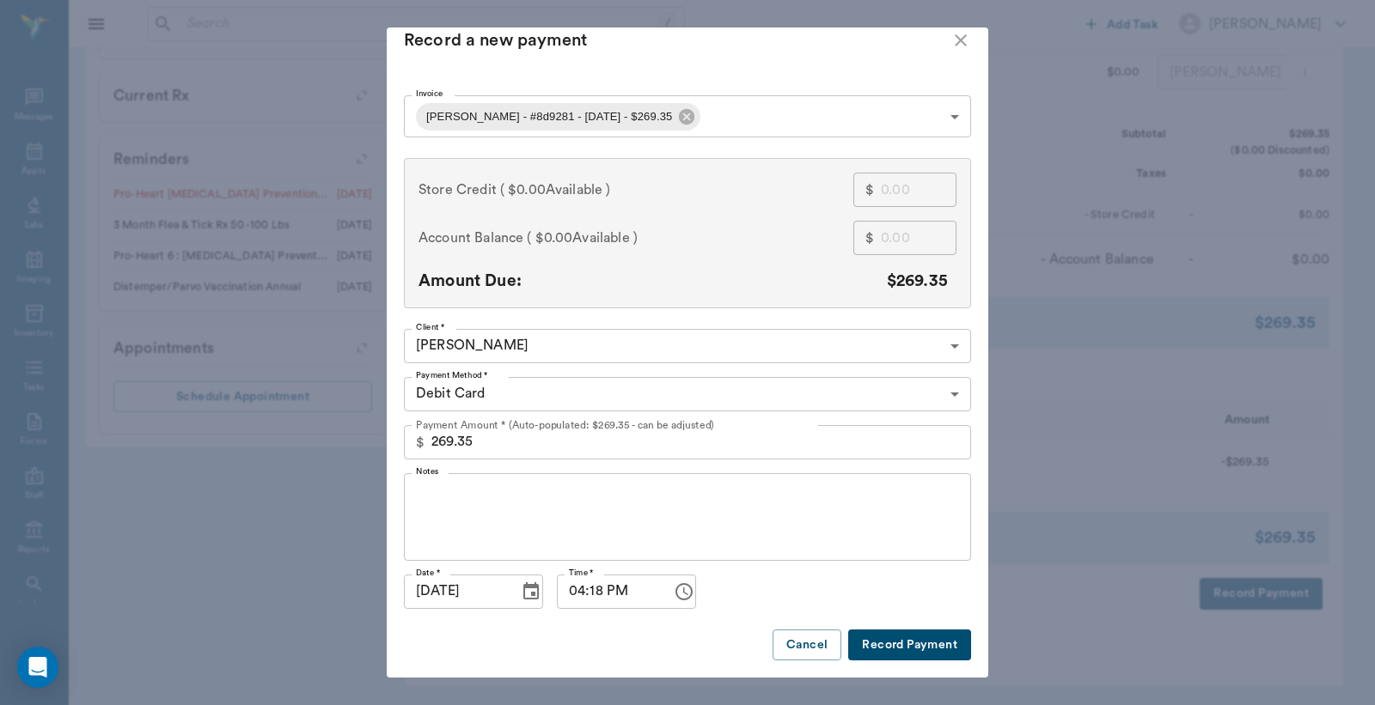
click at [883, 641] on button "Record Payment" at bounding box center [909, 646] width 123 height 32
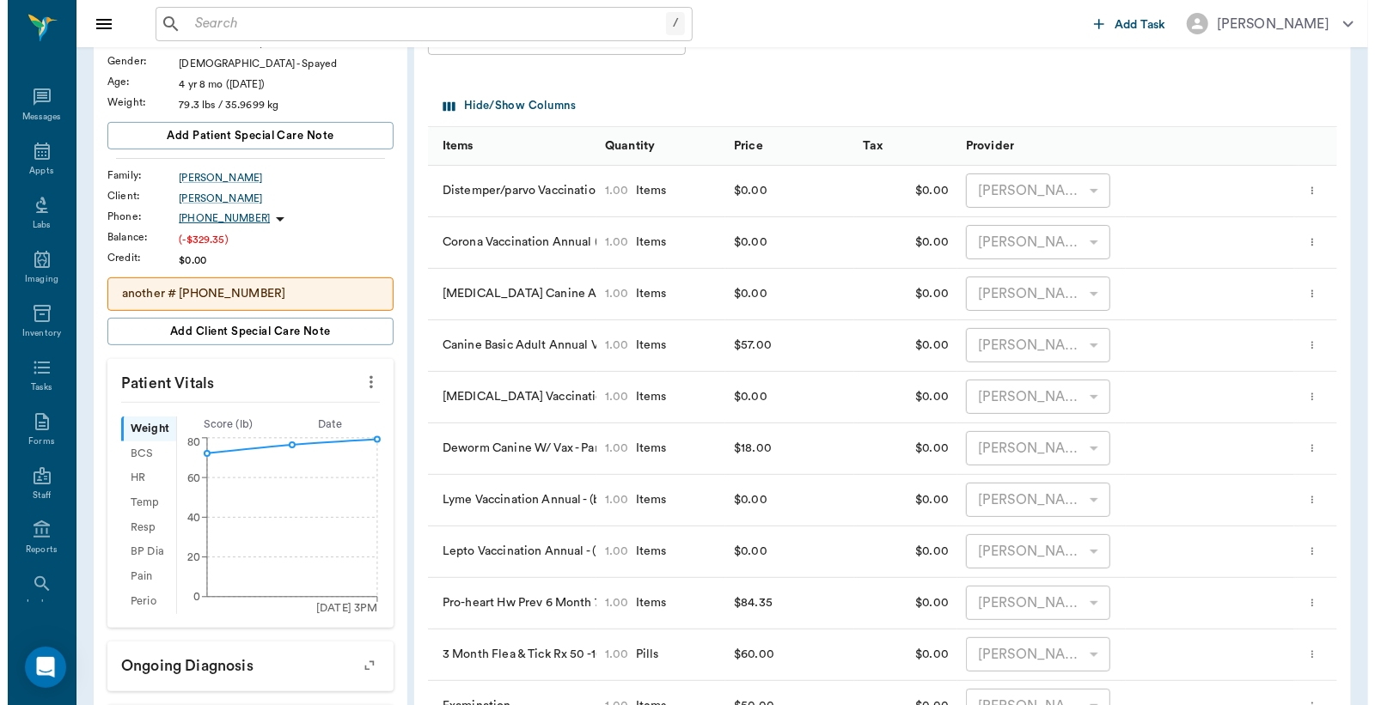
scroll to position [0, 0]
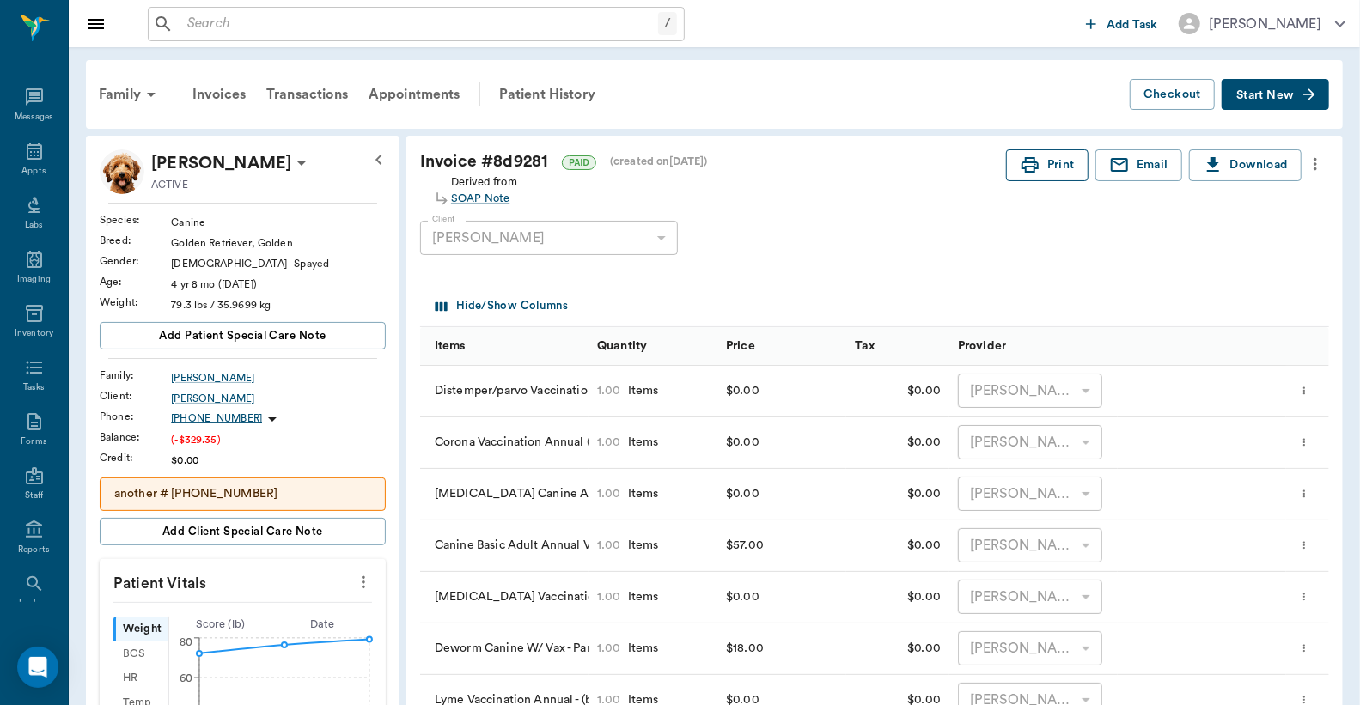
click at [1029, 168] on icon "button" at bounding box center [1030, 165] width 21 height 21
click at [26, 163] on div "Appts" at bounding box center [34, 161] width 68 height 54
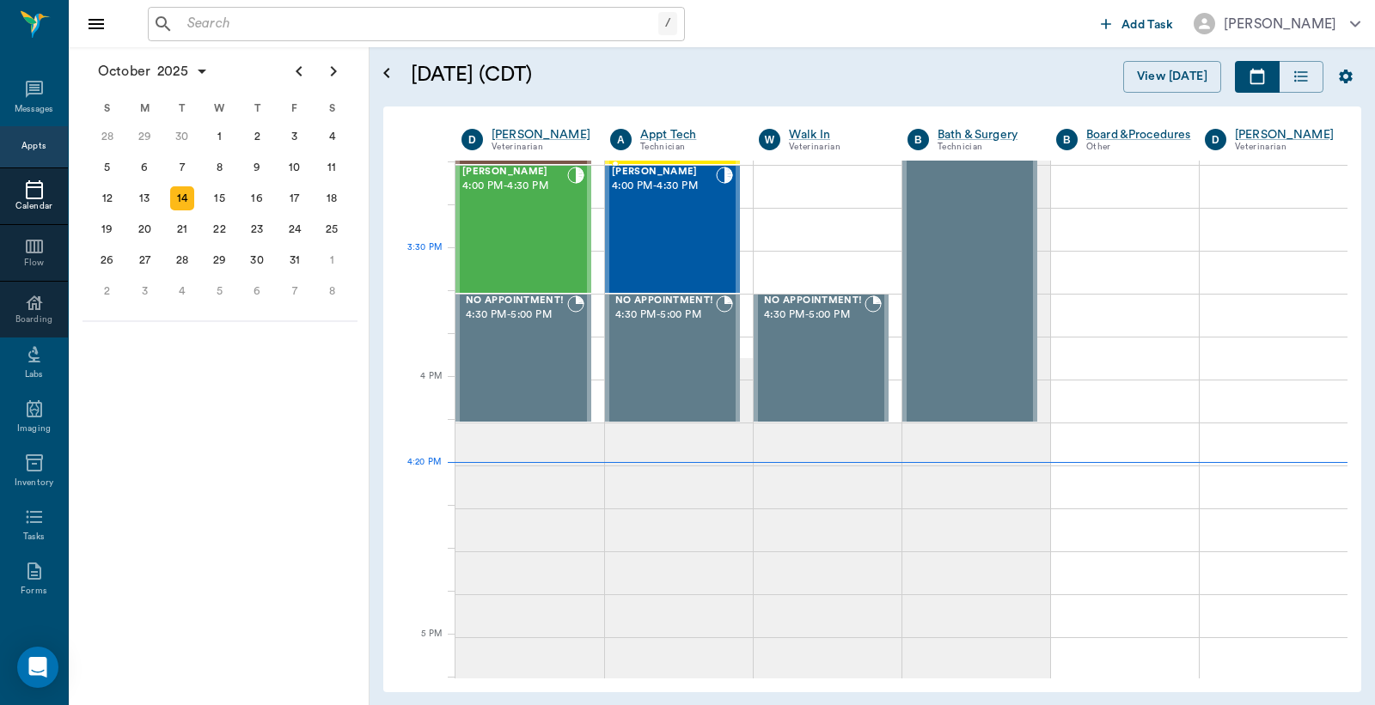
scroll to position [1809, 0]
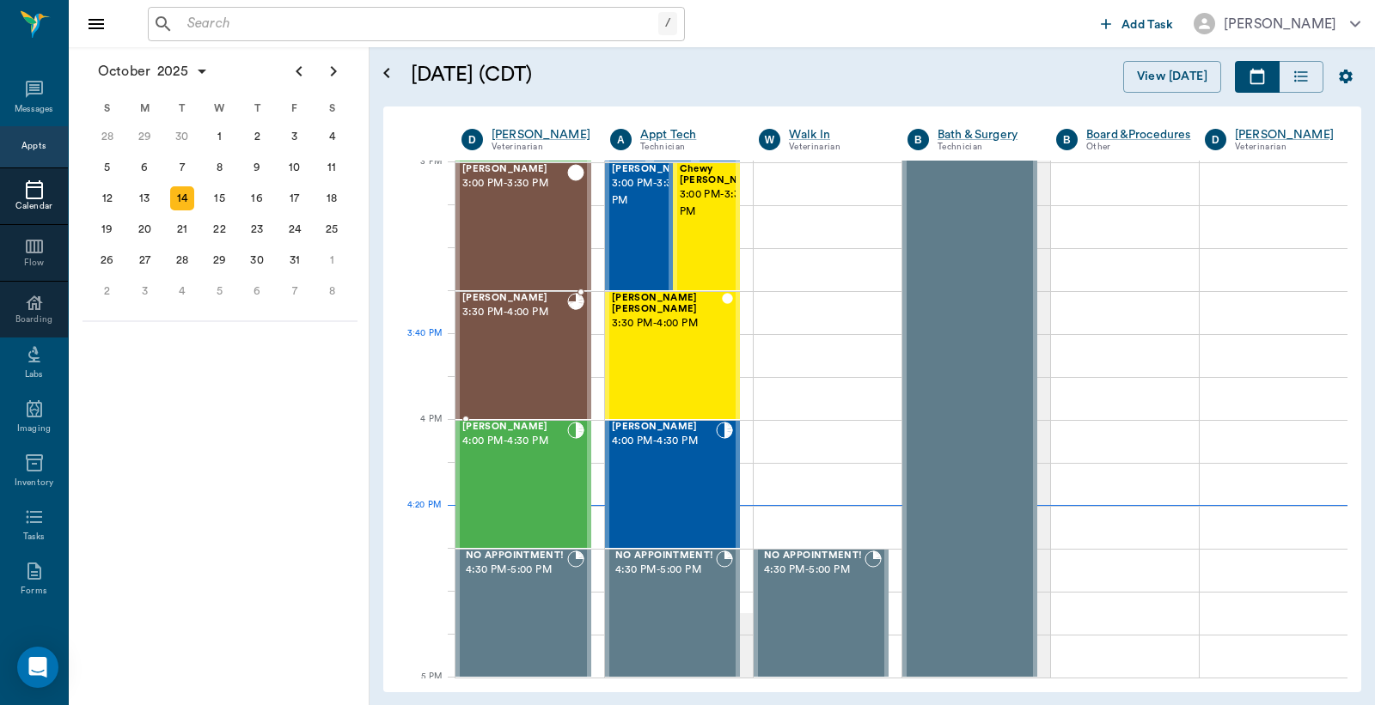
click at [541, 339] on div "Molley Aguirre 3:30 PM - 4:00 PM" at bounding box center [514, 355] width 105 height 125
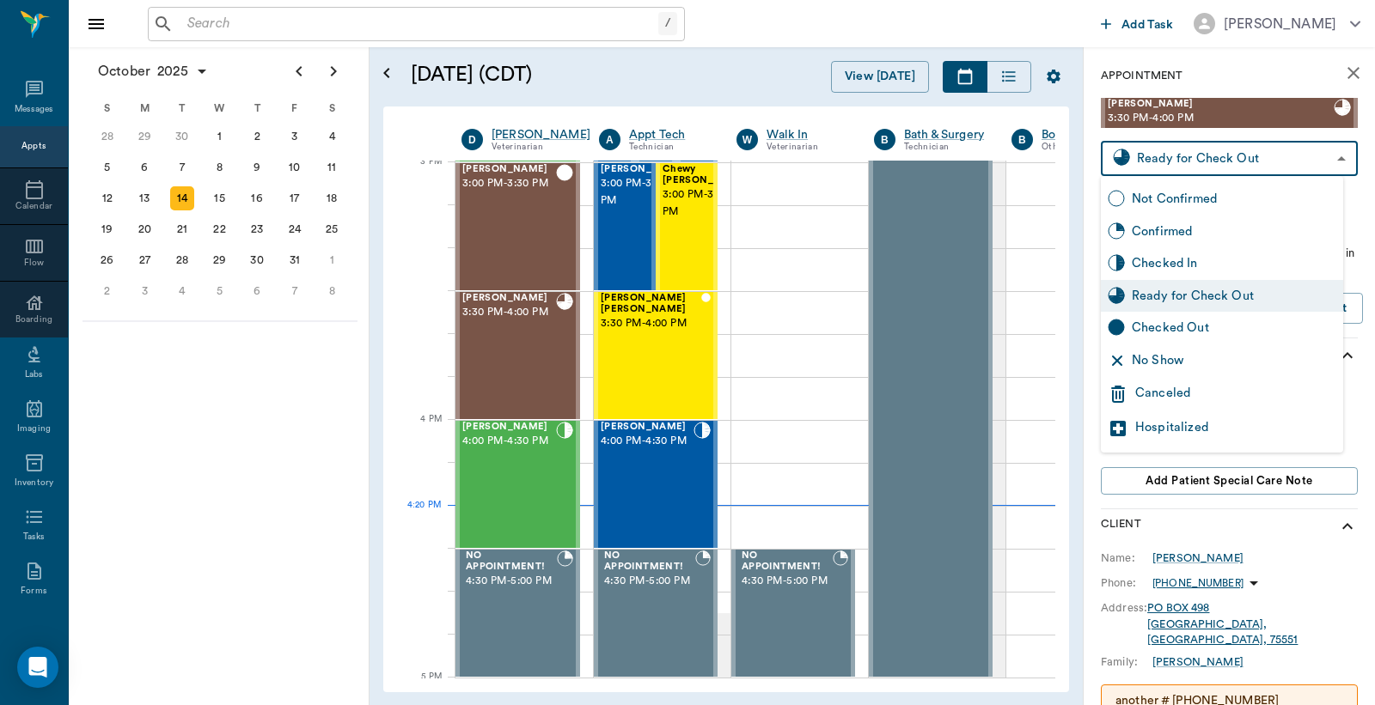
click at [1203, 169] on body "/ ​ Add Task Dr. Bert Ellsworth Nectar Messages Appts Calendar Flow Boarding La…" at bounding box center [687, 352] width 1375 height 705
click at [1189, 168] on div at bounding box center [687, 352] width 1375 height 705
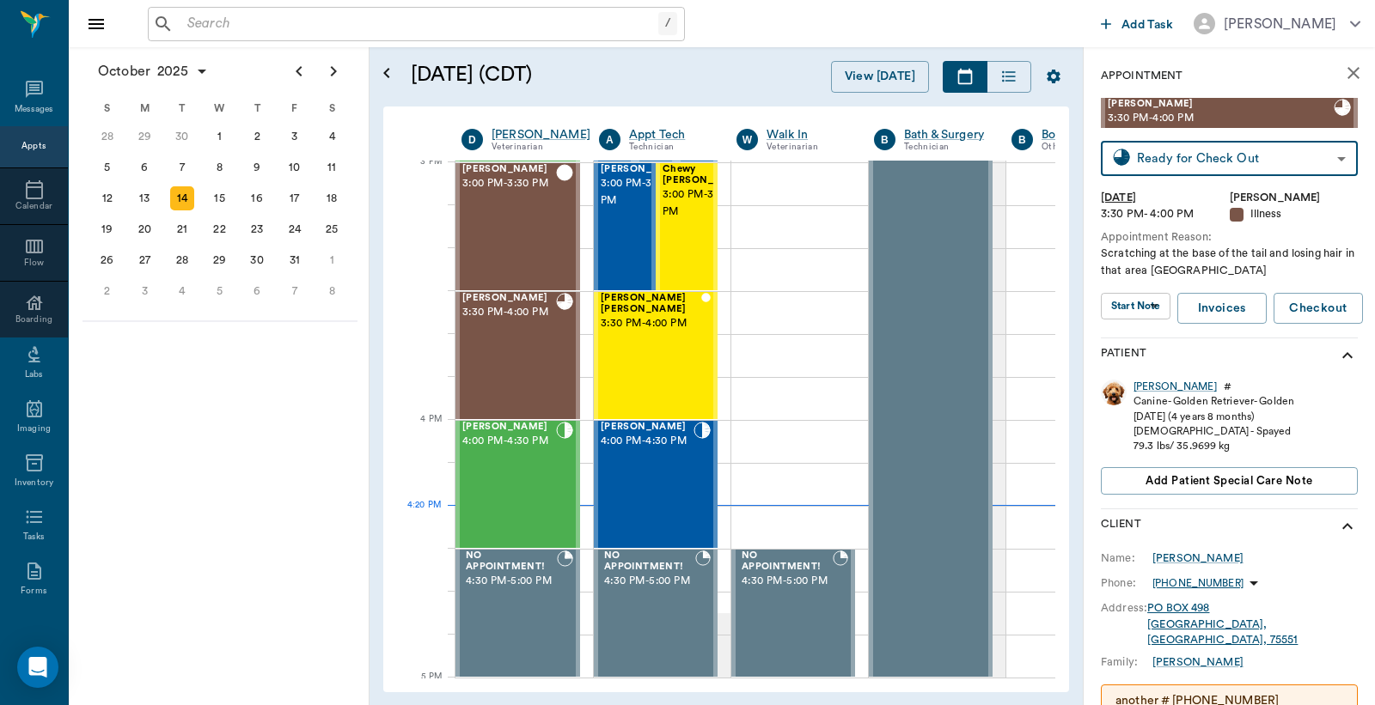
click at [1175, 156] on body "/ ​ Add Task Dr. Bert Ellsworth Nectar Messages Appts Calendar Flow Boarding La…" at bounding box center [687, 352] width 1375 height 705
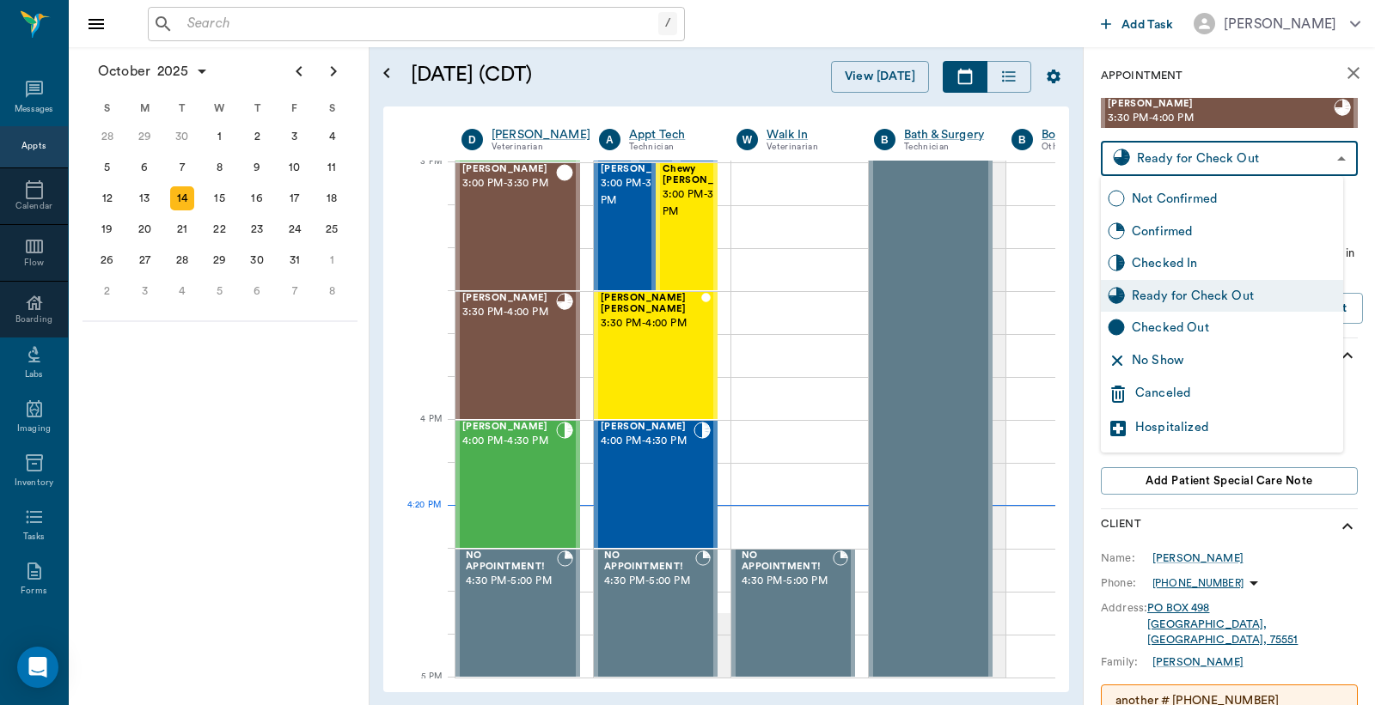
click at [1170, 335] on div "Checked Out" at bounding box center [1234, 328] width 204 height 19
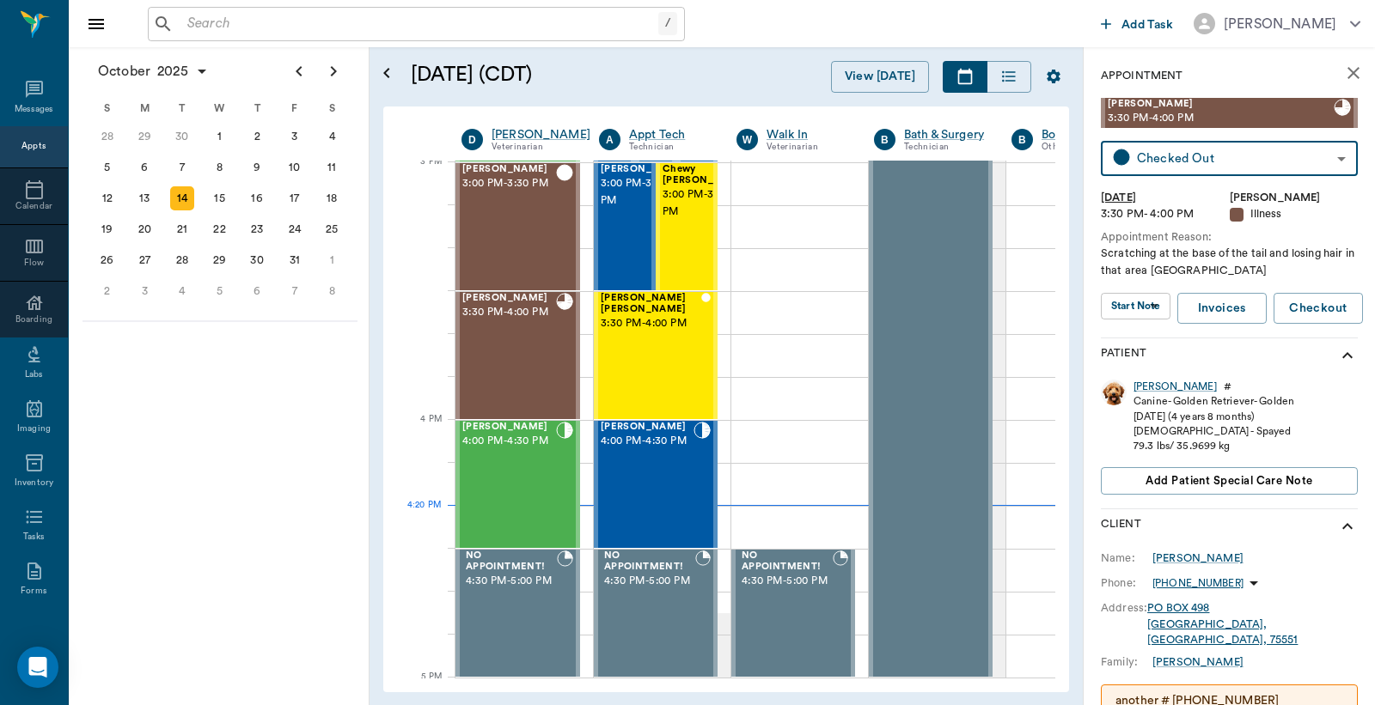
type input "CHECKED_OUT"
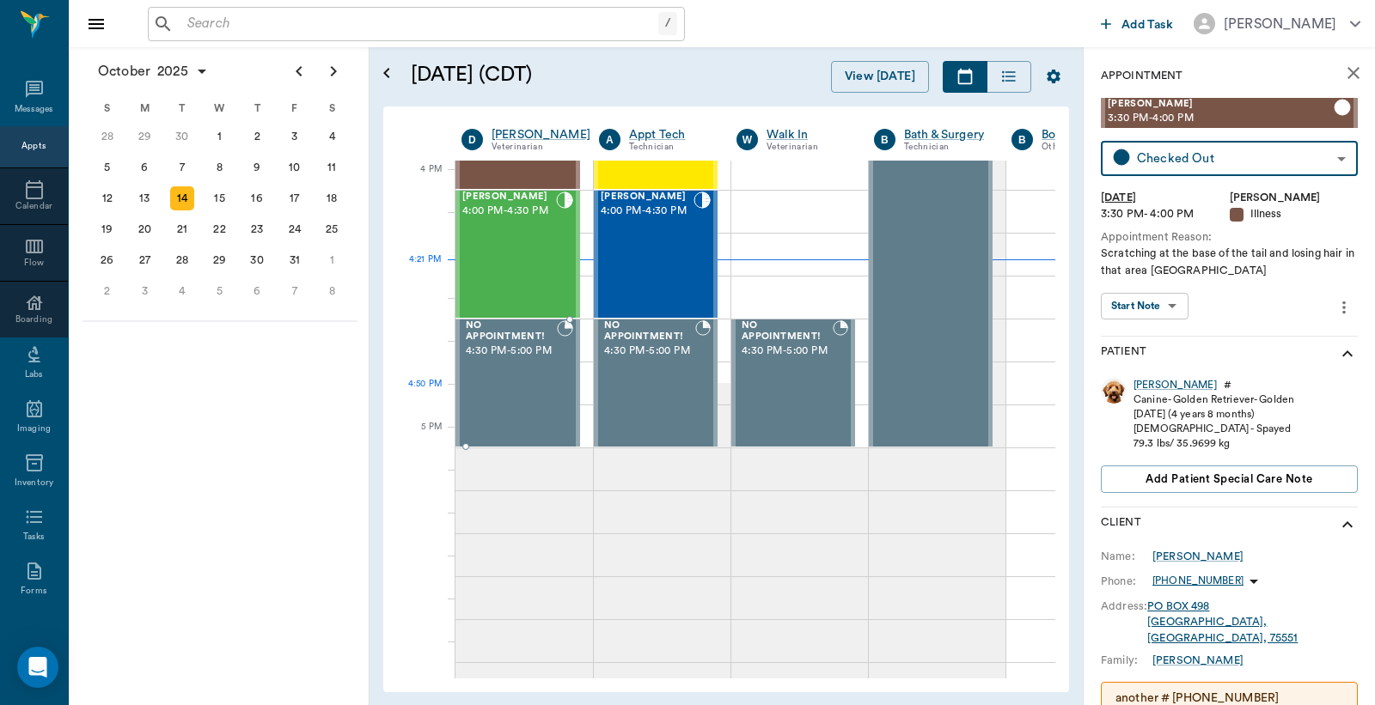
scroll to position [2065, 0]
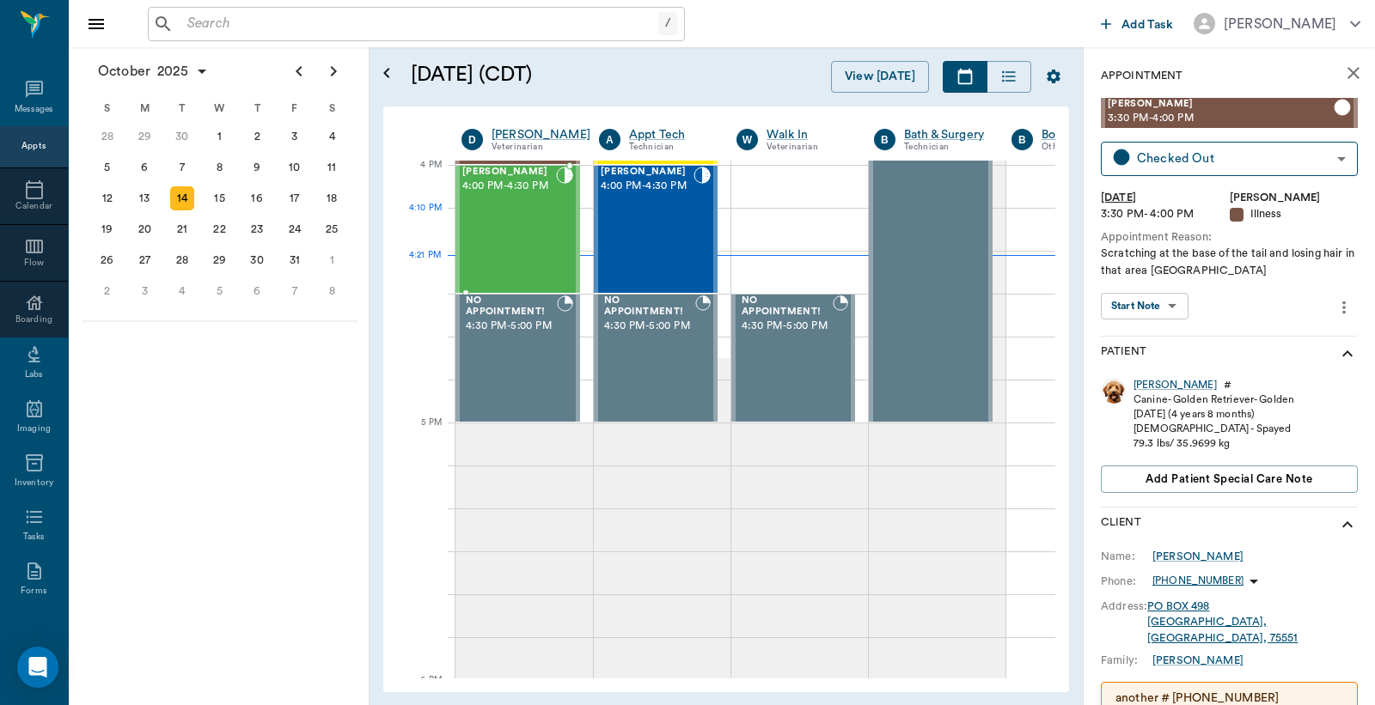
click at [530, 220] on div "[PERSON_NAME] 4:00 PM - 4:30 PM" at bounding box center [509, 229] width 94 height 125
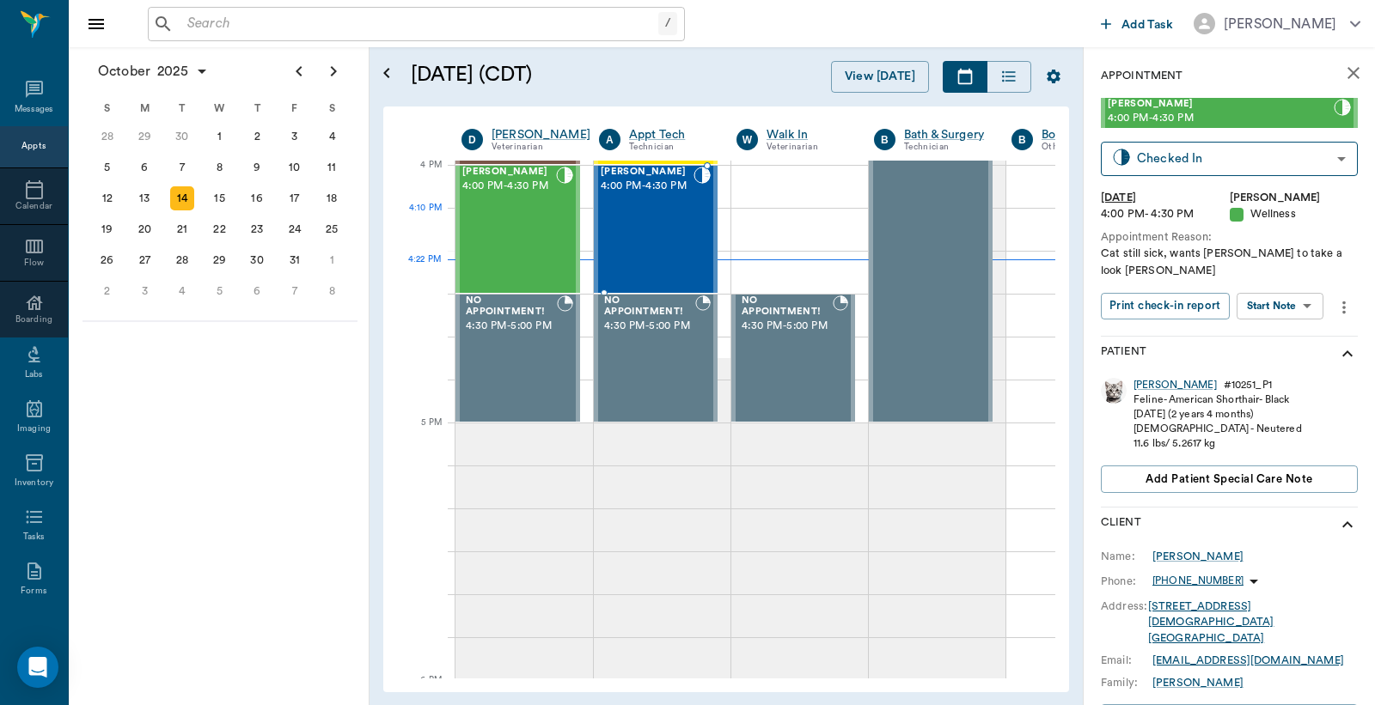
click at [674, 226] on div "[PERSON_NAME] 4:00 PM - 4:30 PM" at bounding box center [647, 229] width 93 height 125
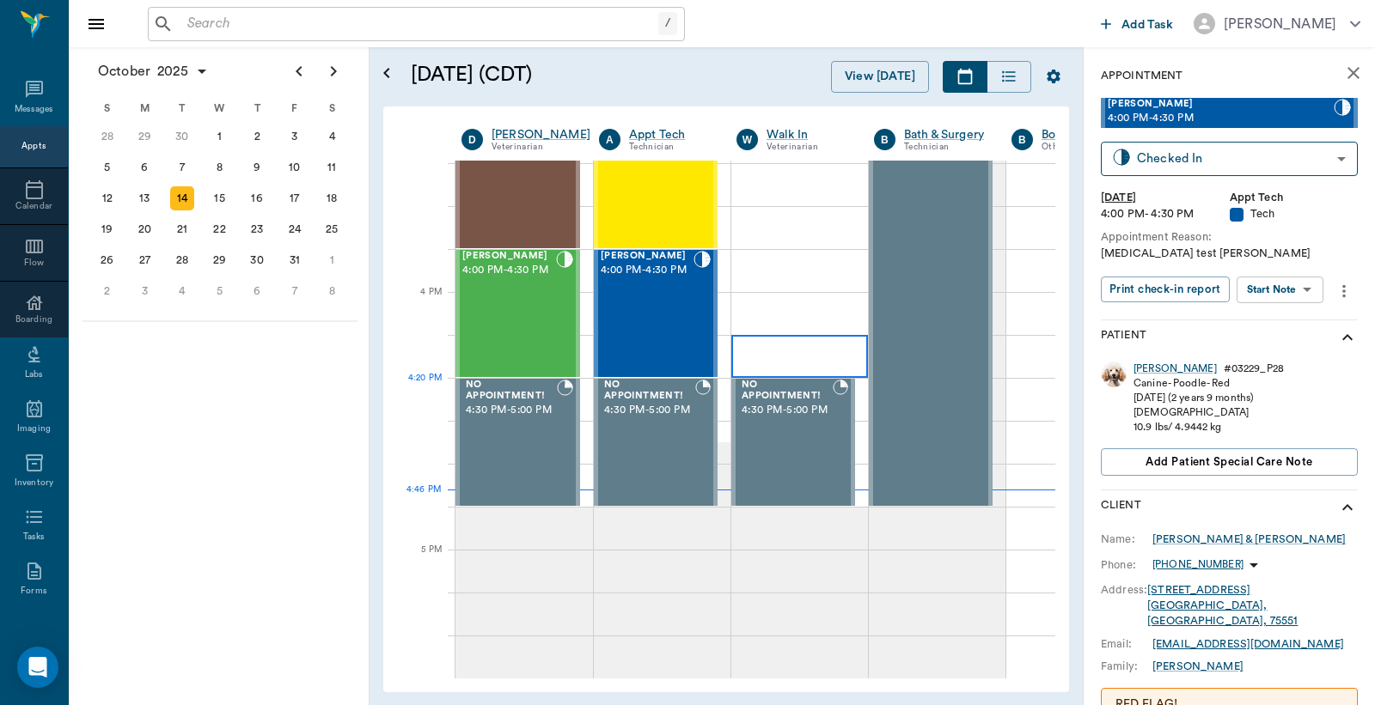
scroll to position [1937, 0]
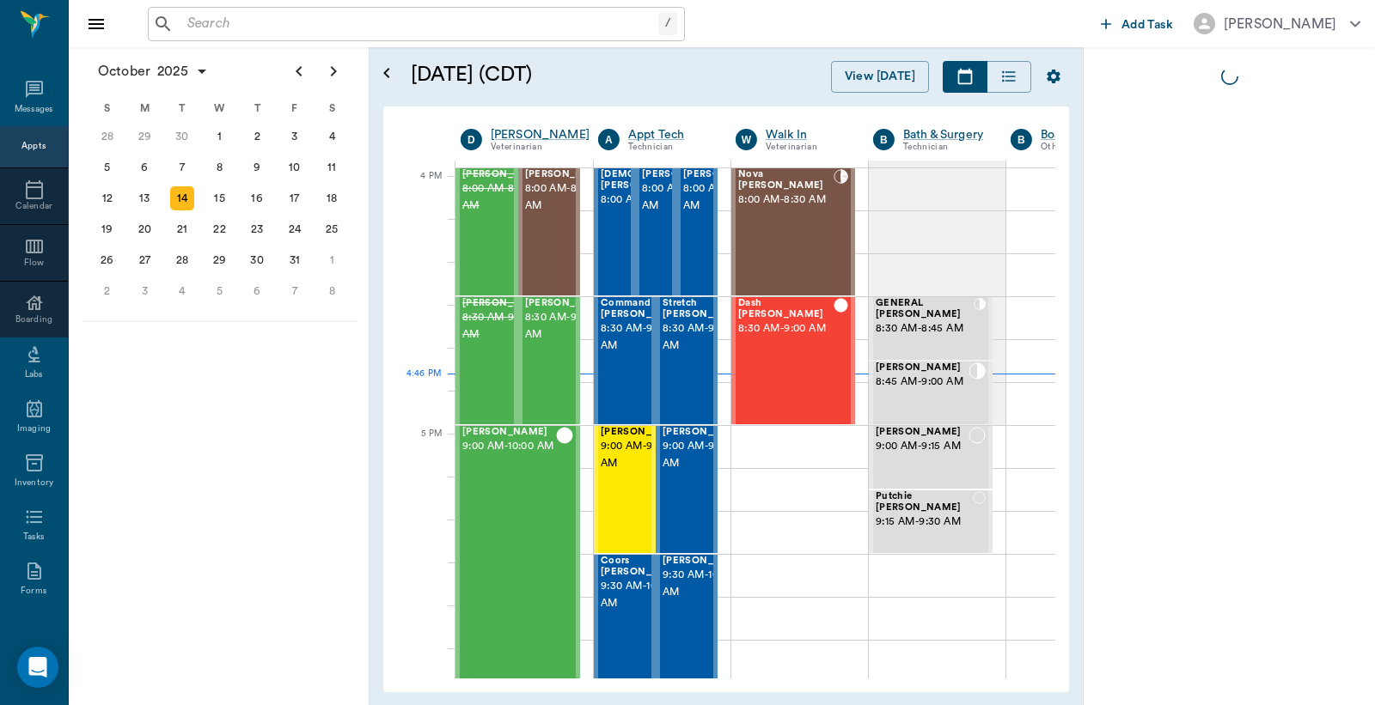
scroll to position [2065, 1]
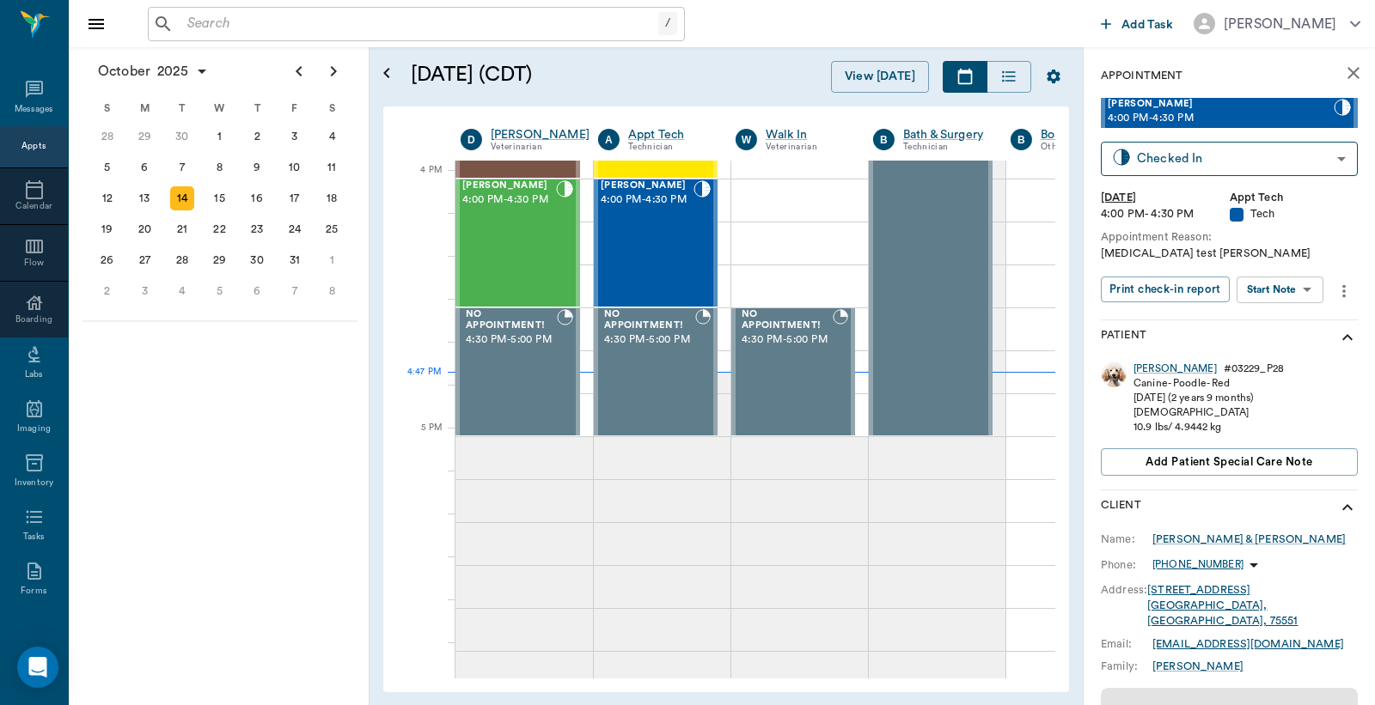
scroll to position [2065, 1]
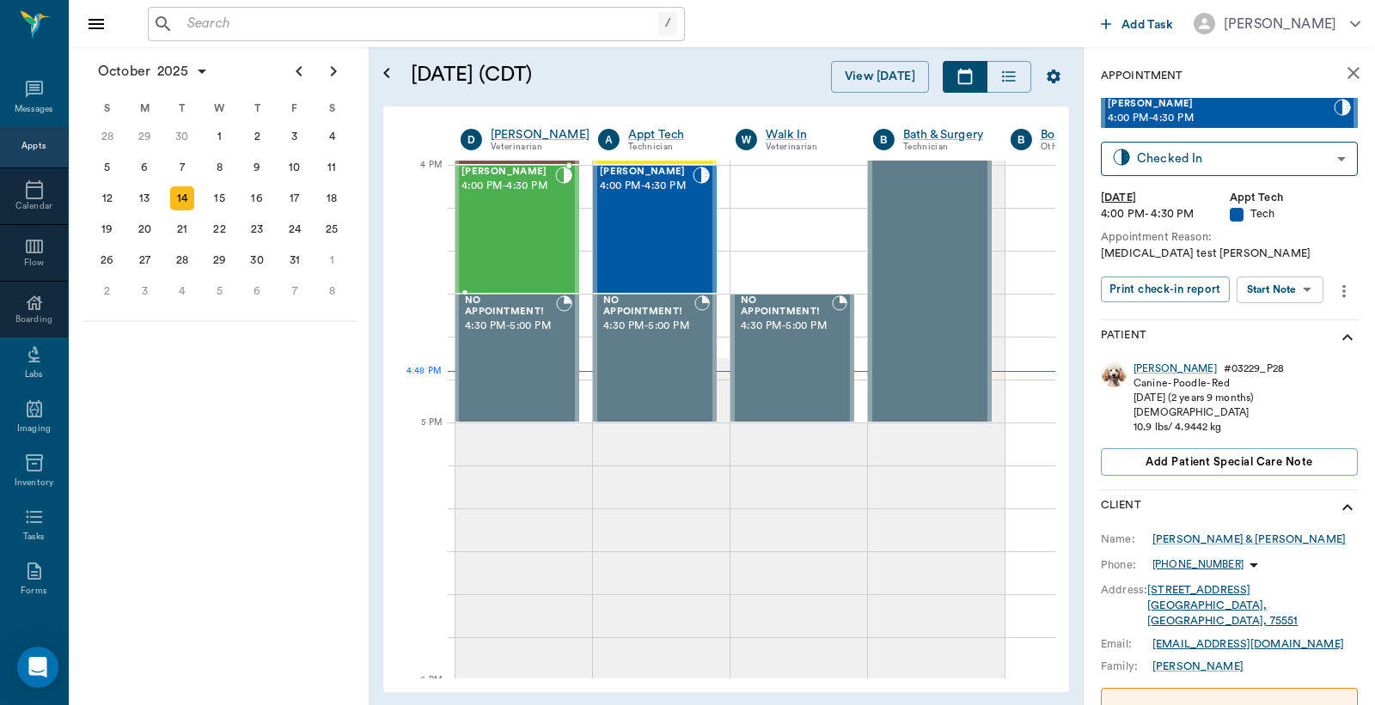
scroll to position [2065, 1]
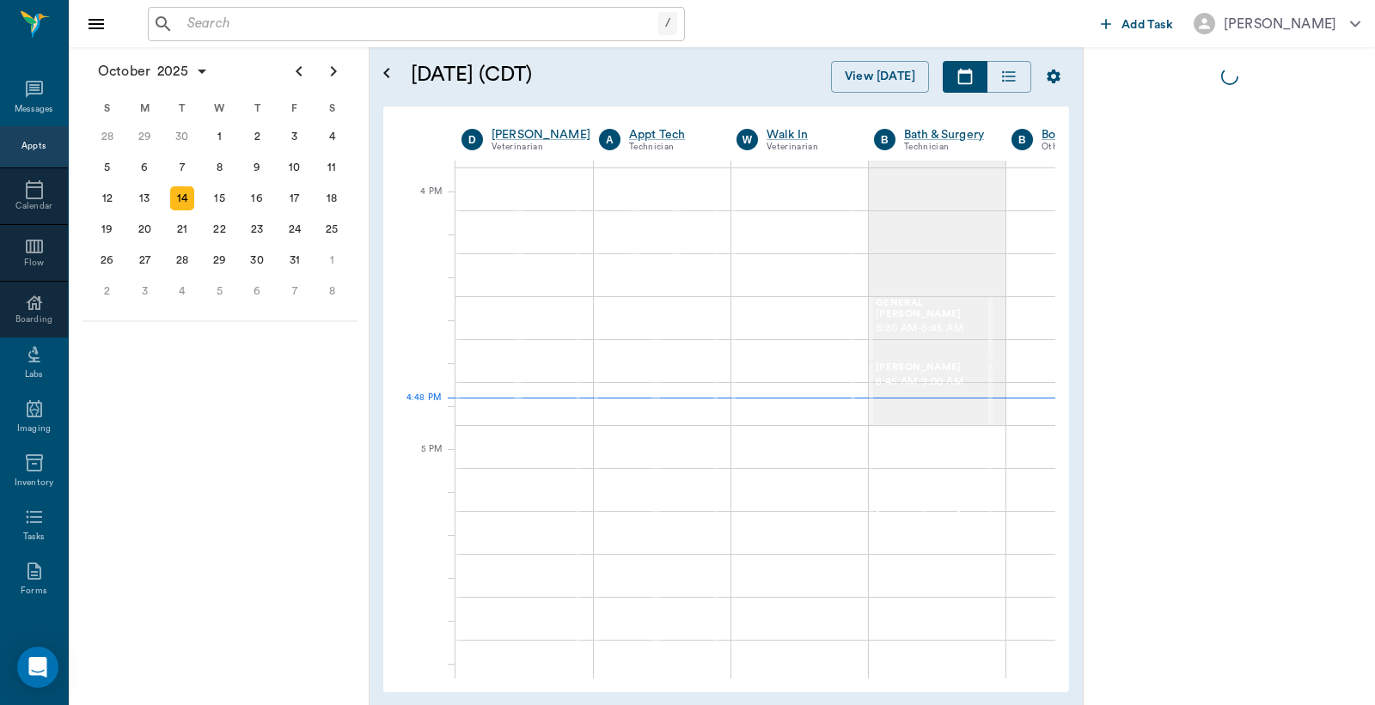
scroll to position [2065, 1]
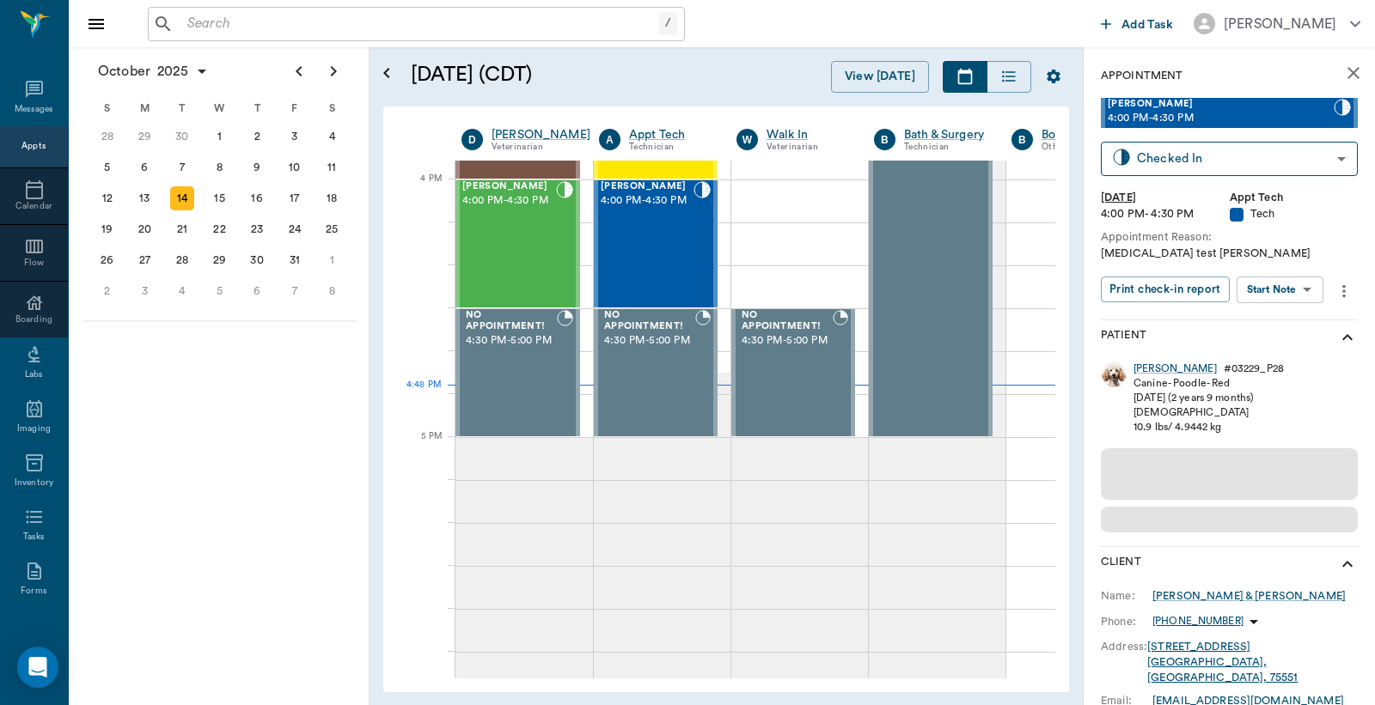
scroll to position [2065, 1]
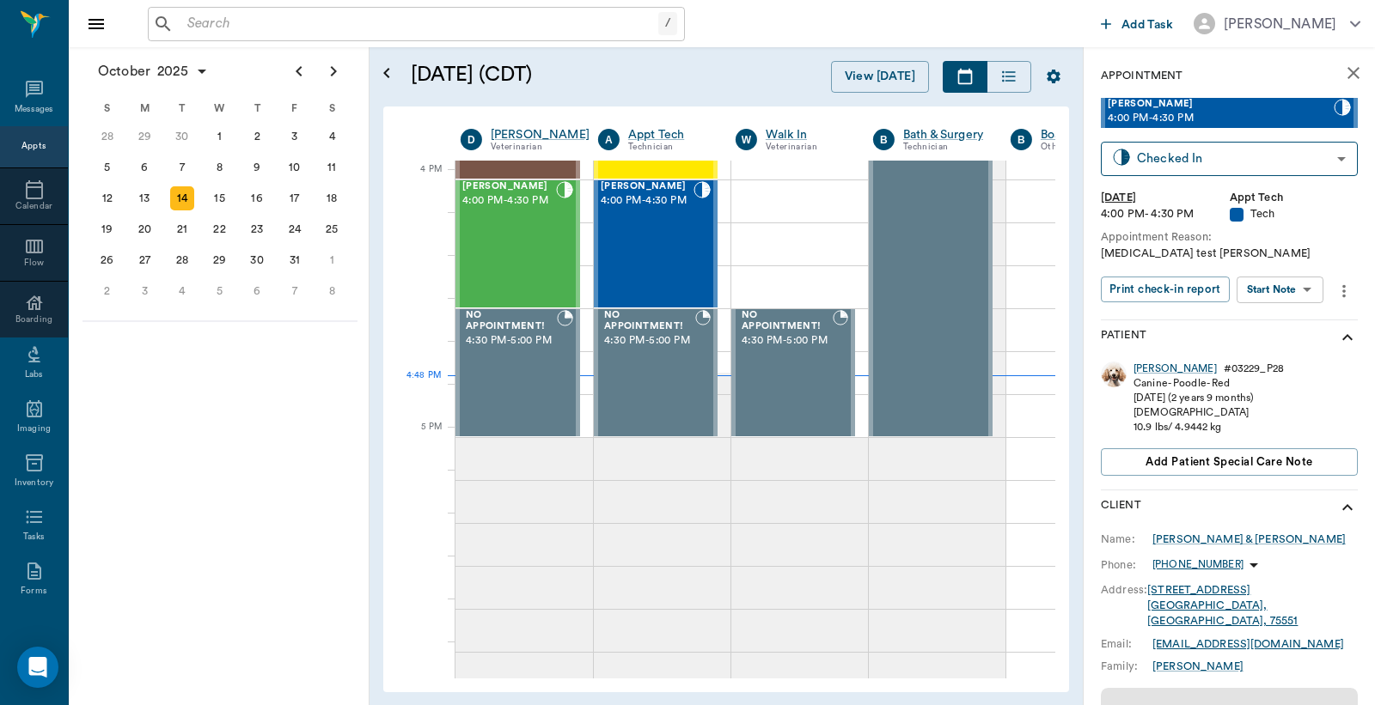
scroll to position [2065, 1]
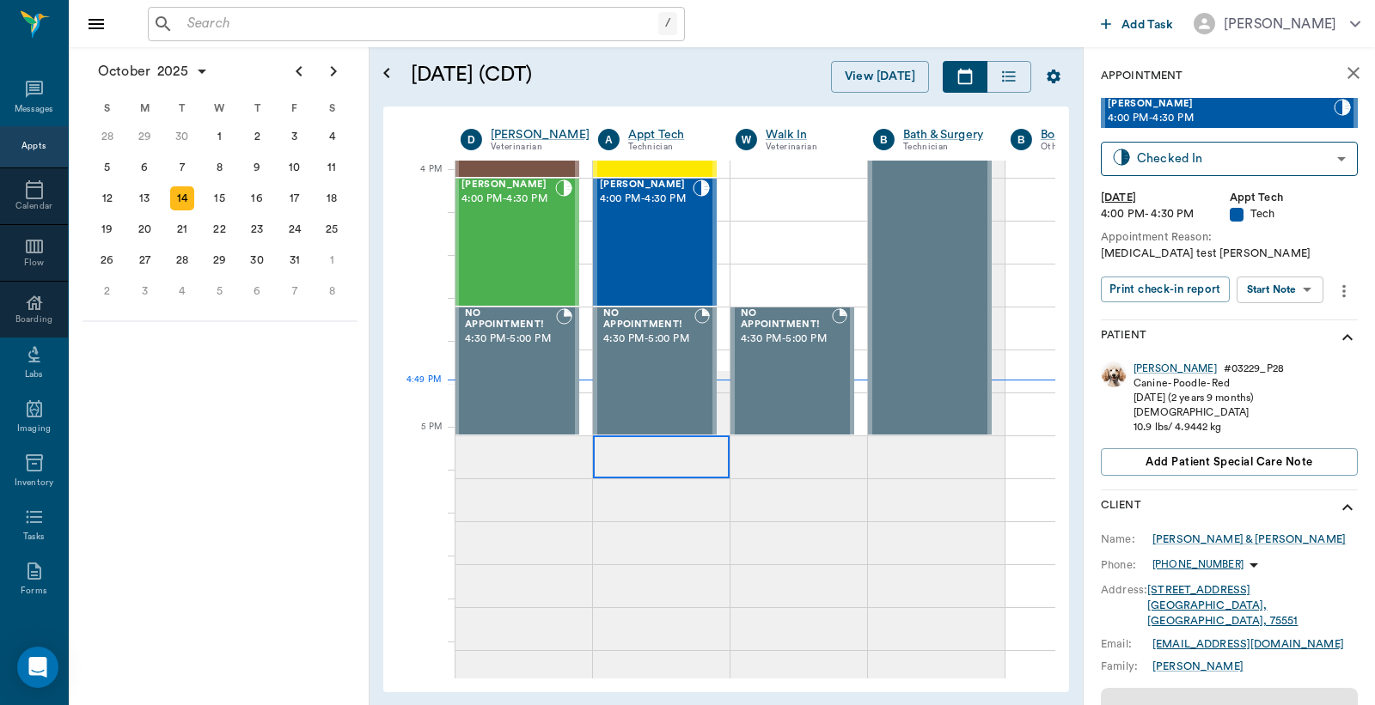
scroll to position [2065, 1]
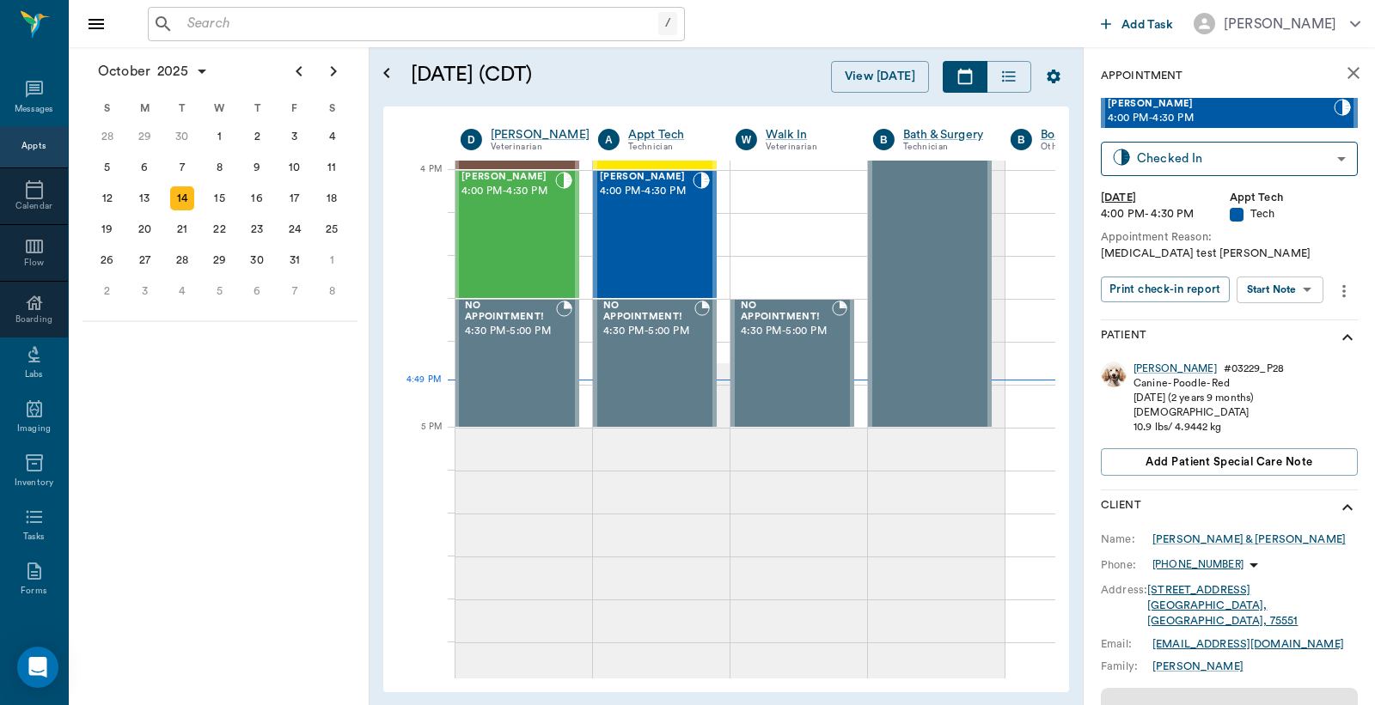
scroll to position [2065, 1]
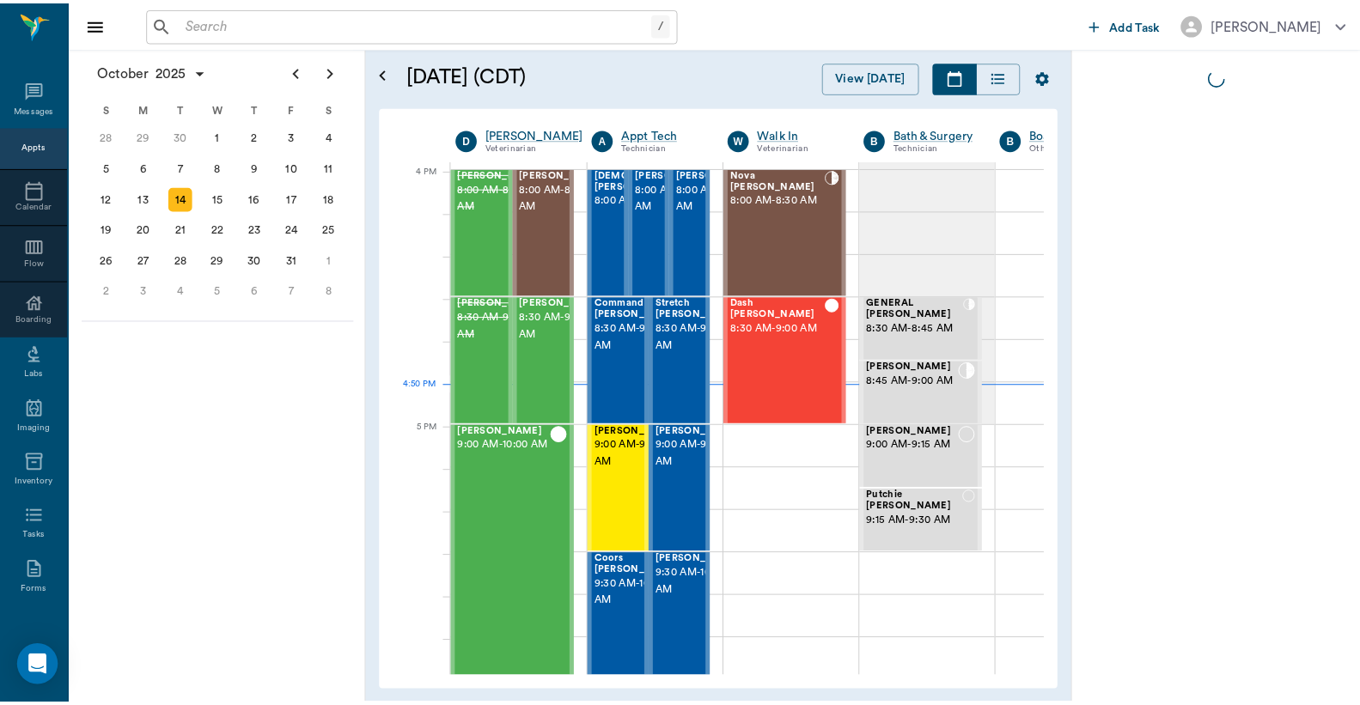
scroll to position [2065, 1]
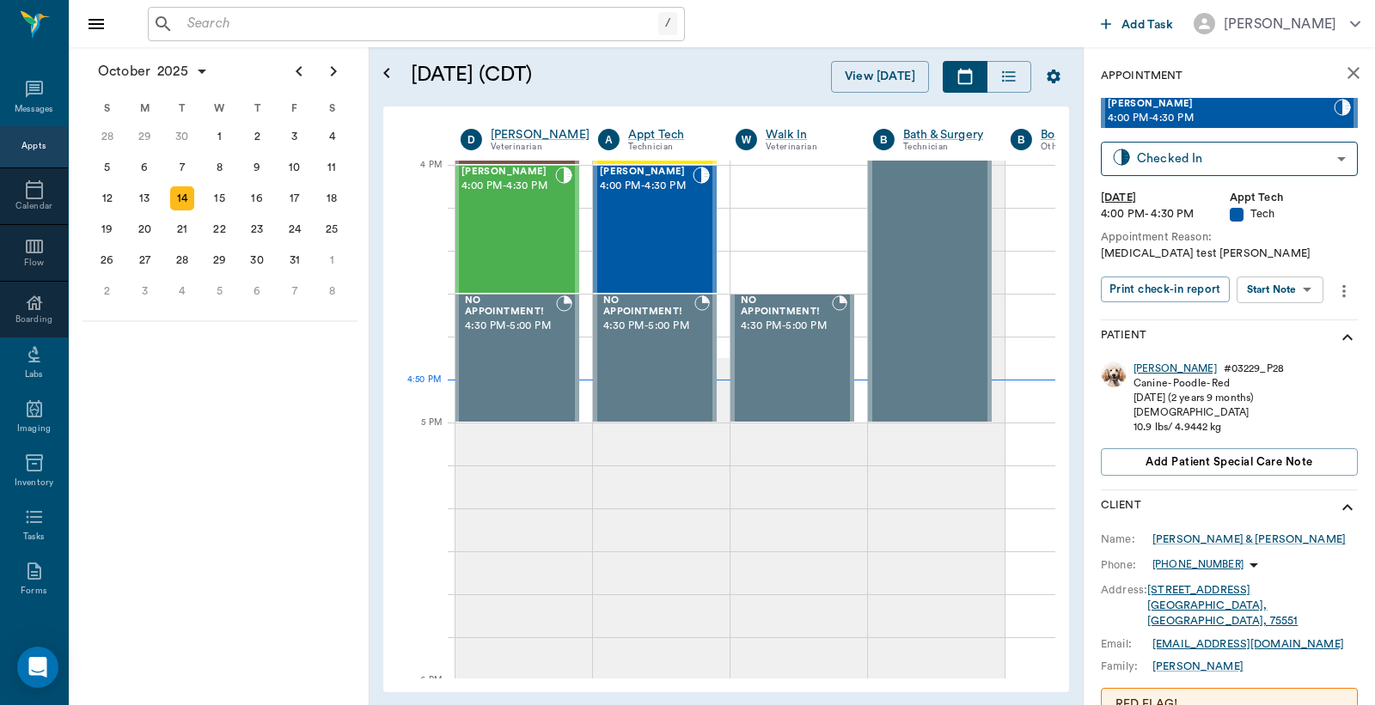
click at [1144, 368] on div "[PERSON_NAME]" at bounding box center [1174, 369] width 83 height 15
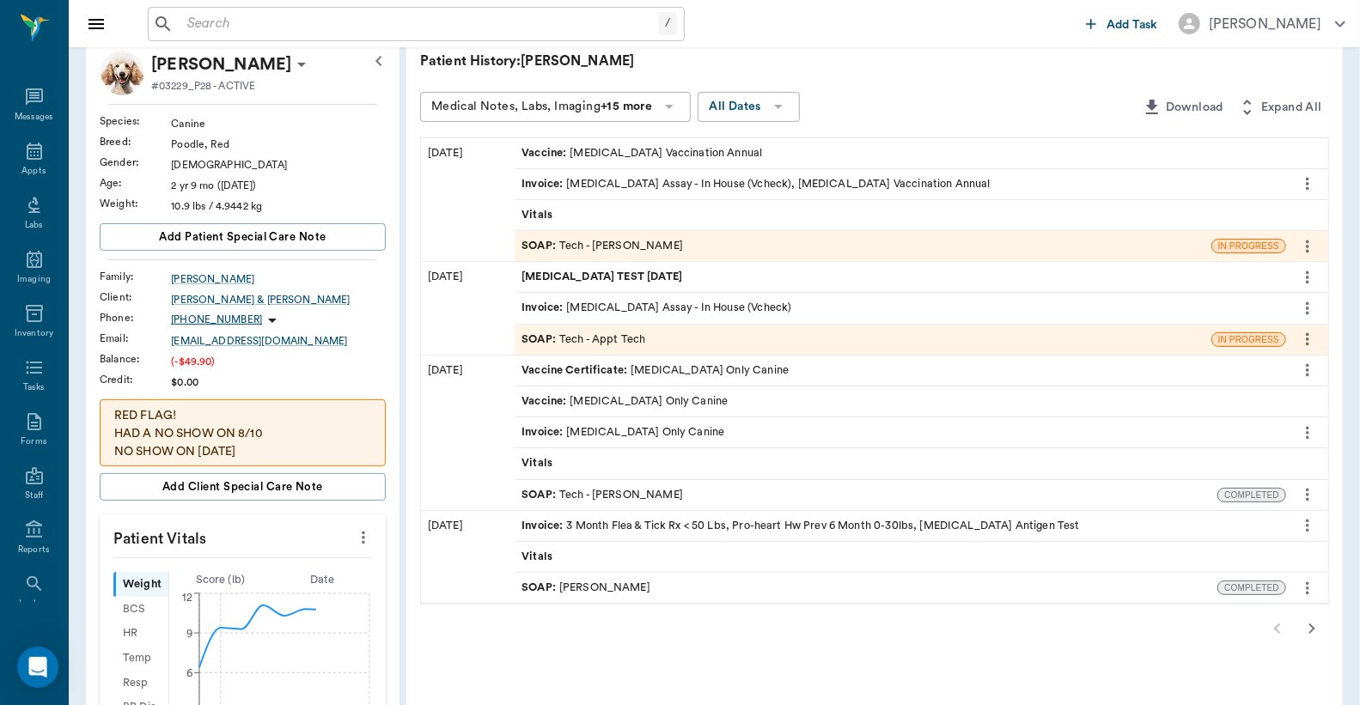
scroll to position [126, 0]
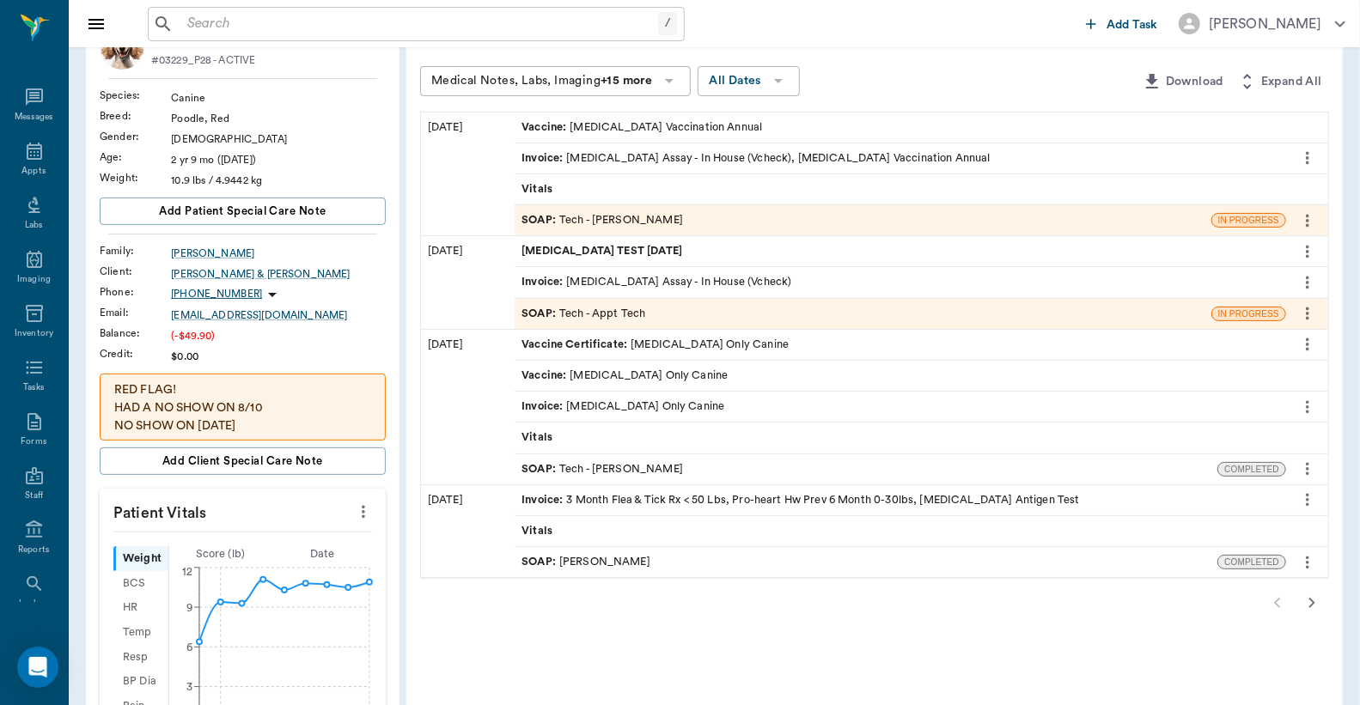
click at [703, 156] on div "Invoice : [MEDICAL_DATA] Assay - In House (Vcheck), [MEDICAL_DATA] Vaccination …" at bounding box center [756, 158] width 468 height 16
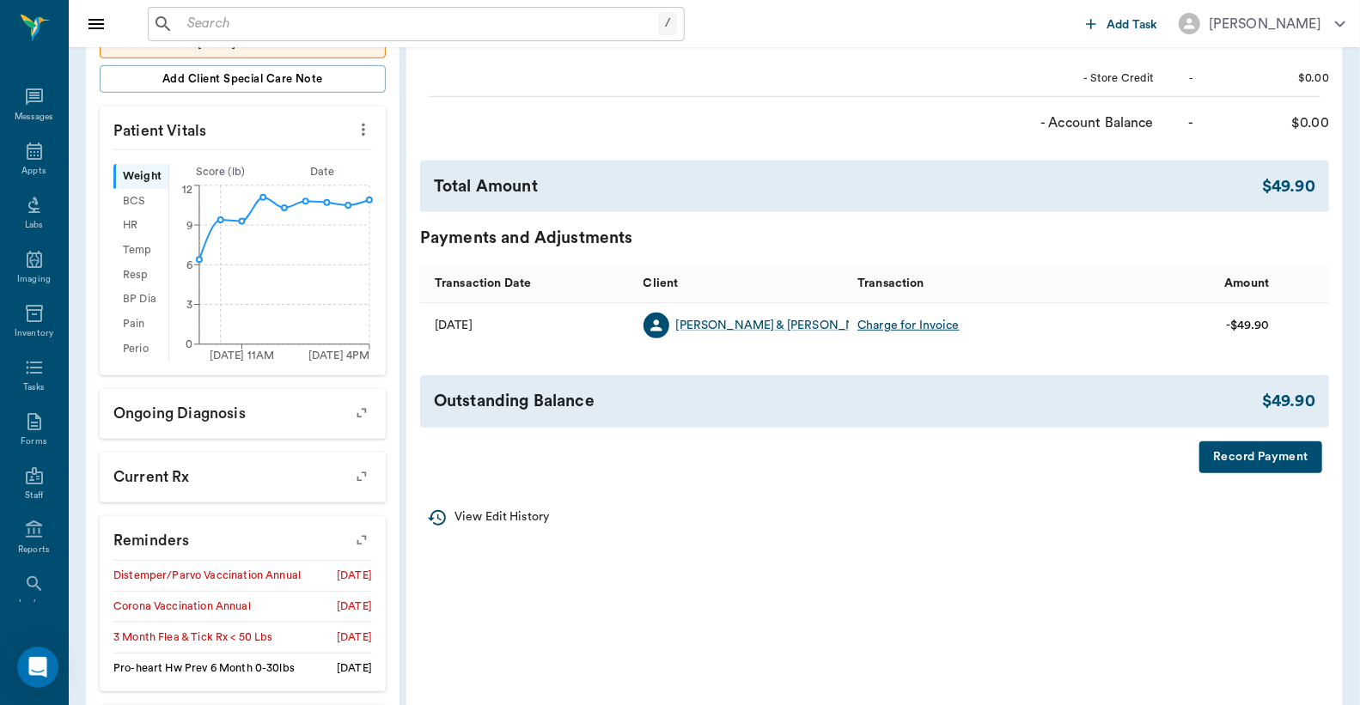
scroll to position [509, 0]
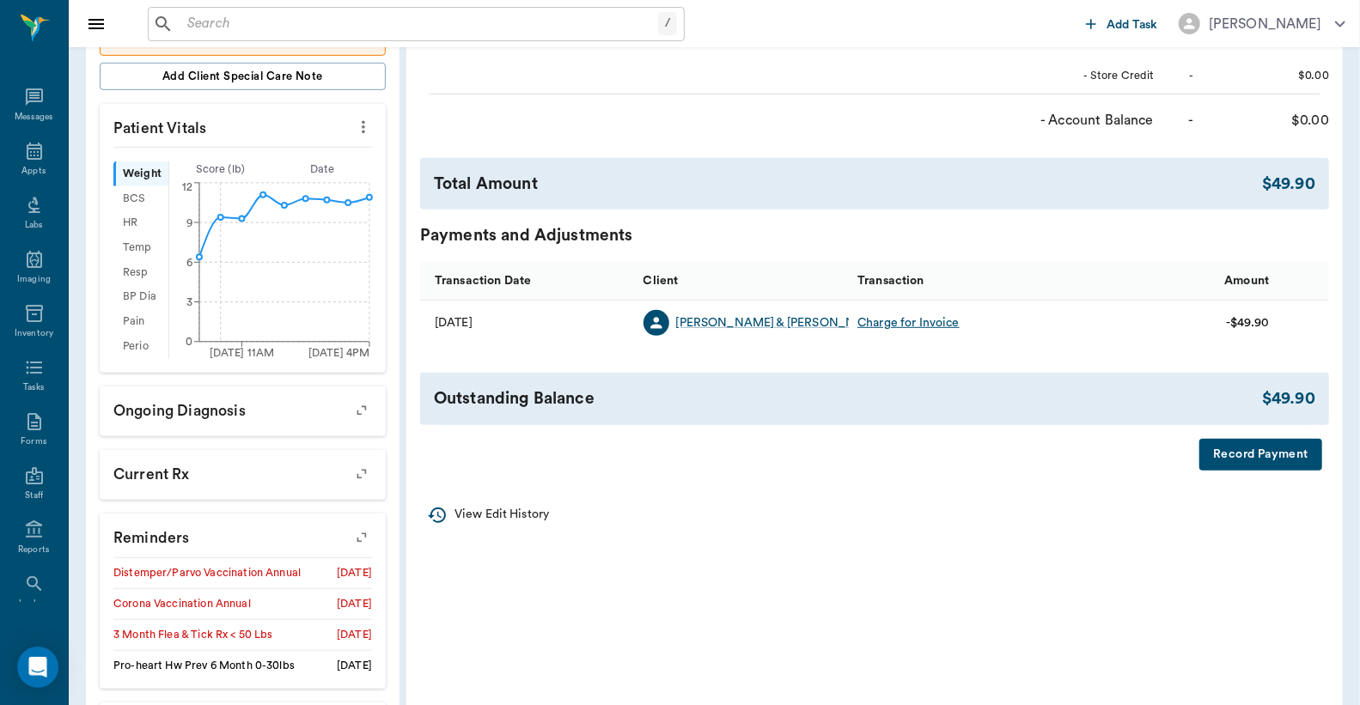
click at [1235, 468] on button "Record Payment" at bounding box center [1260, 455] width 123 height 32
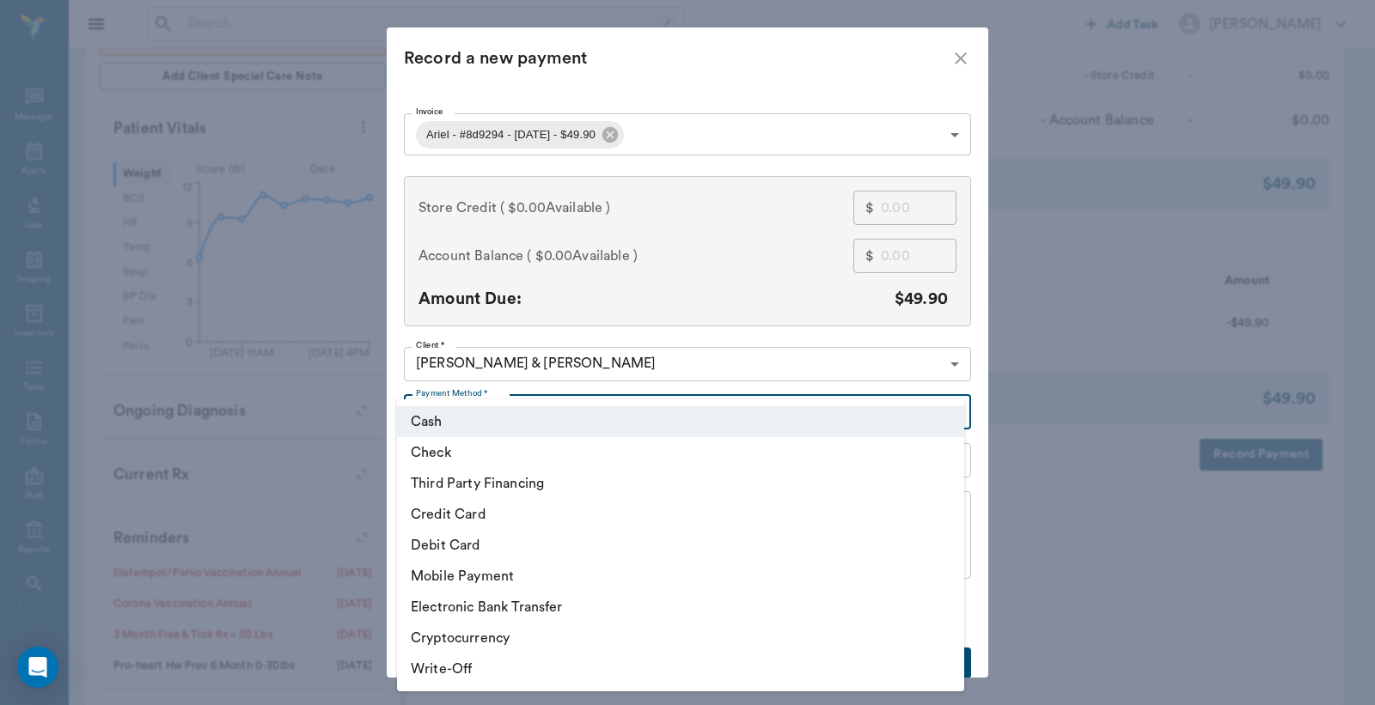
click at [949, 416] on body "/ ​ Add Task [PERSON_NAME] Nectar Messages Appts Labs Imaging Inventory Tasks F…" at bounding box center [687, 168] width 1375 height 1355
click at [443, 544] on li "Debit Card" at bounding box center [680, 545] width 567 height 31
type input "DEBIT_CARD"
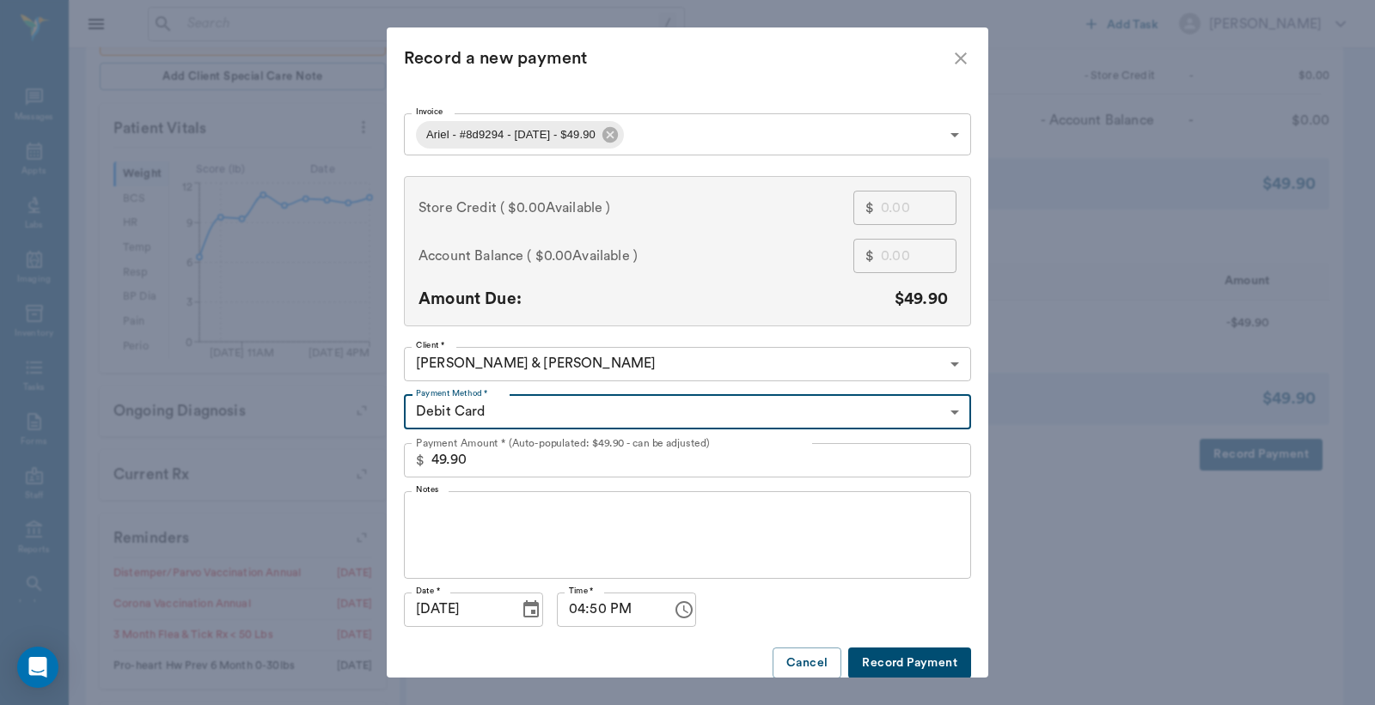
click at [907, 668] on button "Record Payment" at bounding box center [909, 664] width 123 height 32
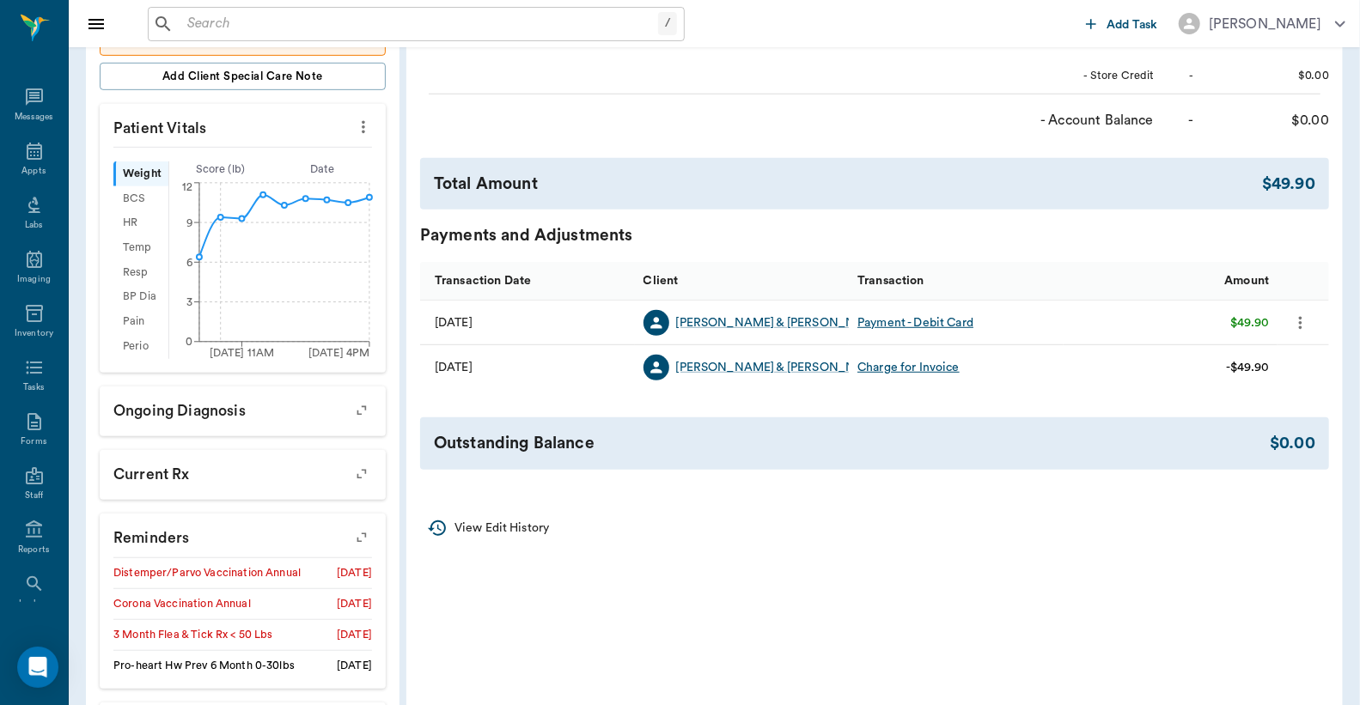
scroll to position [0, 0]
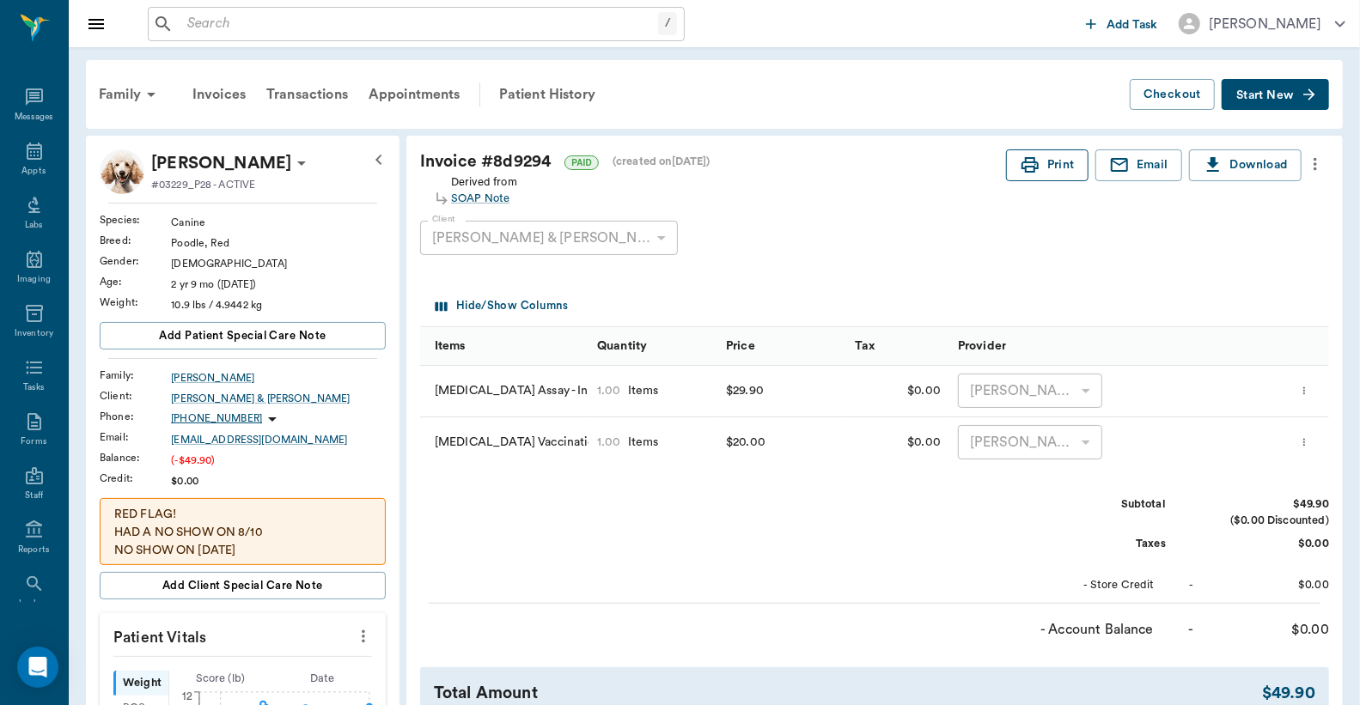
click at [1055, 161] on button "Print" at bounding box center [1047, 165] width 82 height 32
click at [24, 159] on icon at bounding box center [34, 151] width 21 height 21
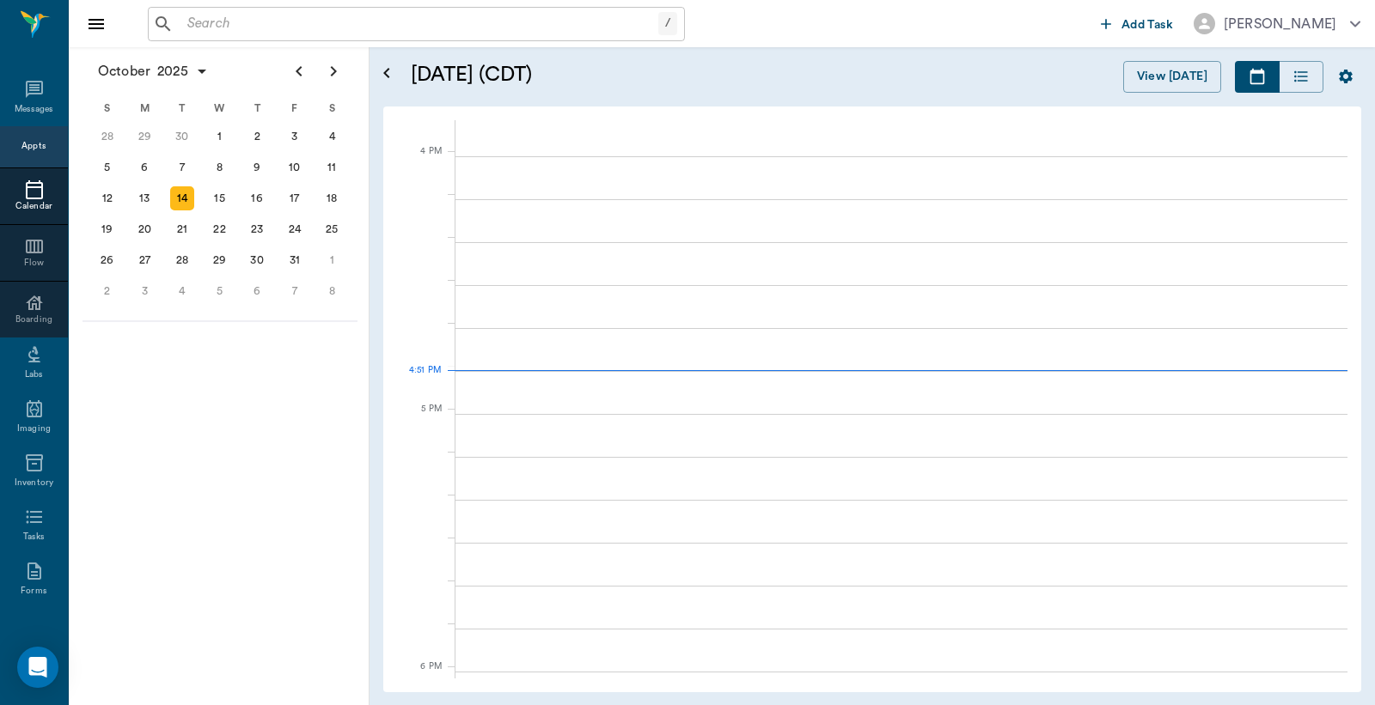
scroll to position [2065, 0]
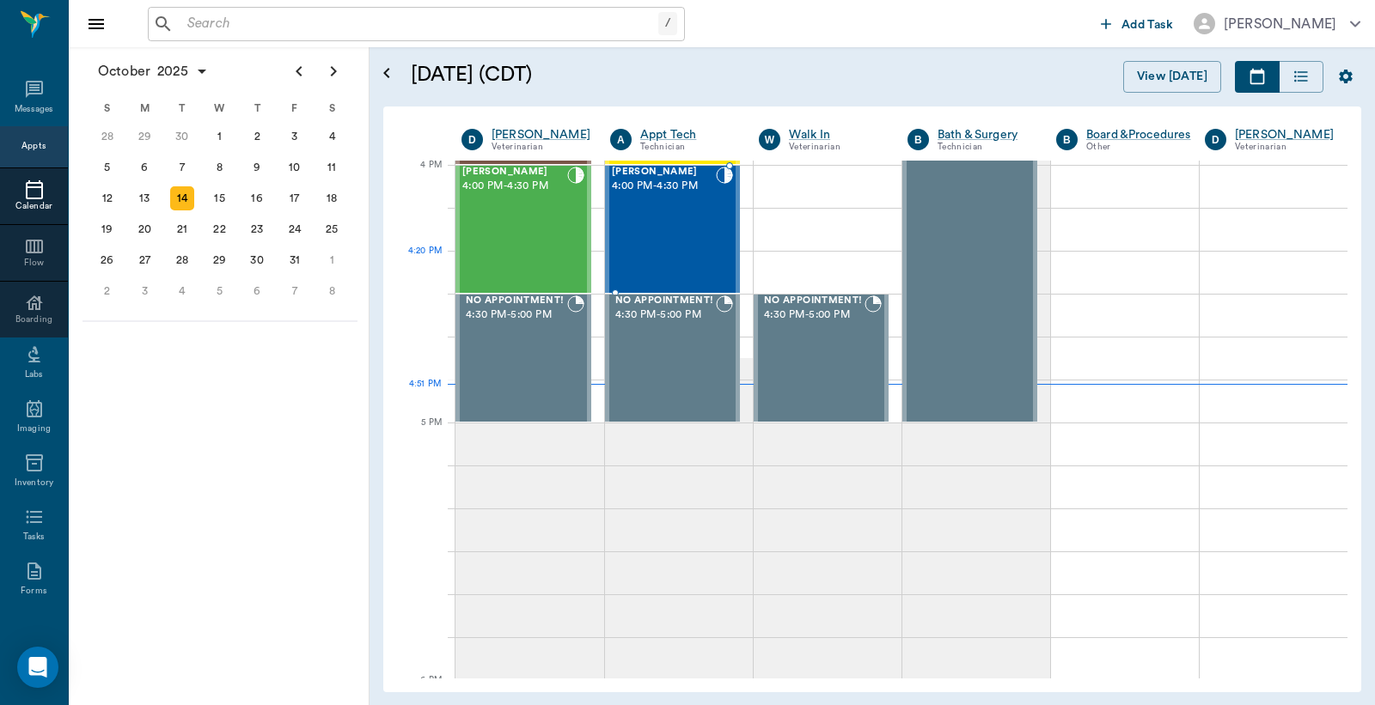
click at [651, 266] on div "[PERSON_NAME] 4:00 PM - 4:30 PM" at bounding box center [664, 229] width 104 height 125
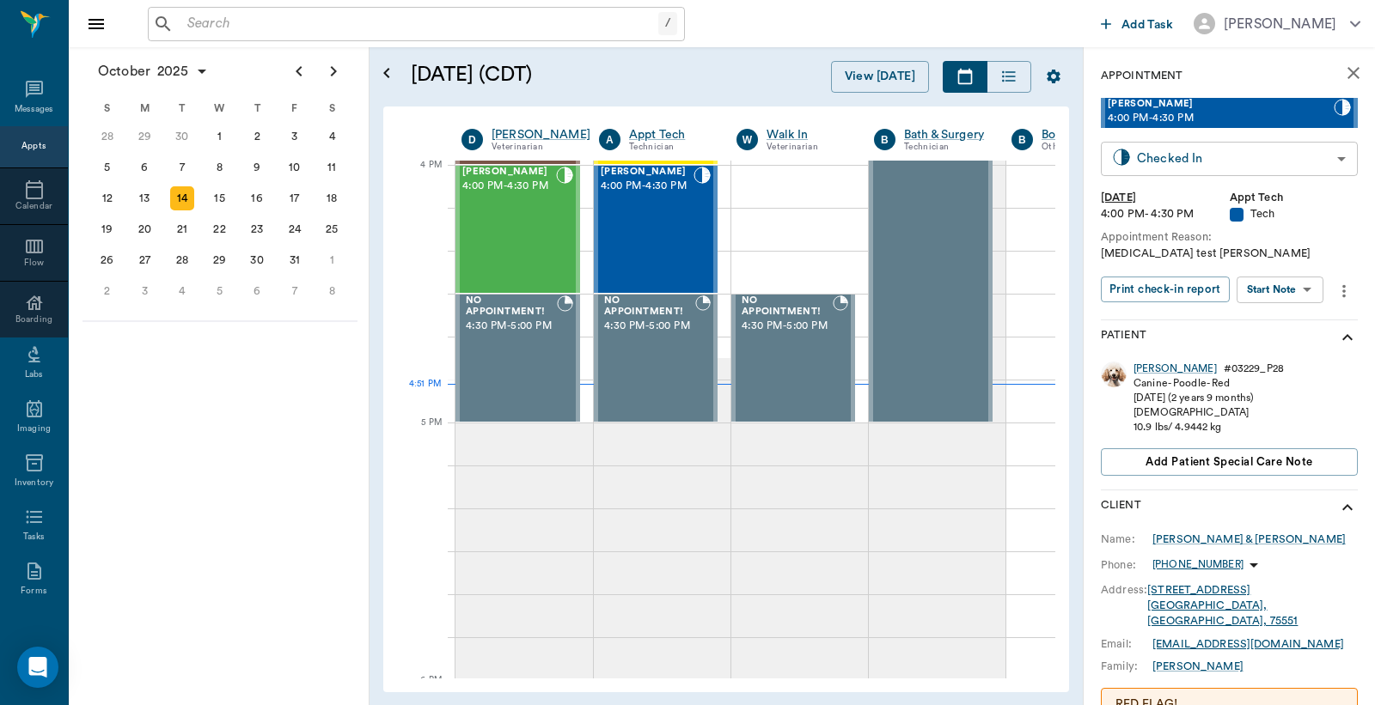
click at [1208, 166] on body "/ ​ Add Task [PERSON_NAME] Nectar Messages Appts Calendar Flow Boarding Labs Im…" at bounding box center [687, 352] width 1375 height 705
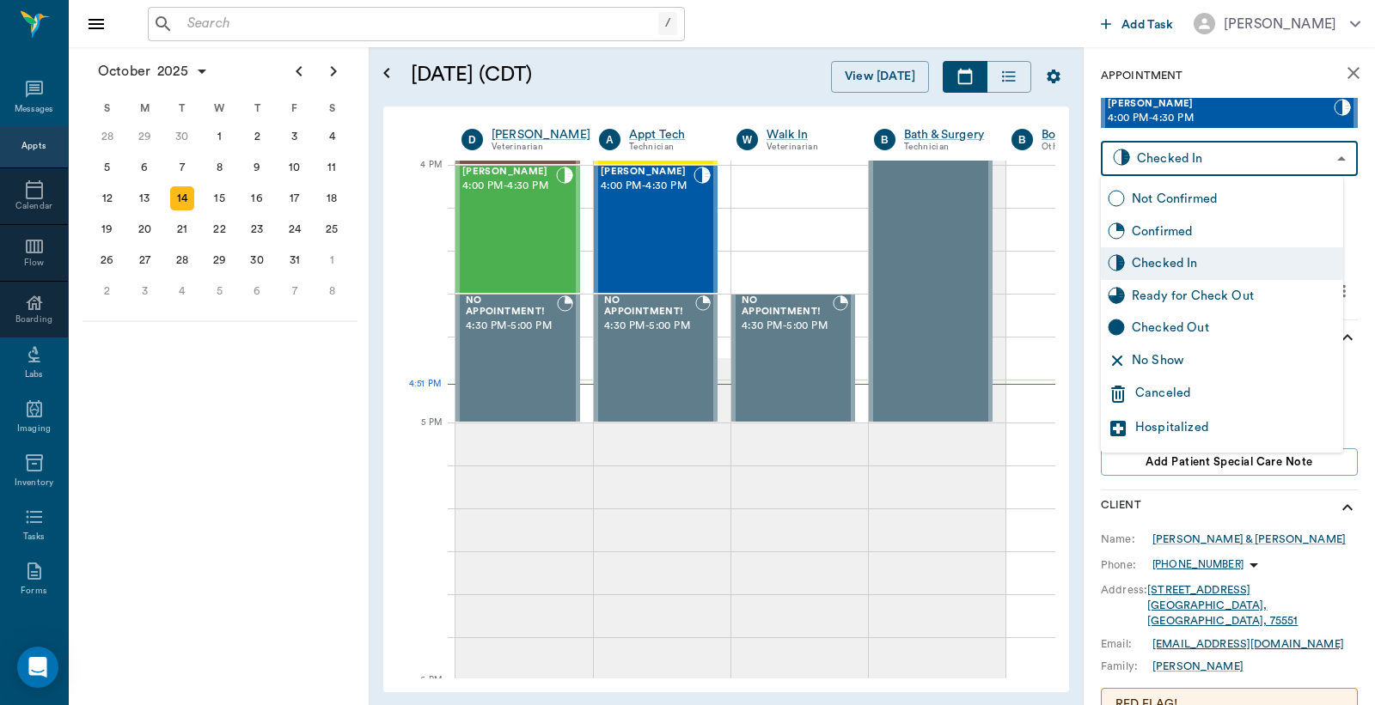
click at [1166, 331] on div "Checked Out" at bounding box center [1234, 328] width 204 height 19
type input "CHECKED_OUT"
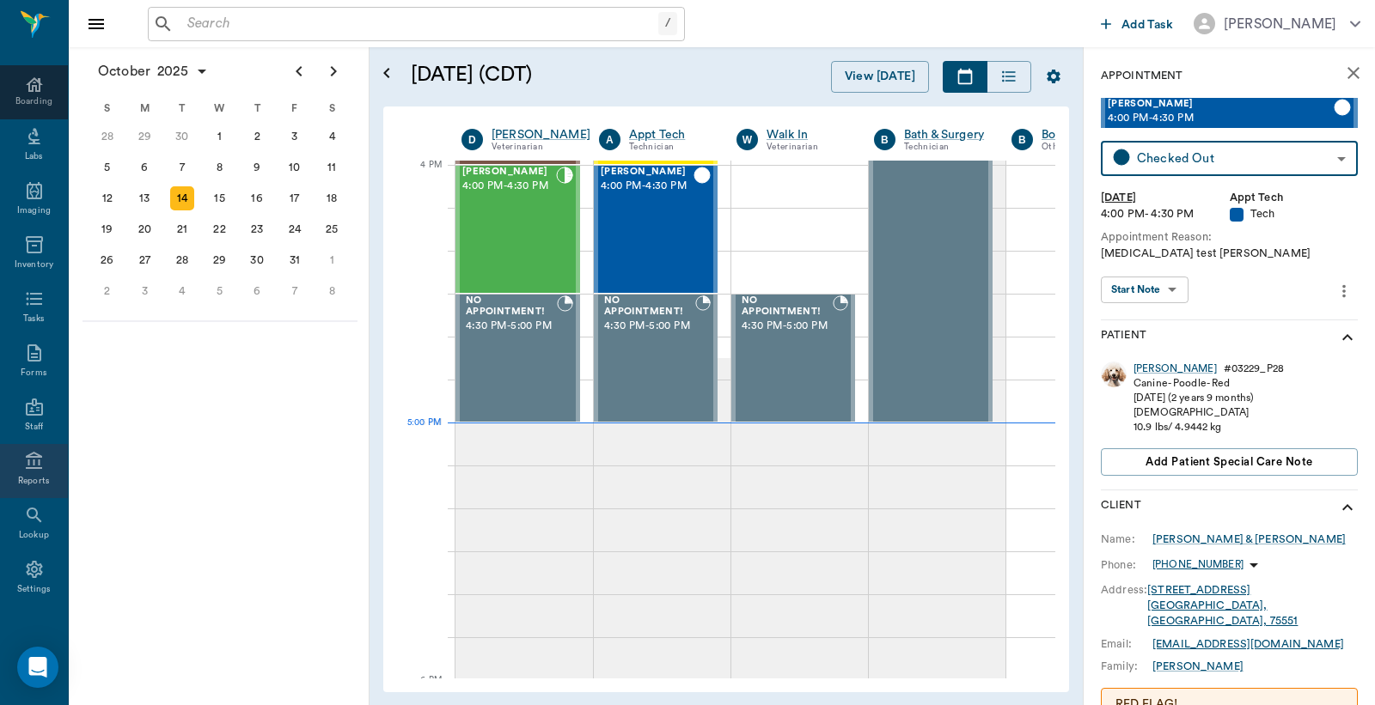
scroll to position [228, 0]
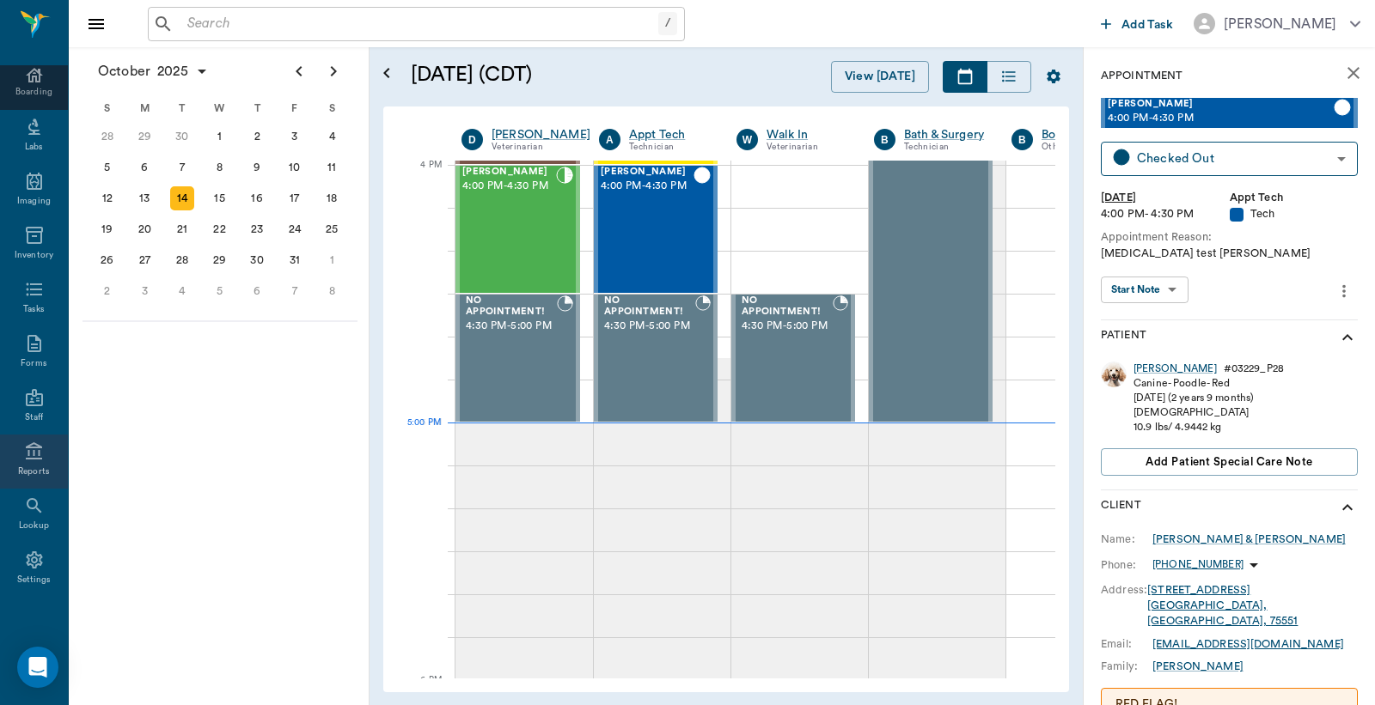
click at [24, 466] on div "Reports" at bounding box center [34, 472] width 32 height 13
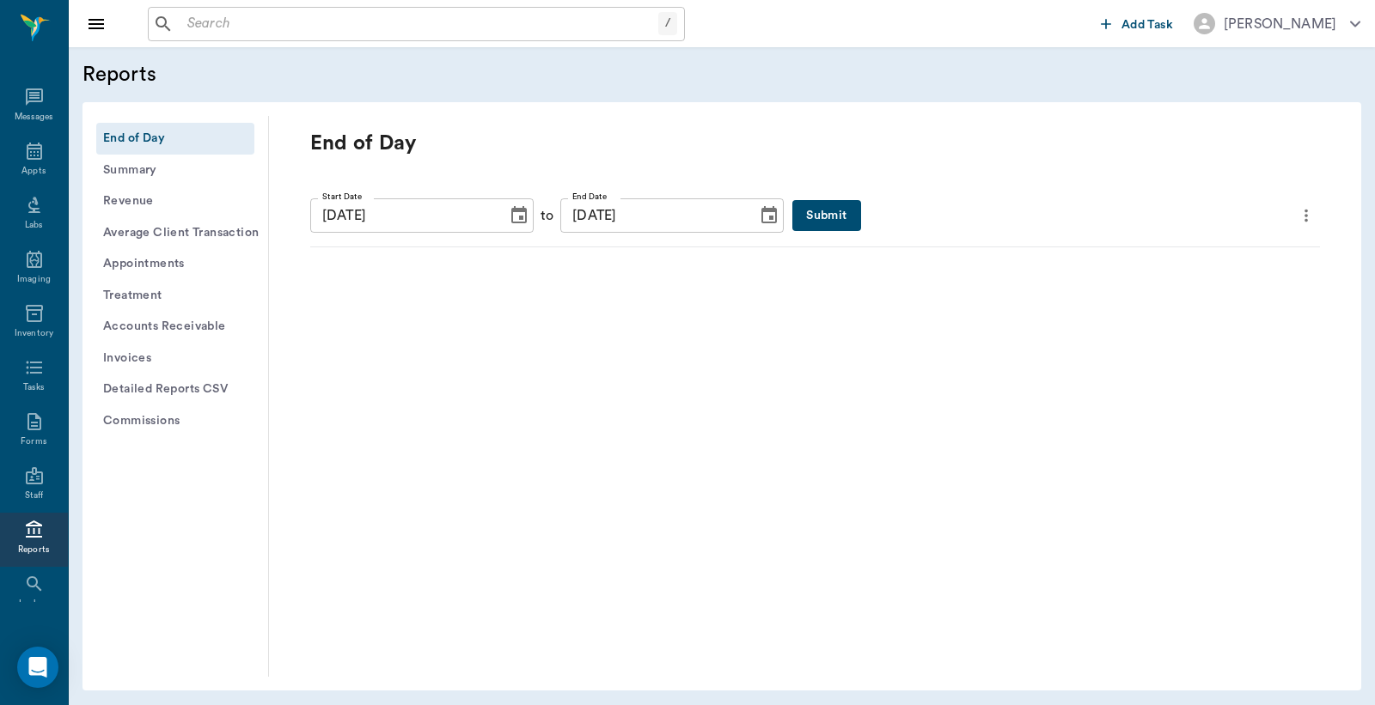
scroll to position [79, 0]
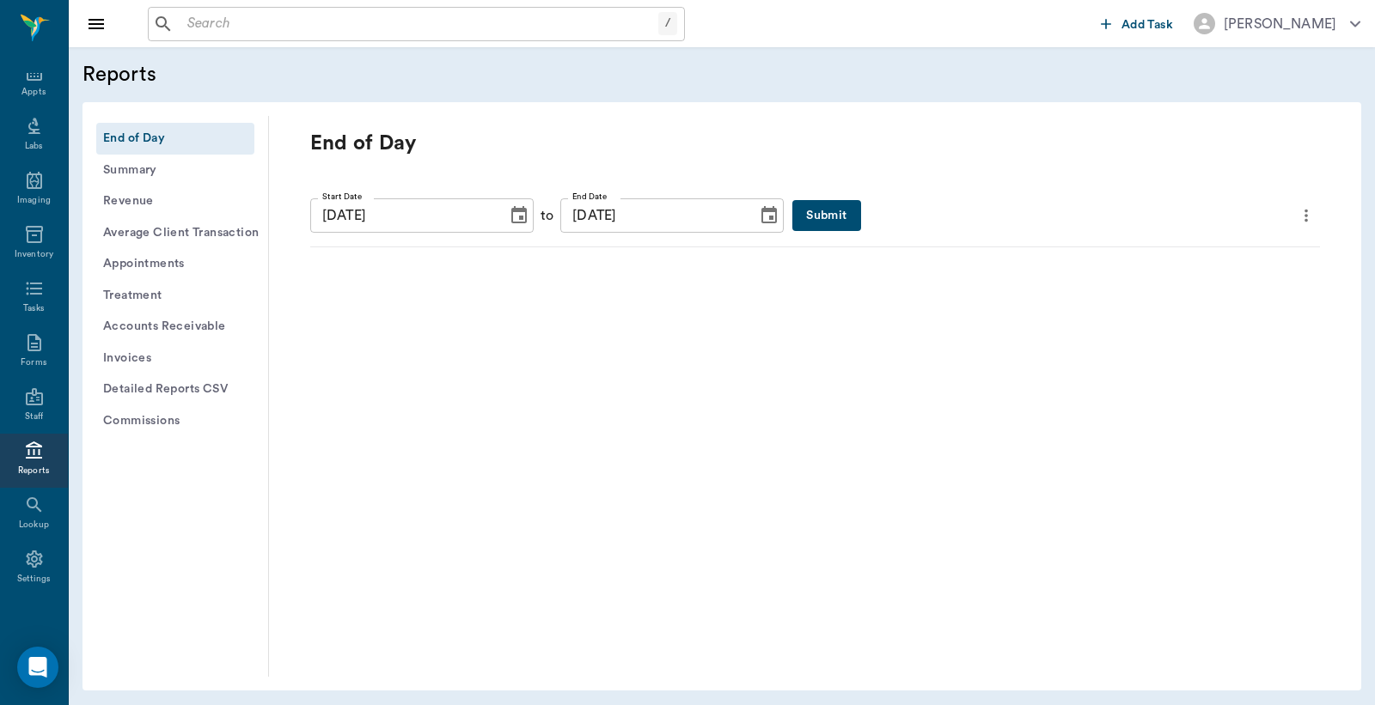
click at [792, 210] on button "Submit" at bounding box center [826, 216] width 68 height 32
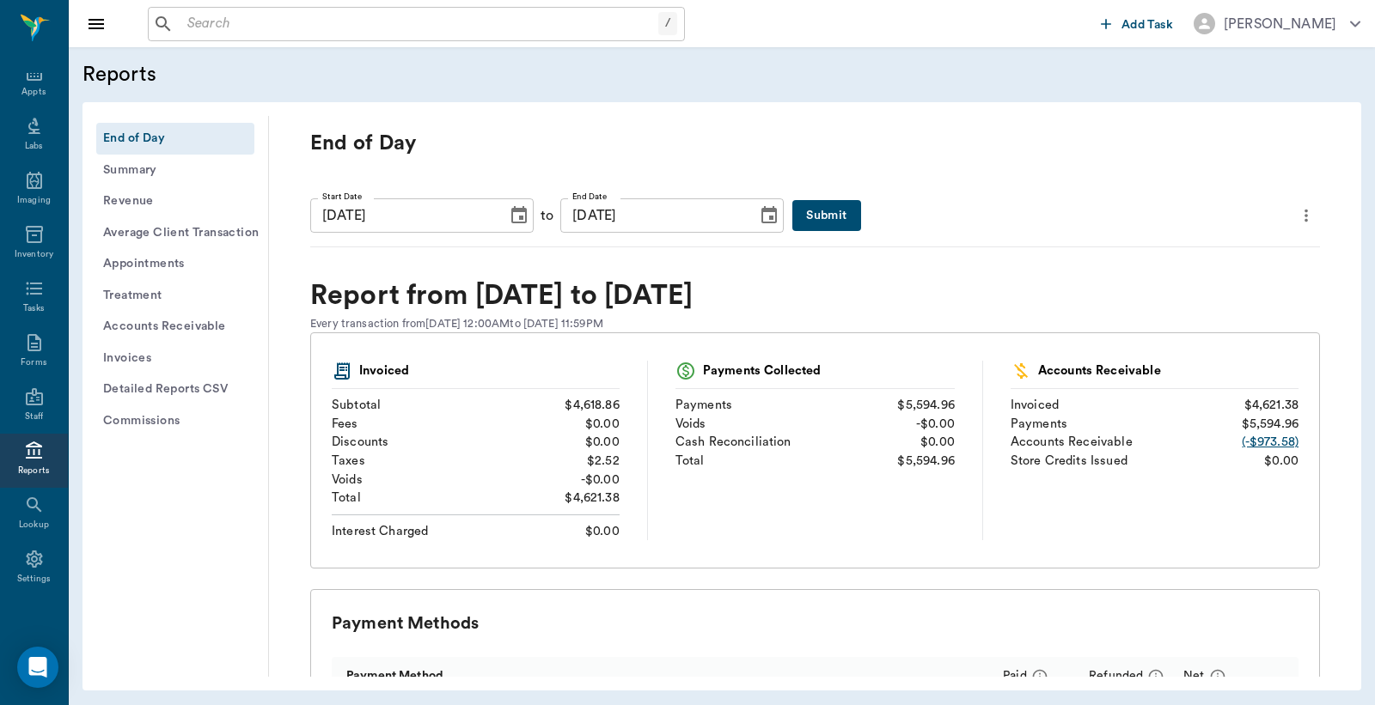
click at [1297, 213] on icon "more" at bounding box center [1306, 215] width 19 height 21
click at [1146, 314] on span "Print Report" at bounding box center [1209, 313] width 164 height 18
click at [27, 91] on div "Appts" at bounding box center [33, 92] width 24 height 13
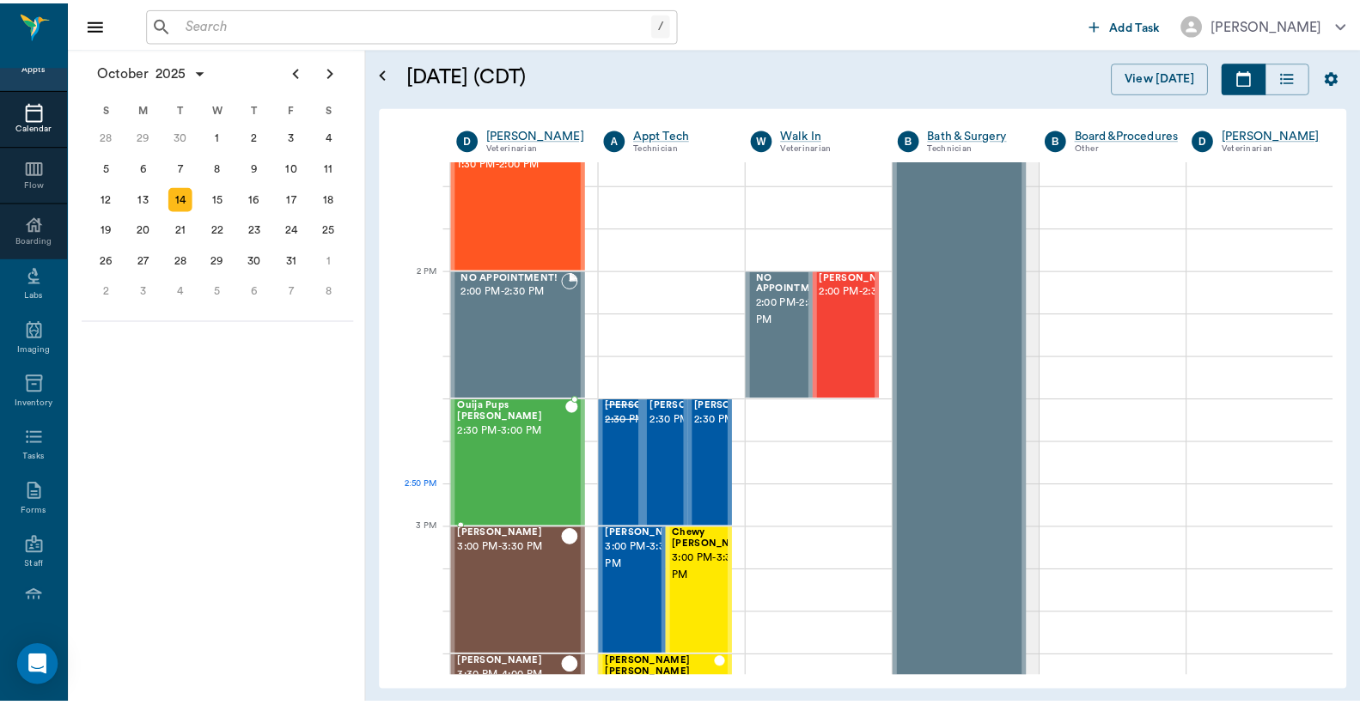
scroll to position [1825, 0]
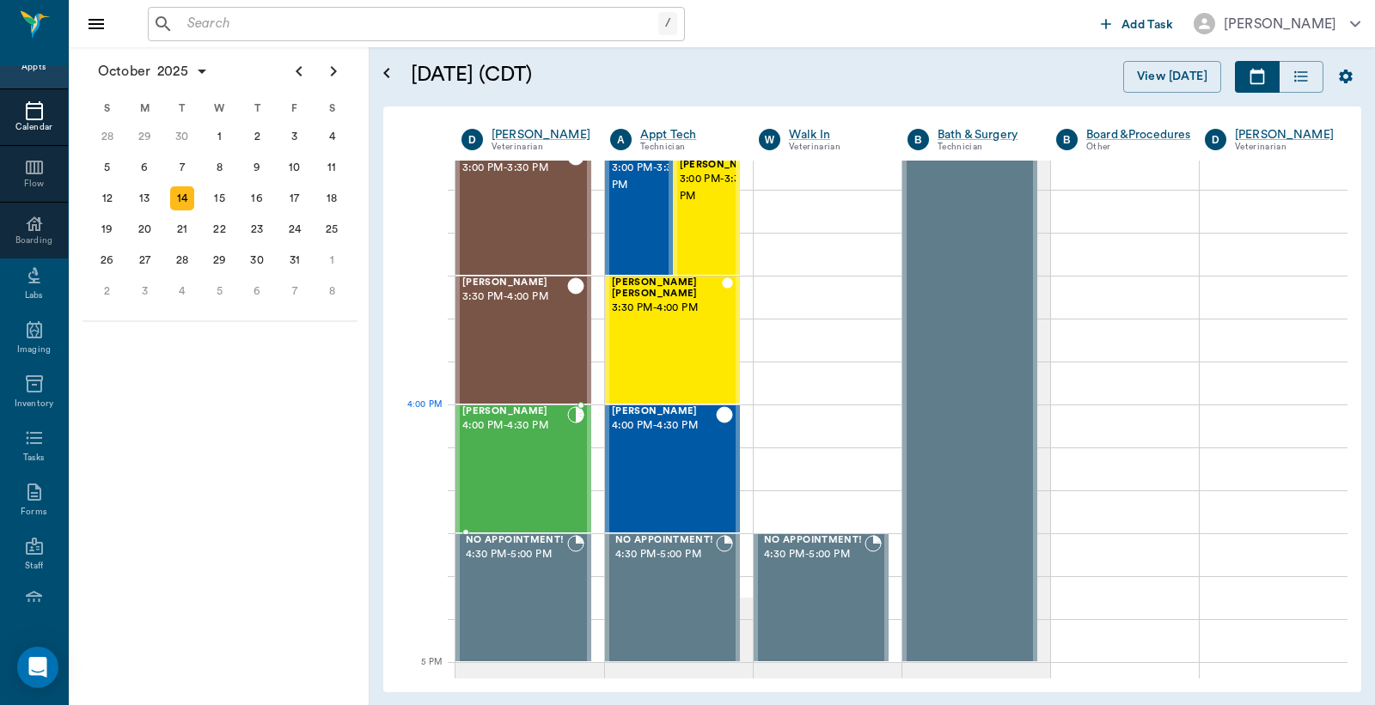
click at [522, 439] on div "[PERSON_NAME] 4:00 PM - 4:30 PM" at bounding box center [514, 468] width 105 height 125
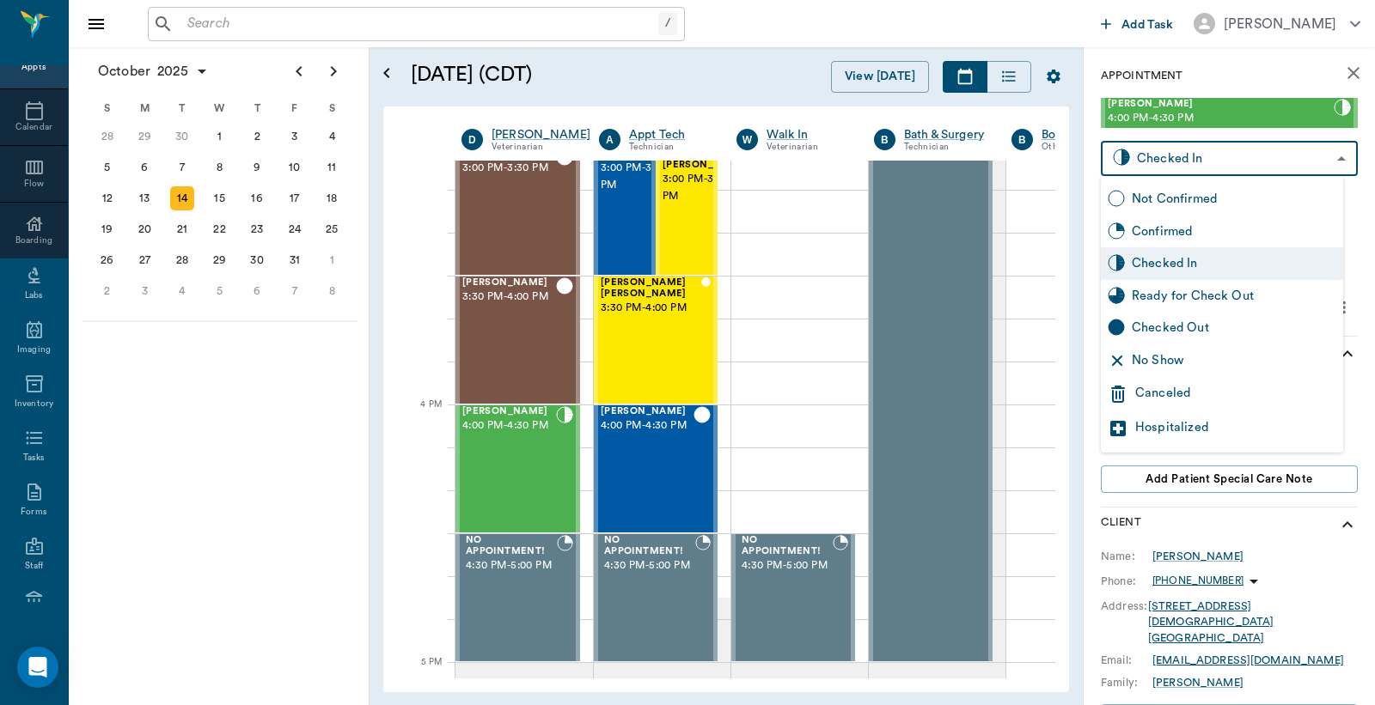
click at [1162, 159] on body "/ ​ Add Task [PERSON_NAME] Nectar Messages Appts Calendar Flow Boarding Labs Im…" at bounding box center [687, 352] width 1375 height 705
click at [1184, 332] on div "Checked Out" at bounding box center [1234, 328] width 204 height 19
type input "CHECKED_OUT"
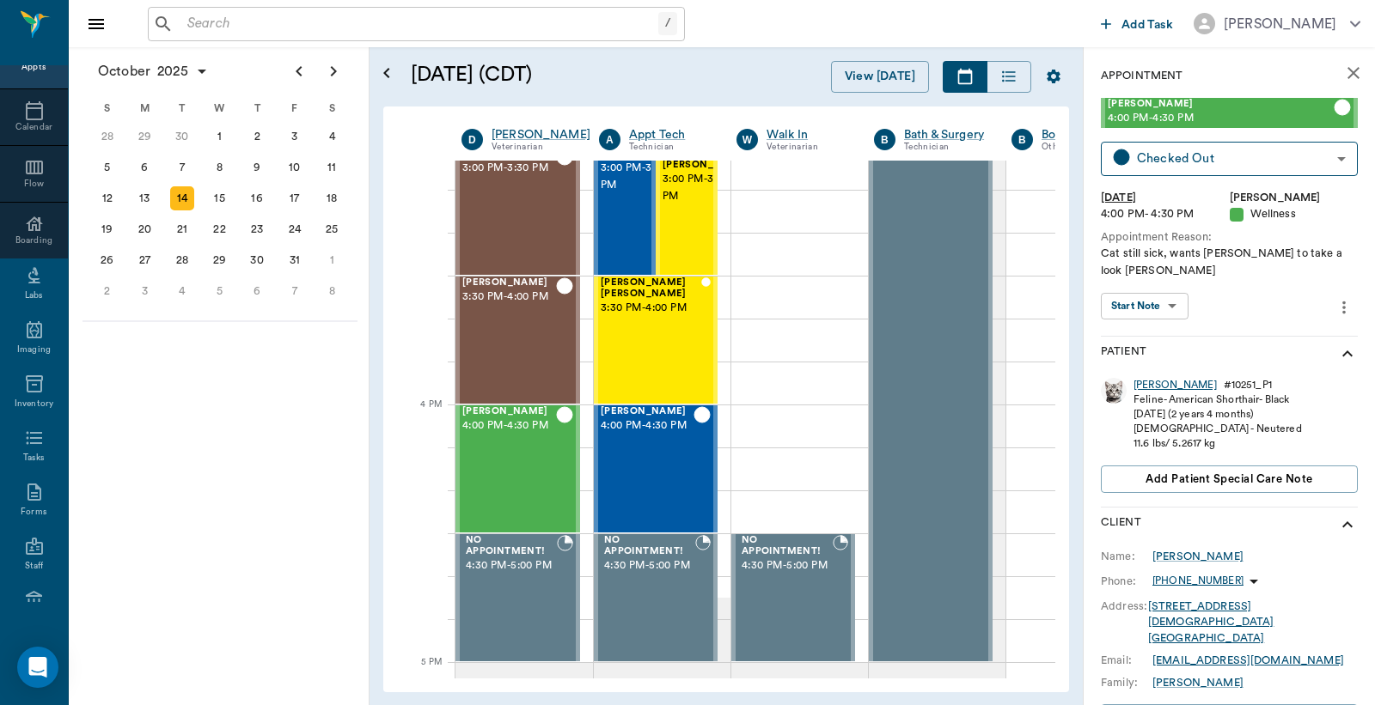
click at [1148, 378] on div "[PERSON_NAME]" at bounding box center [1174, 385] width 83 height 15
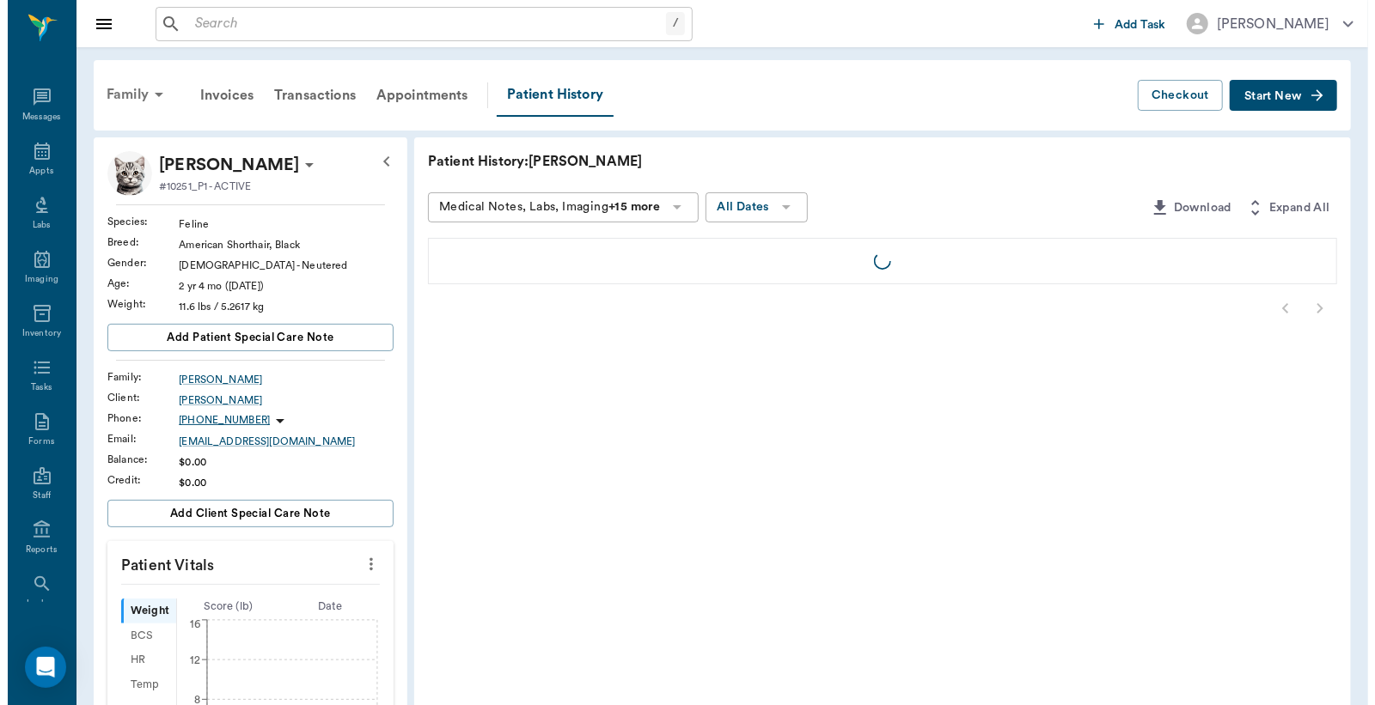
scroll to position [79, 0]
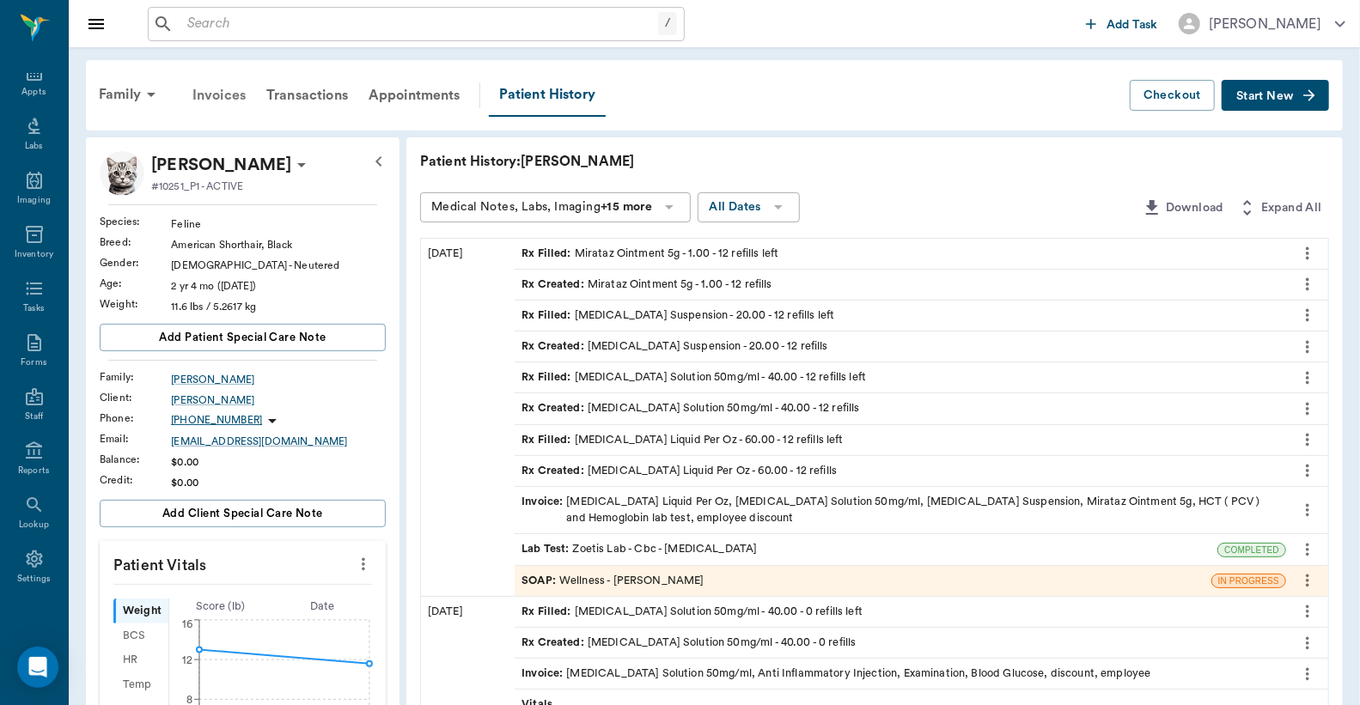
click at [219, 97] on div "Invoices" at bounding box center [219, 95] width 74 height 41
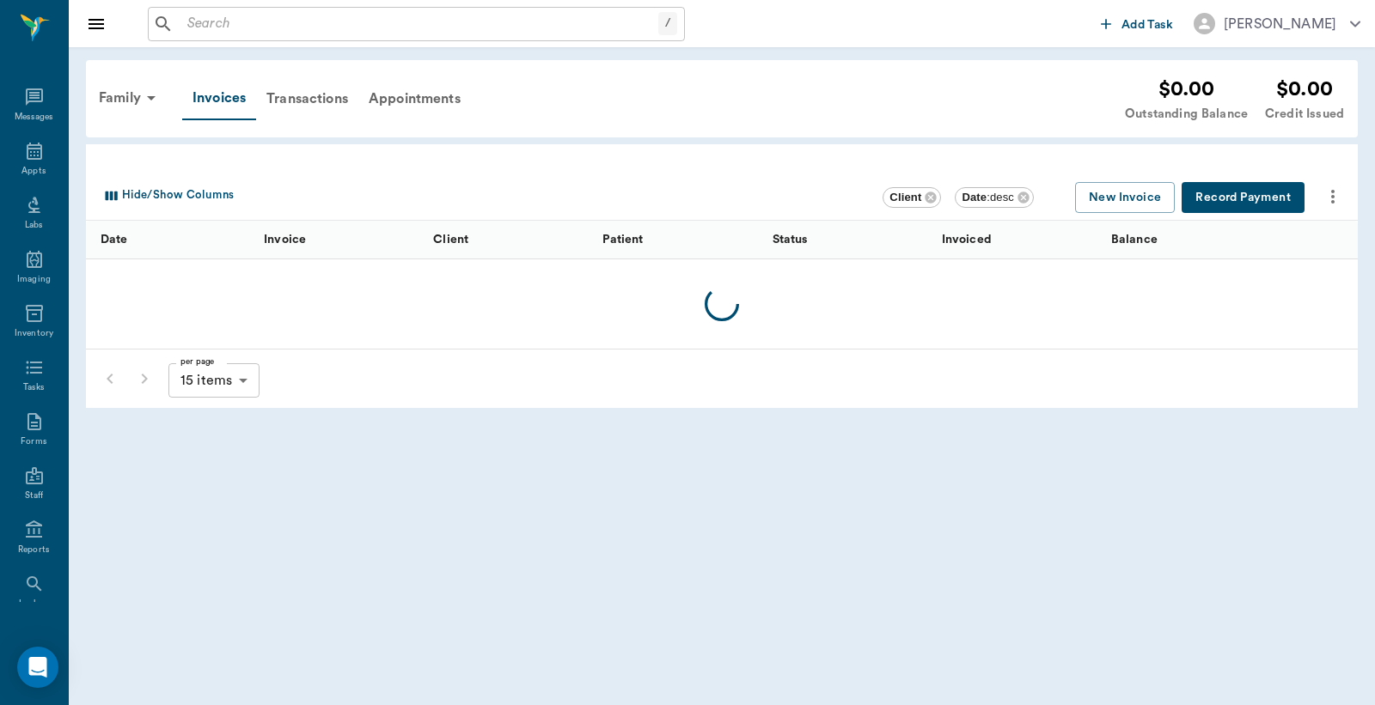
scroll to position [79, 0]
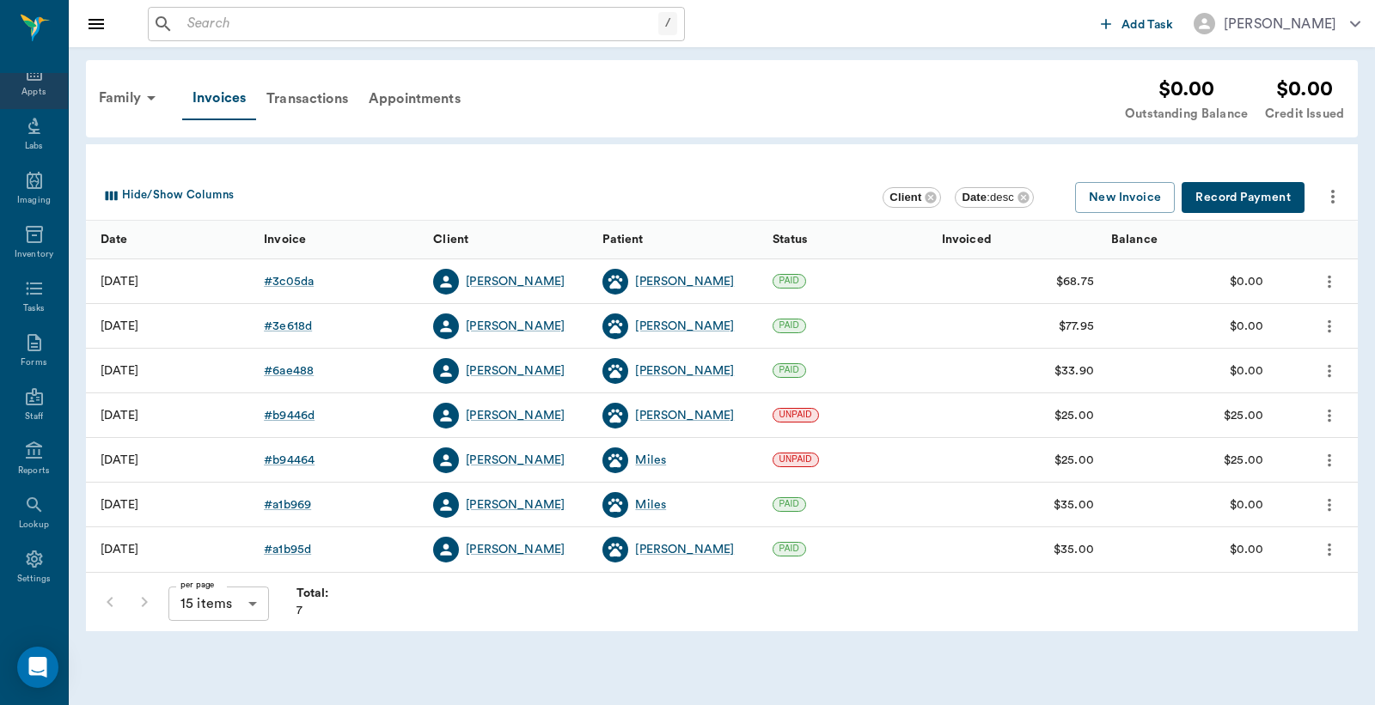
click at [33, 88] on div "Appts" at bounding box center [33, 92] width 24 height 13
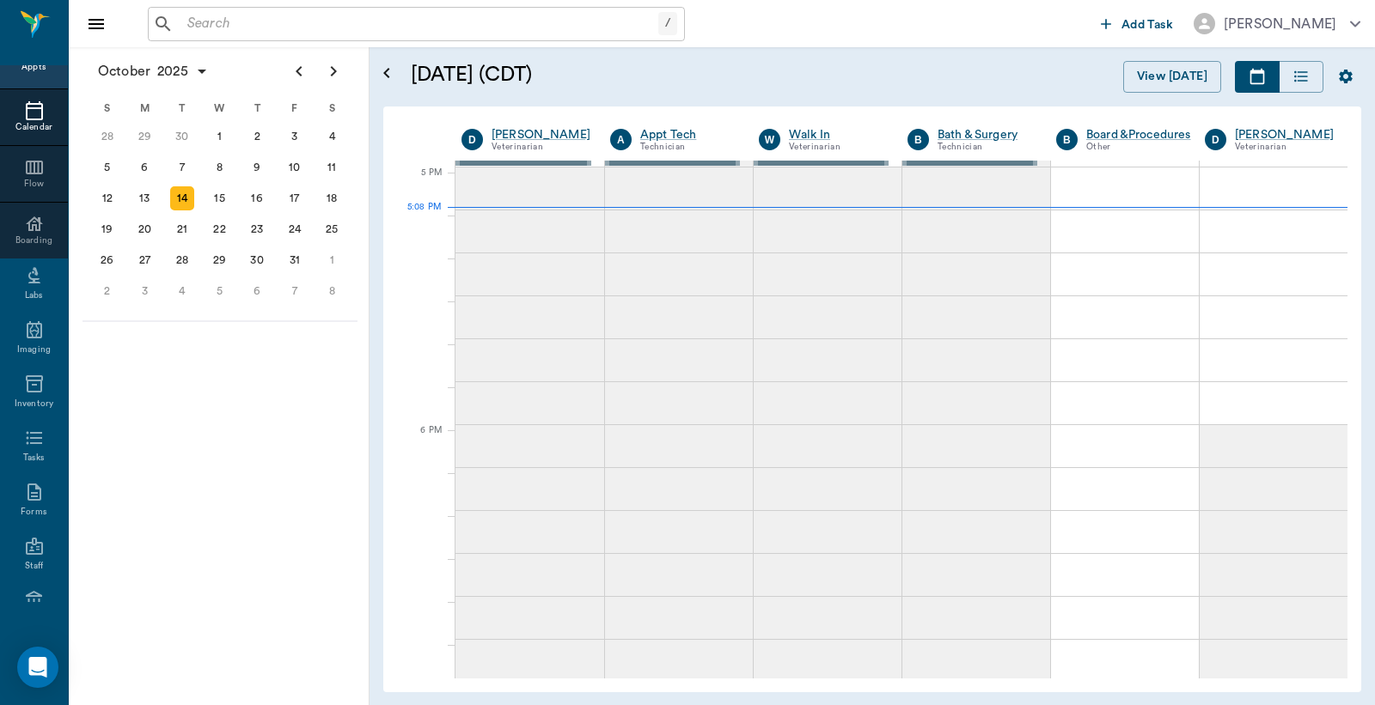
scroll to position [2321, 0]
